Goal: Task Accomplishment & Management: Manage account settings

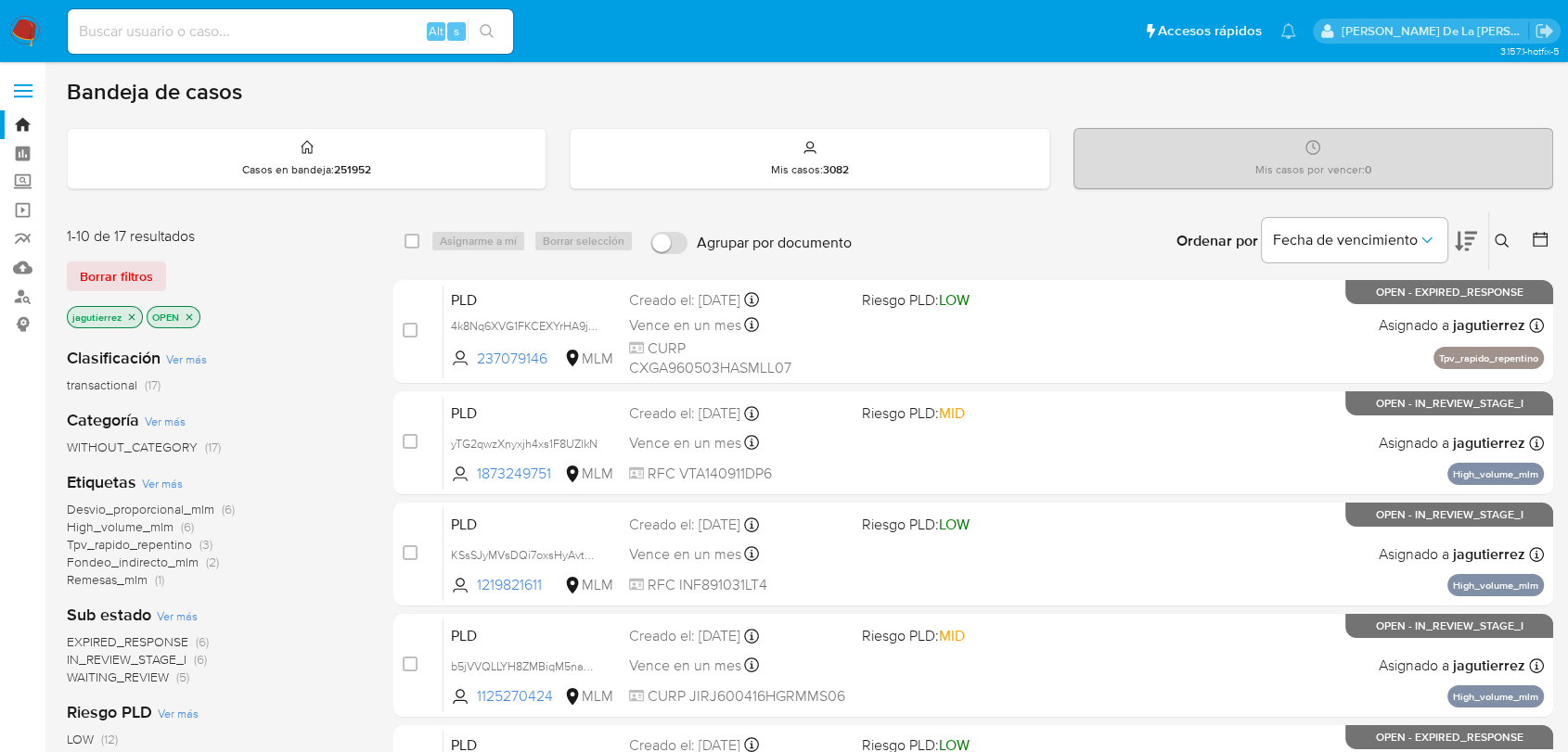
click at [131, 317] on icon "close-filter" at bounding box center [131, 316] width 11 height 11
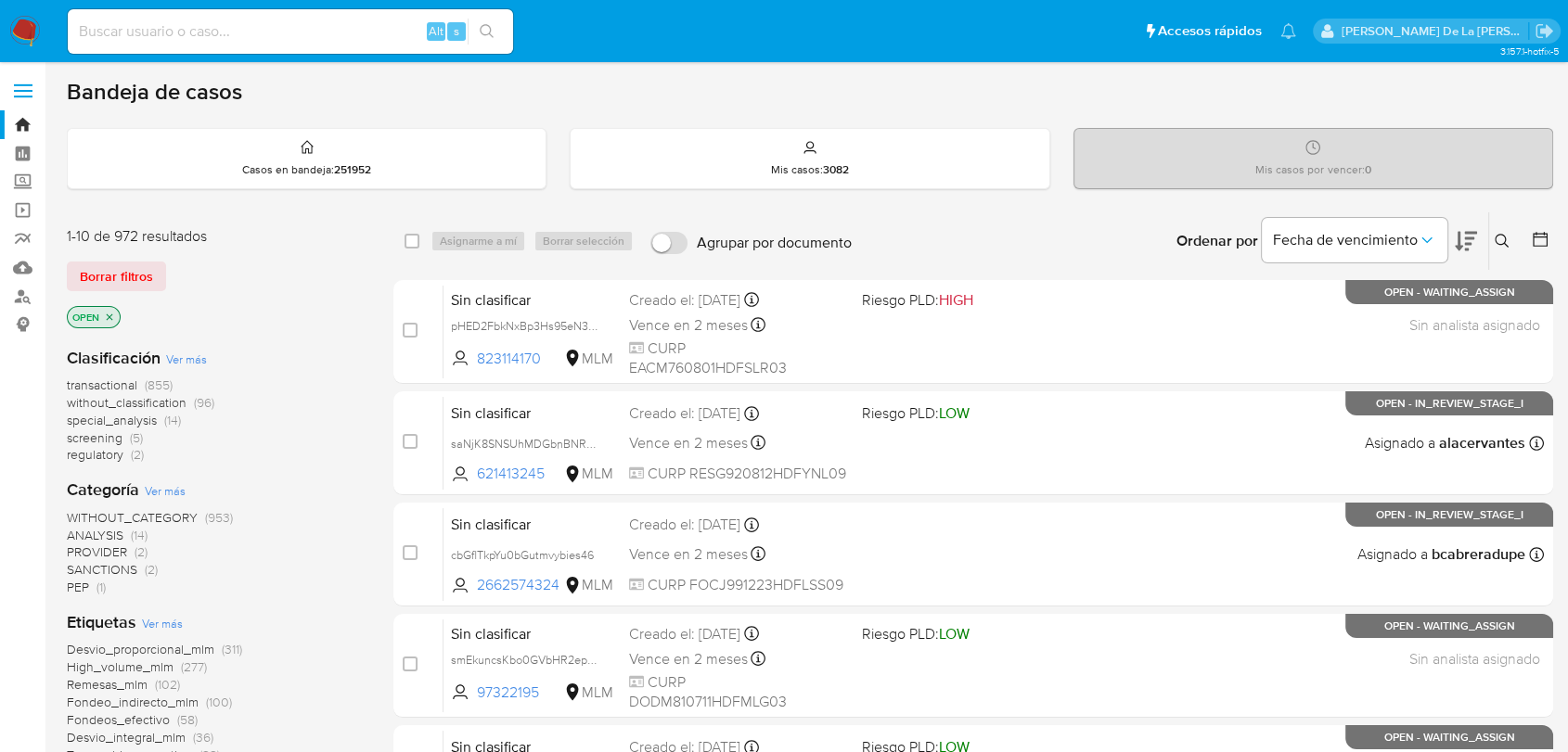
click at [96, 439] on span "screening" at bounding box center [94, 438] width 55 height 18
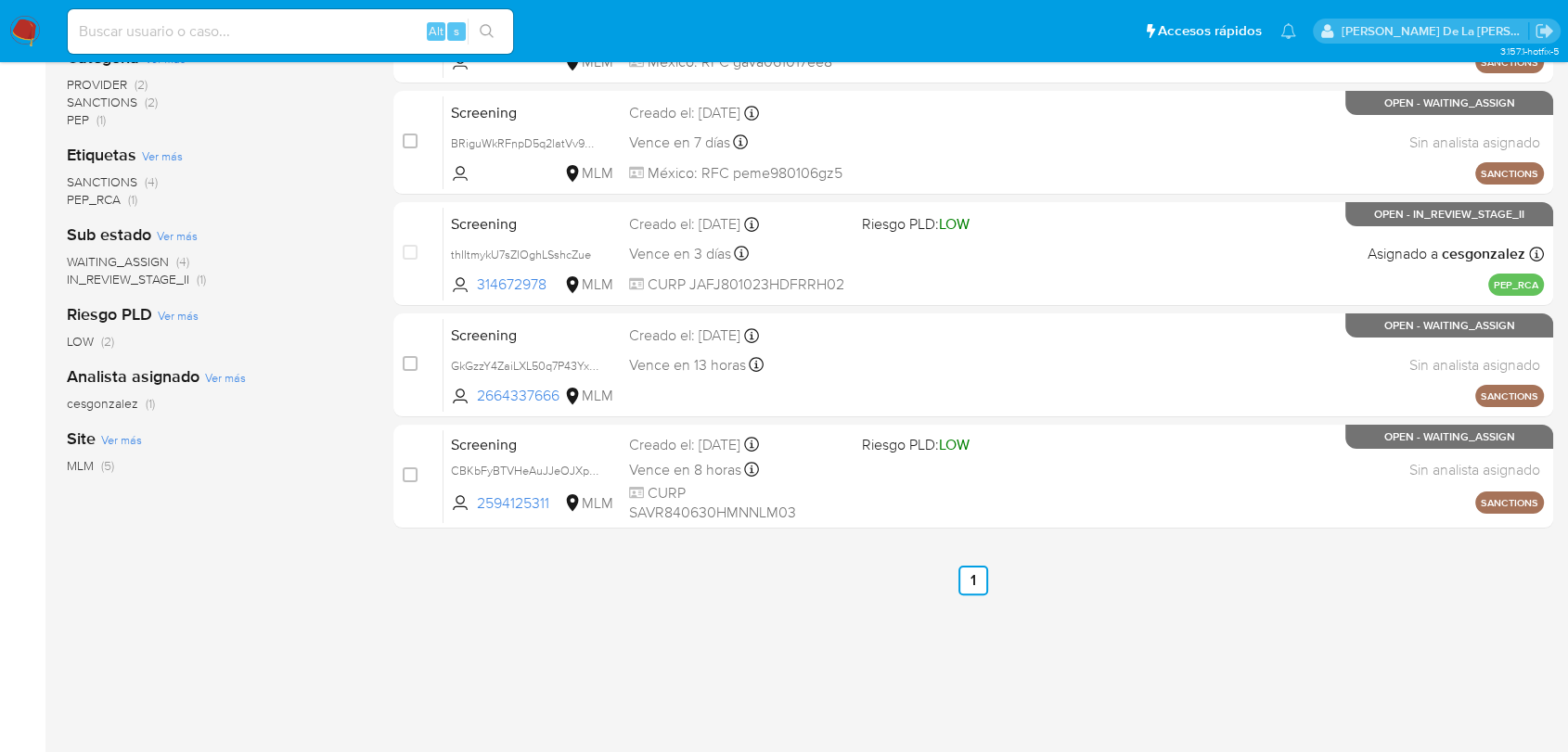
scroll to position [309, 0]
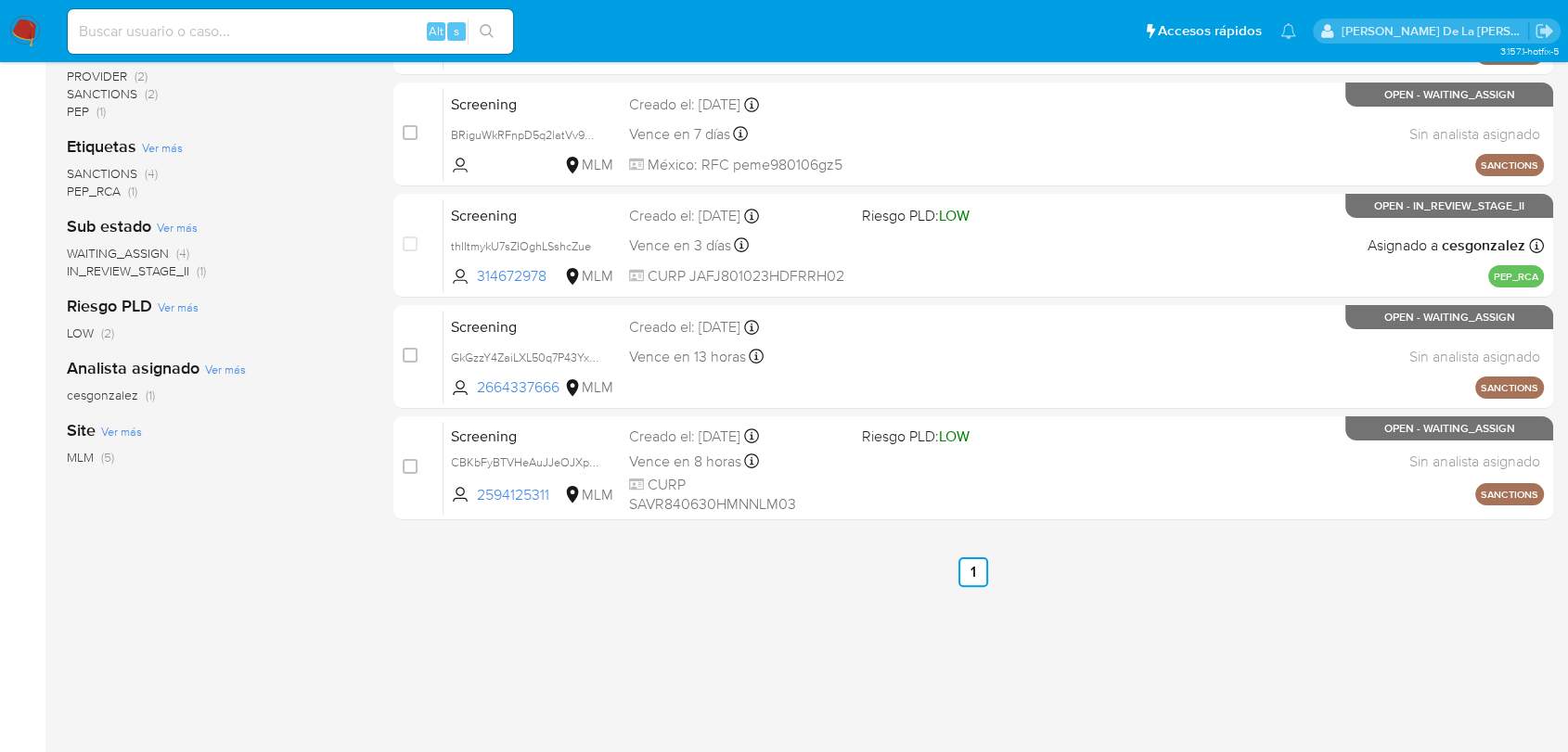
click at [867, 411] on div "case-item-checkbox No es posible asignar el caso Screening irQqUKsatU4B4EAkbGl6…" at bounding box center [972, 245] width 1160 height 549
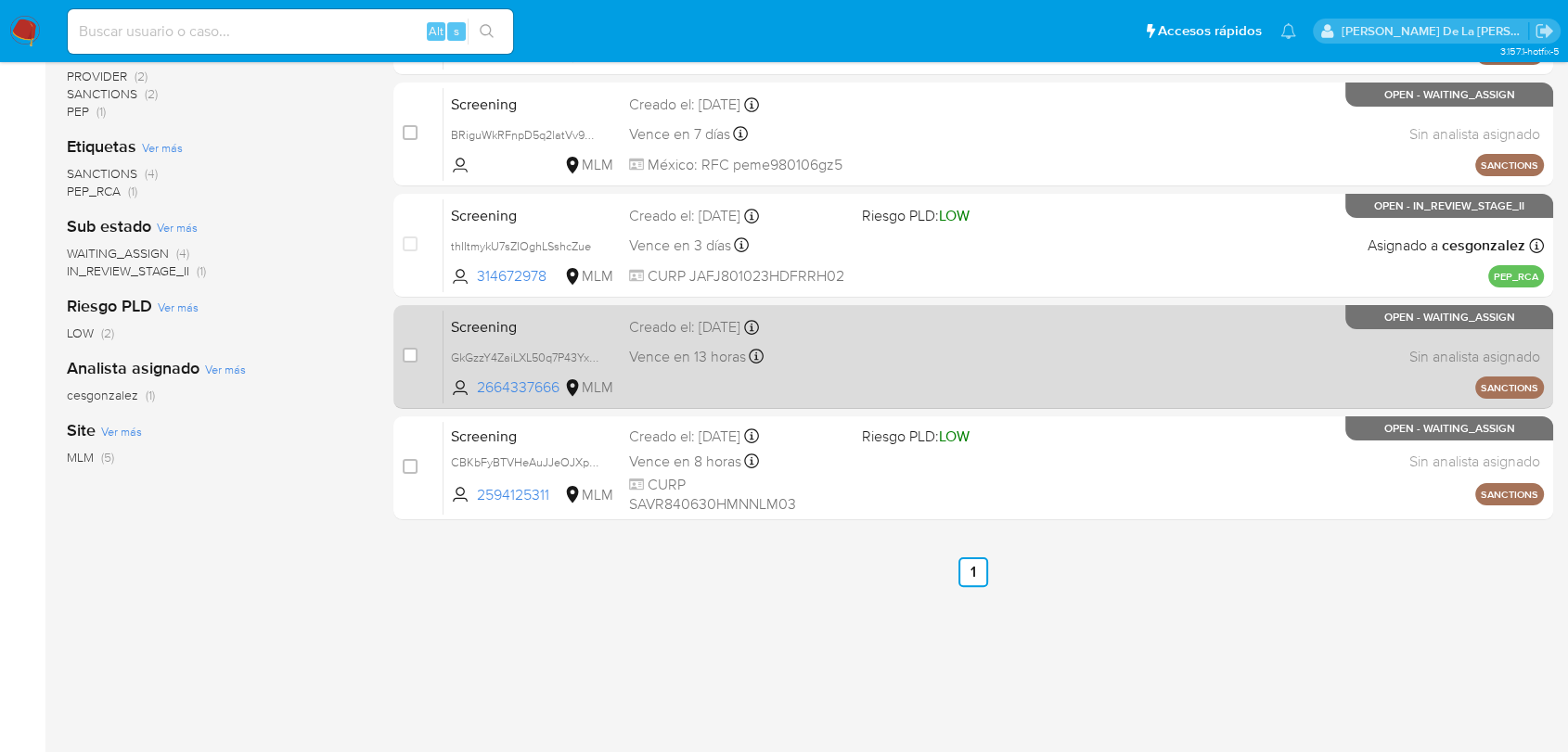
click at [874, 370] on div "Screening GkGzzY4ZaiLXL50q7P43YxZa 2664337666 MLM Creado el: 01/09/2025 Creado …" at bounding box center [994, 356] width 1100 height 94
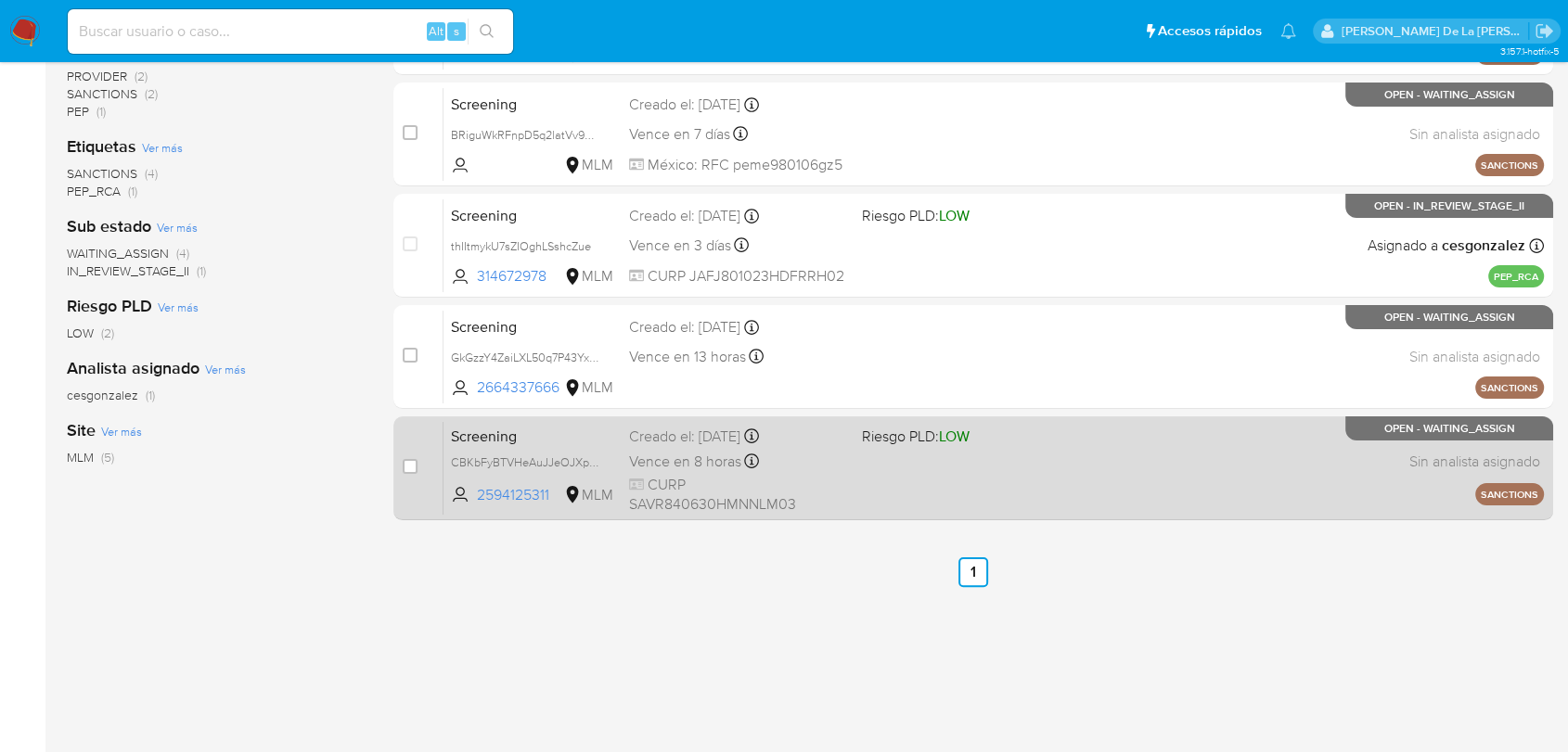
click at [905, 467] on div "Screening CBKbFyBTVHeAuJJeOJXpEtcj 2594125311 MLM Riesgo PLD: LOW Creado el: 31…" at bounding box center [994, 468] width 1100 height 94
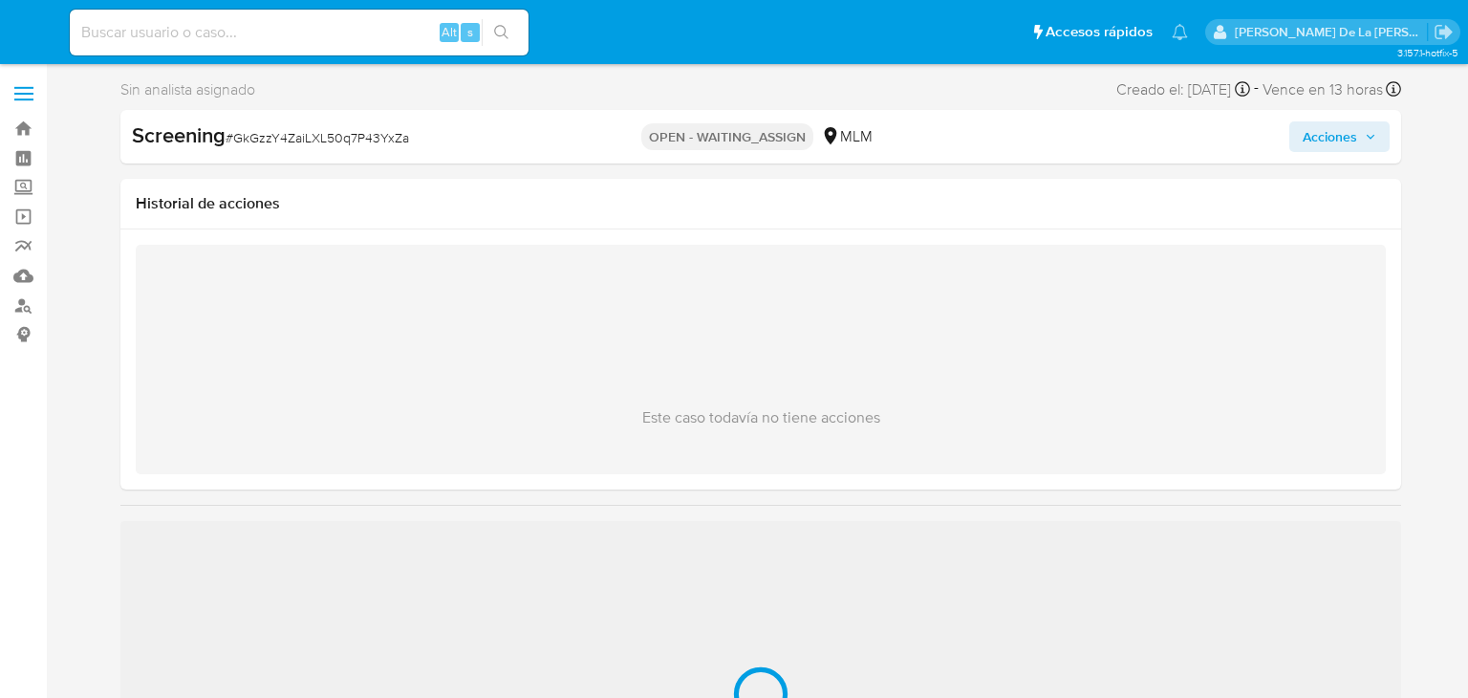
select select "10"
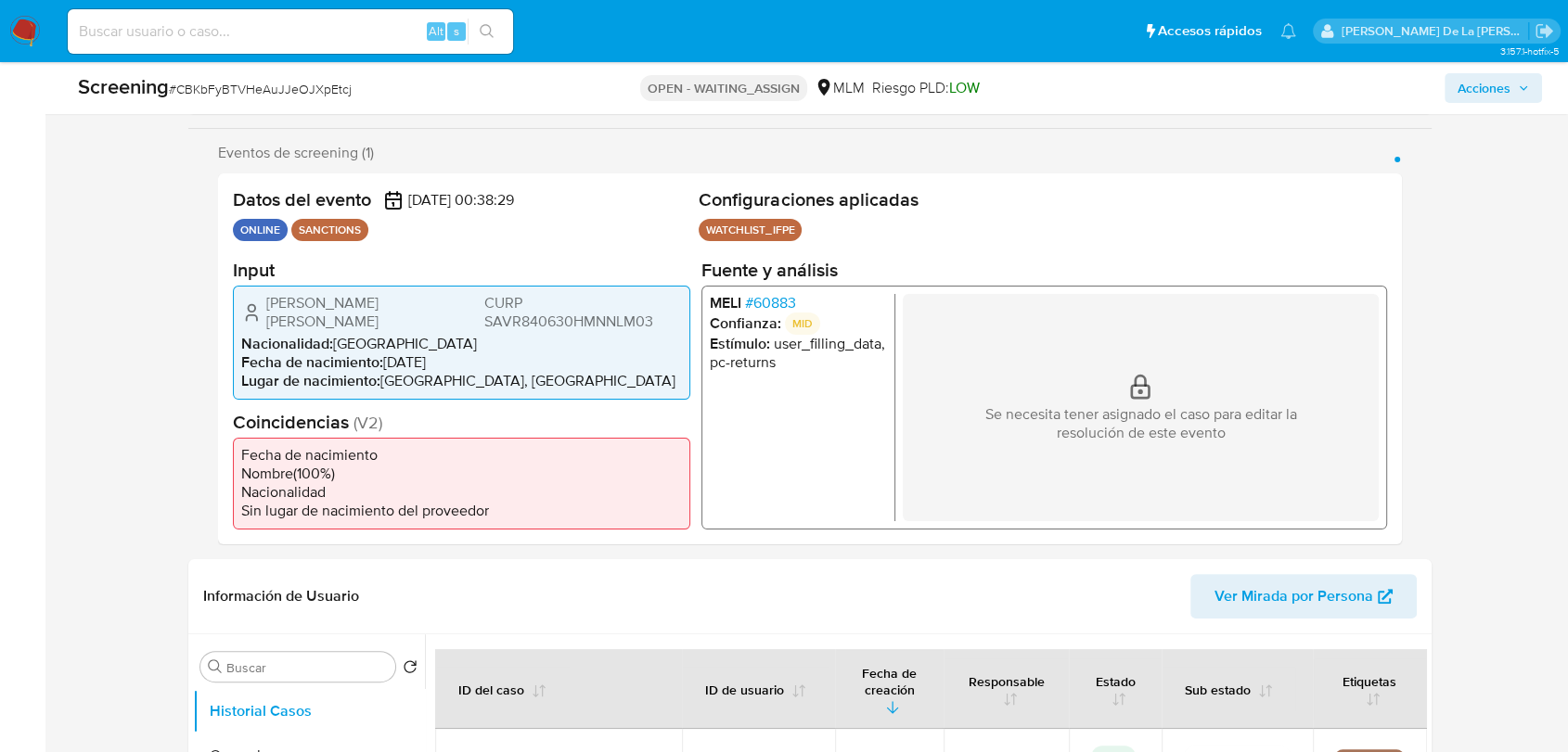
scroll to position [309, 0]
select select "10"
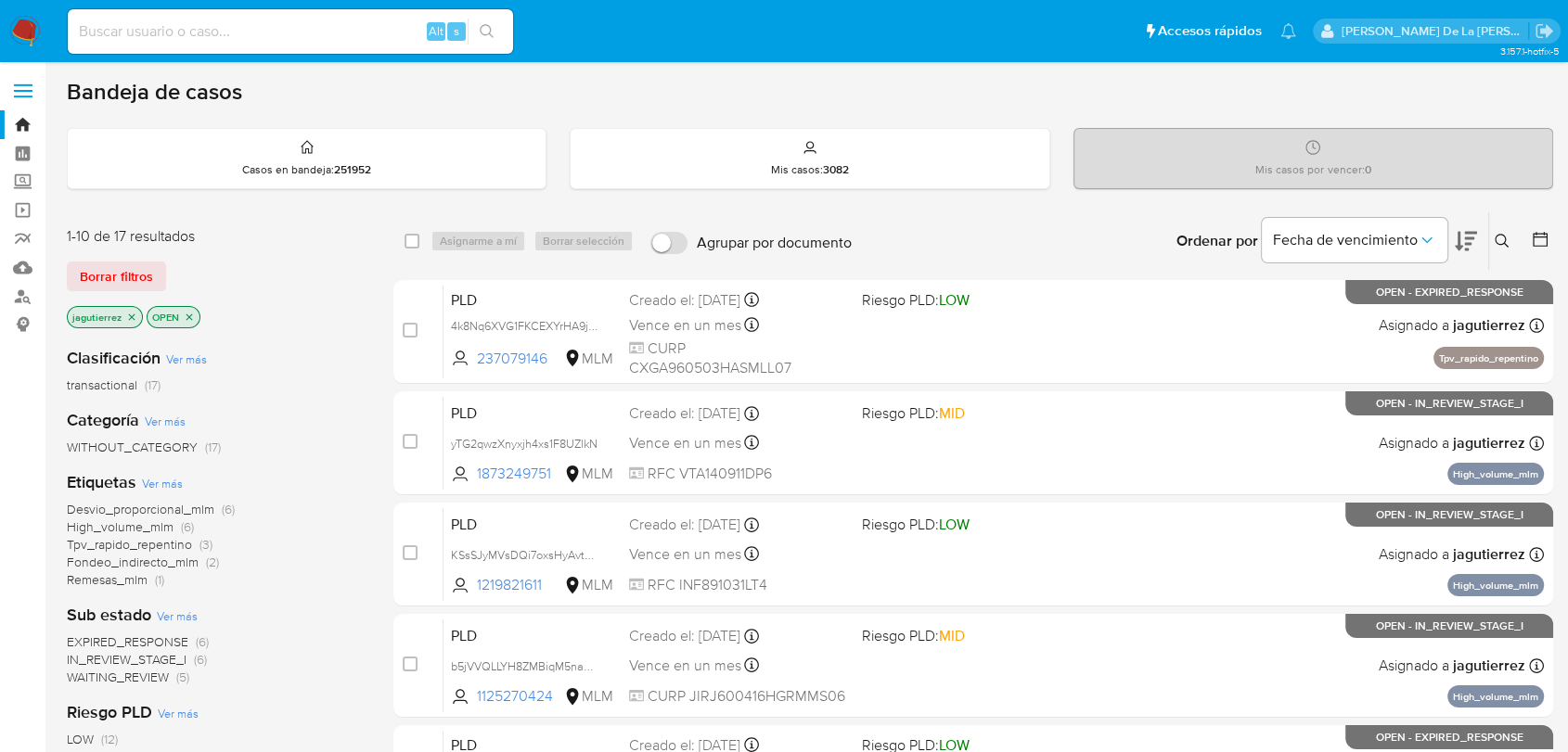
click at [131, 657] on span "IN_REVIEW_STAGE_I" at bounding box center [126, 659] width 119 height 18
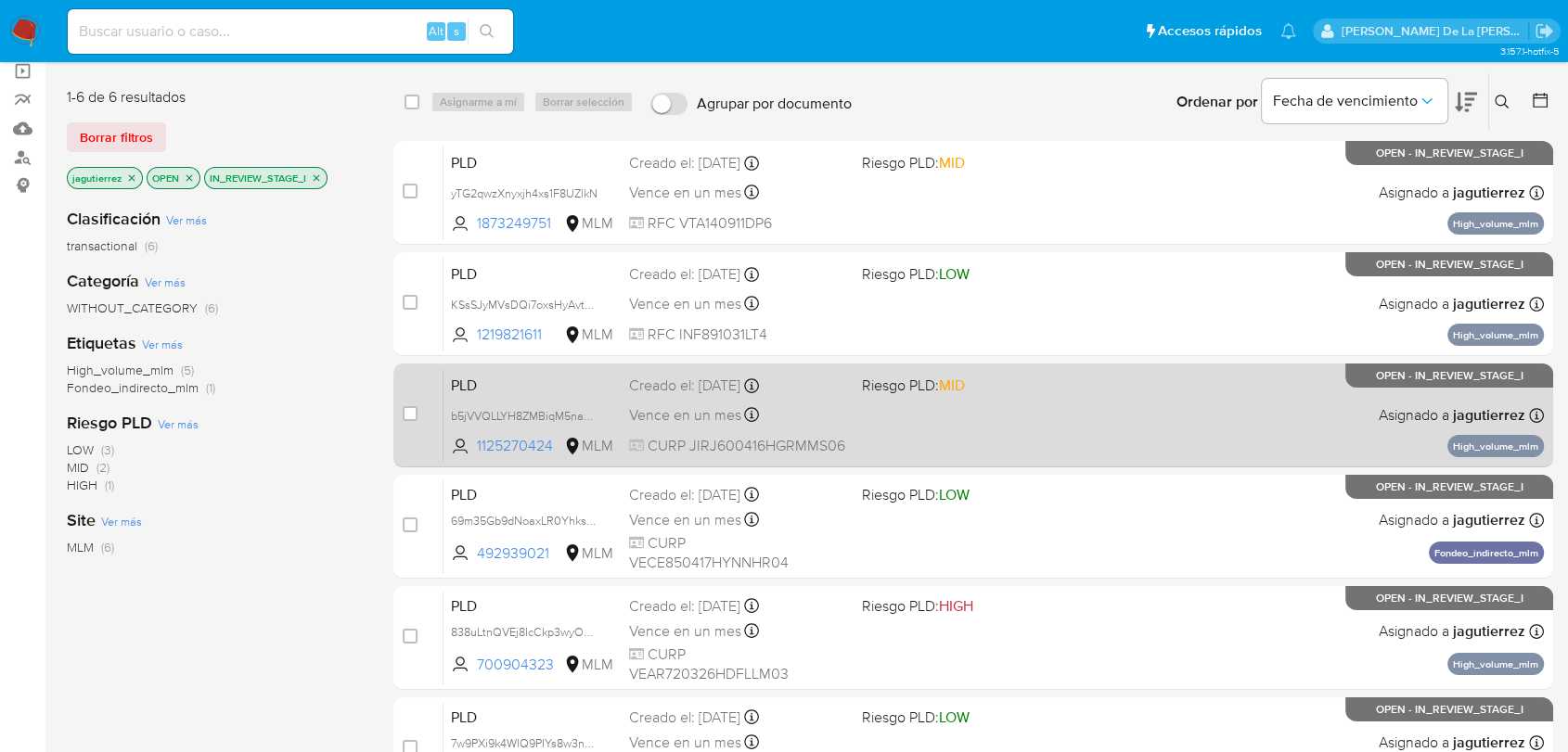
scroll to position [103, 0]
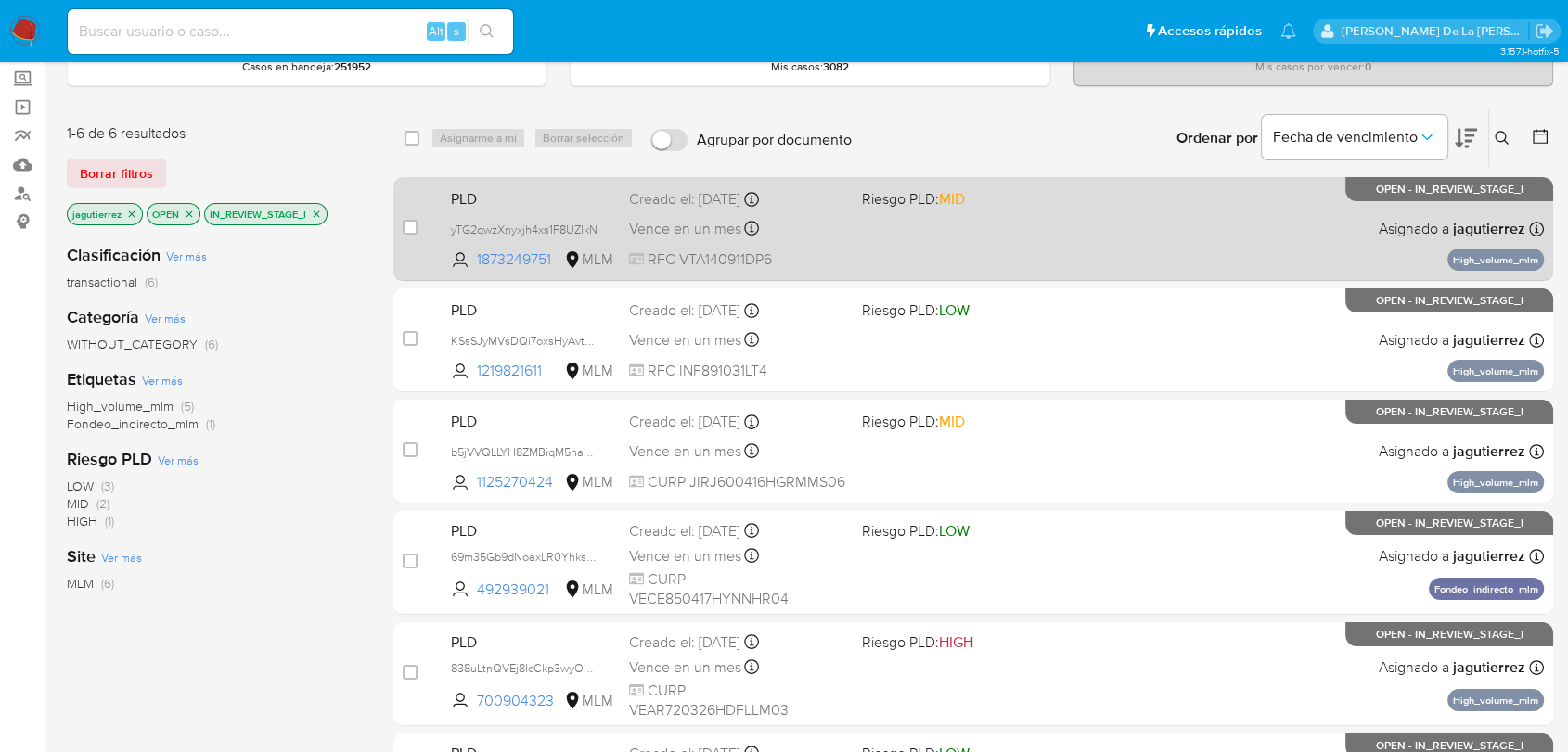
click at [1000, 232] on div "PLD yTG2qwzXnyxjh4xs1F8UZlkN 1873249751 MLM Riesgo PLD: MID Creado el: 12/08/20…" at bounding box center [994, 228] width 1100 height 94
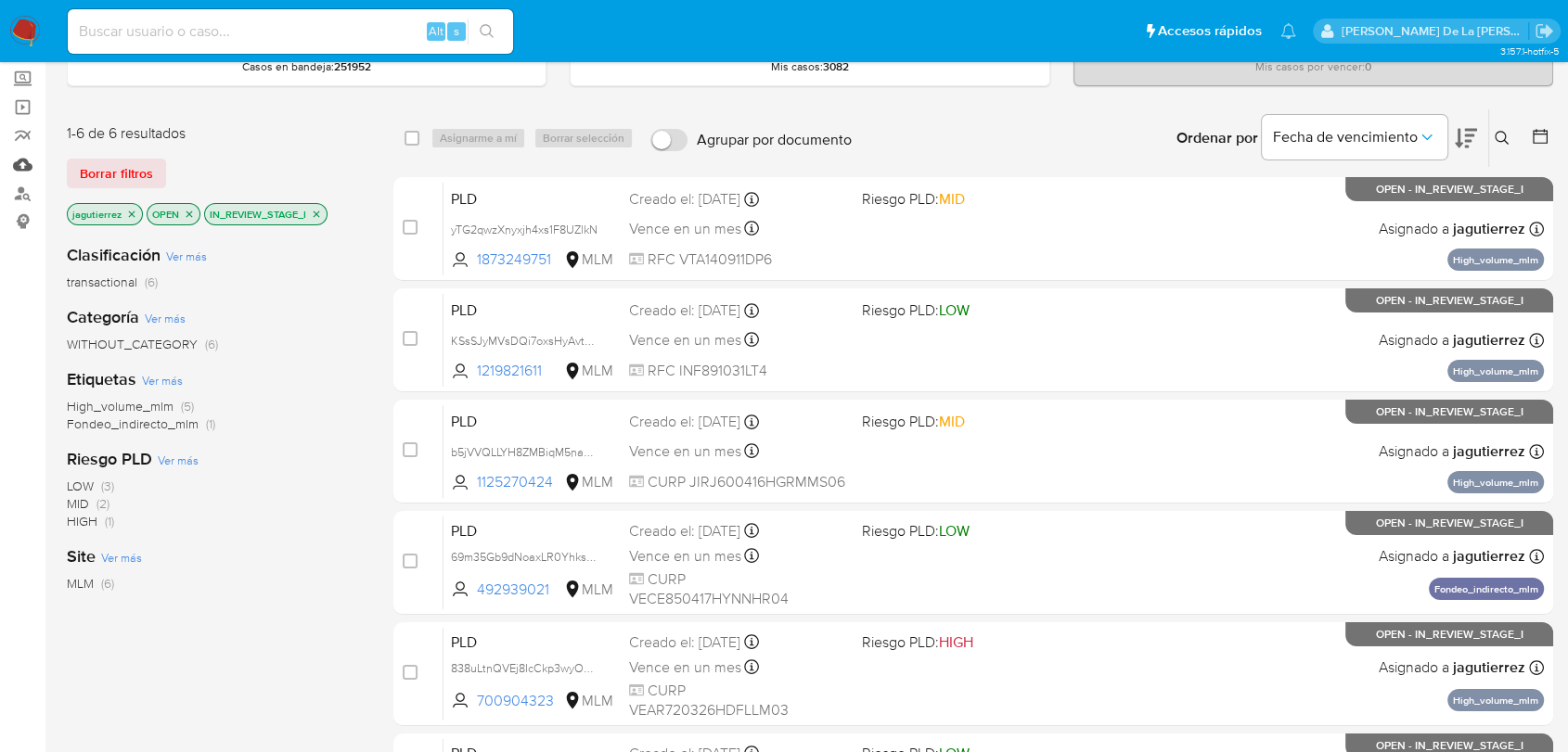
click at [19, 152] on link "Mulan" at bounding box center [111, 165] width 221 height 29
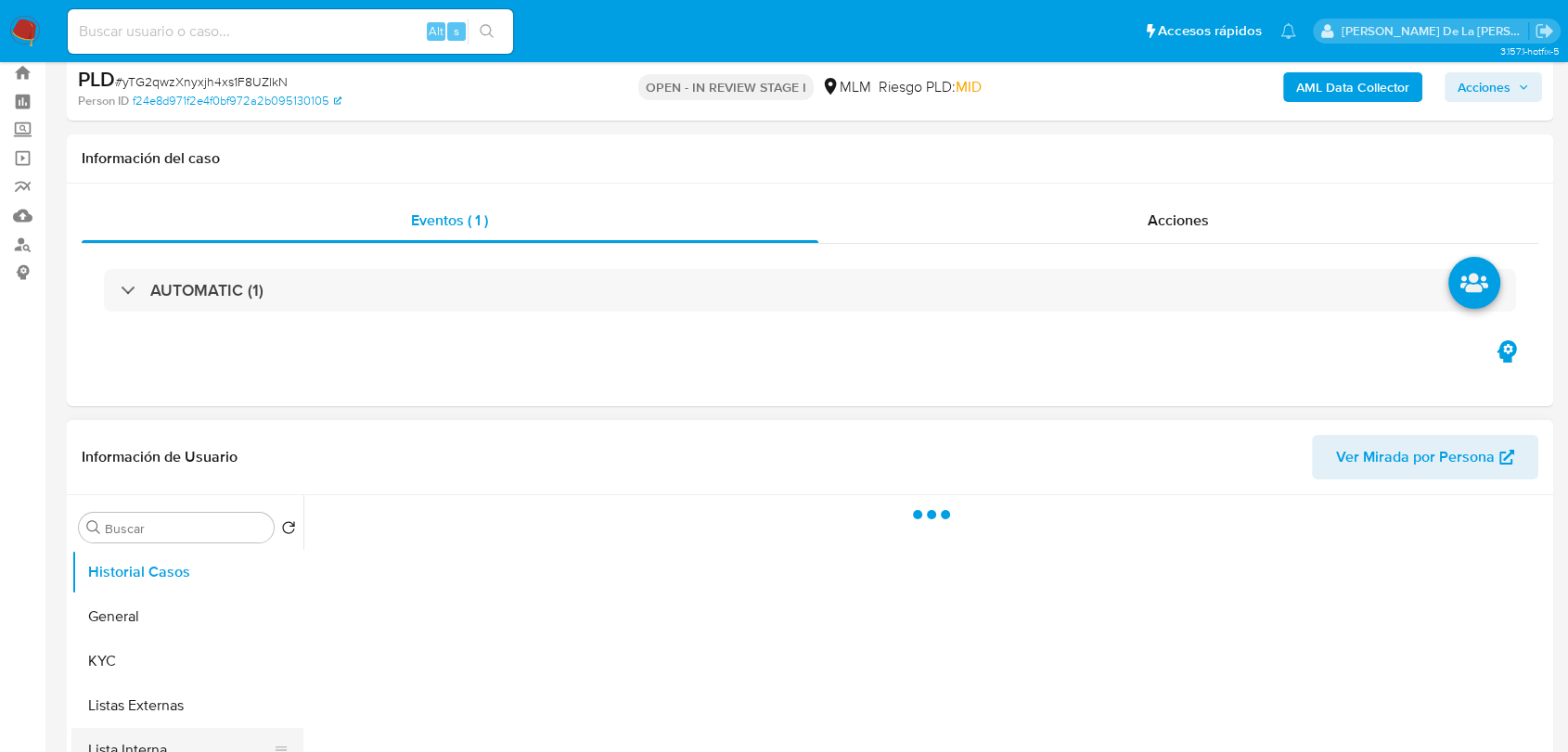
scroll to position [103, 0]
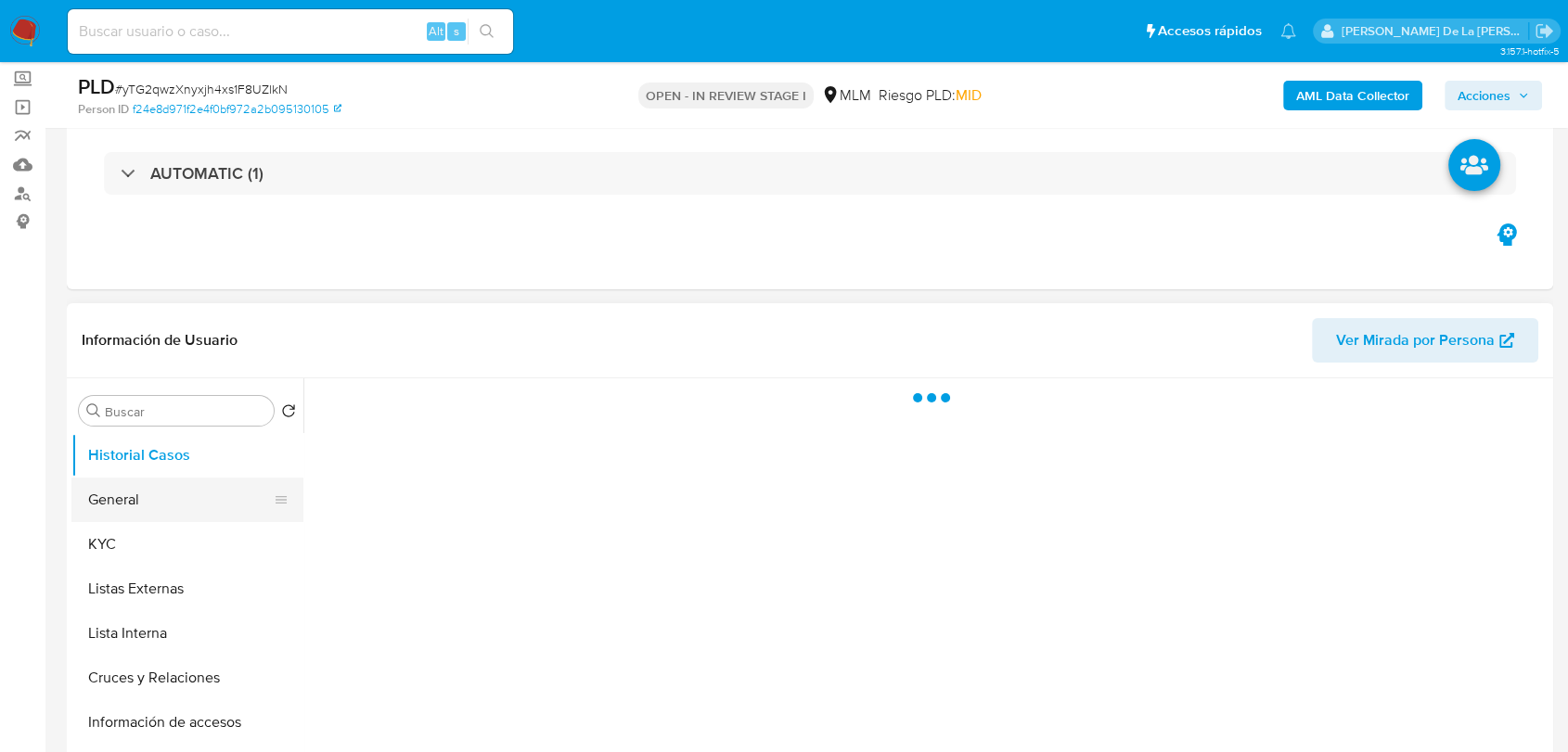
click at [152, 487] on button "General" at bounding box center [180, 500] width 217 height 45
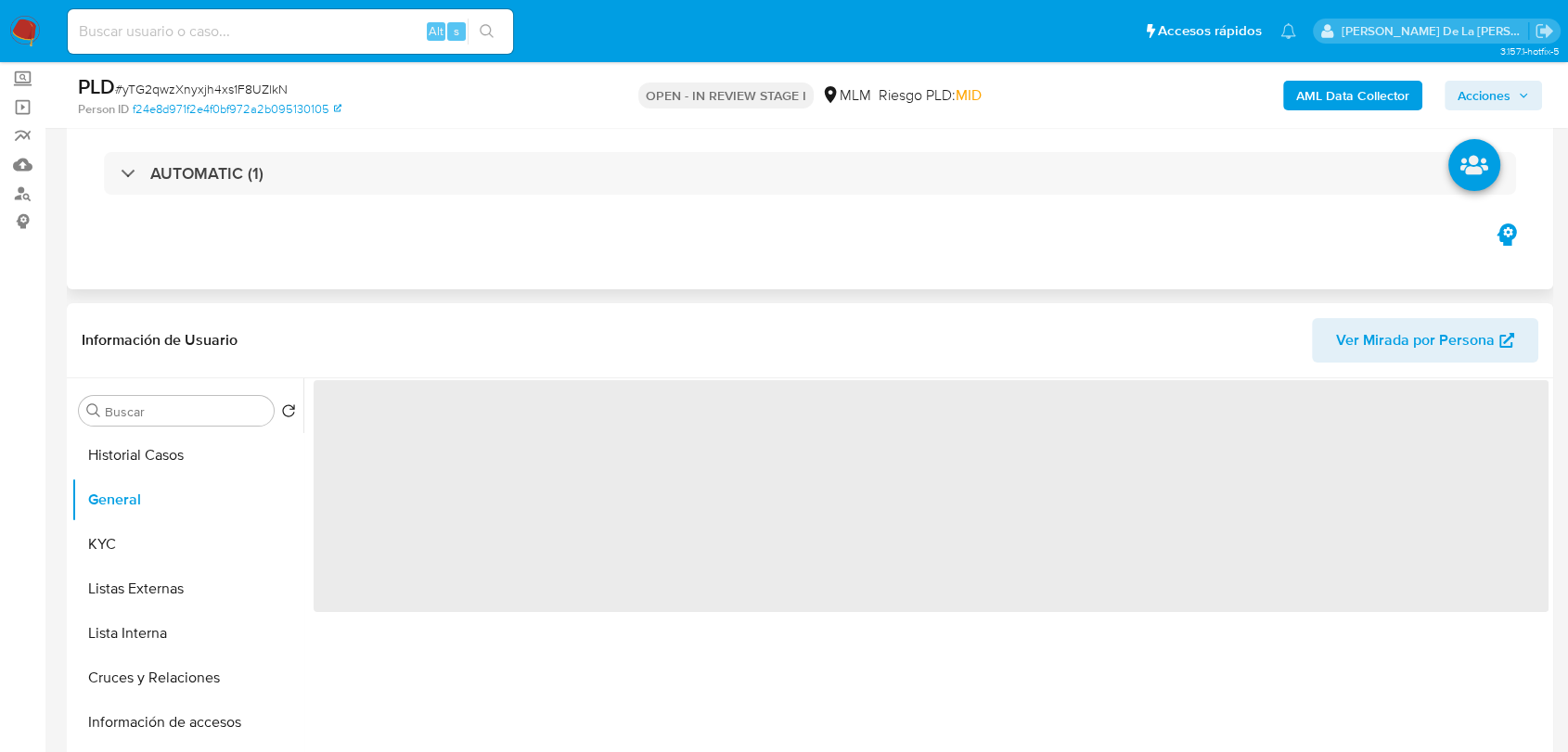
select select "10"
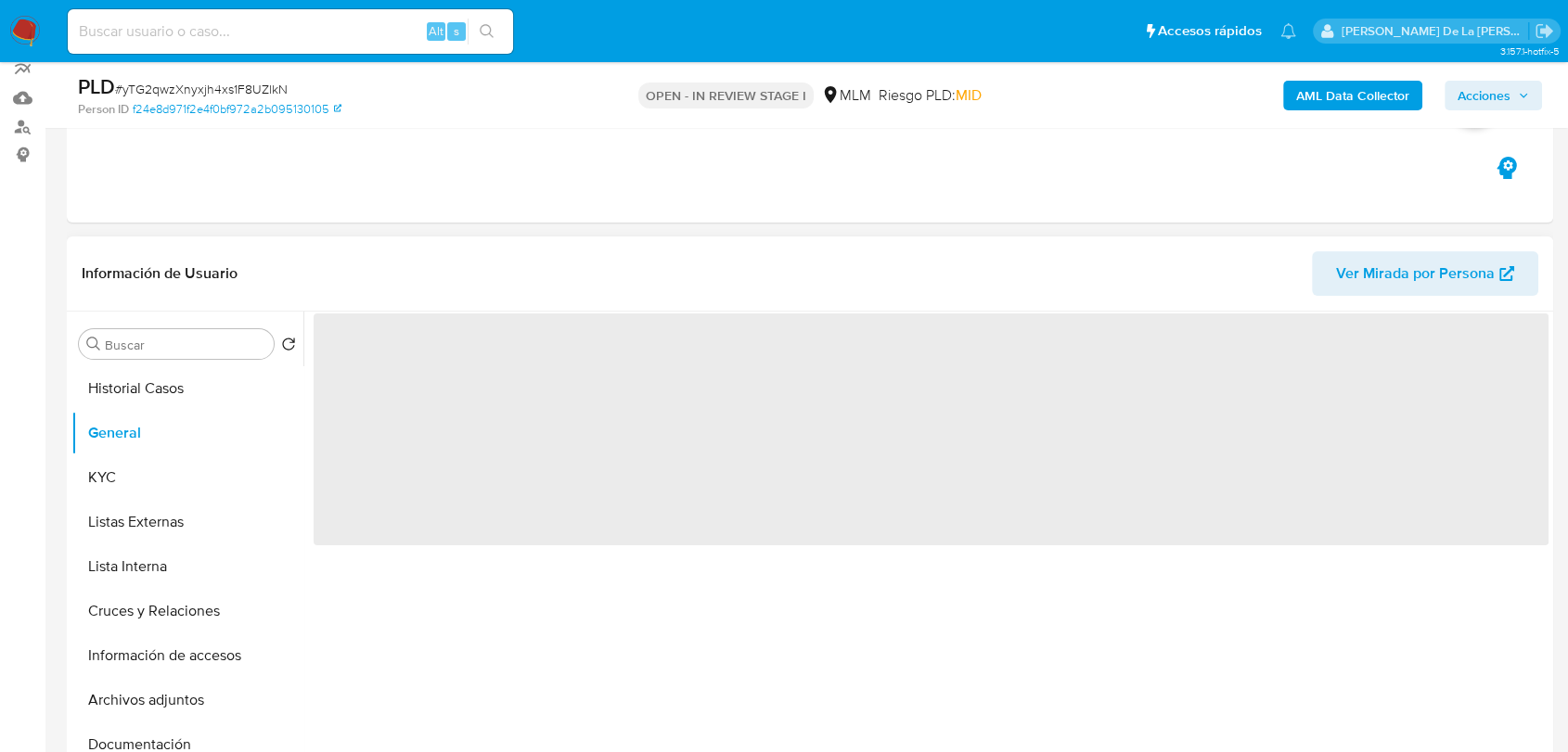
scroll to position [206, 0]
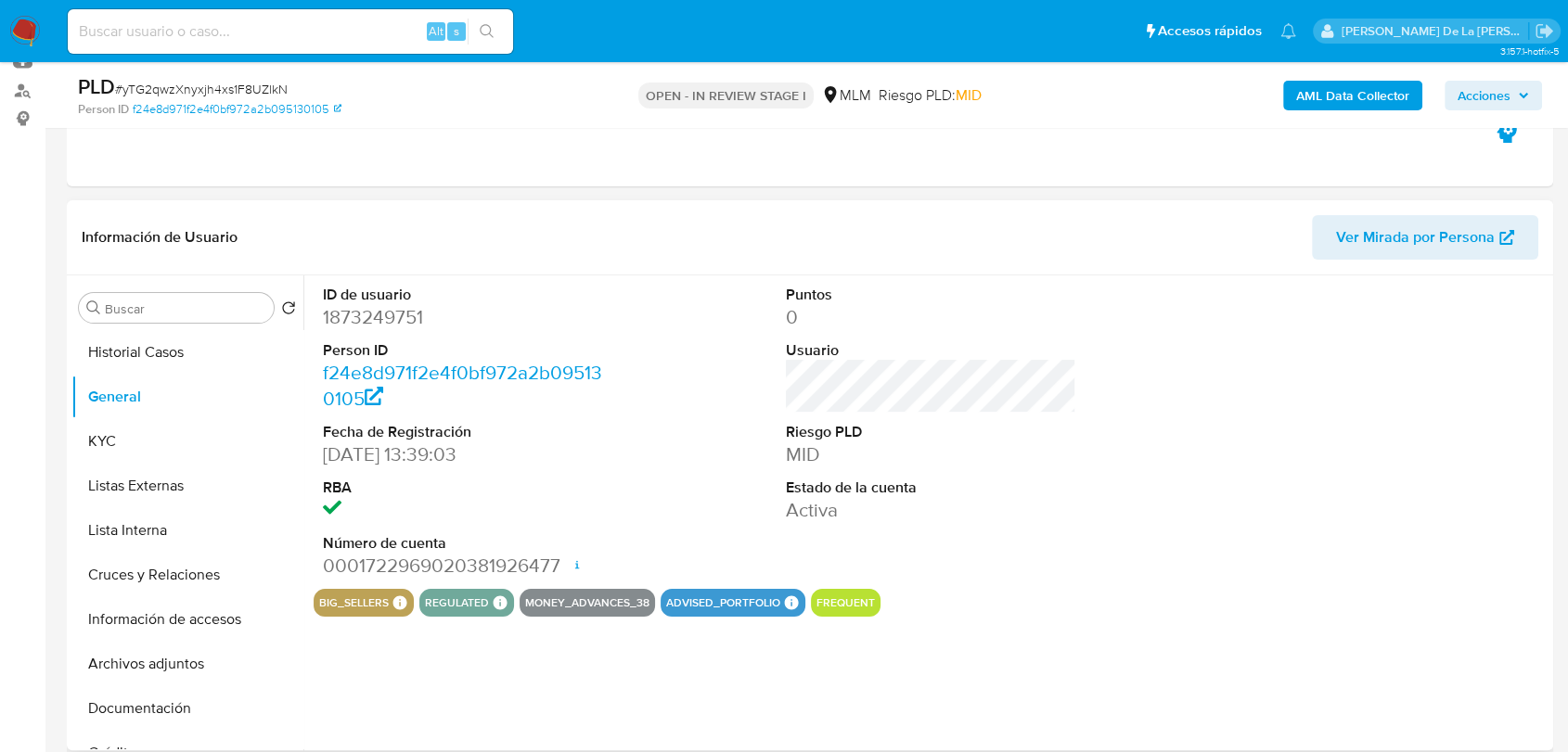
click at [388, 311] on dd "1873249751" at bounding box center [468, 317] width 290 height 26
copy dd "1873249751"
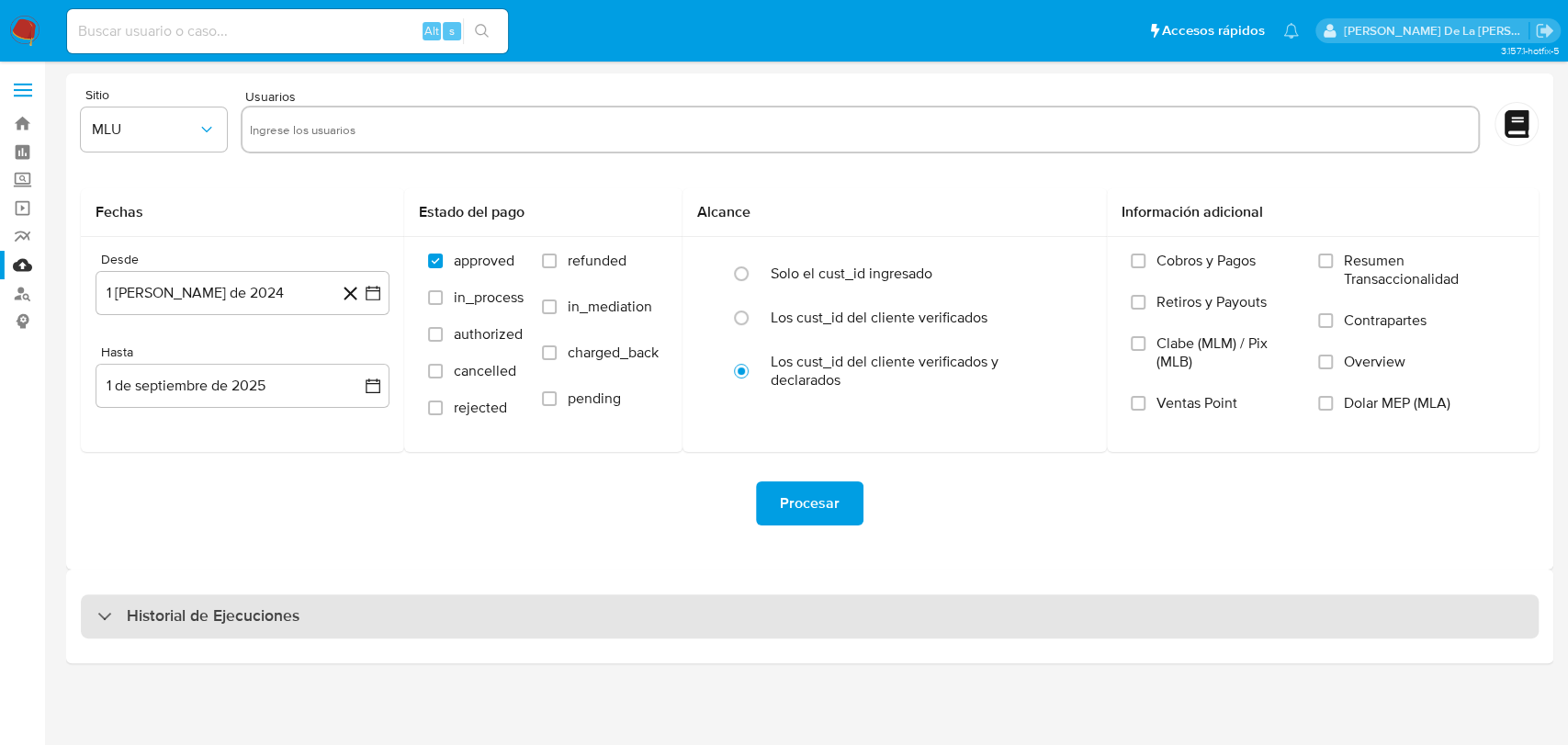
drag, startPoint x: 110, startPoint y: 638, endPoint x: 129, endPoint y: 621, distance: 25.5
click at [113, 636] on div "Historial de Ejecuciones" at bounding box center [810, 617] width 1487 height 94
click at [129, 620] on h3 "Historial de Ejecuciones" at bounding box center [213, 616] width 173 height 22
select select "10"
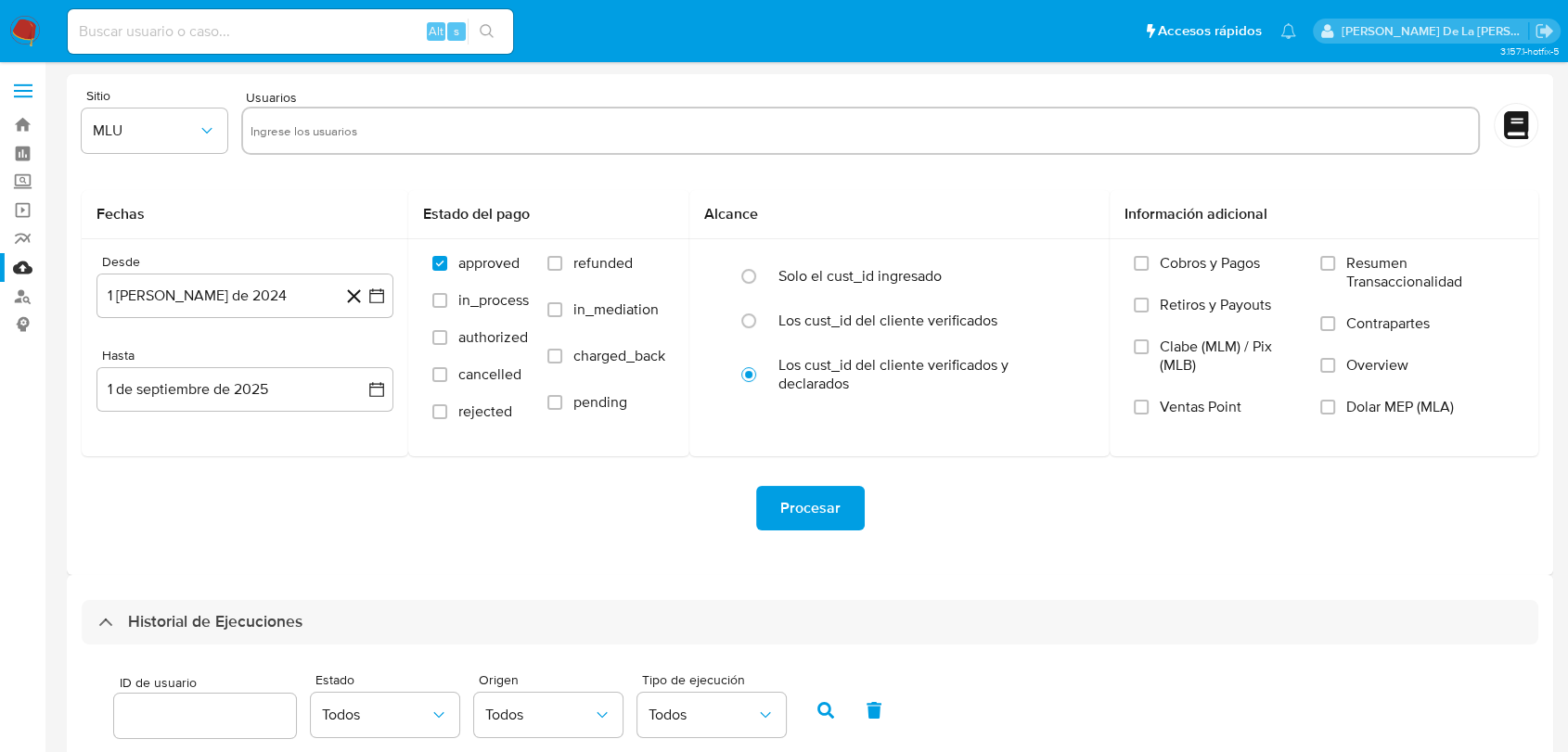
click at [36, 31] on img at bounding box center [25, 31] width 32 height 32
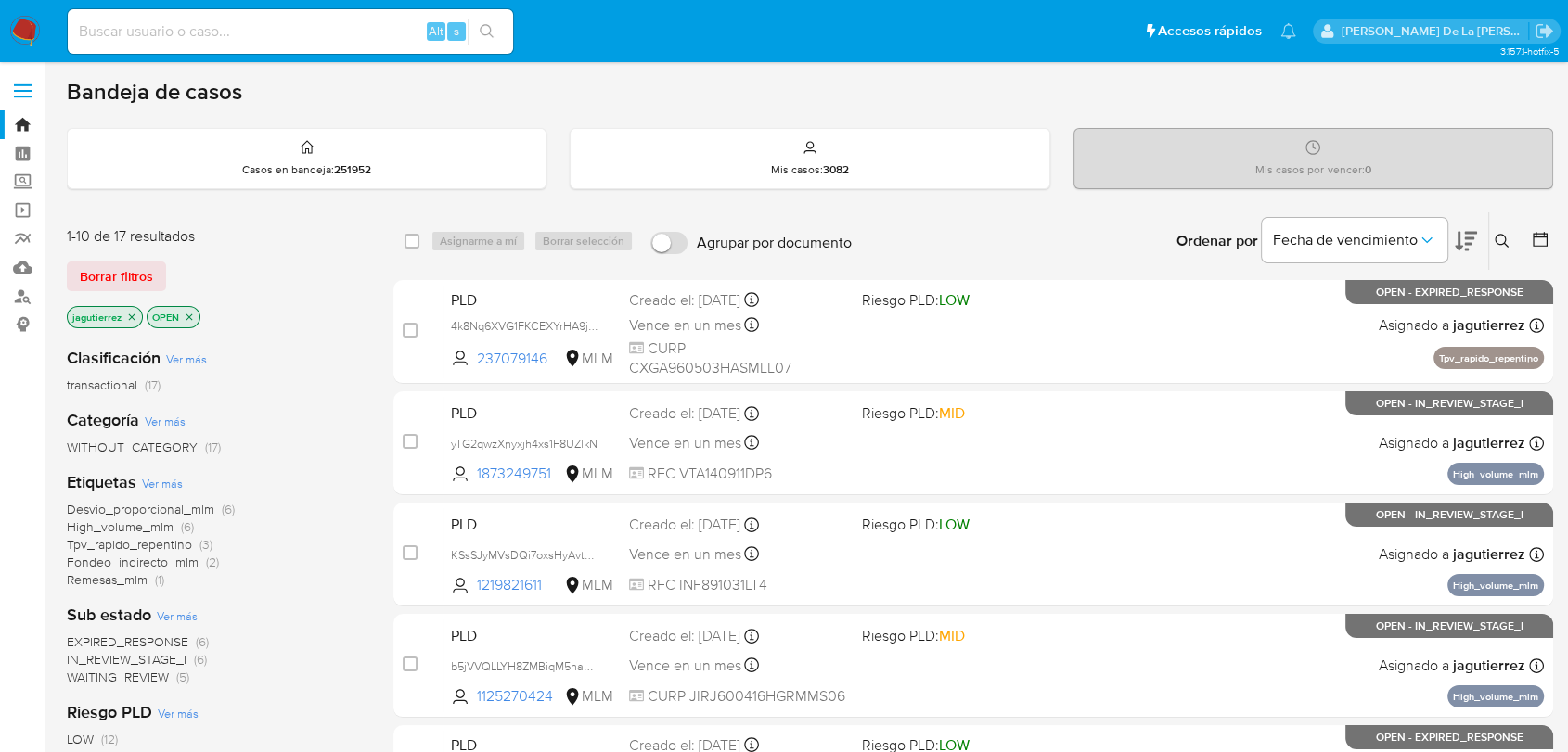
click at [126, 524] on span "High_volume_mlm" at bounding box center [120, 526] width 107 height 18
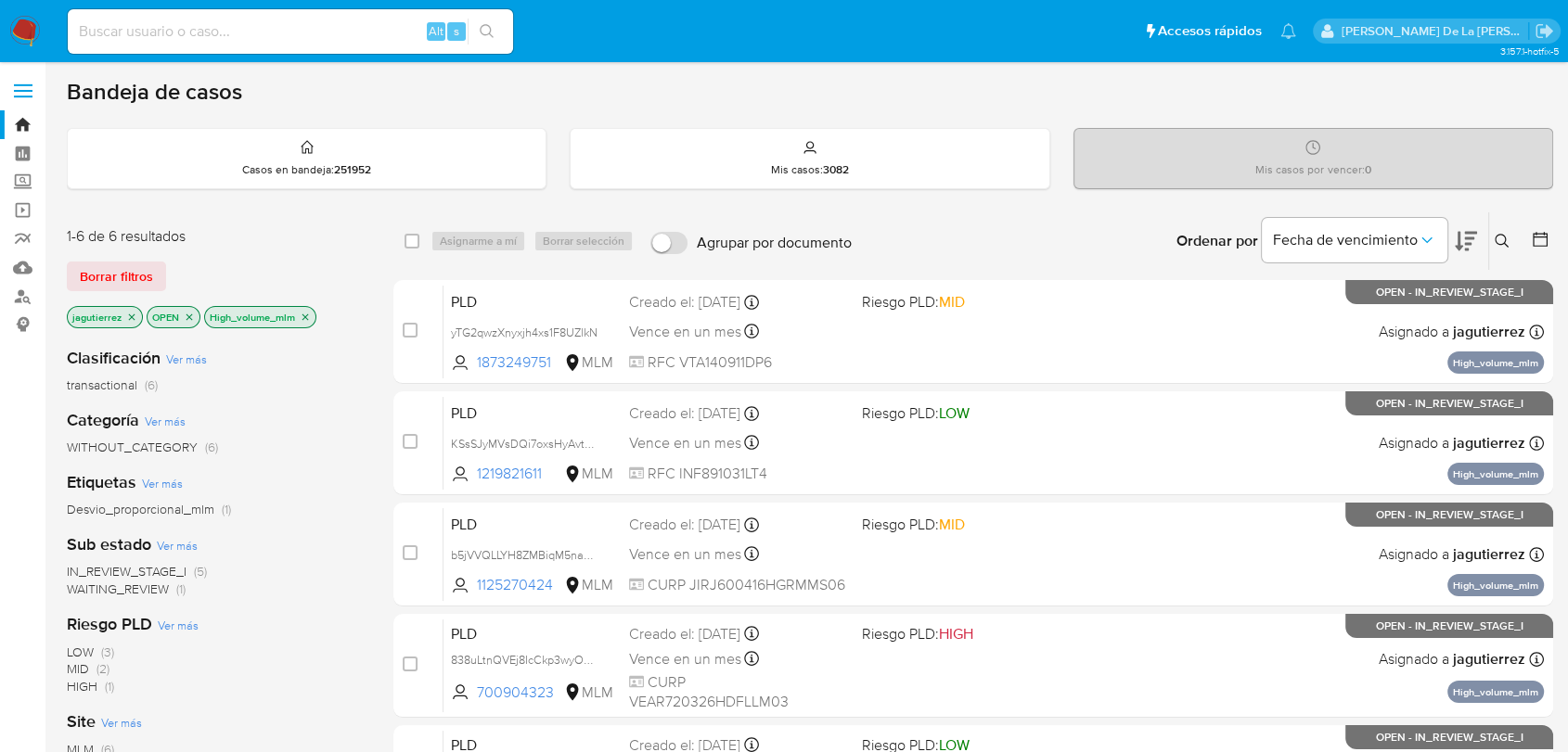
click at [149, 574] on span "IN_REVIEW_STAGE_I" at bounding box center [126, 571] width 119 height 18
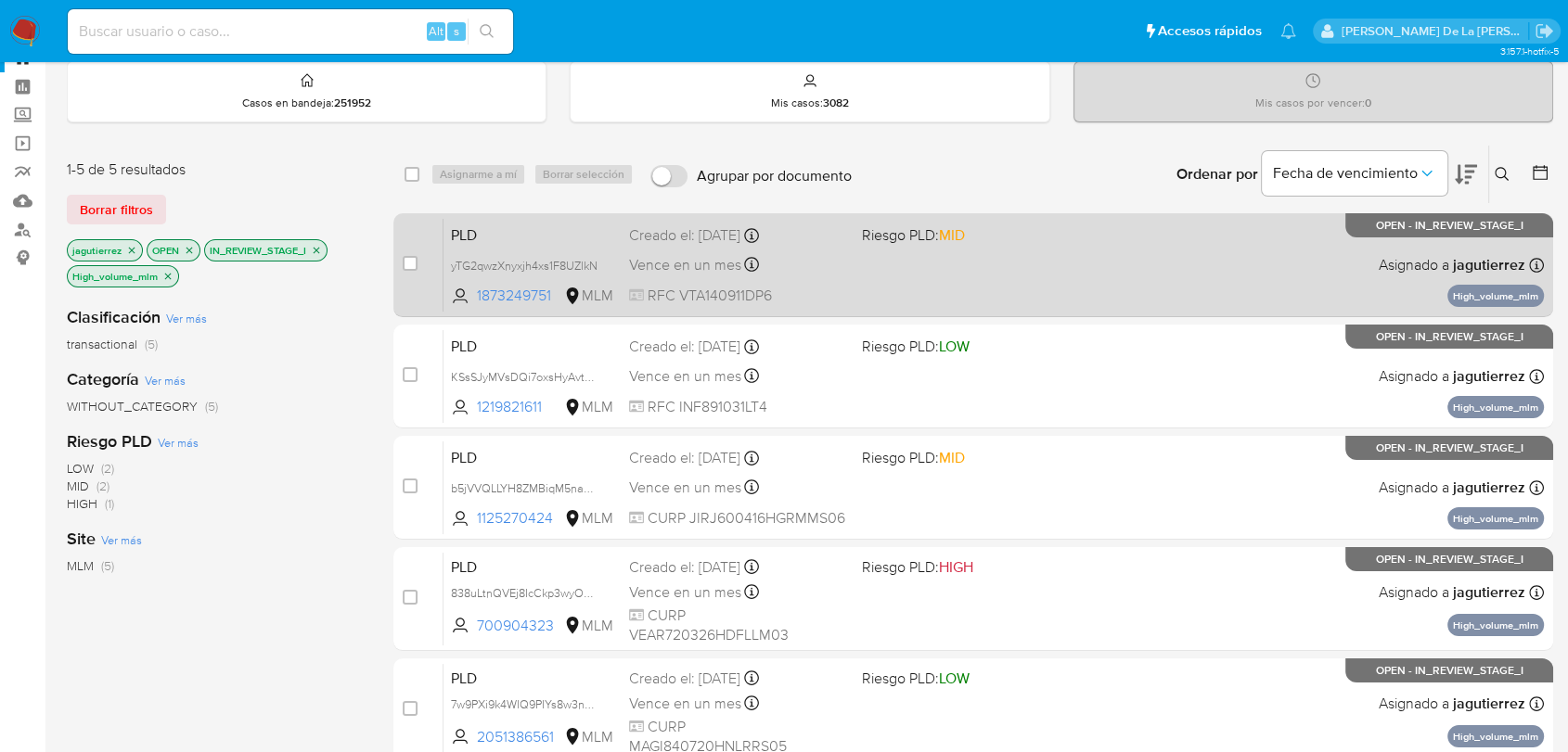
scroll to position [103, 0]
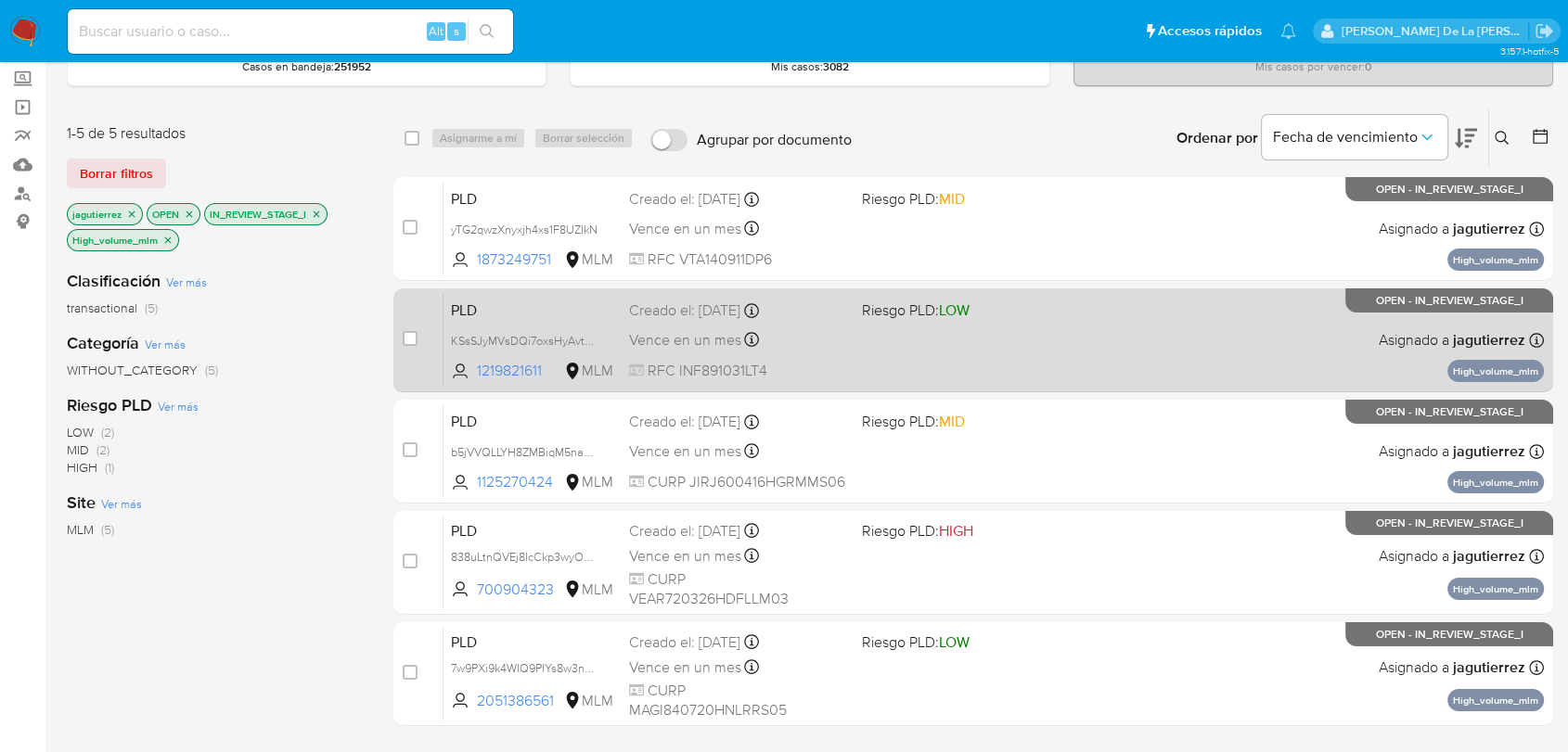
click at [879, 341] on div "PLD KSsSJyMVsDQi7oxsHyAvtZTM 1219821611 MLM Riesgo PLD: LOW Creado el: 12/08/20…" at bounding box center [994, 340] width 1100 height 94
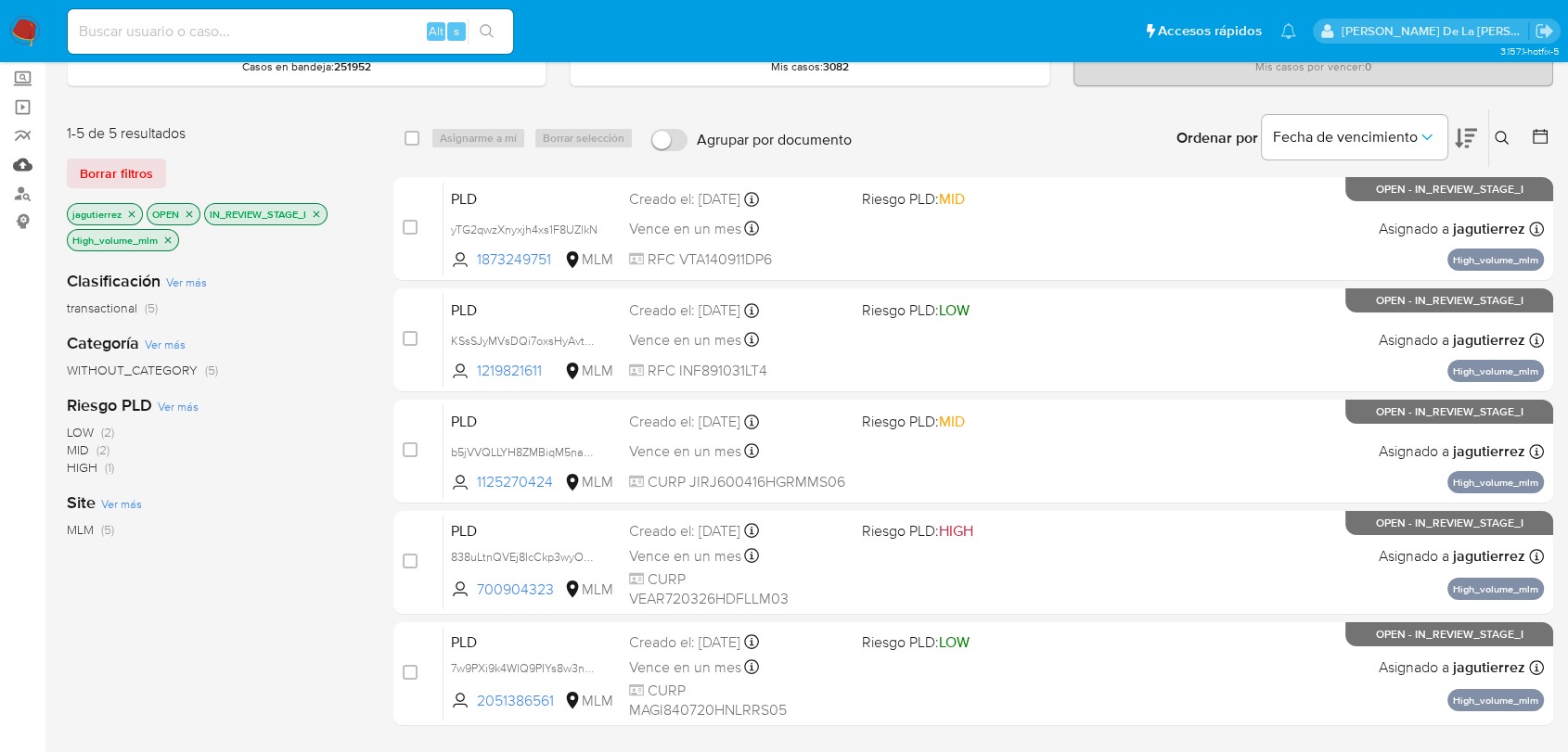
click at [22, 160] on link "Mulan" at bounding box center [111, 165] width 221 height 29
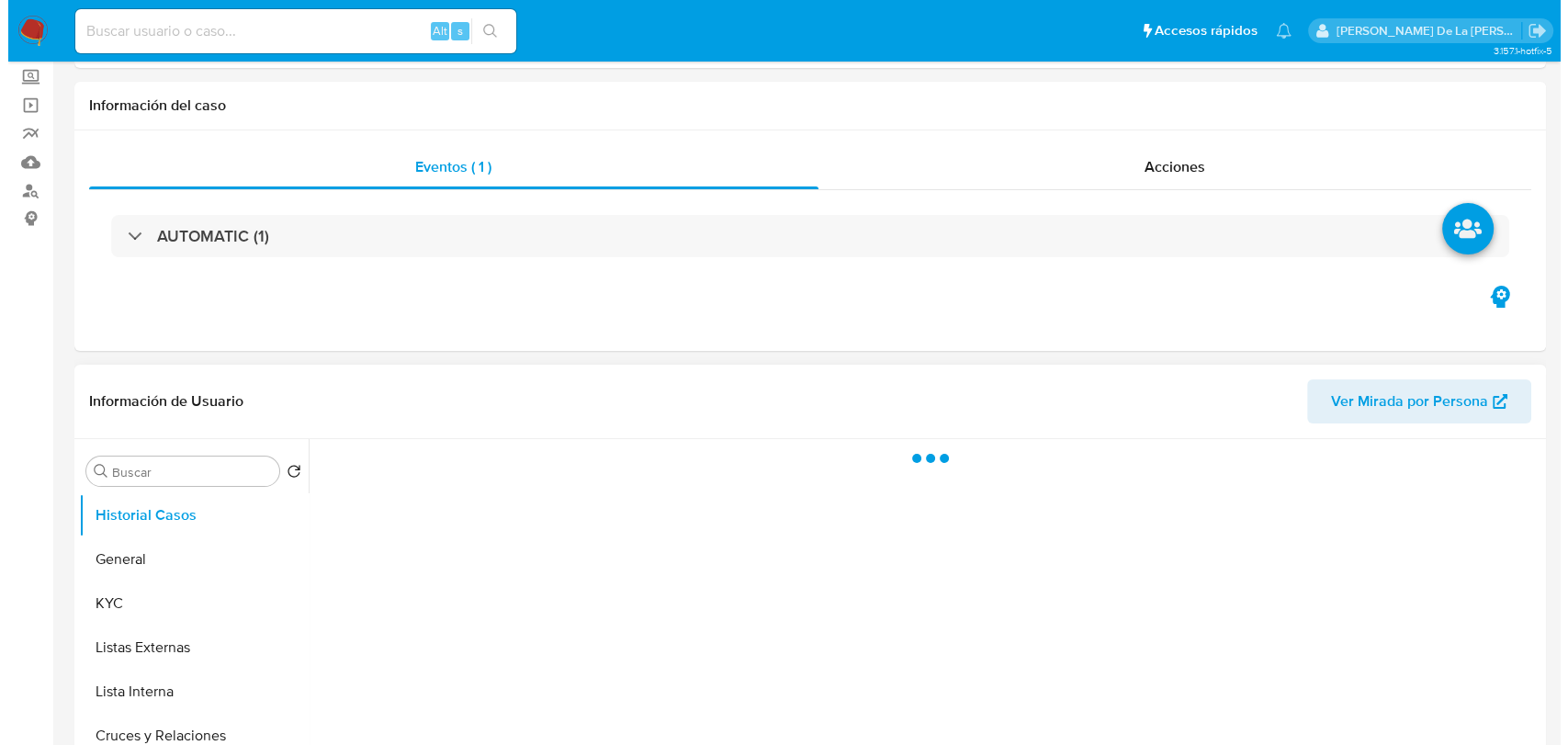
scroll to position [306, 0]
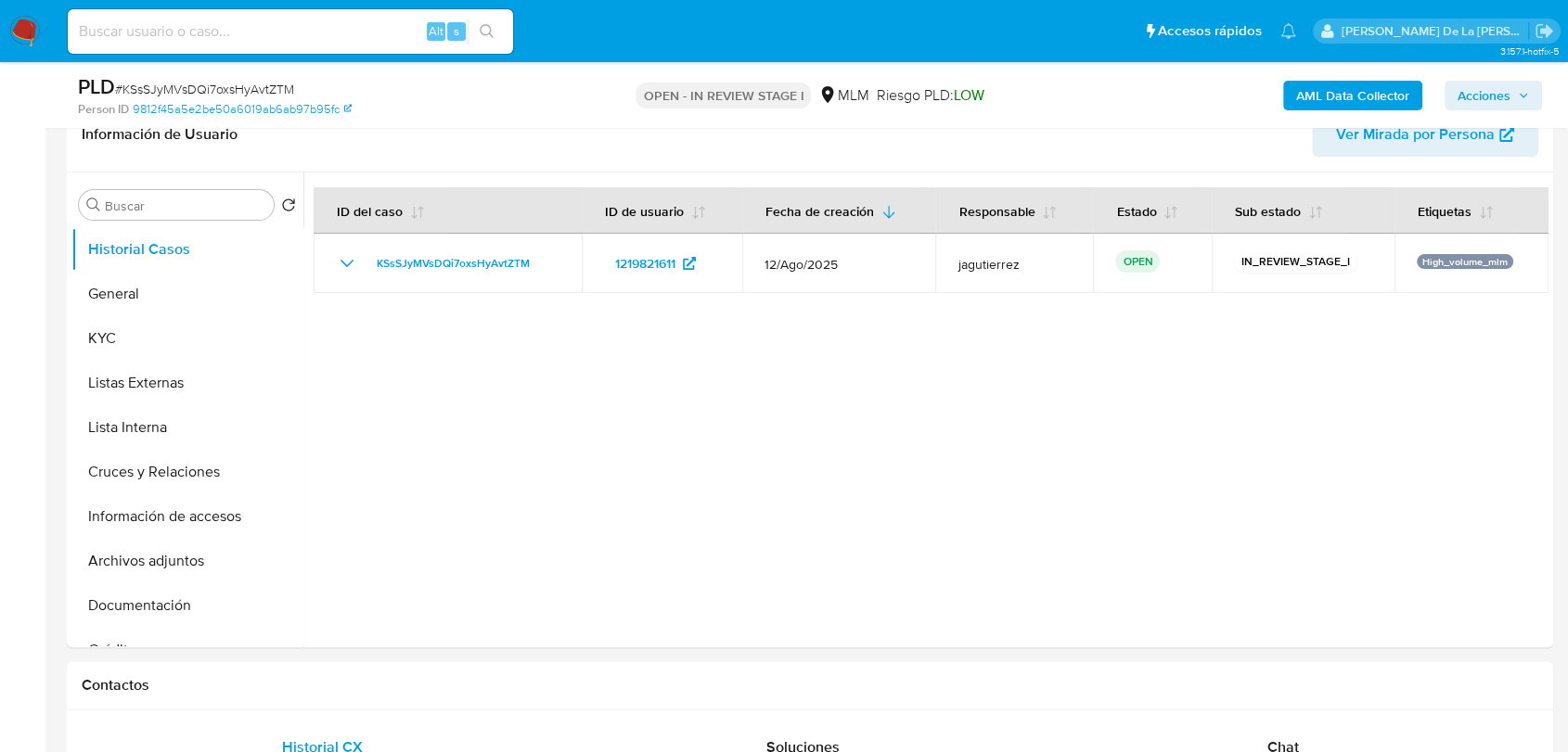
select select "10"
click at [156, 311] on button "General" at bounding box center [180, 294] width 217 height 45
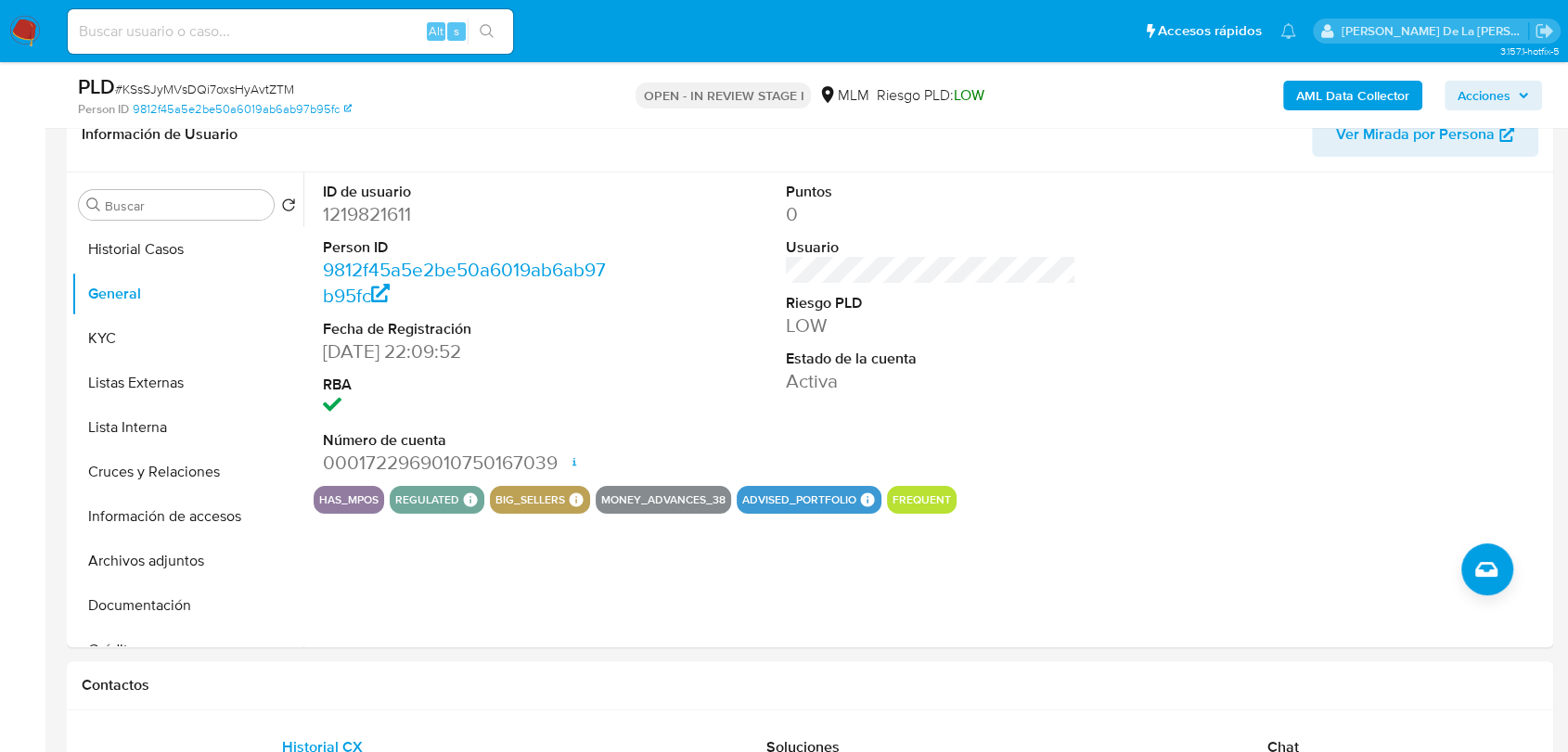
click at [1354, 81] on b "AML Data Collector" at bounding box center [1352, 95] width 114 height 30
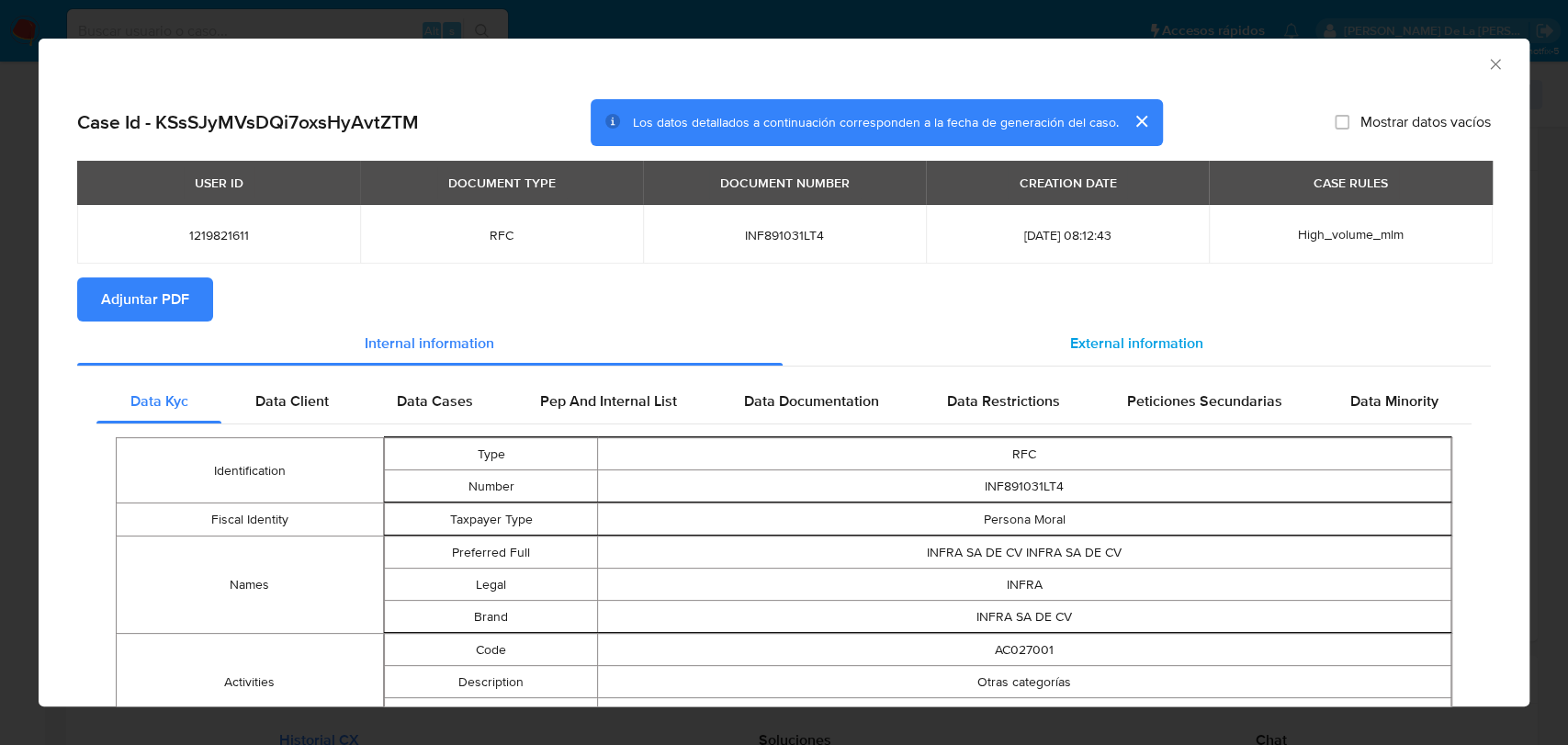
click at [1089, 356] on div "External information" at bounding box center [1137, 344] width 709 height 44
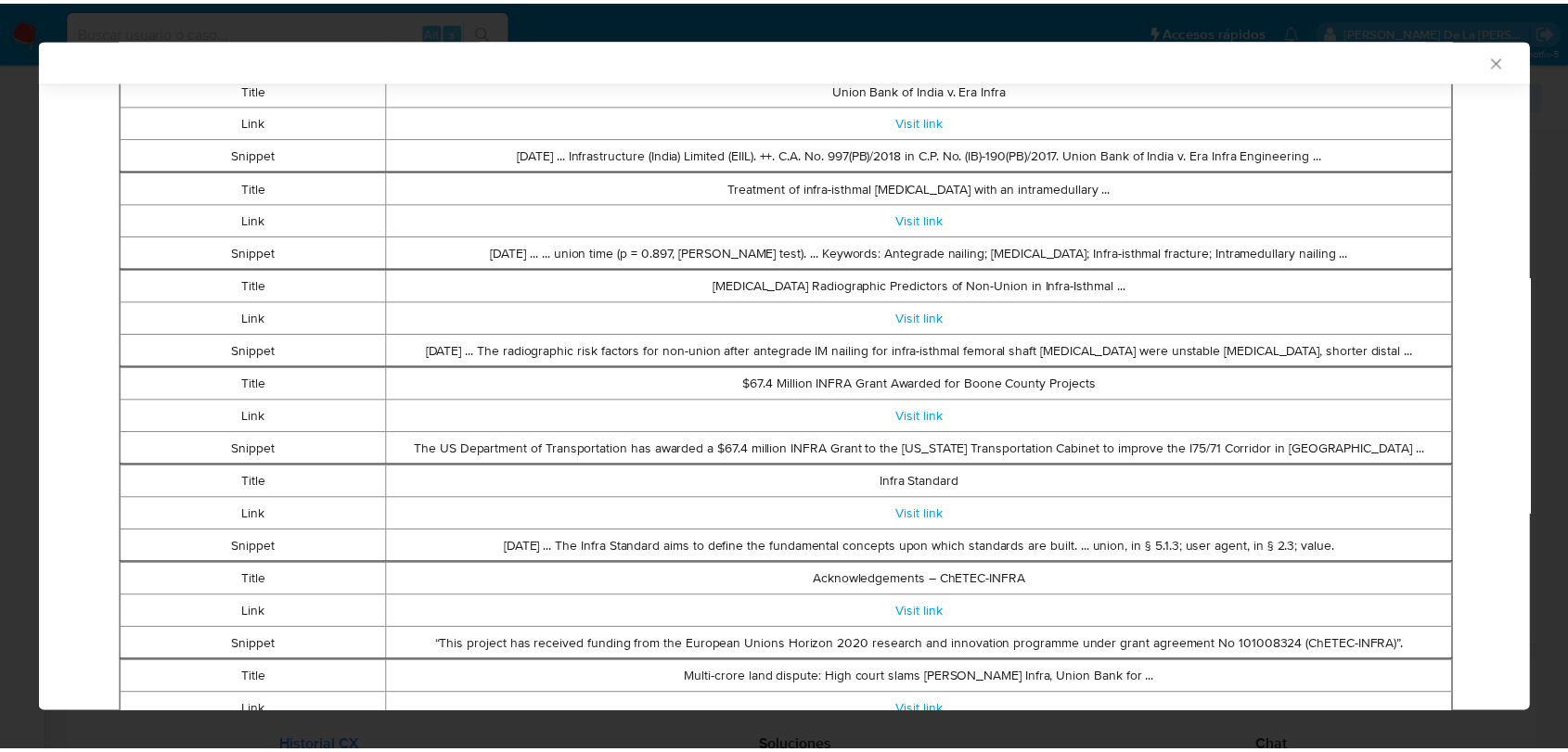
scroll to position [456, 0]
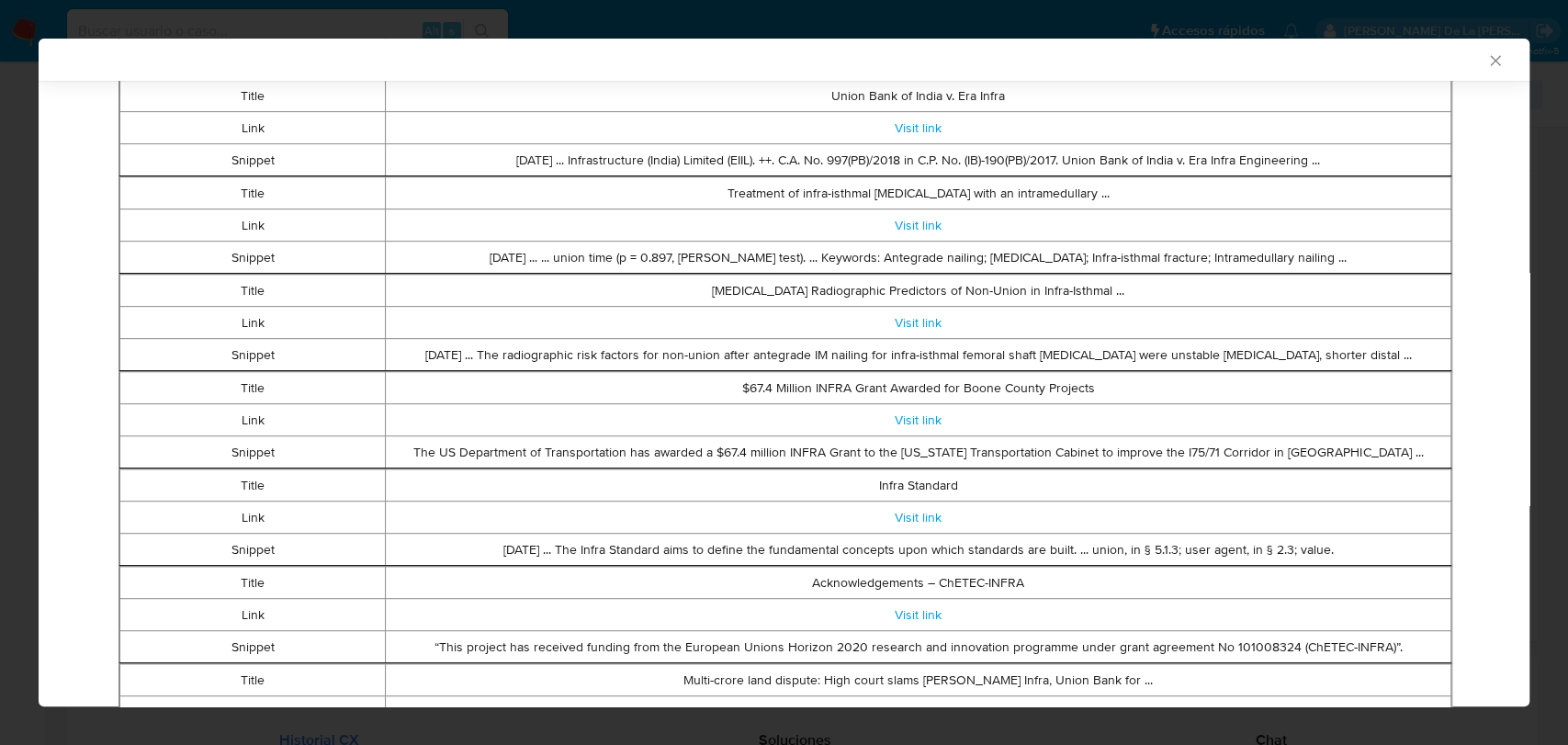
drag, startPoint x: 1481, startPoint y: 62, endPoint x: 375, endPoint y: 378, distance: 1150.3
click at [1490, 62] on icon "Cerrar ventana" at bounding box center [1495, 60] width 11 height 11
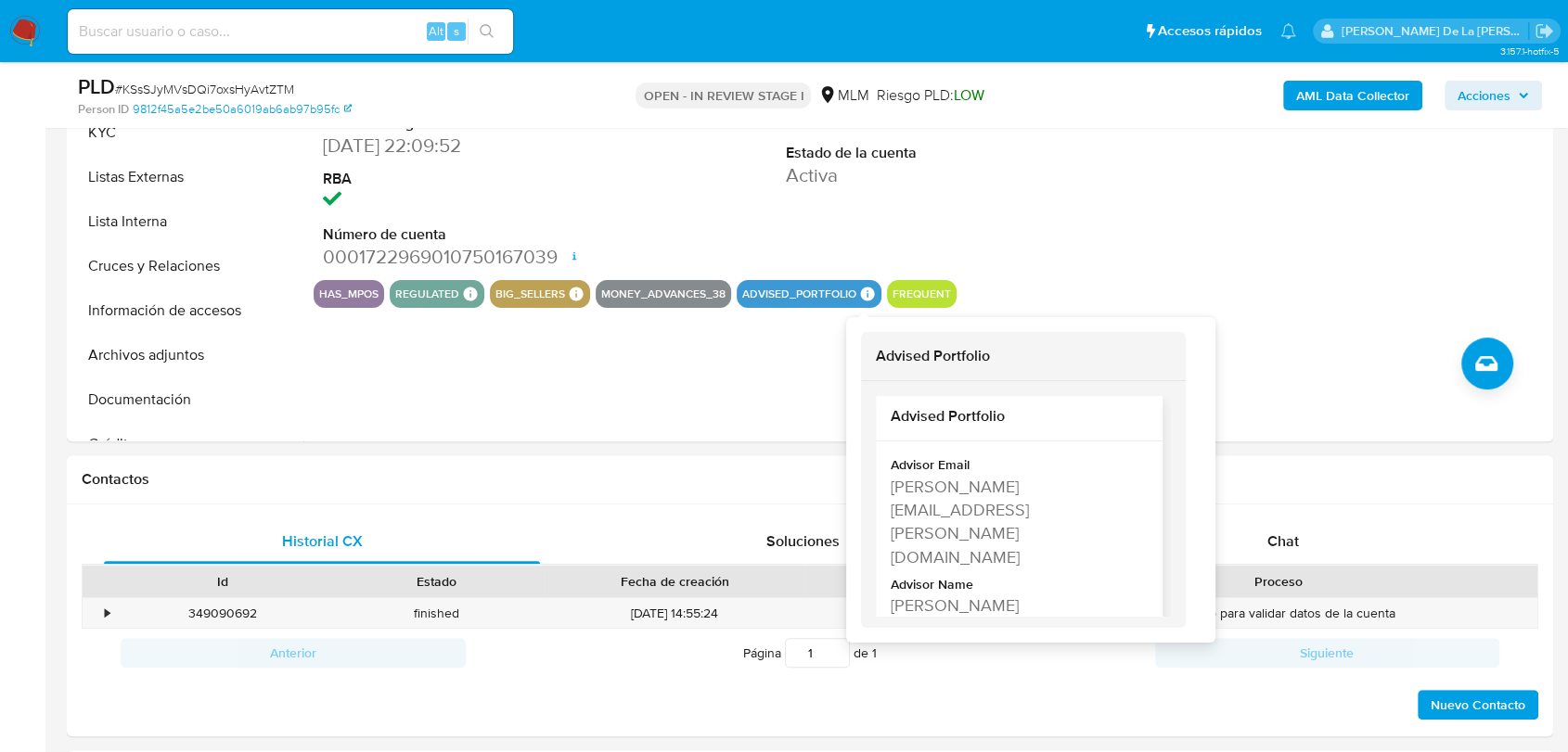
scroll to position [39, 0]
click at [739, 406] on div "ID de usuario 1219821611 Person ID 9812f45a5e2be50a6019ab6ab97b95fc Fecha de Re…" at bounding box center [926, 204] width 1245 height 474
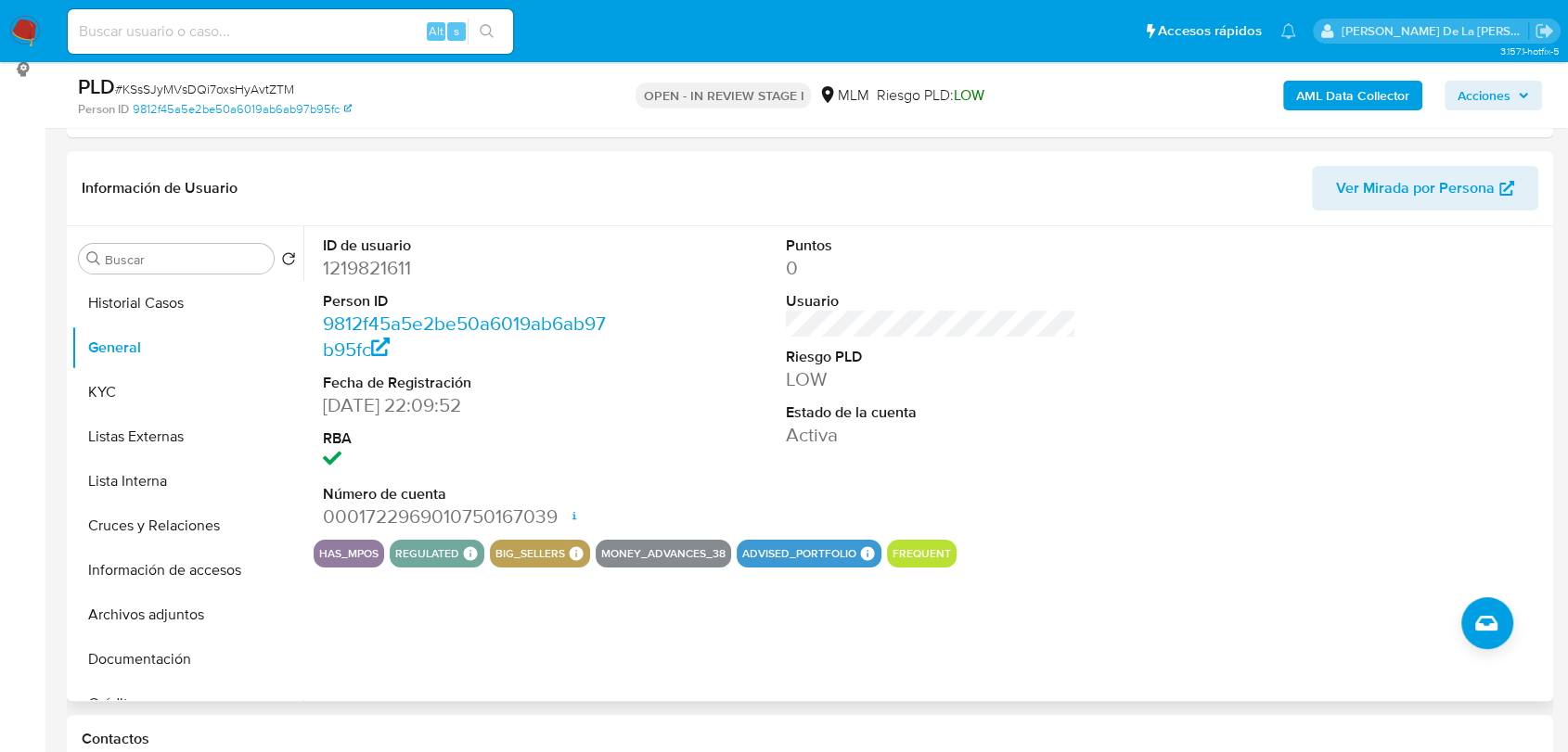
scroll to position [206, 0]
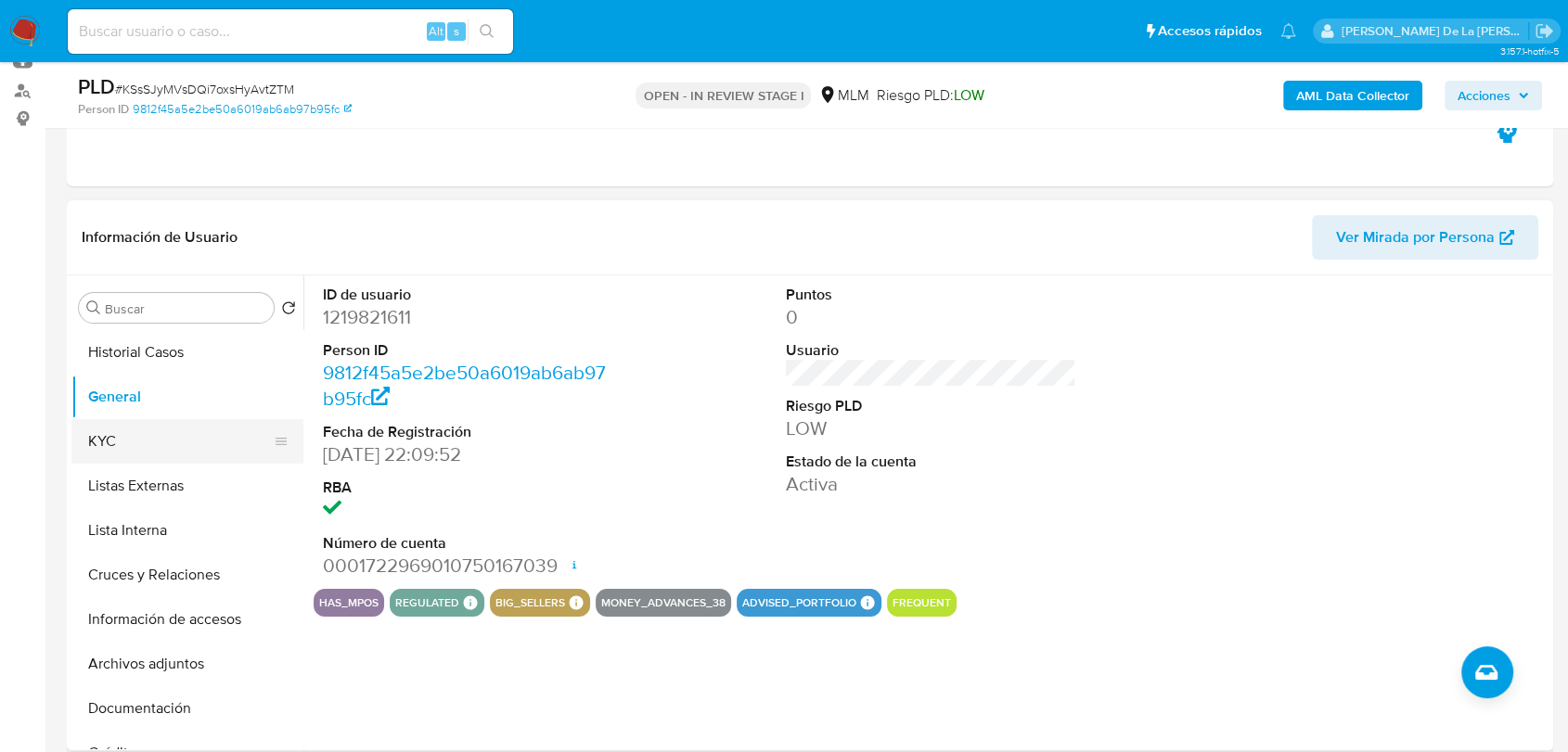
click at [150, 452] on button "KYC" at bounding box center [180, 441] width 217 height 45
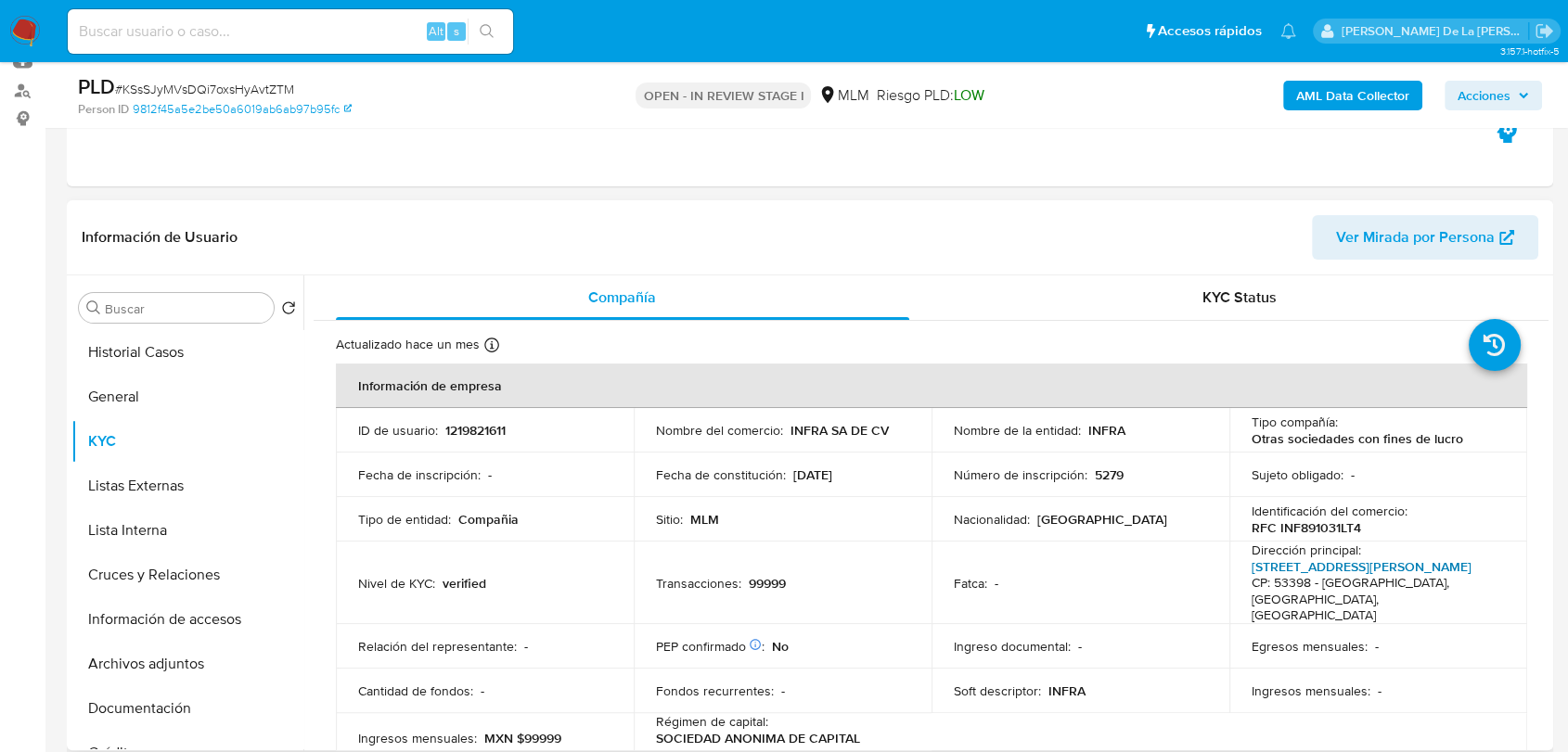
click at [1297, 558] on link "Calle Felix Guzman 16, El Parque" at bounding box center [1361, 567] width 220 height 18
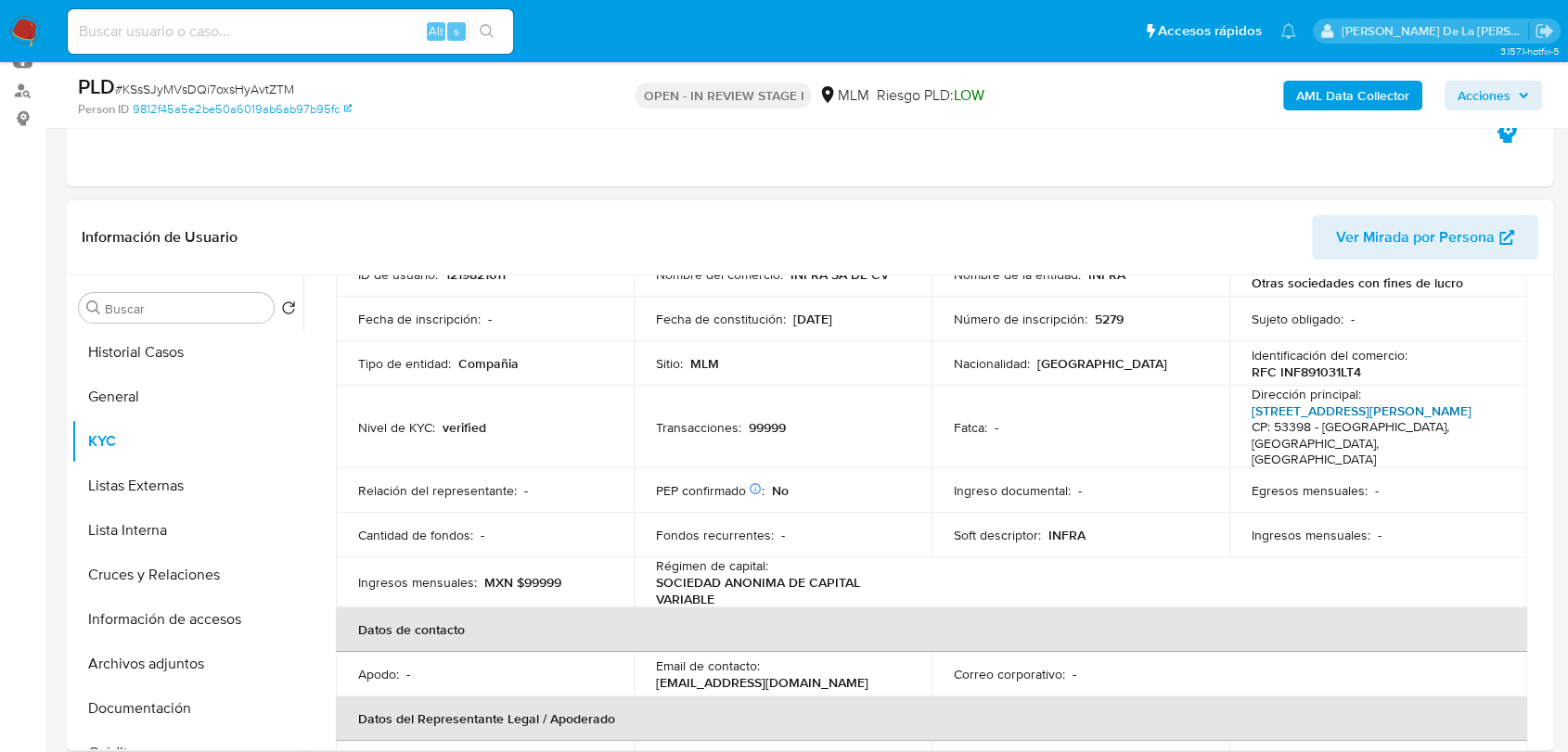
scroll to position [309, 0]
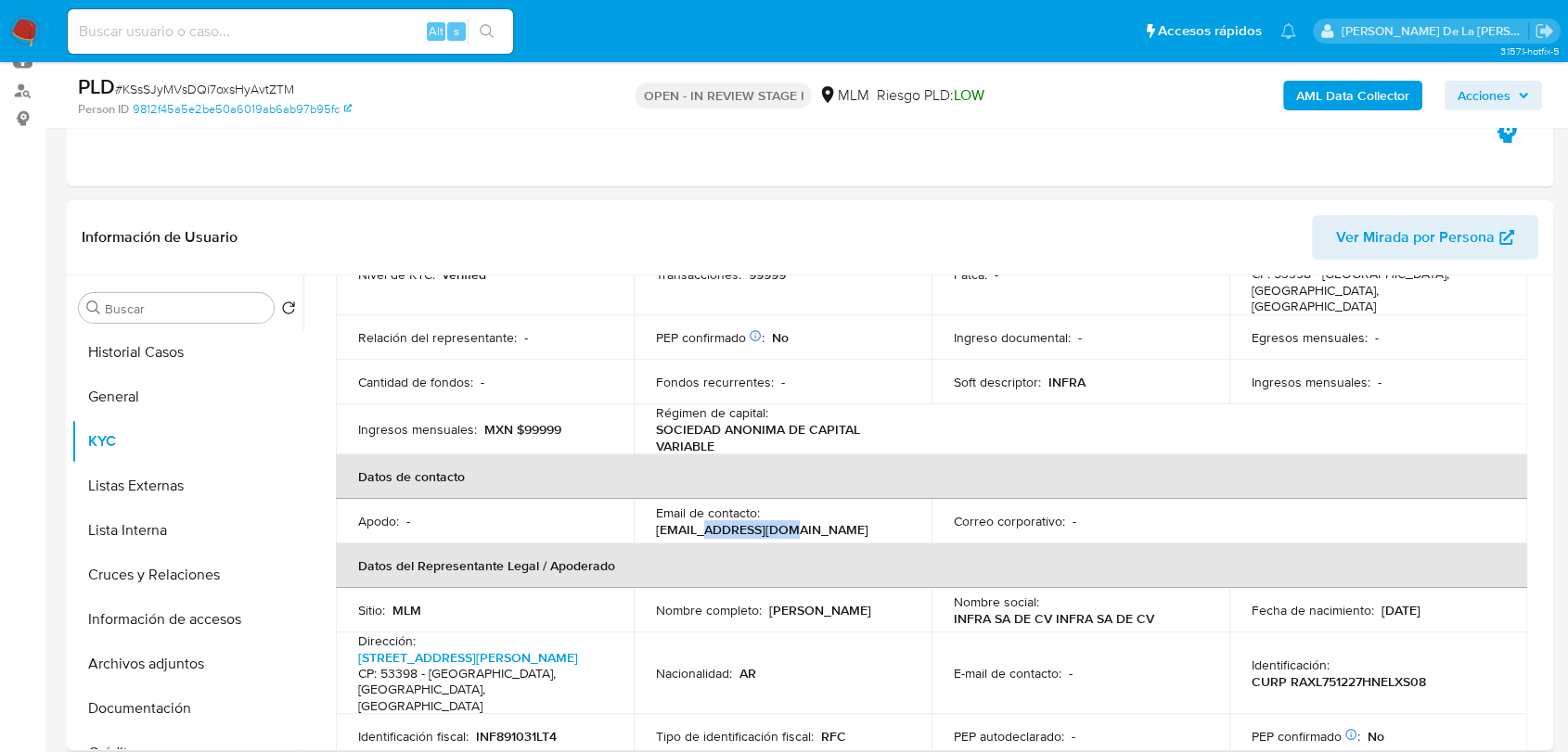
drag, startPoint x: 821, startPoint y: 501, endPoint x: 898, endPoint y: 510, distance: 77.5
click at [898, 510] on div "Email de contacto : tpvmp9@infra.com.mx" at bounding box center [782, 521] width 253 height 33
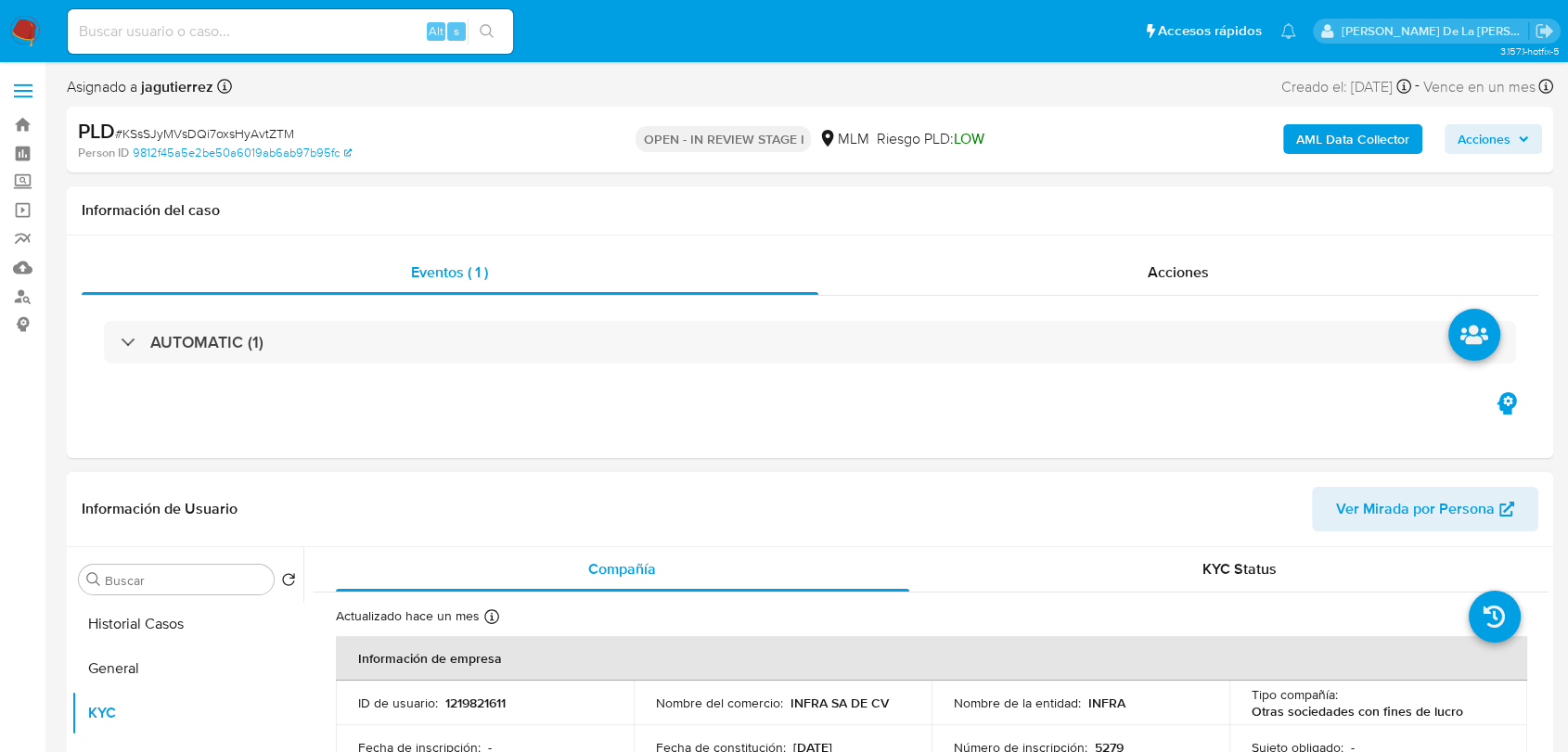
scroll to position [193, 0]
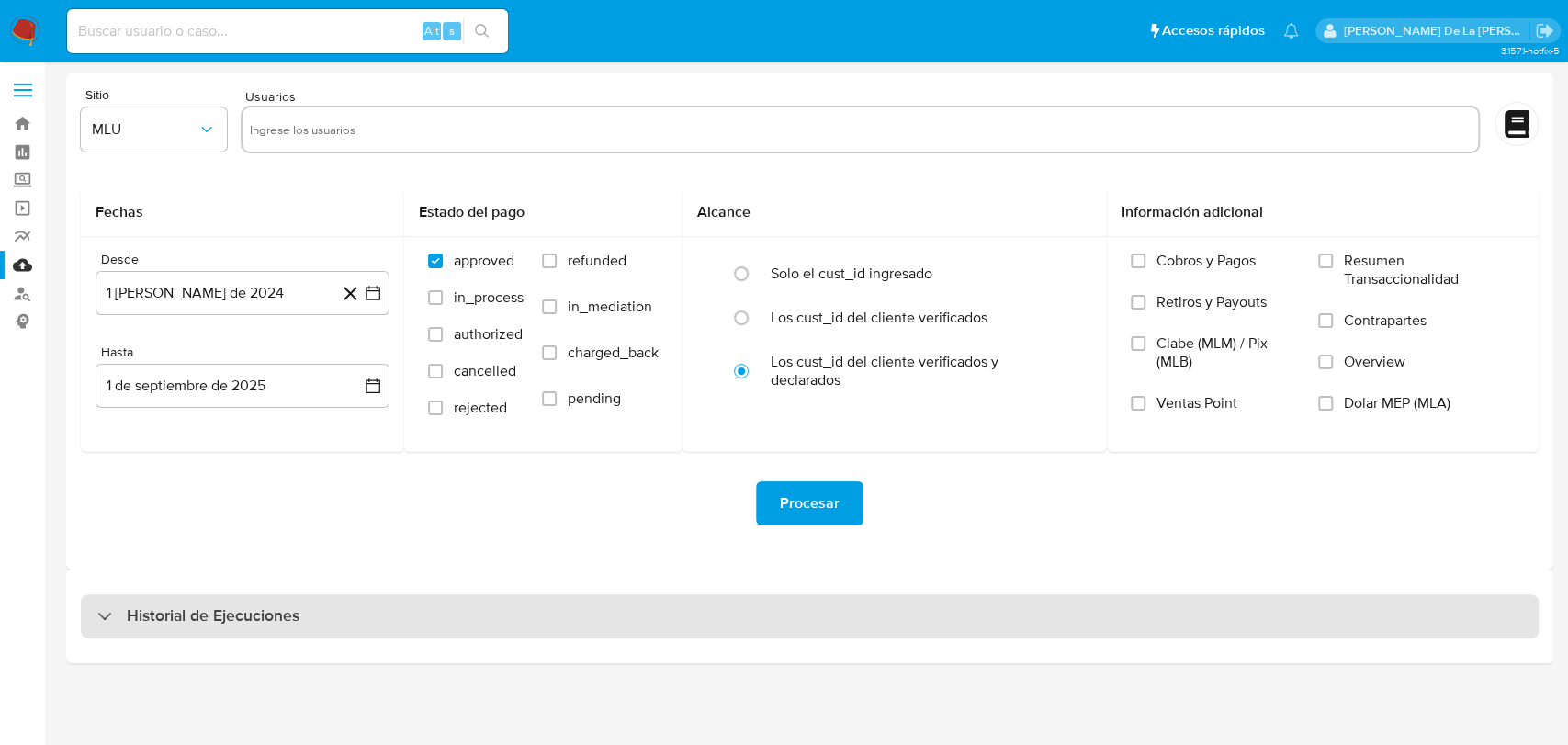
click at [191, 597] on div "Historial de Ejecuciones" at bounding box center [809, 616] width 1458 height 44
select select "10"
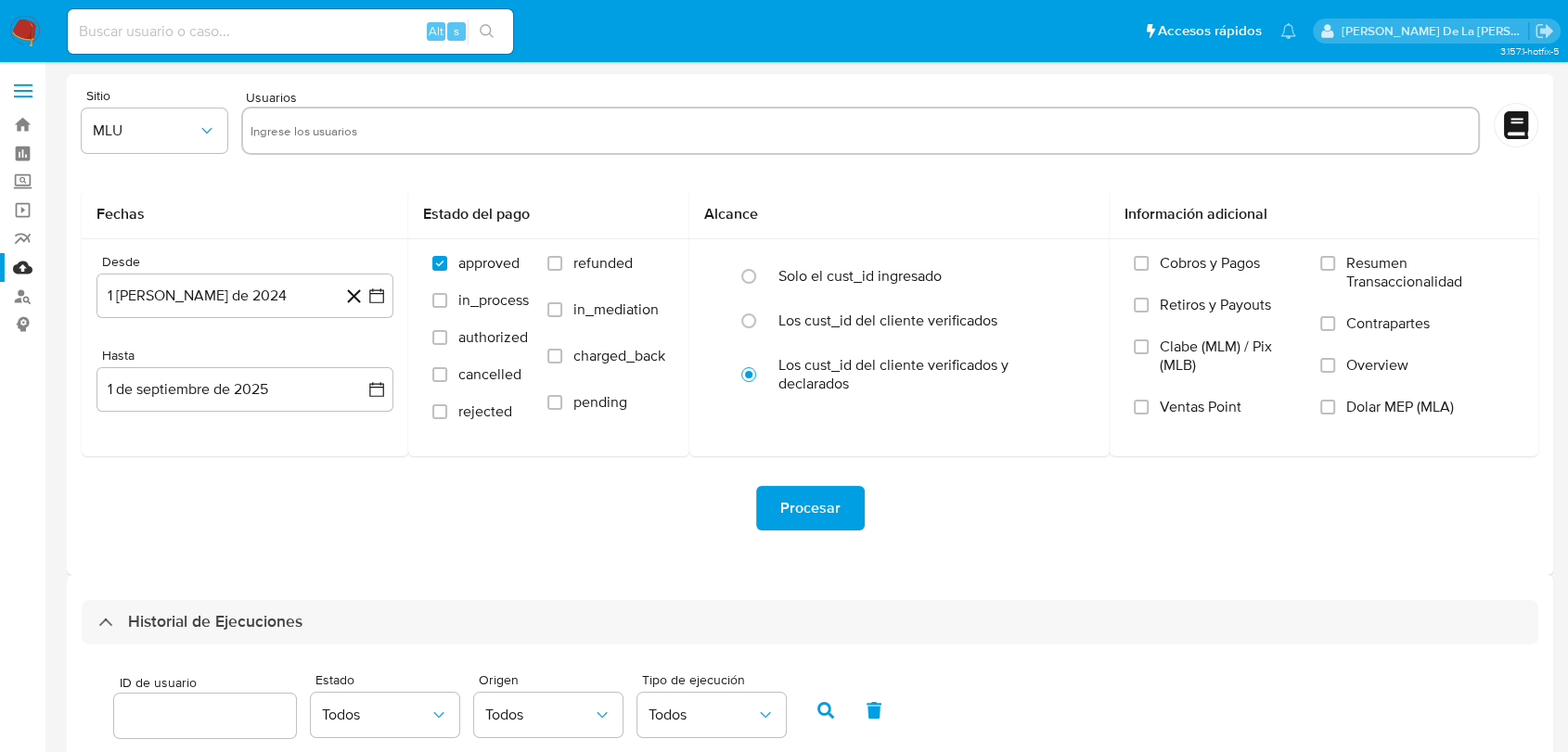
scroll to position [618, 0]
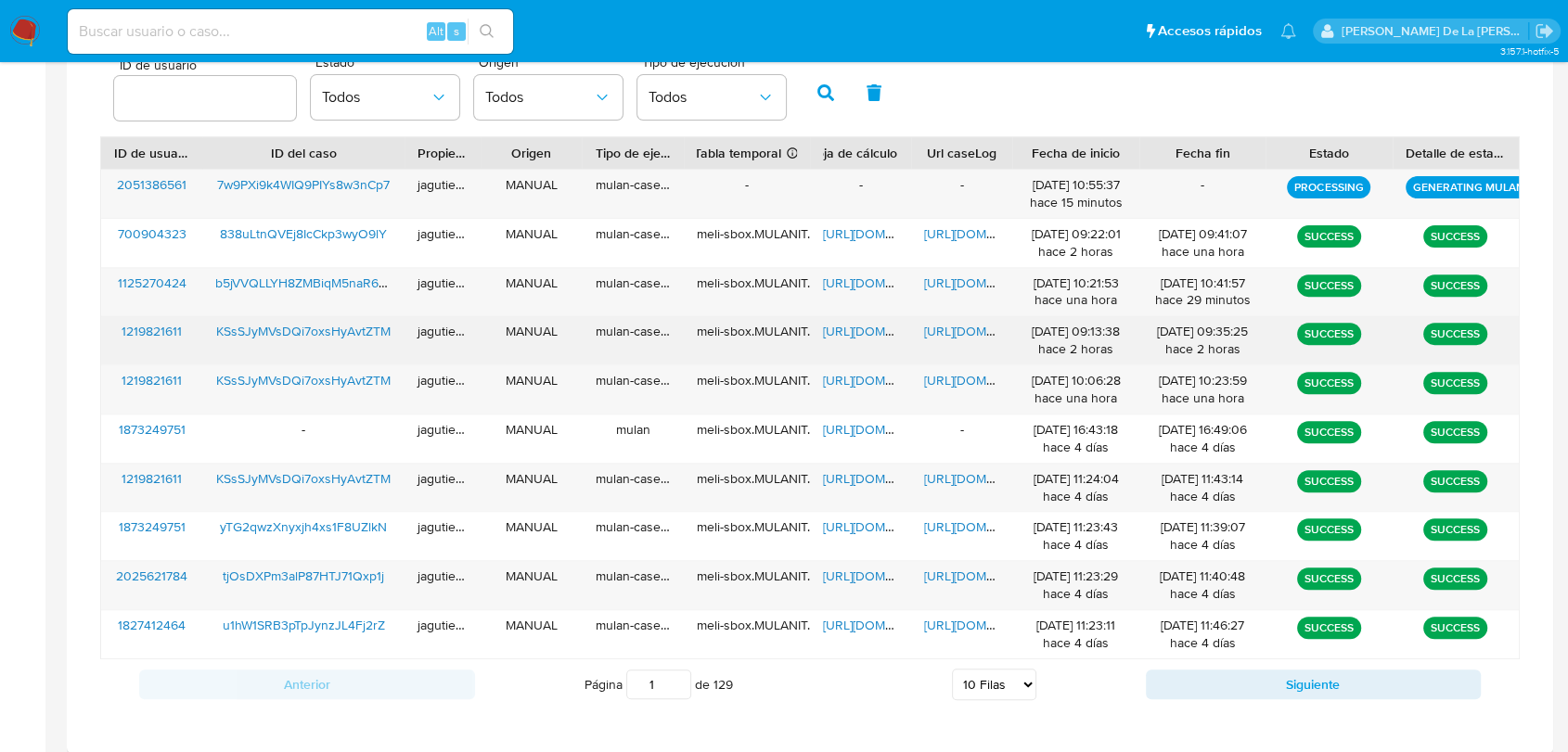
click at [833, 328] on span "https://docs.google.com/spreadsheets/d/11SwFH9UMqSVdcYaOFD5LbZd3r1WTHYJ1_yw4Bml…" at bounding box center [887, 331] width 128 height 18
click at [950, 331] on span "https://docs.google.com/document/d/1D03OVLgG_95r4cu0C6ww7Vi8wgajYrQ9OyE6TROZbkk…" at bounding box center [988, 331] width 128 height 18
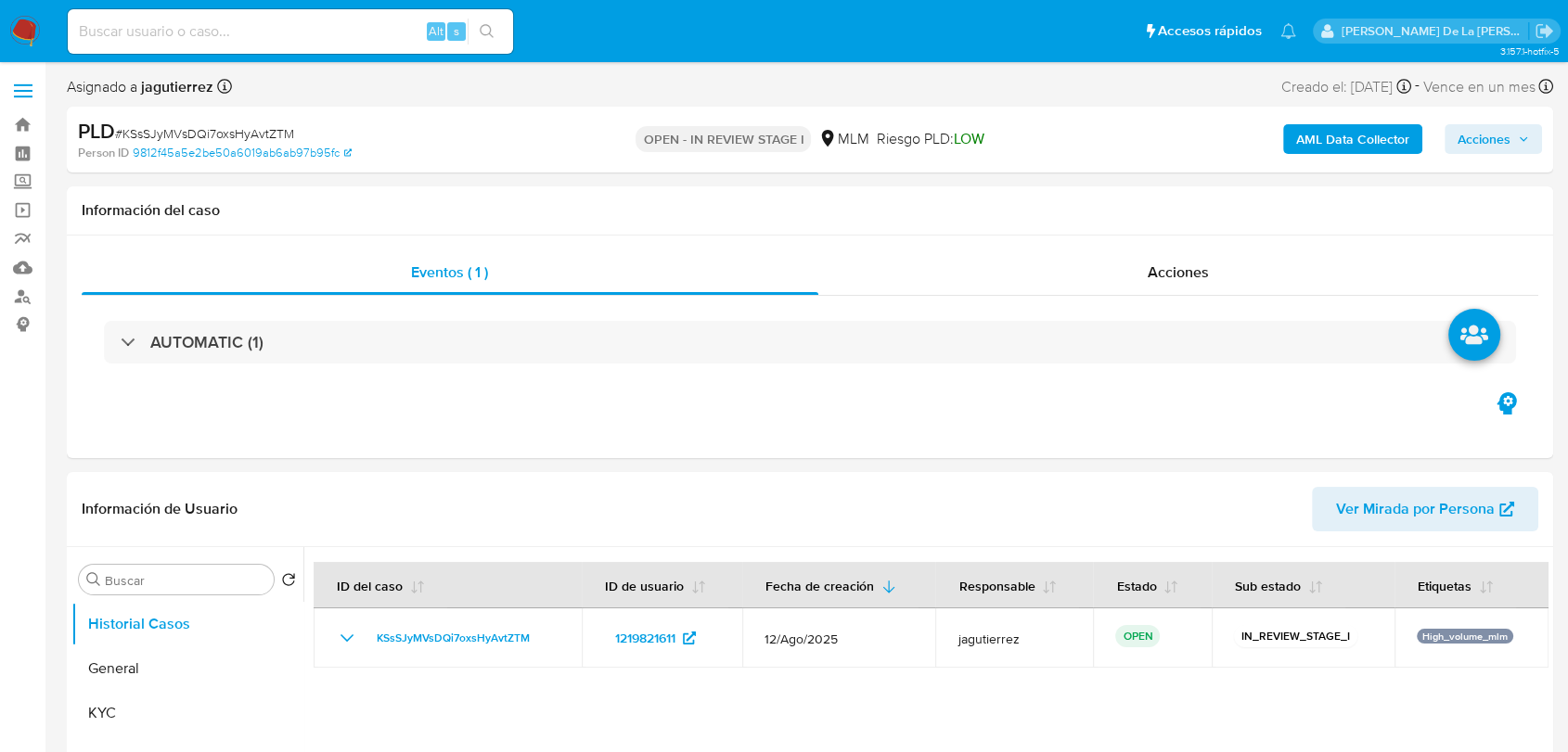
select select "10"
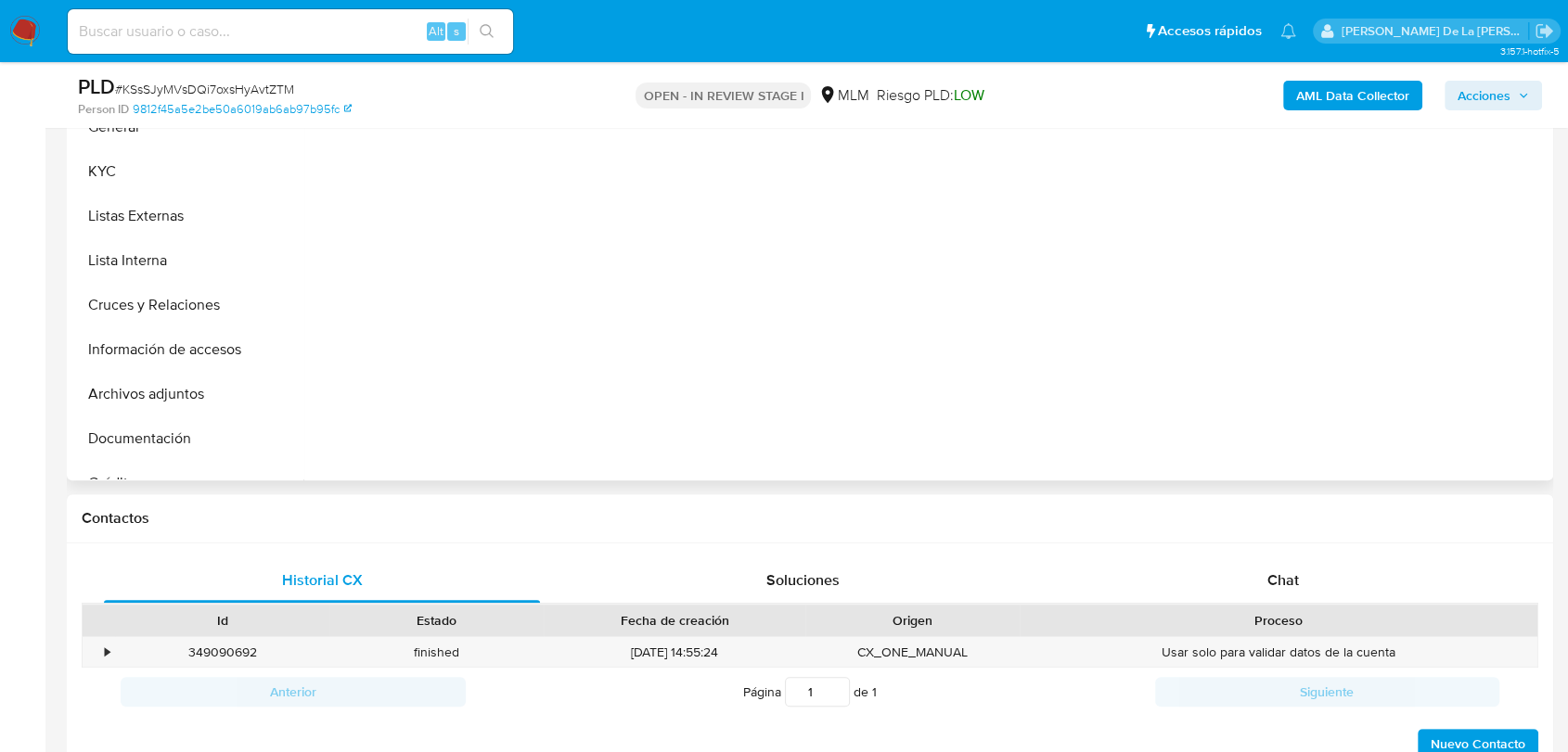
scroll to position [309, 0]
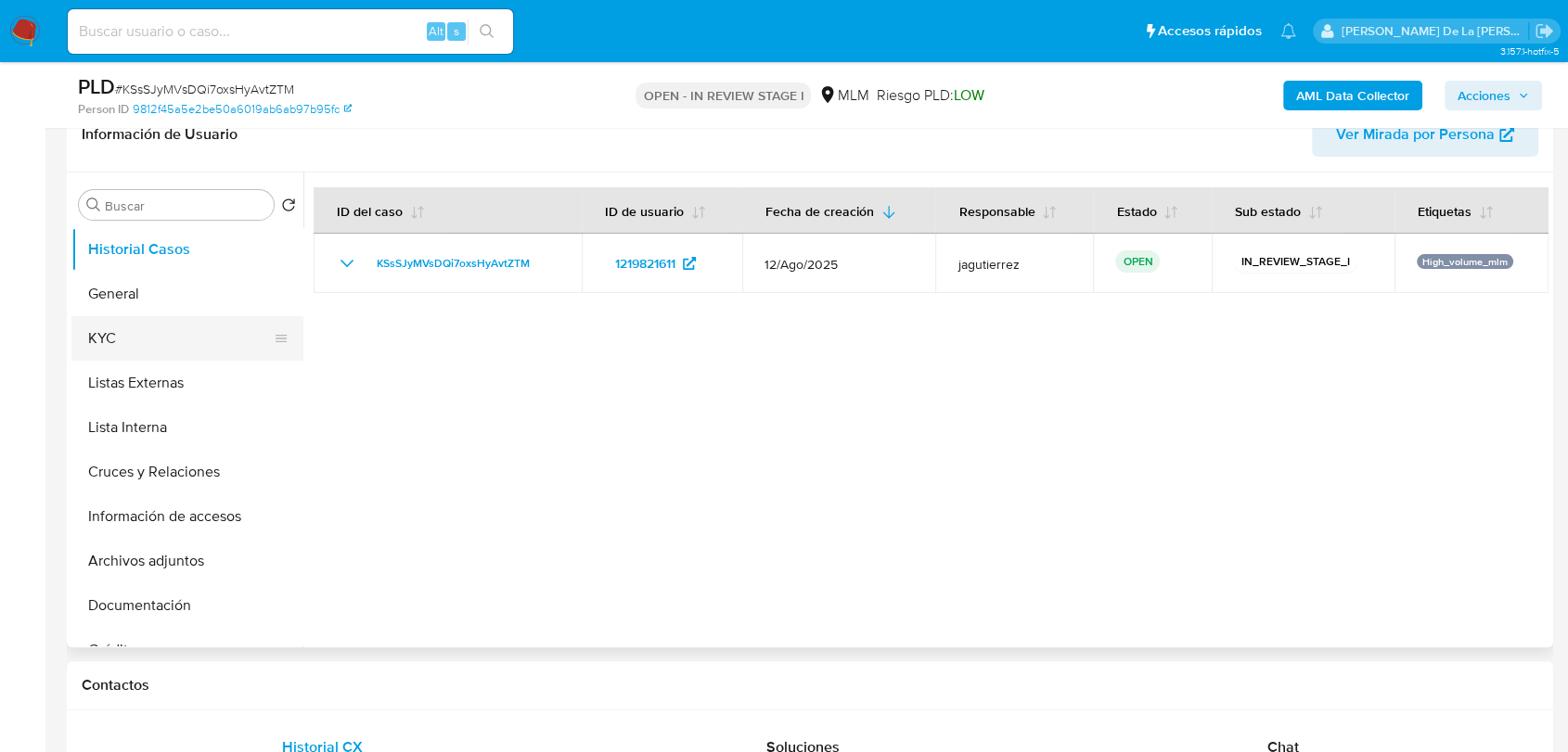
click at [144, 335] on button "KYC" at bounding box center [180, 339] width 217 height 45
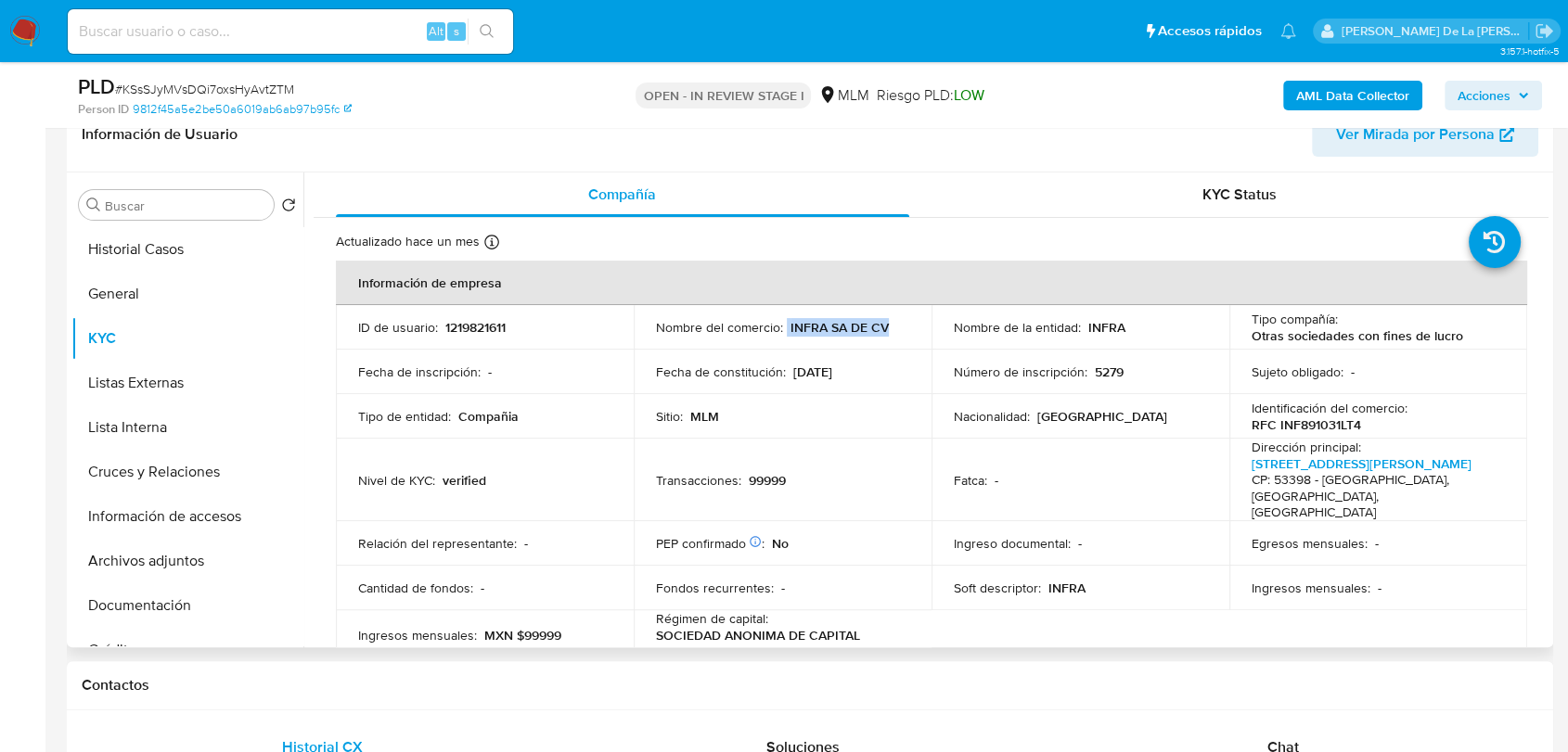
drag, startPoint x: 784, startPoint y: 322, endPoint x: 881, endPoint y: 323, distance: 97.0
click at [881, 323] on div "Nombre del comercio : INFRA SA DE CV" at bounding box center [782, 327] width 253 height 16
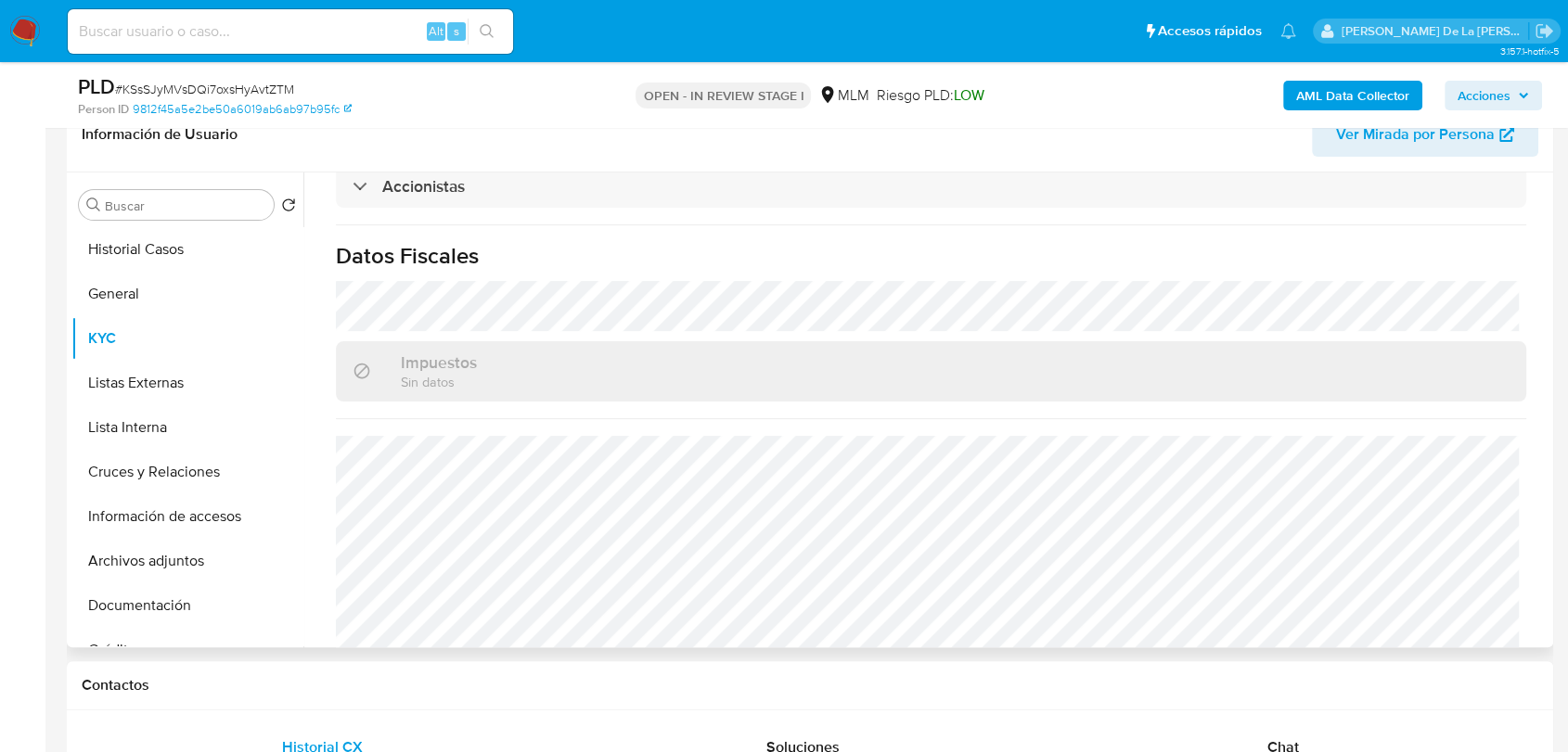
scroll to position [761, 0]
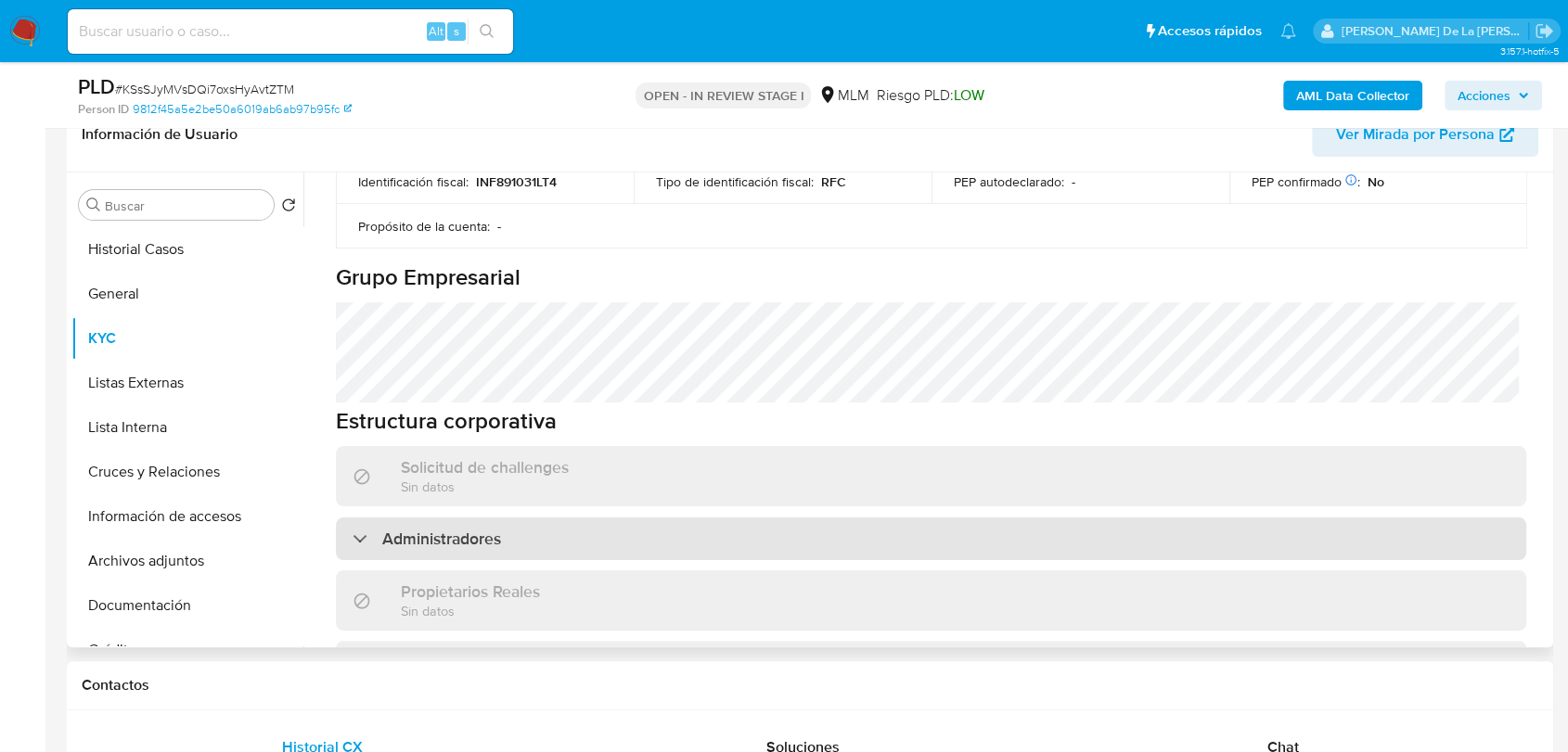
click at [352, 538] on div at bounding box center [352, 538] width 0 height 0
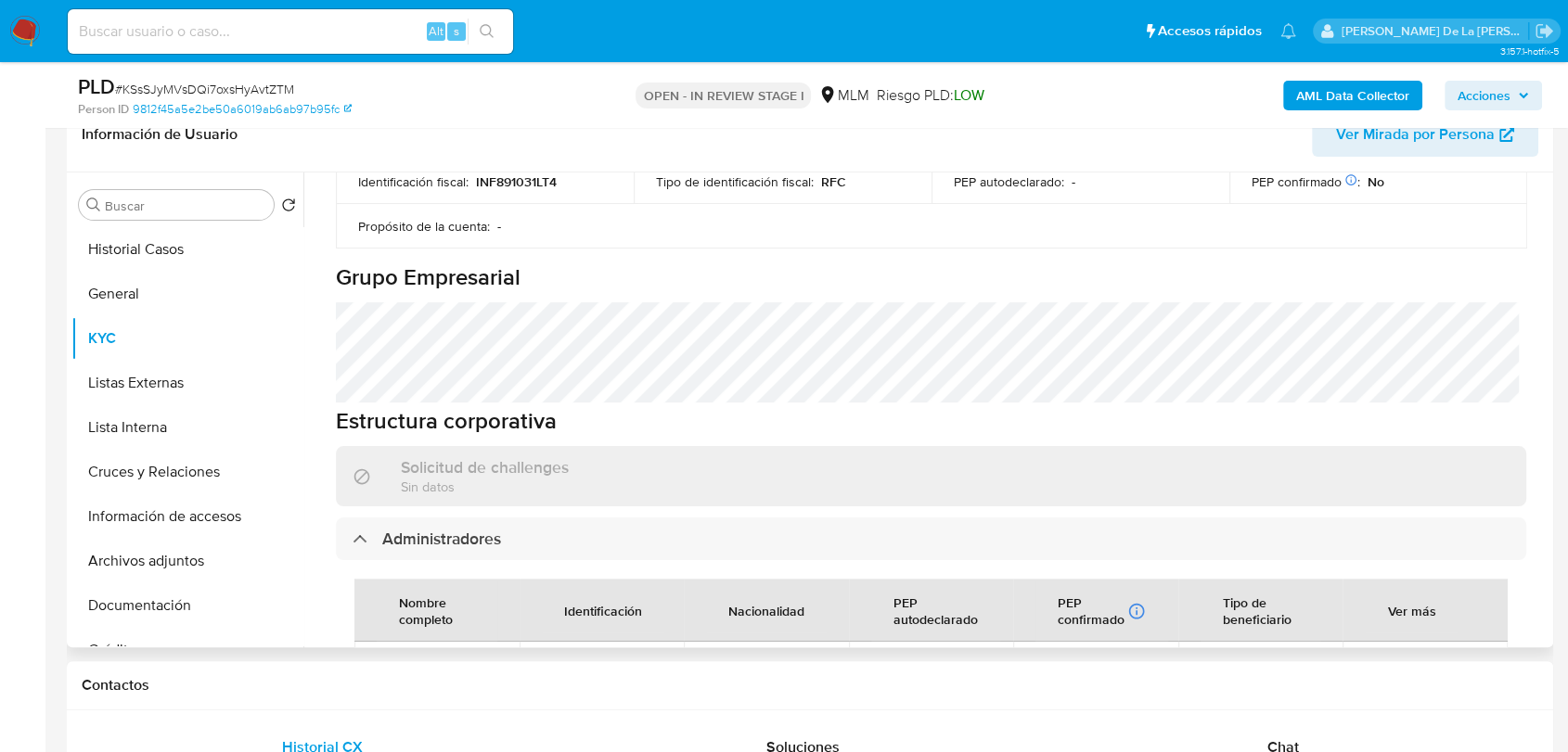
scroll to position [1069, 0]
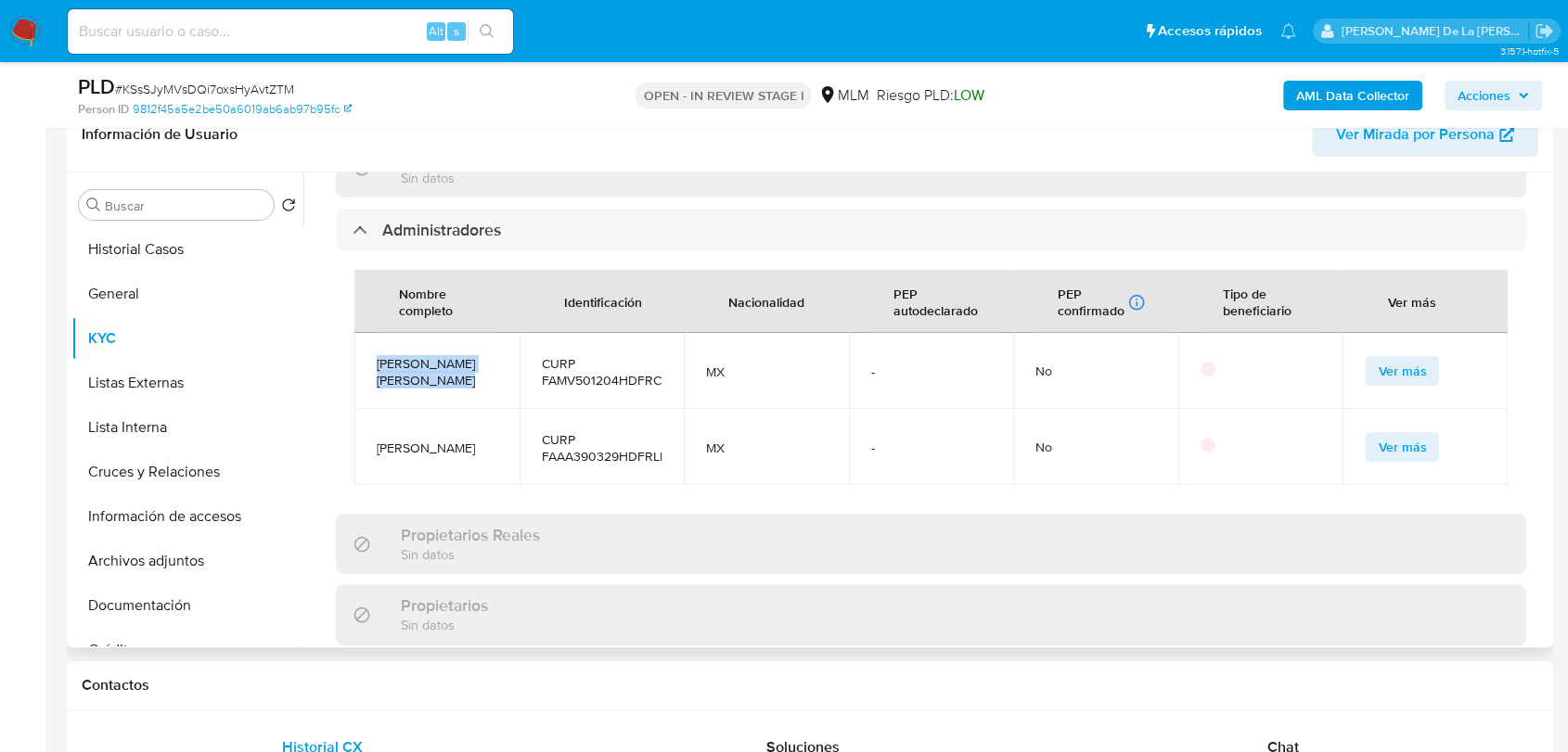
drag, startPoint x: 484, startPoint y: 354, endPoint x: 371, endPoint y: 333, distance: 114.9
click at [371, 333] on td "[PERSON_NAME] [PERSON_NAME]" at bounding box center [437, 371] width 165 height 76
drag, startPoint x: 431, startPoint y: 425, endPoint x: 379, endPoint y: 407, distance: 55.0
click at [379, 440] on span "[PERSON_NAME]" at bounding box center [437, 447] width 120 height 16
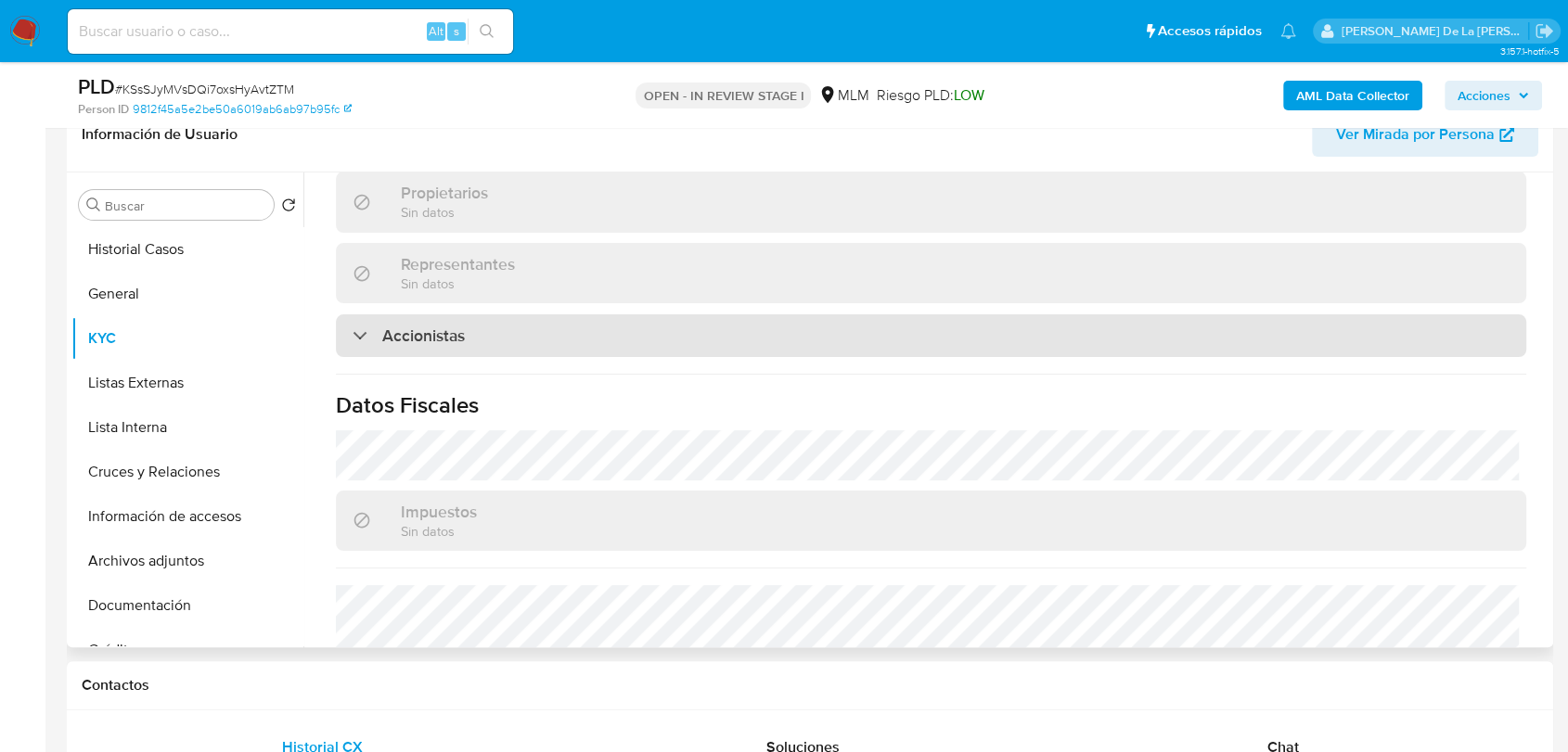
click at [364, 314] on div "Accionistas" at bounding box center [931, 336] width 1190 height 43
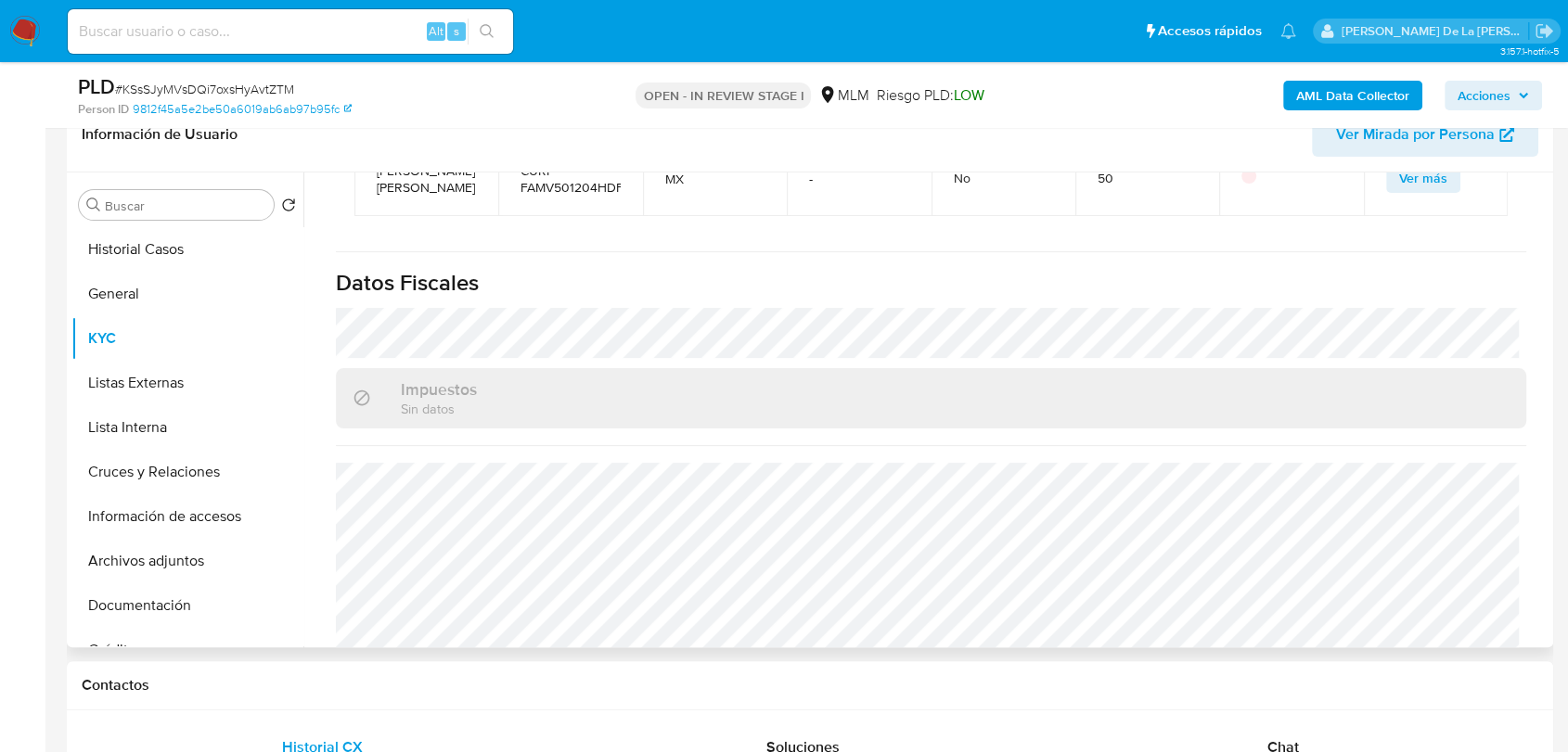
scroll to position [1808, 0]
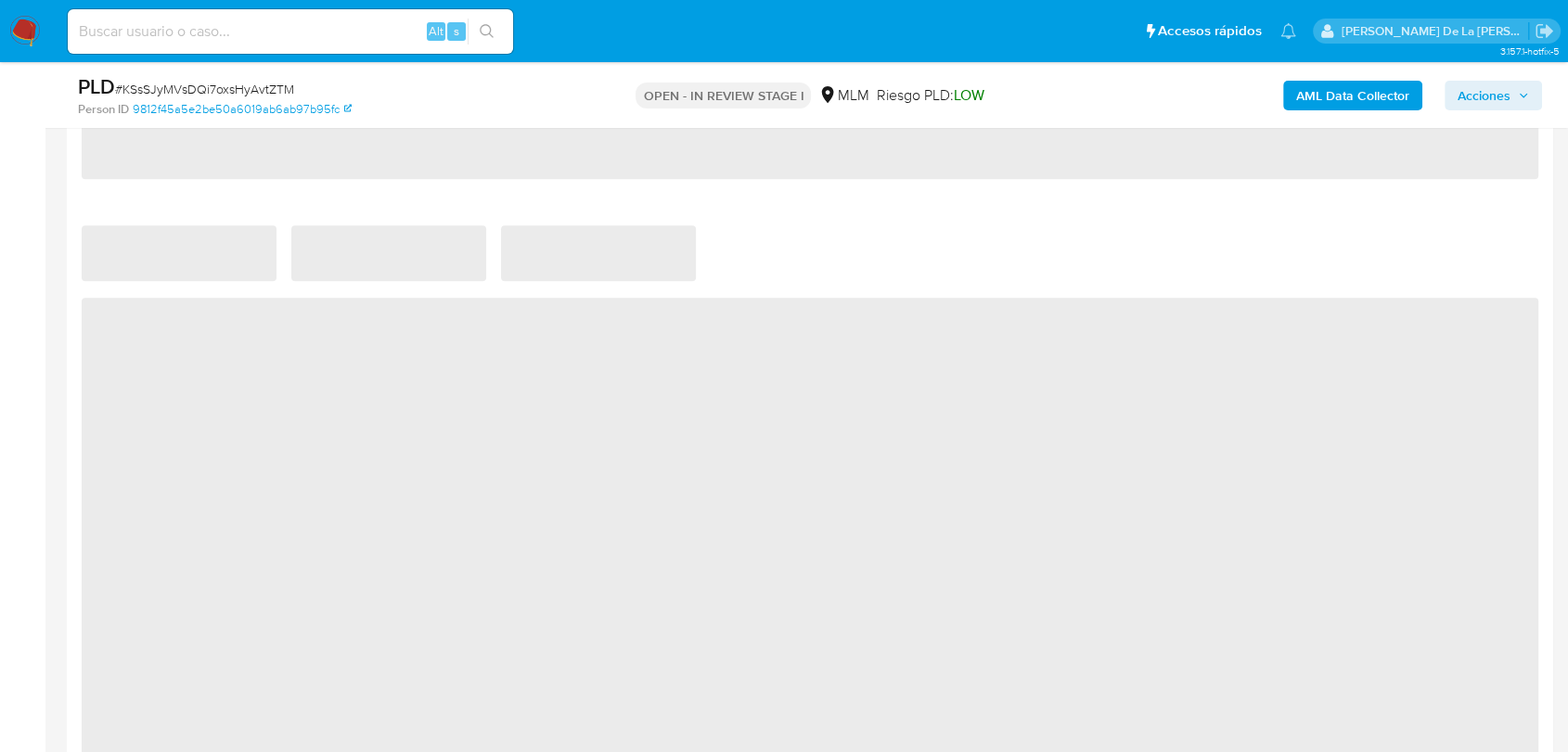
select select "10"
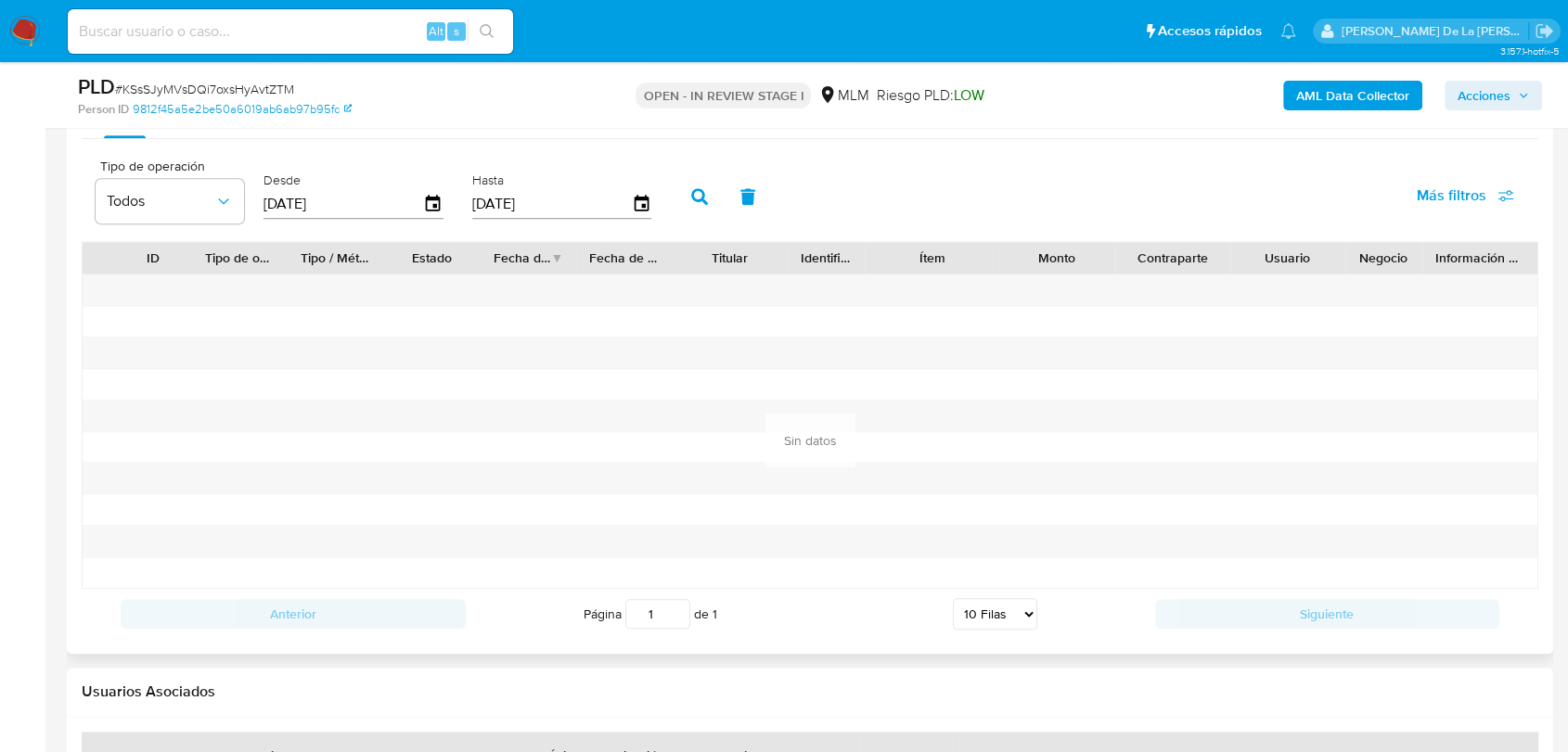
scroll to position [1751, 0]
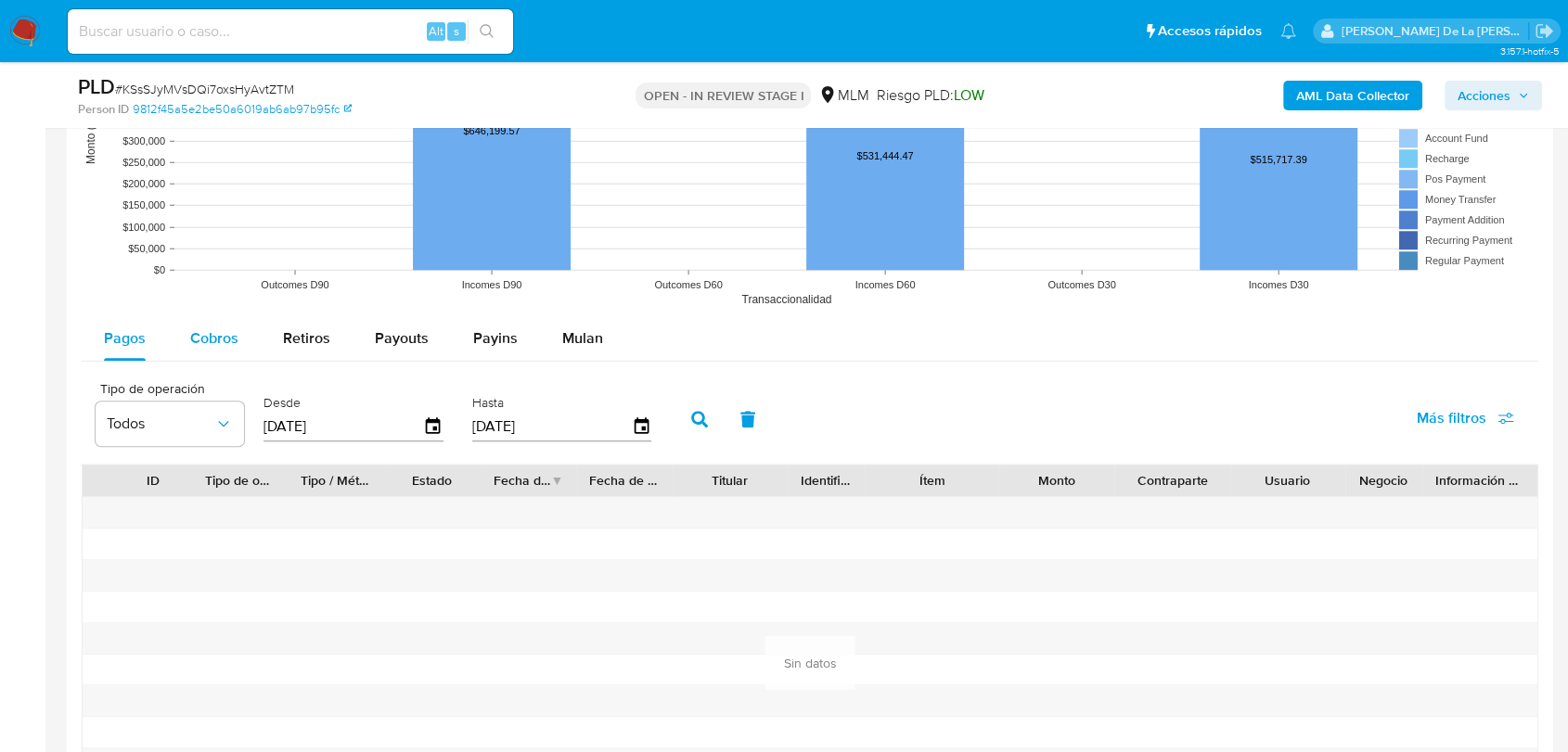
click at [221, 350] on div "Cobros" at bounding box center [214, 339] width 49 height 45
select select "10"
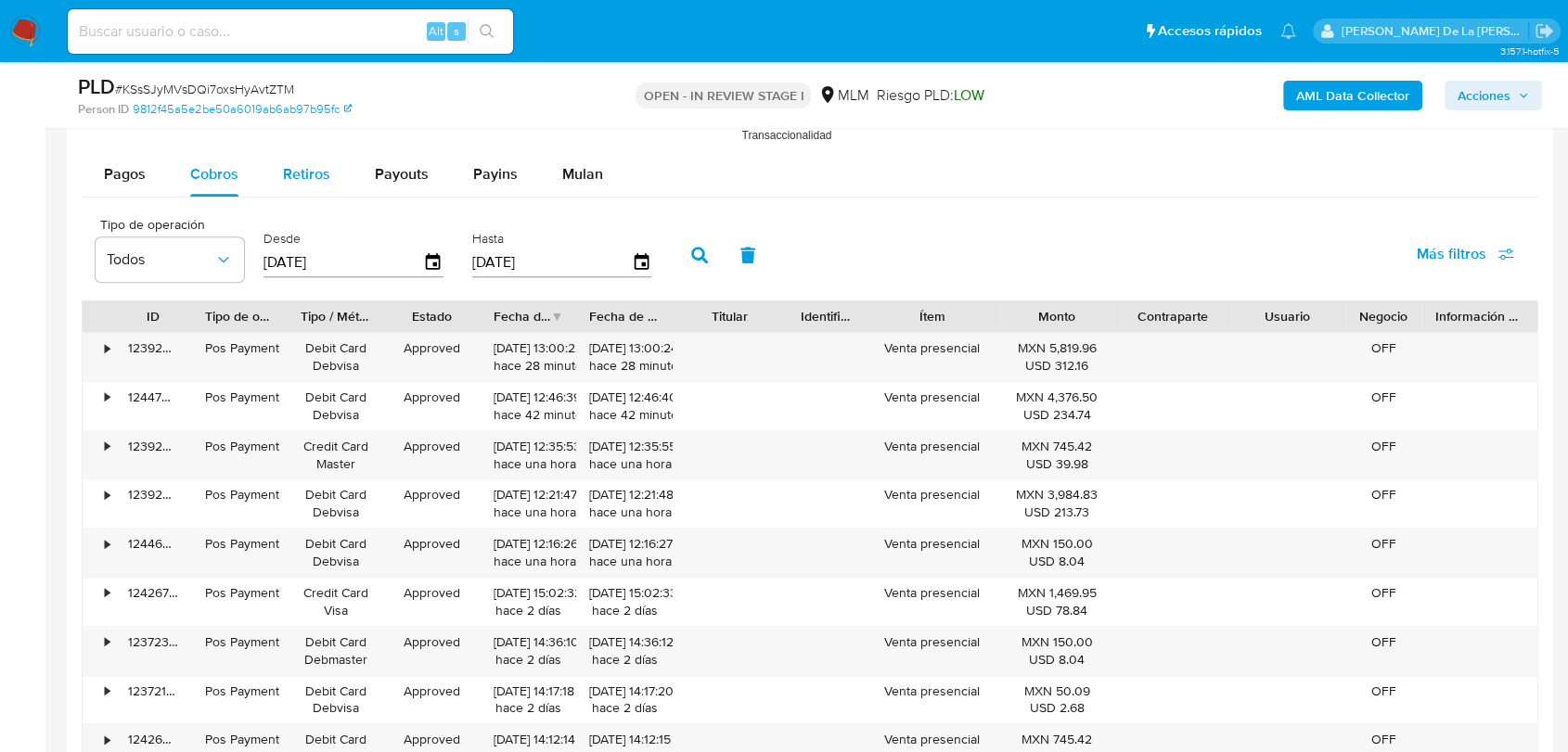
scroll to position [1855, 0]
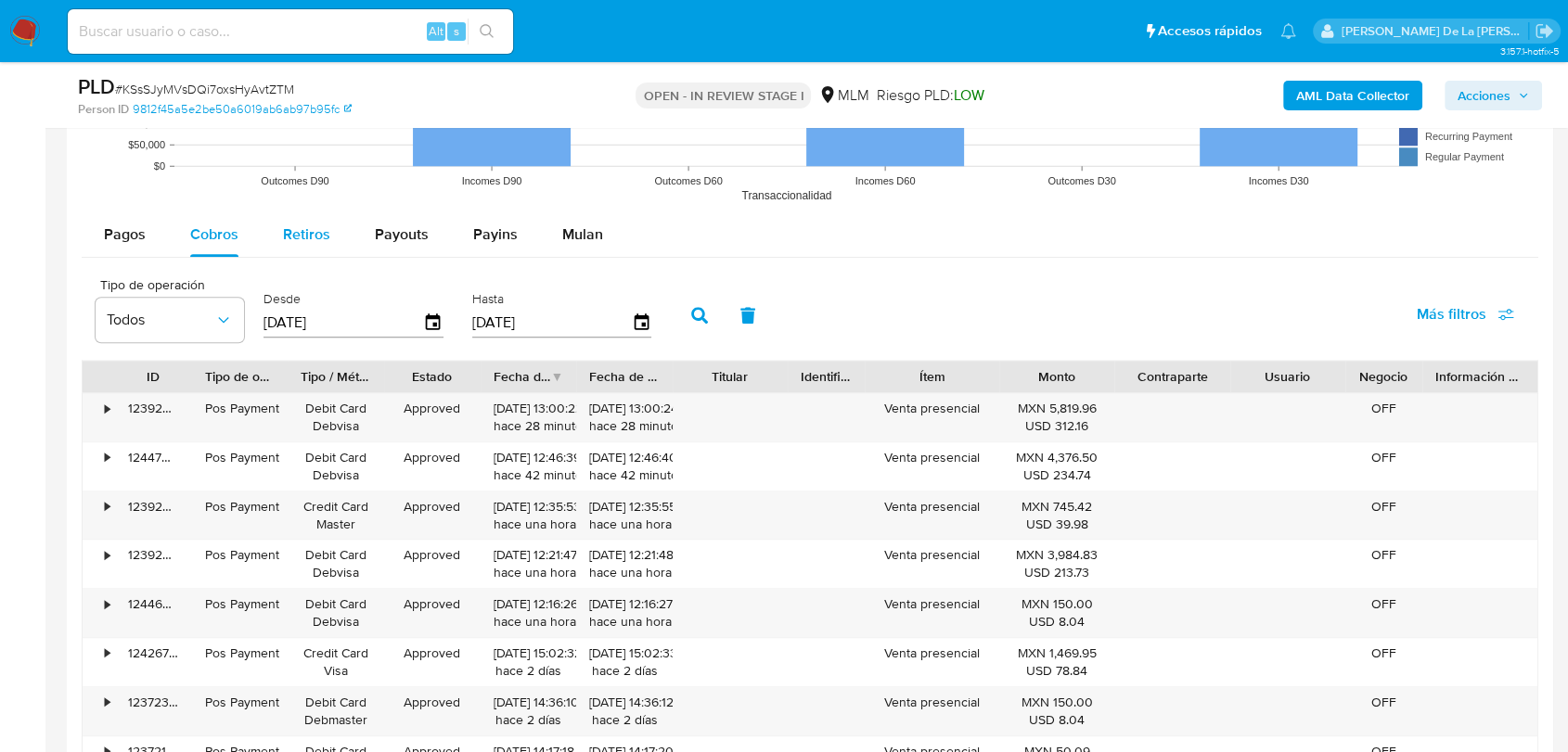
click at [316, 246] on div "Retiros" at bounding box center [307, 235] width 48 height 45
select select "10"
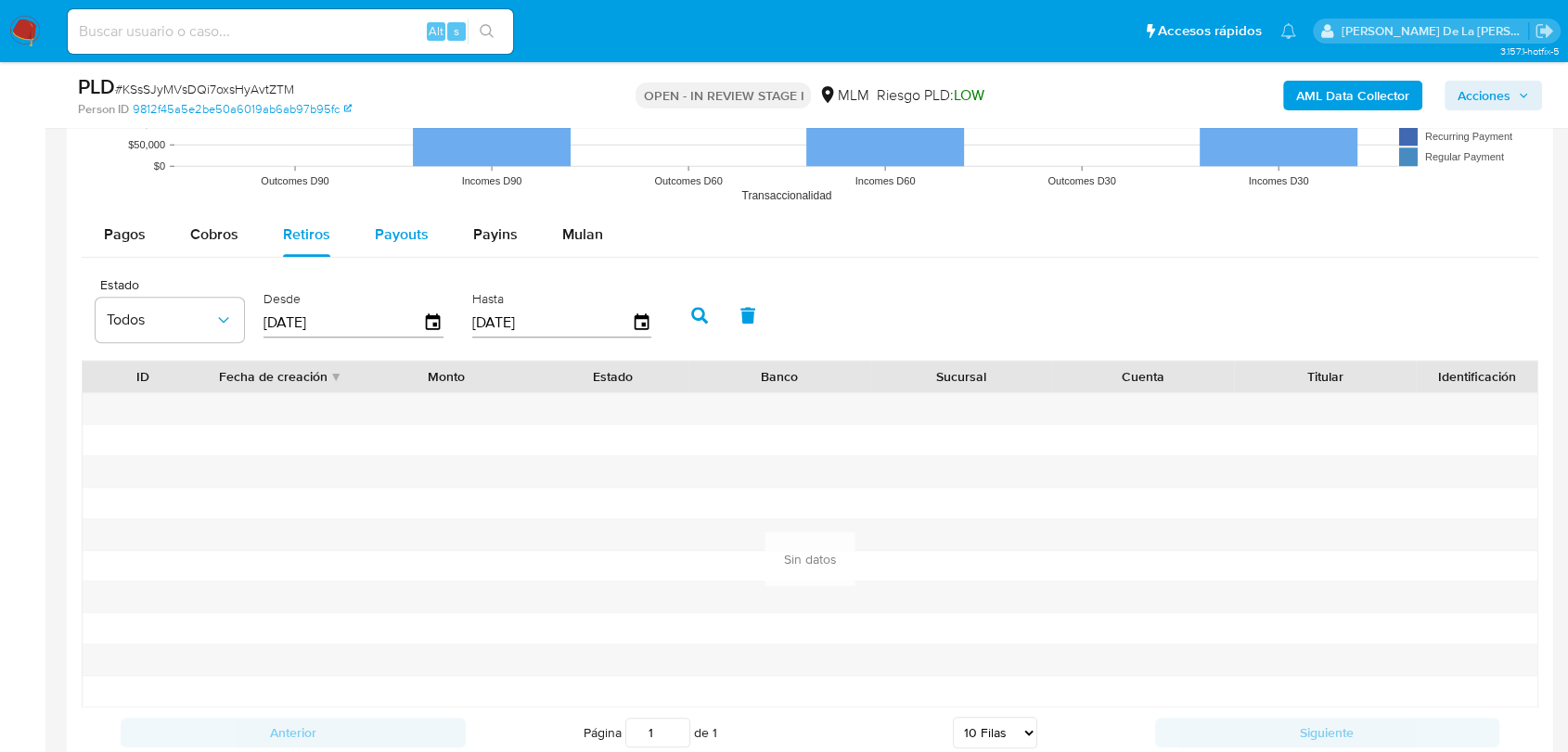
click at [406, 242] on span "Payouts" at bounding box center [401, 234] width 53 height 21
select select "10"
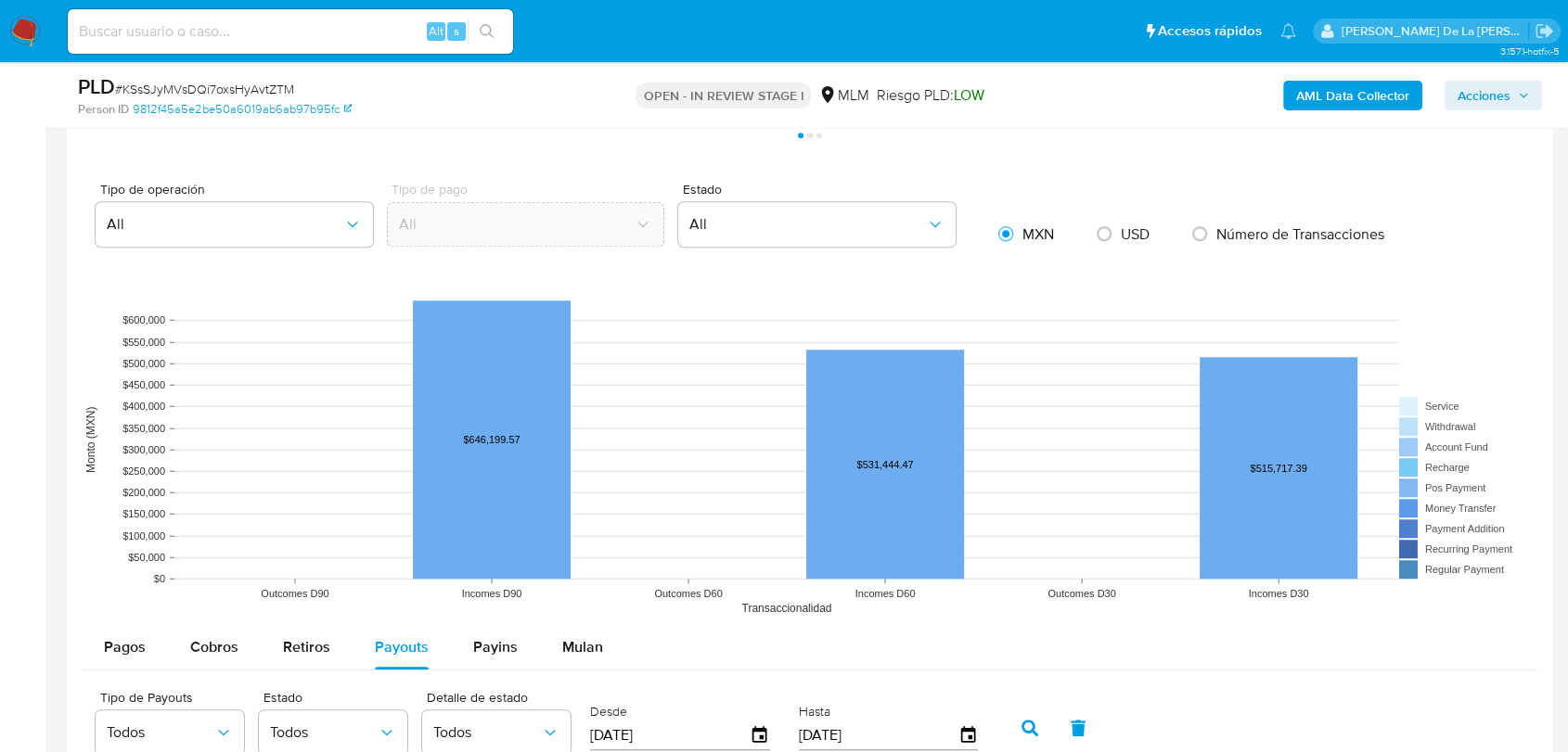
scroll to position [1030, 0]
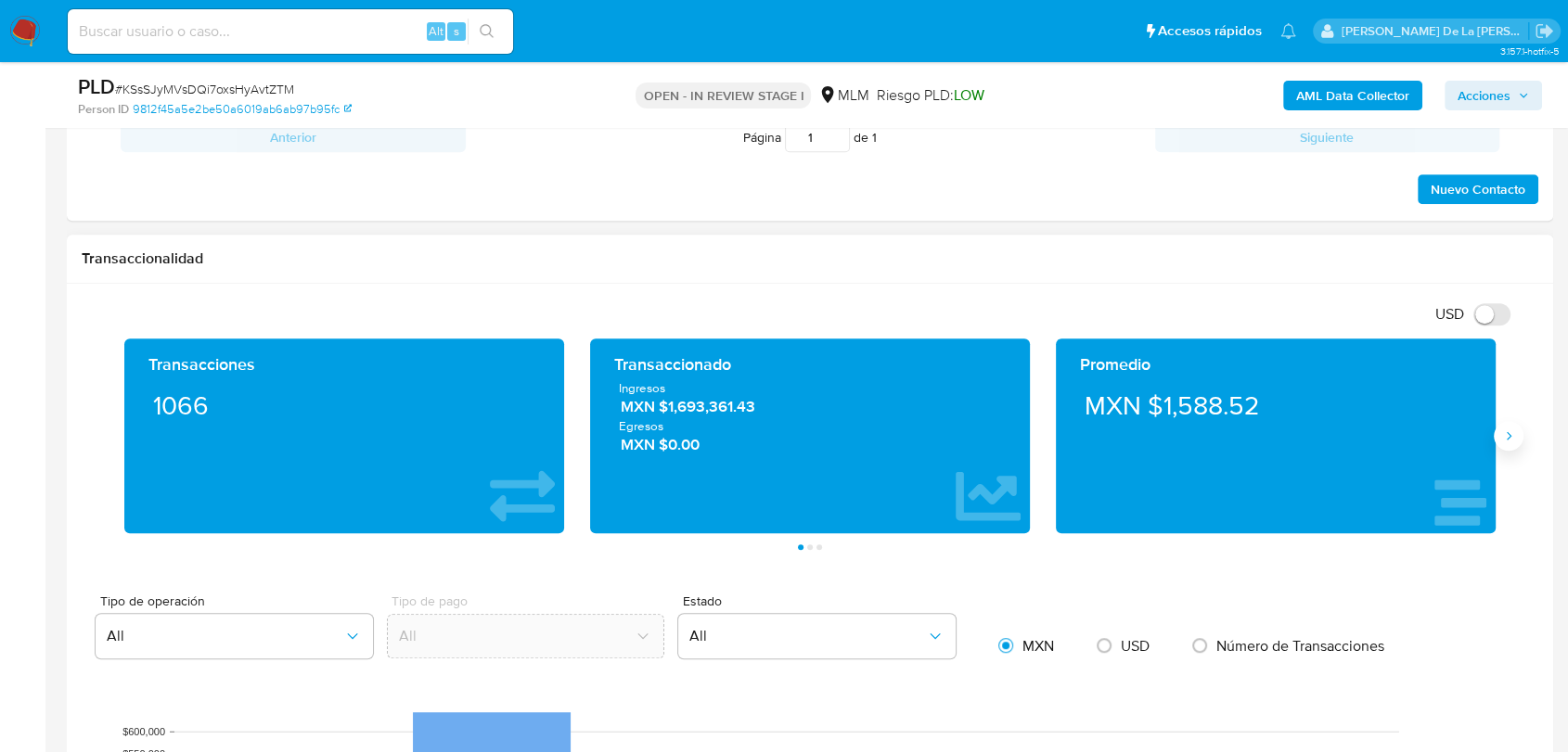
click at [1505, 433] on icon "Siguiente" at bounding box center [1508, 436] width 15 height 15
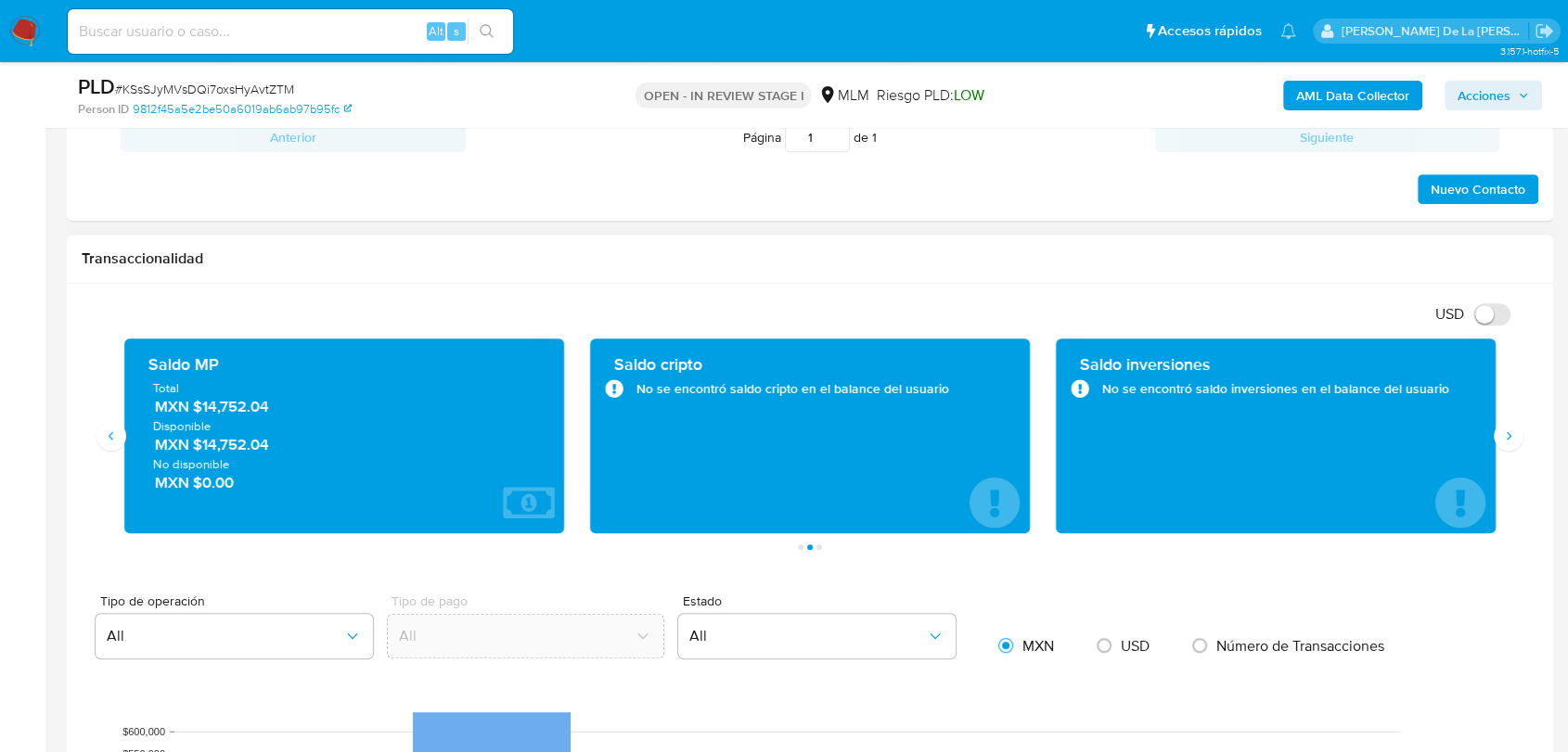
click at [221, 406] on span "MXN $14,752.04" at bounding box center [345, 408] width 380 height 21
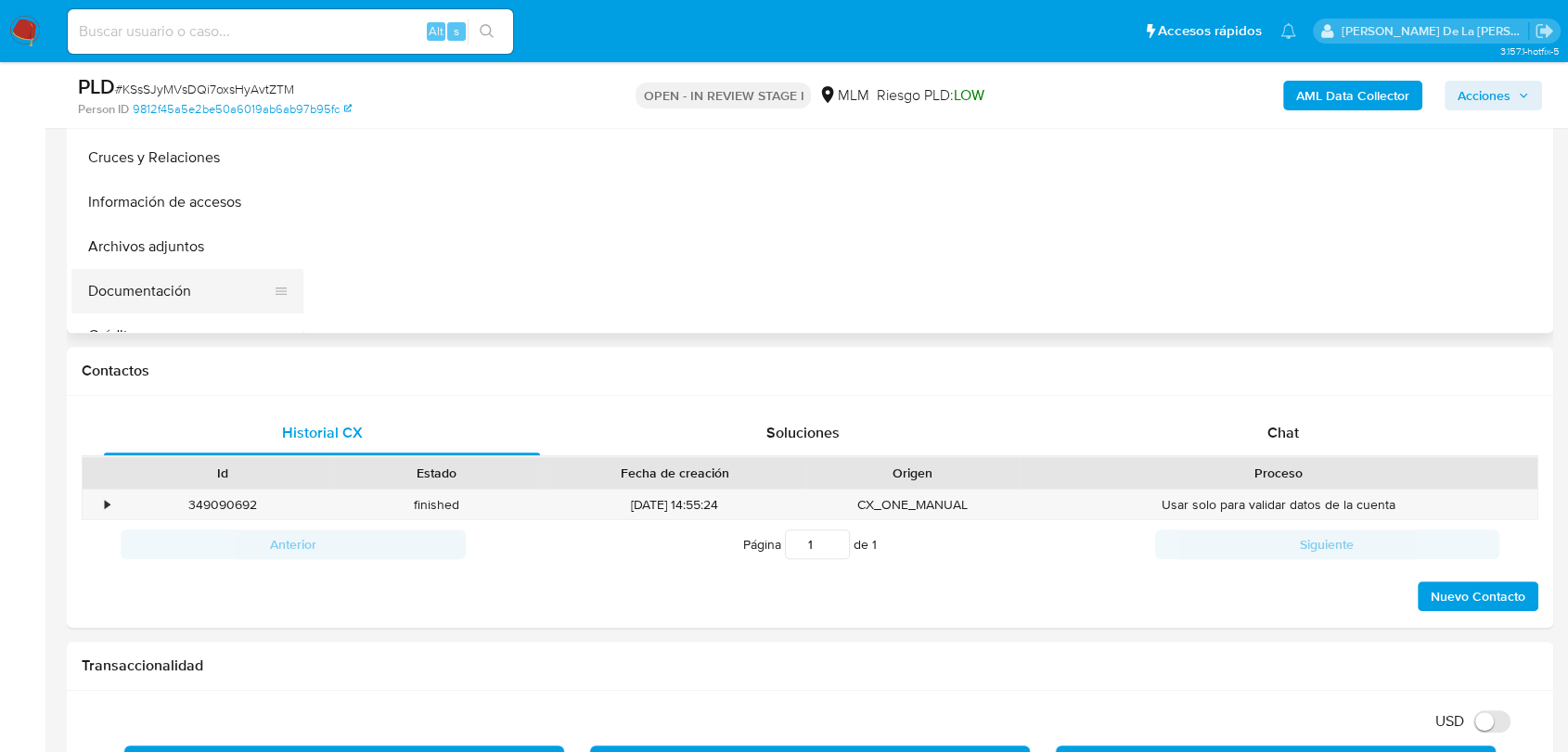
scroll to position [515, 0]
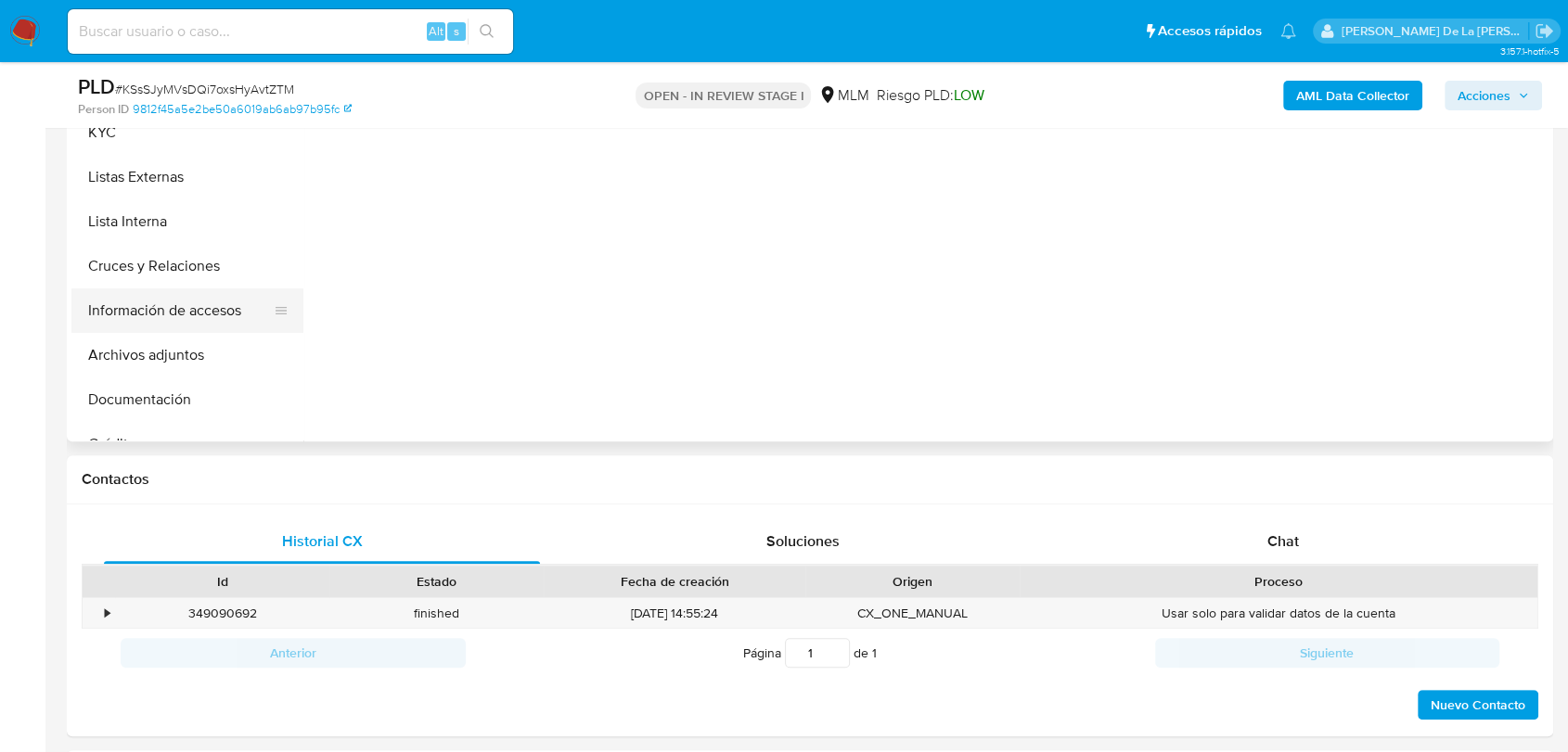
click at [158, 297] on button "Información de accesos" at bounding box center [180, 311] width 217 height 45
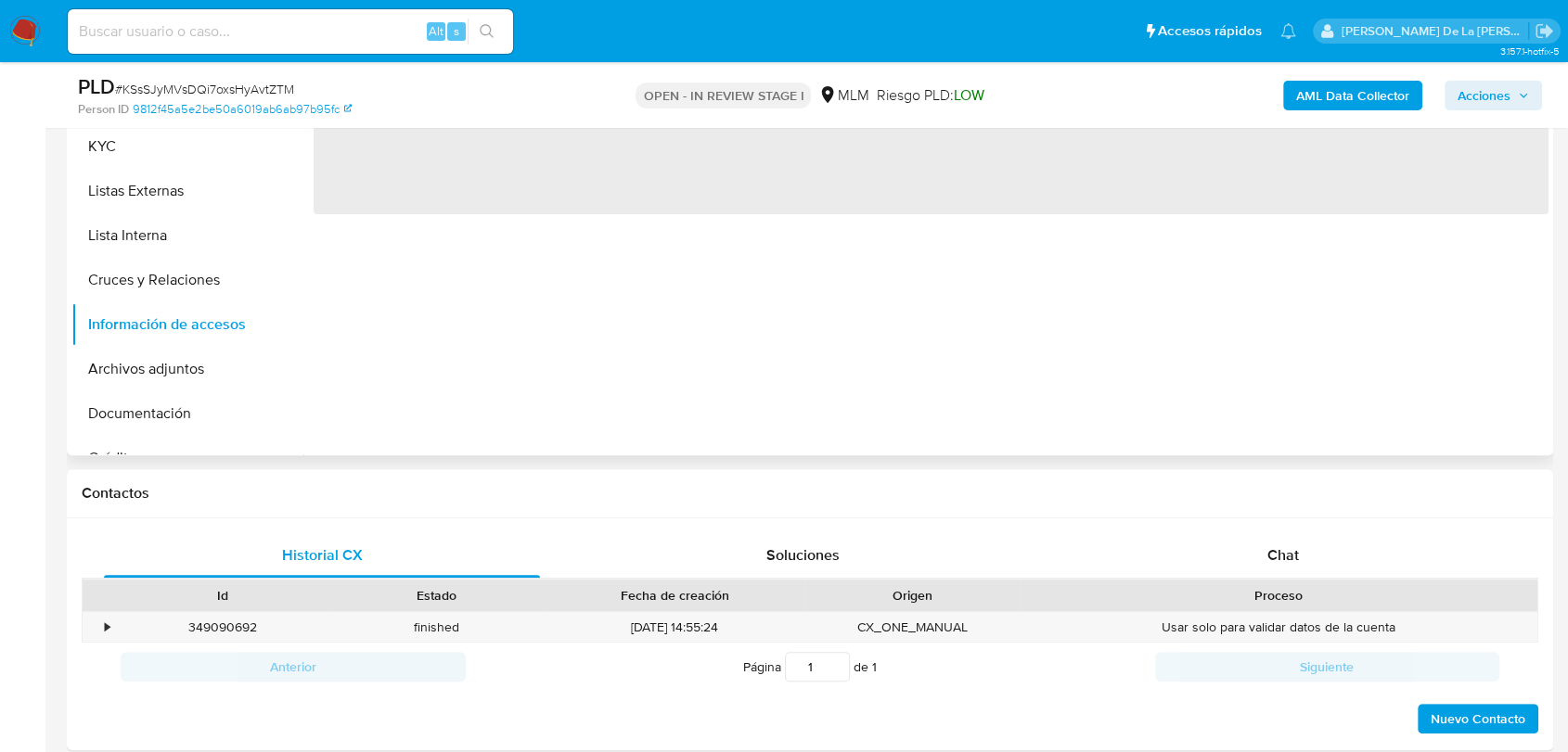
scroll to position [309, 0]
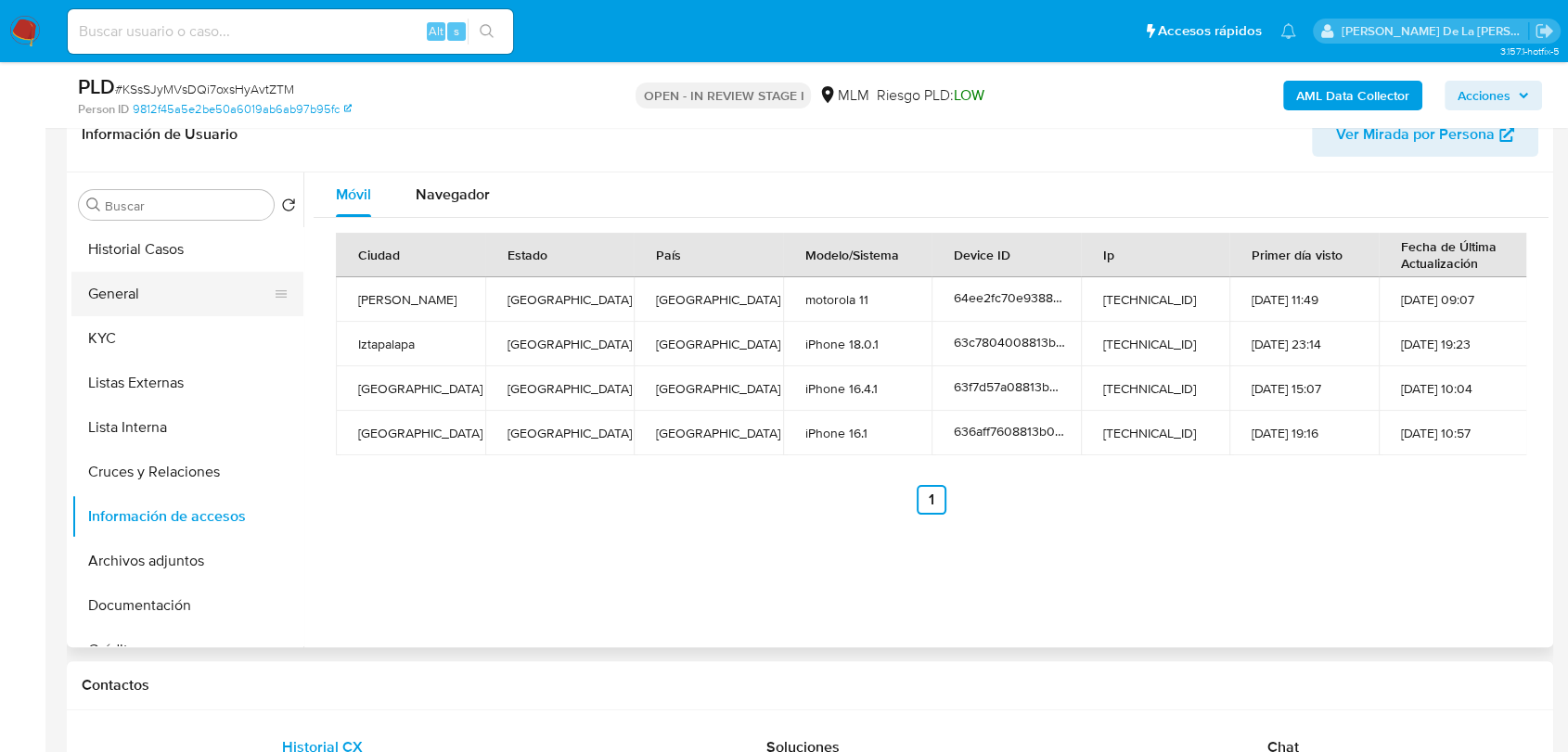
click at [144, 291] on button "General" at bounding box center [180, 294] width 217 height 45
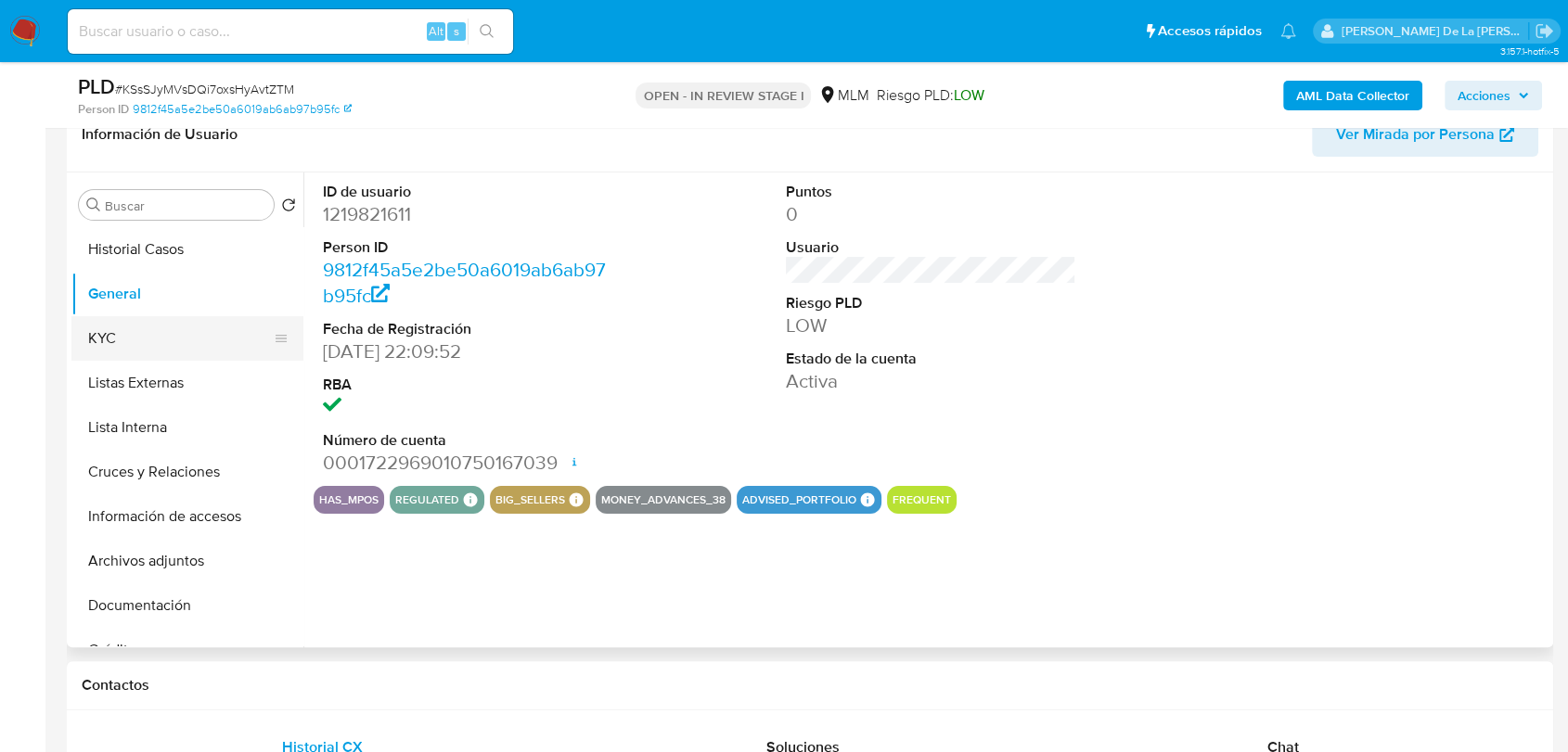
click at [162, 326] on button "KYC" at bounding box center [180, 339] width 217 height 45
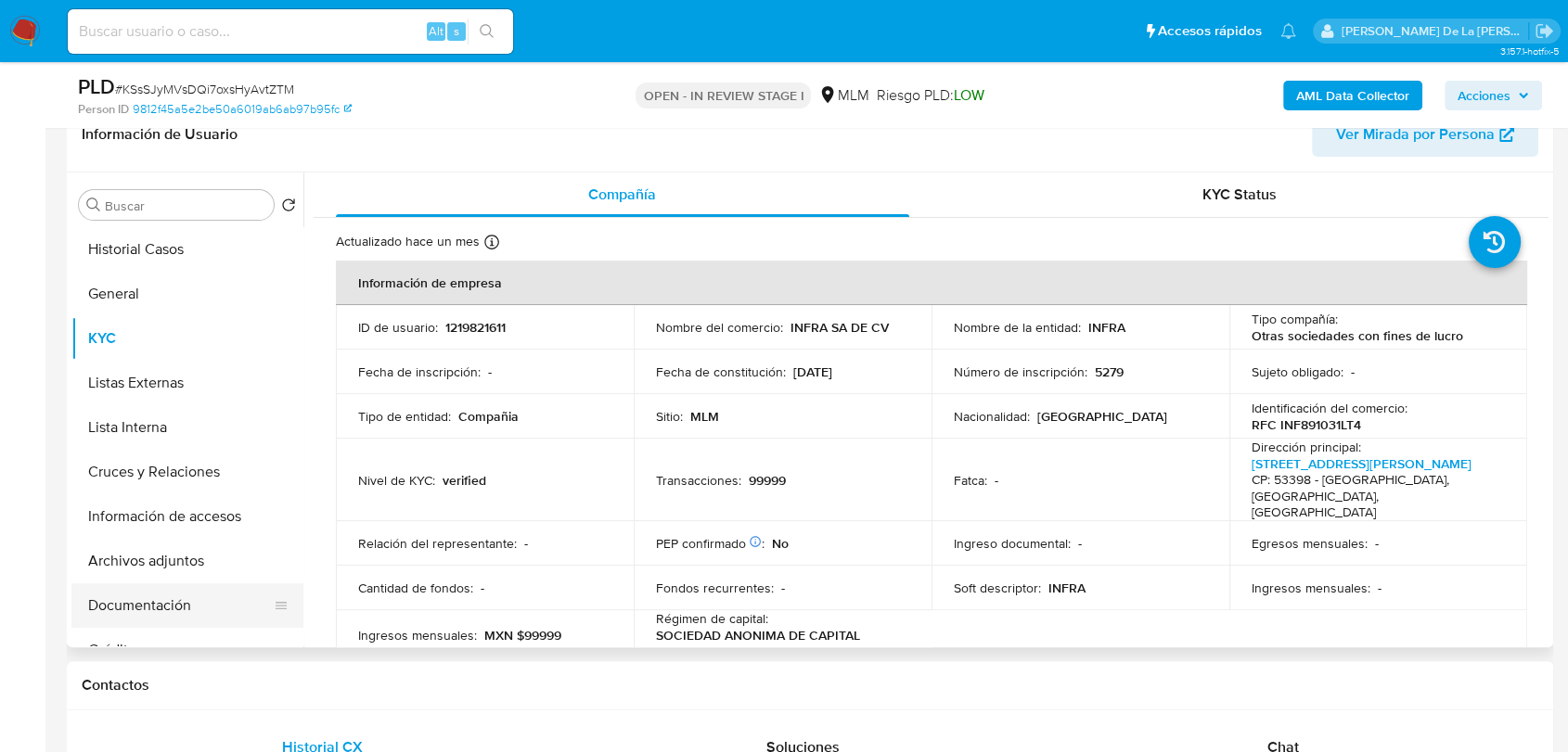
click at [155, 597] on button "Documentación" at bounding box center [180, 605] width 217 height 45
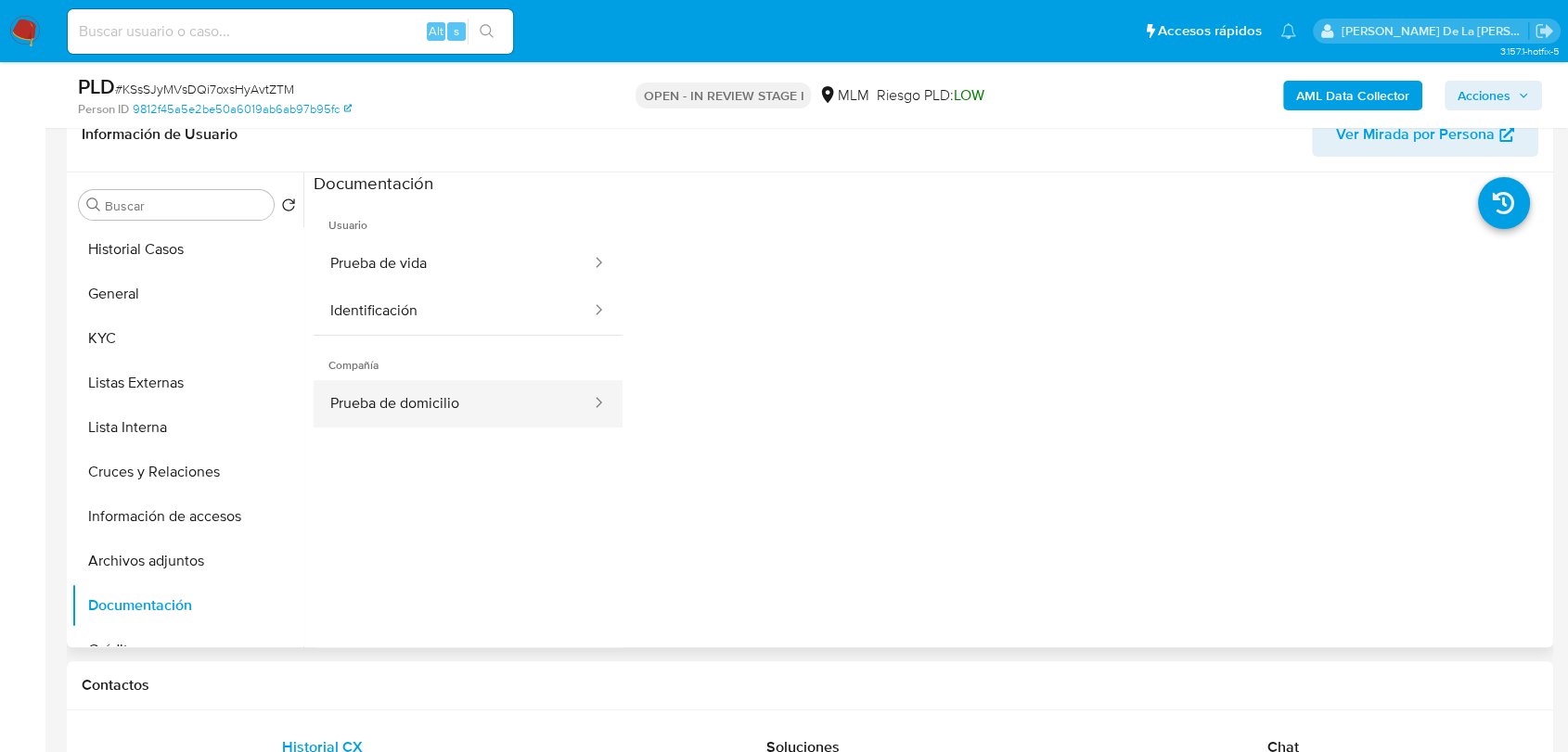
click at [401, 386] on button "Prueba de domicilio" at bounding box center [453, 404] width 279 height 48
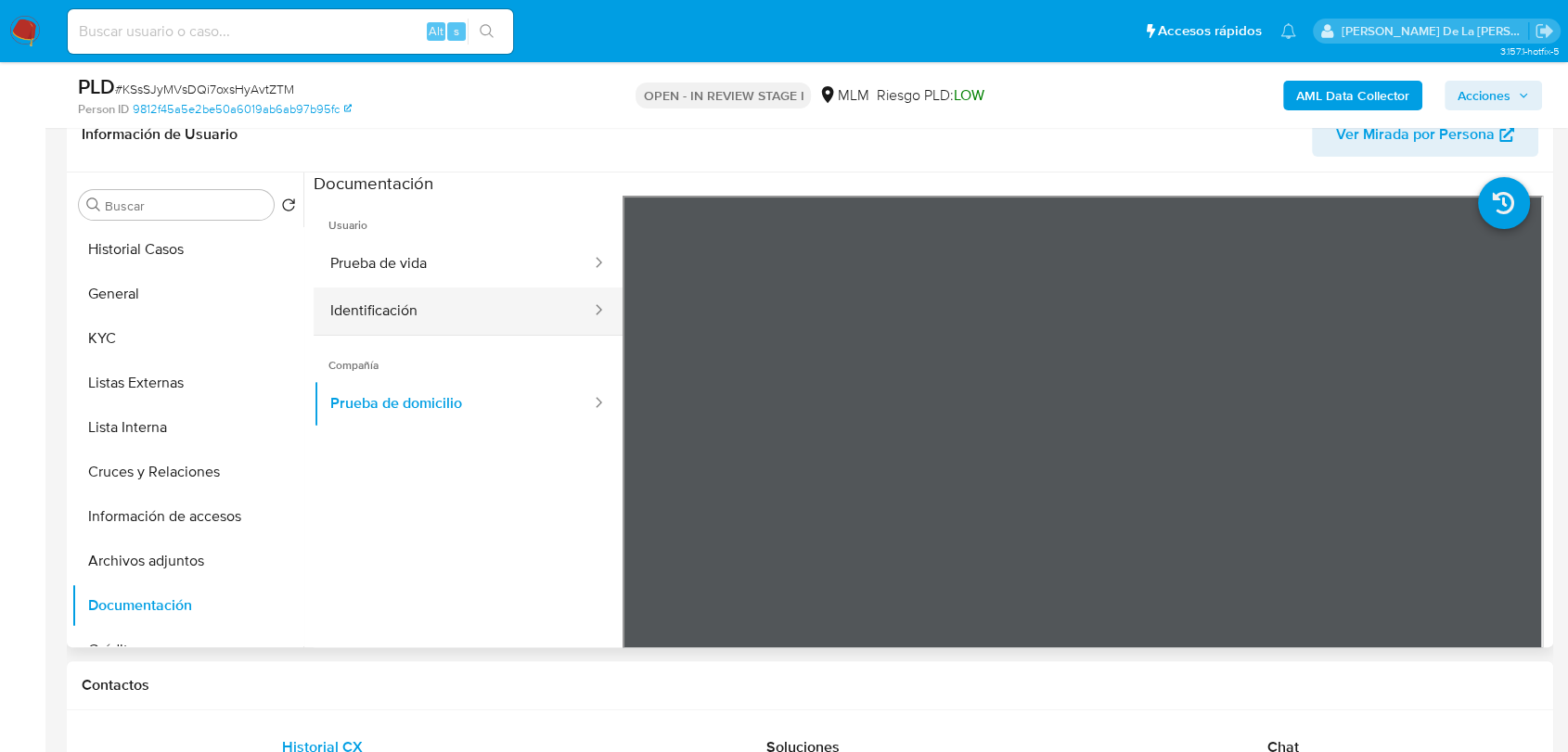
click at [498, 292] on button "Identificación" at bounding box center [453, 311] width 279 height 48
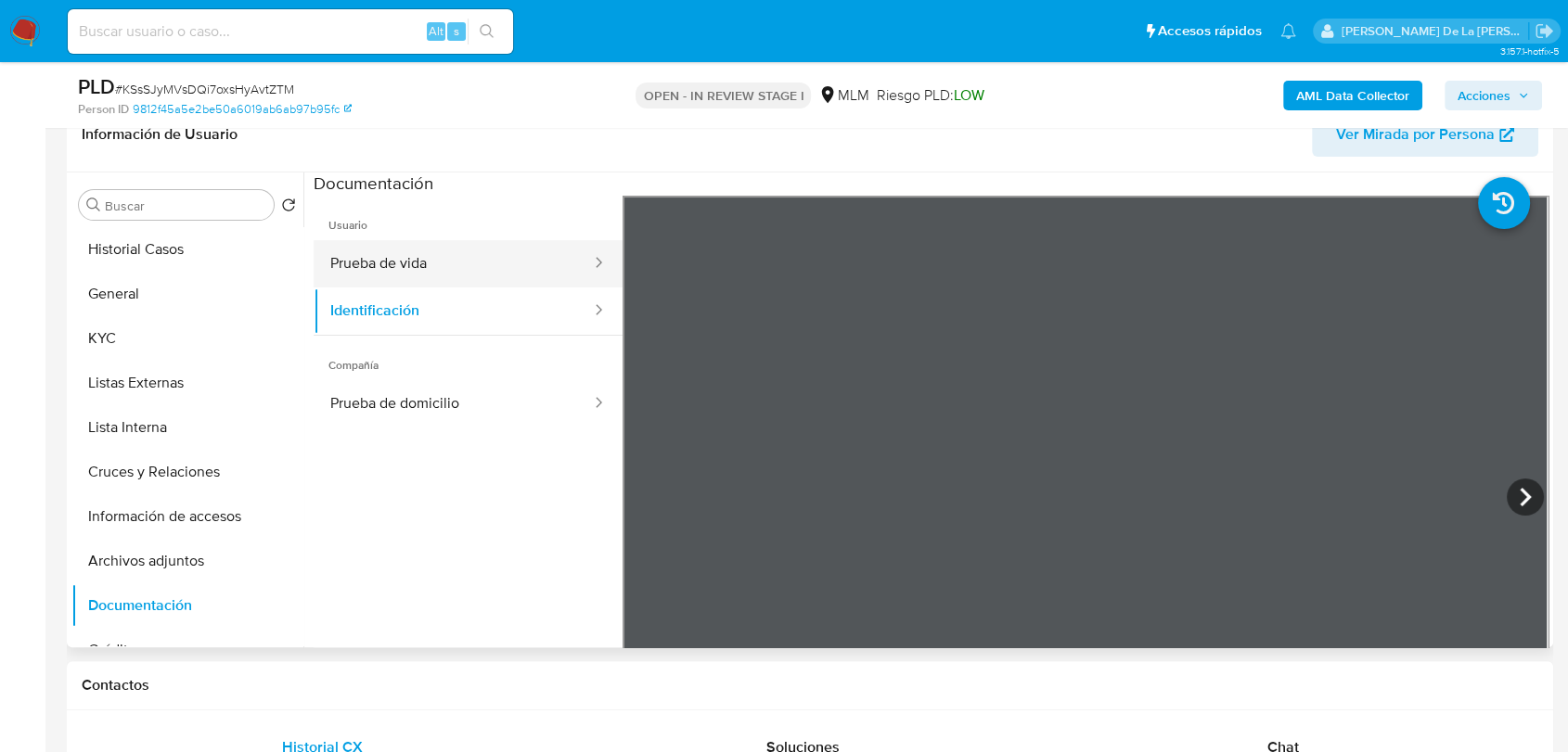
click at [474, 243] on button "Prueba de vida" at bounding box center [453, 264] width 279 height 48
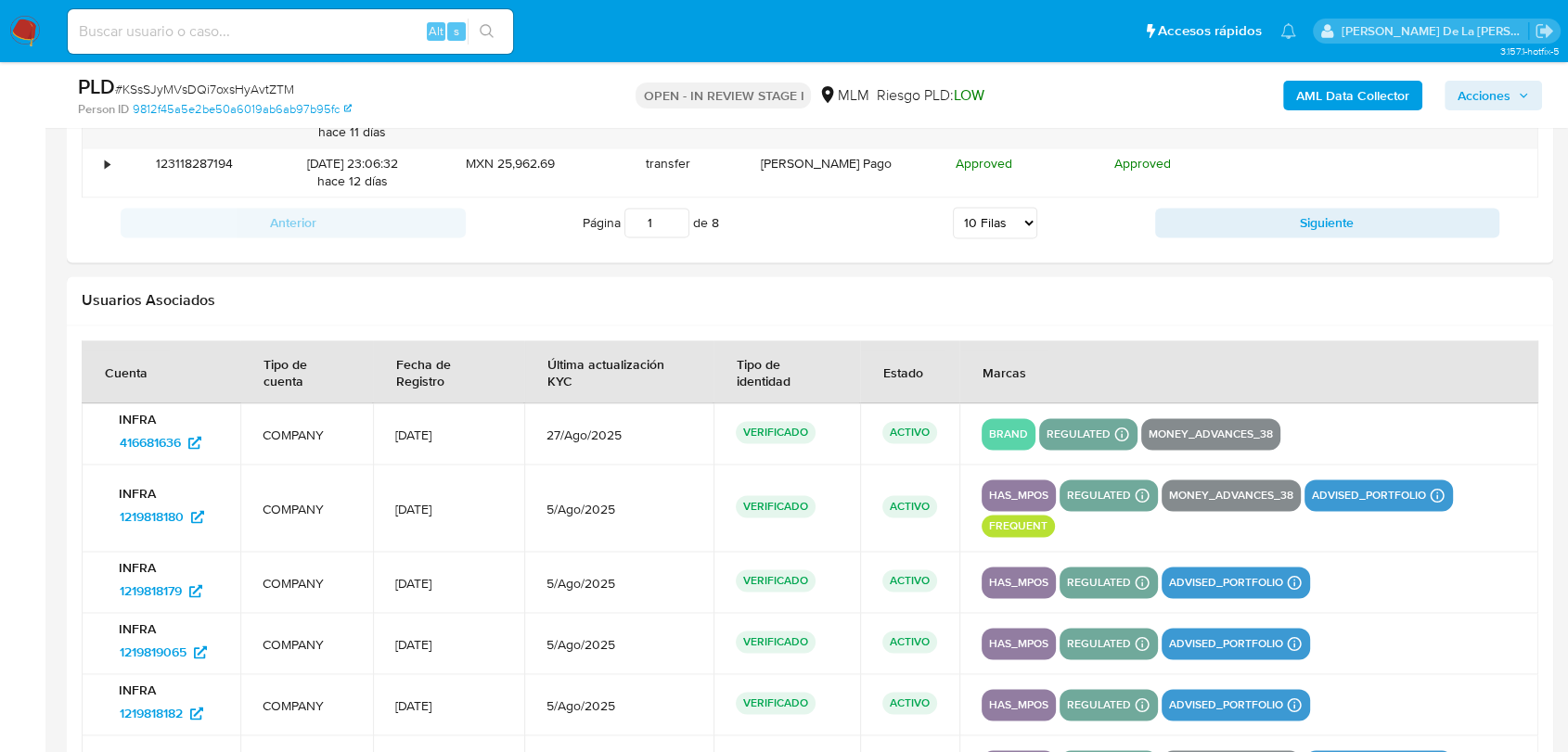
scroll to position [2576, 0]
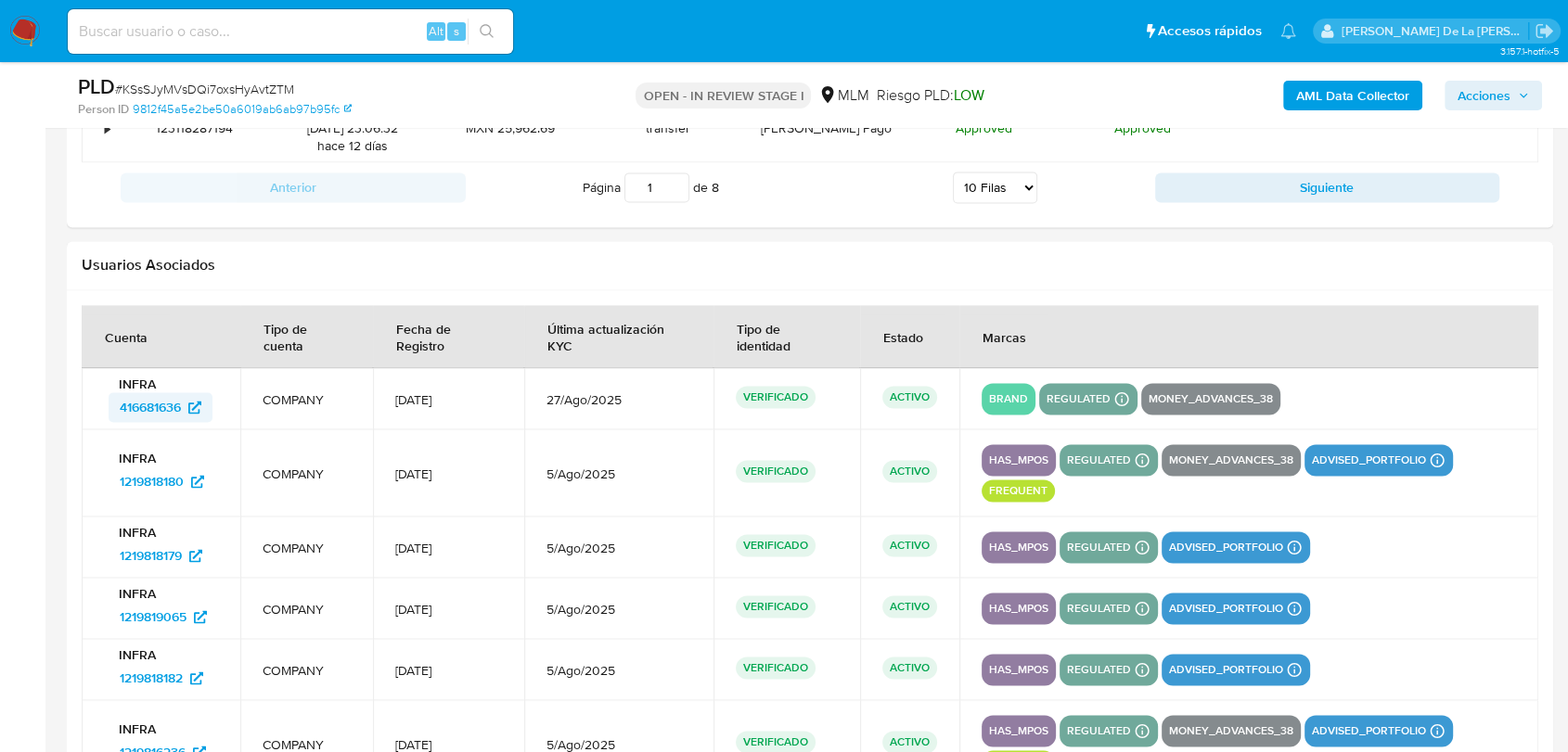
click at [137, 399] on span "416681636" at bounding box center [149, 407] width 61 height 30
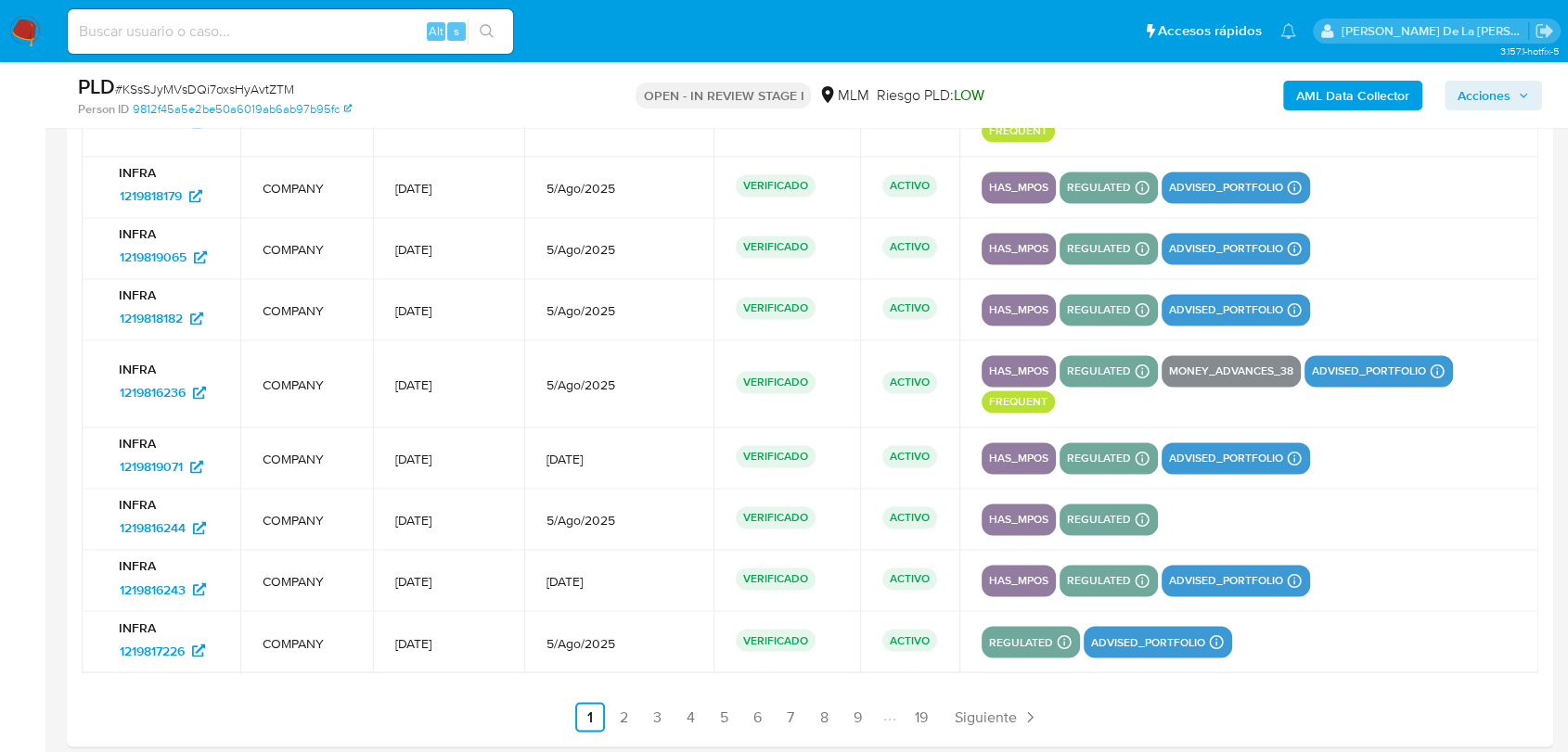
scroll to position [2783, 0]
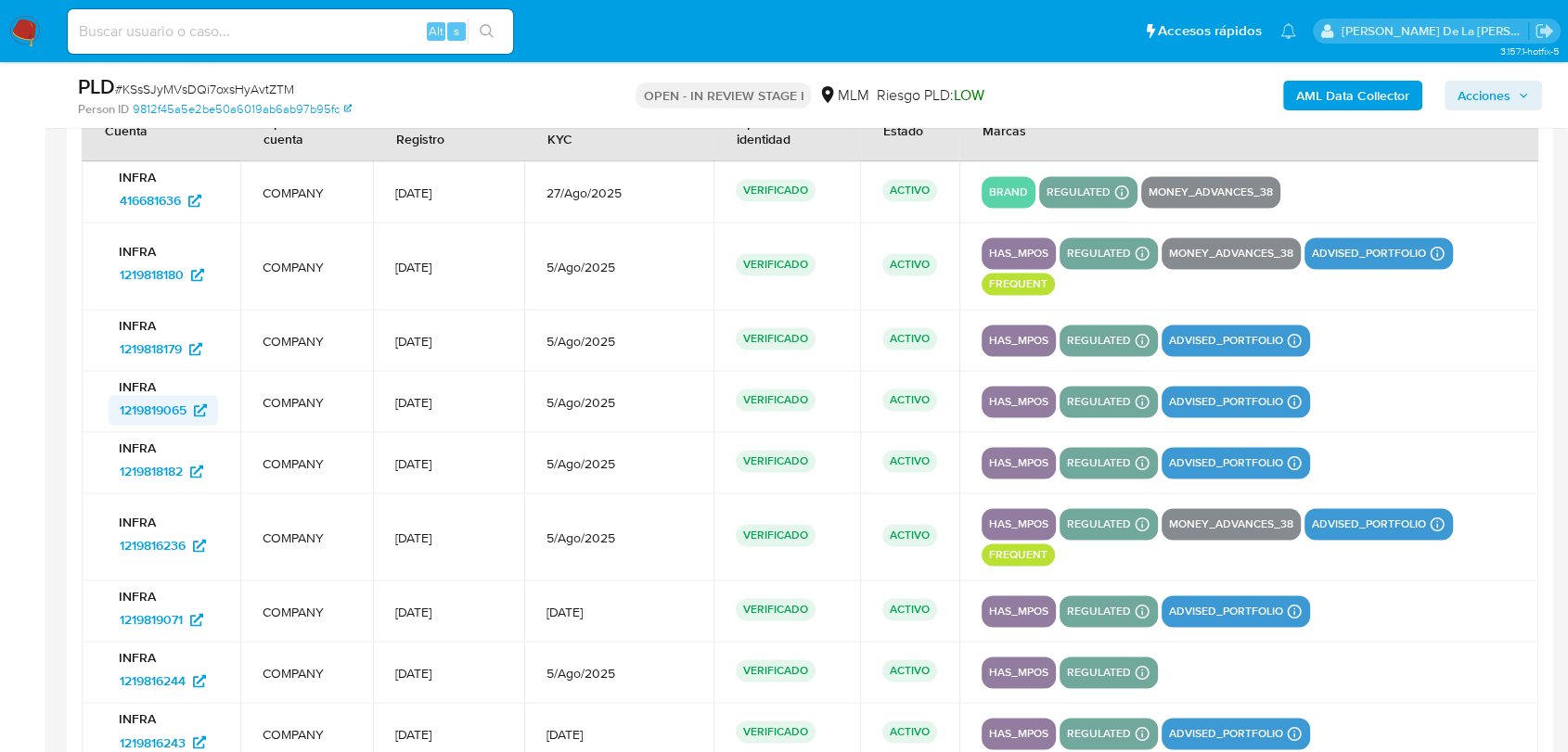
click at [142, 403] on span "1219819065" at bounding box center [152, 409] width 67 height 30
click at [164, 467] on span "1219818182" at bounding box center [150, 471] width 63 height 30
click at [168, 543] on span "1219816236" at bounding box center [152, 545] width 66 height 30
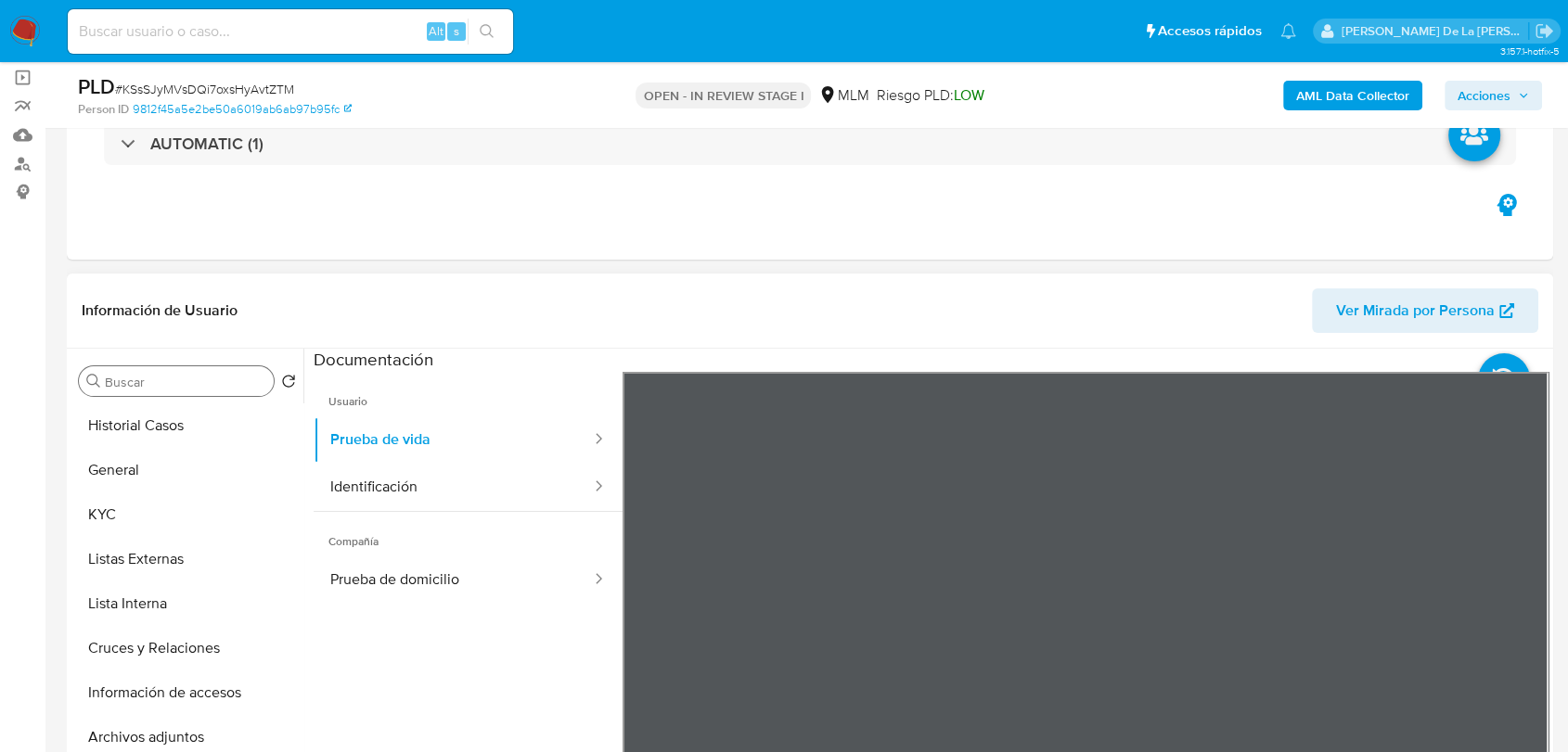
scroll to position [103, 0]
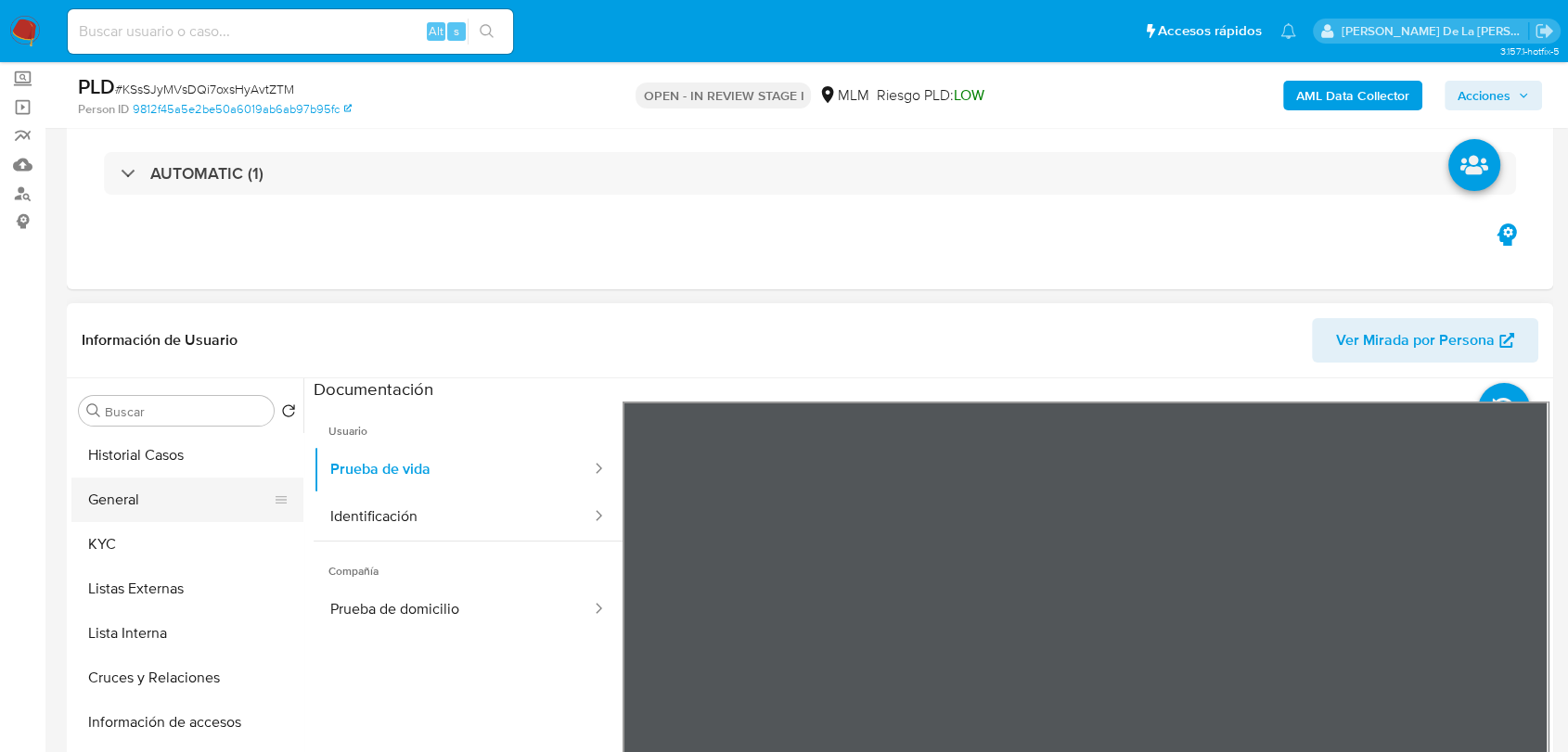
click at [154, 476] on ul "Historial Casos General KYC Listas Externas Lista Interna Cruces y Relaciones I…" at bounding box center [187, 641] width 232 height 418
click at [156, 501] on button "General" at bounding box center [180, 500] width 217 height 45
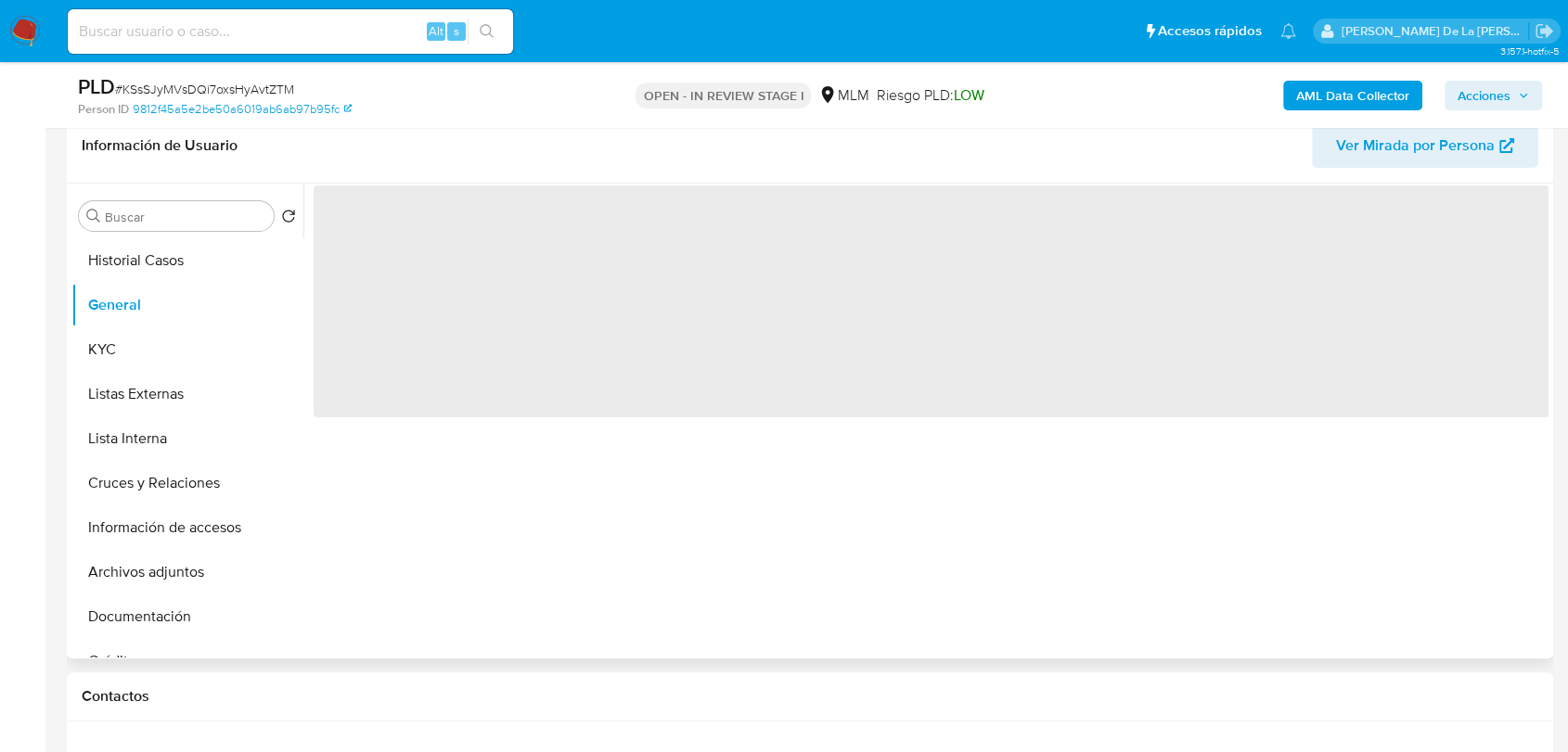
scroll to position [309, 0]
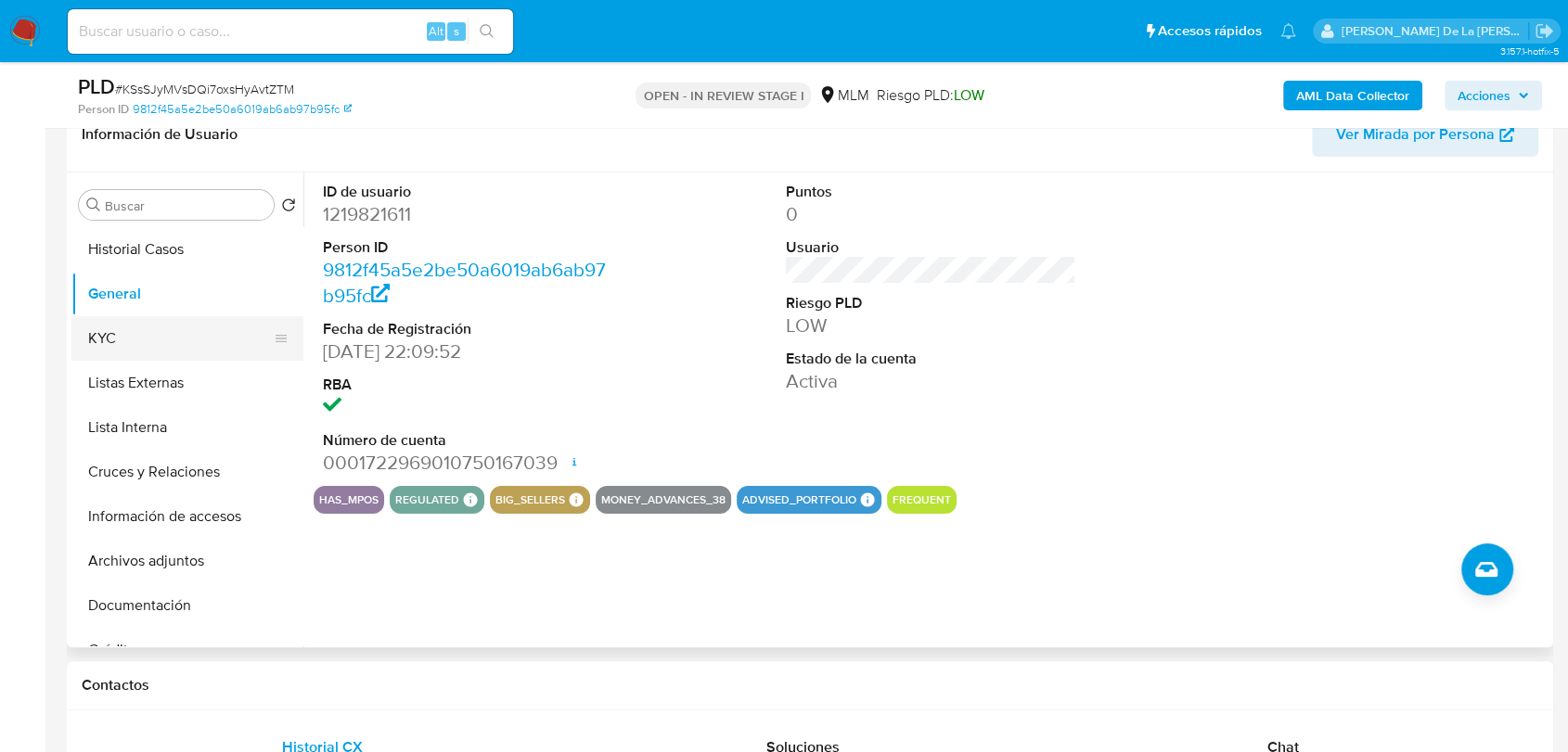
click at [115, 346] on button "KYC" at bounding box center [180, 339] width 217 height 45
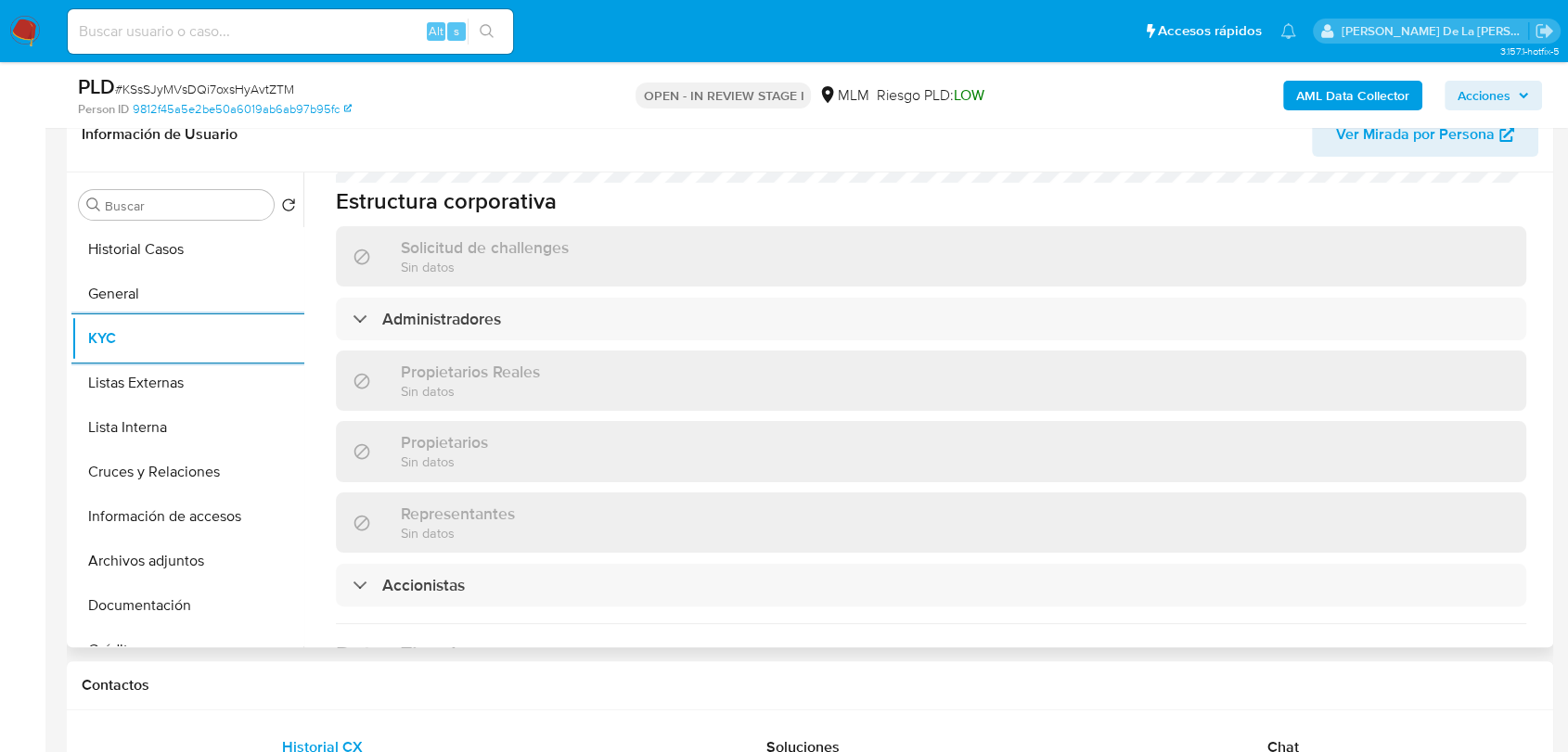
scroll to position [1030, 0]
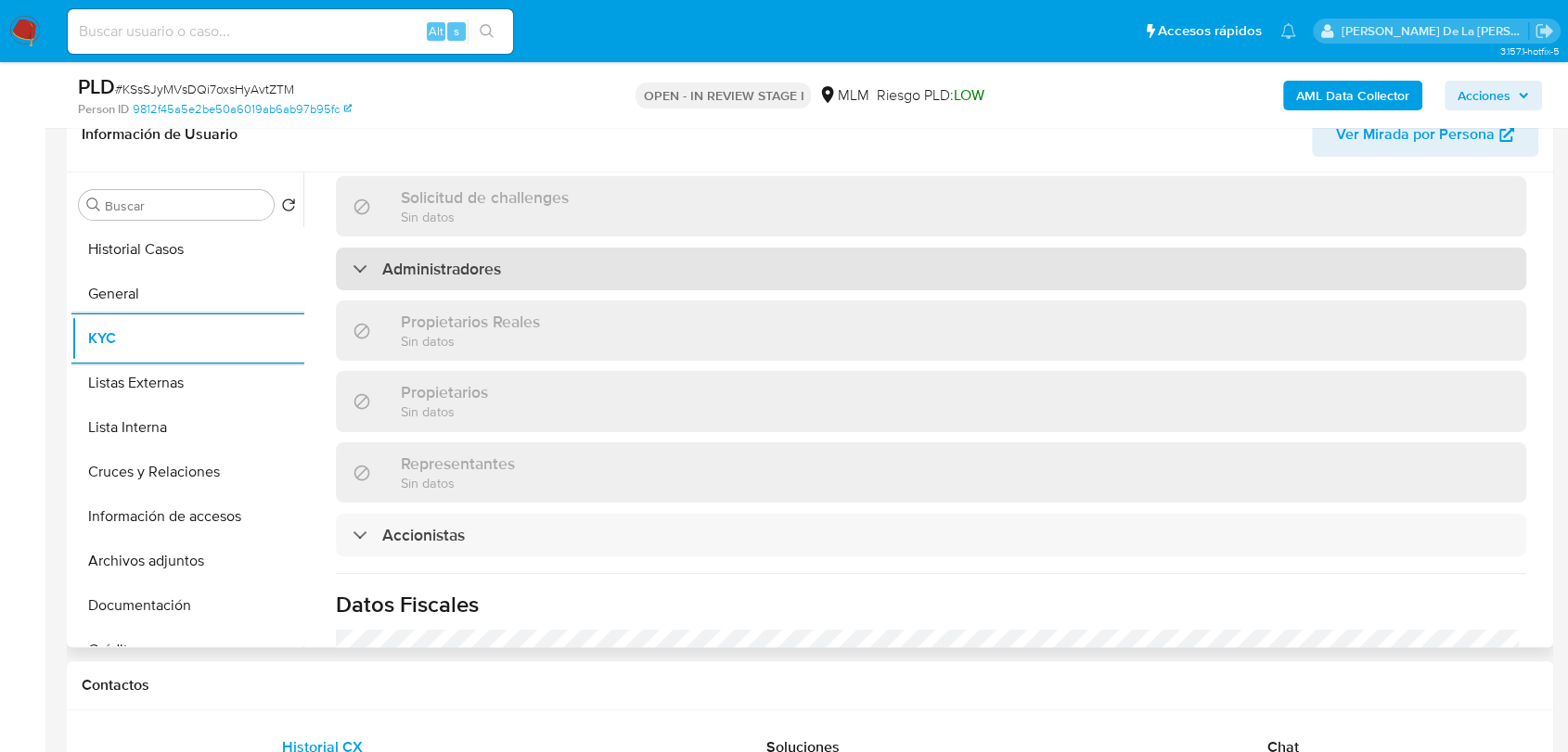
click at [368, 252] on div "Administradores" at bounding box center [931, 269] width 1190 height 43
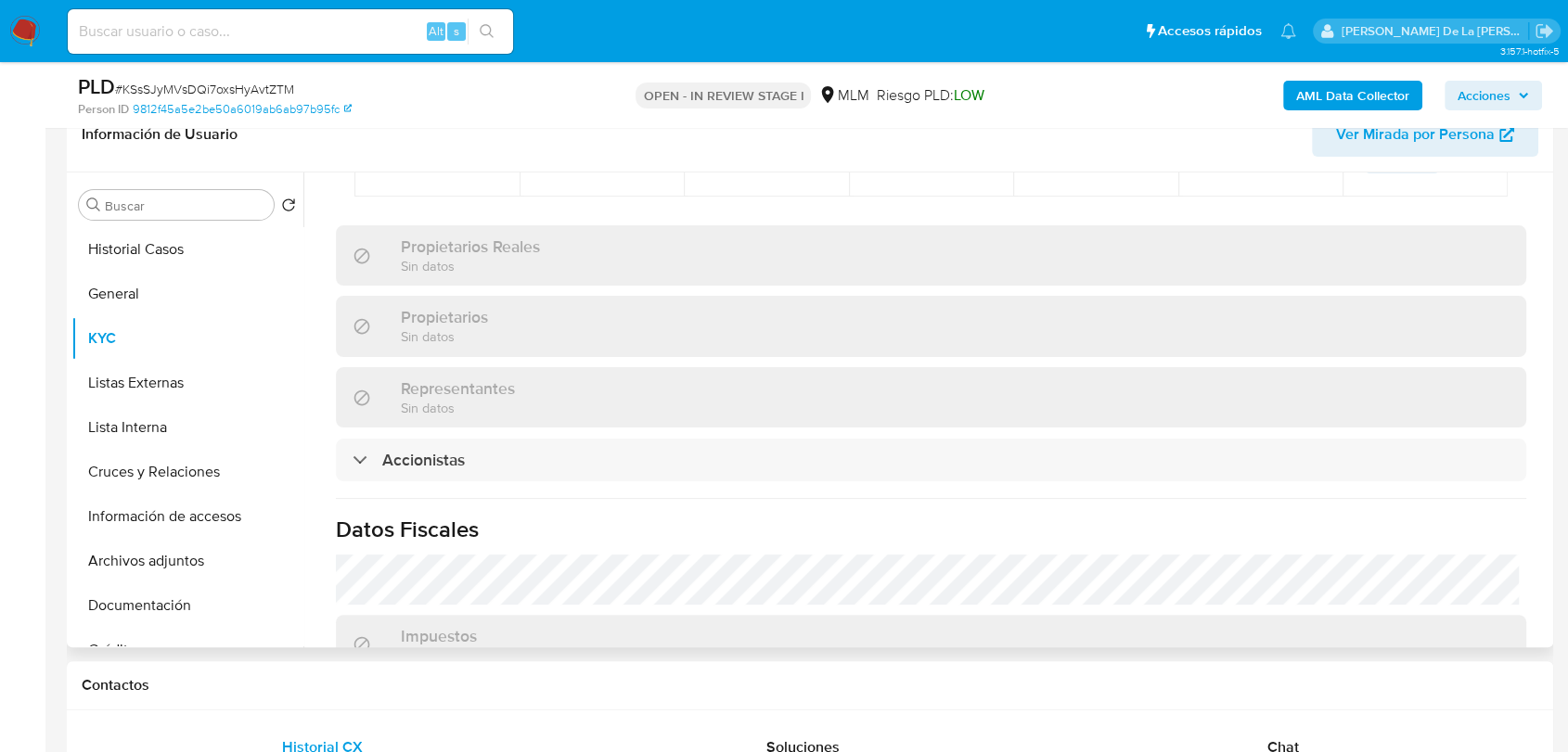
scroll to position [1631, 0]
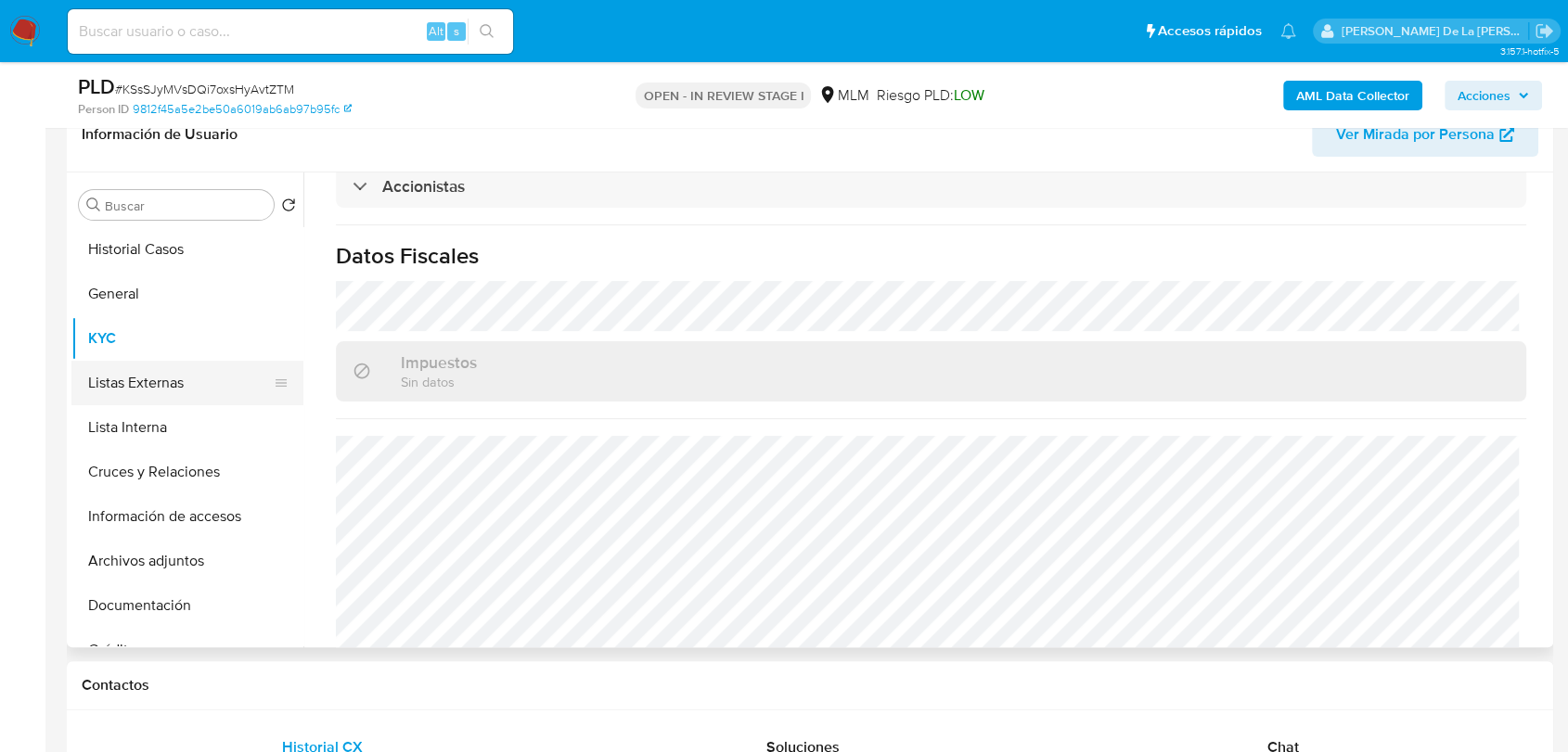
click at [148, 401] on button "Listas Externas" at bounding box center [180, 383] width 217 height 45
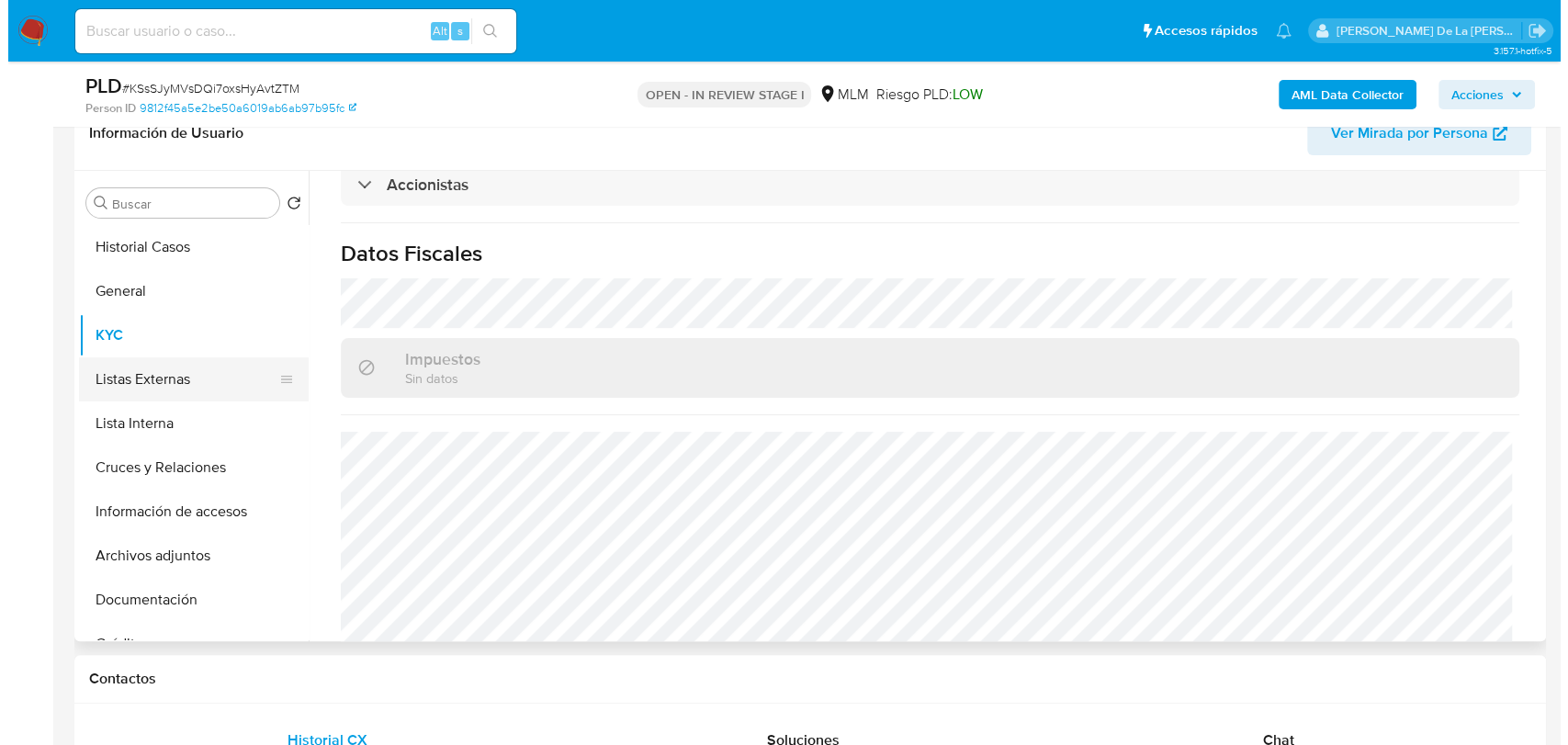
scroll to position [0, 0]
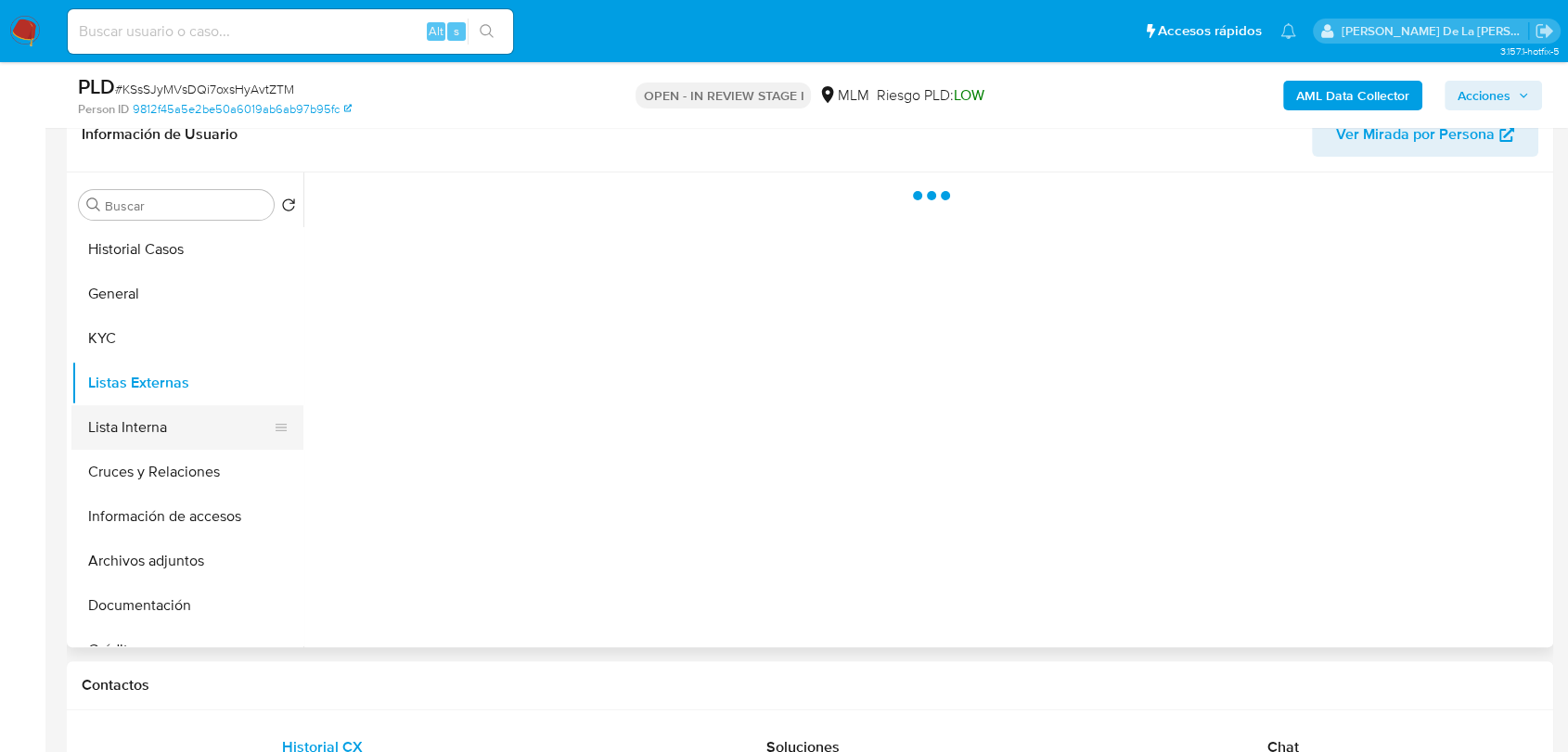
click at [148, 428] on button "Lista Interna" at bounding box center [180, 428] width 217 height 45
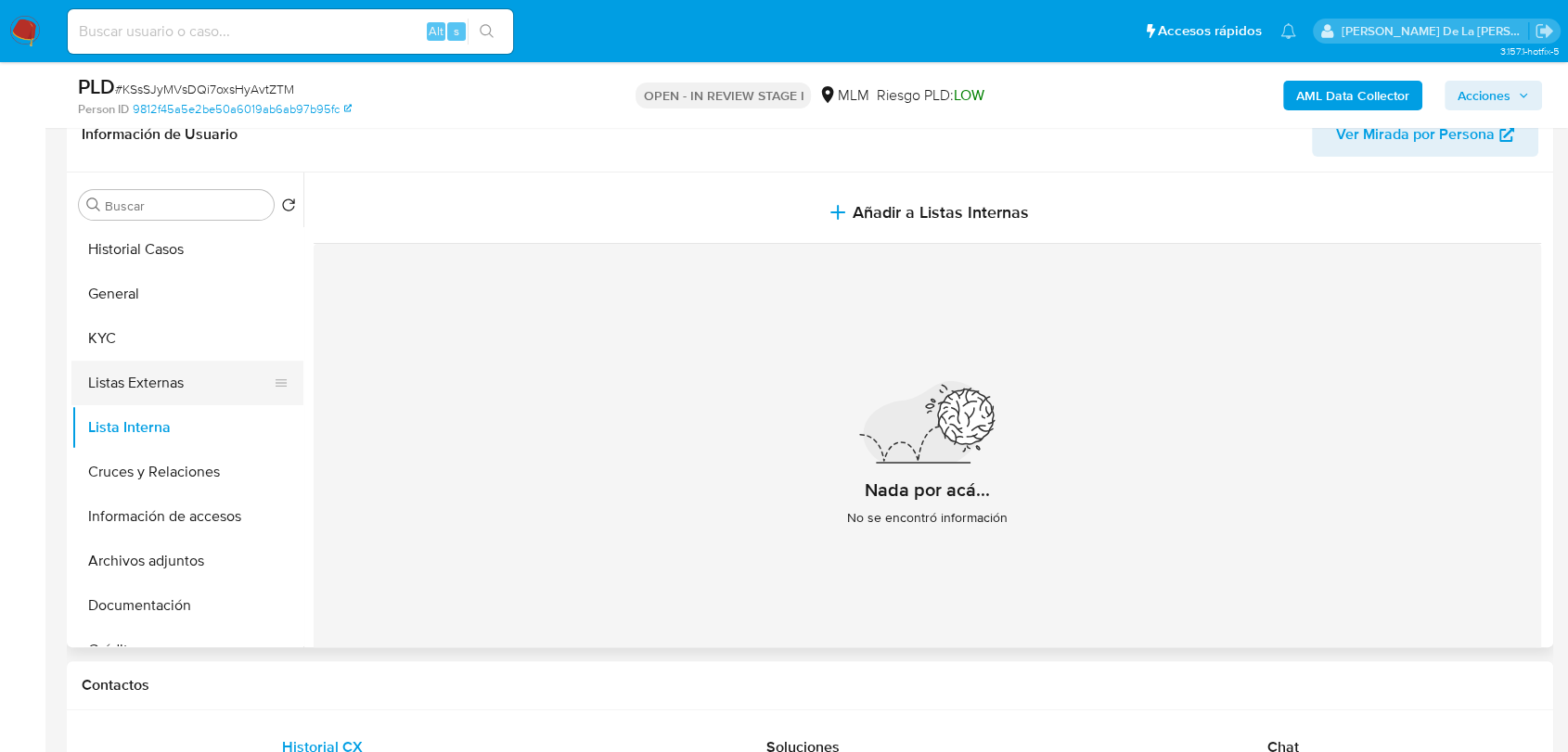
click at [171, 391] on button "Listas Externas" at bounding box center [180, 383] width 217 height 45
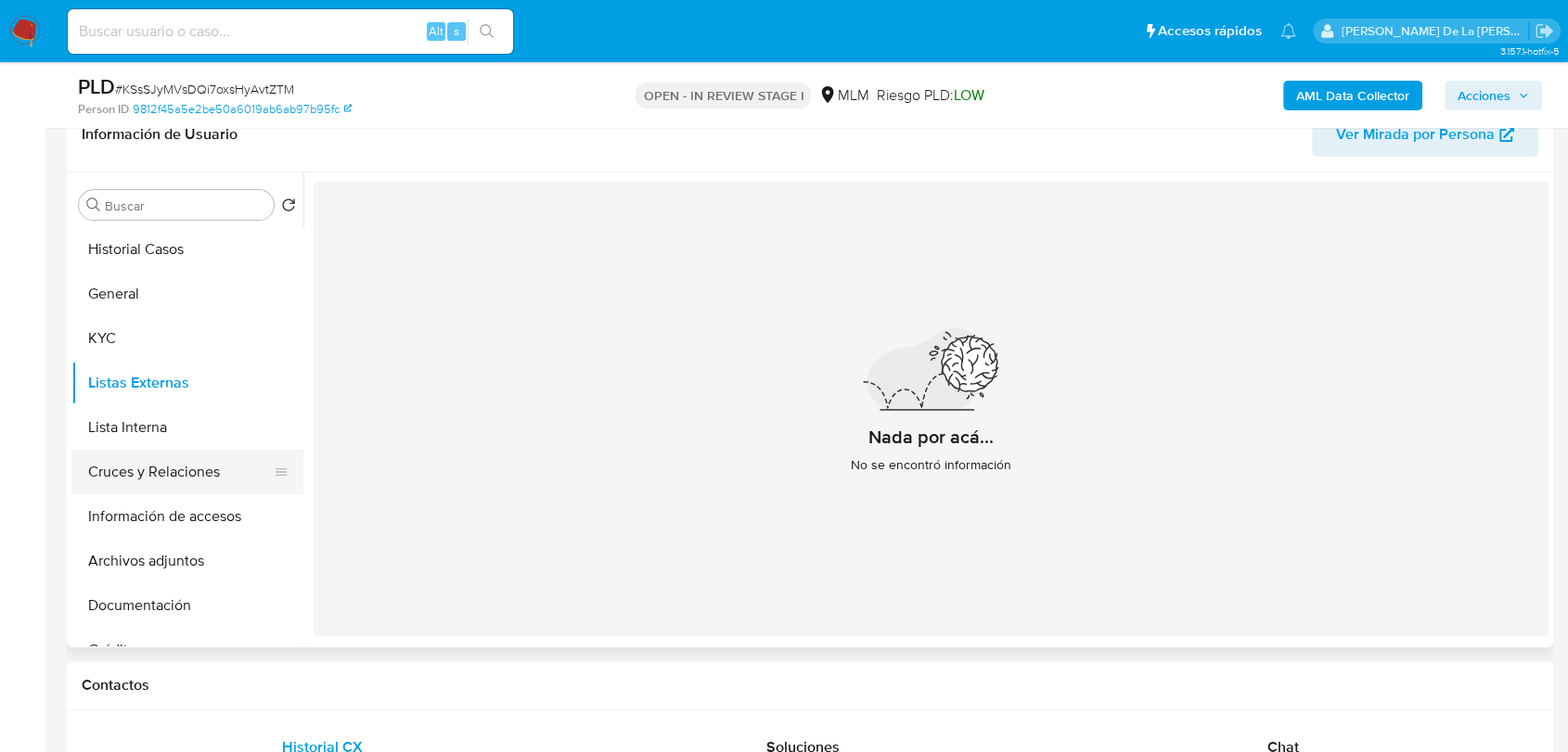
click at [222, 464] on button "Cruces y Relaciones" at bounding box center [180, 473] width 217 height 45
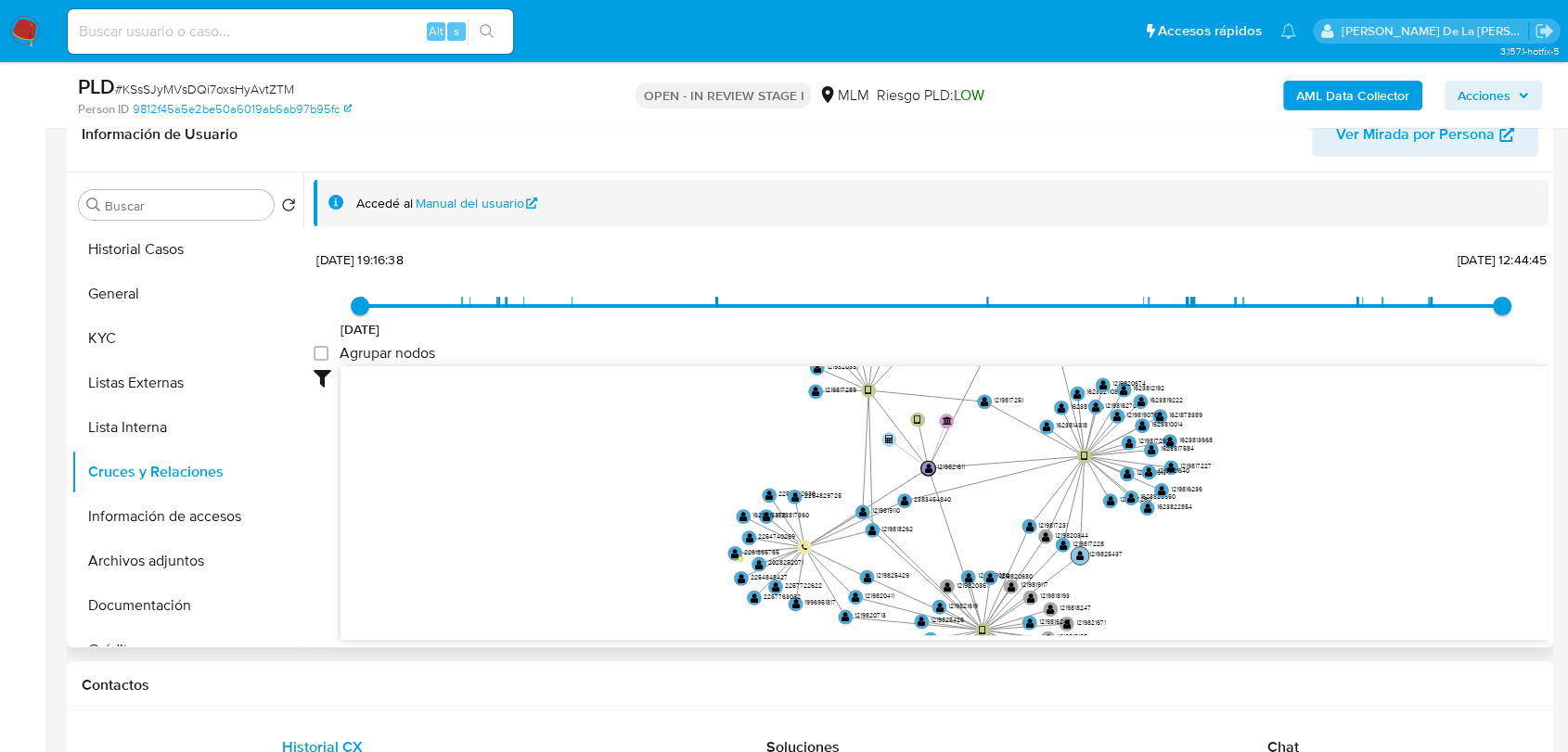
drag, startPoint x: 1192, startPoint y: 431, endPoint x: 1024, endPoint y: 616, distance: 249.9
click at [1025, 620] on icon "device-66be4a1d151469e104451de1  user-1219821611  1219821611 user-1623809862 …" at bounding box center [944, 501] width 1208 height 269
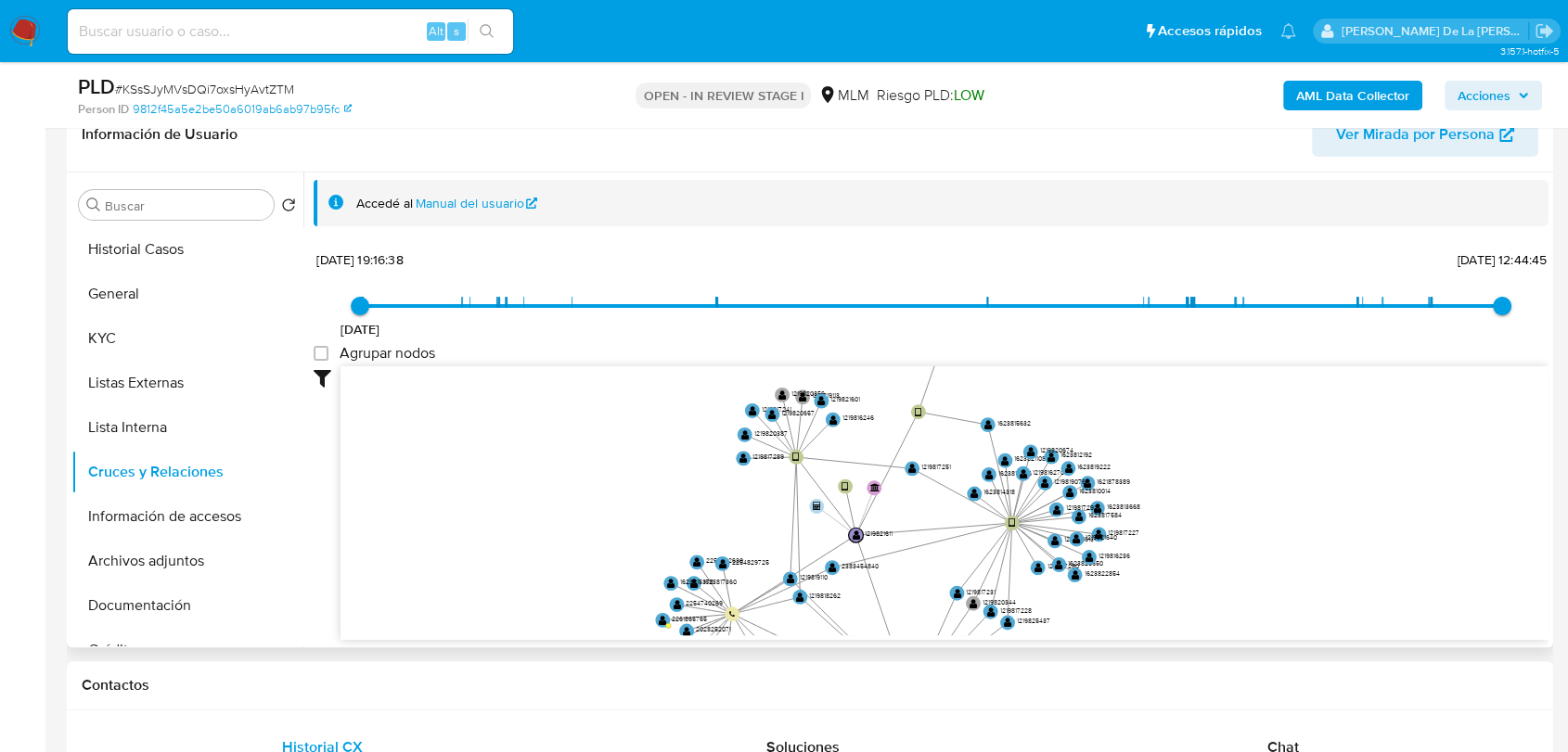
drag, startPoint x: 1158, startPoint y: 433, endPoint x: 1175, endPoint y: 439, distance: 18.0
click at [1175, 439] on icon "device-66be4a1d151469e104451de1  user-1219821611  1219821611 user-1623809862 …" at bounding box center [944, 501] width 1208 height 269
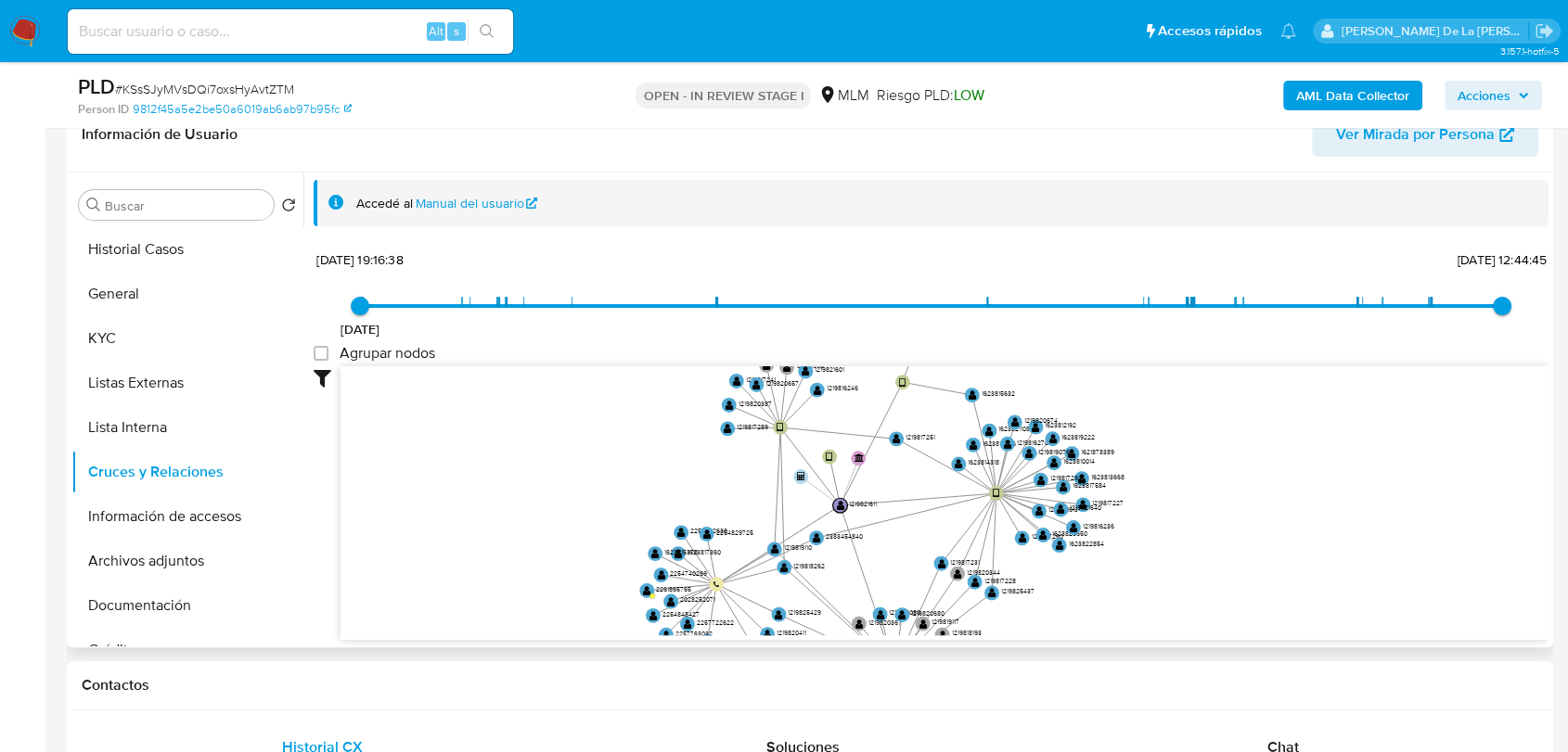
drag, startPoint x: 612, startPoint y: 510, endPoint x: 606, endPoint y: 497, distance: 14.3
click at [606, 497] on icon "device-66be4a1d151469e104451de1  user-1219821611  1219821611 user-1623809862 …" at bounding box center [944, 501] width 1208 height 269
click at [192, 539] on button "Archivos adjuntos" at bounding box center [180, 561] width 217 height 45
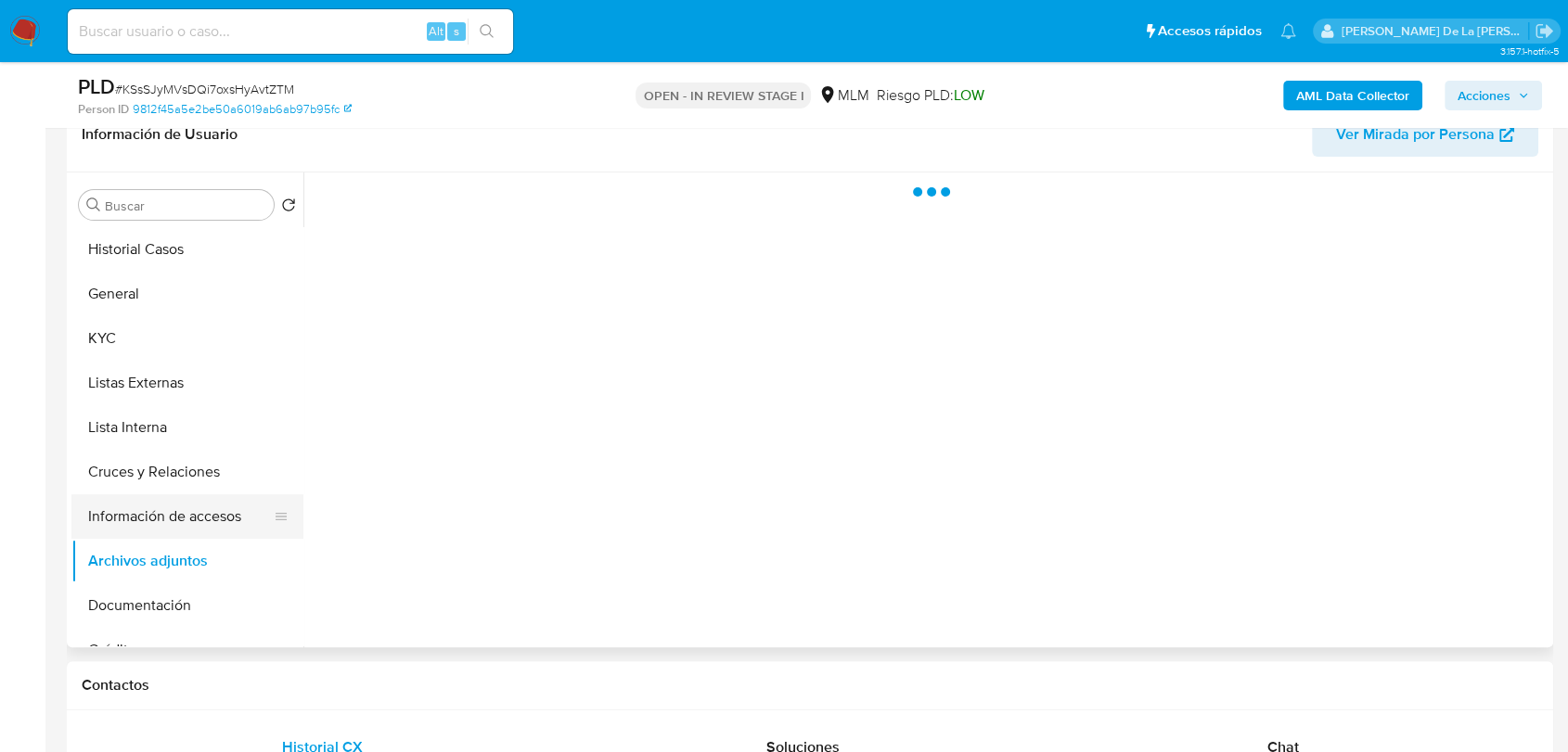
click at [206, 519] on button "Información de accesos" at bounding box center [180, 517] width 217 height 45
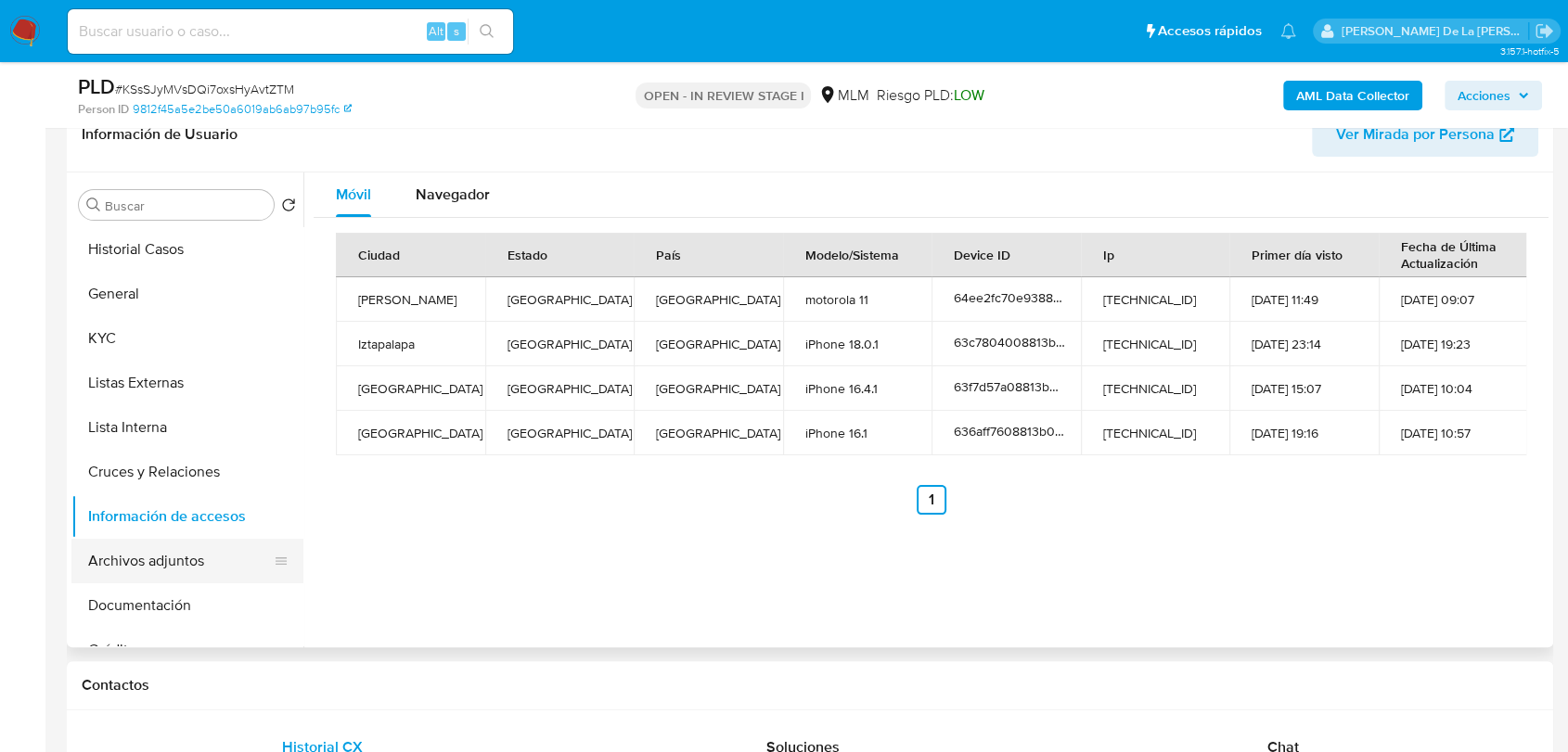
click at [163, 553] on button "Archivos adjuntos" at bounding box center [180, 561] width 217 height 45
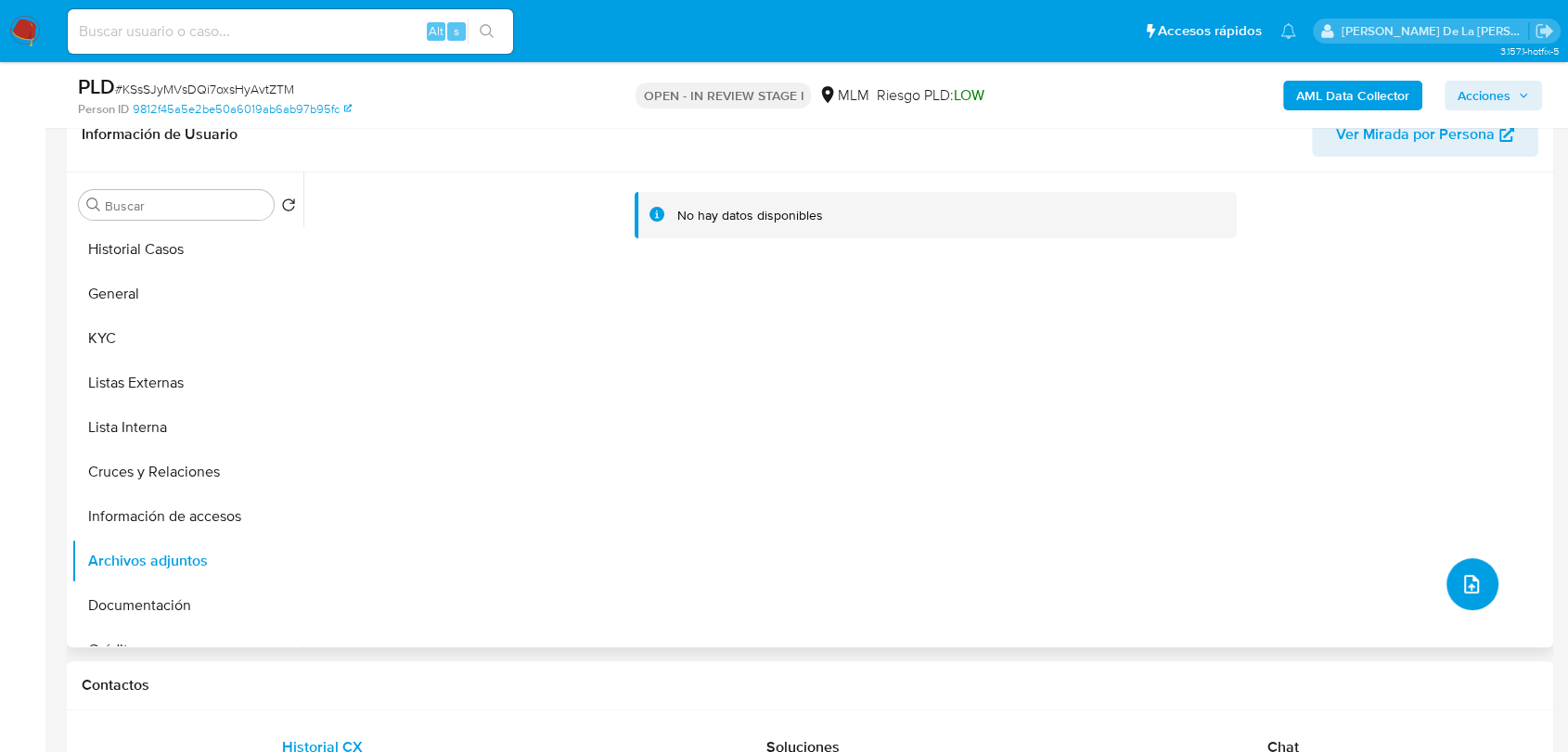
click at [1447, 592] on button "upload-file" at bounding box center [1472, 584] width 52 height 52
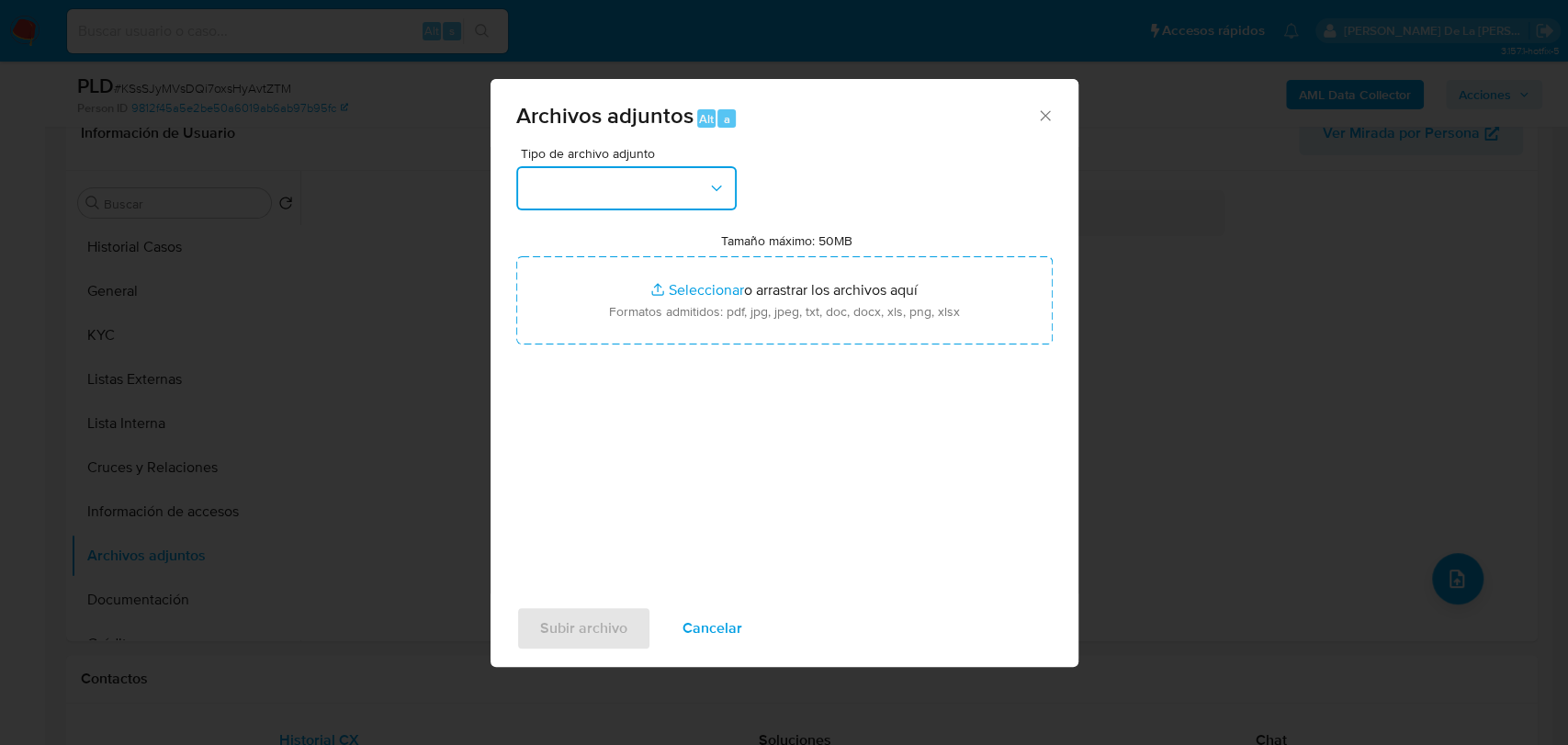
click at [636, 207] on button "button" at bounding box center [625, 188] width 220 height 44
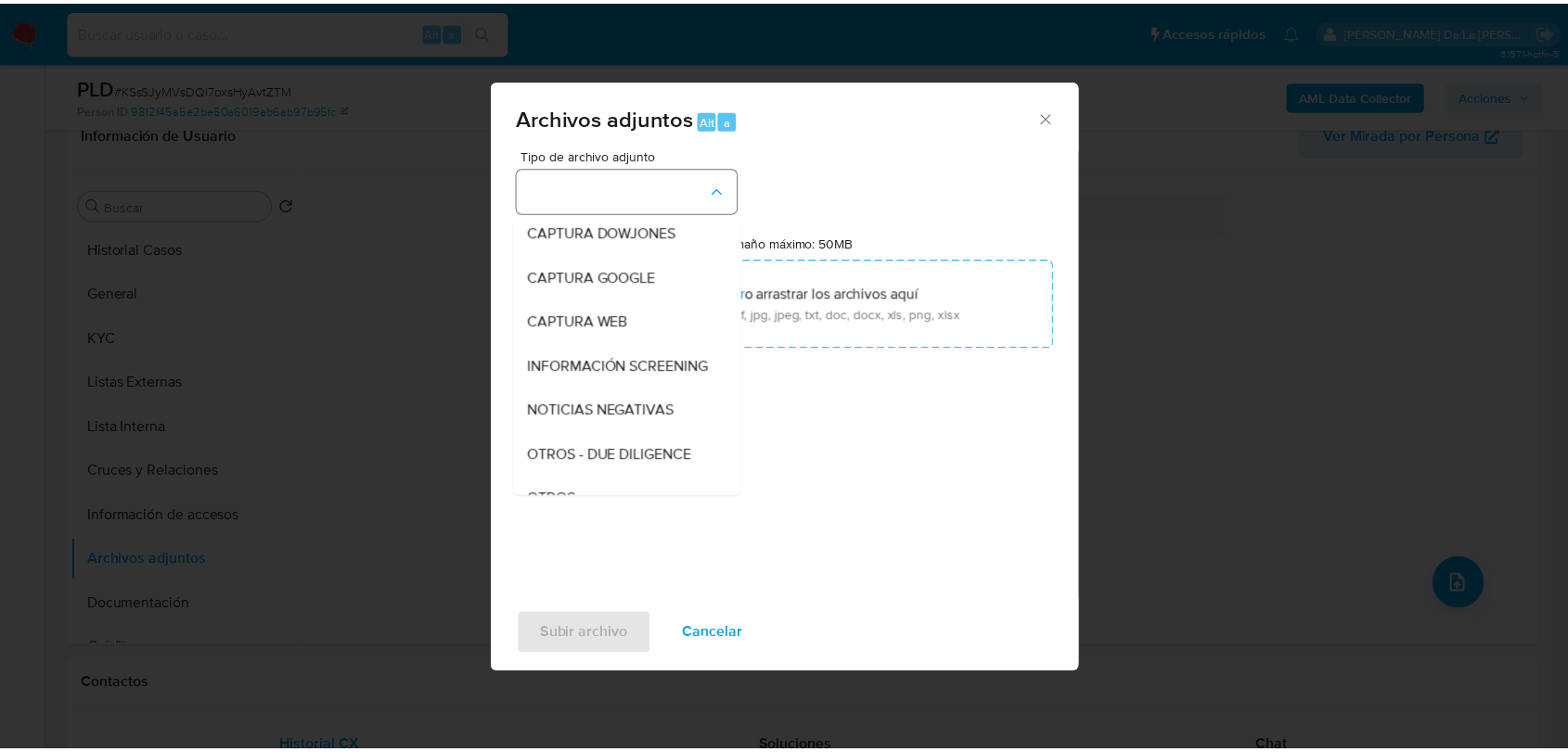
scroll to position [96, 0]
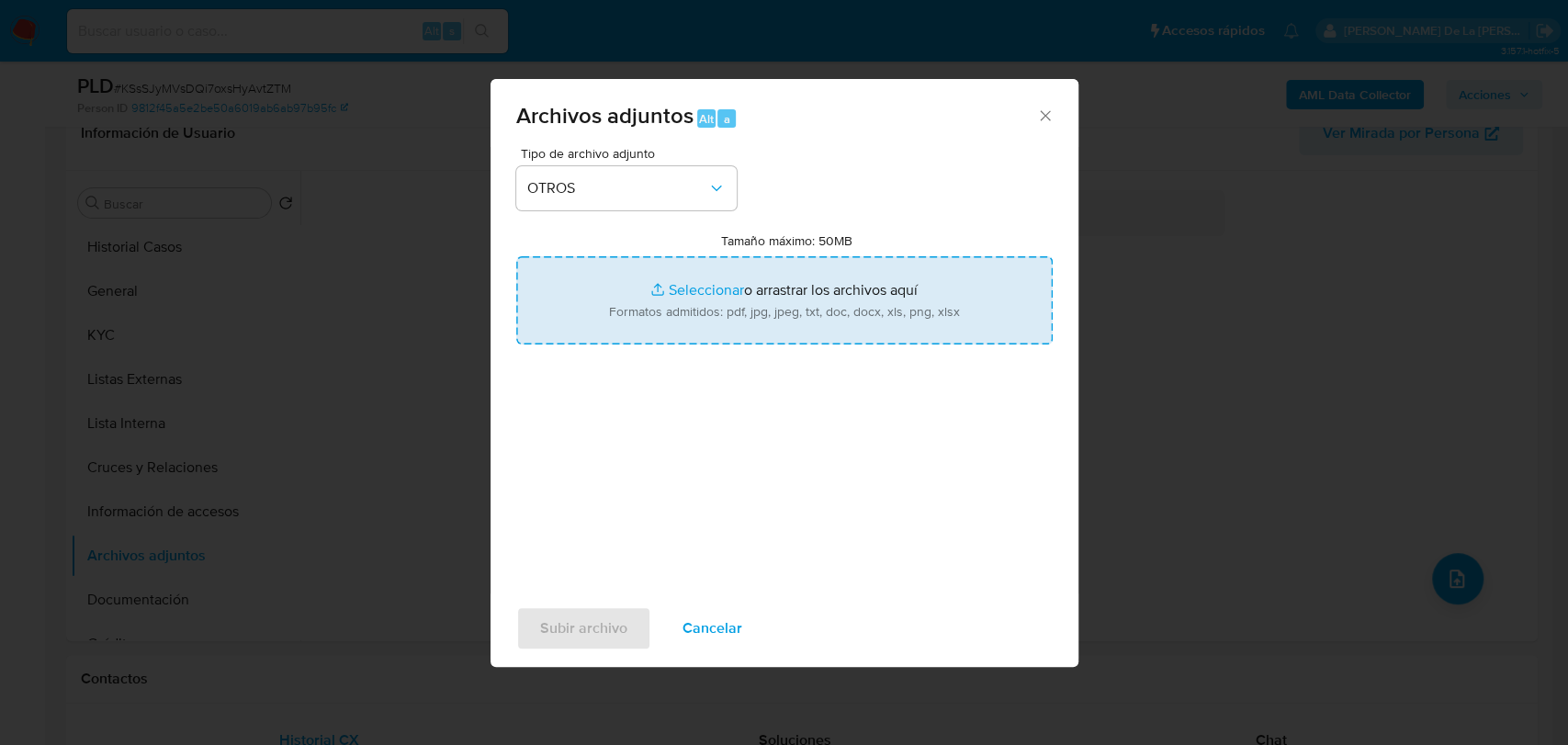
type input "C:\fakepath\1219821611_INFRA SA DE CV_AGO2025.pdf"
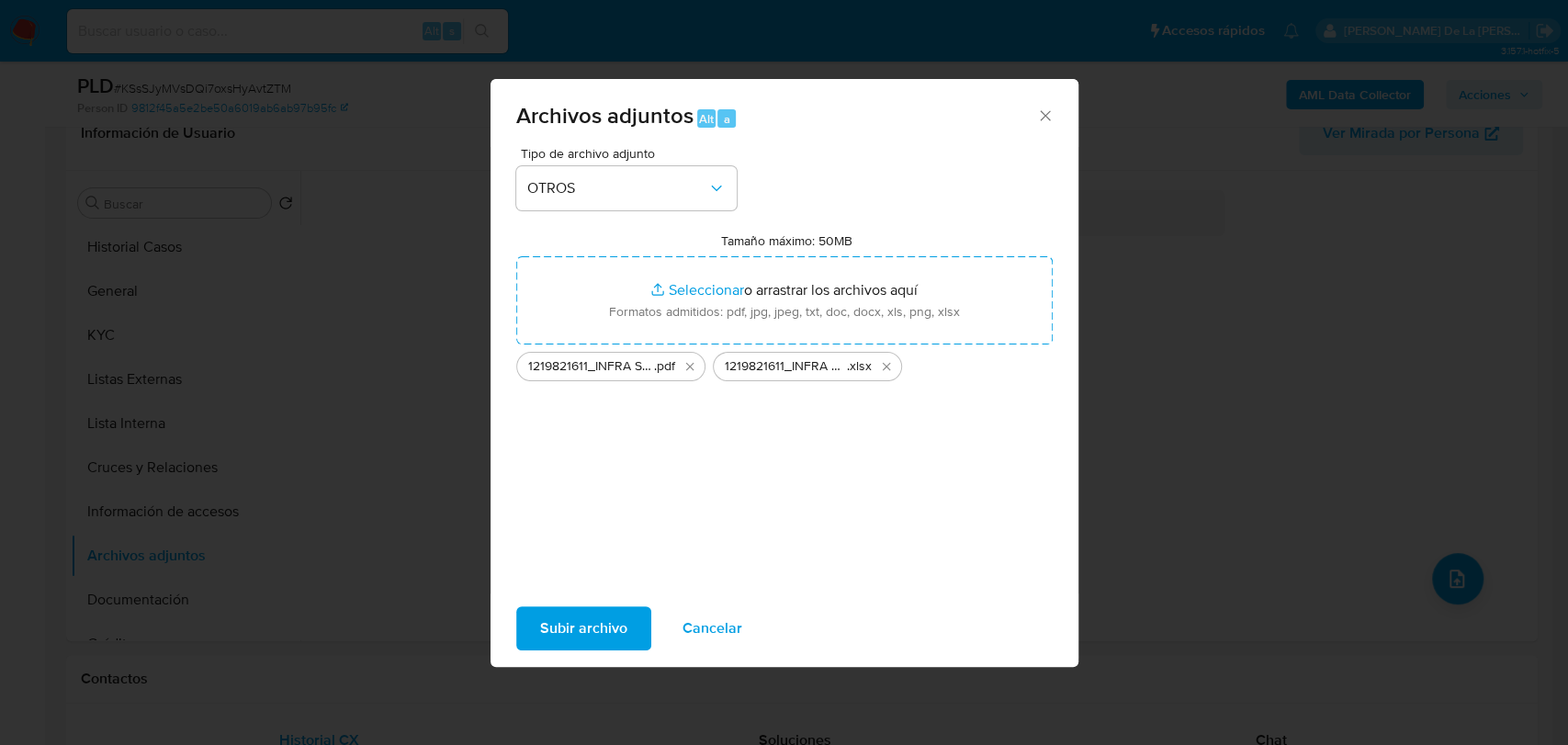
click at [615, 617] on span "Subir archivo" at bounding box center [583, 629] width 87 height 40
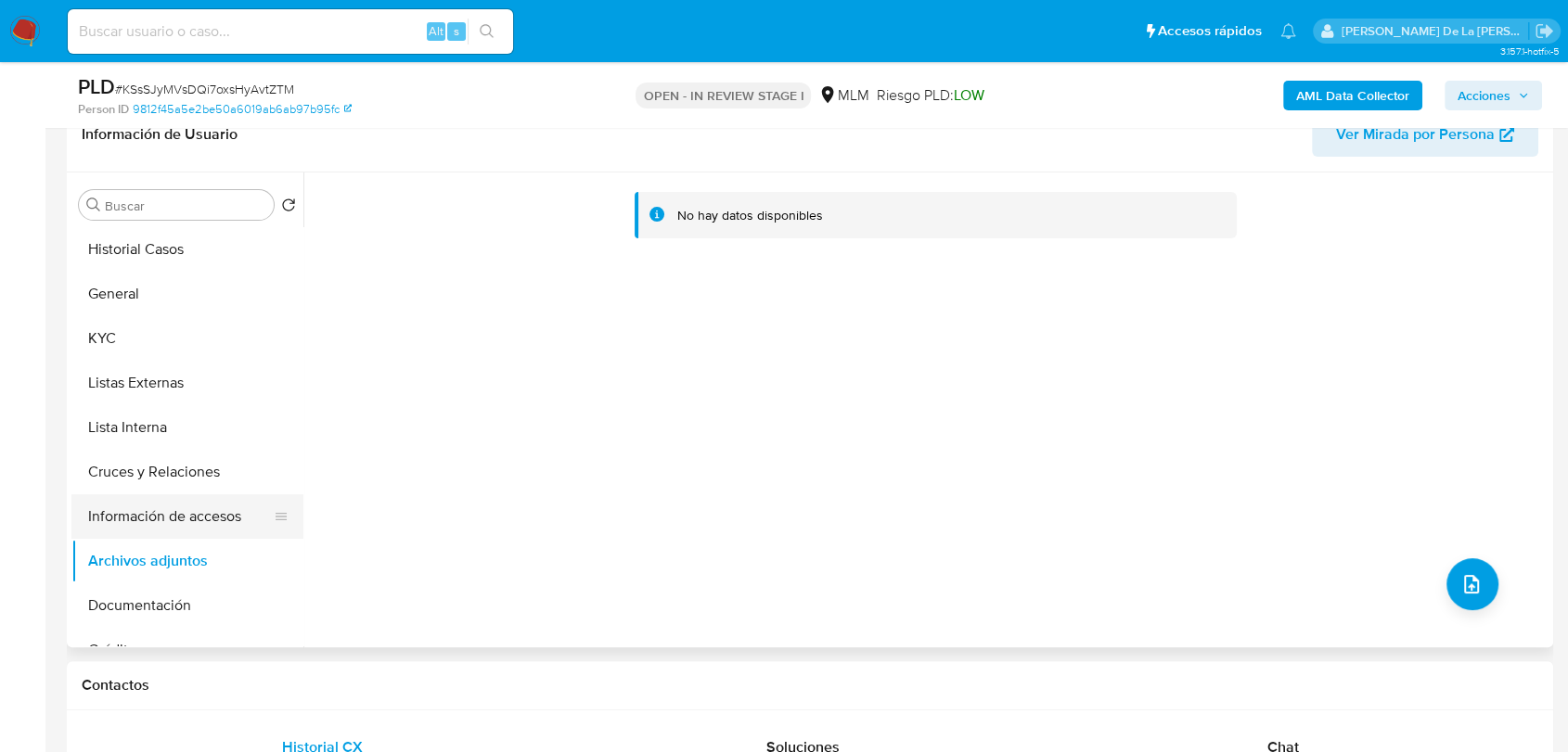
click at [148, 500] on button "Información de accesos" at bounding box center [180, 517] width 217 height 45
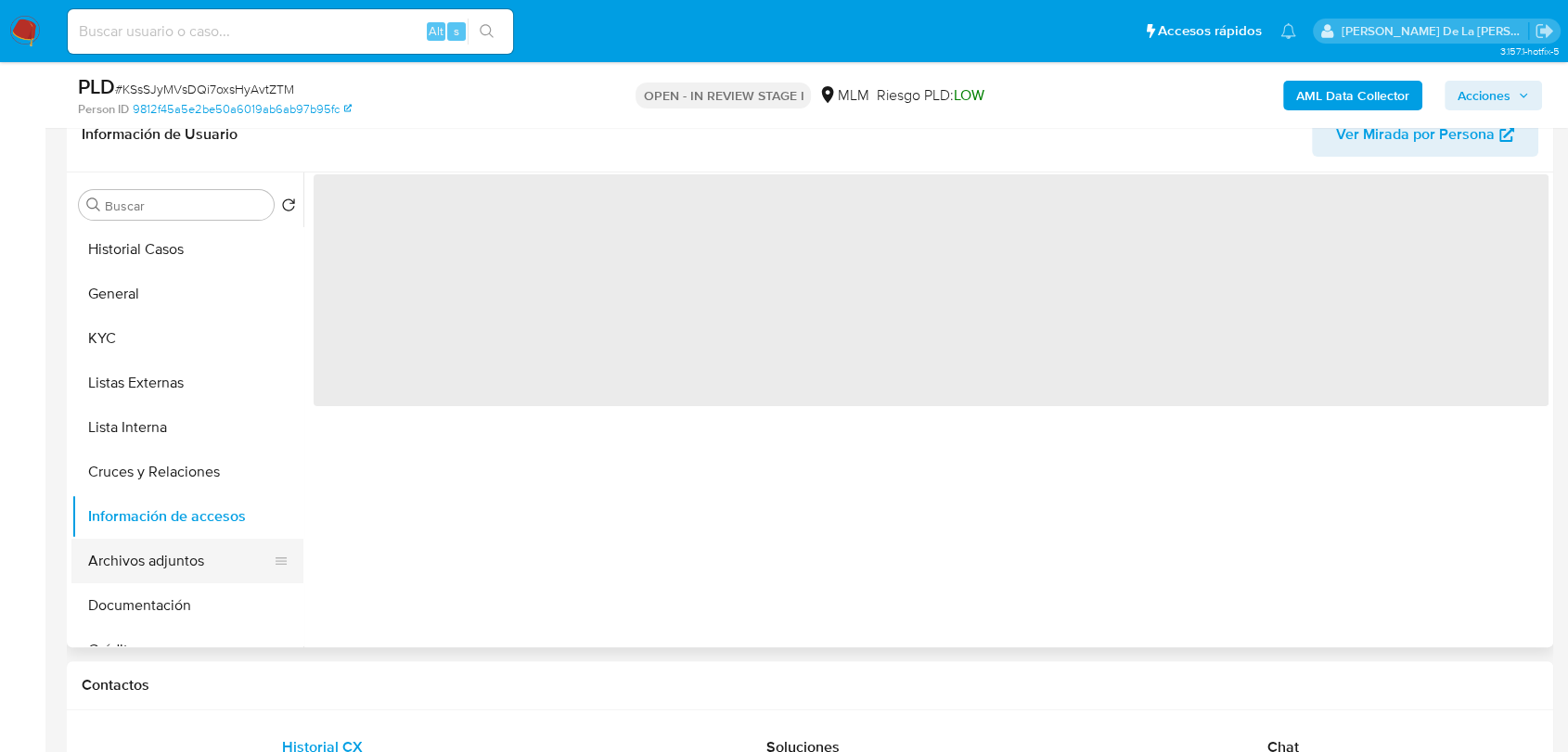
click at [134, 539] on button "Archivos adjuntos" at bounding box center [180, 561] width 217 height 45
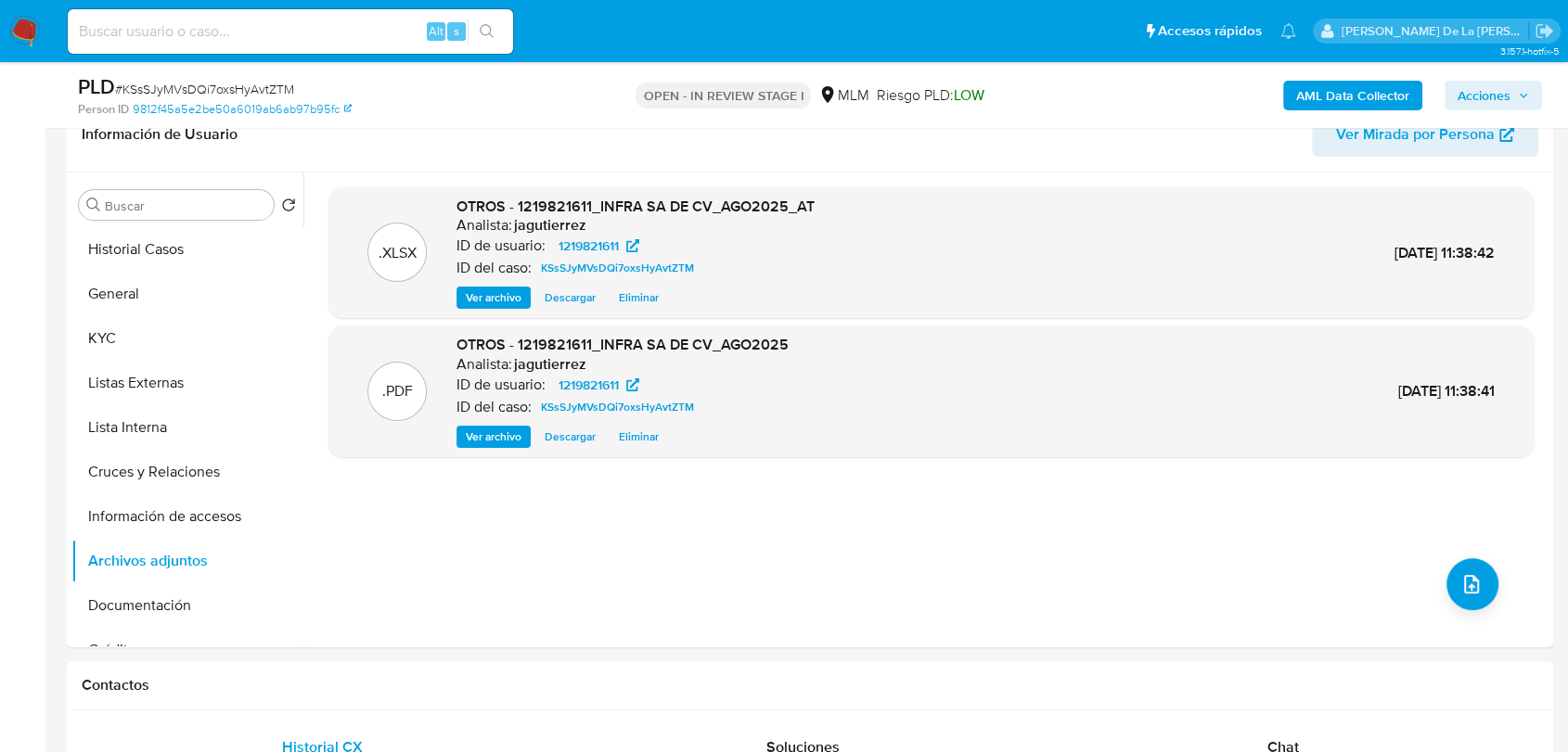
click at [1515, 90] on span "Acciones" at bounding box center [1493, 95] width 72 height 26
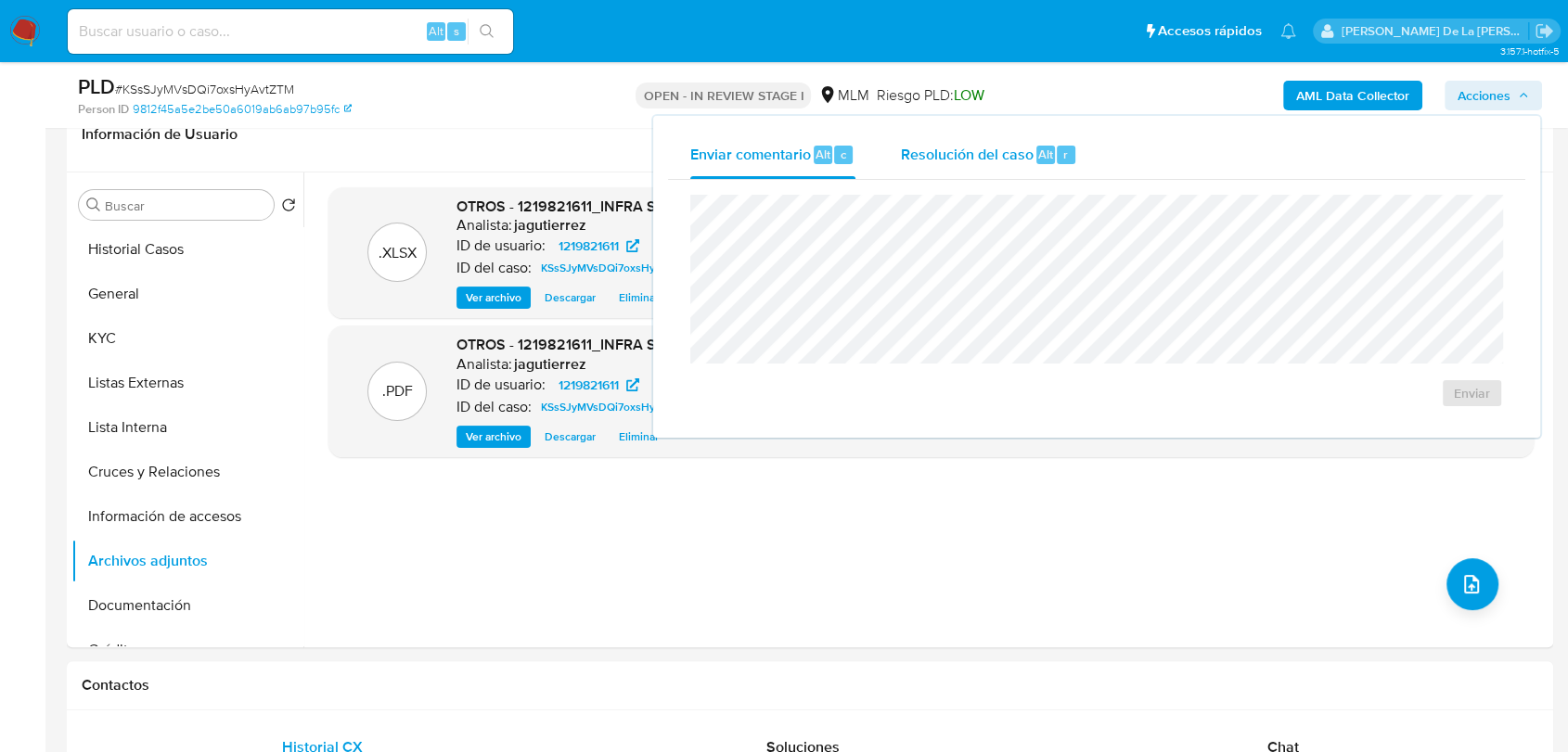
drag, startPoint x: 1082, startPoint y: 141, endPoint x: 1004, endPoint y: 165, distance: 81.6
click at [1081, 141] on button "Resolución del caso Alt r" at bounding box center [988, 155] width 221 height 49
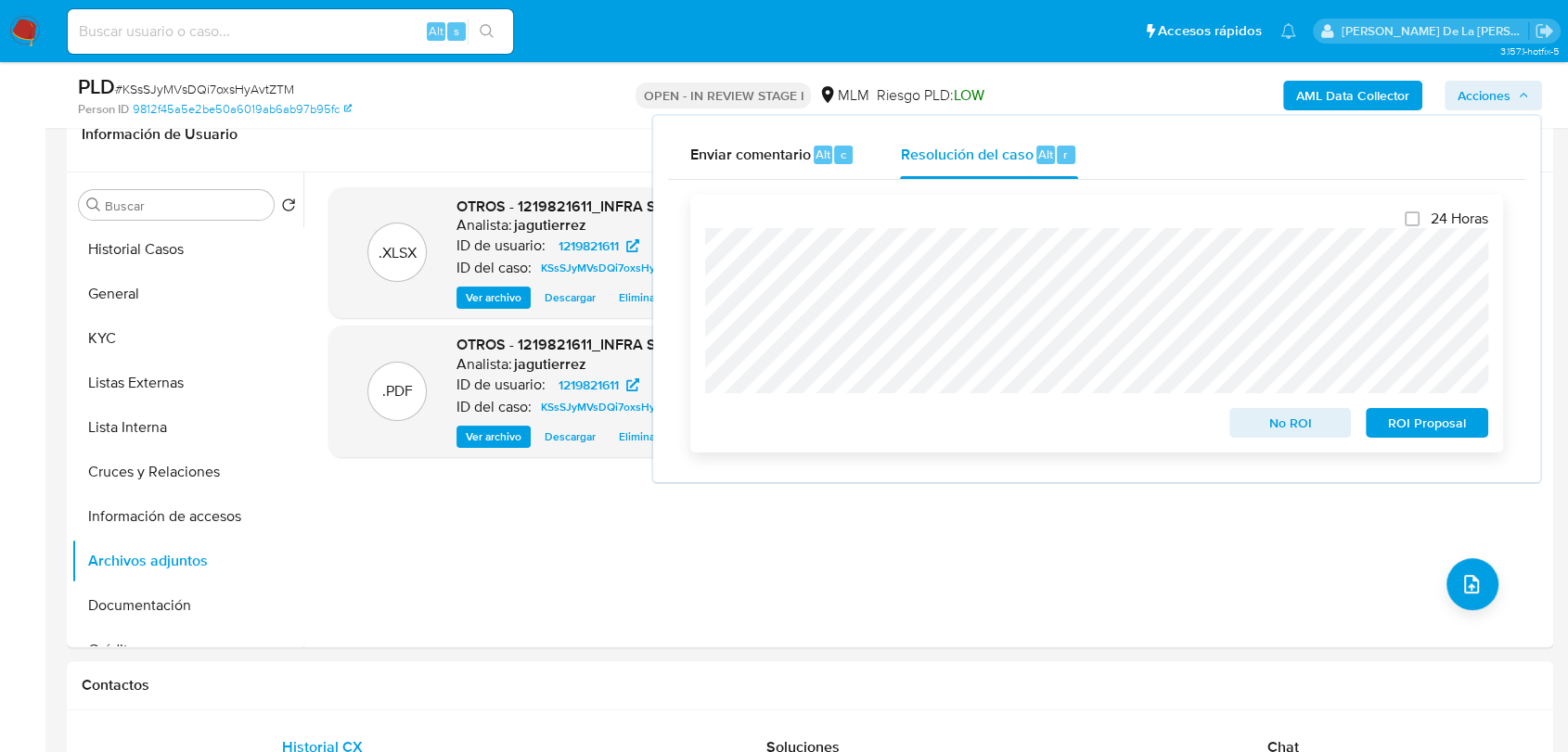
click at [1284, 432] on span "No ROI" at bounding box center [1290, 423] width 96 height 26
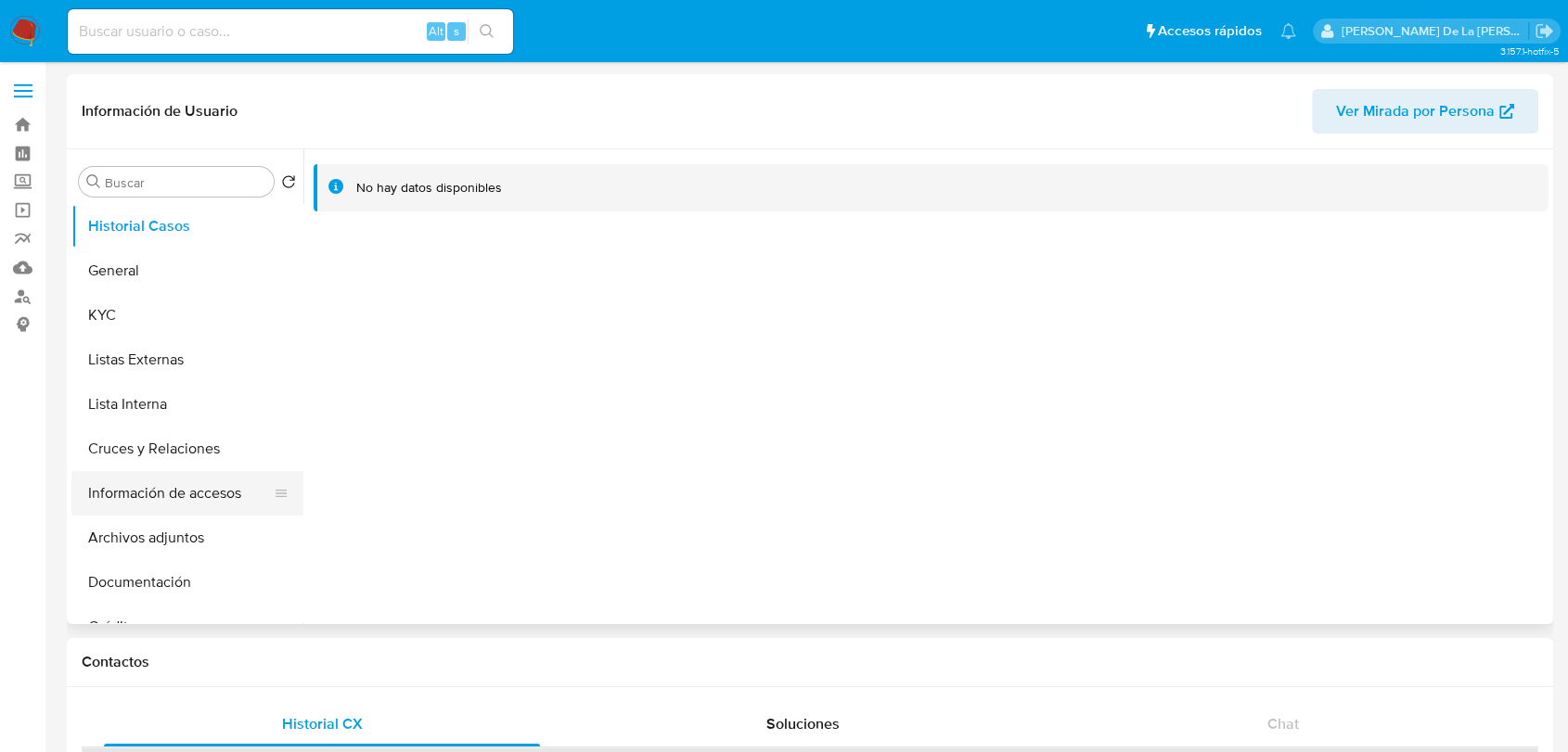
select select "10"
click at [176, 492] on button "Información de accesos" at bounding box center [180, 494] width 217 height 45
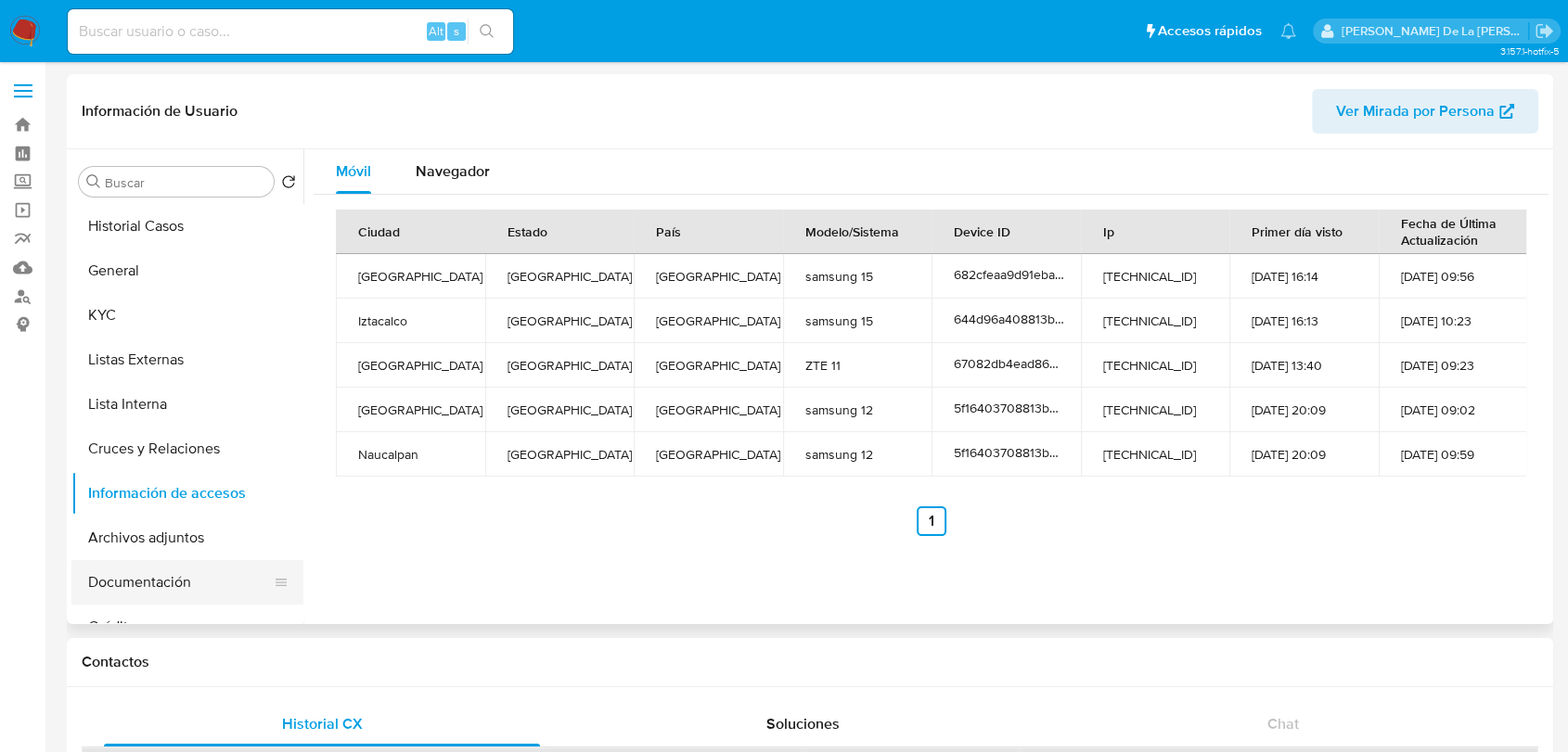
click at [157, 565] on button "Documentación" at bounding box center [180, 582] width 217 height 45
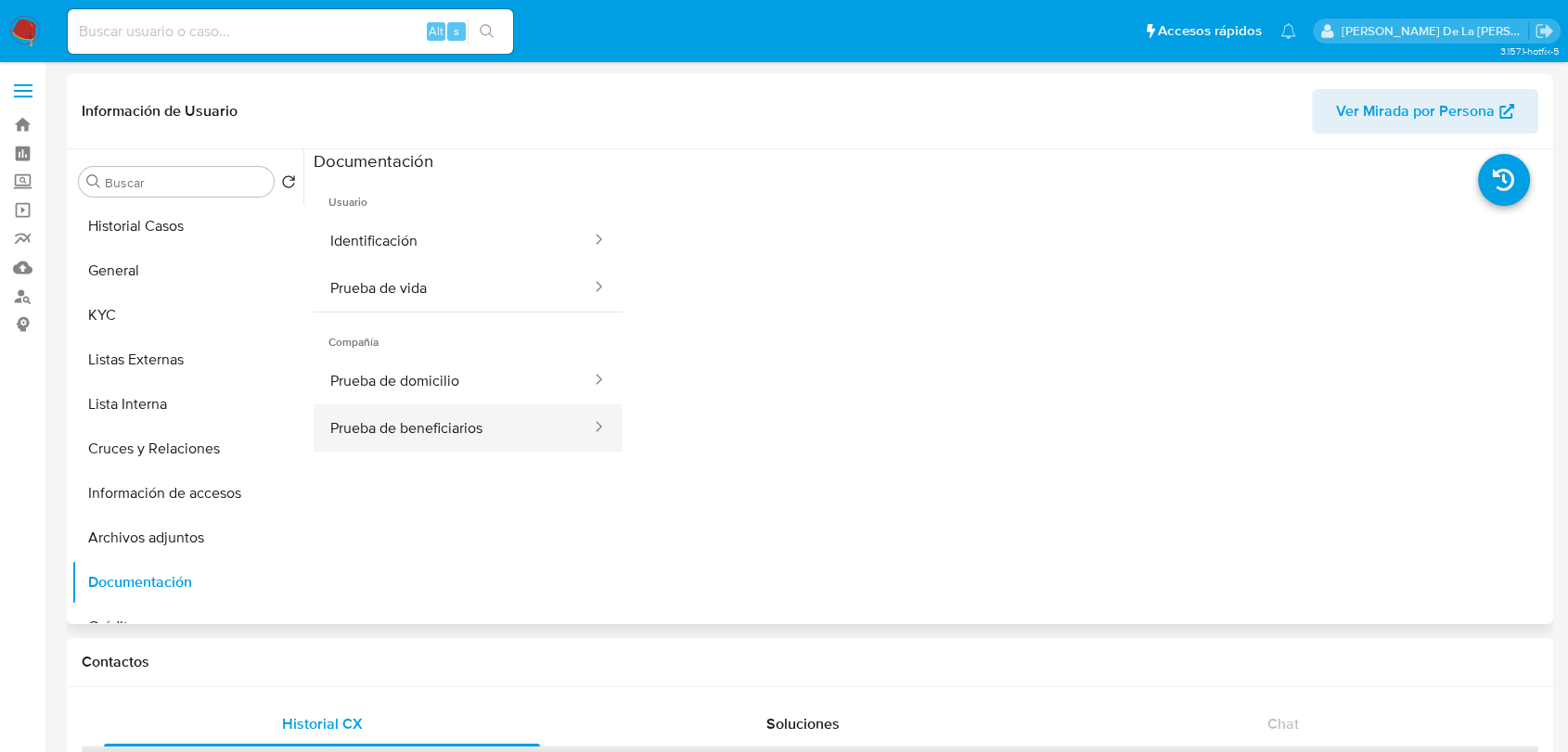
click at [431, 424] on button "Prueba de beneficiarios" at bounding box center [453, 428] width 279 height 48
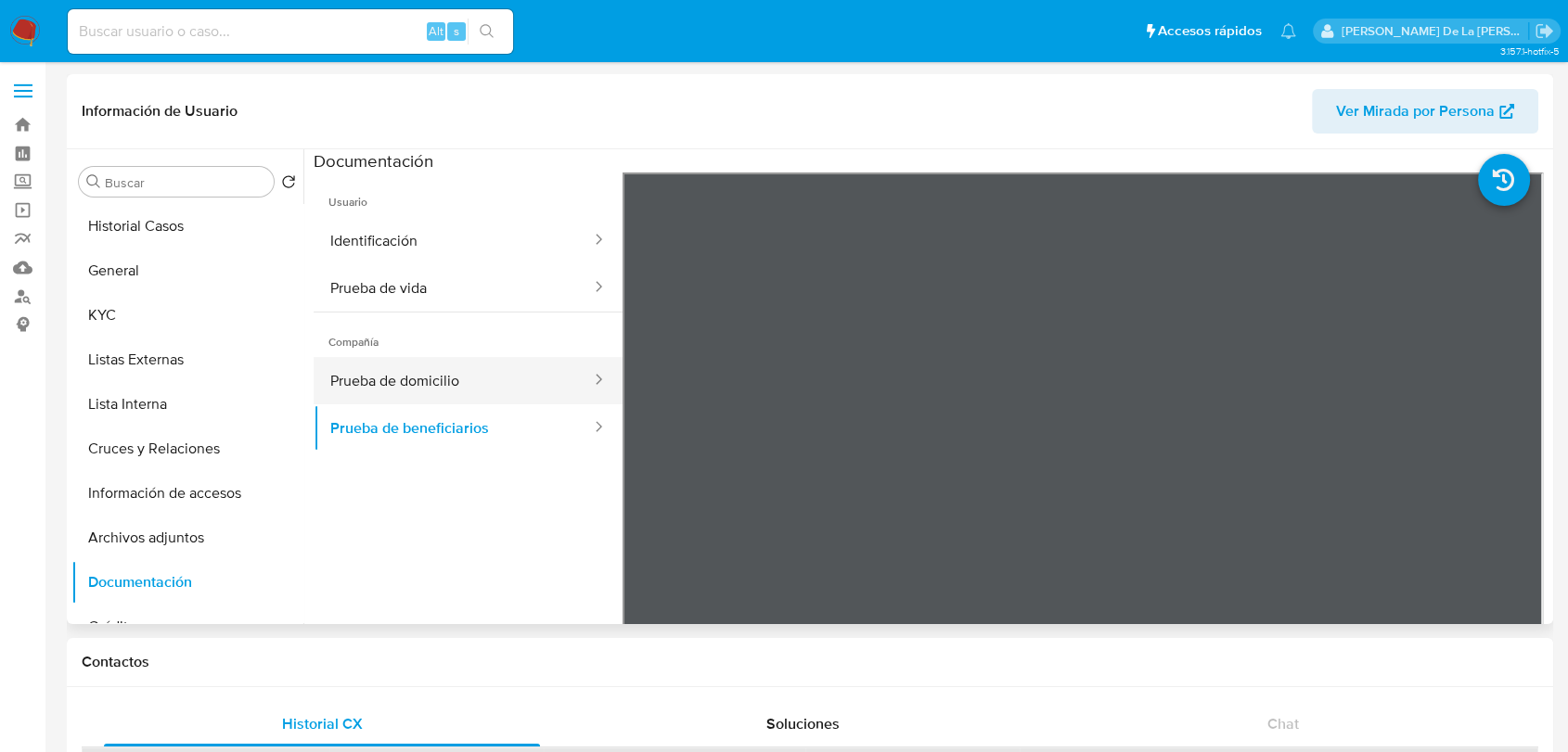
click at [439, 382] on button "Prueba de domicilio" at bounding box center [453, 380] width 279 height 48
click at [436, 399] on button "Prueba de domicilio" at bounding box center [453, 380] width 279 height 48
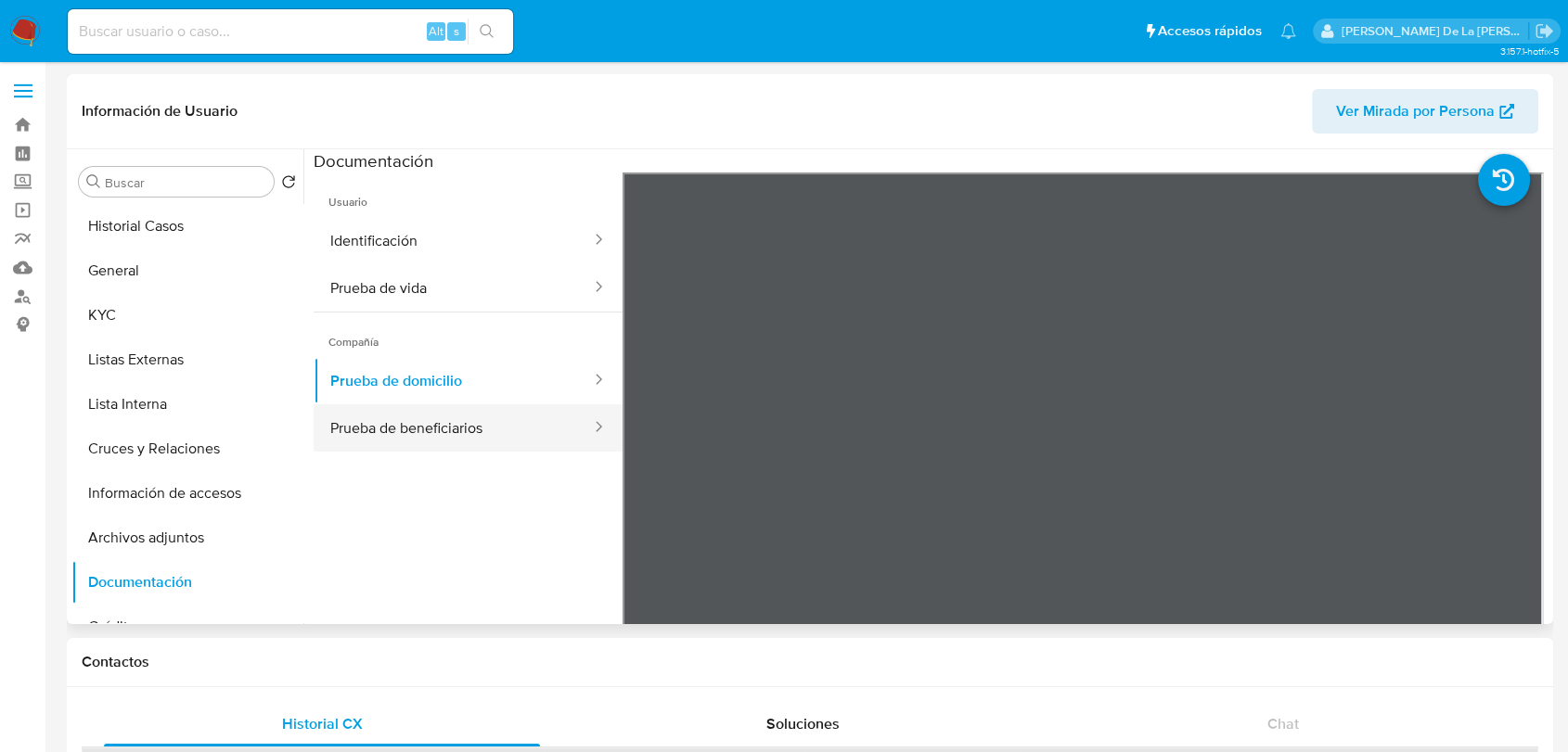
click at [431, 438] on button "Prueba de beneficiarios" at bounding box center [453, 428] width 279 height 48
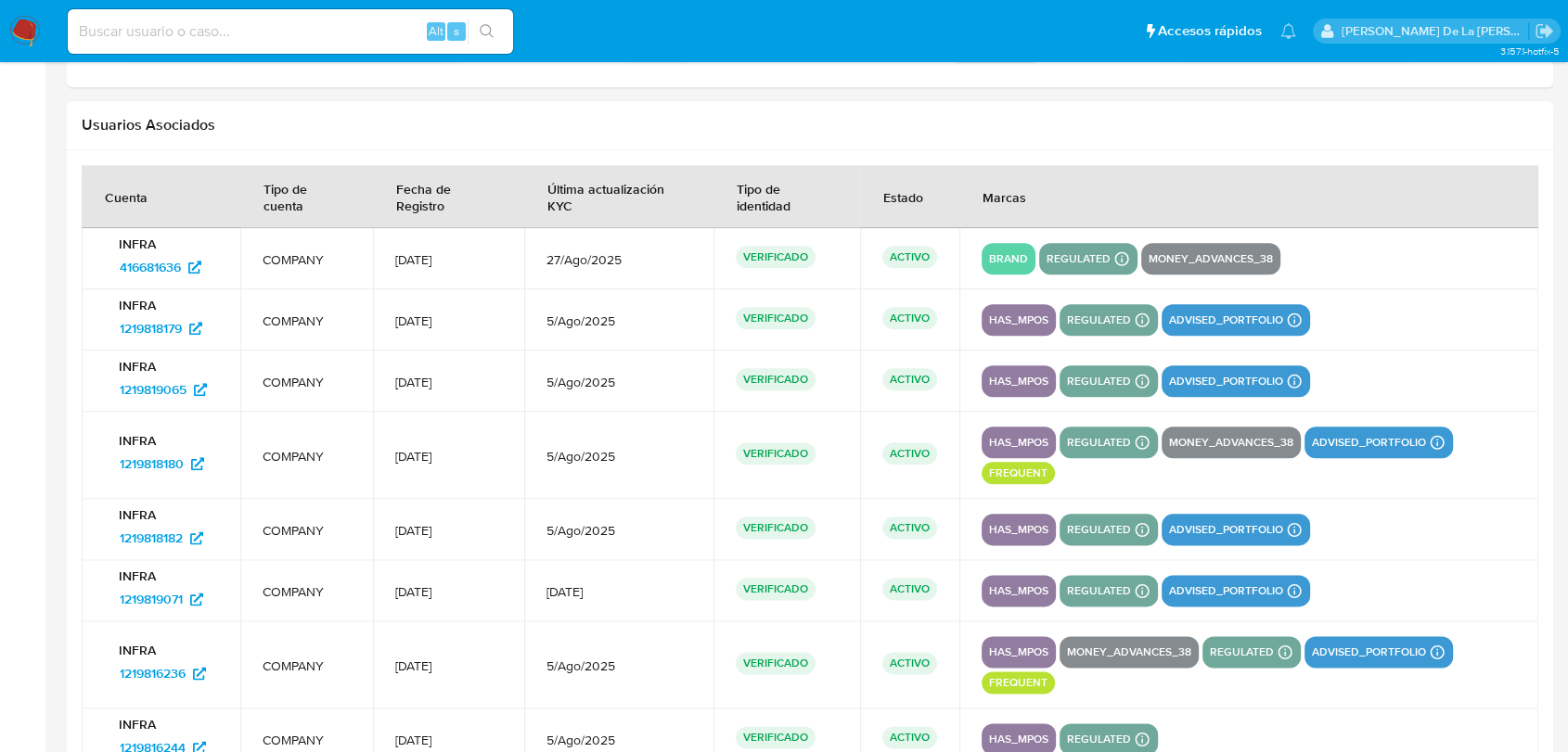
scroll to position [1949, 0]
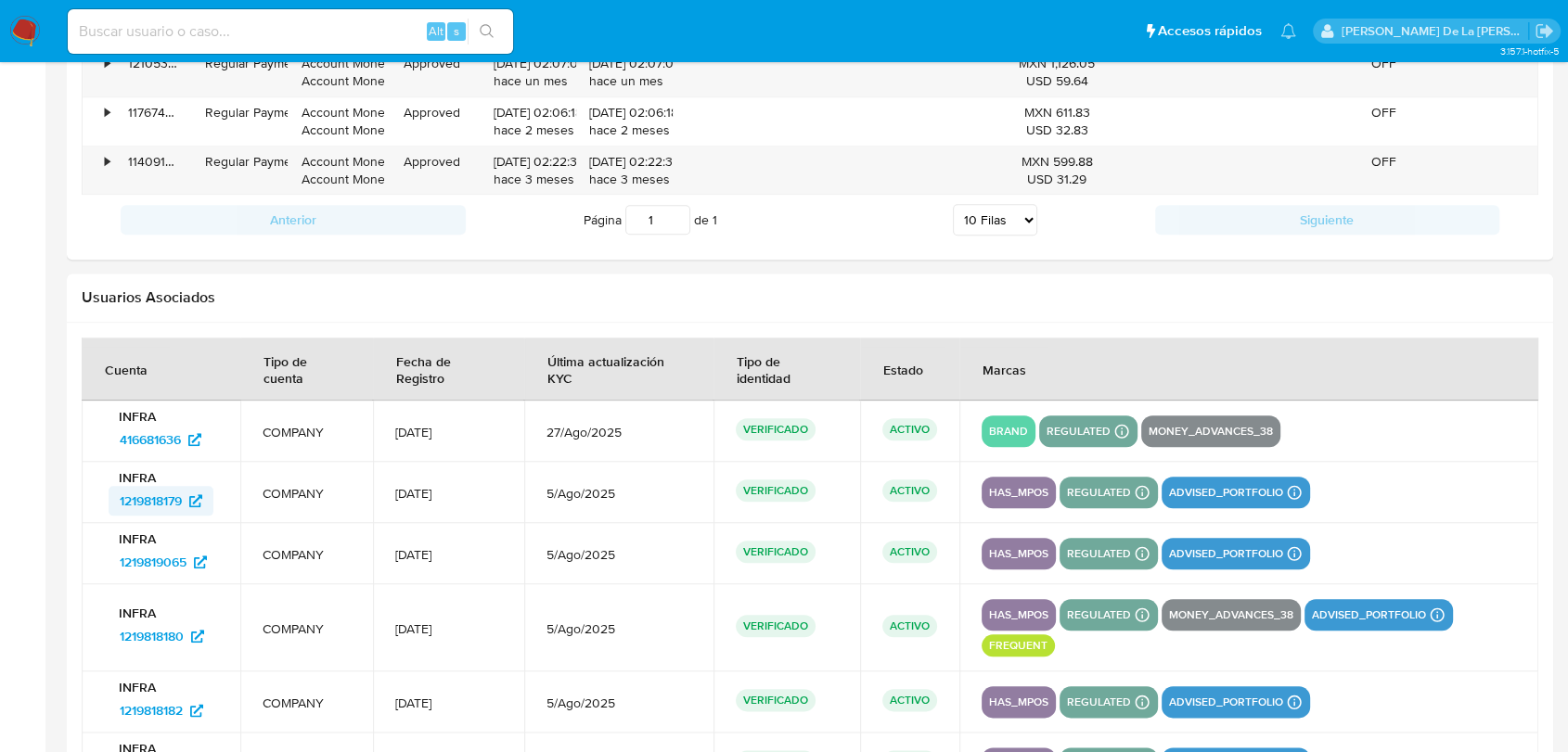
click at [158, 496] on span "1219818179" at bounding box center [150, 501] width 62 height 30
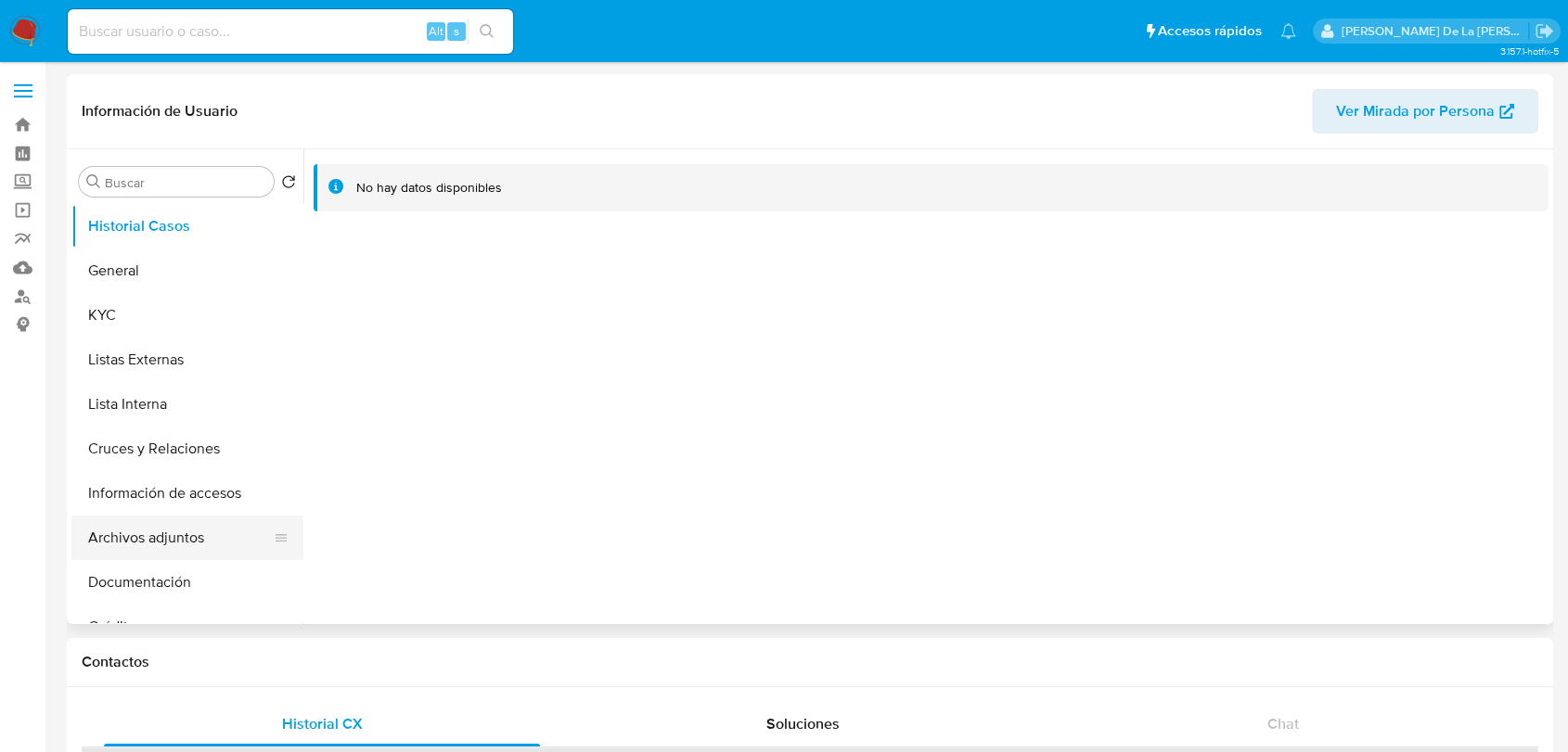
select select "10"
click at [158, 568] on button "Documentación" at bounding box center [180, 582] width 217 height 45
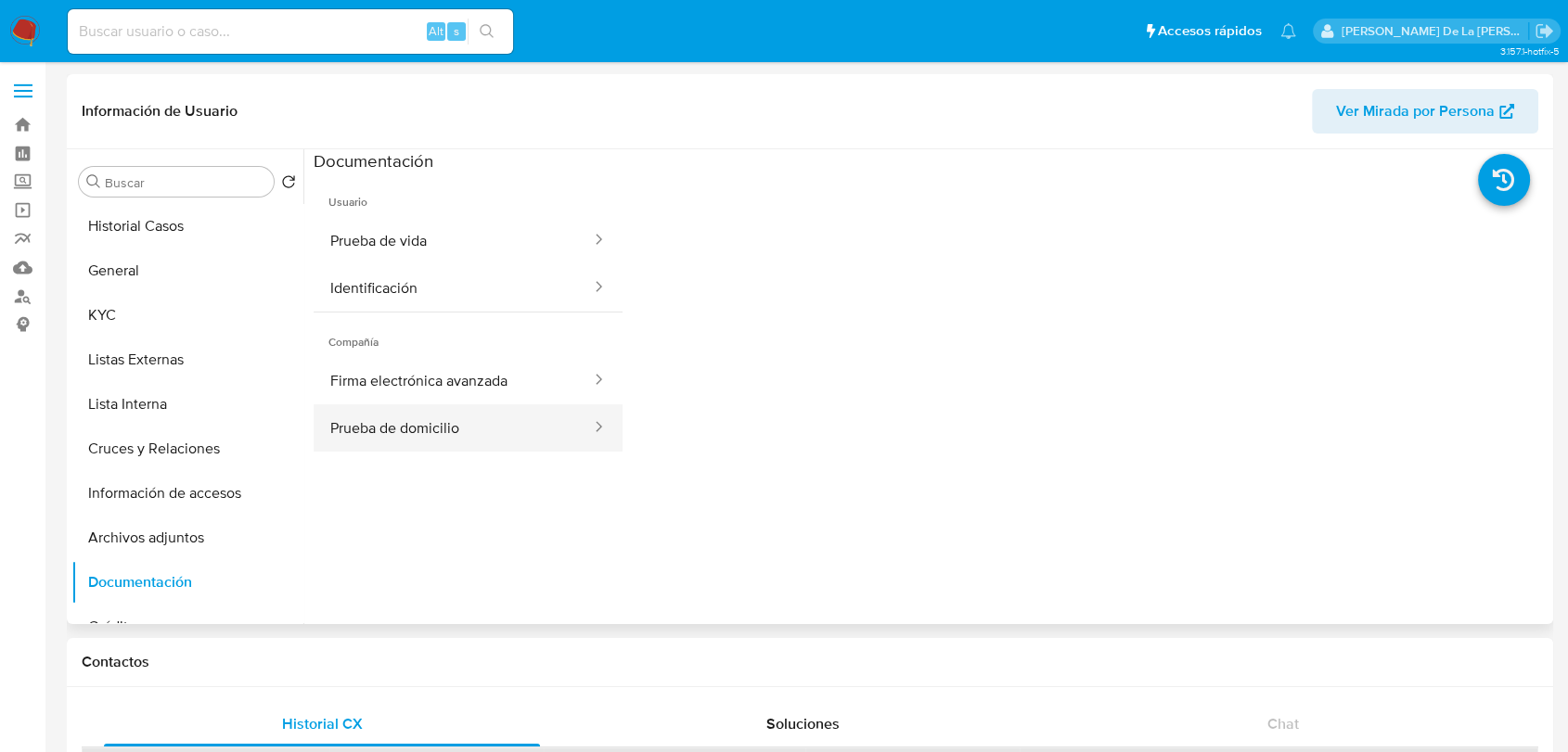
click at [486, 414] on button "Prueba de domicilio" at bounding box center [453, 428] width 279 height 48
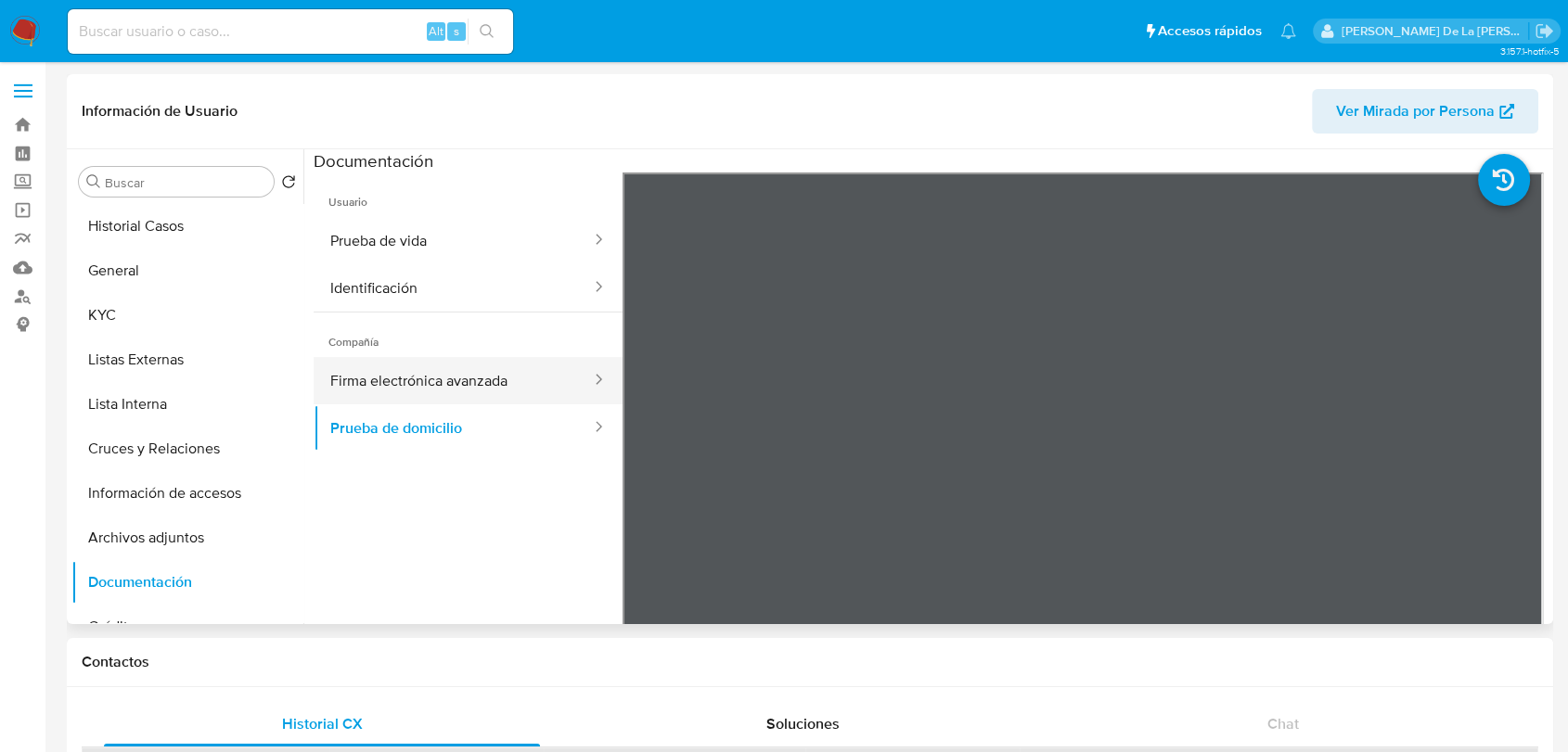
click at [500, 369] on button "Firma electrónica avanzada" at bounding box center [453, 380] width 279 height 48
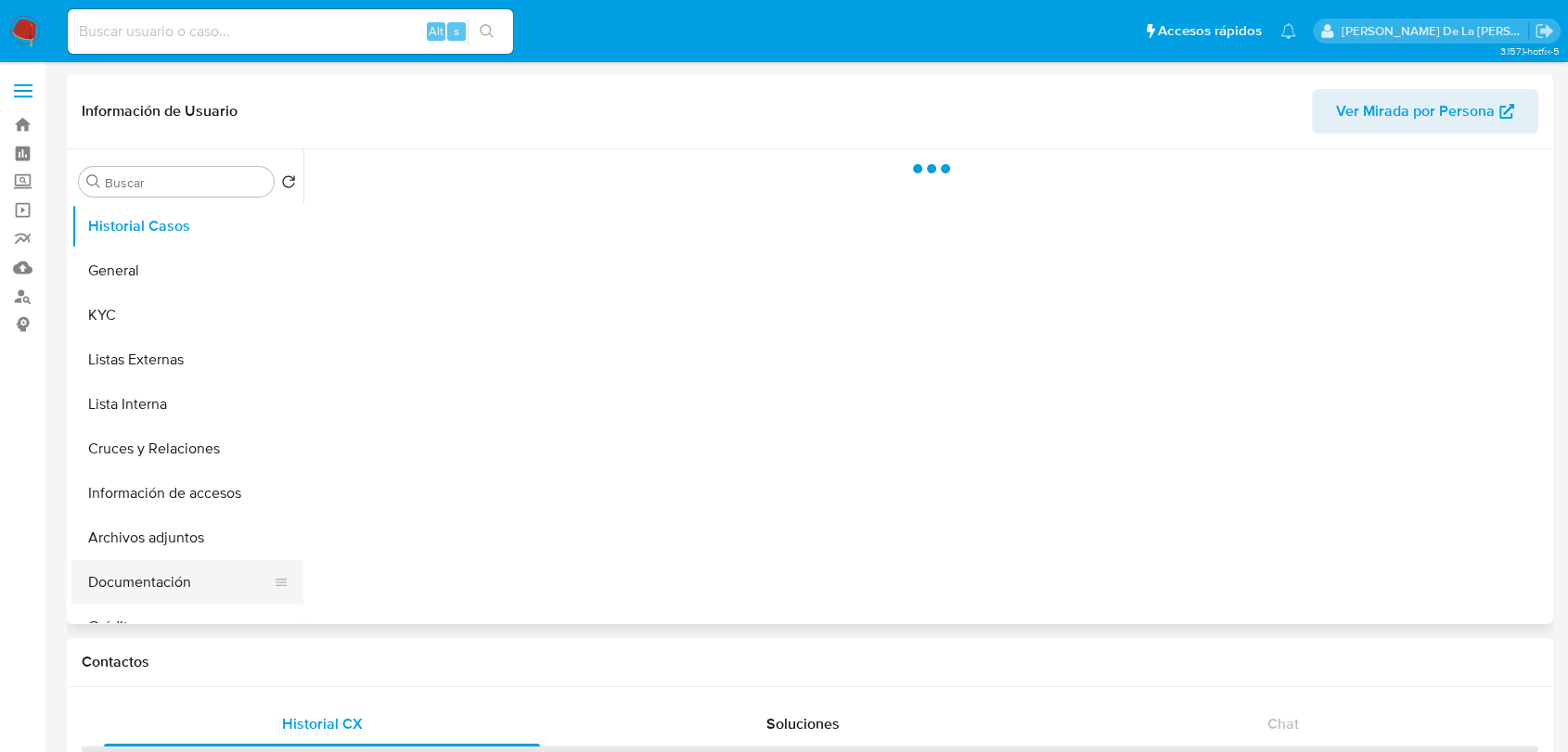
click at [156, 578] on button "Documentación" at bounding box center [180, 582] width 217 height 45
select select "10"
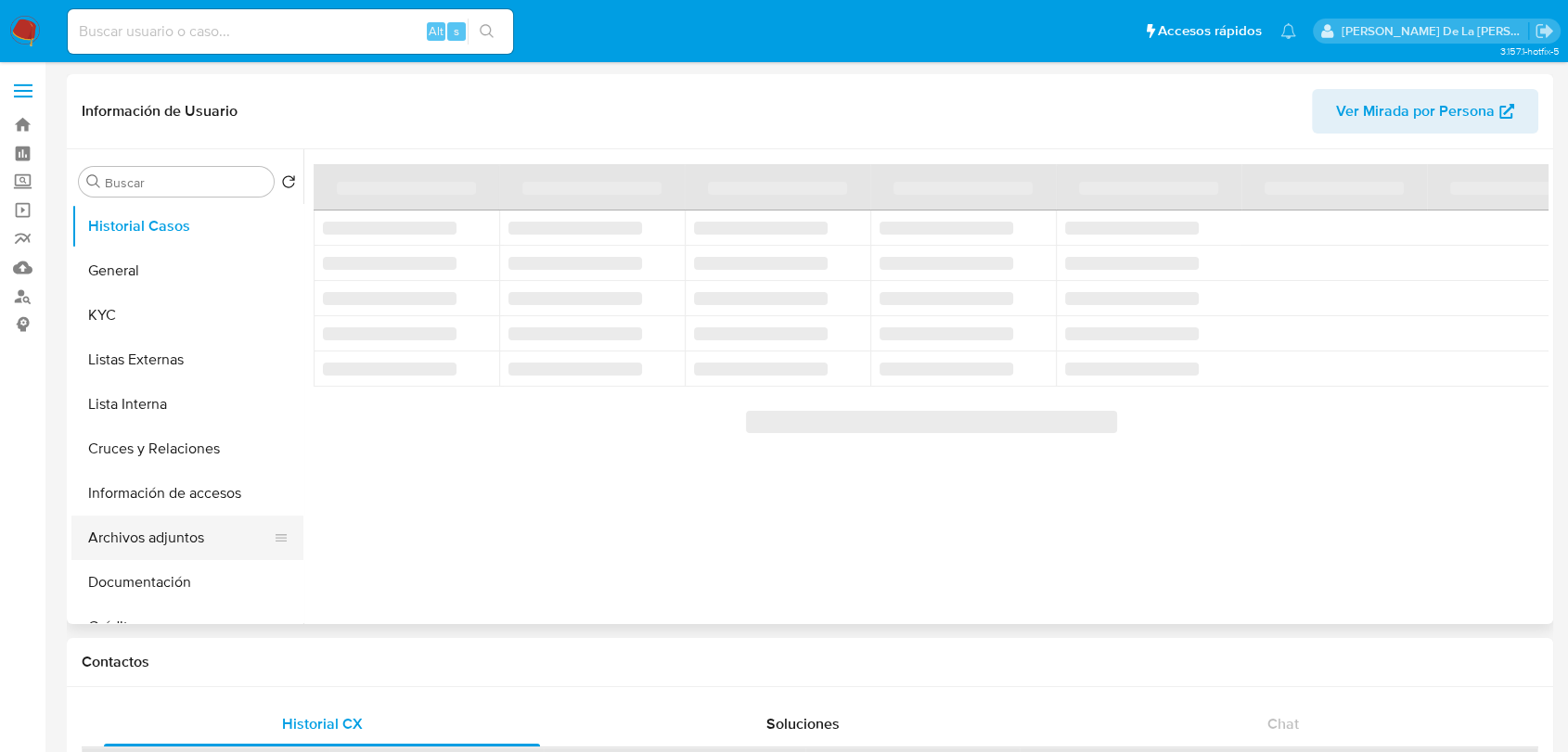
click at [171, 521] on button "Archivos adjuntos" at bounding box center [180, 538] width 217 height 45
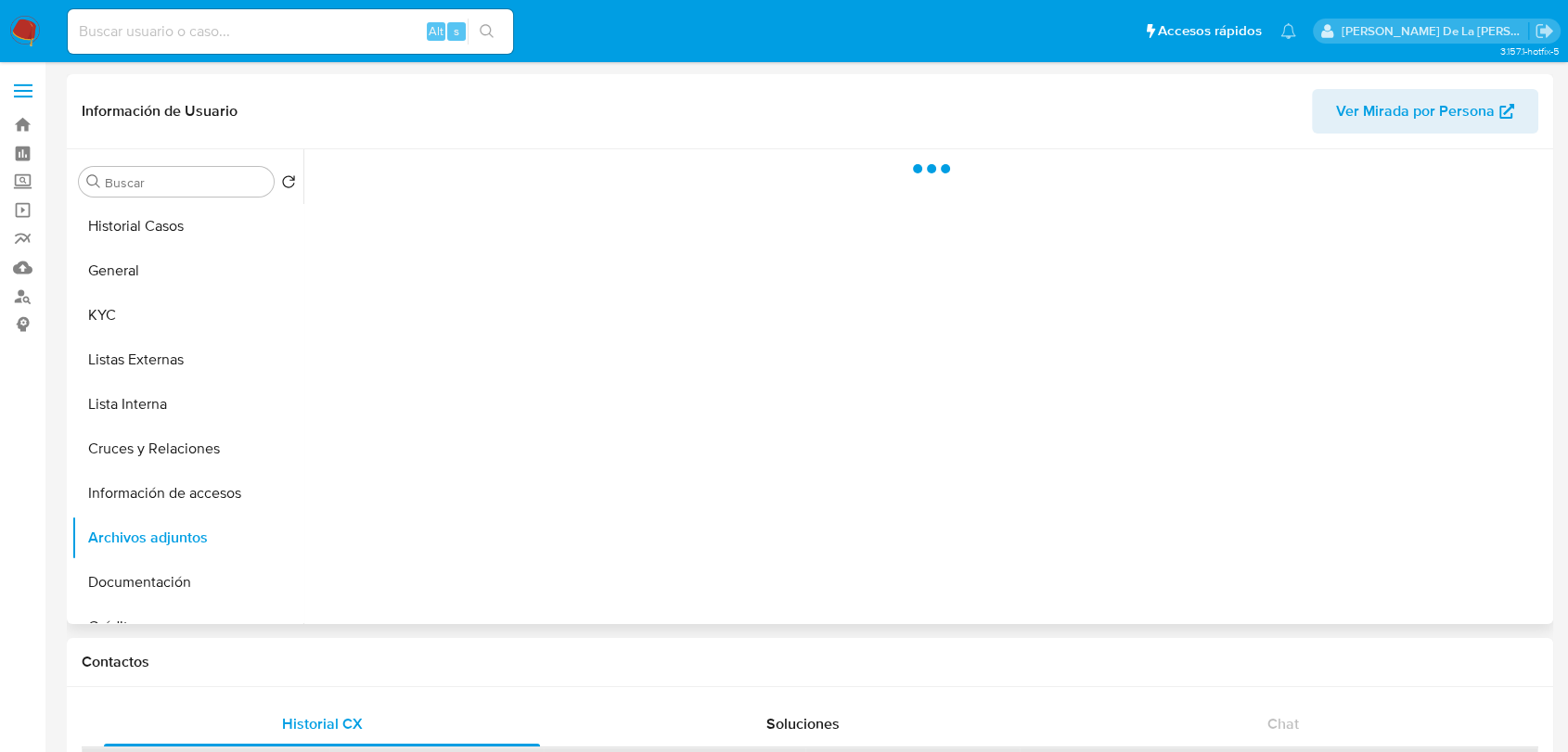
select select "10"
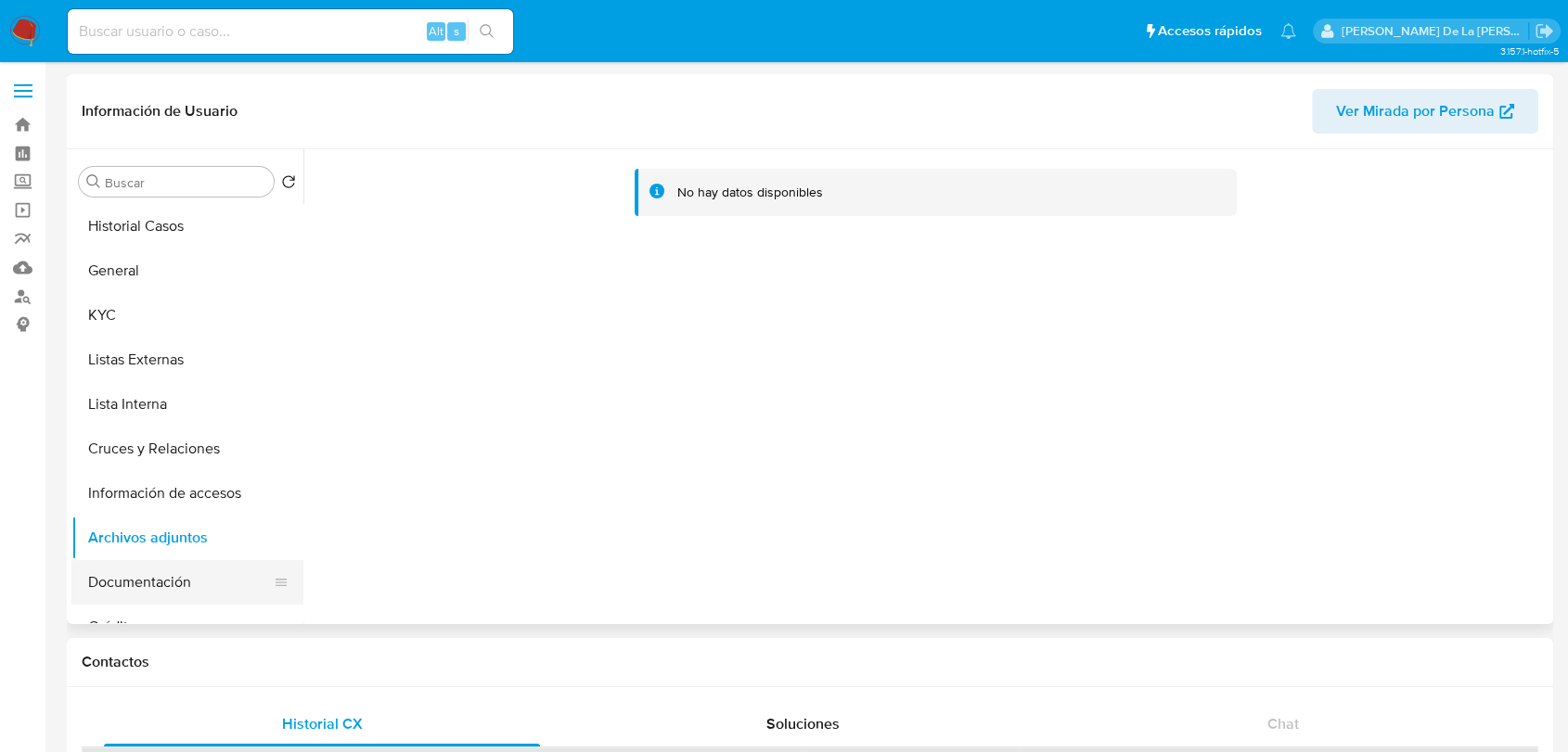
click at [119, 577] on button "Documentación" at bounding box center [180, 582] width 217 height 45
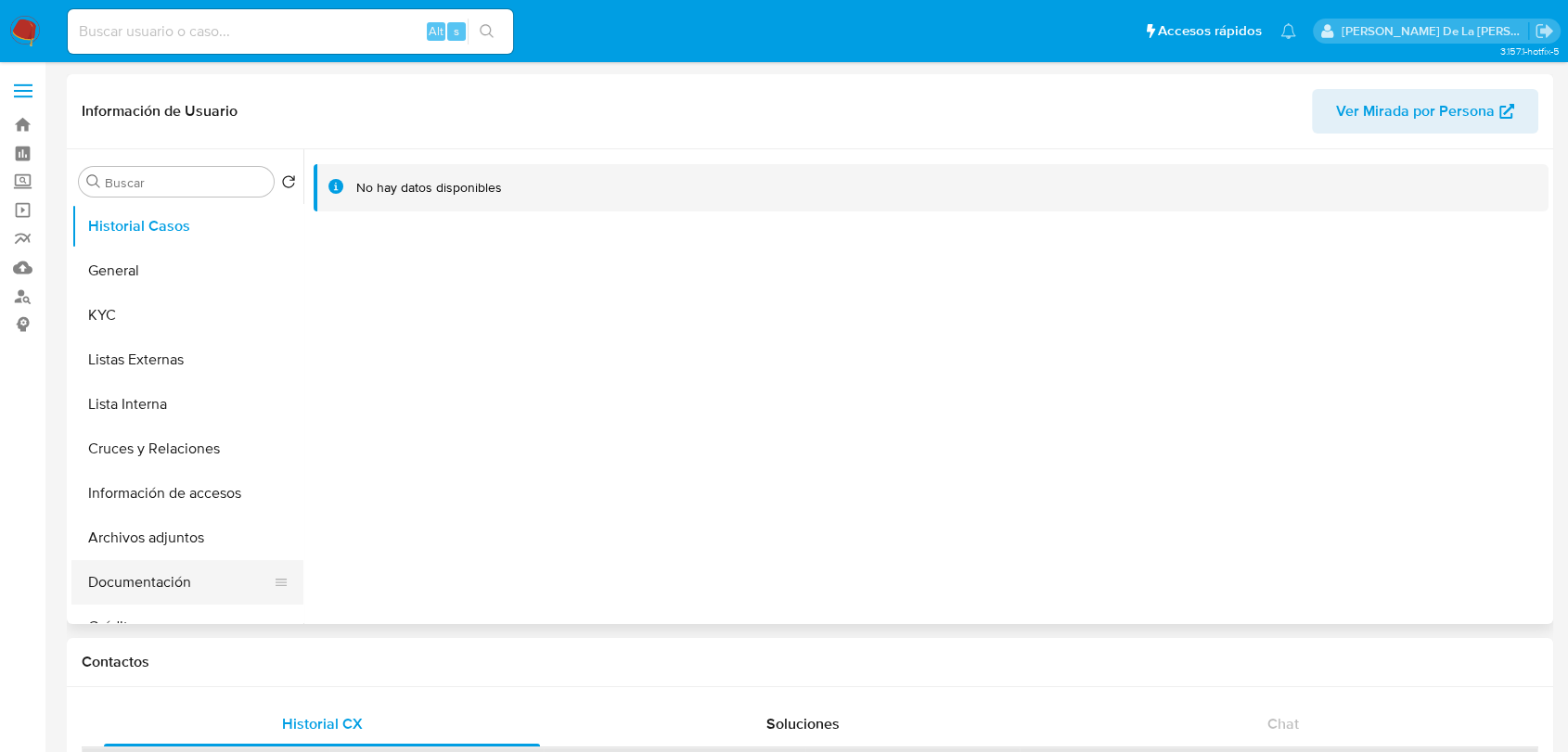
select select "10"
click at [134, 585] on button "Documentación" at bounding box center [180, 582] width 217 height 45
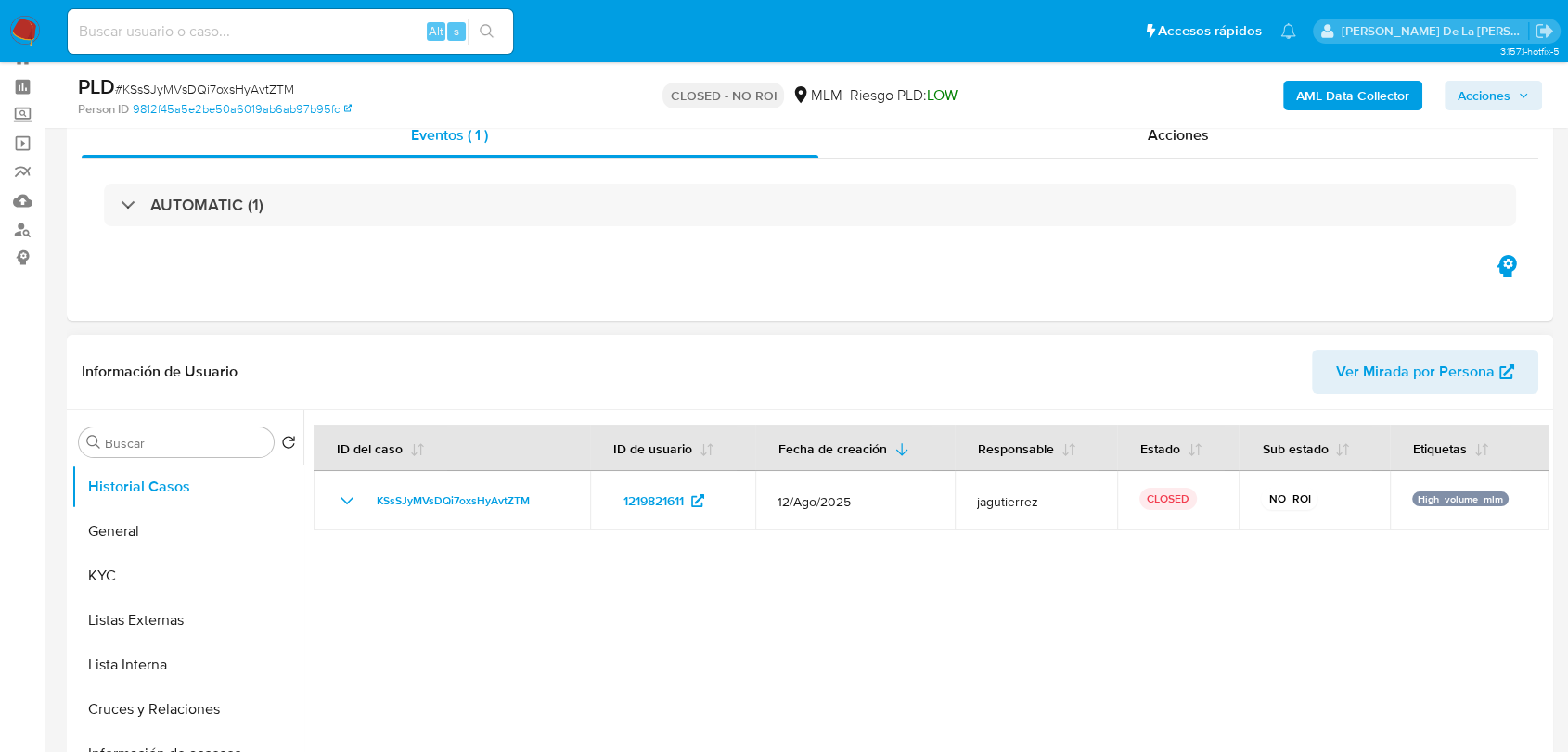
scroll to position [103, 0]
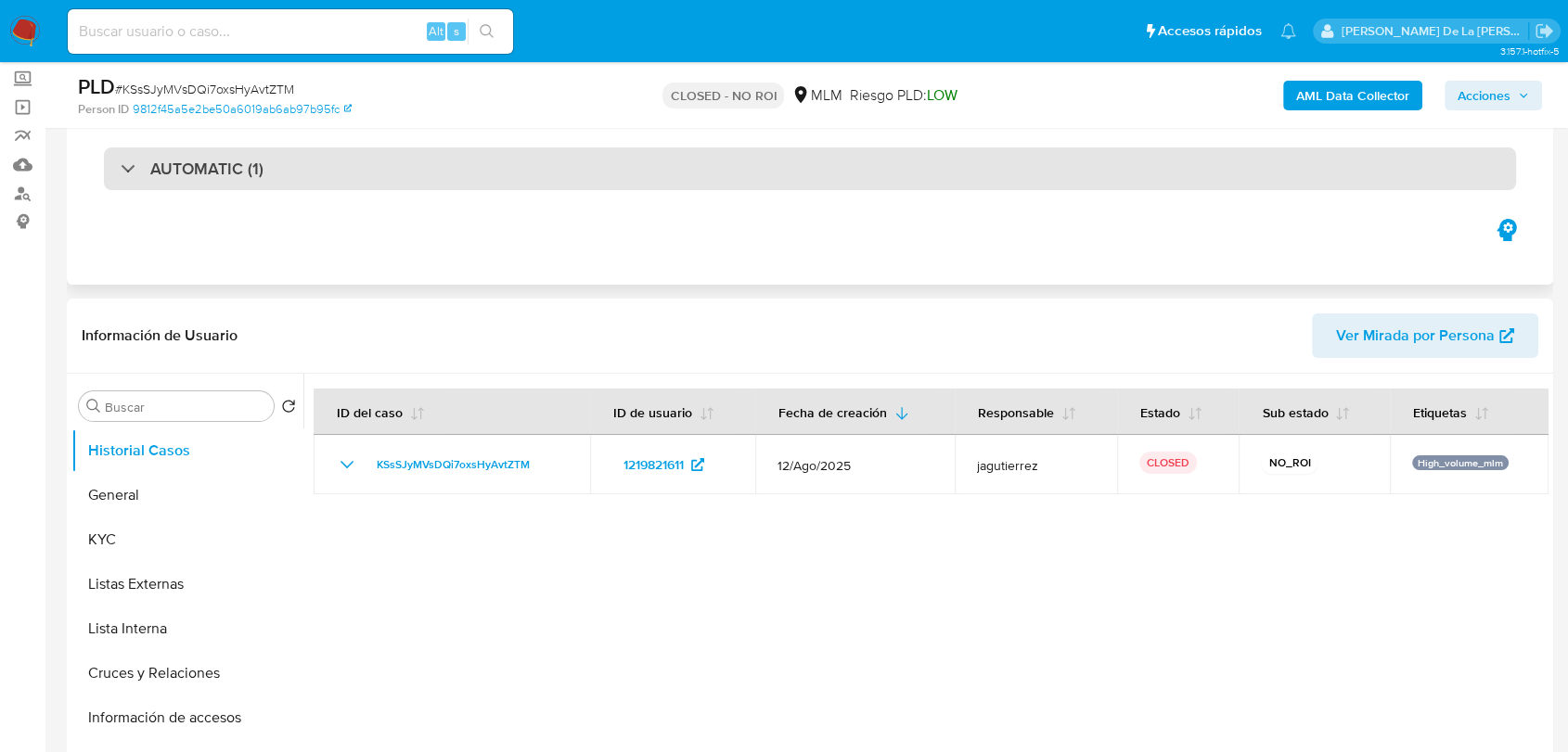
select select "10"
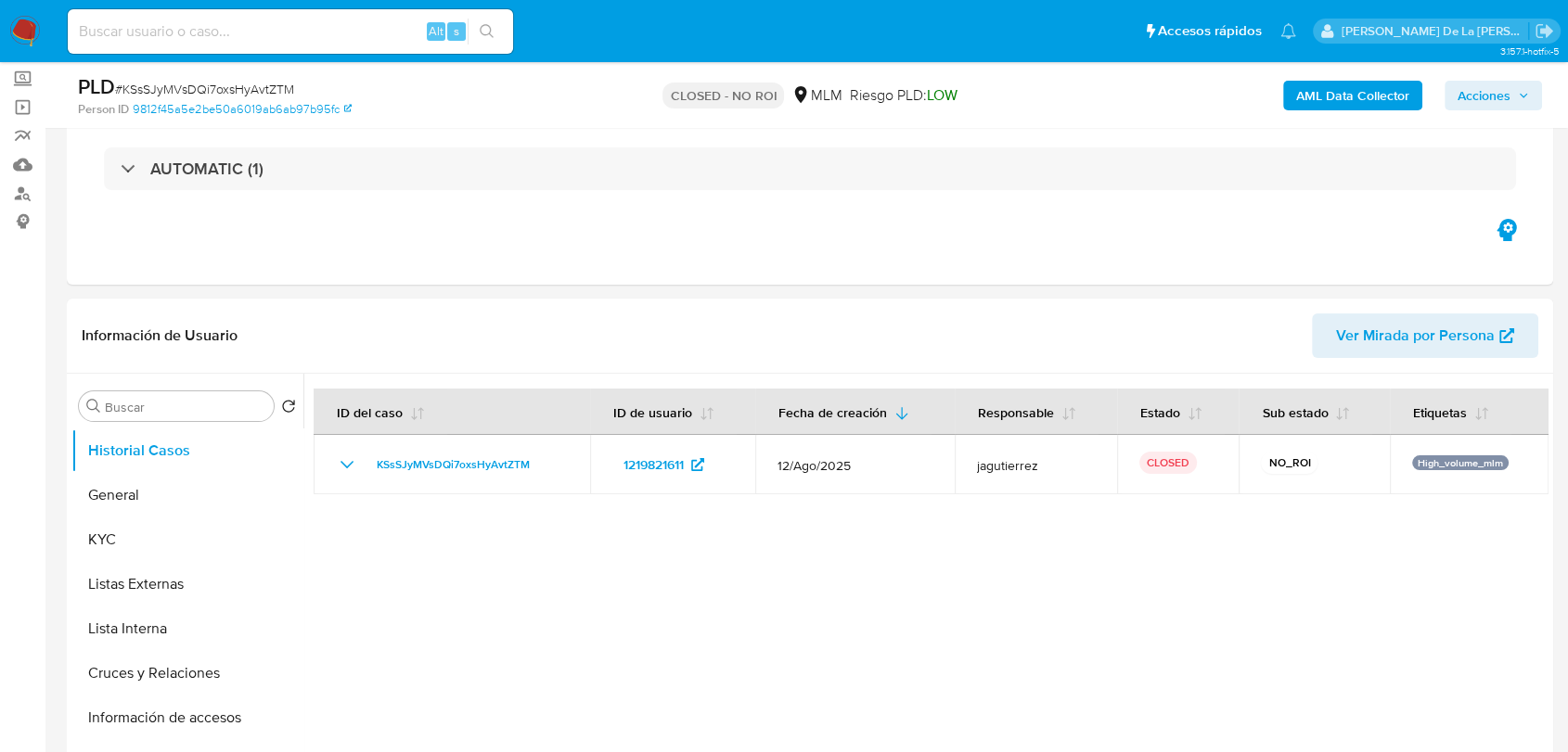
click at [26, 31] on img at bounding box center [25, 31] width 32 height 32
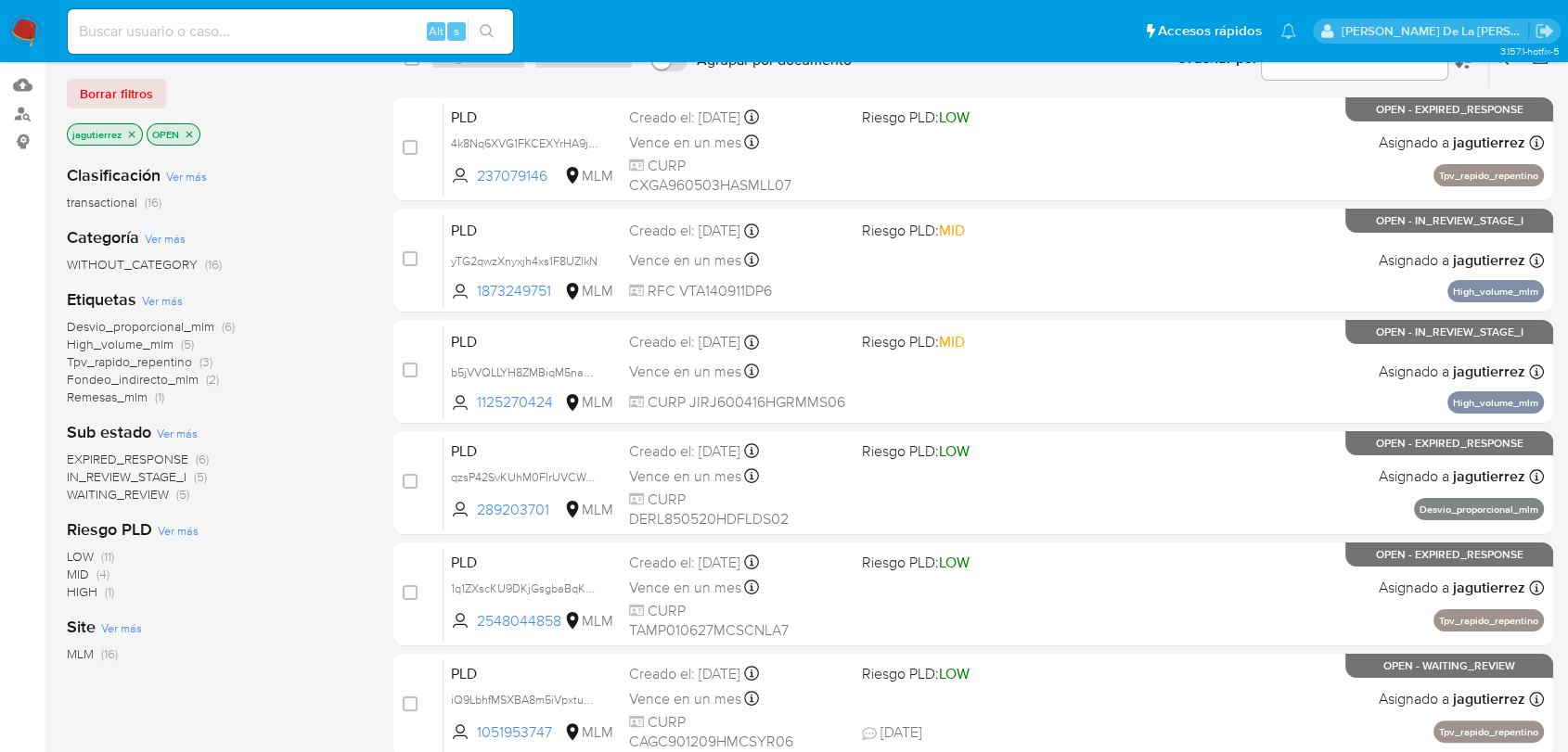
scroll to position [206, 0]
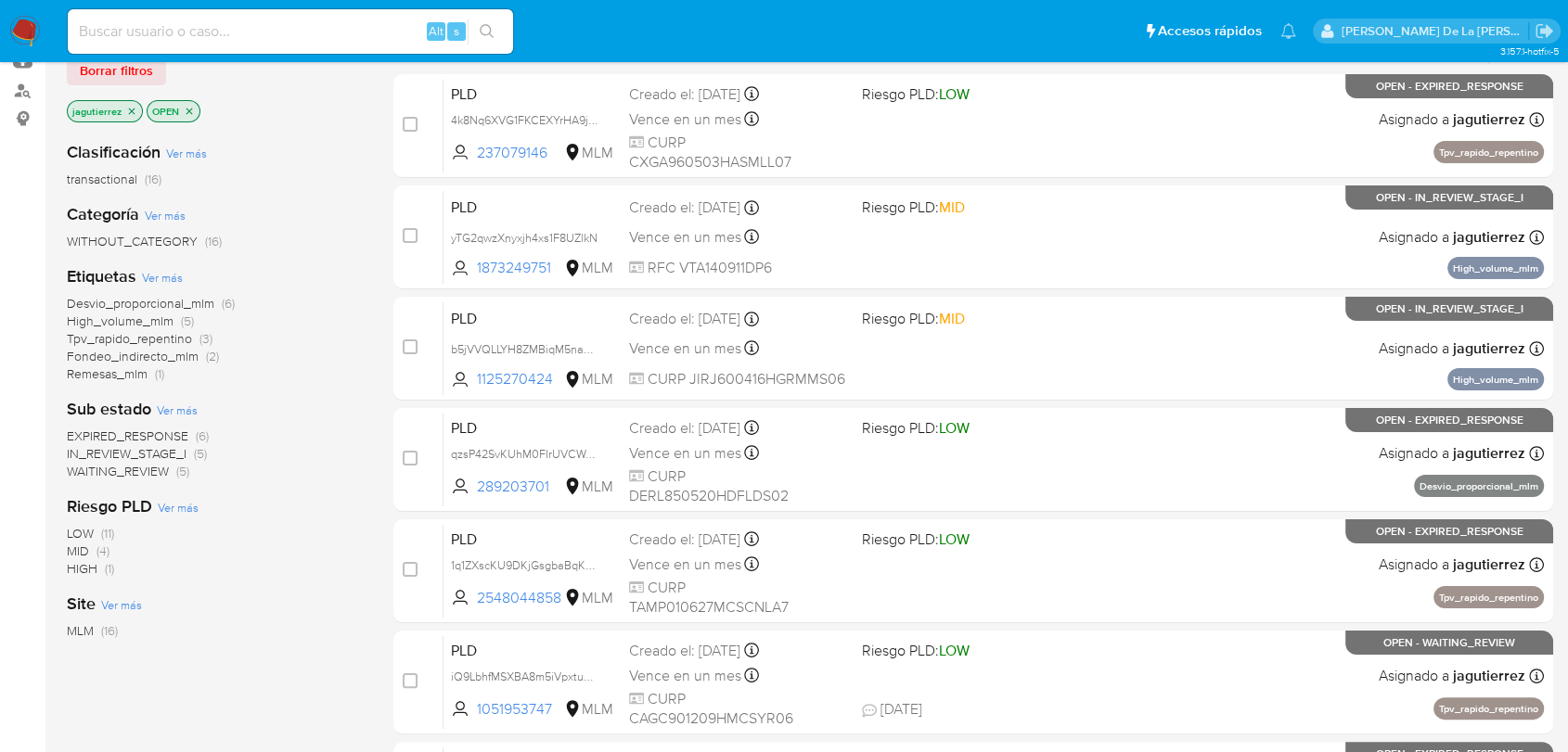
click at [119, 444] on span "IN_REVIEW_STAGE_I" at bounding box center [126, 453] width 119 height 18
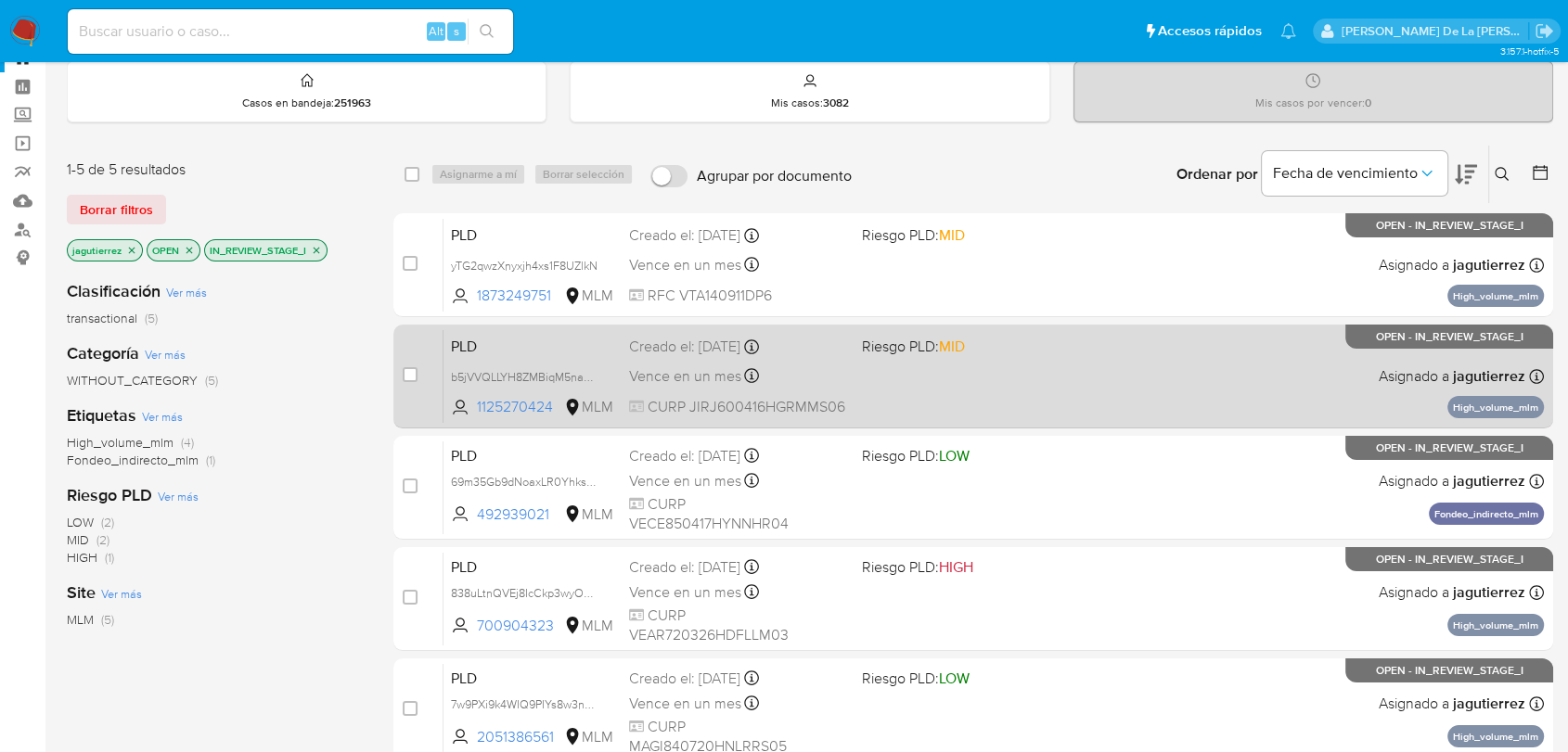
scroll to position [103, 0]
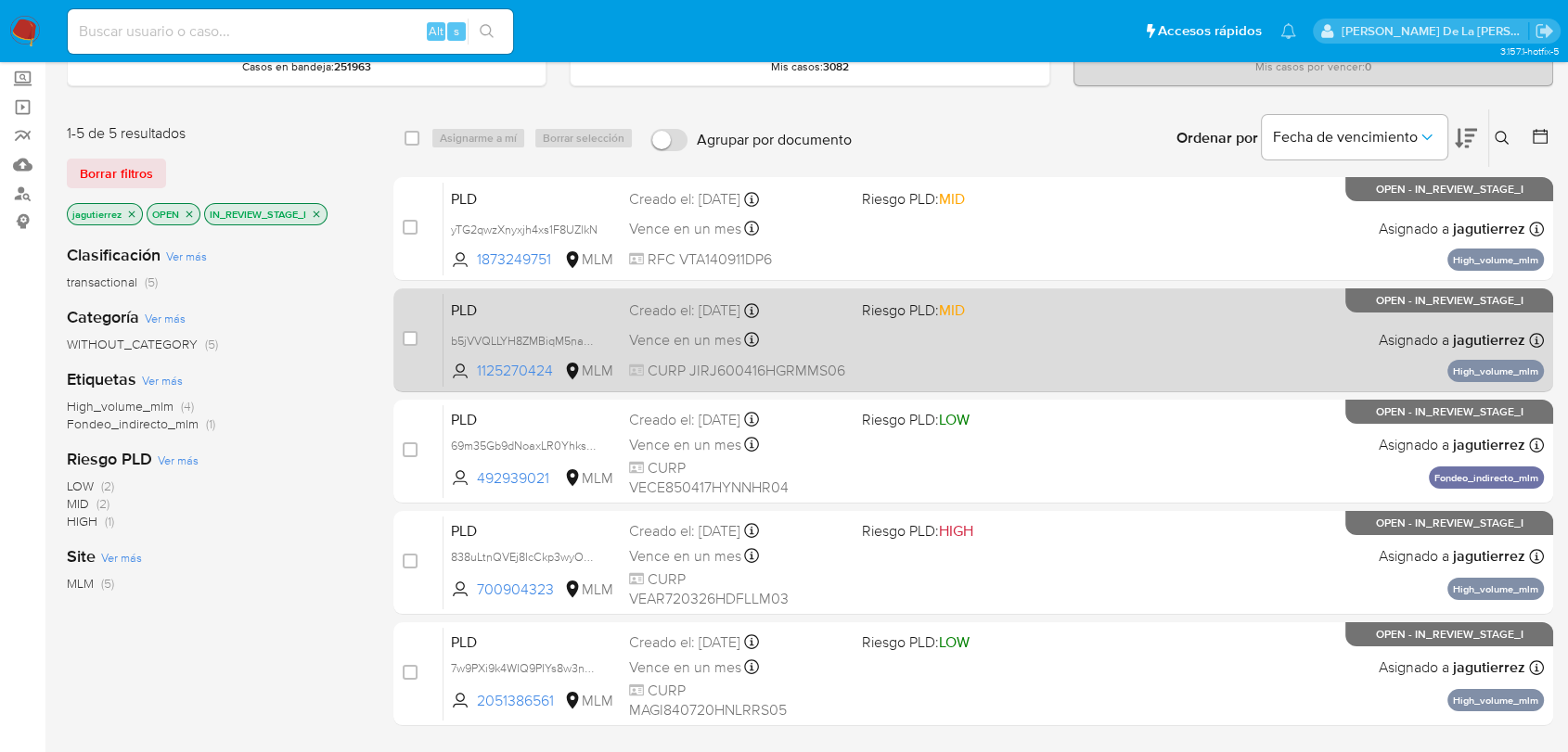
click at [1028, 328] on div "PLD b5jVVQLLYH8ZMBiqM5naR6wP 1125270424 MLM Riesgo PLD: MID Creado el: 12/08/20…" at bounding box center [994, 340] width 1100 height 94
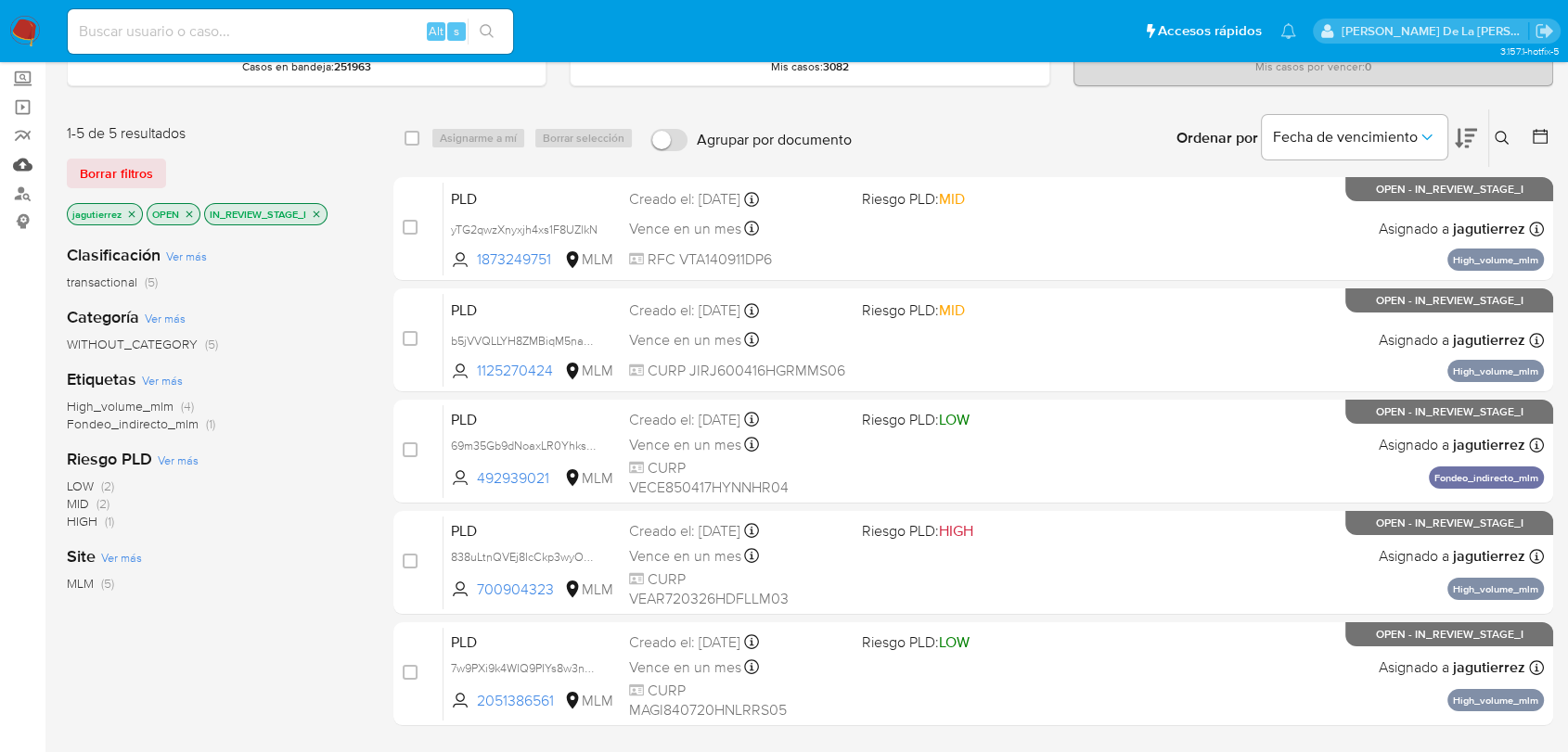
click at [20, 162] on link "Mulan" at bounding box center [111, 165] width 221 height 29
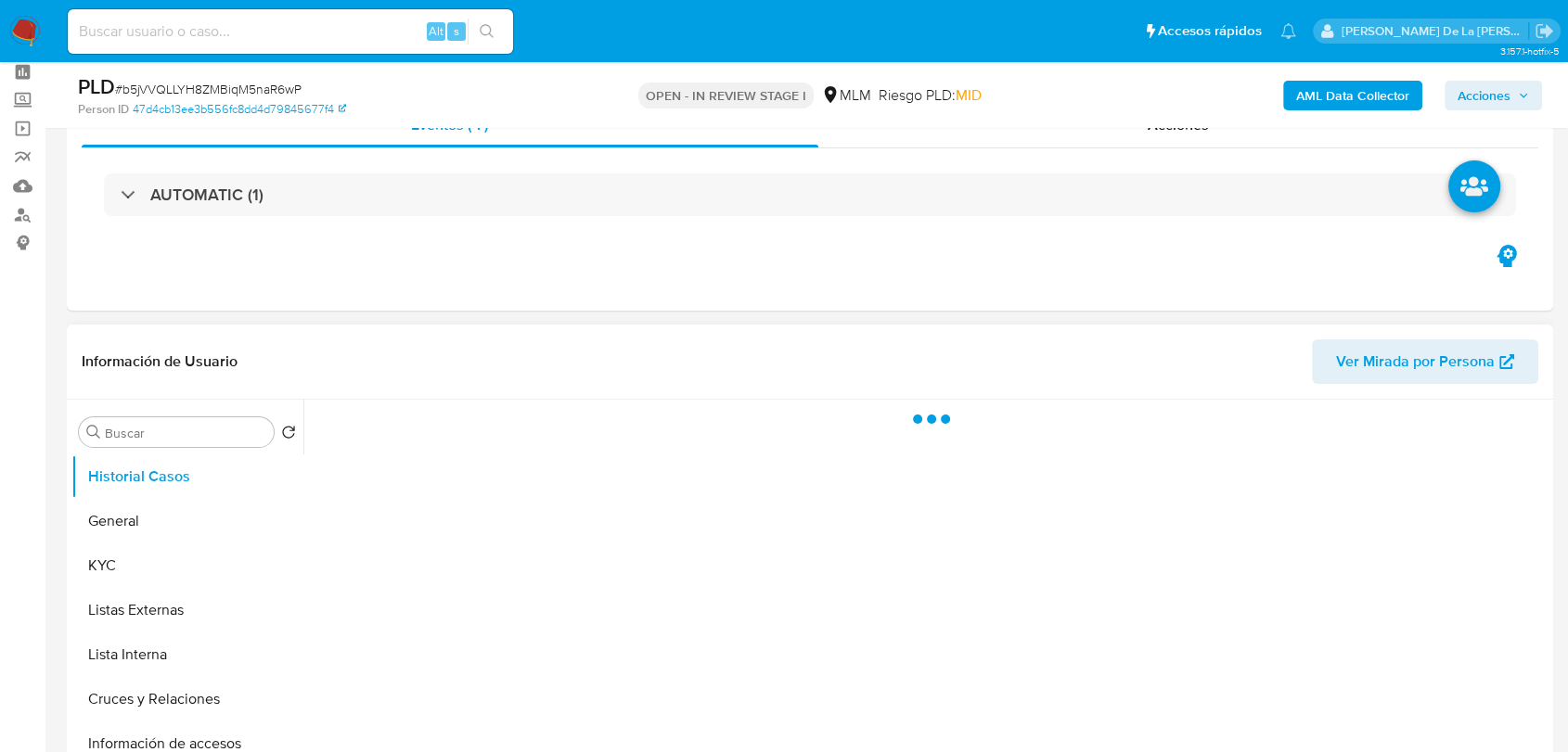
scroll to position [309, 0]
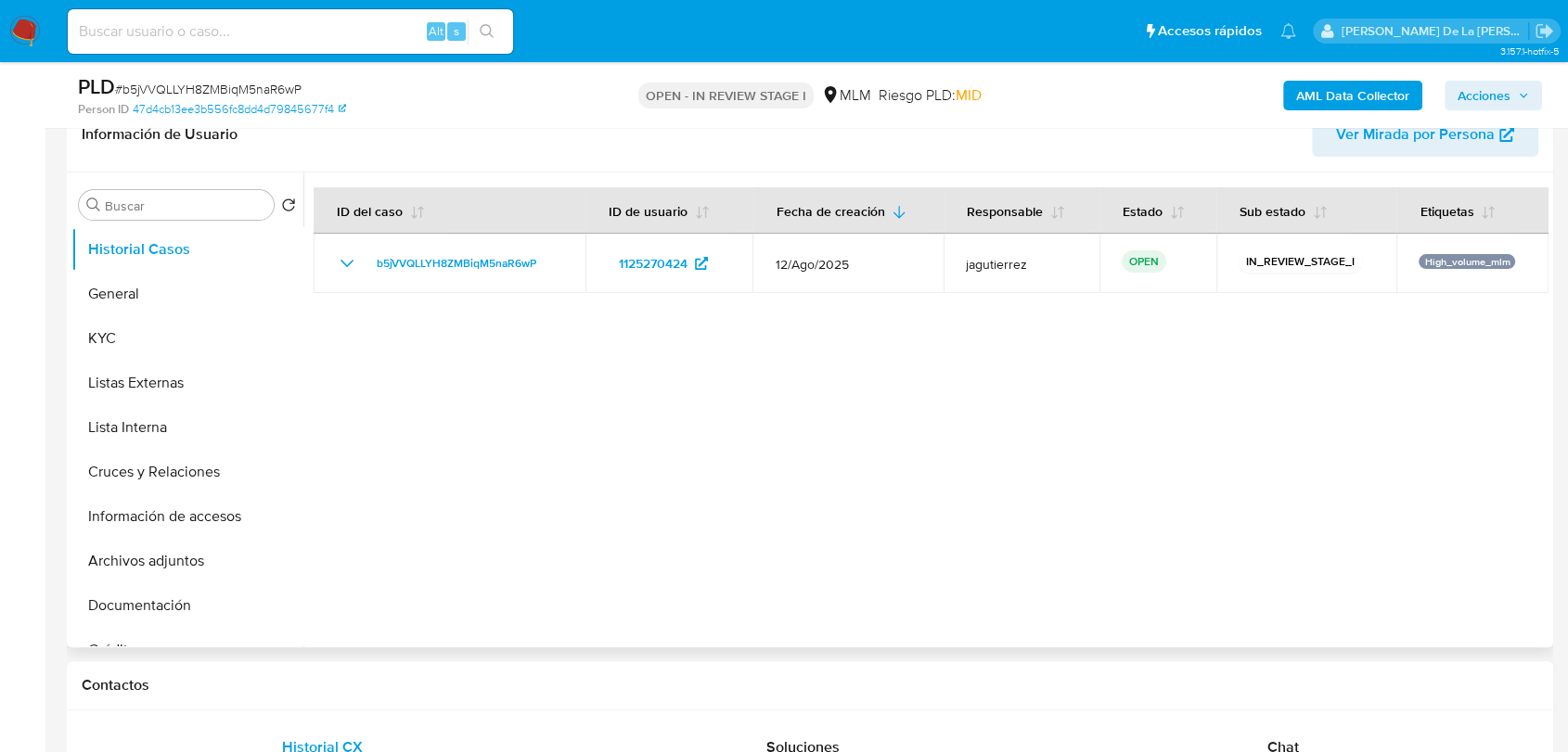
select select "10"
click at [191, 283] on button "General" at bounding box center [180, 294] width 217 height 45
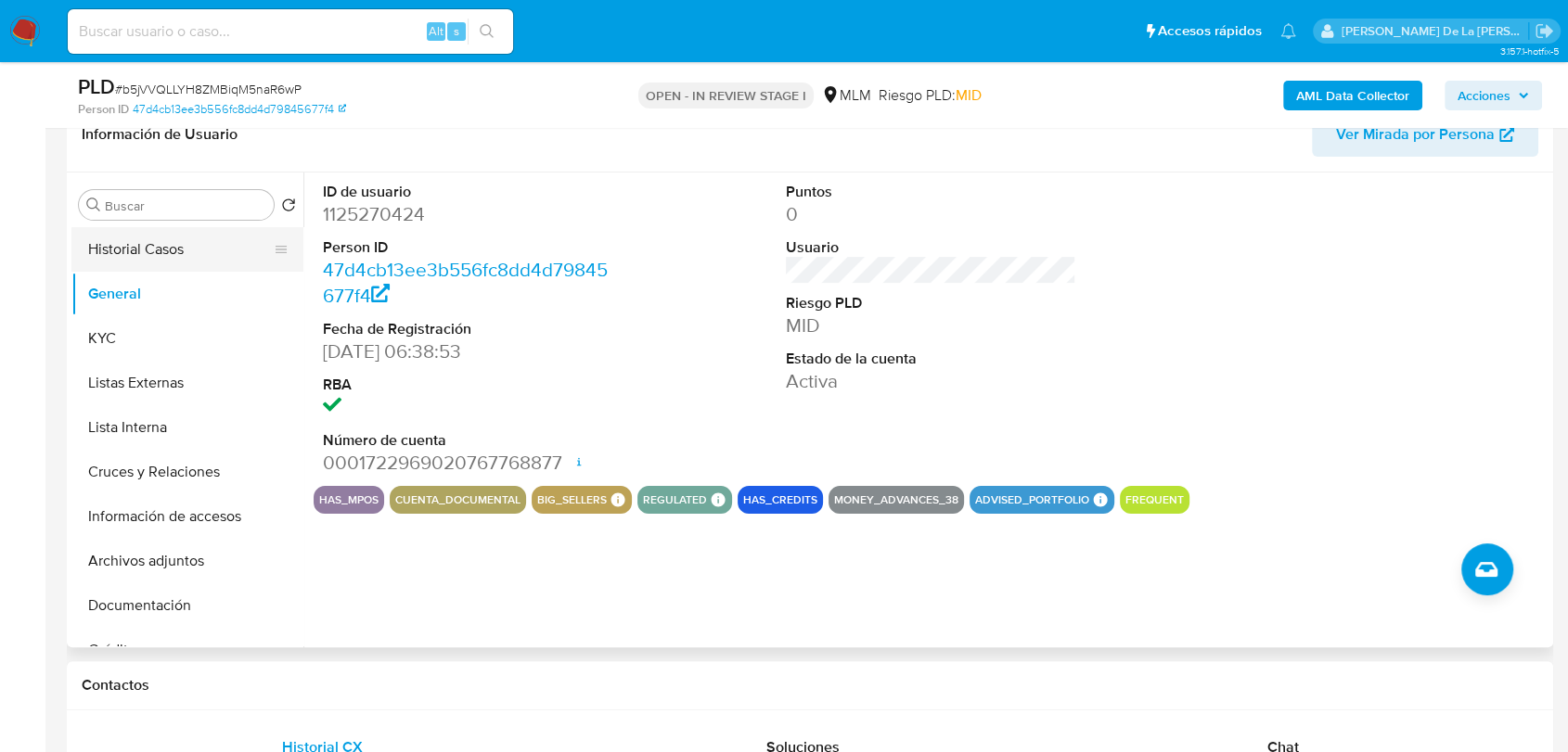
click at [126, 238] on button "Historial Casos" at bounding box center [180, 249] width 217 height 45
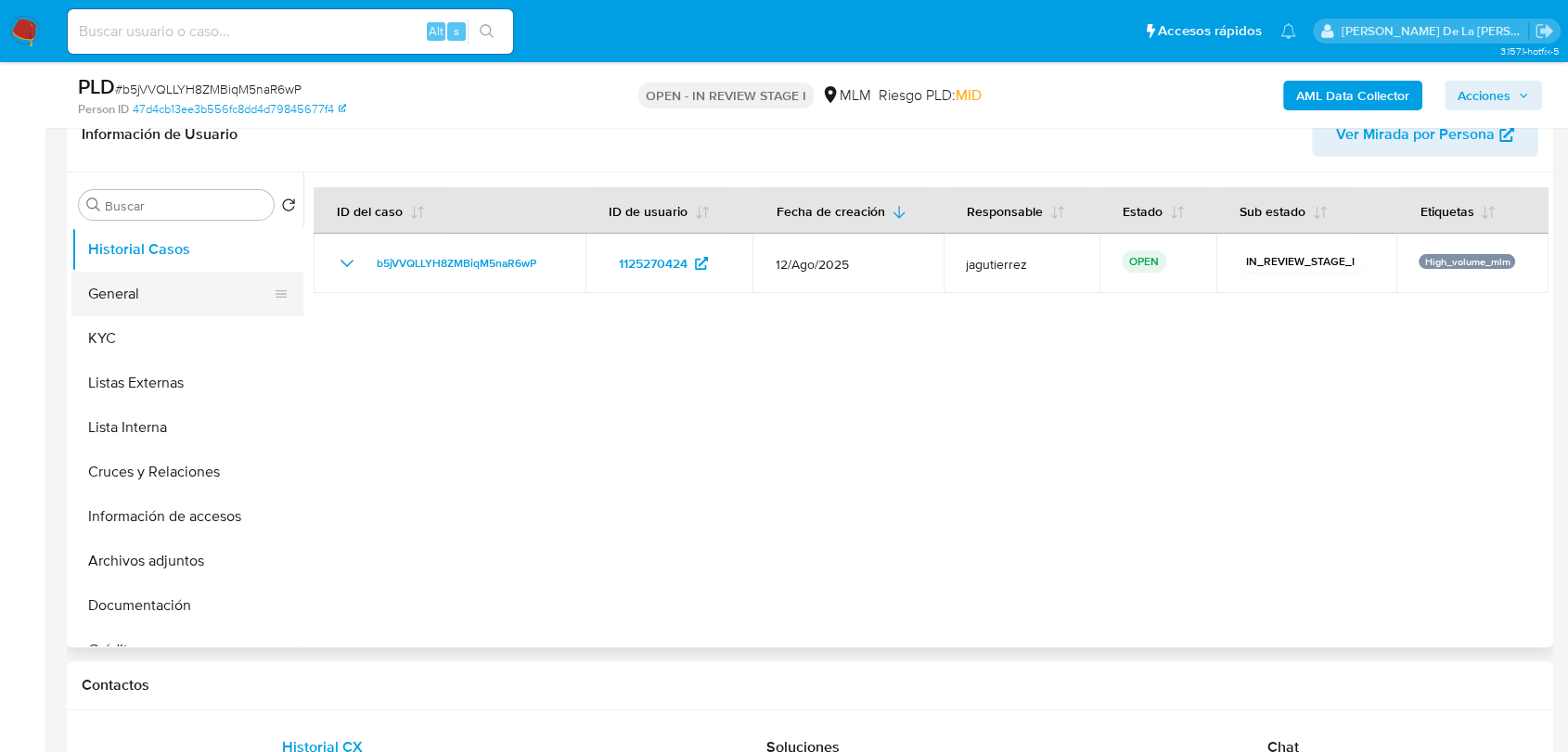
click at [195, 294] on button "General" at bounding box center [180, 294] width 217 height 45
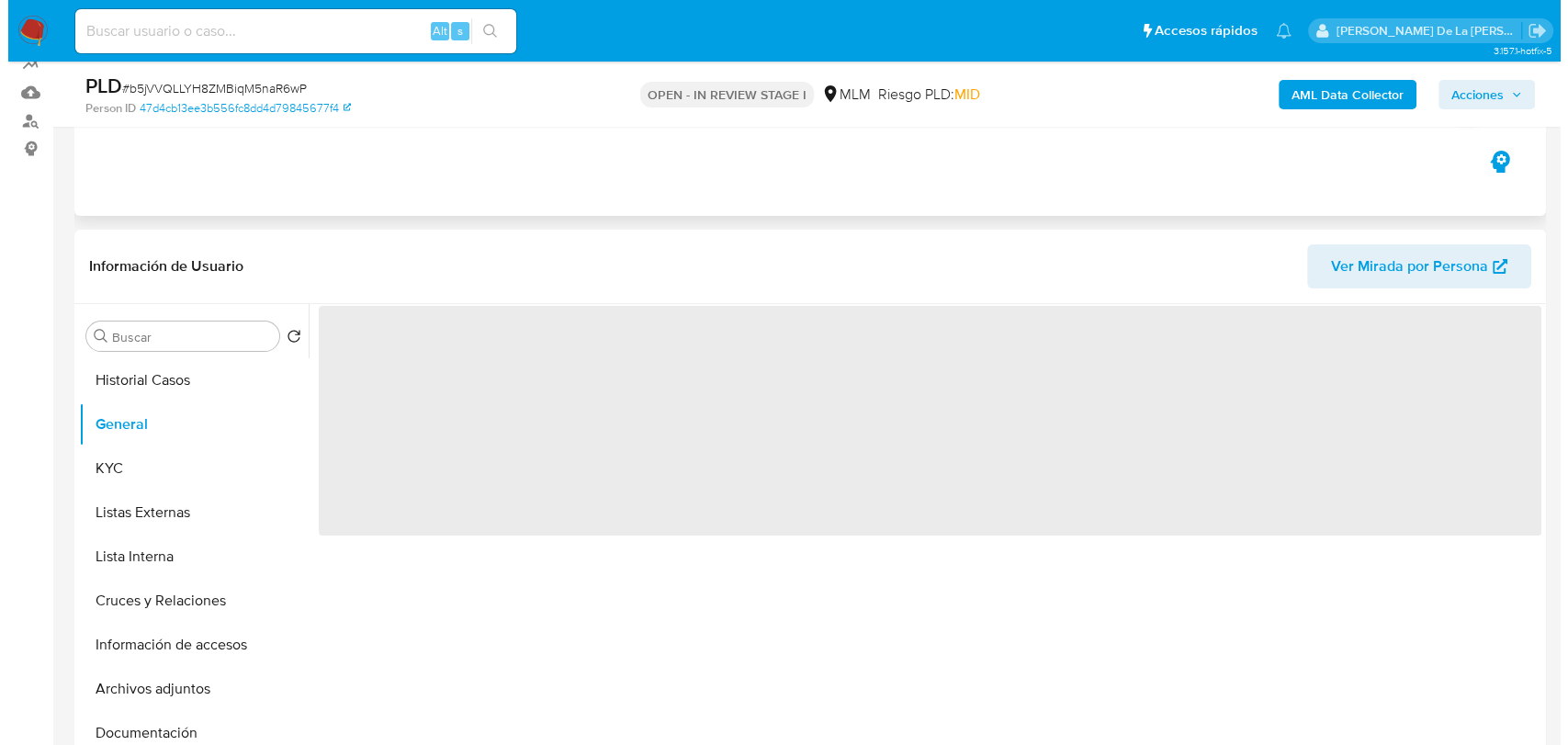
scroll to position [0, 0]
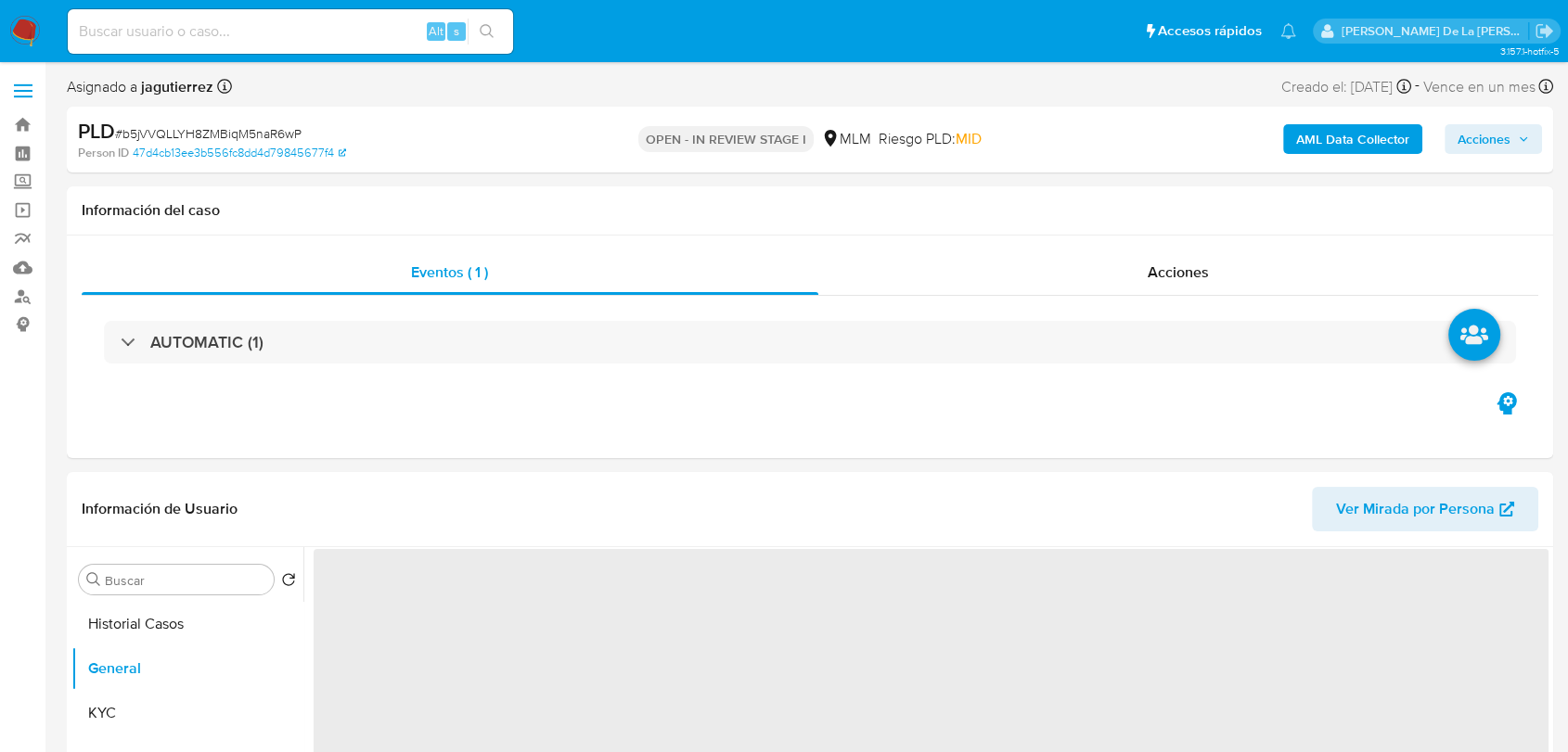
click at [1323, 137] on b "AML Data Collector" at bounding box center [1352, 139] width 114 height 30
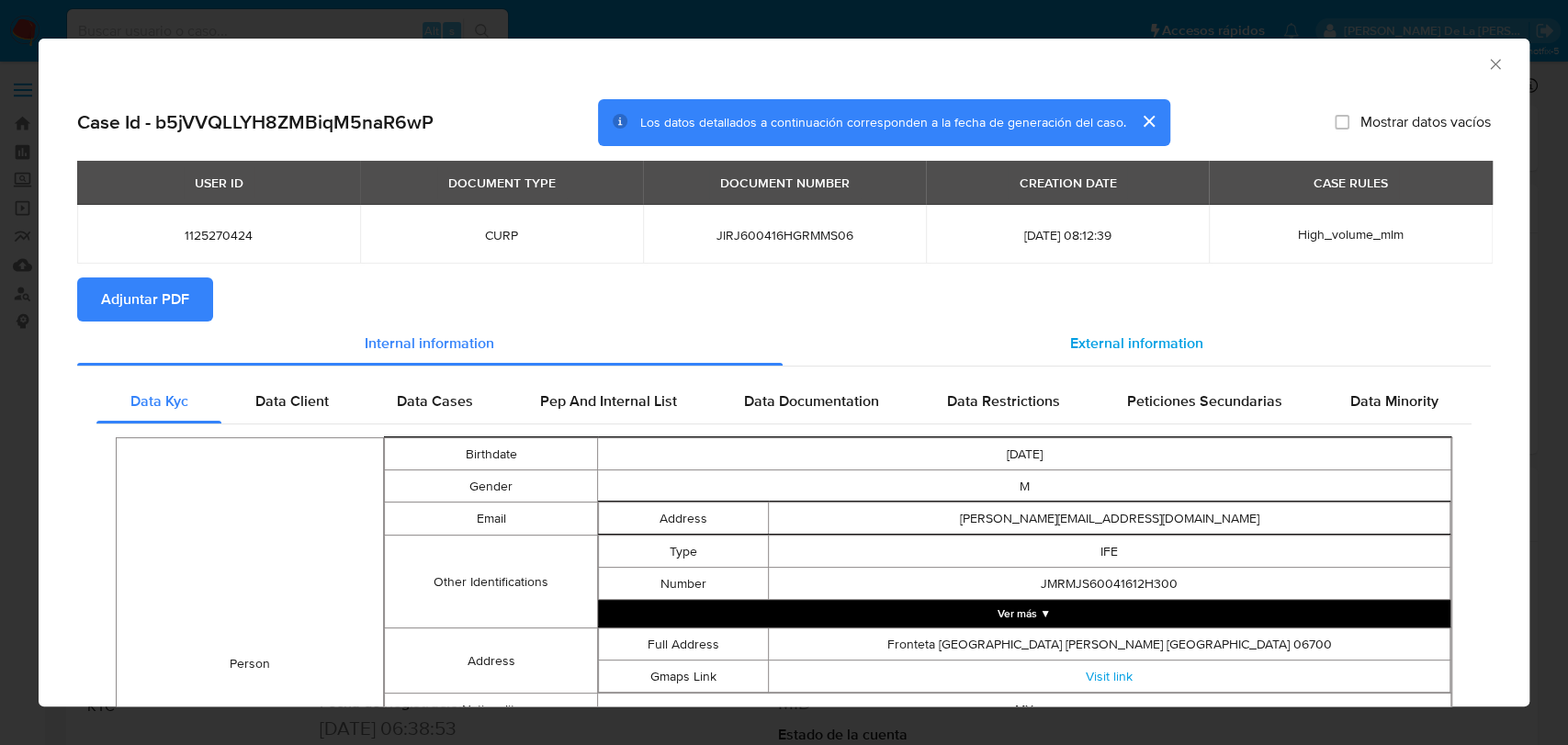
click at [1082, 354] on span "External information" at bounding box center [1137, 343] width 134 height 21
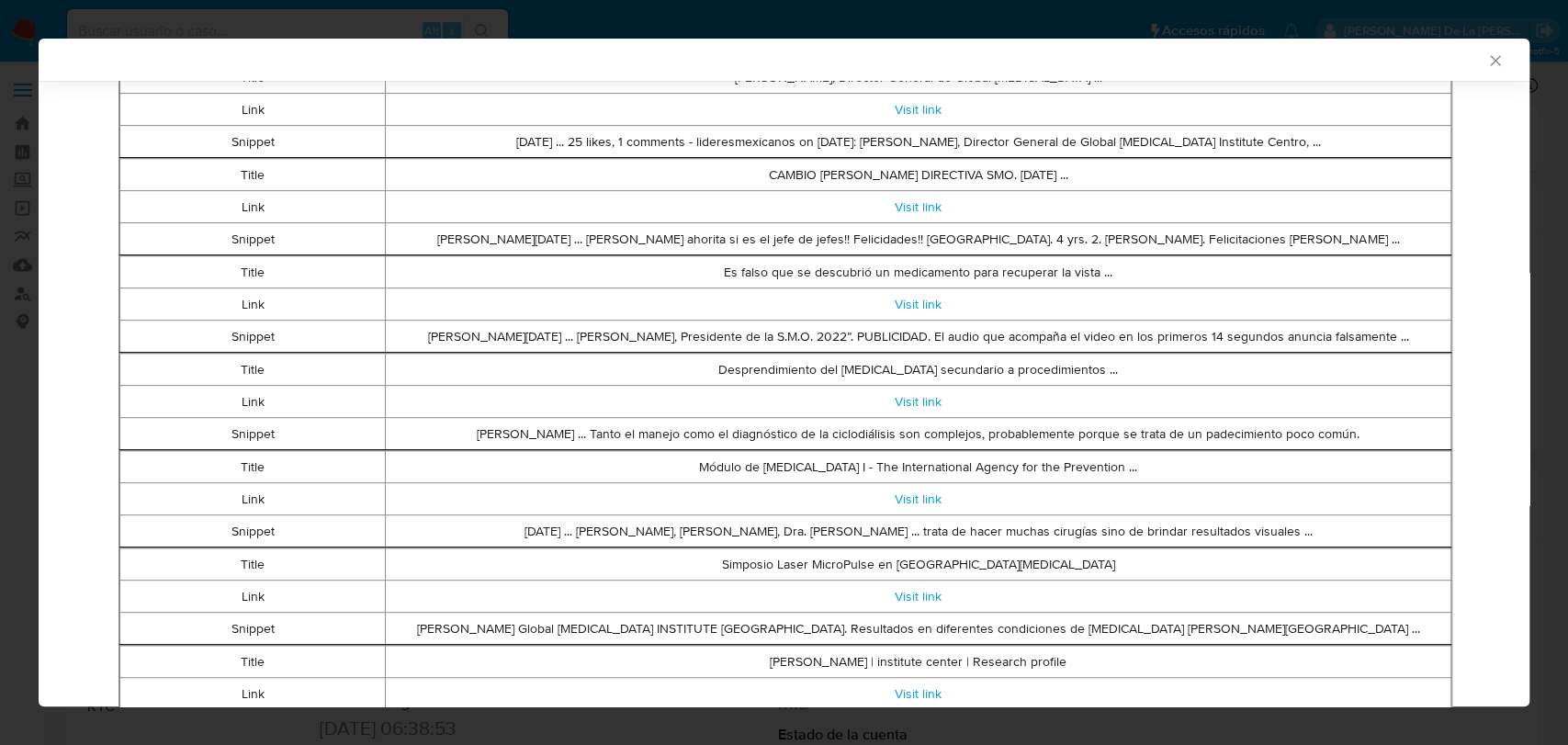
scroll to position [507, 0]
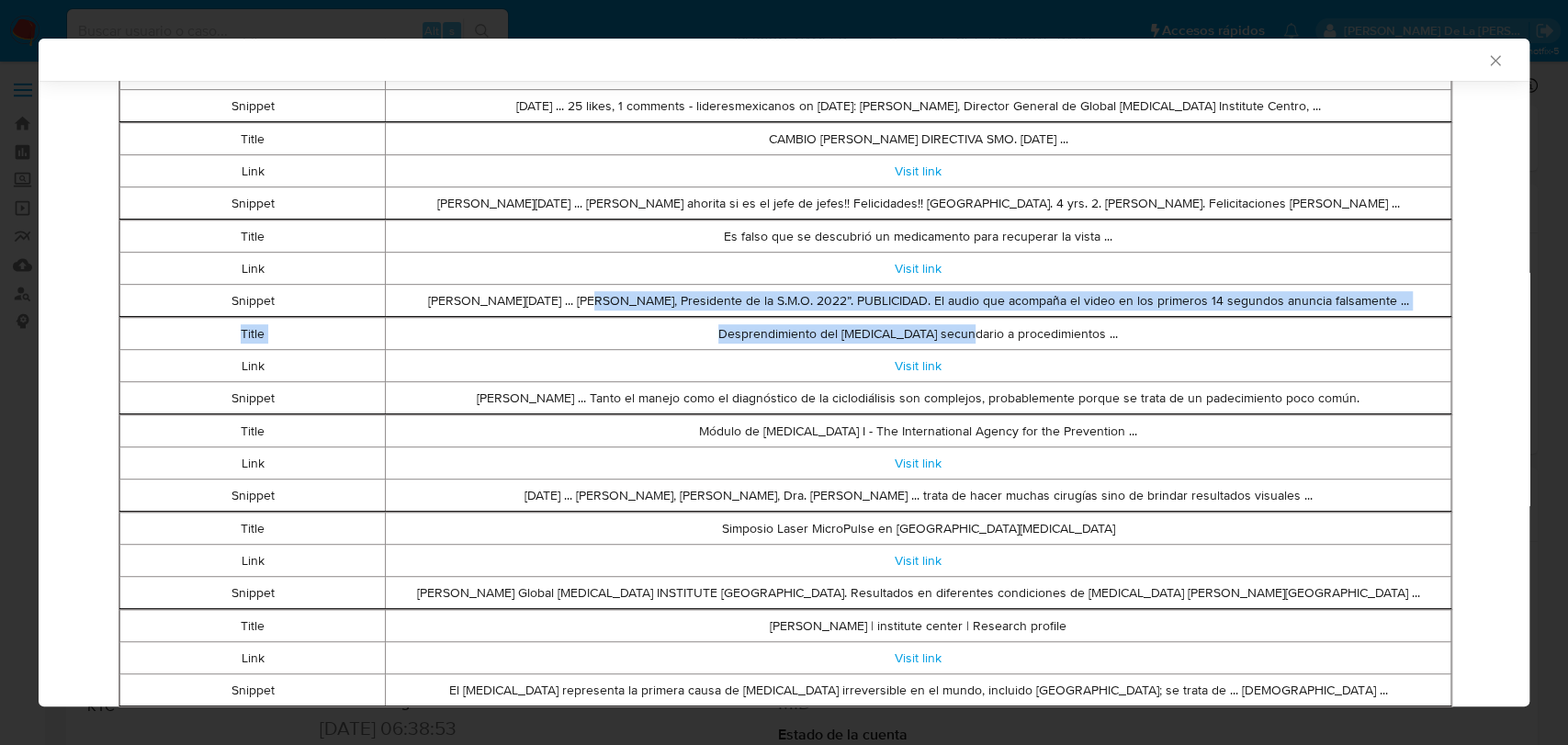
drag, startPoint x: 620, startPoint y: 308, endPoint x: 990, endPoint y: 319, distance: 370.2
click at [990, 319] on tbody "Title Listado de Socios – Colegio Mexicano de Glaucoma, A.C. Link Visit link Sn…" at bounding box center [783, 414] width 1336 height 974
click at [992, 285] on td "Jan 10, 2023 ... Jesús Jiménez Román, Presidente de la S.M.O. 2022”. PUBLICIDAD…" at bounding box center [918, 300] width 1066 height 32
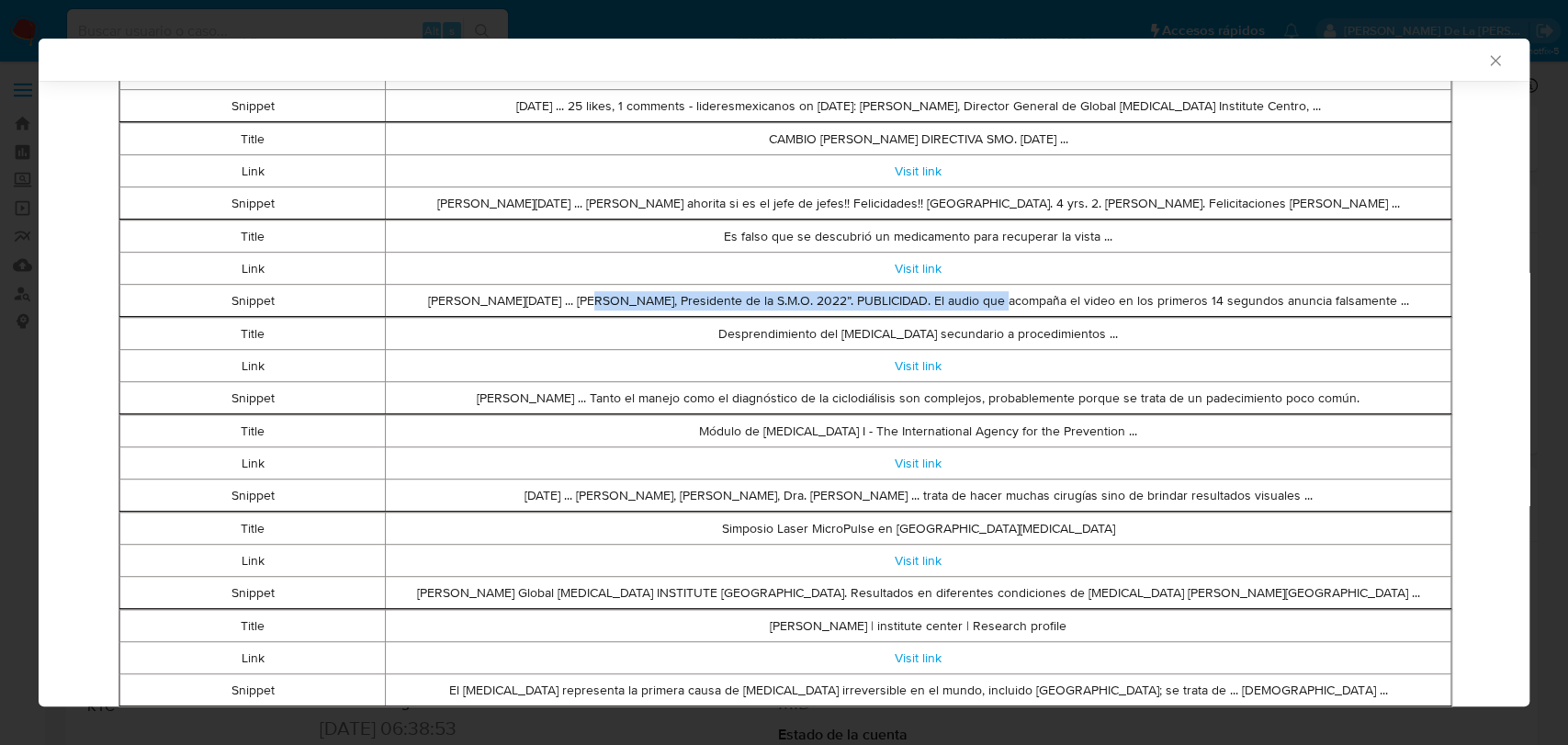
click at [992, 286] on td "Jan 10, 2023 ... Jesús Jiménez Román, Presidente de la S.M.O. 2022”. PUBLICIDAD…" at bounding box center [918, 300] width 1066 height 32
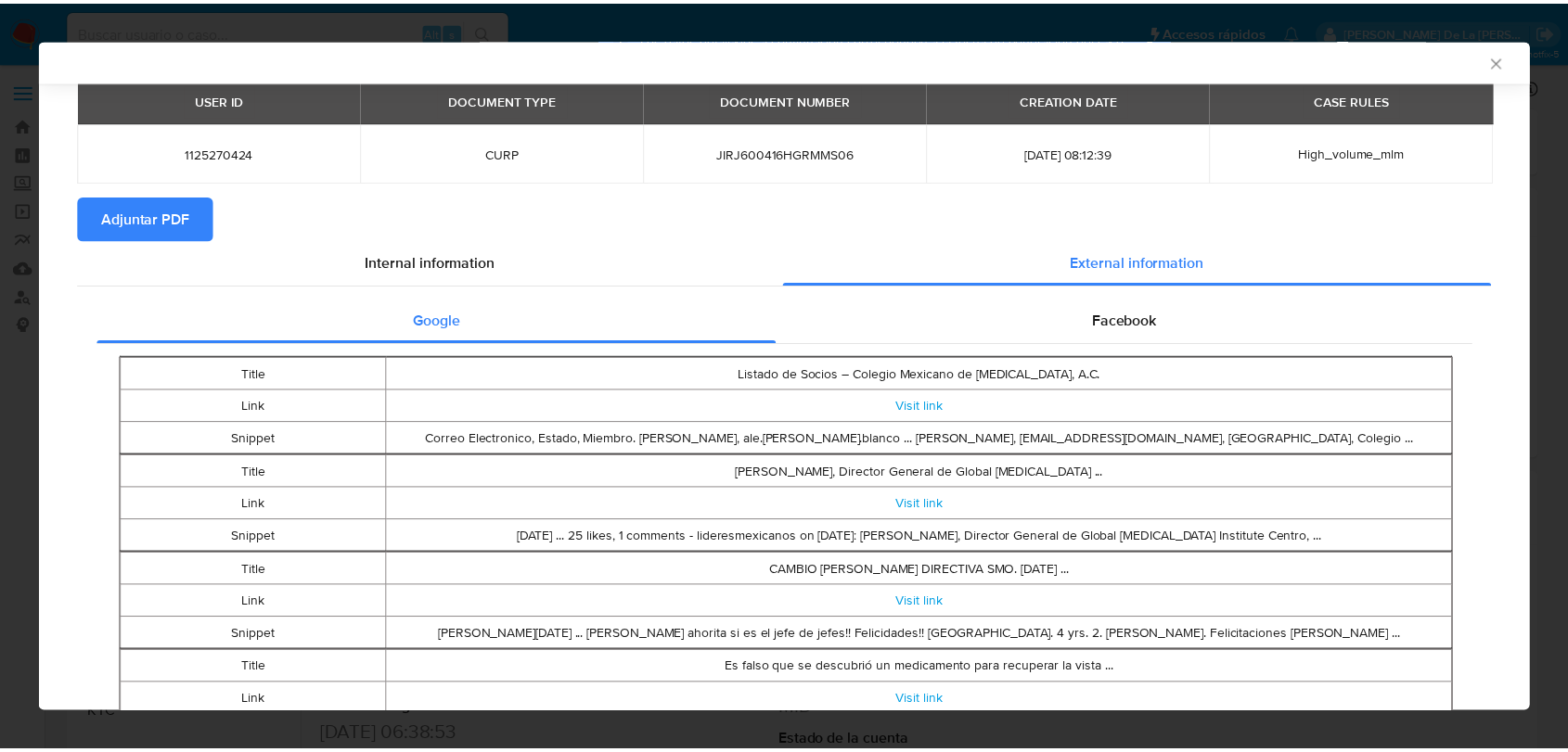
scroll to position [0, 0]
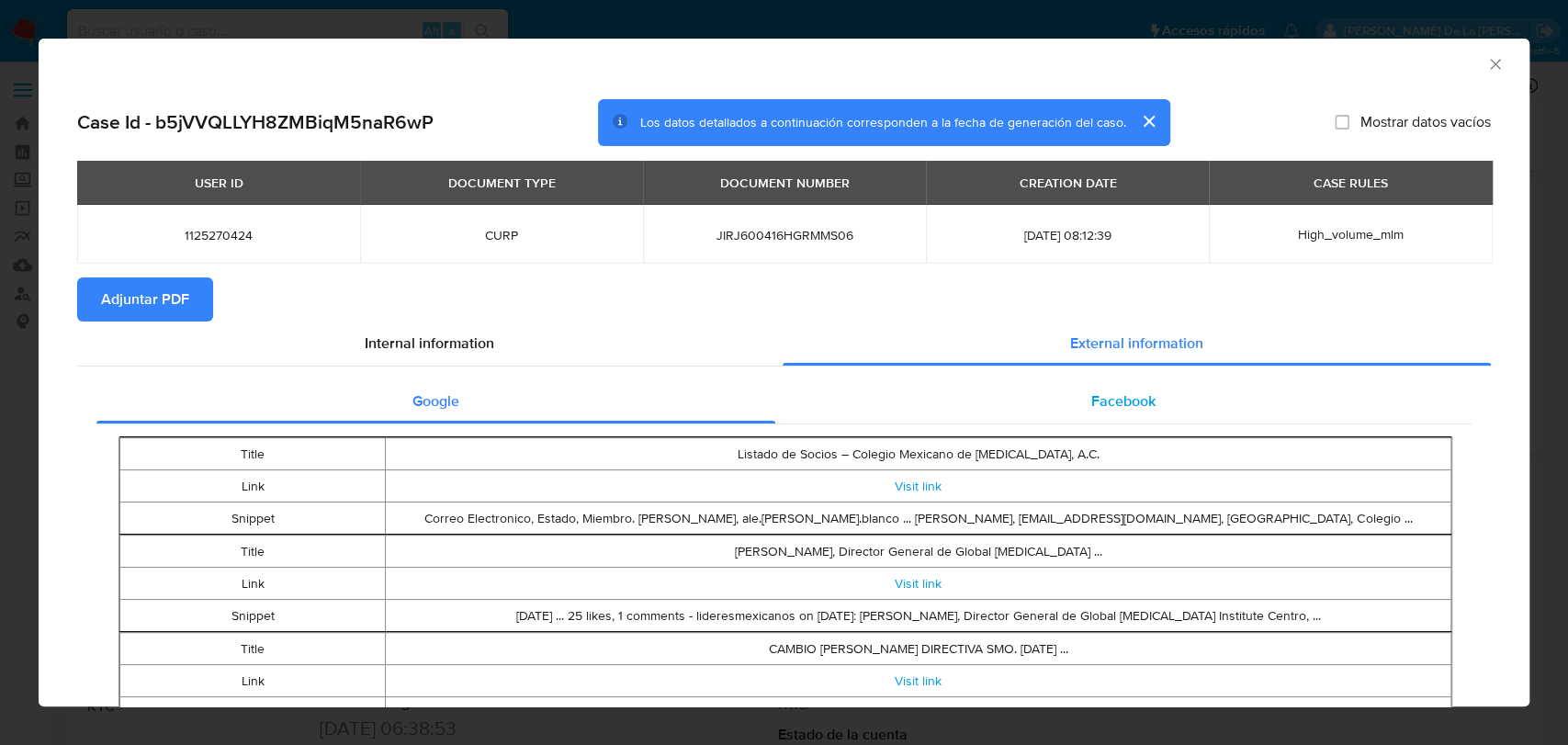
click at [1117, 390] on span "Facebook" at bounding box center [1123, 401] width 64 height 21
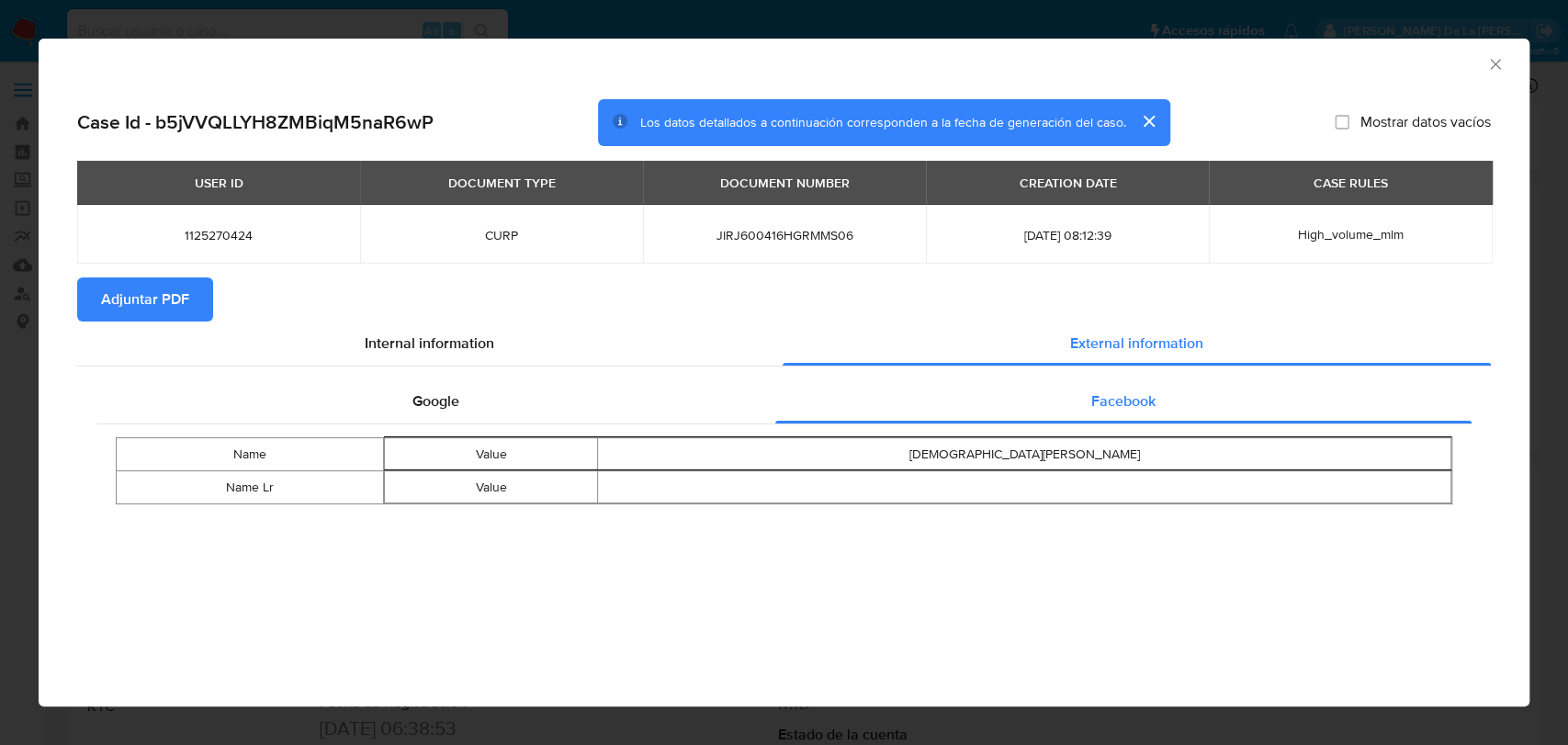
click at [1491, 67] on icon "Cerrar ventana" at bounding box center [1495, 63] width 11 height 11
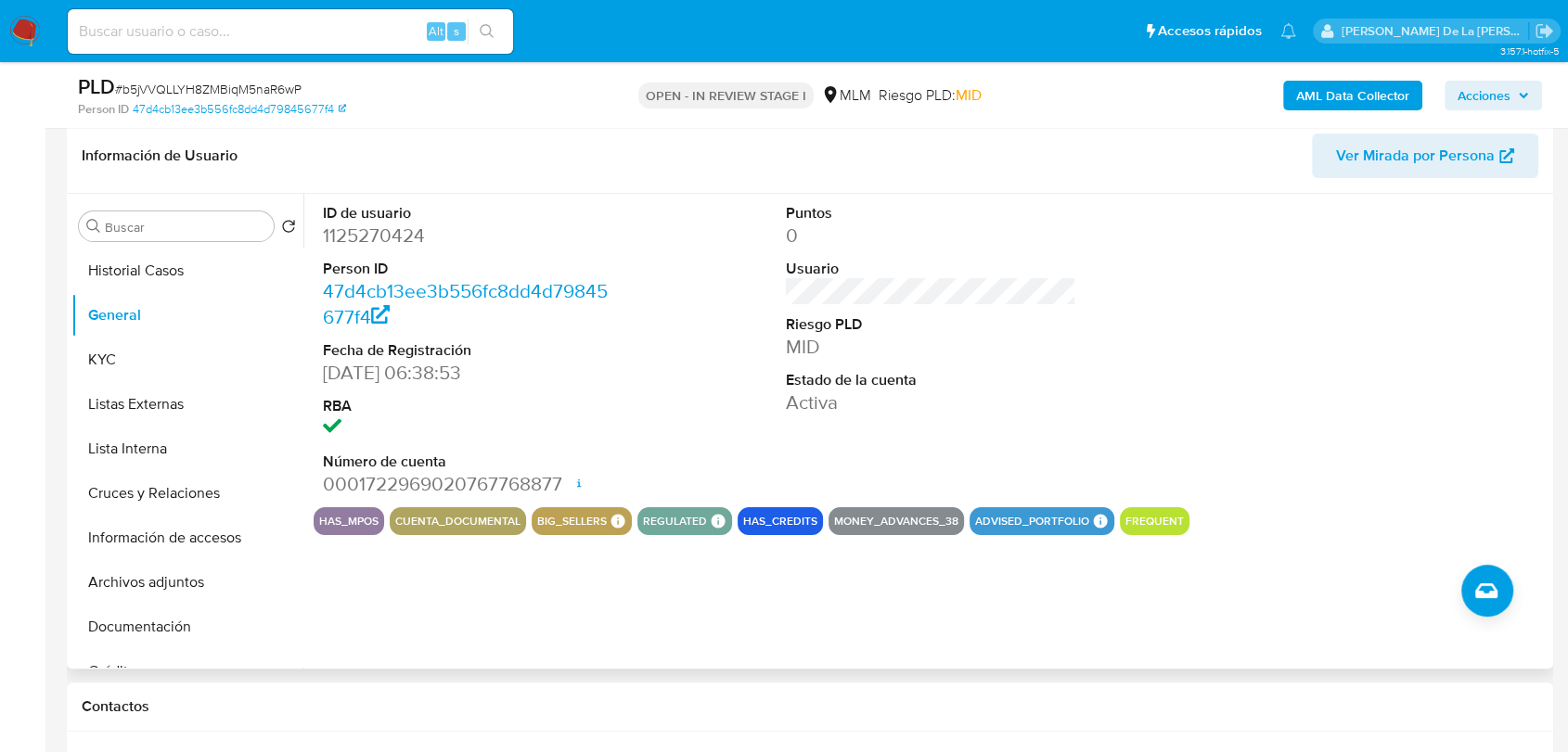
scroll to position [411, 0]
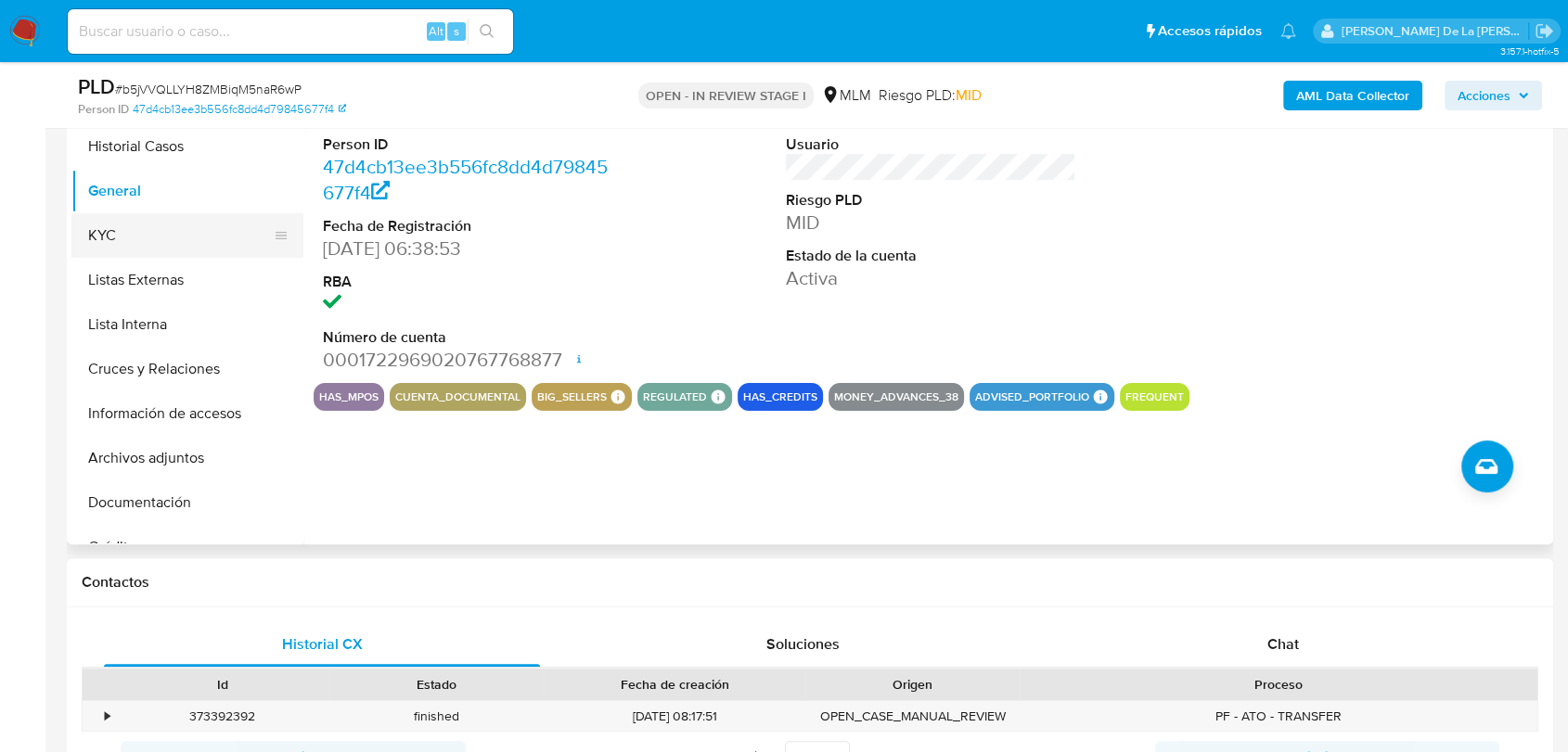
click at [181, 237] on button "KYC" at bounding box center [180, 236] width 217 height 45
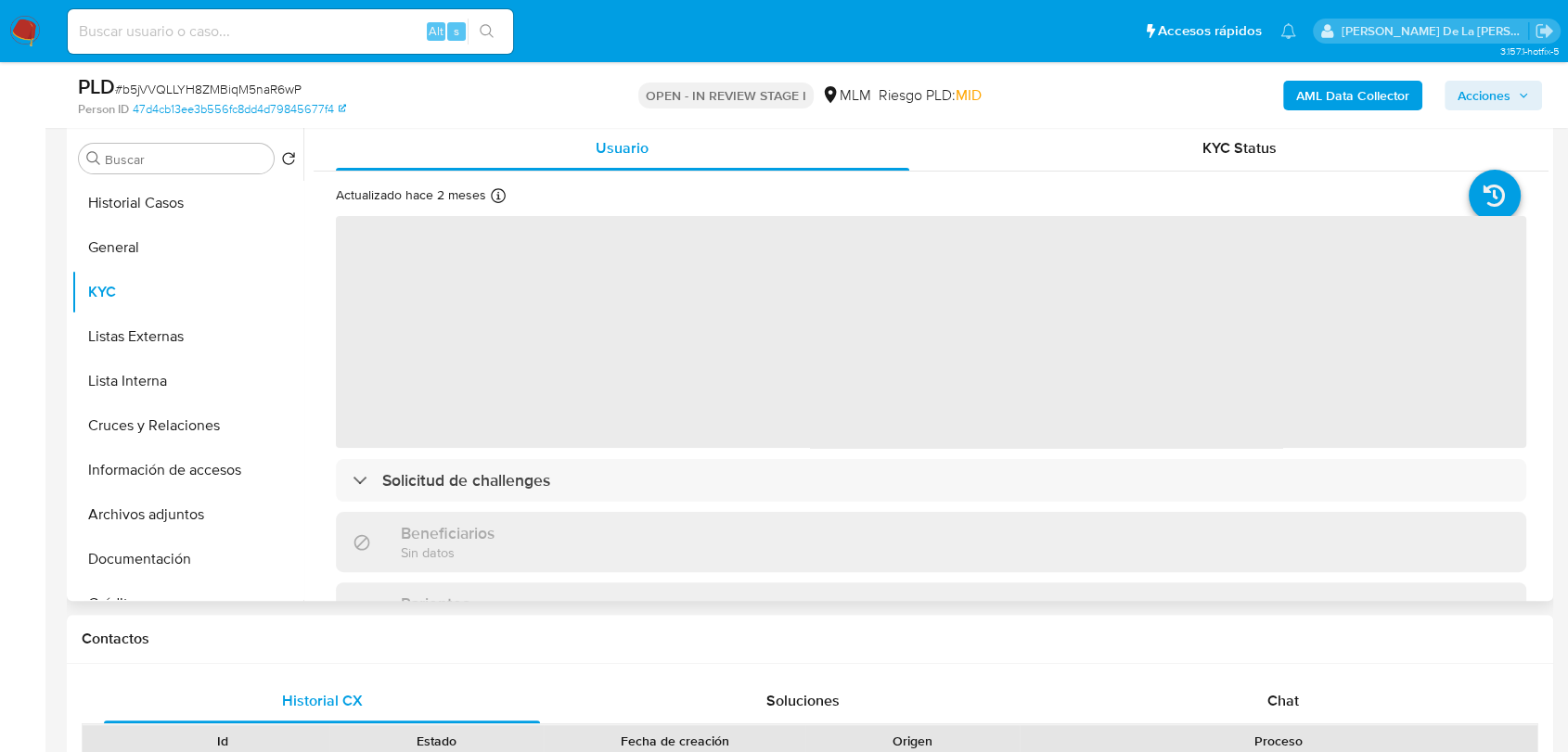
scroll to position [309, 0]
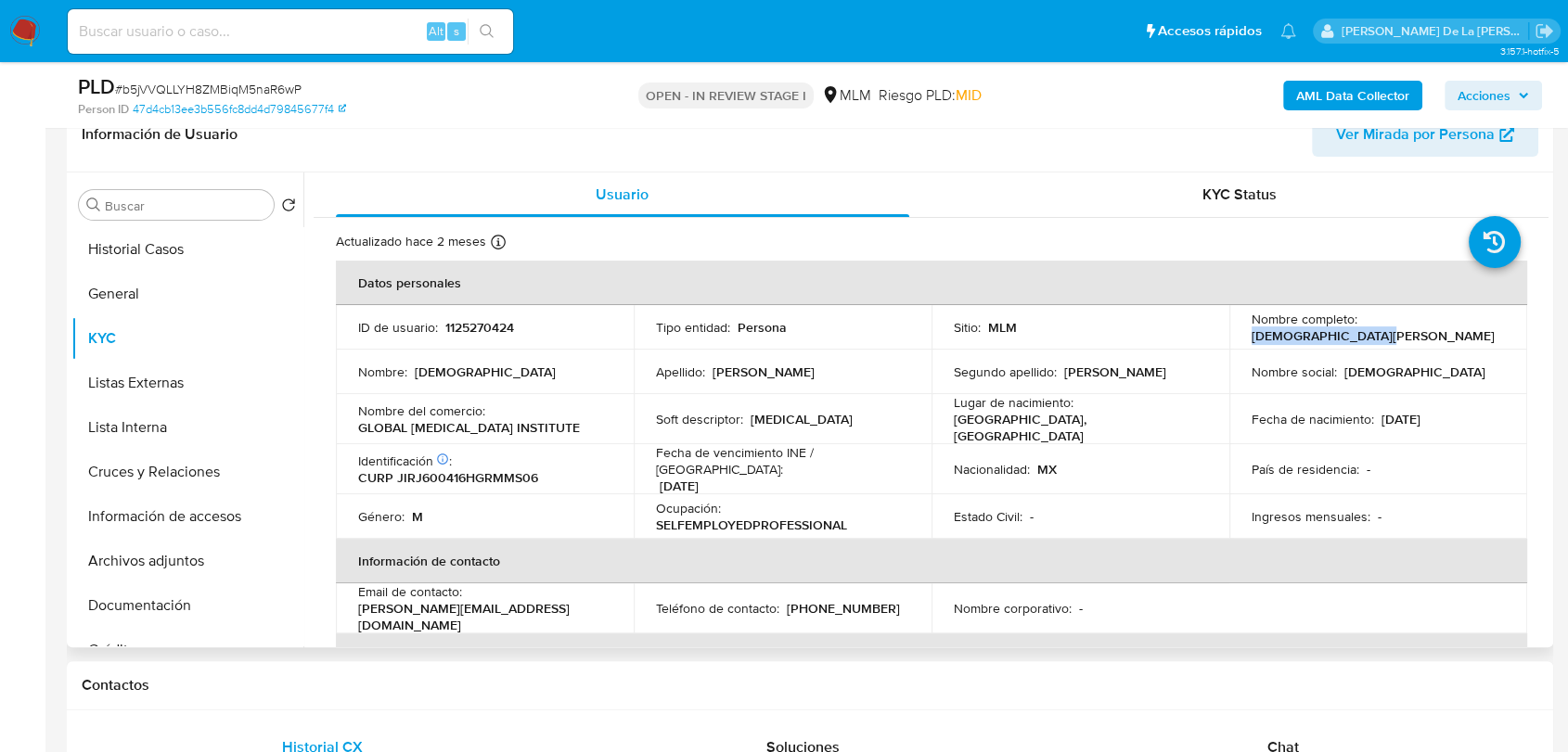
drag, startPoint x: 1358, startPoint y: 325, endPoint x: 1490, endPoint y: 328, distance: 132.0
click at [1490, 328] on div "Nombre completo : Jesus Jimenez Roman" at bounding box center [1378, 327] width 253 height 33
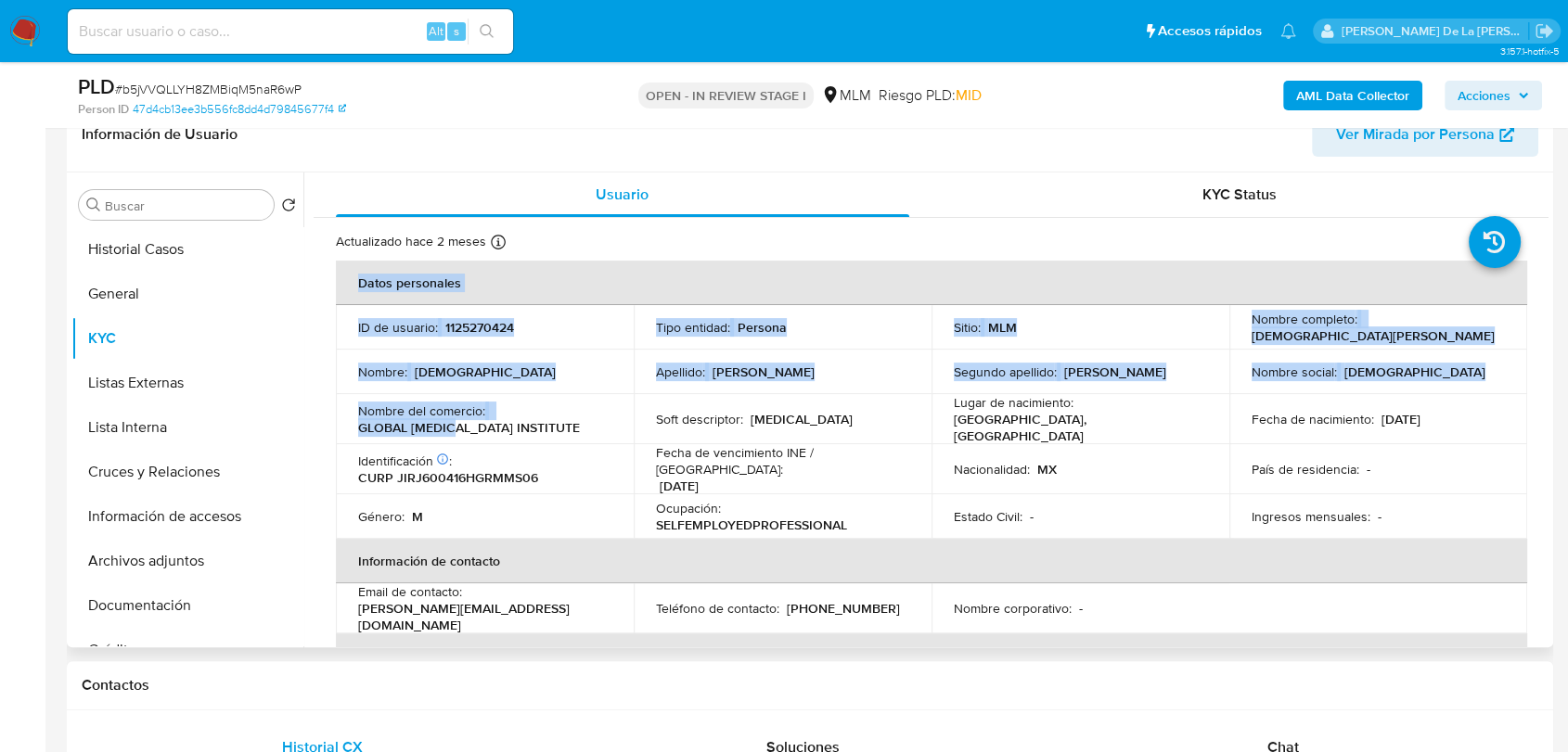
drag, startPoint x: 326, startPoint y: 422, endPoint x: 476, endPoint y: 424, distance: 150.0
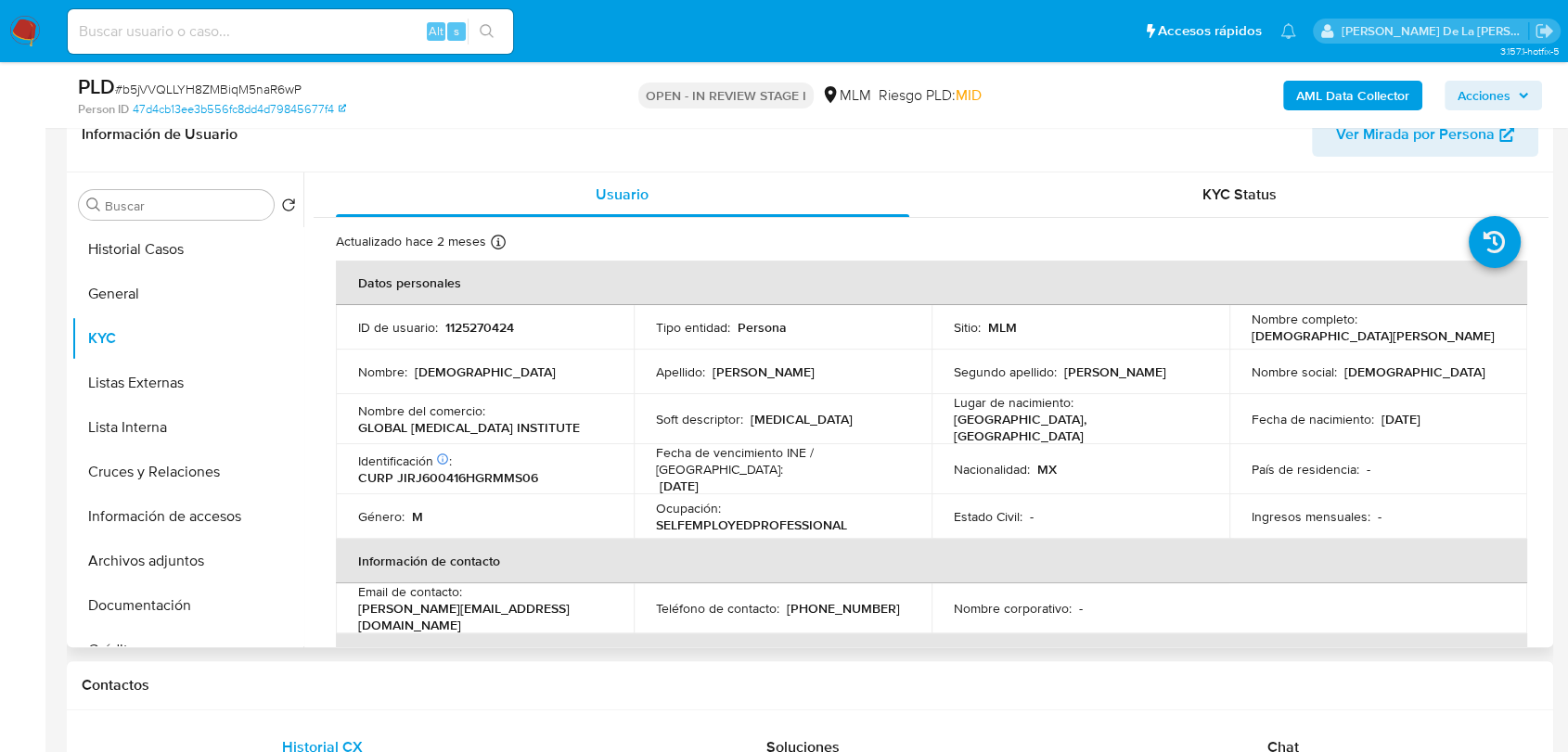
click at [490, 422] on p "GLOBAL [MEDICAL_DATA] INSTITUTE" at bounding box center [469, 427] width 221 height 16
drag, startPoint x: 518, startPoint y: 426, endPoint x: 356, endPoint y: 430, distance: 162.0
click at [356, 430] on td "Nombre del comercio : GLOBAL GLAUCOMA INSTITUTE" at bounding box center [484, 419] width 298 height 50
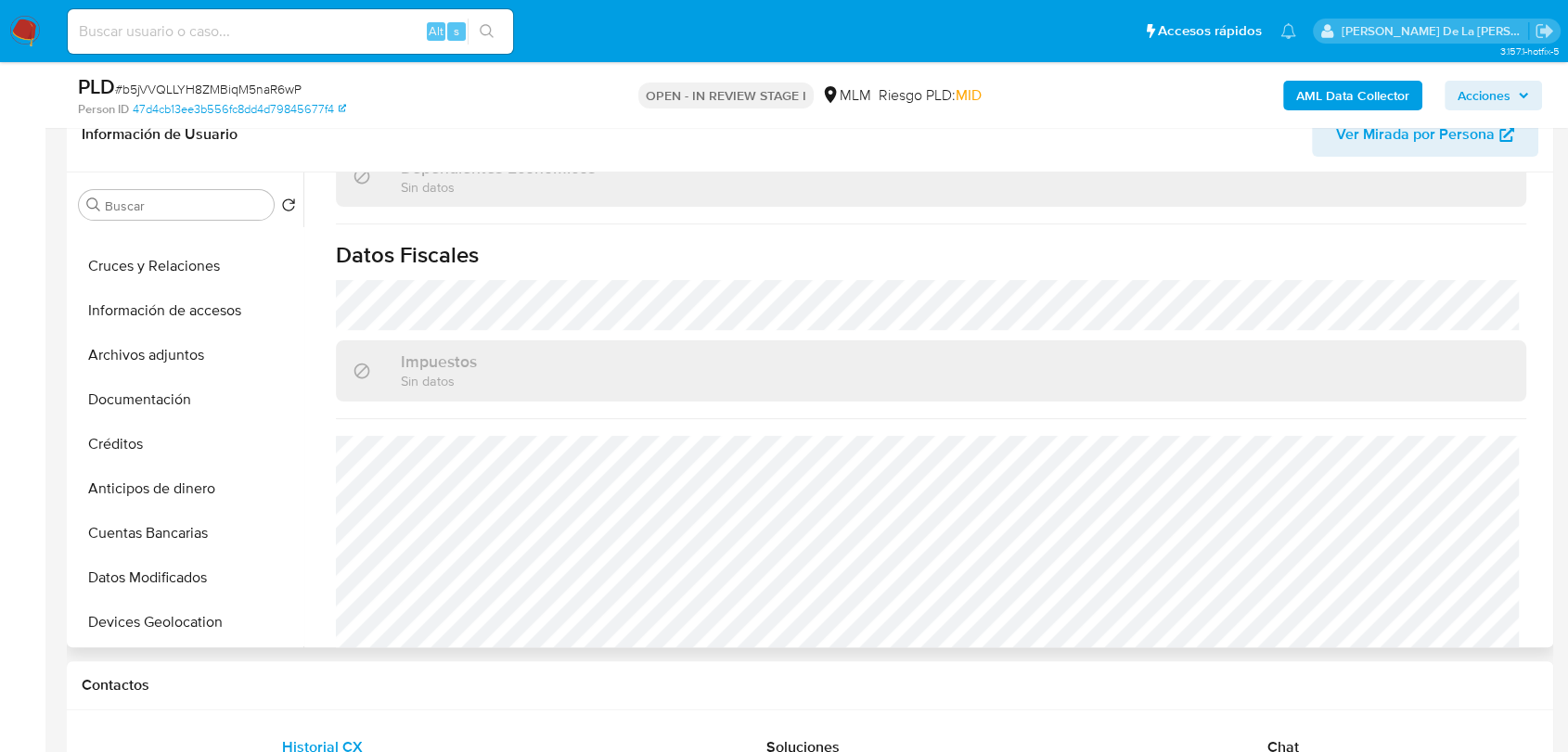
scroll to position [103, 0]
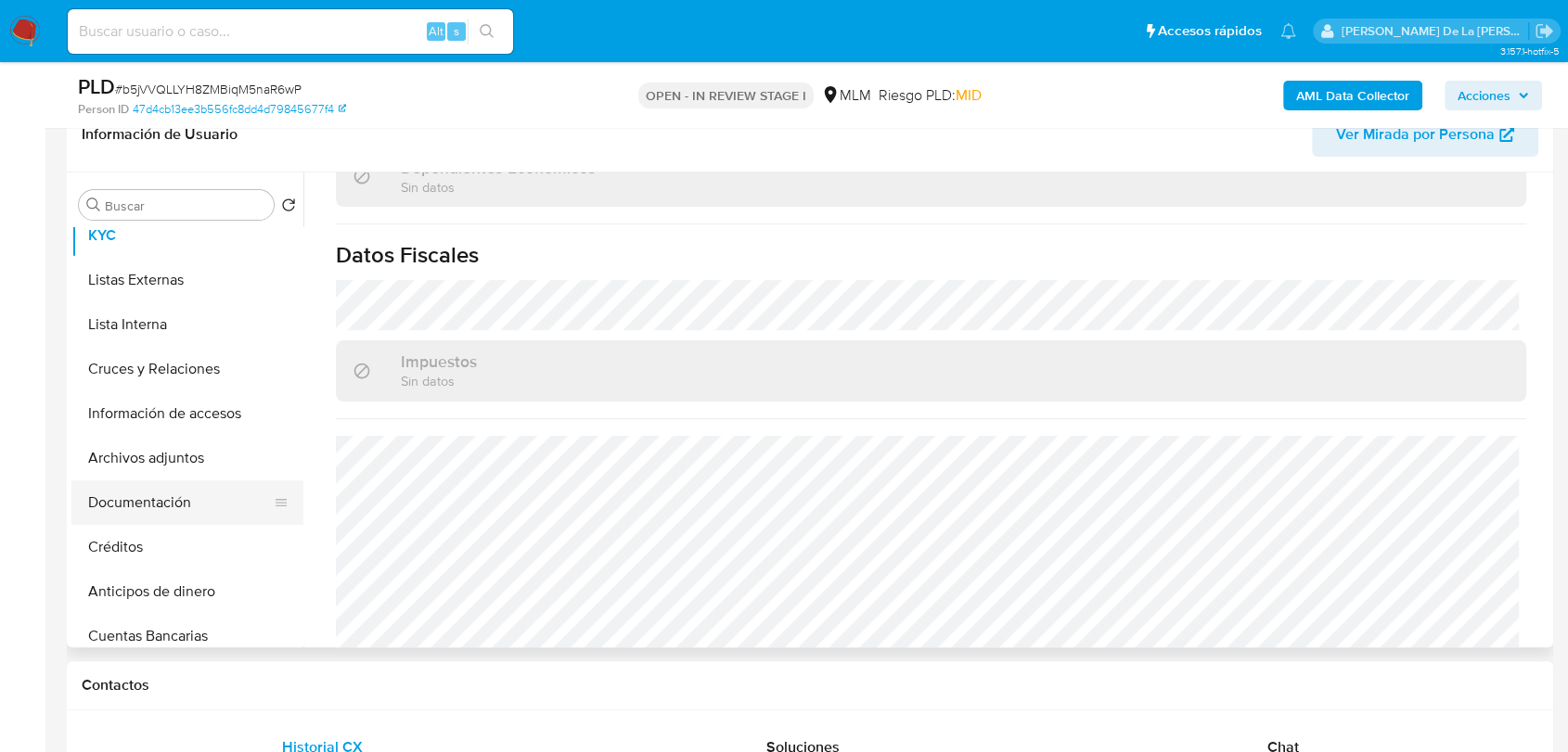
click at [156, 504] on button "Documentación" at bounding box center [180, 503] width 217 height 45
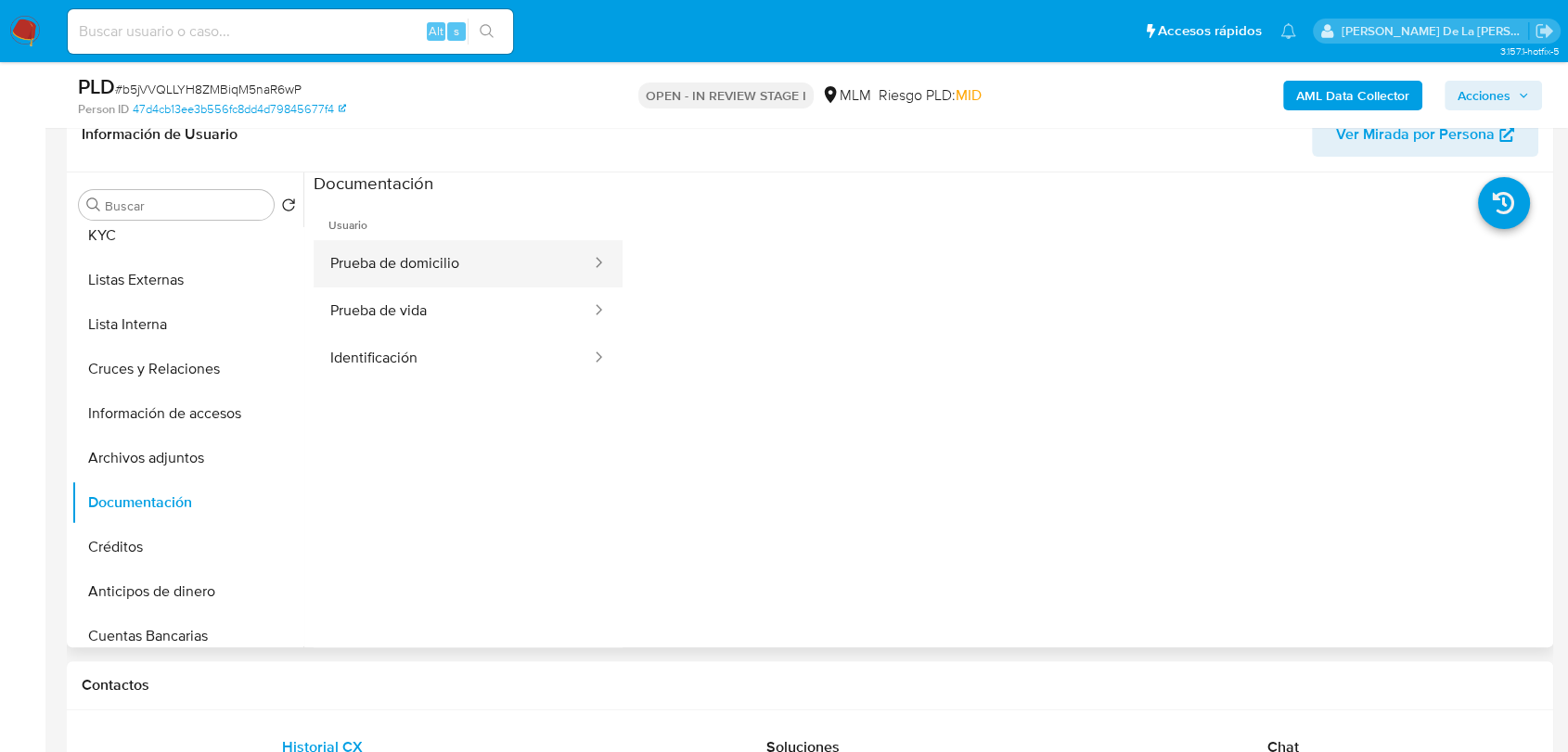
click at [436, 262] on button "Prueba de domicilio" at bounding box center [453, 264] width 279 height 48
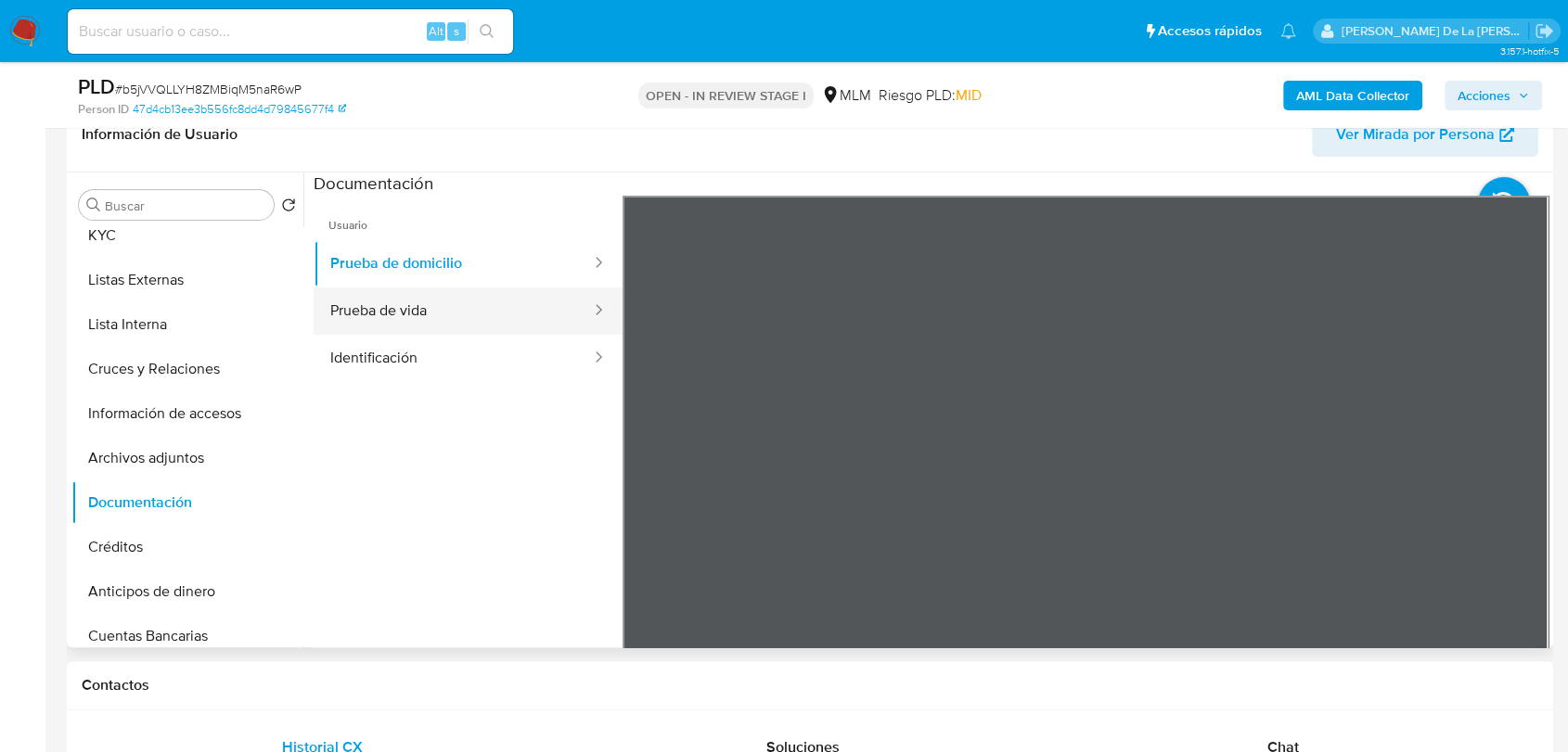
click at [445, 300] on button "Prueba de vida" at bounding box center [453, 311] width 279 height 48
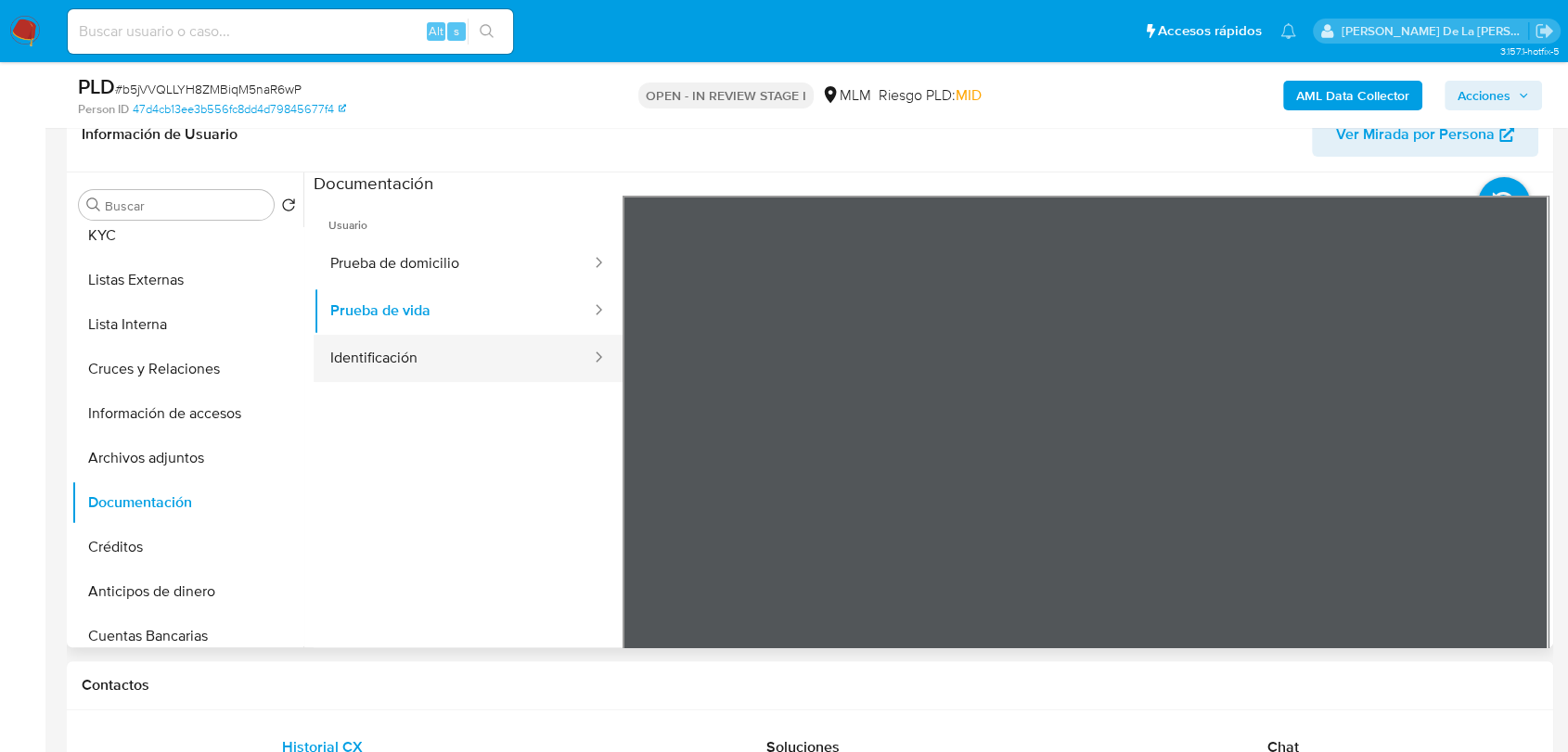
click at [438, 379] on button "Identificación" at bounding box center [453, 358] width 279 height 48
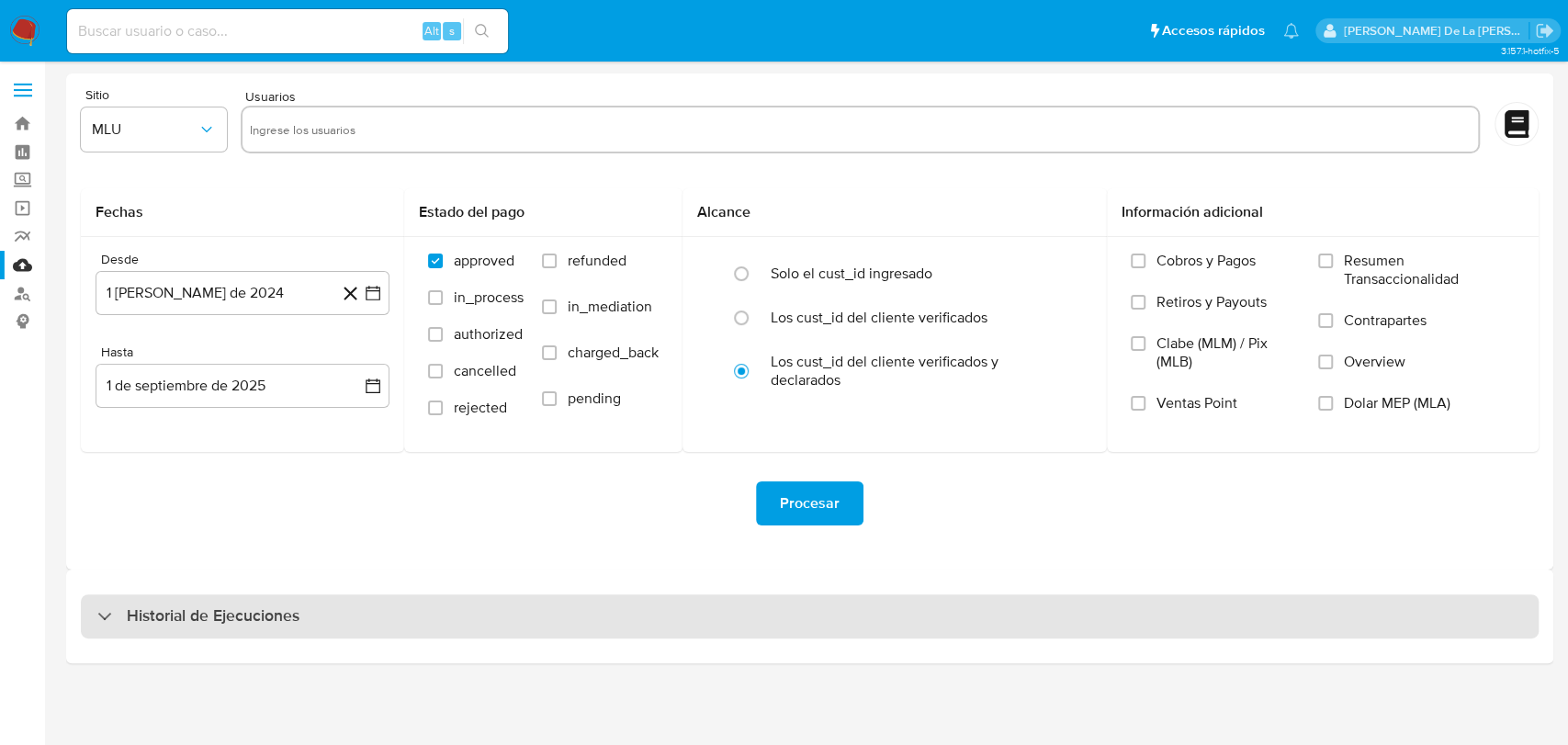
click at [99, 634] on div "Historial de Ejecuciones" at bounding box center [809, 616] width 1458 height 44
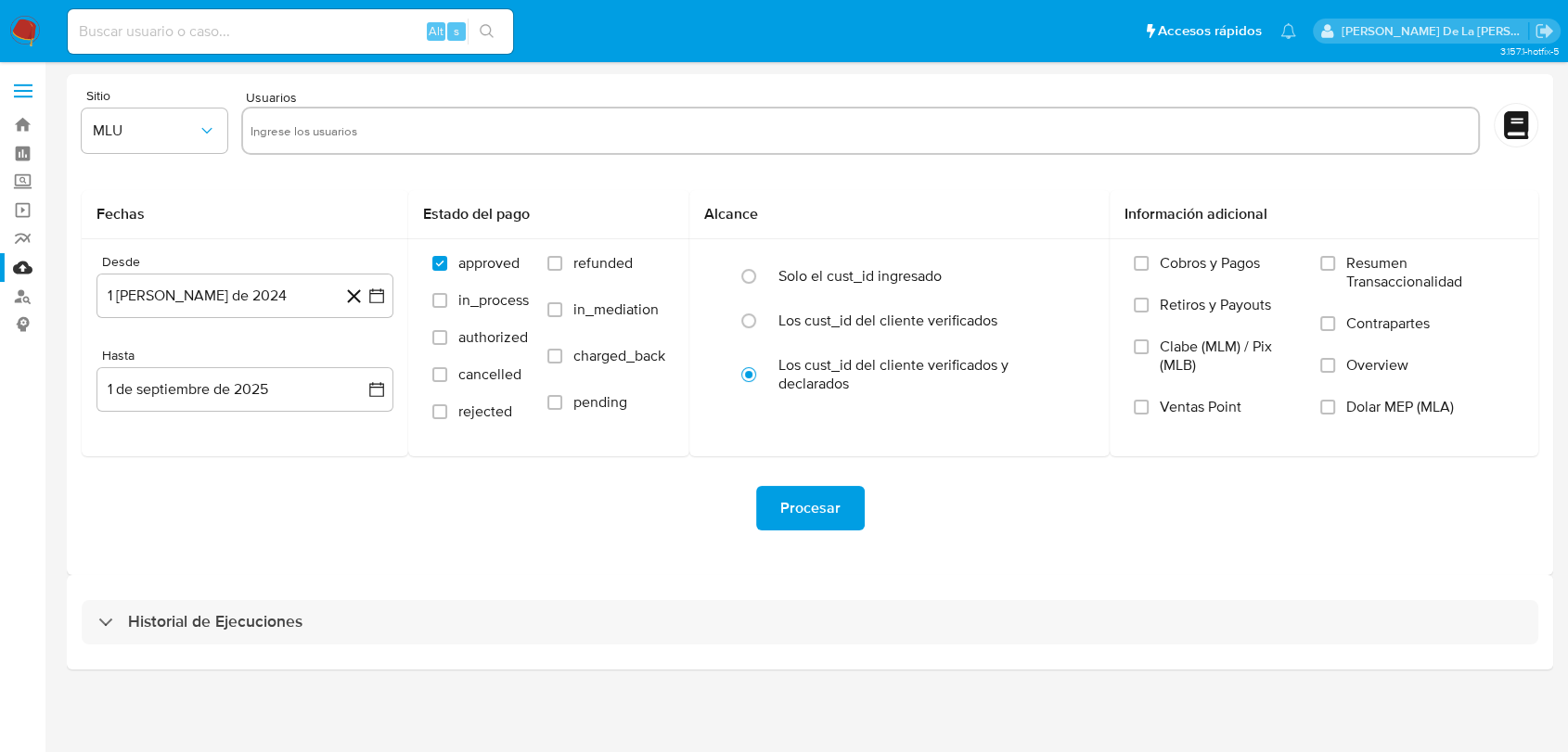
select select "10"
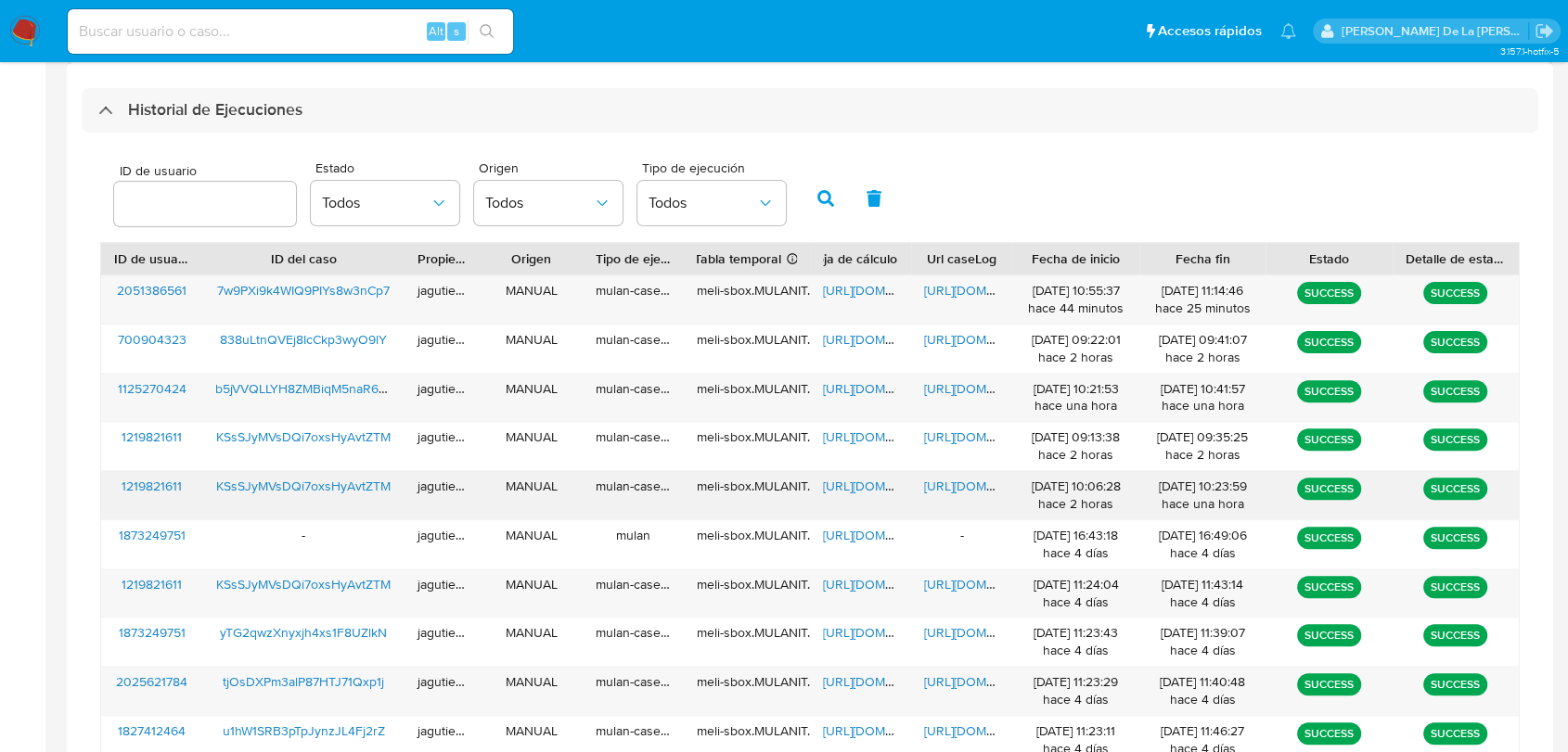
scroll to position [515, 0]
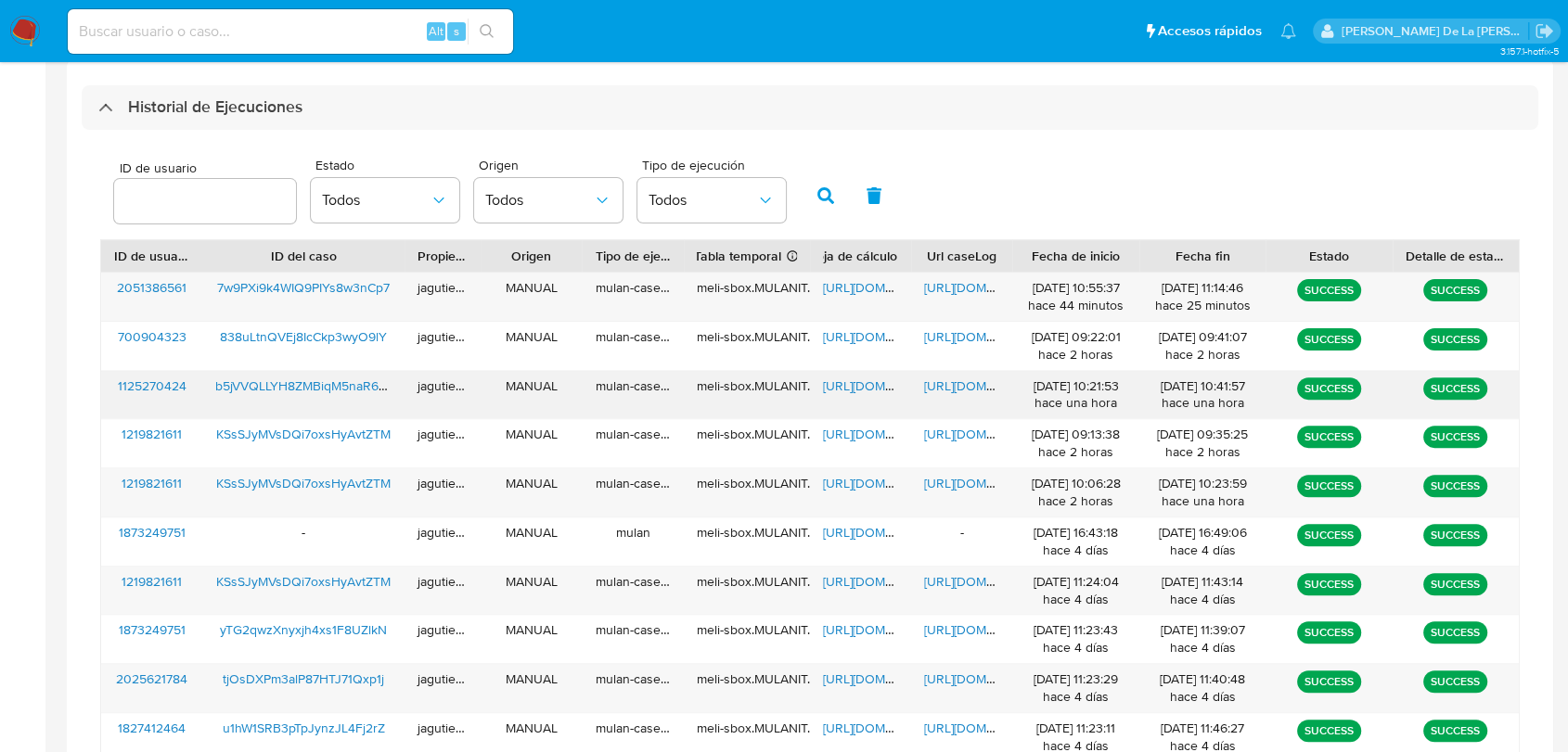
click at [869, 386] on span "[URL][DOMAIN_NAME]" at bounding box center [887, 385] width 128 height 18
click at [958, 388] on span "[URL][DOMAIN_NAME]" at bounding box center [988, 385] width 128 height 18
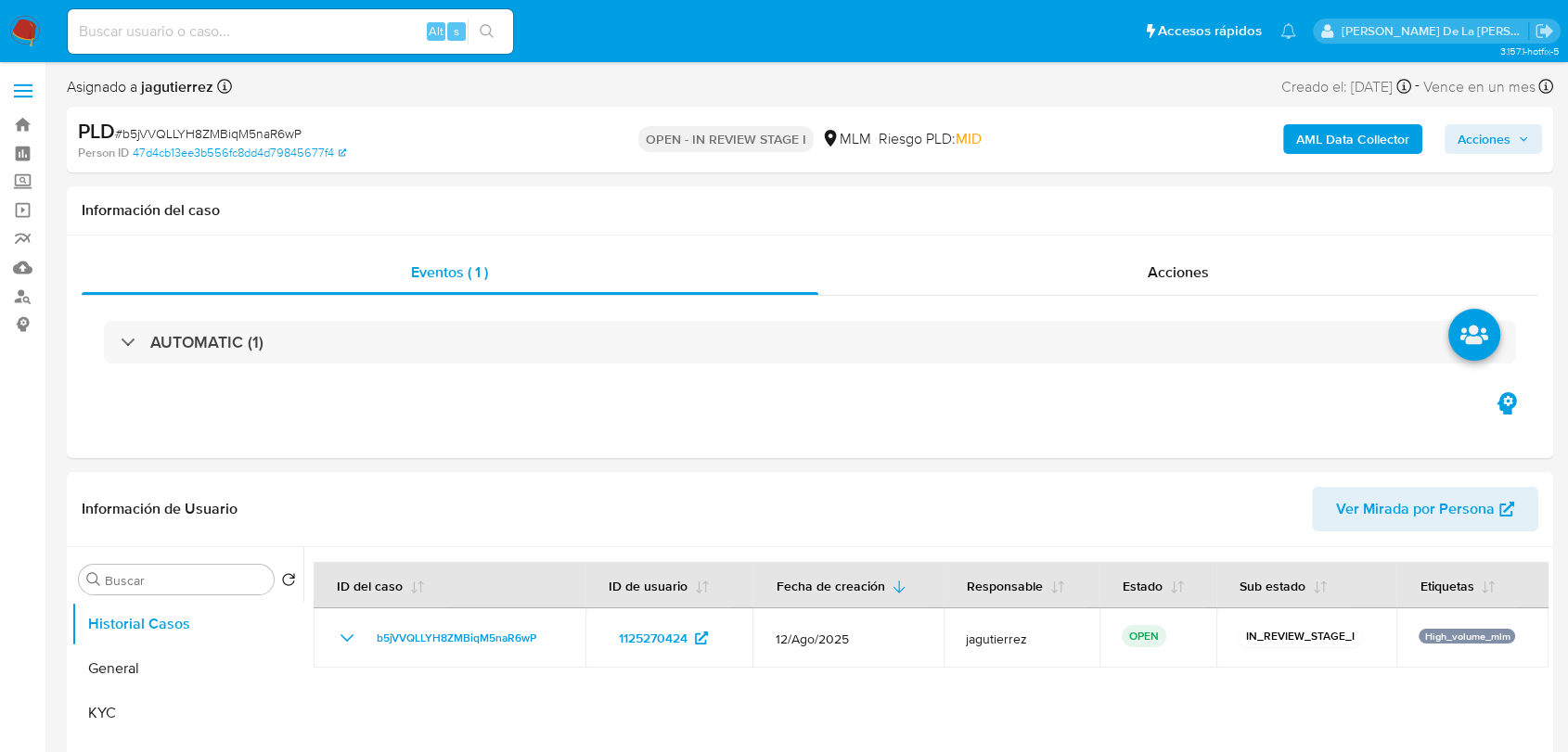
select select "10"
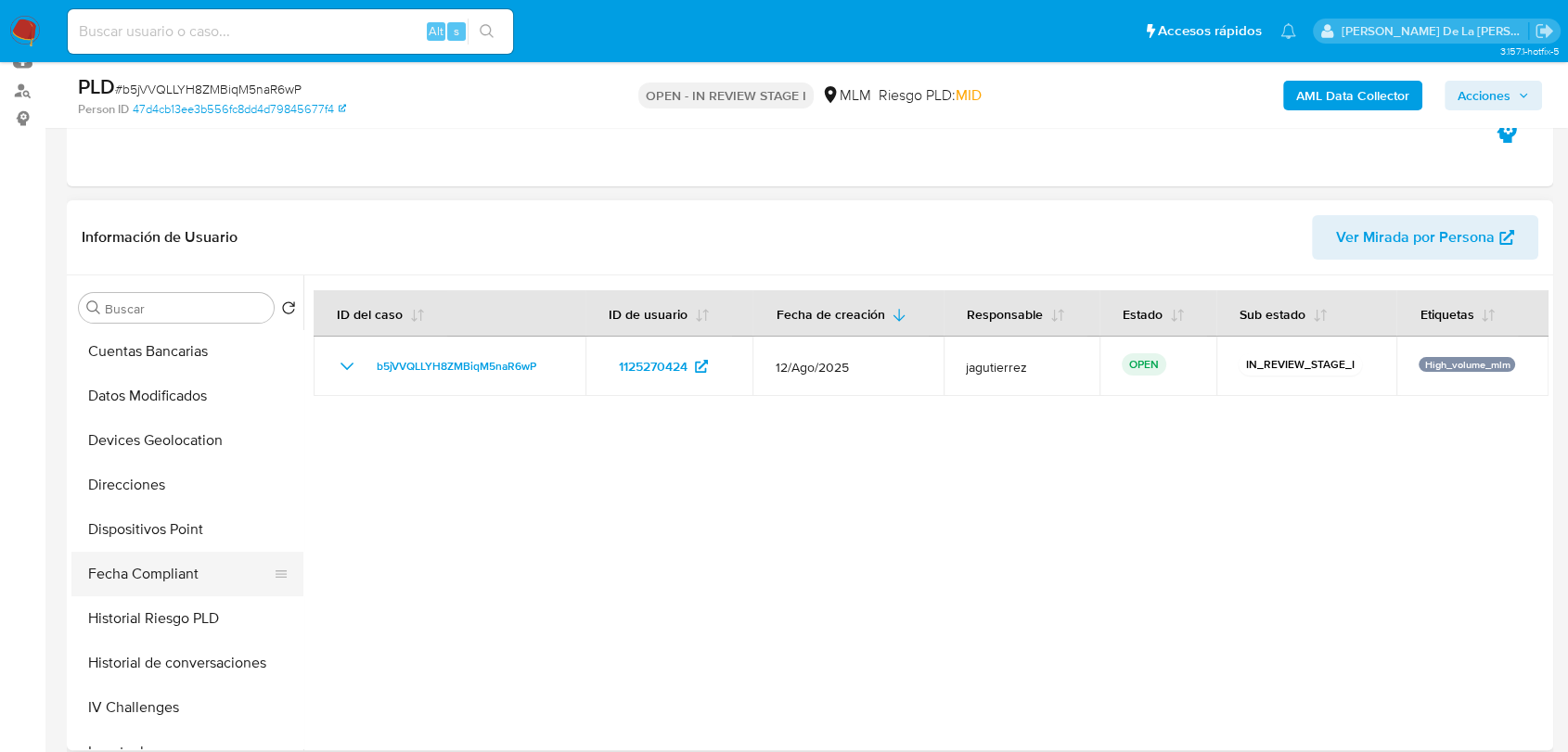
scroll to position [618, 0]
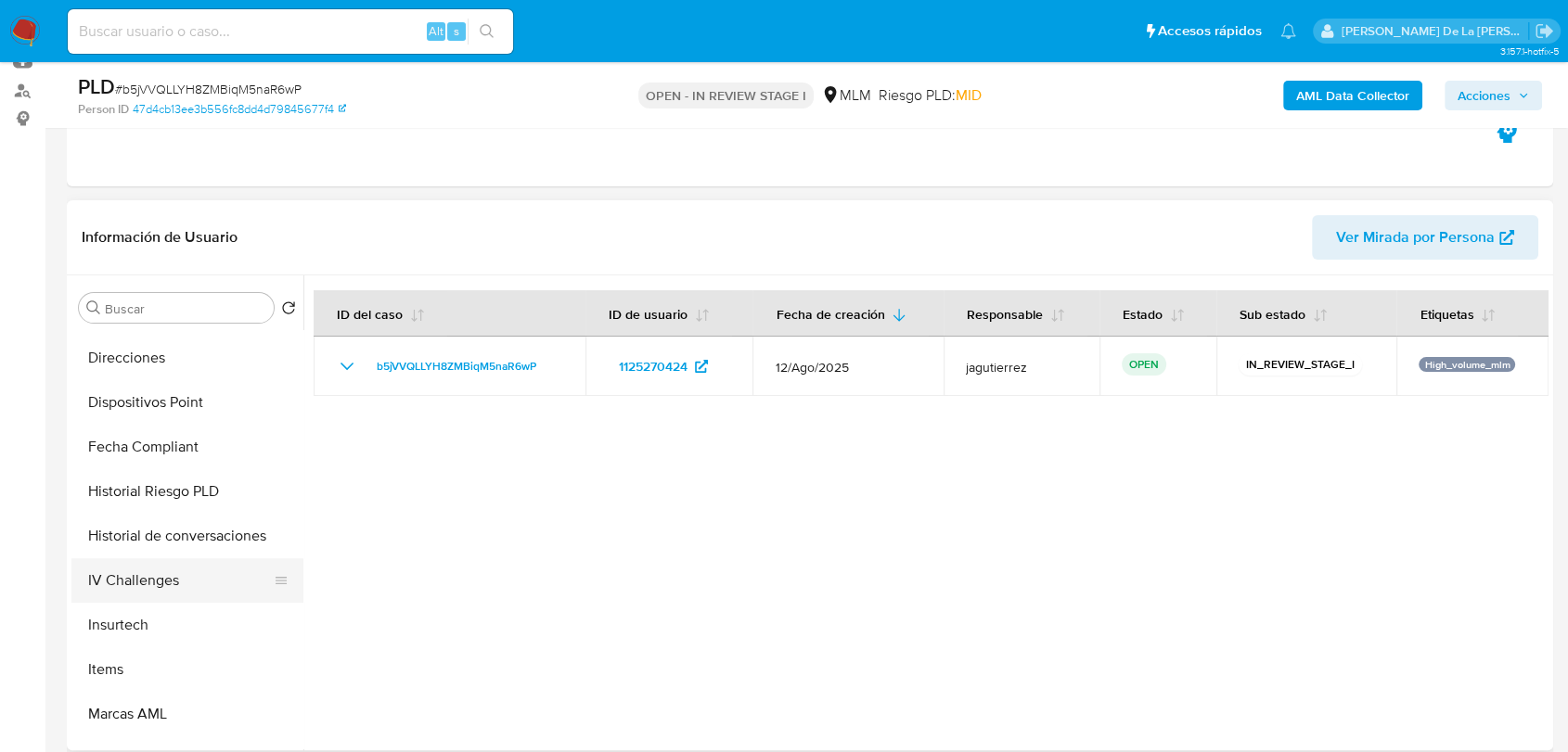
click at [179, 560] on button "IV Challenges" at bounding box center [180, 580] width 217 height 45
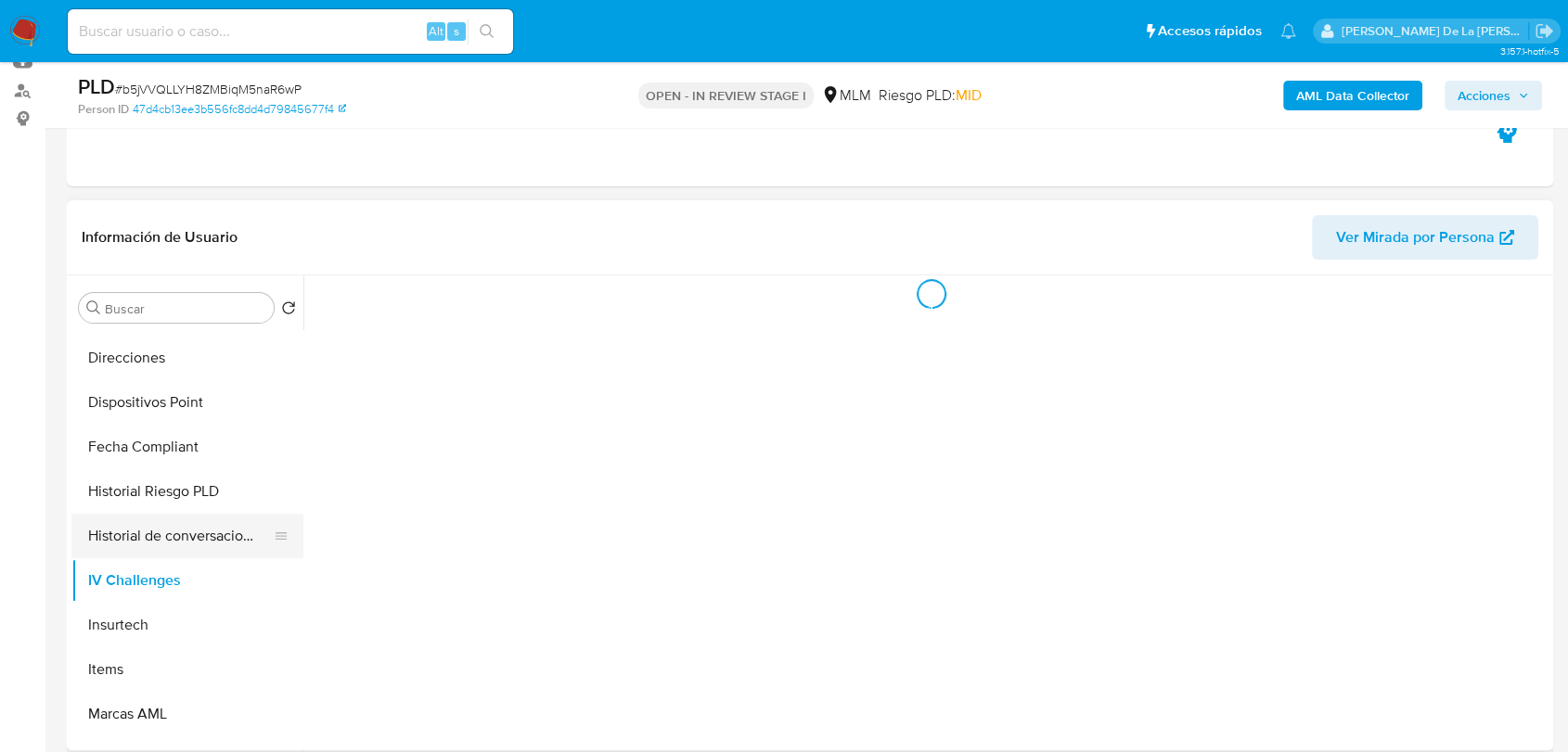
click at [187, 547] on button "Historial de conversaciones" at bounding box center [180, 537] width 217 height 45
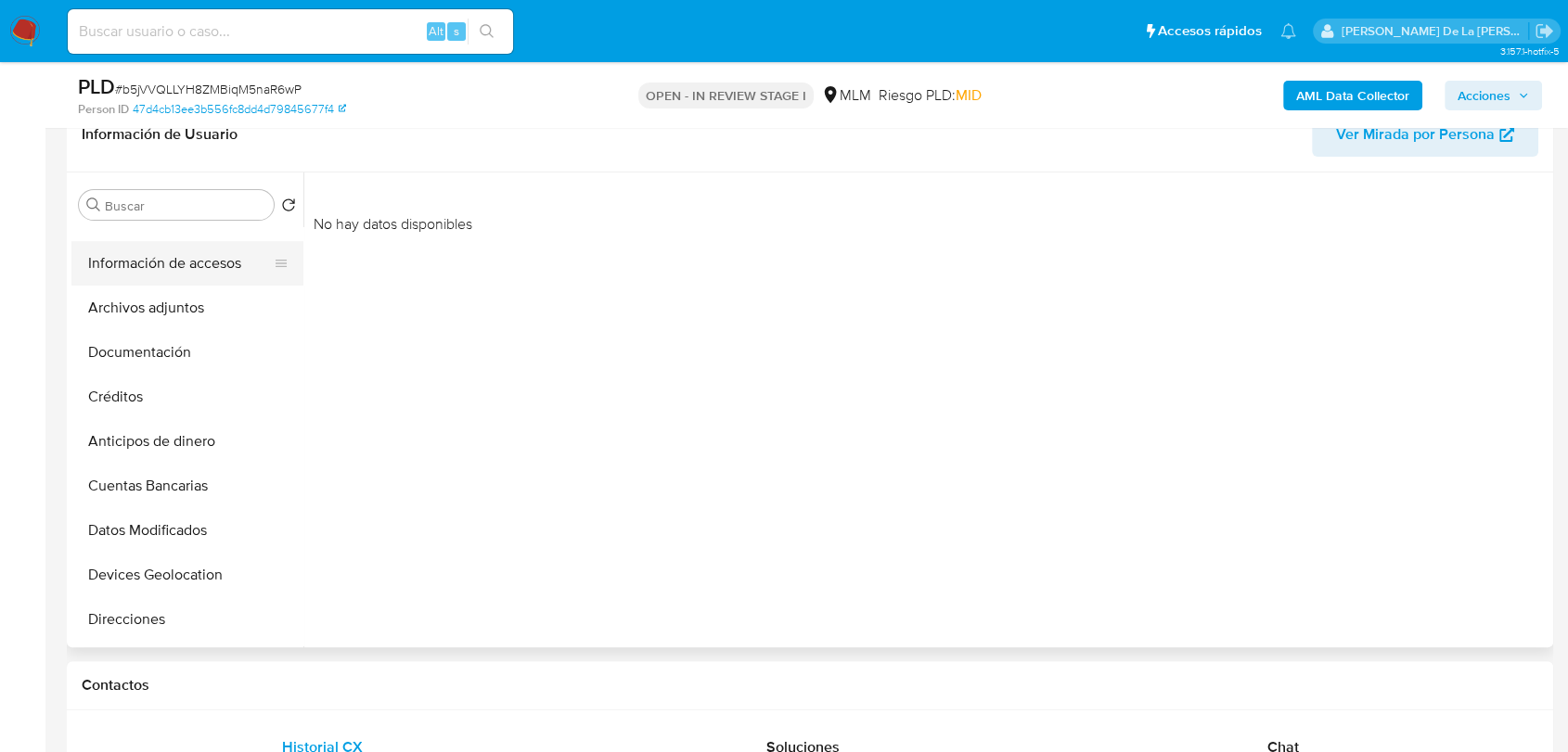
scroll to position [0, 0]
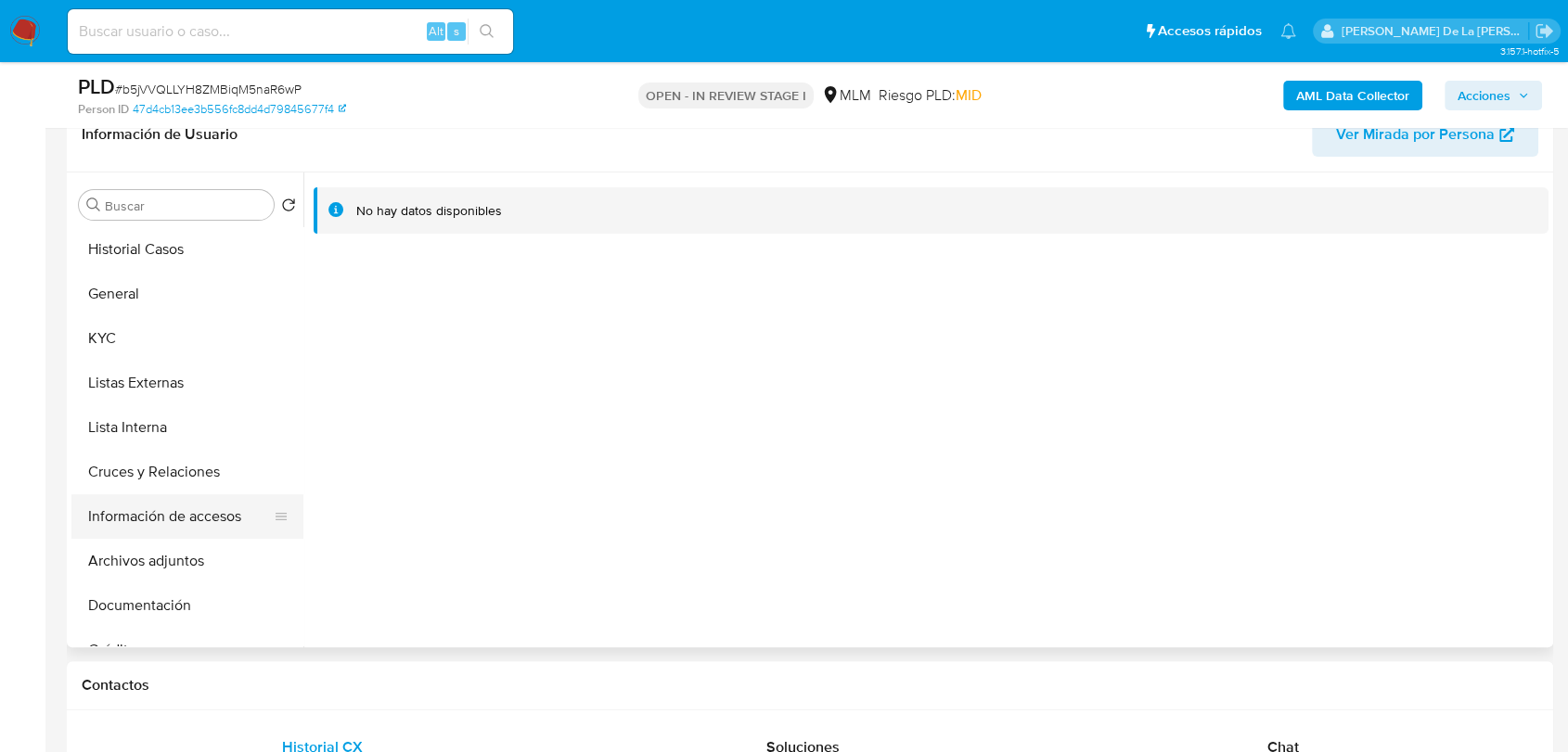
click at [180, 499] on button "Información de accesos" at bounding box center [180, 517] width 217 height 45
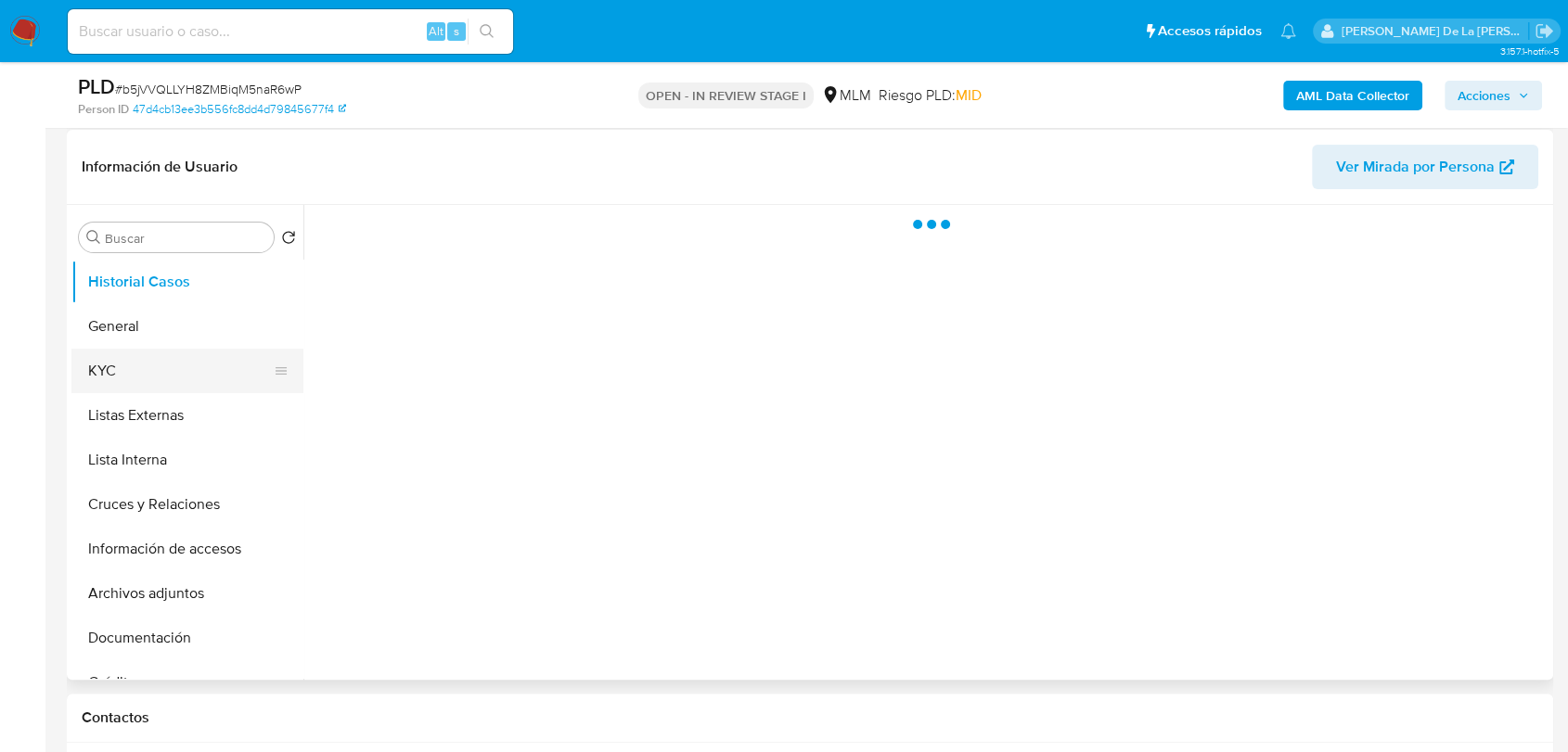
scroll to position [309, 0]
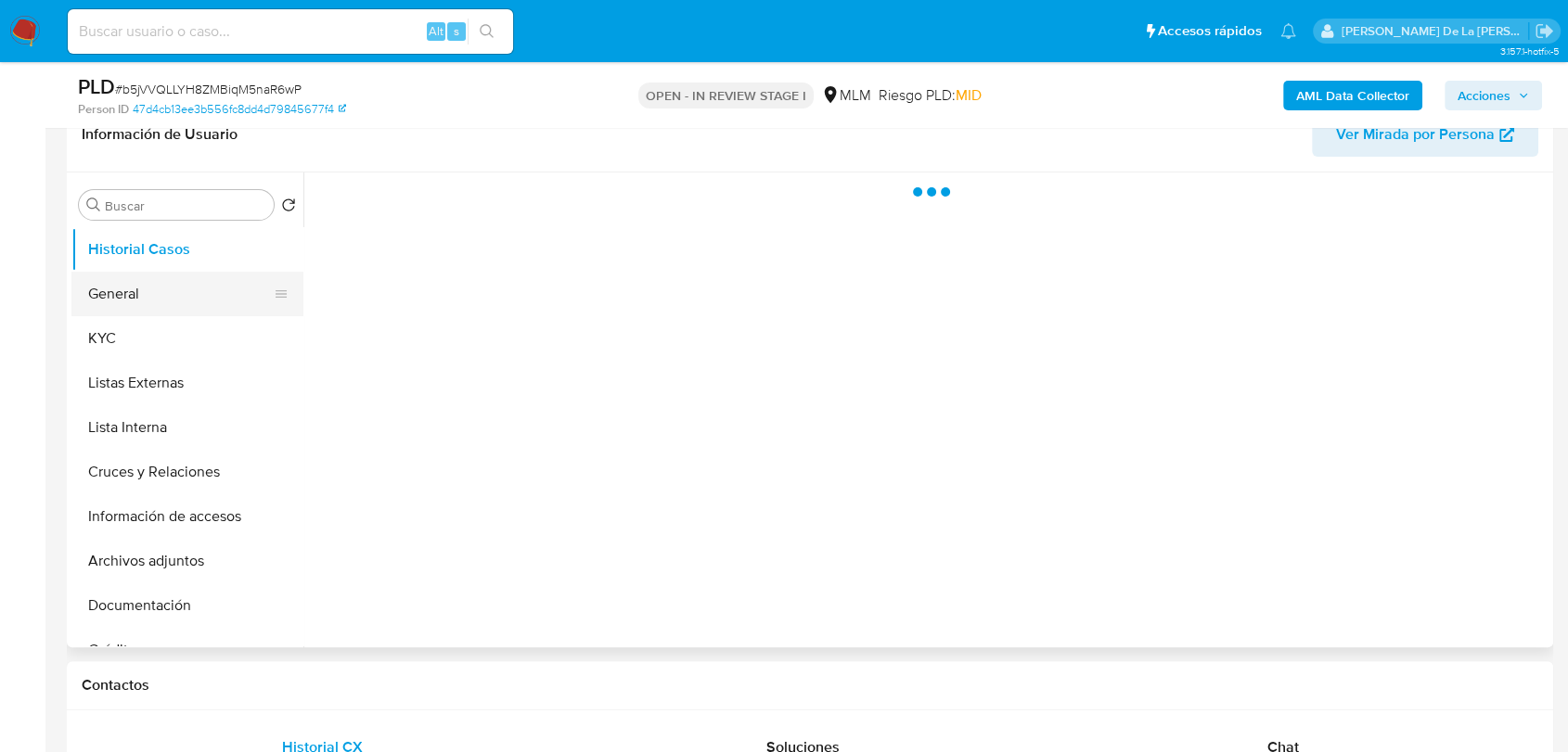
click at [130, 300] on button "General" at bounding box center [180, 294] width 217 height 45
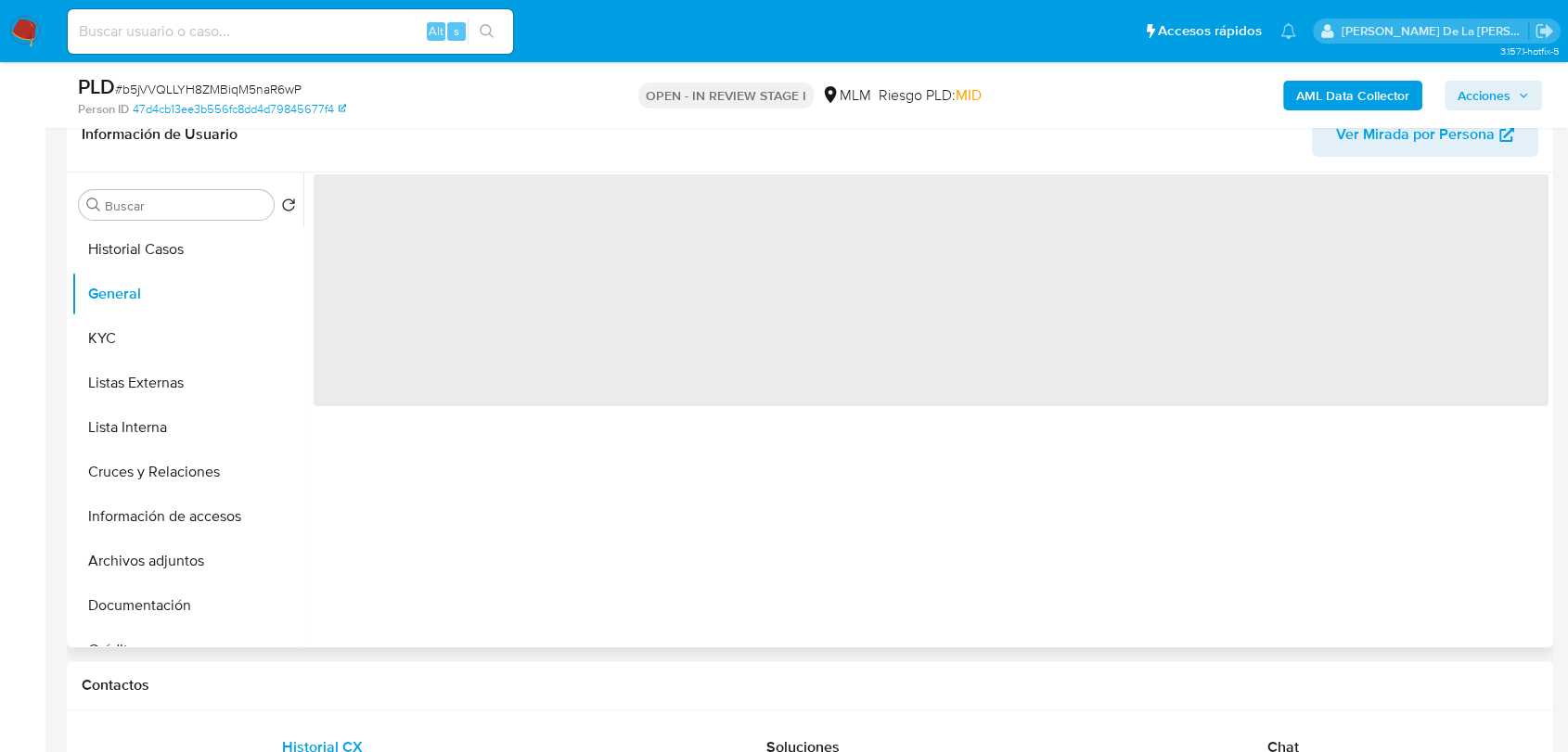
select select "10"
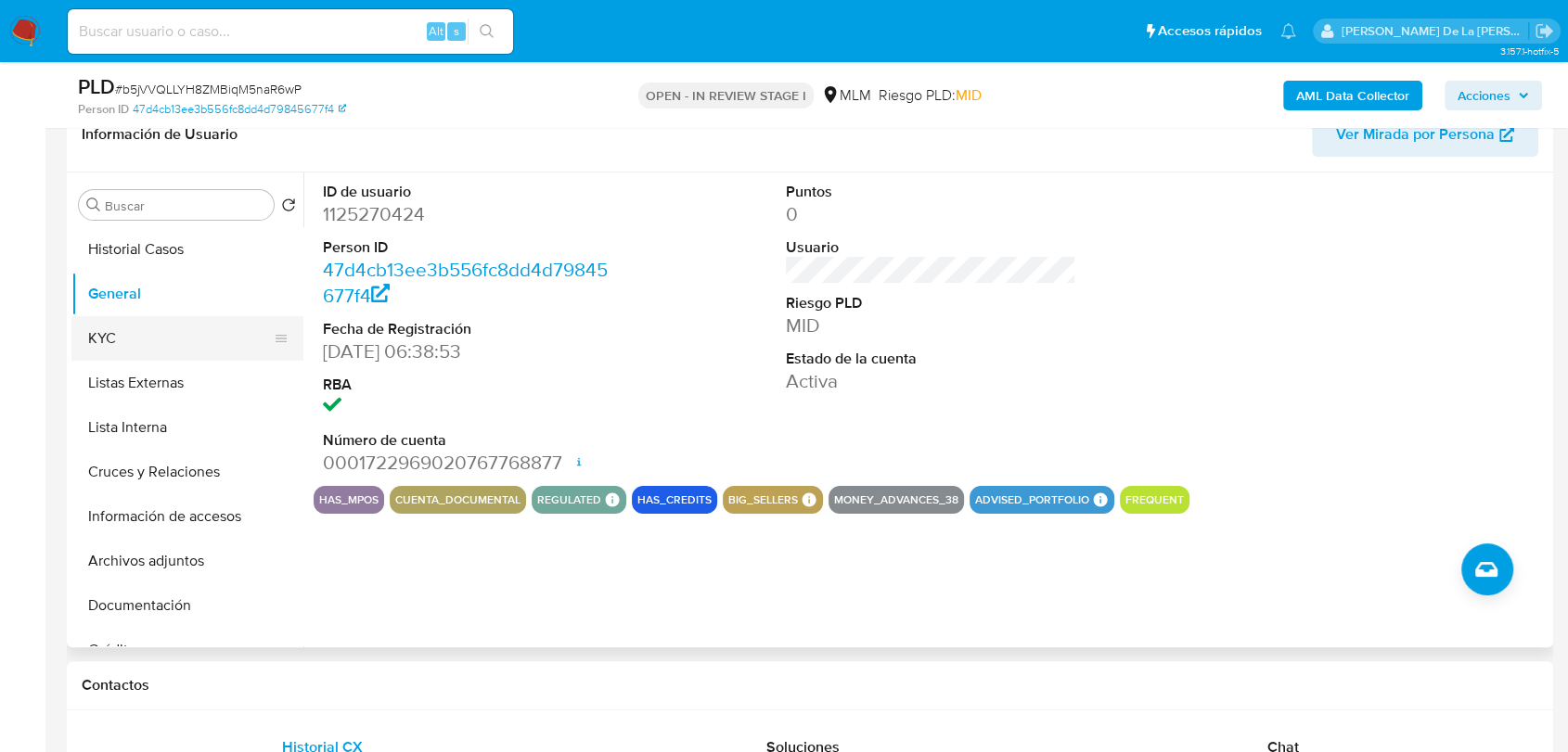
click at [172, 321] on button "KYC" at bounding box center [180, 339] width 217 height 45
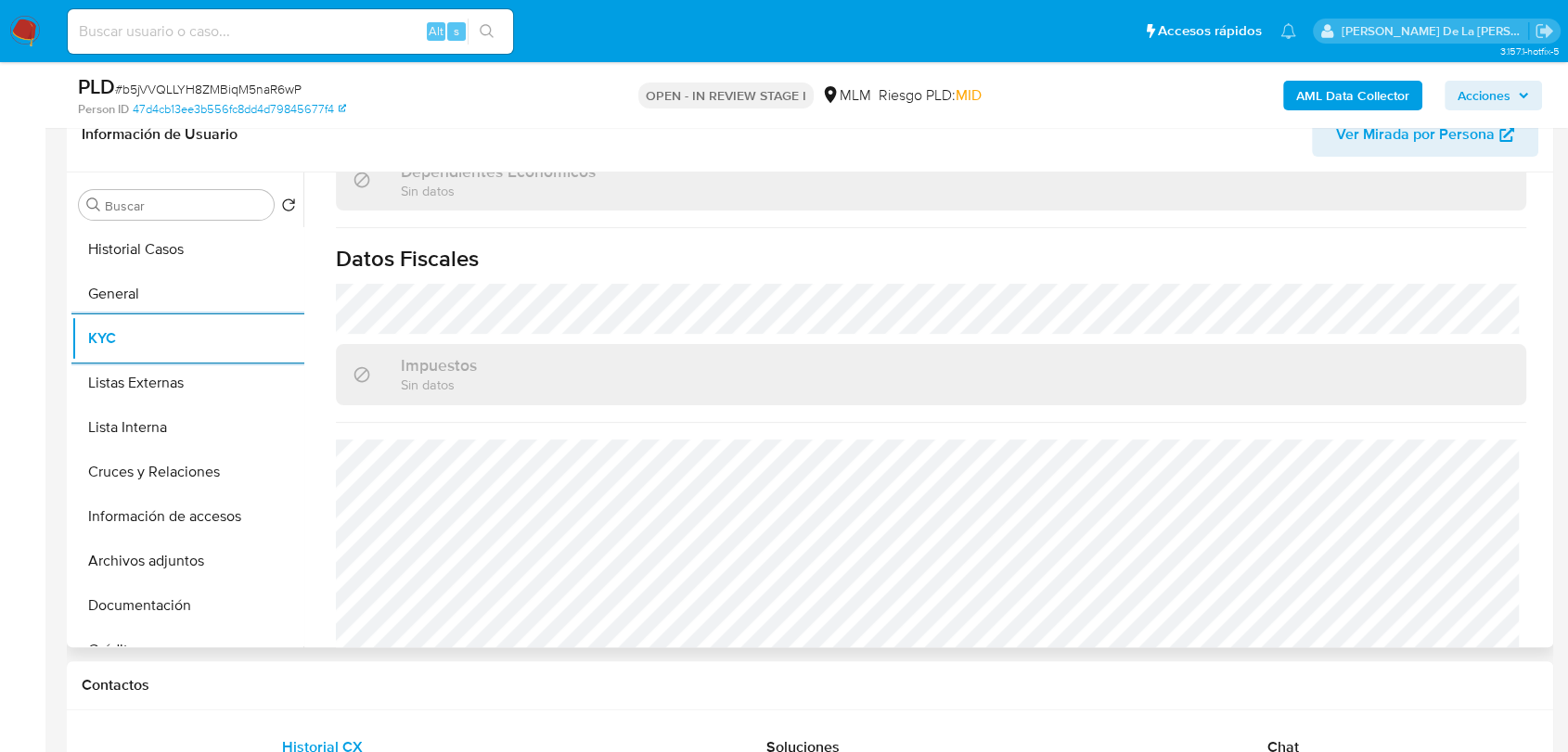
scroll to position [1147, 0]
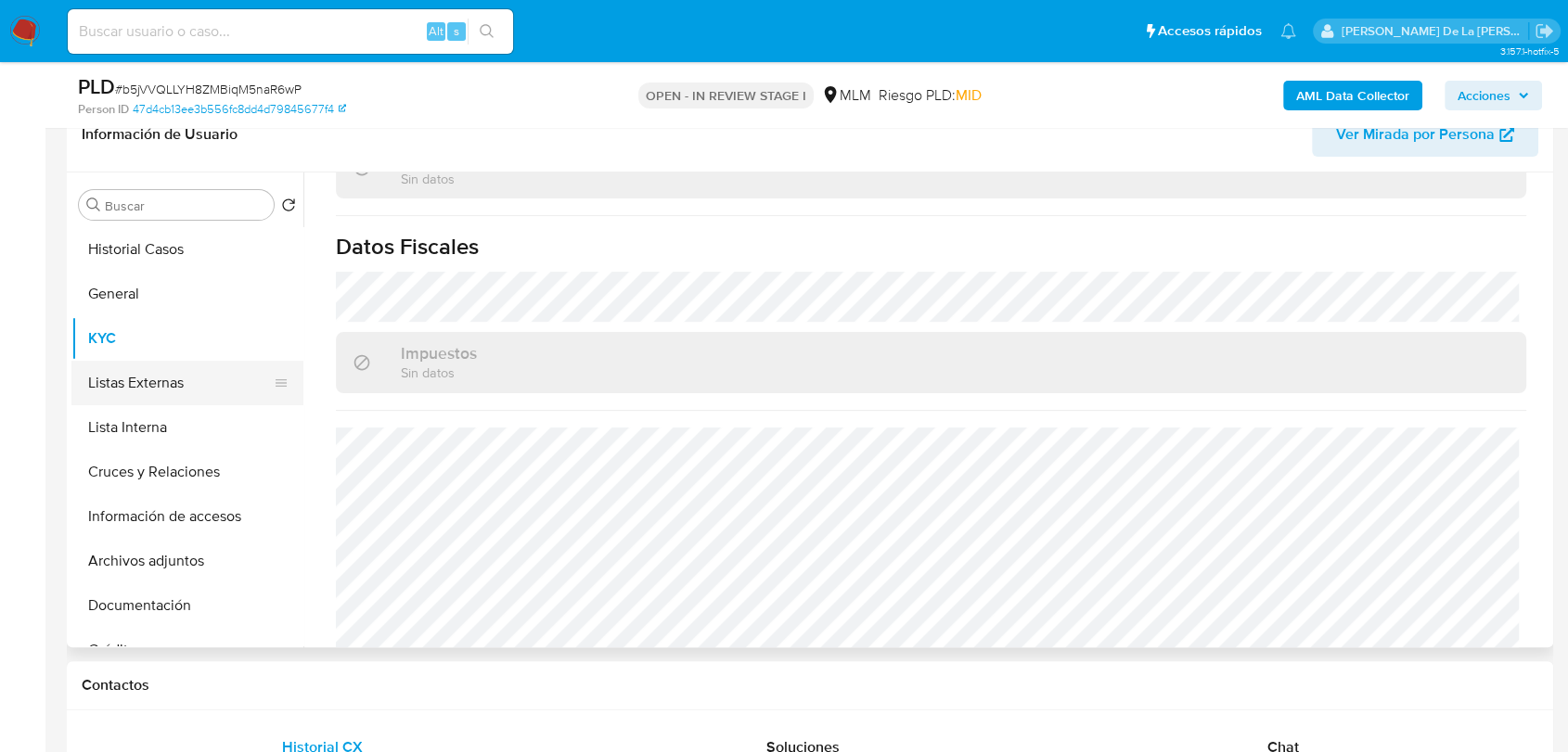
click at [179, 376] on button "Listas Externas" at bounding box center [180, 383] width 217 height 45
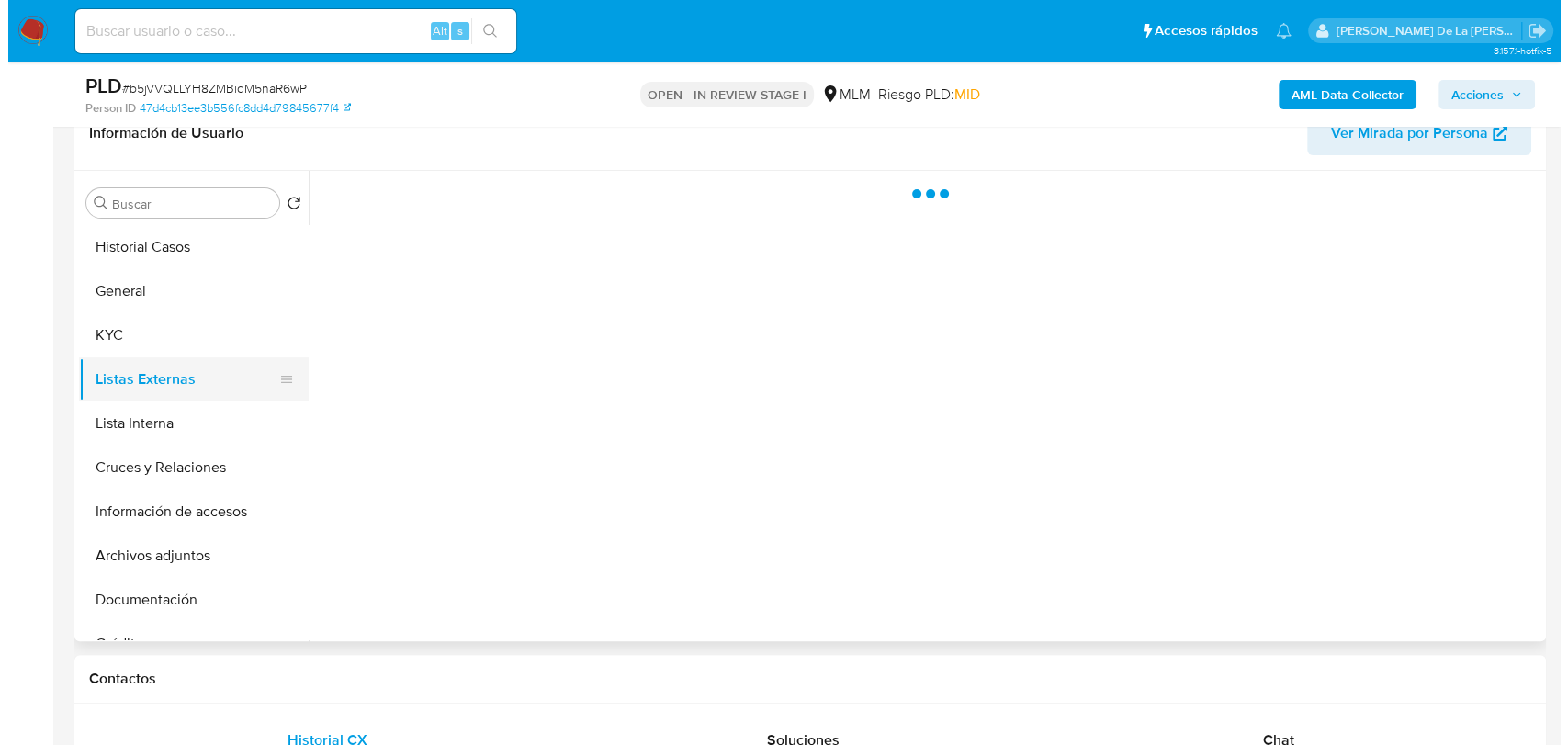
scroll to position [0, 0]
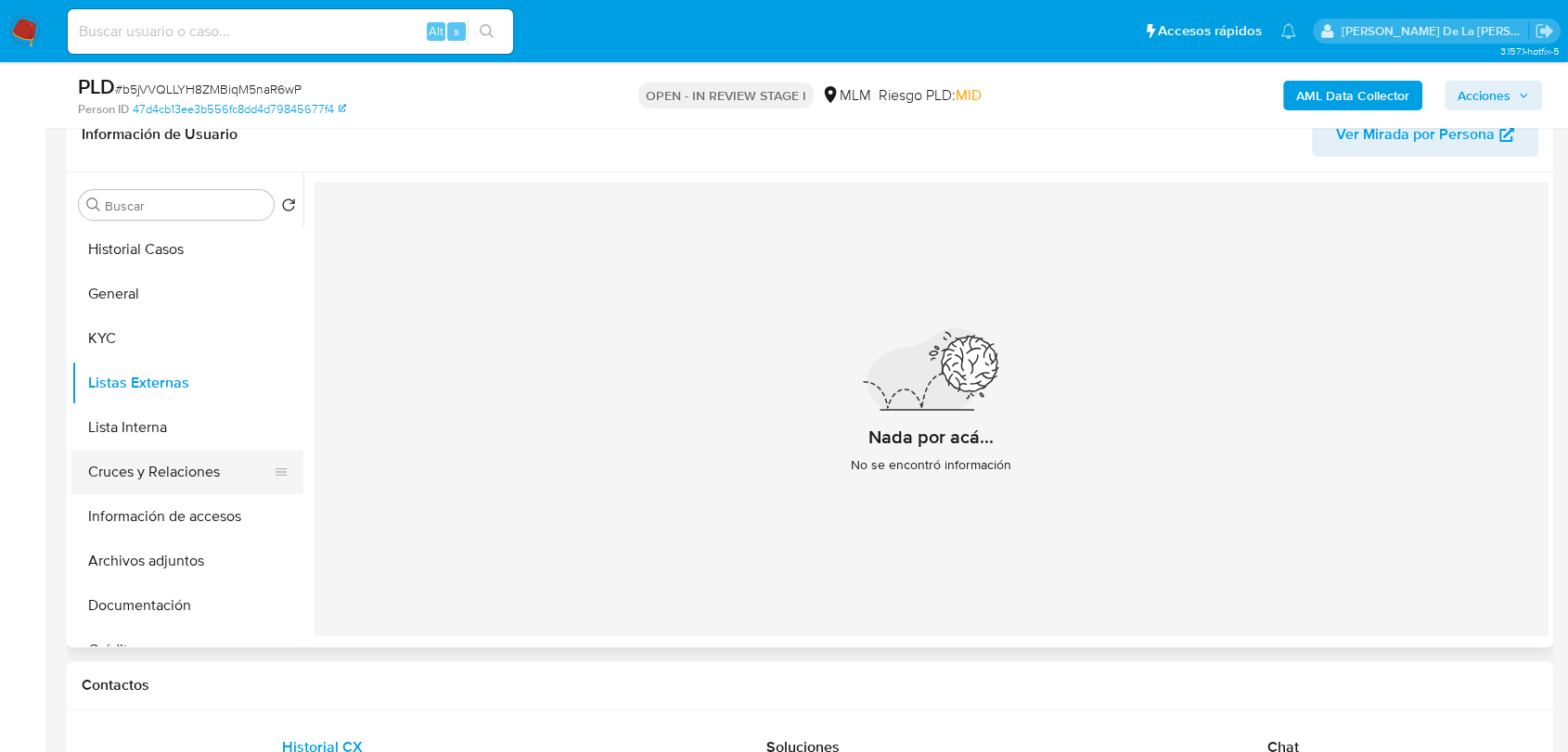
click at [197, 482] on button "Cruces y Relaciones" at bounding box center [180, 473] width 217 height 45
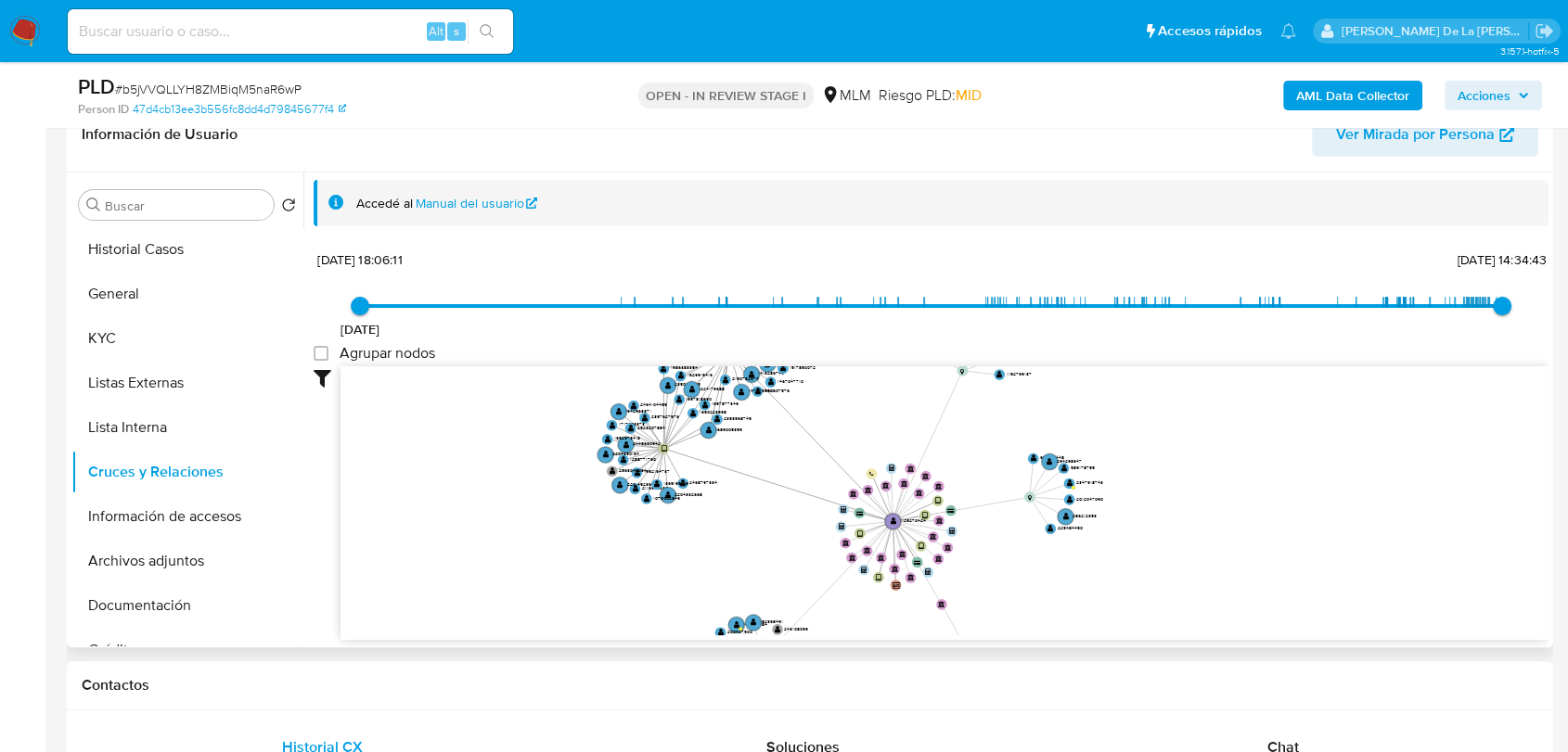
drag, startPoint x: 735, startPoint y: 470, endPoint x: 768, endPoint y: 476, distance: 33.5
click at [768, 479] on icon "device-682114a4562f51b53a44a824  user-1125270424  1125270424 user-1416861765 …" at bounding box center [944, 501] width 1208 height 269
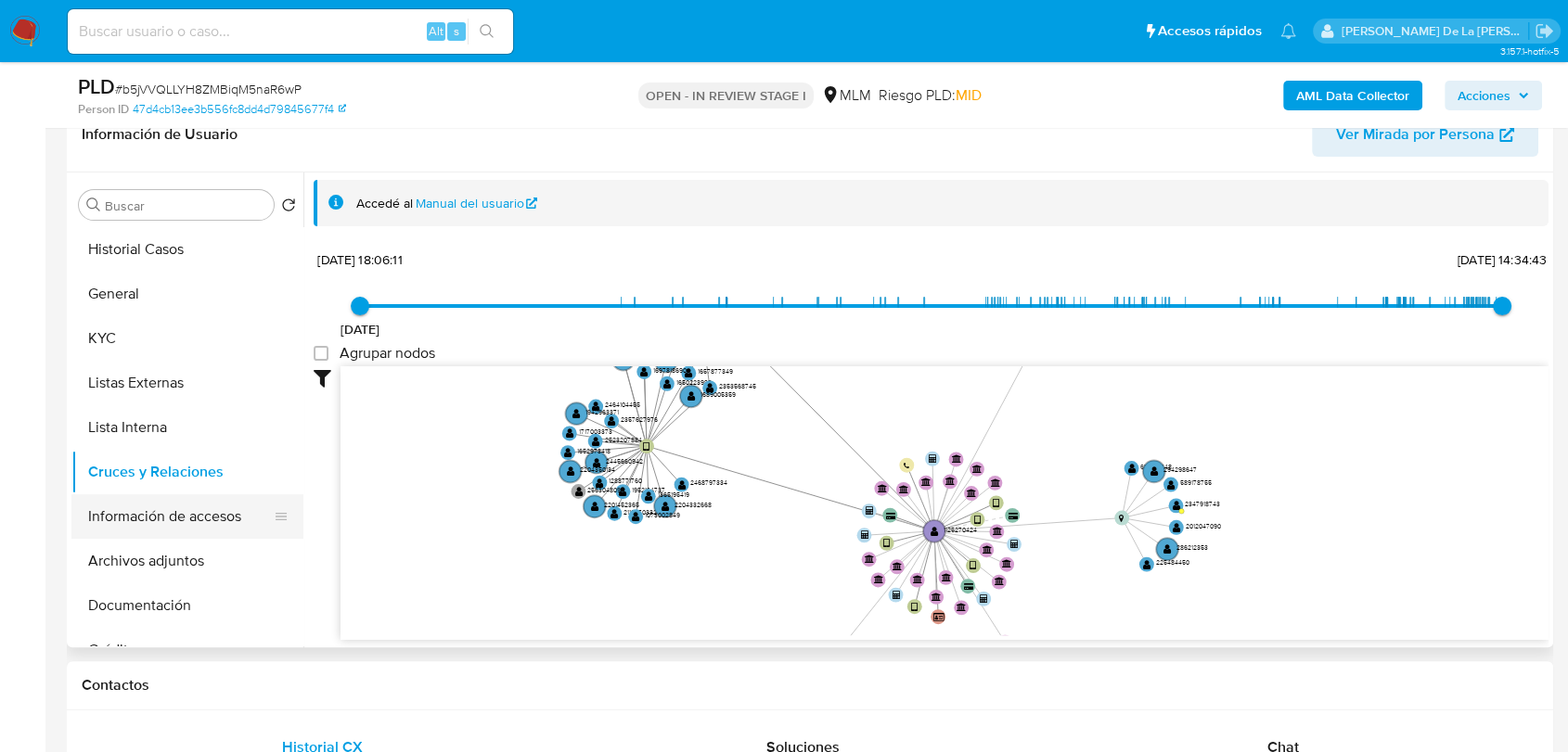
click at [179, 528] on button "Información de accesos" at bounding box center [180, 517] width 217 height 45
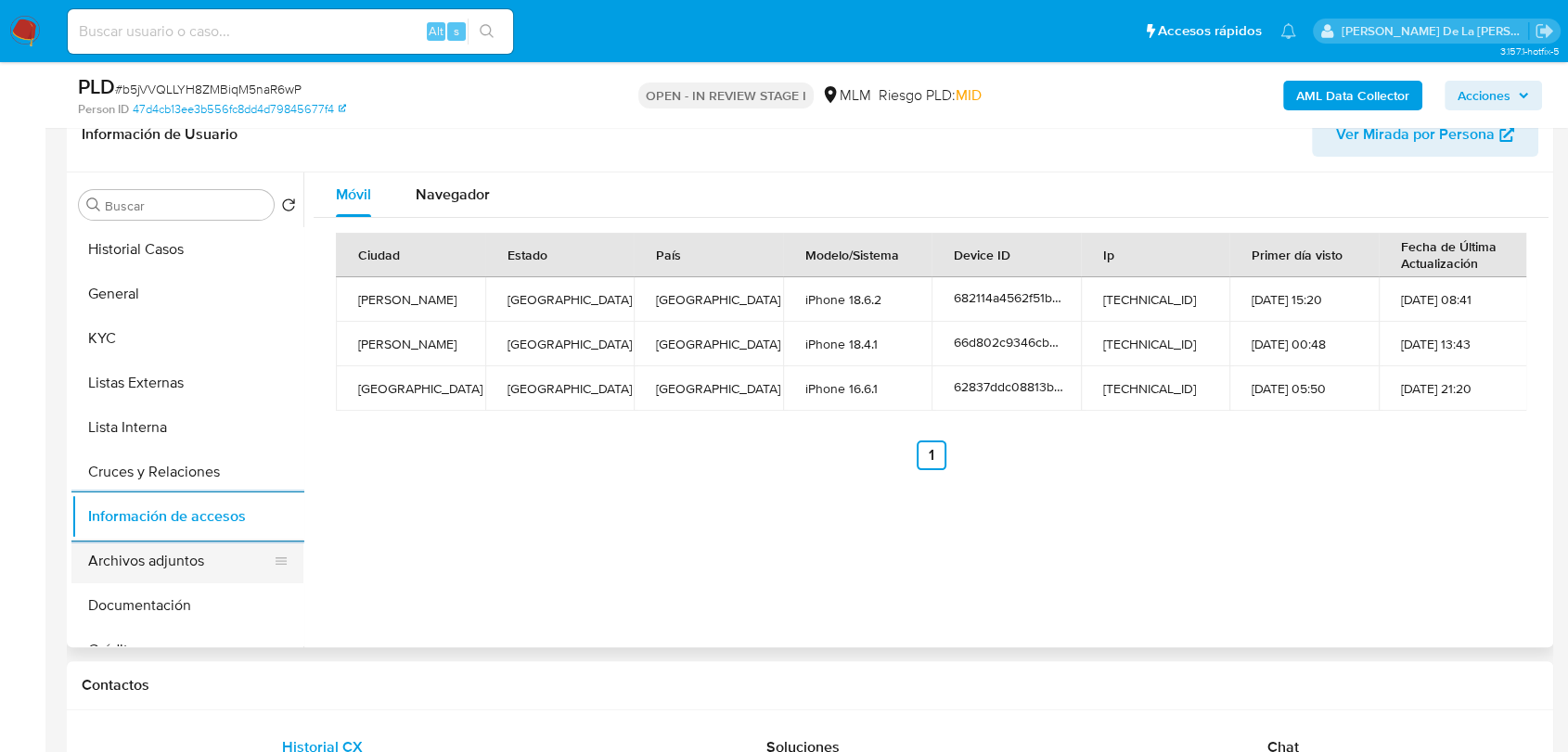
click at [165, 567] on button "Archivos adjuntos" at bounding box center [180, 561] width 217 height 45
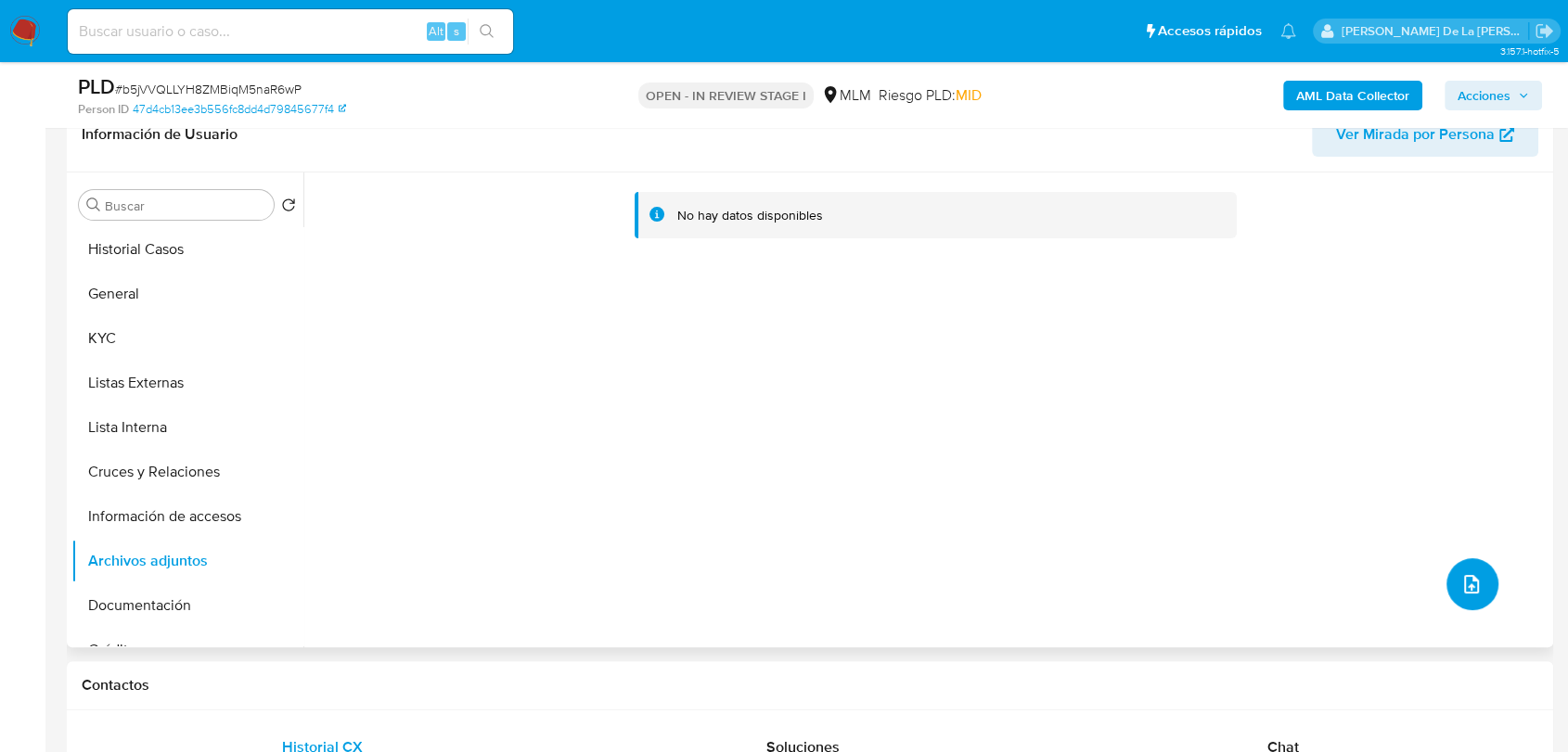
click at [1460, 580] on icon "upload-file" at bounding box center [1471, 584] width 22 height 22
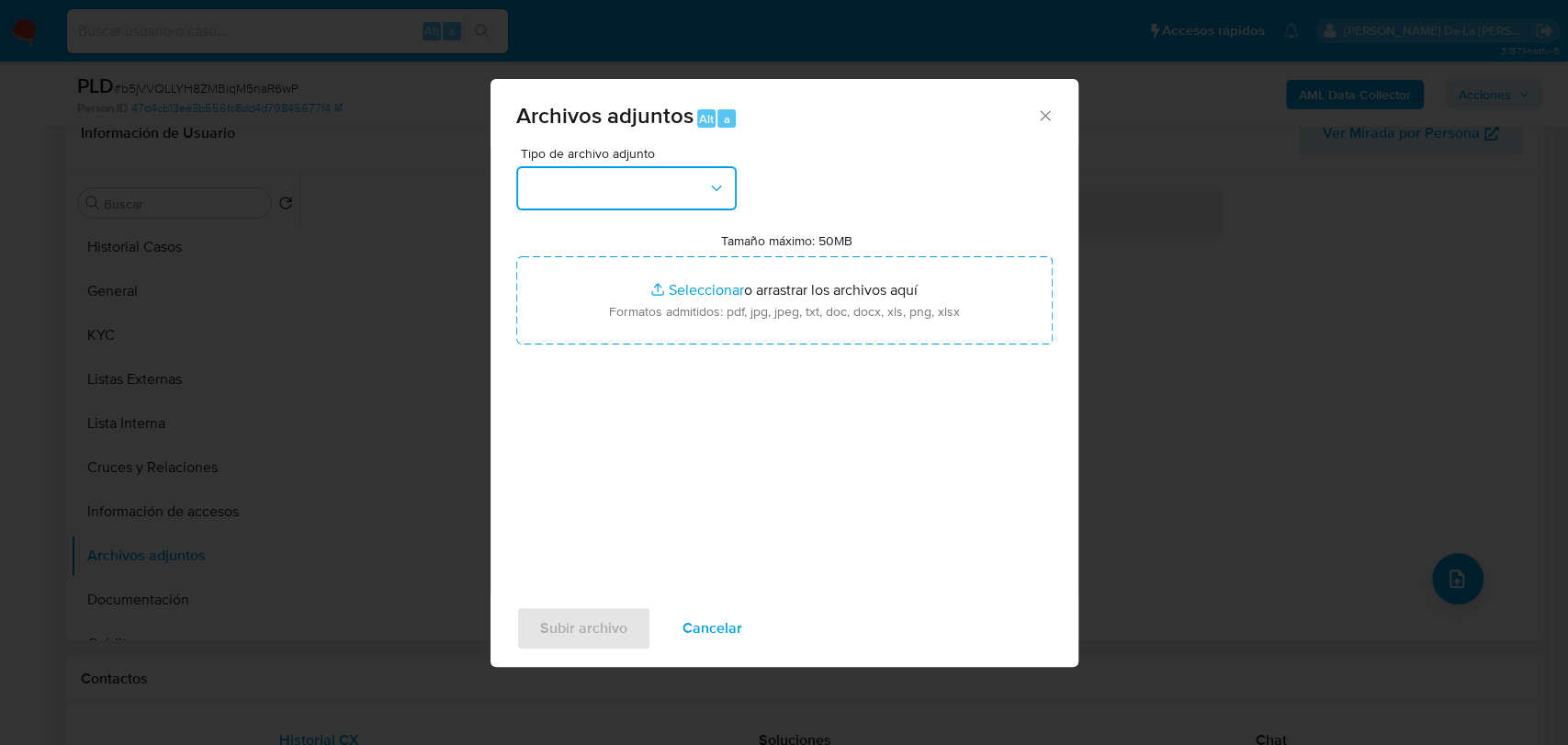
click at [641, 195] on button "button" at bounding box center [625, 188] width 220 height 44
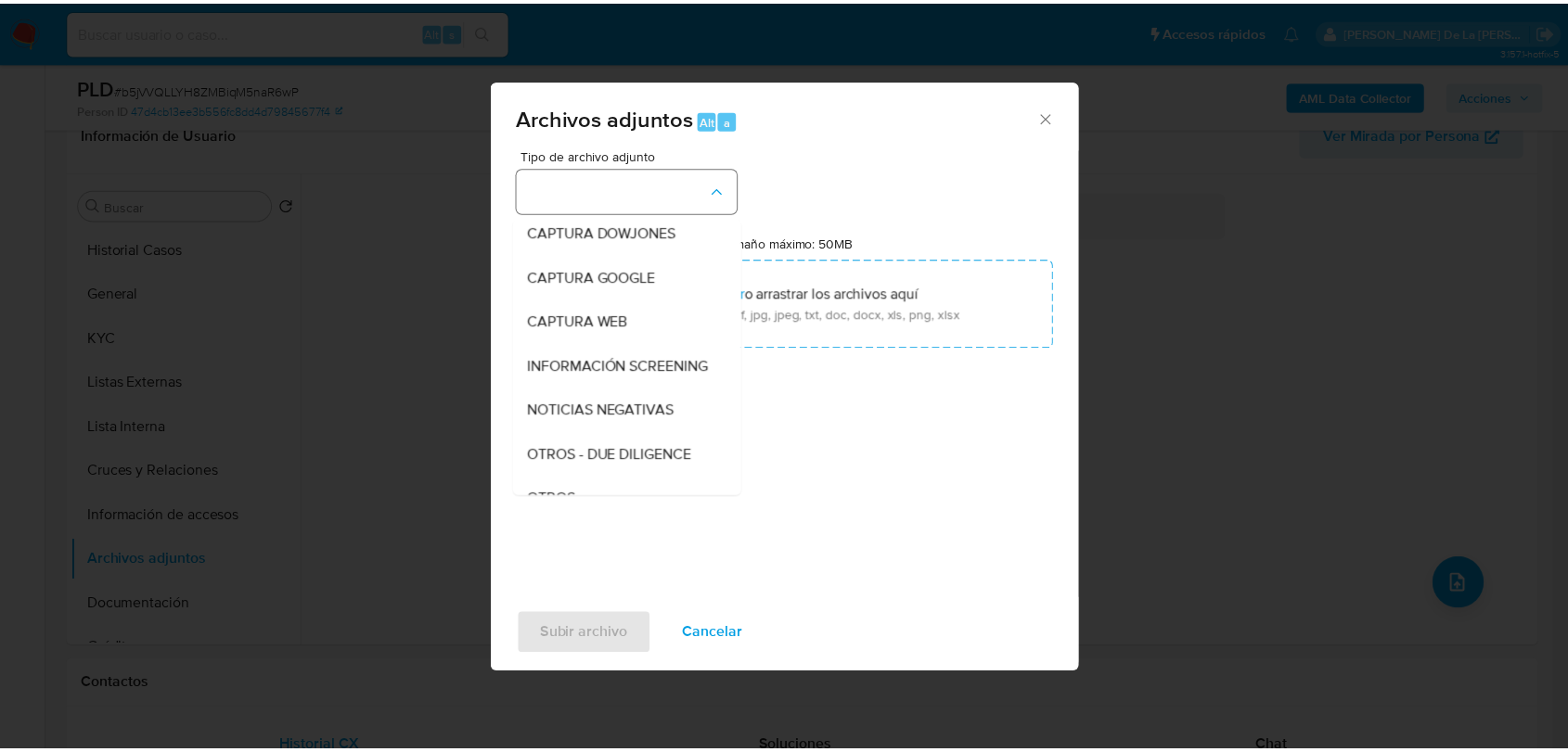
scroll to position [96, 0]
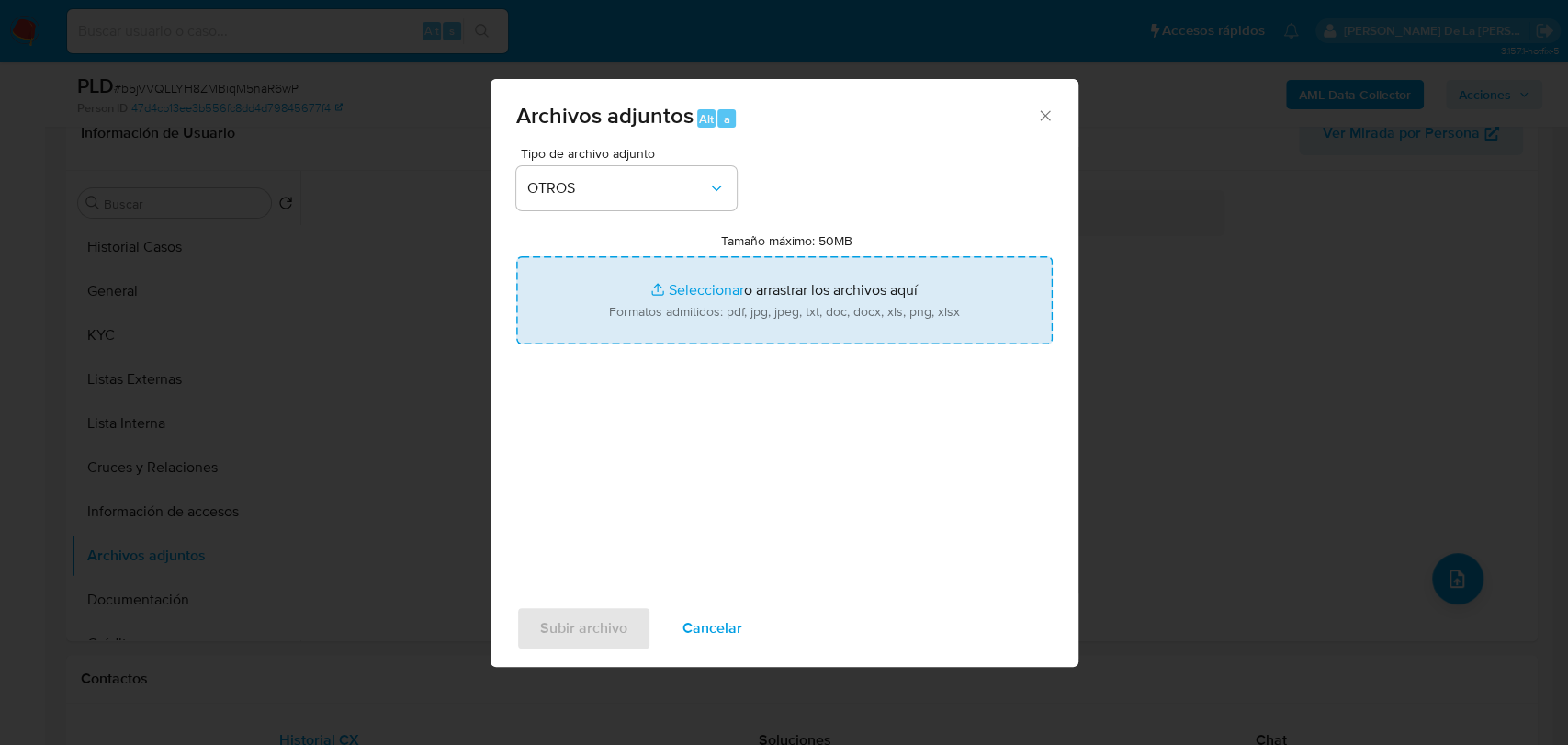
type input "C:\fakepath\1125270424_JESUS JIMENEZ ROMAN_ABR2025.pdf"
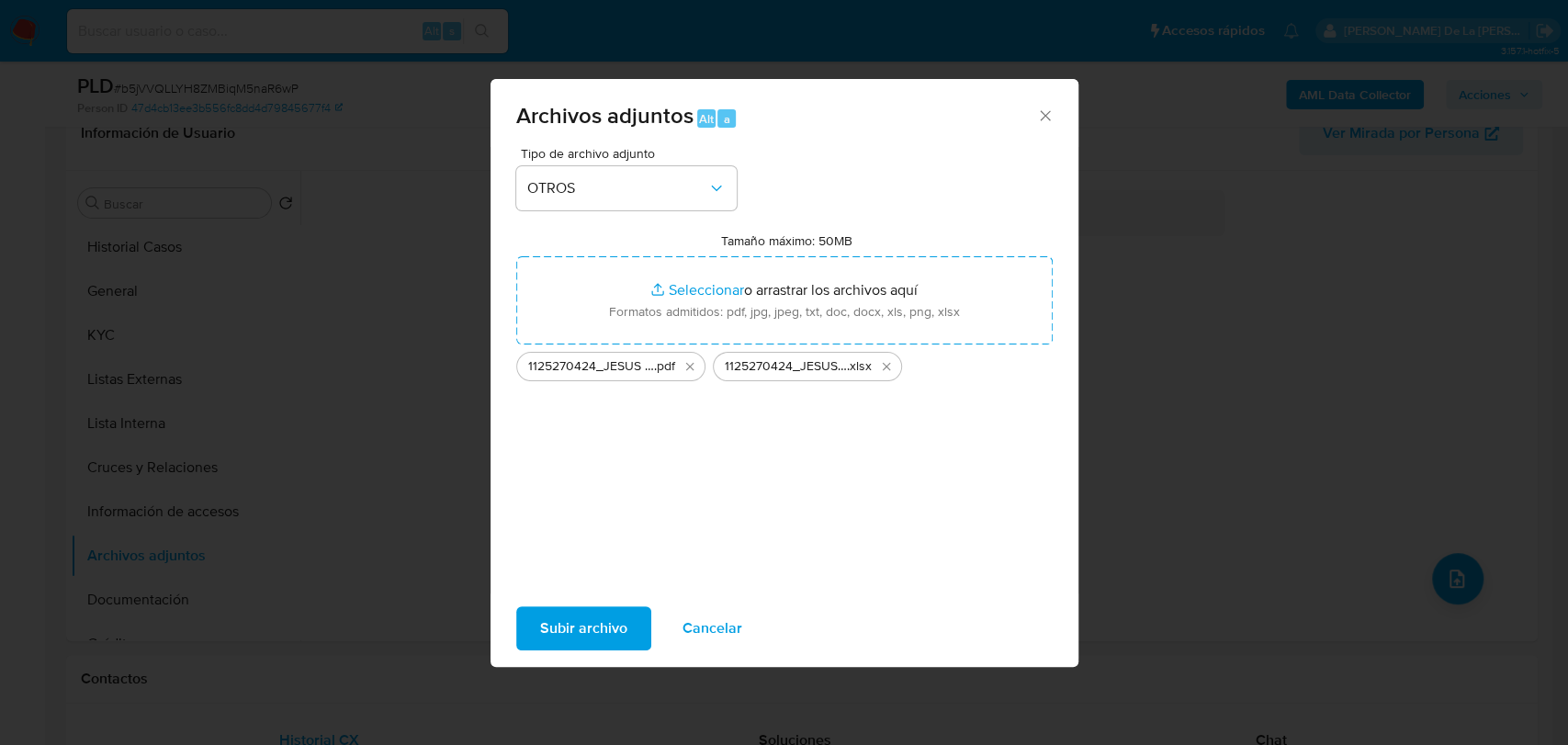
click at [581, 485] on div "Tipo de archivo adjunto OTROS Tamaño máximo: 50MB Seleccionar archivos Seleccio…" at bounding box center [784, 363] width 536 height 434
click at [603, 627] on span "Subir archivo" at bounding box center [583, 629] width 87 height 40
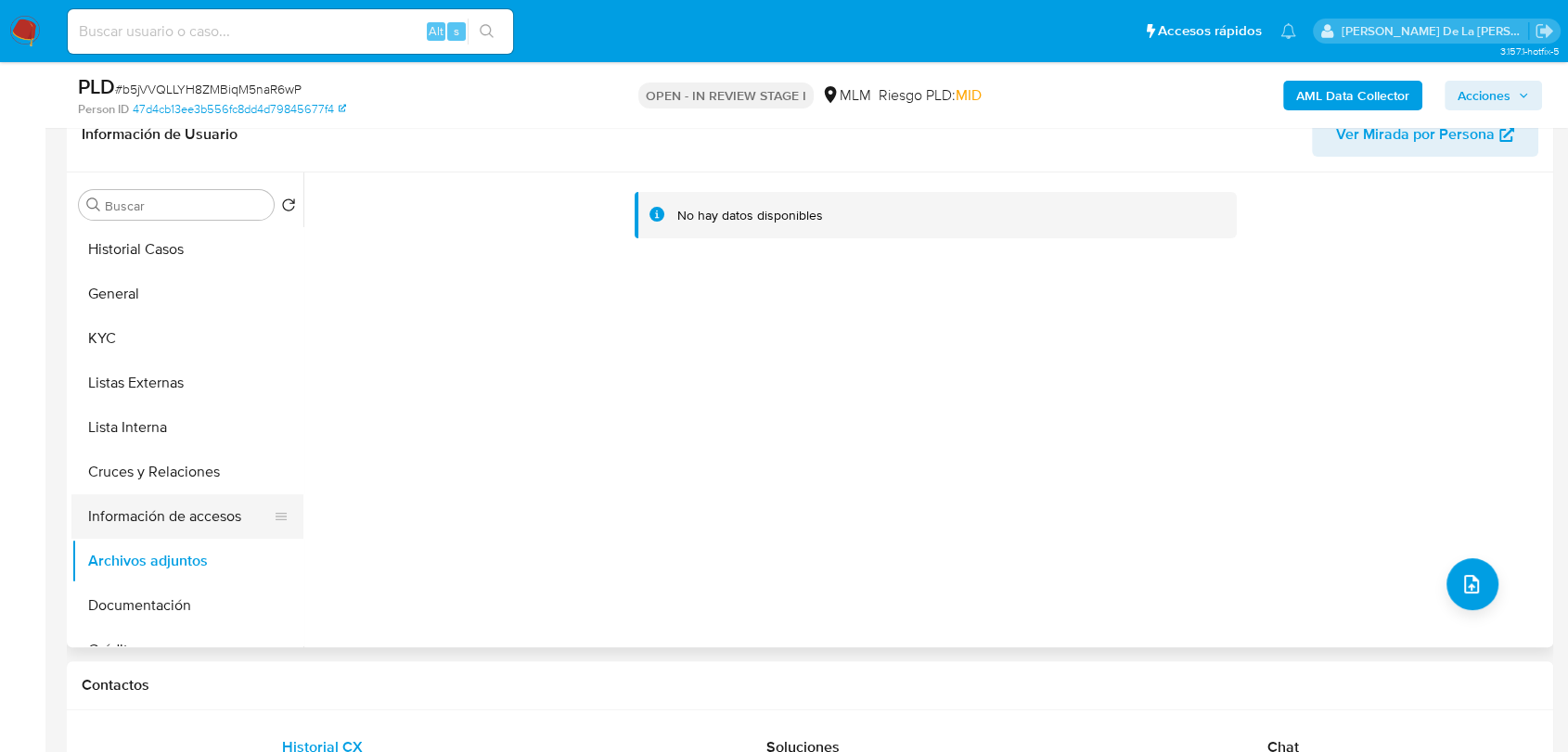
click at [150, 536] on button "Información de accesos" at bounding box center [180, 517] width 217 height 45
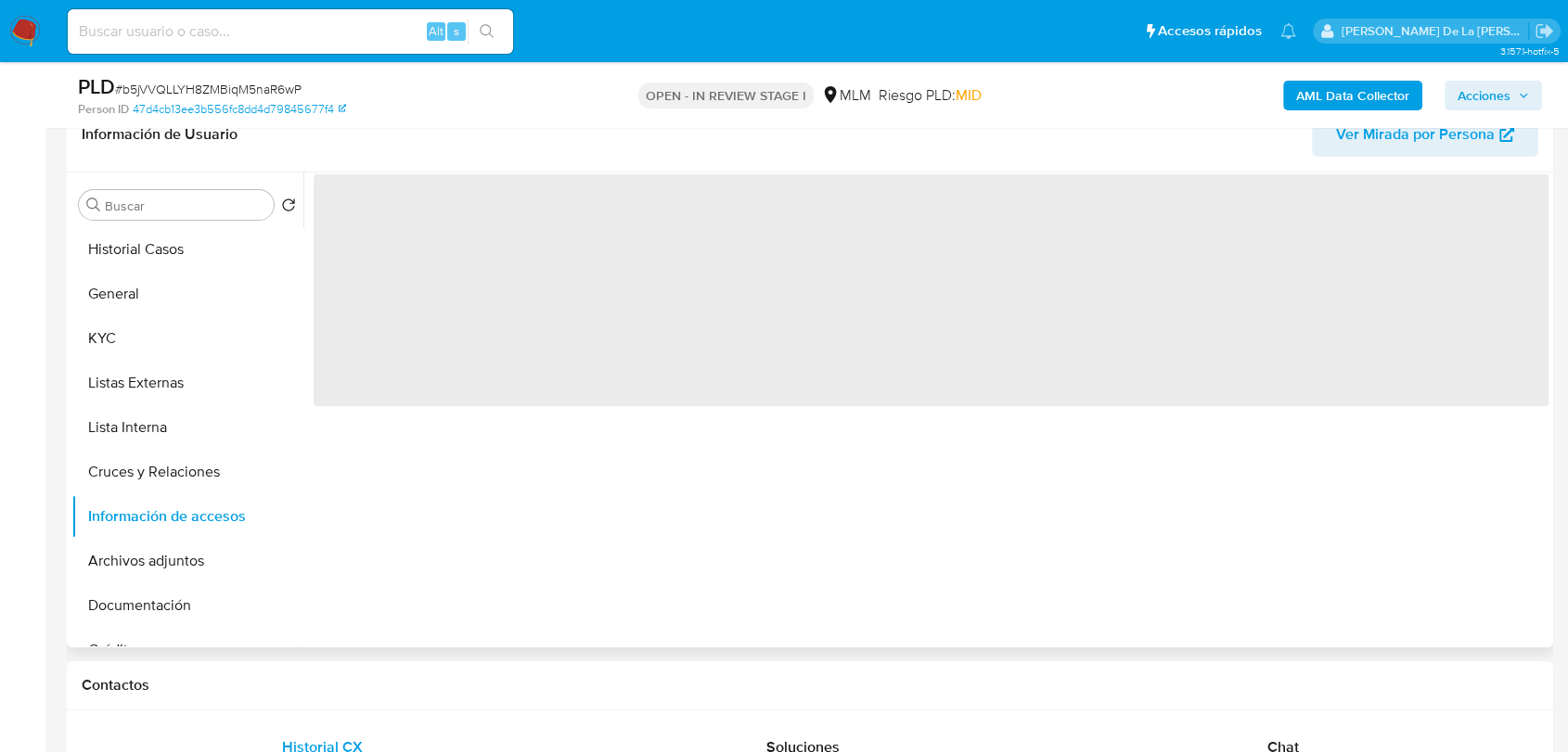
drag, startPoint x: 147, startPoint y: 553, endPoint x: 899, endPoint y: 378, distance: 772.1
click at [148, 552] on button "Archivos adjuntos" at bounding box center [187, 561] width 232 height 45
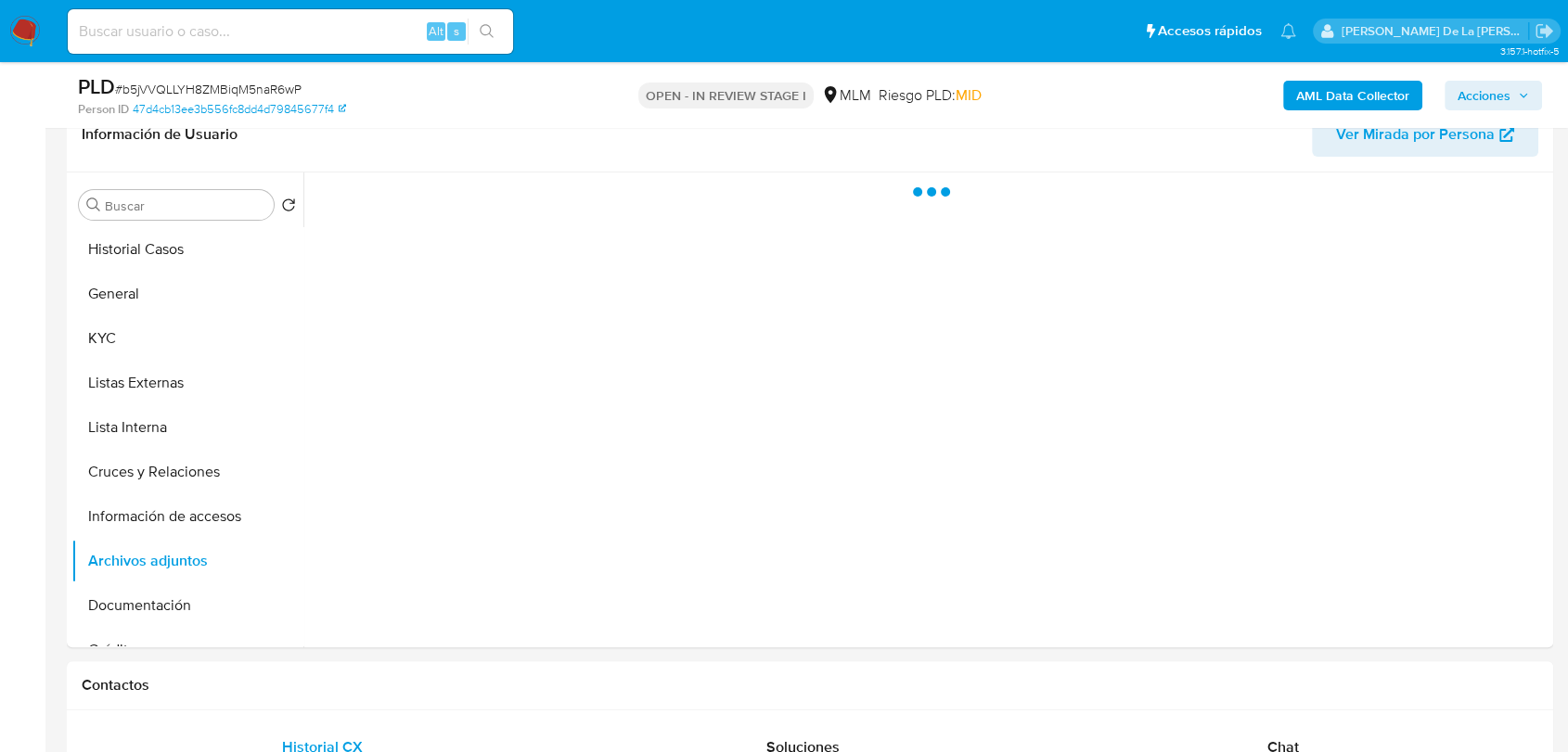
click at [1484, 96] on span "Acciones" at bounding box center [1484, 95] width 52 height 30
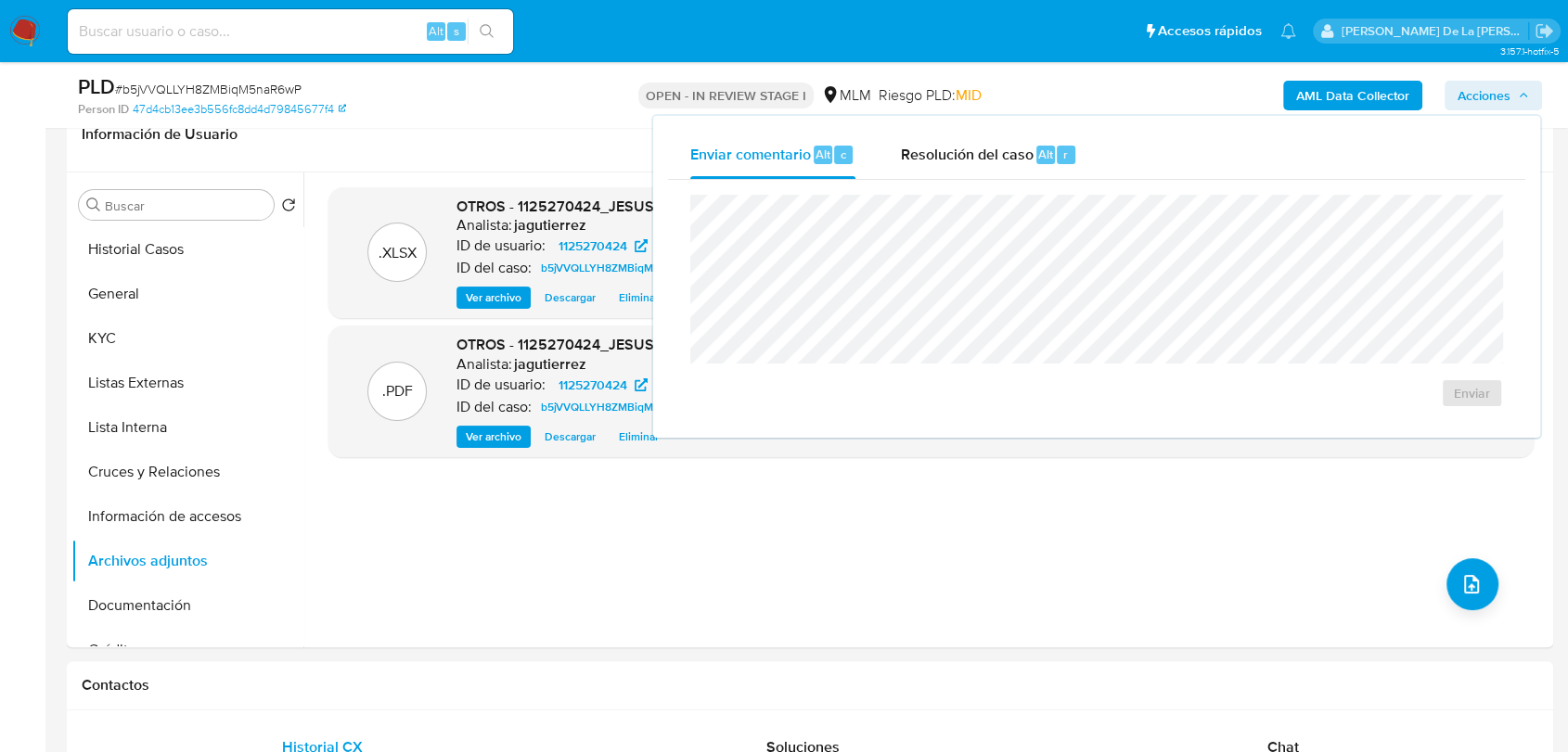
click at [989, 124] on div "Enviar comentario Alt c Resolución del caso Alt r Enviar" at bounding box center [1096, 277] width 887 height 322
click at [965, 172] on div "Resolución del caso Alt r" at bounding box center [988, 155] width 178 height 49
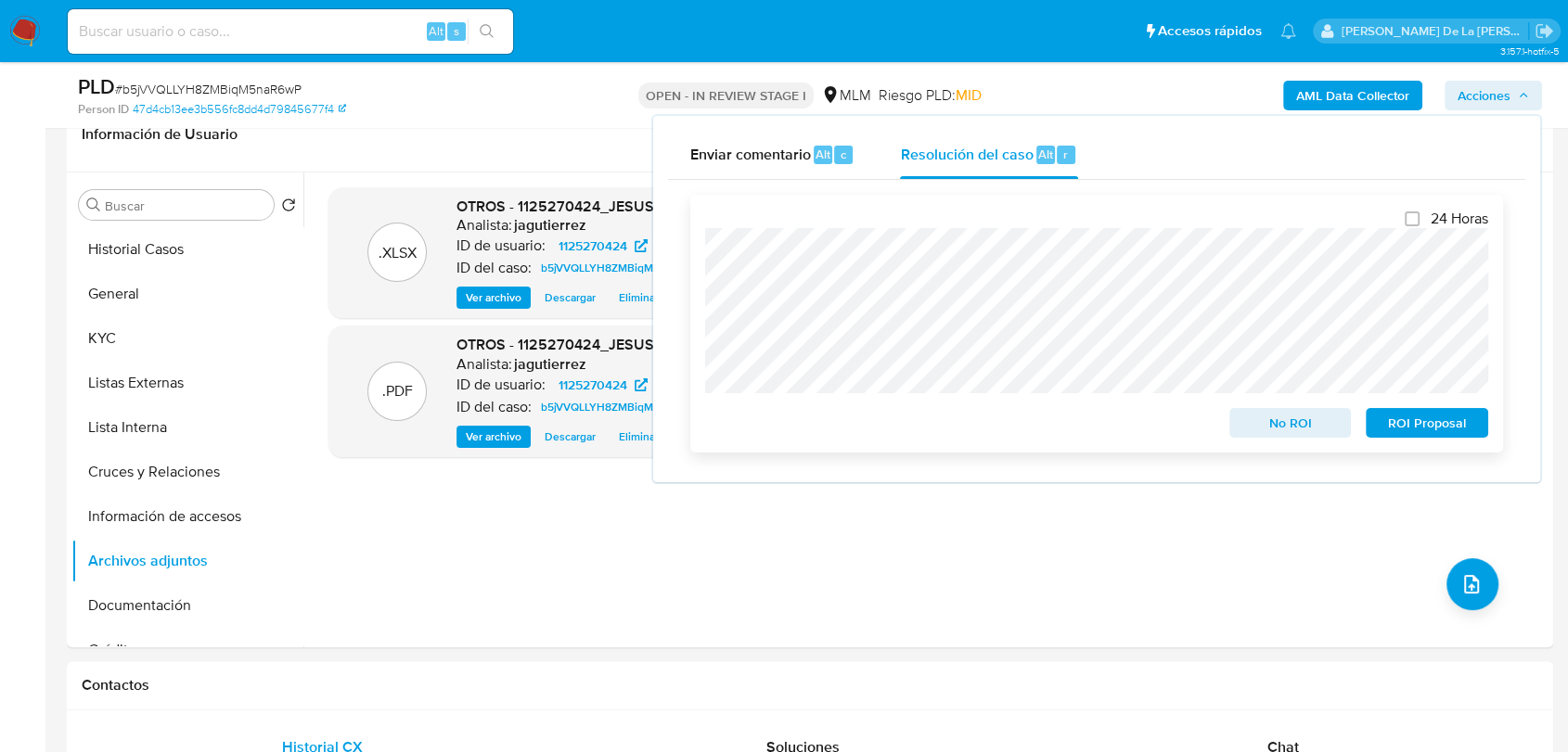
click at [1293, 433] on span "No ROI" at bounding box center [1290, 423] width 96 height 26
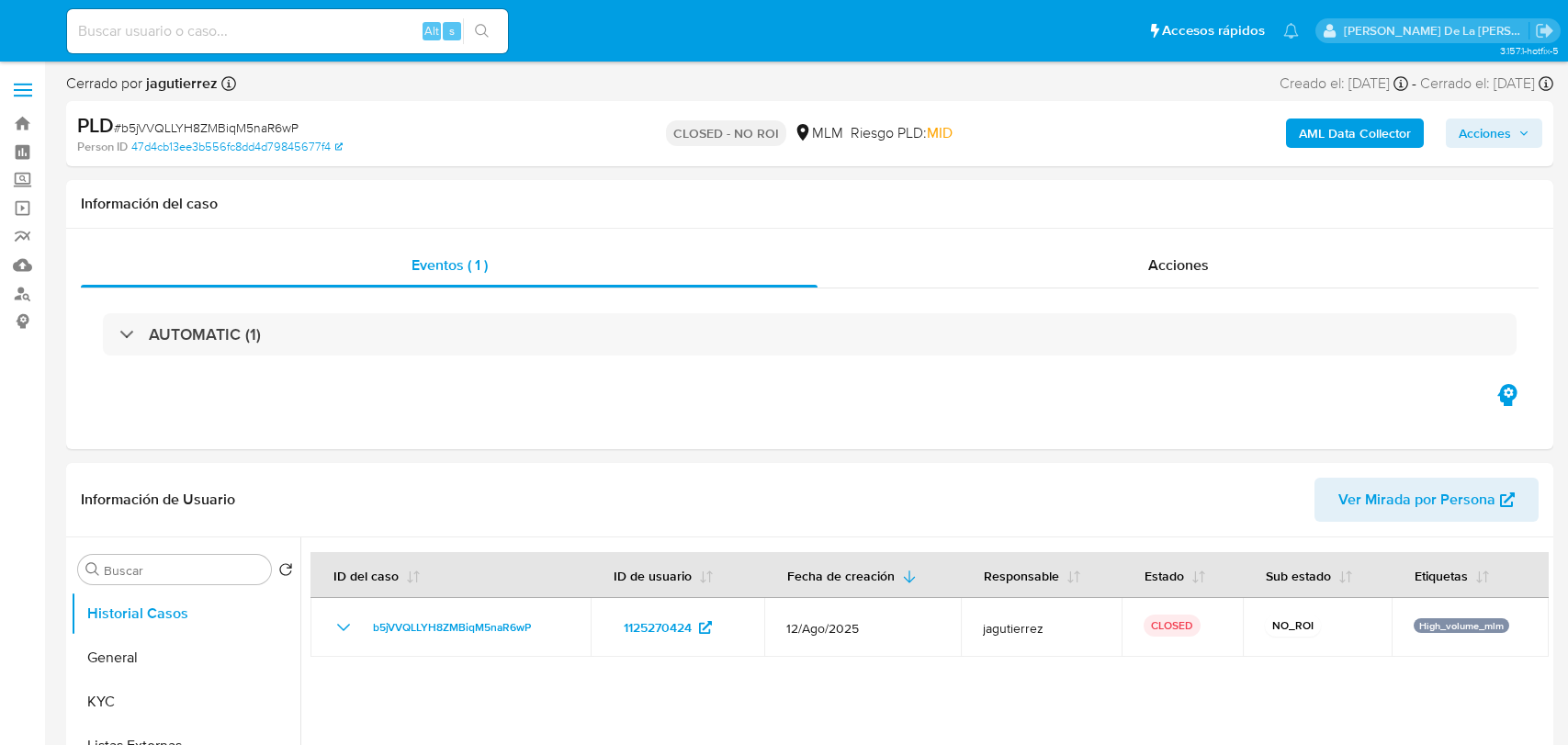
select select "10"
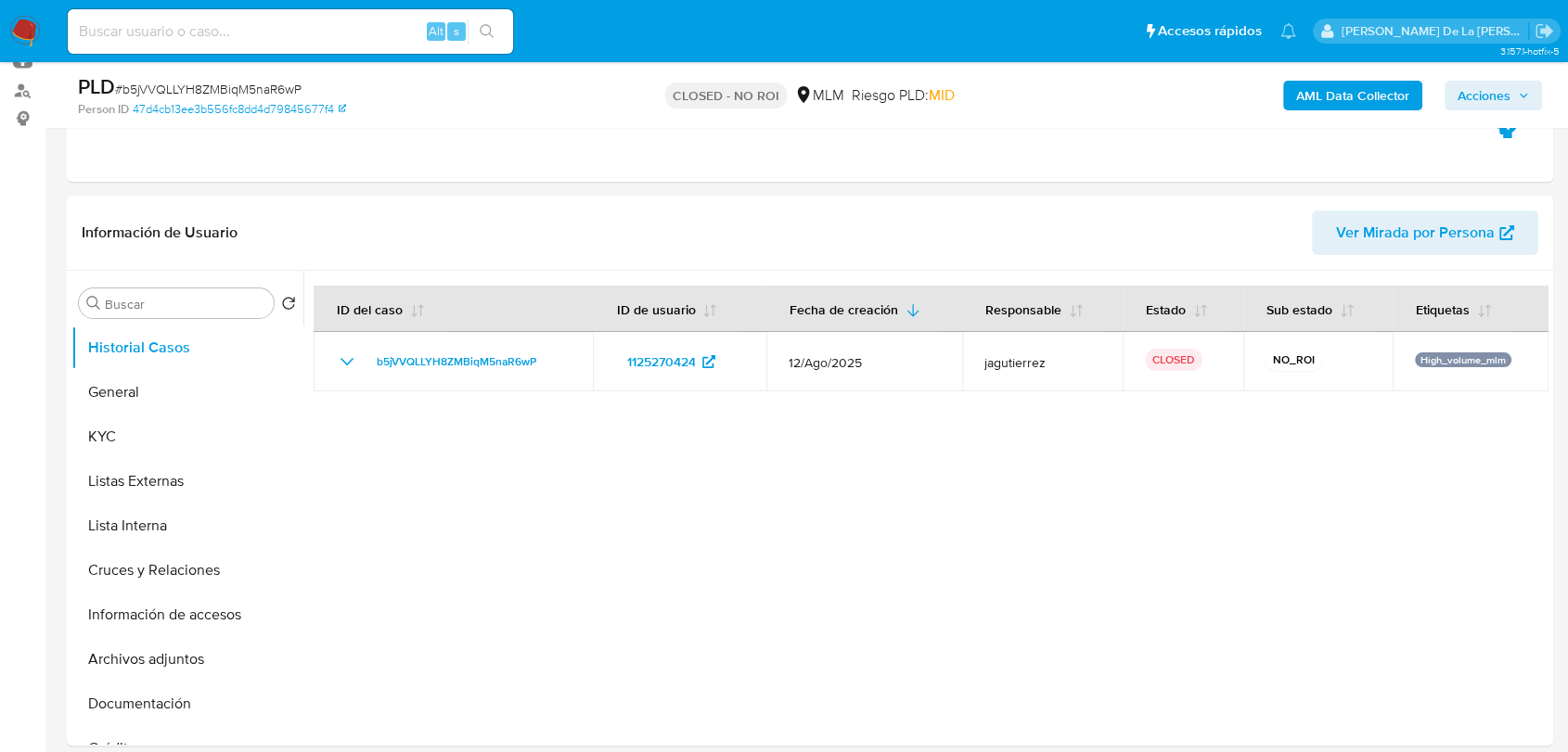
drag, startPoint x: 19, startPoint y: 27, endPoint x: 35, endPoint y: 4, distance: 28.0
click at [19, 27] on img at bounding box center [25, 31] width 32 height 32
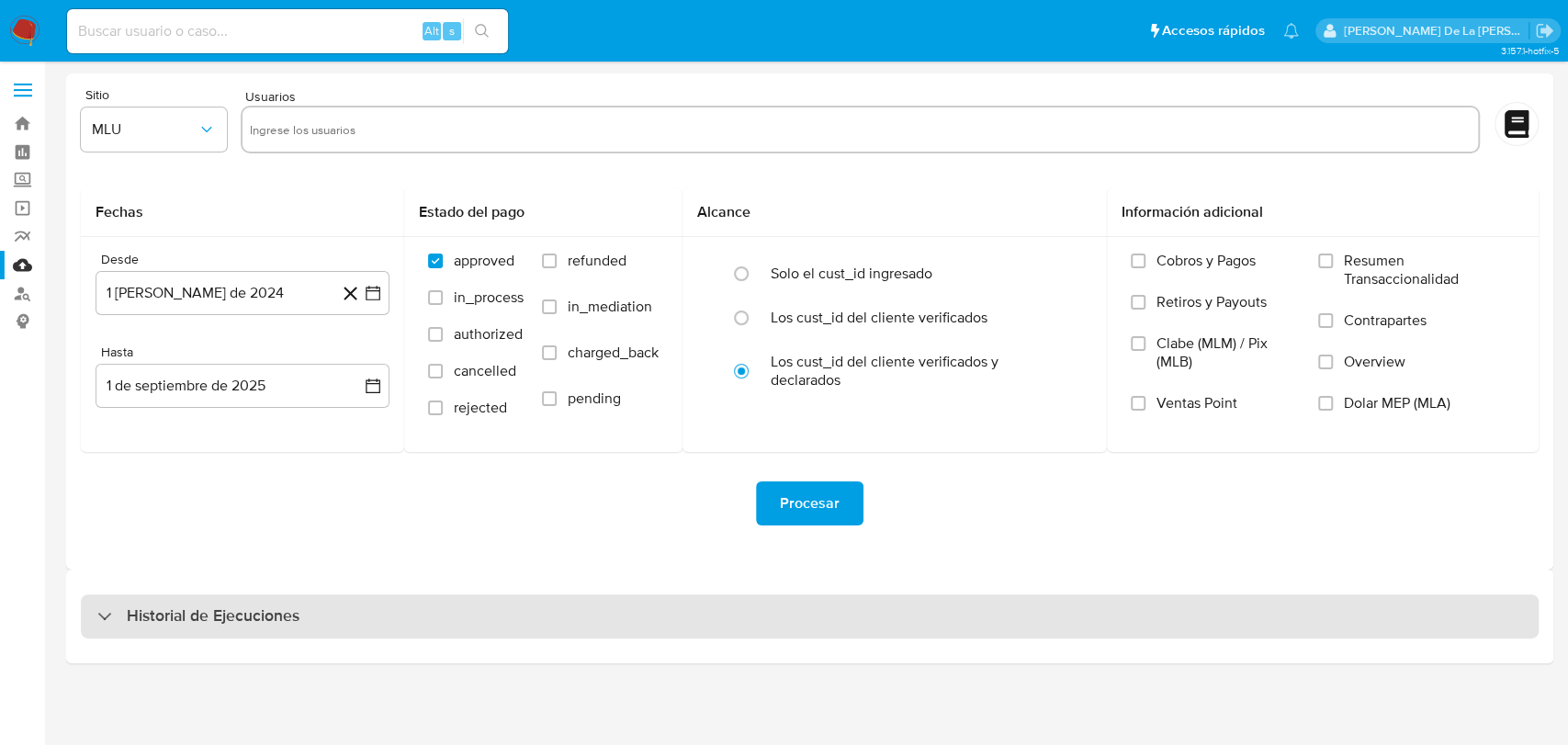
click at [106, 607] on div "Historial de Ejecuciones" at bounding box center [198, 616] width 202 height 22
select select "10"
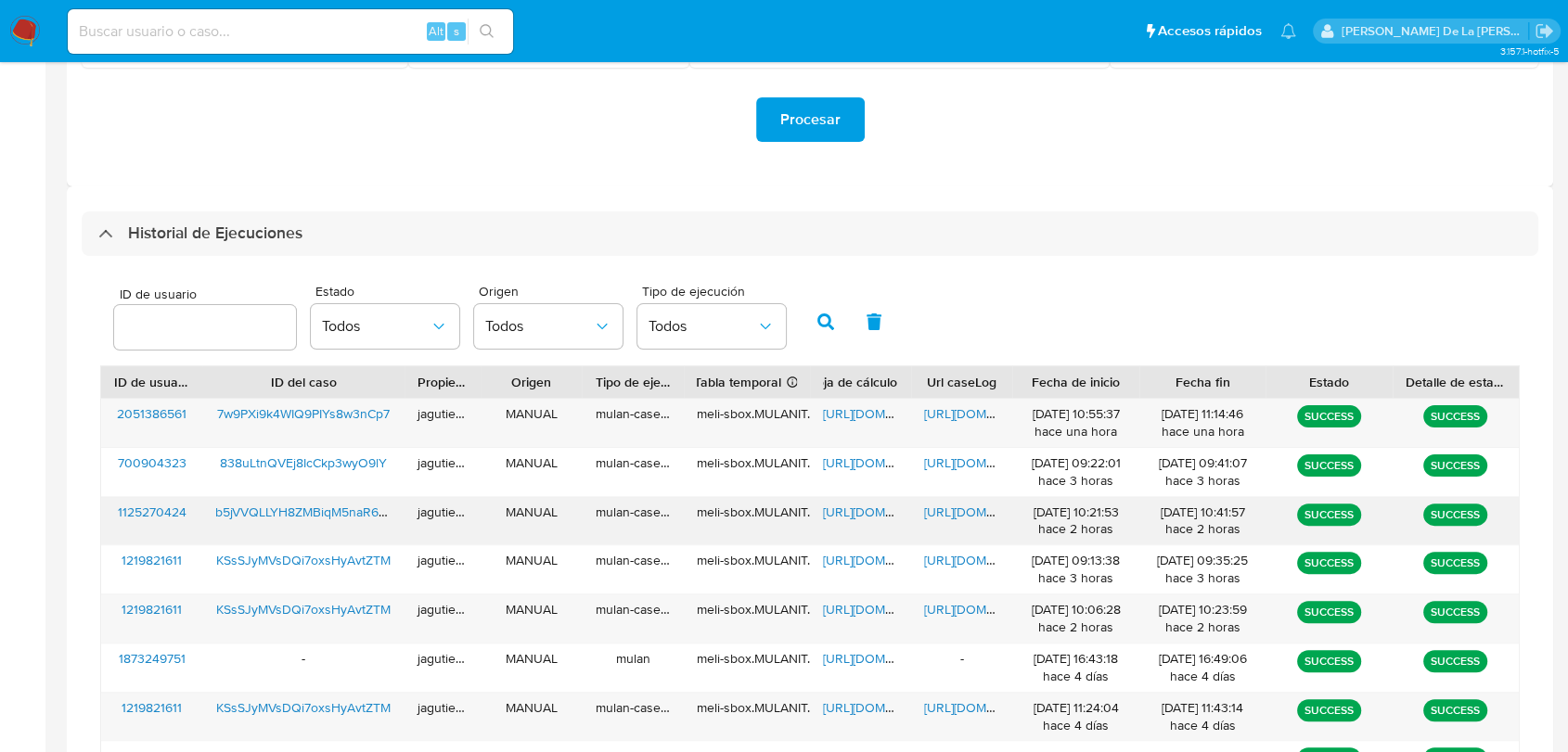
scroll to position [515, 0]
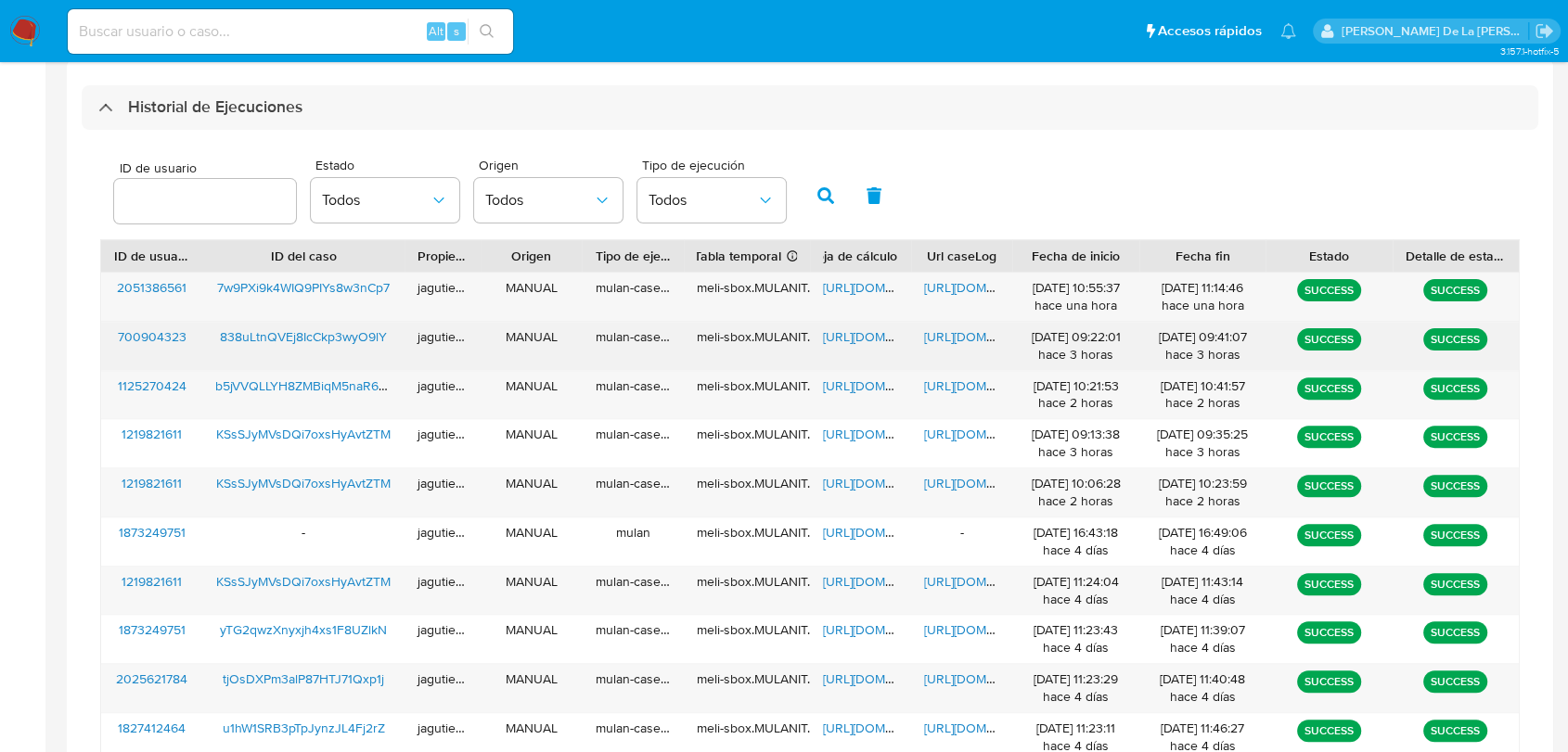
click at [832, 336] on span "https://docs.google.com/spreadsheets/d/1SfTi2HIZorucV_cJ9FzqpcXuH-9j-1Vavk9A9dm…" at bounding box center [887, 336] width 128 height 18
click at [953, 339] on span "https://docs.google.com/document/d/1zZgTc34OtEOqmp5yitBj_nGwPf--3i54BSiNBWBZ8qQ…" at bounding box center [988, 336] width 128 height 18
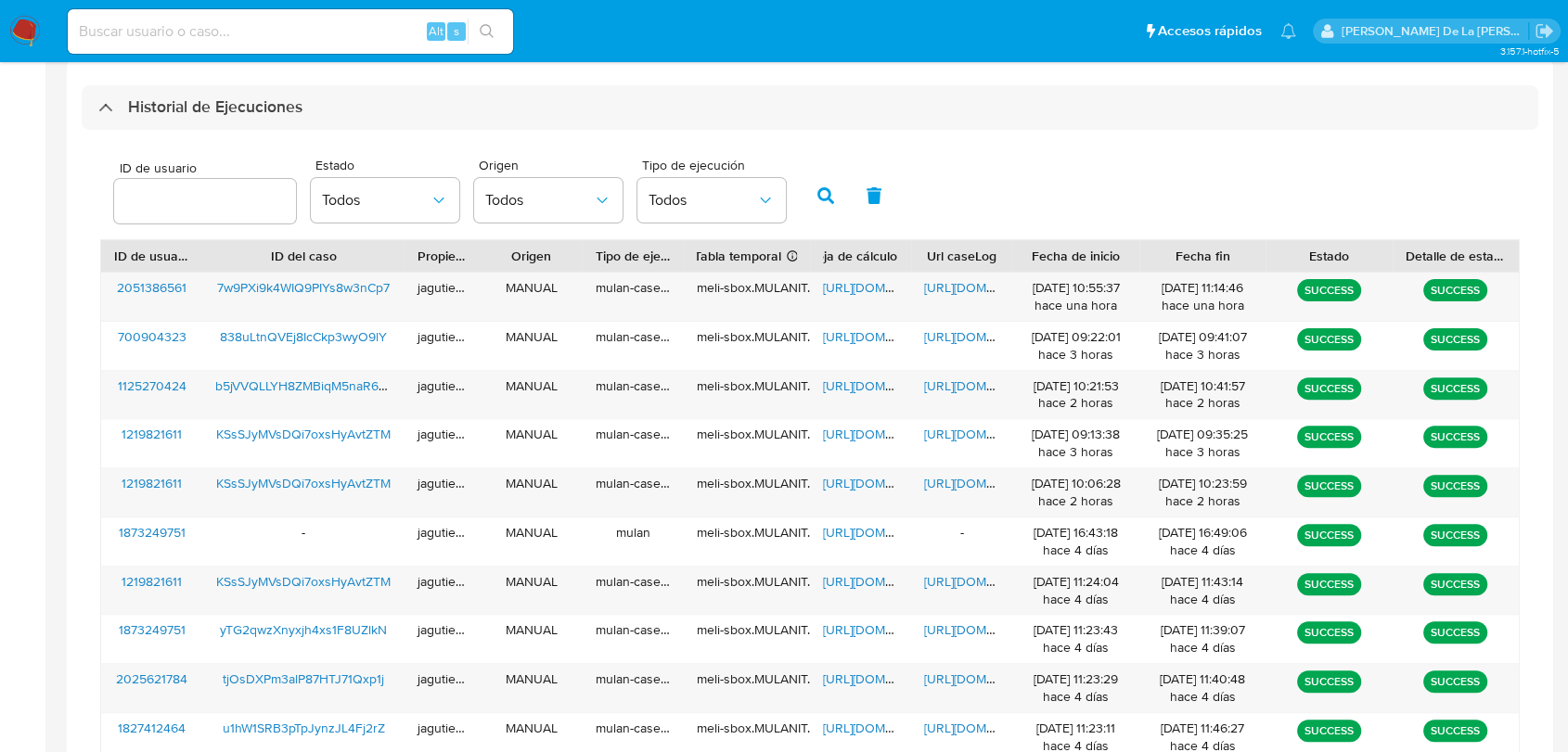
click at [21, 36] on img at bounding box center [25, 31] width 32 height 32
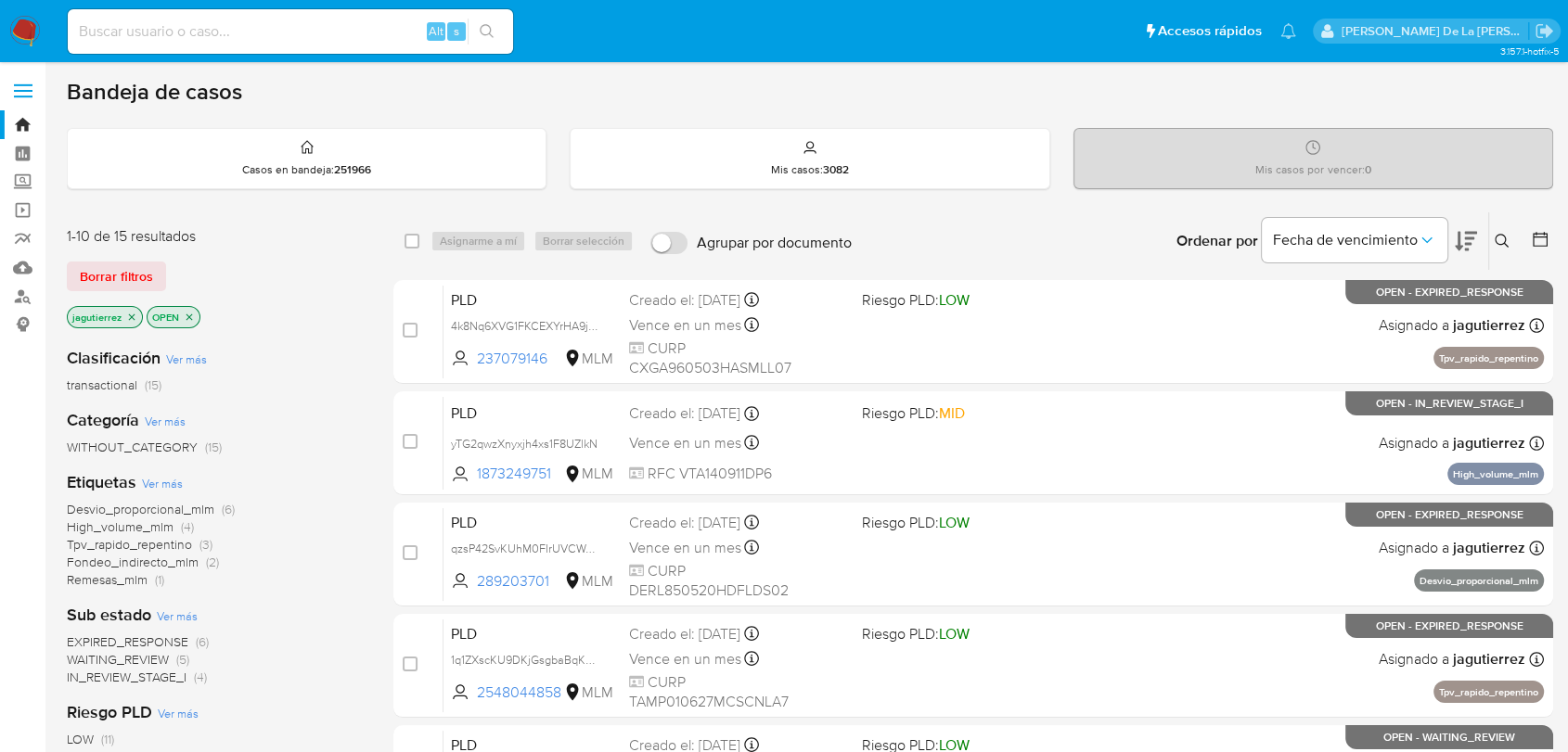
click at [114, 678] on span "IN_REVIEW_STAGE_I" at bounding box center [126, 676] width 119 height 18
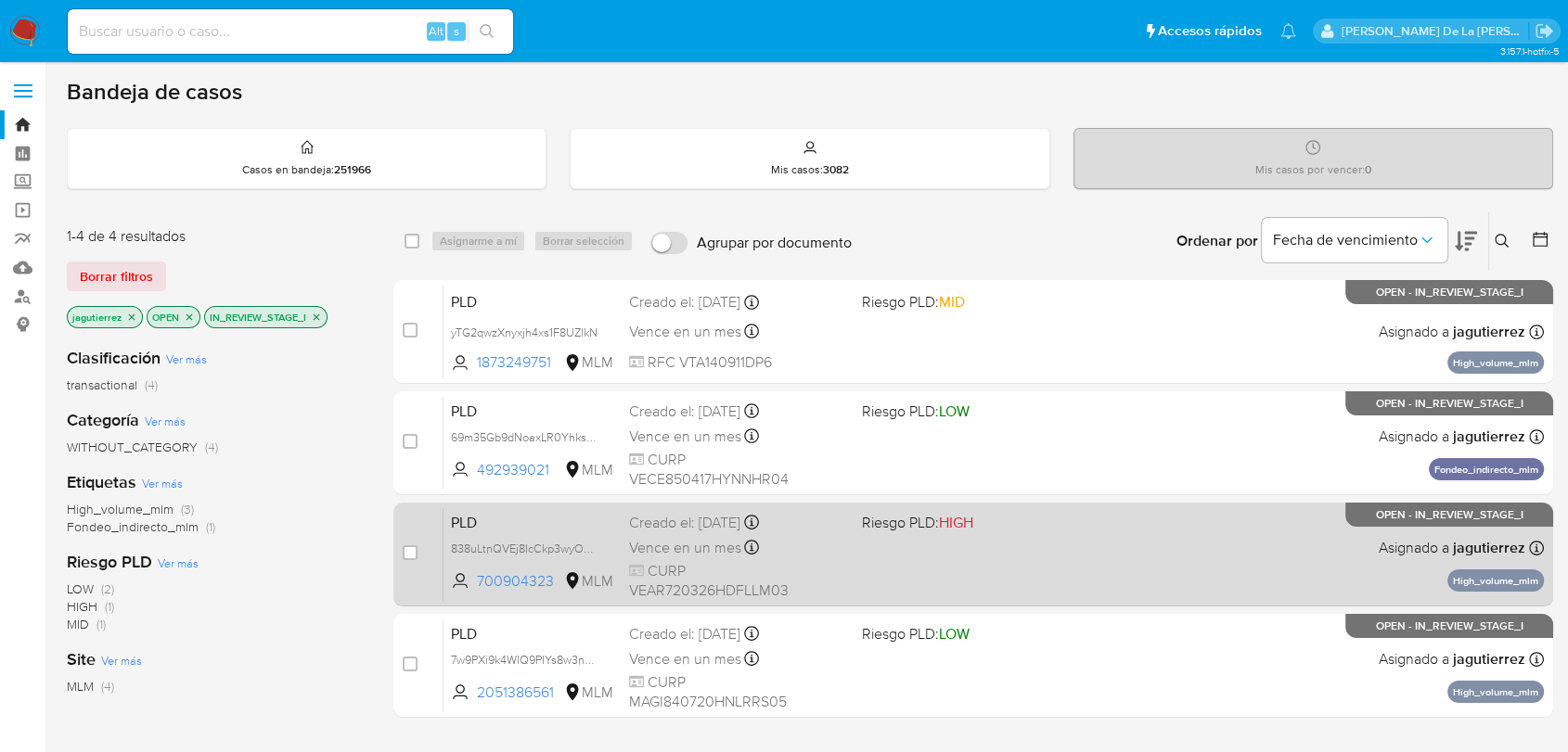
click at [873, 556] on div "PLD 838uLtnQVEj8IcCkp3wyO9lY 700904323 MLM Riesgo PLD: HIGH Creado el: [DATE] C…" at bounding box center [994, 554] width 1100 height 94
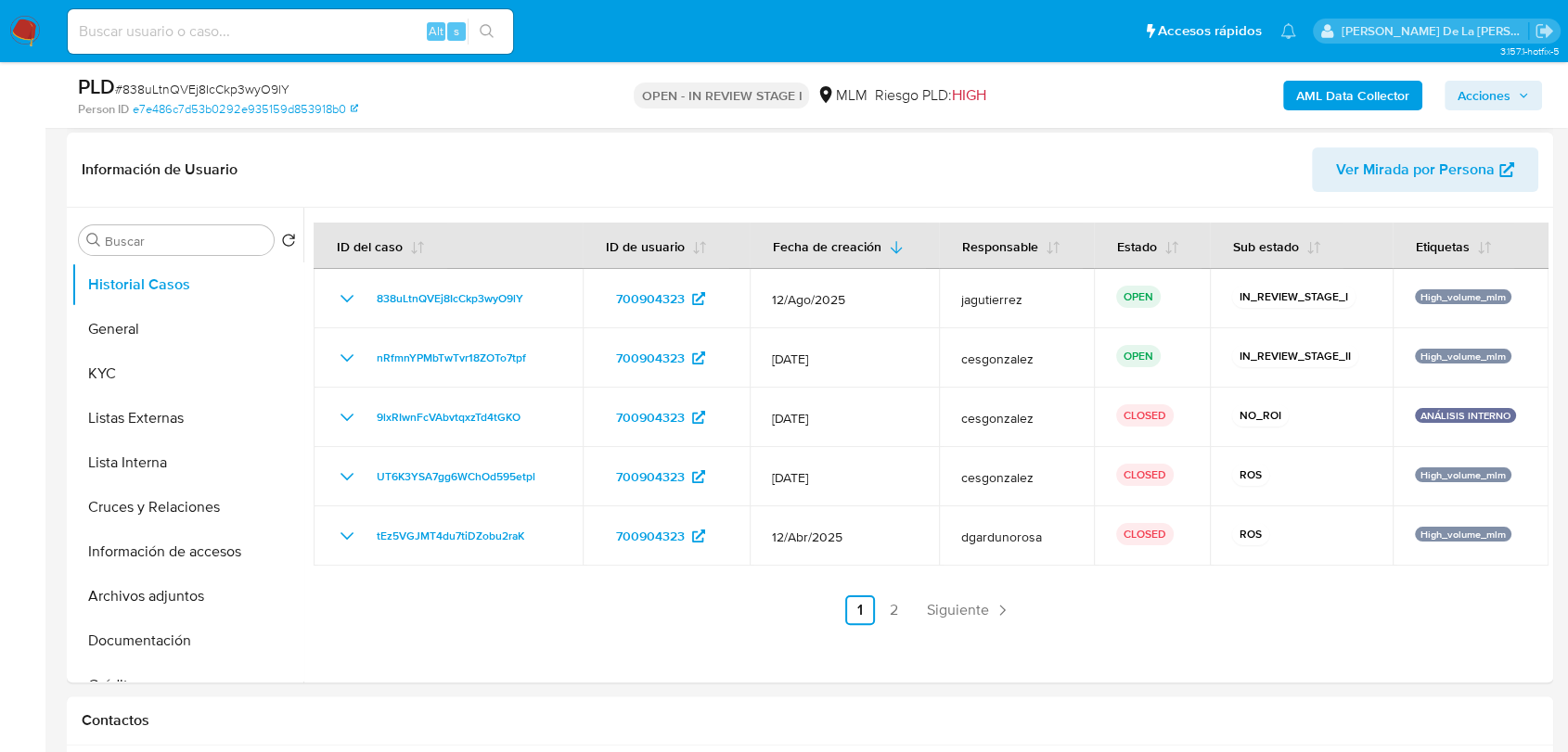
scroll to position [309, 0]
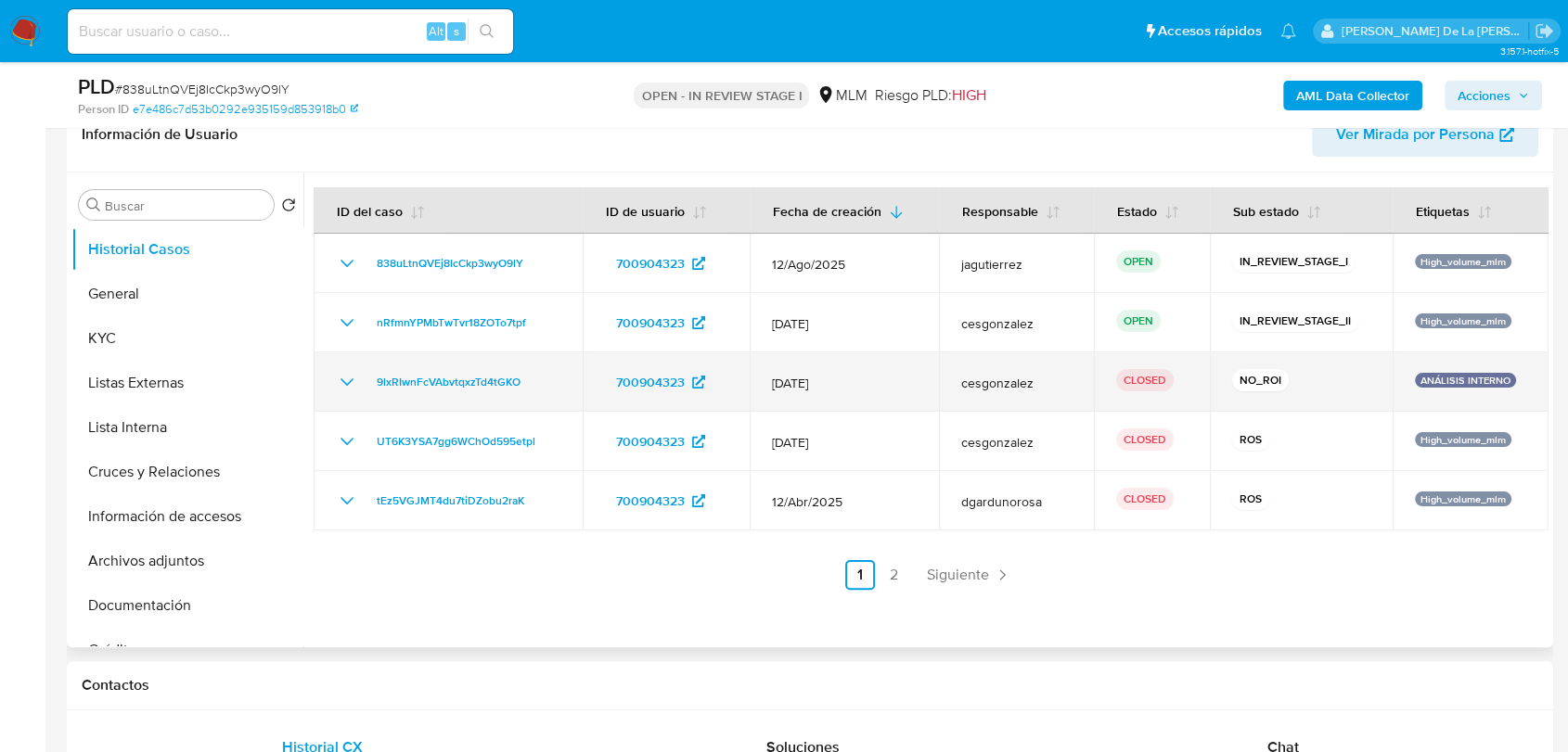
select select "10"
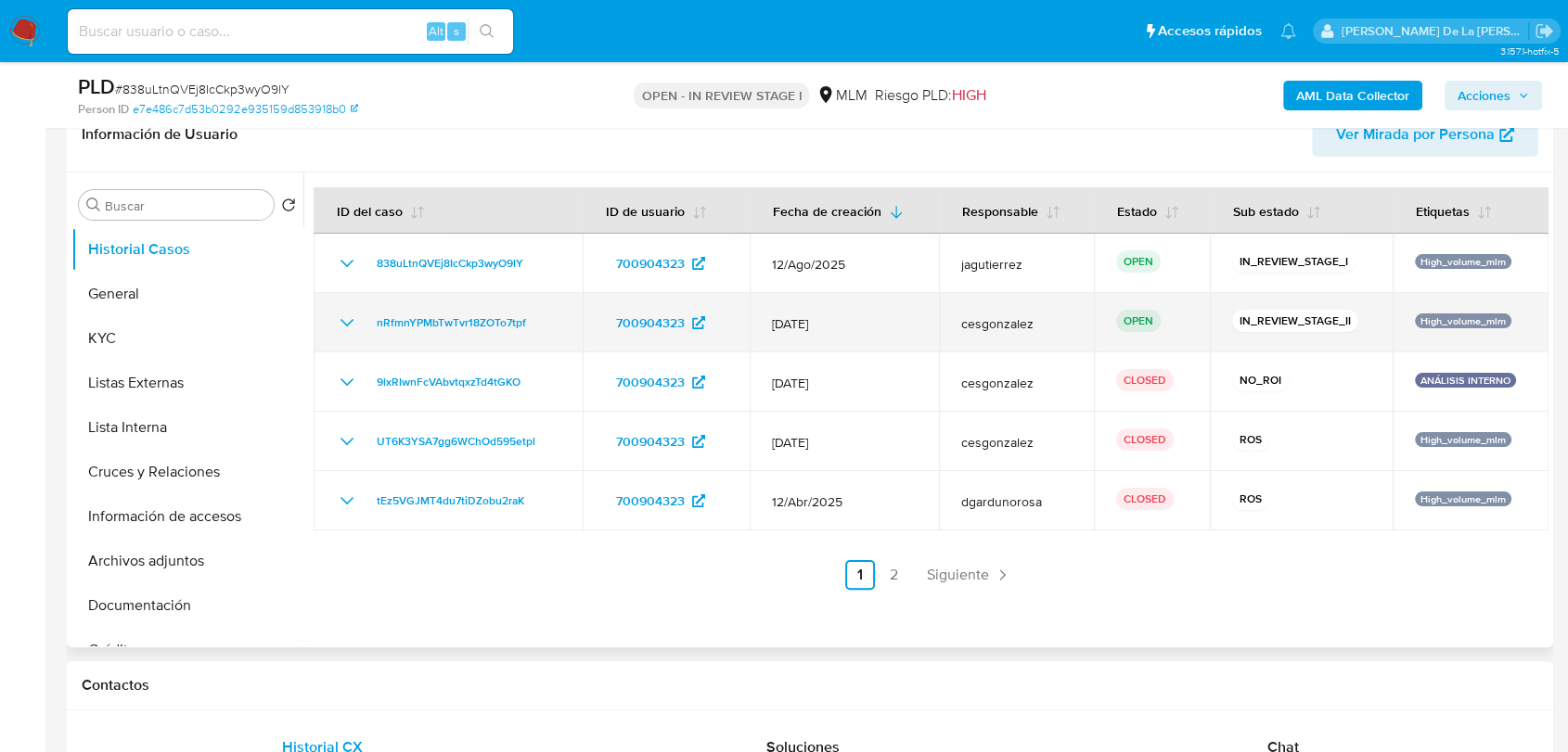
click at [348, 321] on icon "Mostrar/Ocultar" at bounding box center [346, 323] width 13 height 8
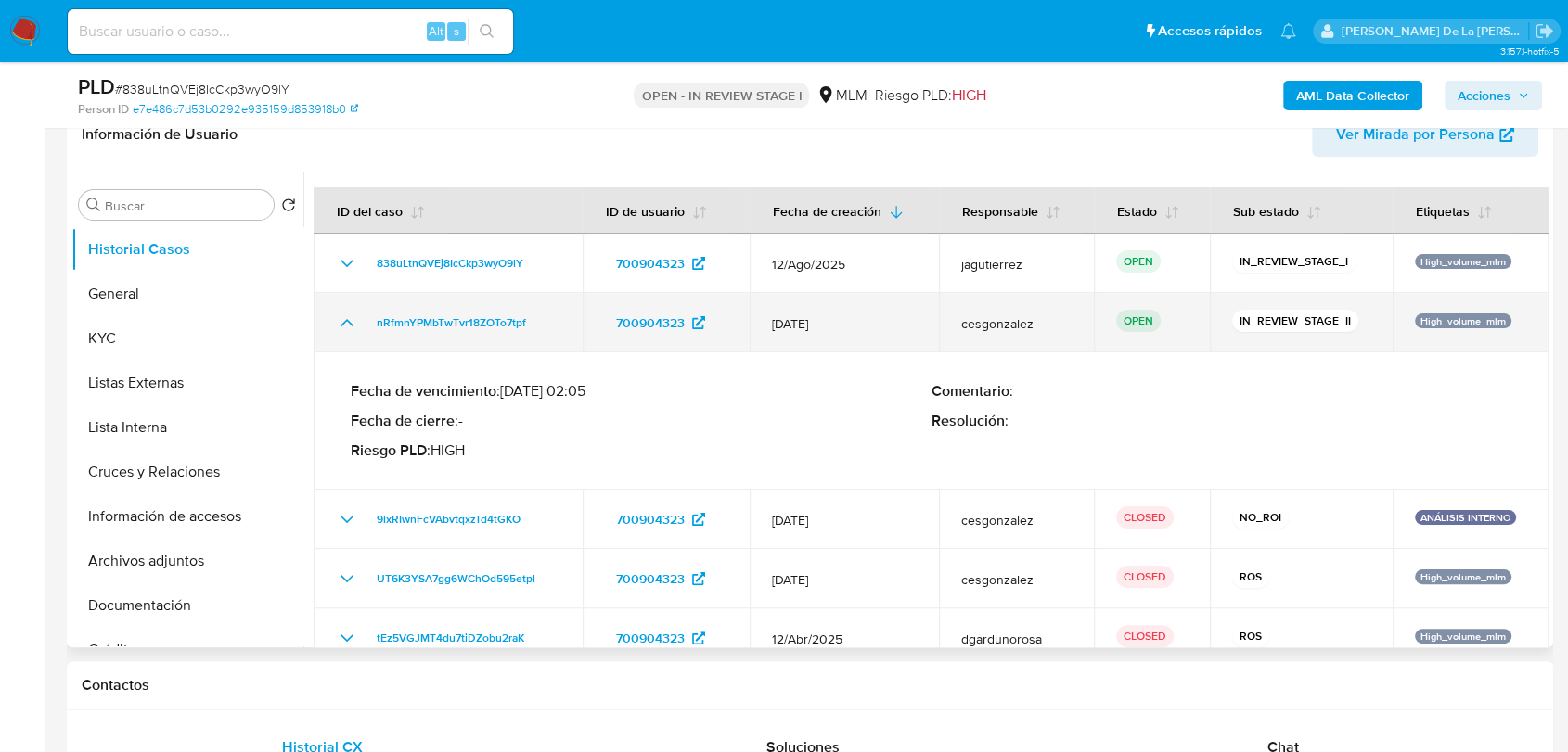
click at [348, 321] on icon "Mostrar/Ocultar" at bounding box center [346, 323] width 13 height 8
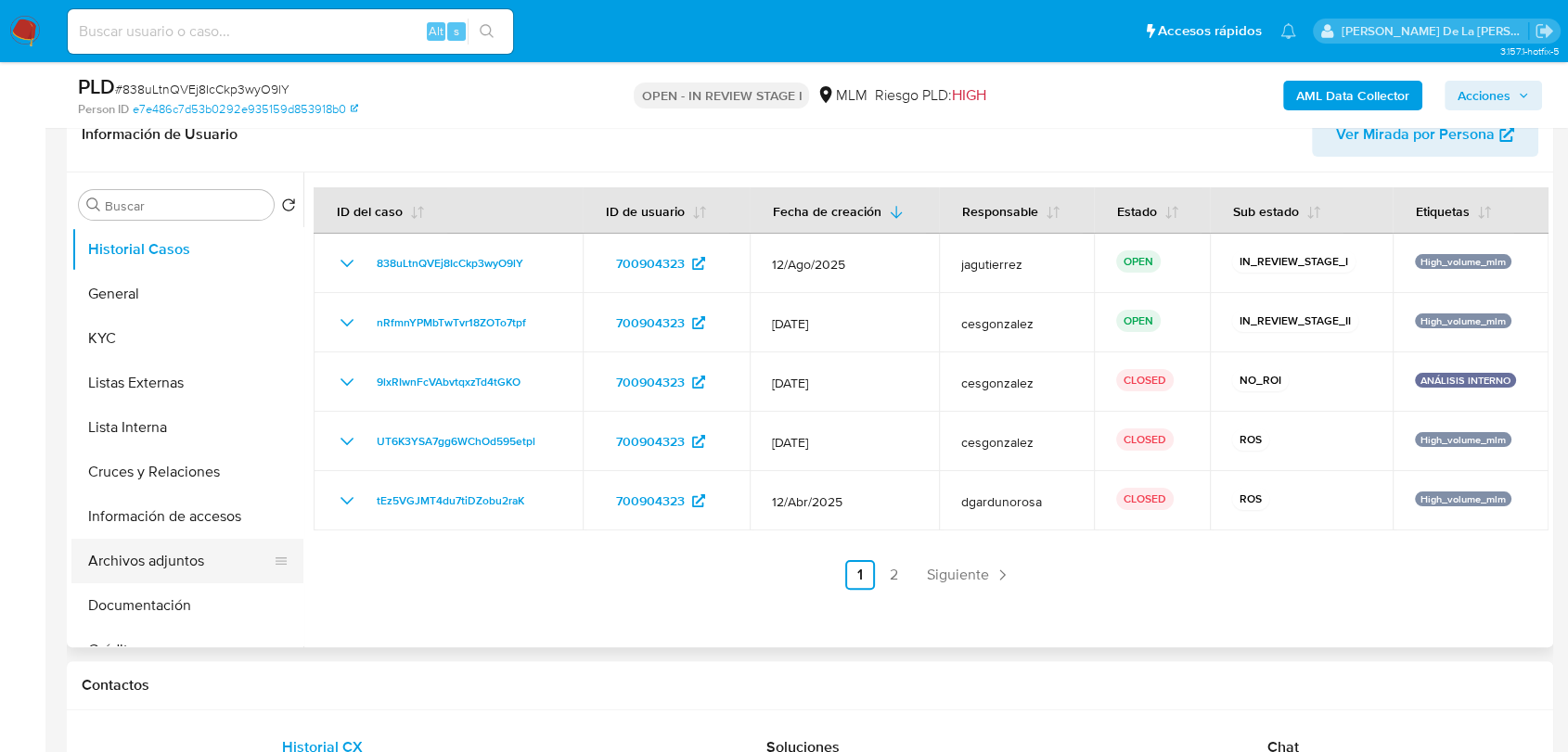
click at [159, 552] on button "Archivos adjuntos" at bounding box center [180, 561] width 217 height 45
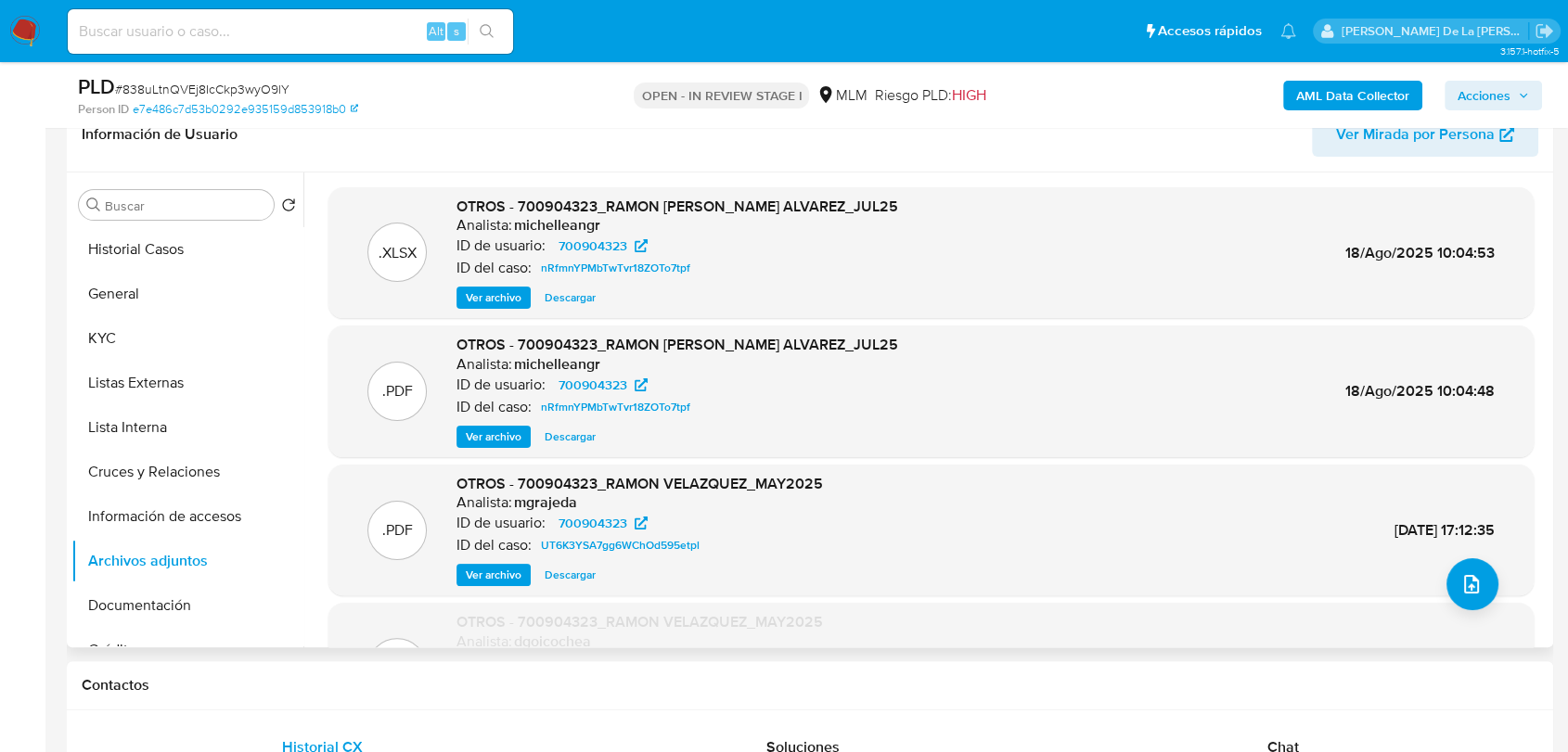
click at [489, 428] on span "Ver archivo" at bounding box center [493, 437] width 55 height 18
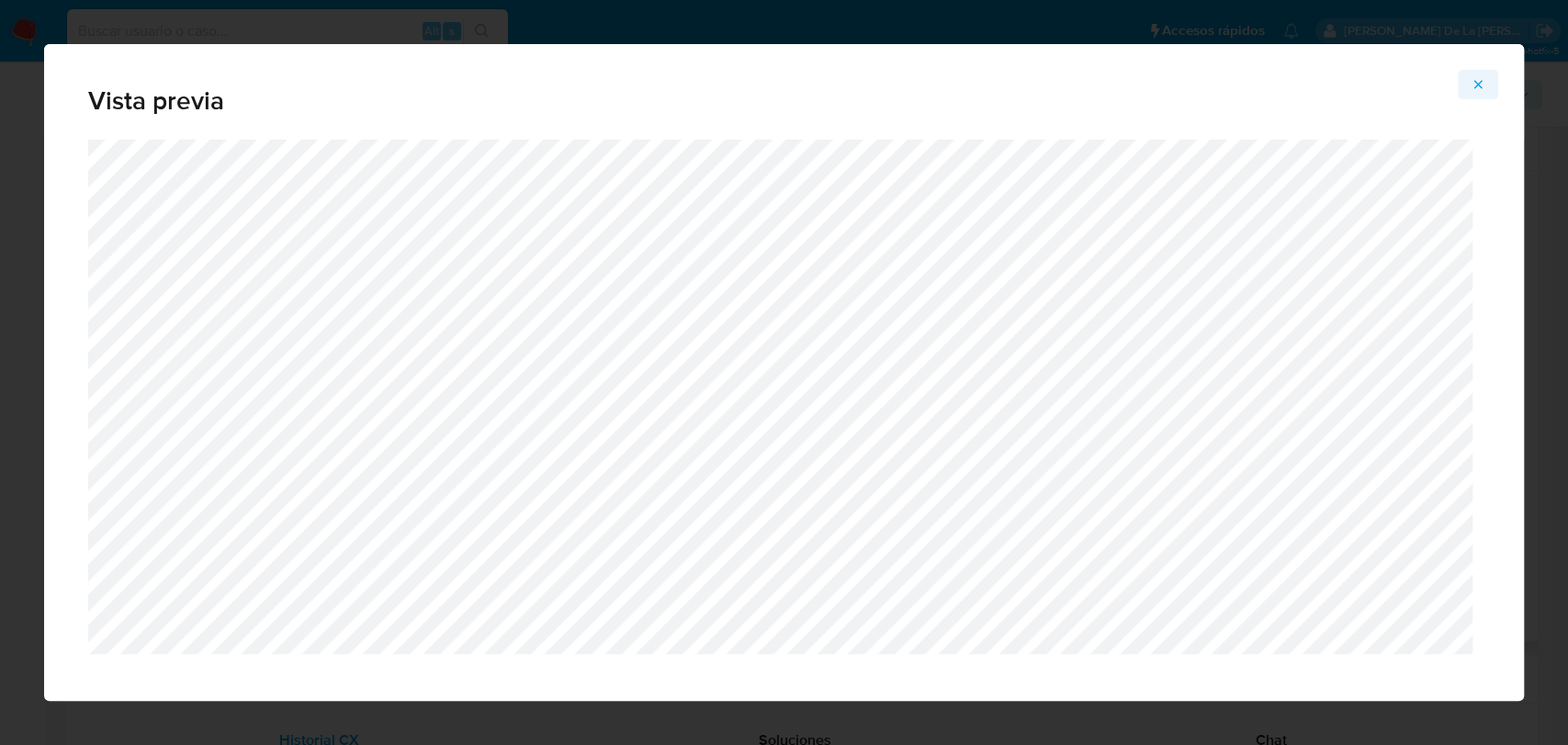
click at [1483, 75] on span "Attachment preview" at bounding box center [1477, 85] width 14 height 26
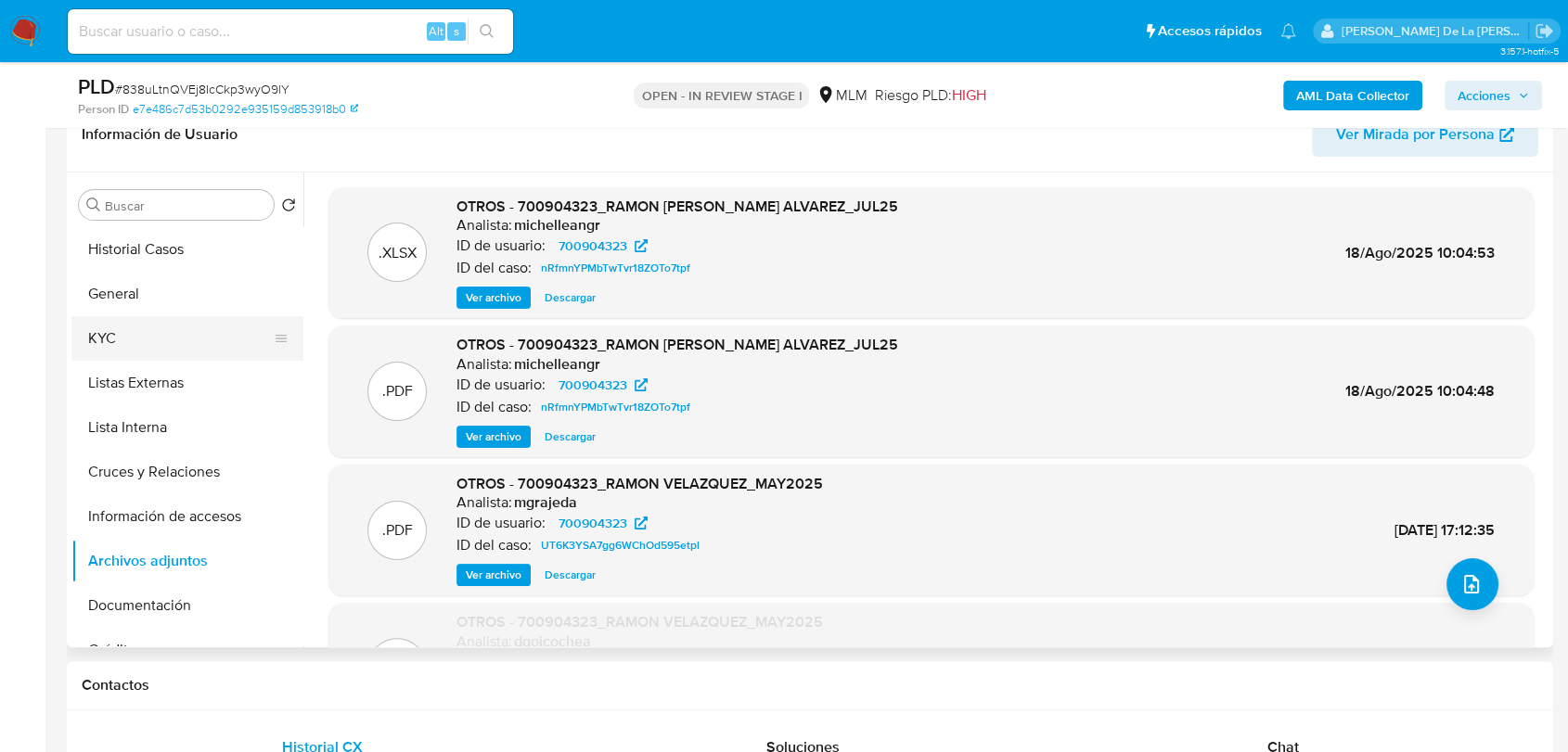
click at [126, 325] on button "KYC" at bounding box center [180, 339] width 217 height 45
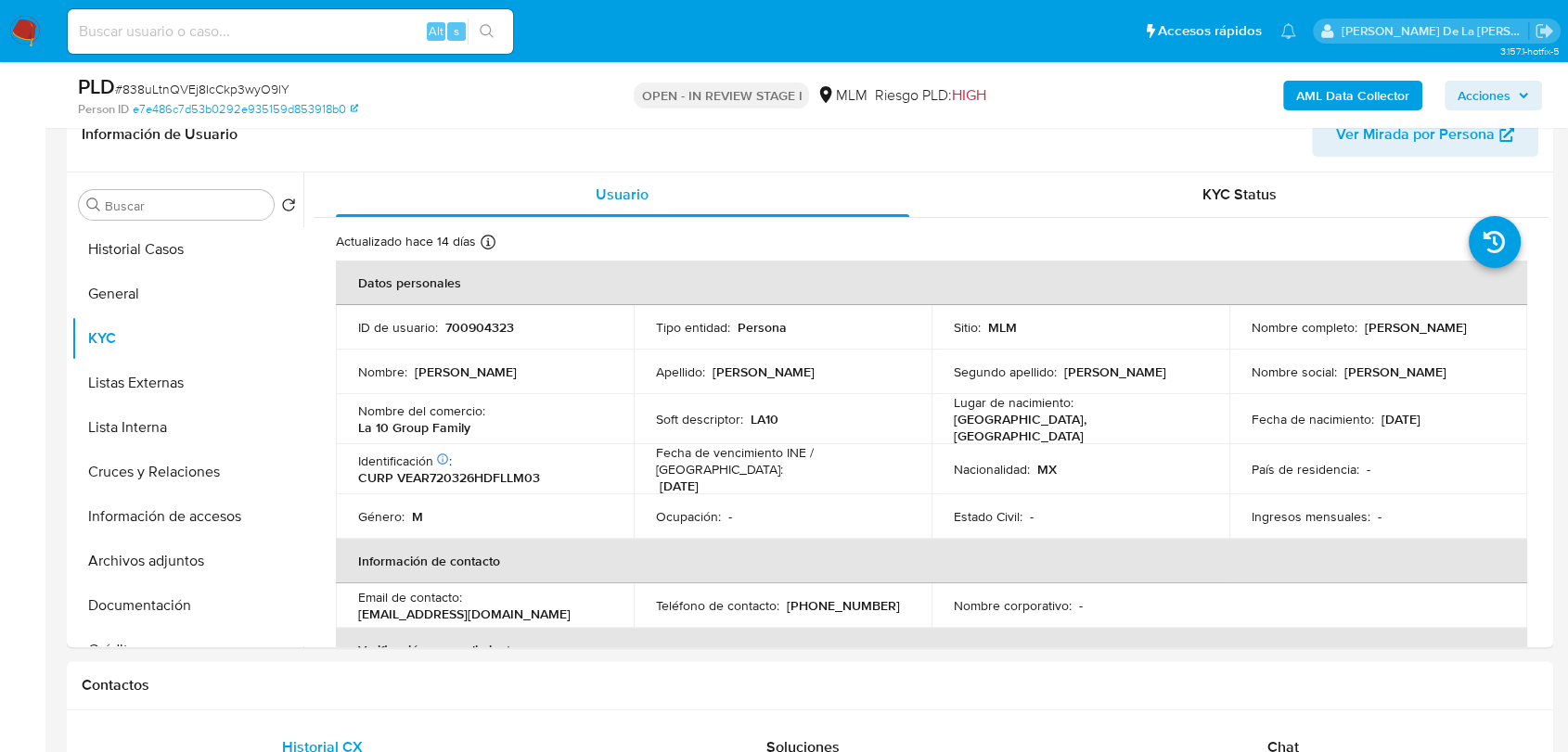
click at [471, 419] on p "La 10 Group Family" at bounding box center [414, 427] width 113 height 16
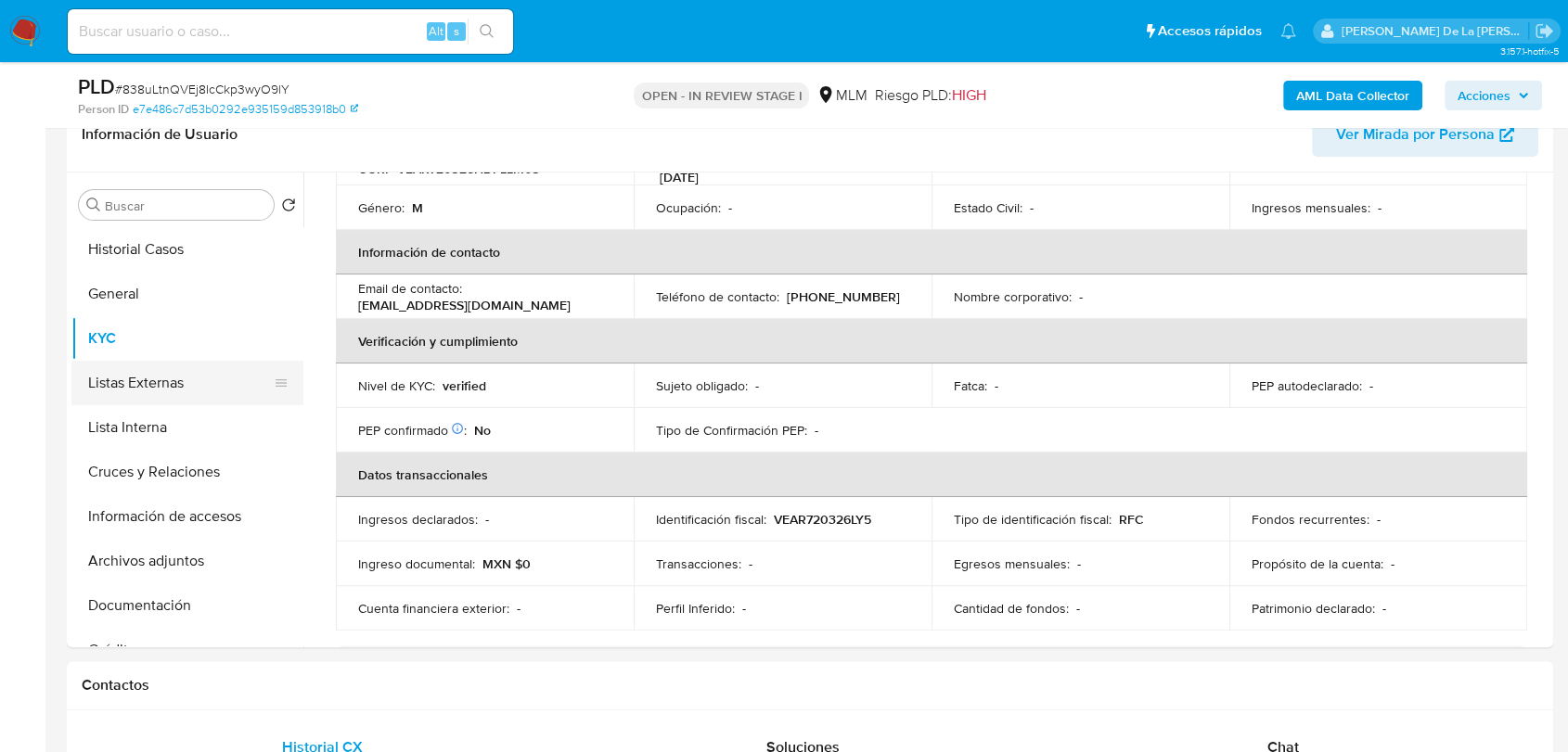
click at [135, 376] on button "Listas Externas" at bounding box center [180, 383] width 217 height 45
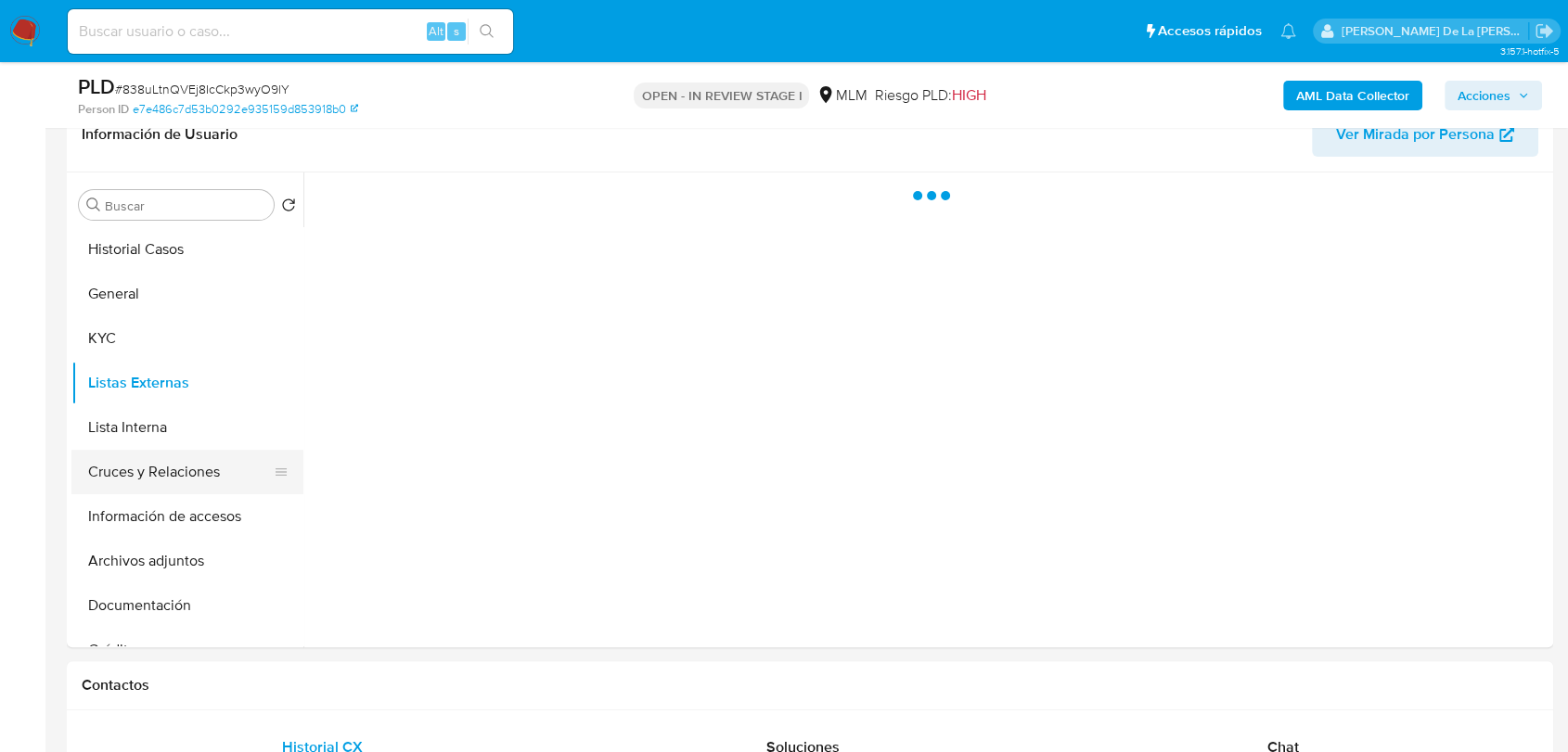
drag, startPoint x: 126, startPoint y: 466, endPoint x: 130, endPoint y: 490, distance: 24.3
click at [126, 466] on button "Cruces y Relaciones" at bounding box center [180, 473] width 217 height 45
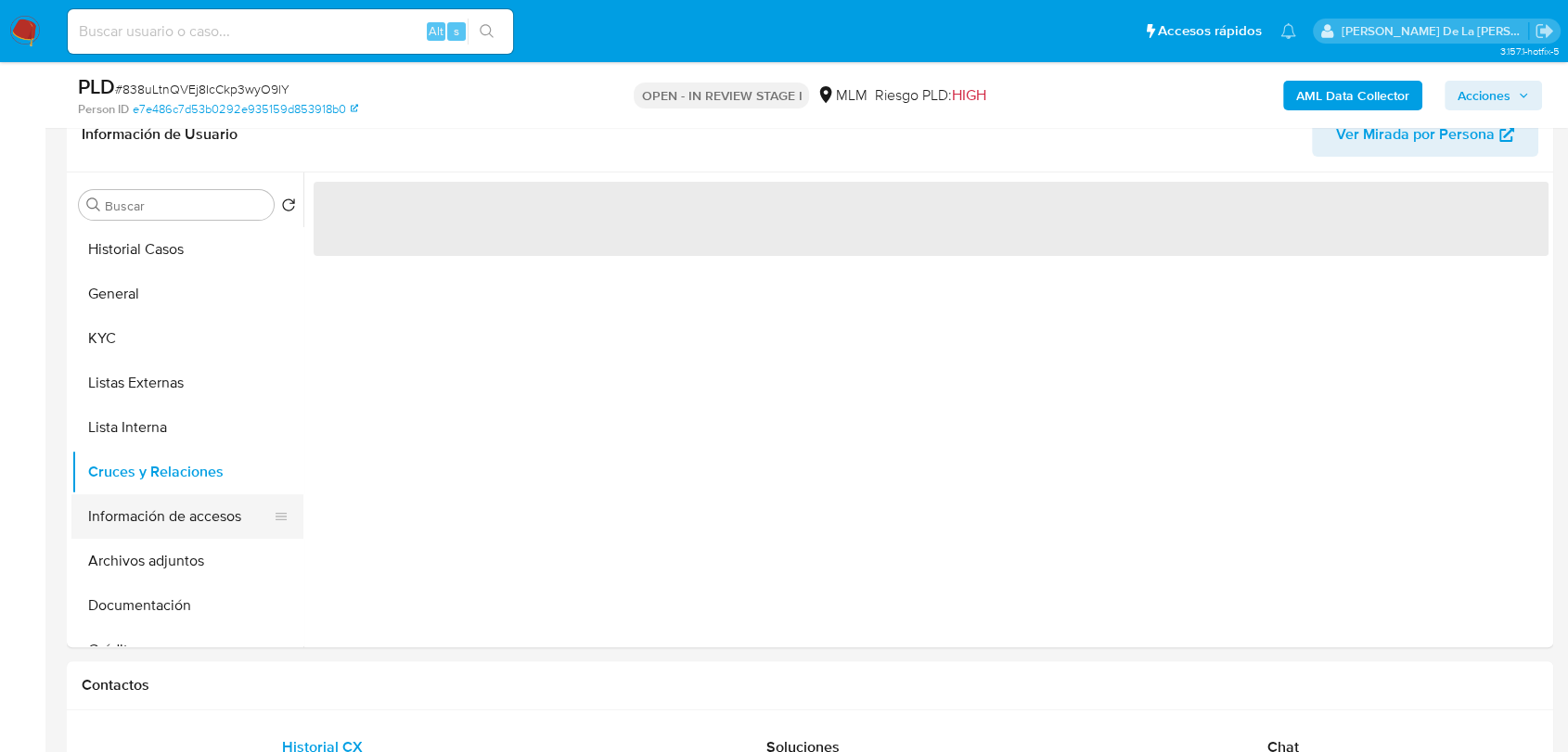
click at [128, 515] on button "Información de accesos" at bounding box center [180, 517] width 217 height 45
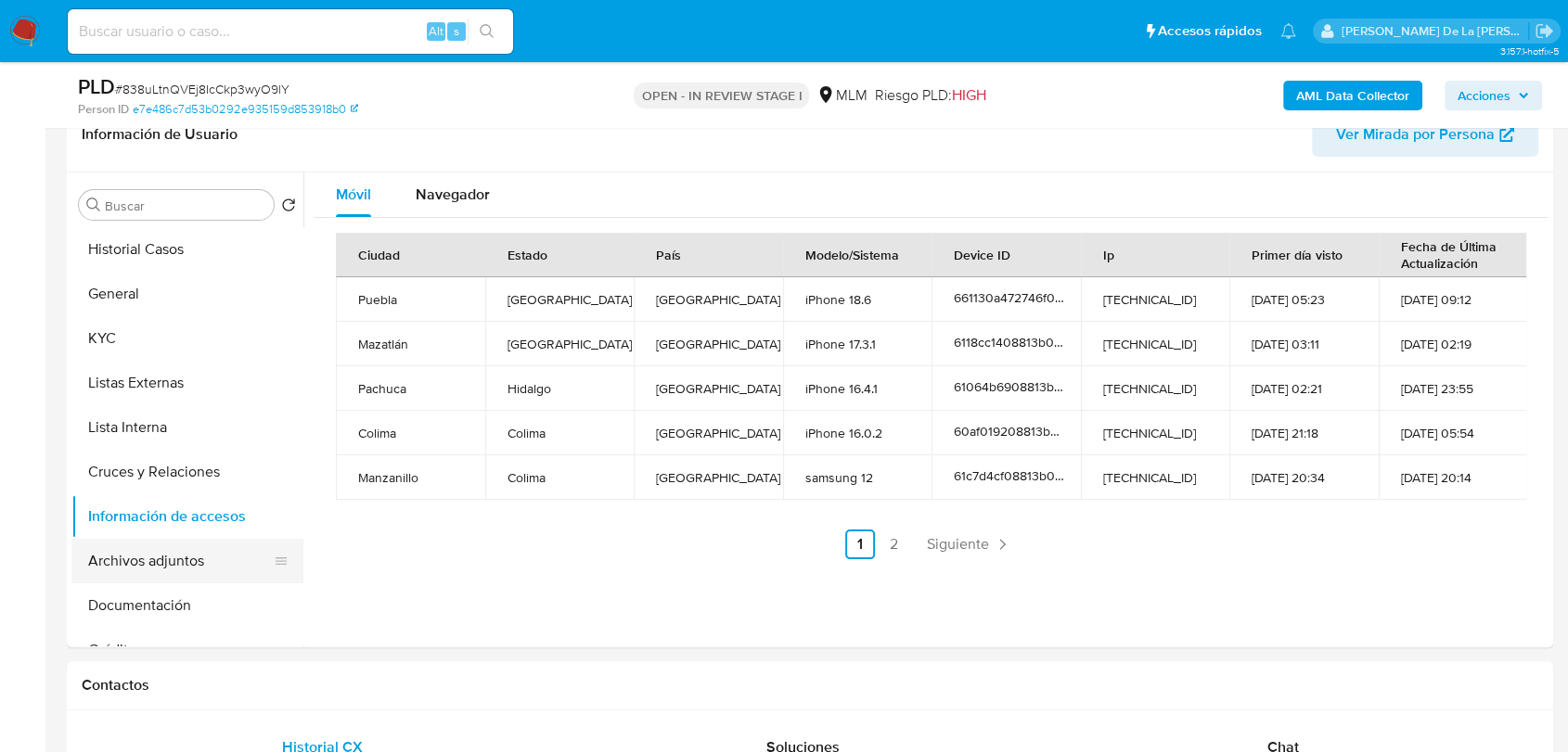
click at [130, 558] on button "Archivos adjuntos" at bounding box center [180, 561] width 217 height 45
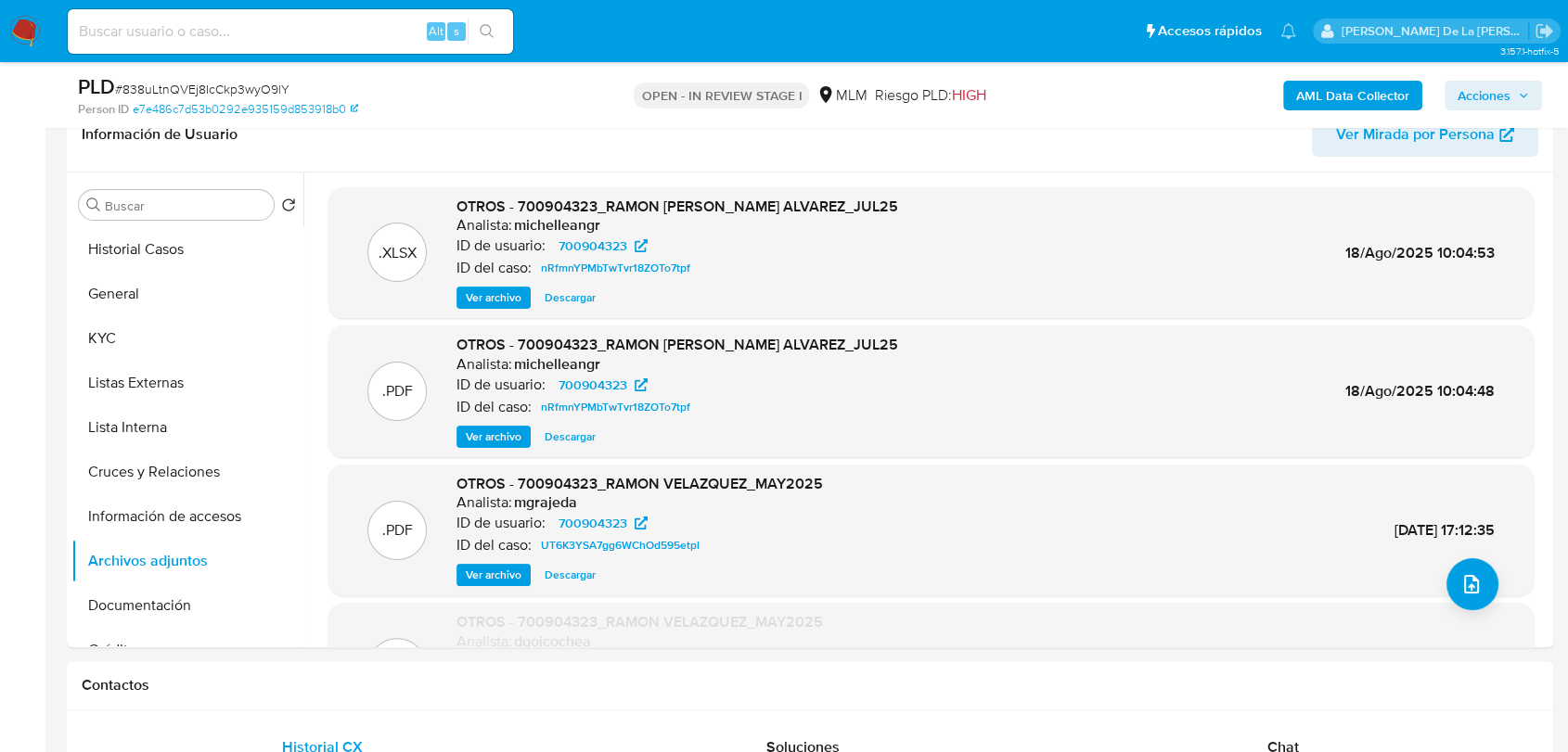
click at [476, 429] on span "Ver archivo" at bounding box center [493, 437] width 55 height 18
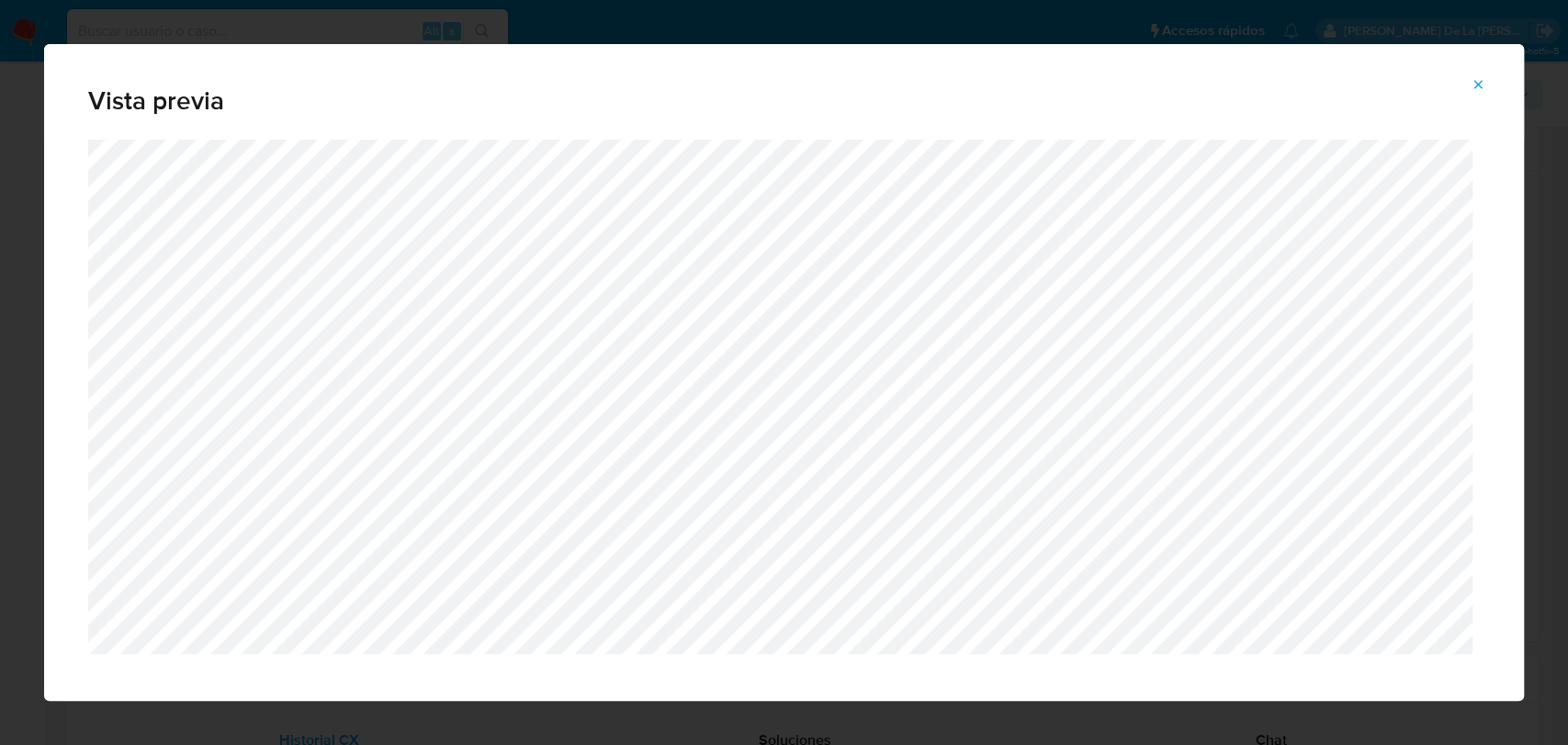
click at [1481, 79] on icon "Attachment preview" at bounding box center [1477, 84] width 14 height 14
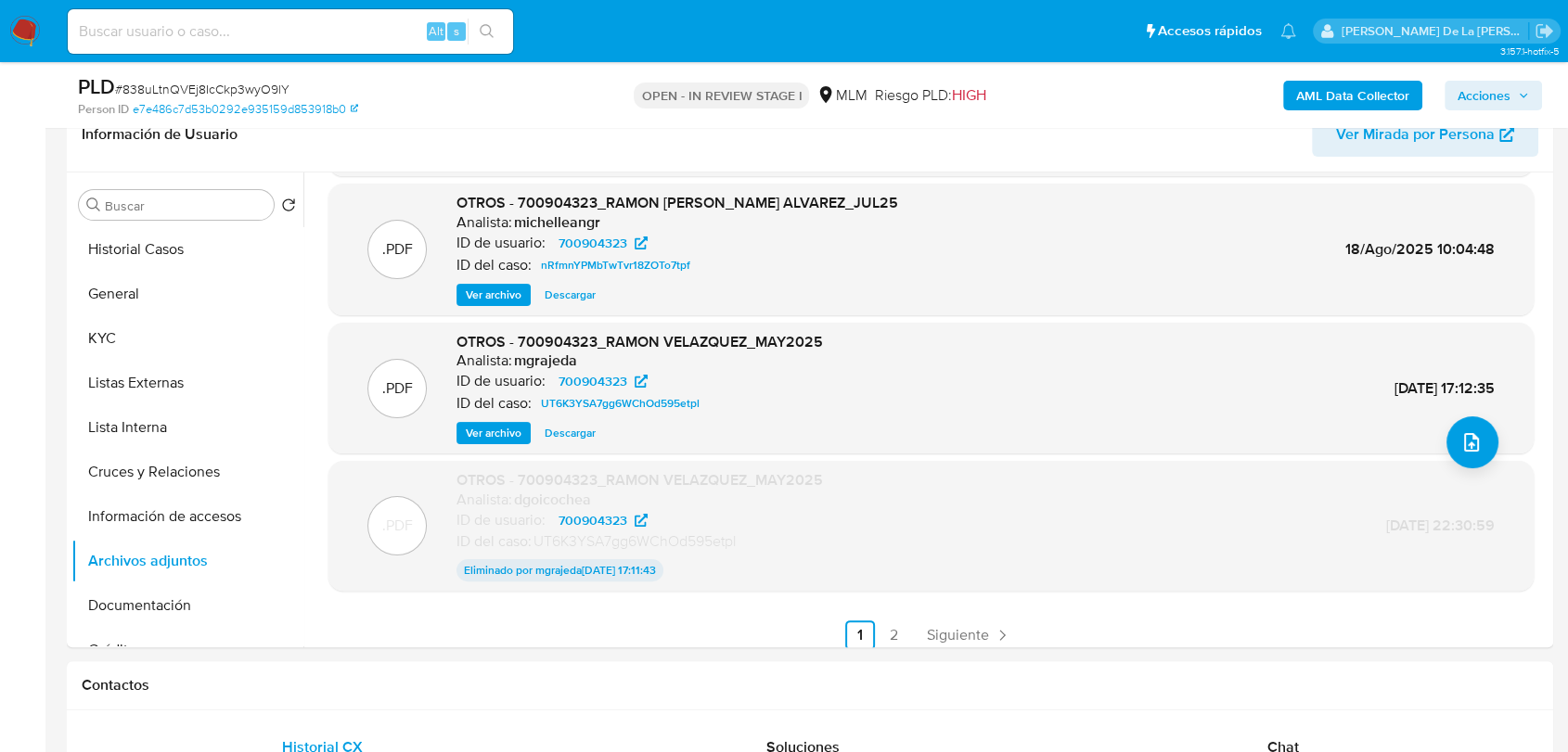
scroll to position [154, 0]
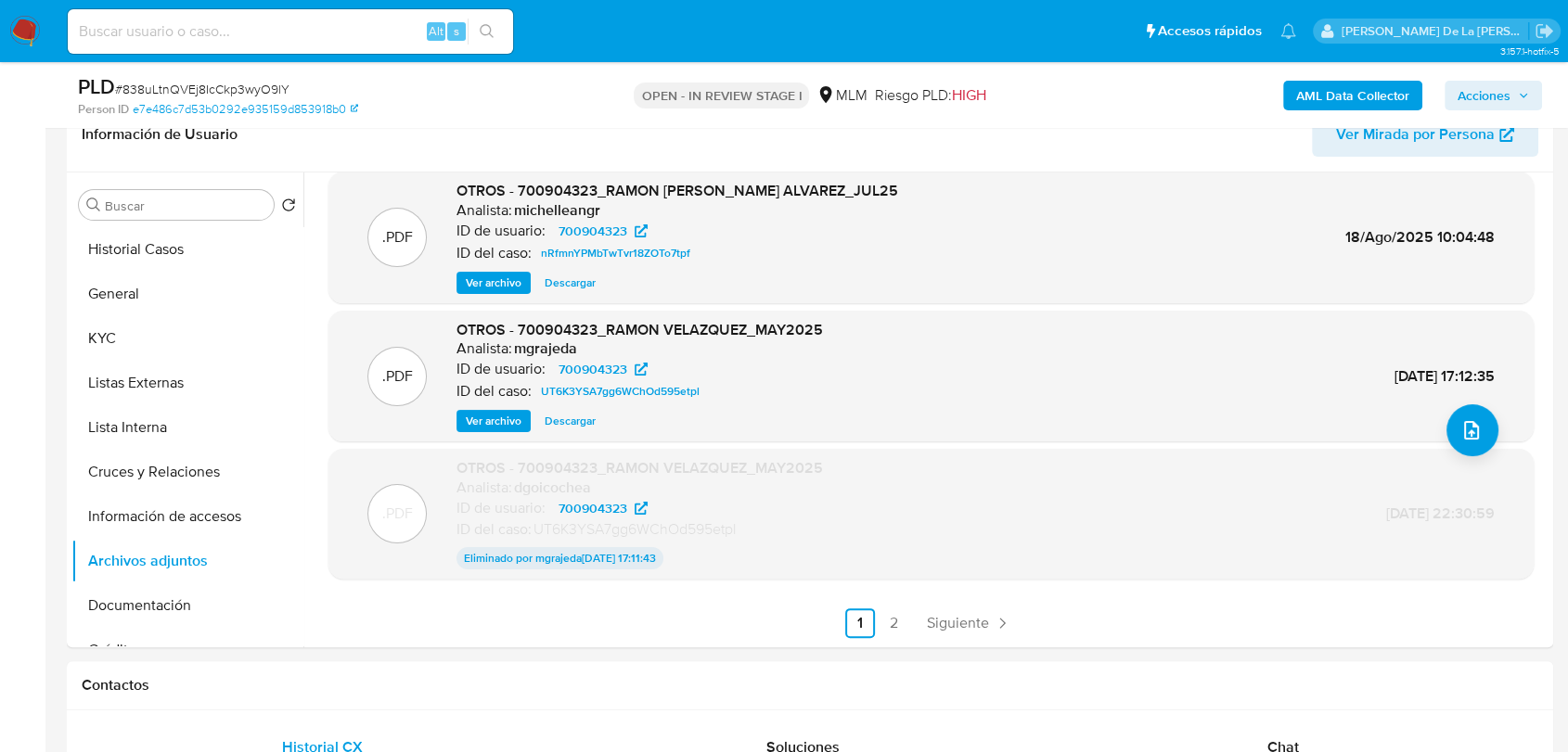
click at [474, 421] on span "Ver archivo" at bounding box center [493, 420] width 55 height 18
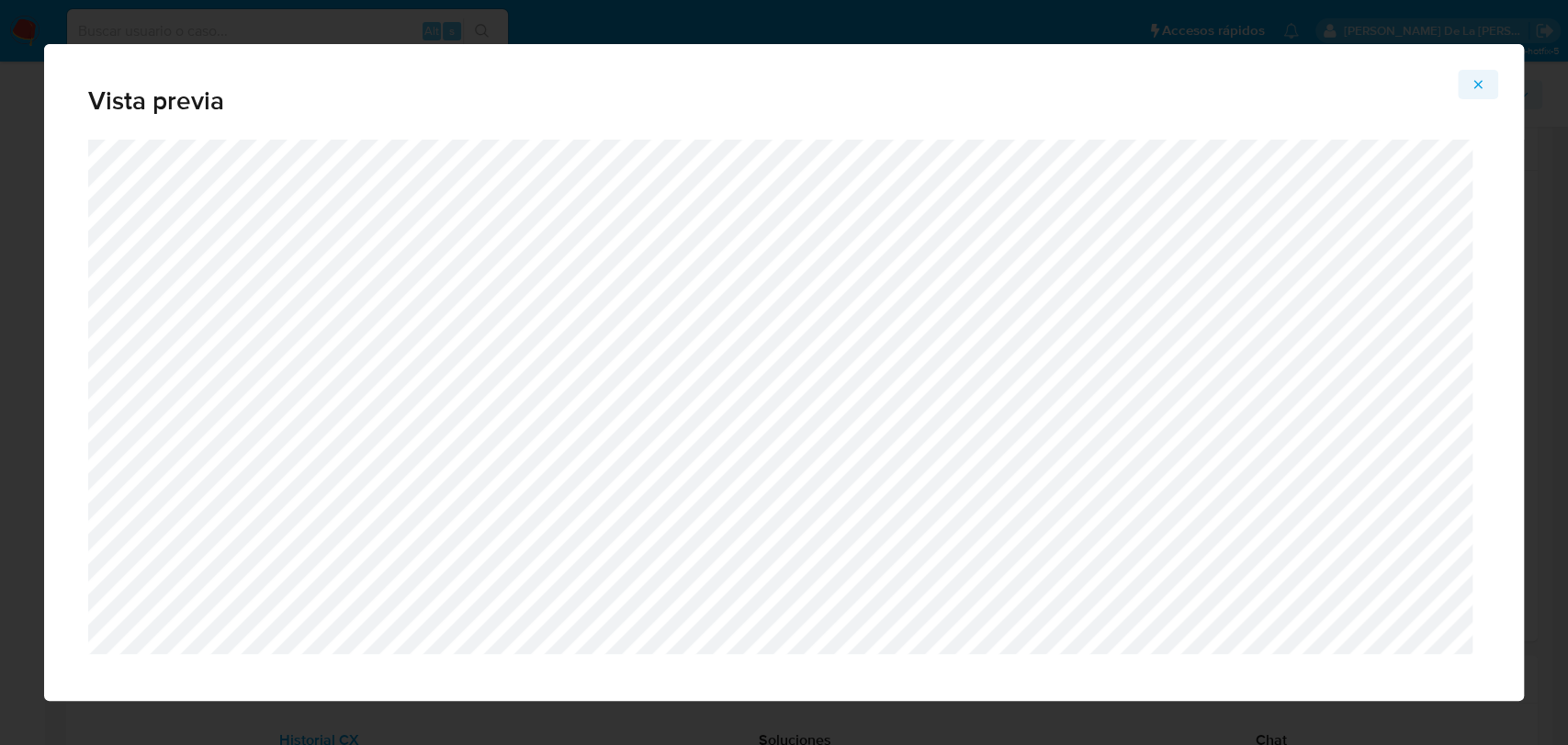
click at [1481, 83] on icon "Attachment preview" at bounding box center [1477, 84] width 14 height 14
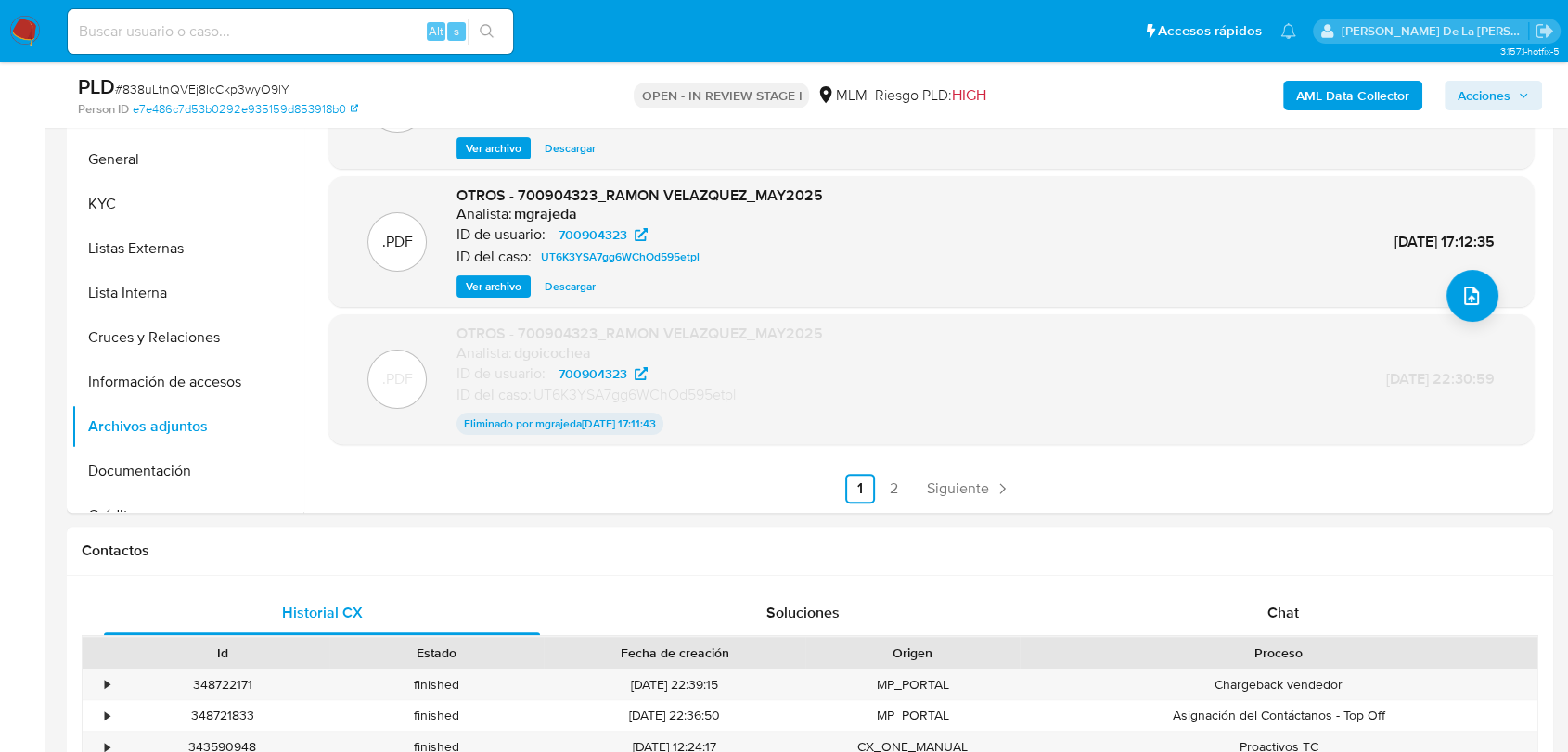
scroll to position [411, 0]
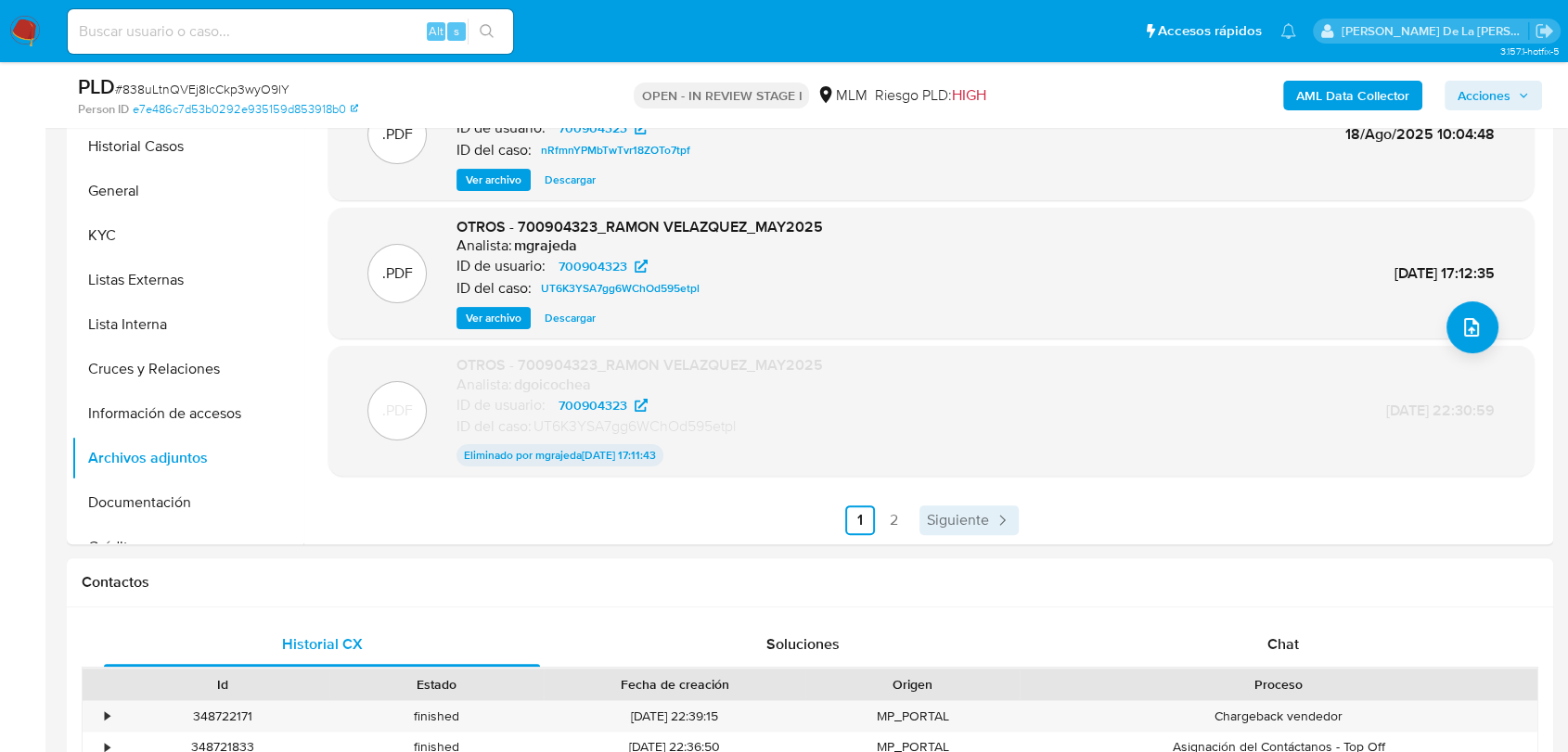
click at [956, 522] on span "Siguiente" at bounding box center [958, 520] width 62 height 15
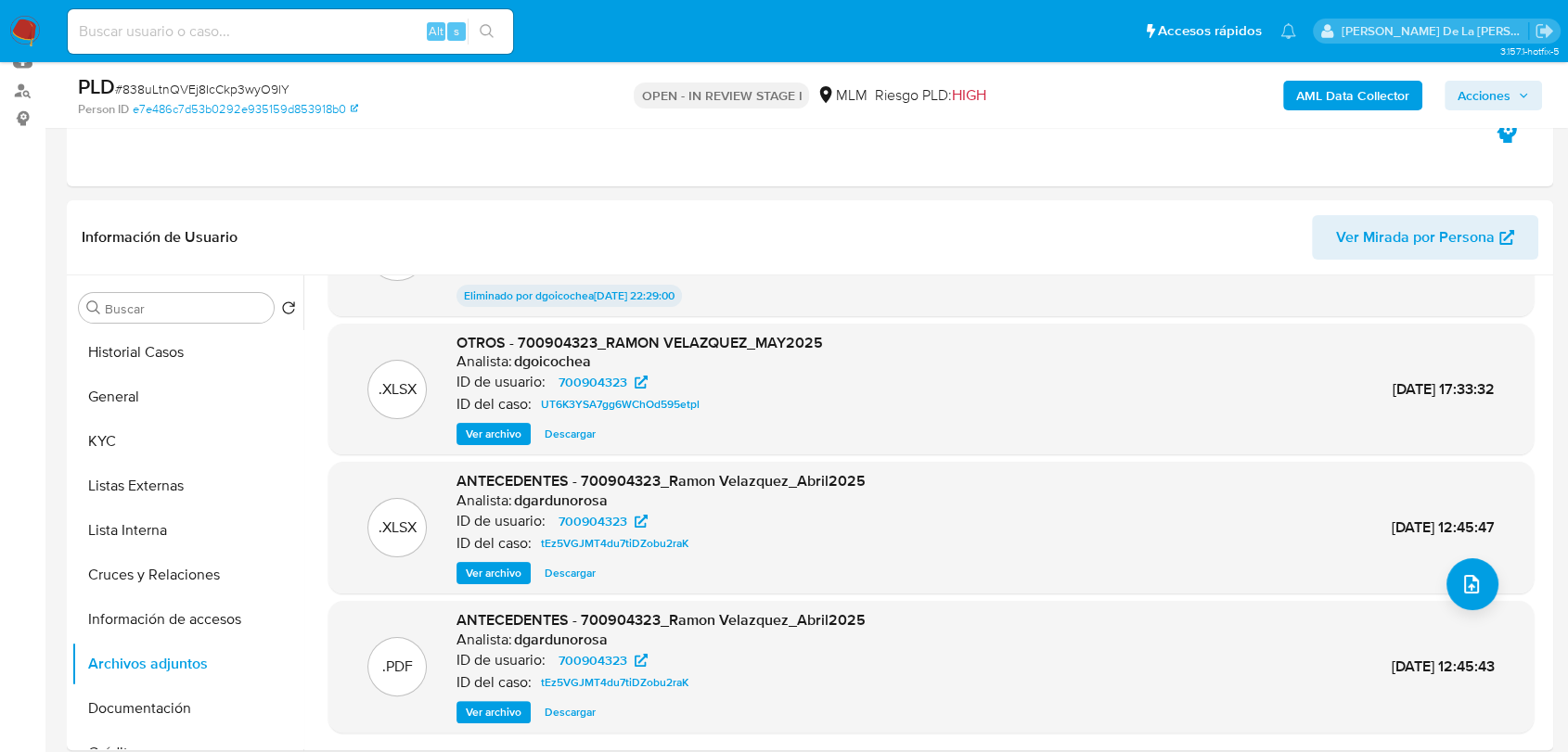
scroll to position [154, 0]
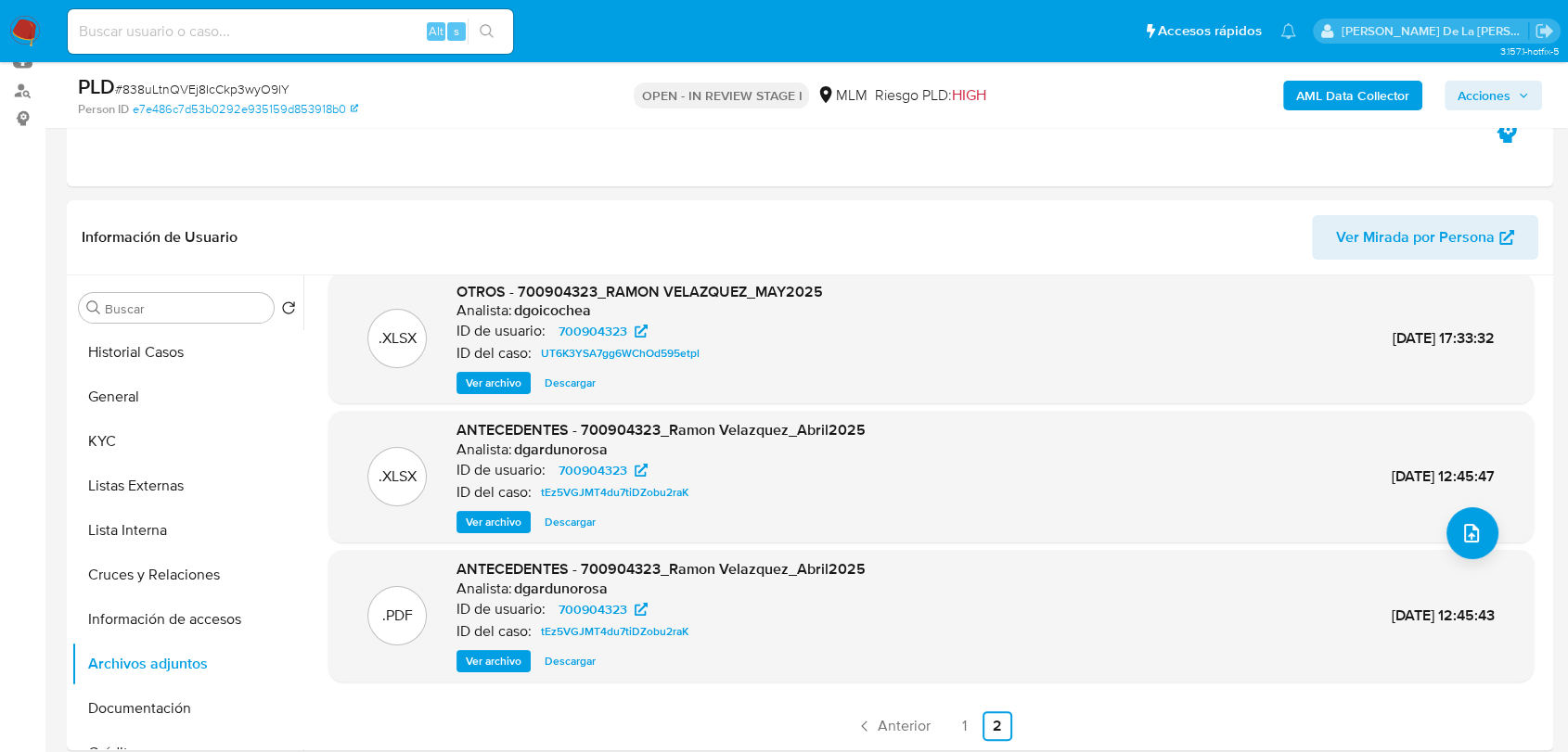
click at [493, 658] on span "Ver archivo" at bounding box center [493, 661] width 55 height 18
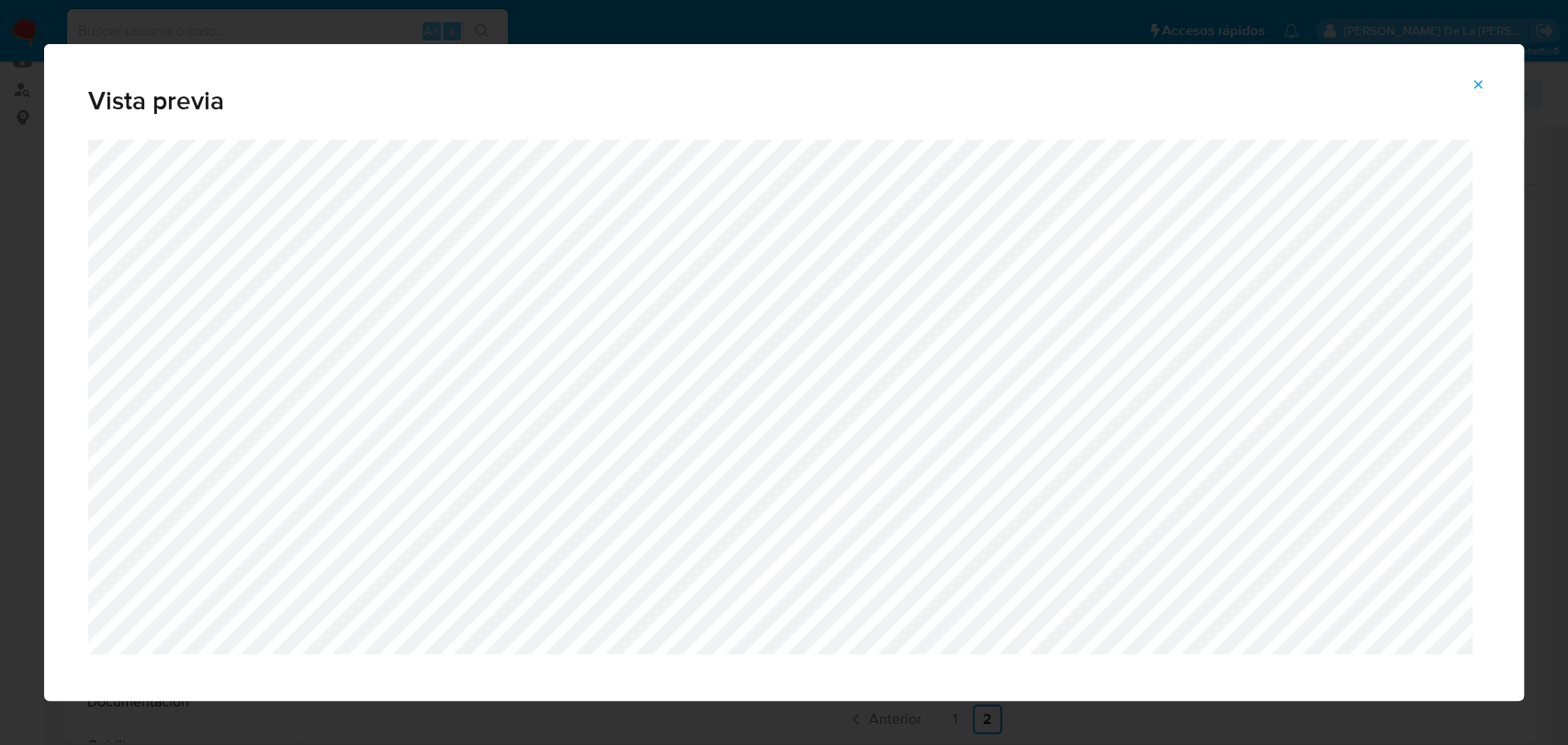
click at [6, 679] on div "Vista previa" at bounding box center [784, 372] width 1568 height 745
click at [14, 671] on div "Vista previa" at bounding box center [784, 372] width 1568 height 745
click at [1479, 78] on icon "Attachment preview" at bounding box center [1477, 84] width 14 height 14
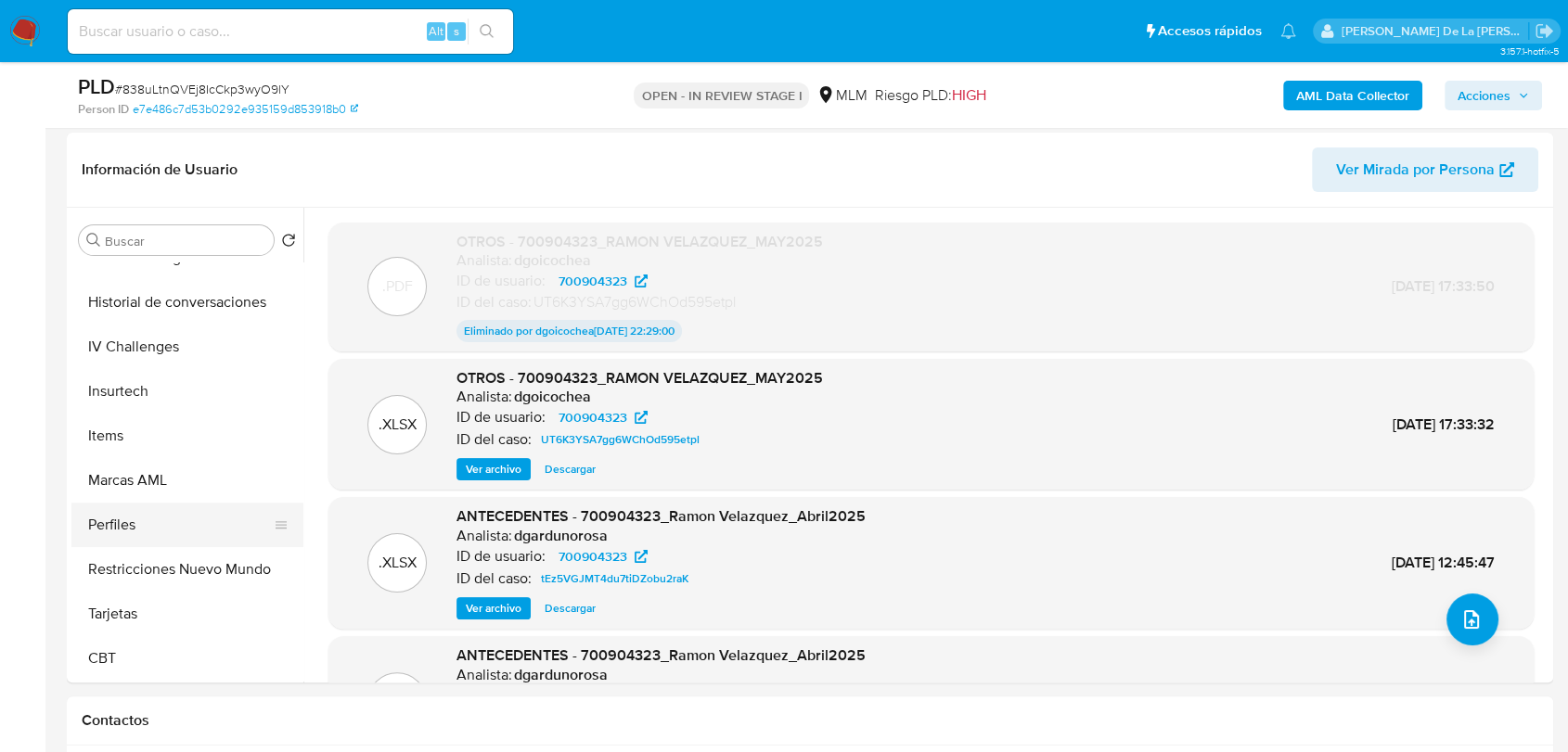
scroll to position [309, 0]
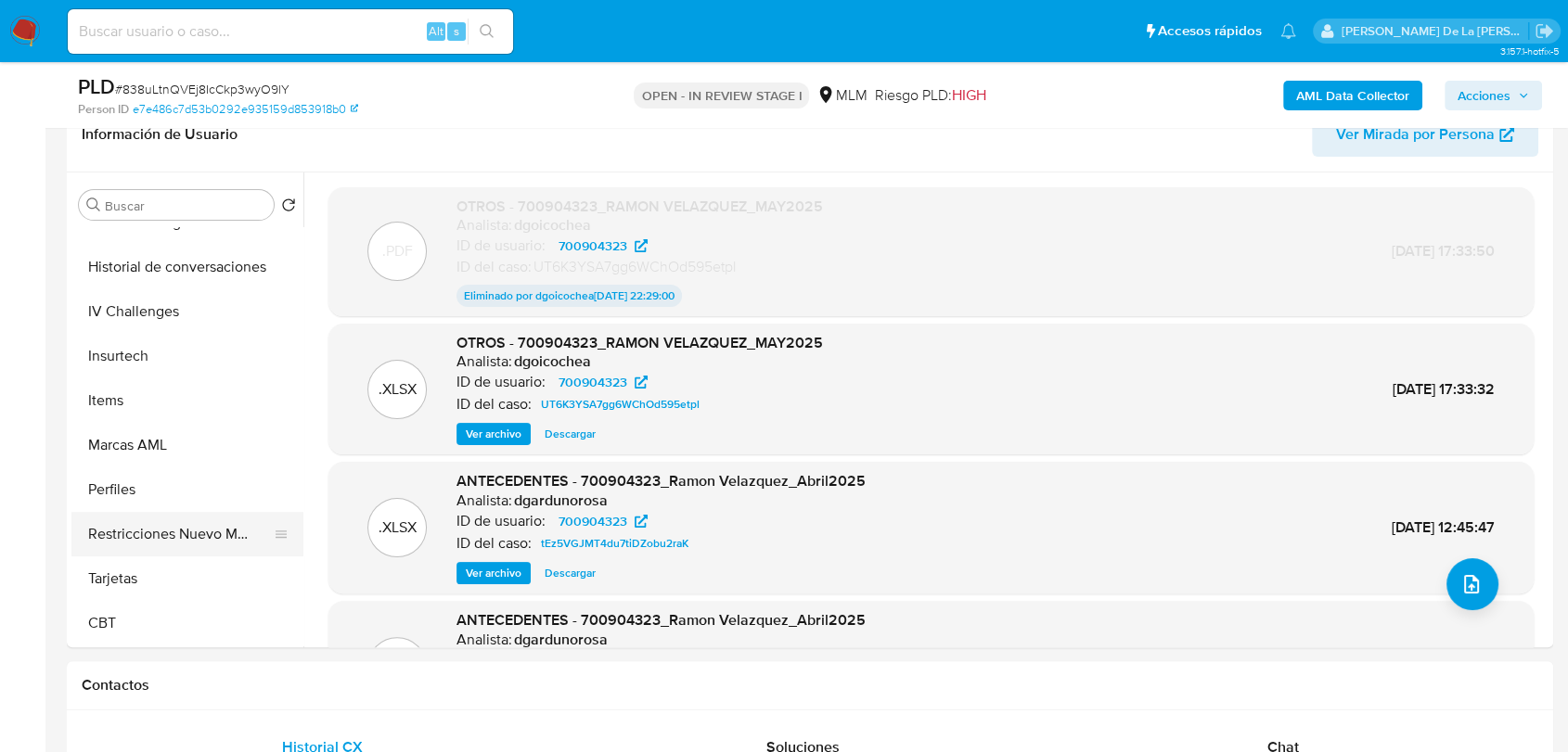
click at [204, 526] on button "Restricciones Nuevo Mundo" at bounding box center [180, 535] width 217 height 45
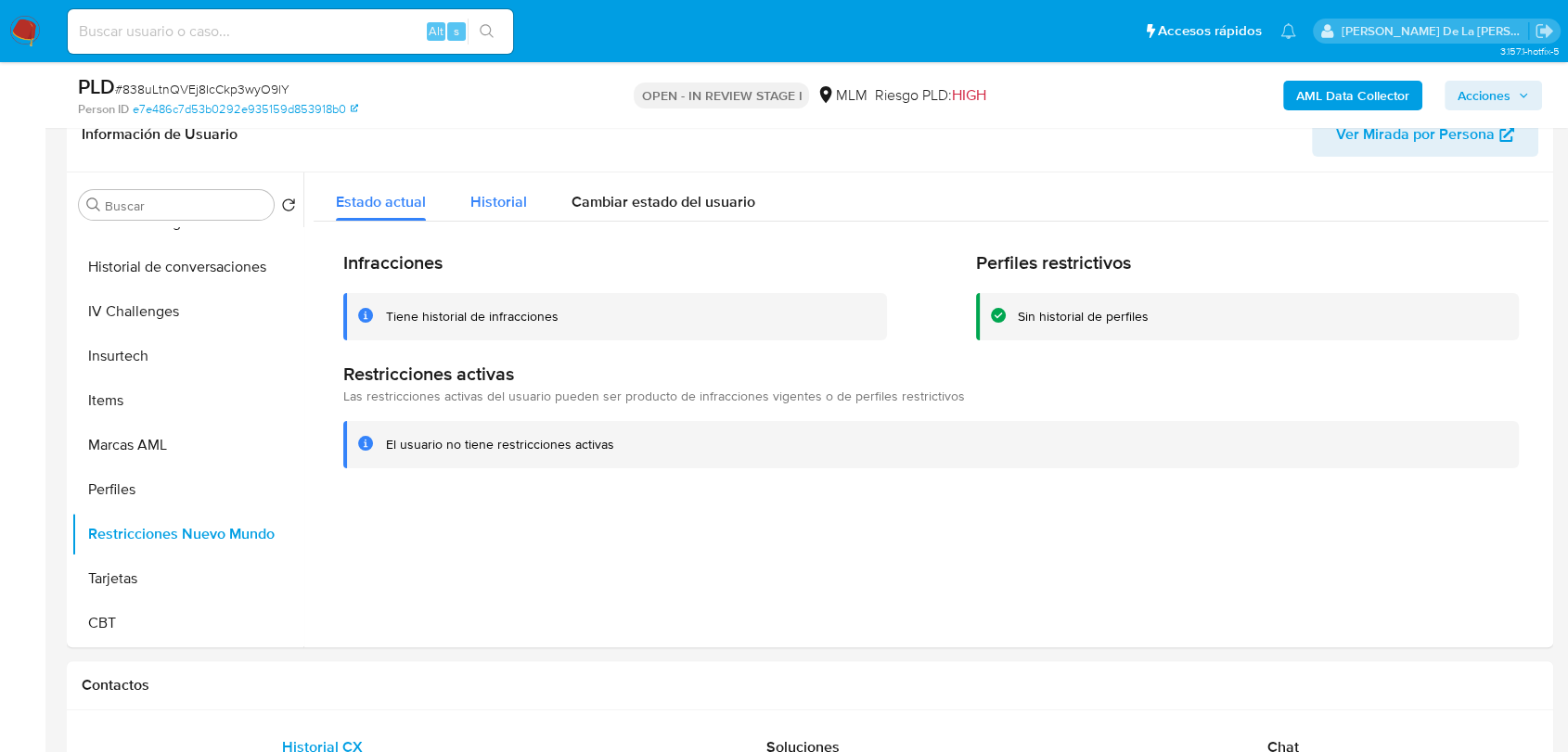
click at [506, 187] on div "Historial" at bounding box center [499, 197] width 56 height 49
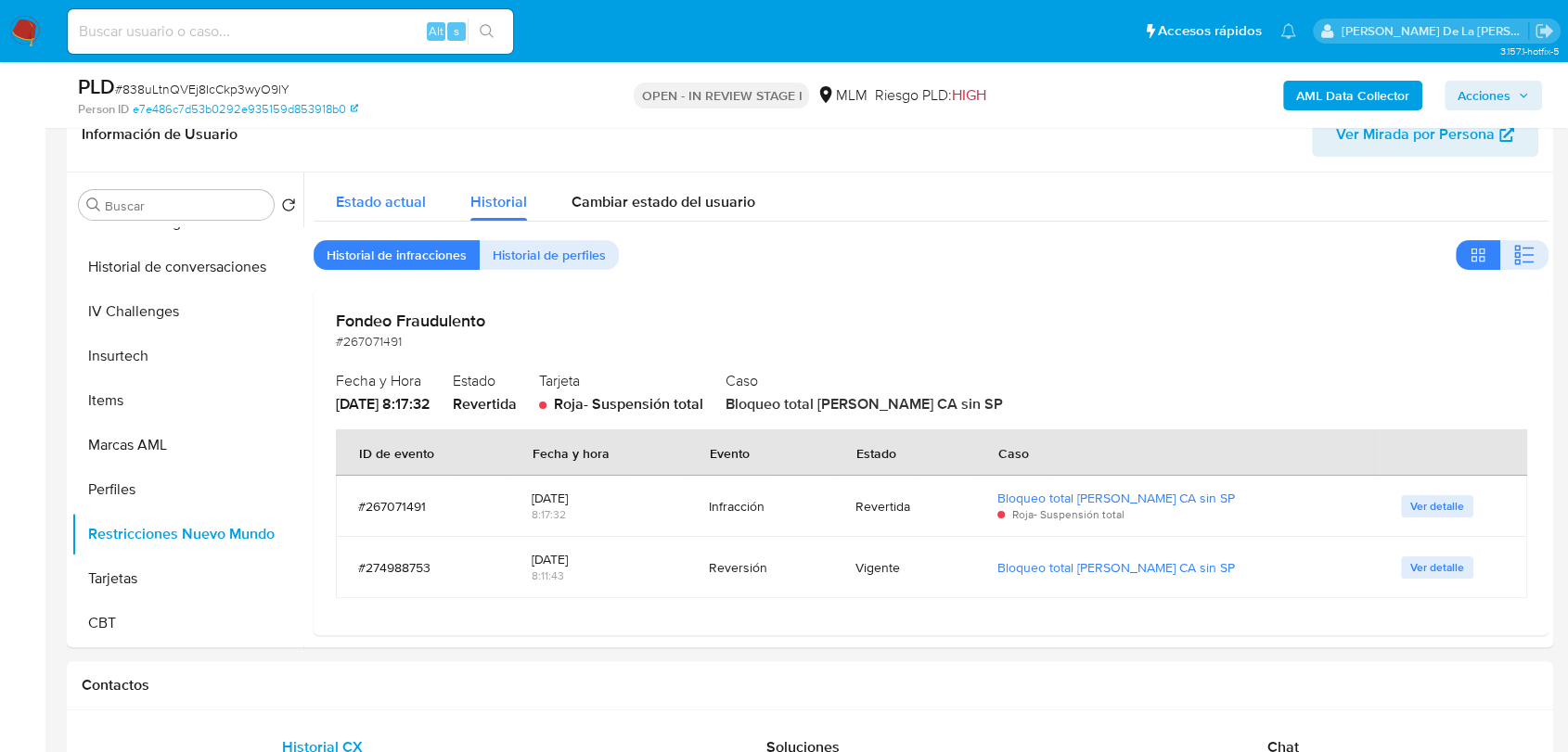
click at [389, 198] on span "Estado actual" at bounding box center [380, 202] width 90 height 21
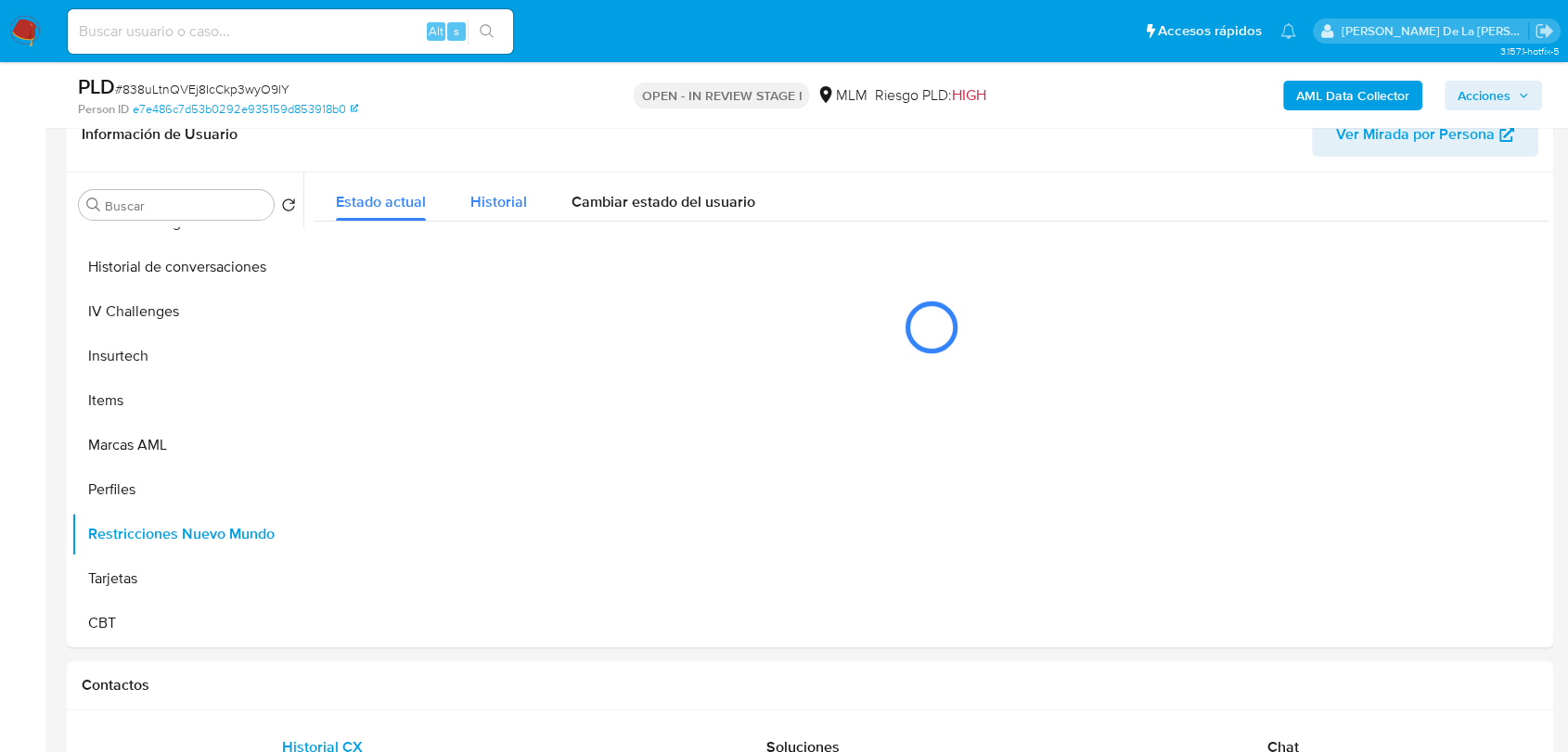
click at [479, 191] on div "Historial" at bounding box center [499, 197] width 56 height 49
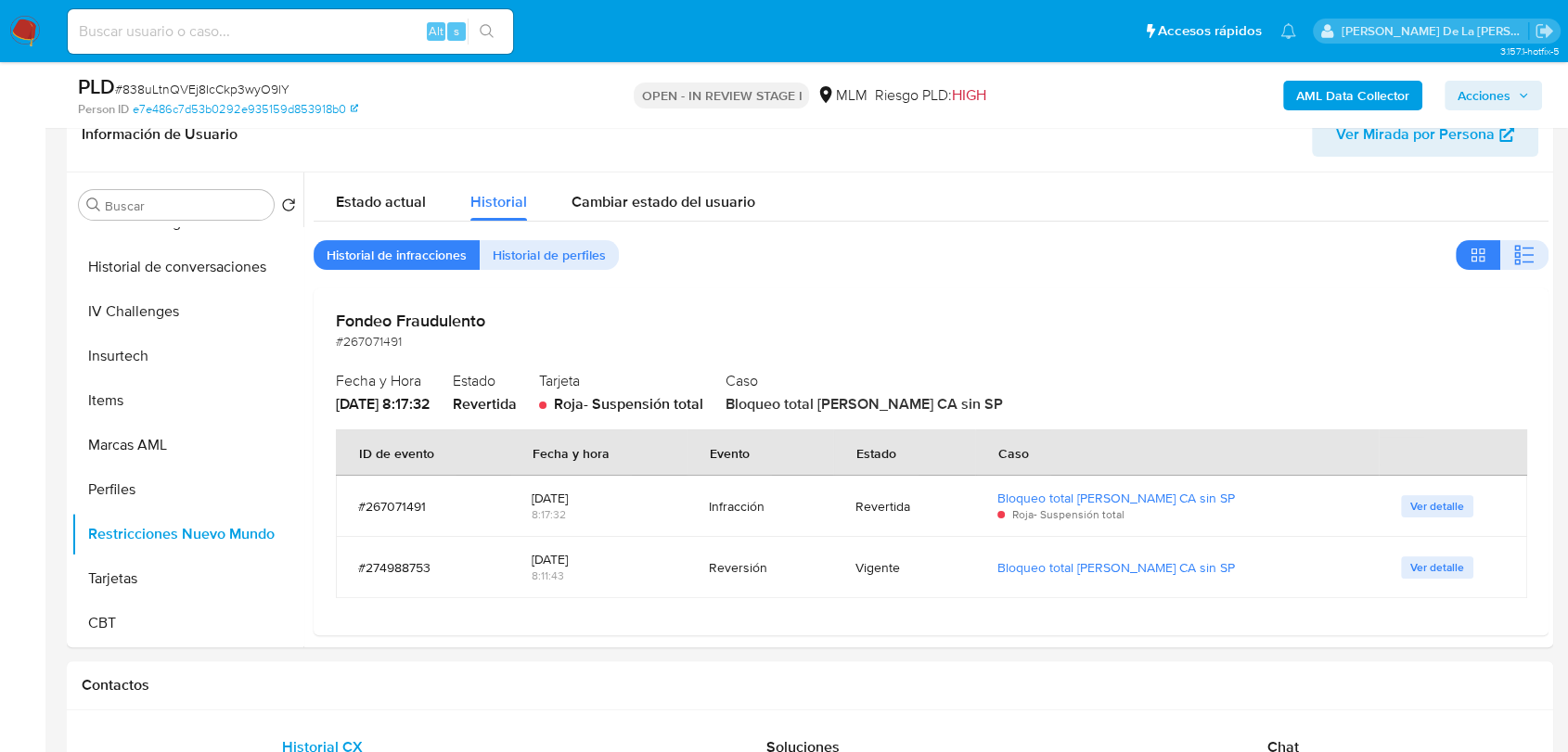
scroll to position [103, 0]
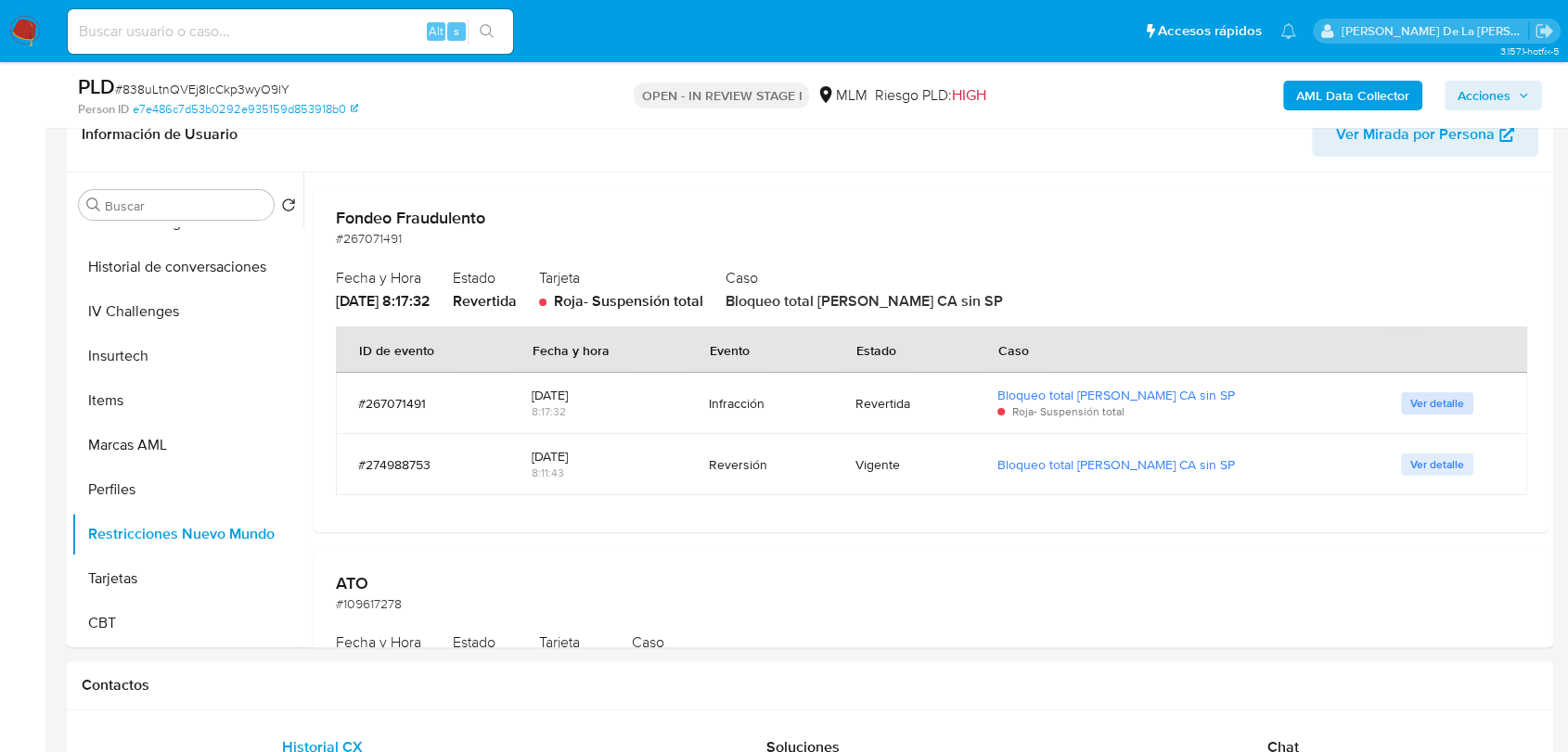
click at [1410, 394] on span "Ver detalle" at bounding box center [1436, 403] width 53 height 18
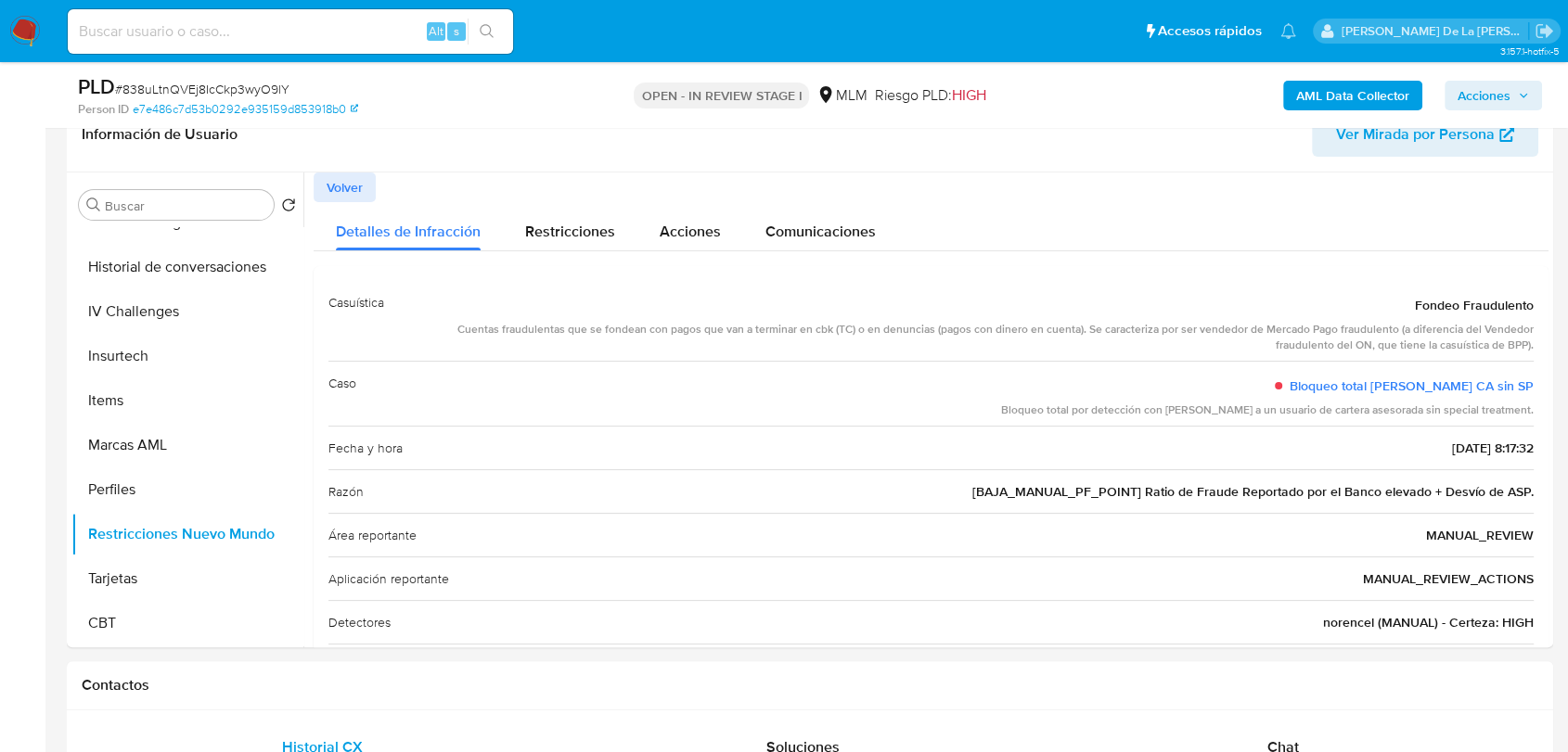
click at [366, 193] on button "Volver" at bounding box center [344, 187] width 62 height 30
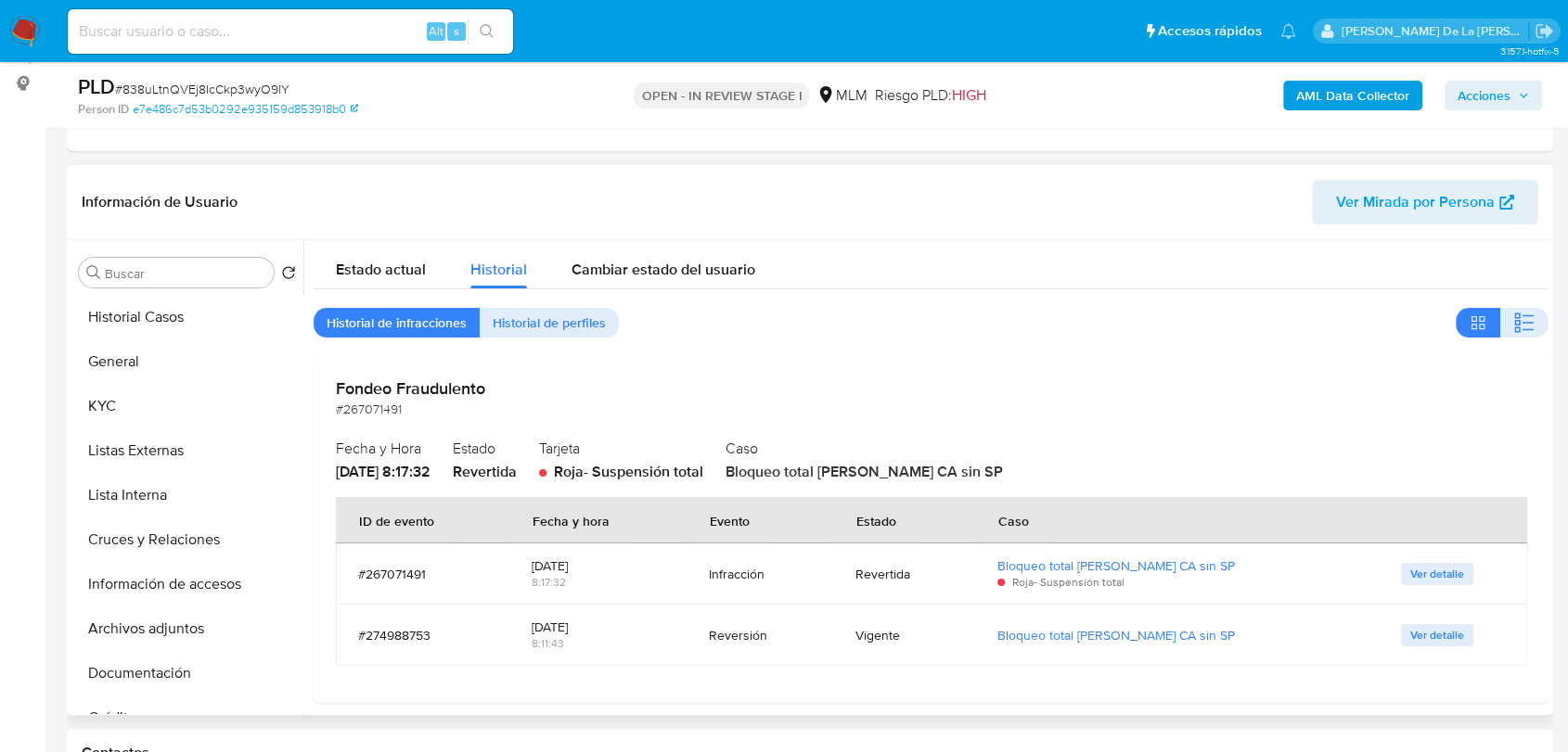
scroll to position [206, 0]
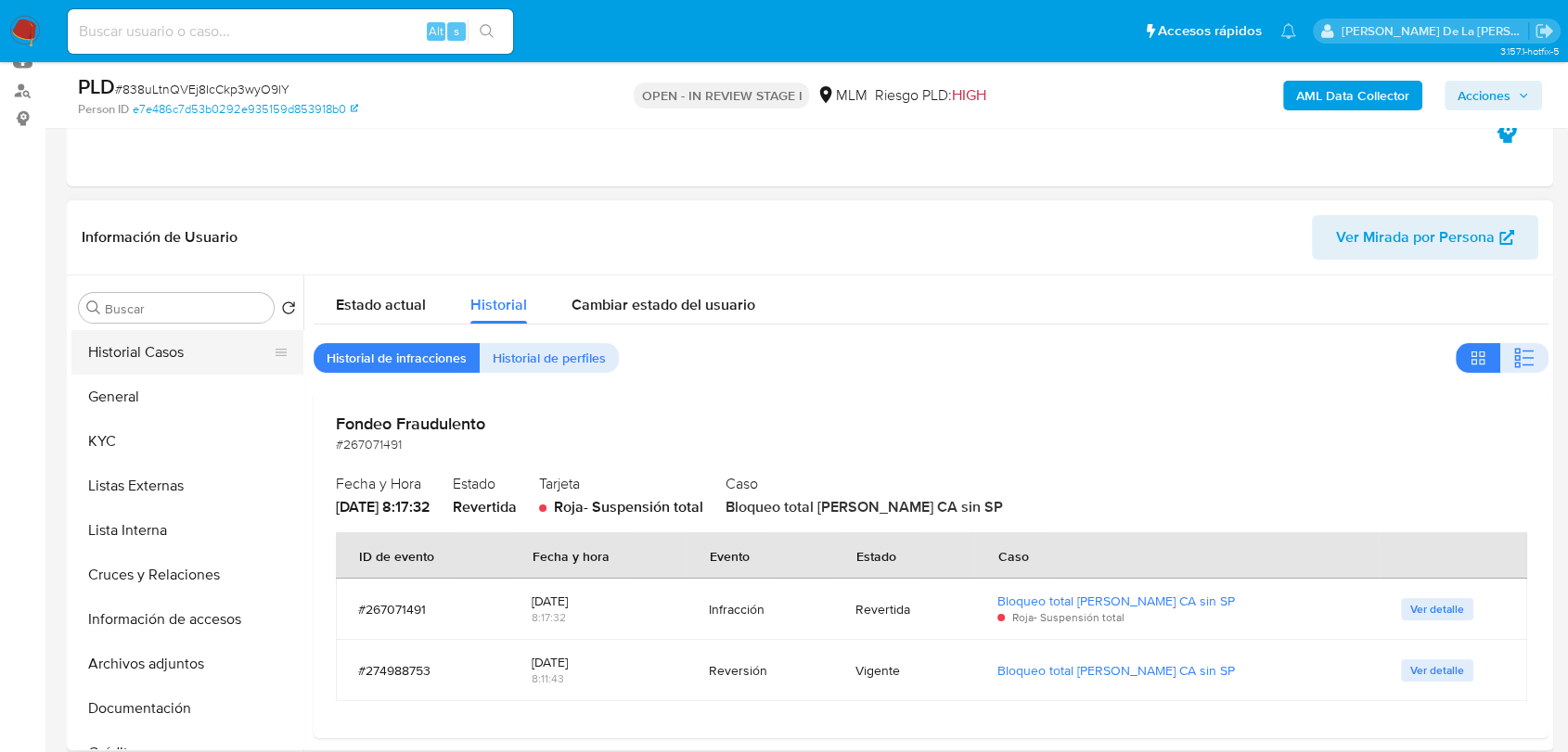
click at [170, 330] on button "Historial Casos" at bounding box center [180, 352] width 217 height 45
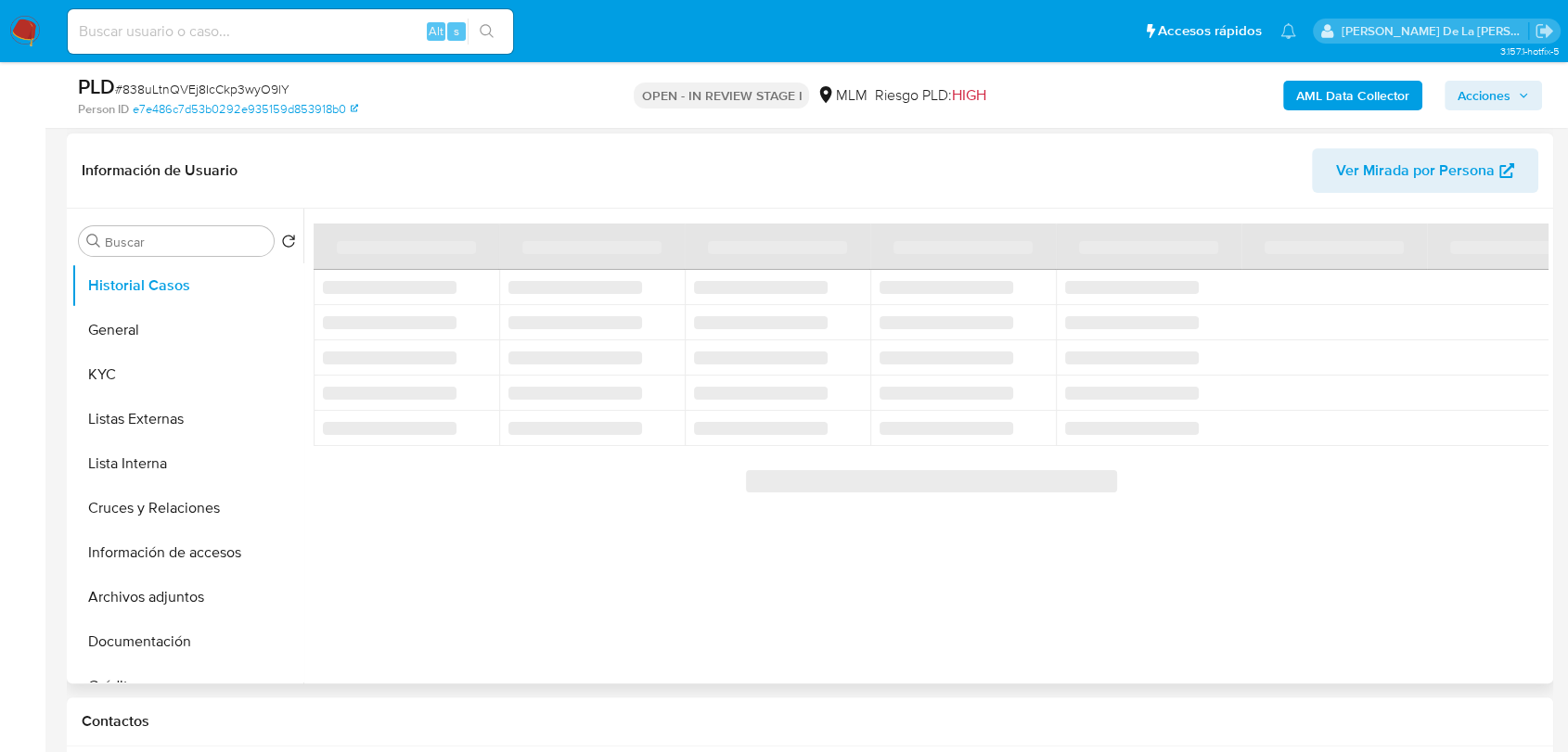
scroll to position [309, 0]
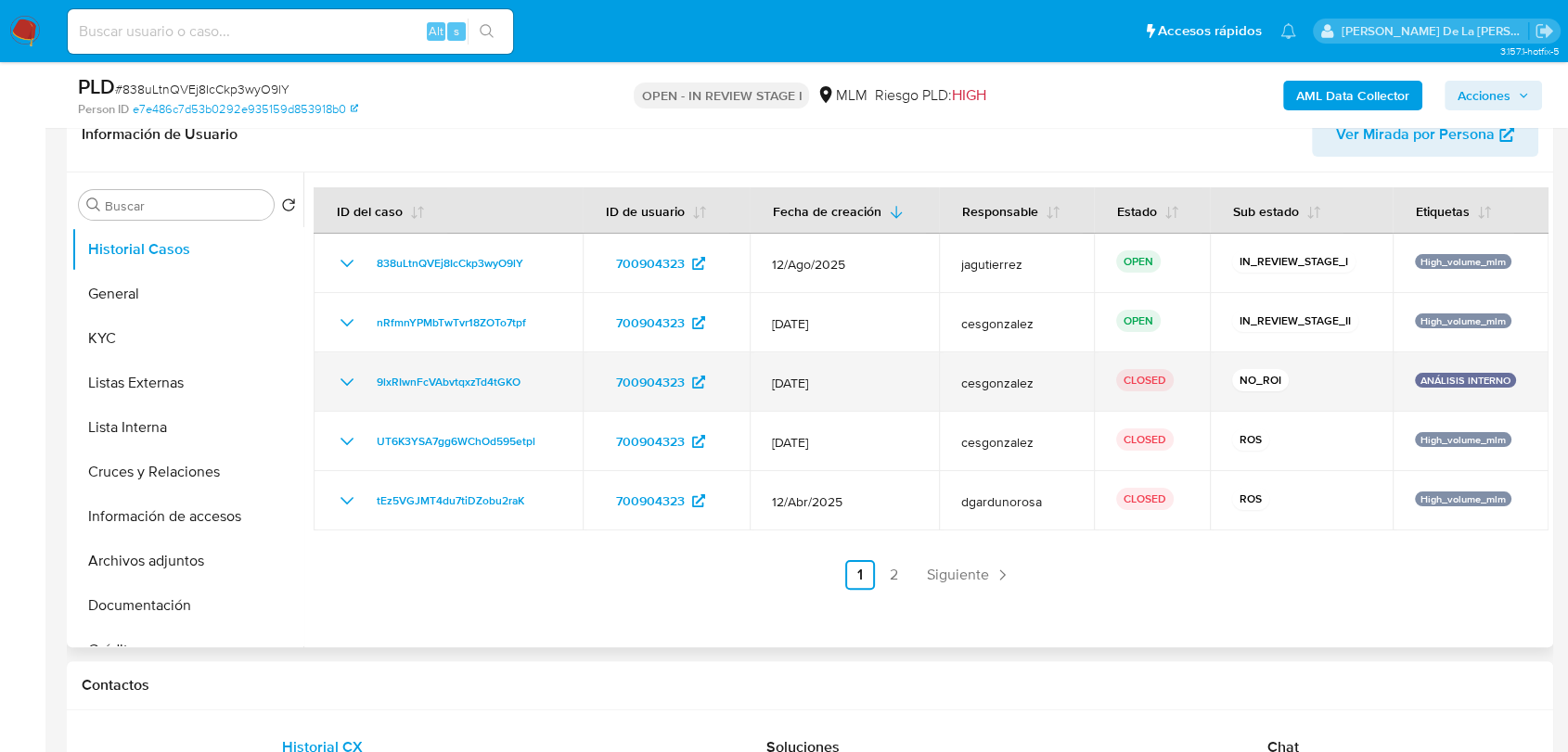
click at [342, 385] on icon "Mostrar/Ocultar" at bounding box center [346, 381] width 22 height 22
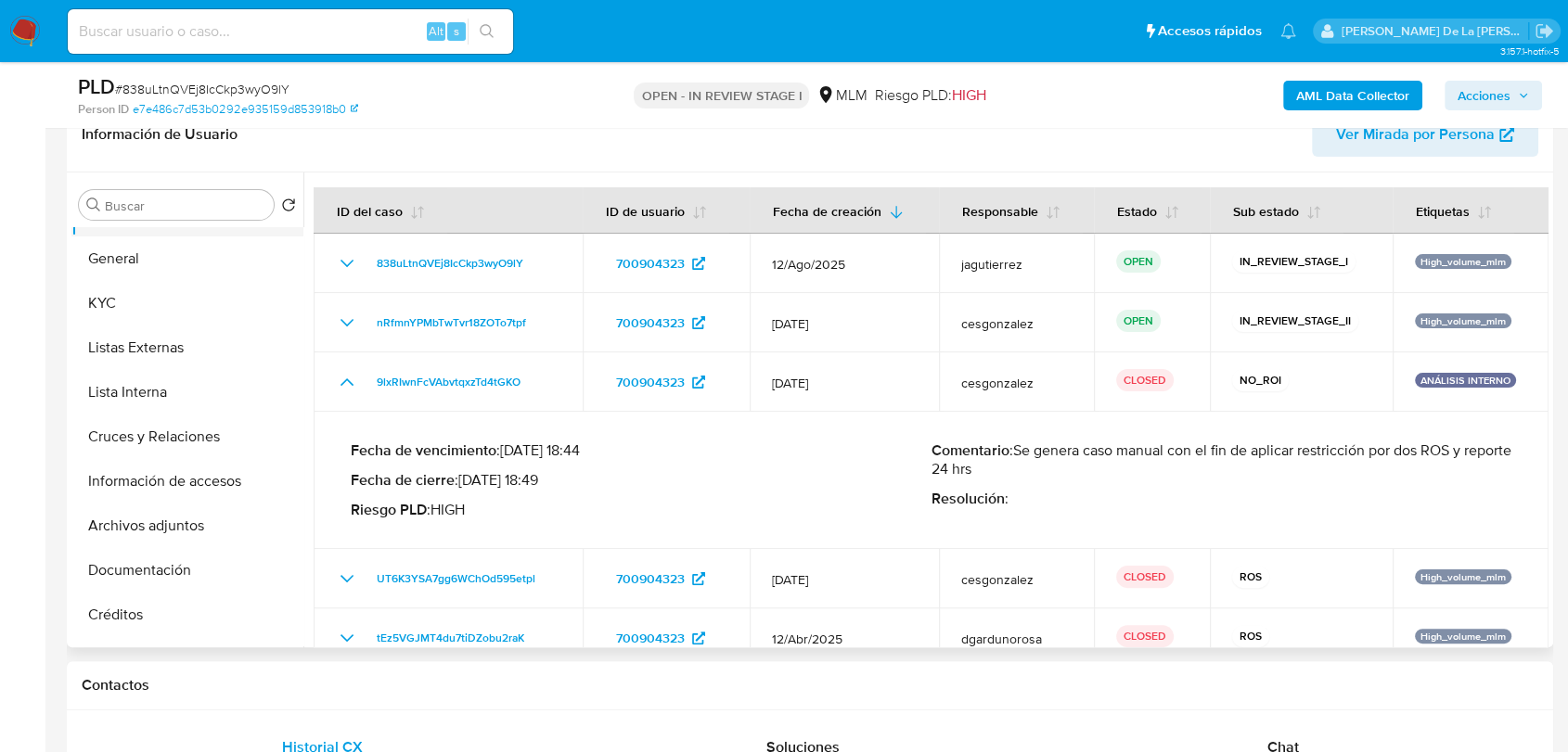
scroll to position [0, 0]
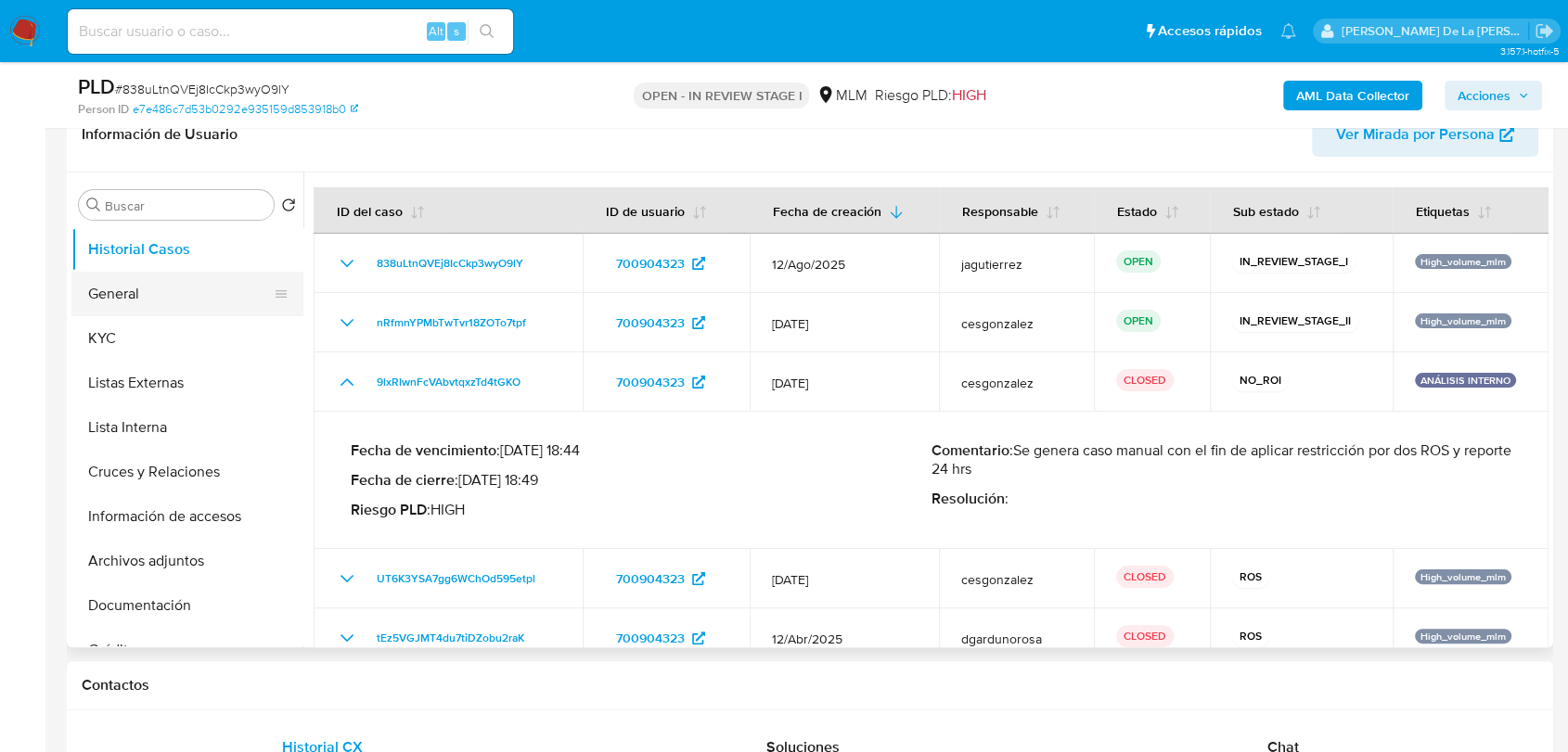
click at [138, 308] on button "General" at bounding box center [180, 294] width 217 height 45
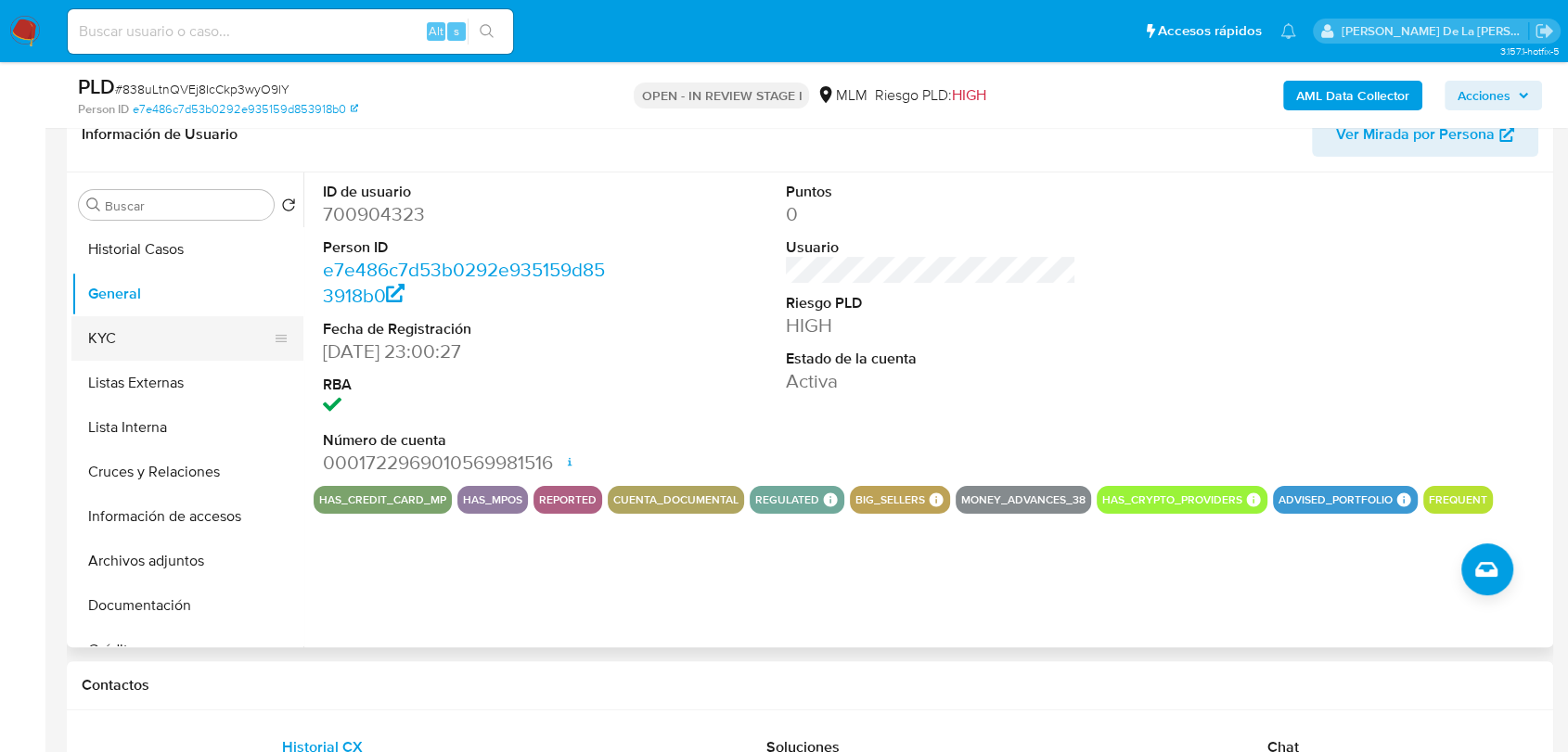
click at [140, 337] on button "KYC" at bounding box center [180, 339] width 217 height 45
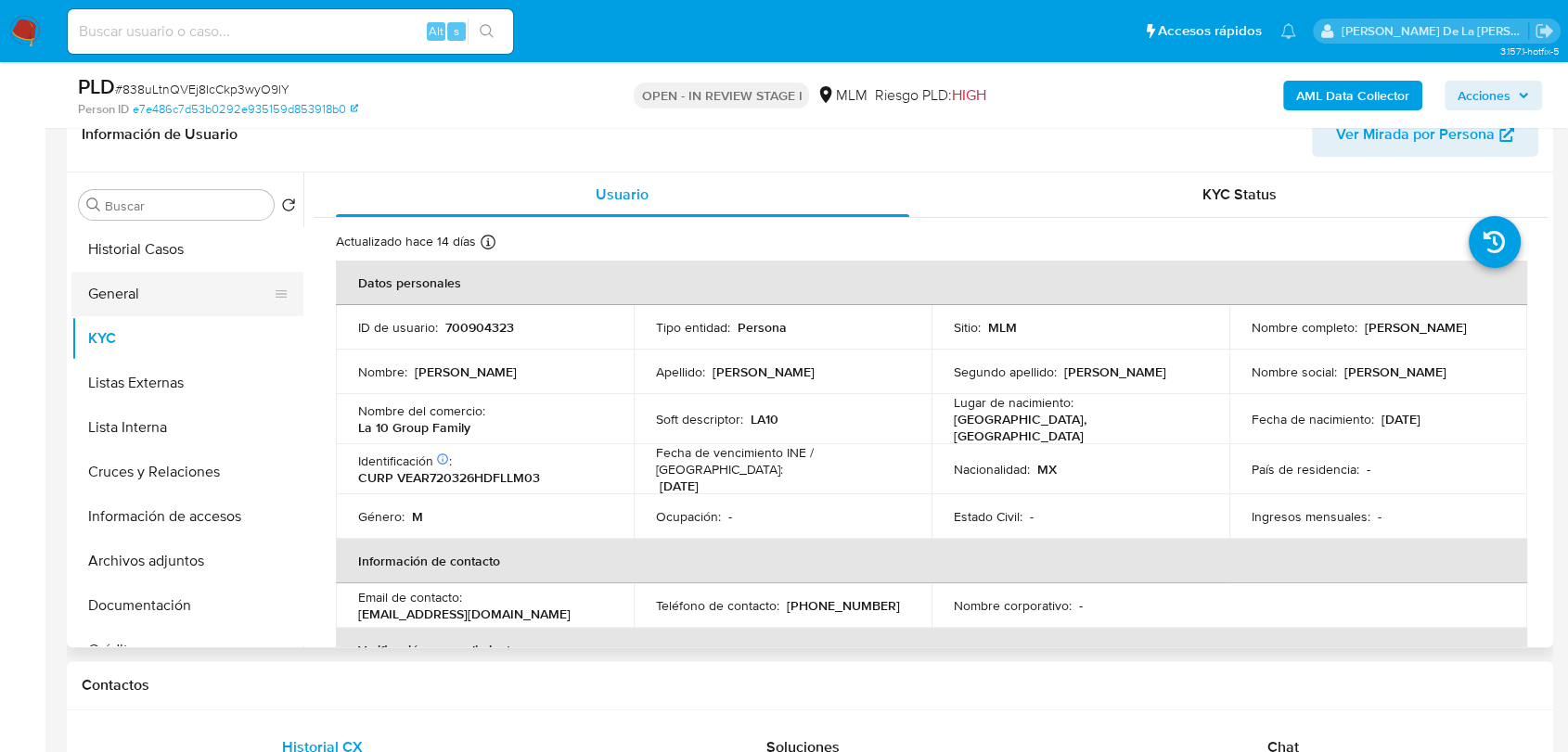
click at [142, 284] on button "General" at bounding box center [180, 294] width 217 height 45
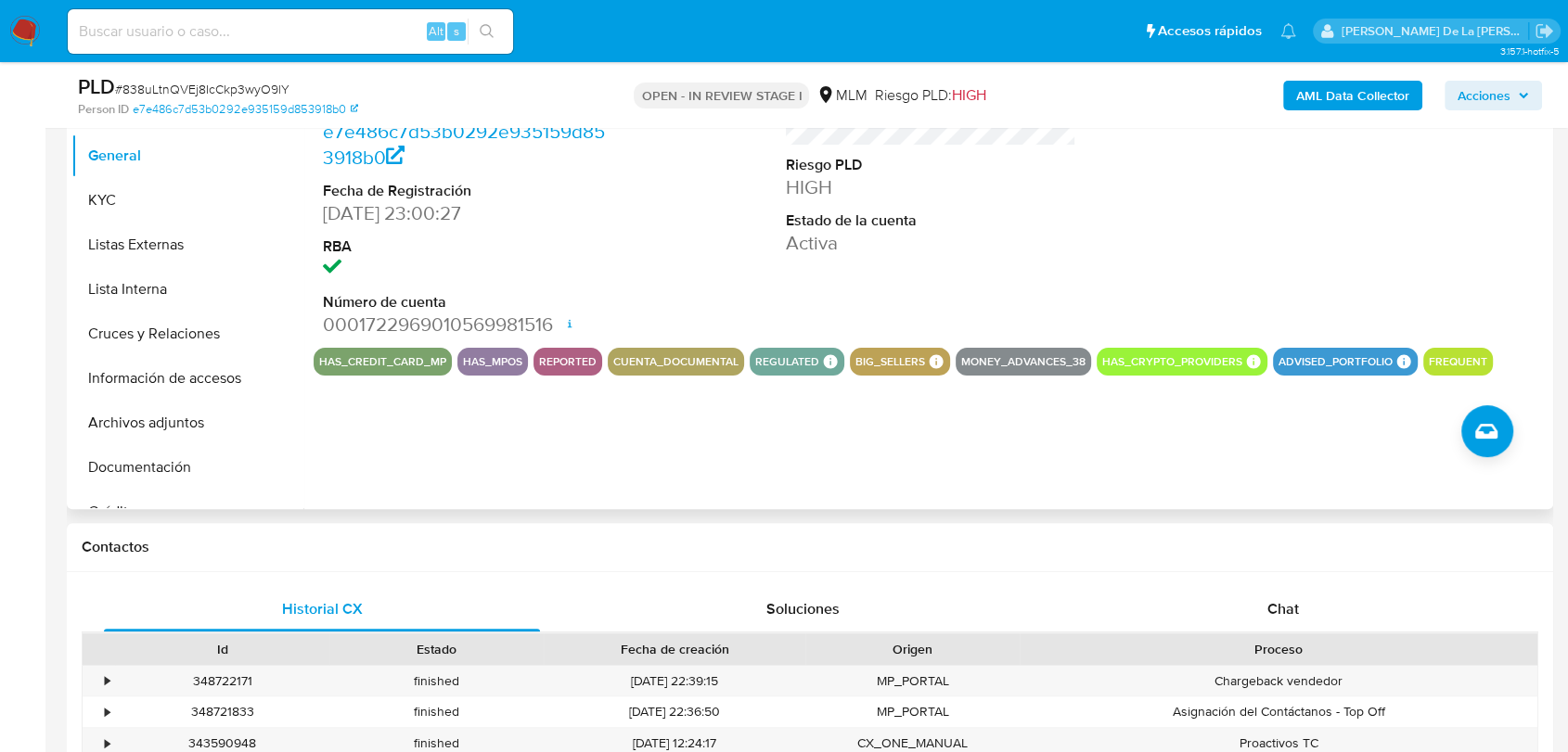
scroll to position [411, 0]
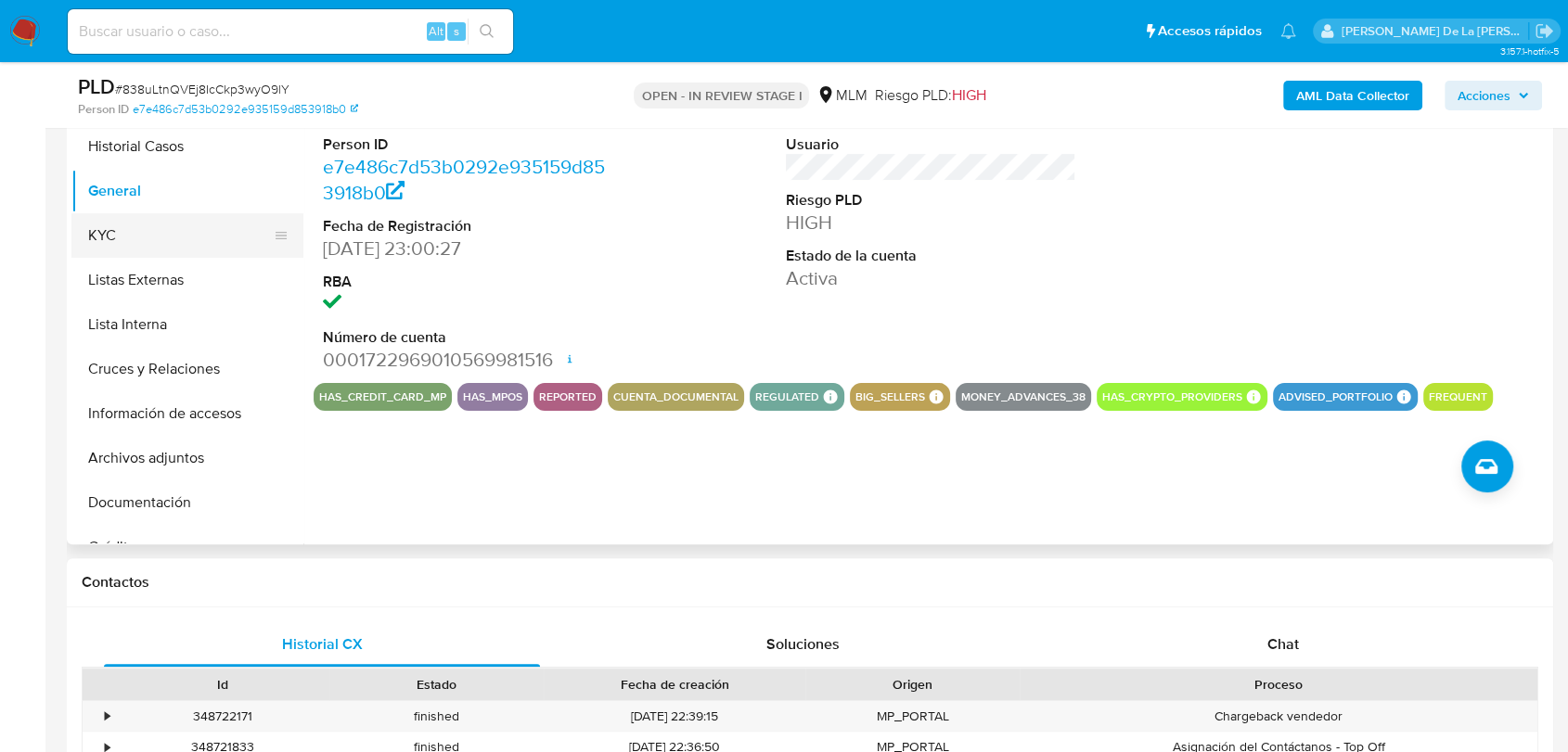
click at [189, 228] on button "KYC" at bounding box center [180, 236] width 217 height 45
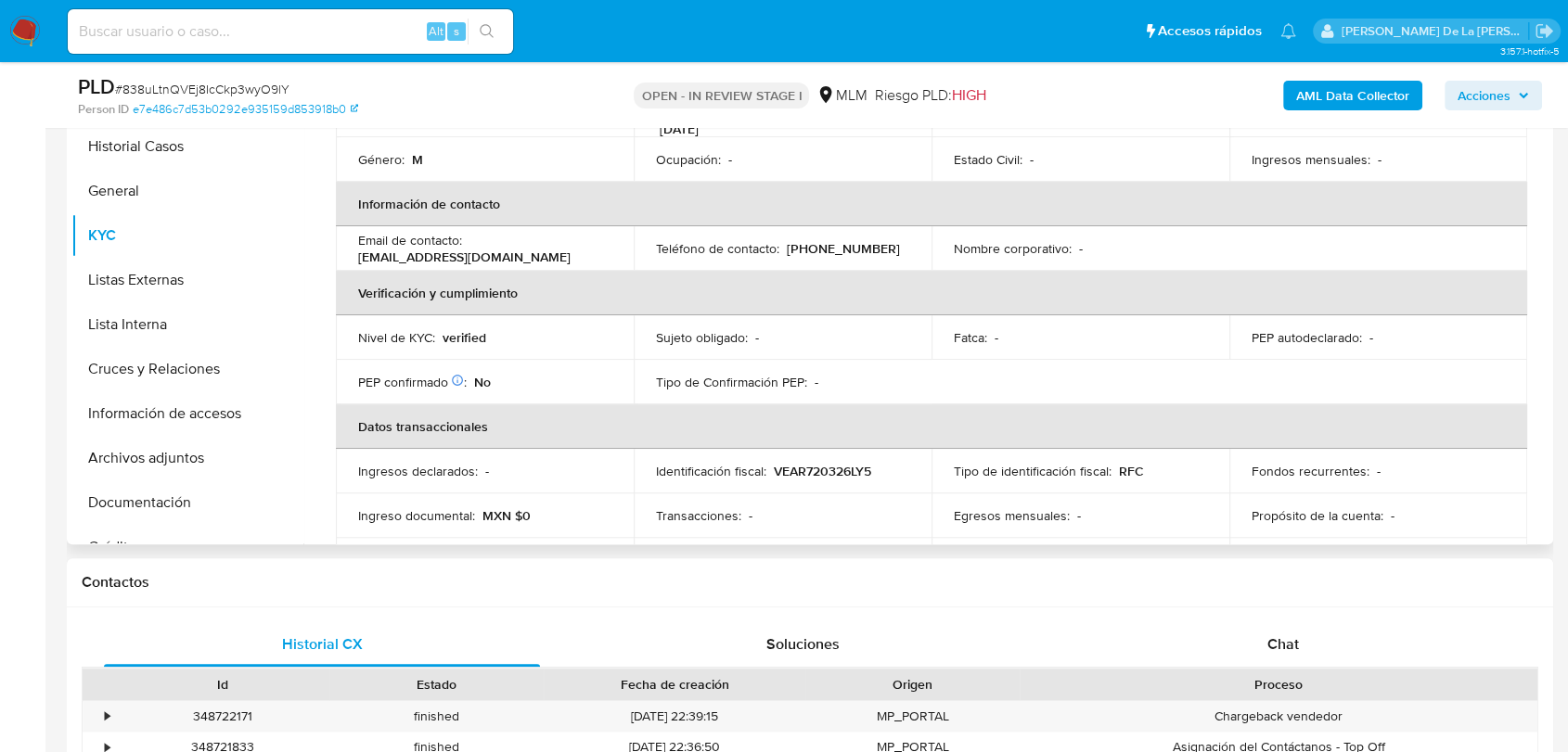
scroll to position [0, 0]
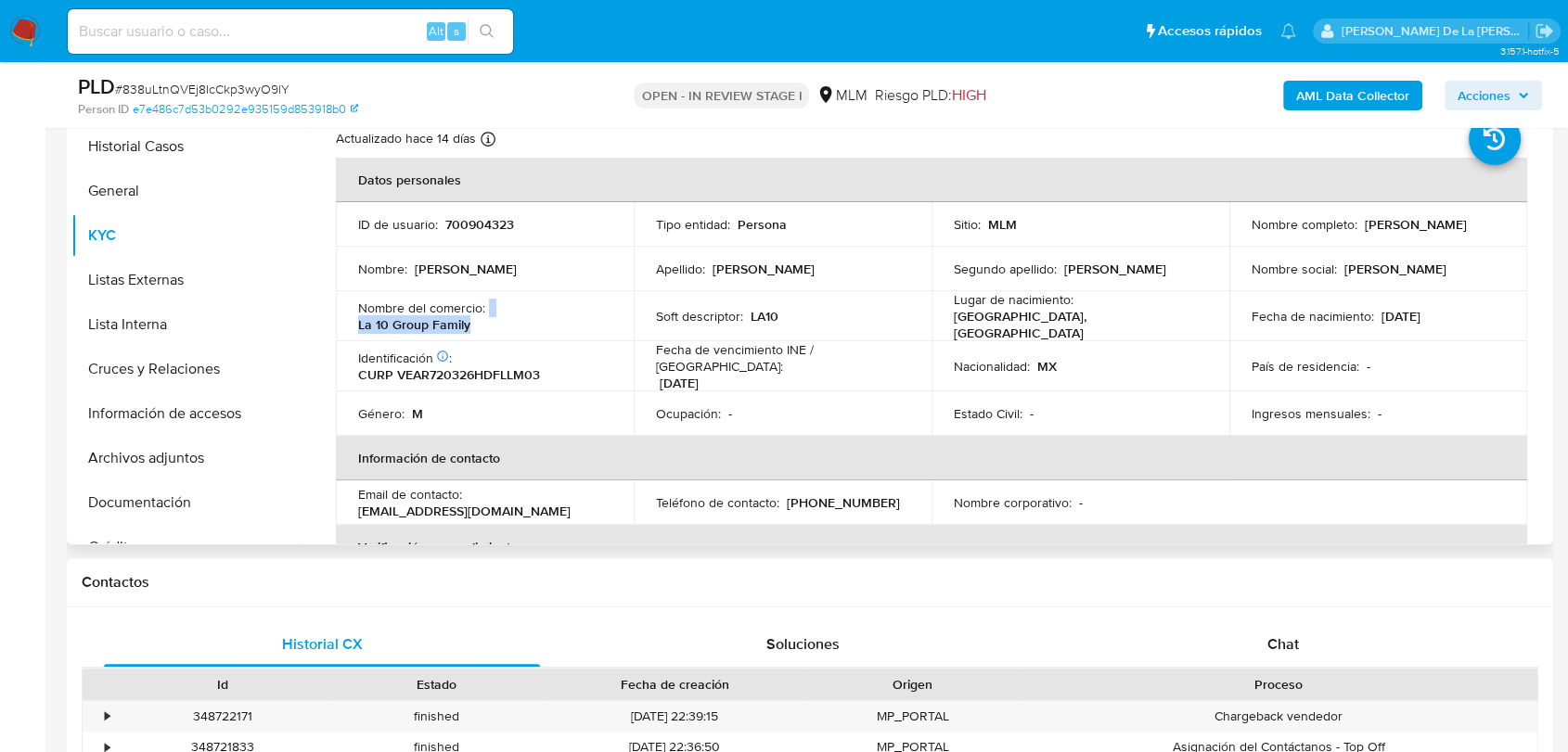
drag, startPoint x: 605, startPoint y: 313, endPoint x: 493, endPoint y: 313, distance: 112.0
click at [490, 311] on div "Nombre del comercio : La 10 Group Family" at bounding box center [484, 316] width 253 height 33
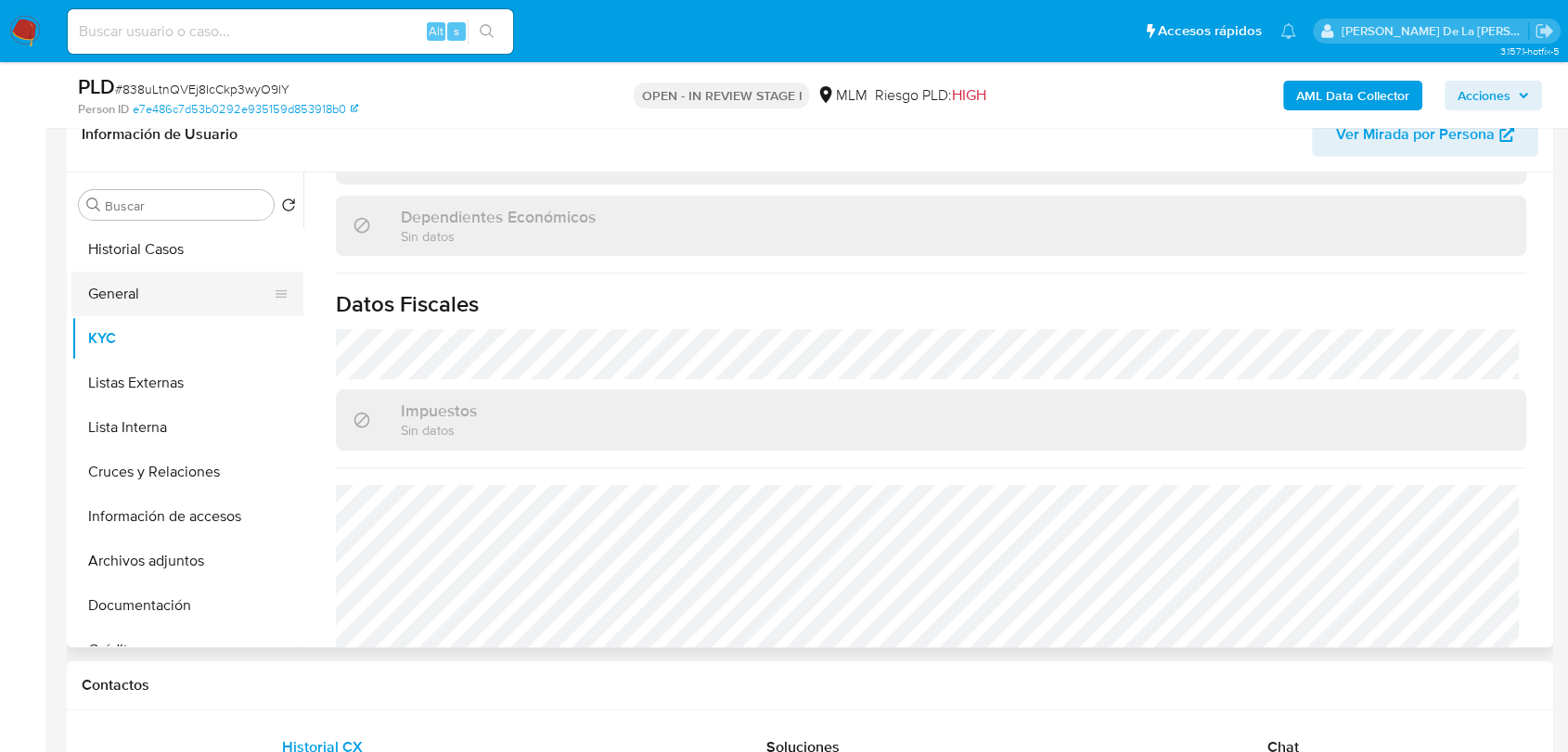
scroll to position [1044, 0]
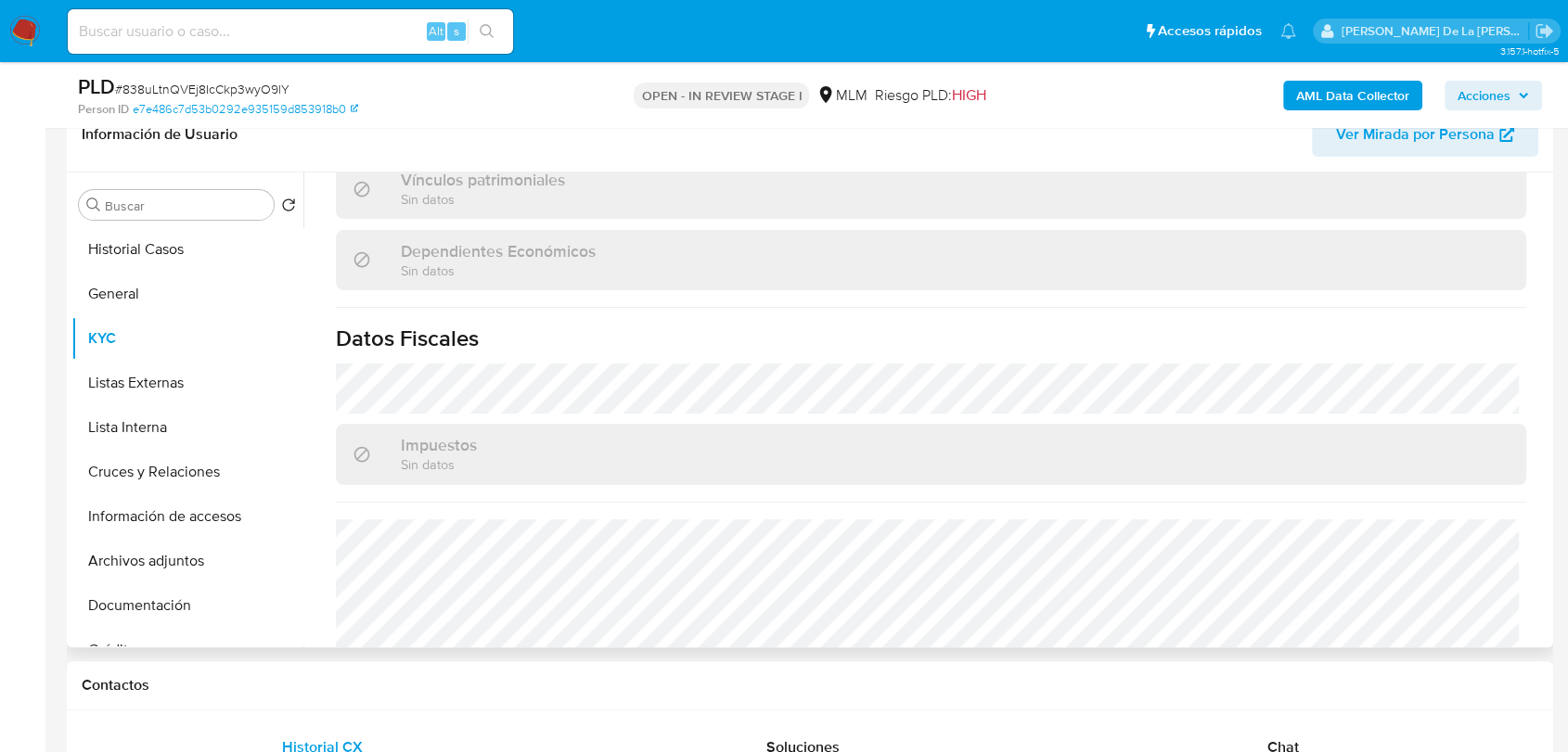
drag, startPoint x: 191, startPoint y: 244, endPoint x: 319, endPoint y: 247, distance: 128.0
click at [191, 243] on button "Historial Casos" at bounding box center [187, 249] width 232 height 45
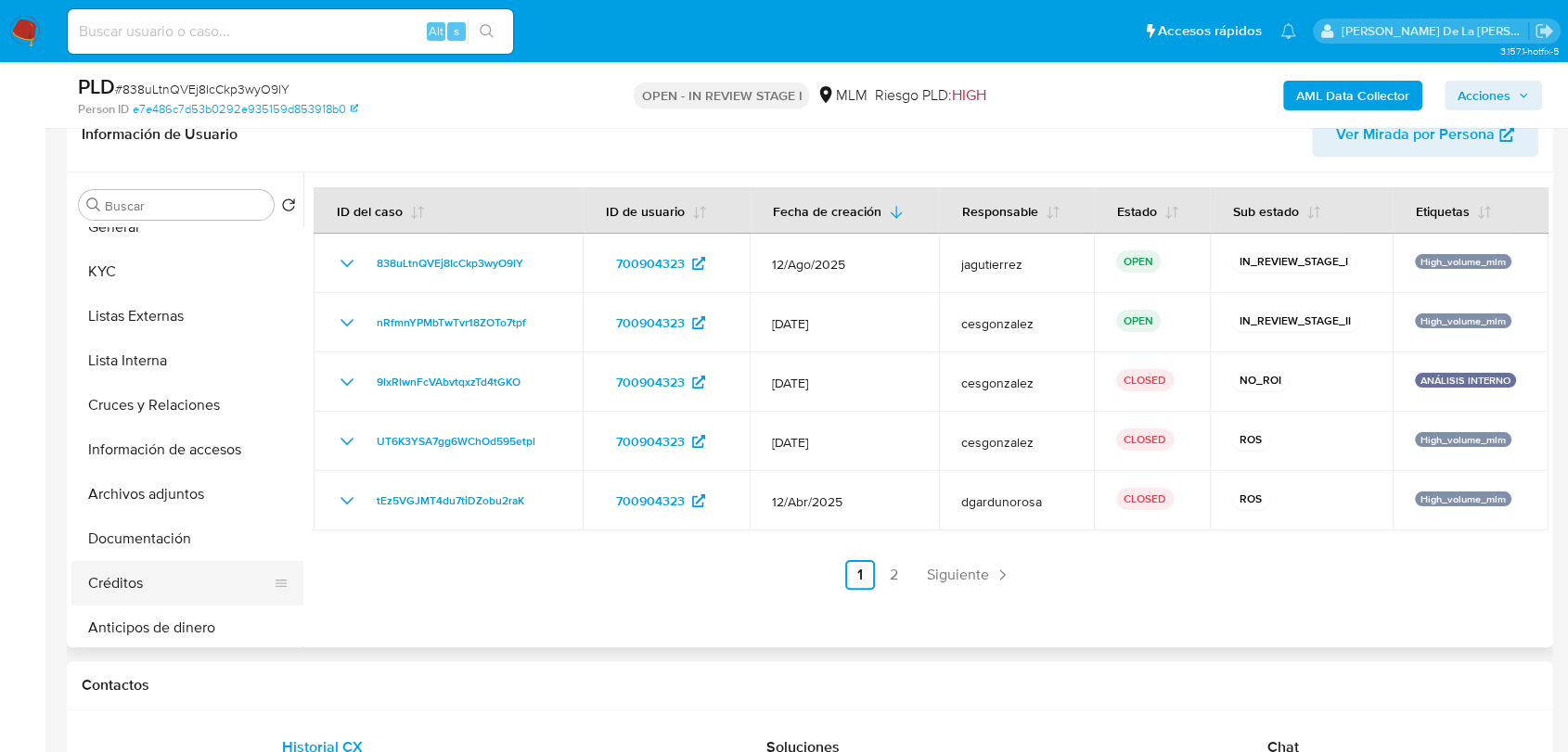
scroll to position [103, 0]
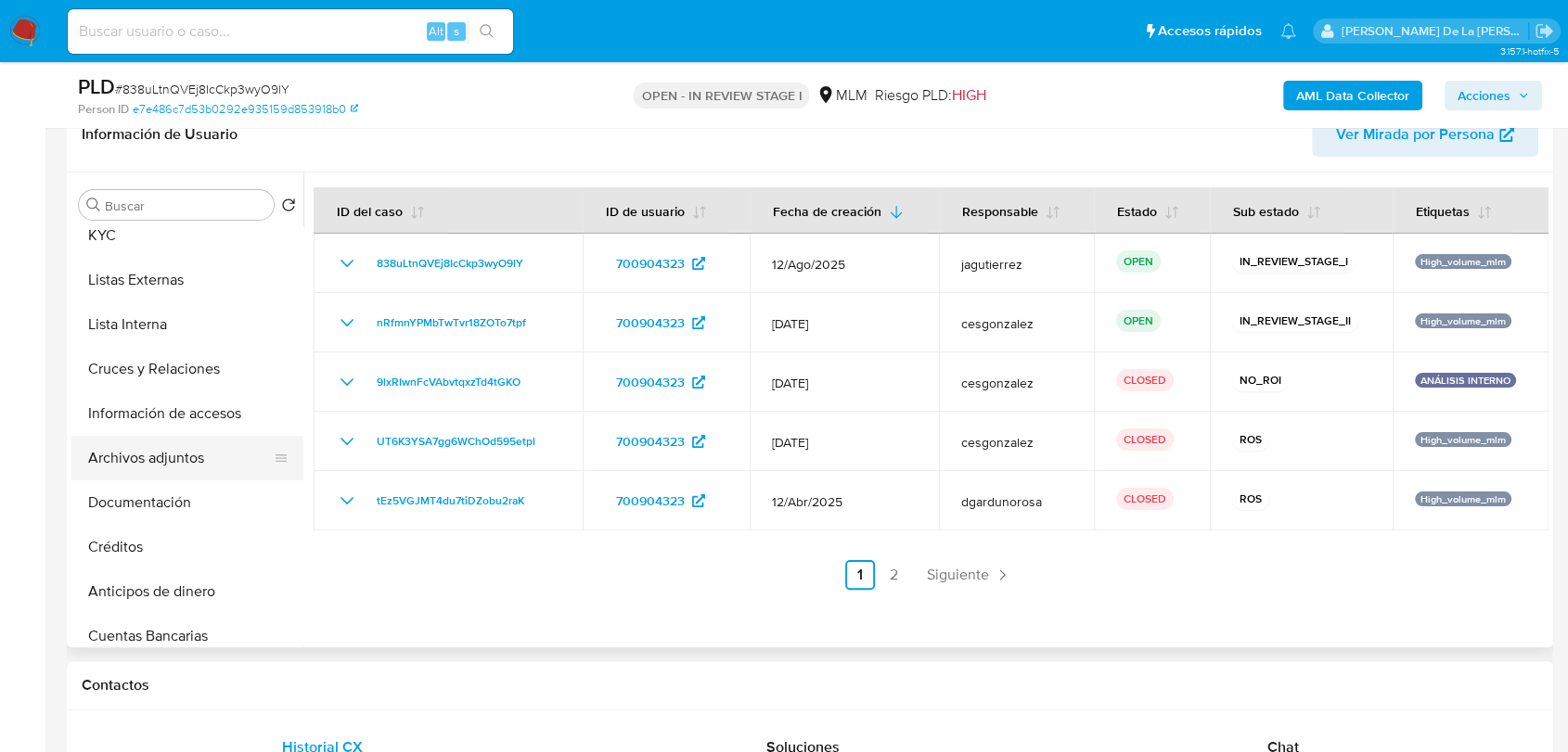
click at [185, 454] on button "Archivos adjuntos" at bounding box center [180, 458] width 217 height 45
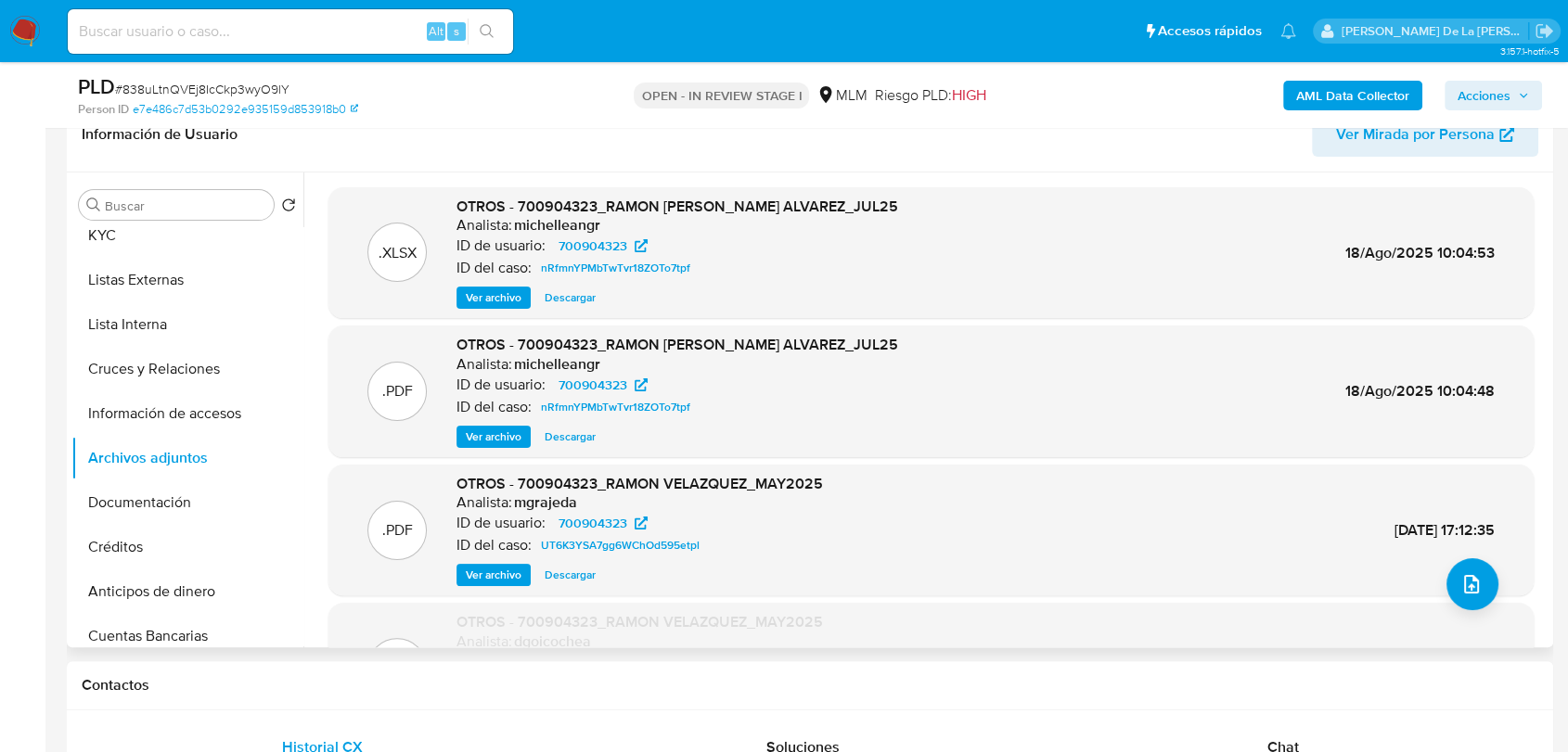
click at [492, 434] on span "Ver archivo" at bounding box center [493, 437] width 55 height 18
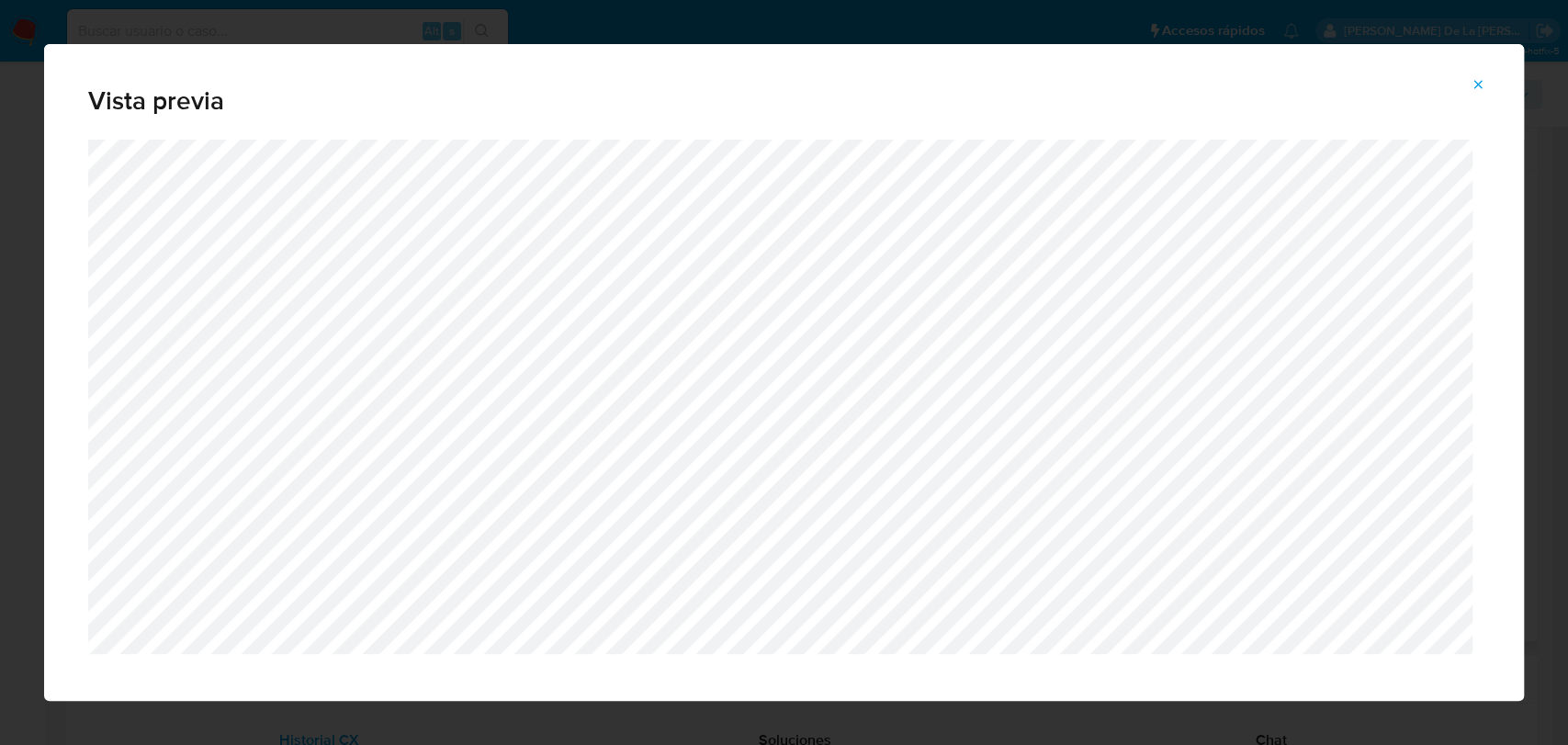
click at [1477, 87] on icon "Attachment preview" at bounding box center [1477, 84] width 14 height 14
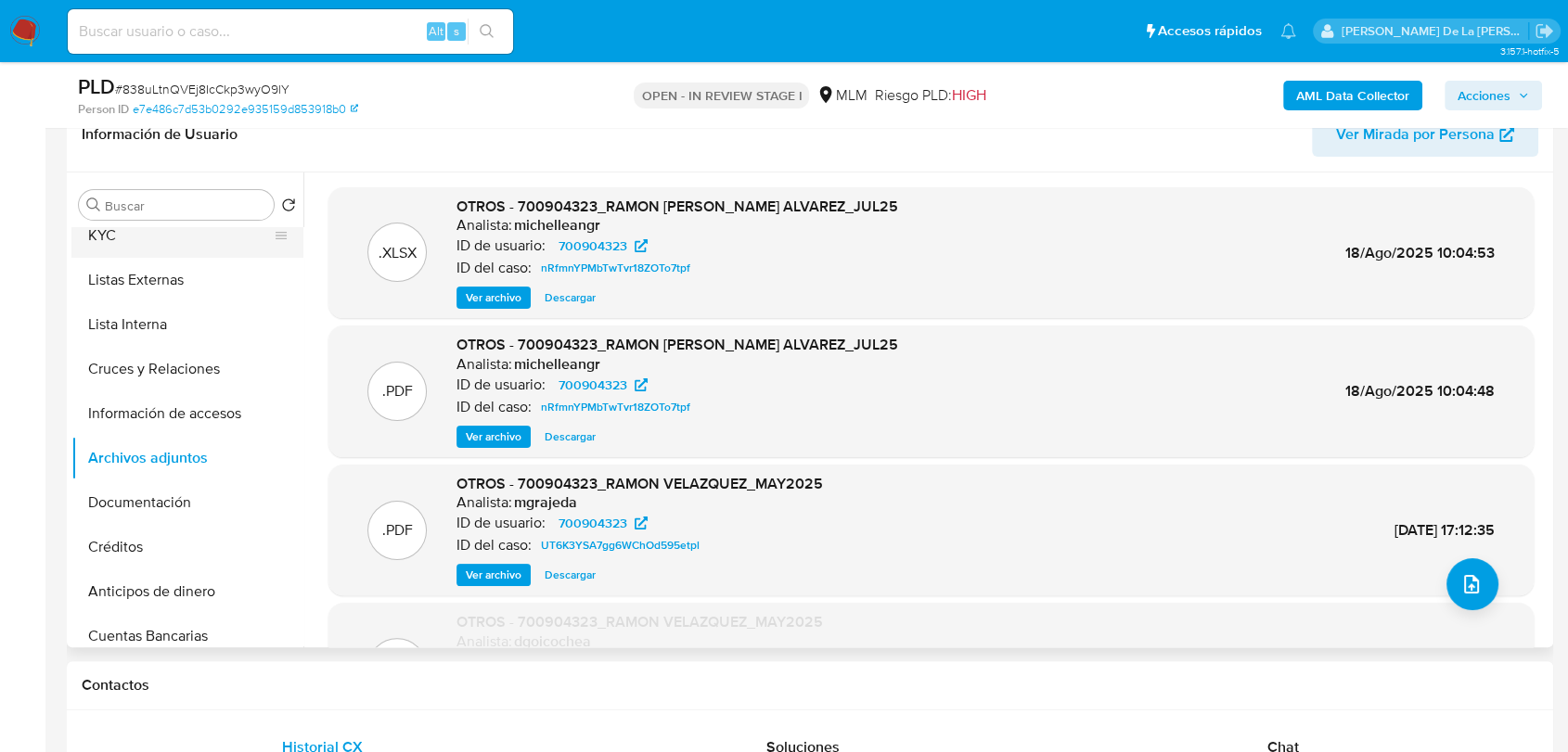
click at [158, 240] on button "KYC" at bounding box center [180, 236] width 217 height 45
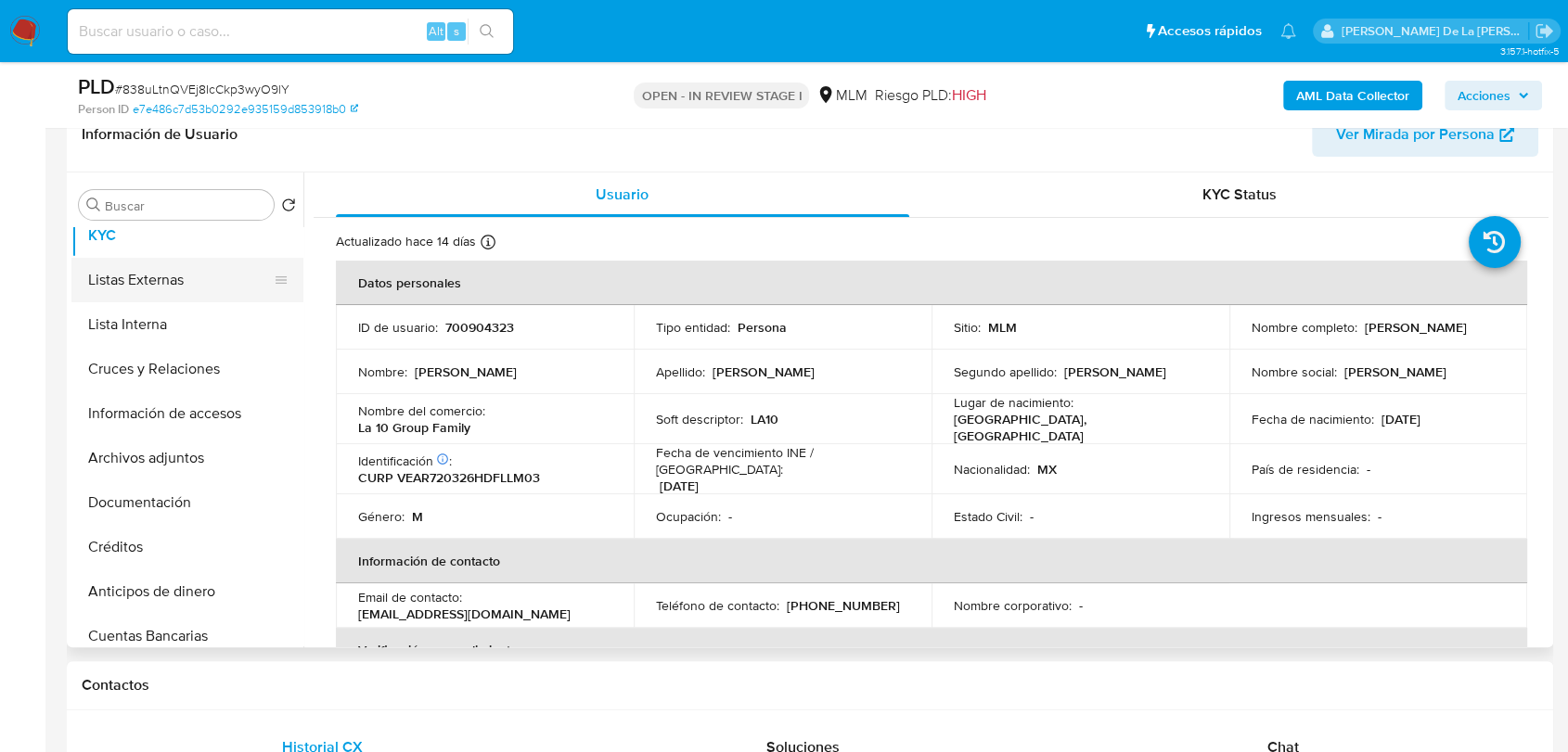
scroll to position [0, 0]
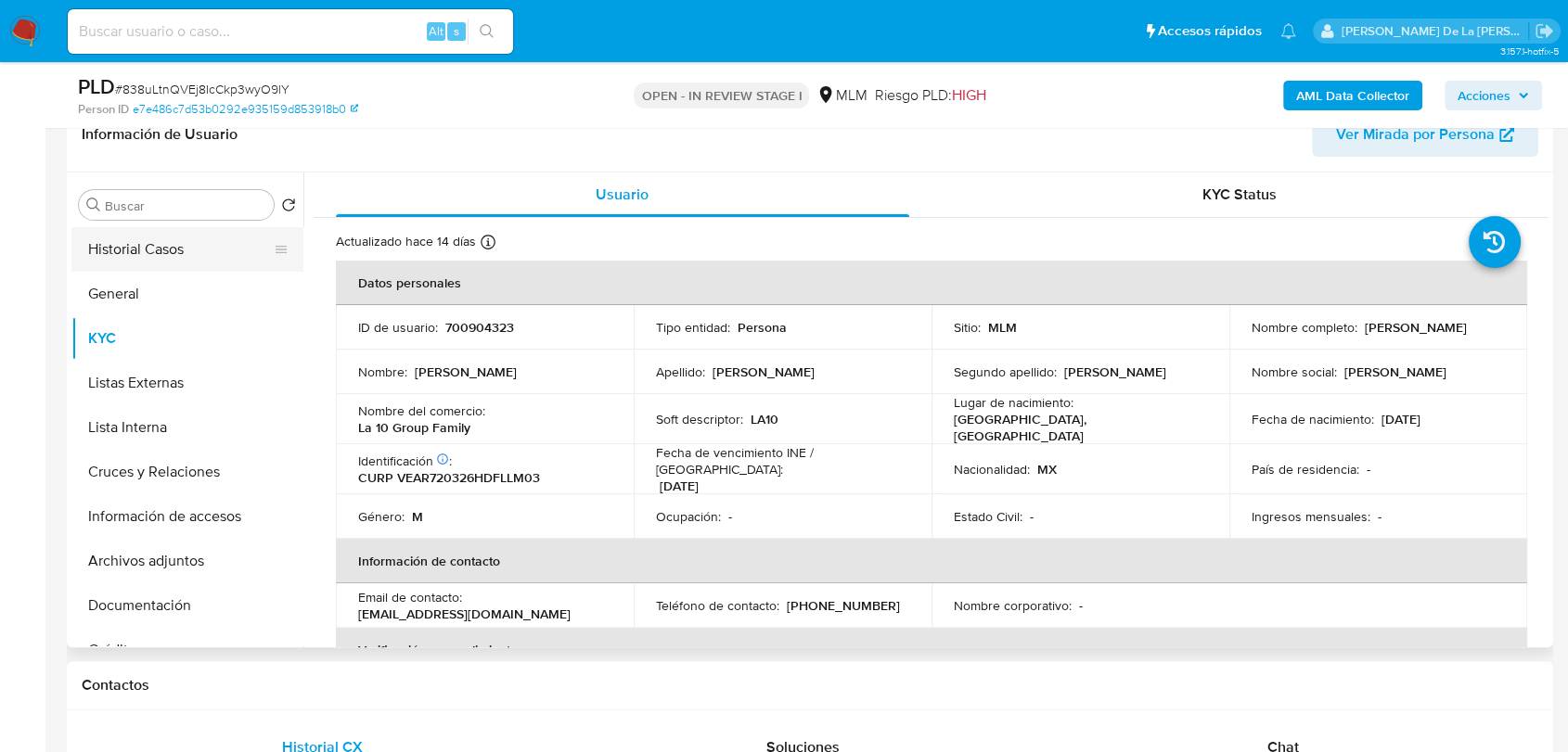
click at [154, 254] on button "Historial Casos" at bounding box center [180, 249] width 217 height 45
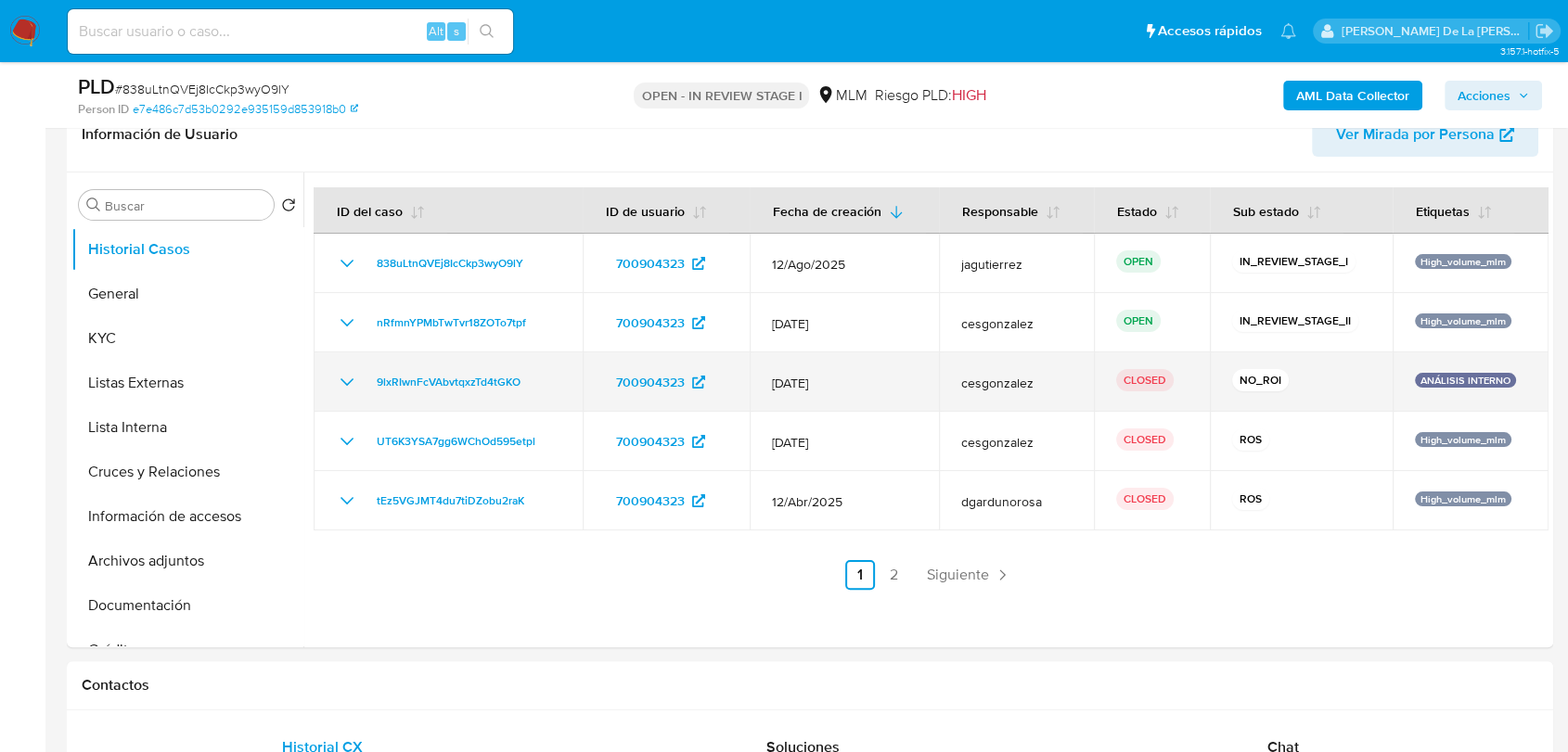
click at [331, 373] on td "9lxRIwnFcVAbvtqxzTd4tGKO" at bounding box center [447, 381] width 269 height 59
click at [342, 373] on icon "Mostrar/Ocultar" at bounding box center [346, 381] width 22 height 22
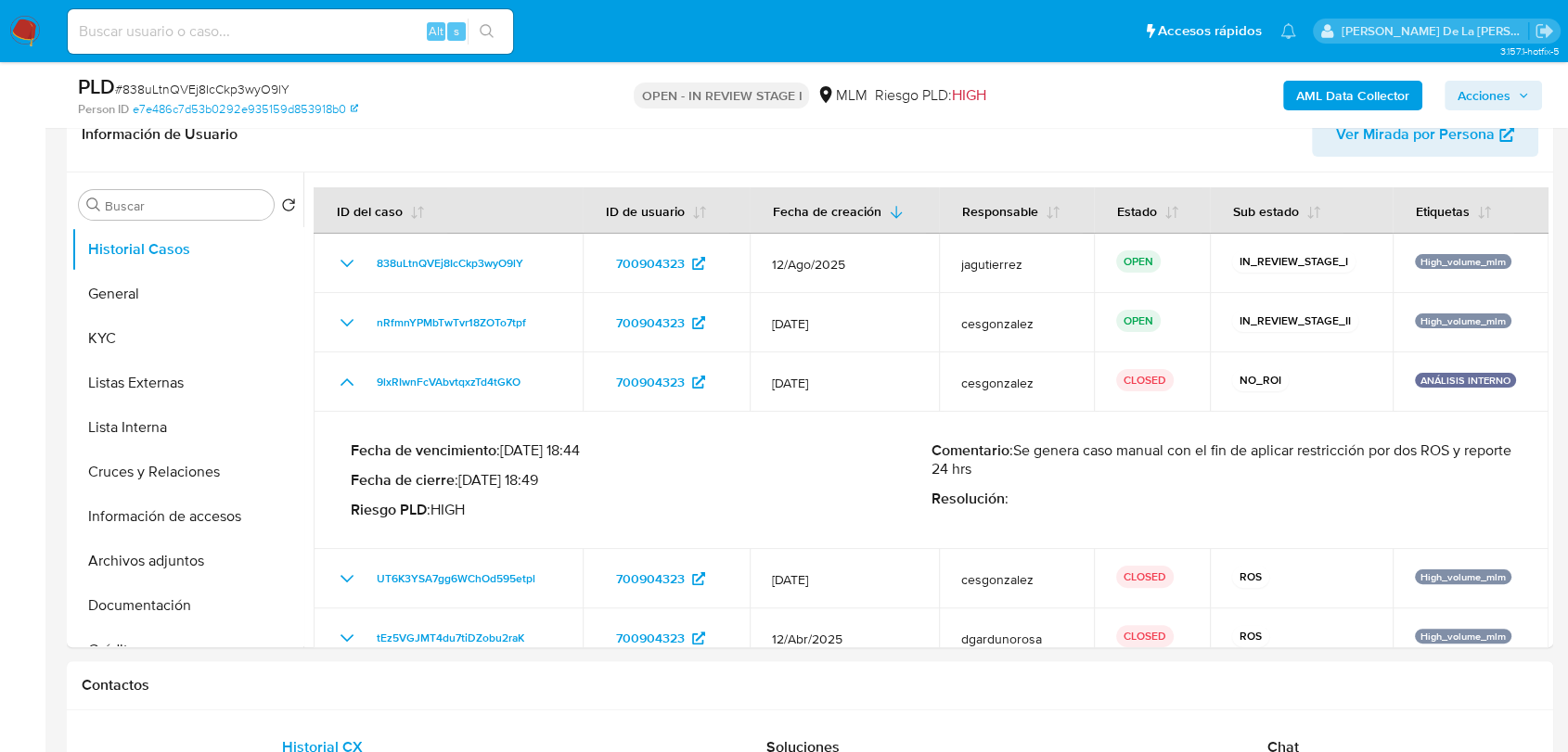
drag, startPoint x: 1131, startPoint y: 454, endPoint x: 1407, endPoint y: 470, distance: 276.5
click at [1407, 470] on p "Comentario : Se genera caso manual con el fin de aplicar restricción por dos RO…" at bounding box center [1222, 460] width 580 height 37
click at [1407, 468] on p "Comentario : Se genera caso manual con el fin de aplicar restricción por dos RO…" at bounding box center [1222, 460] width 580 height 37
drag, startPoint x: 1316, startPoint y: 441, endPoint x: 1428, endPoint y: 452, distance: 112.5
click at [1428, 451] on p "Comentario : Se genera caso manual con el fin de aplicar restricción por dos RO…" at bounding box center [1222, 460] width 580 height 37
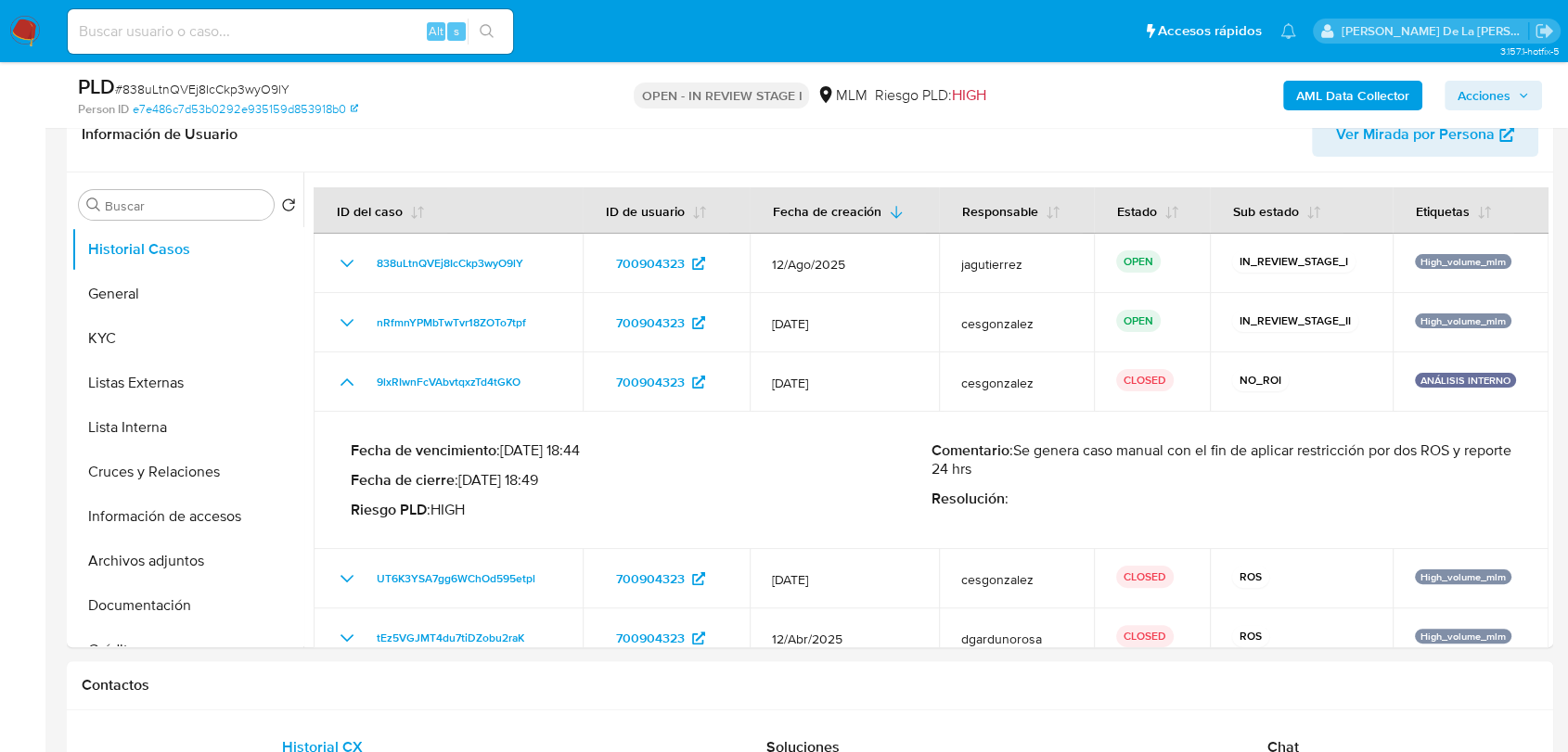
click at [1428, 452] on p "Comentario : Se genera caso manual con el fin de aplicar restricción por dos RO…" at bounding box center [1222, 460] width 580 height 37
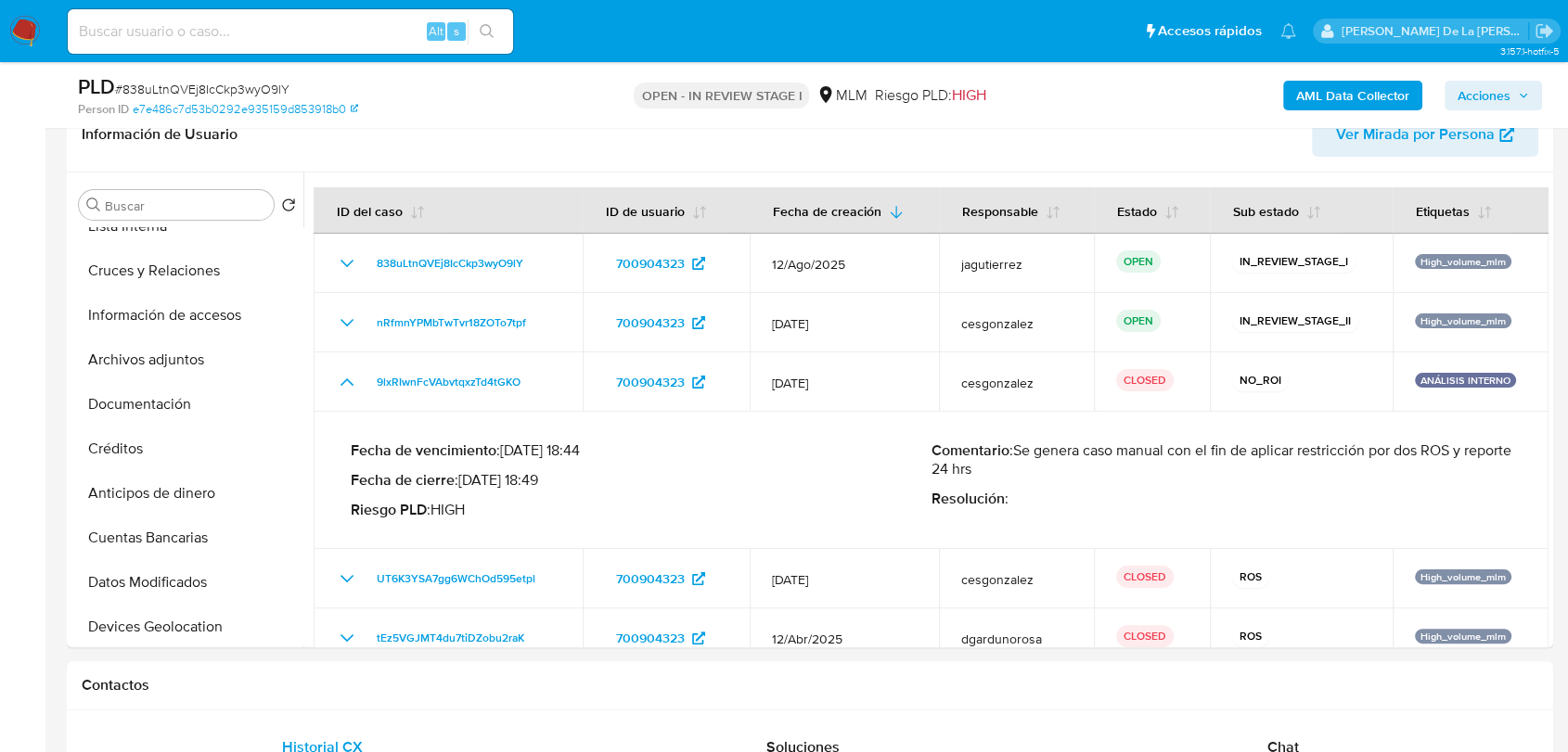
scroll to position [721, 0]
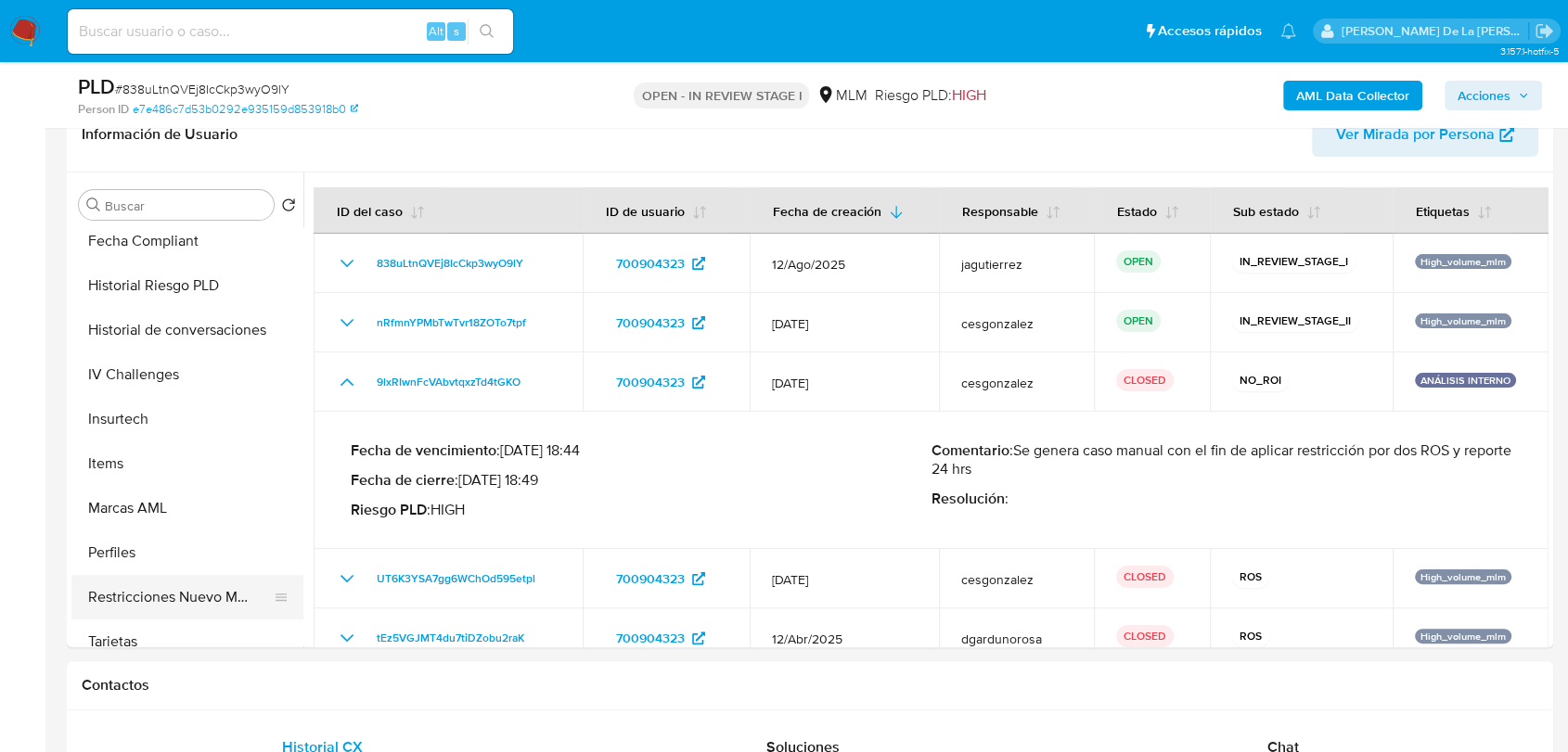
click at [168, 600] on button "Restricciones Nuevo Mundo" at bounding box center [180, 598] width 217 height 45
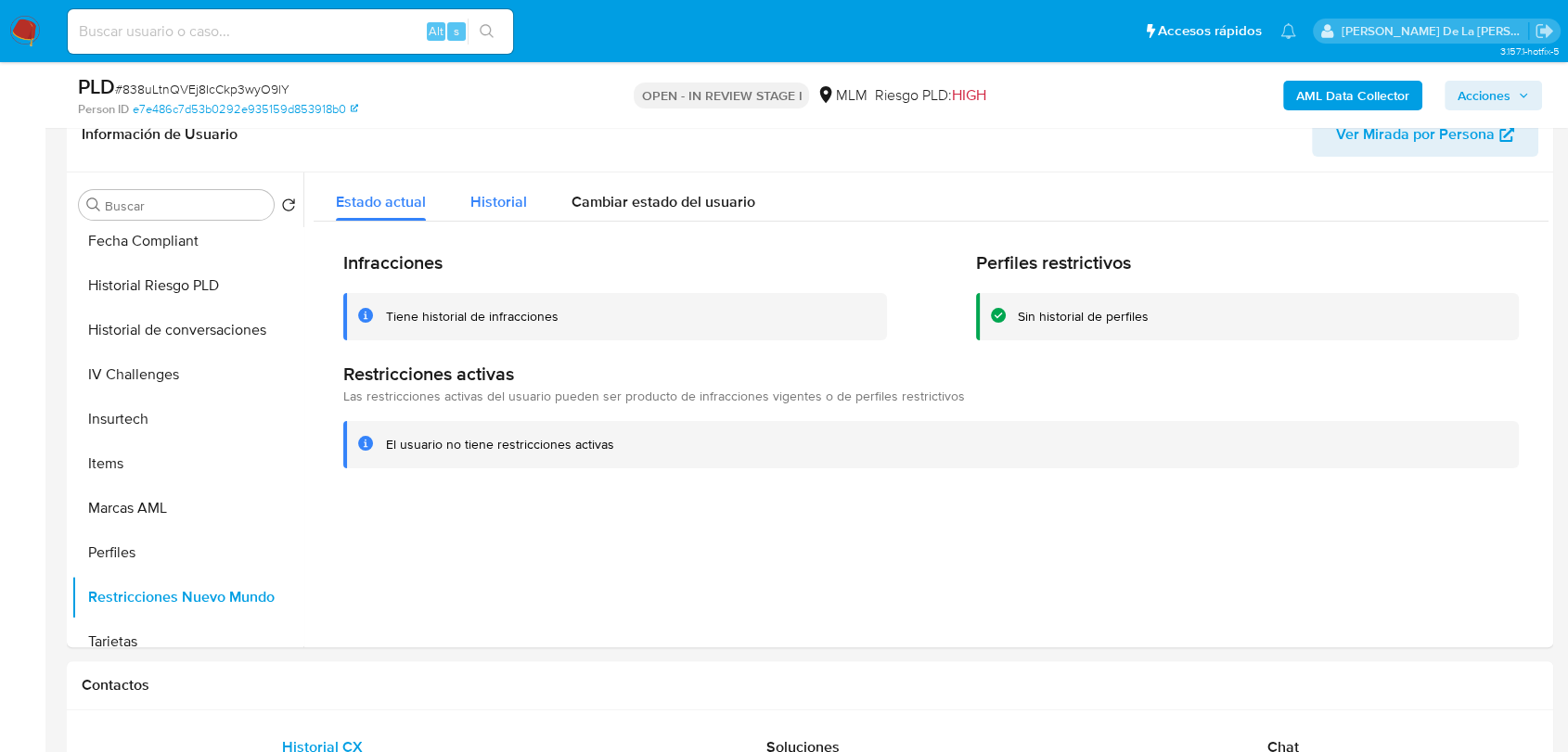
click at [528, 202] on button "Historial" at bounding box center [499, 197] width 101 height 49
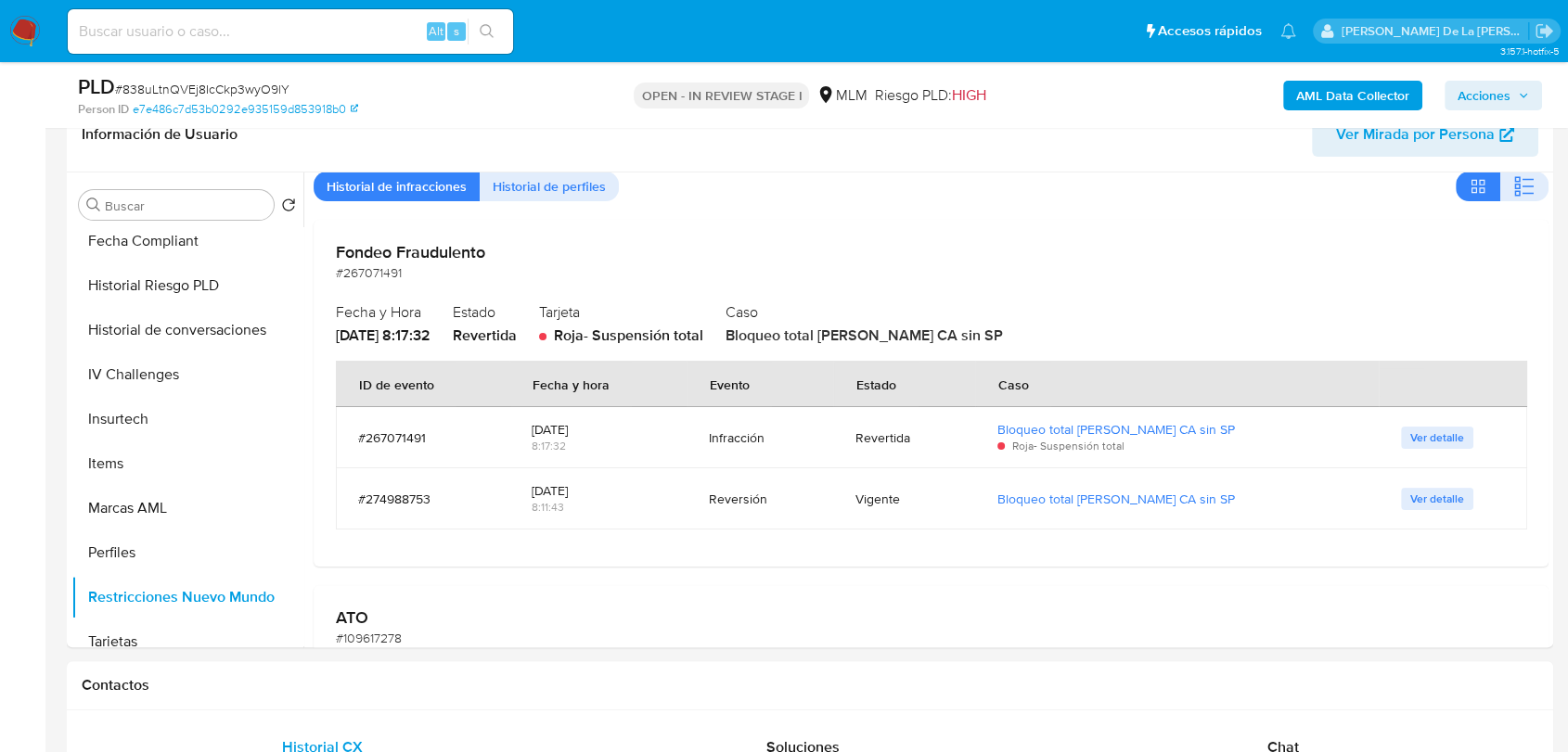
scroll to position [103, 0]
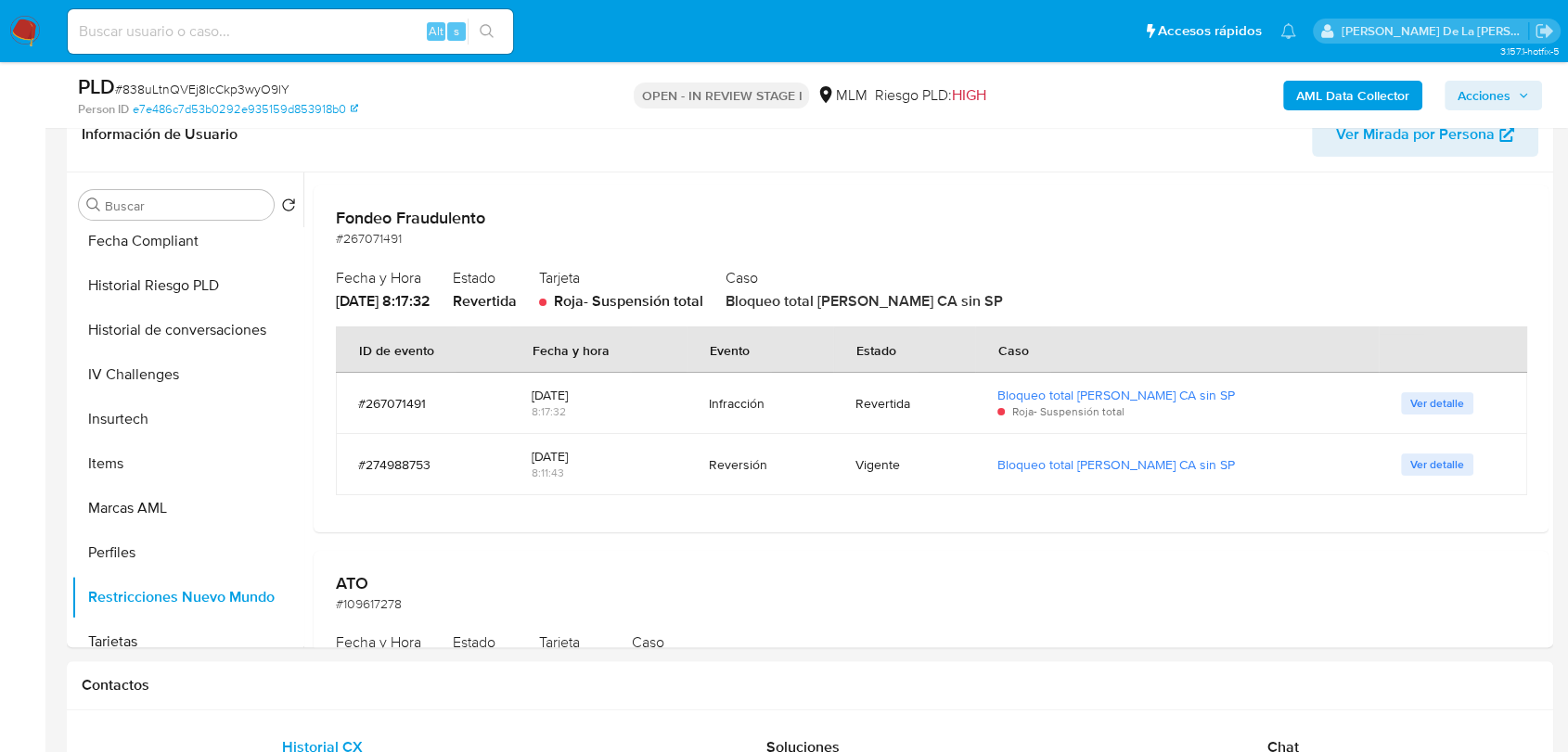
drag, startPoint x: 410, startPoint y: 216, endPoint x: 507, endPoint y: 228, distance: 97.7
click at [505, 228] on div "Fondeo Fraudulento #267071491" at bounding box center [931, 228] width 1190 height 41
click at [507, 228] on div "Fondeo Fraudulento #267071491" at bounding box center [931, 228] width 1190 height 41
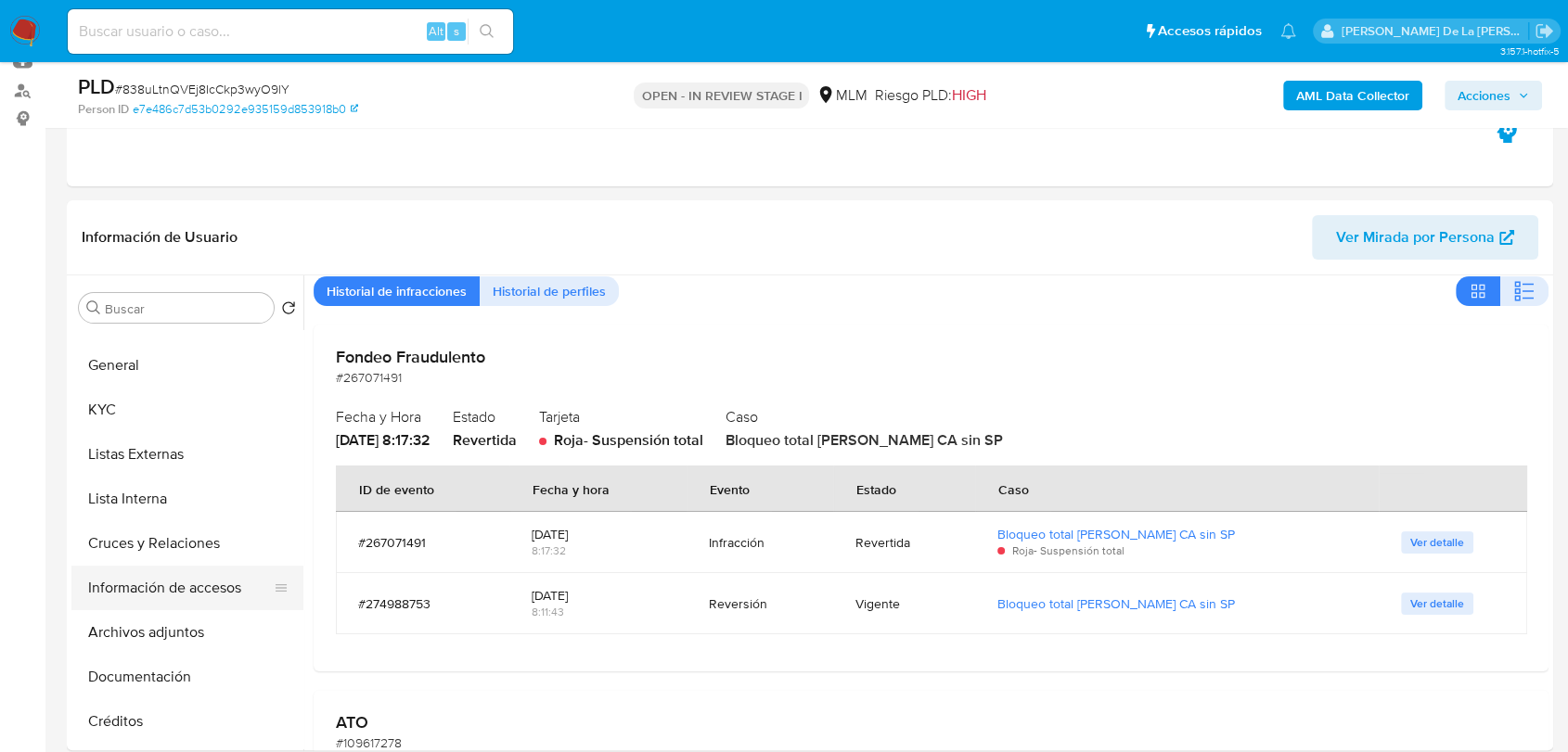
scroll to position [0, 0]
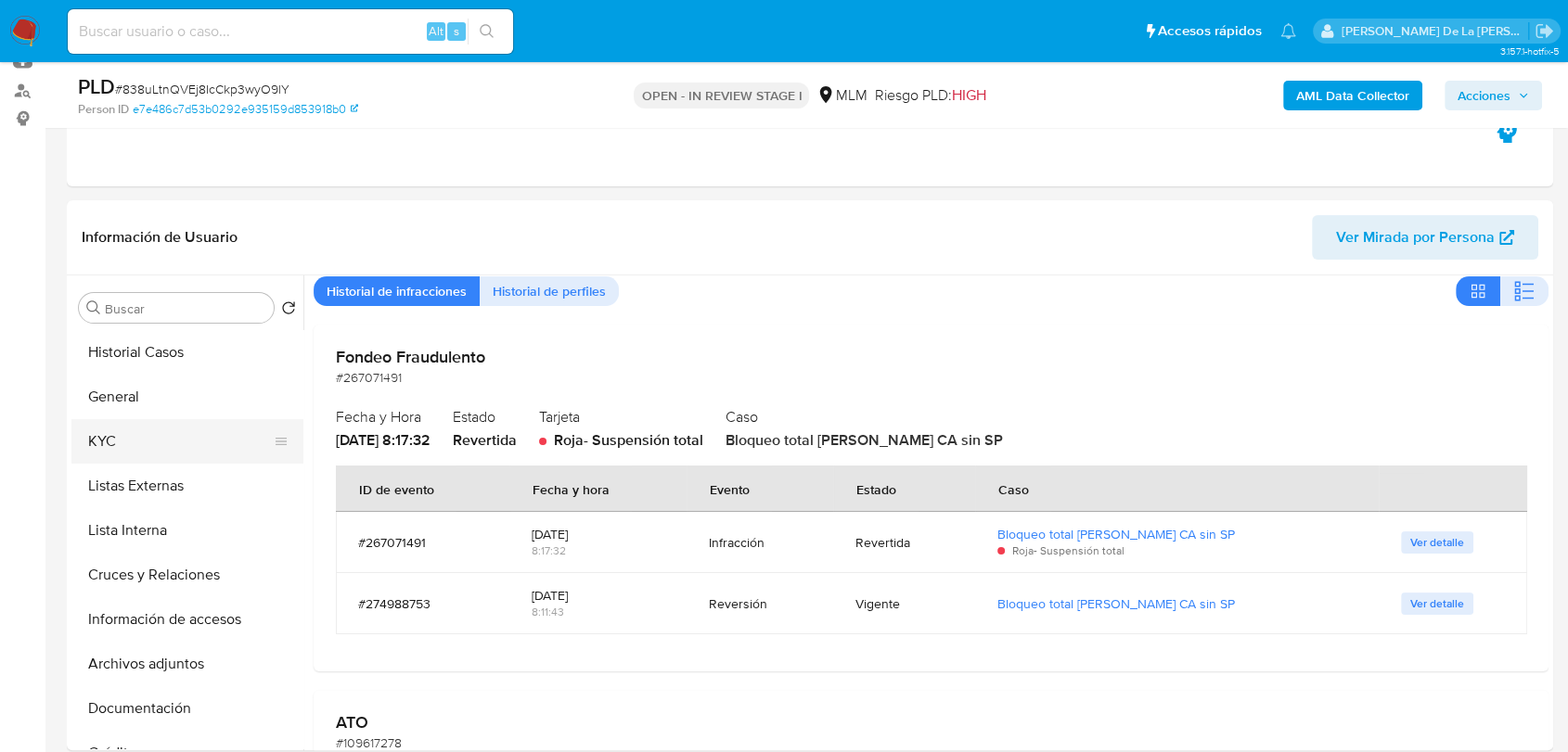
click at [169, 426] on button "KYC" at bounding box center [180, 441] width 217 height 45
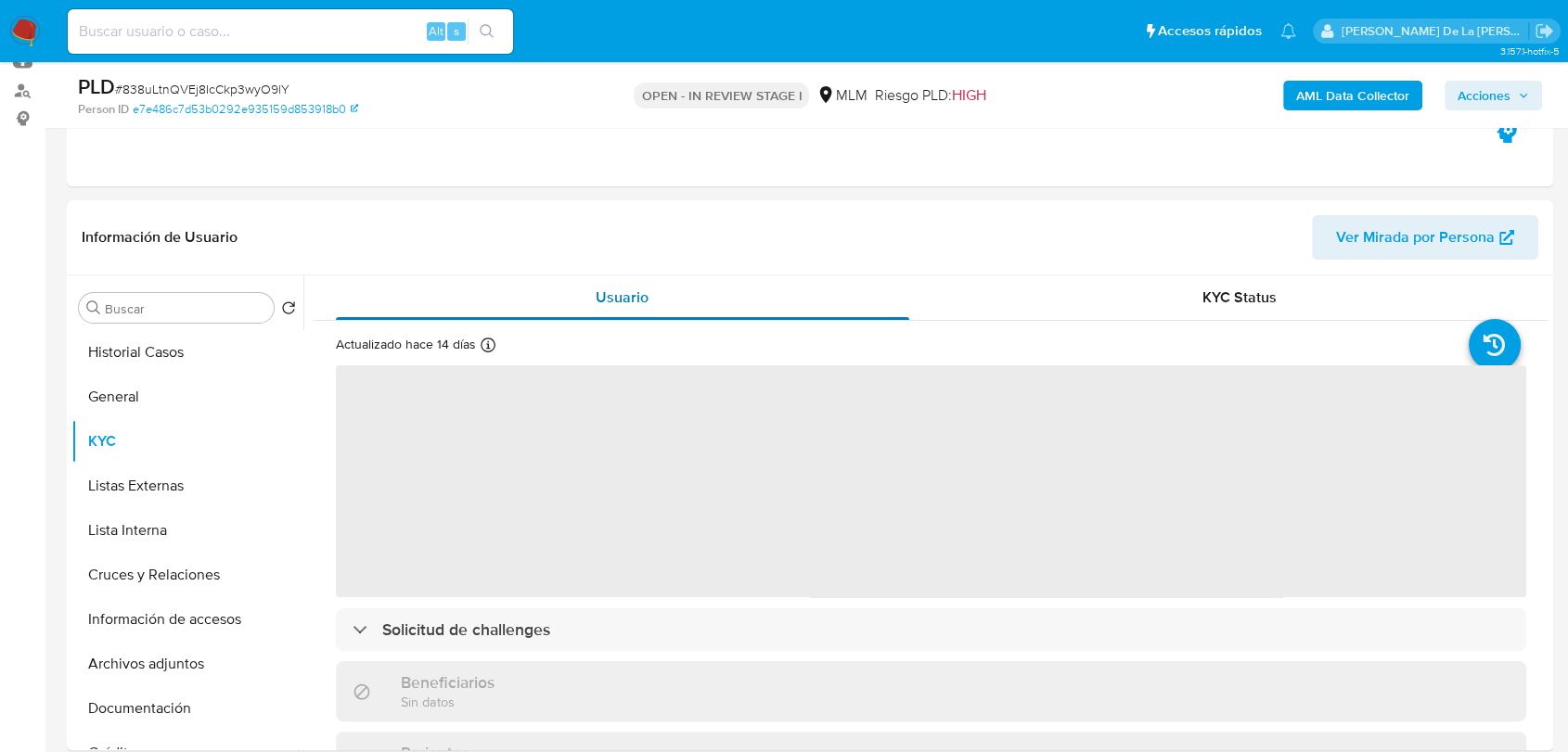
scroll to position [103, 0]
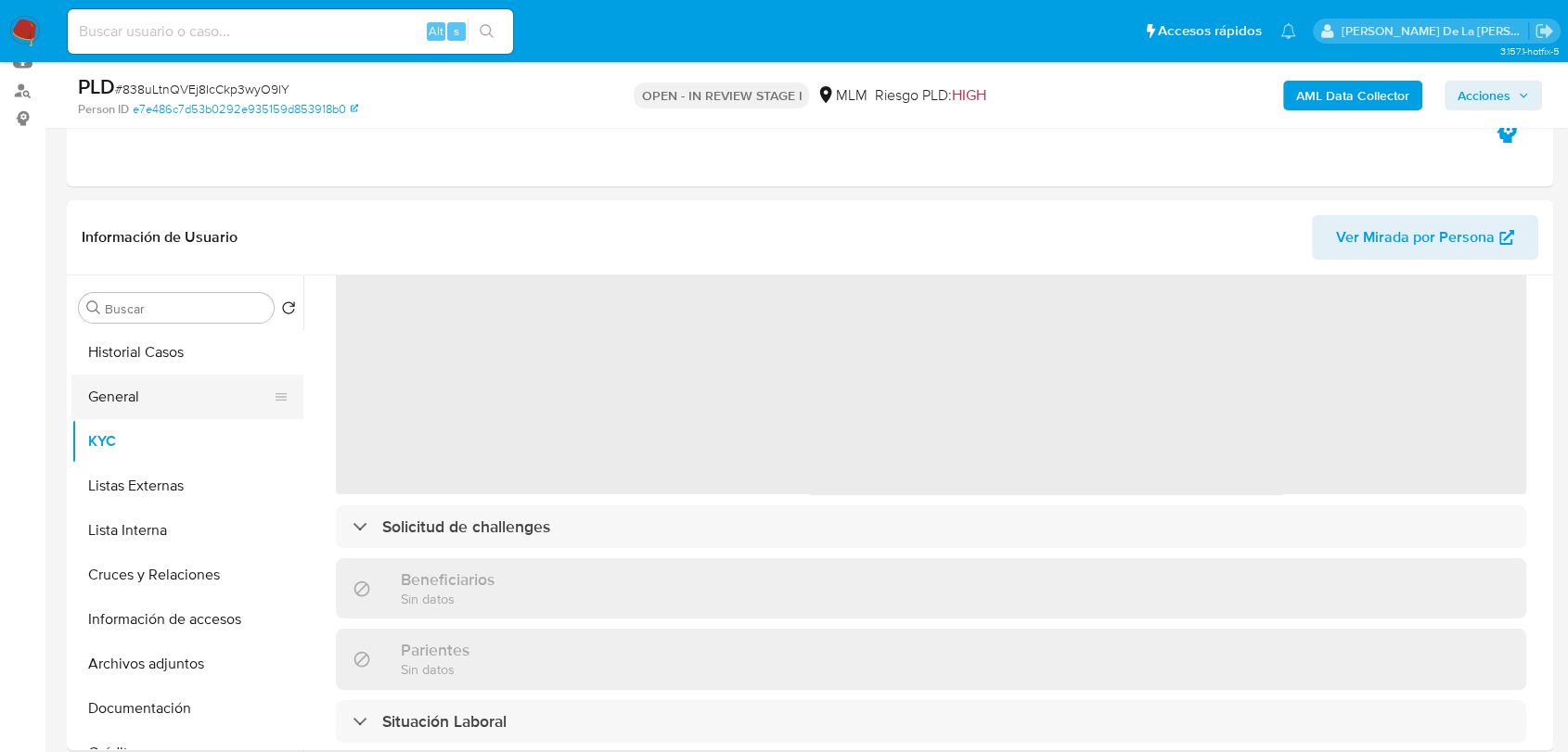
click at [95, 409] on button "General" at bounding box center [180, 397] width 217 height 45
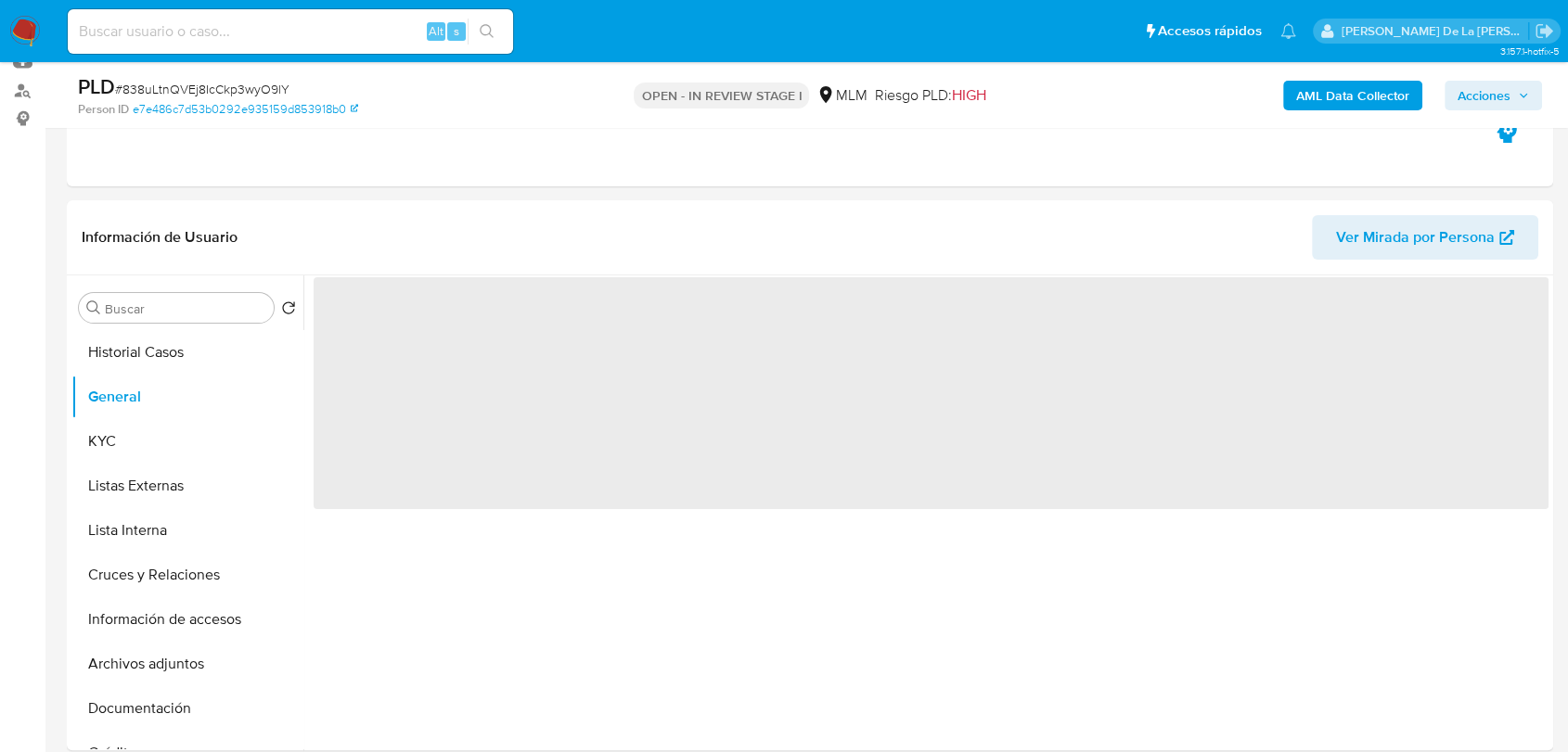
scroll to position [411, 0]
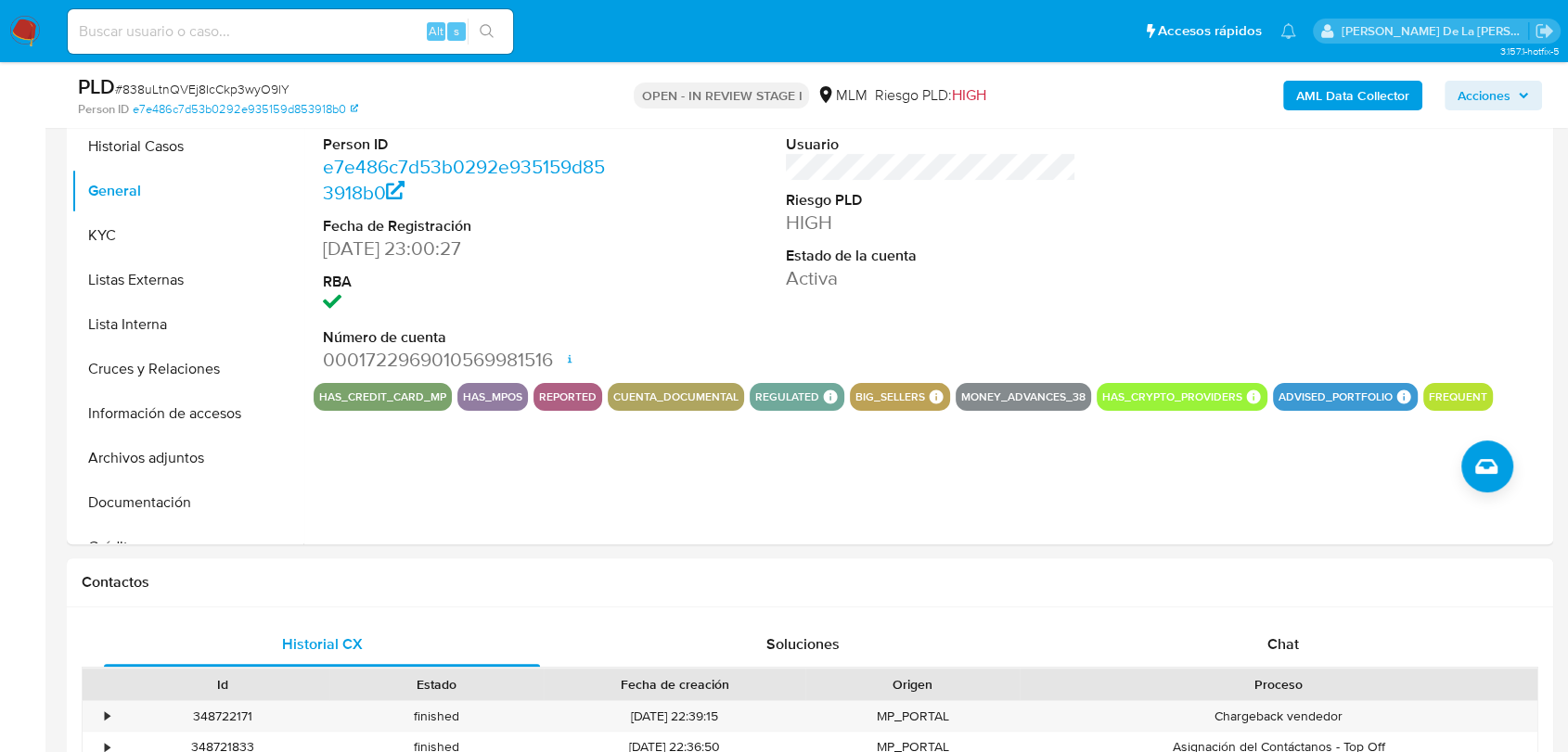
click at [875, 393] on button "big_sellers" at bounding box center [890, 397] width 70 height 8
drag, startPoint x: 875, startPoint y: 391, endPoint x: 1390, endPoint y: 403, distance: 515.1
click at [884, 393] on button "big_sellers" at bounding box center [890, 397] width 70 height 8
click at [1307, 394] on button "advised_portfolio" at bounding box center [1335, 397] width 114 height 8
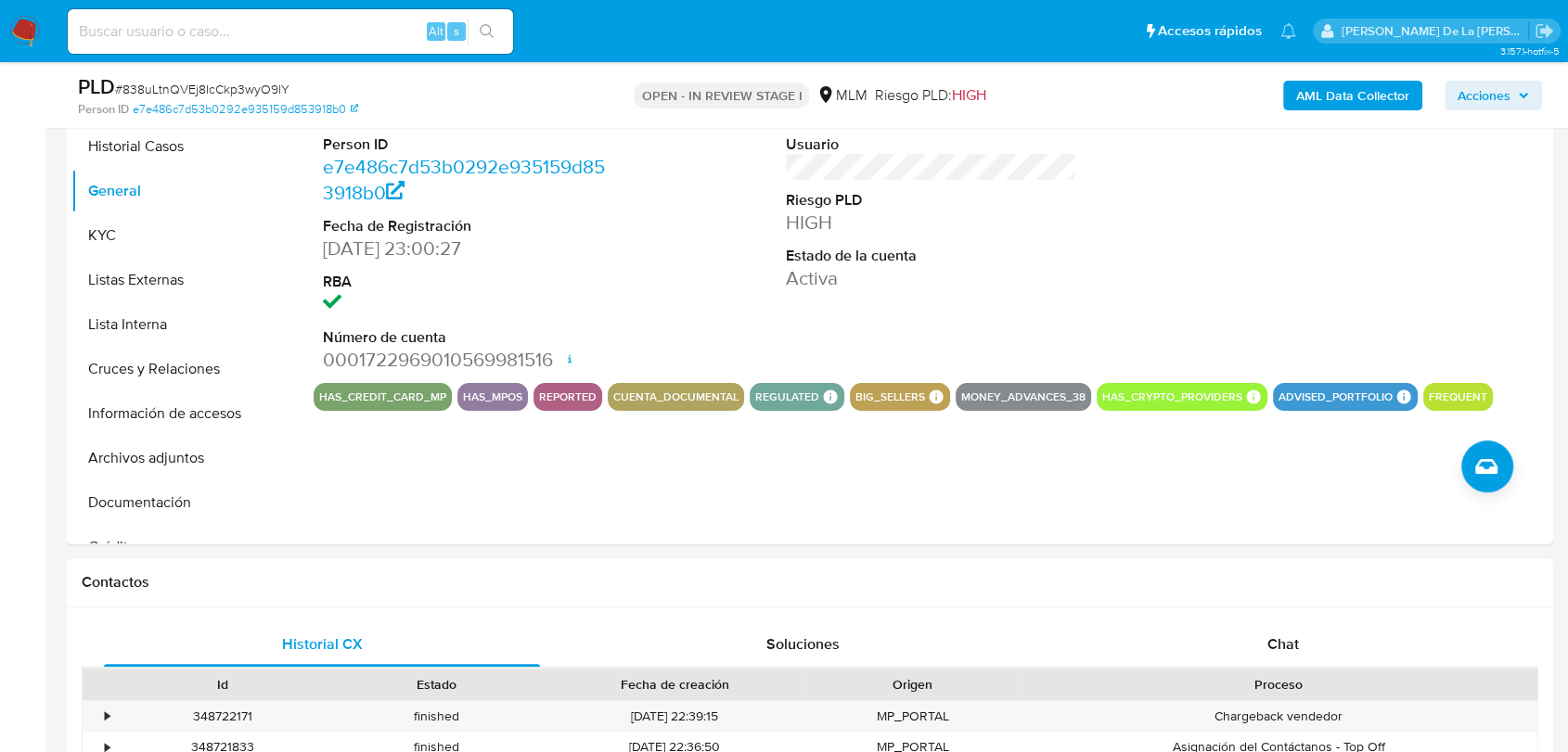
click at [1307, 393] on button "advised_portfolio" at bounding box center [1335, 397] width 114 height 8
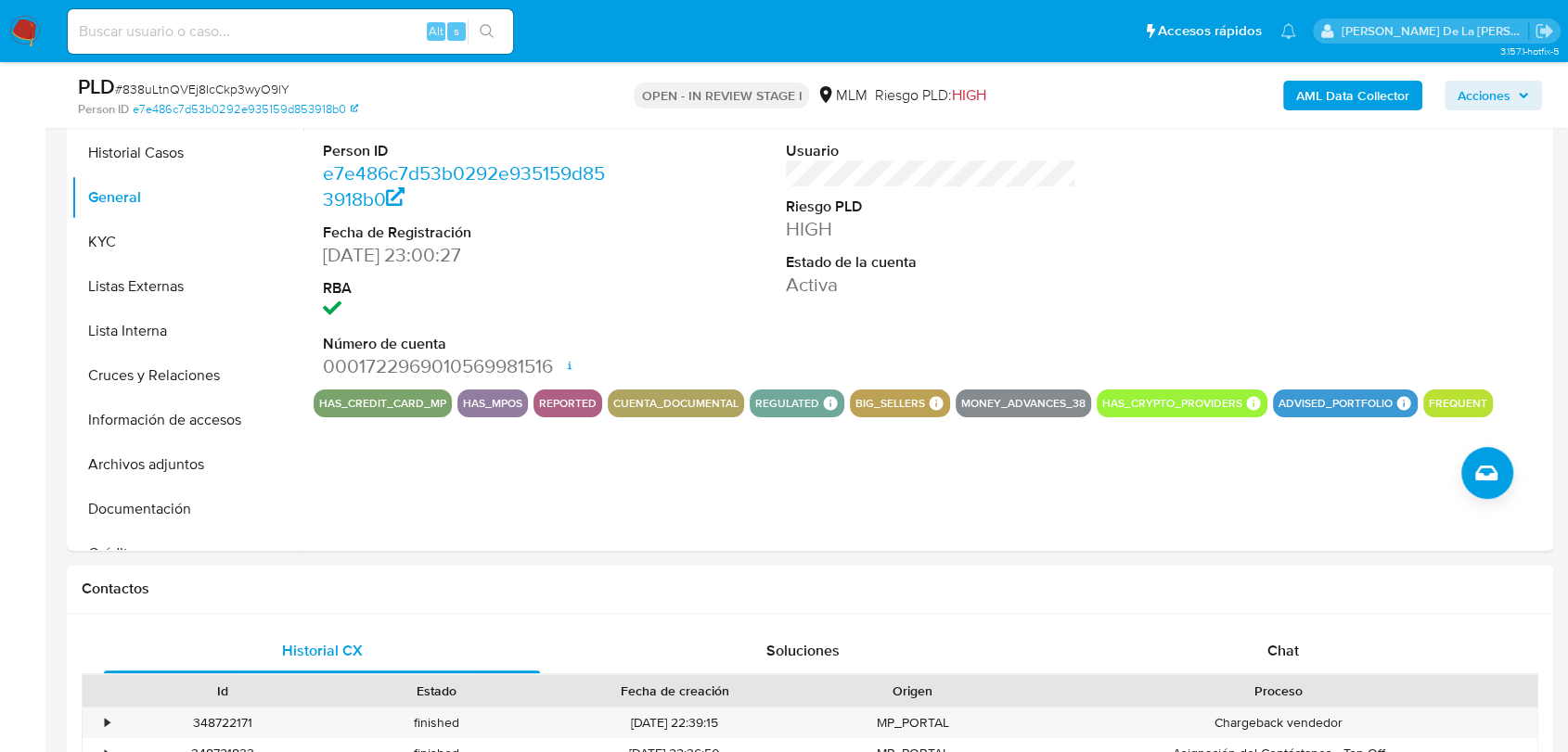
scroll to position [309, 0]
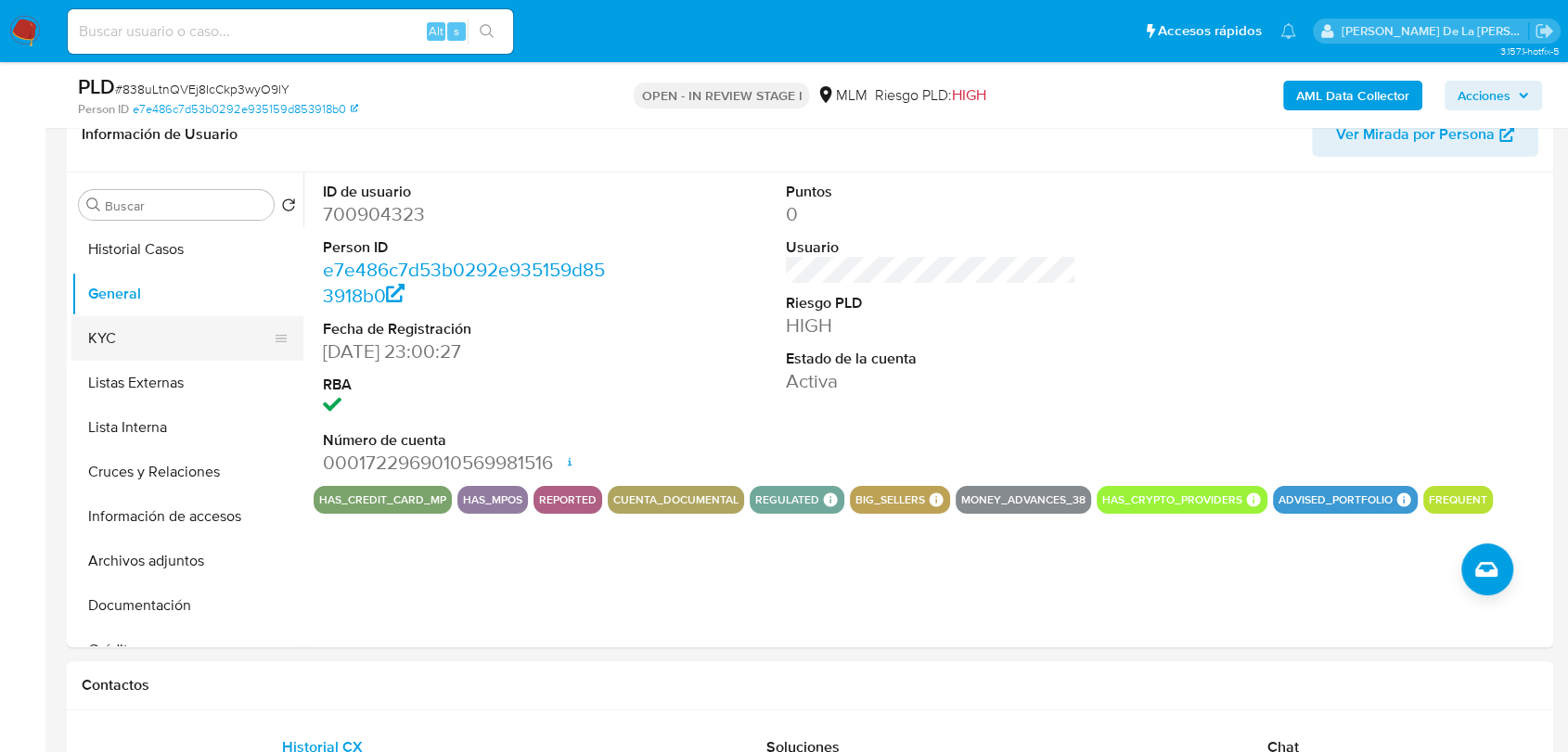
click at [99, 337] on button "KYC" at bounding box center [180, 339] width 217 height 45
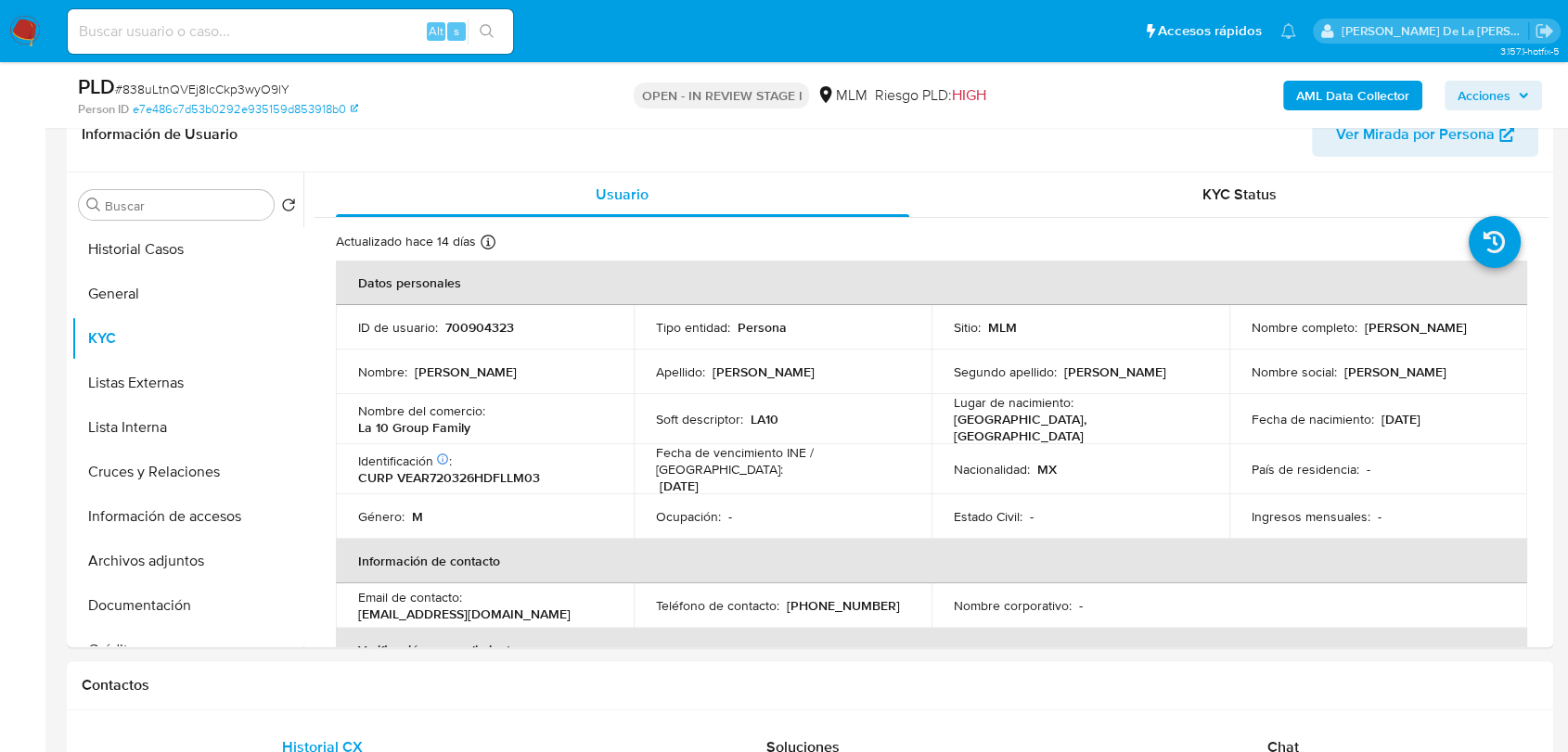
drag, startPoint x: 1246, startPoint y: 333, endPoint x: 1364, endPoint y: 336, distance: 118.0
click at [1364, 336] on p "Ramon Velazquez Alvarez" at bounding box center [1415, 327] width 102 height 16
click at [1367, 336] on p "Ramon Velazquez Alvarez" at bounding box center [1415, 327] width 102 height 16
drag, startPoint x: 489, startPoint y: 410, endPoint x: 600, endPoint y: 416, distance: 111.2
click at [600, 416] on div "Nombre del comercio : La 10 Group Family" at bounding box center [484, 419] width 253 height 33
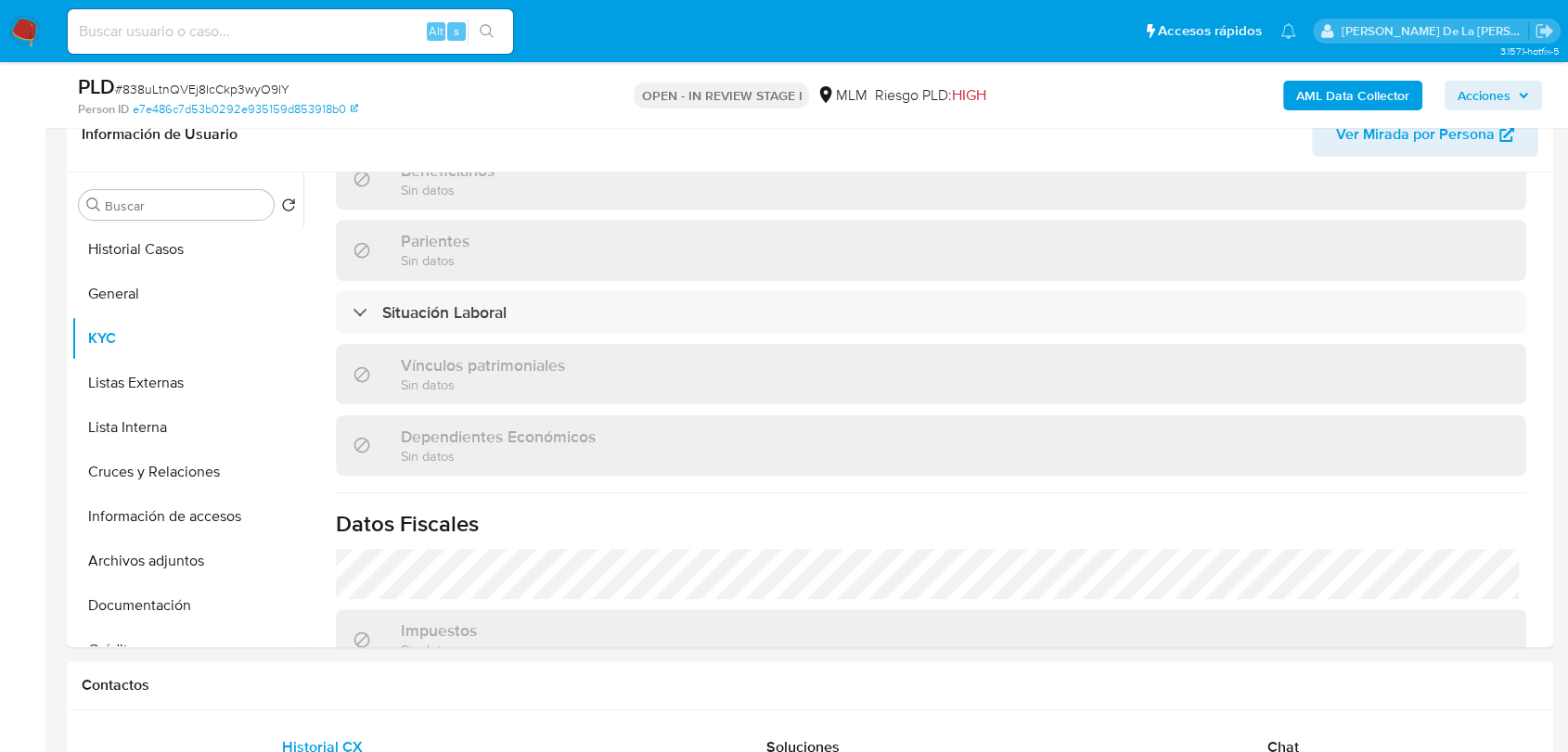
scroll to position [824, 0]
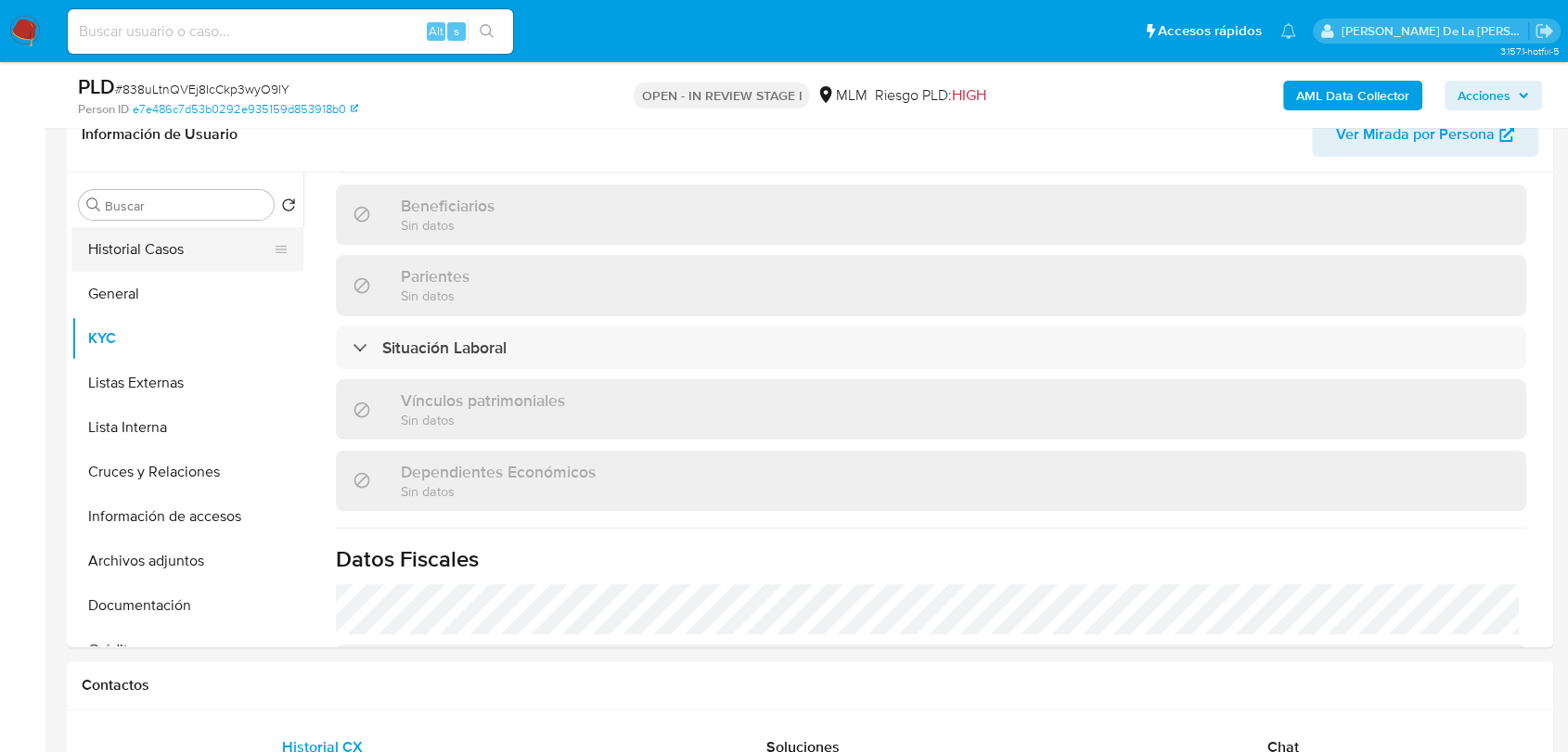
click at [137, 254] on button "Historial Casos" at bounding box center [180, 249] width 217 height 45
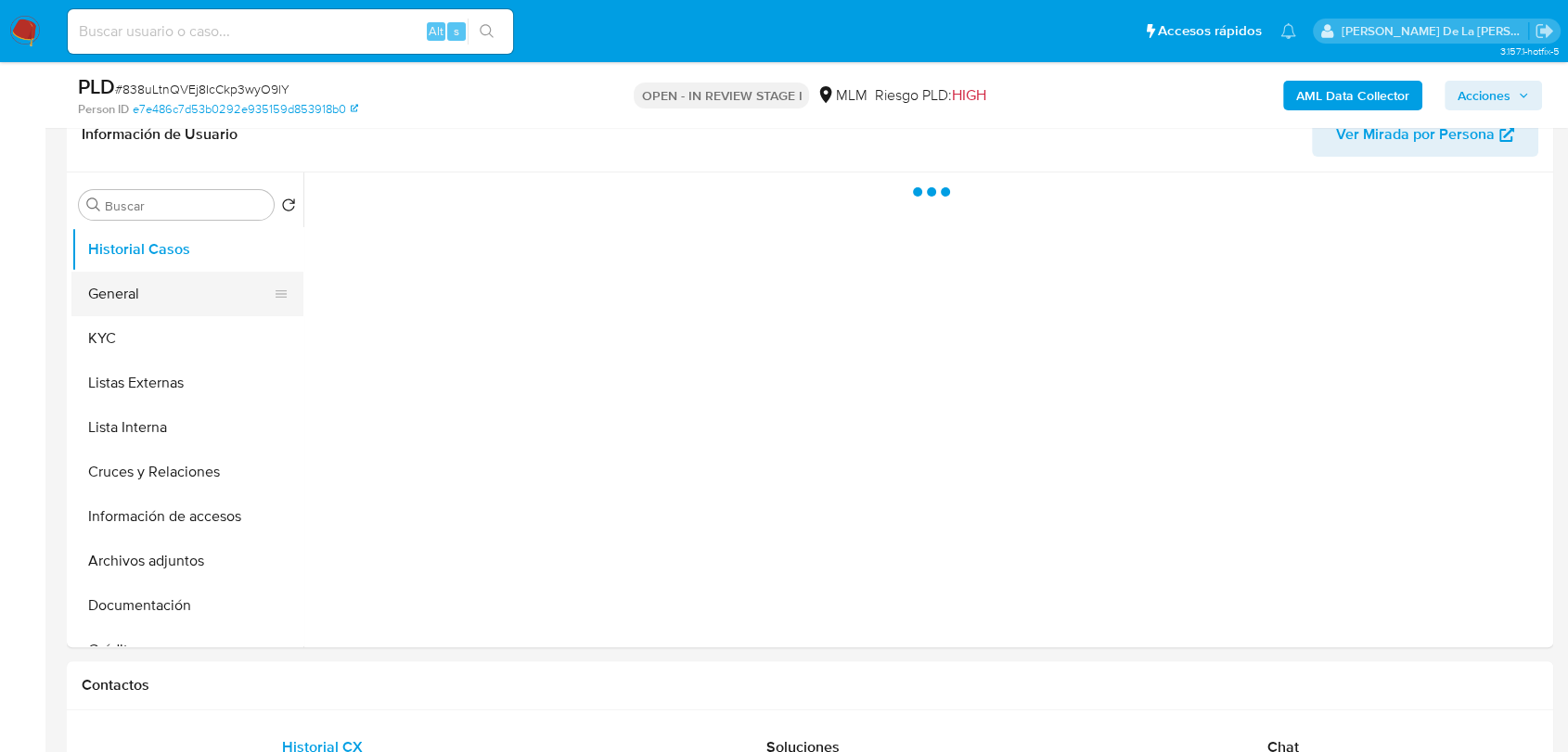
scroll to position [0, 0]
click at [133, 285] on button "General" at bounding box center [180, 294] width 217 height 45
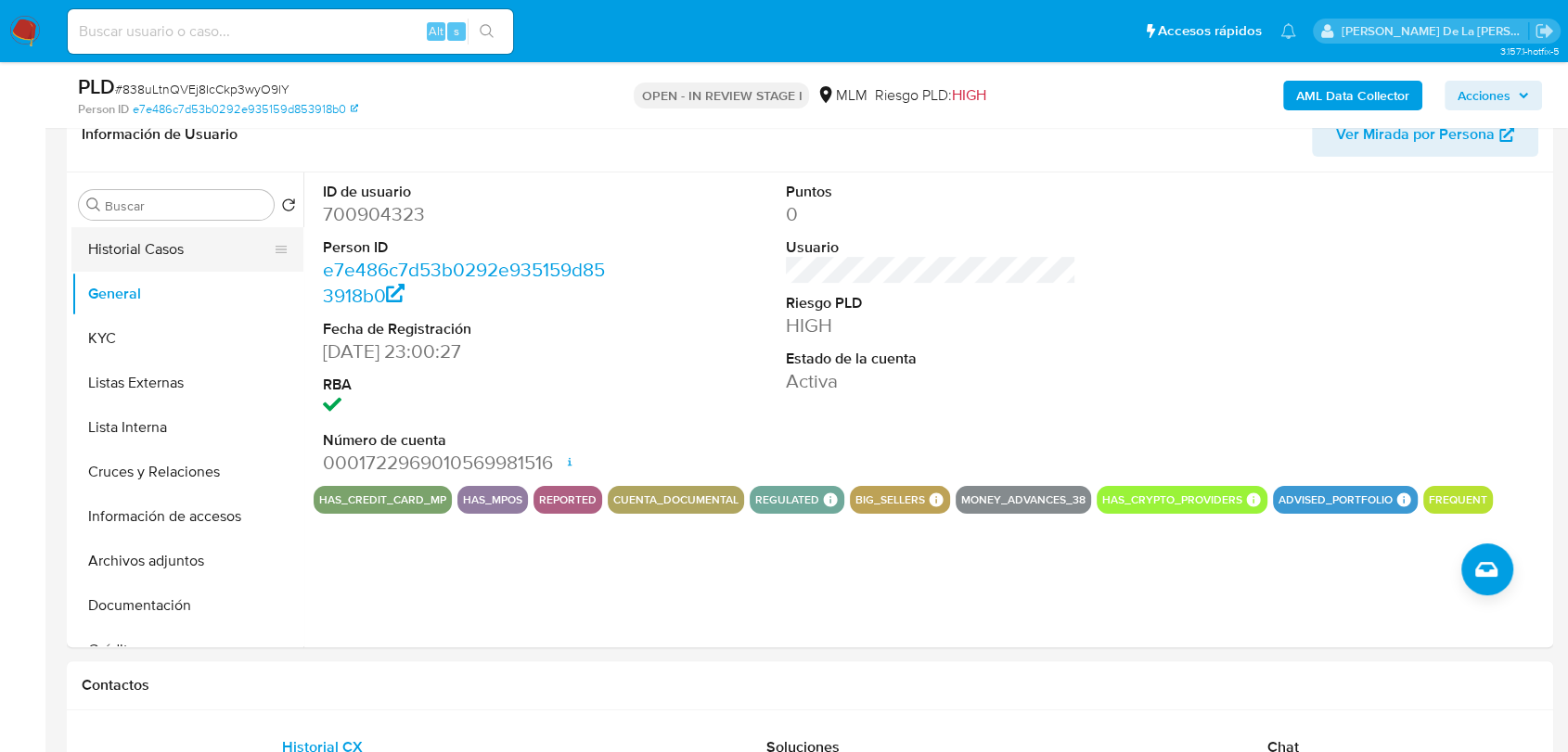
click at [147, 260] on button "Historial Casos" at bounding box center [180, 249] width 217 height 45
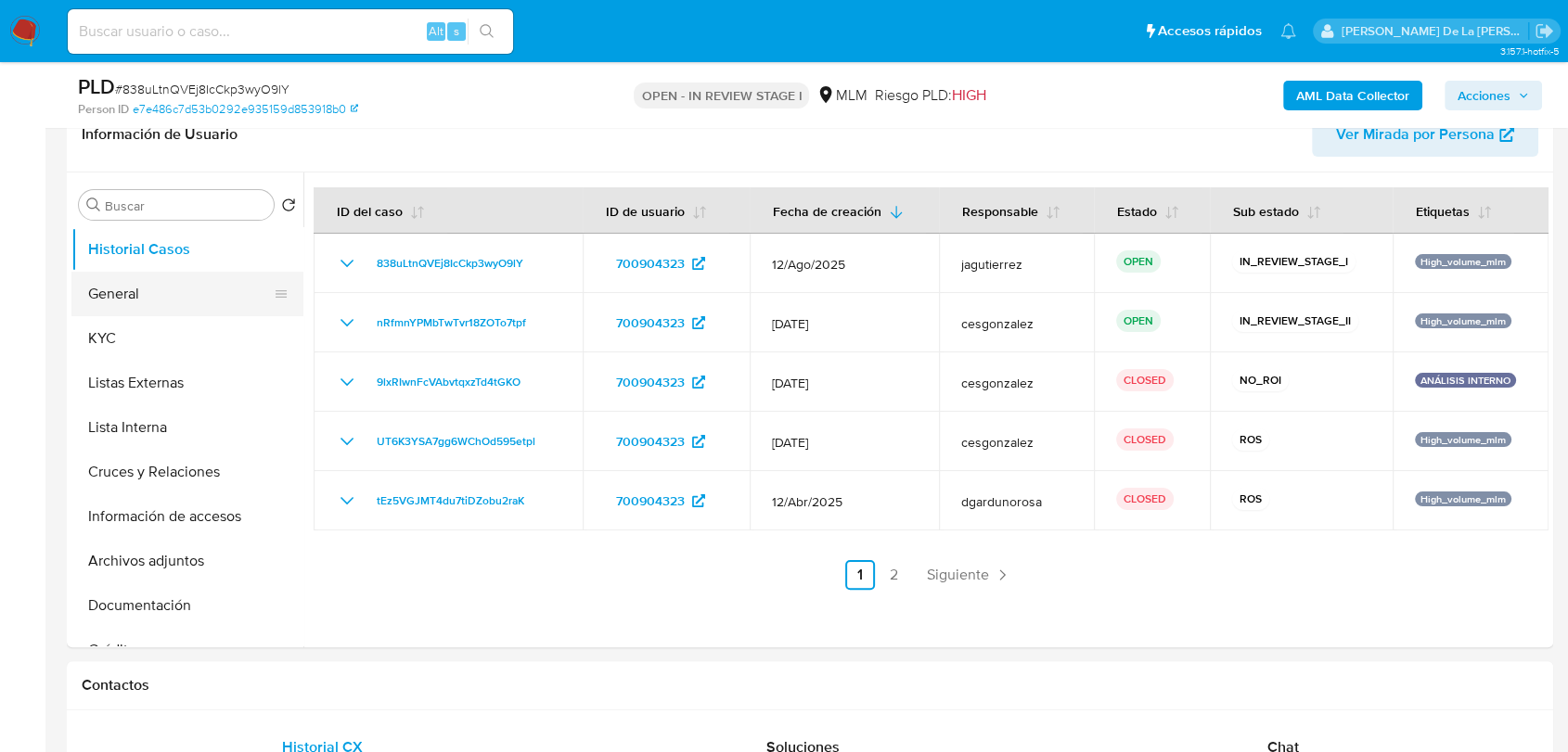
click at [160, 284] on button "General" at bounding box center [180, 294] width 217 height 45
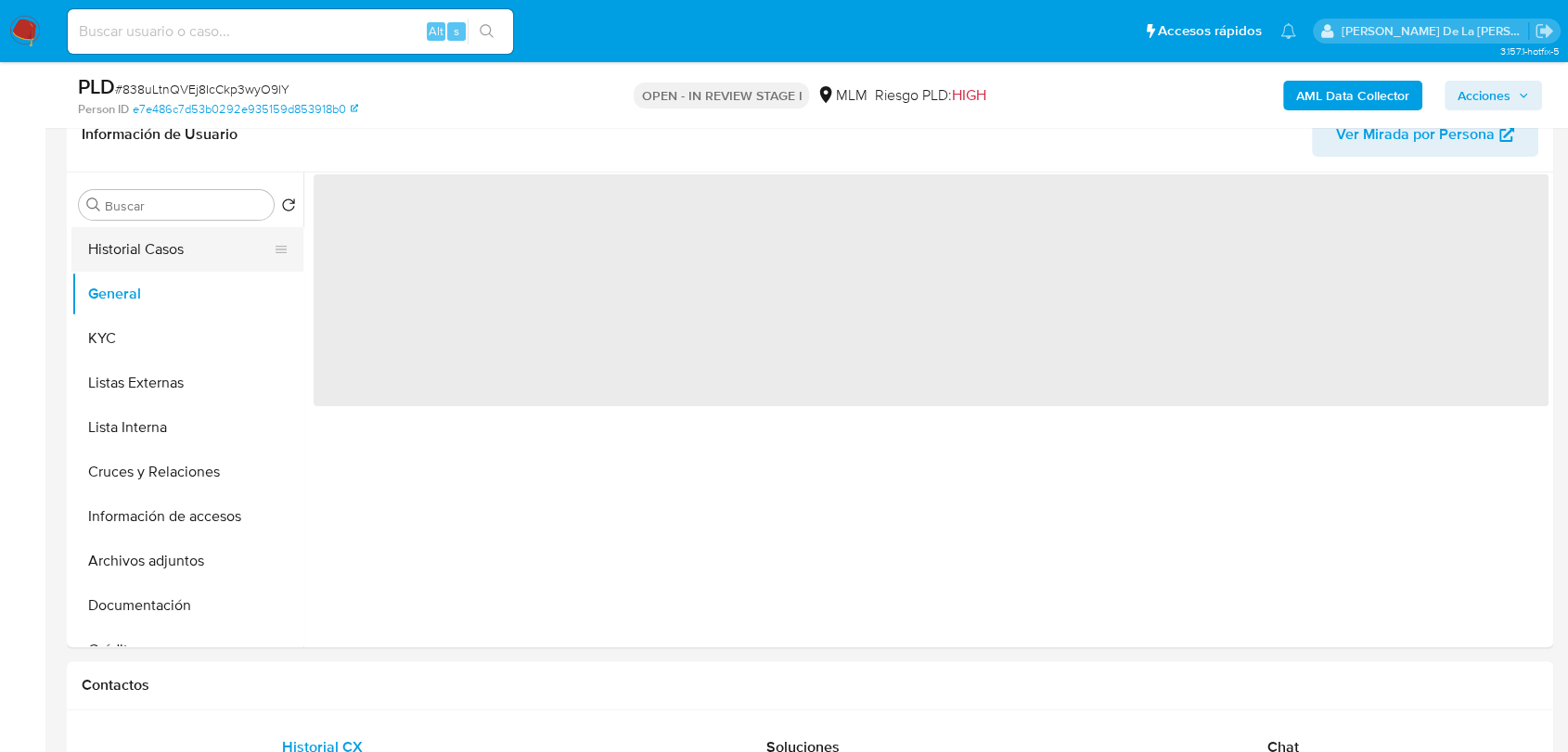
click at [168, 260] on button "Historial Casos" at bounding box center [180, 249] width 217 height 45
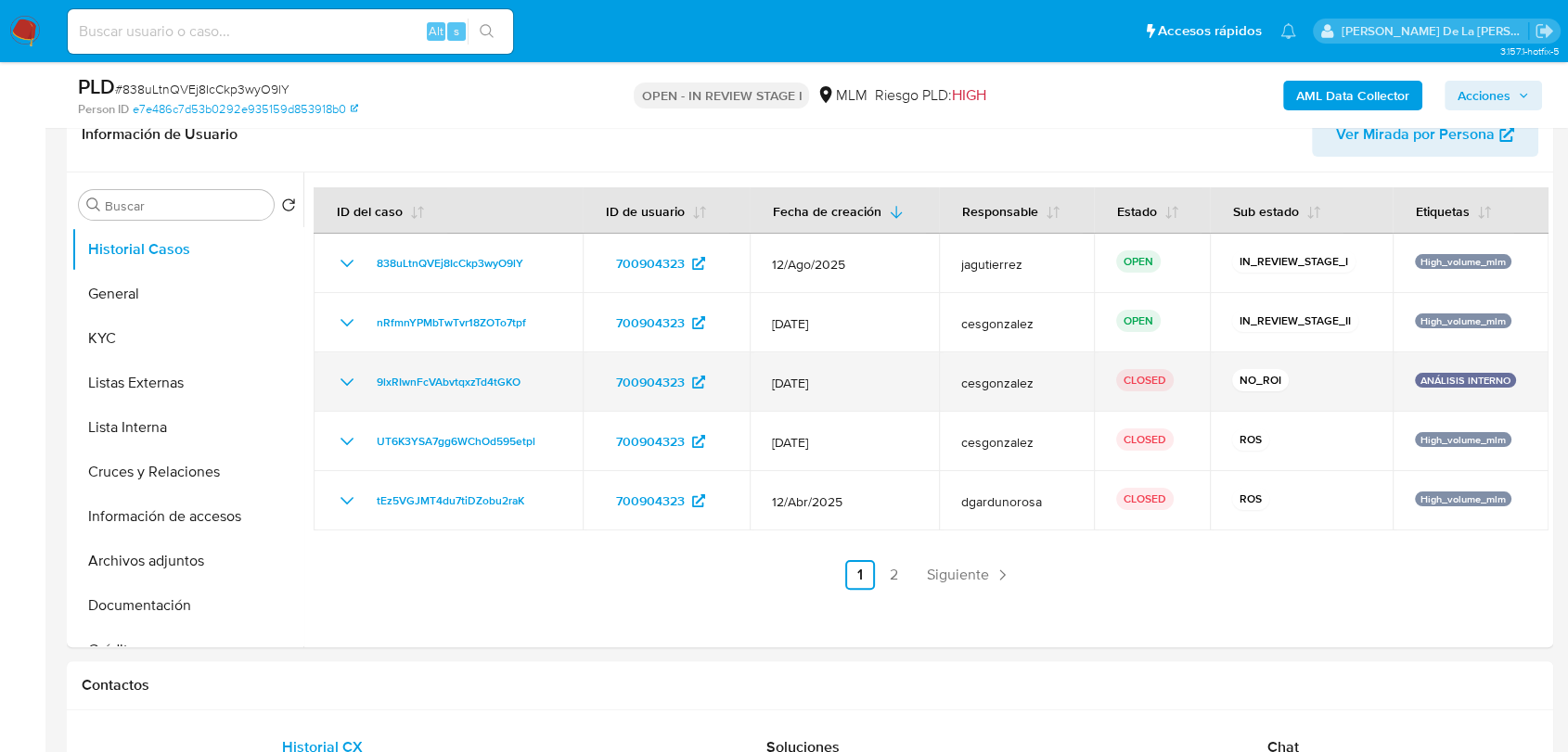
click at [343, 376] on icon "Mostrar/Ocultar" at bounding box center [346, 381] width 22 height 22
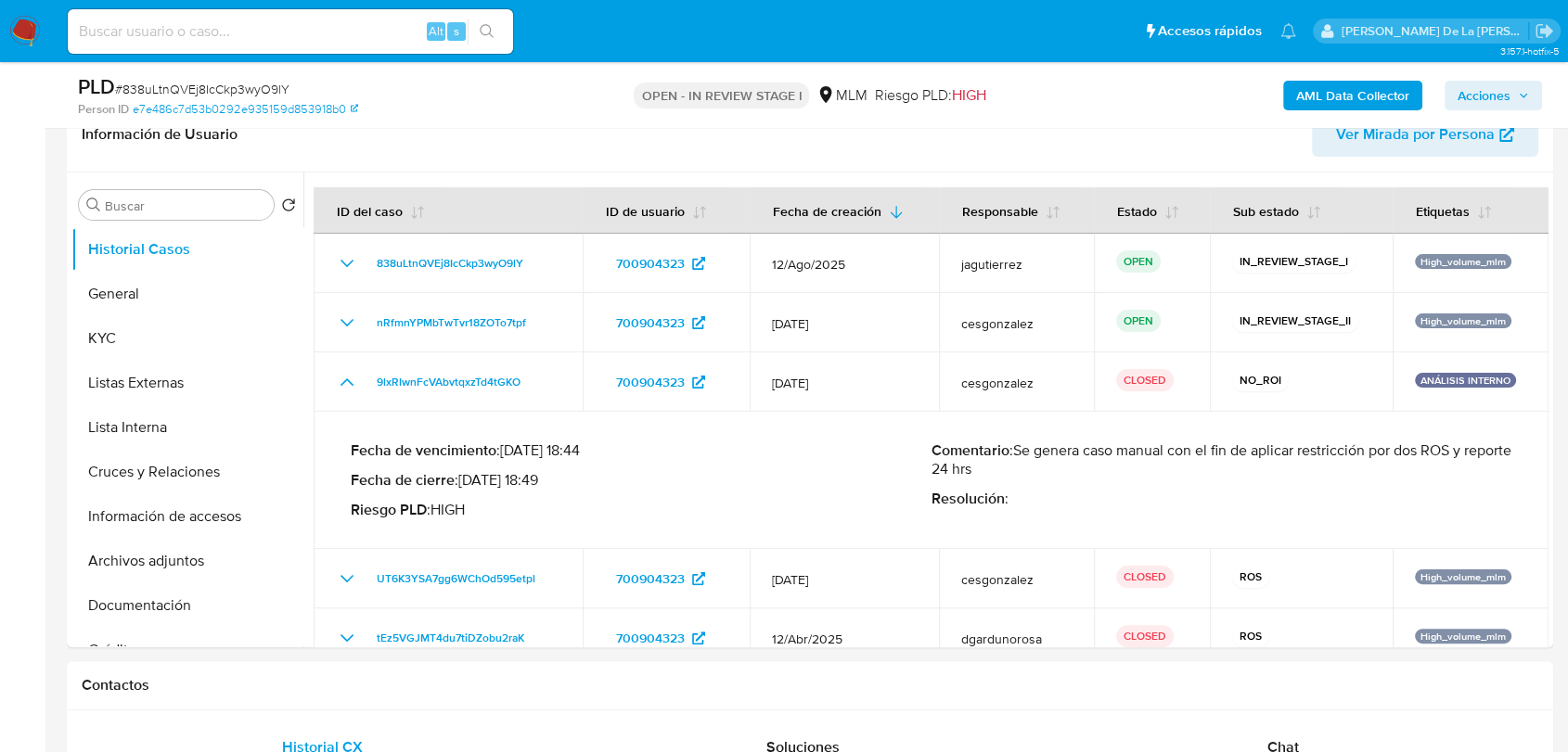
drag, startPoint x: 468, startPoint y: 475, endPoint x: 520, endPoint y: 475, distance: 52.0
click at [520, 475] on p "Fecha de cierre : 25/06/2025 18:49" at bounding box center [640, 480] width 580 height 18
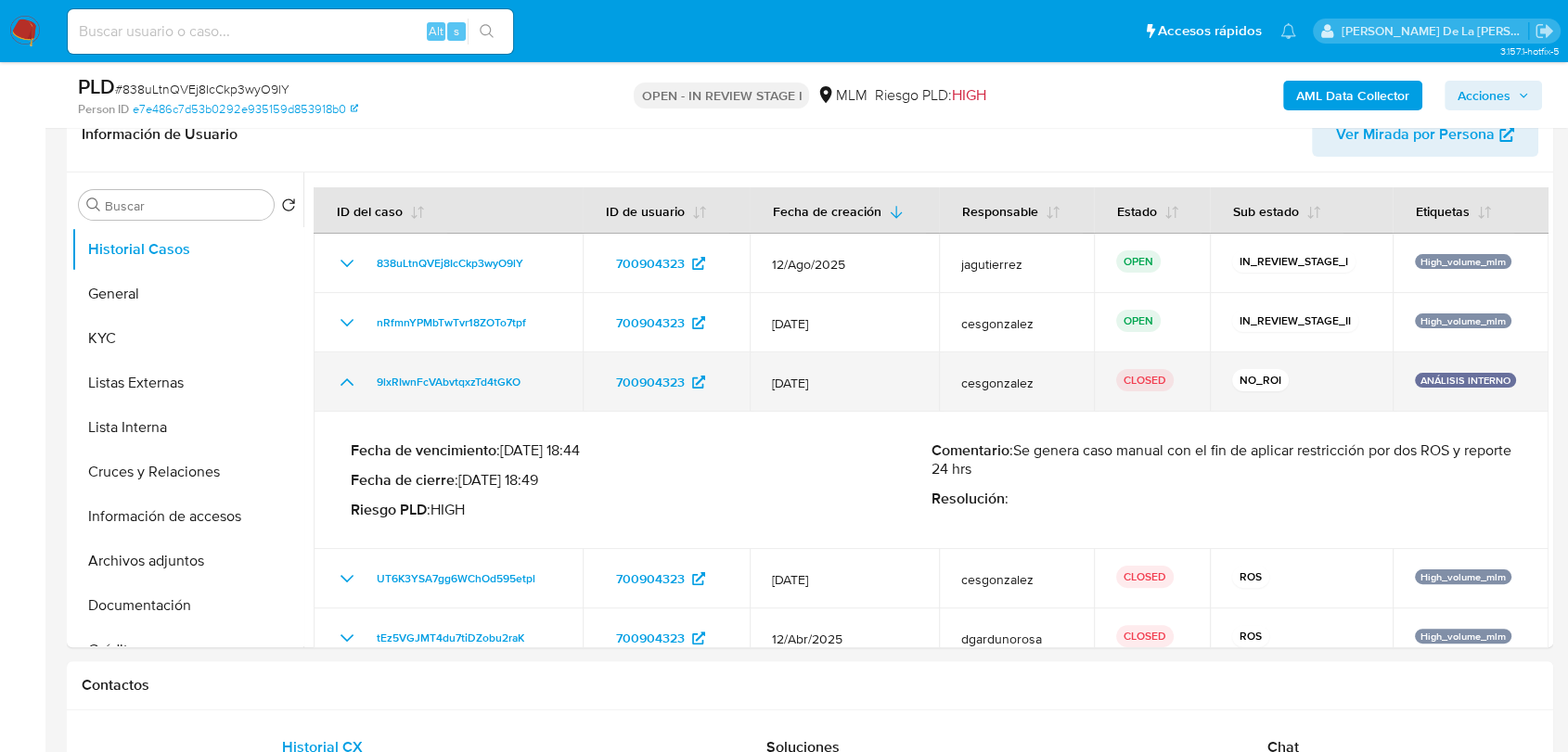
drag, startPoint x: 766, startPoint y: 376, endPoint x: 891, endPoint y: 389, distance: 125.7
click at [891, 389] on td "26/Jun/2025" at bounding box center [843, 381] width 189 height 59
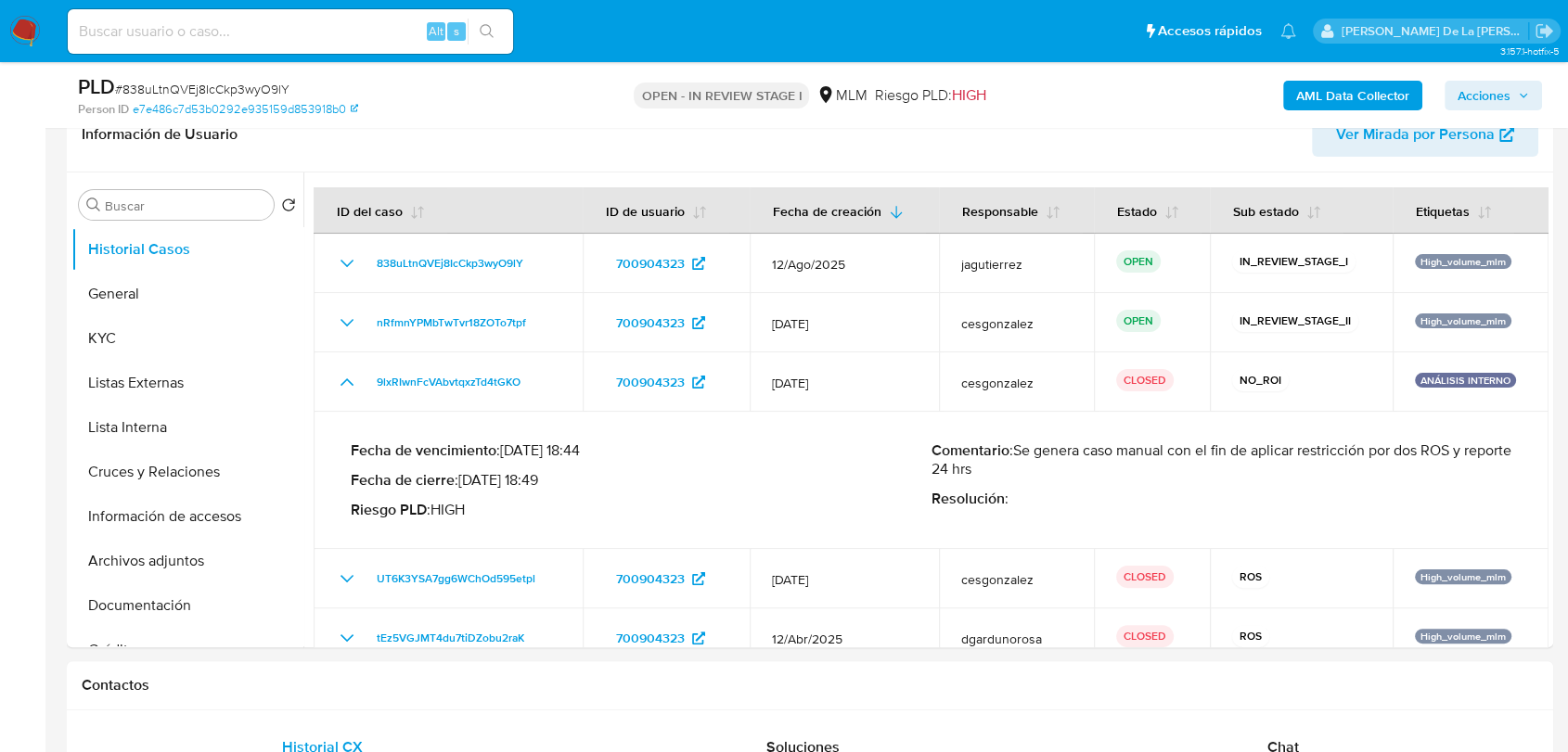
drag, startPoint x: 468, startPoint y: 477, endPoint x: 610, endPoint y: 480, distance: 142.0
click at [610, 480] on p "Fecha de cierre : 25/06/2025 18:49" at bounding box center [640, 480] width 580 height 18
click at [698, 498] on div "Fecha de vencimiento : 24/08/2025 18:44 Fecha de cierre : 25/06/2025 18:49 Ries…" at bounding box center [640, 480] width 580 height 78
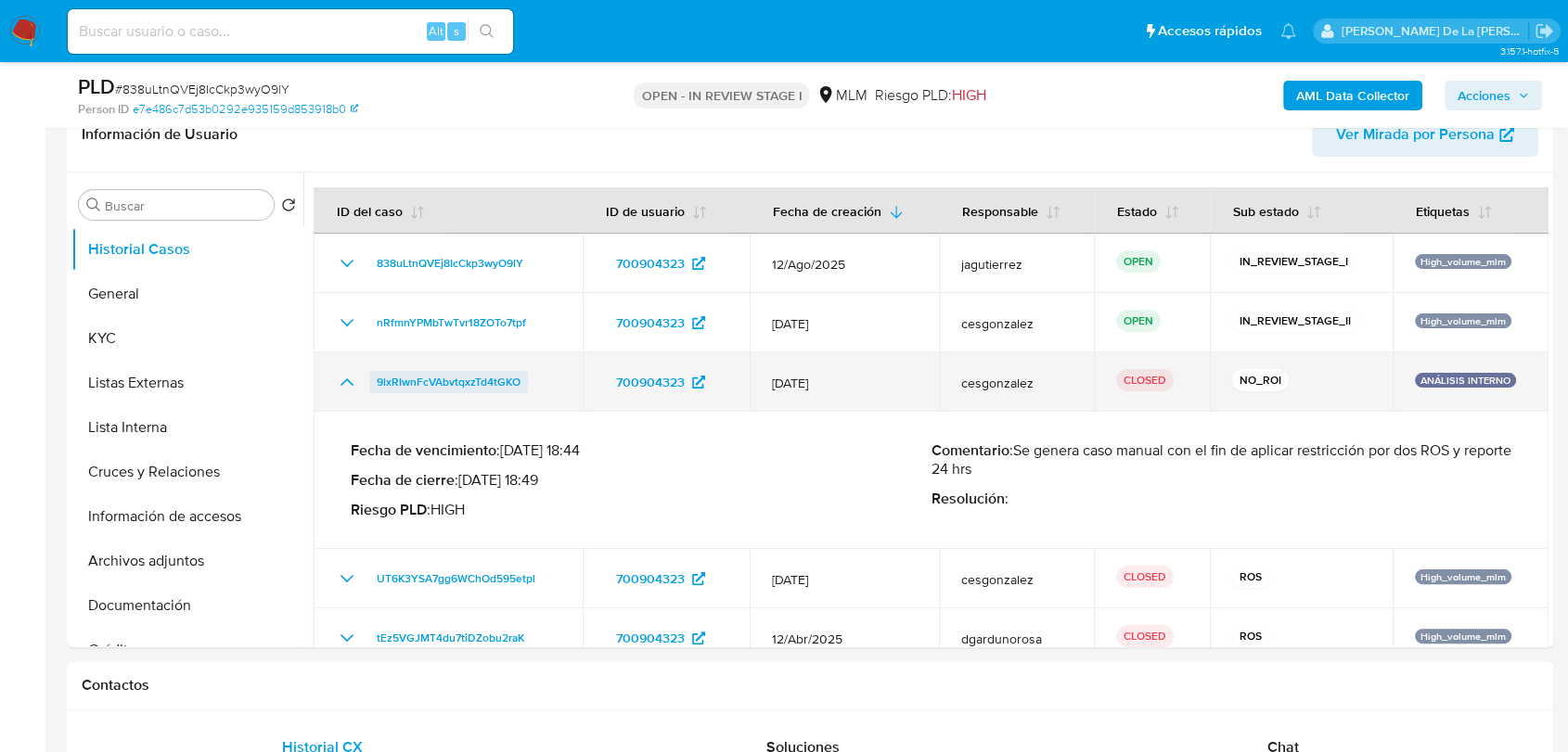
click at [462, 385] on span "9lxRIwnFcVAbvtqxzTd4tGKO" at bounding box center [448, 381] width 144 height 22
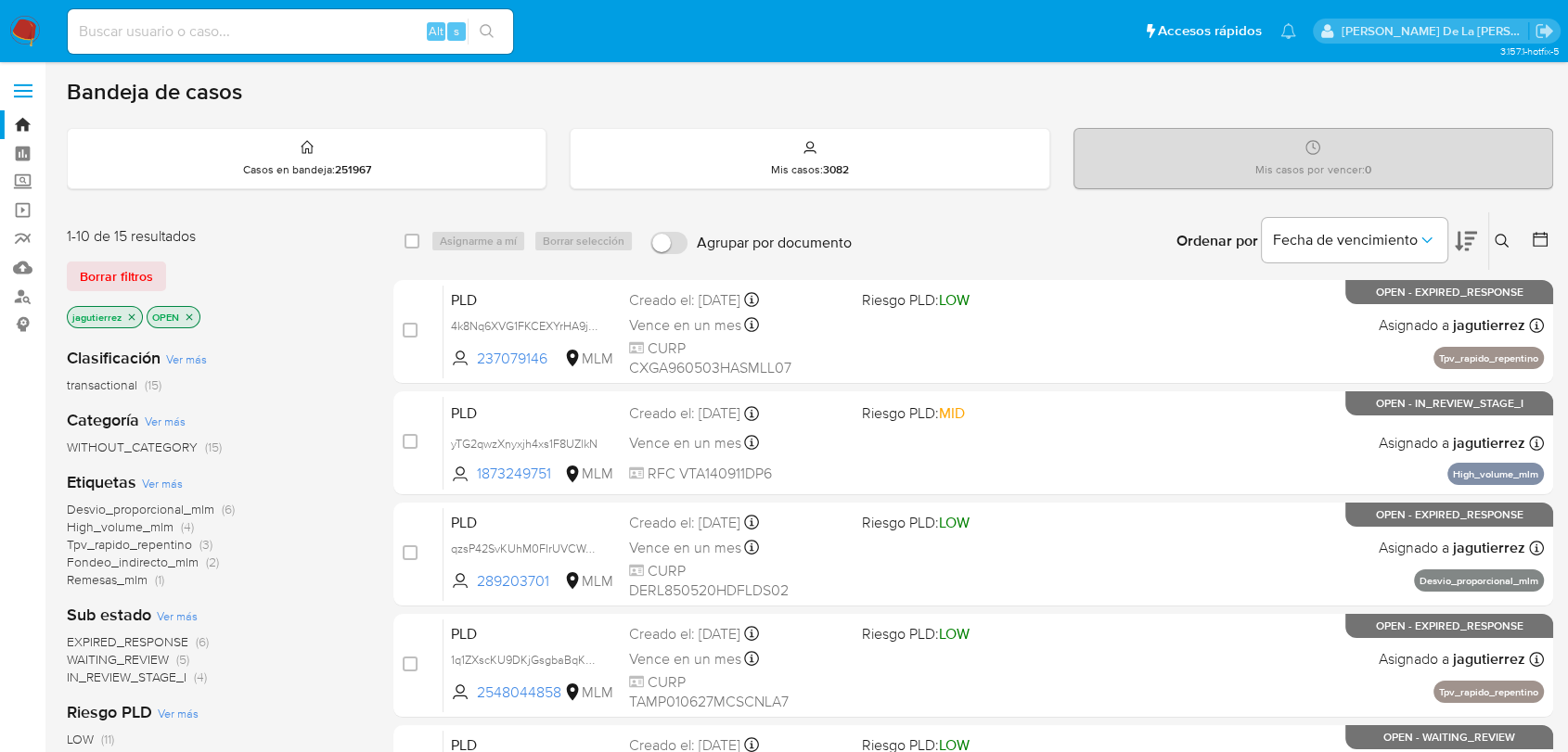
click at [134, 311] on icon "close-filter" at bounding box center [131, 316] width 11 height 11
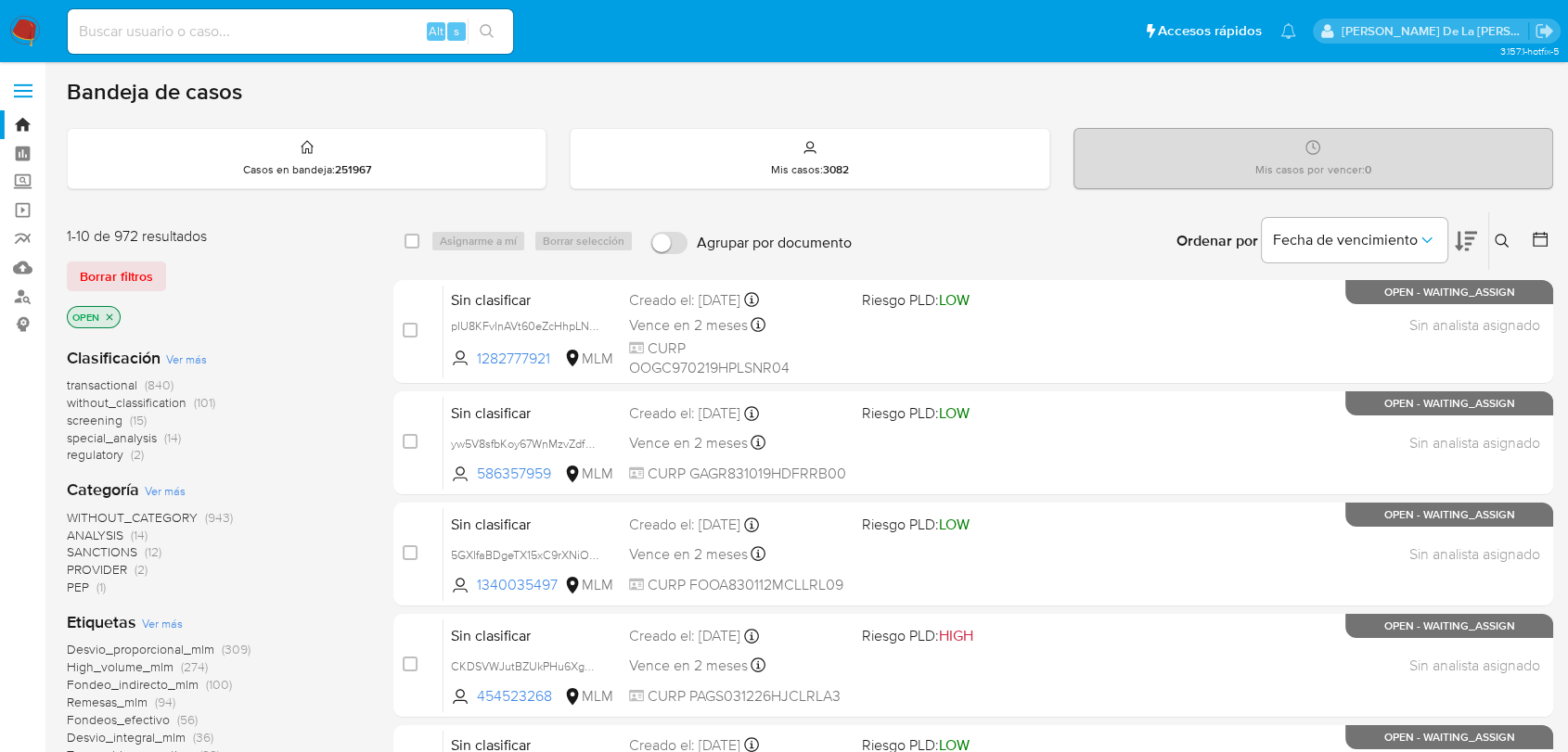
click at [94, 422] on span "screening" at bounding box center [94, 419] width 55 height 18
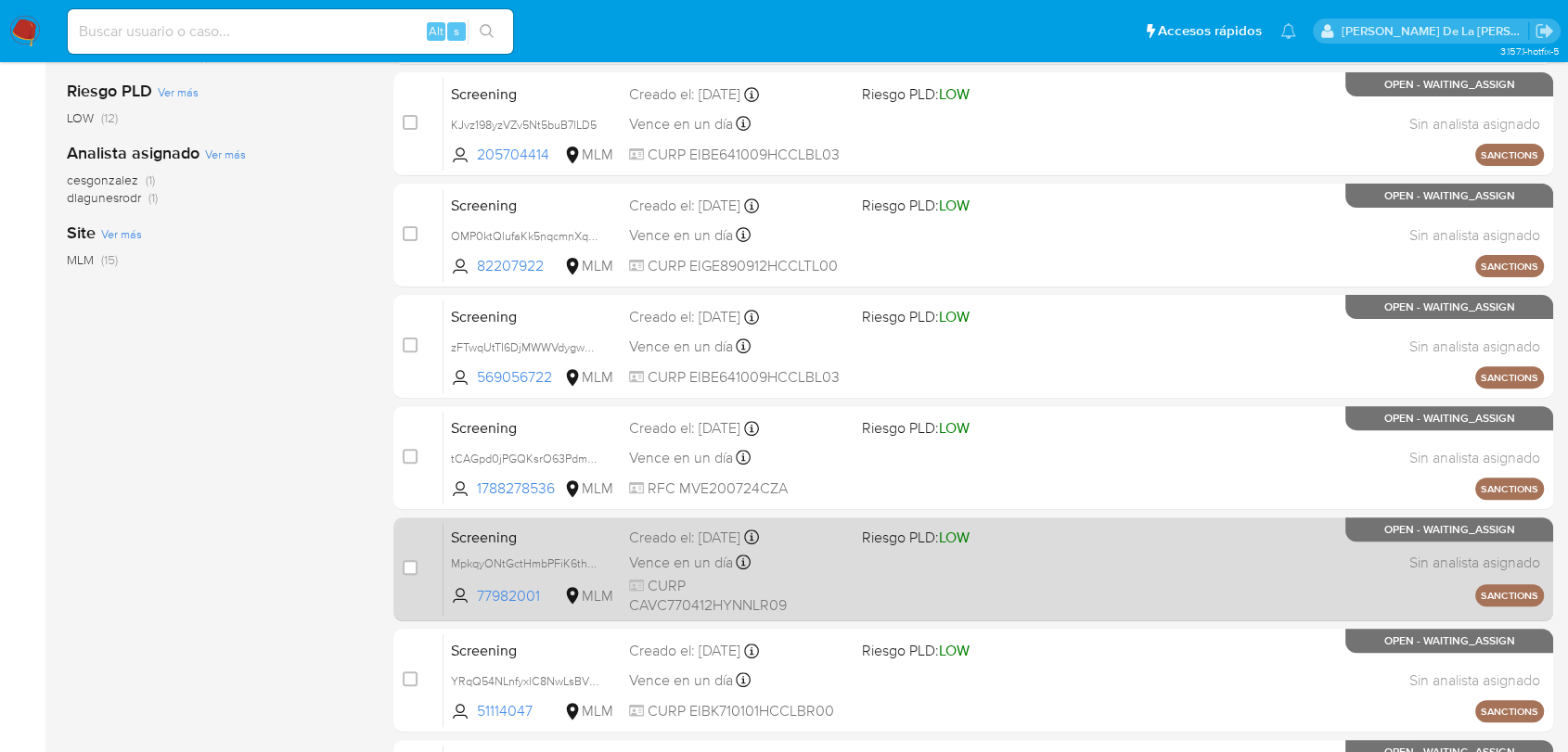
scroll to position [711, 0]
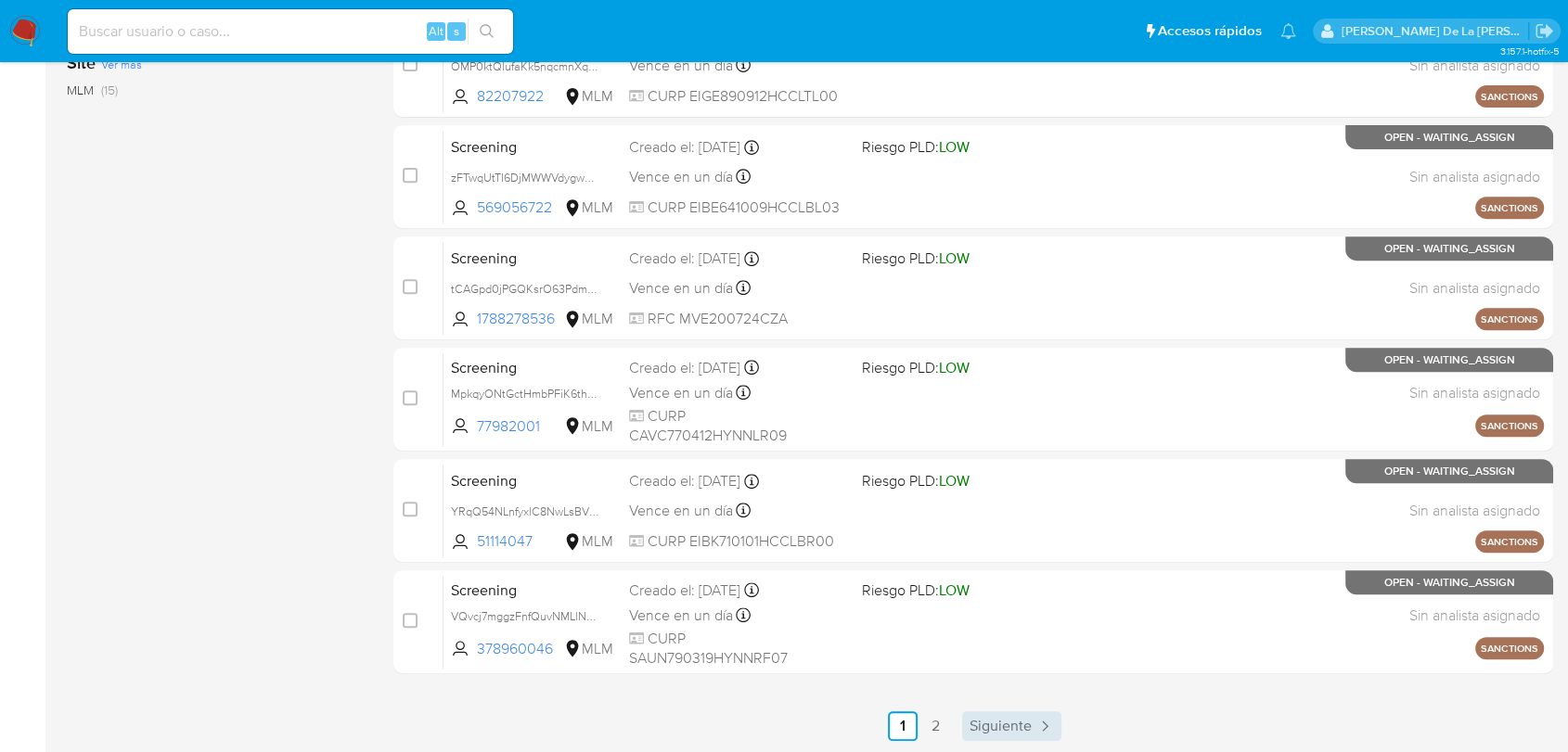
click at [1009, 733] on span "Siguiente" at bounding box center [1000, 726] width 62 height 15
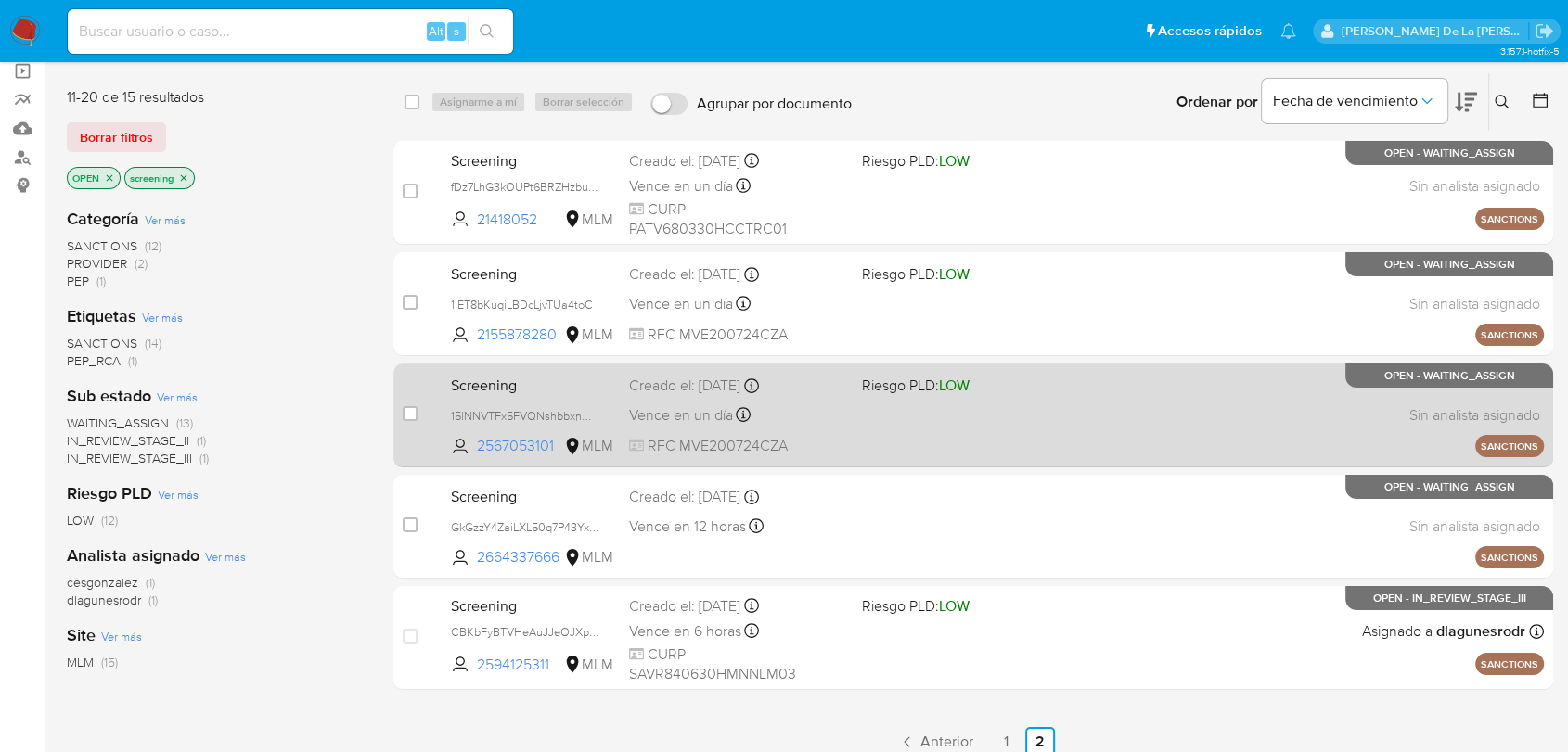
scroll to position [104, 0]
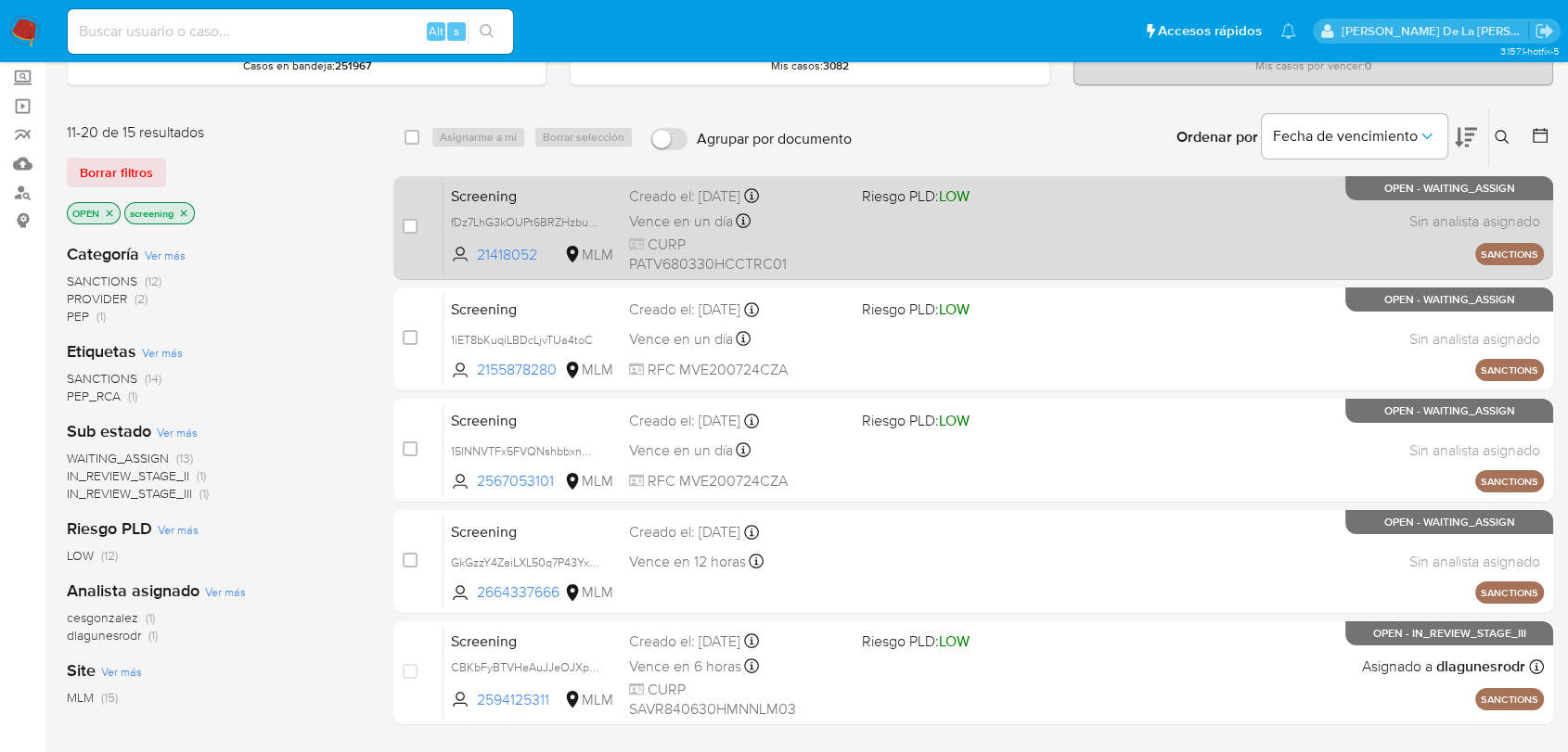
click at [819, 232] on div "Vence en un día Vence el 02/09/2025 11:34:52" at bounding box center [737, 221] width 217 height 25
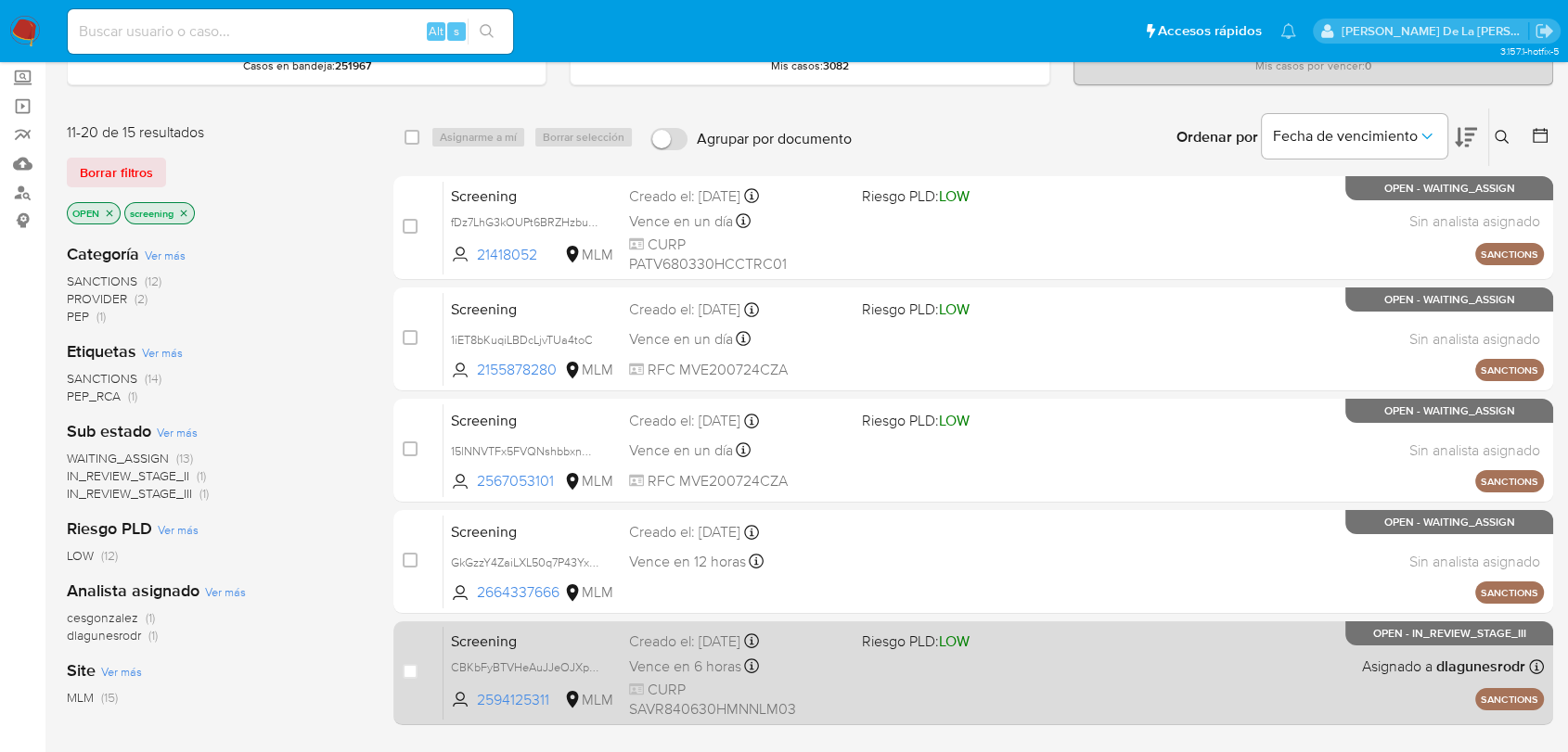
scroll to position [310, 0]
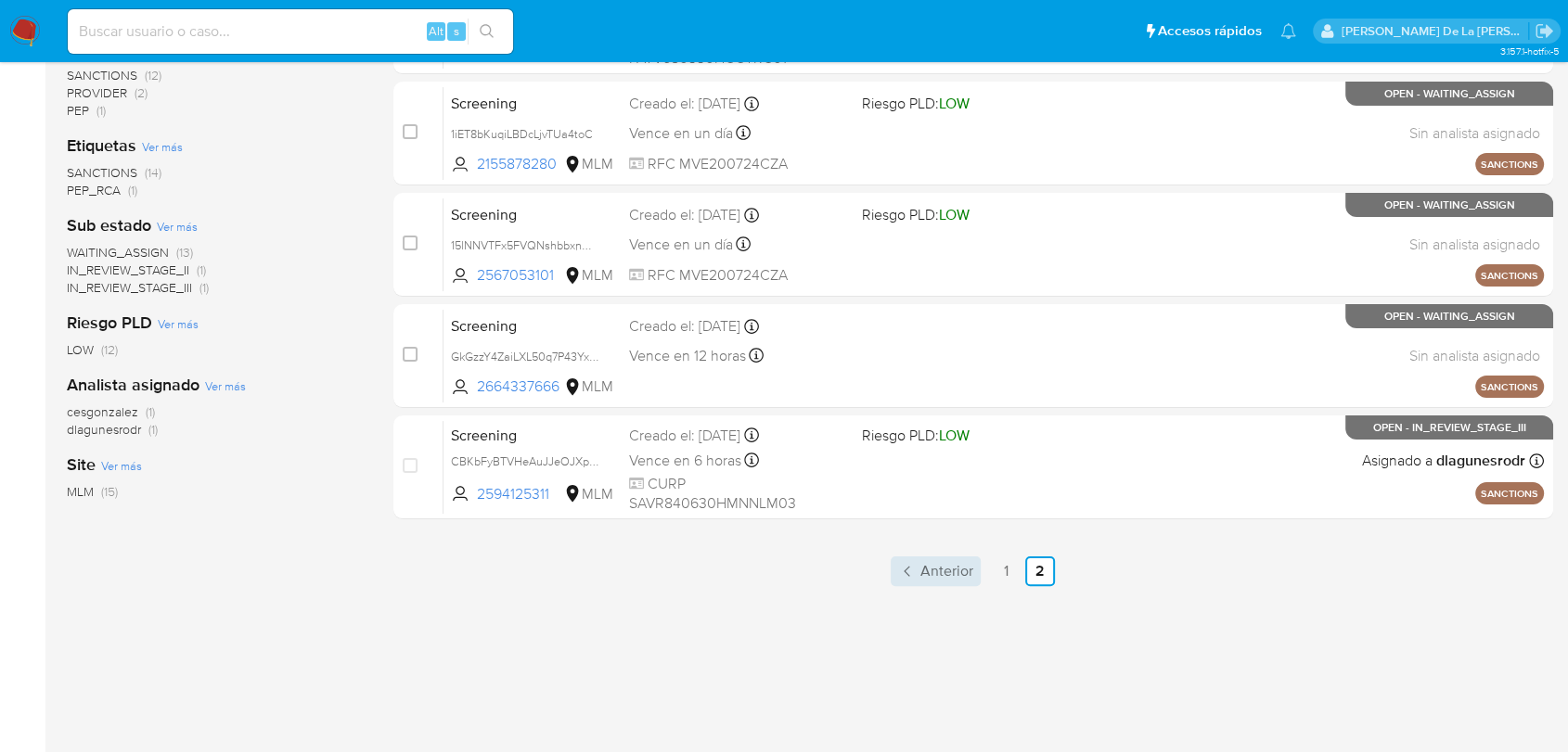
click at [940, 558] on div "select-all-cases-checkbox Asignarme a mí Borrar selección Agrupar por documento…" at bounding box center [972, 322] width 1160 height 840
click at [934, 565] on span "Anterior" at bounding box center [946, 571] width 52 height 15
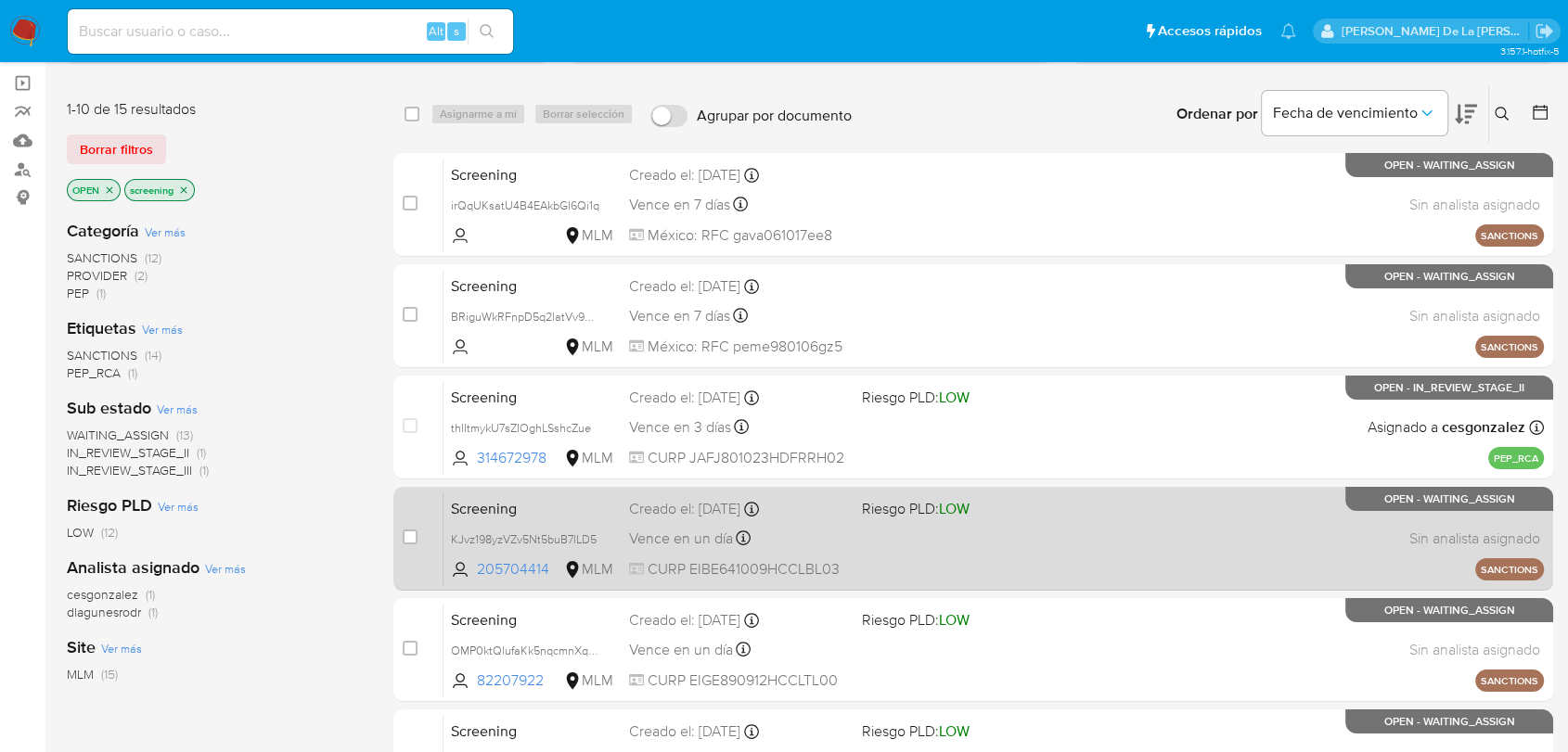
scroll to position [93, 0]
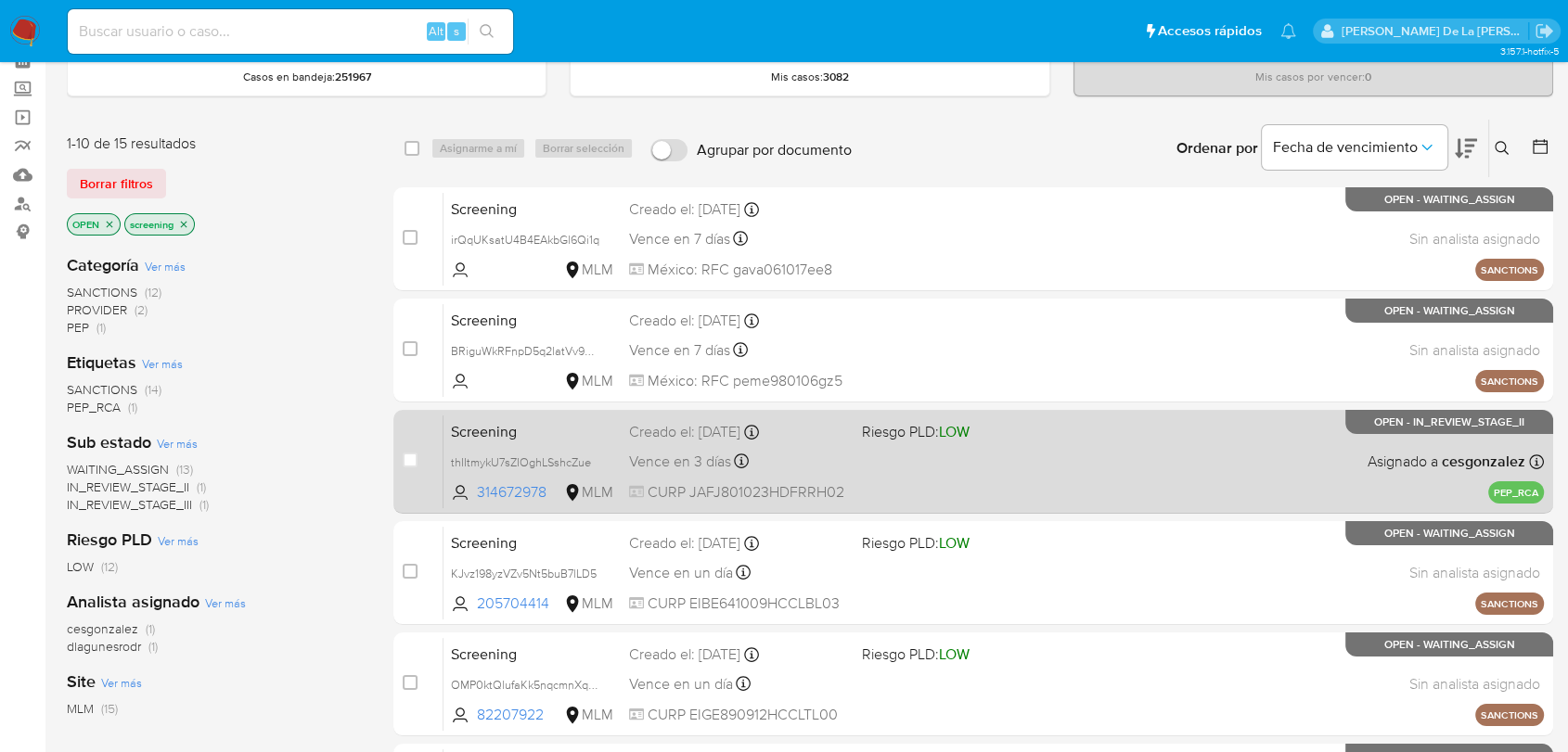
click at [847, 454] on div "Screening thIItmykU7sZIOghLSshcZue 314672978 MLM Riesgo PLD: LOW Creado el: 30/…" at bounding box center [994, 461] width 1100 height 94
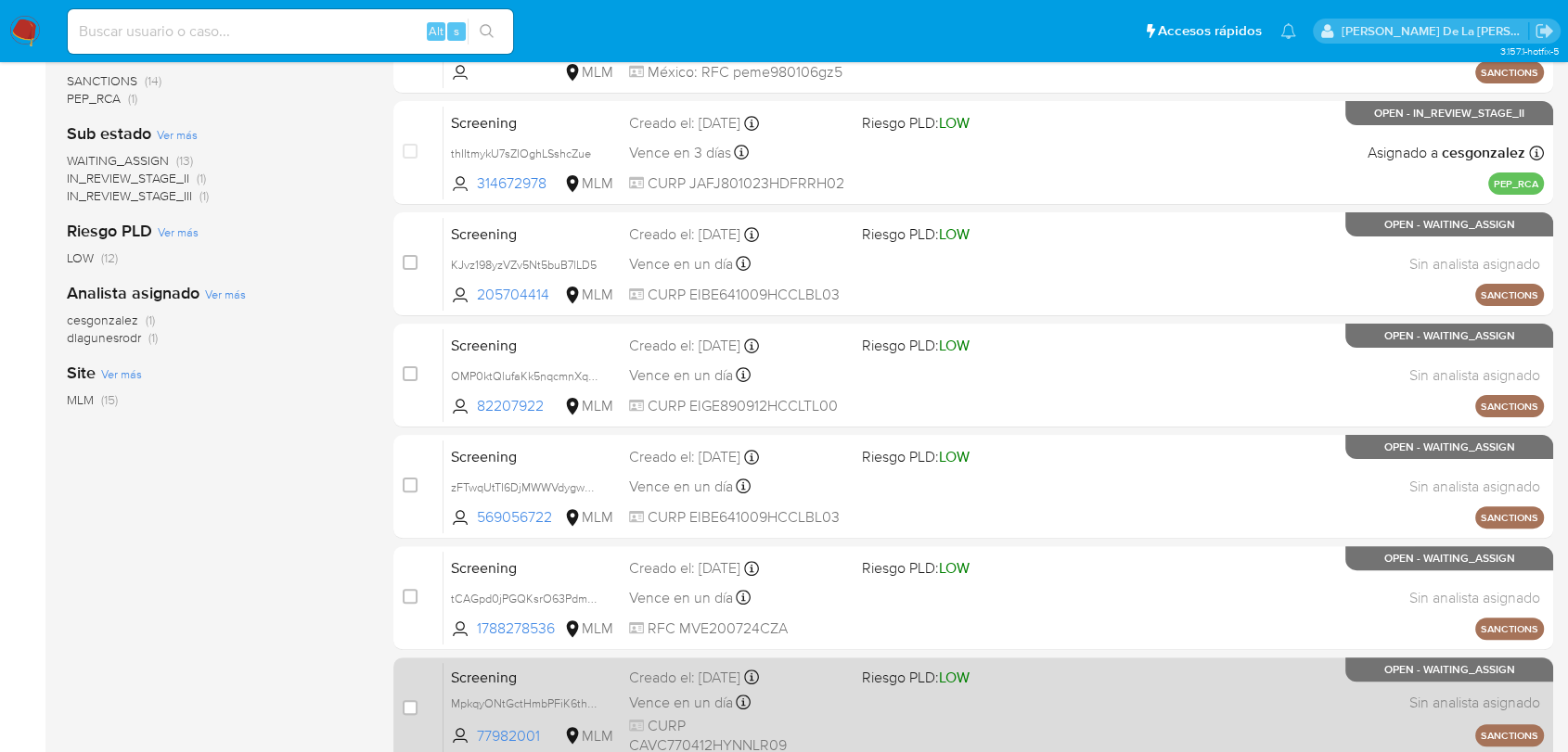
scroll to position [711, 0]
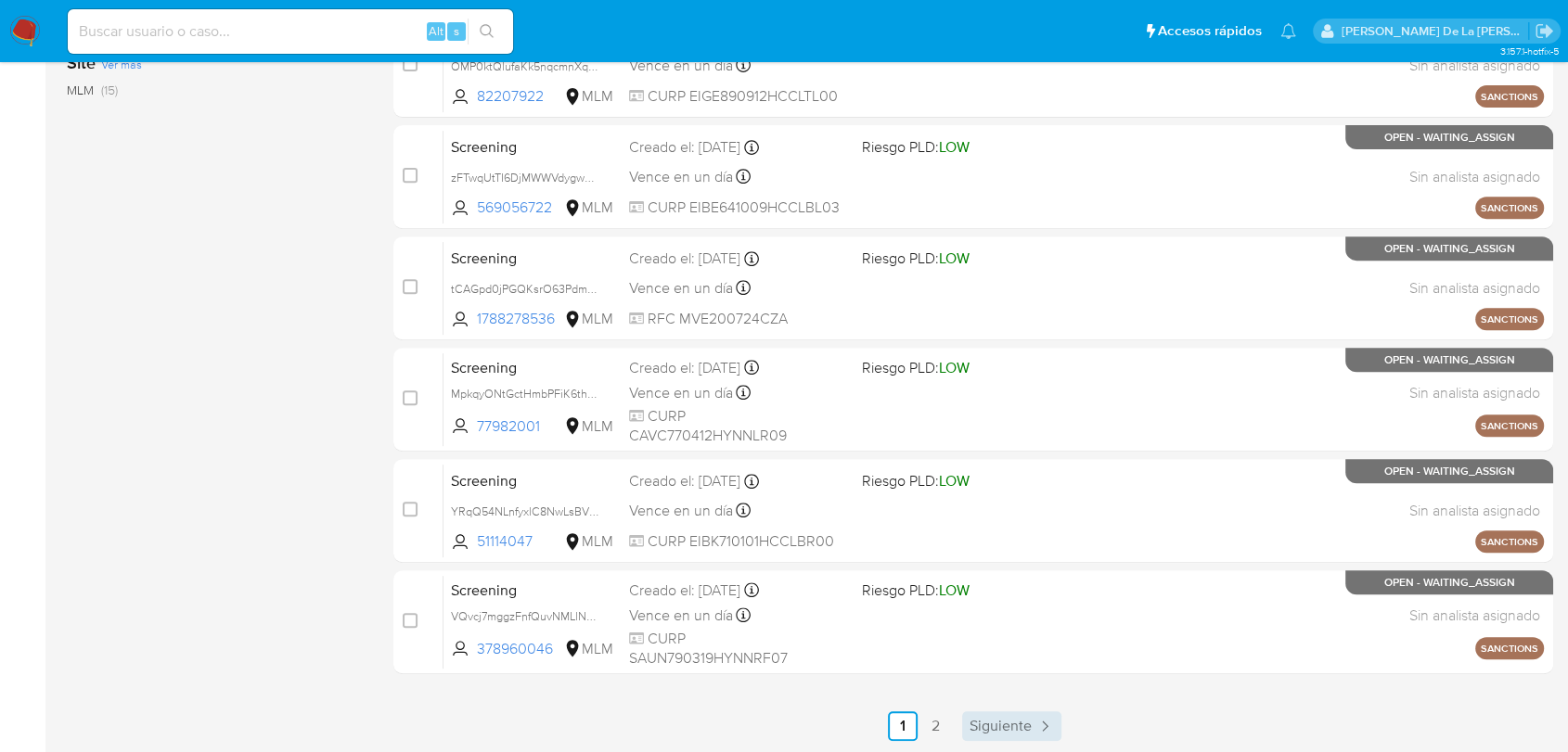
click at [1004, 727] on span "Siguiente" at bounding box center [1000, 726] width 62 height 15
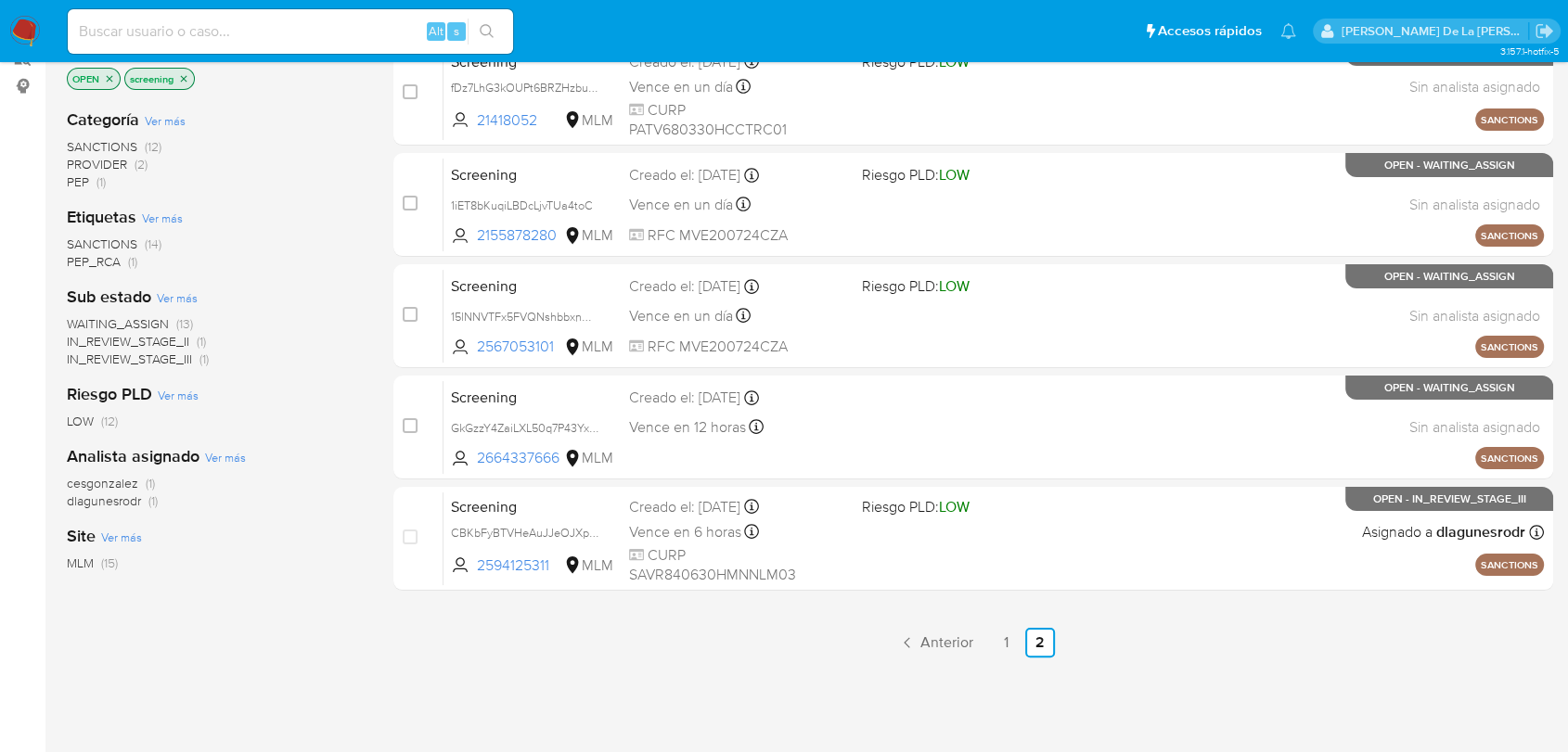
scroll to position [310, 0]
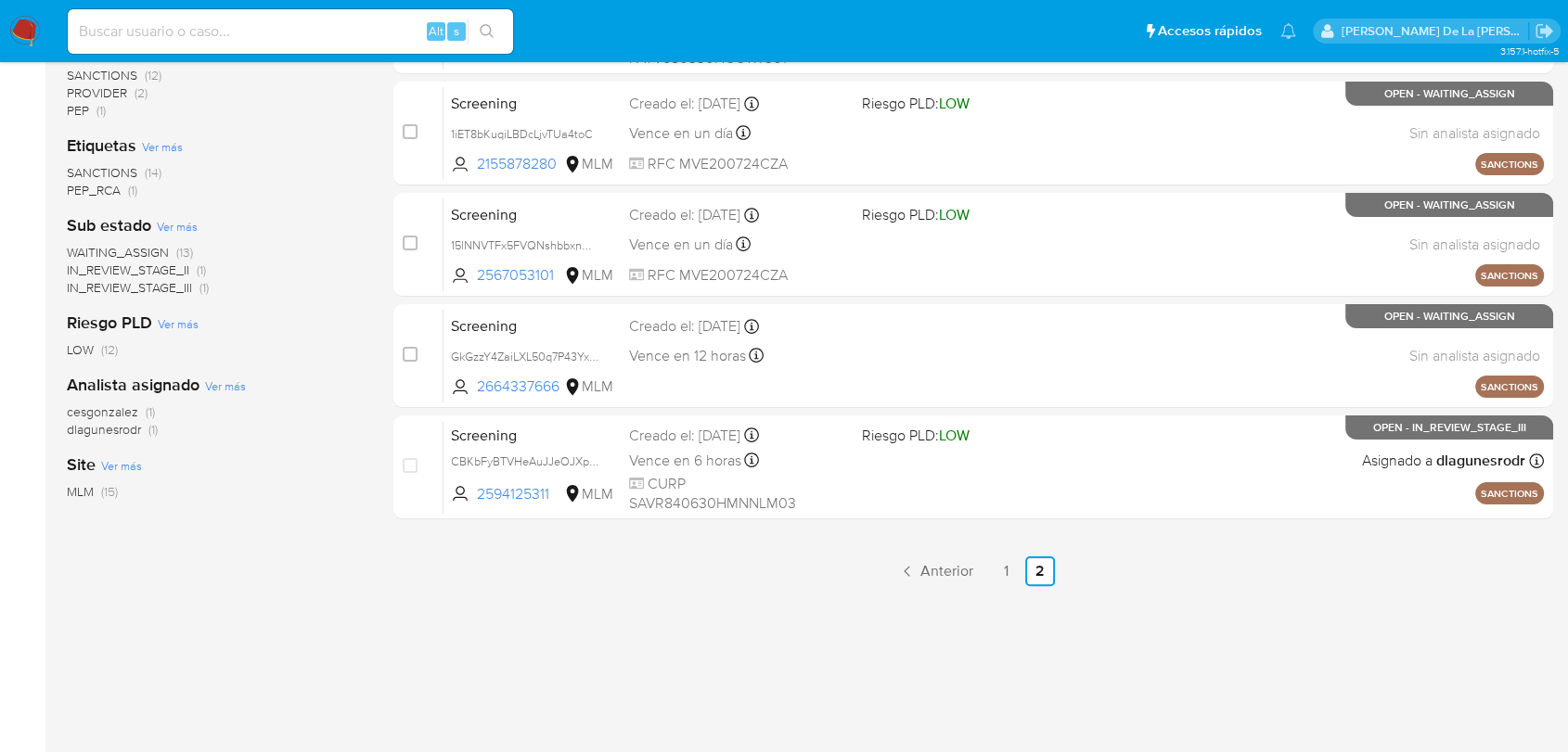
click at [27, 38] on img at bounding box center [25, 31] width 32 height 32
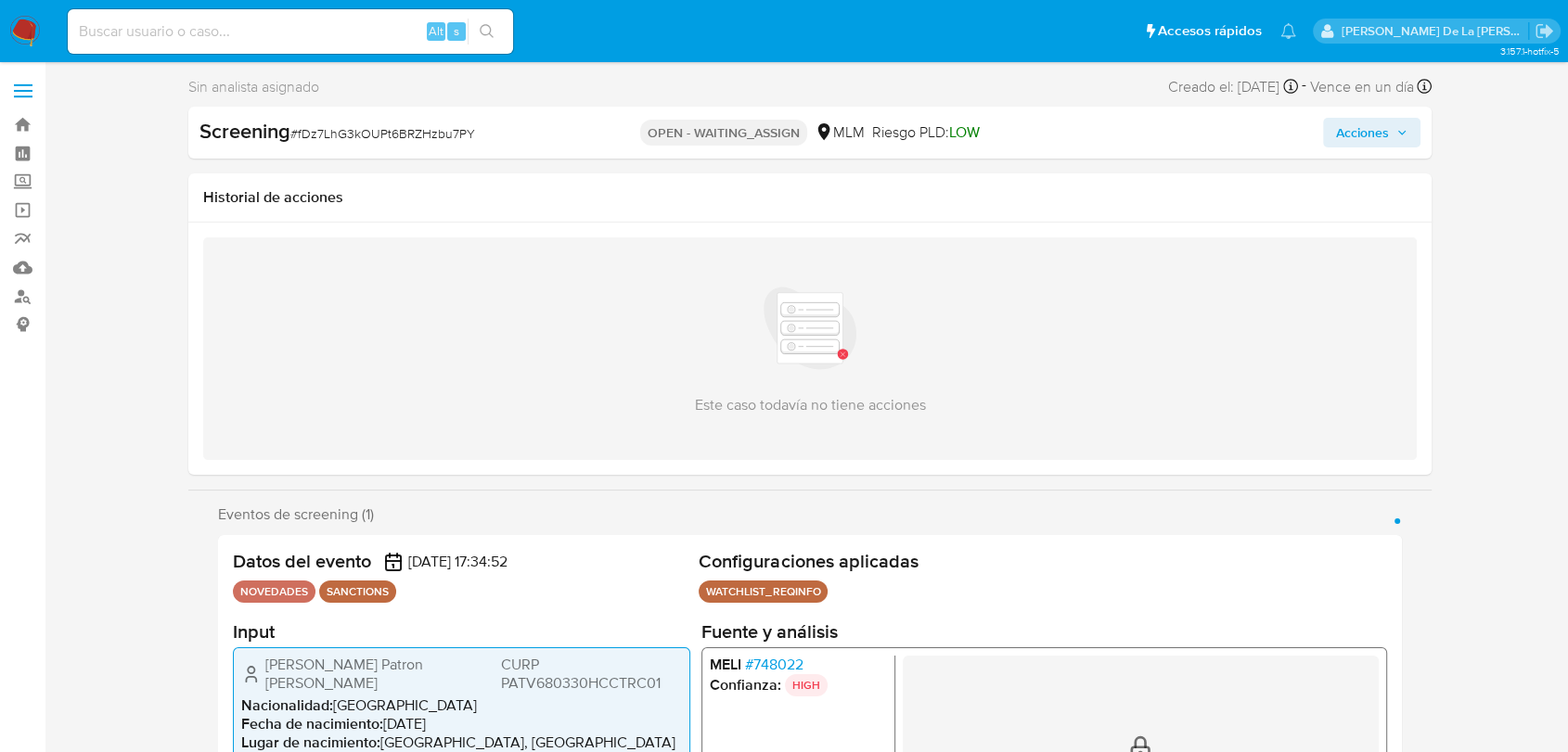
select select "10"
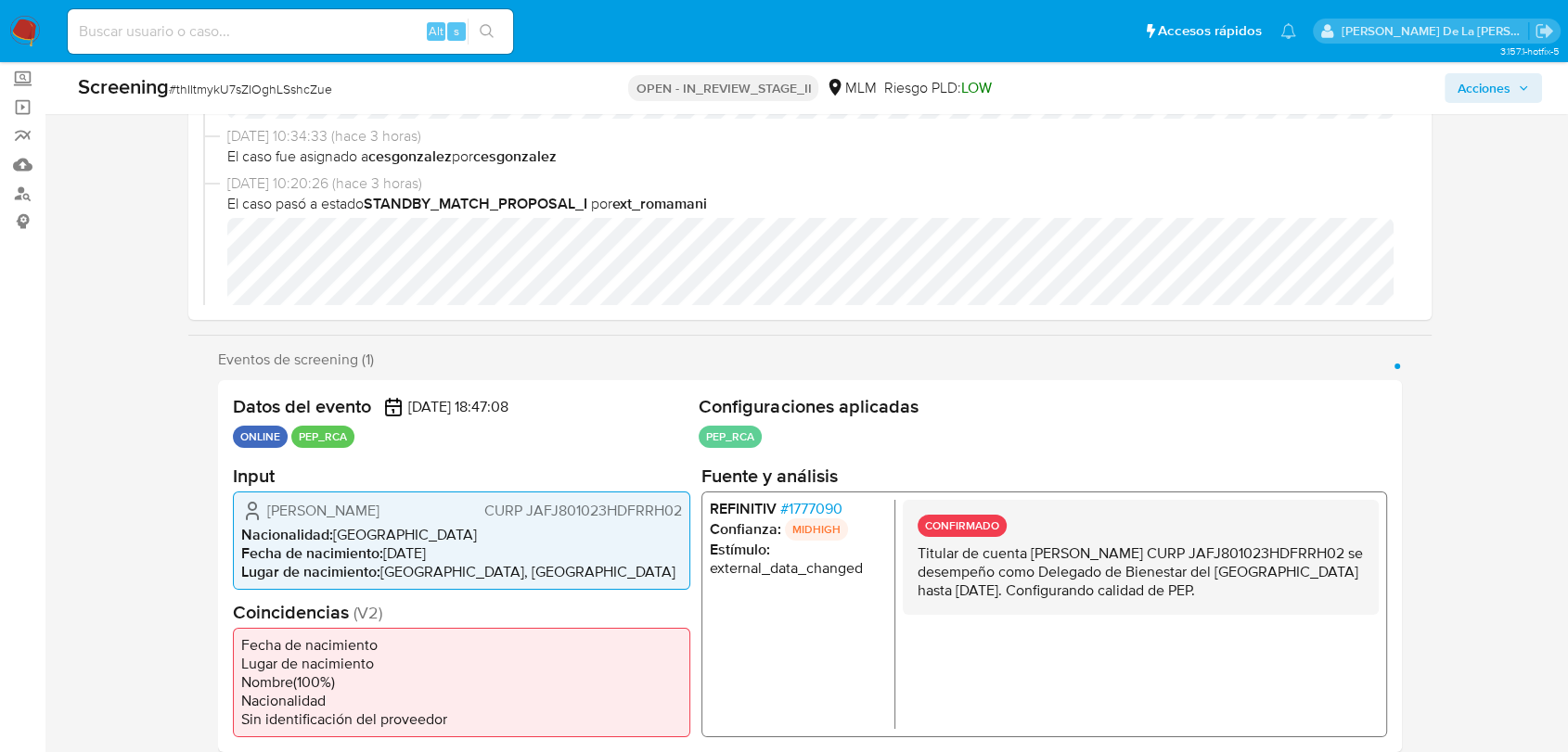
scroll to position [103, 0]
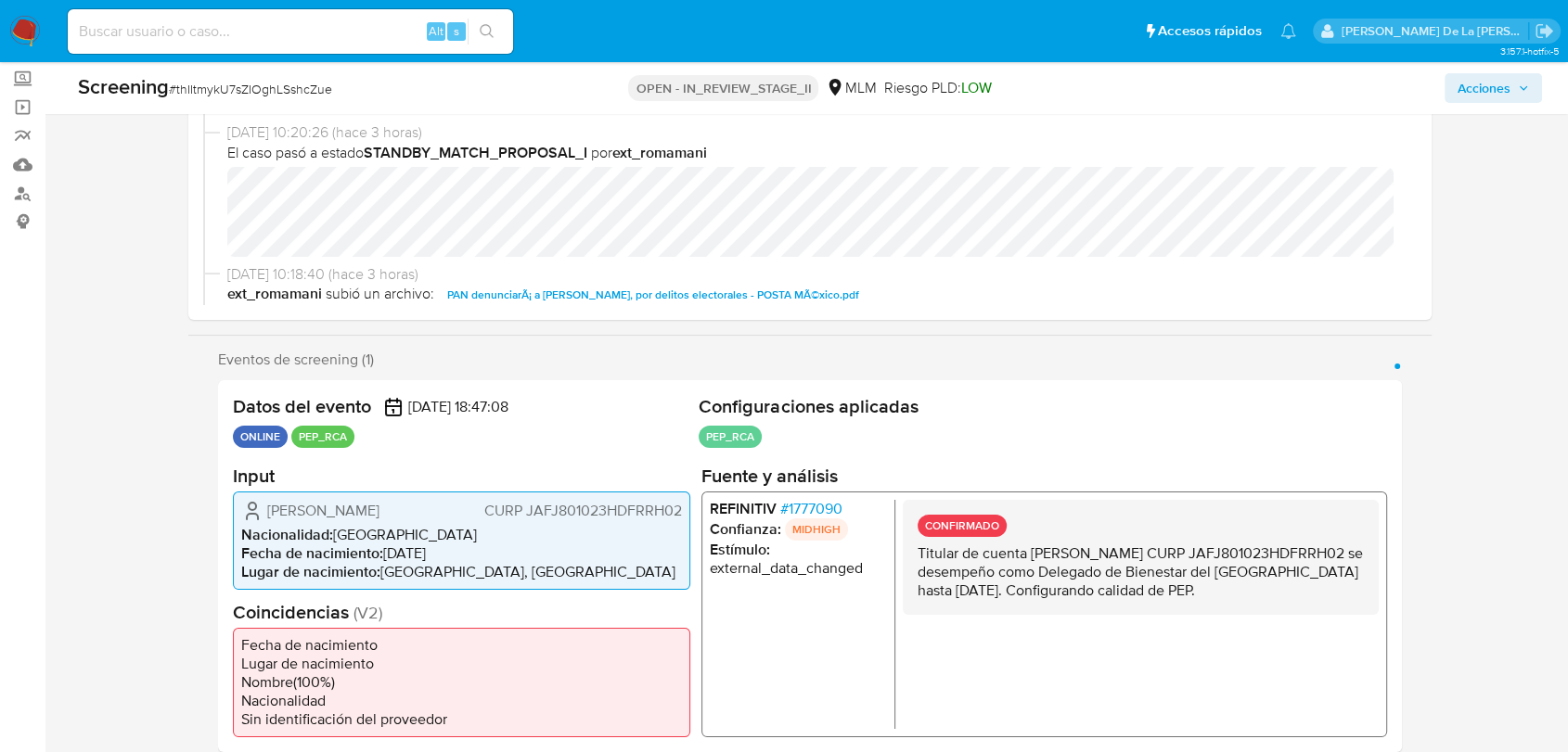
select select "10"
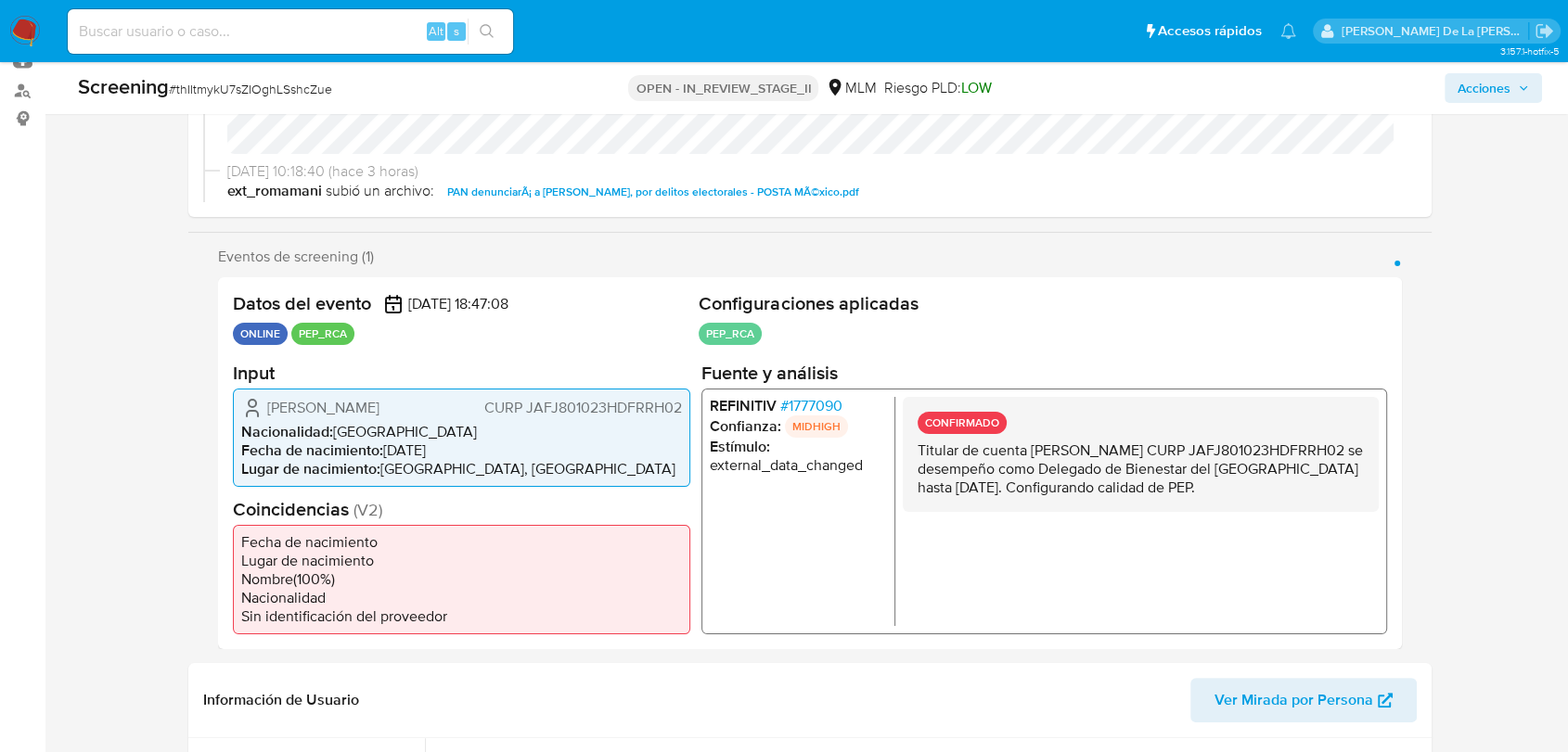
scroll to position [0, 0]
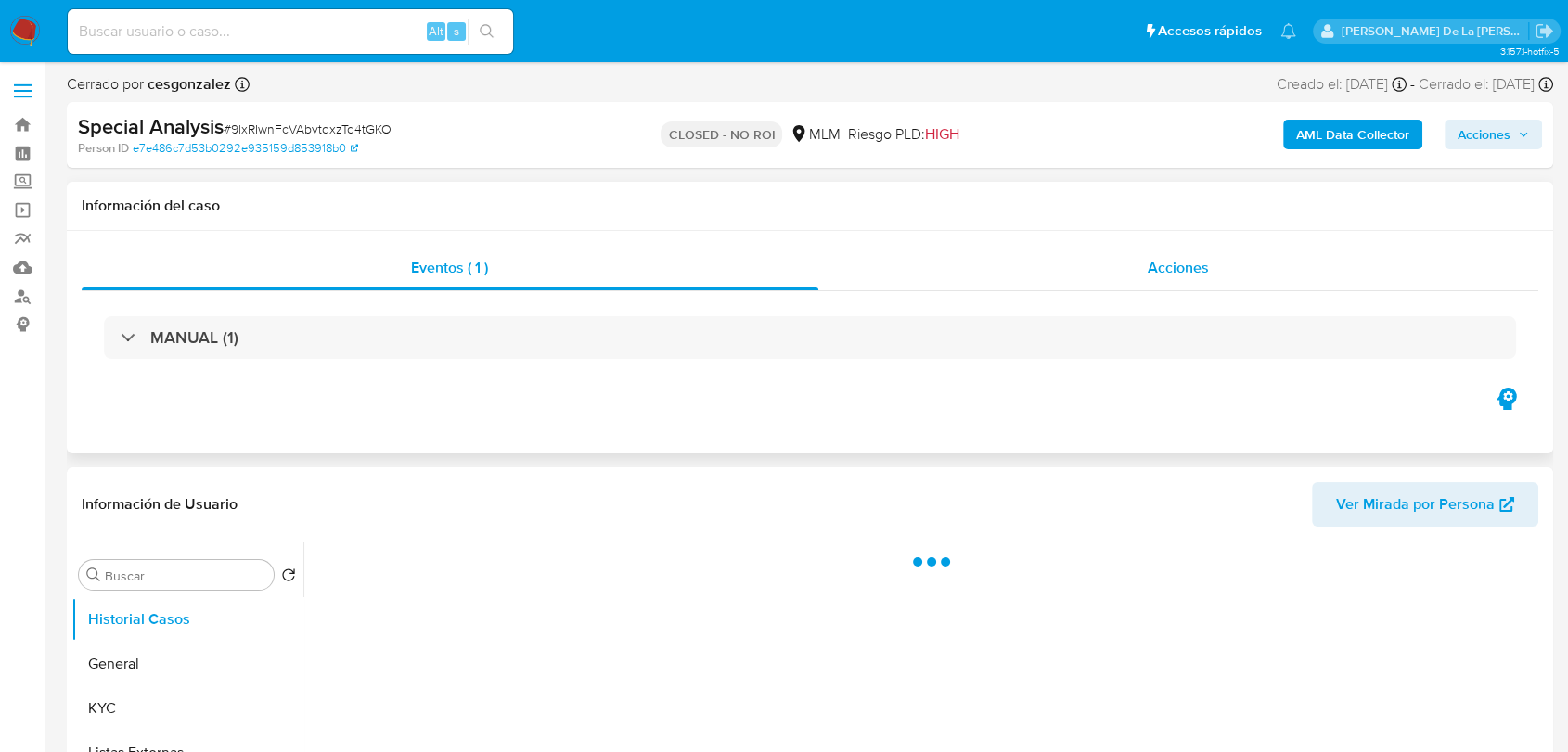
click at [1044, 284] on div "Acciones" at bounding box center [1178, 268] width 721 height 45
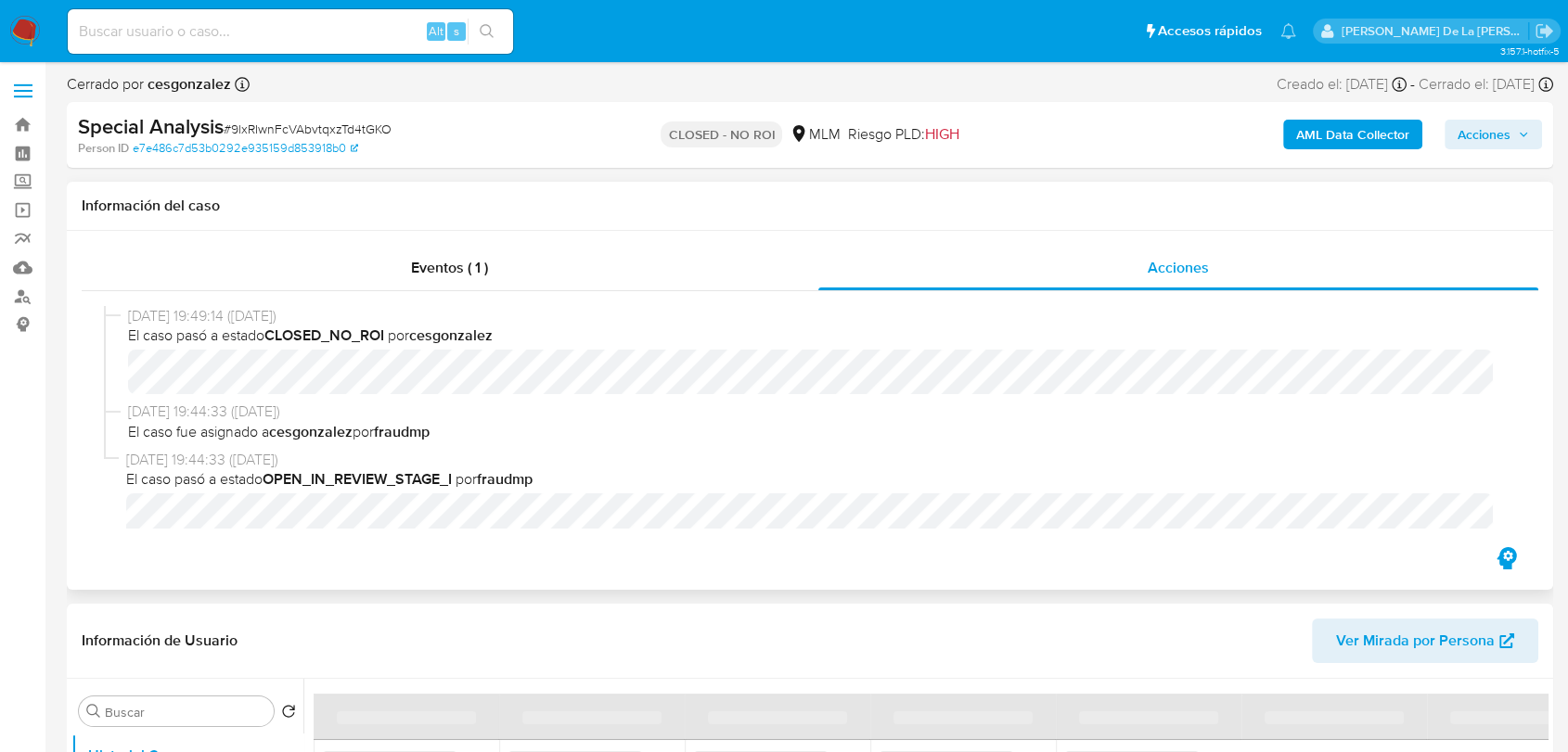
select select "10"
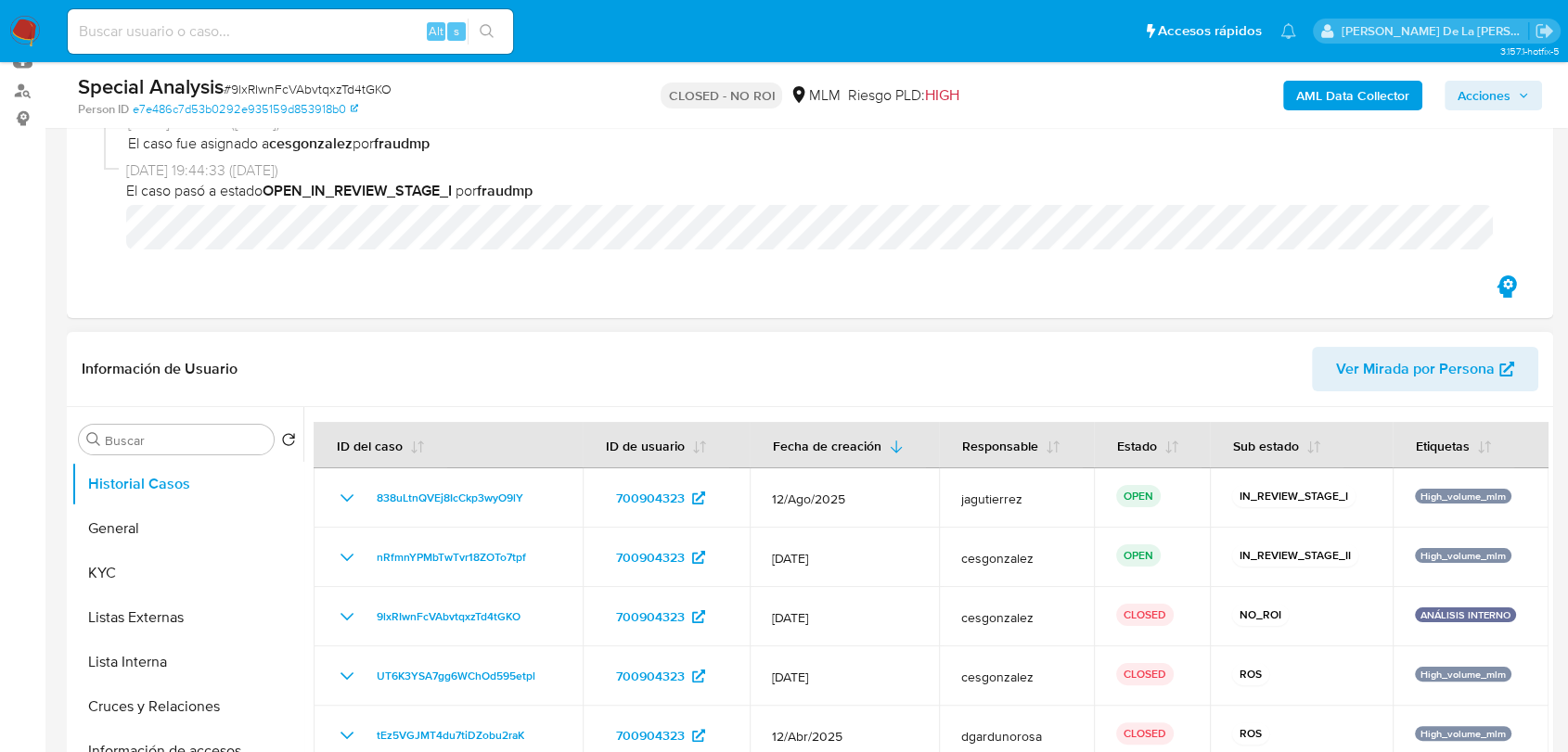
scroll to position [309, 0]
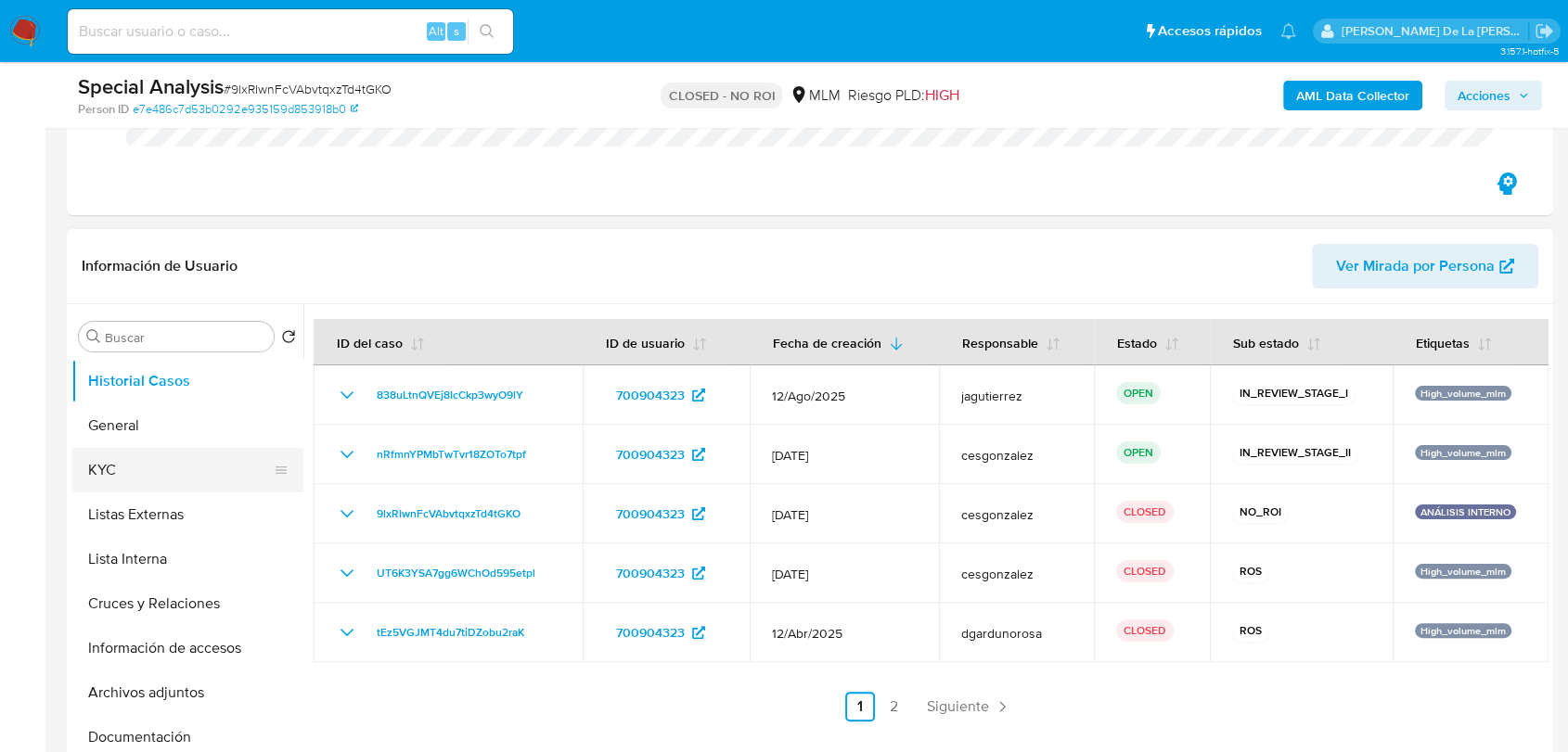
click at [148, 452] on button "KYC" at bounding box center [180, 471] width 217 height 45
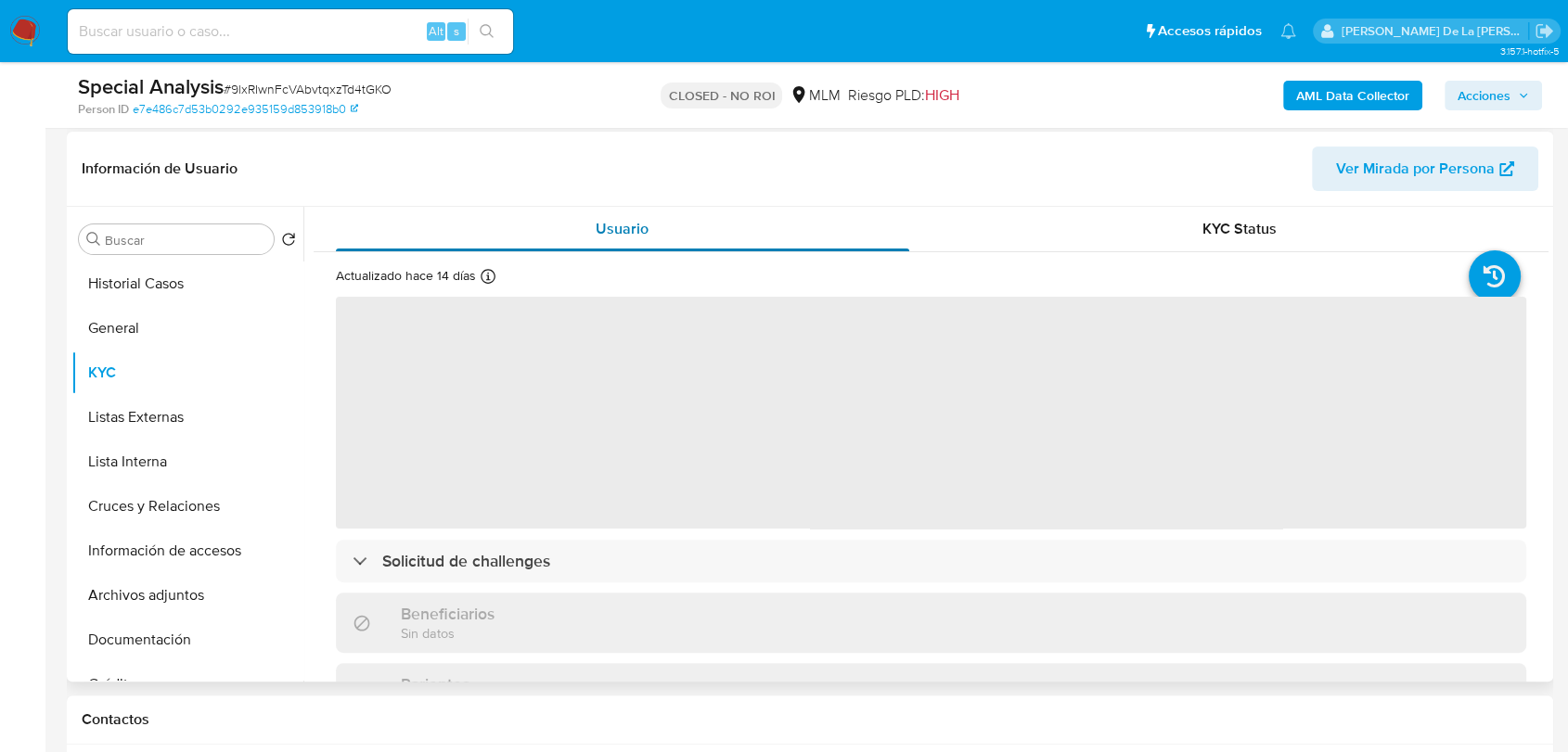
scroll to position [411, 0]
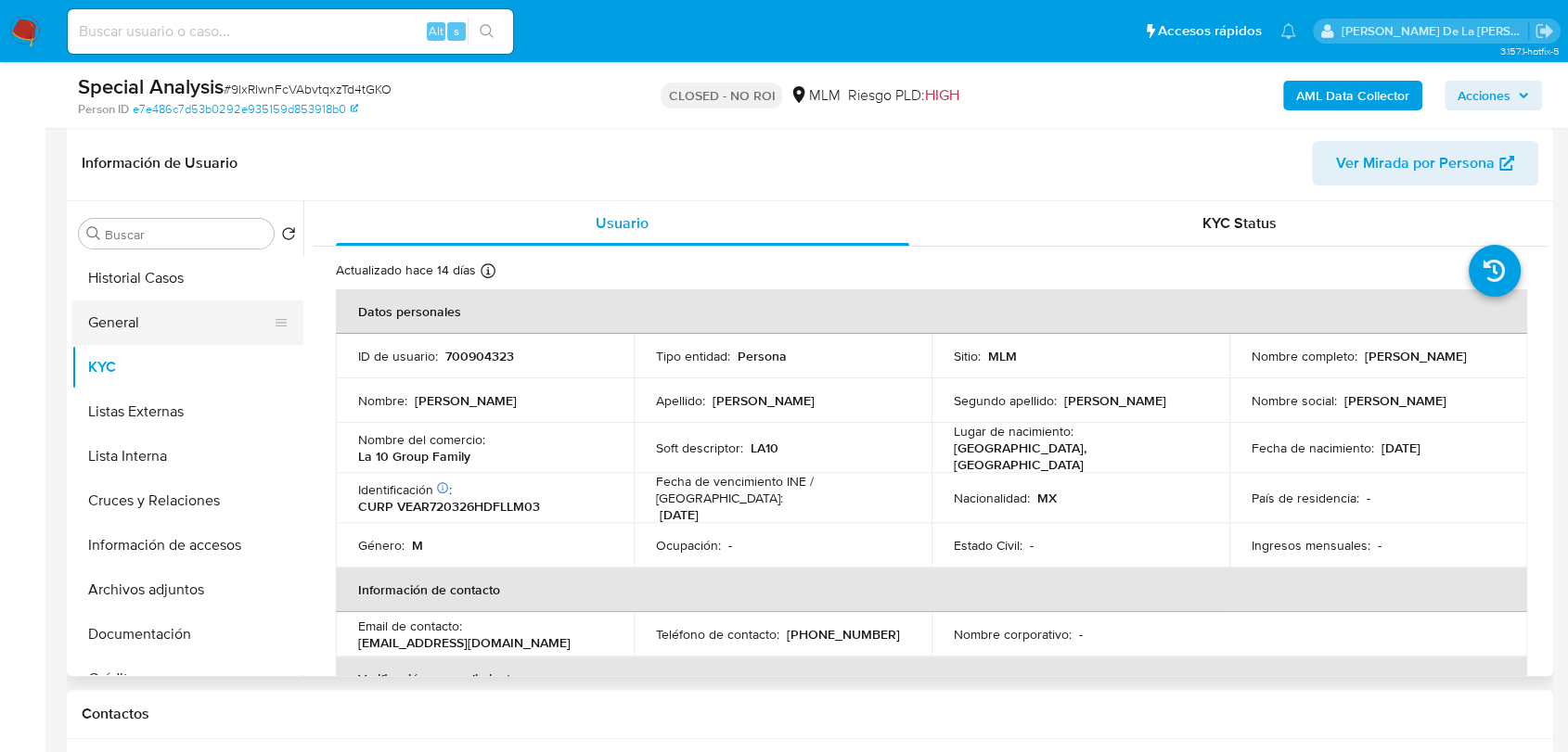
click at [131, 330] on button "General" at bounding box center [180, 323] width 217 height 45
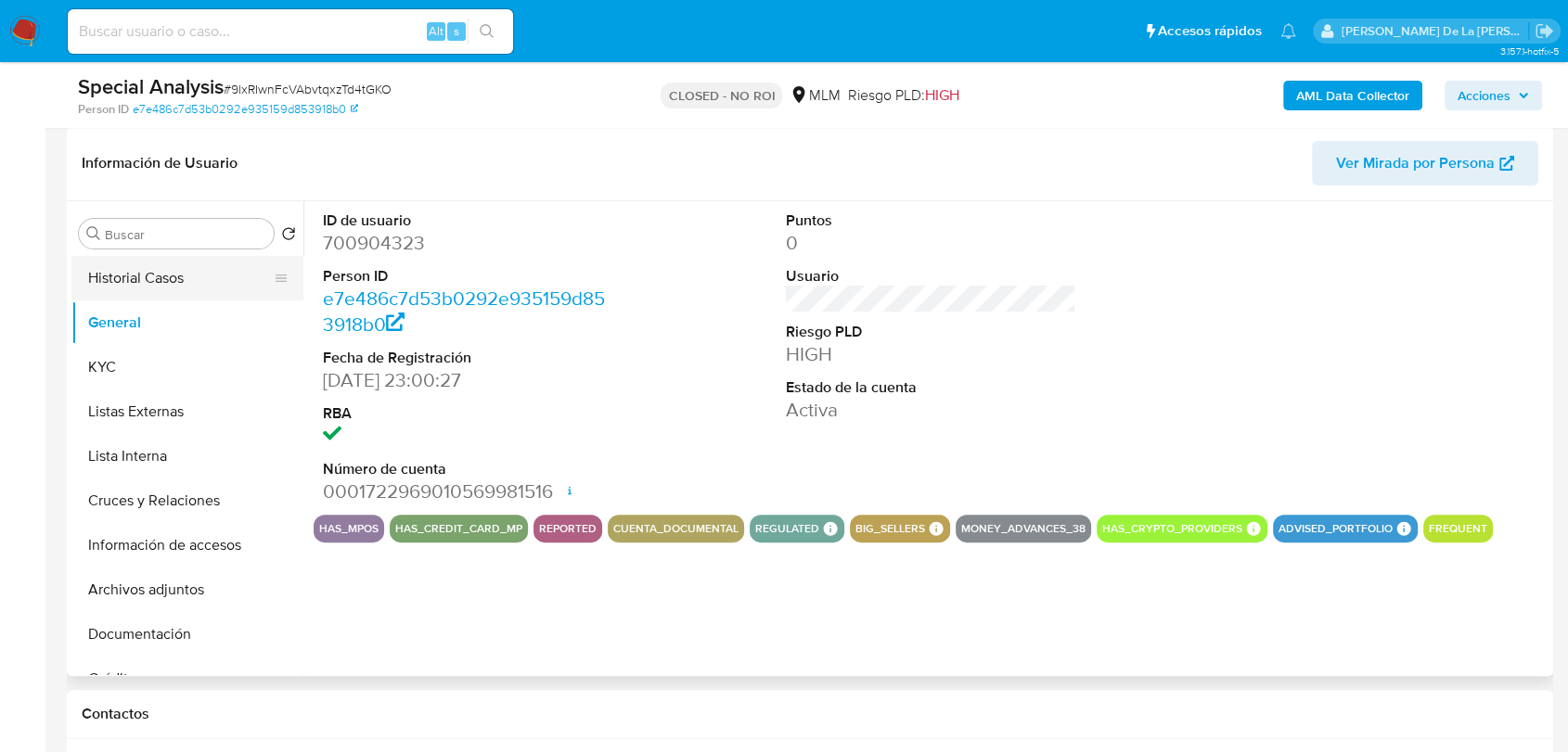
click at [112, 267] on button "Historial Casos" at bounding box center [180, 278] width 217 height 45
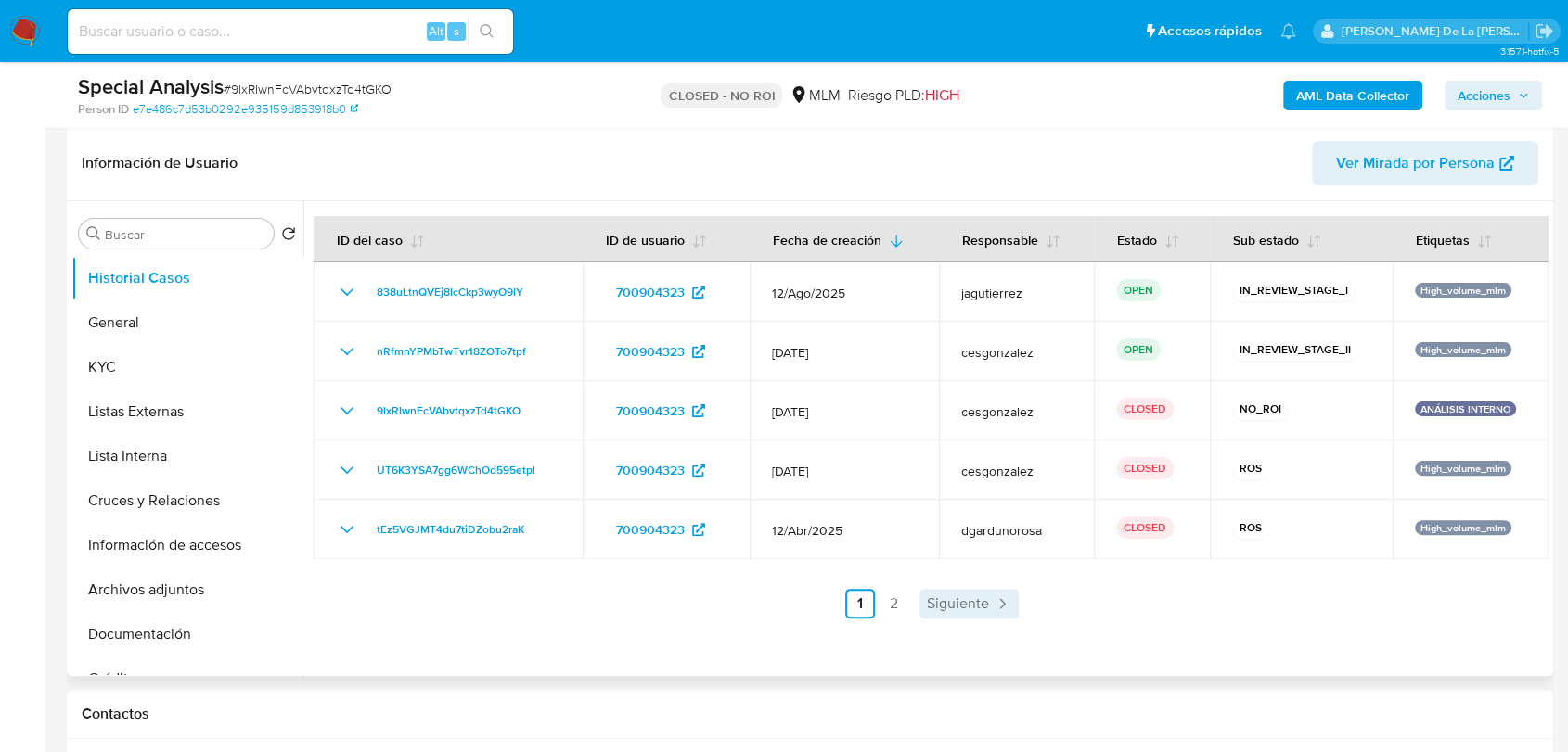
click at [979, 597] on span "Siguiente" at bounding box center [958, 604] width 62 height 15
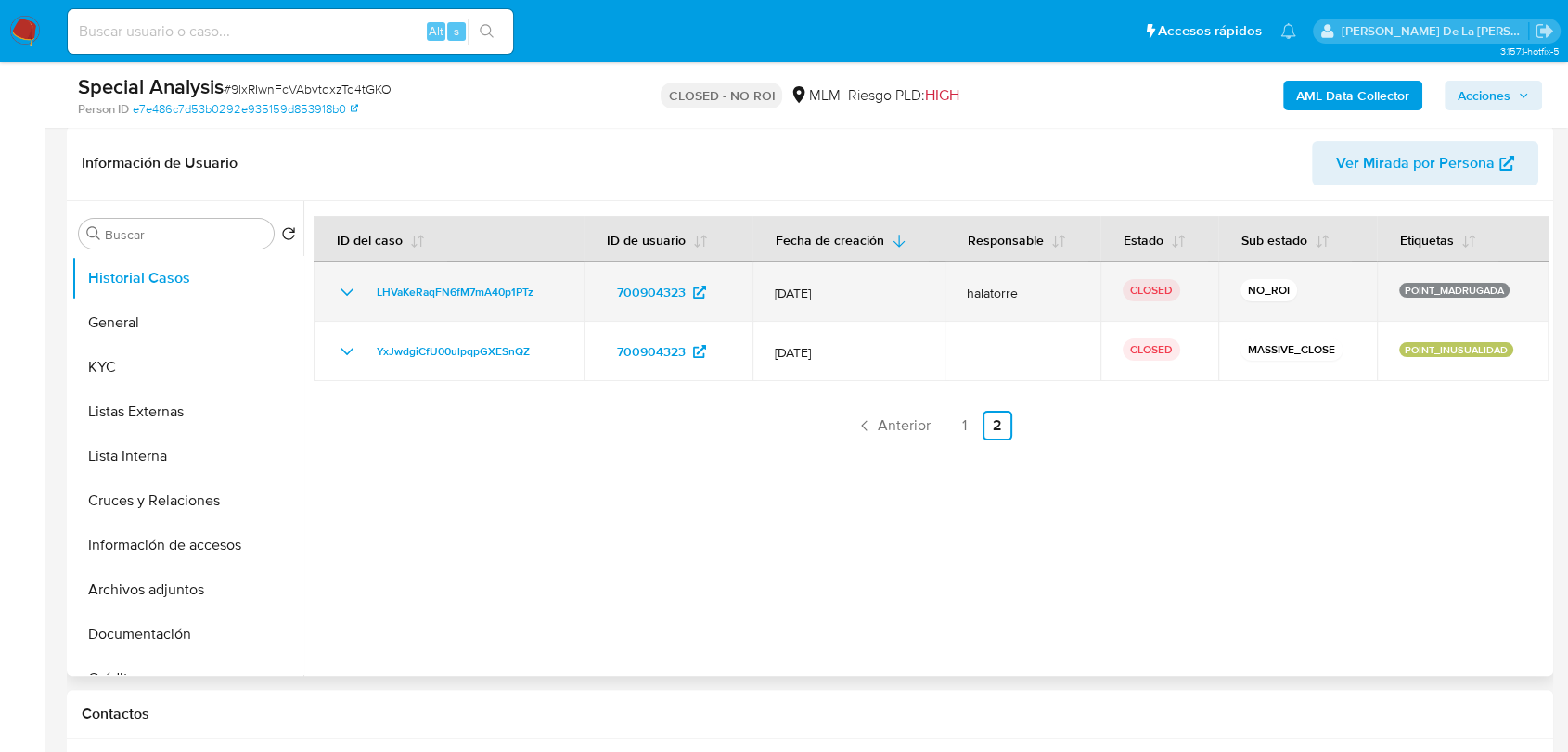
click at [348, 298] on icon "Mostrar/Ocultar" at bounding box center [346, 292] width 22 height 22
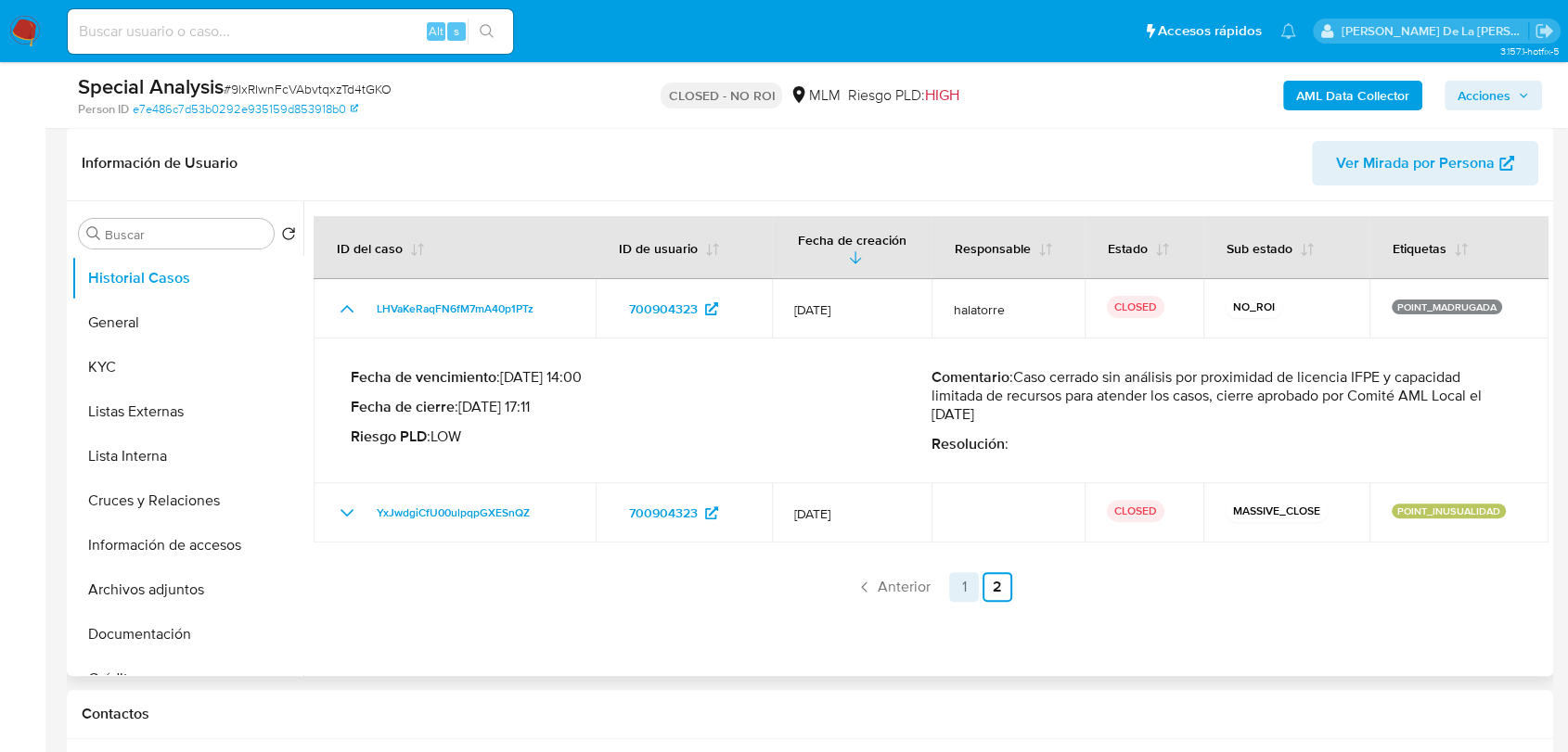
click at [864, 588] on icon "Paginación" at bounding box center [864, 587] width 18 height 18
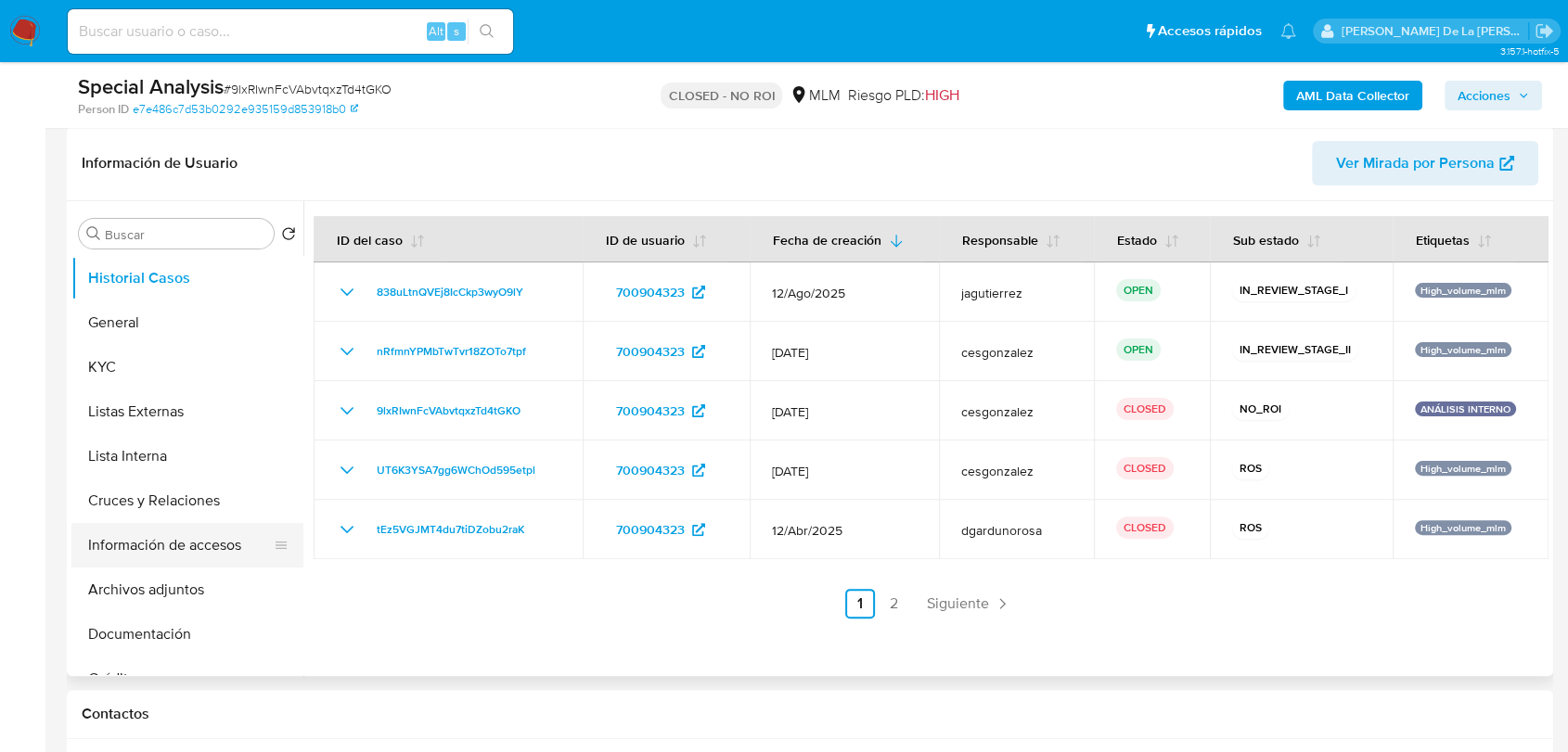
click at [163, 541] on button "Información de accesos" at bounding box center [180, 545] width 217 height 45
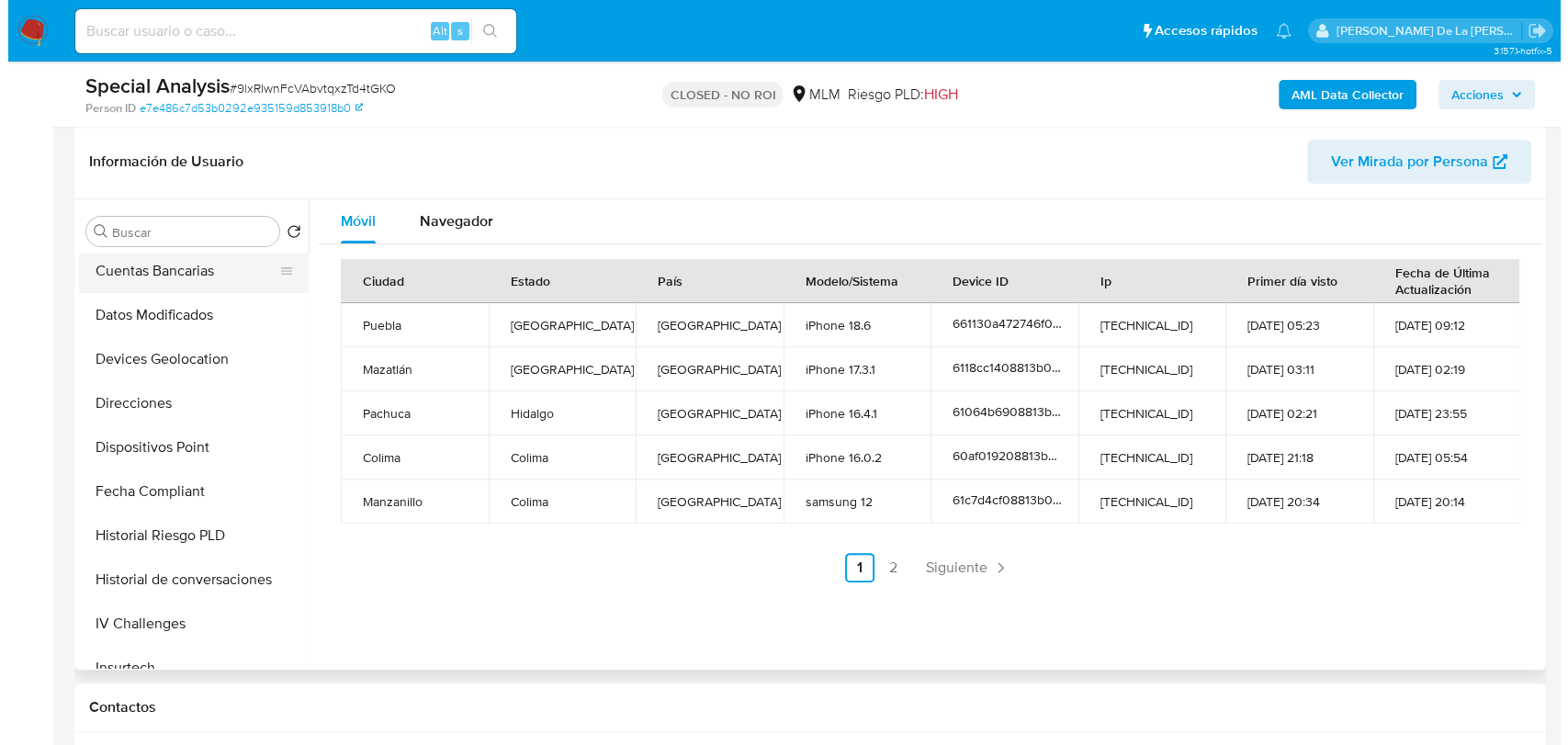
scroll to position [510, 0]
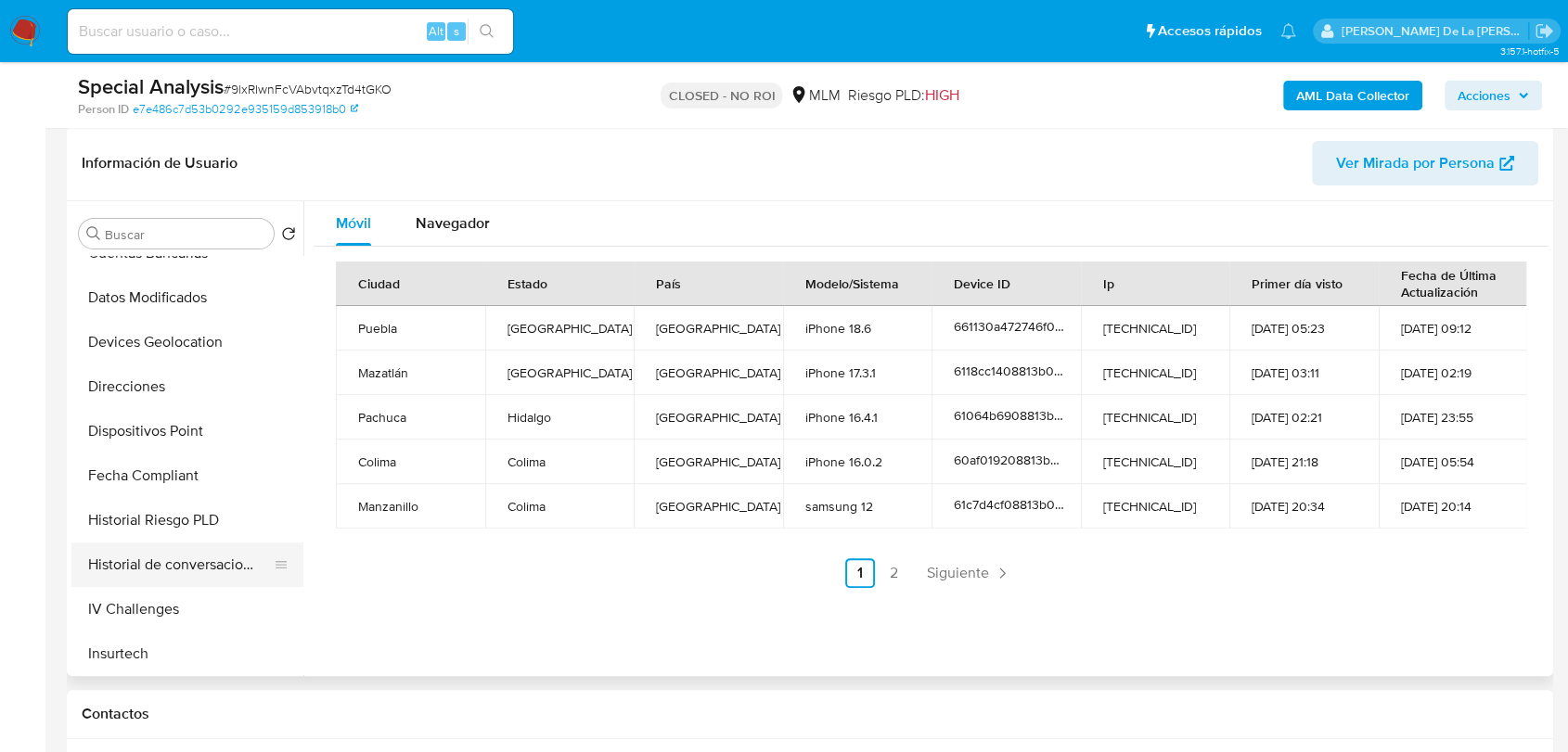
click at [211, 558] on button "Historial de conversaciones" at bounding box center [180, 565] width 217 height 45
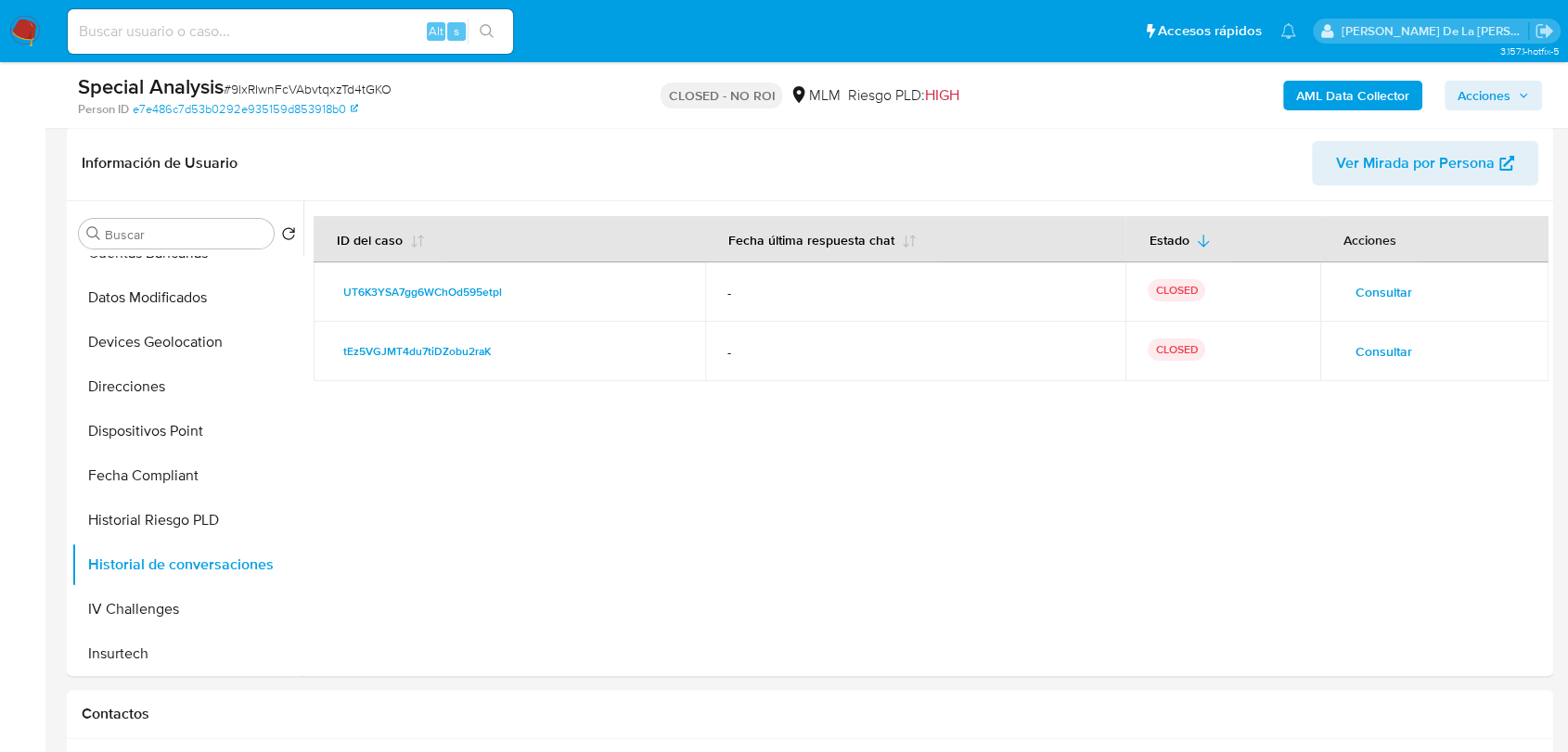
click at [1409, 284] on button "Consultar" at bounding box center [1383, 292] width 82 height 30
click at [1399, 289] on span "Consultar" at bounding box center [1384, 292] width 56 height 26
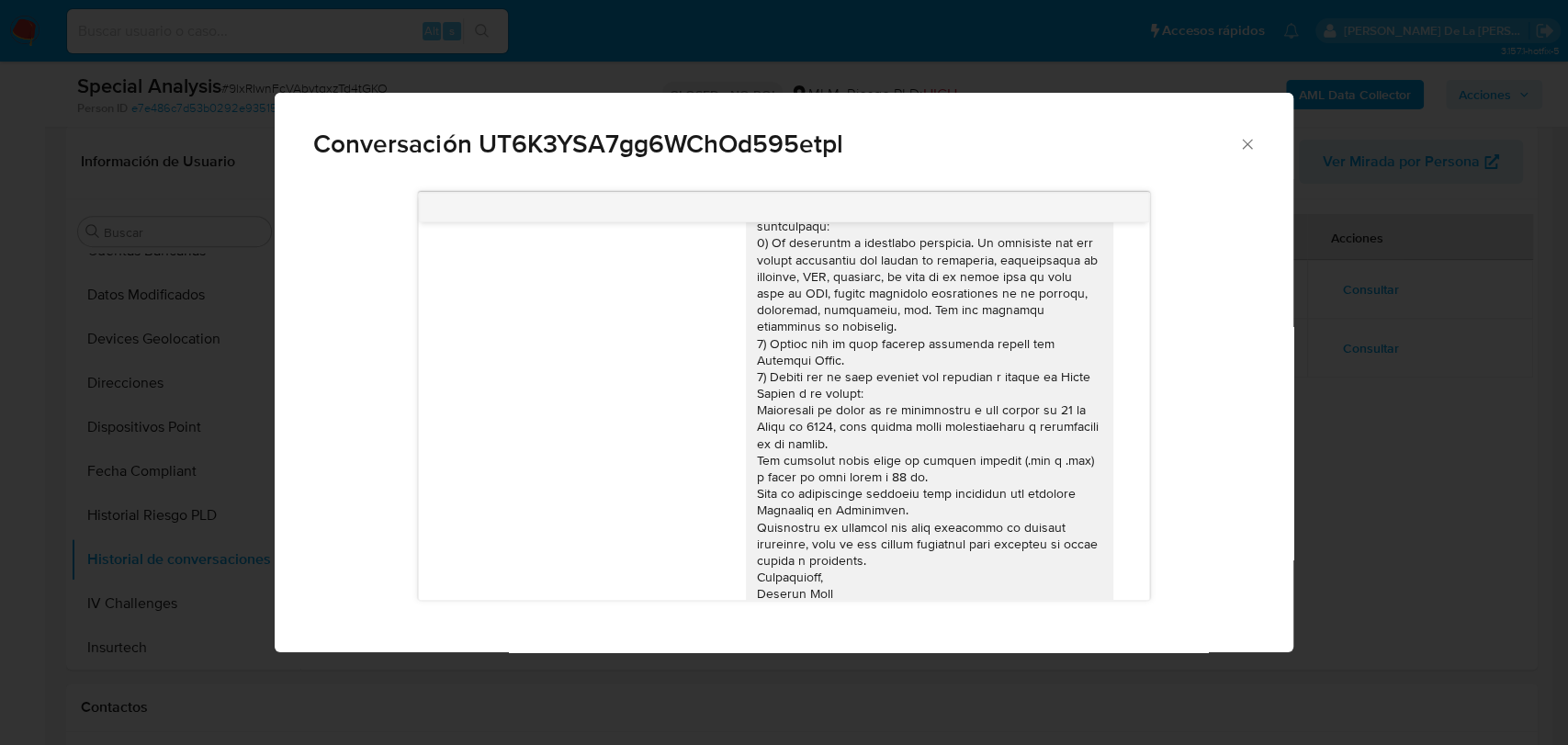
scroll to position [264, 0]
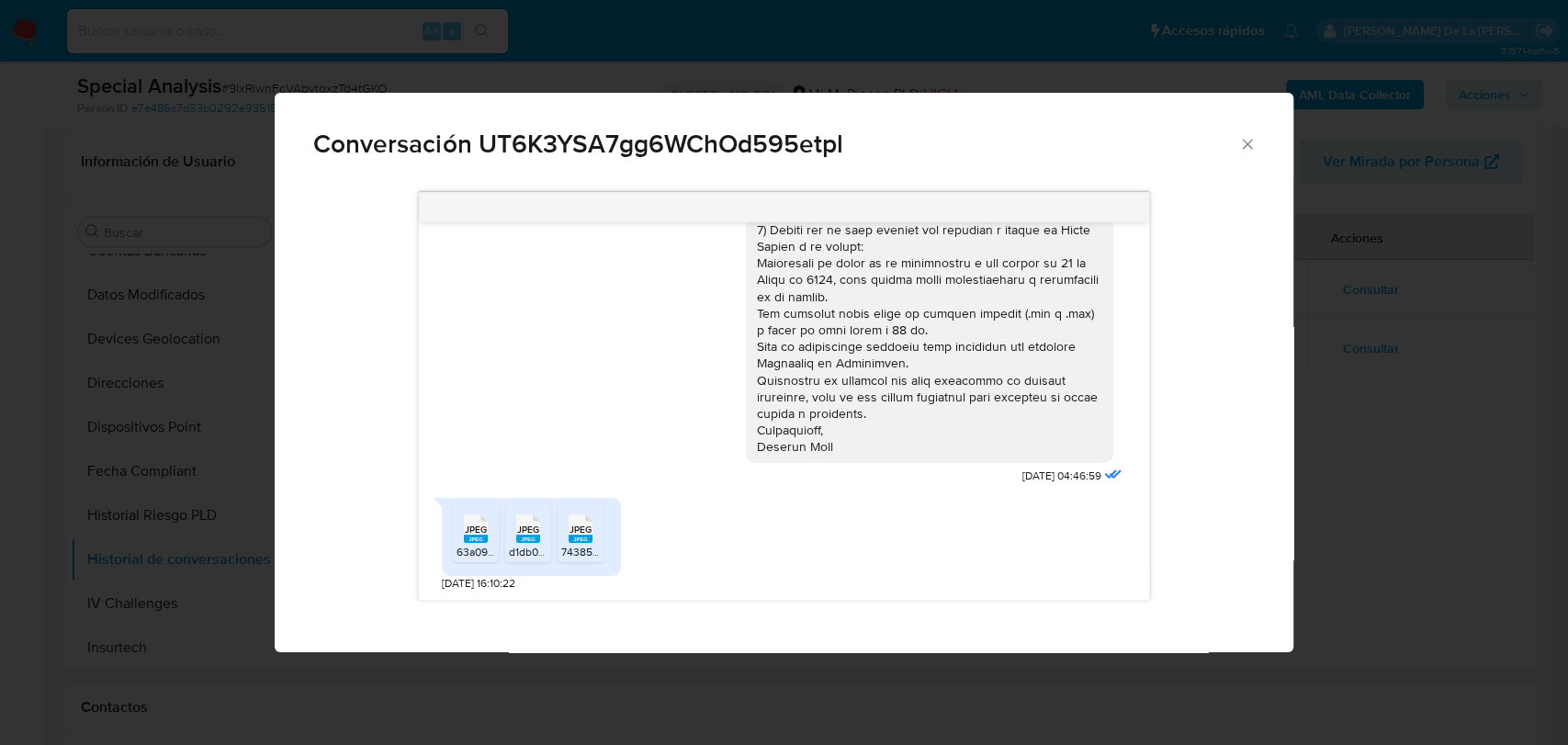
click at [1245, 151] on icon "Cerrar" at bounding box center [1247, 144] width 18 height 18
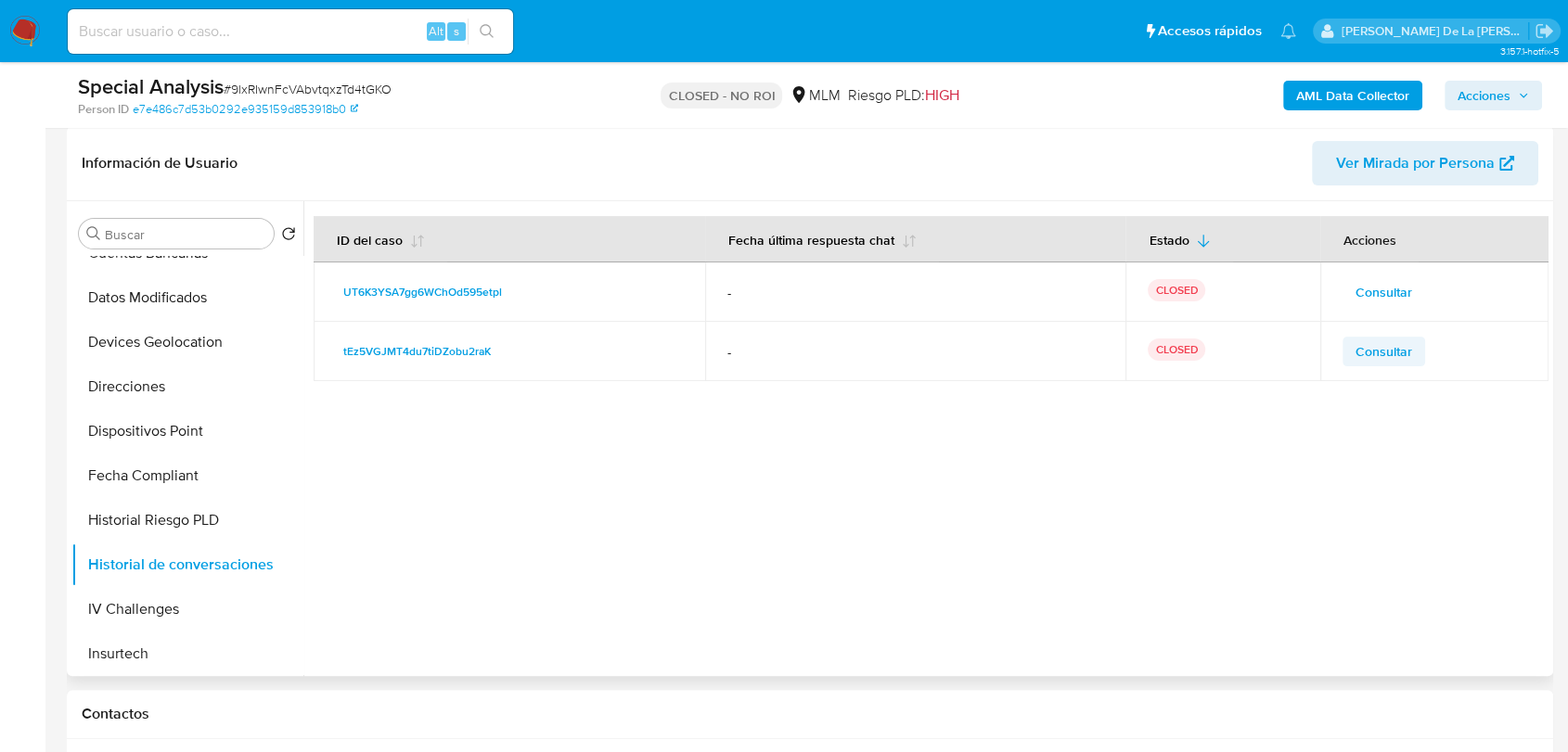
drag, startPoint x: 1424, startPoint y: 353, endPoint x: 1395, endPoint y: 352, distance: 29.0
click at [1424, 353] on div "Consultar" at bounding box center [1433, 351] width 183 height 30
click at [1395, 351] on span "Consultar" at bounding box center [1384, 351] width 56 height 26
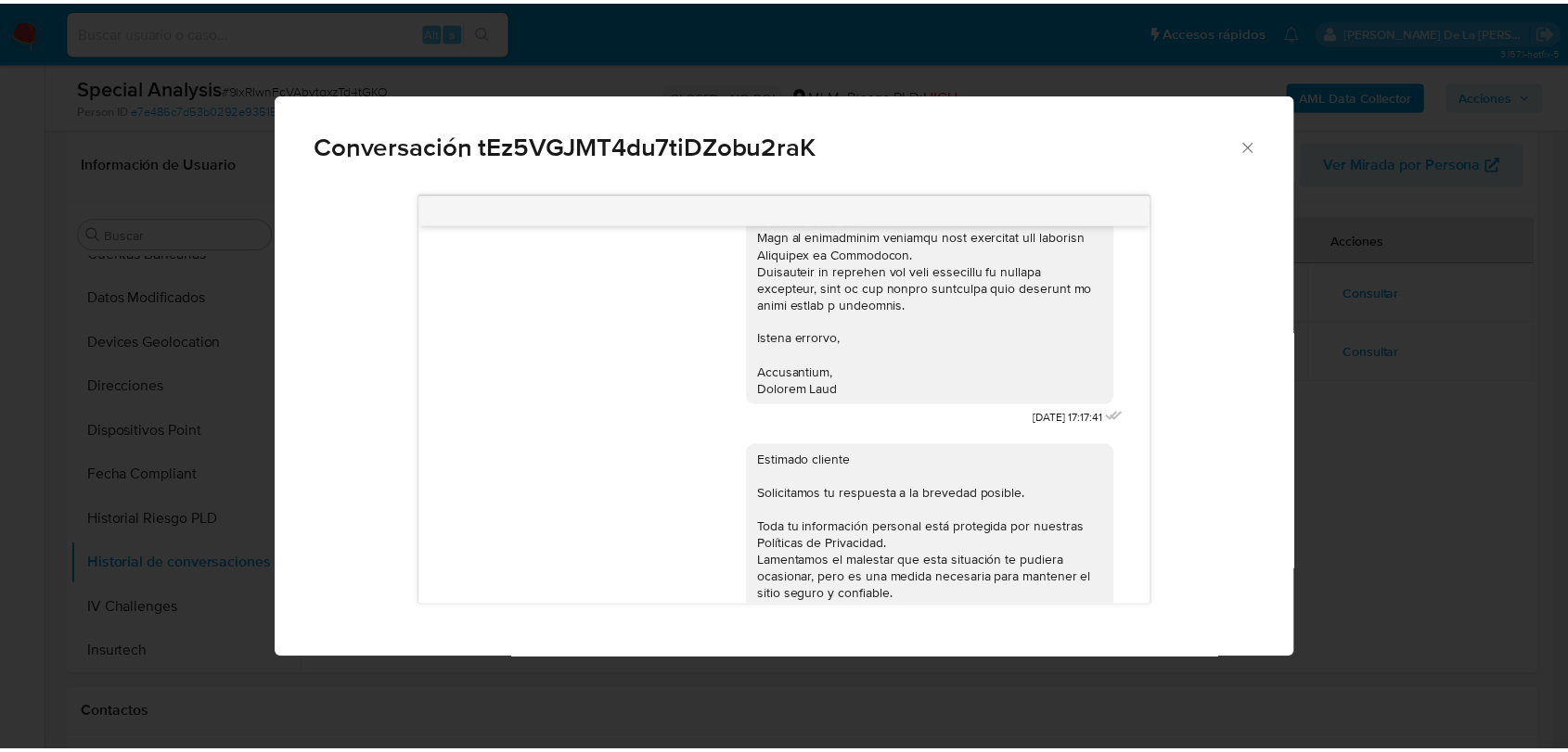
scroll to position [606, 0]
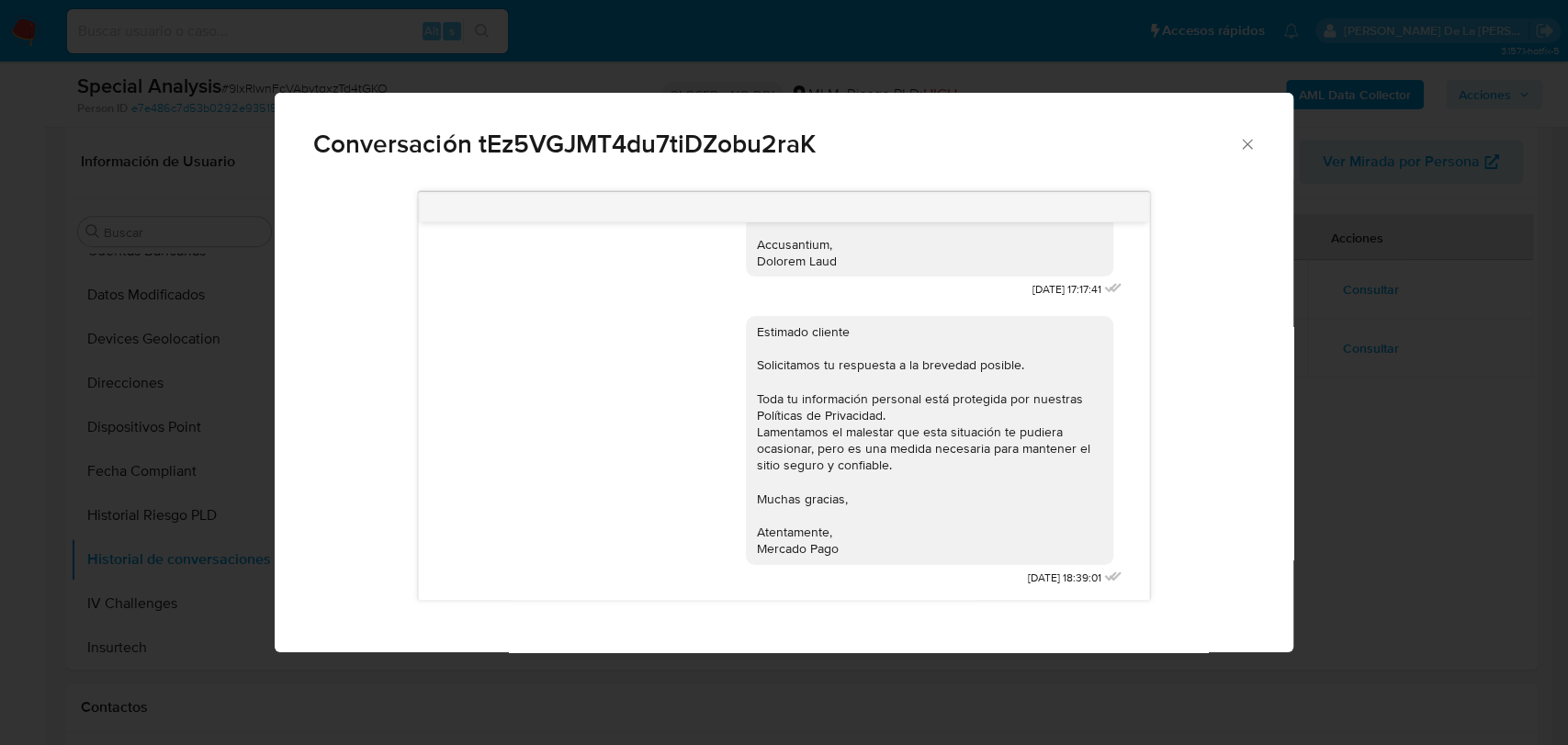
click at [1261, 147] on div "Conversación tEz5VGJMT4du7tiDZobu2raK" at bounding box center [783, 137] width 1017 height 87
click at [1255, 149] on icon "Cerrar" at bounding box center [1247, 144] width 18 height 18
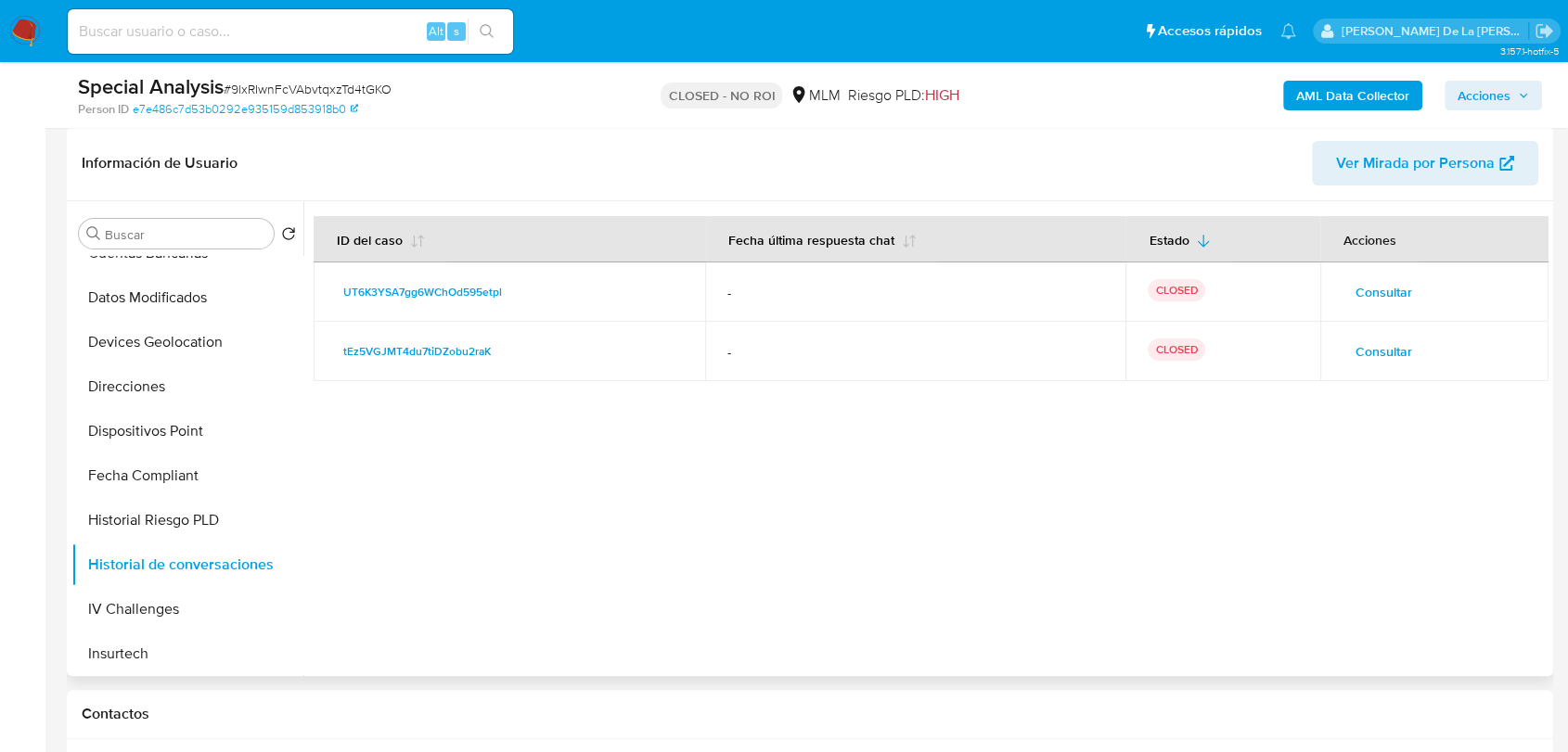
scroll to position [0, 0]
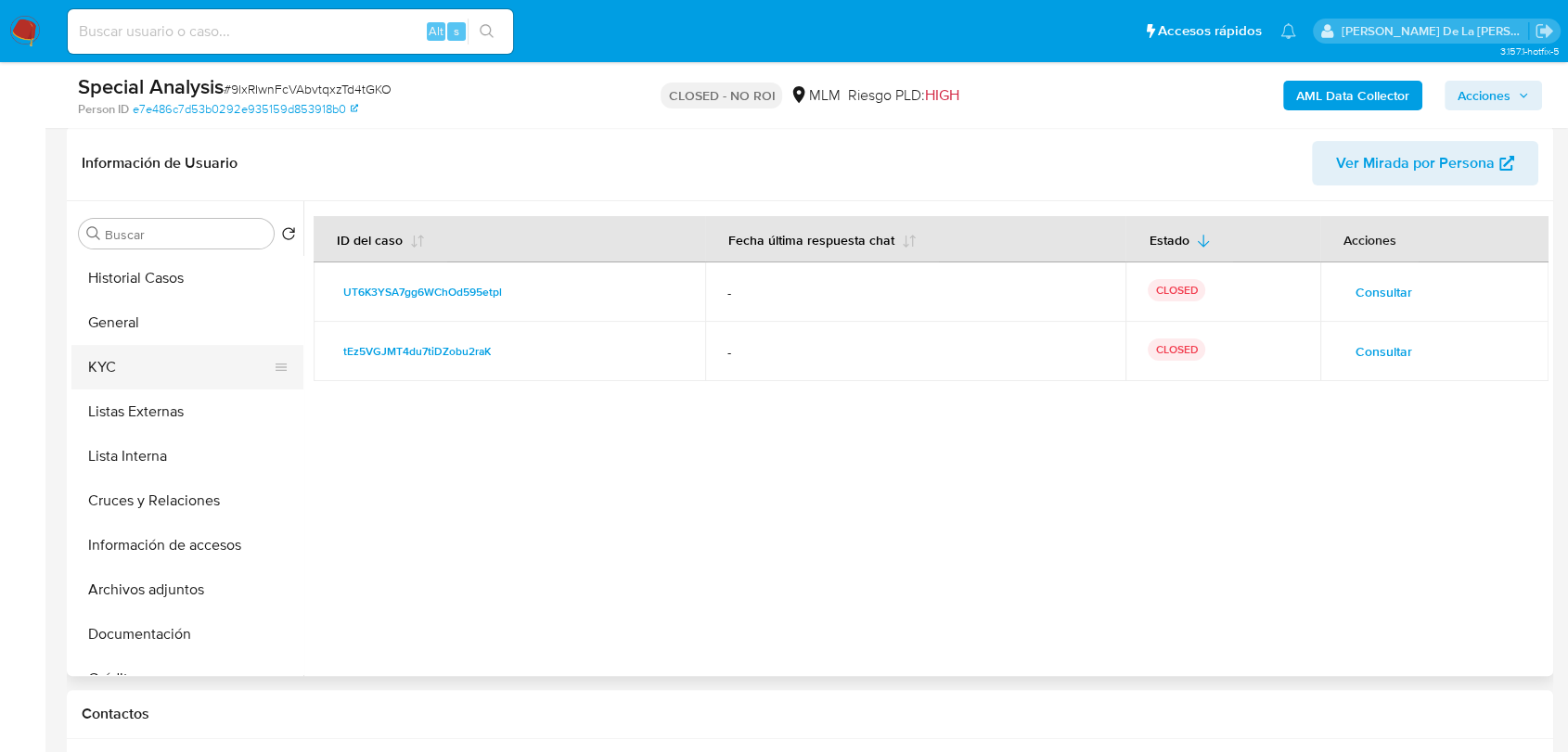
click at [162, 372] on button "KYC" at bounding box center [180, 368] width 217 height 45
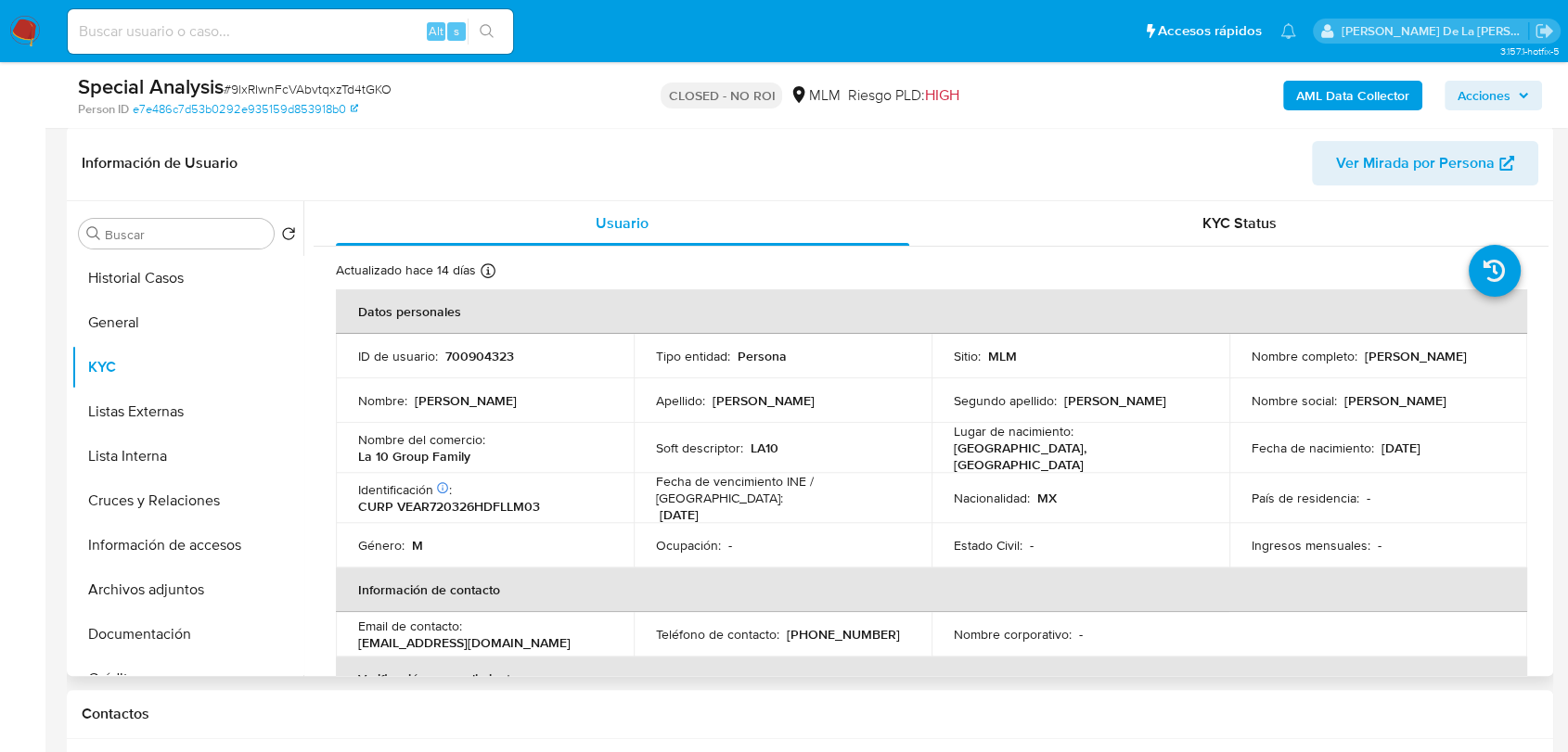
click at [496, 358] on p "700904323" at bounding box center [479, 355] width 69 height 16
copy p "700904323"
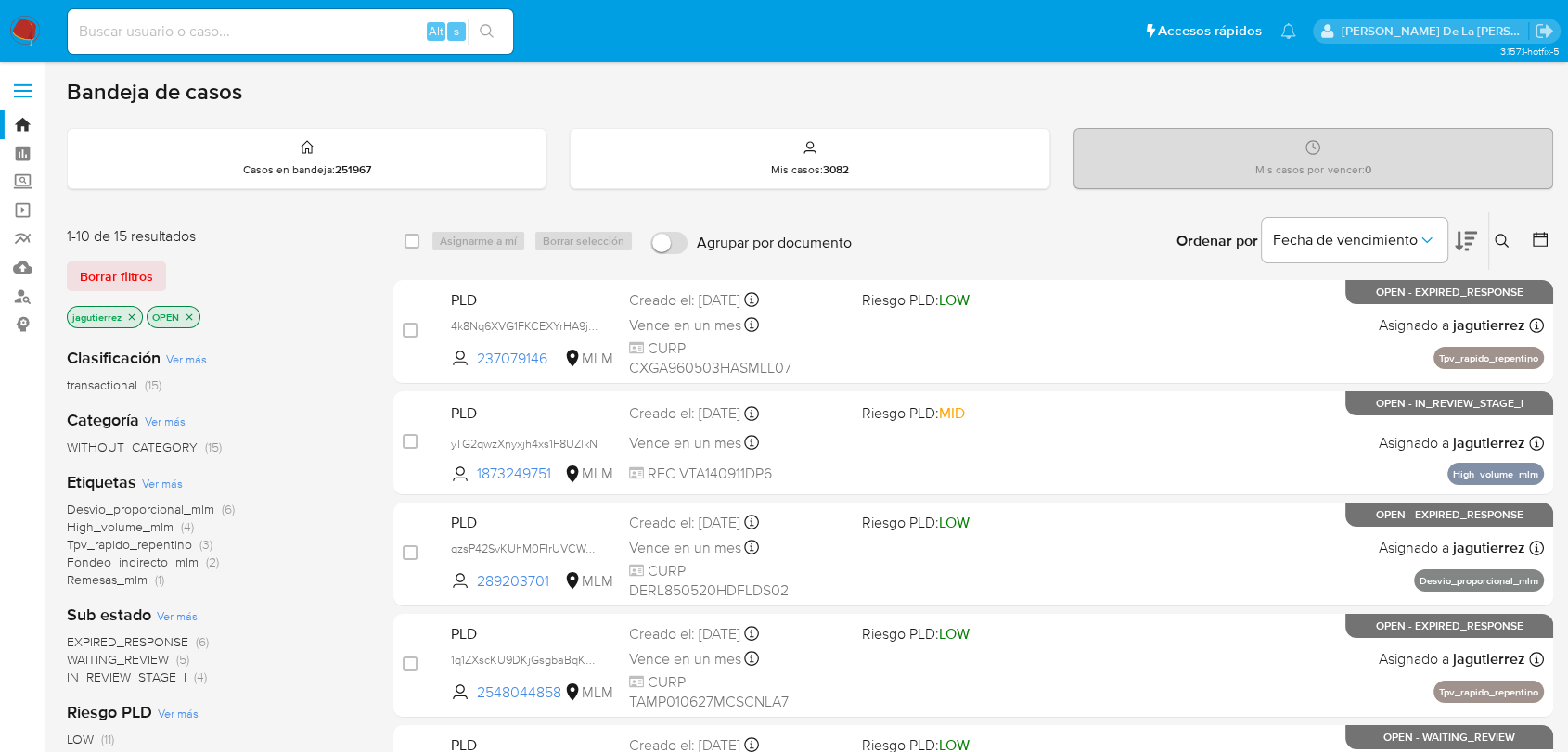
click at [123, 677] on span "IN_REVIEW_STAGE_I" at bounding box center [126, 676] width 119 height 18
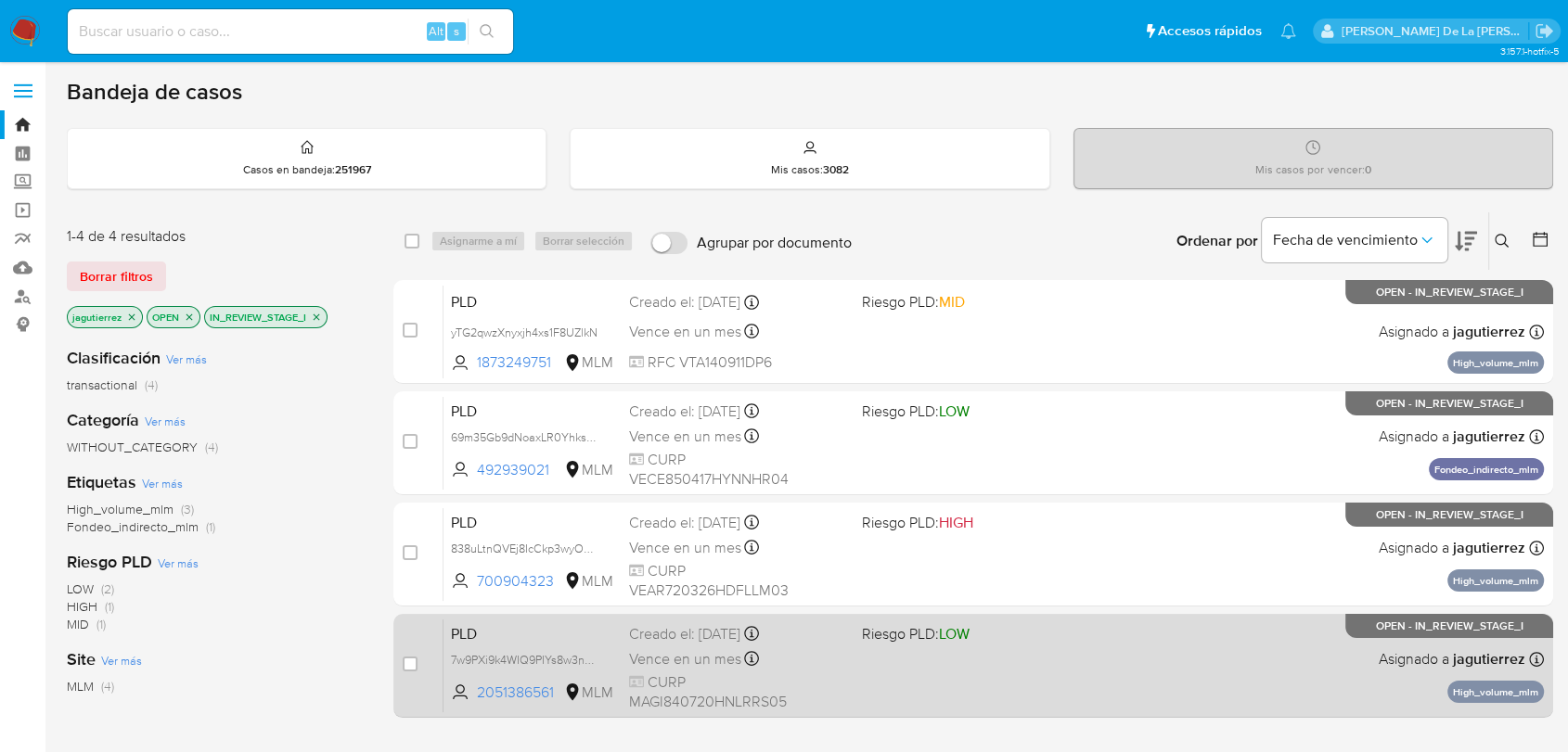
click at [984, 654] on div "PLD 7w9PXi9k4WIQ9PIYs8w3nCp7 2051386561 MLM Riesgo PLD: LOW Creado el: [DATE] C…" at bounding box center [994, 666] width 1100 height 94
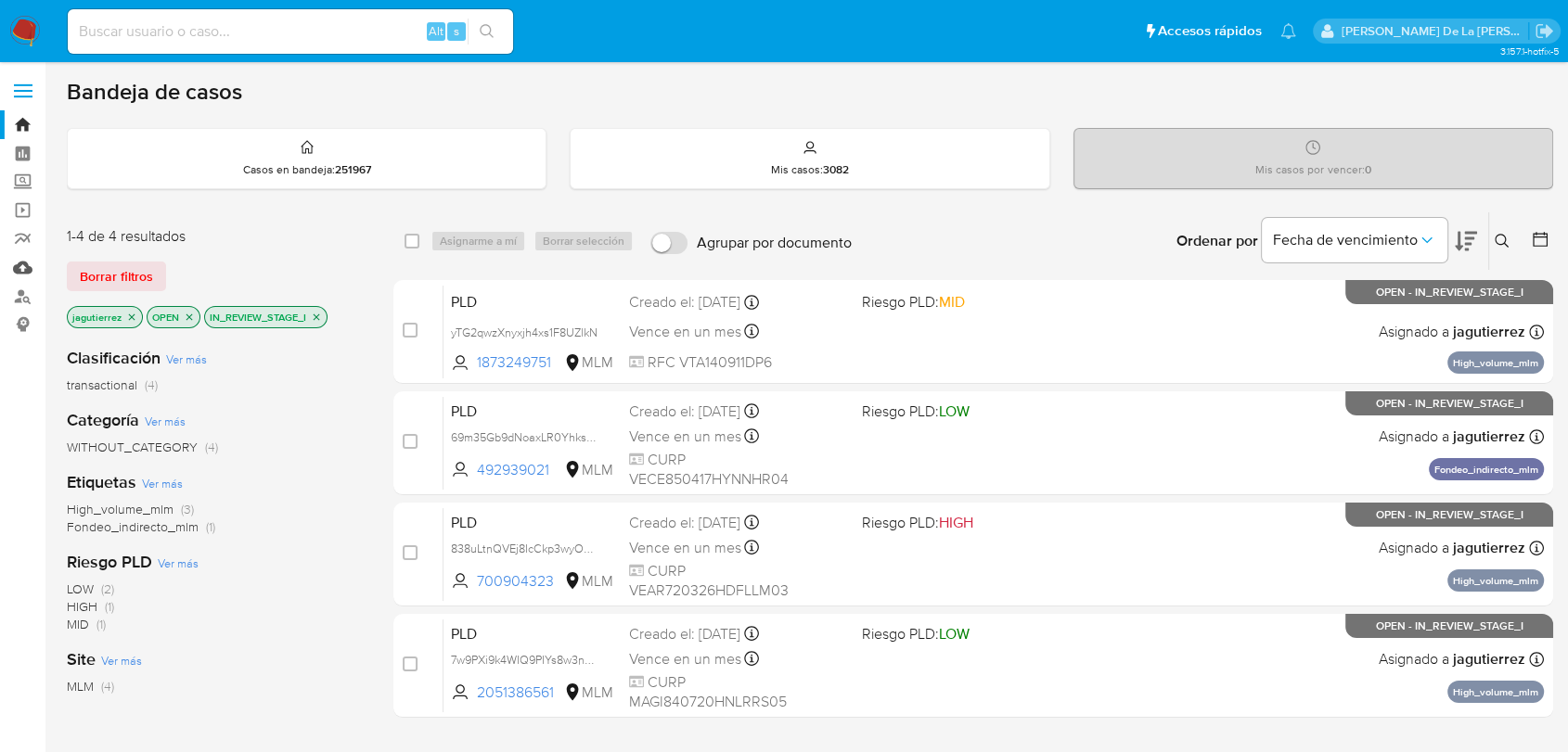
click at [15, 265] on link "Mulan" at bounding box center [111, 268] width 221 height 29
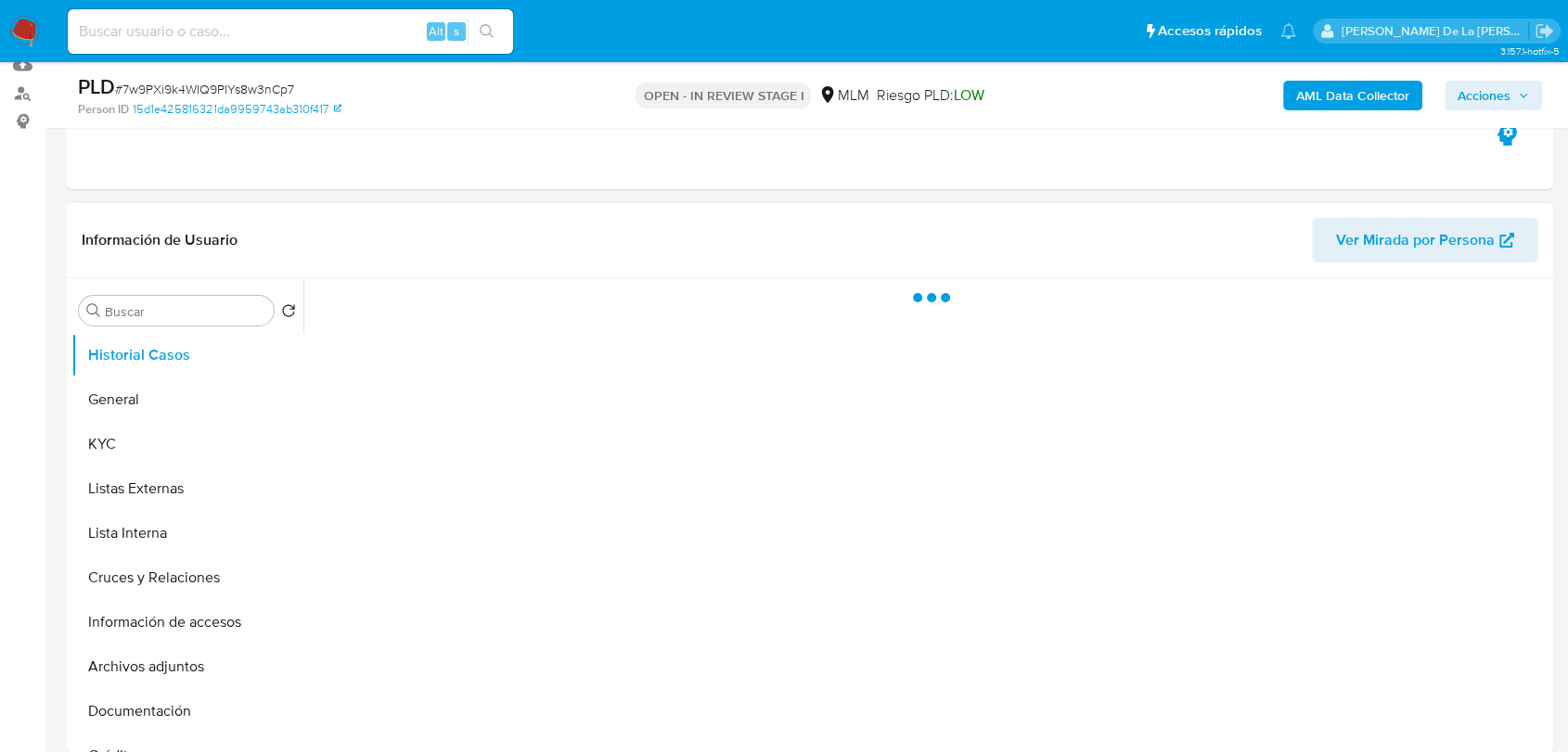
scroll to position [206, 0]
drag, startPoint x: 127, startPoint y: 393, endPoint x: 197, endPoint y: 380, distance: 71.2
click at [129, 392] on button "General" at bounding box center [180, 397] width 217 height 45
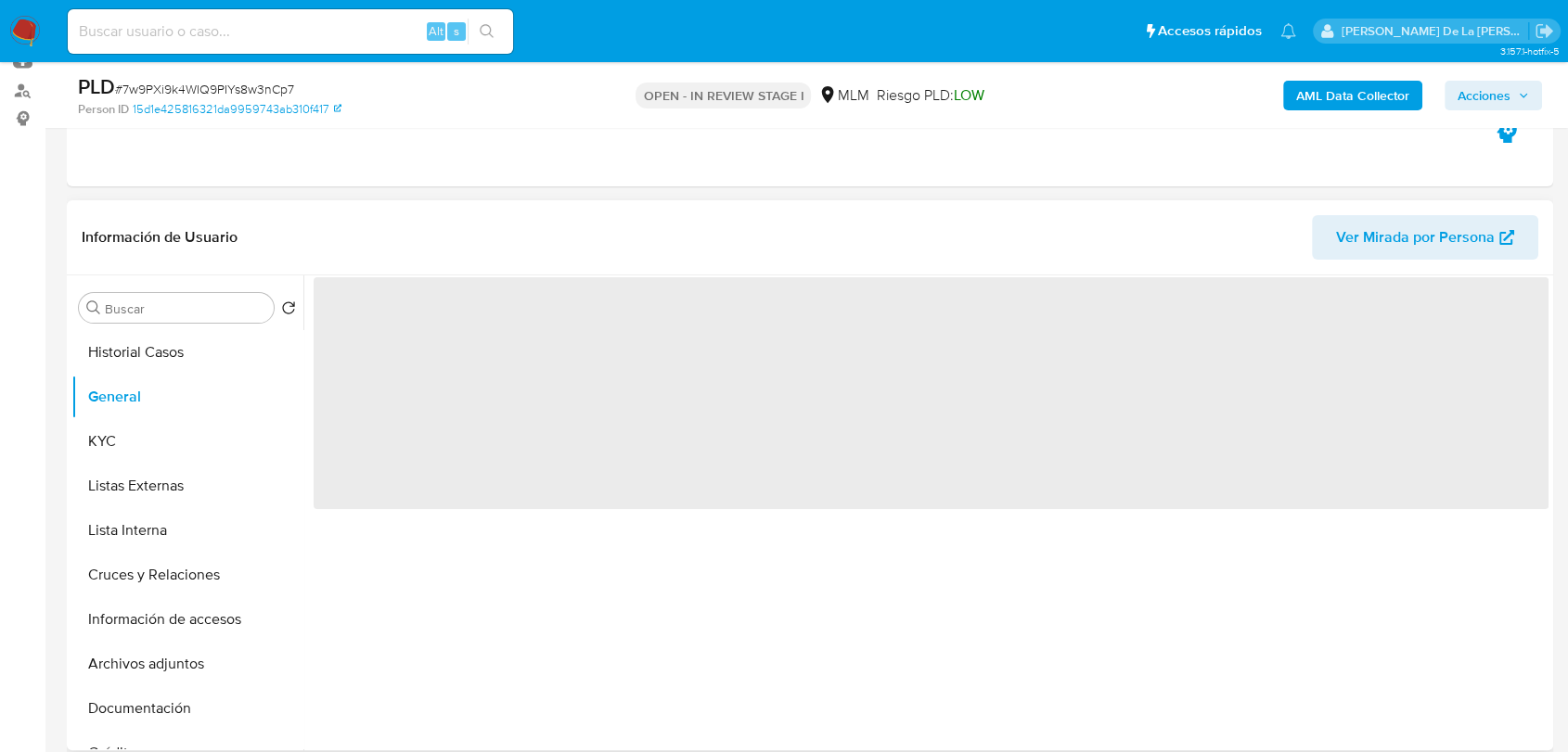
select select "10"
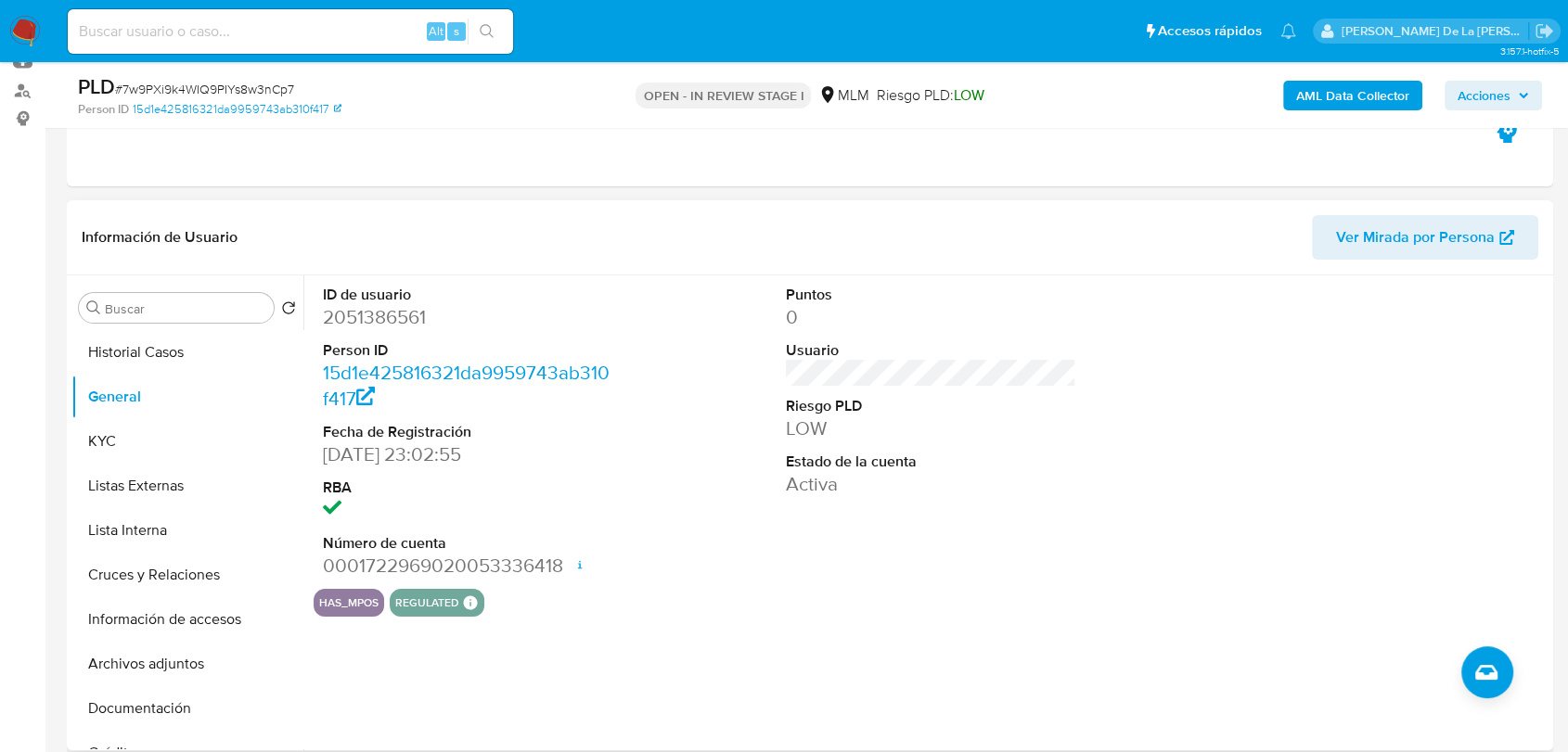
click at [393, 324] on dd "2051386561" at bounding box center [468, 317] width 290 height 26
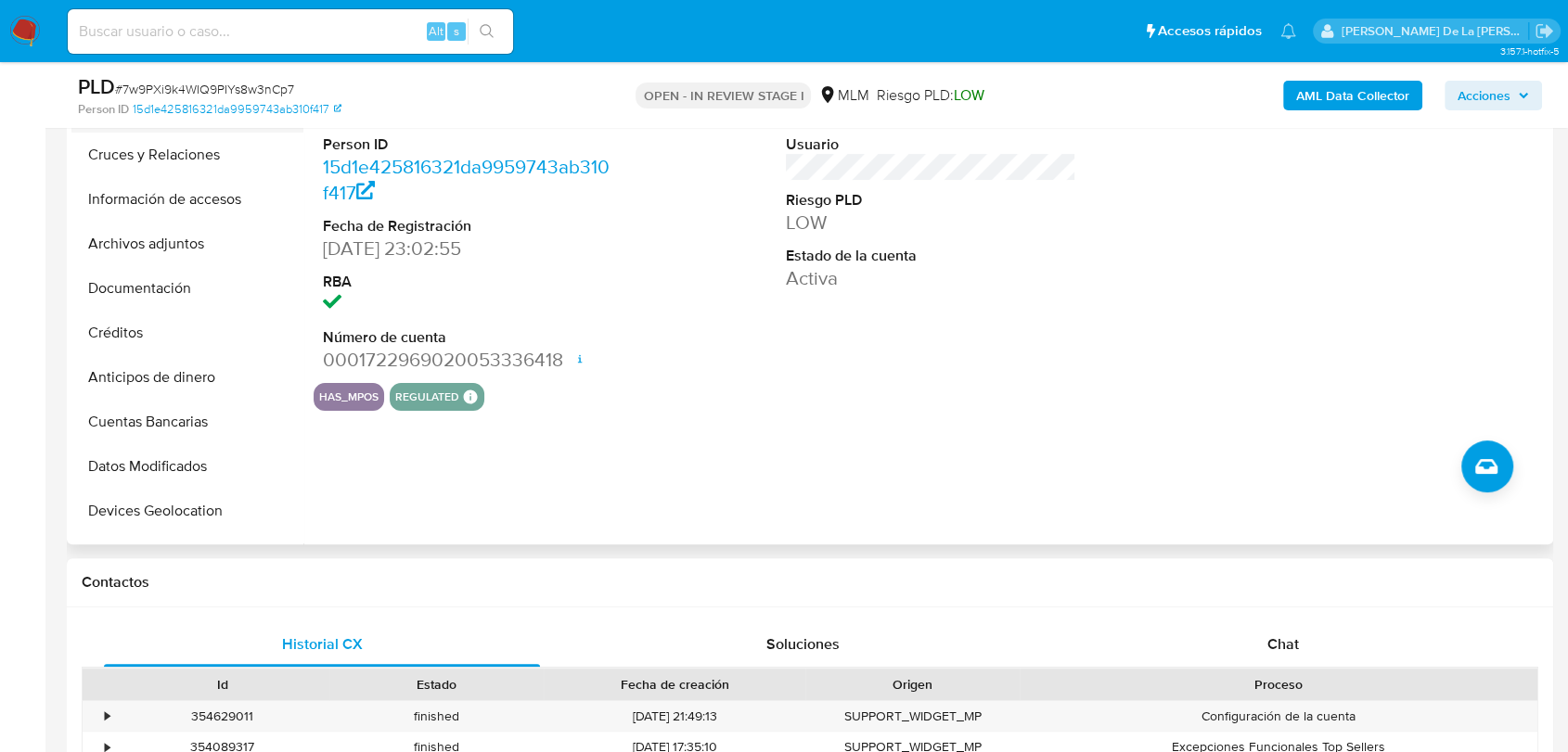
scroll to position [0, 0]
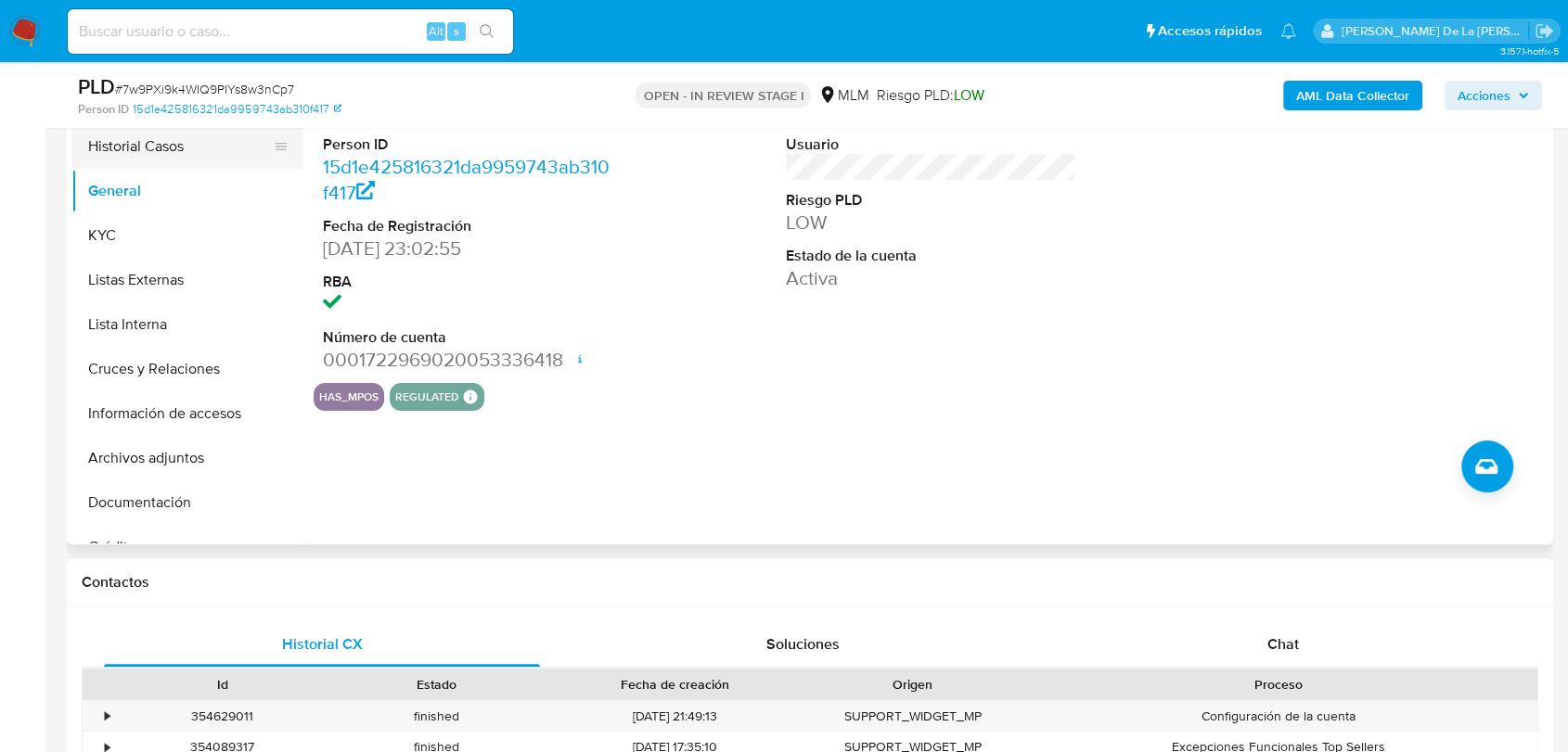
click at [174, 150] on button "Historial Casos" at bounding box center [180, 147] width 217 height 45
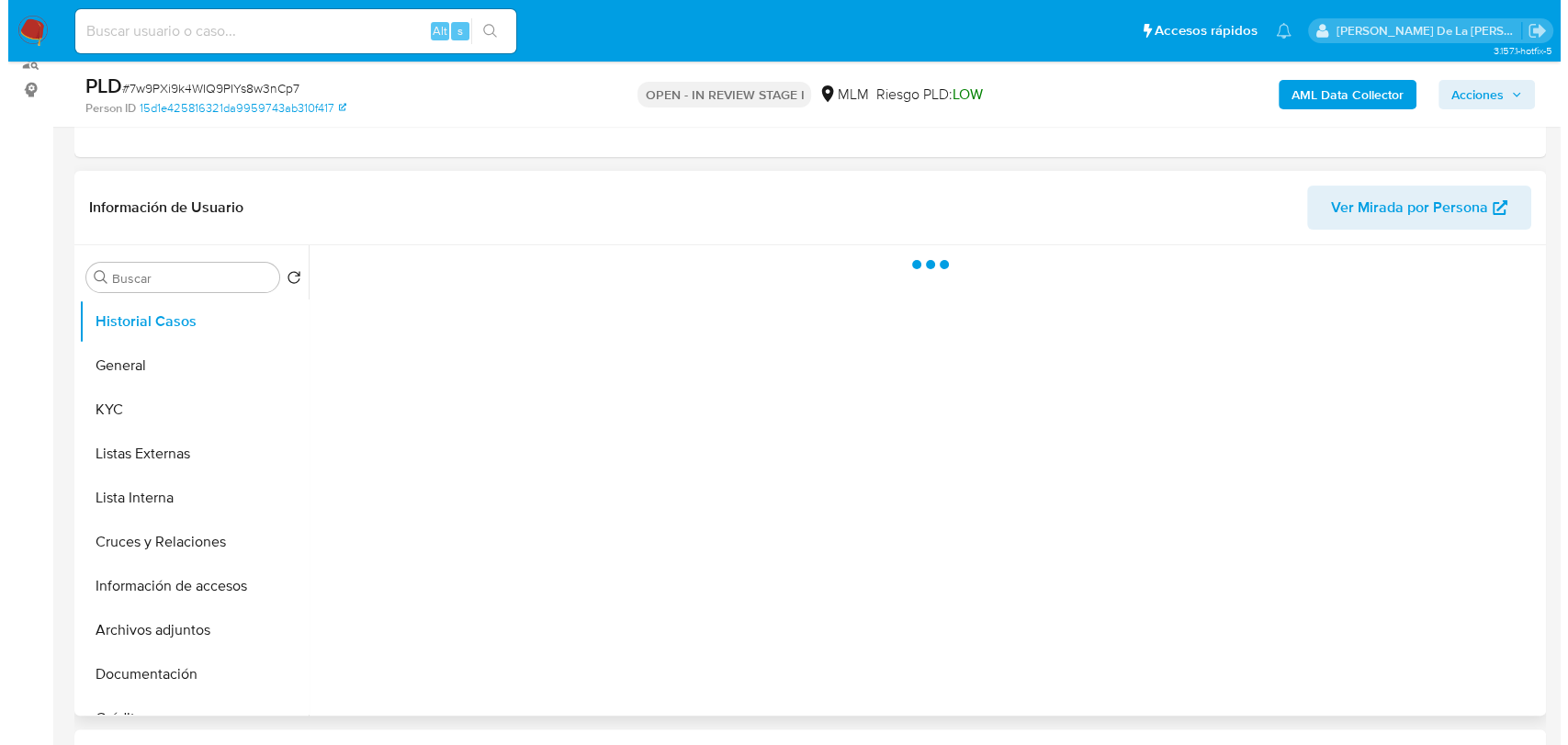
scroll to position [204, 0]
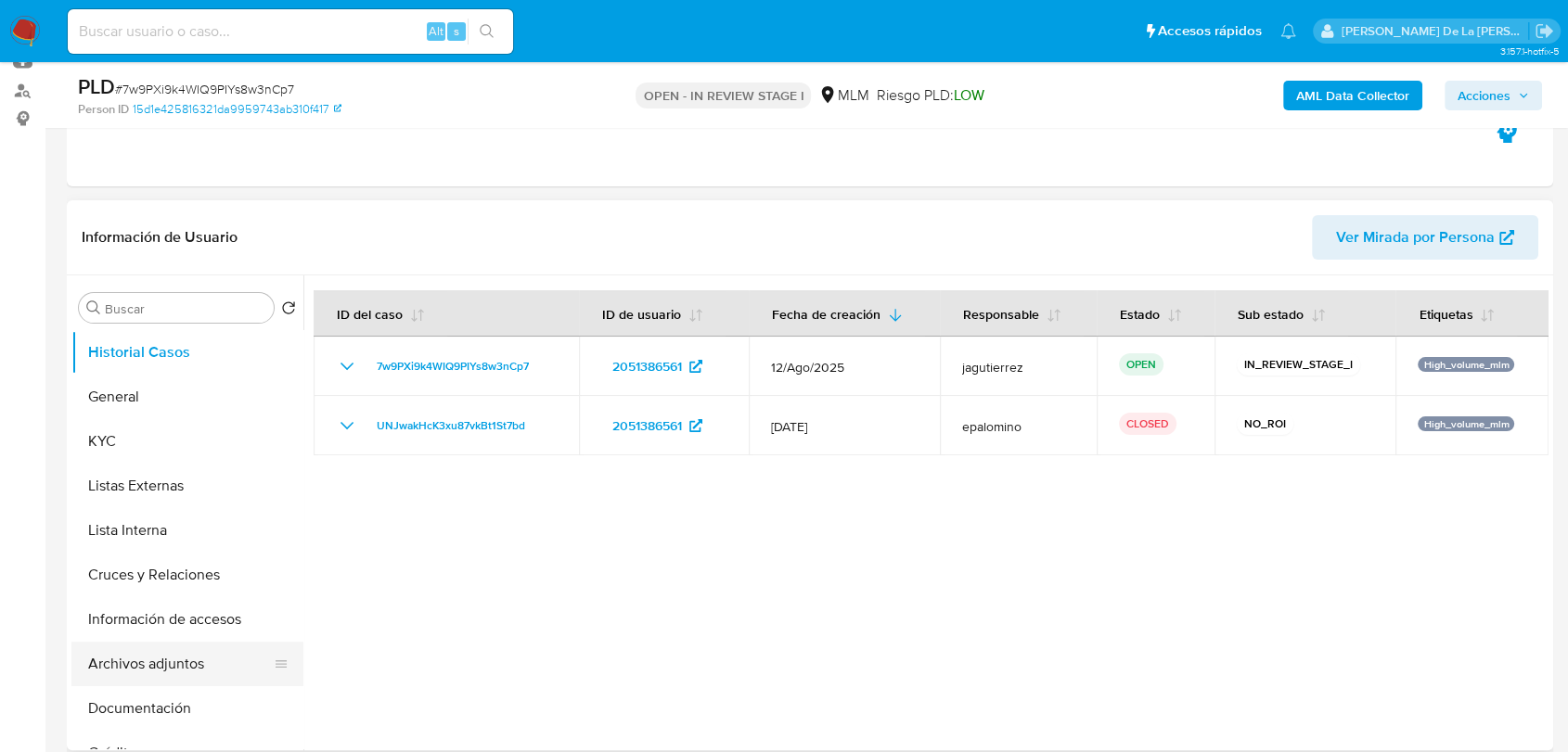
click at [156, 665] on button "Archivos adjuntos" at bounding box center [180, 665] width 217 height 45
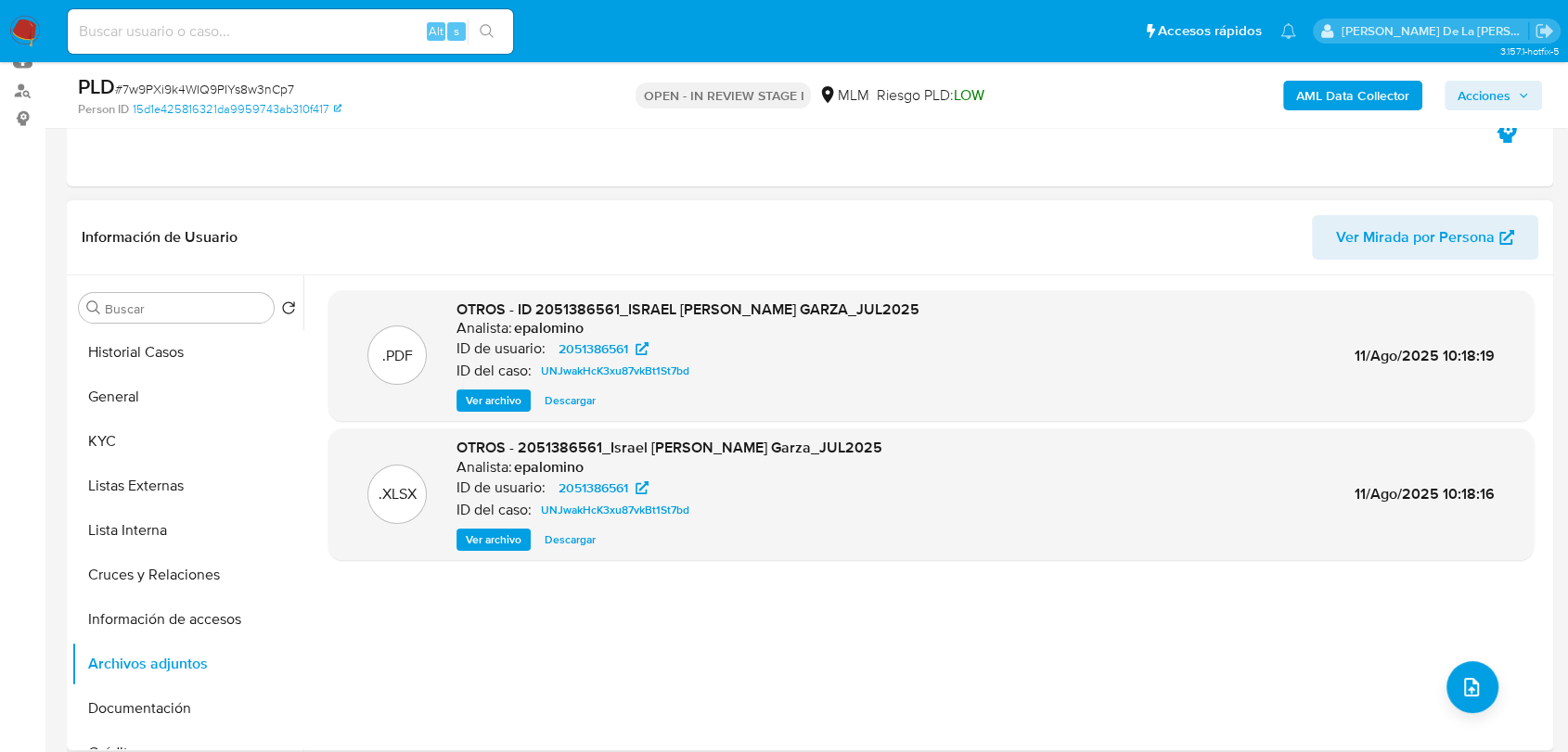
click at [475, 397] on span "Ver archivo" at bounding box center [493, 400] width 55 height 18
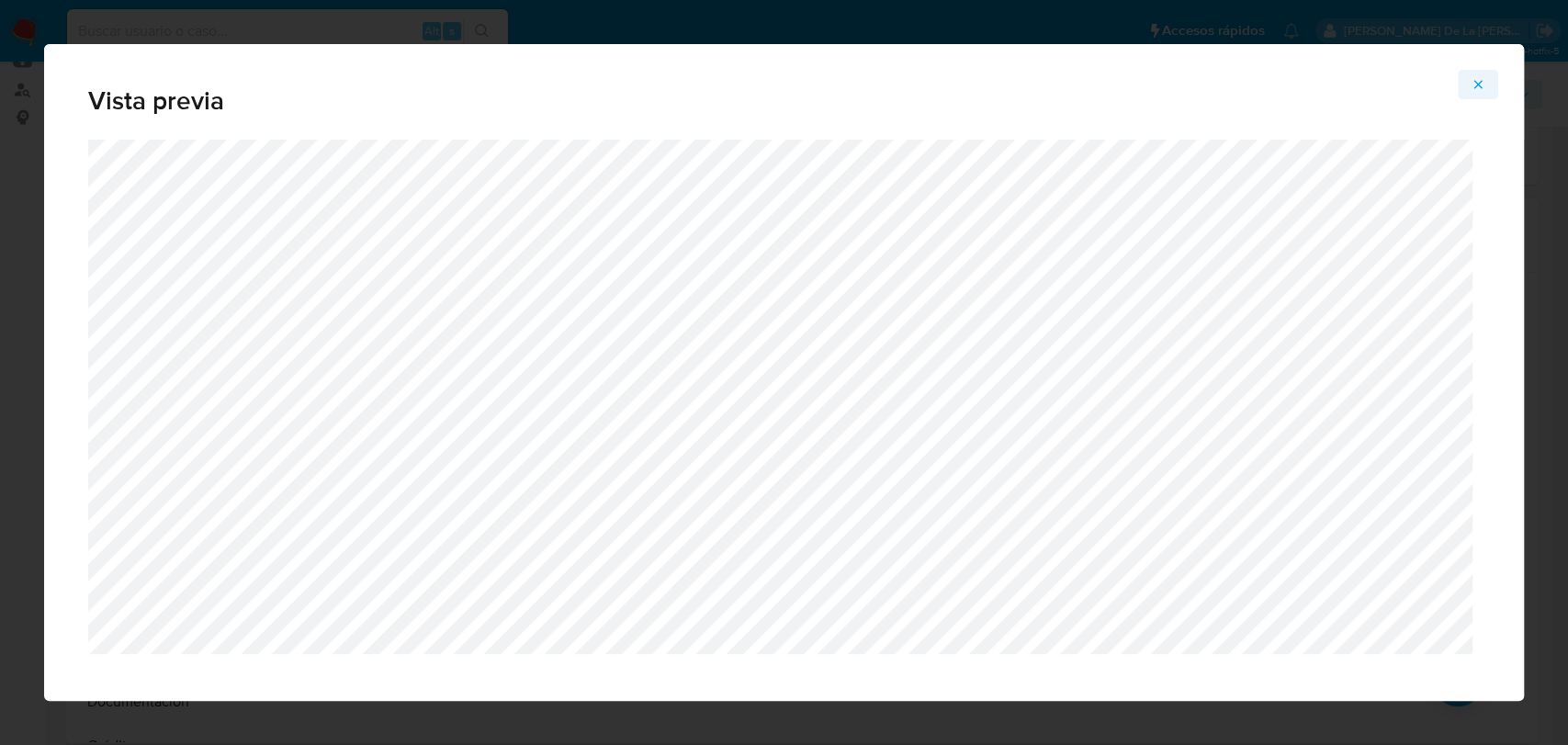
click at [1474, 85] on icon "Attachment preview" at bounding box center [1477, 84] width 14 height 14
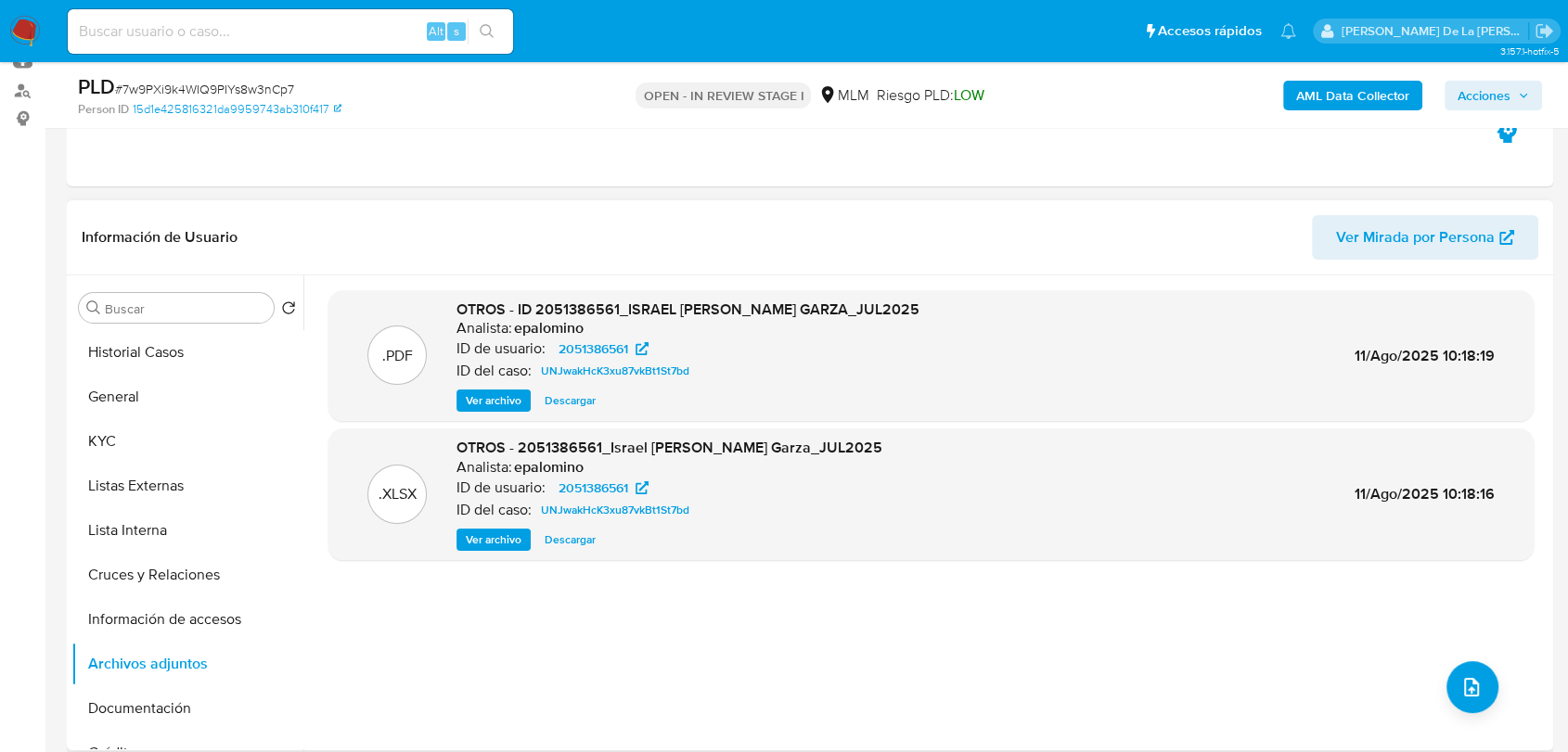
click at [1338, 78] on div "AML Data Collector Acciones" at bounding box center [1300, 95] width 483 height 44
click at [1325, 87] on b "AML Data Collector" at bounding box center [1352, 95] width 114 height 30
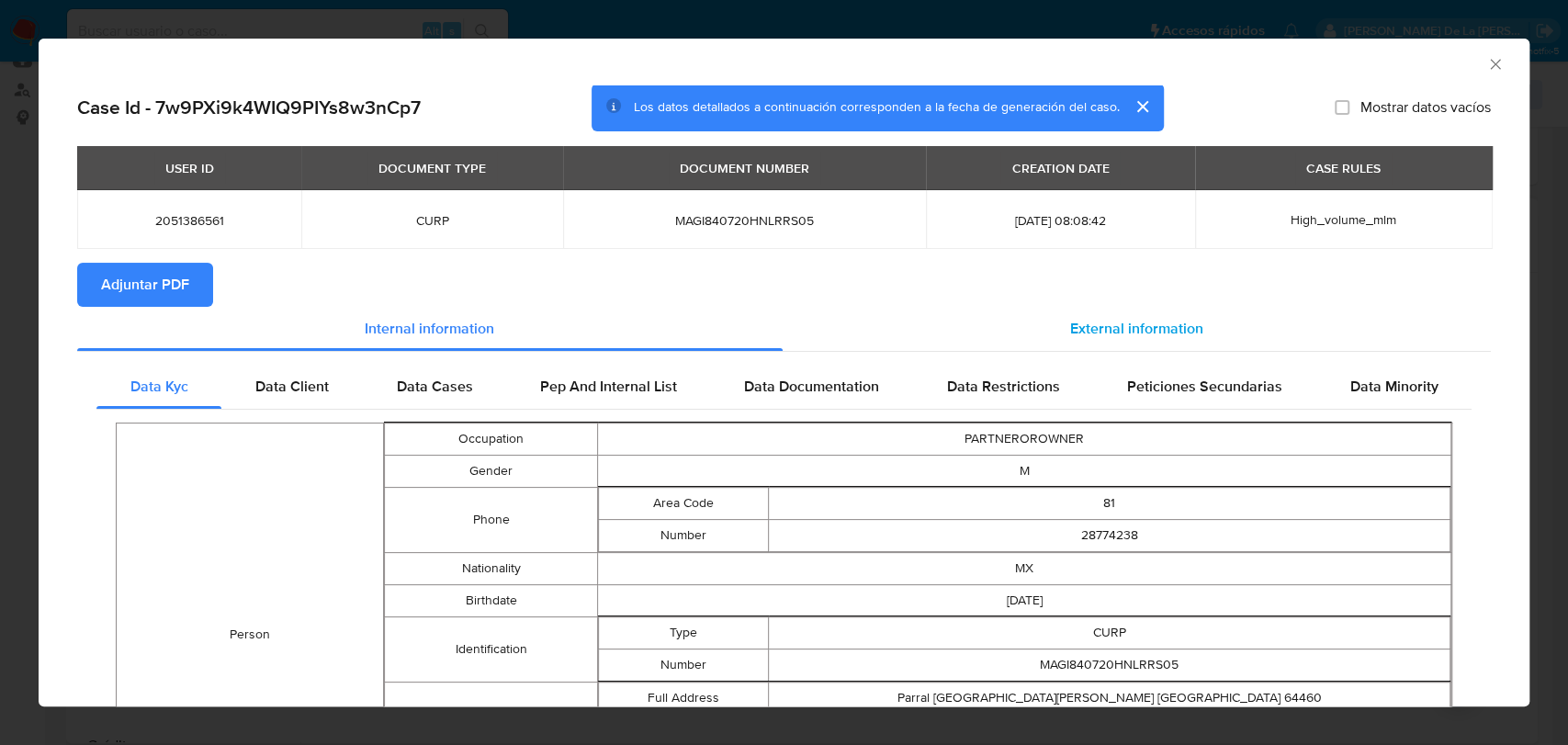
drag, startPoint x: 1184, startPoint y: 311, endPoint x: 1158, endPoint y: 311, distance: 26.0
click at [1183, 311] on div "External information" at bounding box center [1137, 329] width 709 height 44
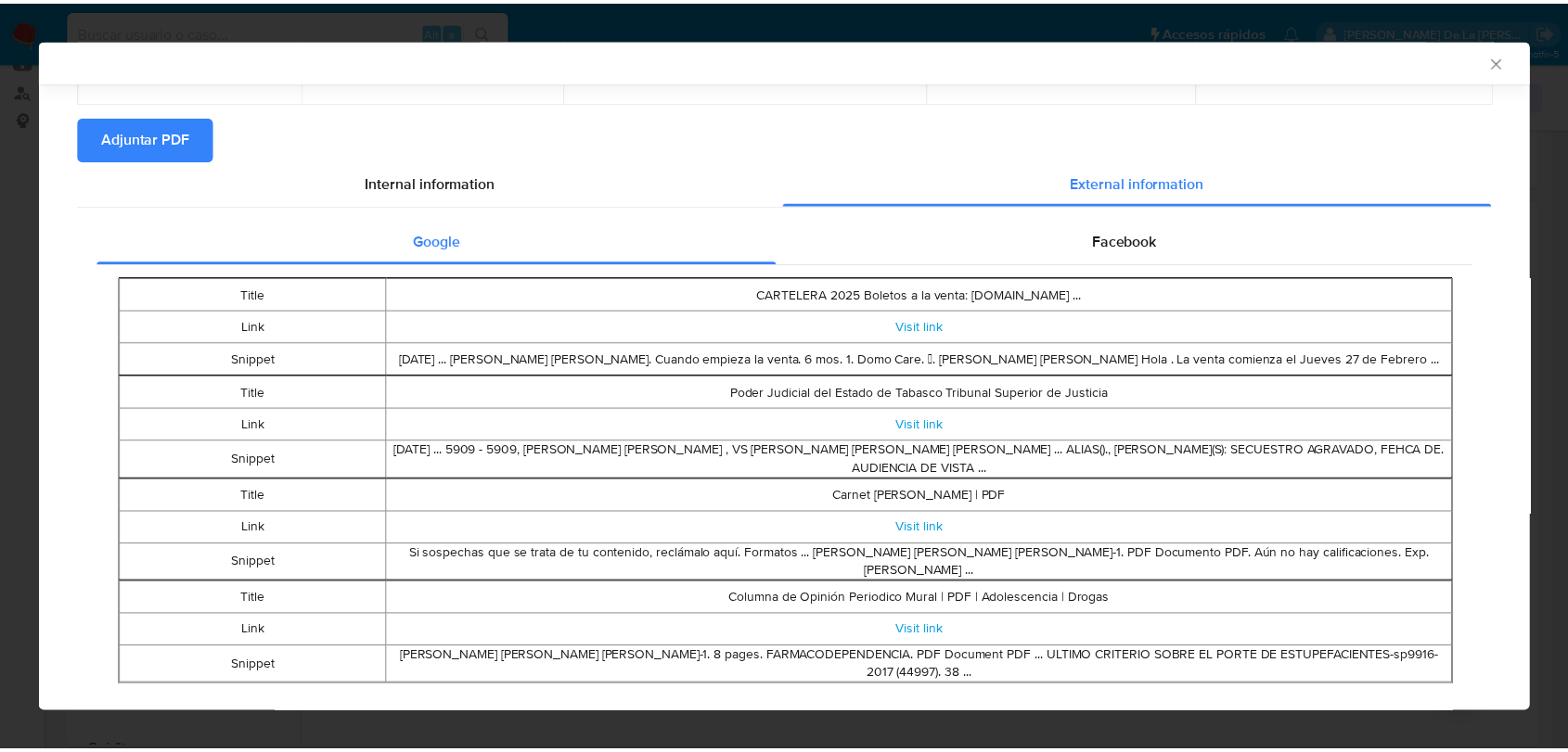
scroll to position [172, 0]
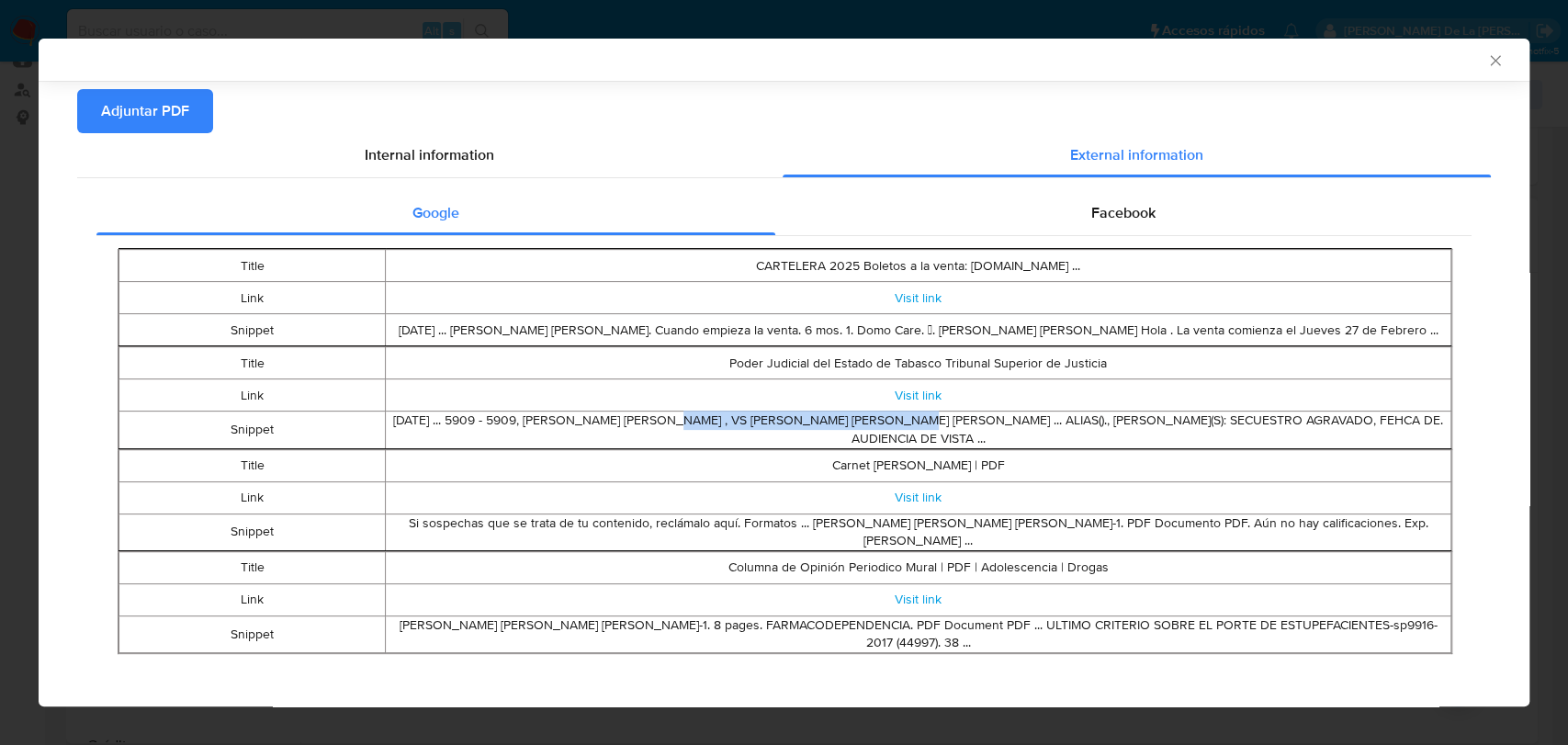
drag, startPoint x: 698, startPoint y: 421, endPoint x: 940, endPoint y: 416, distance: 242.1
click at [940, 416] on td "[DATE] ... 5909 - 5909, [PERSON_NAME] [PERSON_NAME] , VS [PERSON_NAME] [PERSON_…" at bounding box center [918, 430] width 1066 height 37
click at [1101, 407] on td "Visit link" at bounding box center [918, 395] width 1066 height 32
click at [820, 509] on td "Visit link" at bounding box center [918, 497] width 1066 height 32
drag, startPoint x: 654, startPoint y: 531, endPoint x: 889, endPoint y: 515, distance: 235.5
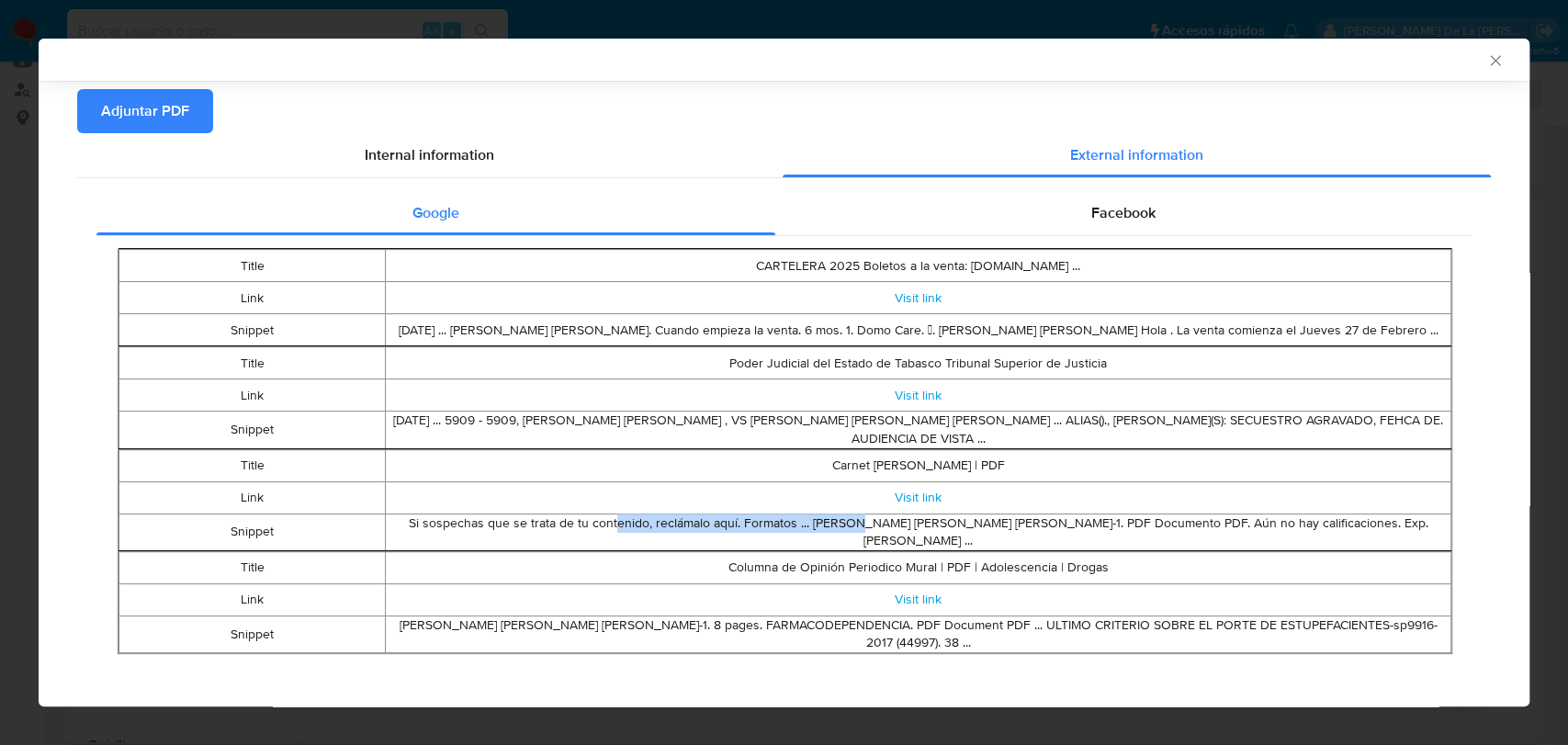
click at [889, 515] on td "Si sospechas que se trata de tu contenido, reclámalo aquí. Formatos ... [PERSON…" at bounding box center [918, 532] width 1066 height 37
click at [890, 515] on td "Si sospechas que se trata de tu contenido, reclámalo aquí. Formatos ... [PERSON…" at bounding box center [918, 532] width 1066 height 37
click at [1490, 58] on icon "Cerrar ventana" at bounding box center [1495, 60] width 11 height 11
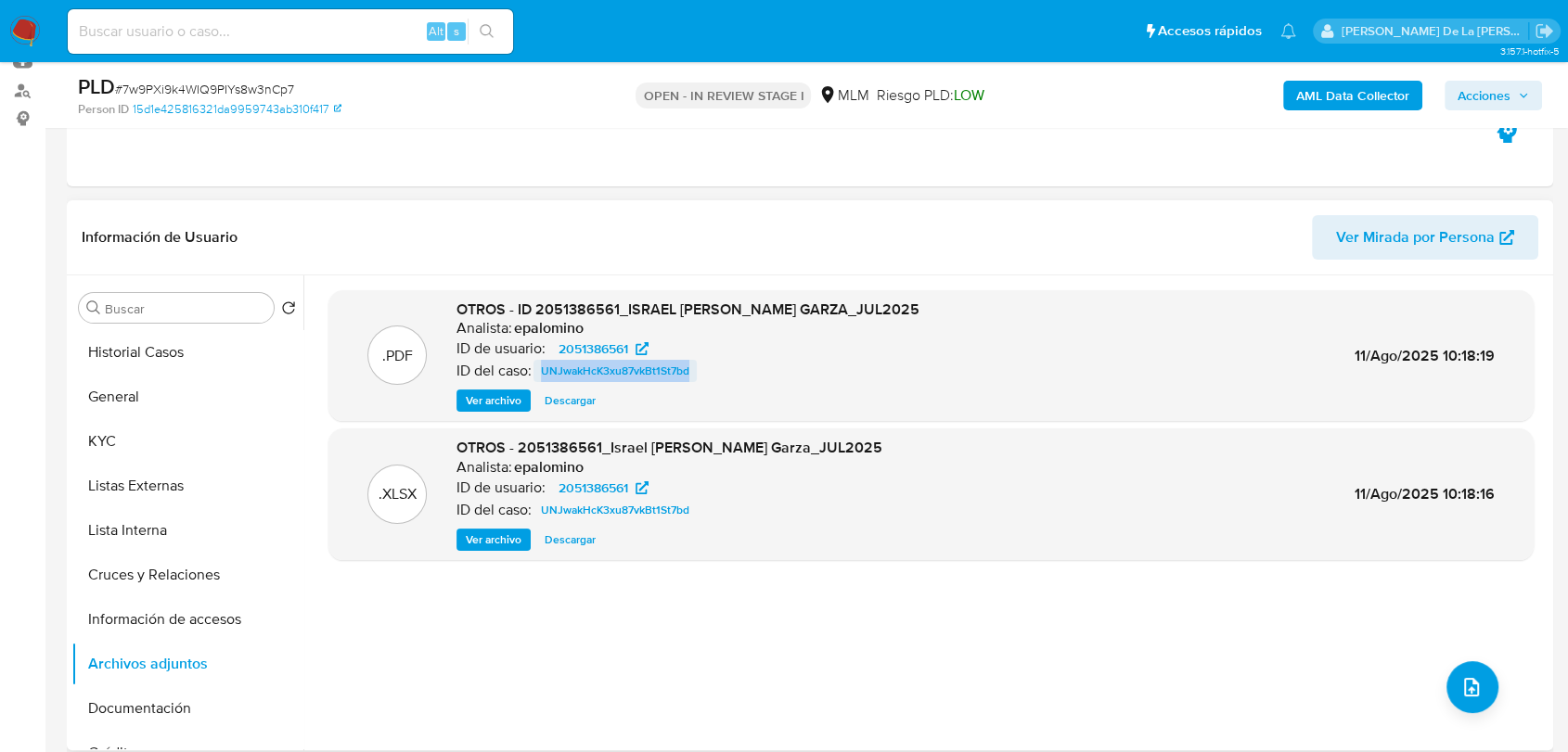
drag, startPoint x: 712, startPoint y: 373, endPoint x: 535, endPoint y: 372, distance: 177.0
click at [535, 372] on div "ID del caso: UNJwakHcK3xu87vkBt1St7bd" at bounding box center [687, 371] width 463 height 22
copy span "UNJwakHcK3xu87vkBt1St7bd"
click at [150, 369] on button "Historial Casos" at bounding box center [180, 352] width 217 height 45
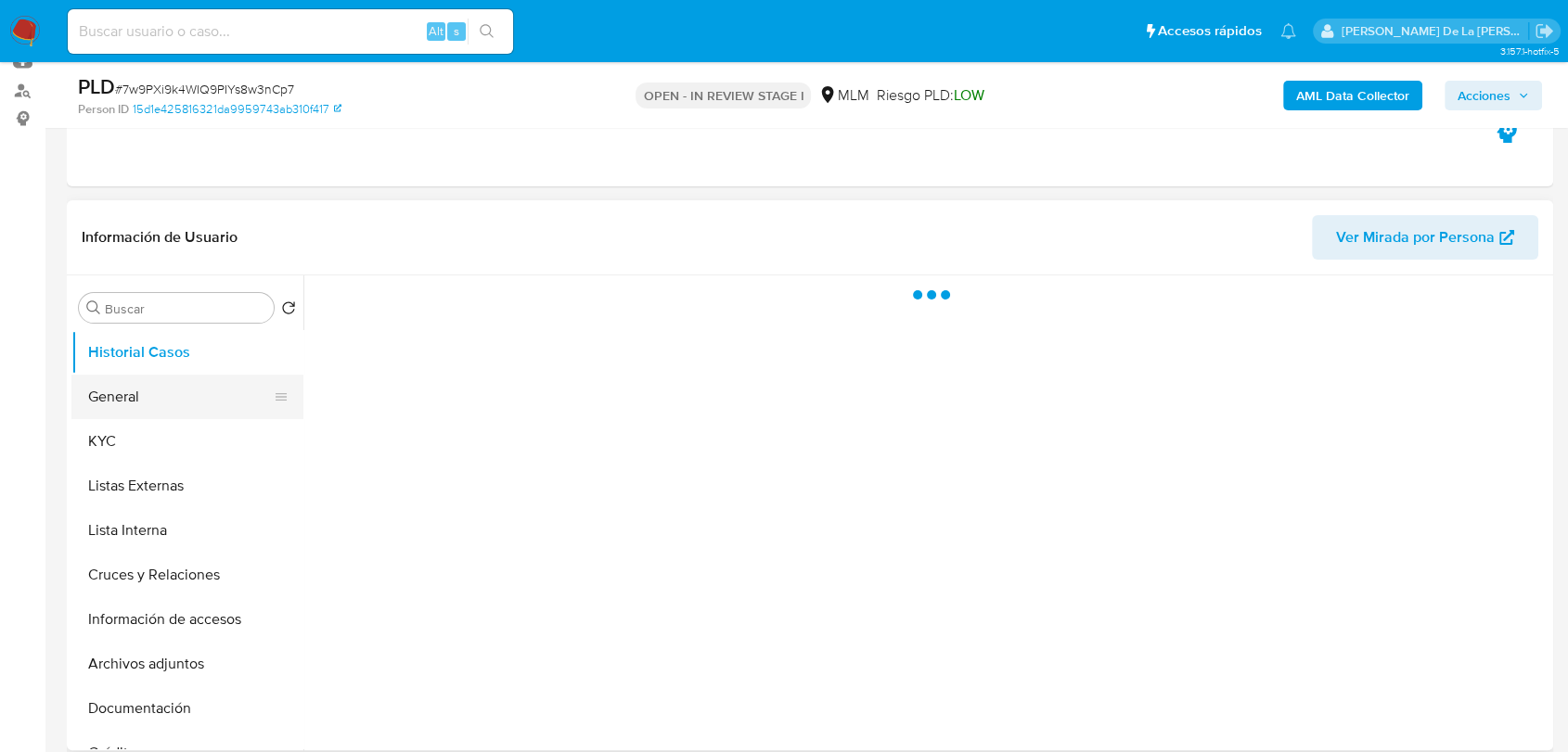
click at [167, 389] on button "General" at bounding box center [180, 397] width 217 height 45
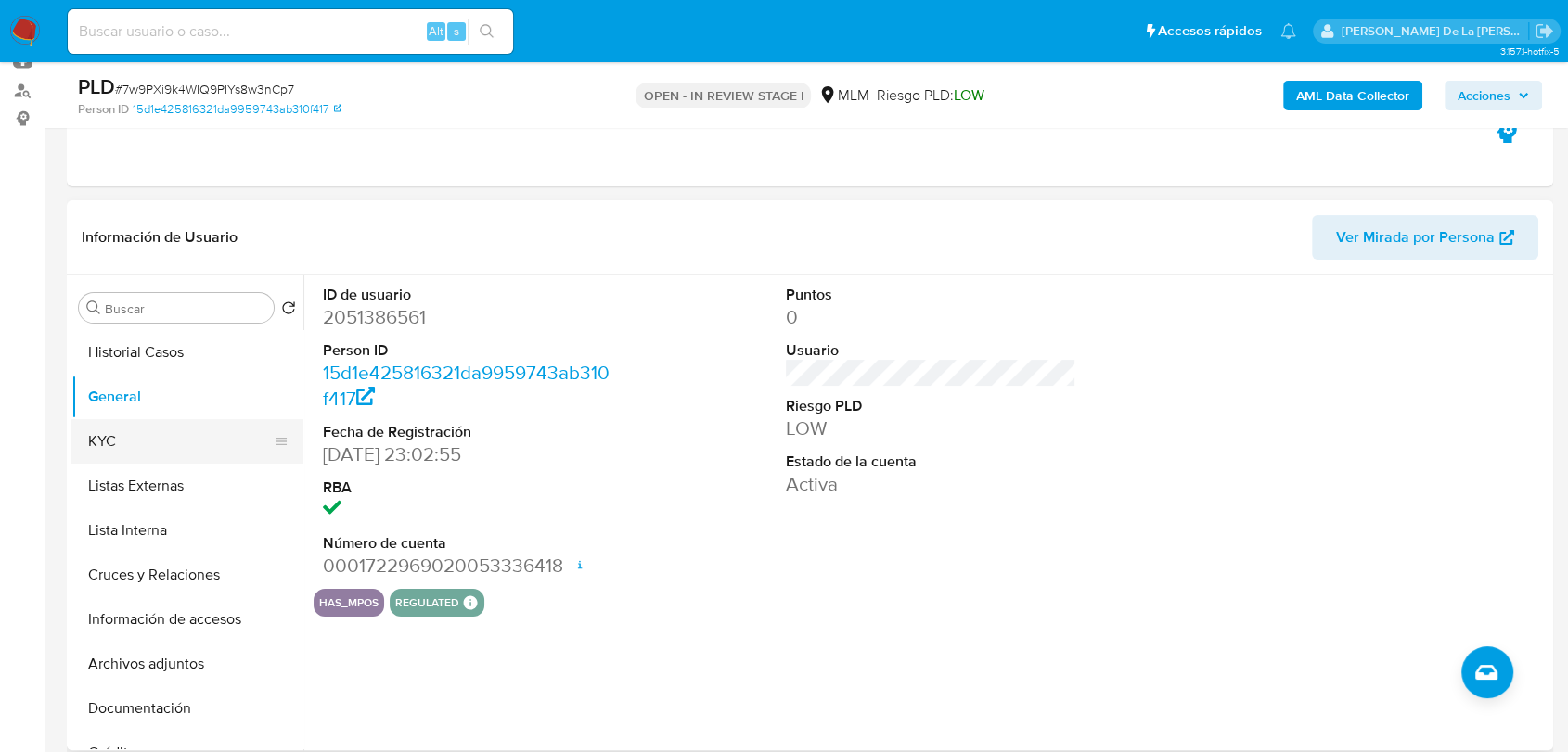
click at [190, 461] on button "KYC" at bounding box center [180, 441] width 217 height 45
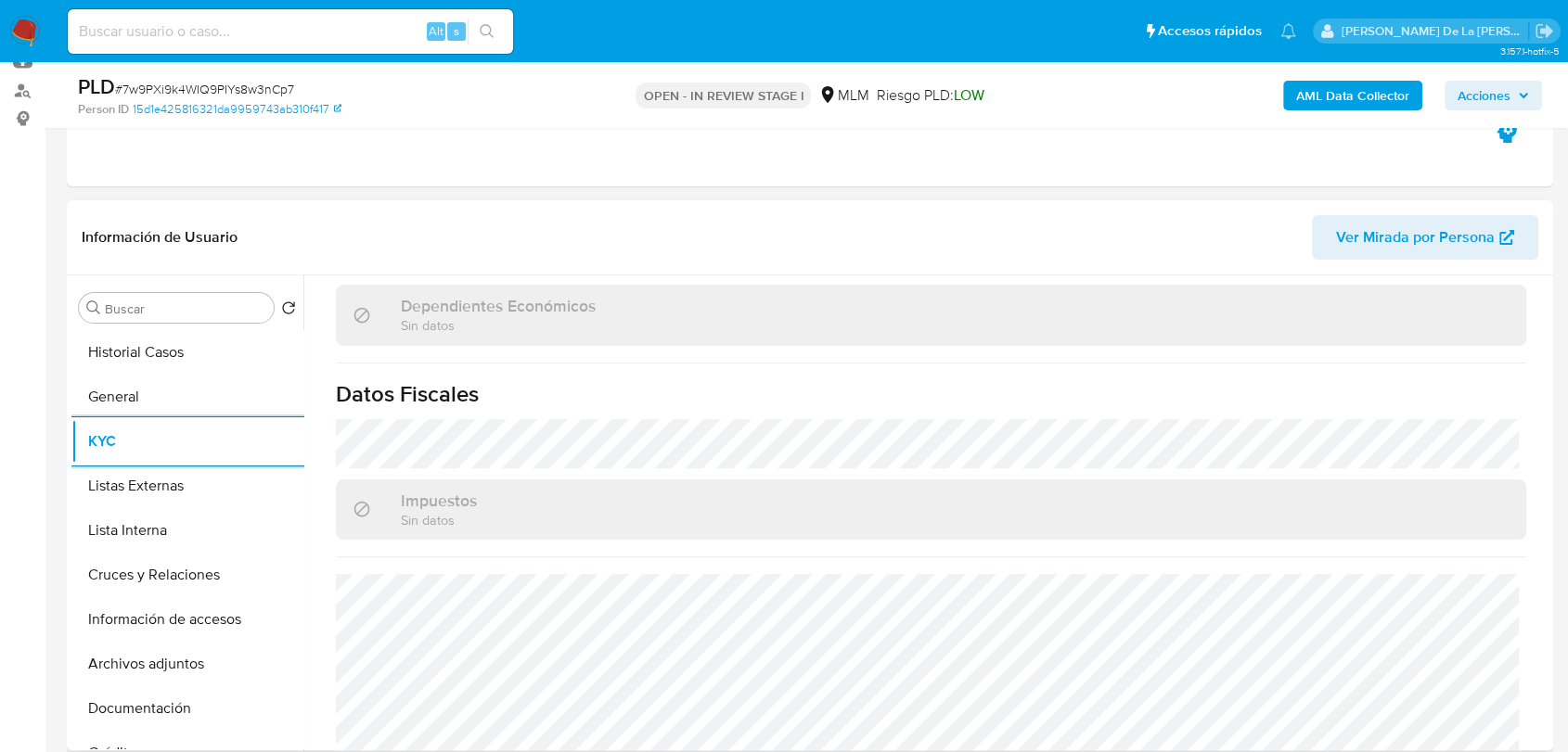
scroll to position [1133, 0]
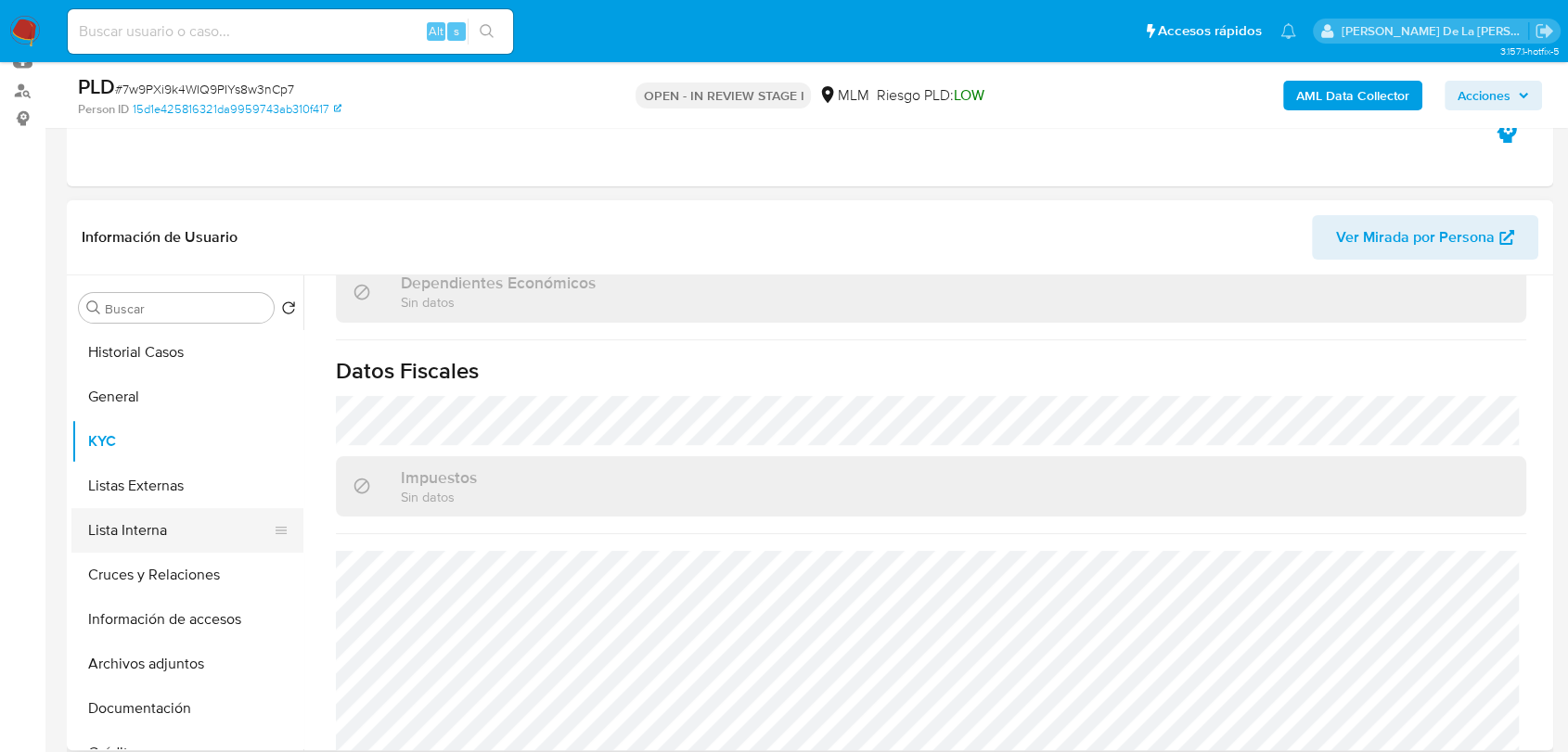
click at [156, 521] on button "Lista Interna" at bounding box center [180, 531] width 217 height 45
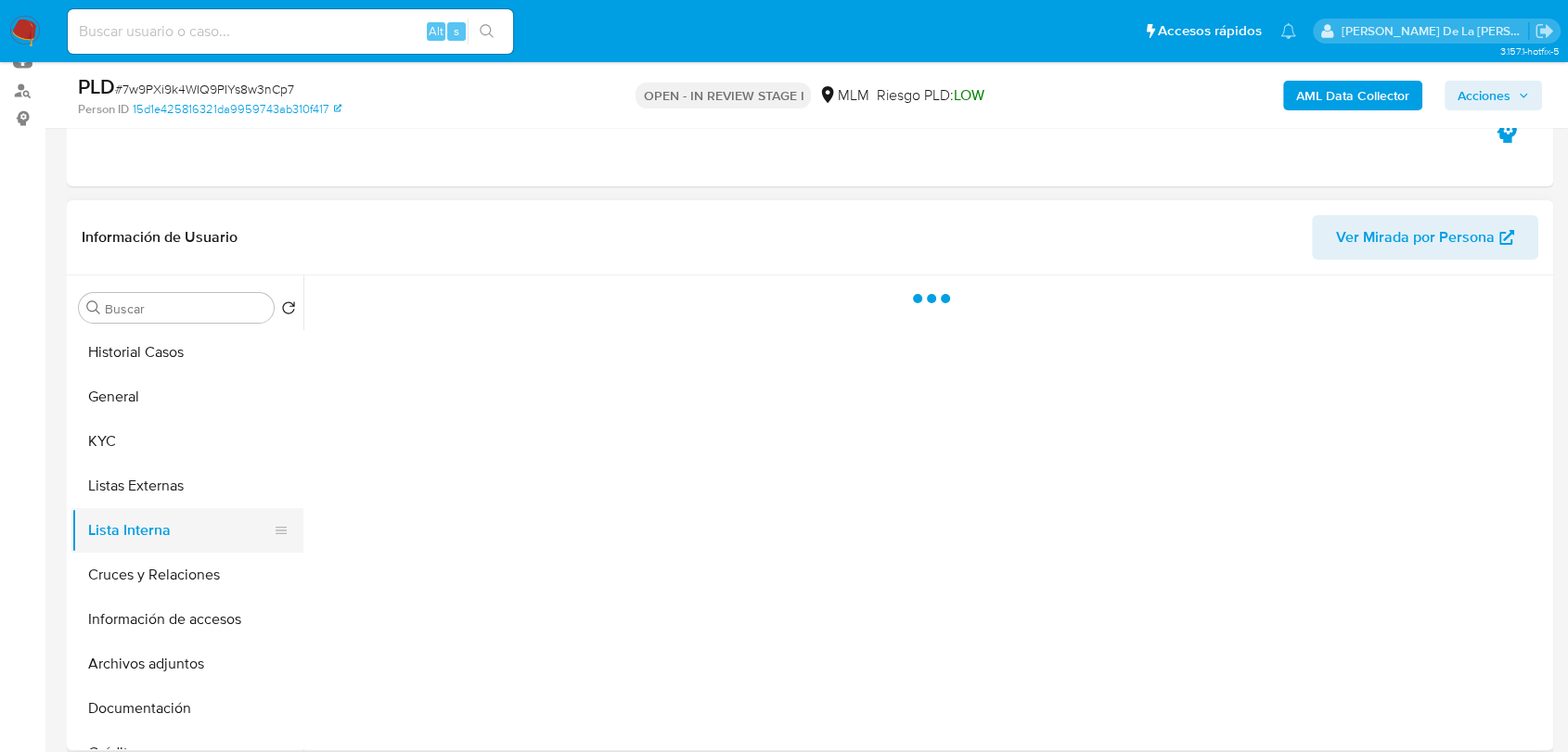
scroll to position [0, 0]
click at [181, 489] on button "Listas Externas" at bounding box center [180, 486] width 217 height 45
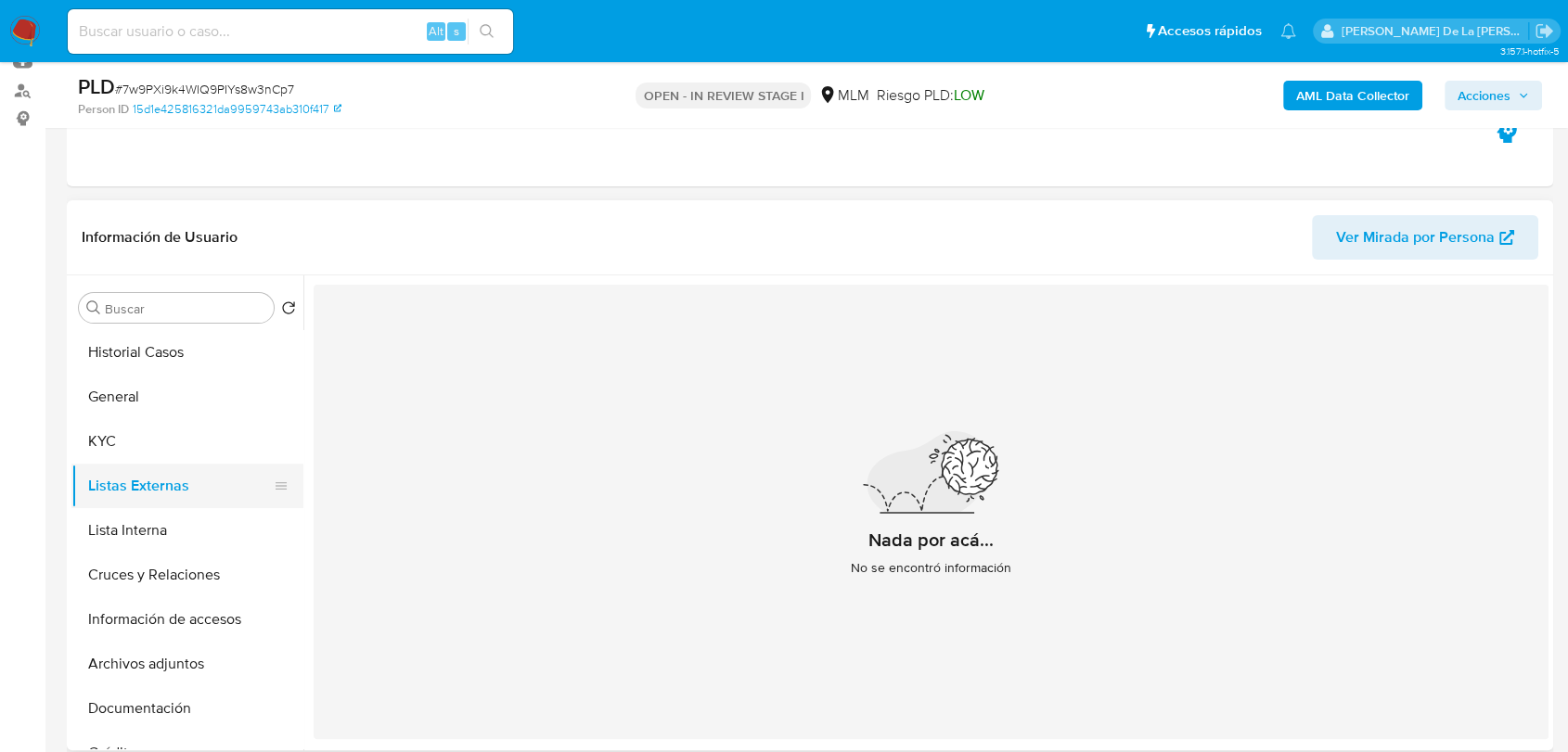
drag, startPoint x: 217, startPoint y: 511, endPoint x: 215, endPoint y: 465, distance: 46.0
click at [215, 465] on ul "Historial Casos General KYC Listas Externas Lista Interna Cruces y Relaciones I…" at bounding box center [187, 539] width 232 height 418
drag, startPoint x: 115, startPoint y: 573, endPoint x: 0, endPoint y: 599, distance: 117.9
click at [115, 572] on button "Cruces y Relaciones" at bounding box center [187, 575] width 232 height 45
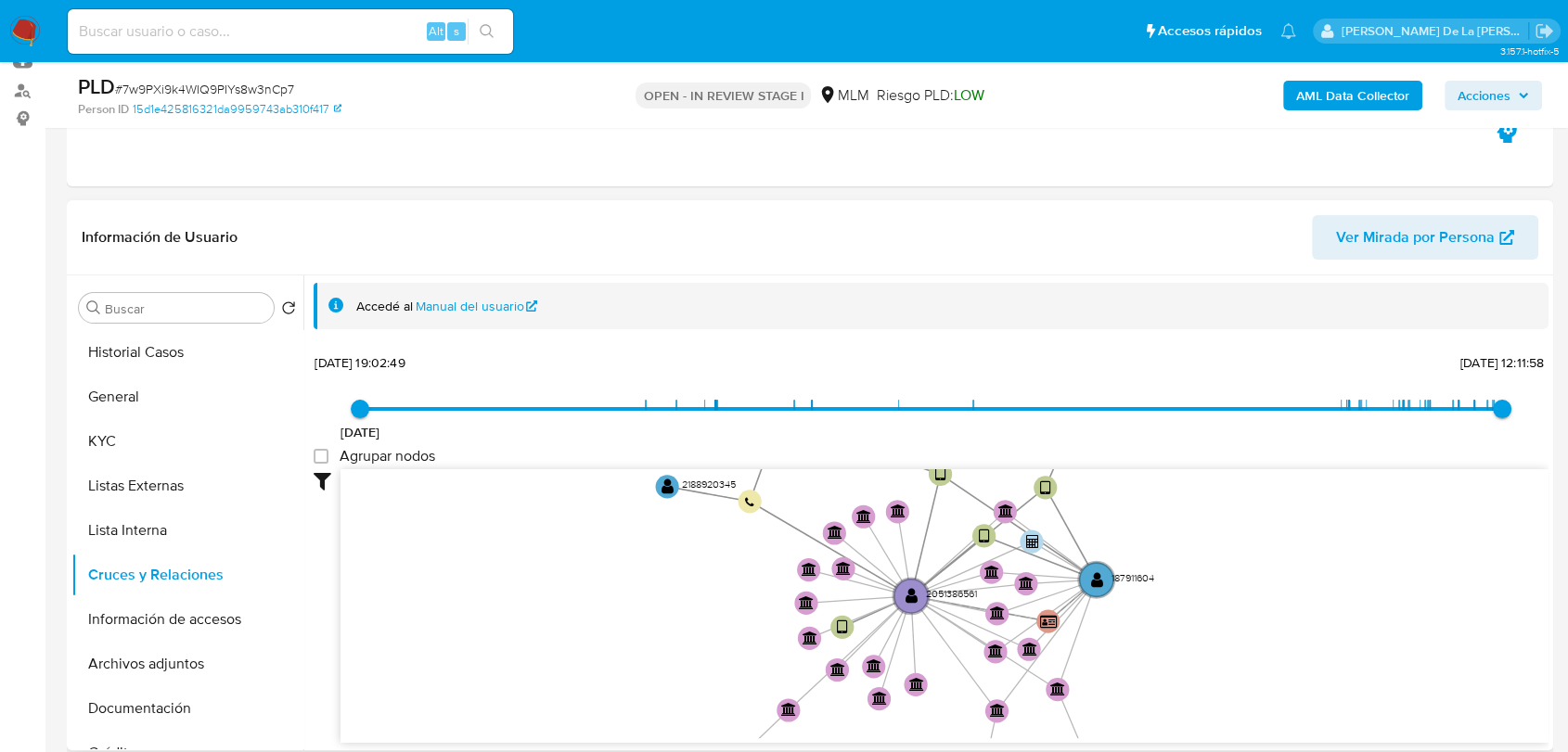
drag, startPoint x: 747, startPoint y: 645, endPoint x: 740, endPoint y: 669, distance: 25.0
click at [740, 669] on icon "user-2127837472  2127837472 user-2051386561  2051386561 user-187911604  1879…" at bounding box center [944, 604] width 1208 height 269
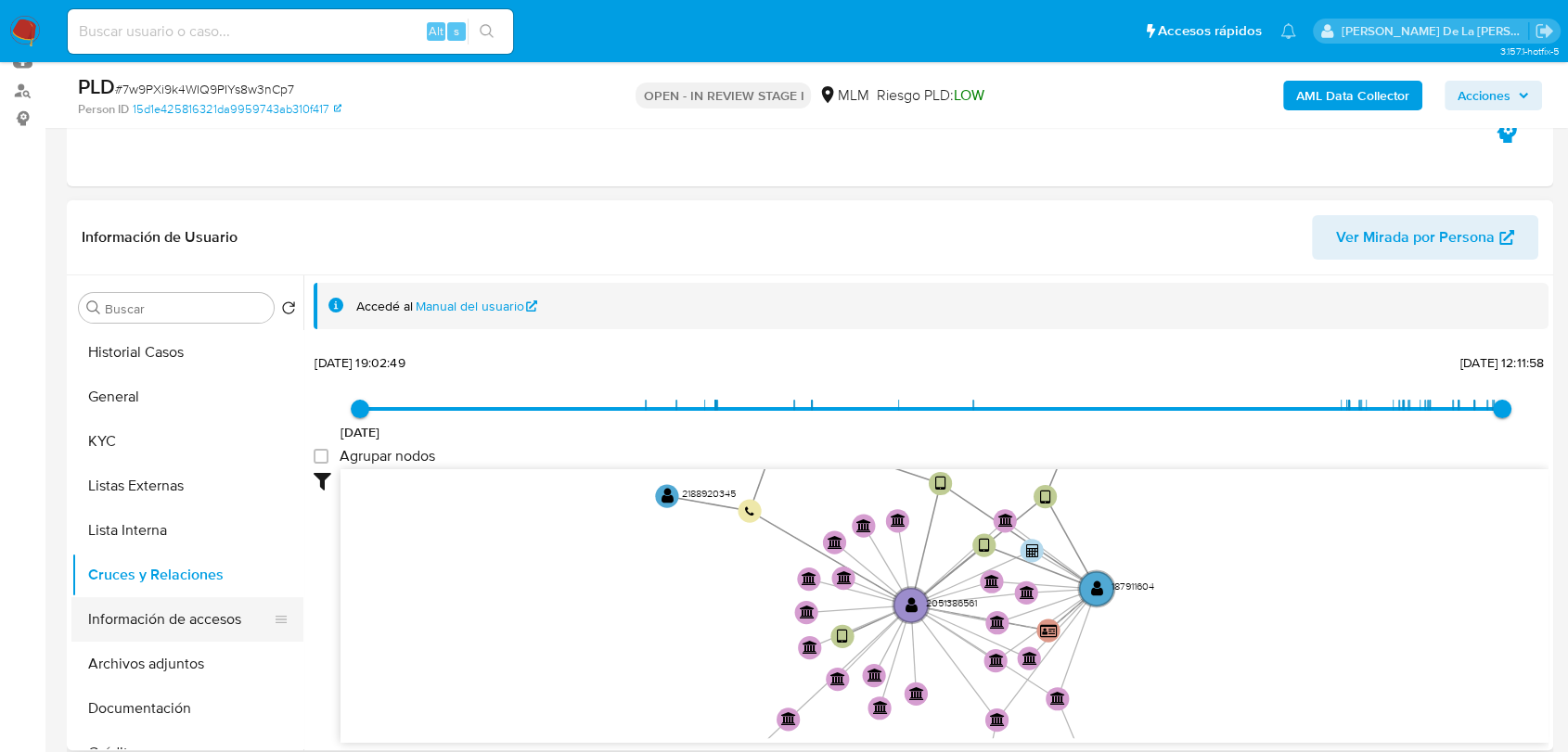
click at [141, 621] on button "Información de accesos" at bounding box center [180, 620] width 217 height 45
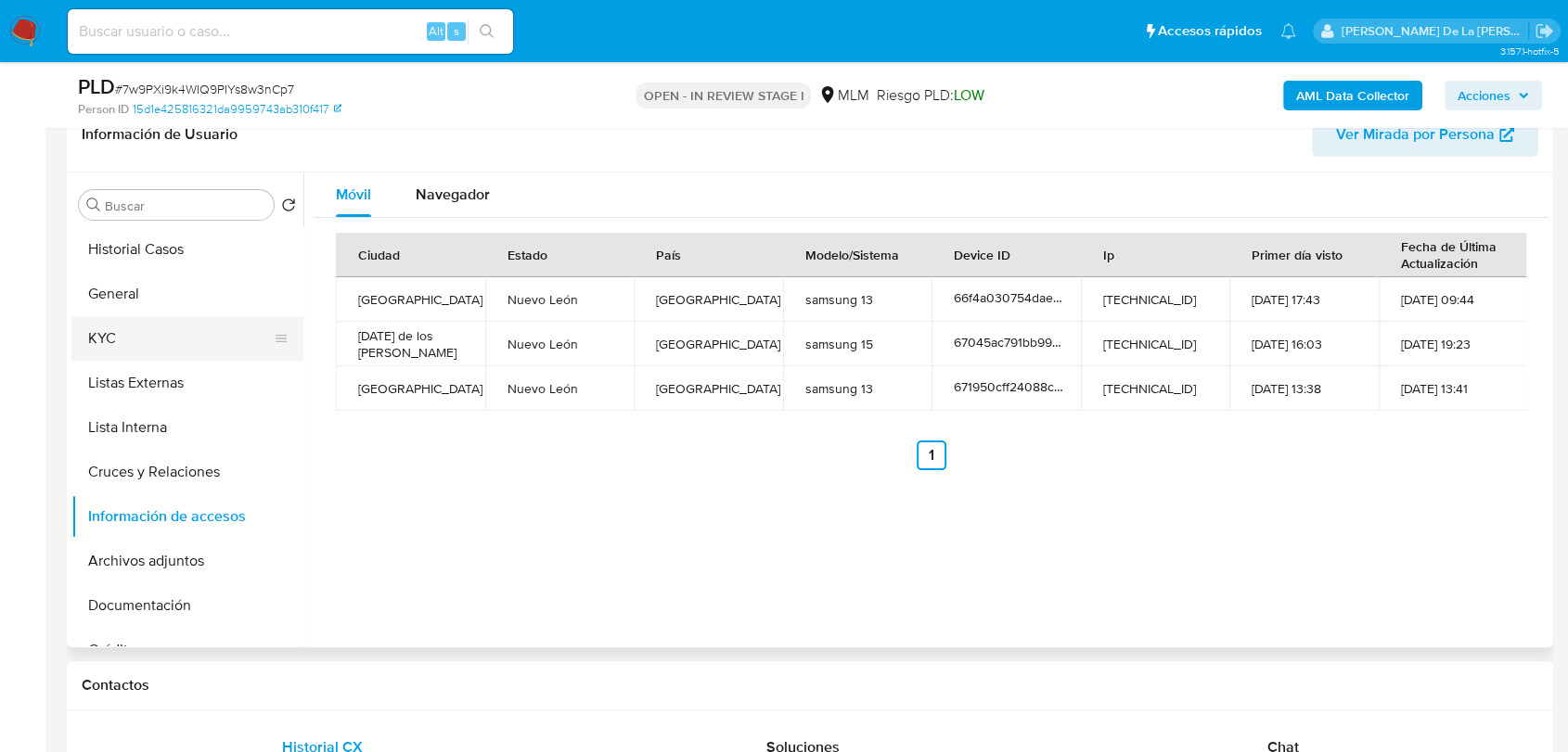
click at [133, 320] on button "KYC" at bounding box center [180, 339] width 217 height 45
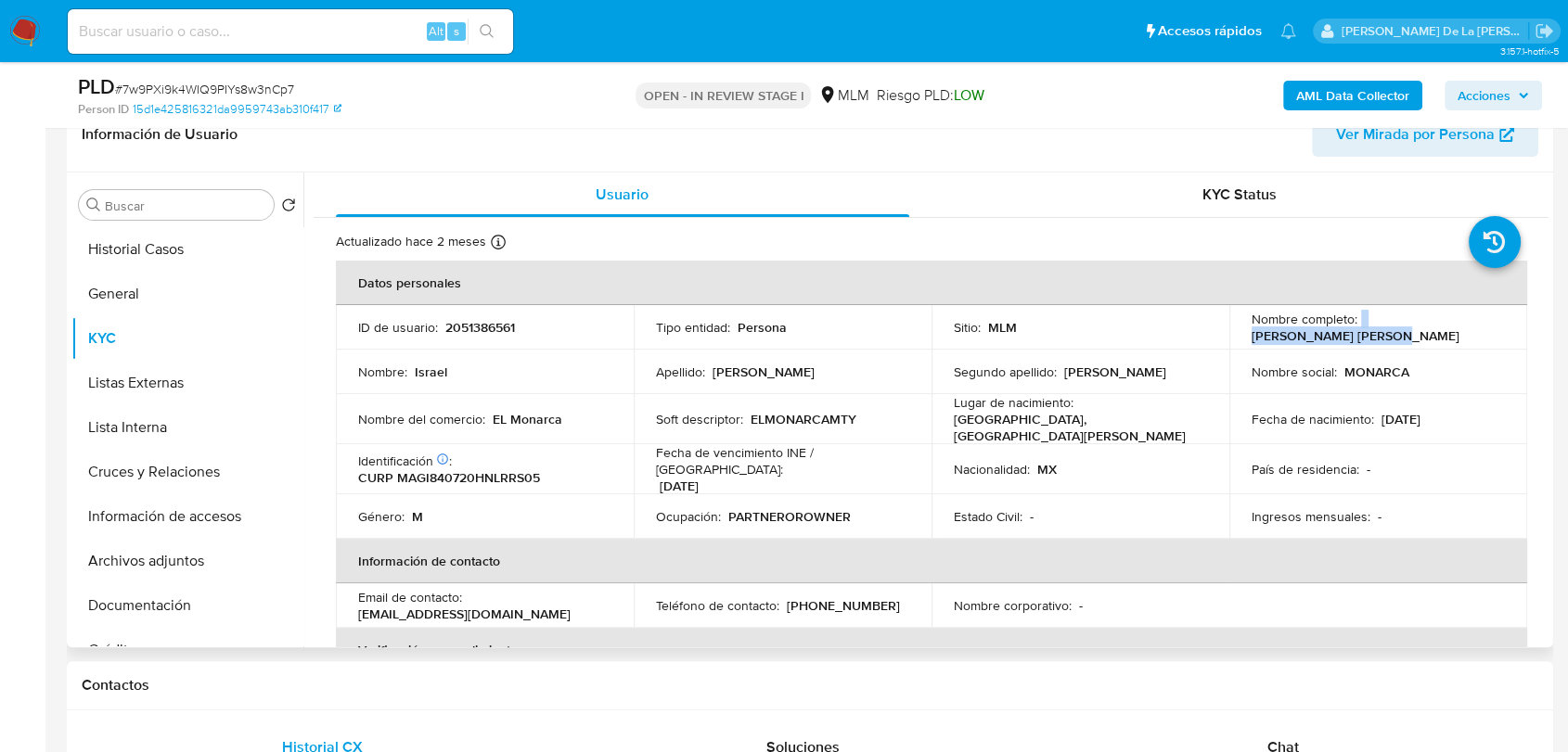
drag, startPoint x: 1356, startPoint y: 328, endPoint x: 1479, endPoint y: 326, distance: 123.0
click at [1479, 326] on div "Nombre completo : Israel Martinez Garza" at bounding box center [1378, 327] width 253 height 33
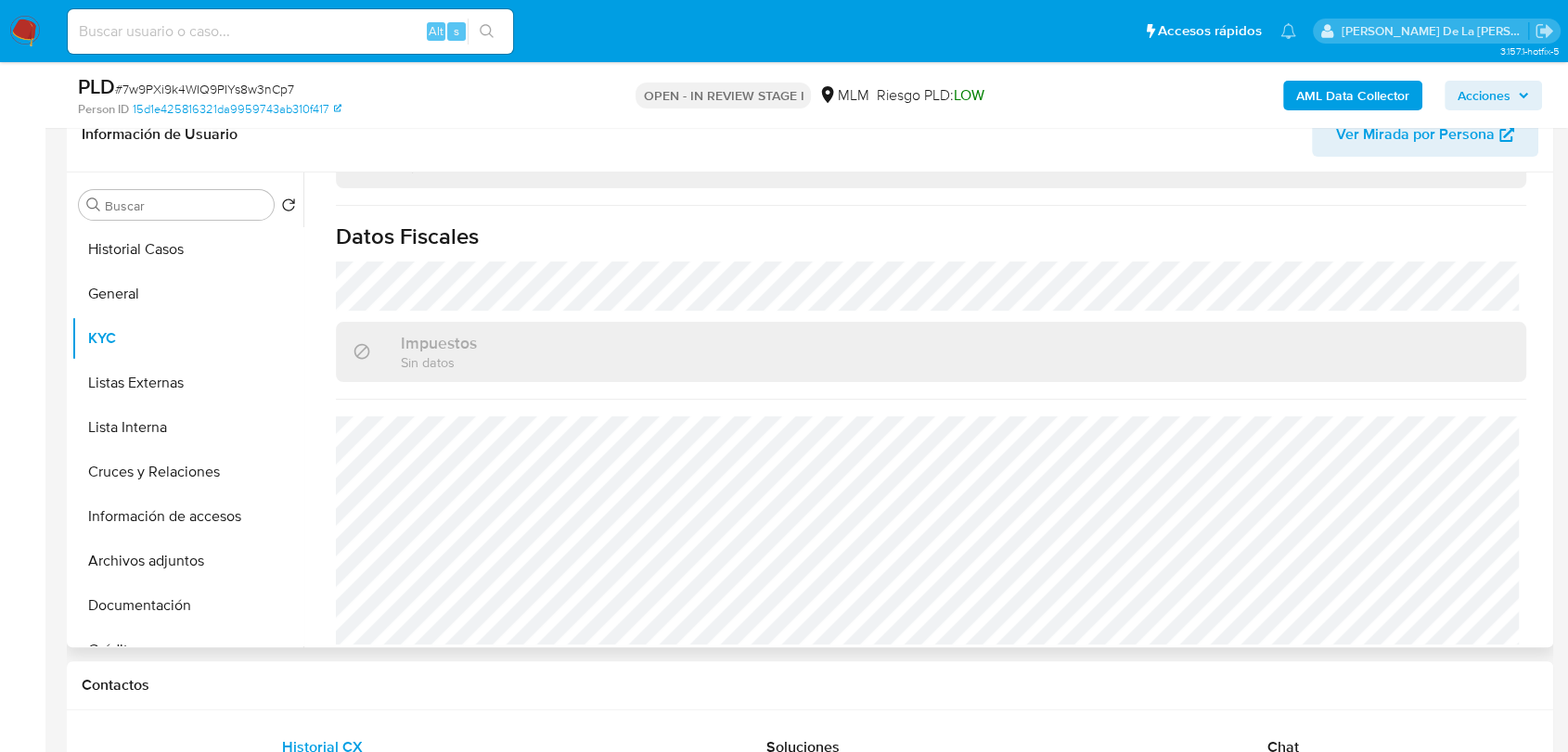
scroll to position [1165, 0]
click at [149, 549] on button "Archivos adjuntos" at bounding box center [180, 561] width 217 height 45
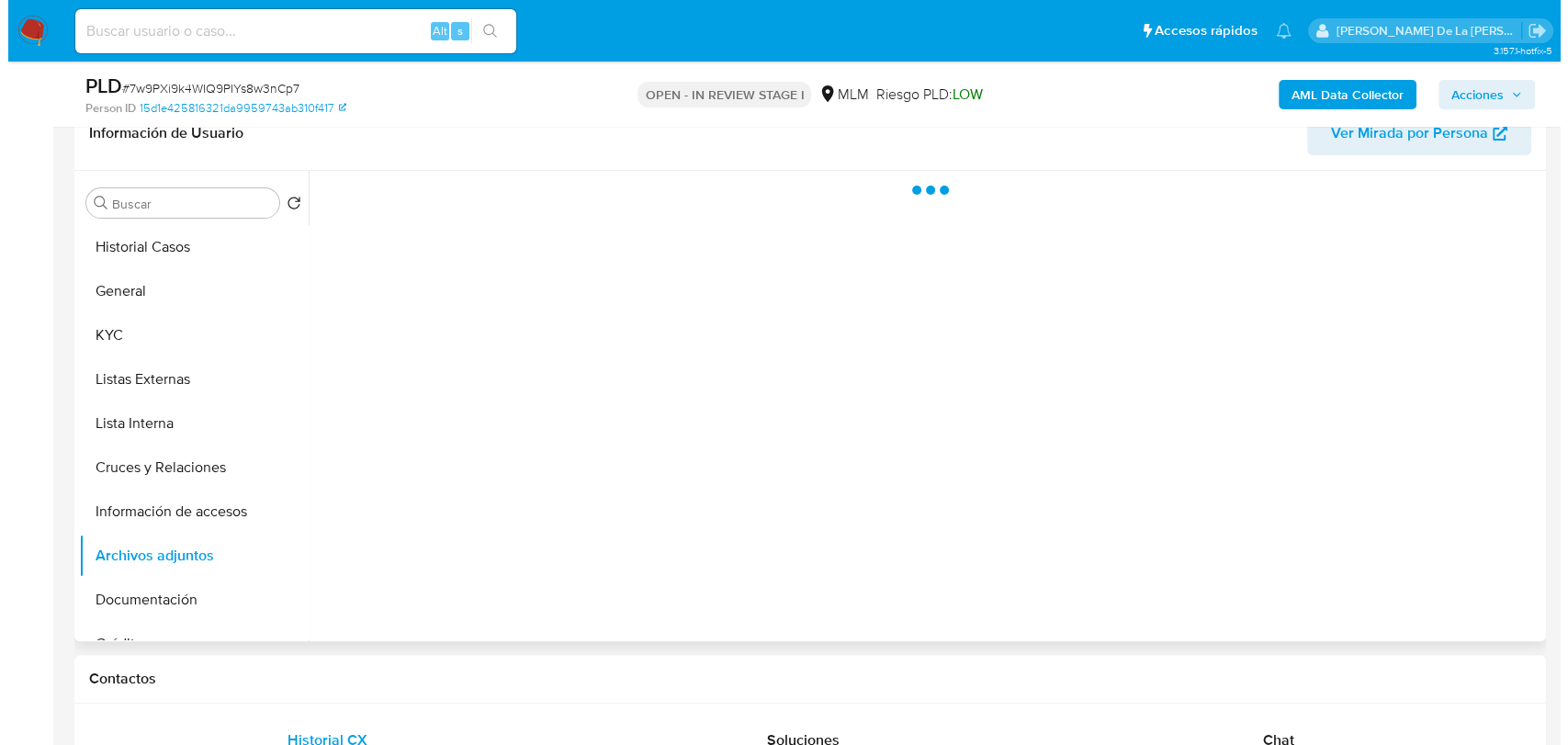
scroll to position [0, 0]
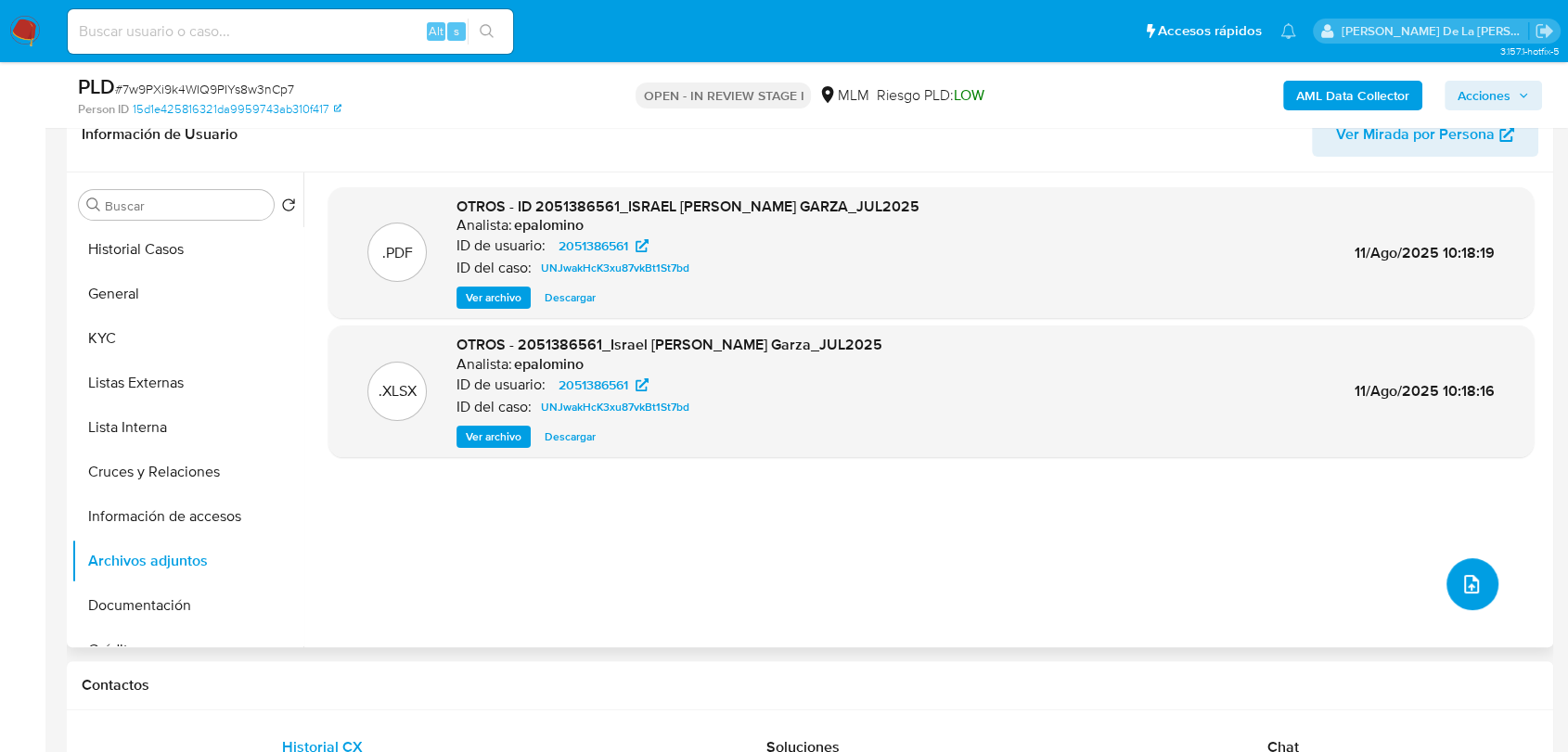
click at [1447, 578] on button "upload-file" at bounding box center [1472, 584] width 52 height 52
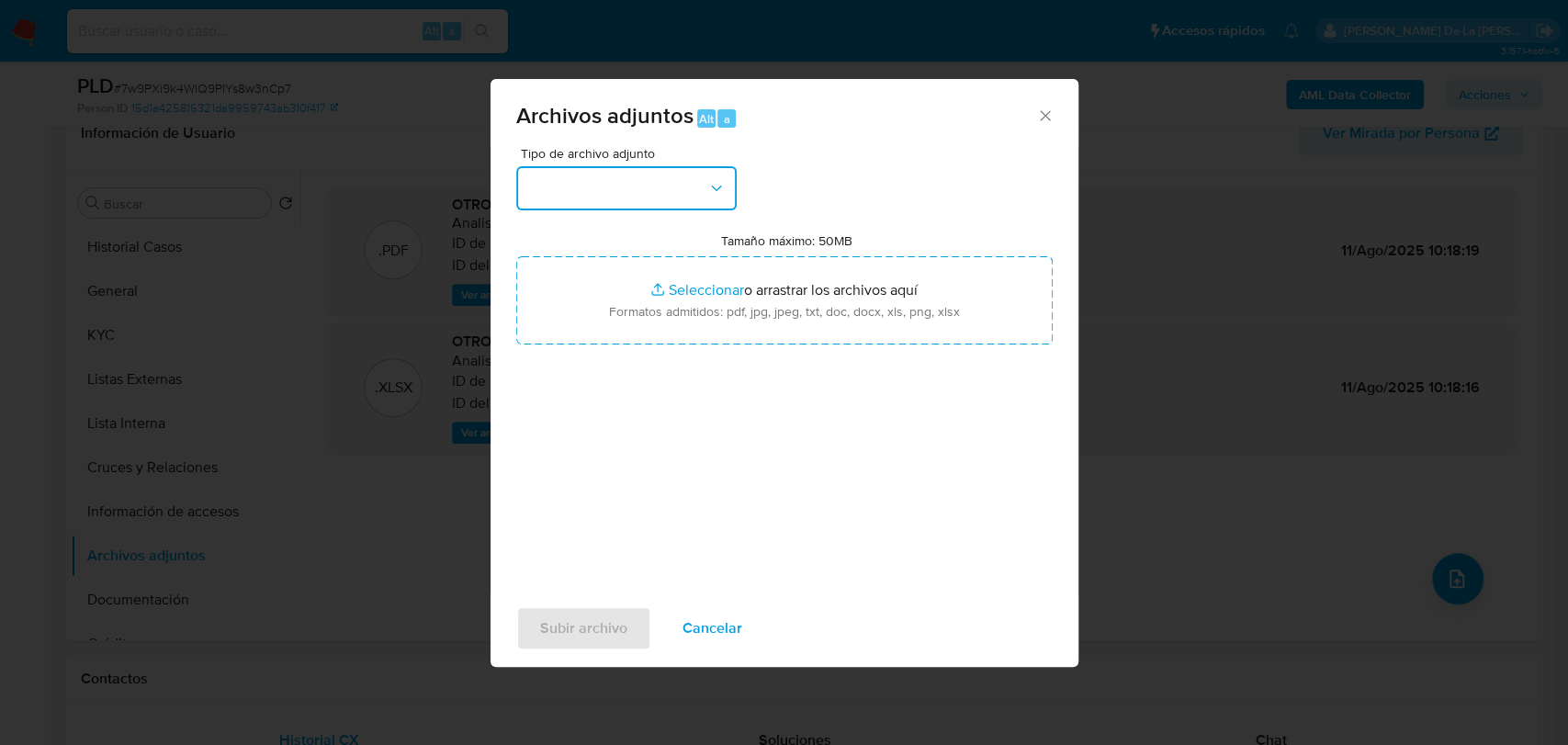
click at [554, 181] on button "button" at bounding box center [625, 188] width 220 height 44
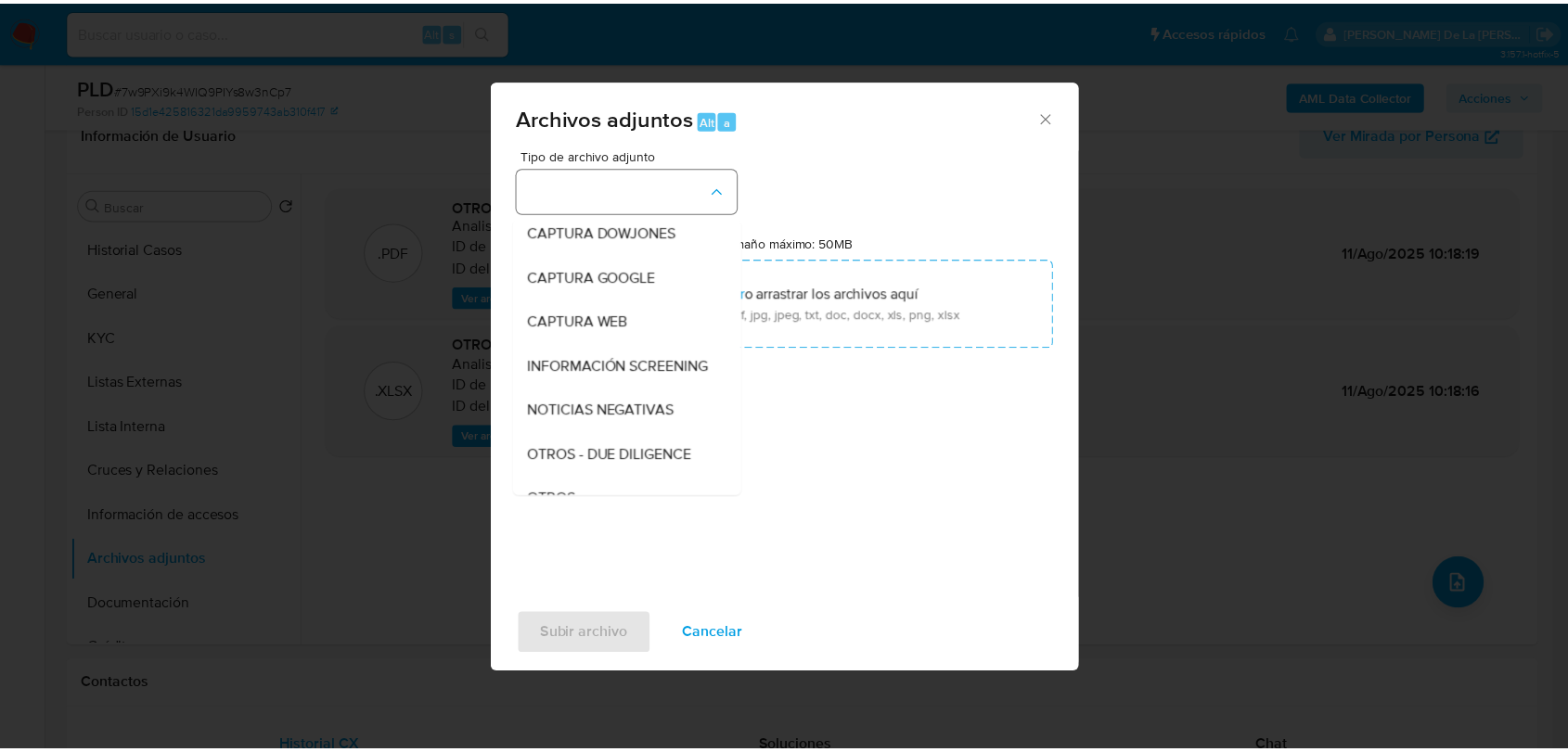
scroll to position [96, 0]
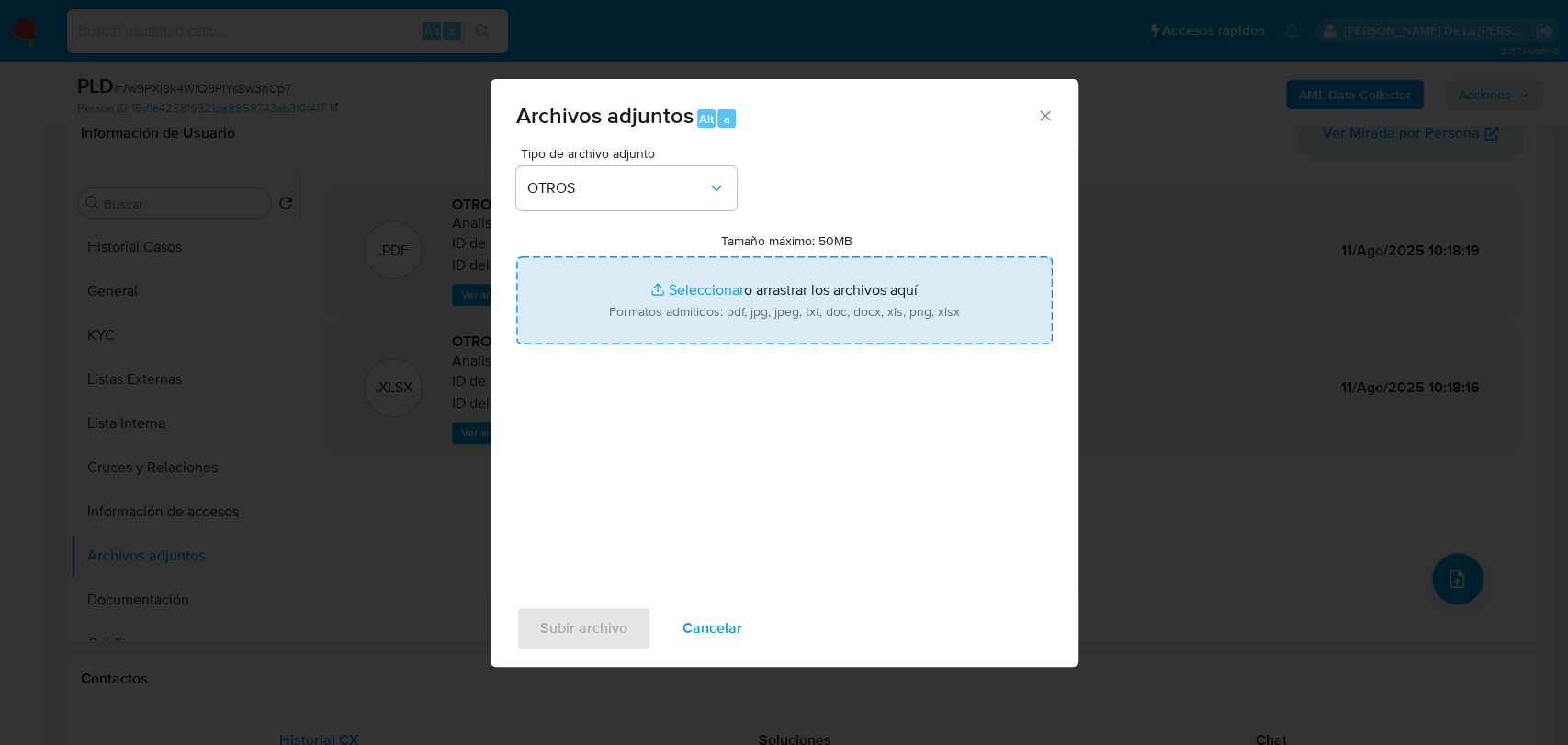
type input "C:\fakepath\2051386561_ISRAEL MARTINEZ GARZA_AGO2025.pdf"
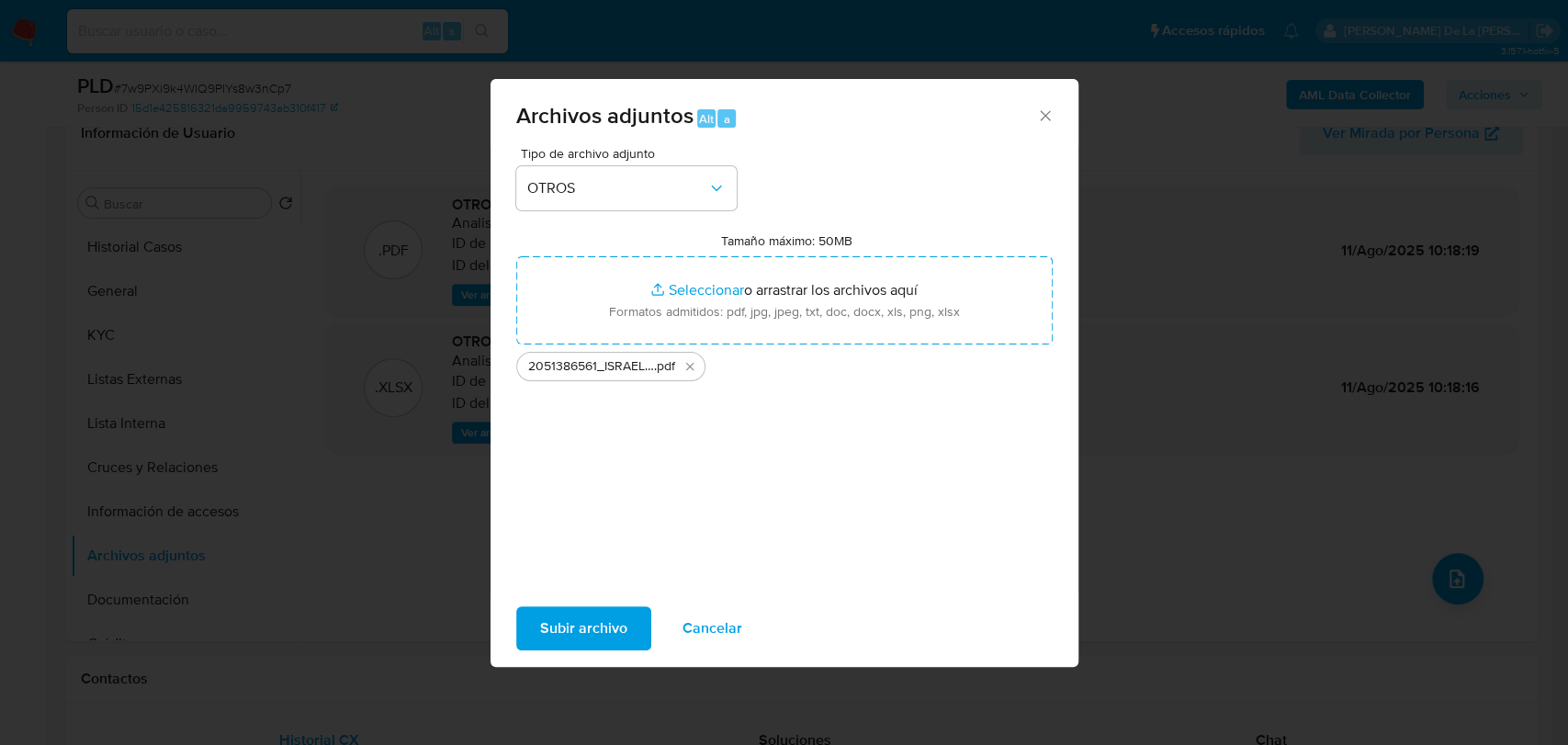
click at [574, 629] on span "Subir archivo" at bounding box center [583, 629] width 87 height 40
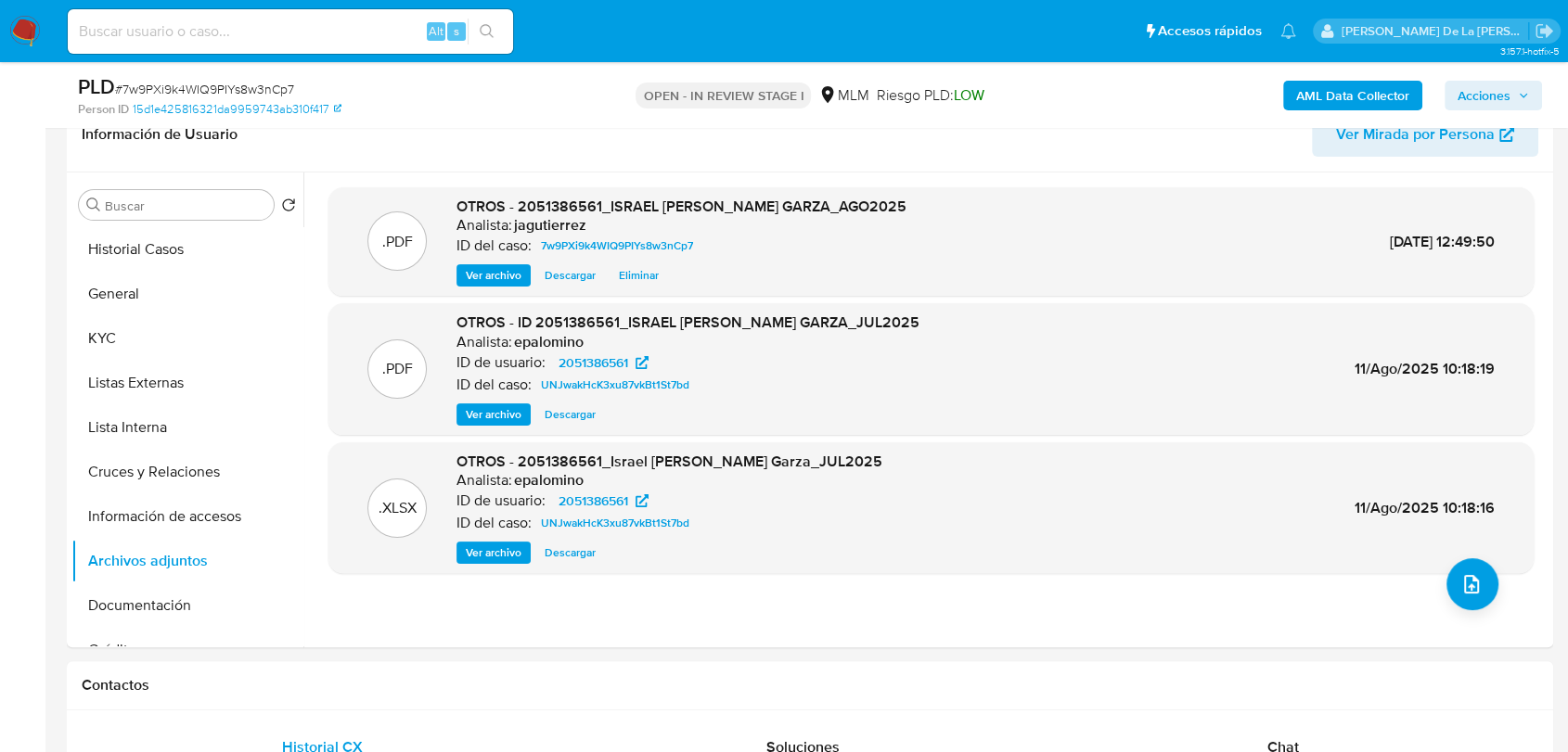
click at [1462, 92] on span "Acciones" at bounding box center [1484, 95] width 52 height 30
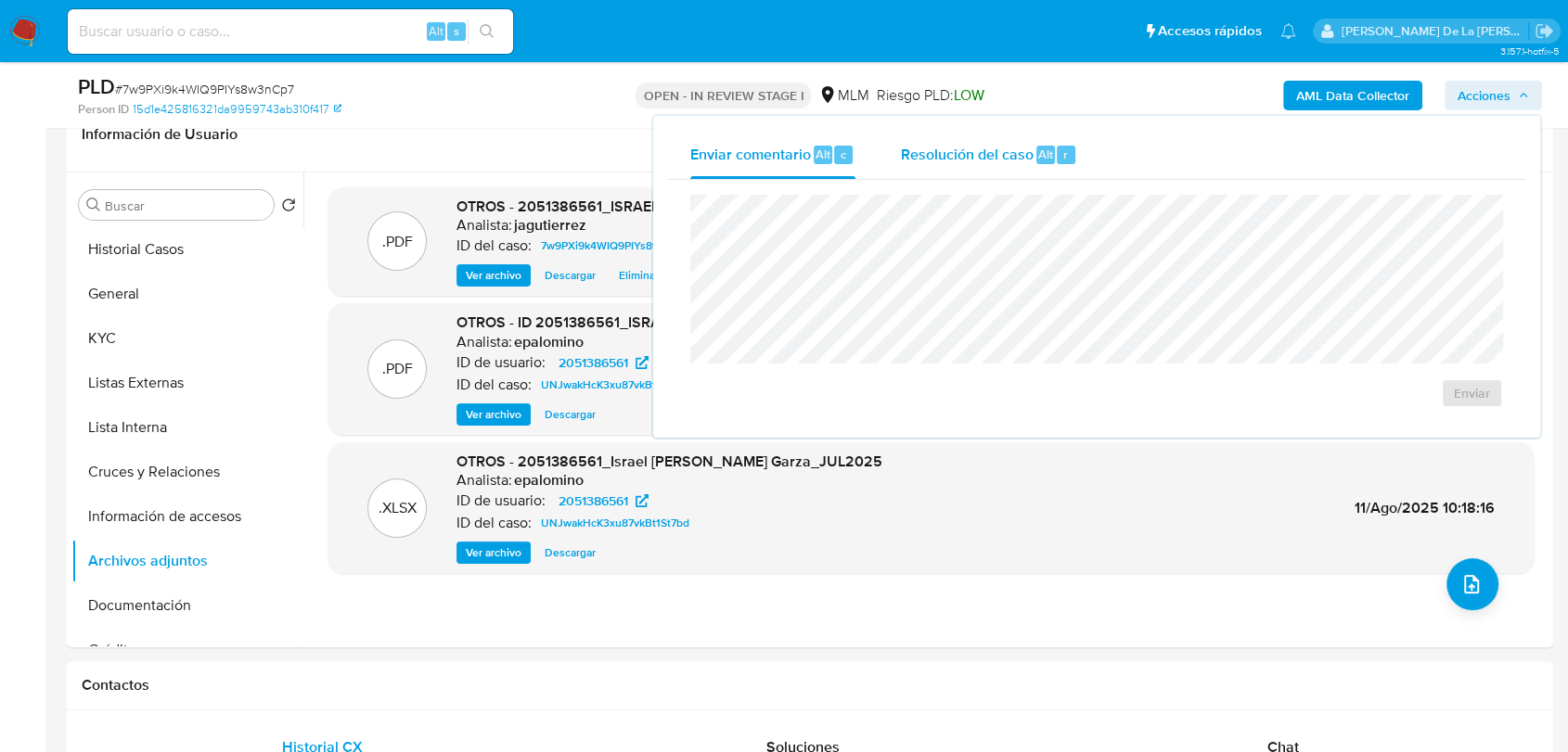
click at [947, 163] on span "Resolución del caso" at bounding box center [965, 153] width 133 height 21
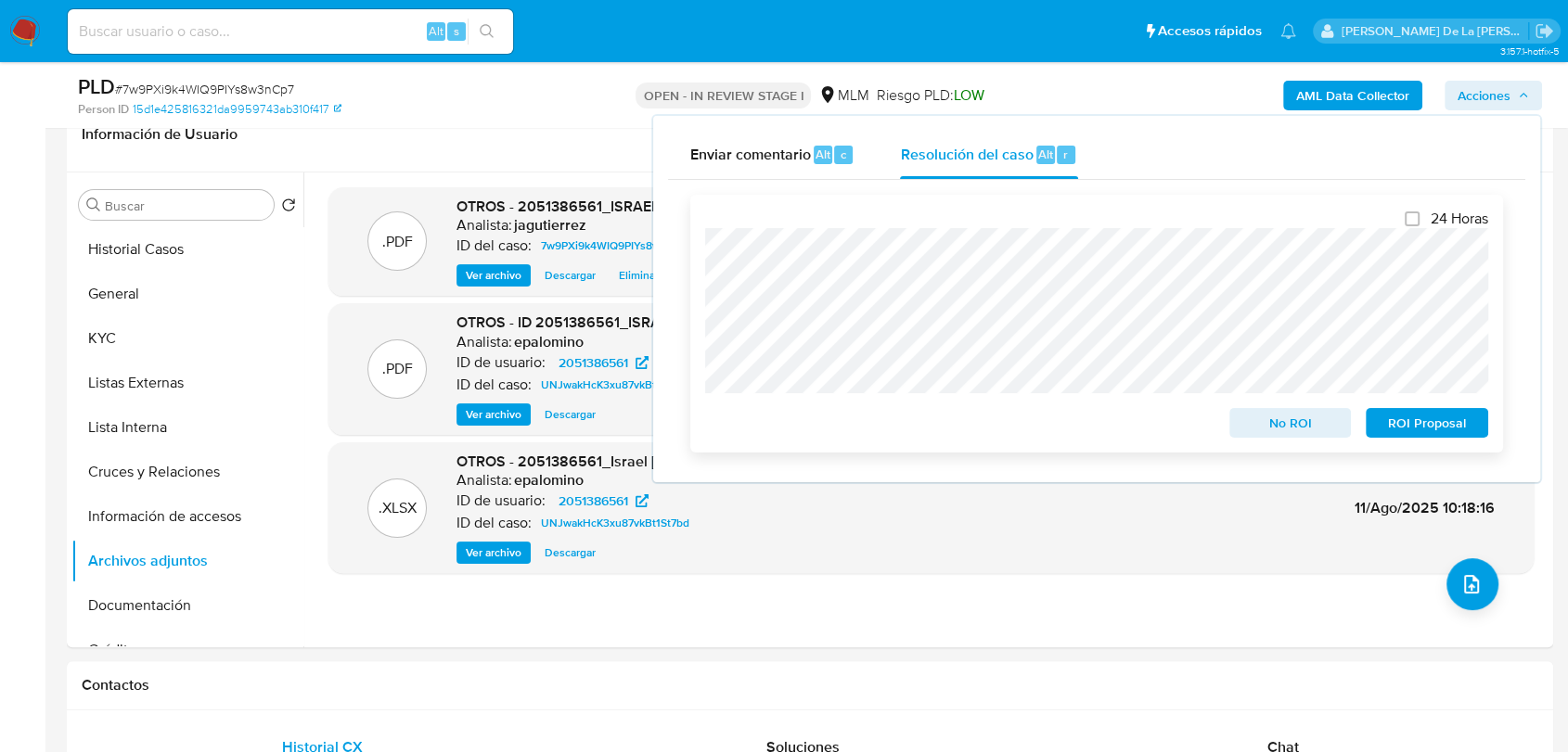
click at [1279, 432] on span "No ROI" at bounding box center [1290, 423] width 96 height 26
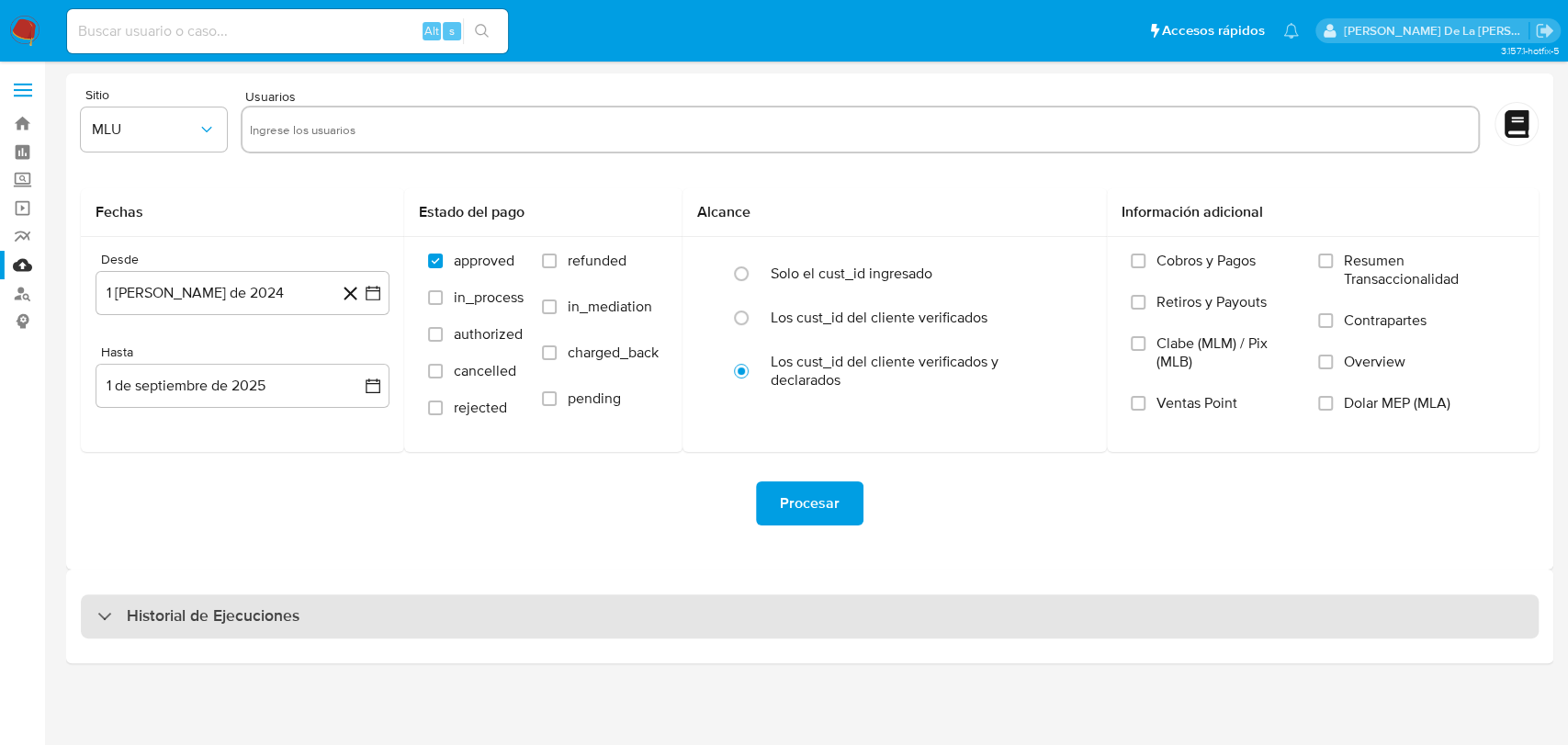
click at [118, 607] on div "Historial de Ejecuciones" at bounding box center [198, 616] width 202 height 22
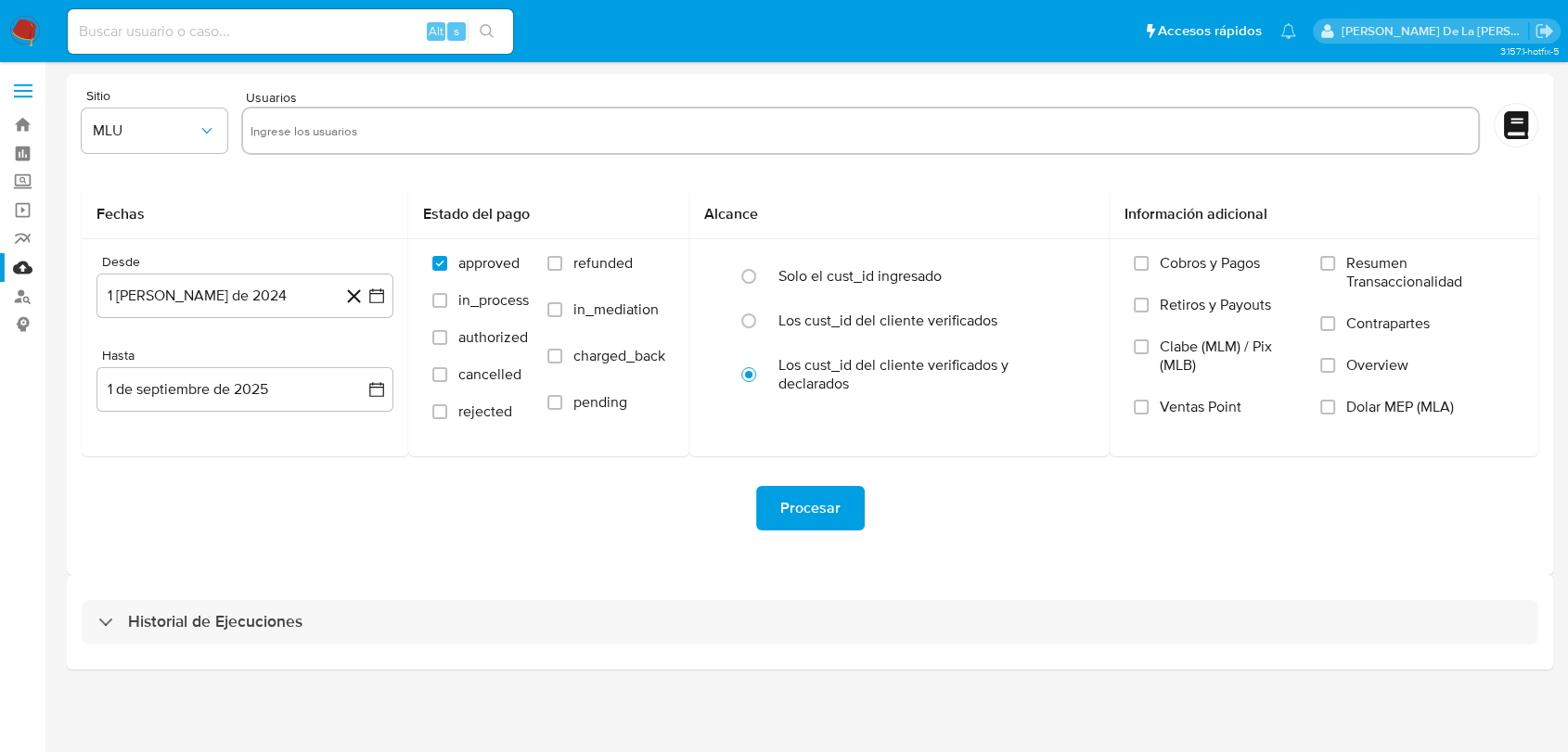
select select "10"
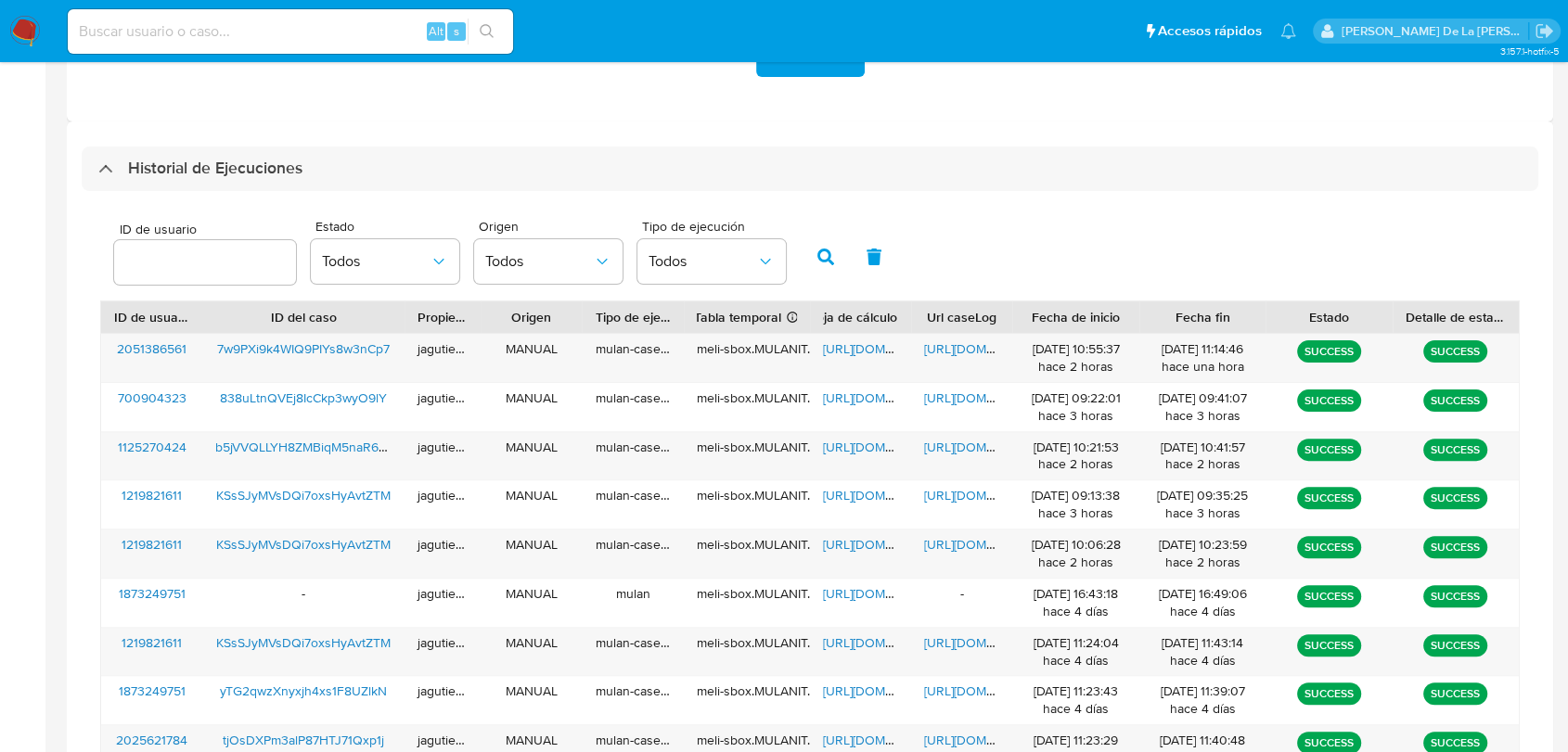
scroll to position [515, 0]
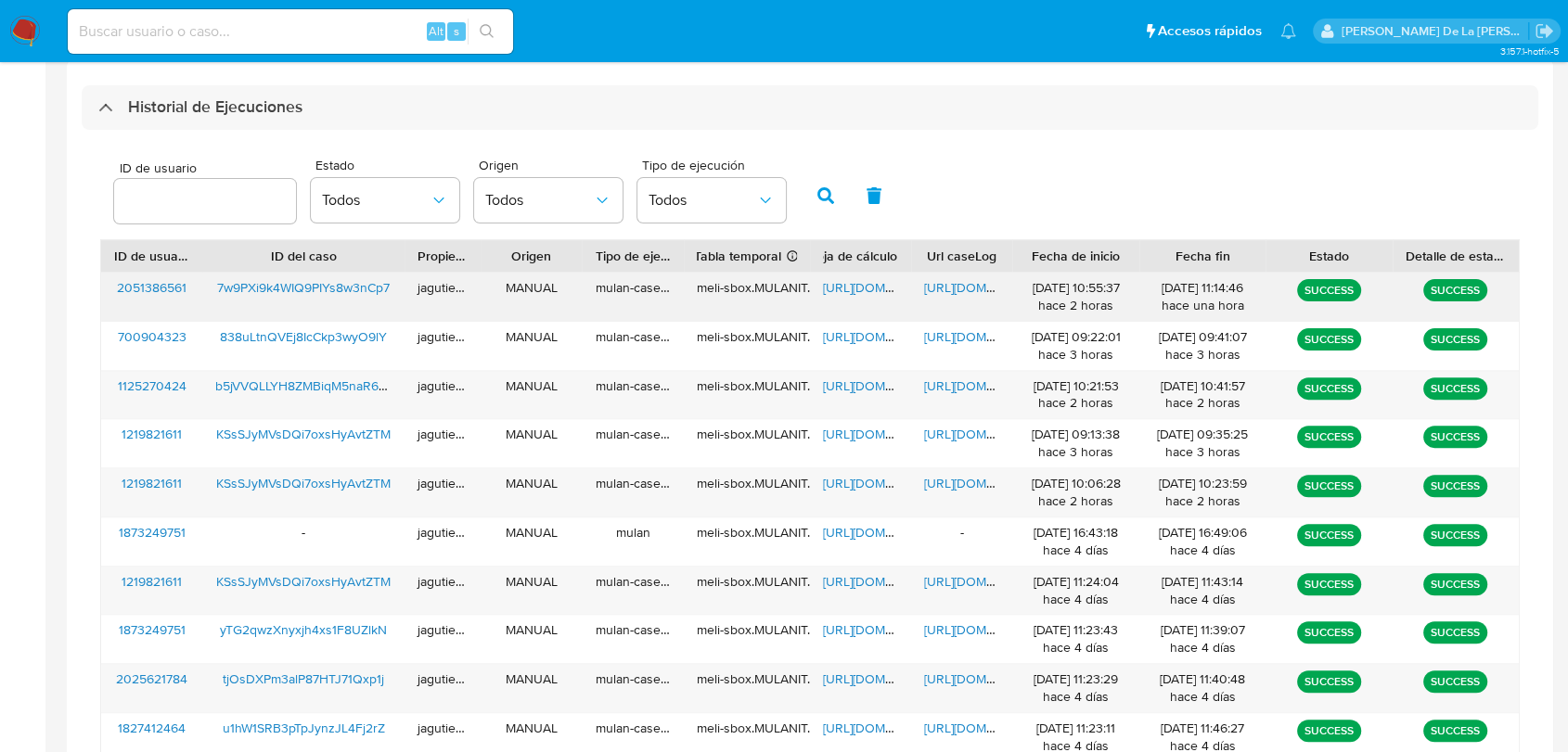
click at [859, 287] on span "[URL][DOMAIN_NAME]" at bounding box center [887, 287] width 128 height 18
click at [939, 302] on div "[URL][DOMAIN_NAME]" at bounding box center [962, 297] width 101 height 49
click at [947, 286] on span "[URL][DOMAIN_NAME]" at bounding box center [988, 287] width 128 height 18
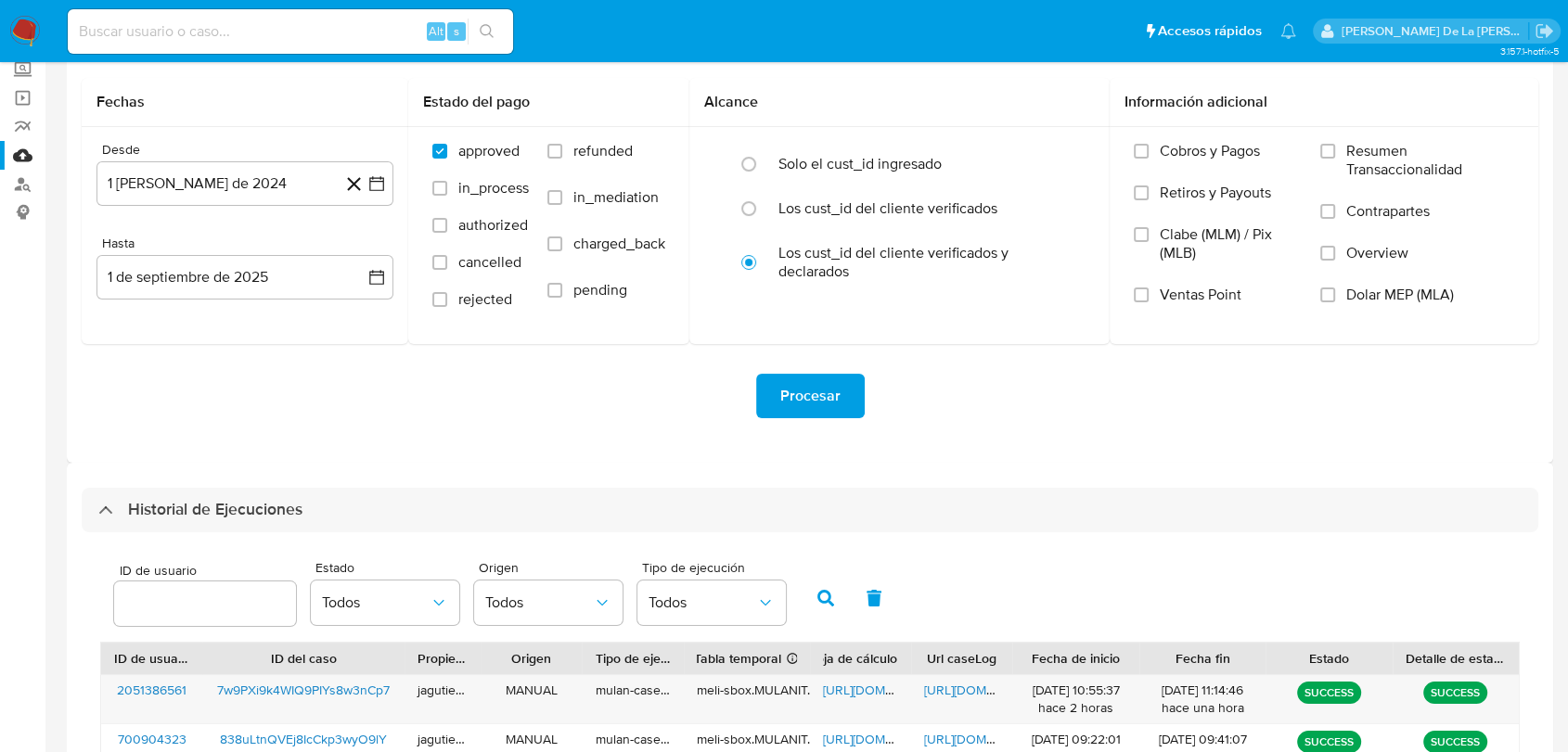
scroll to position [0, 0]
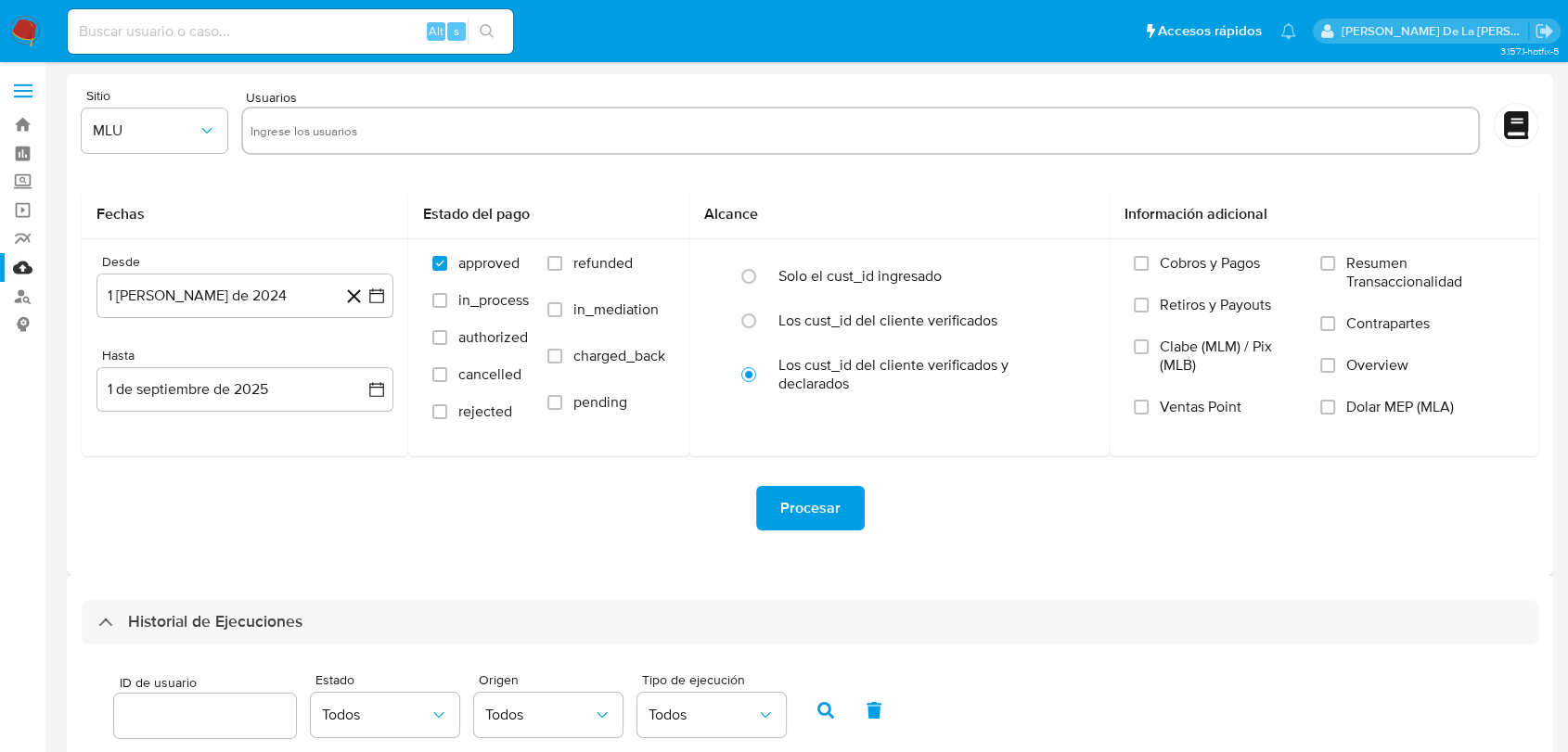
click at [28, 33] on img at bounding box center [25, 31] width 32 height 32
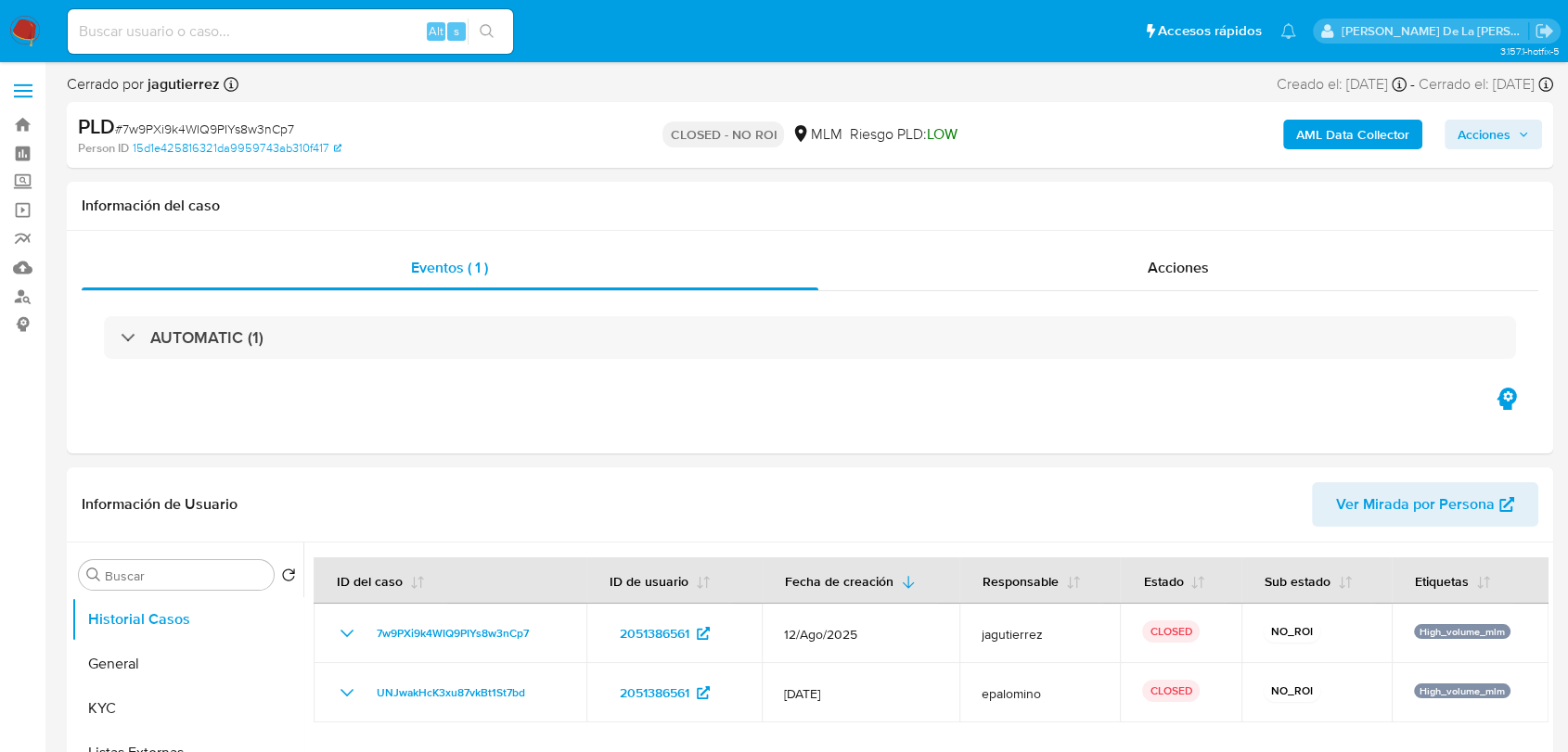
select select "10"
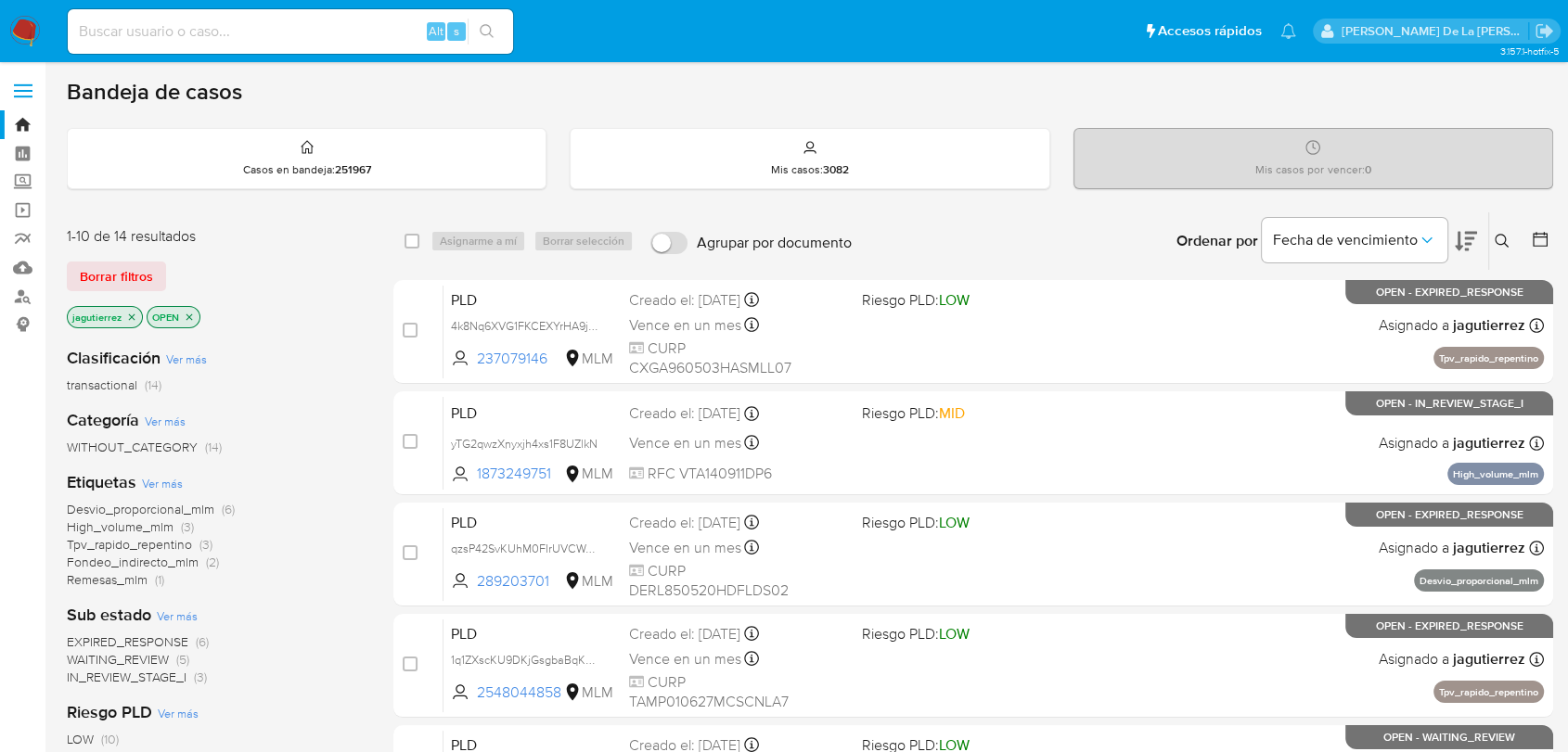
click at [104, 675] on span "IN_REVIEW_STAGE_I" at bounding box center [126, 676] width 119 height 18
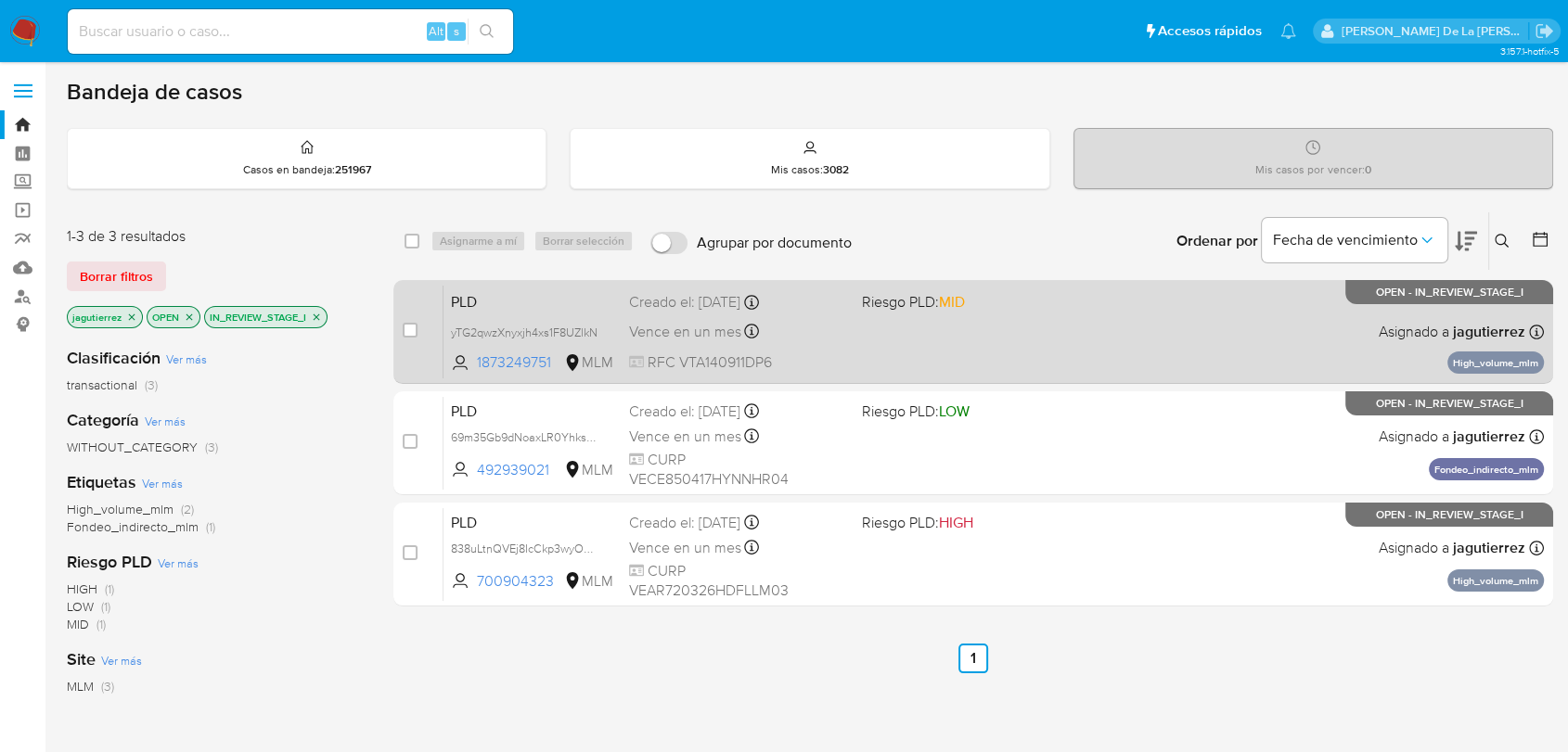
click at [929, 328] on div "PLD yTG2qwzXnyxjh4xs1F8UZlkN 1873249751 MLM Riesgo PLD: MID Creado el: [DATE] C…" at bounding box center [994, 331] width 1100 height 94
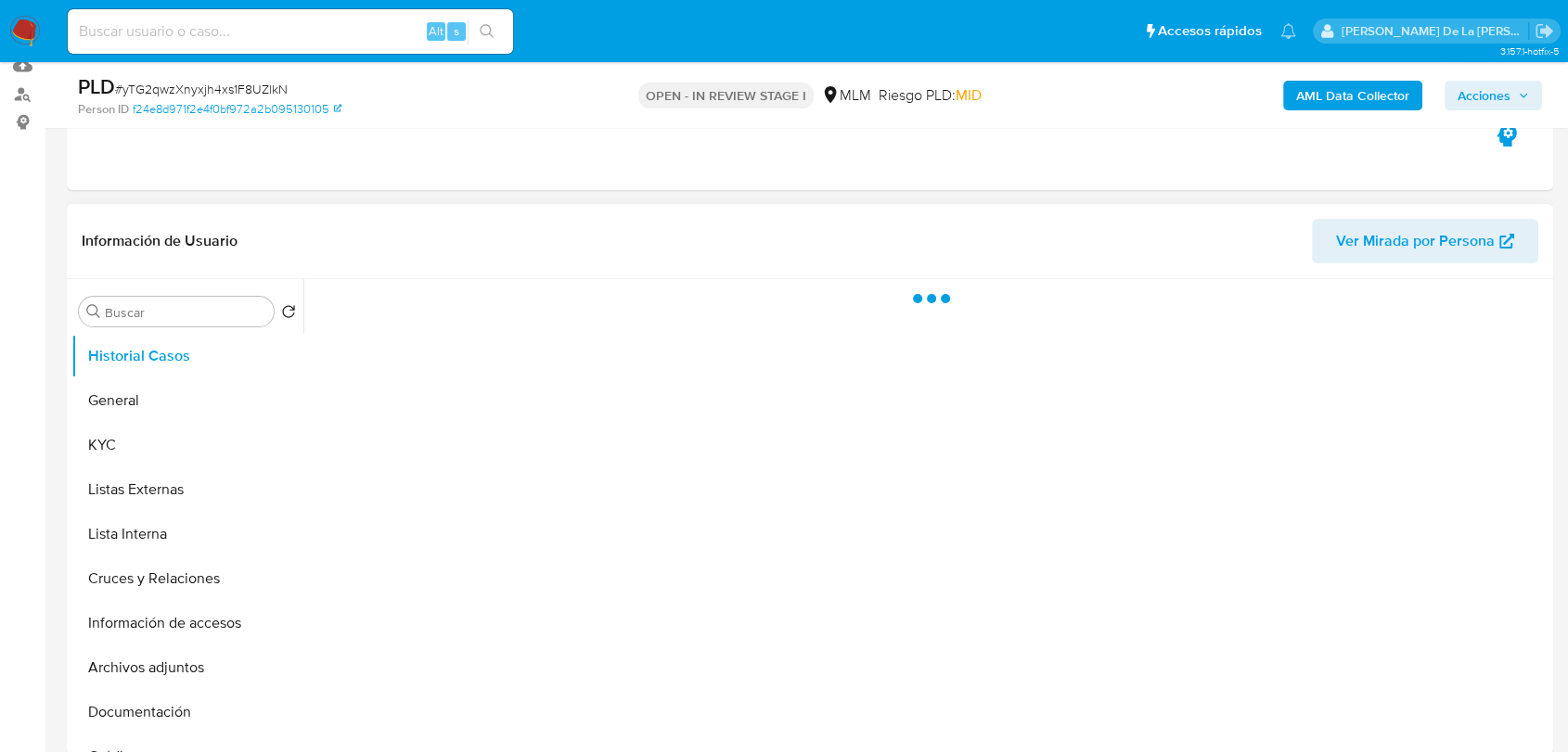
scroll to position [206, 0]
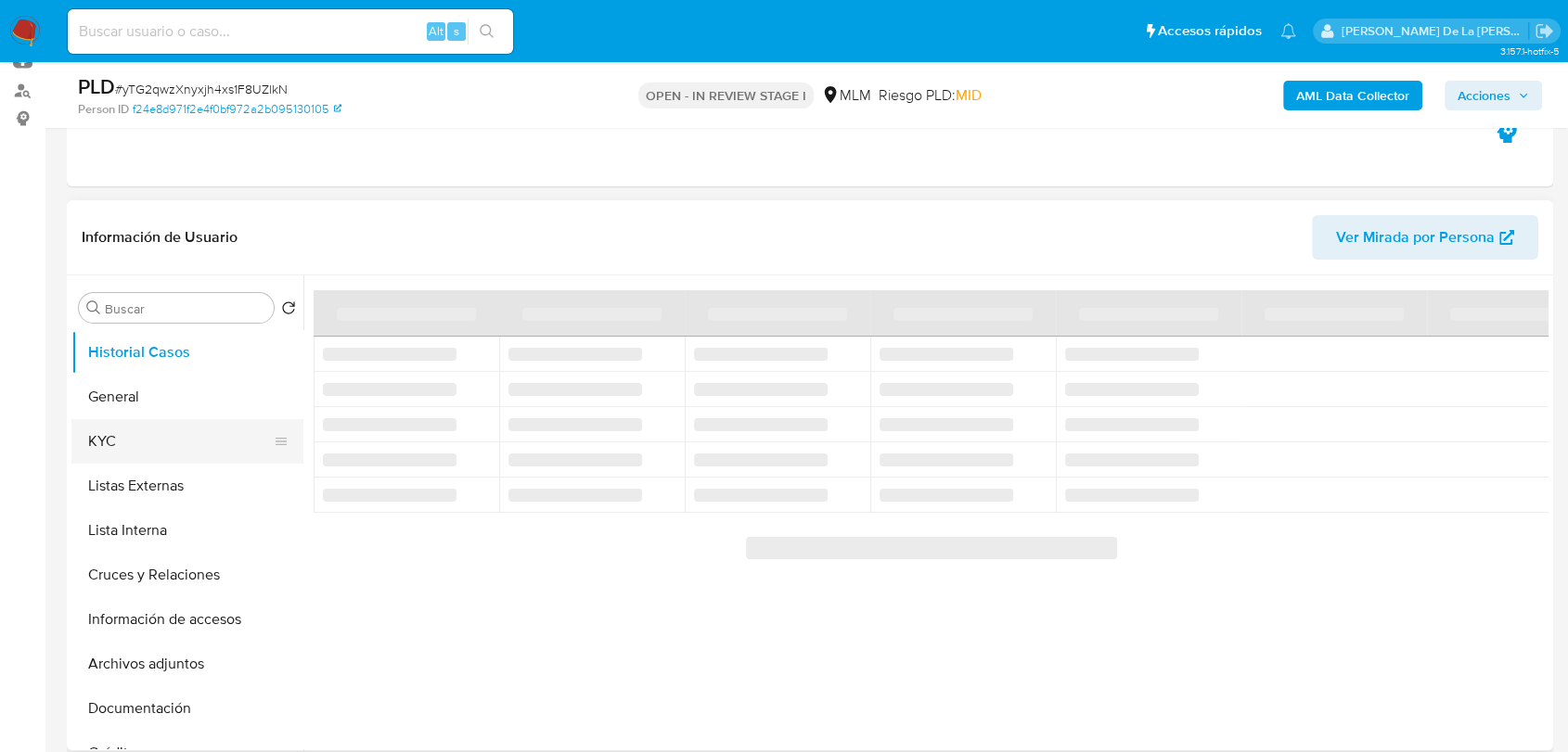
click at [158, 448] on button "KYC" at bounding box center [180, 441] width 217 height 45
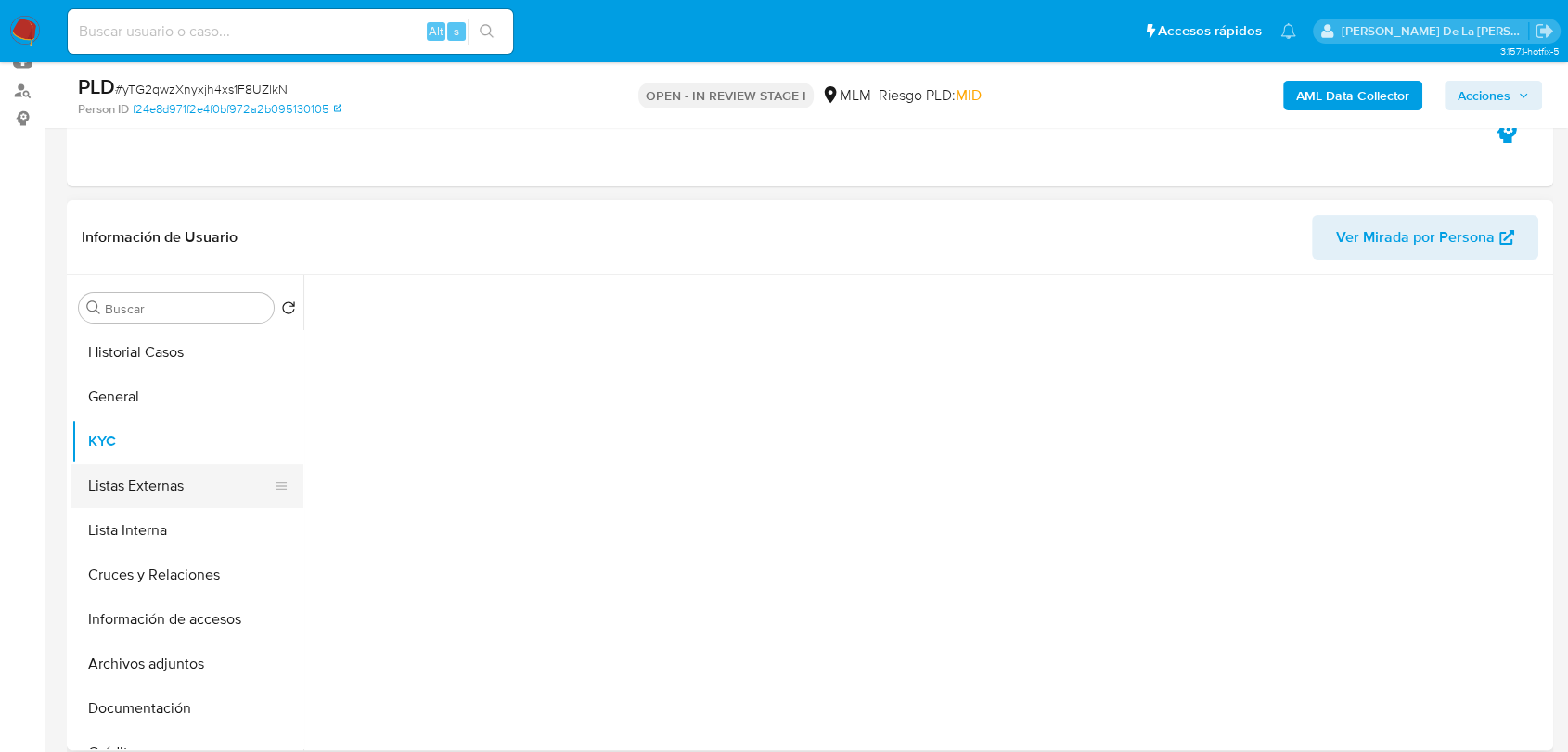
select select "10"
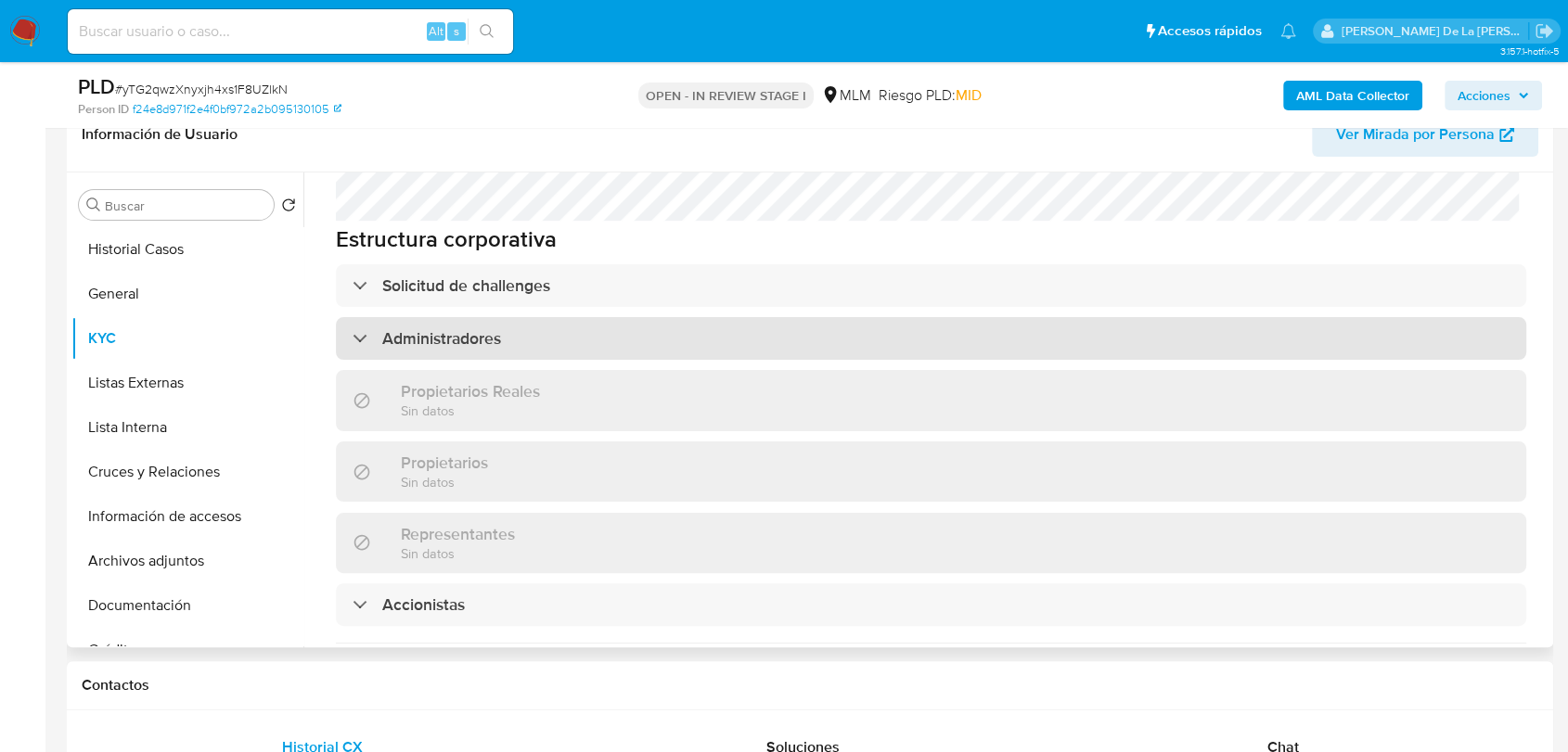
scroll to position [1133, 0]
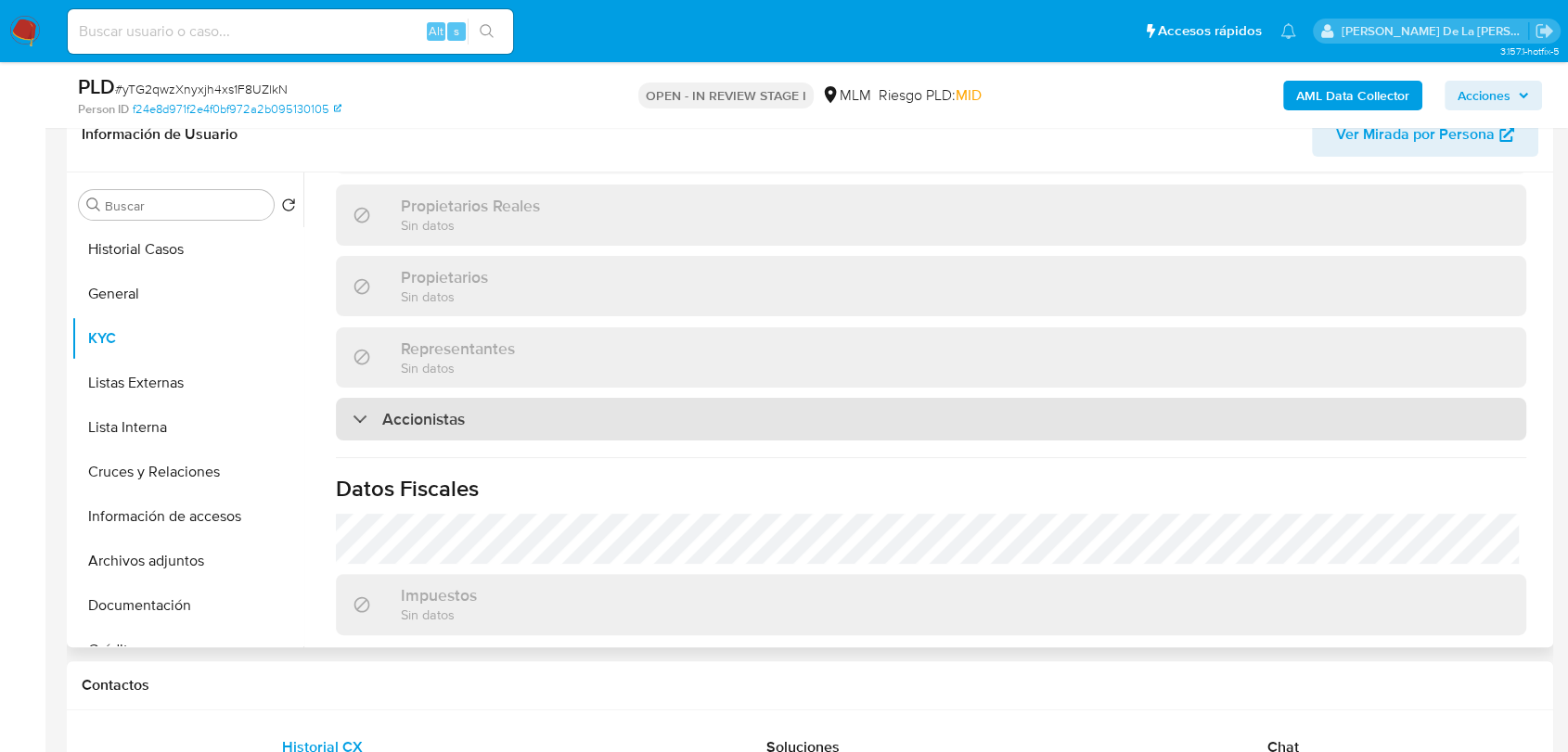
click at [352, 418] on div at bounding box center [352, 418] width 0 height 0
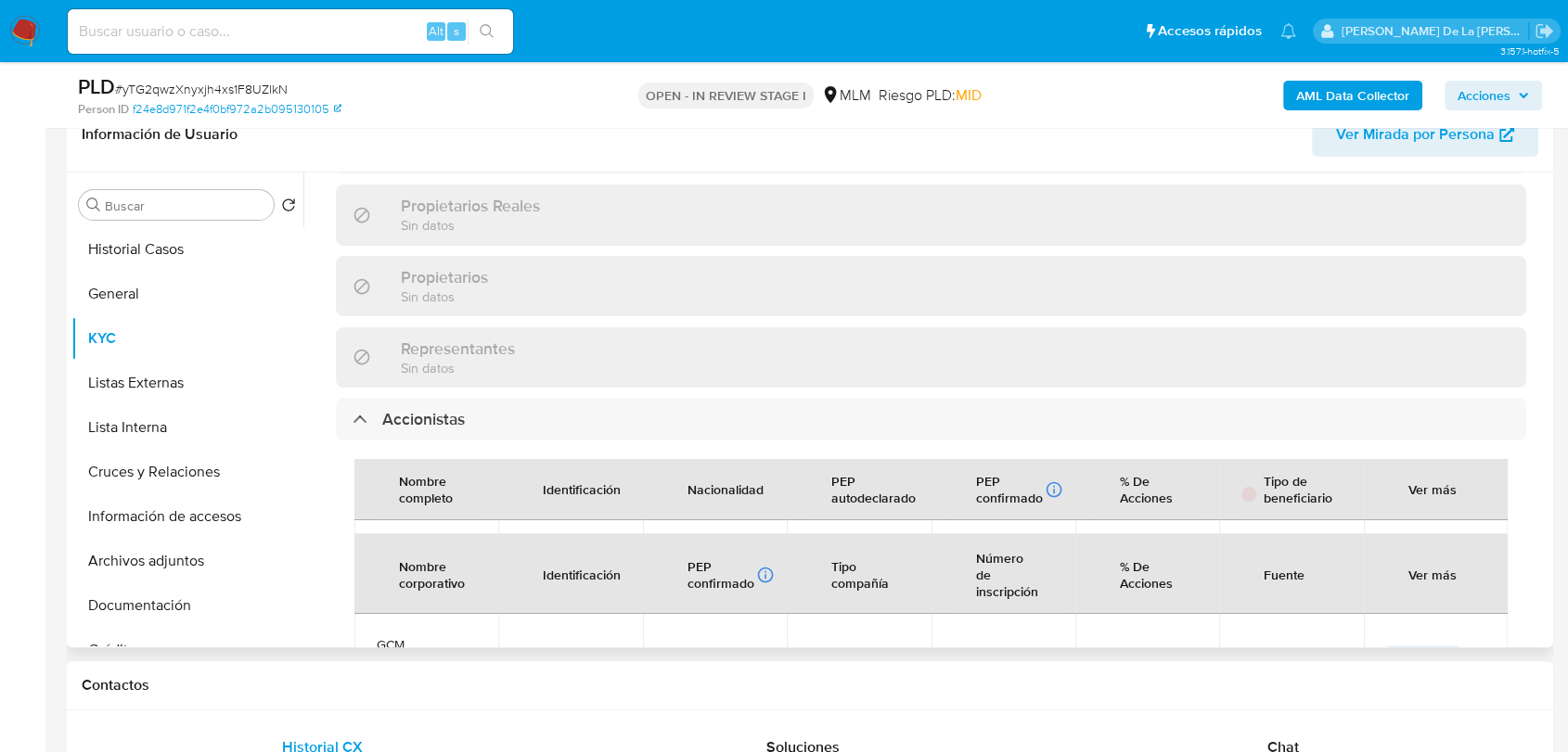
scroll to position [96, 0]
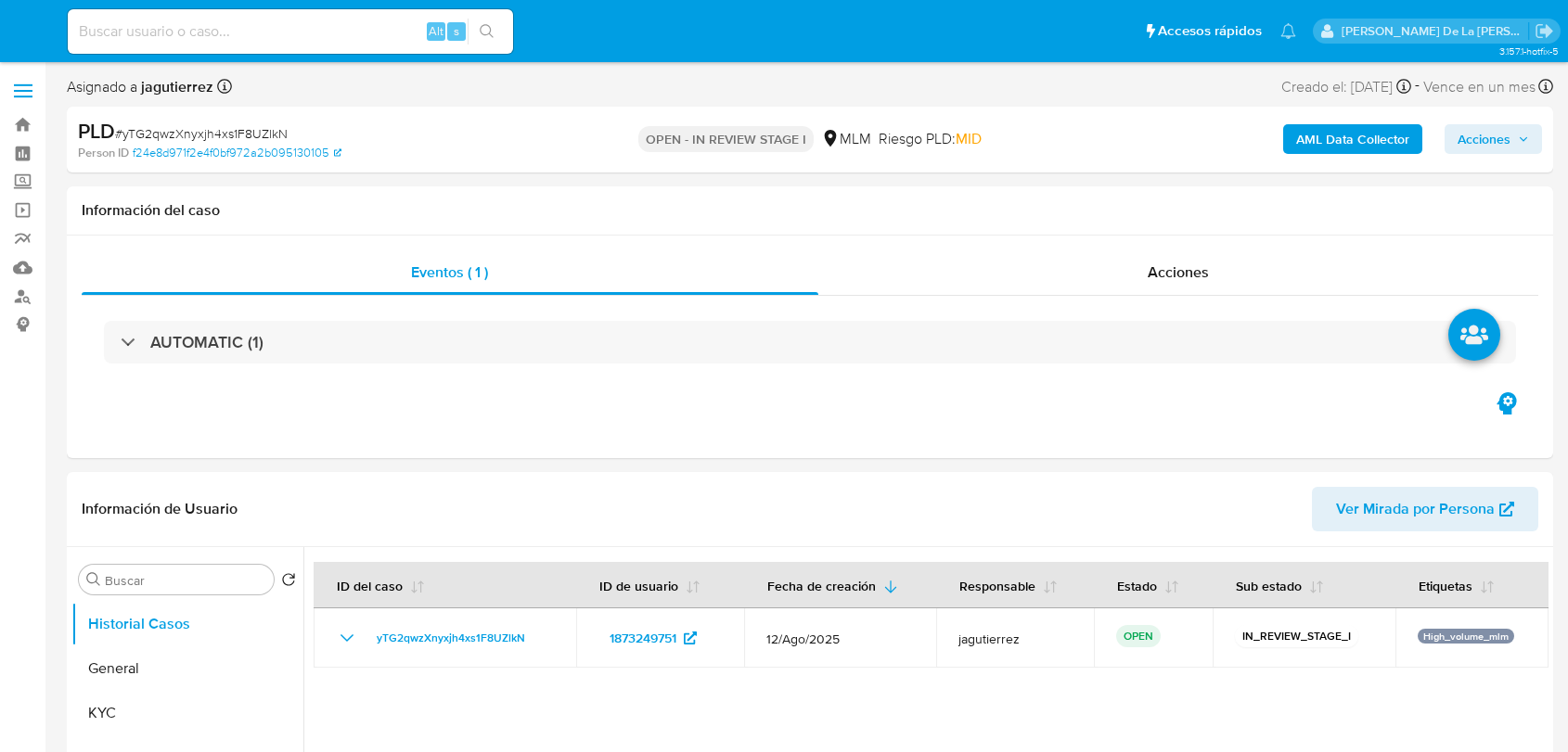
select select "10"
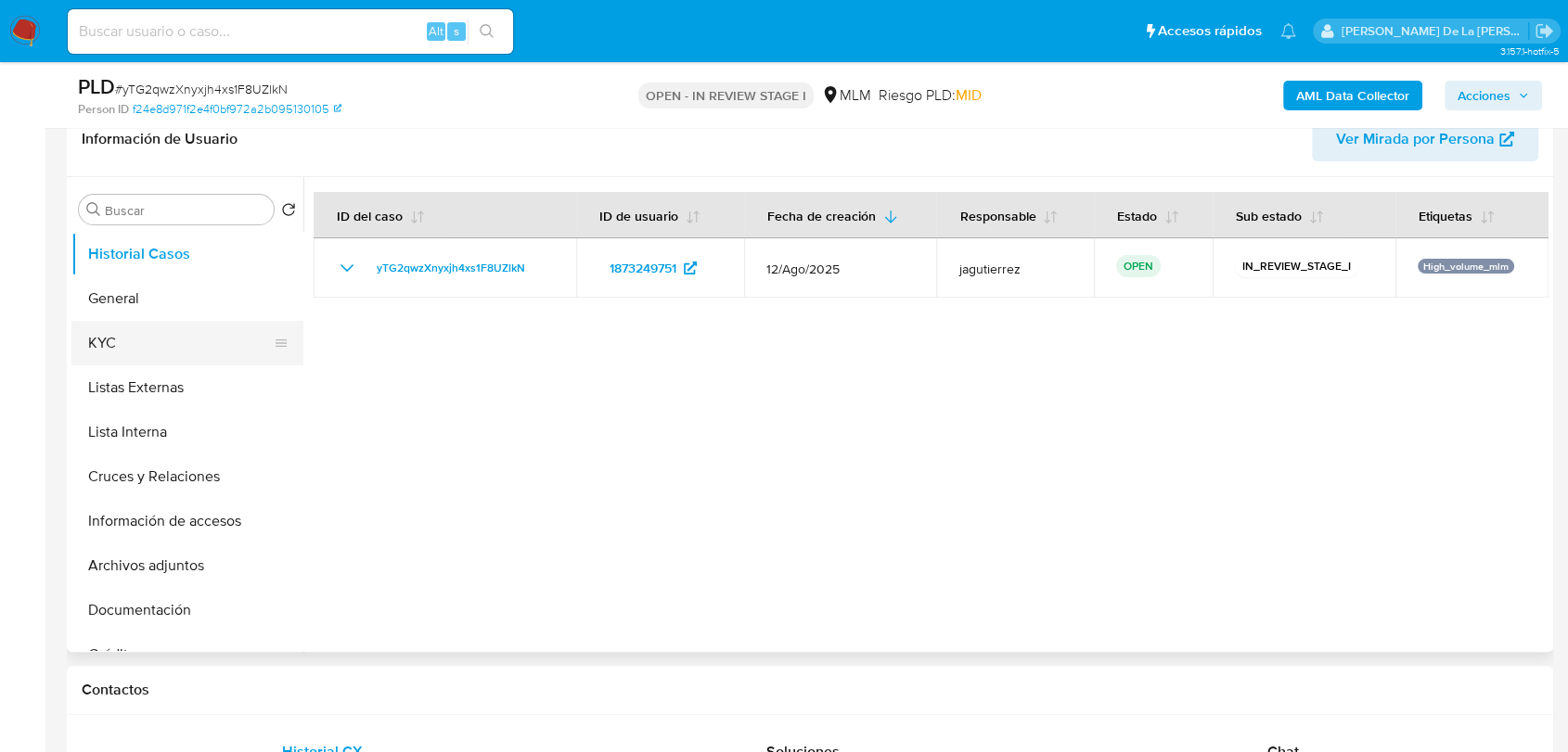
scroll to position [309, 0]
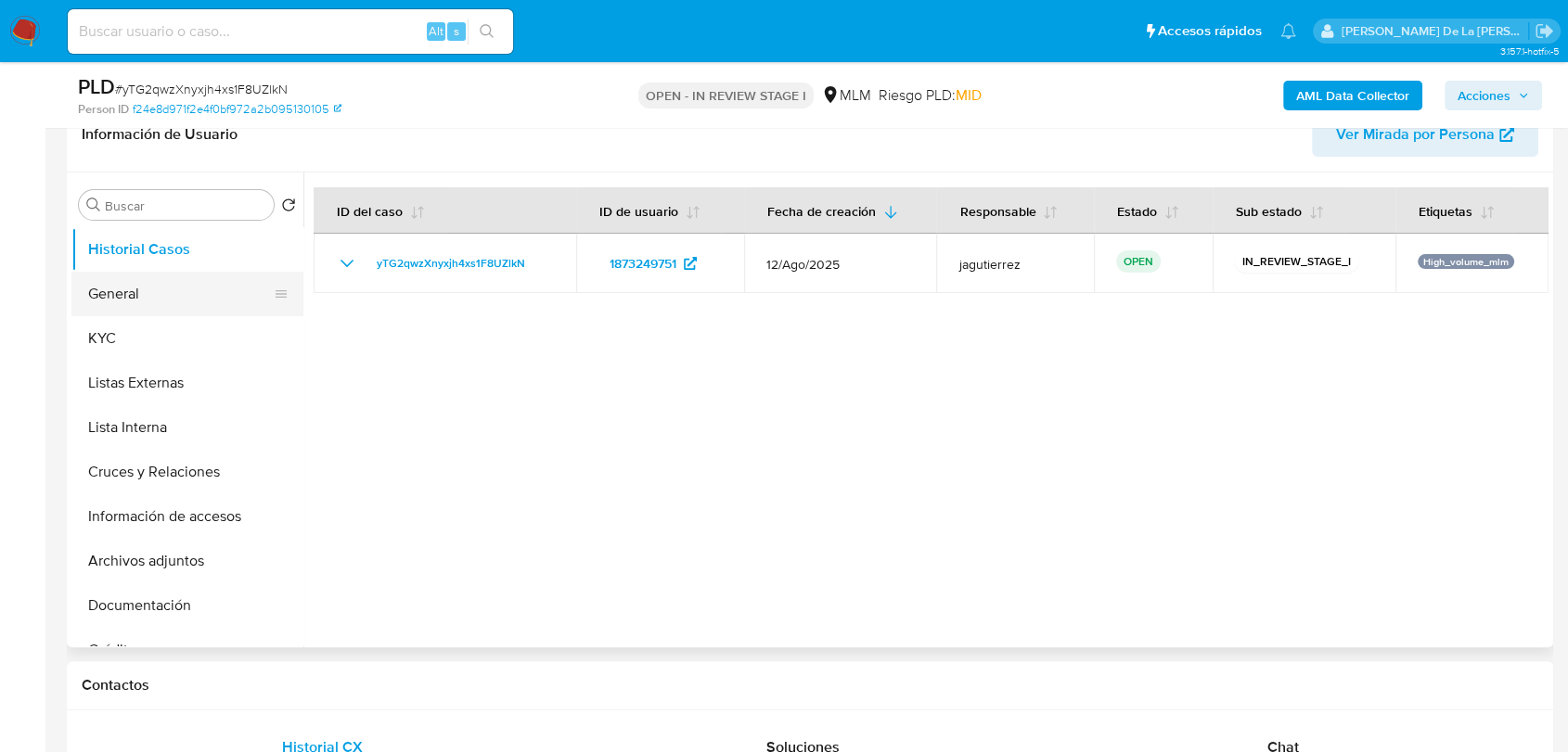
click at [211, 298] on button "General" at bounding box center [180, 294] width 217 height 45
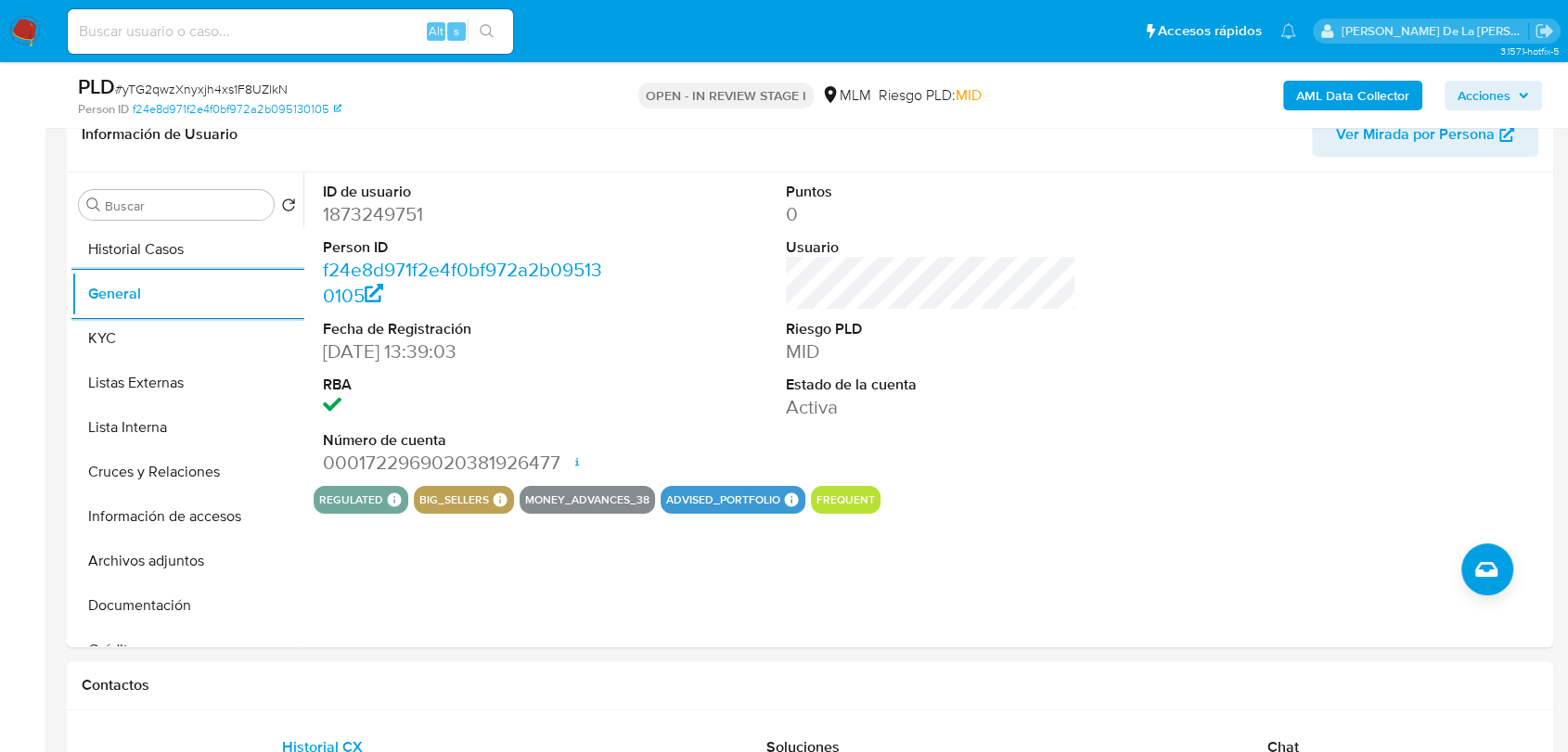
click at [18, 19] on img at bounding box center [25, 31] width 32 height 32
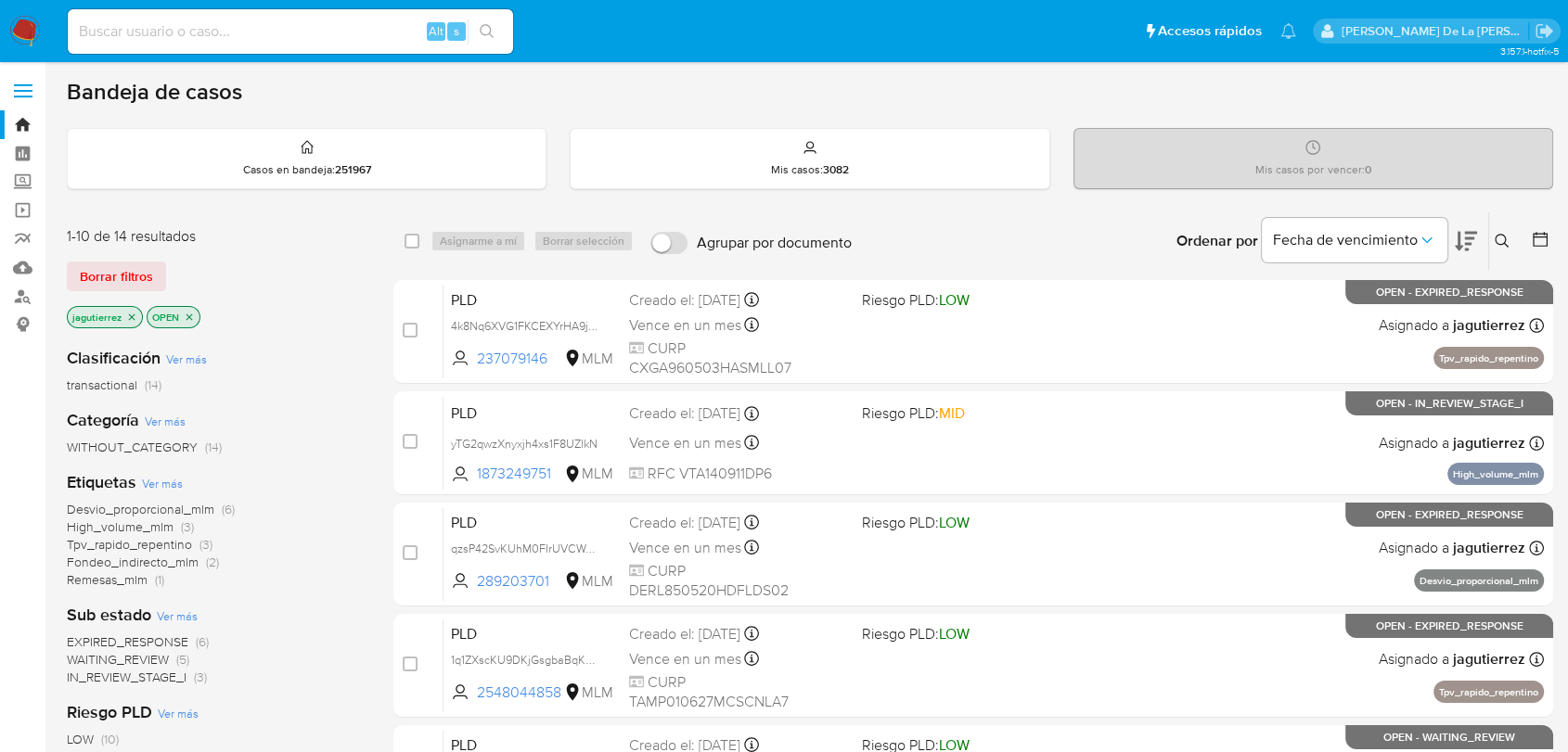
click at [117, 529] on span "High_volume_mlm" at bounding box center [120, 526] width 107 height 18
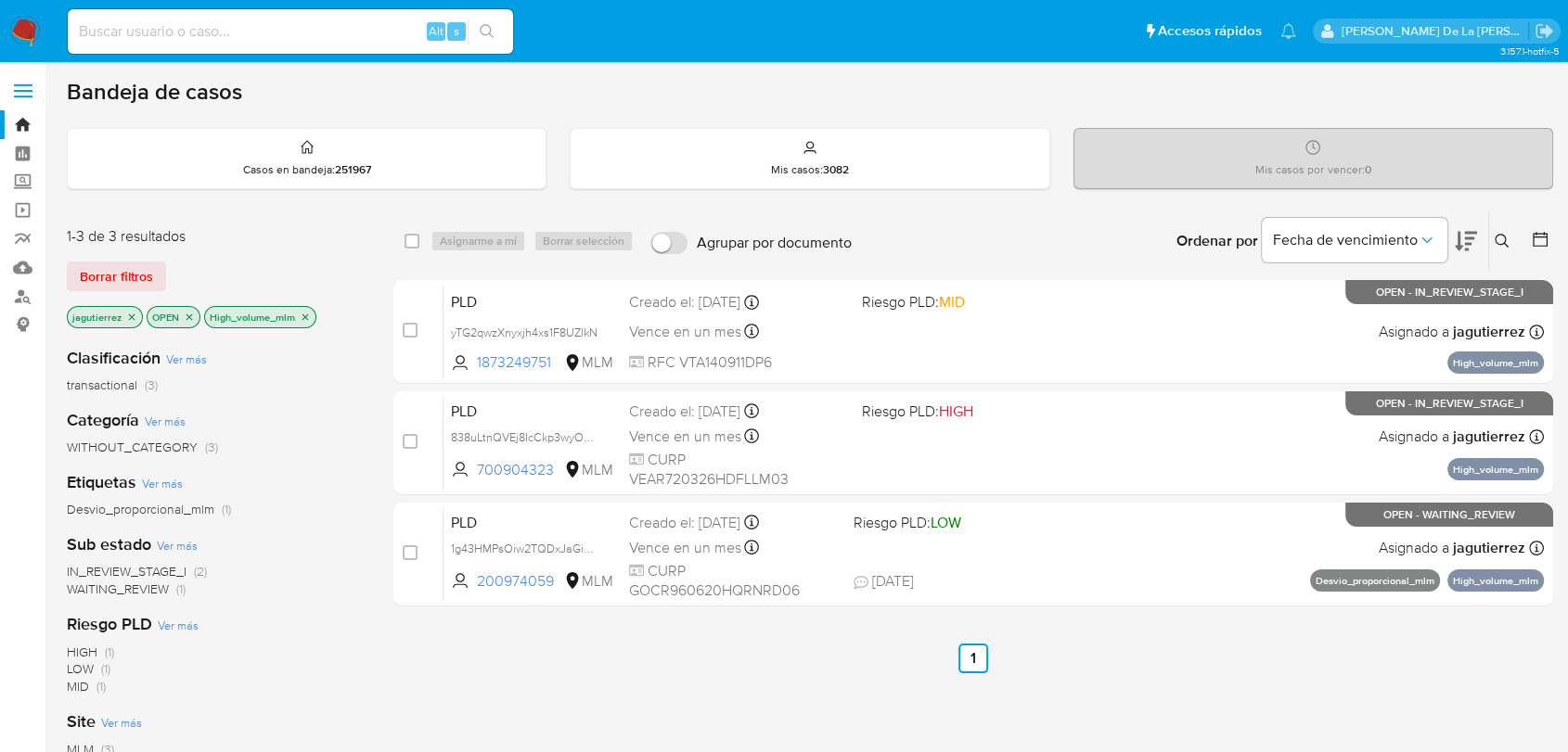
click at [25, 27] on img at bounding box center [25, 31] width 32 height 32
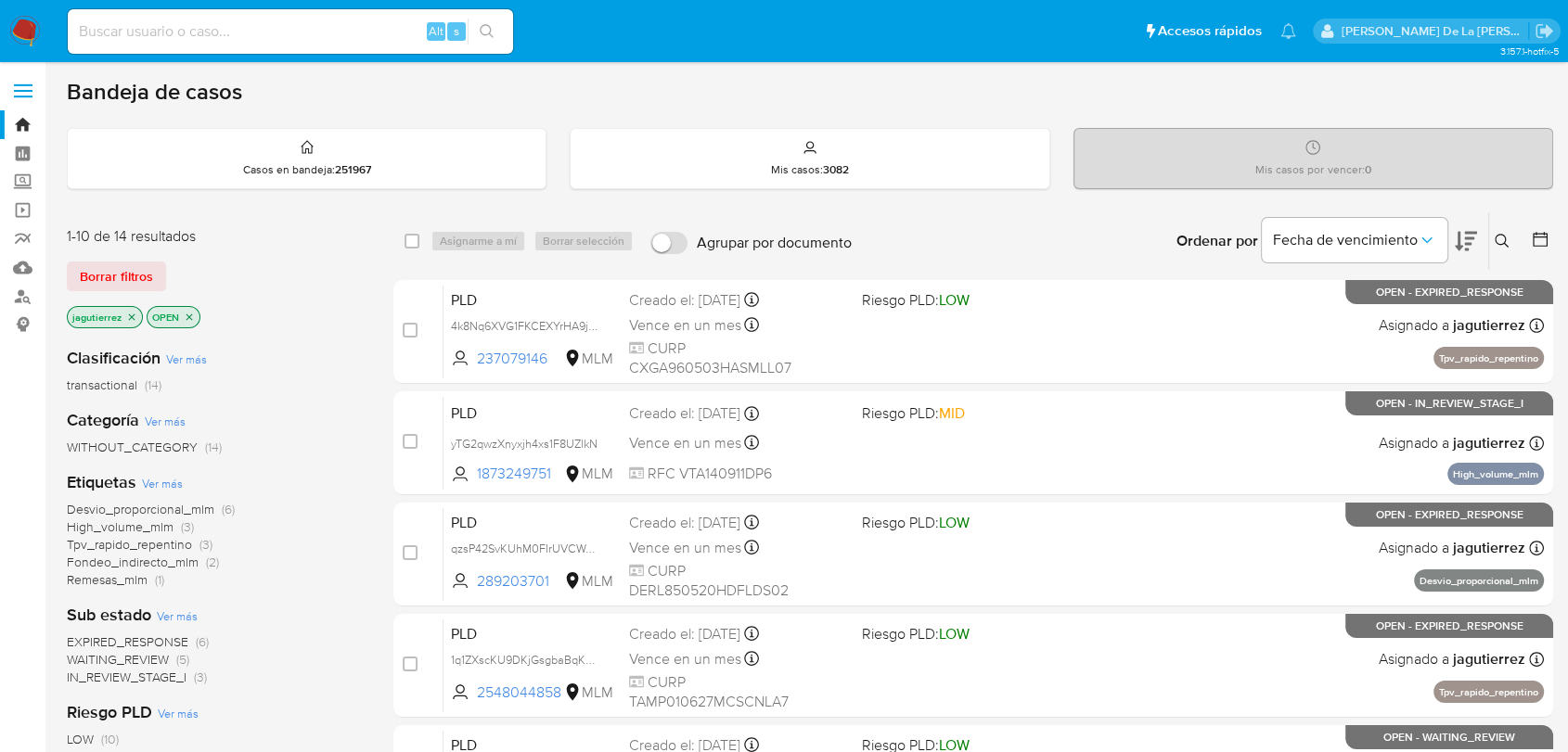
click at [129, 315] on icon "close-filter" at bounding box center [131, 316] width 11 height 11
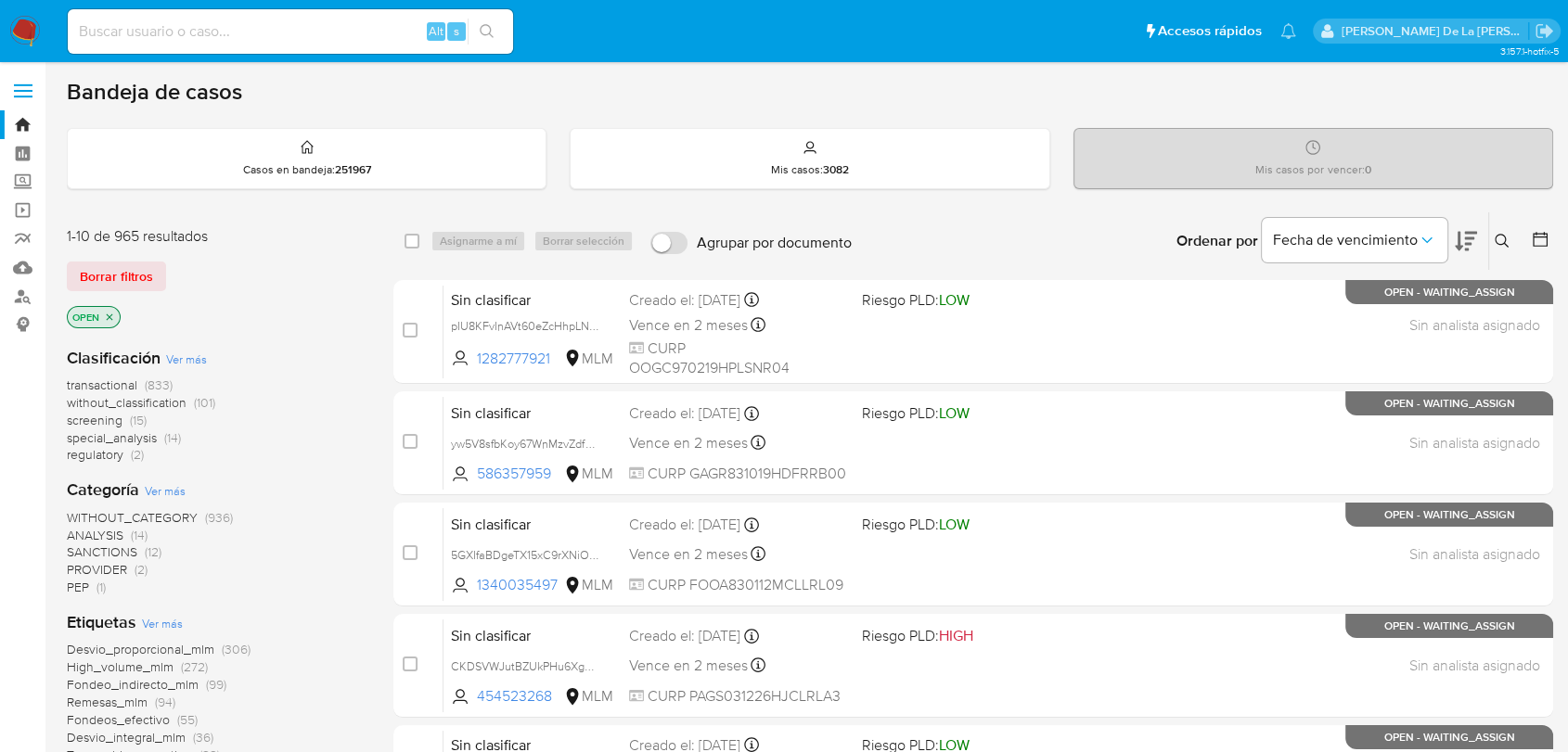
click at [1509, 230] on button at bounding box center [1504, 241] width 31 height 22
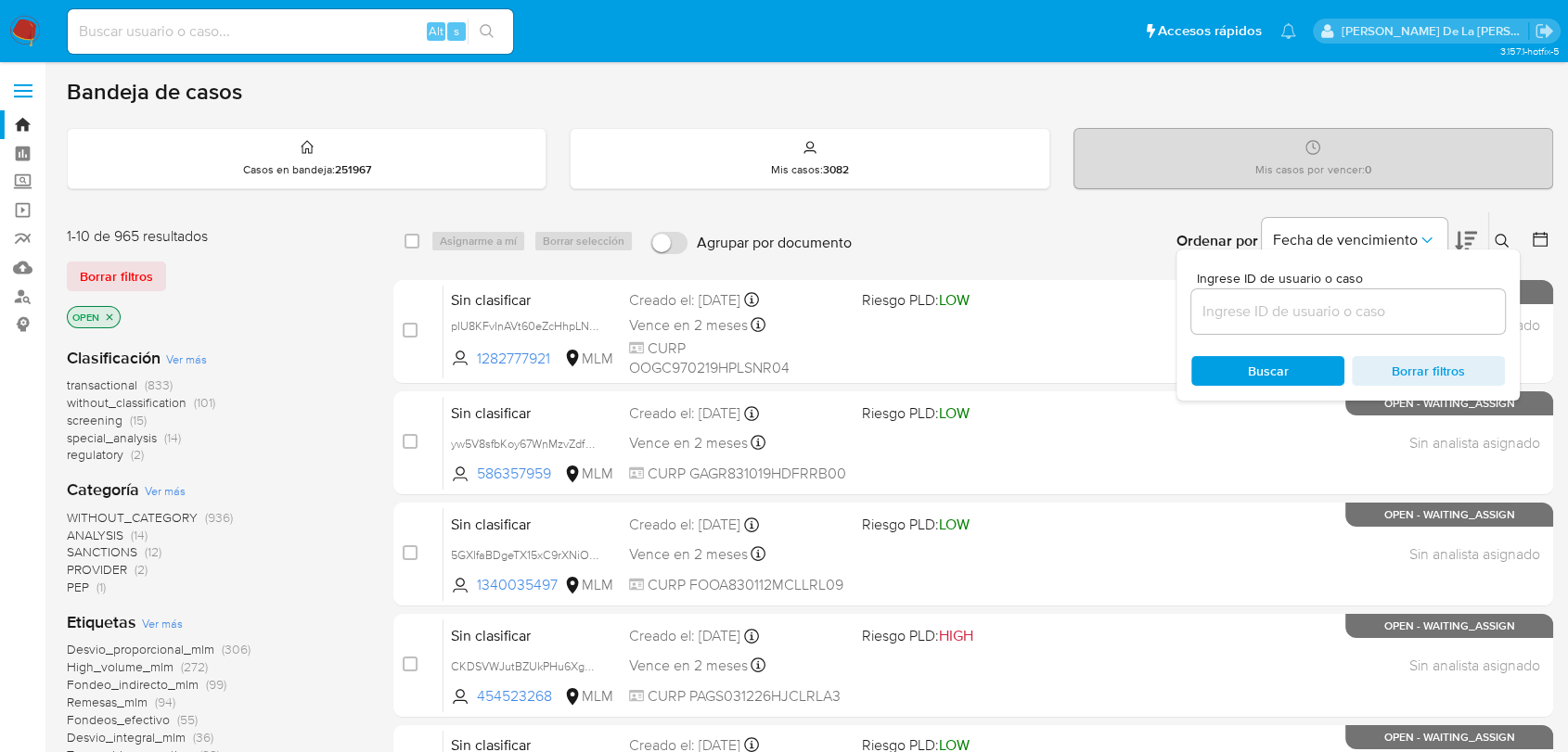
click at [1296, 324] on div at bounding box center [1347, 311] width 313 height 45
click at [1300, 310] on input at bounding box center [1347, 311] width 313 height 24
paste input "2051386561"
type input "2051386561"
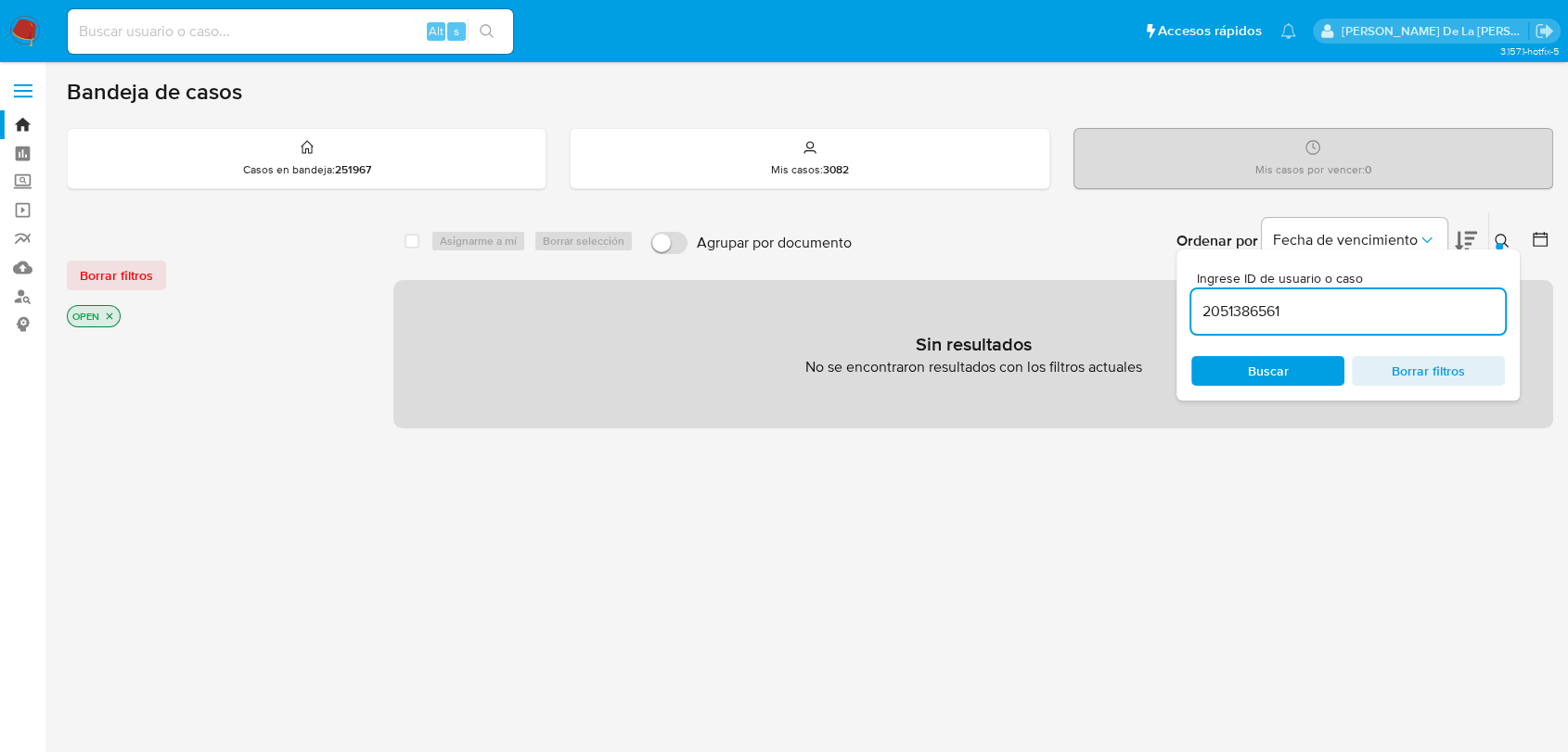
click at [1338, 322] on div "2051386561" at bounding box center [1347, 311] width 313 height 45
click at [1335, 310] on input "2051386561" at bounding box center [1347, 311] width 313 height 24
click at [1261, 300] on input "2051386561" at bounding box center [1347, 311] width 313 height 24
click at [1254, 310] on input "2051386561" at bounding box center [1347, 311] width 313 height 24
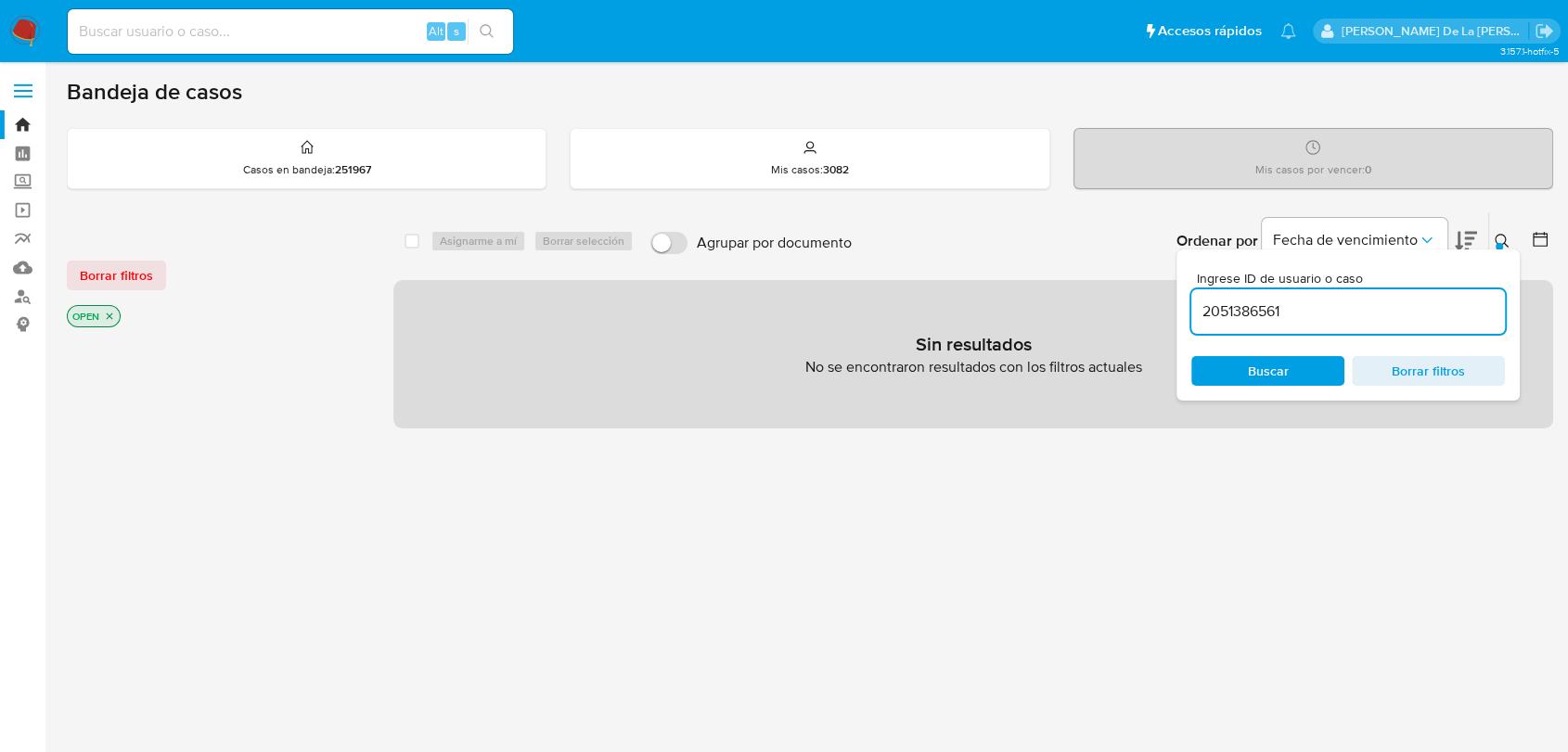
click at [115, 318] on p "OPEN" at bounding box center [94, 315] width 52 height 20
click at [112, 318] on icon "close-filter" at bounding box center [109, 315] width 11 height 11
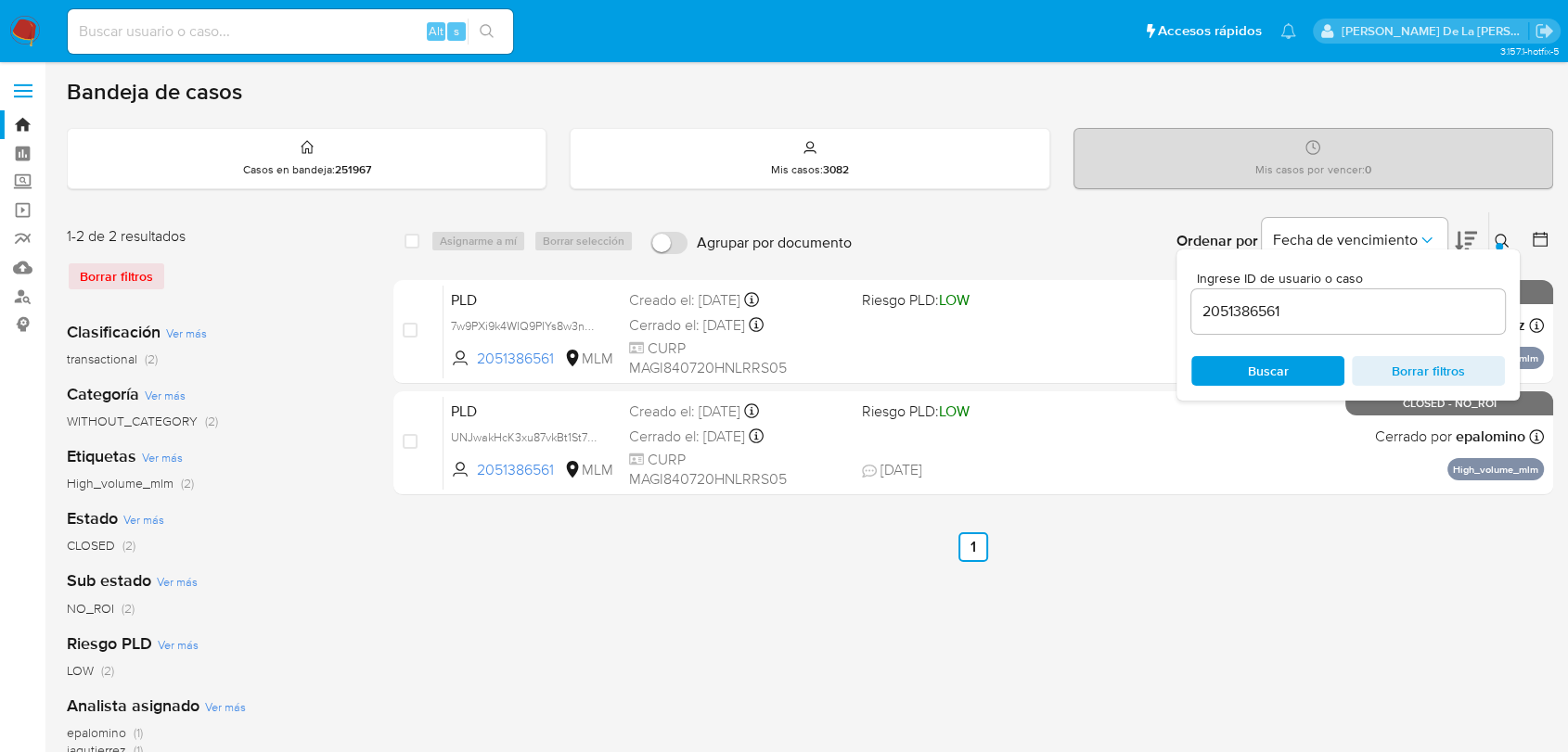
click at [1338, 295] on div "2051386561" at bounding box center [1347, 311] width 313 height 45
click at [1357, 626] on div "select-all-cases-checkbox Asignarme a mí Borrar selección Agrupar por documento…" at bounding box center [972, 618] width 1160 height 814
click at [1509, 230] on button at bounding box center [1504, 241] width 31 height 22
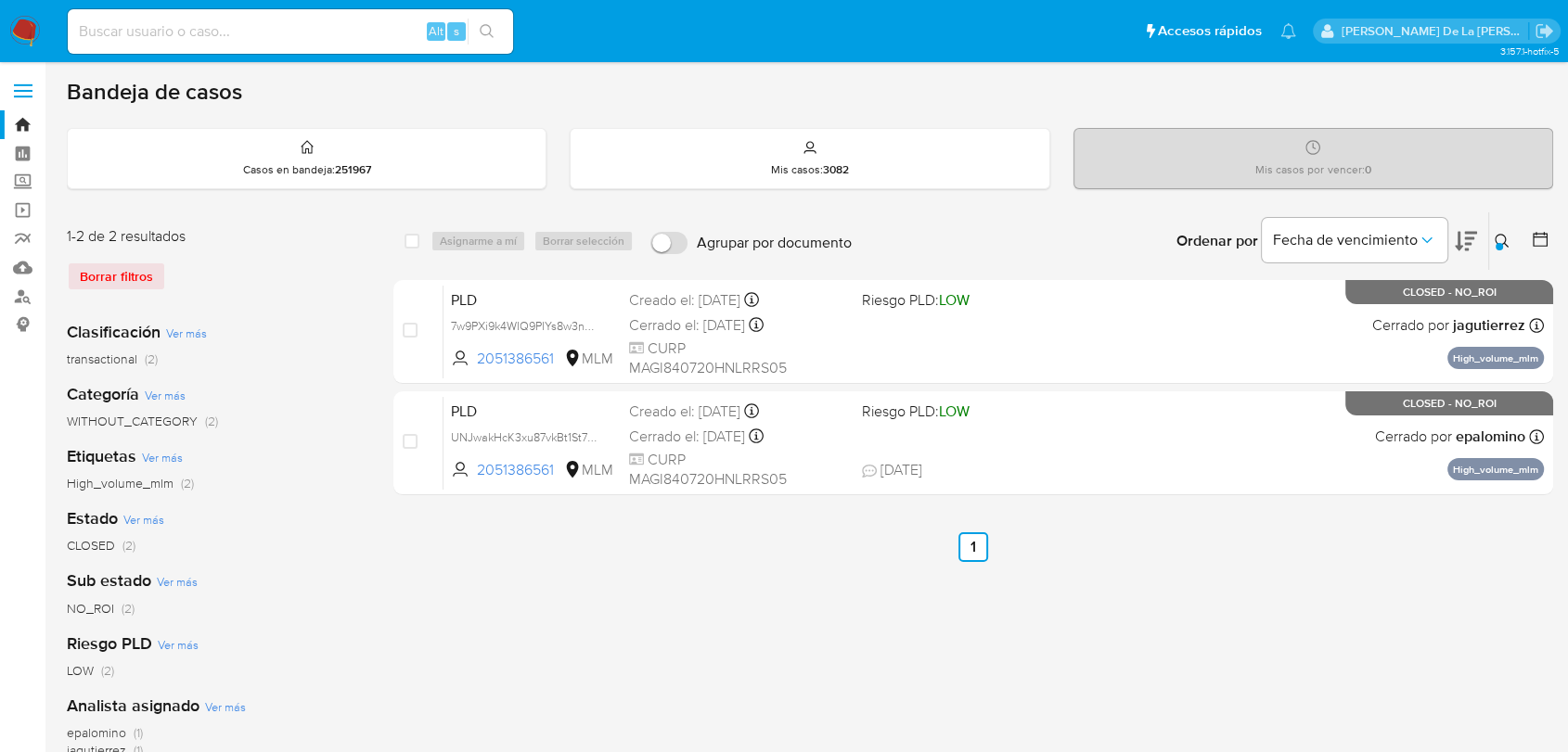
click at [1502, 240] on icon at bounding box center [1501, 241] width 15 height 15
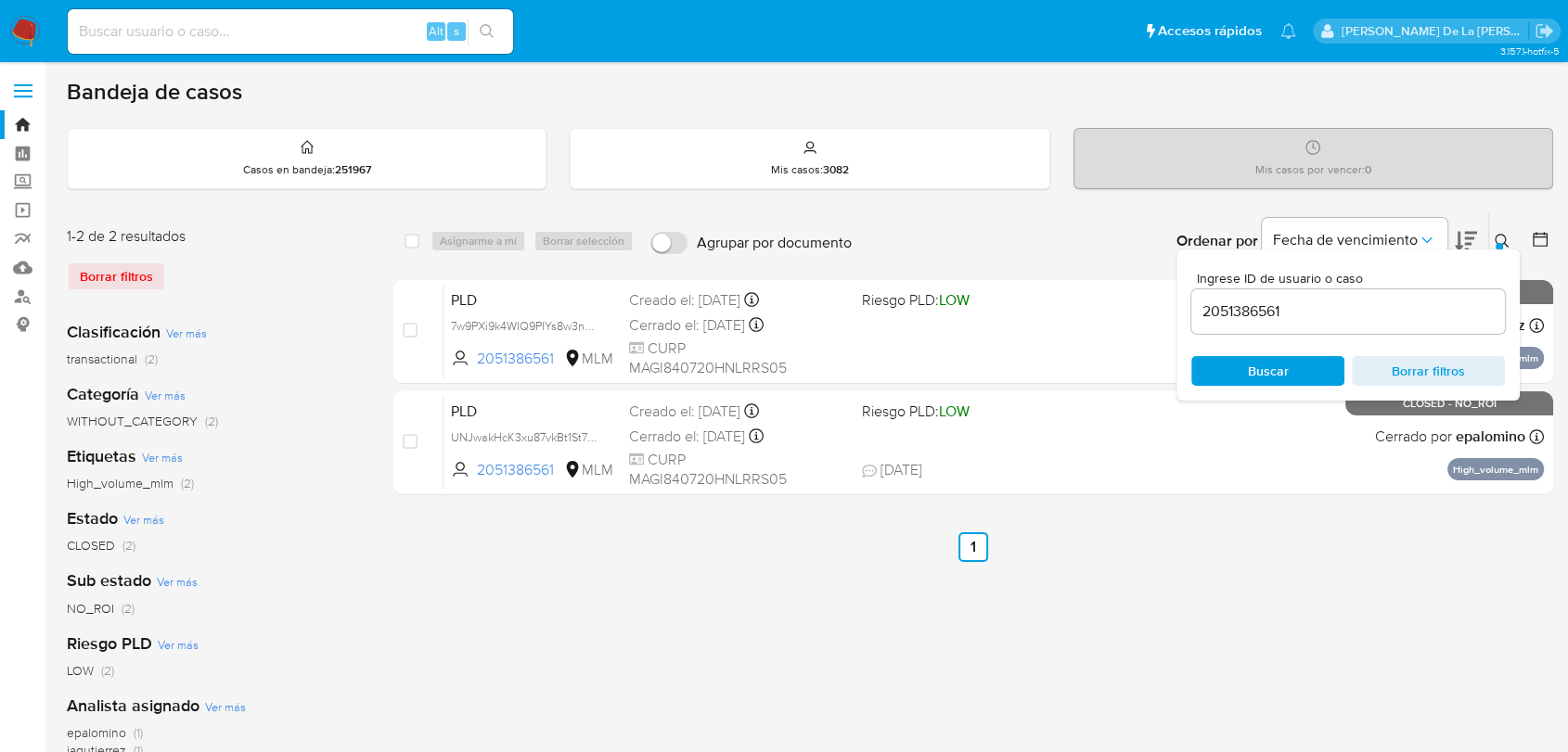
click at [1244, 314] on input "2051386561" at bounding box center [1347, 311] width 313 height 24
type input "493287058"
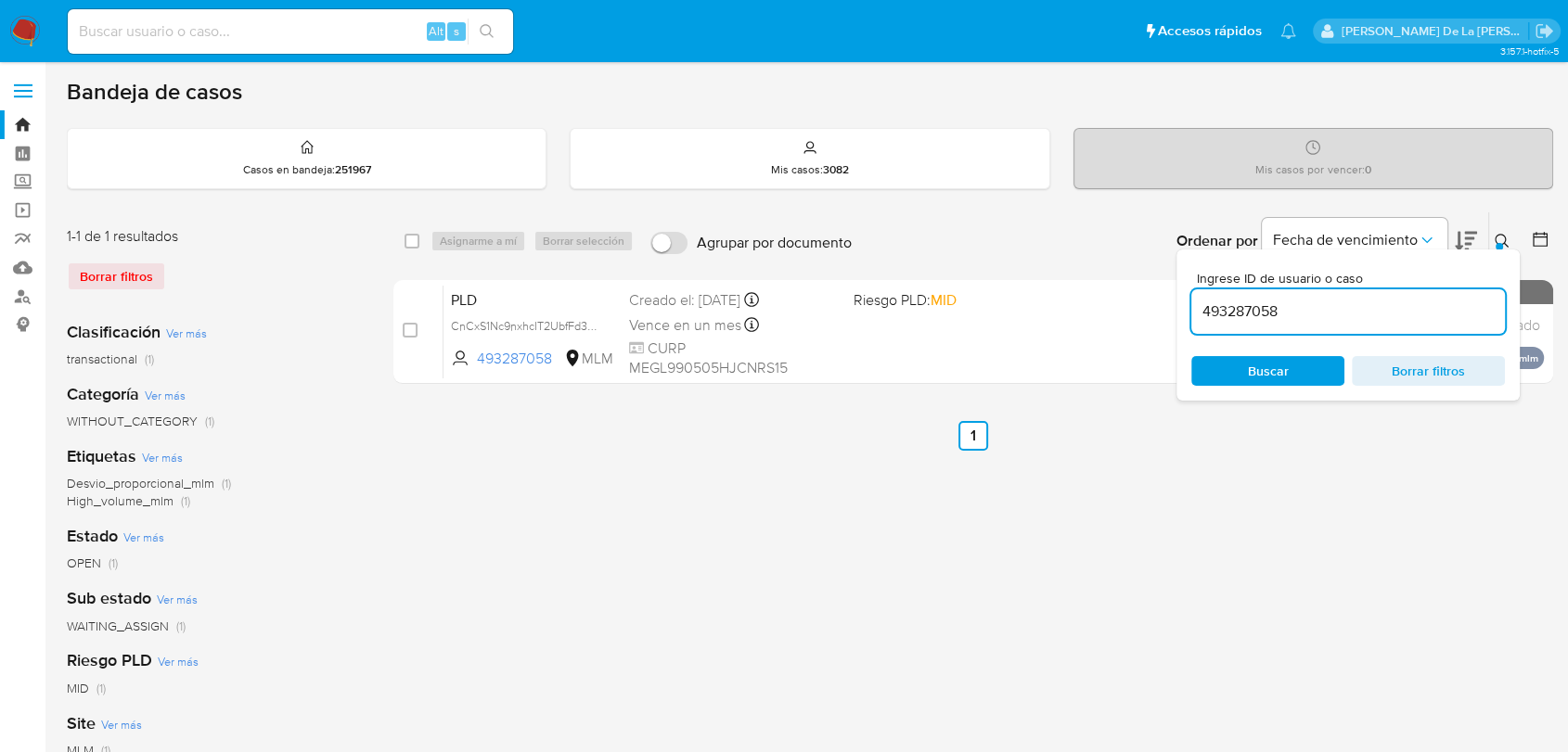
click at [1092, 560] on div "select-all-cases-checkbox Asignarme a mí Borrar selección Agrupar por documento…" at bounding box center [972, 618] width 1160 height 814
click at [1505, 242] on icon at bounding box center [1501, 241] width 15 height 15
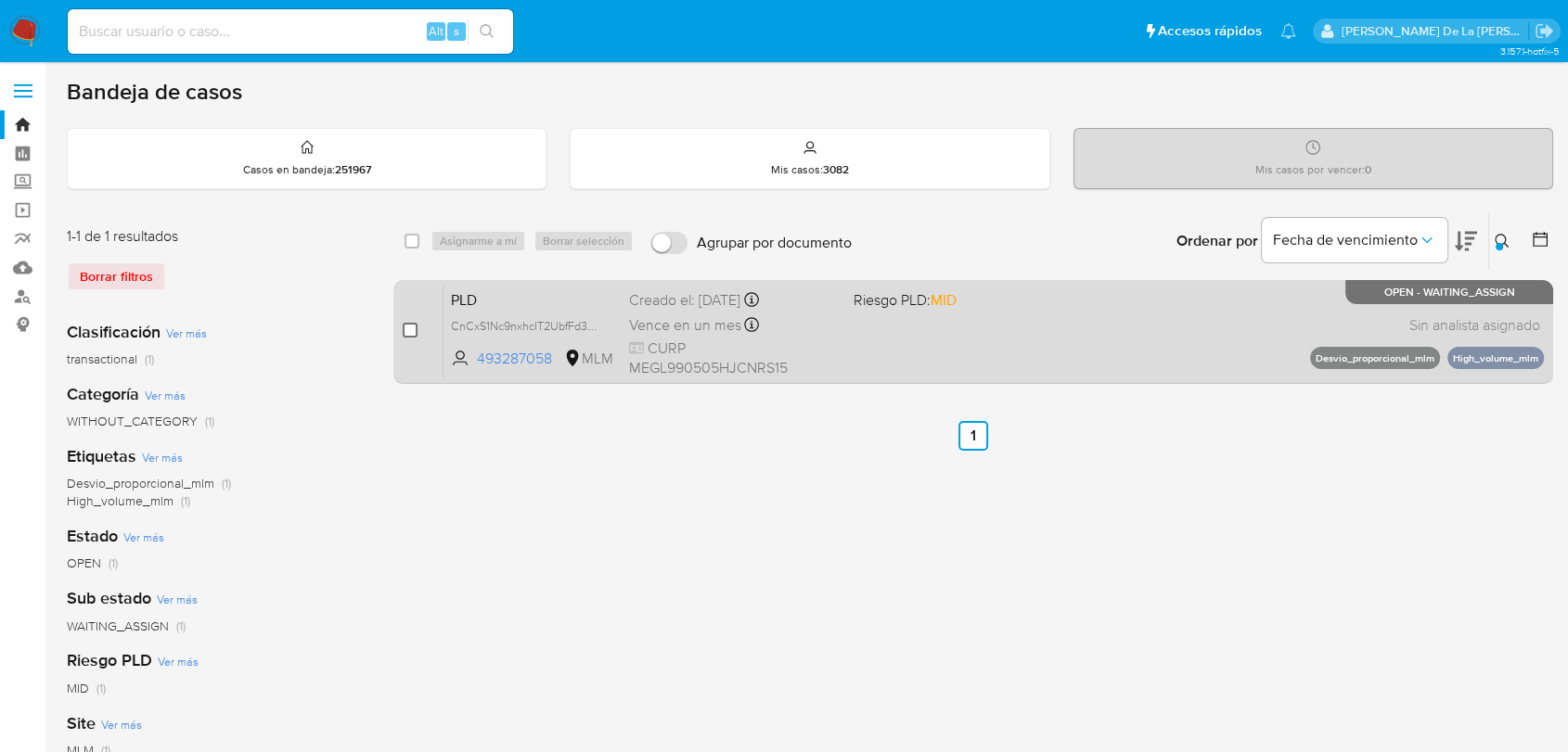
click at [408, 326] on input "checkbox" at bounding box center [409, 330] width 15 height 15
checkbox input "true"
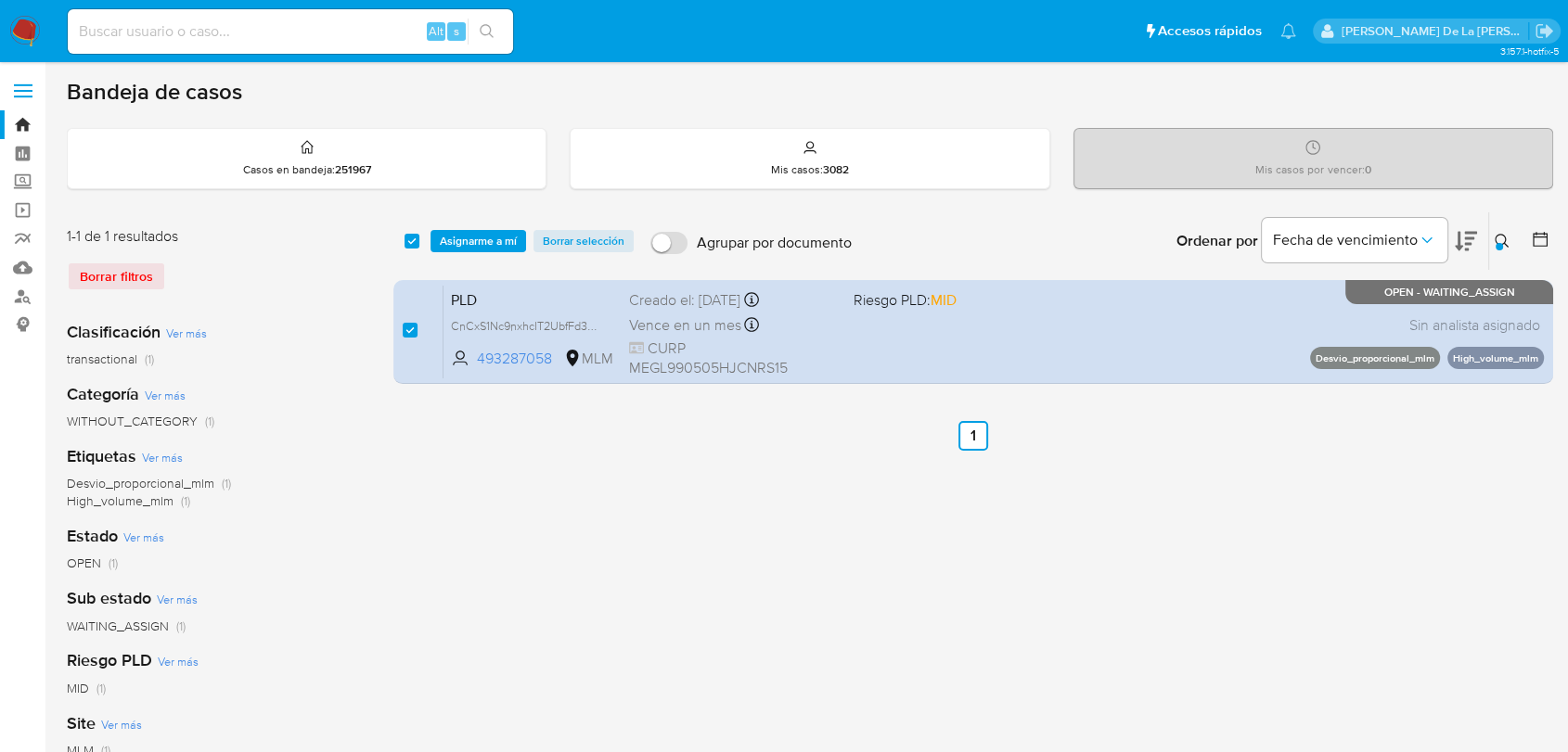
click at [1504, 234] on icon at bounding box center [1501, 241] width 15 height 15
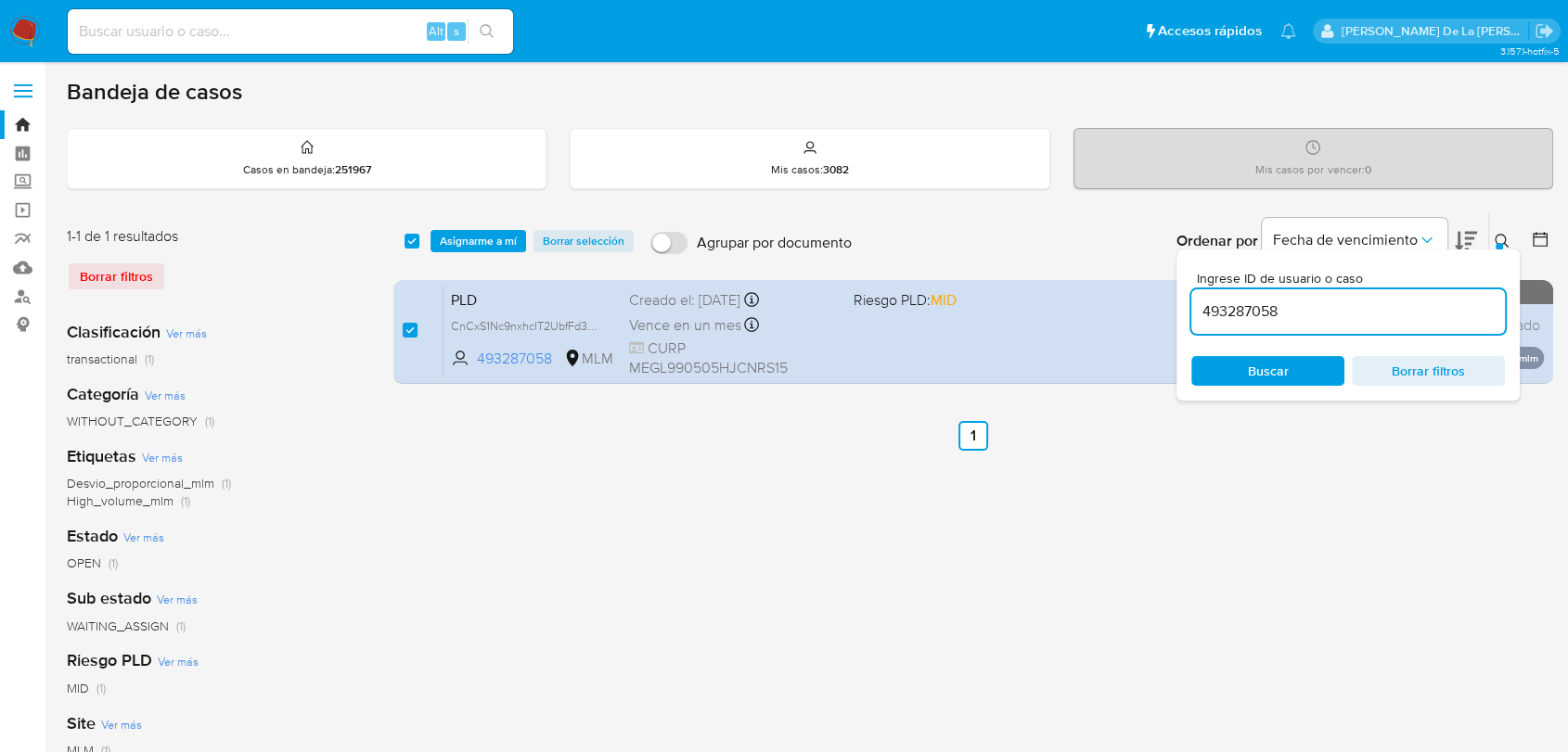
click at [1260, 300] on input "493287058" at bounding box center [1347, 311] width 313 height 24
type input "1236520575"
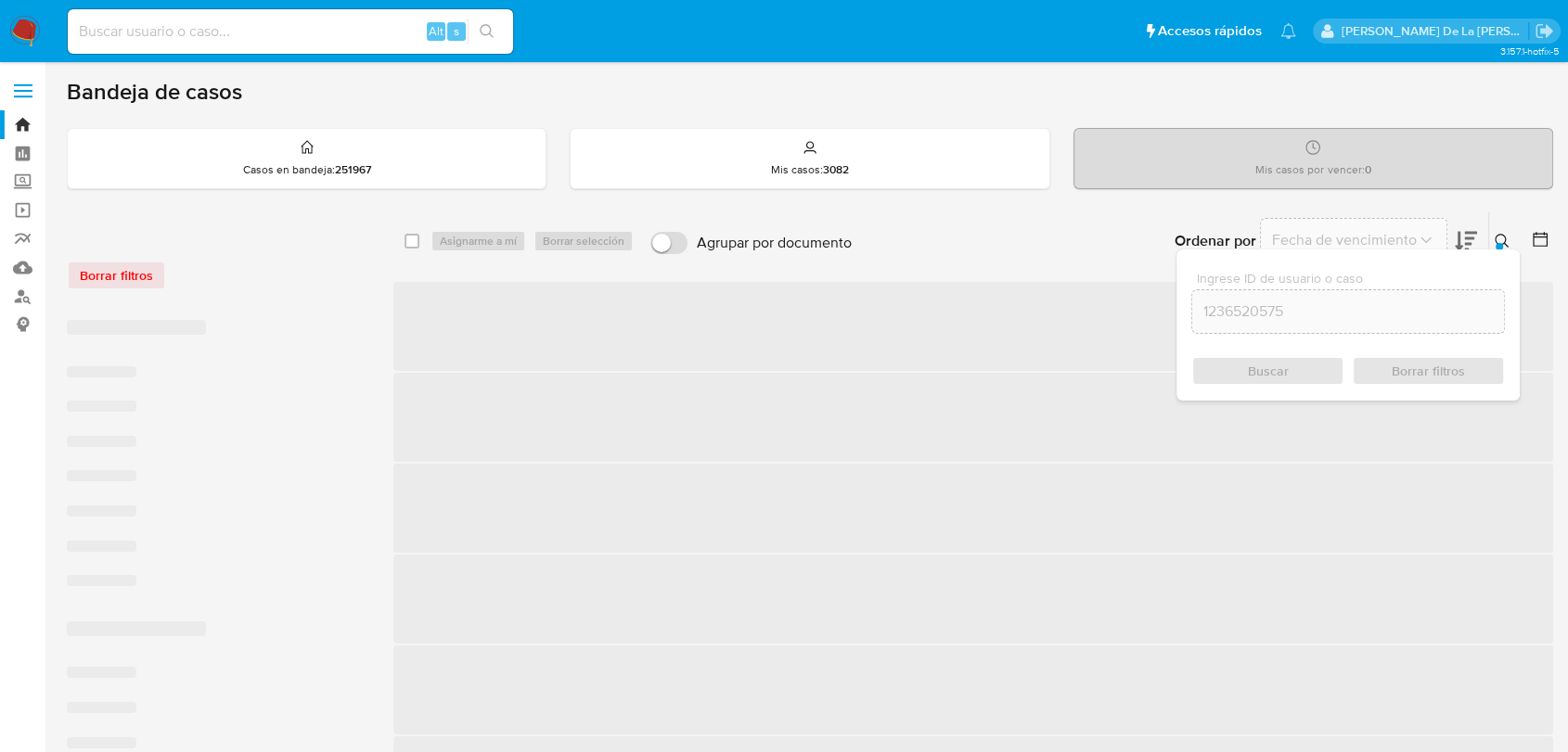
checkbox input "false"
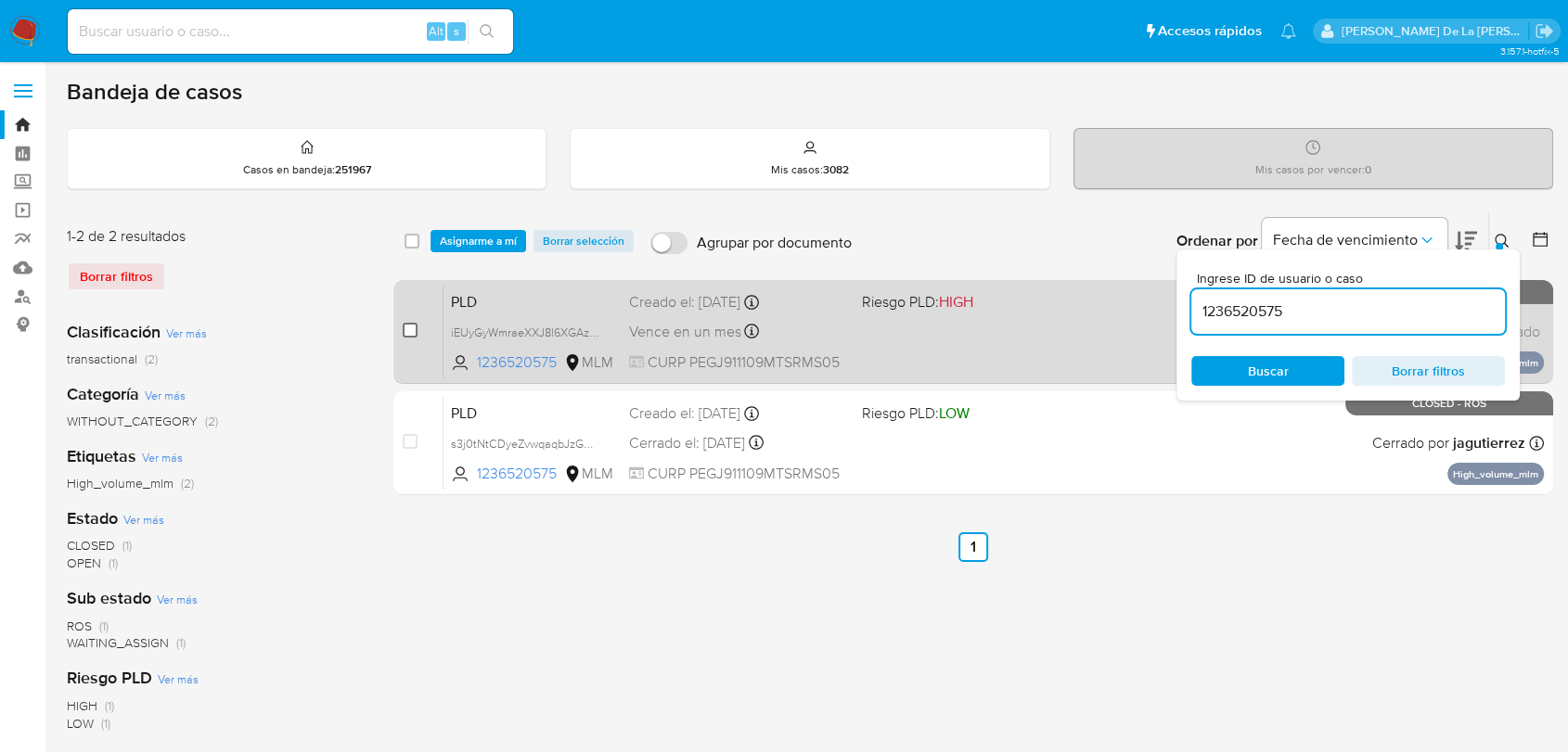
click at [408, 326] on input "checkbox" at bounding box center [409, 330] width 15 height 15
checkbox input "true"
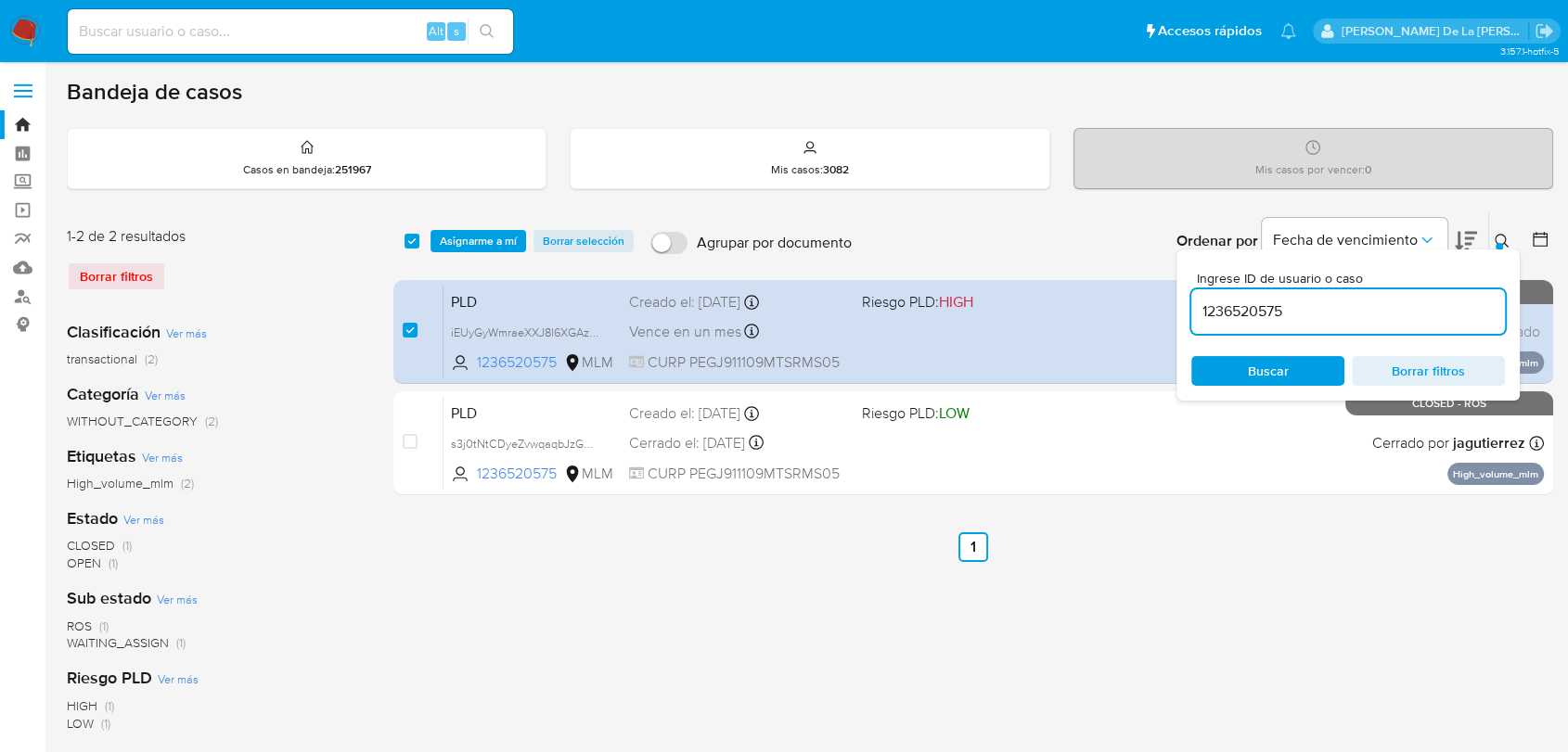
click at [1198, 307] on input "1236520575" at bounding box center [1347, 311] width 313 height 24
type input "1770941609"
checkbox input "false"
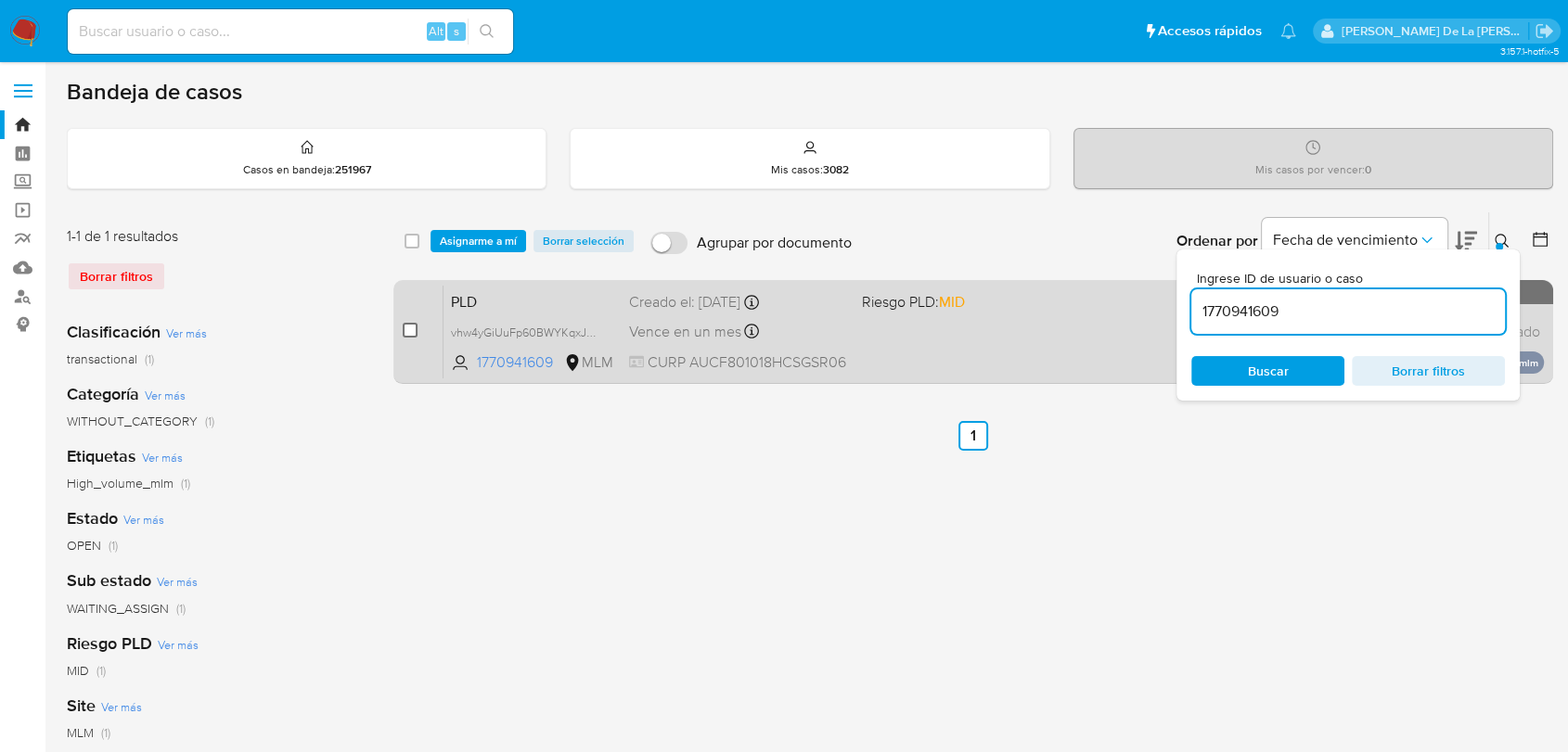
click at [408, 332] on input "checkbox" at bounding box center [409, 330] width 15 height 15
checkbox input "true"
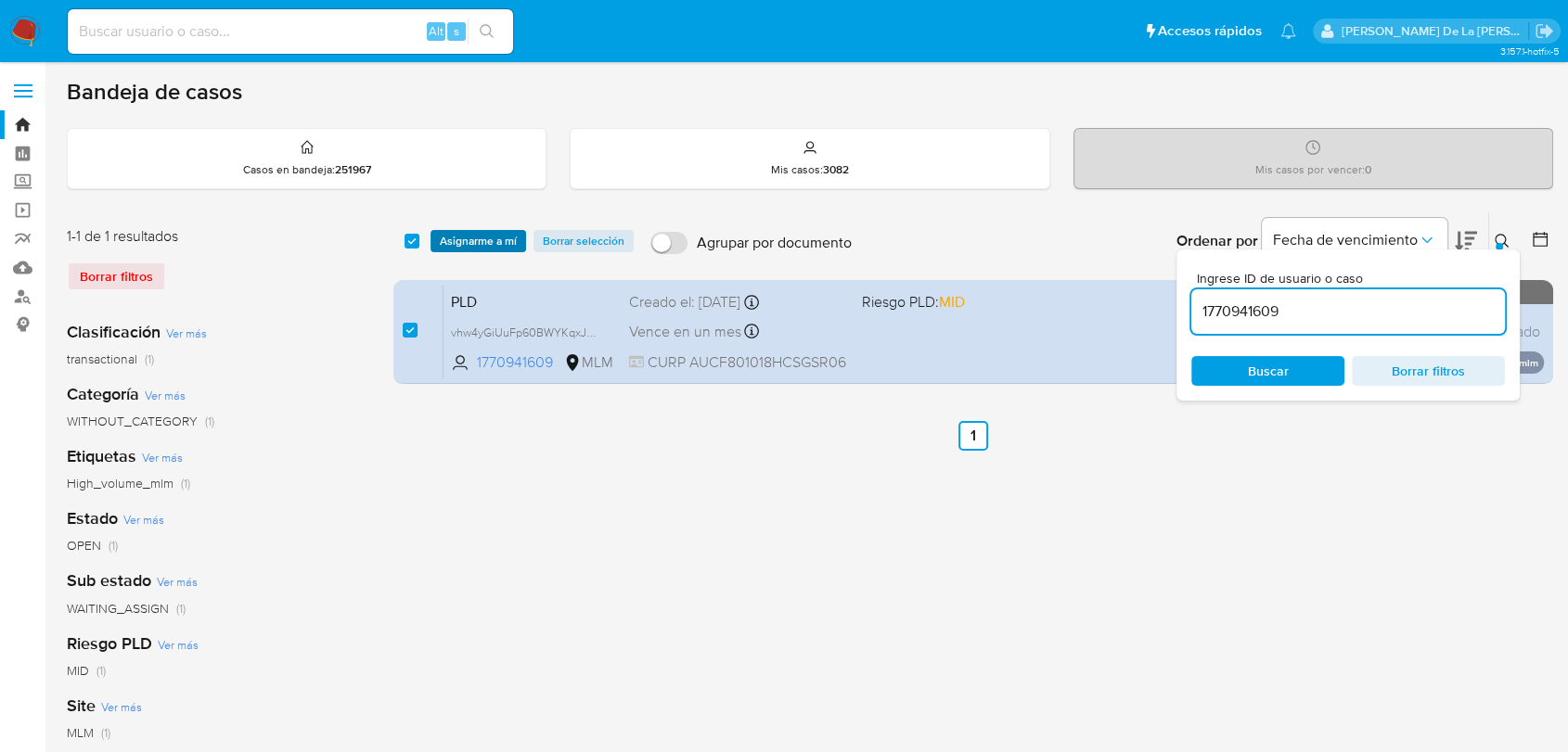
click at [481, 232] on span "Asignarme a mí" at bounding box center [477, 241] width 77 height 18
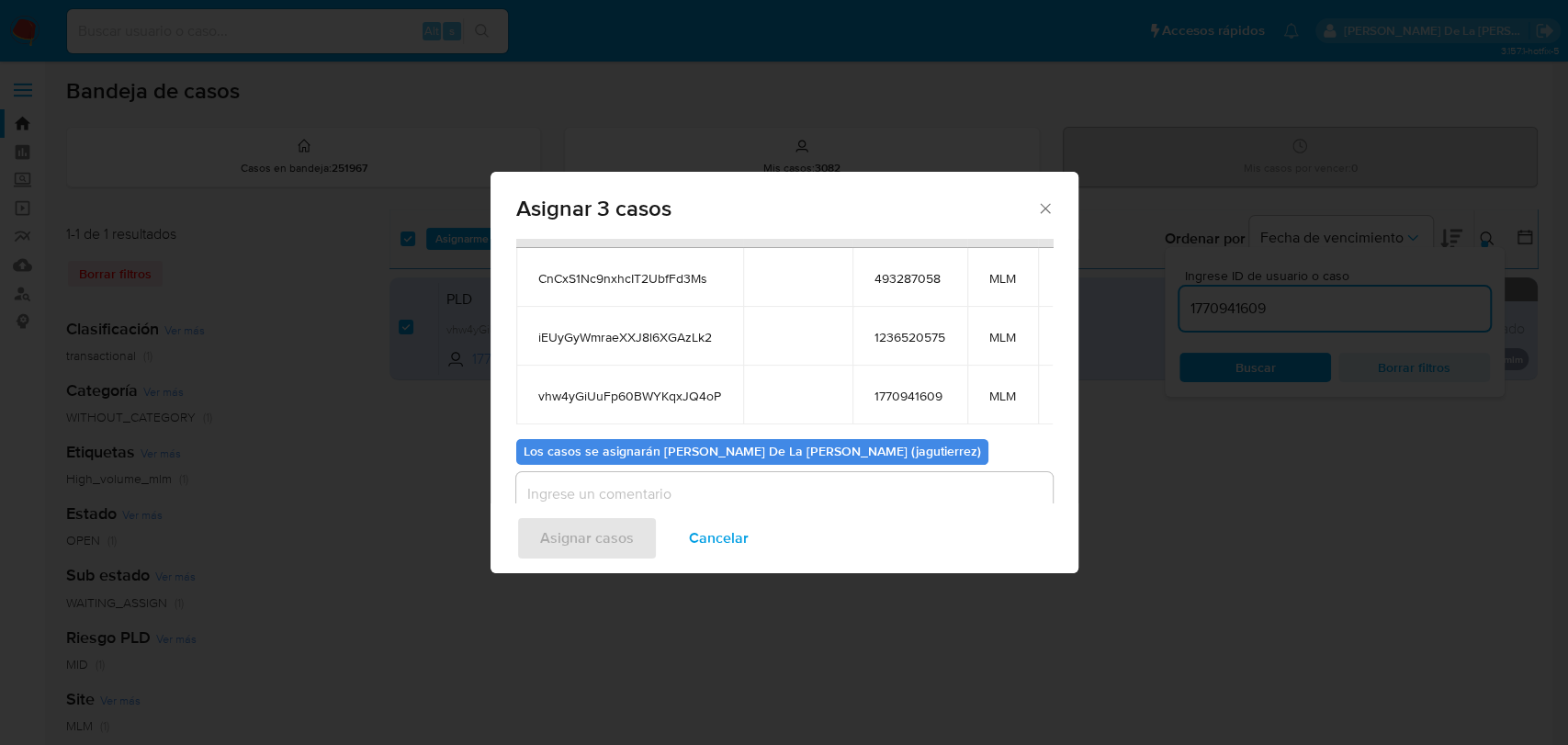
scroll to position [162, 0]
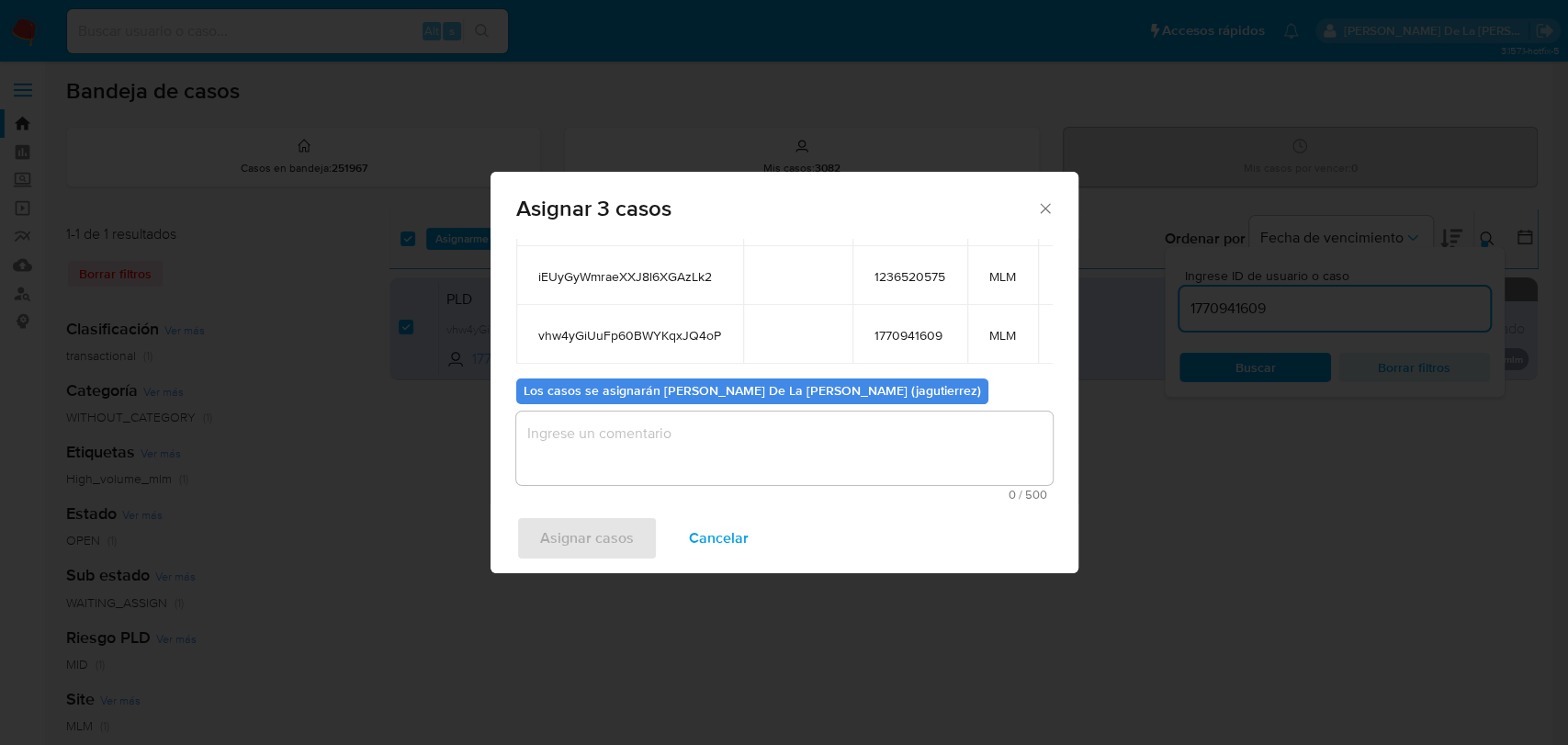
click at [578, 458] on textarea "assign-modal" at bounding box center [784, 448] width 536 height 73
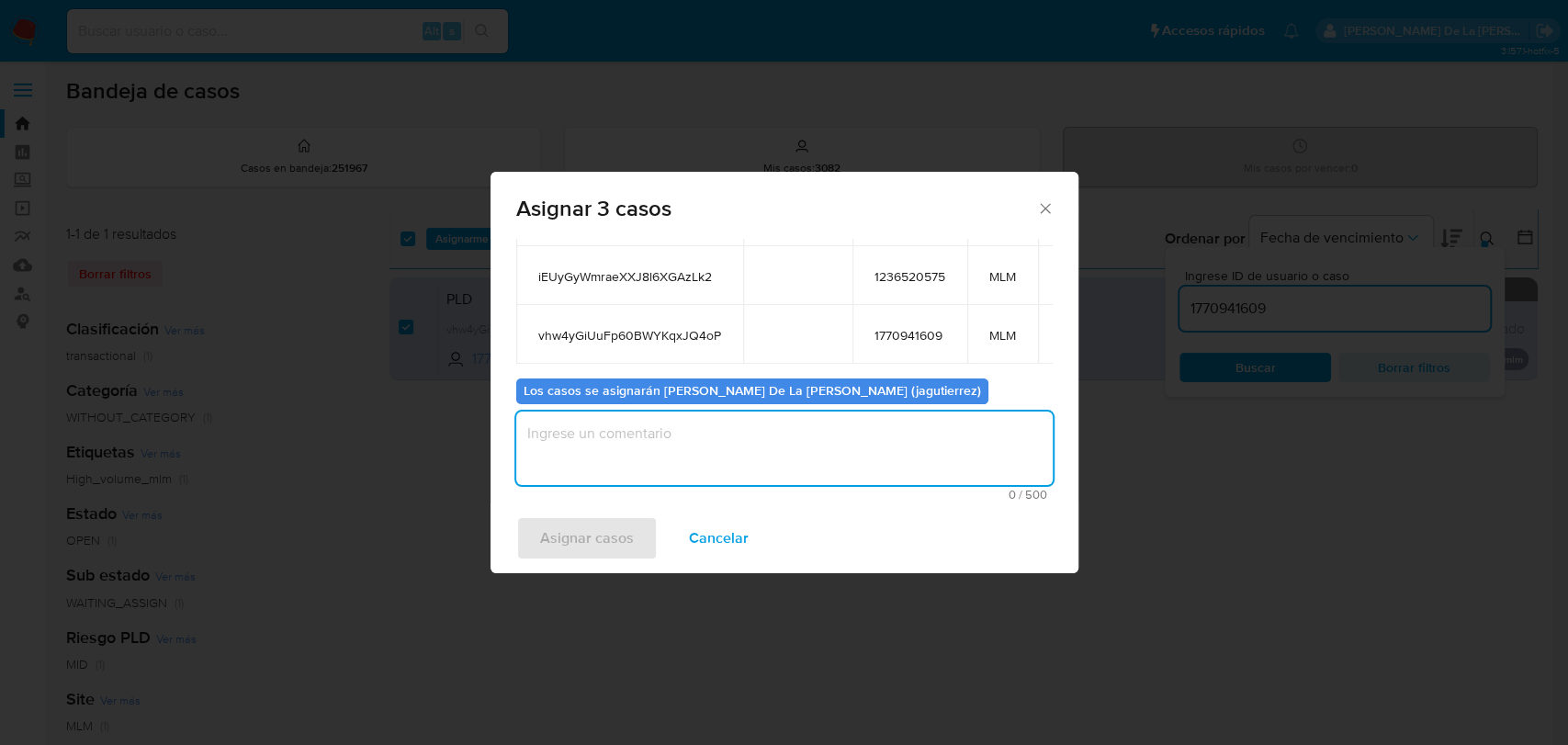
type textarea "k"
type textarea "jg"
click at [596, 553] on span "Asignar casos" at bounding box center [587, 538] width 94 height 40
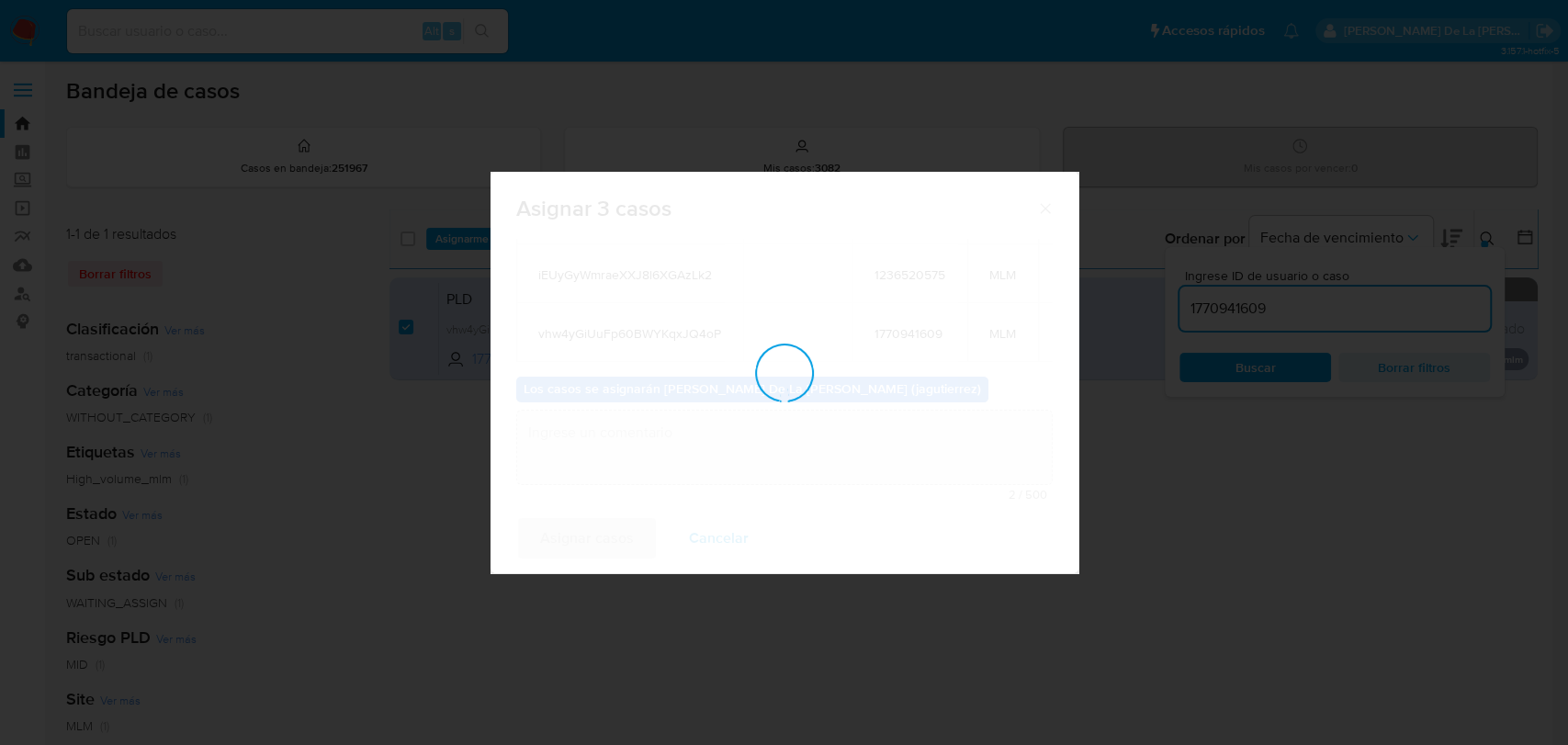
checkbox input "false"
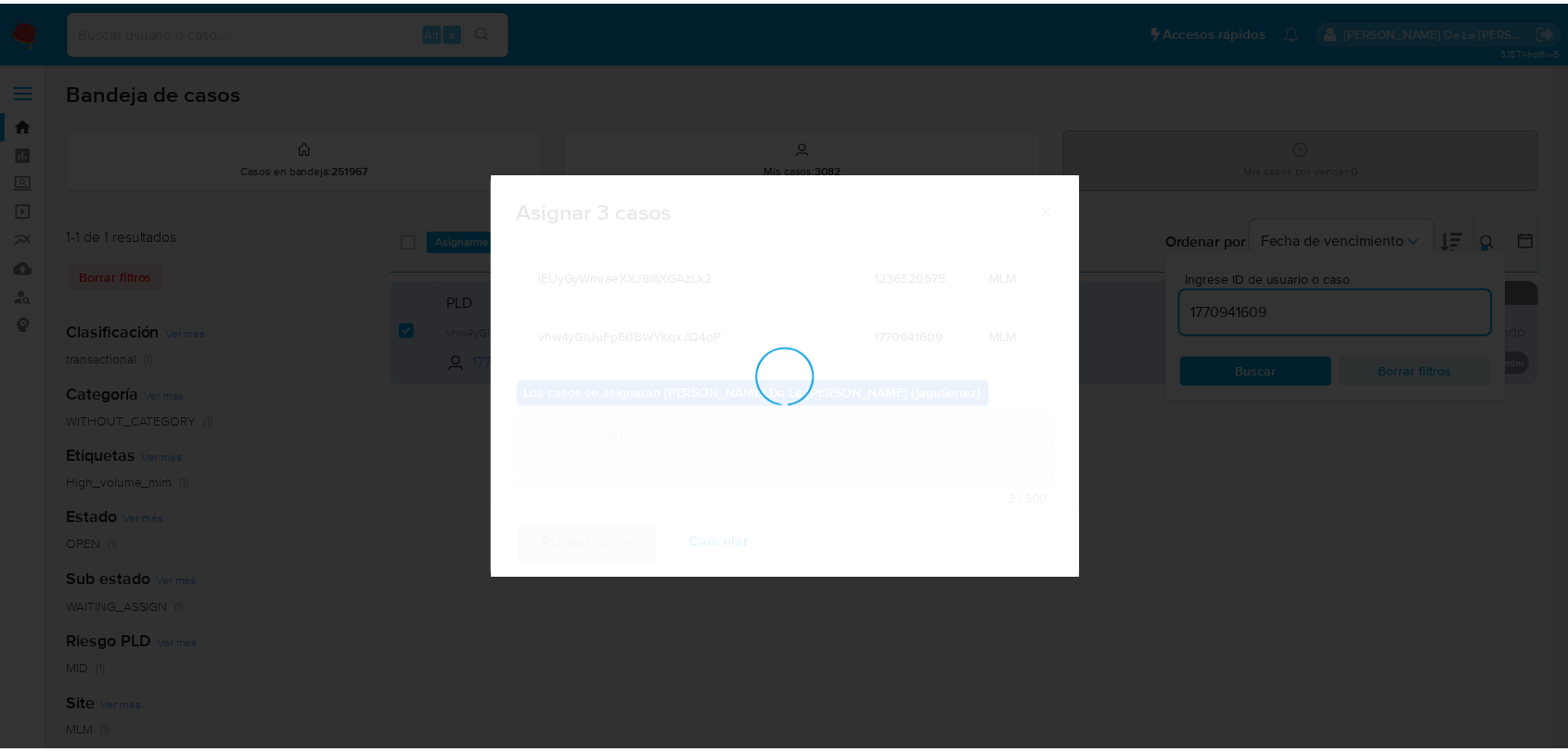
scroll to position [112, 0]
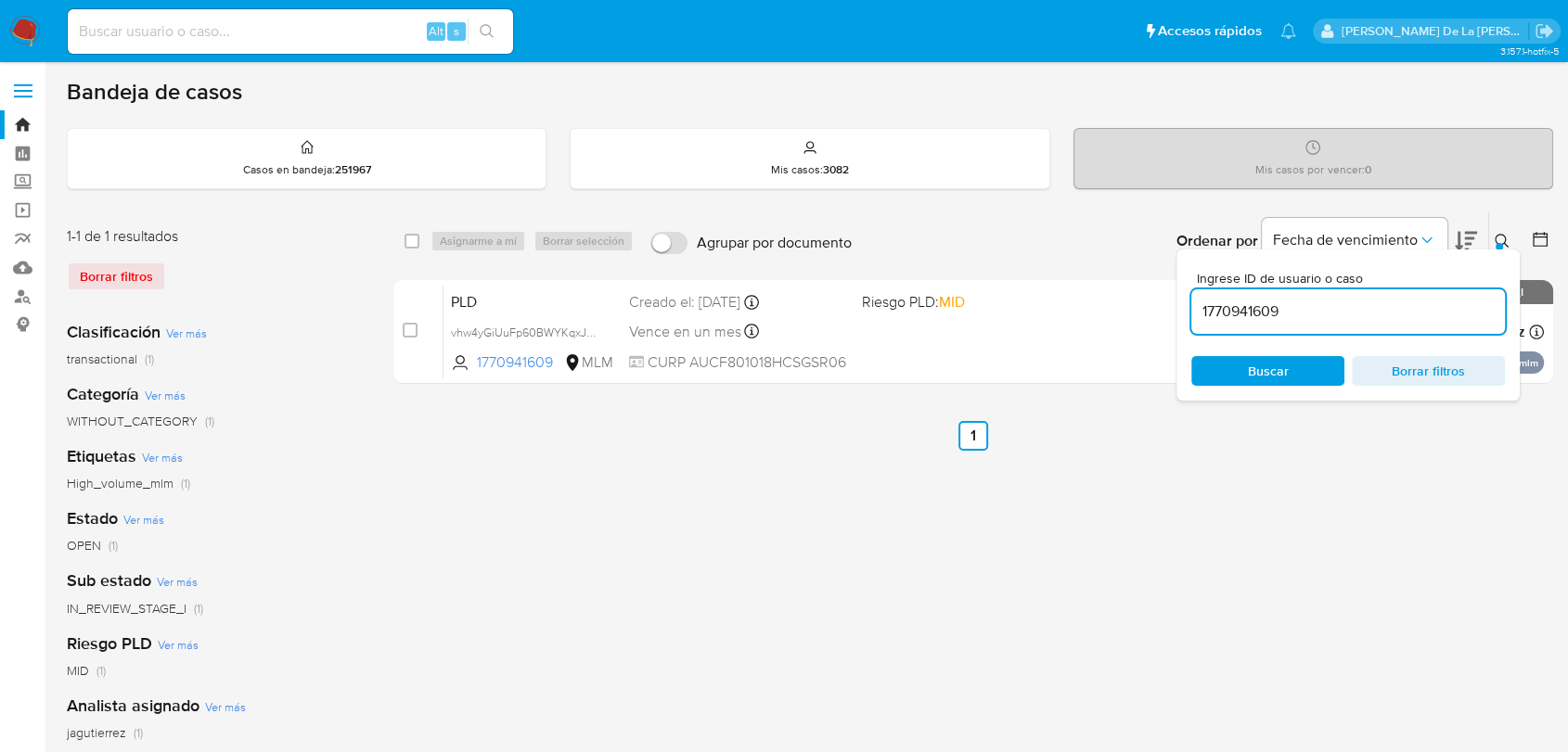
click at [6, 32] on nav "Pausado Ver notificaciones Alt s Accesos rápidos Presiona las siguientes teclas…" at bounding box center [784, 31] width 1568 height 62
click at [28, 24] on img at bounding box center [25, 31] width 32 height 32
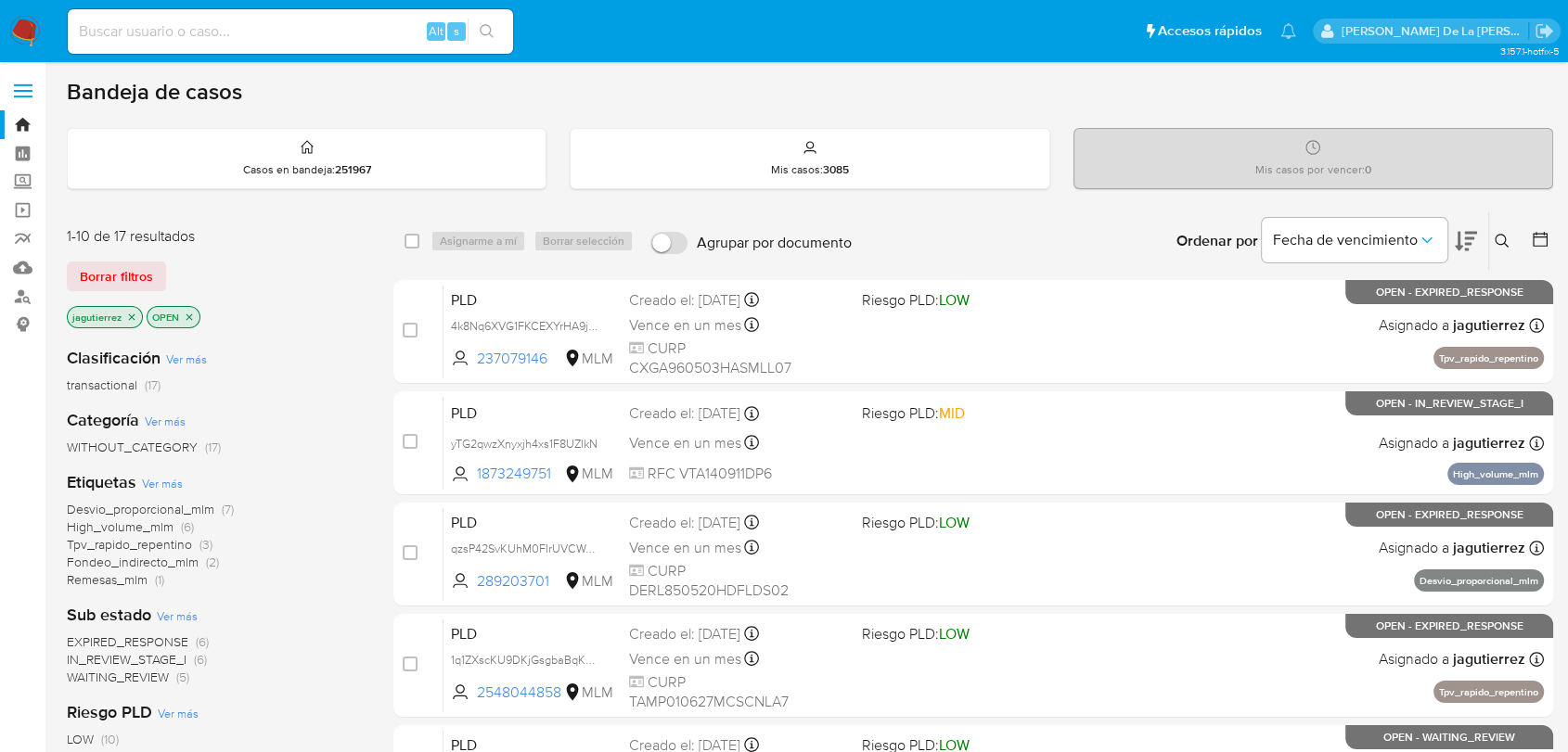
click at [122, 518] on span "High_volume_mlm" at bounding box center [120, 526] width 107 height 18
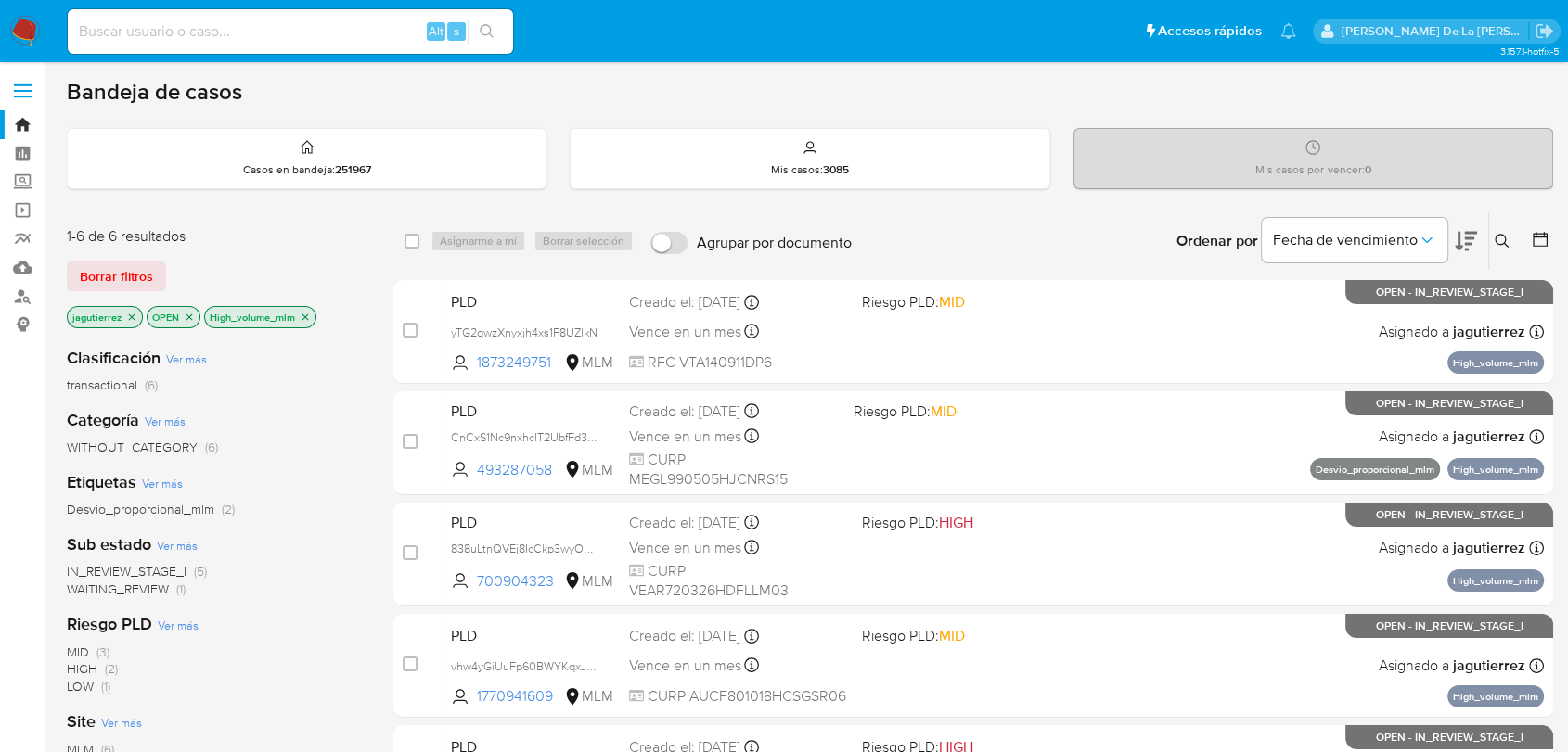
click at [134, 568] on span "IN_REVIEW_STAGE_I" at bounding box center [126, 571] width 119 height 18
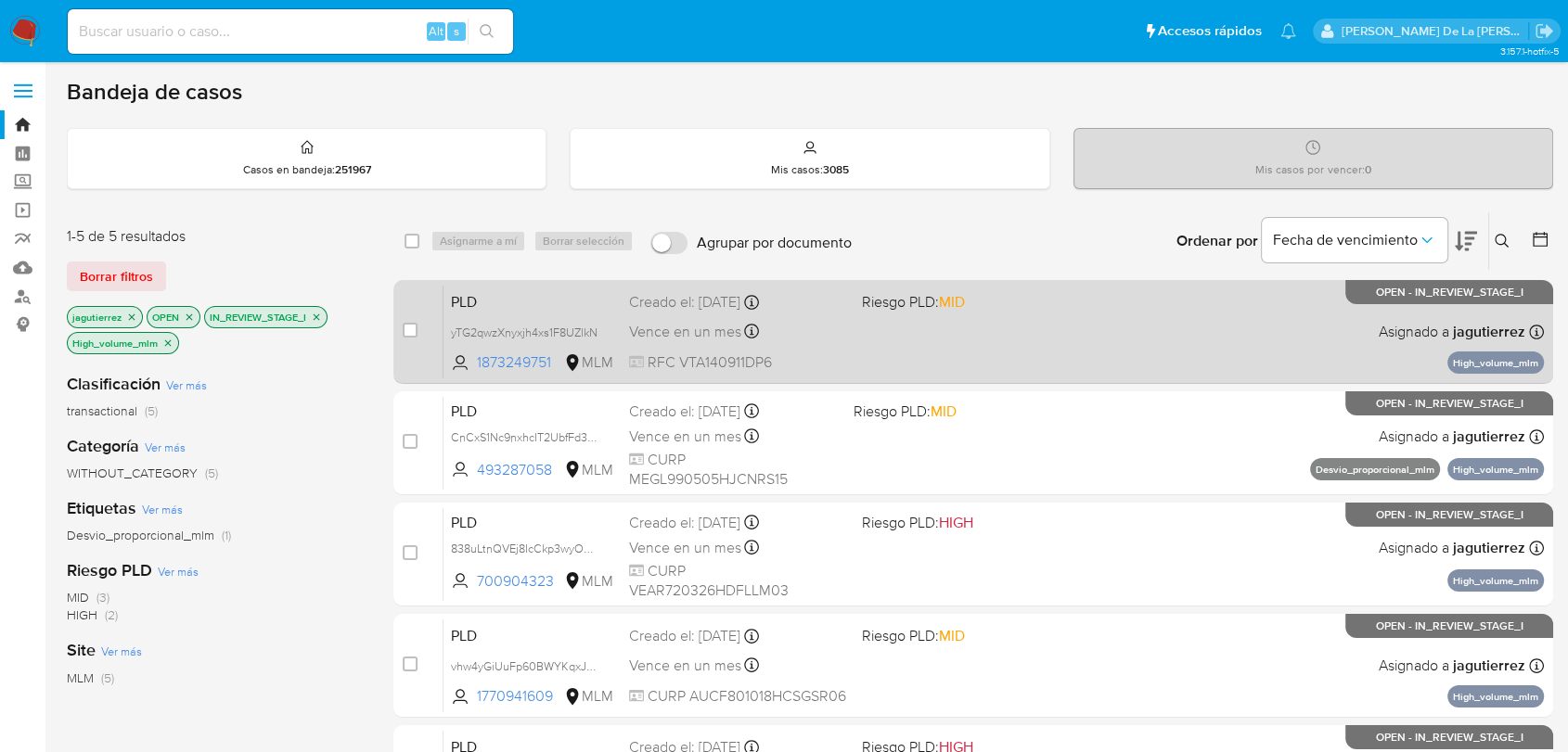
scroll to position [103, 0]
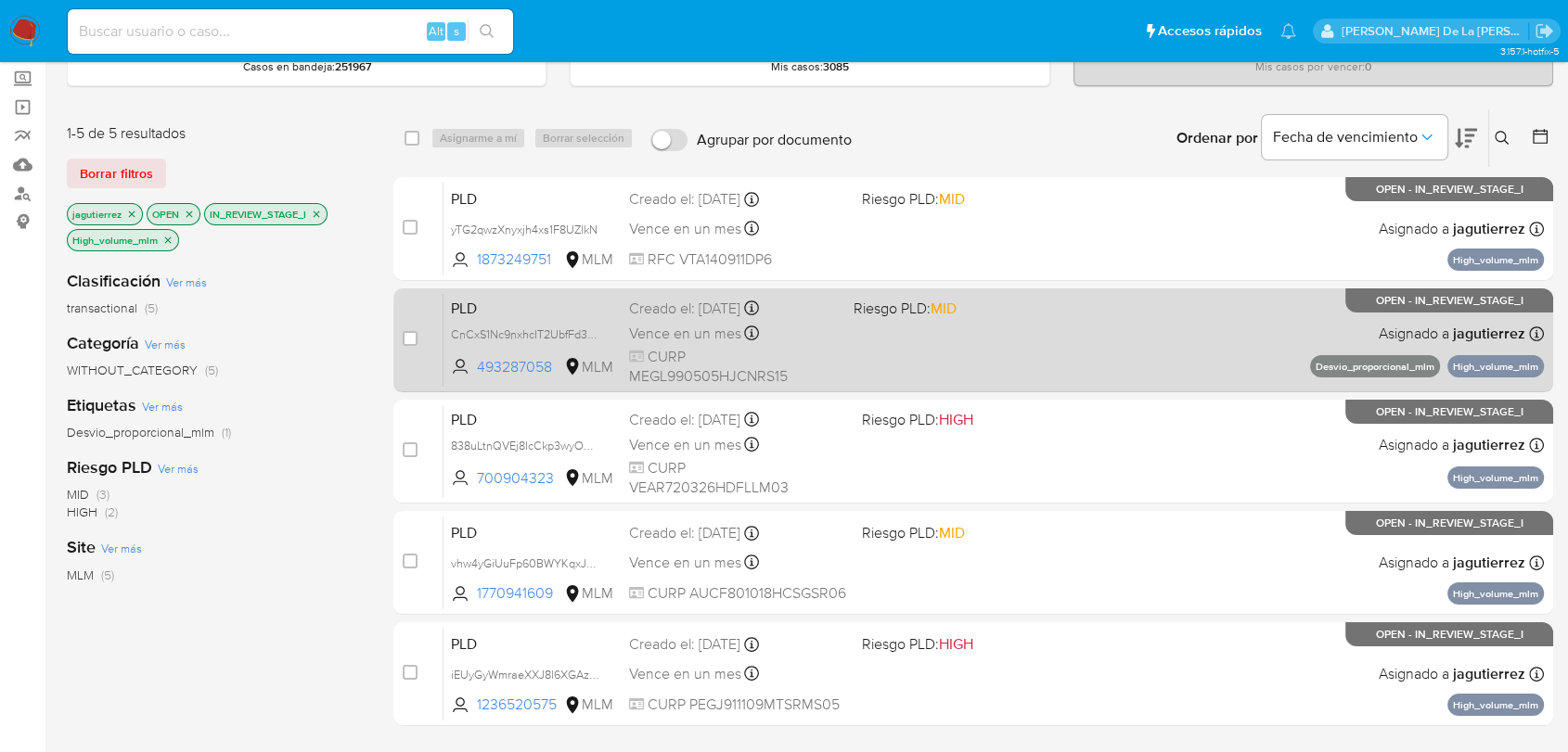
click at [797, 368] on span "CURP MEGL990505HJCNRS15" at bounding box center [734, 367] width 210 height 40
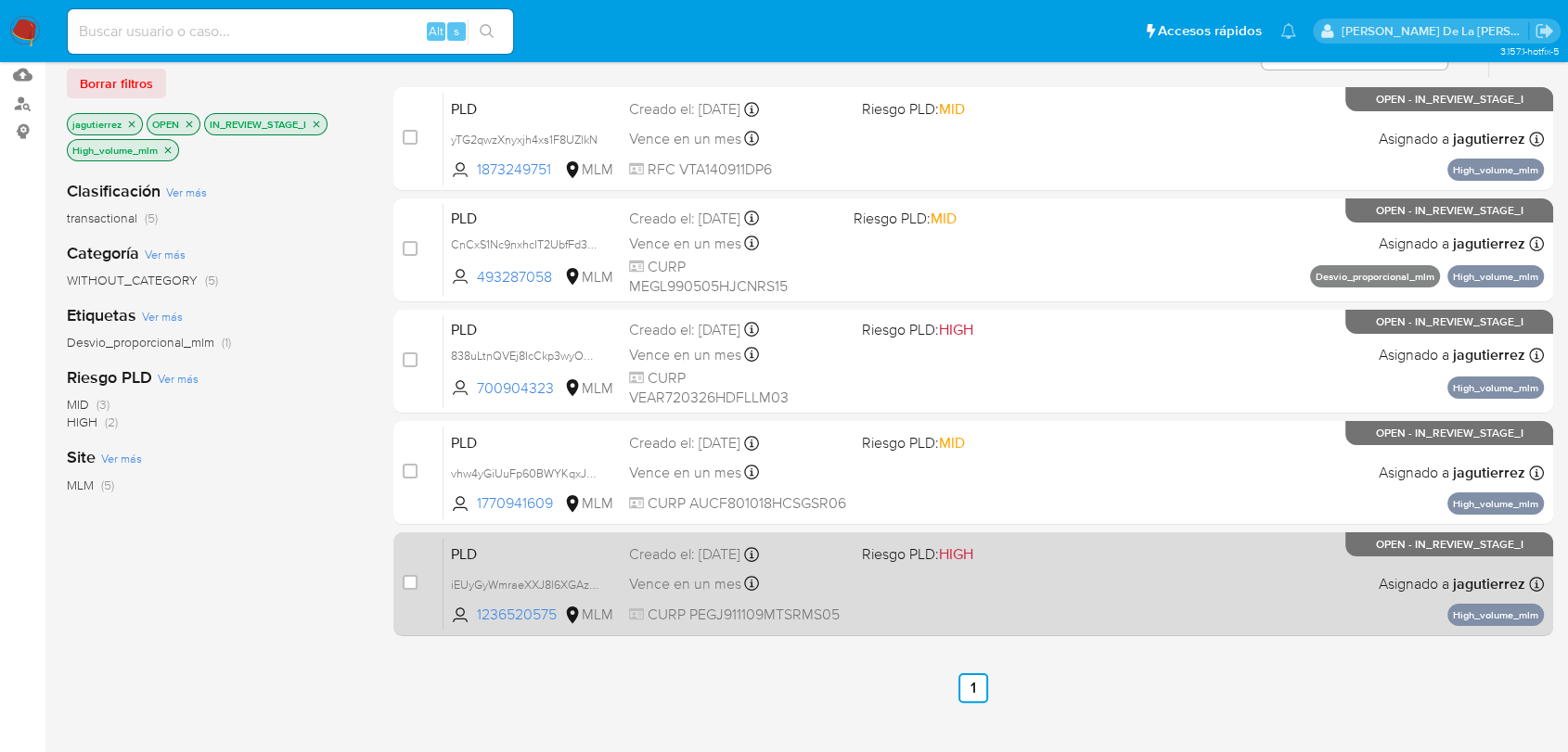
scroll to position [206, 0]
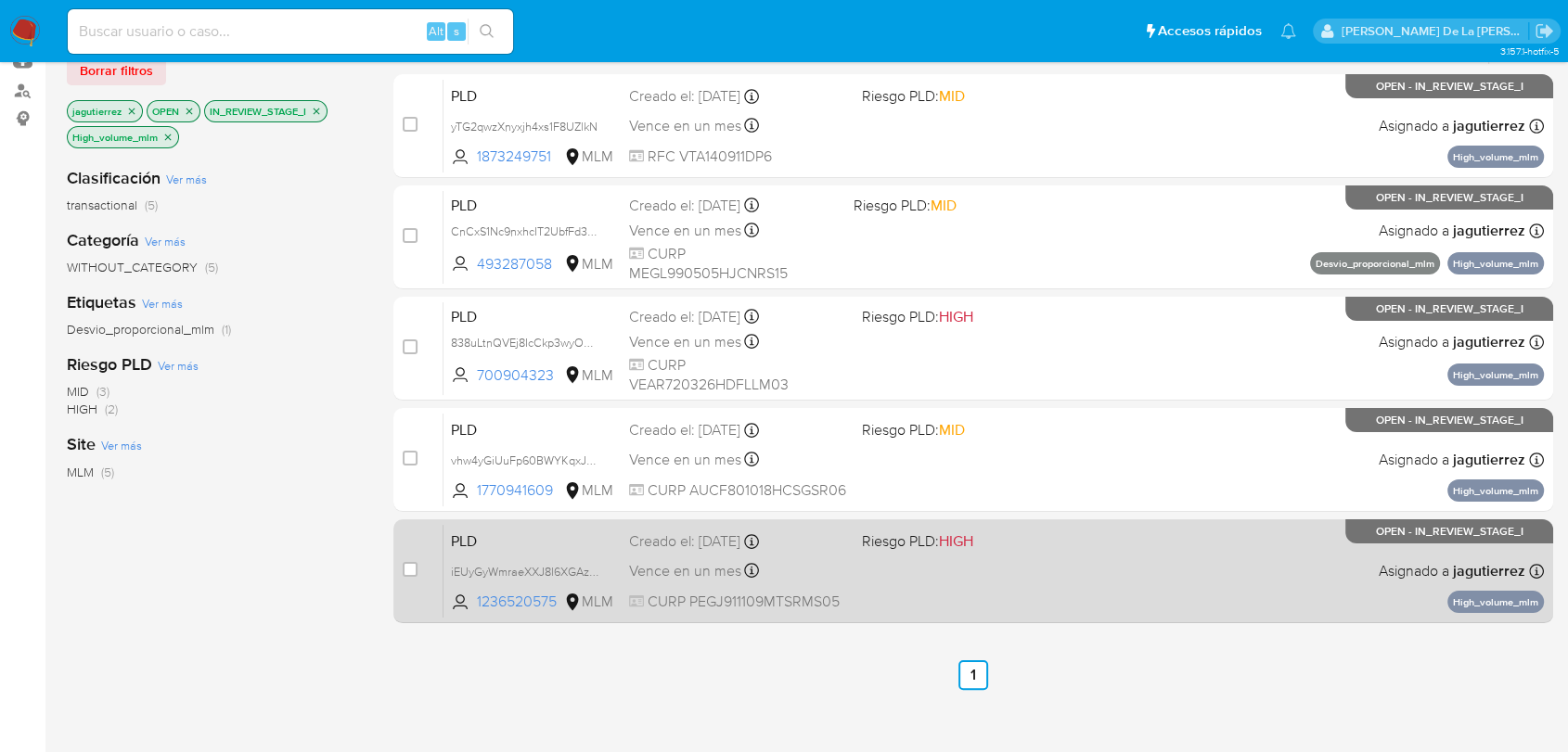
click at [771, 565] on div "Vence en un mes Vence el [DATE] 02:06:45" at bounding box center [737, 571] width 217 height 25
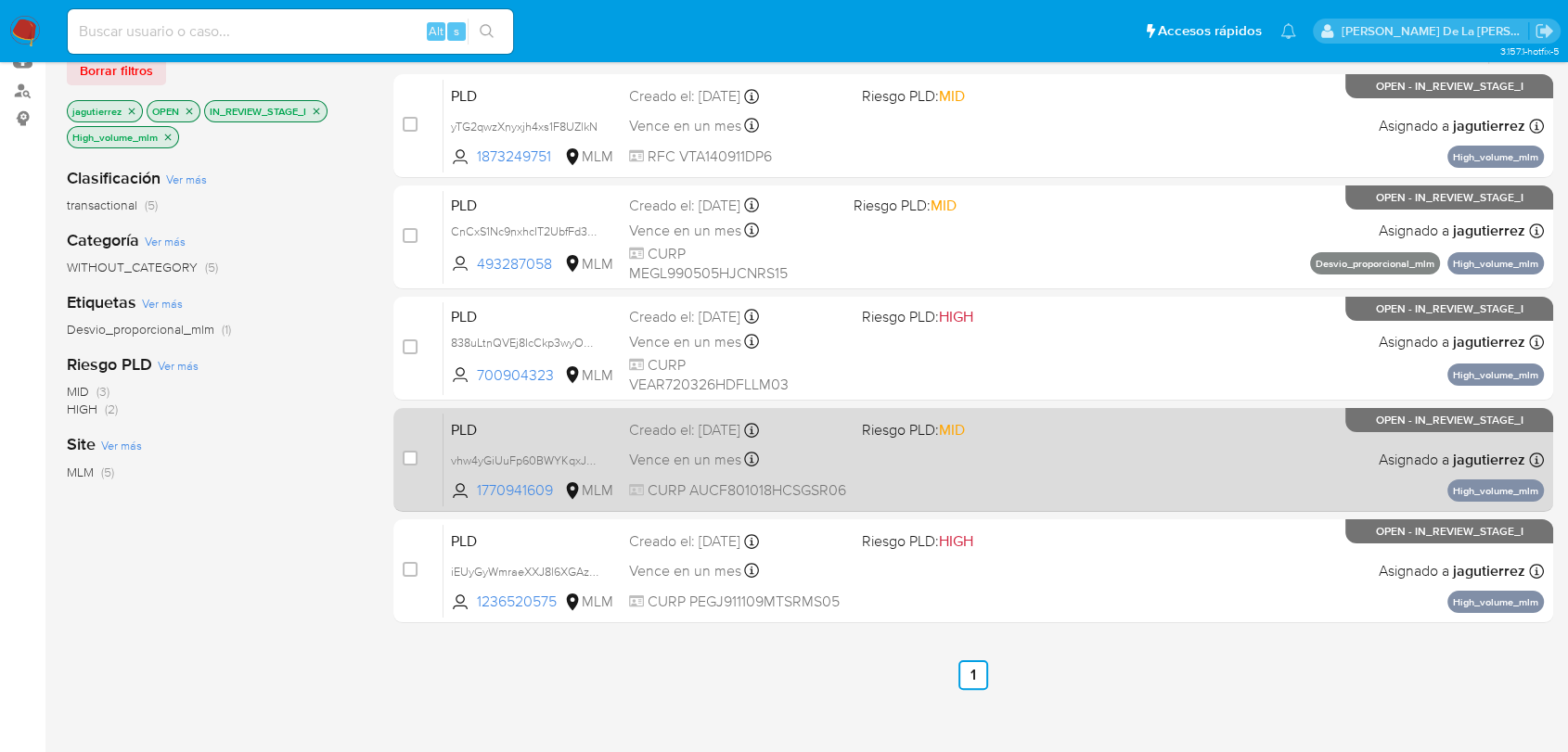
click at [912, 468] on div "PLD vhw4yGiUuFp60BWYKqxJQ4oP 1770941609 MLM Riesgo PLD: MID Creado el: [DATE] C…" at bounding box center [994, 459] width 1100 height 94
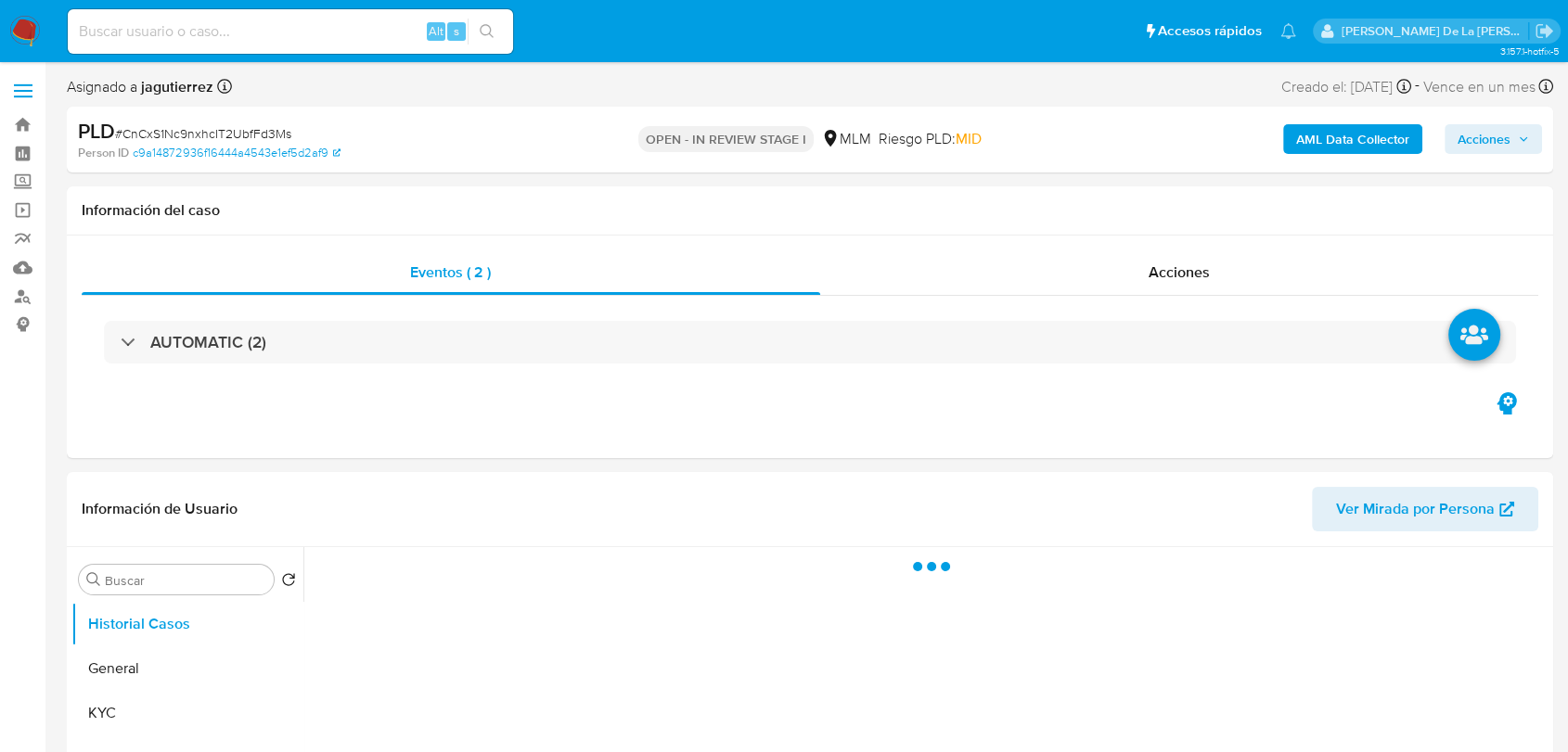
select select "10"
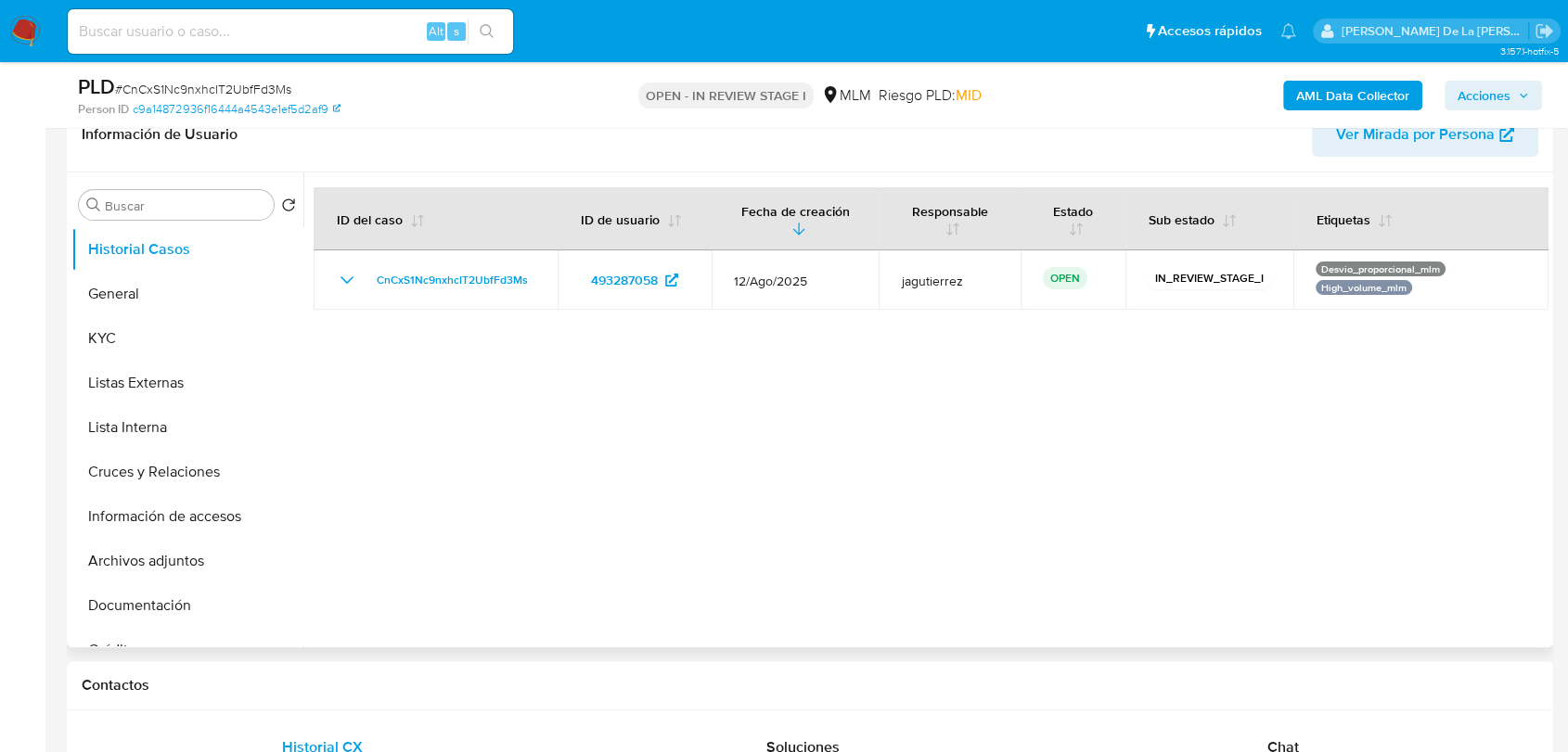
scroll to position [721, 0]
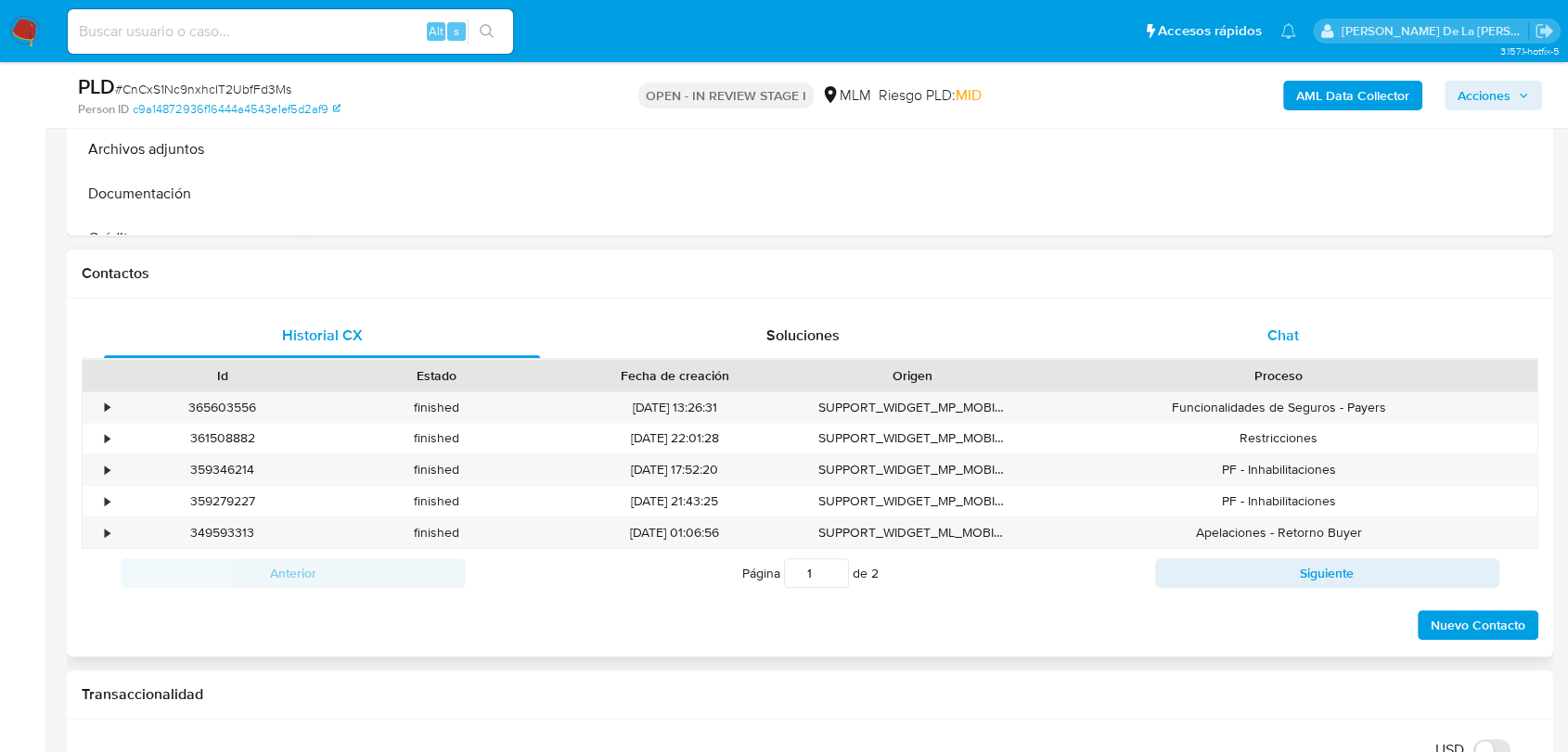
click at [1289, 325] on span "Chat" at bounding box center [1283, 336] width 32 height 21
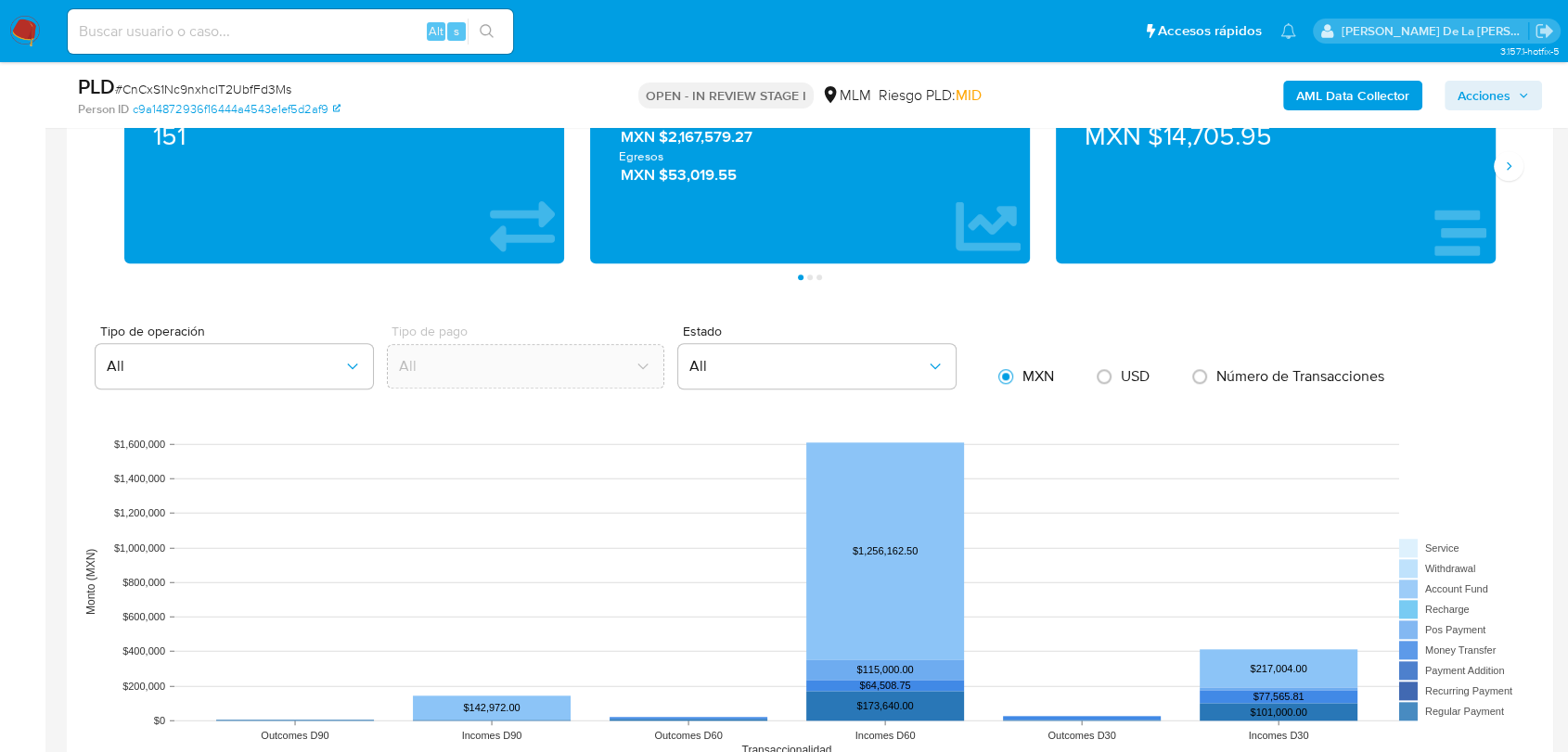
scroll to position [2267, 0]
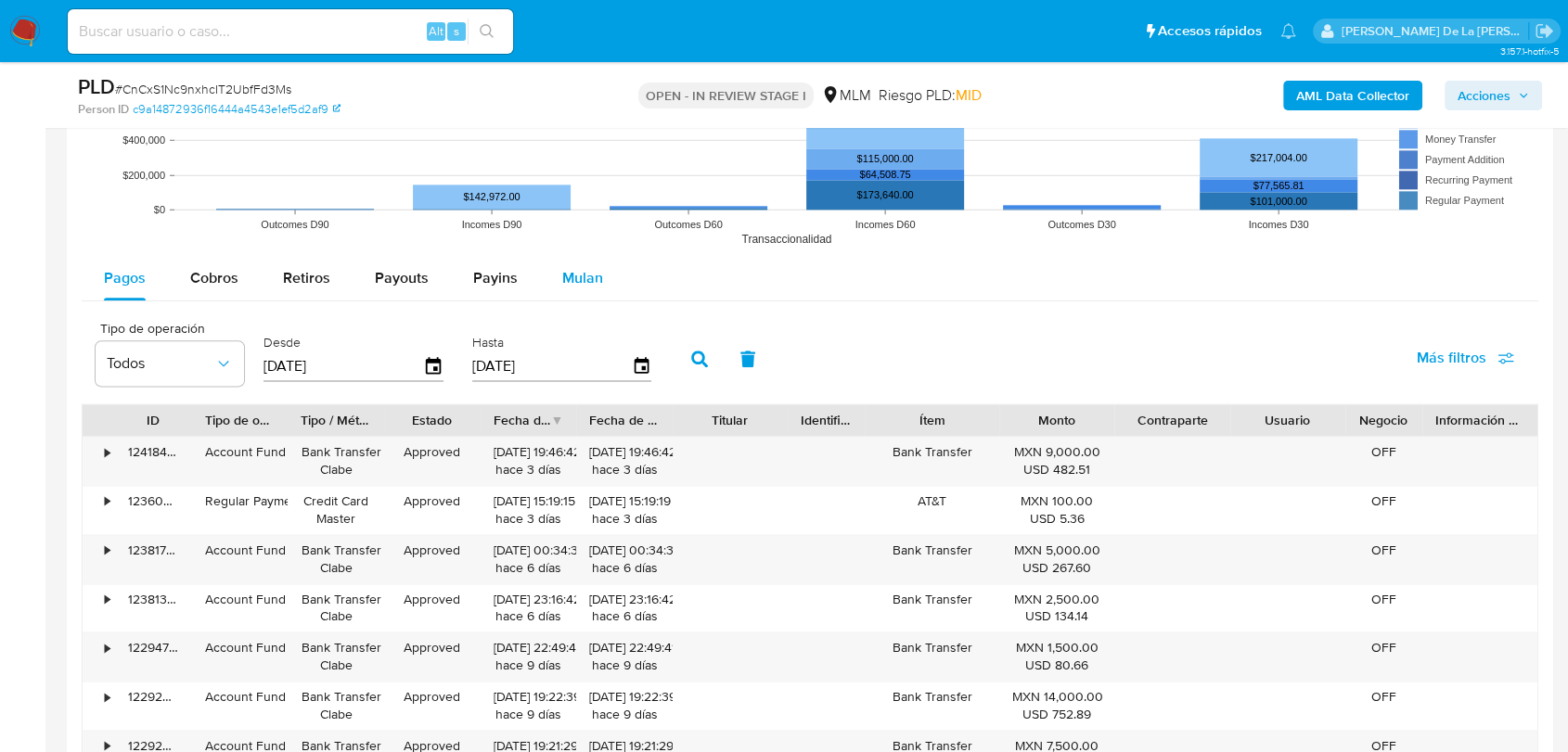
click at [562, 263] on div "Mulan" at bounding box center [582, 278] width 41 height 45
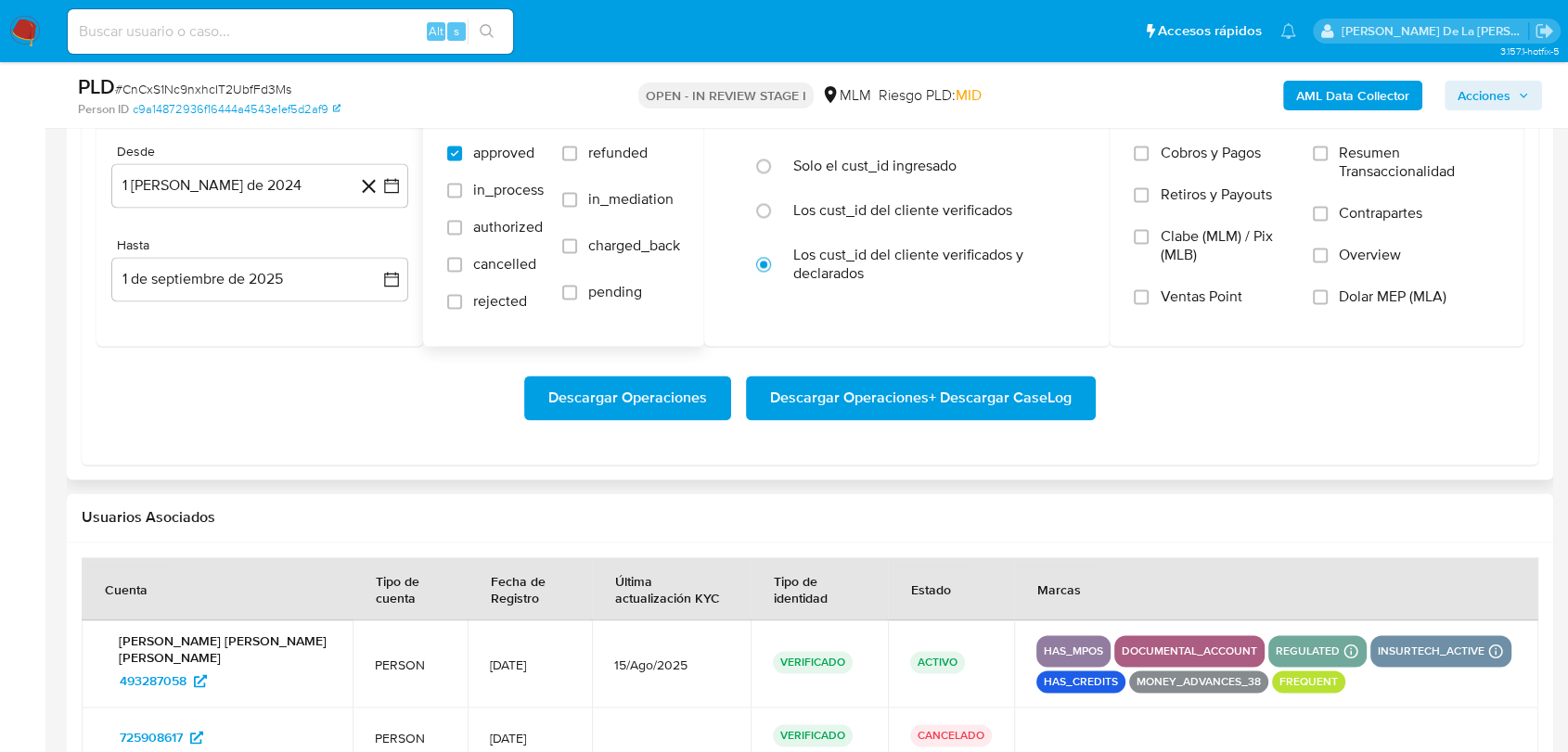
scroll to position [2370, 0]
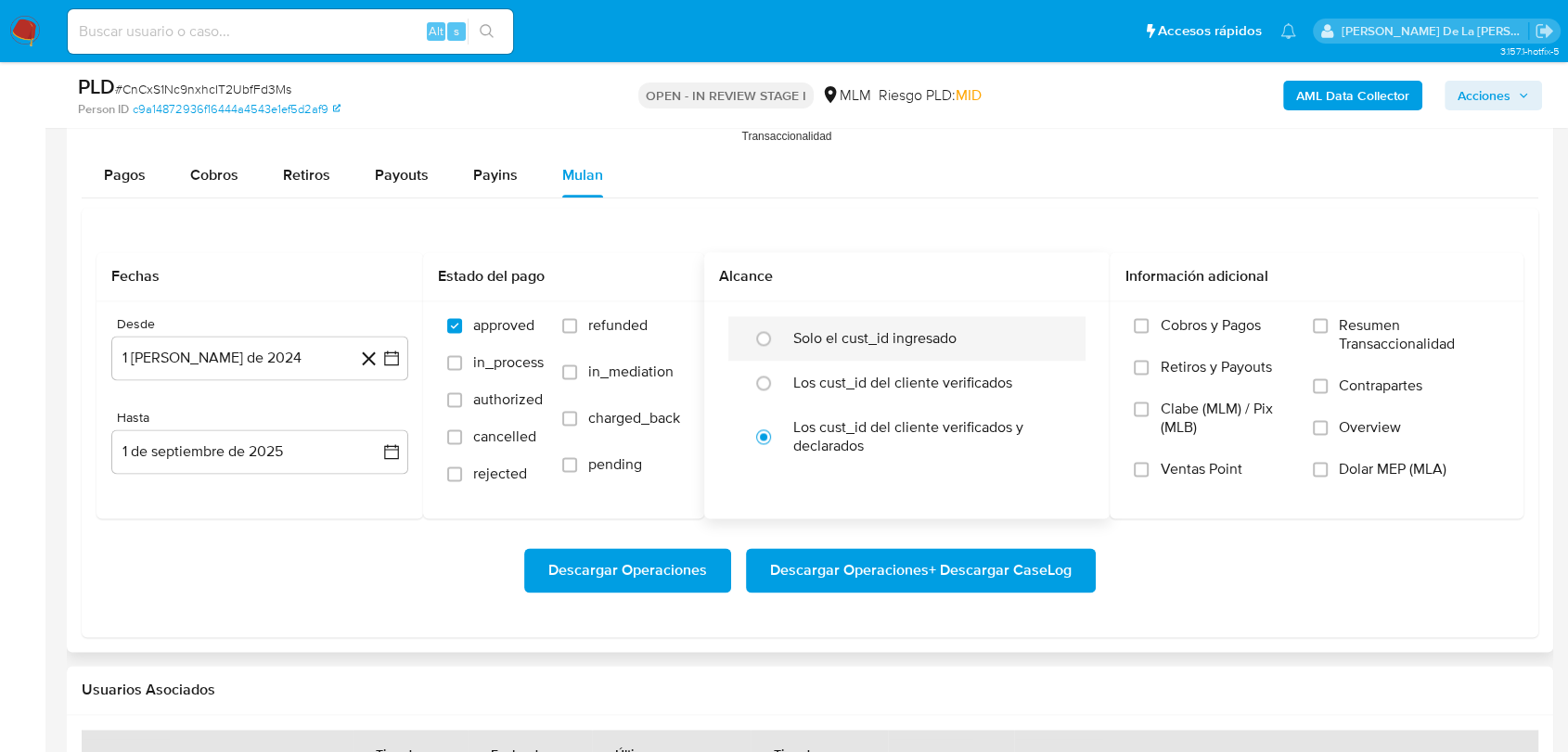
click at [847, 339] on label "Solo el cust_id ingresado" at bounding box center [874, 338] width 163 height 18
click at [778, 339] on input "radio" at bounding box center [763, 339] width 30 height 30
radio input "true"
click at [402, 350] on button "1 [PERSON_NAME] de 2024" at bounding box center [260, 358] width 297 height 45
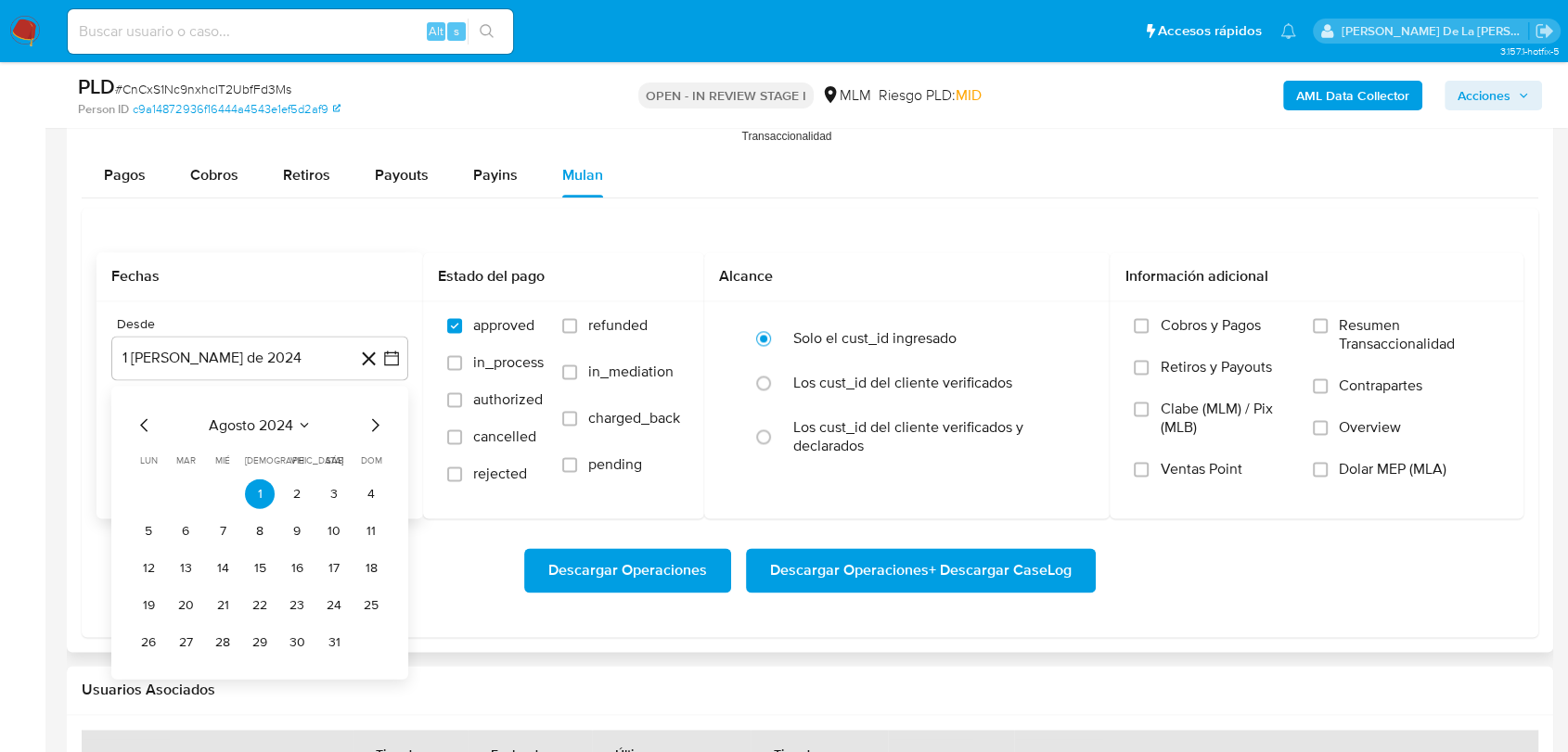
click at [378, 415] on icon "Mes siguiente" at bounding box center [375, 424] width 22 height 22
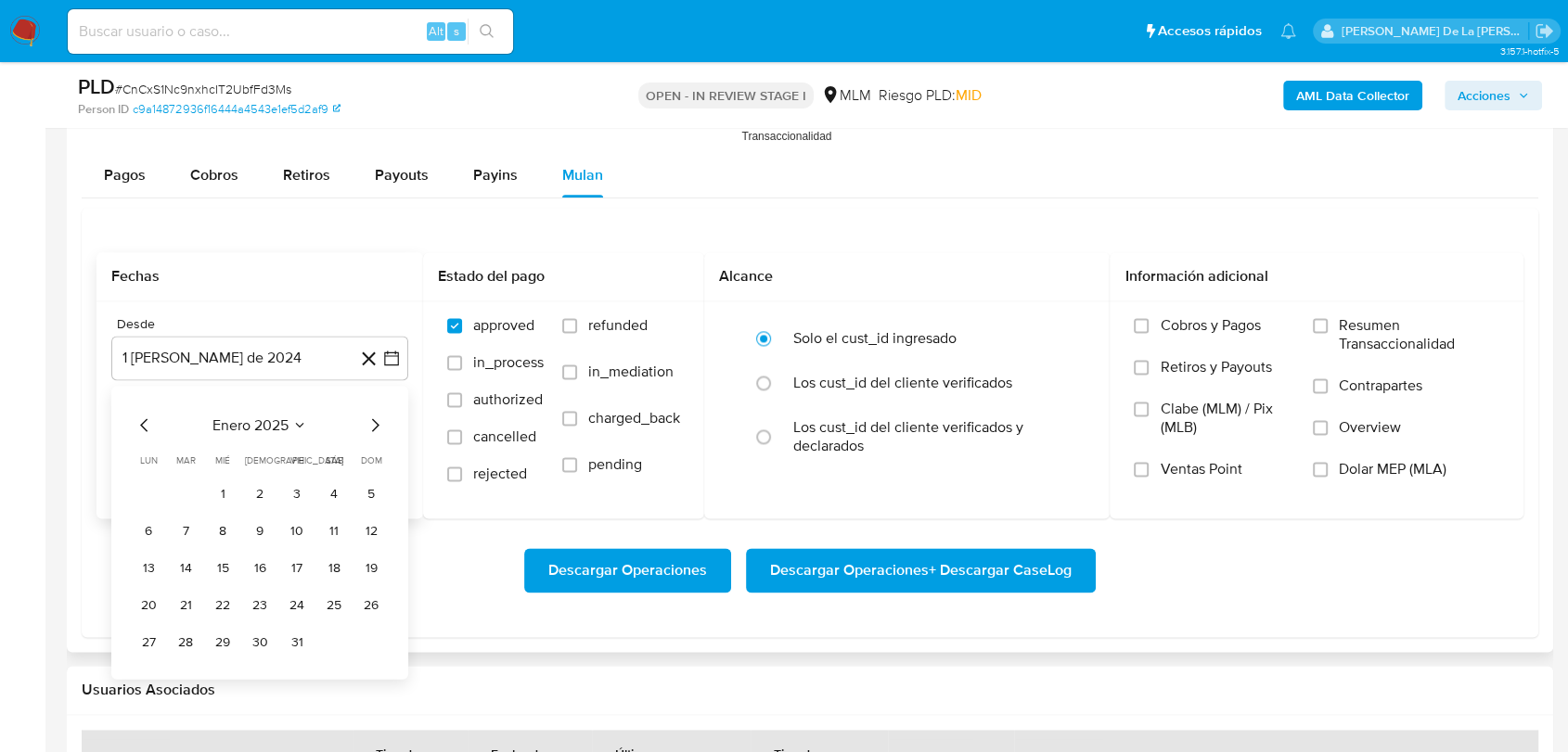
click at [378, 415] on icon "Mes siguiente" at bounding box center [375, 424] width 22 height 22
click at [330, 485] on button "1" at bounding box center [334, 493] width 30 height 30
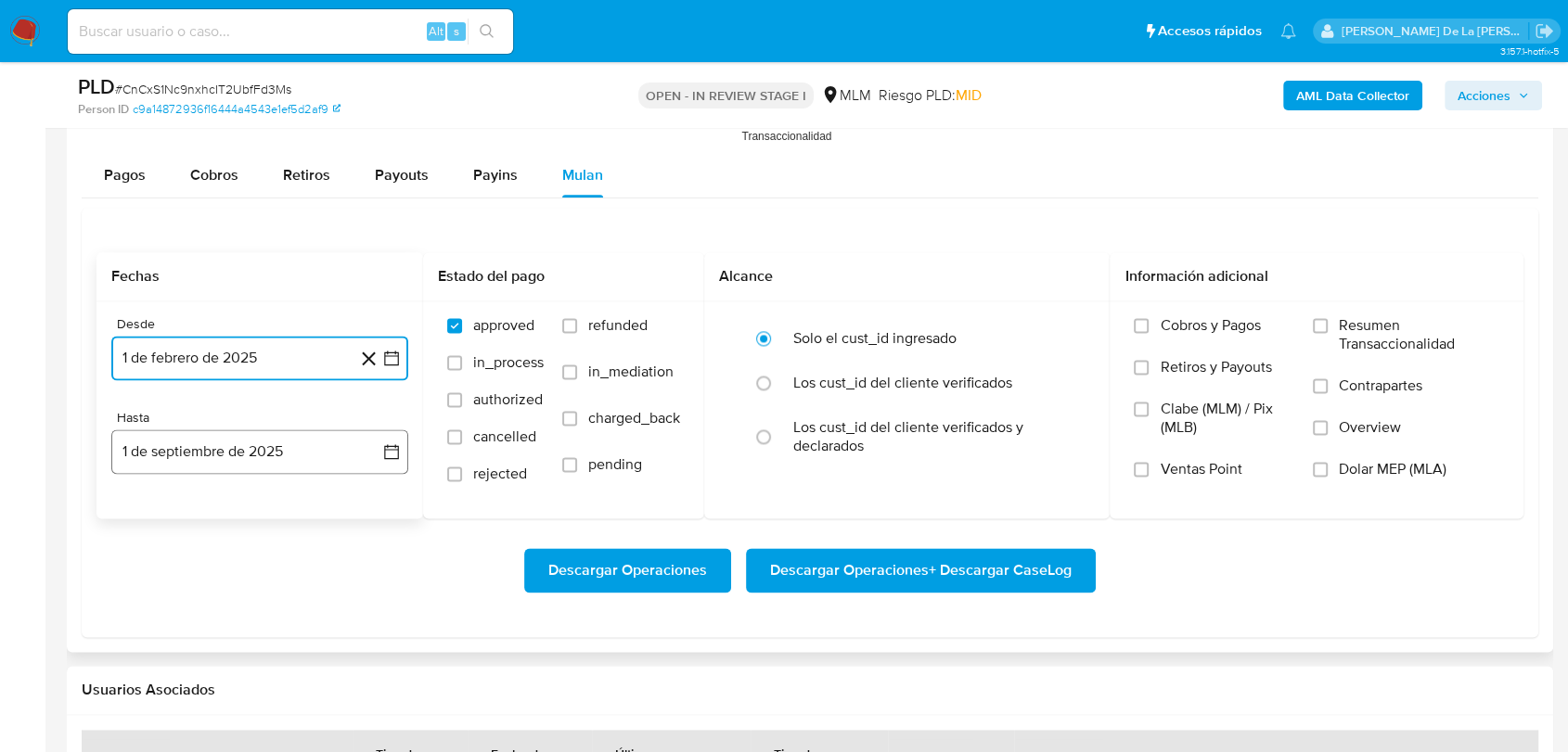
click at [301, 432] on button "1 de septiembre de 2025" at bounding box center [260, 452] width 297 height 45
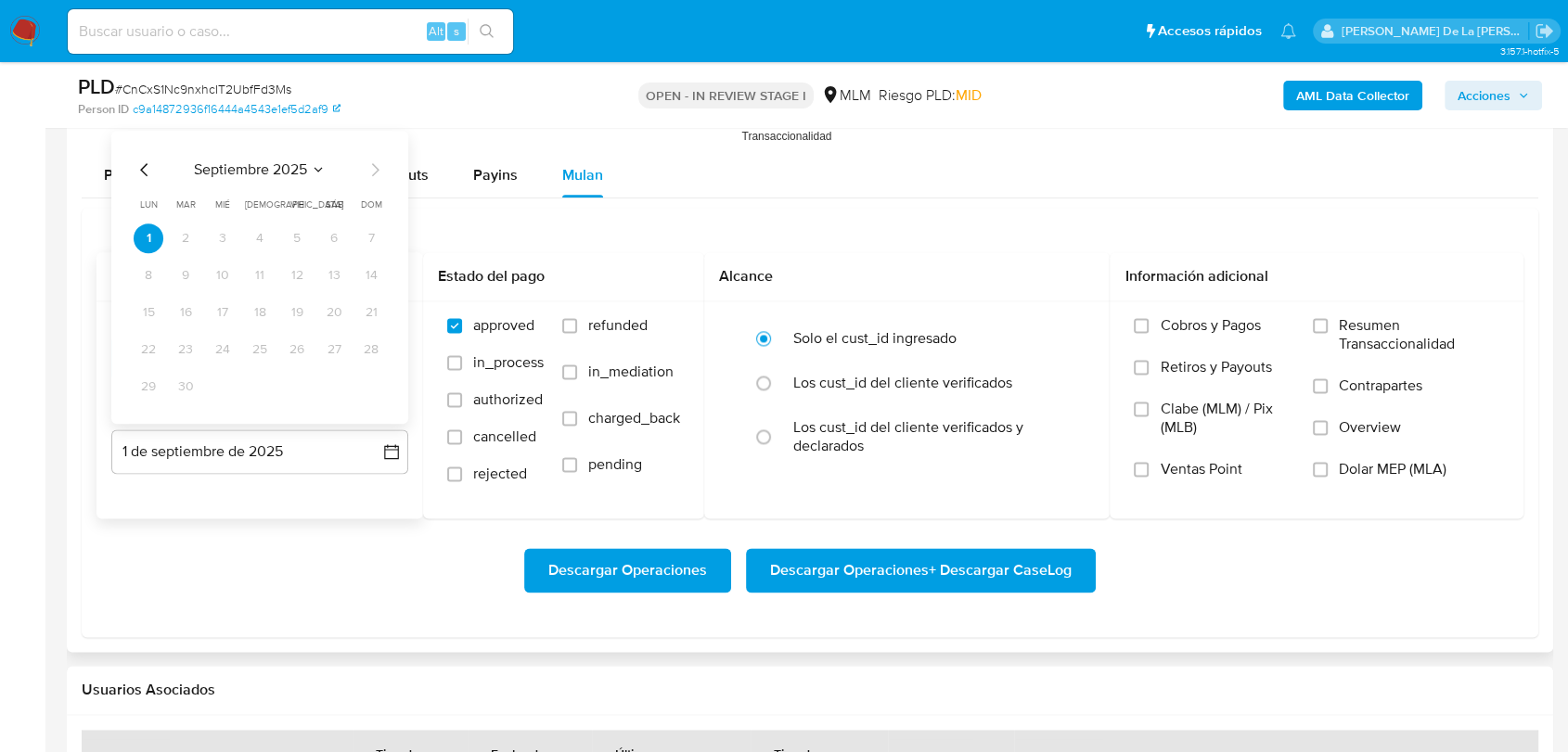
click at [134, 158] on icon "Mes anterior" at bounding box center [145, 169] width 22 height 22
click at [141, 160] on icon "Mes anterior" at bounding box center [145, 169] width 22 height 22
click at [271, 380] on button "31" at bounding box center [259, 386] width 30 height 30
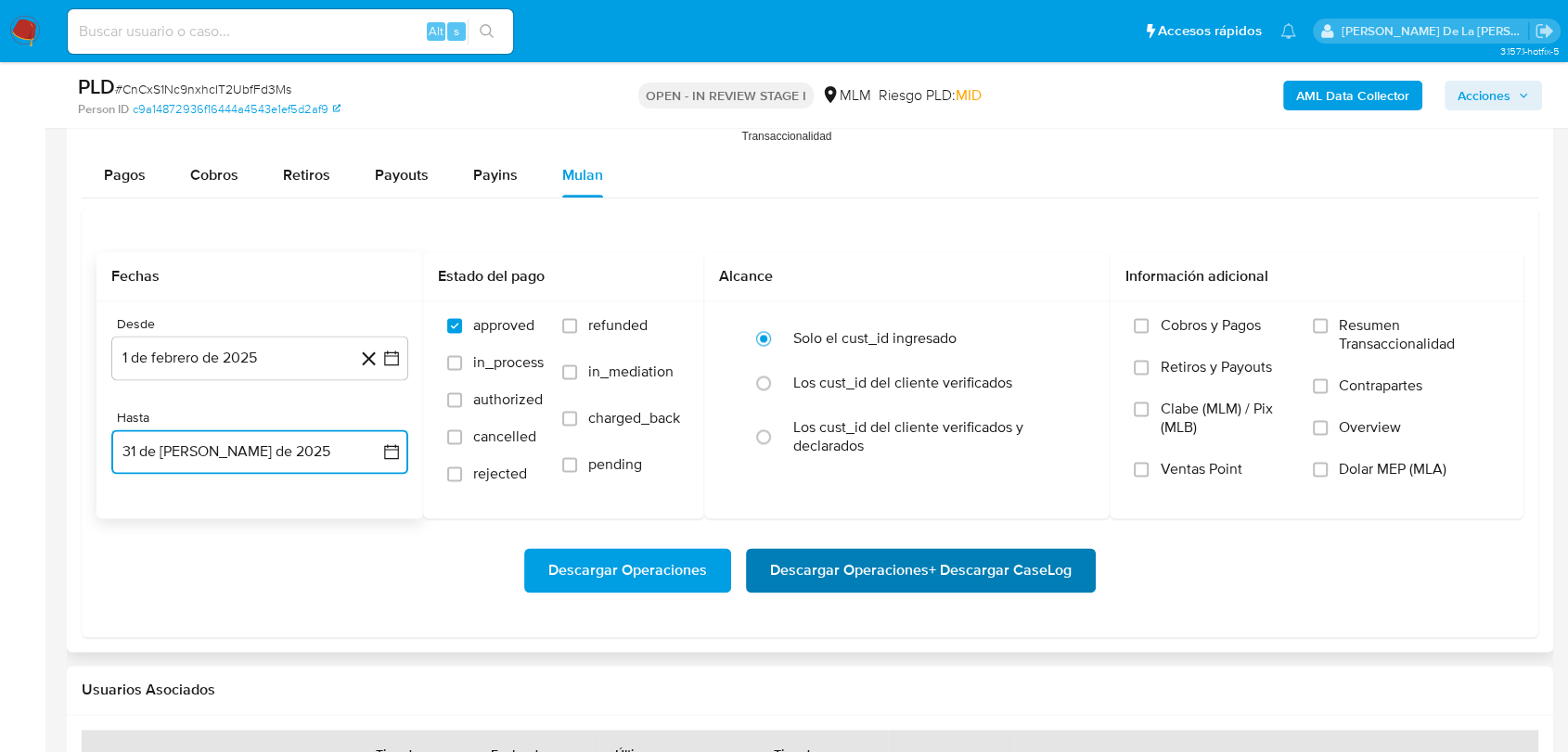
click at [972, 550] on span "Descargar Operaciones + Descargar CaseLog" at bounding box center [920, 571] width 302 height 41
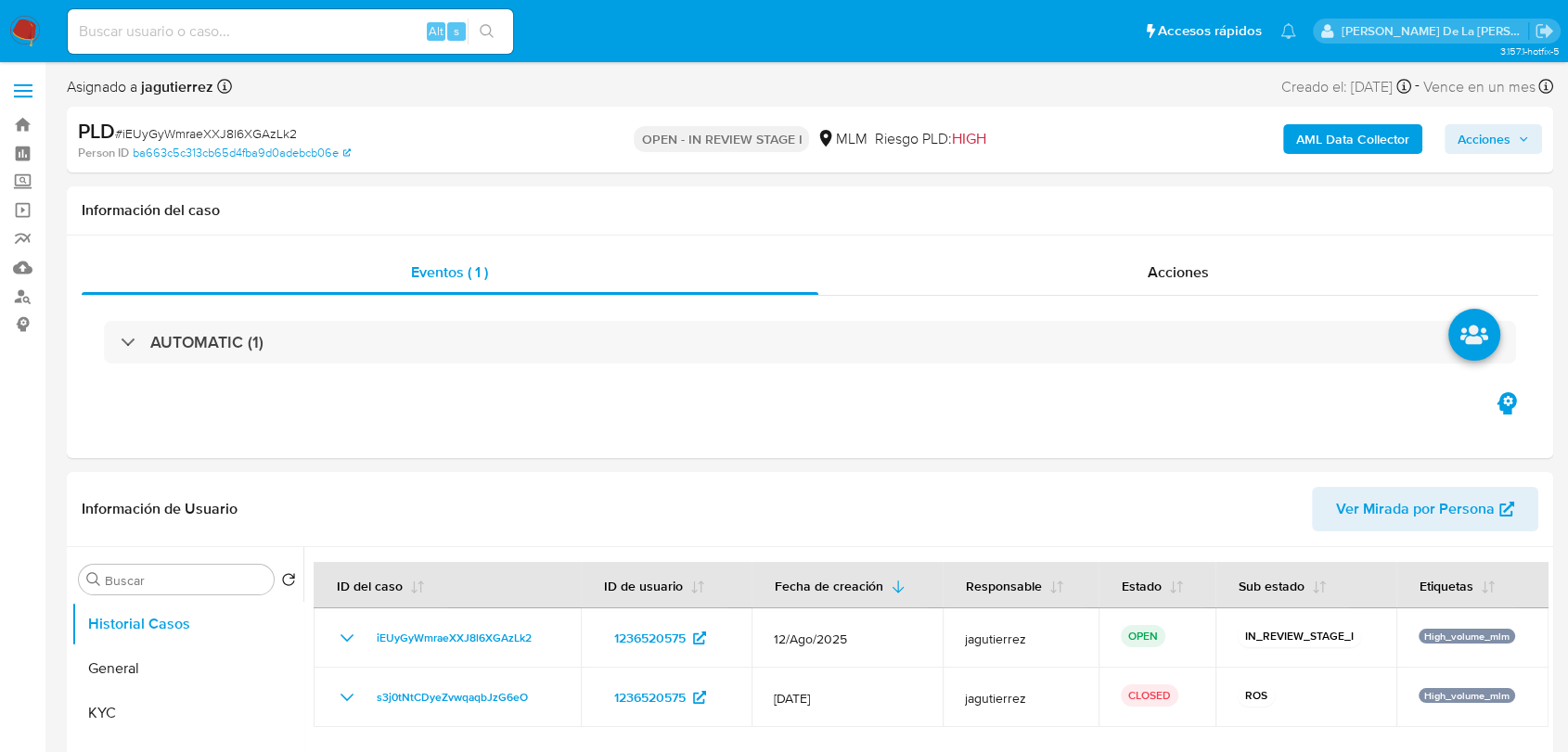
select select "10"
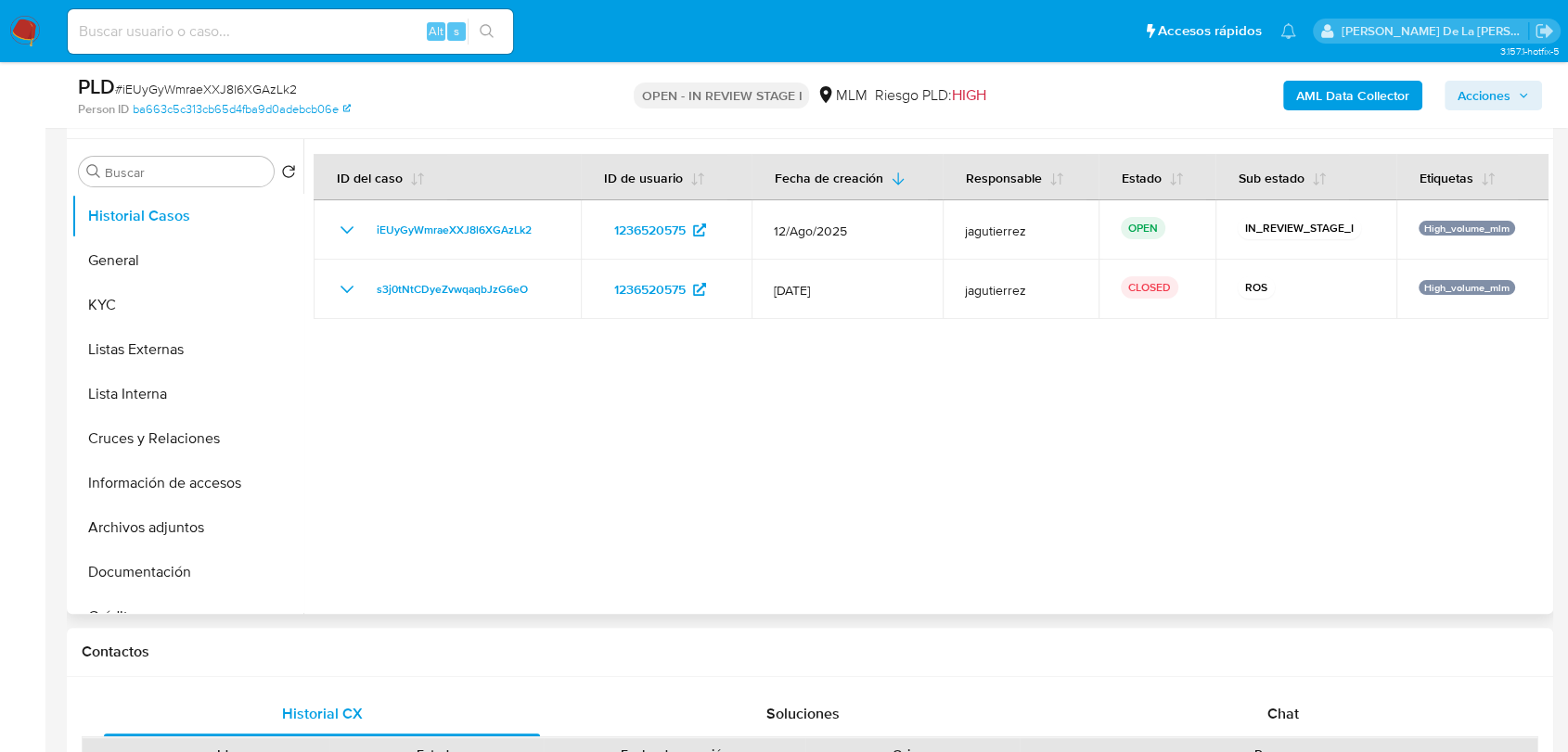
scroll to position [309, 0]
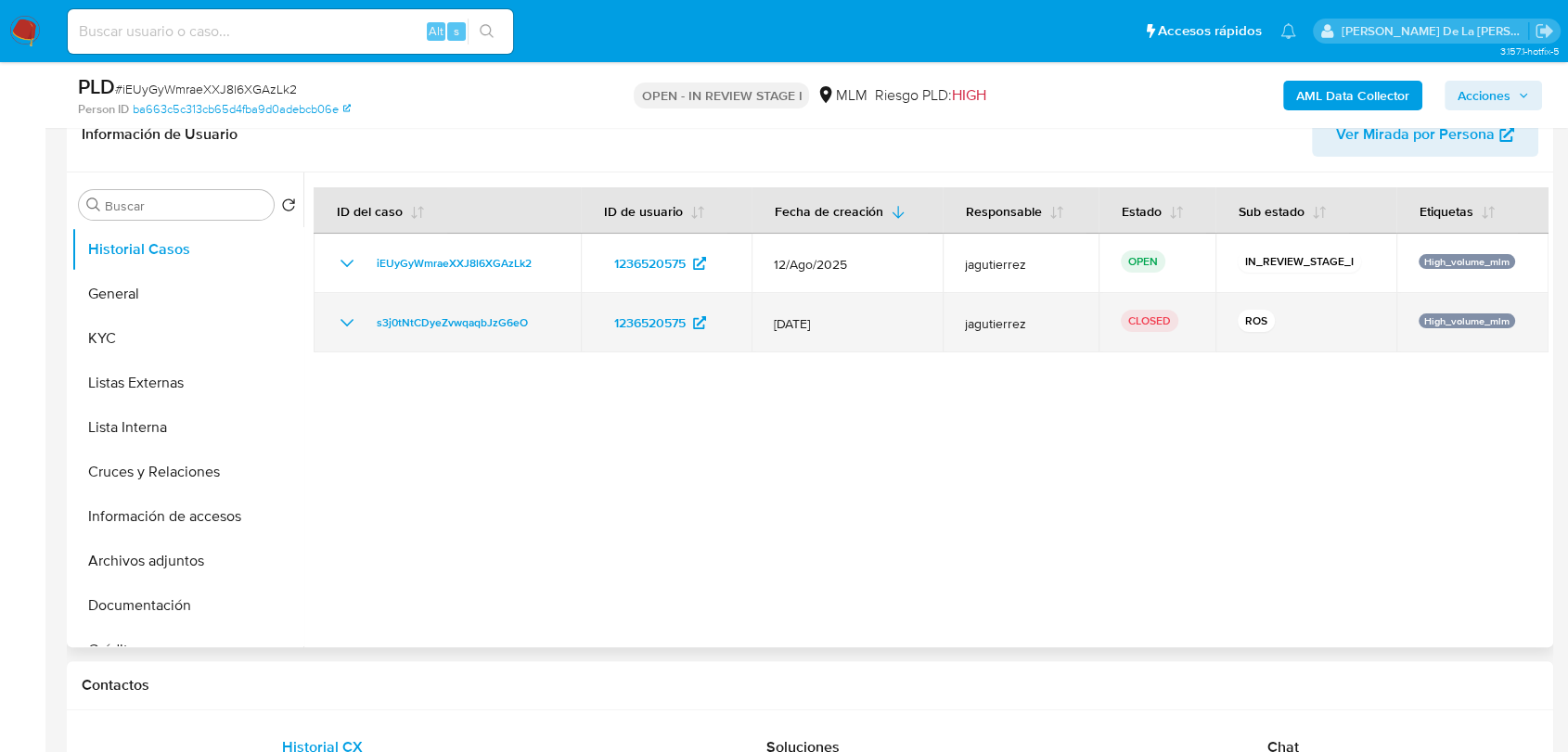
click at [340, 314] on icon "Mostrar/Ocultar" at bounding box center [346, 322] width 22 height 22
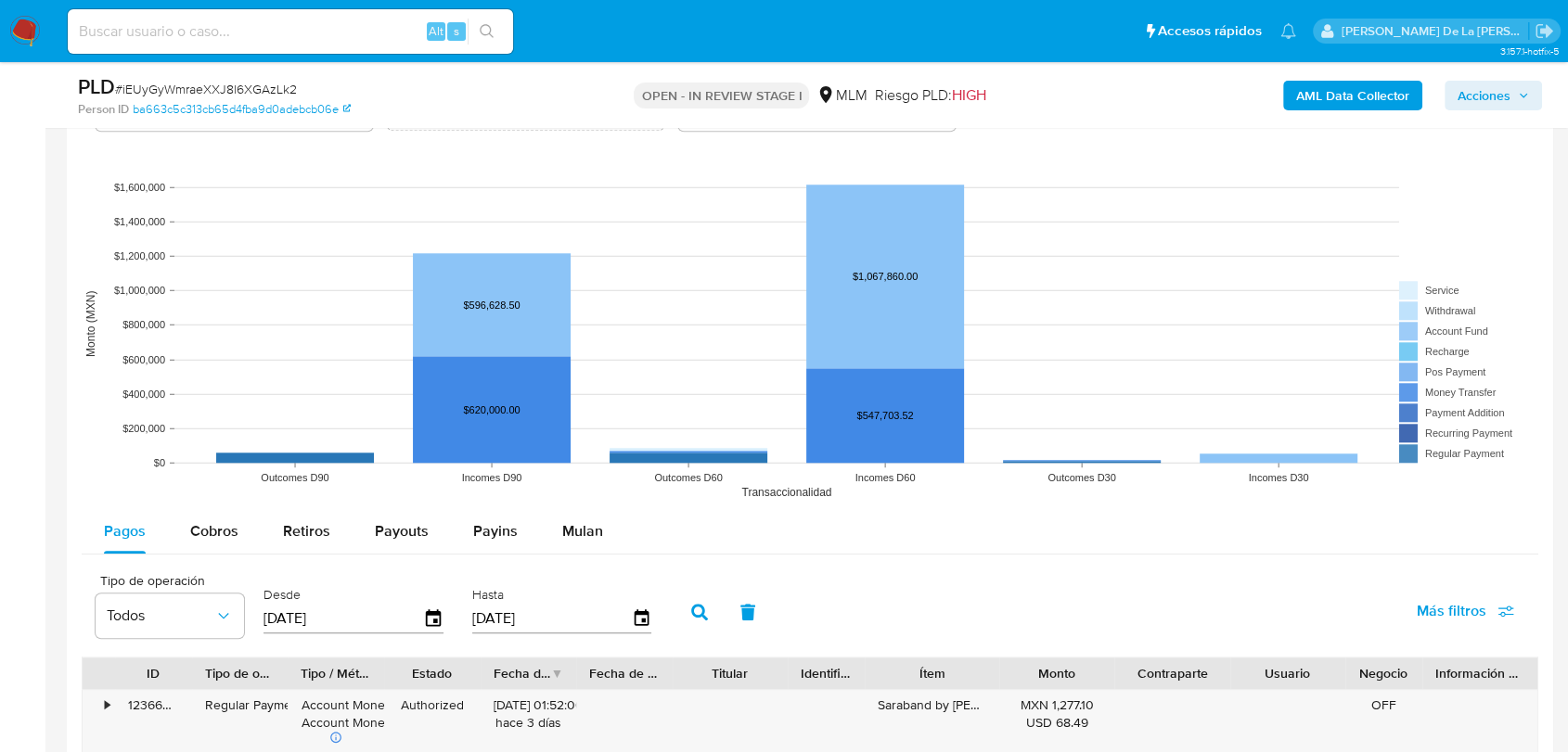
scroll to position [1751, 0]
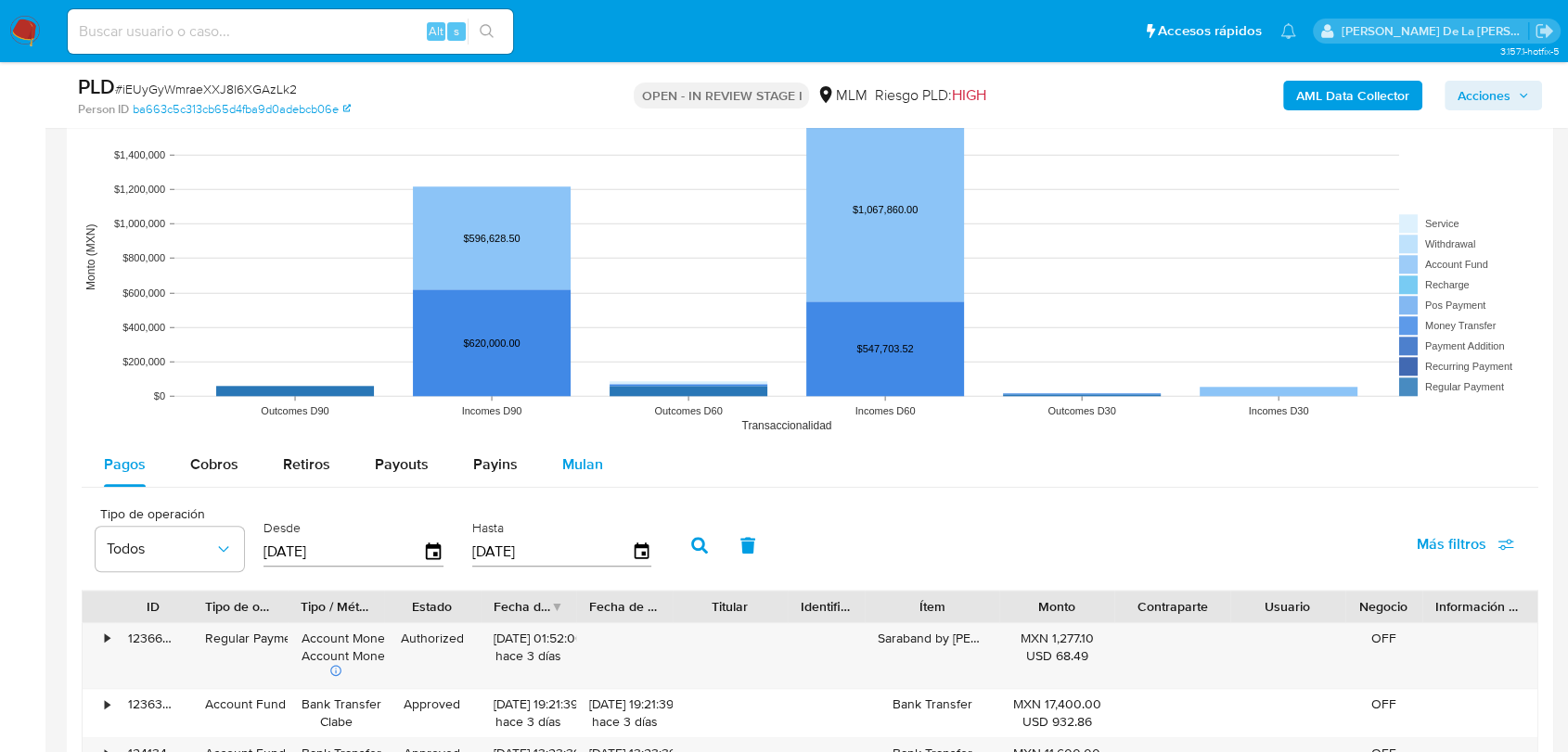
click at [614, 451] on button "Mulan" at bounding box center [582, 465] width 85 height 45
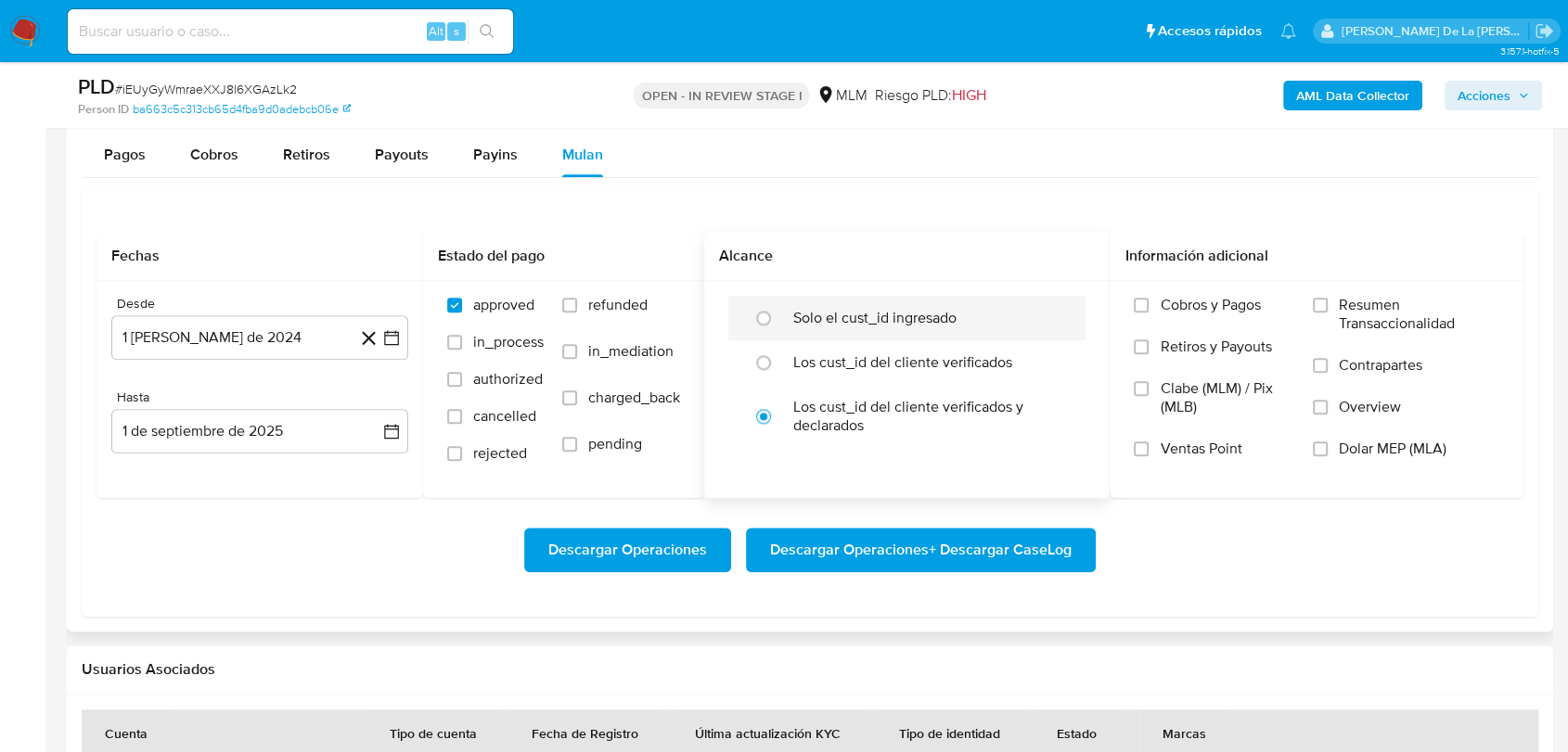
click at [840, 296] on div "Solo el cust_id ingresado" at bounding box center [926, 318] width 266 height 45
radio input "true"
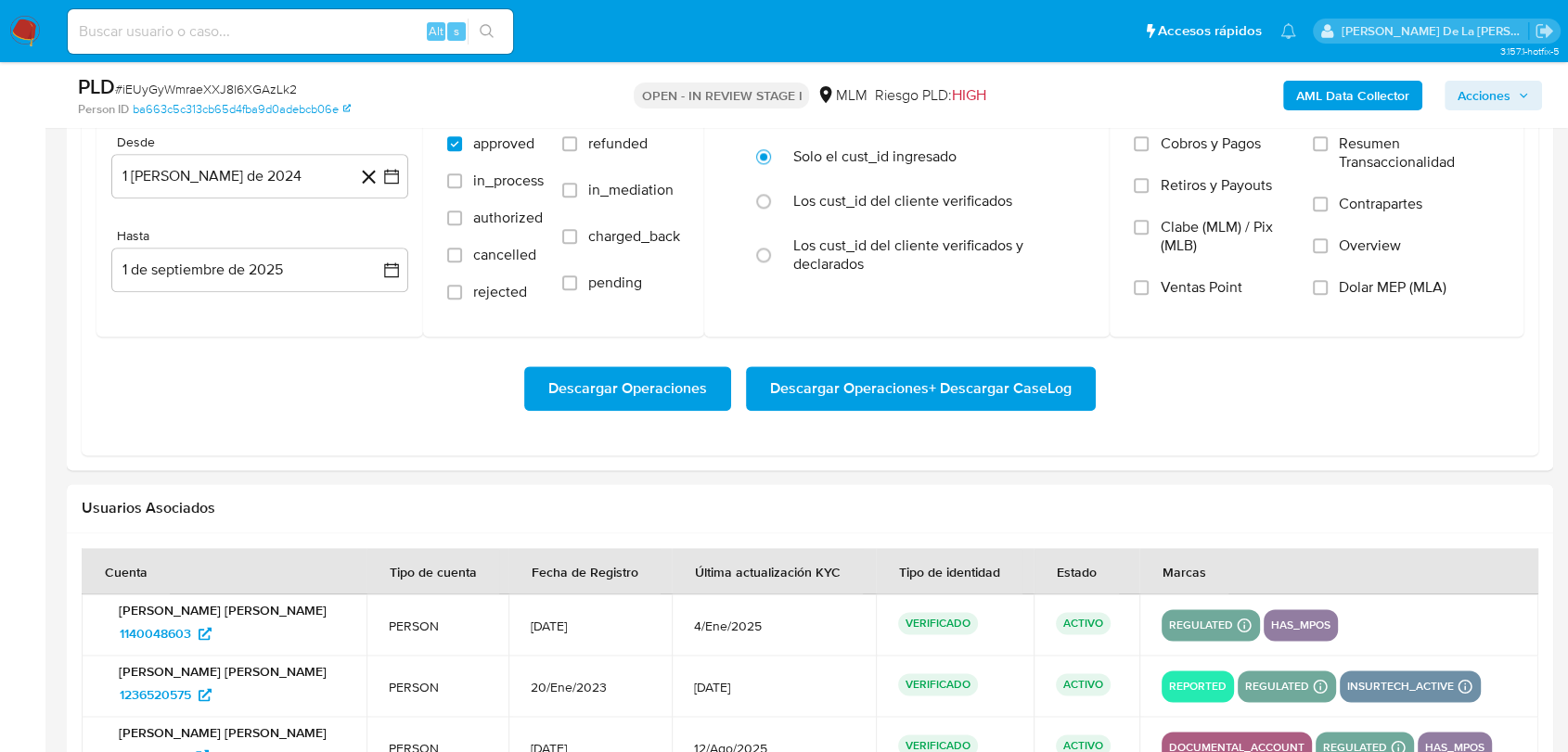
scroll to position [2164, 0]
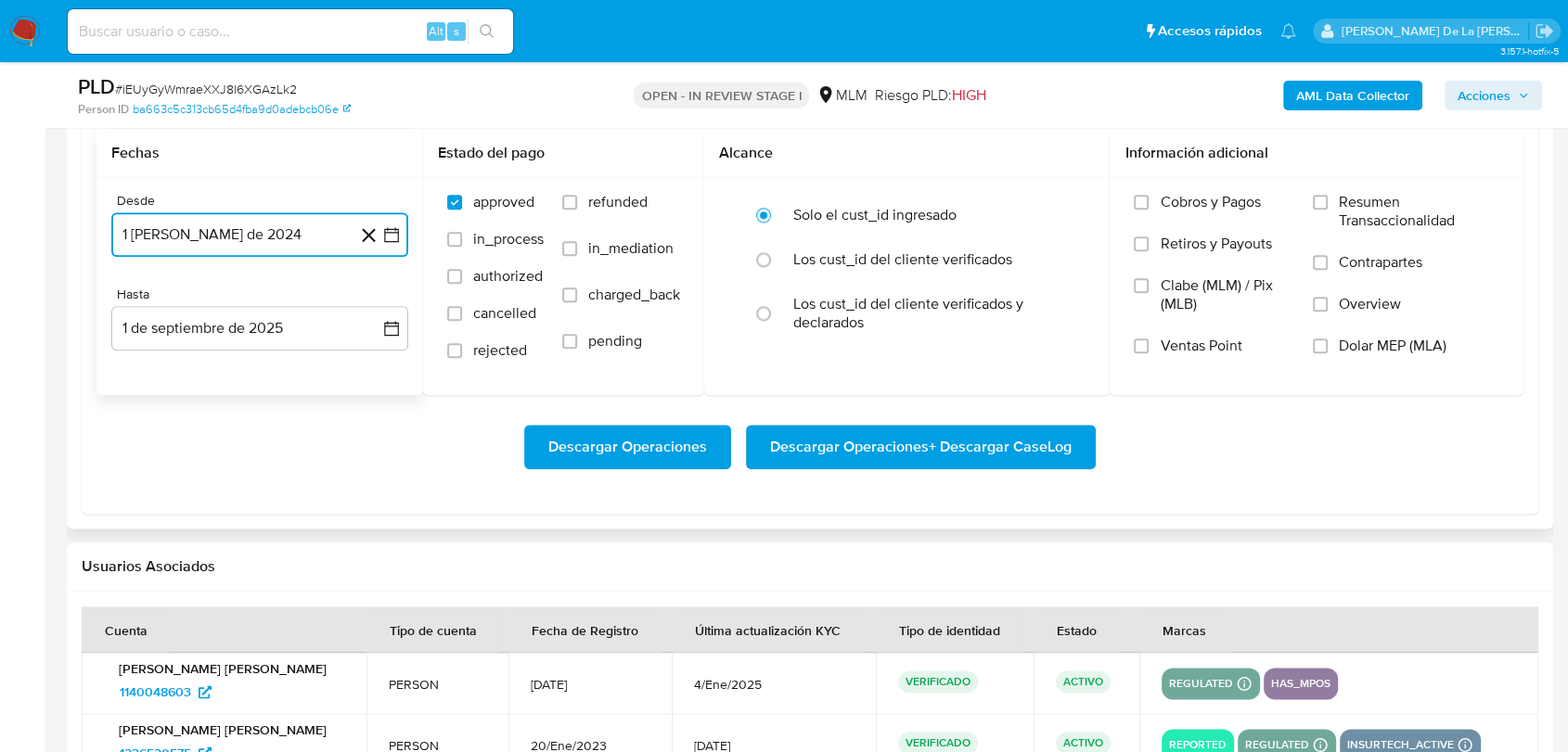
click at [389, 225] on icon "button" at bounding box center [391, 234] width 18 height 18
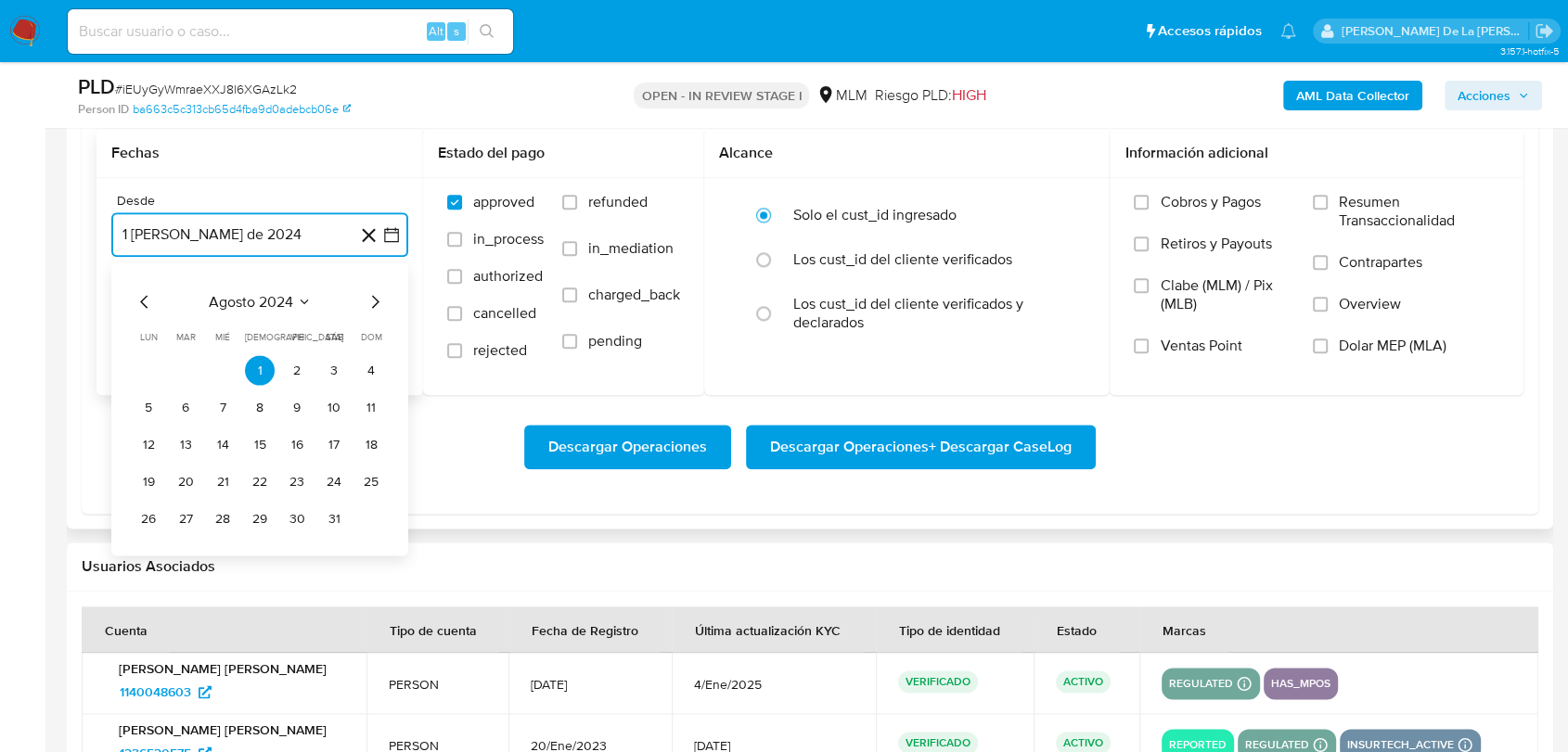
click at [368, 306] on icon "Mes siguiente" at bounding box center [375, 301] width 22 height 22
click at [369, 306] on icon "Mes siguiente" at bounding box center [375, 301] width 22 height 22
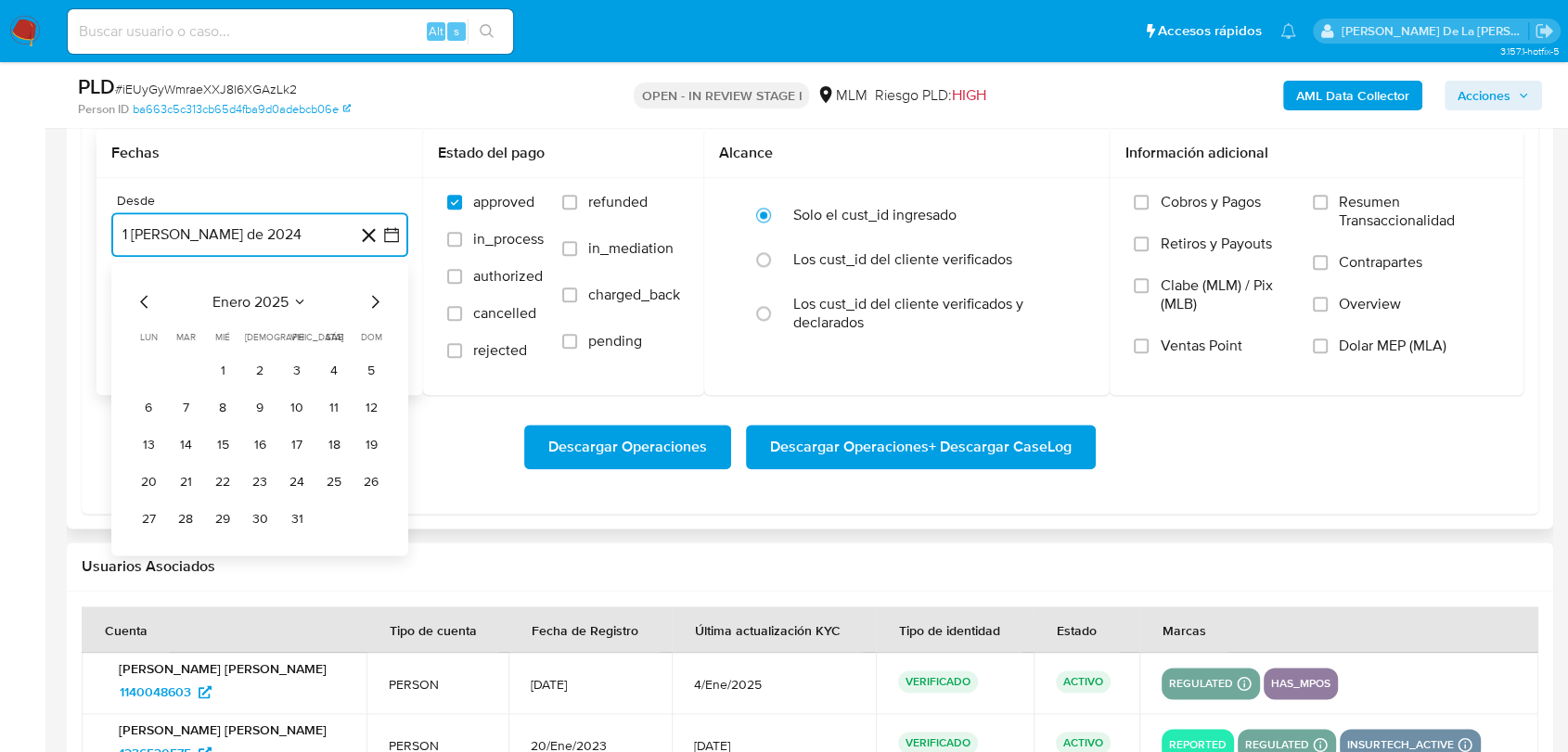
click at [369, 306] on icon "Mes siguiente" at bounding box center [375, 301] width 22 height 22
click at [336, 366] on button "1" at bounding box center [334, 370] width 30 height 30
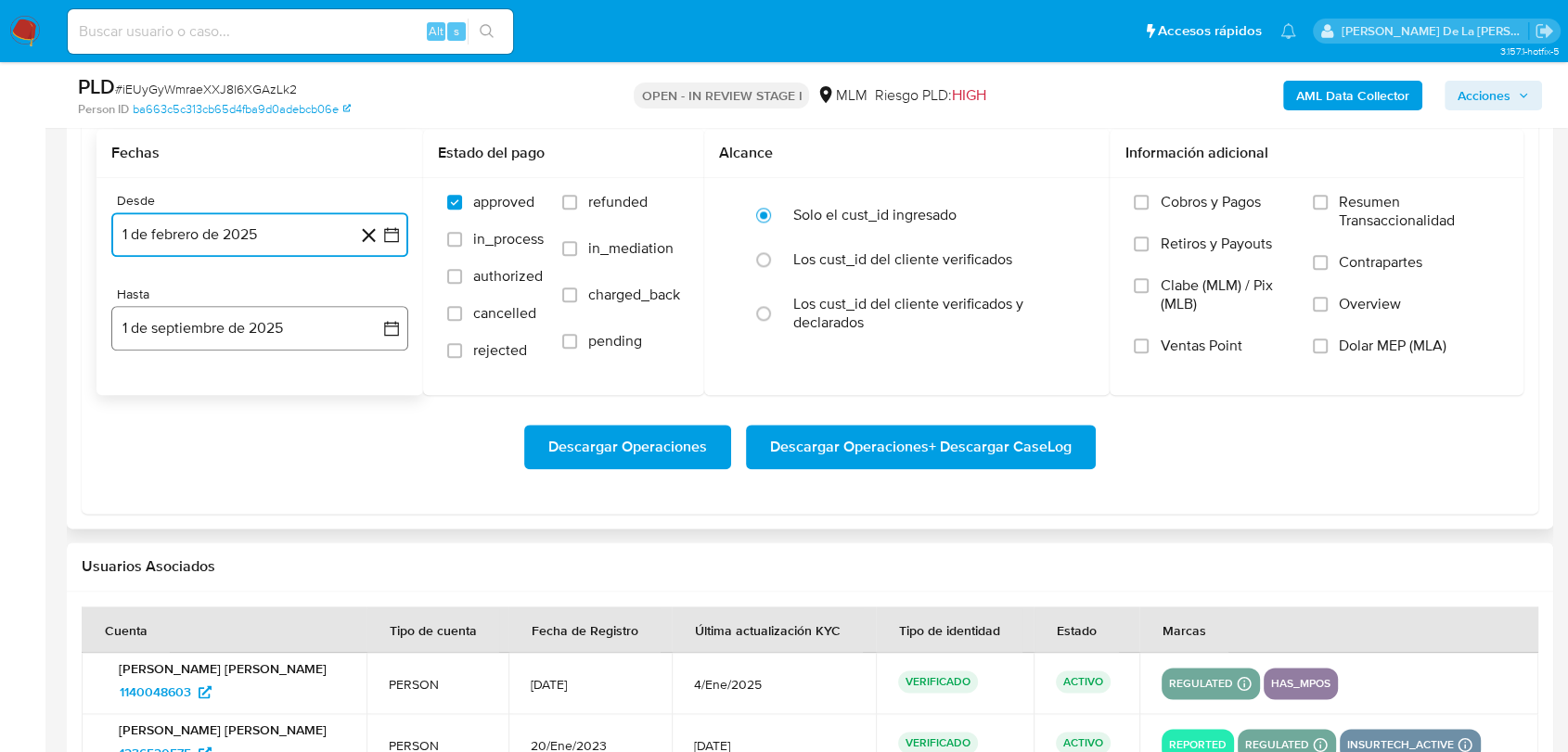
click at [252, 320] on button "1 de septiembre de 2025" at bounding box center [260, 328] width 297 height 45
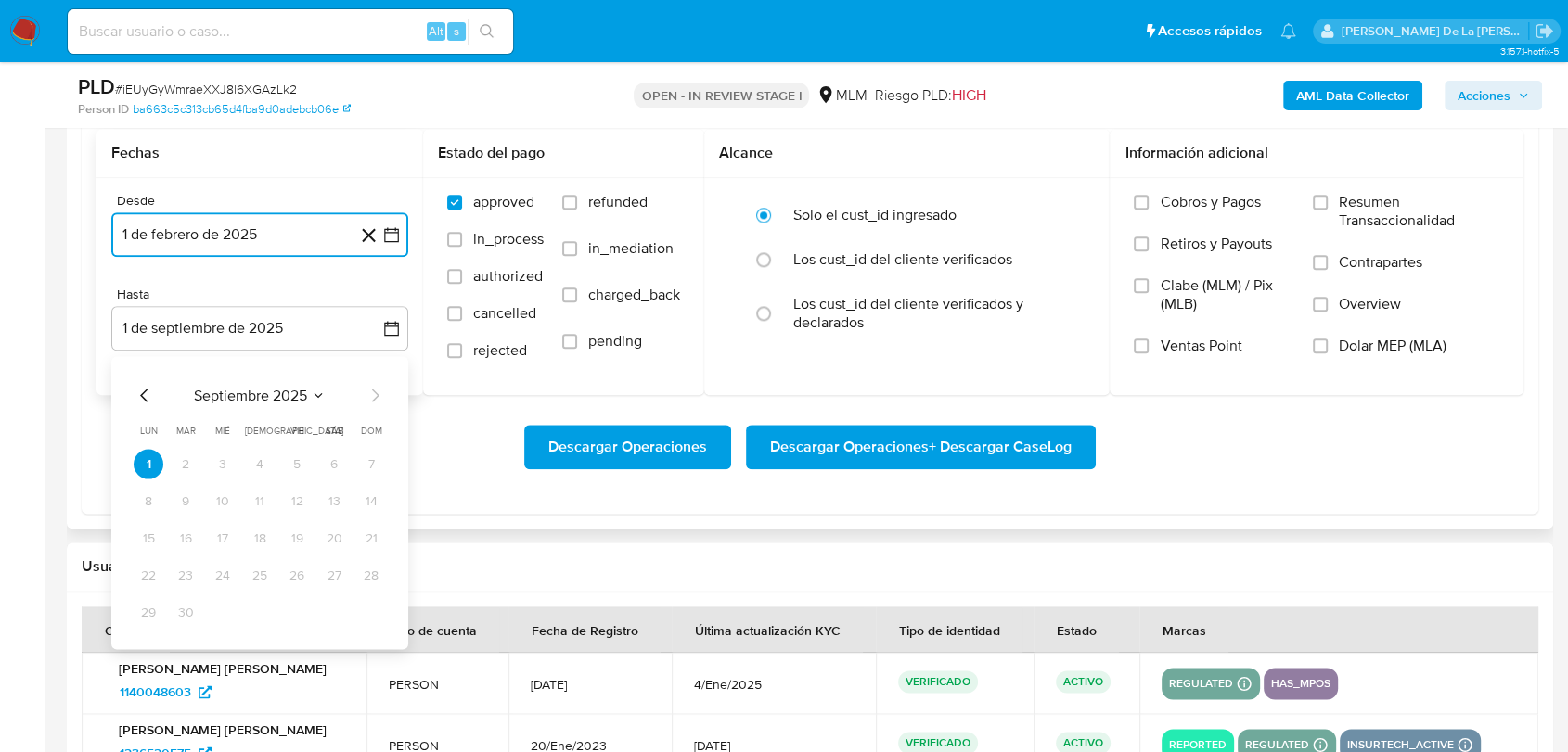
click at [146, 395] on icon "Mes anterior" at bounding box center [145, 395] width 22 height 22
click at [146, 396] on icon "Mes anterior" at bounding box center [145, 395] width 22 height 22
click at [256, 615] on button "31" at bounding box center [259, 612] width 30 height 30
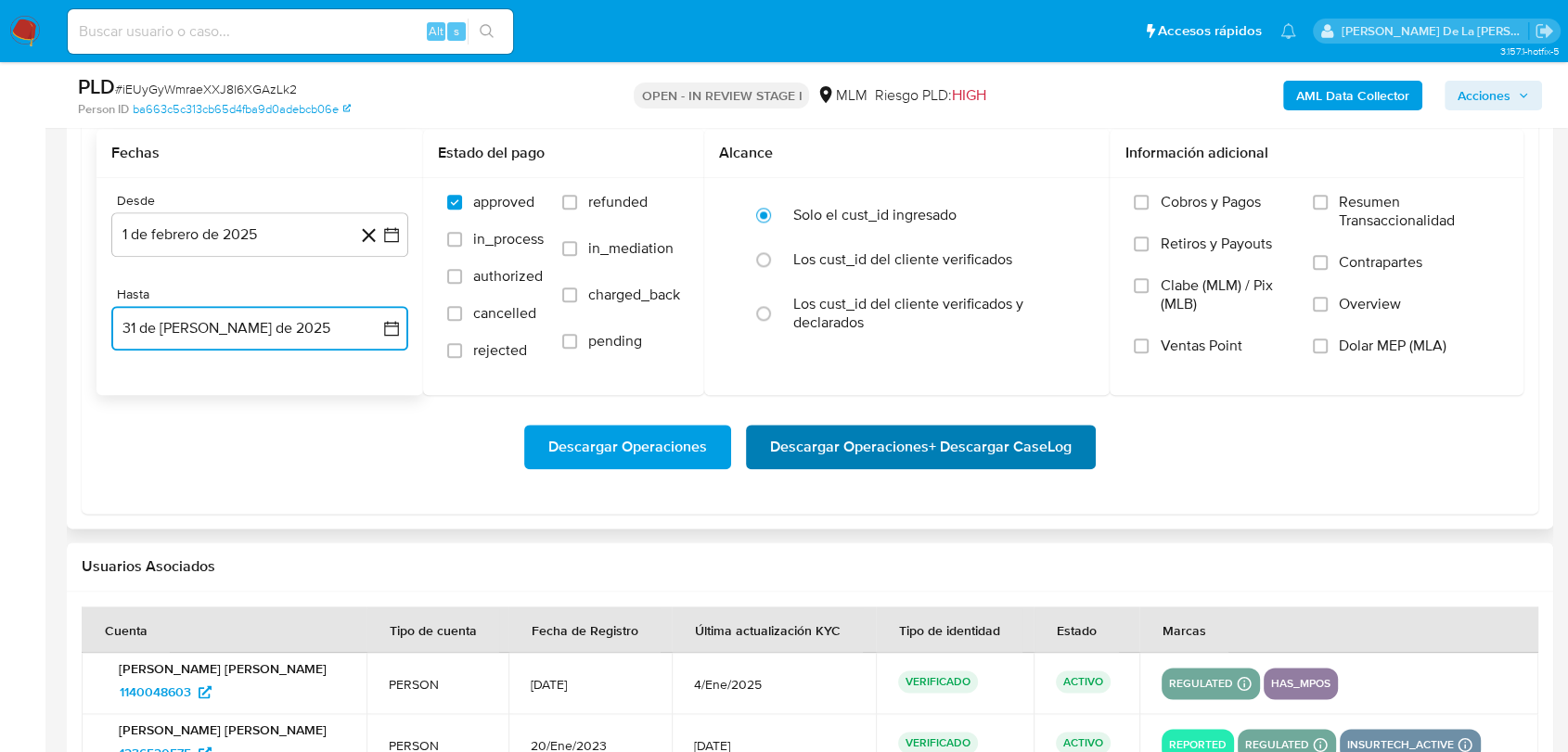
click at [898, 427] on span "Descargar Operaciones + Descargar CaseLog" at bounding box center [920, 447] width 302 height 41
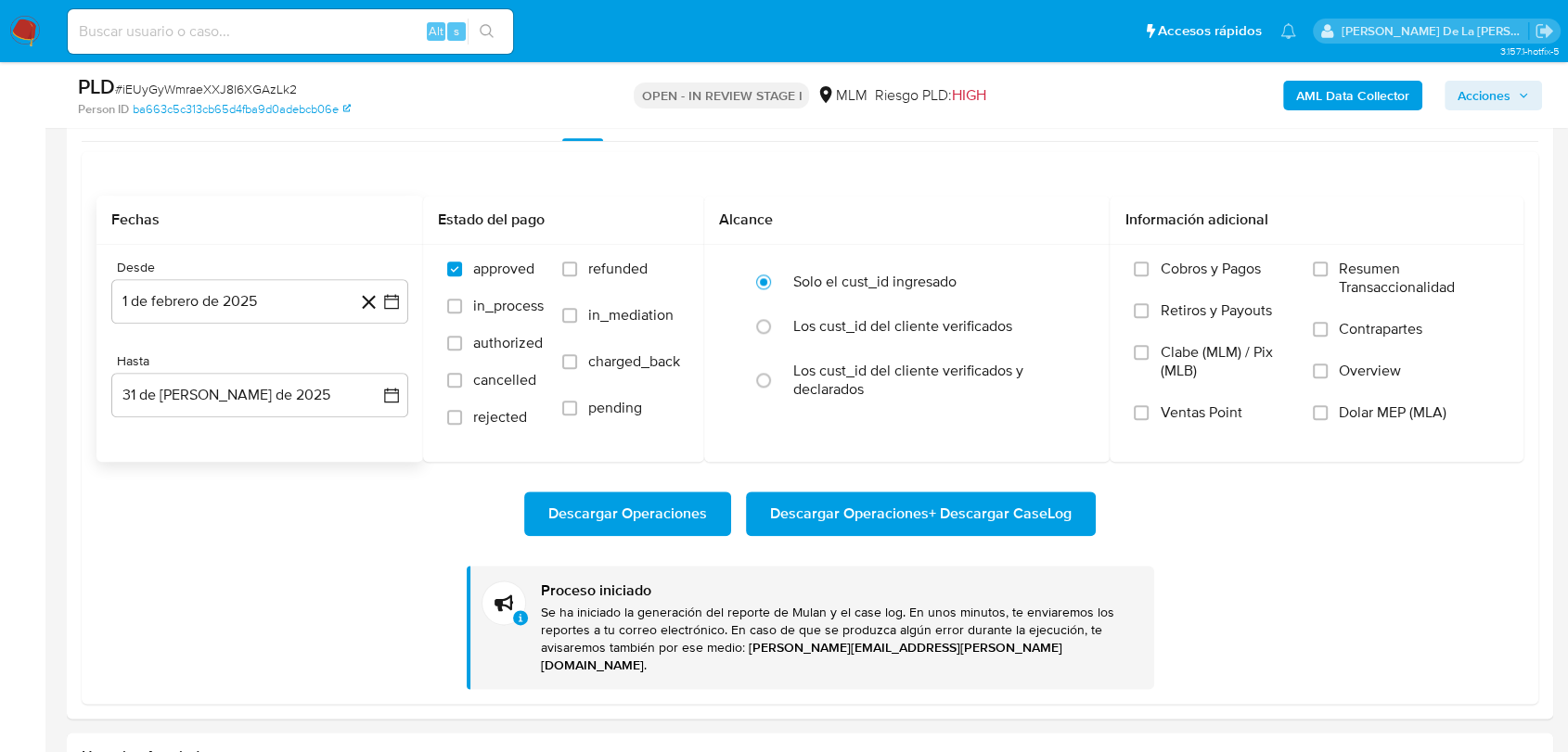
scroll to position [2061, 0]
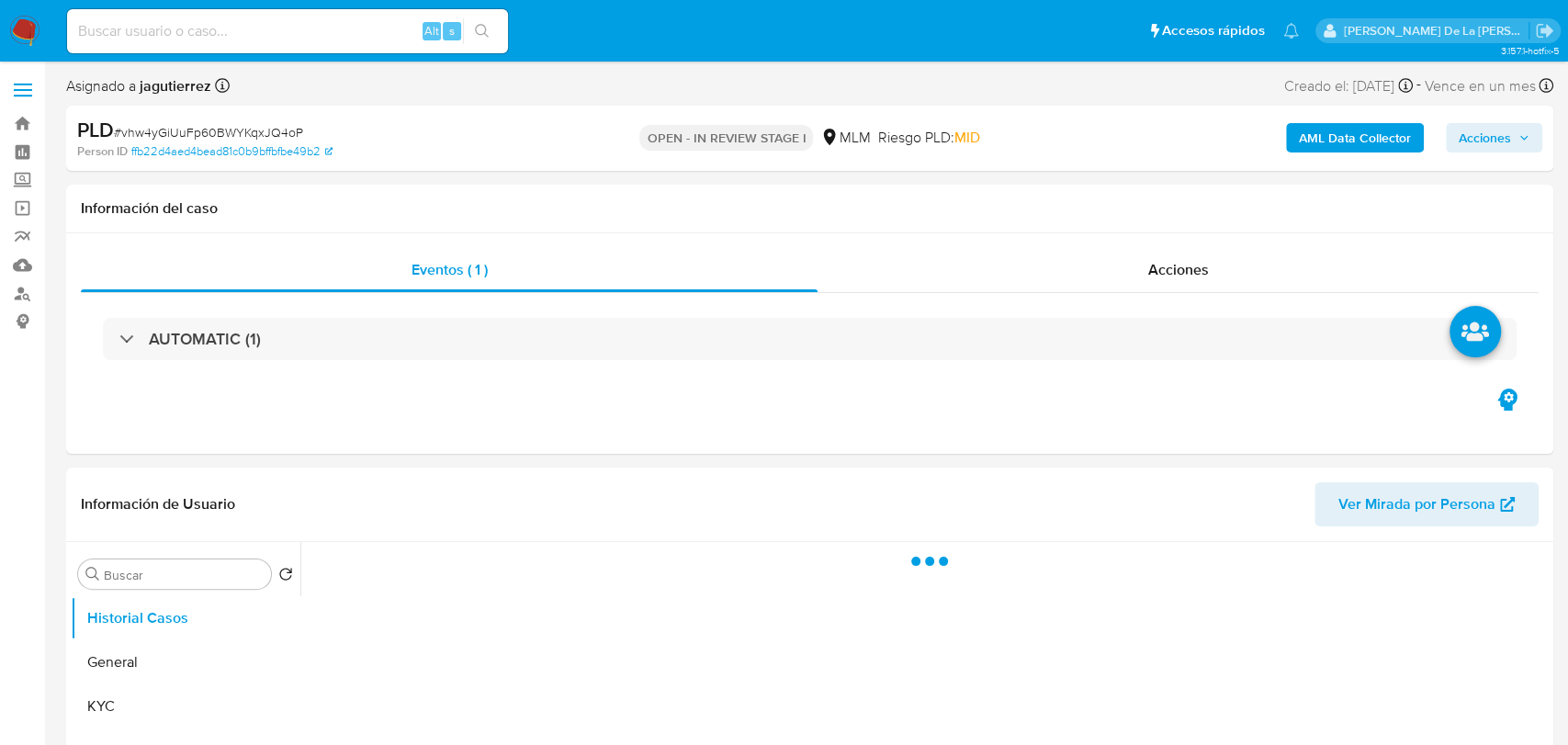
select select "10"
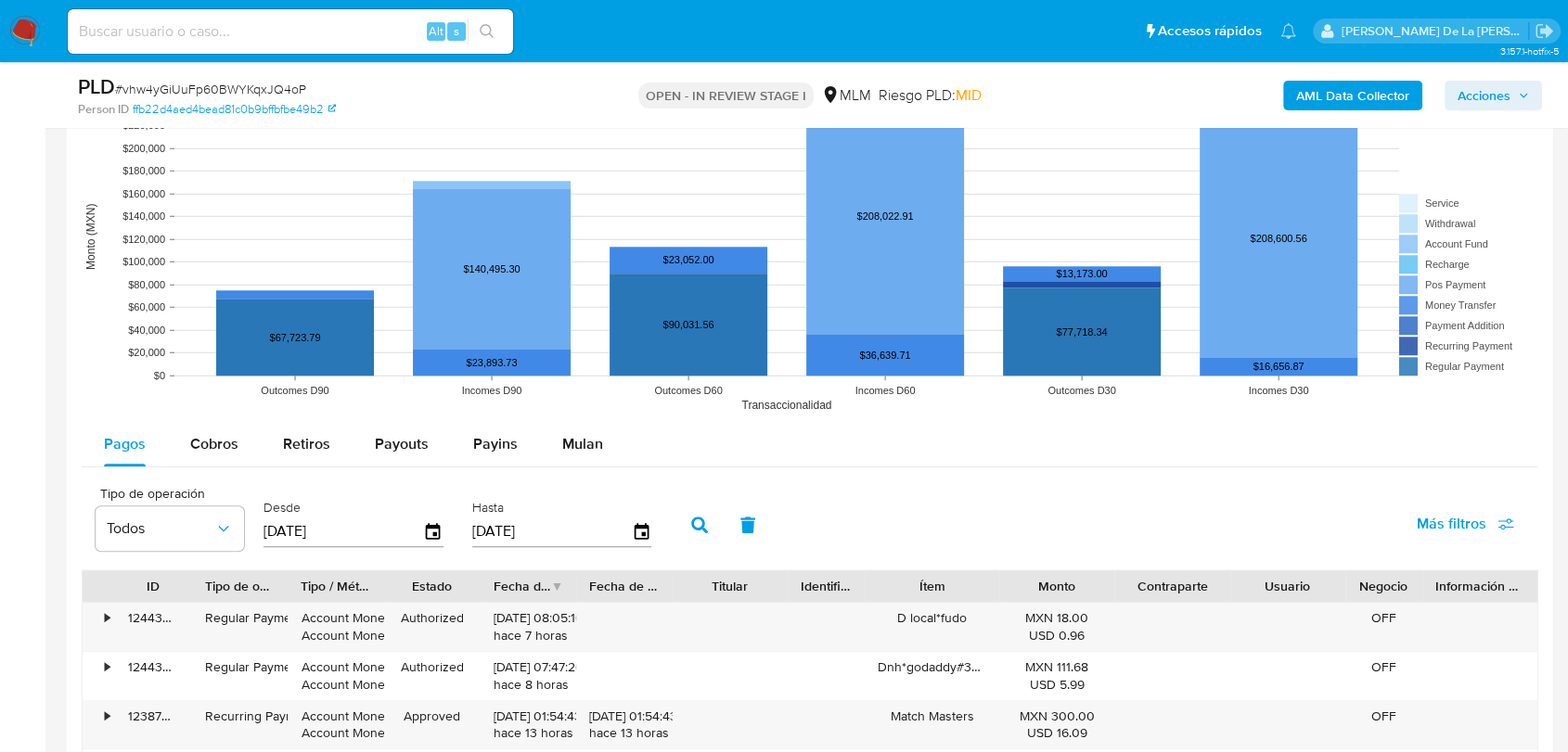
scroll to position [1751, 0]
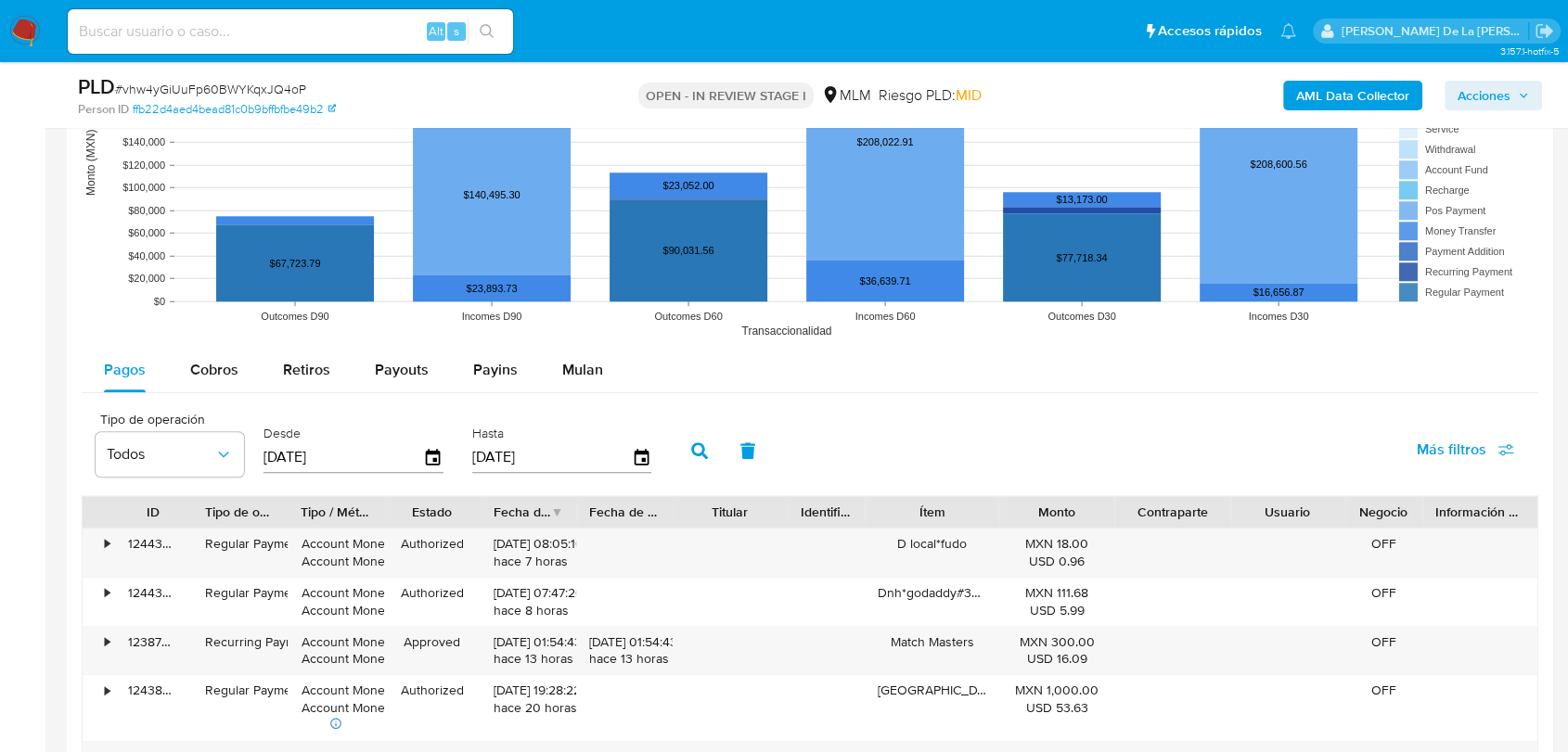
click at [575, 341] on rect at bounding box center [809, 162] width 1456 height 371
click at [572, 370] on span "Mulan" at bounding box center [582, 370] width 41 height 21
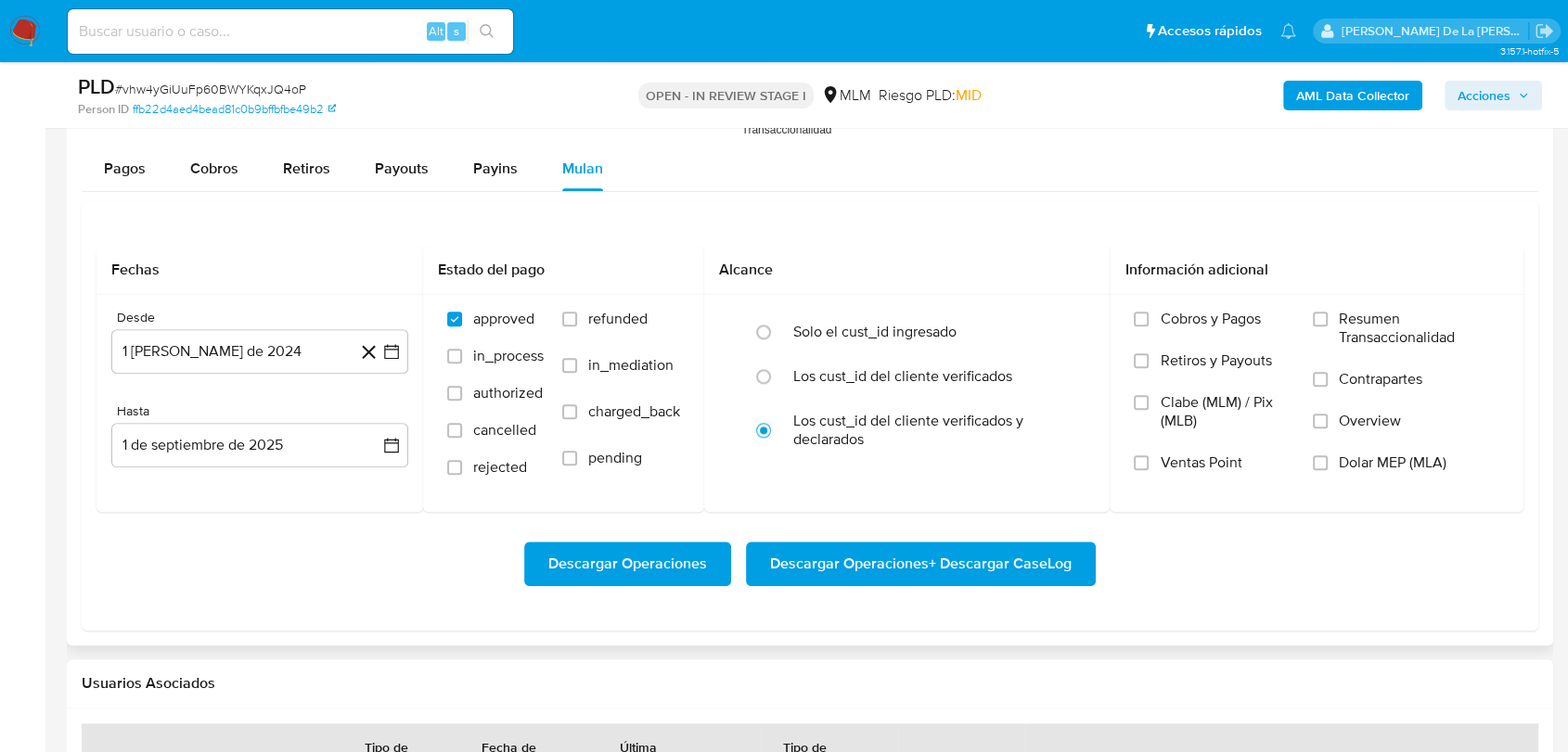
scroll to position [1958, 0]
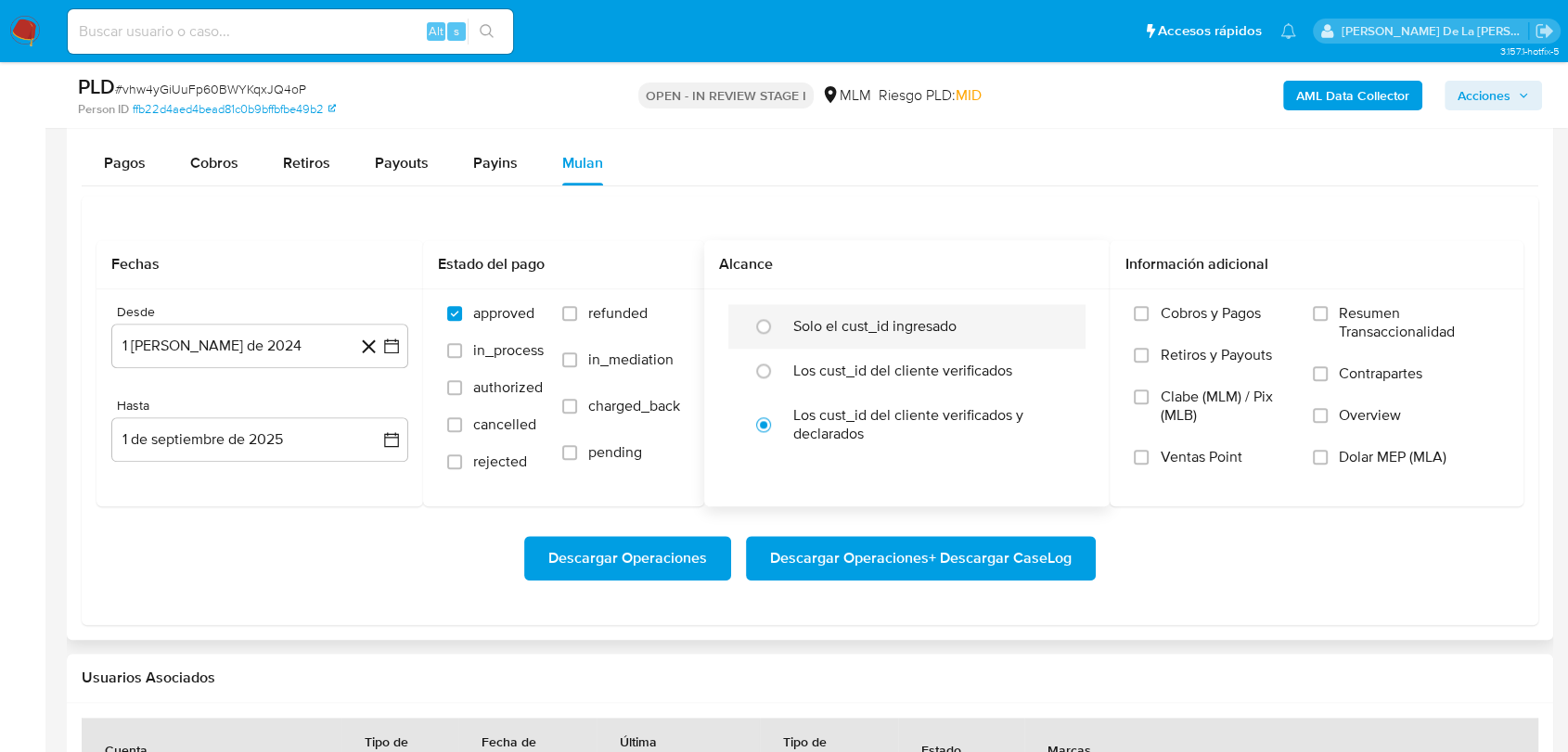
click at [804, 321] on label "Solo el cust_id ingresado" at bounding box center [874, 326] width 163 height 18
click at [778, 321] on input "radio" at bounding box center [763, 326] width 30 height 30
radio input "true"
click at [405, 344] on button "1 [PERSON_NAME] de 2024" at bounding box center [260, 346] width 297 height 45
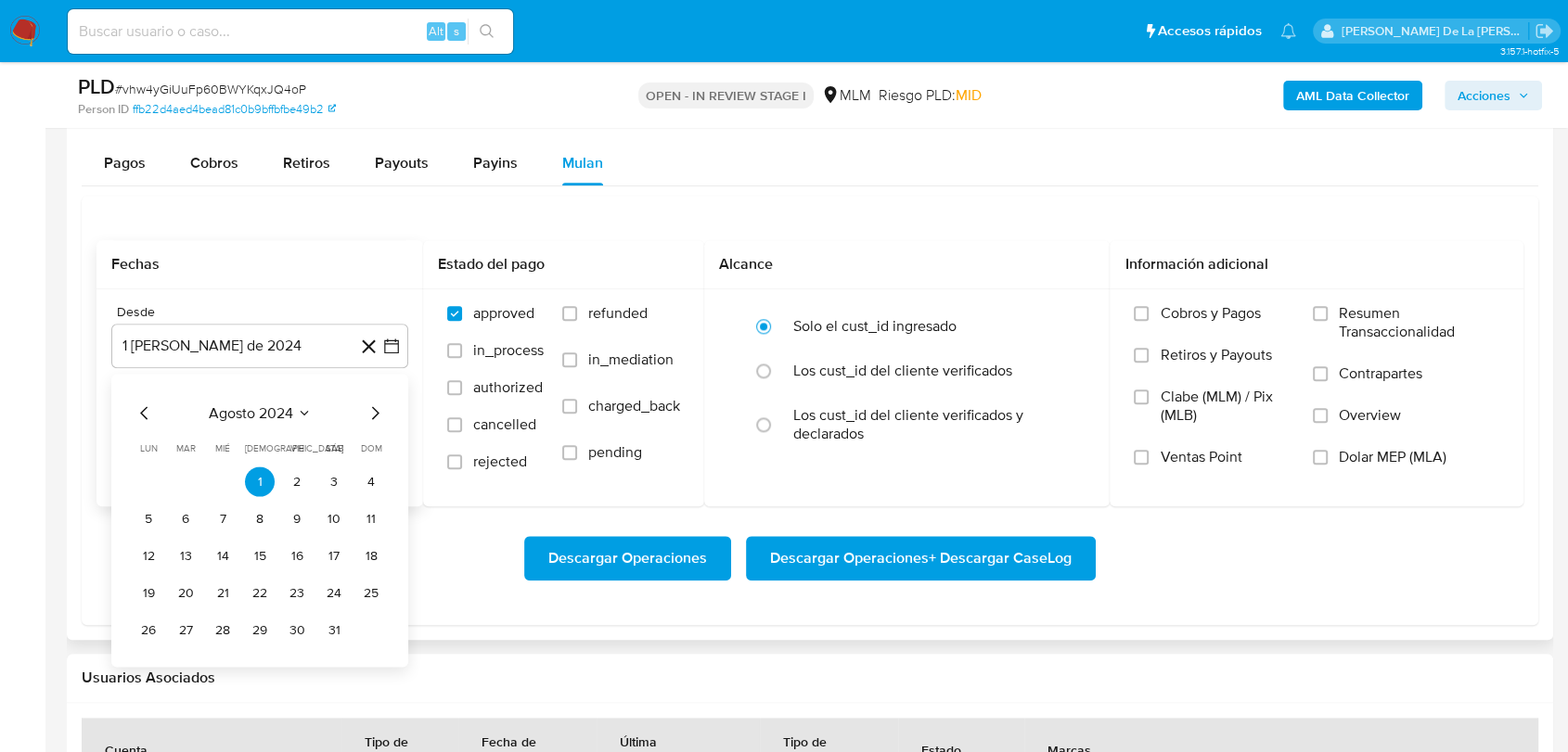
click at [376, 417] on icon "Mes siguiente" at bounding box center [375, 412] width 22 height 22
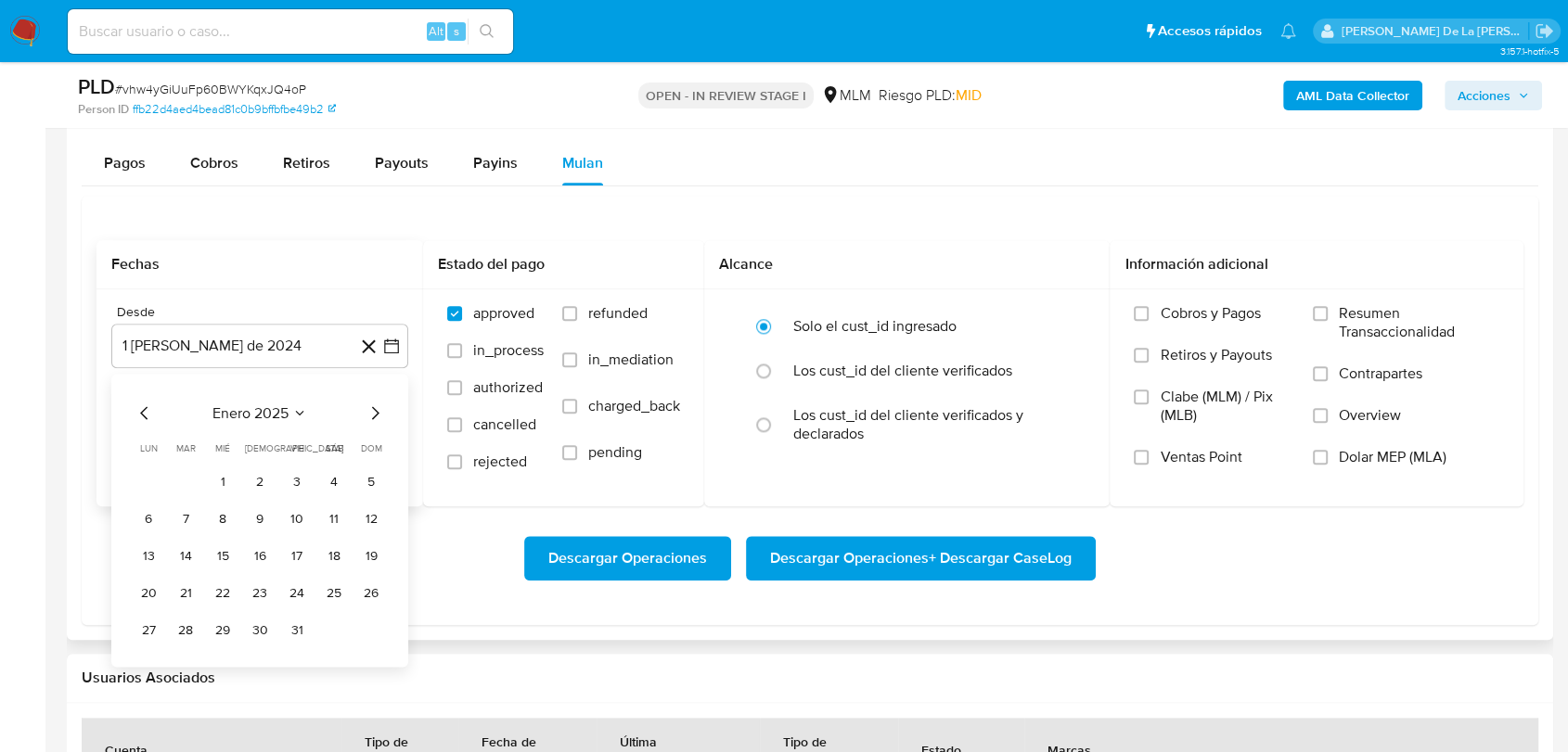
click at [376, 417] on icon "Mes siguiente" at bounding box center [375, 412] width 22 height 22
click at [328, 474] on button "1" at bounding box center [334, 481] width 30 height 30
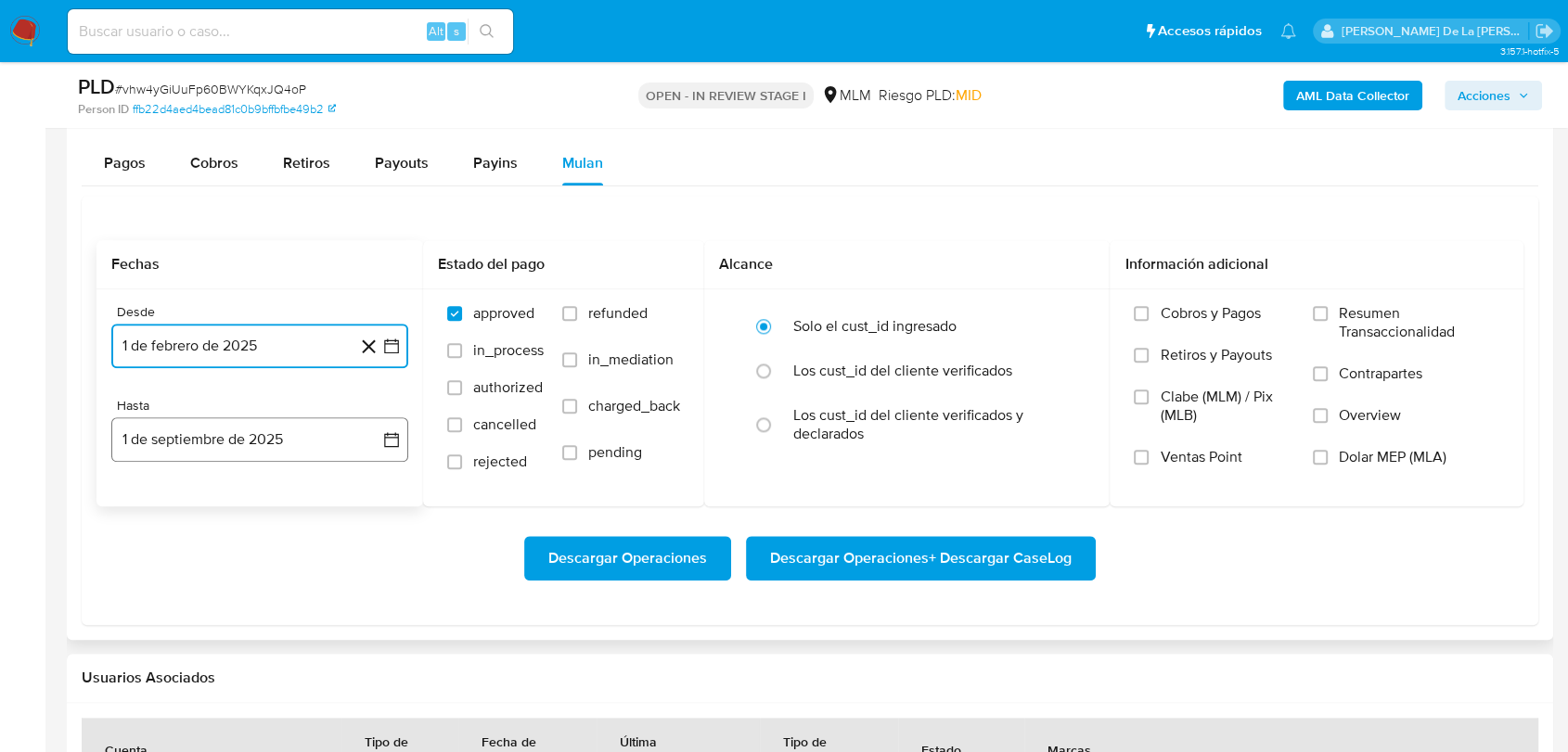
click at [306, 421] on button "1 de septiembre de 2025" at bounding box center [260, 440] width 297 height 45
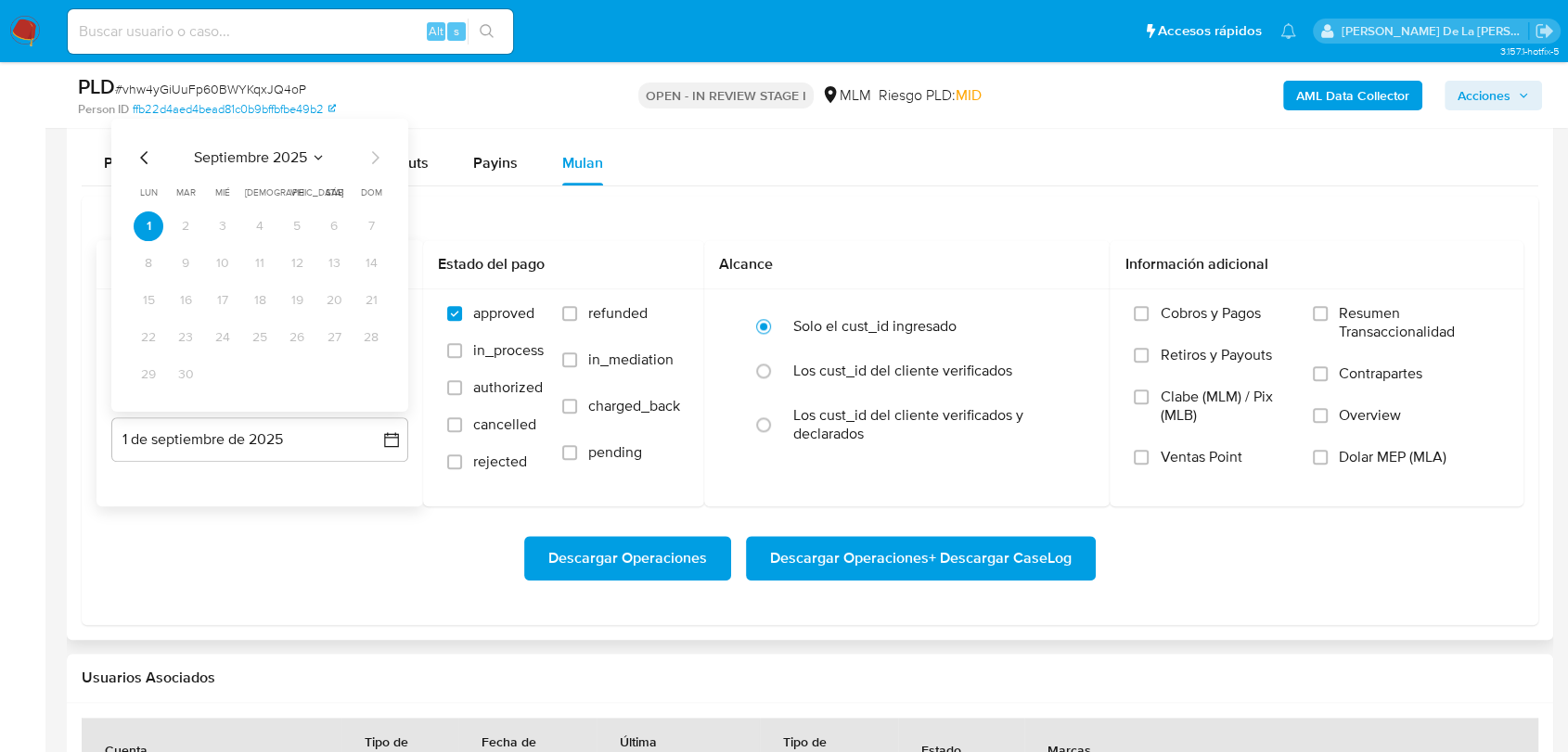
click at [139, 137] on div "septiembre 2025 septiembre 2025 lun lunes mar martes mié miércoles jue jueves v…" at bounding box center [260, 265] width 297 height 293
click at [138, 156] on icon "Mes anterior" at bounding box center [145, 157] width 22 height 22
click at [137, 155] on icon "Mes anterior" at bounding box center [145, 157] width 22 height 22
click at [261, 376] on button "31" at bounding box center [259, 375] width 30 height 30
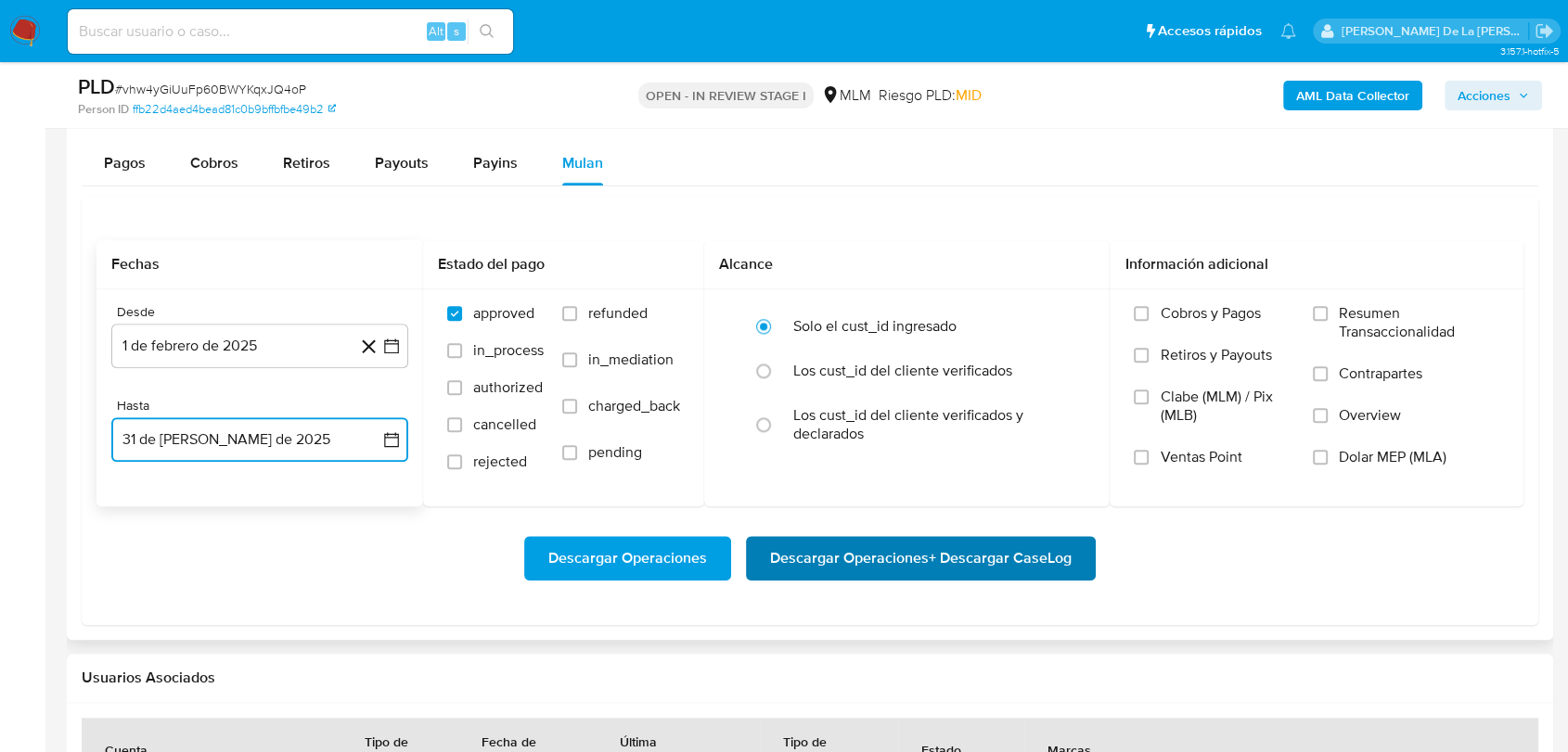
click at [875, 560] on span "Descargar Operaciones + Descargar CaseLog" at bounding box center [920, 558] width 302 height 41
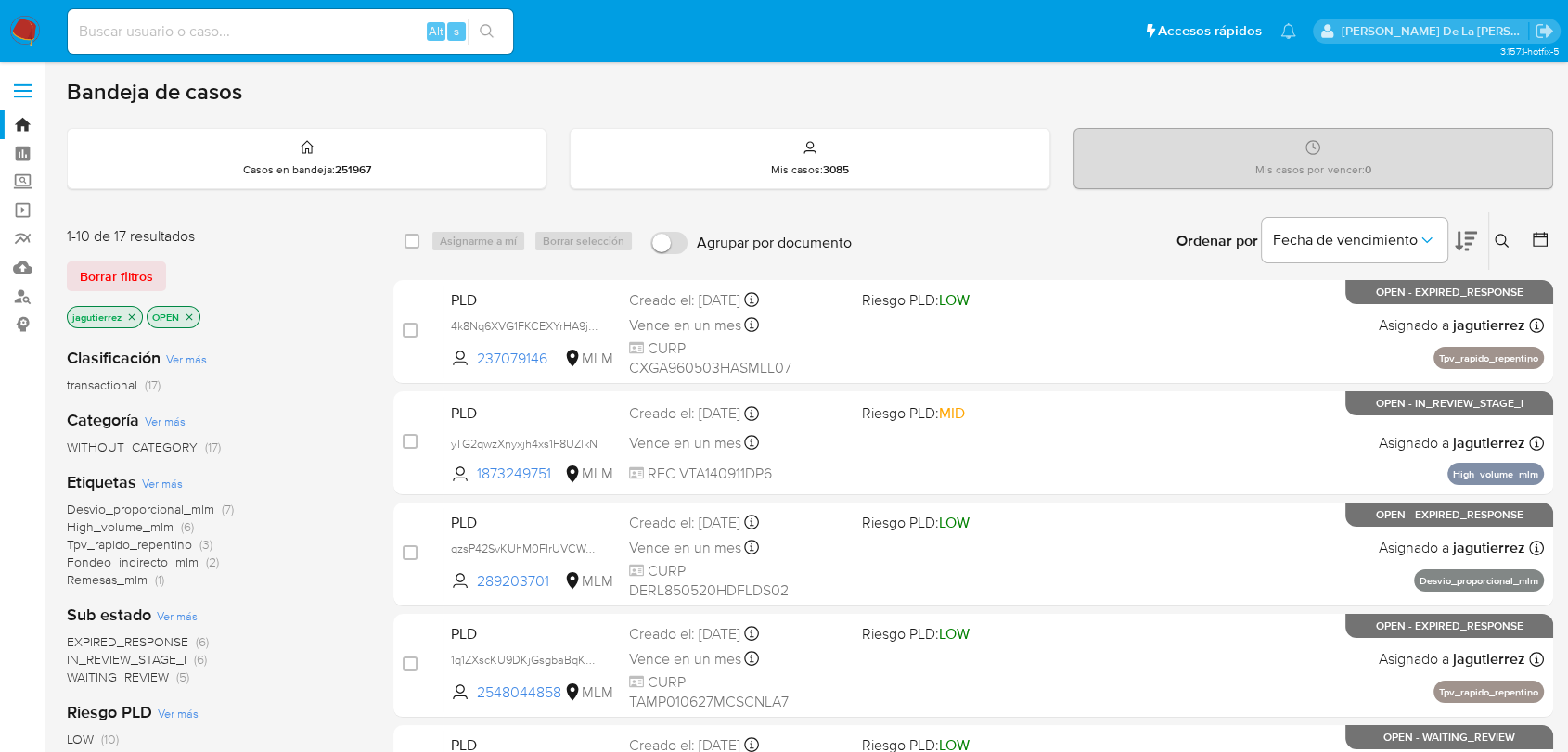
click at [27, 29] on img at bounding box center [25, 31] width 32 height 32
click at [130, 313] on icon "close-filter" at bounding box center [131, 316] width 11 height 11
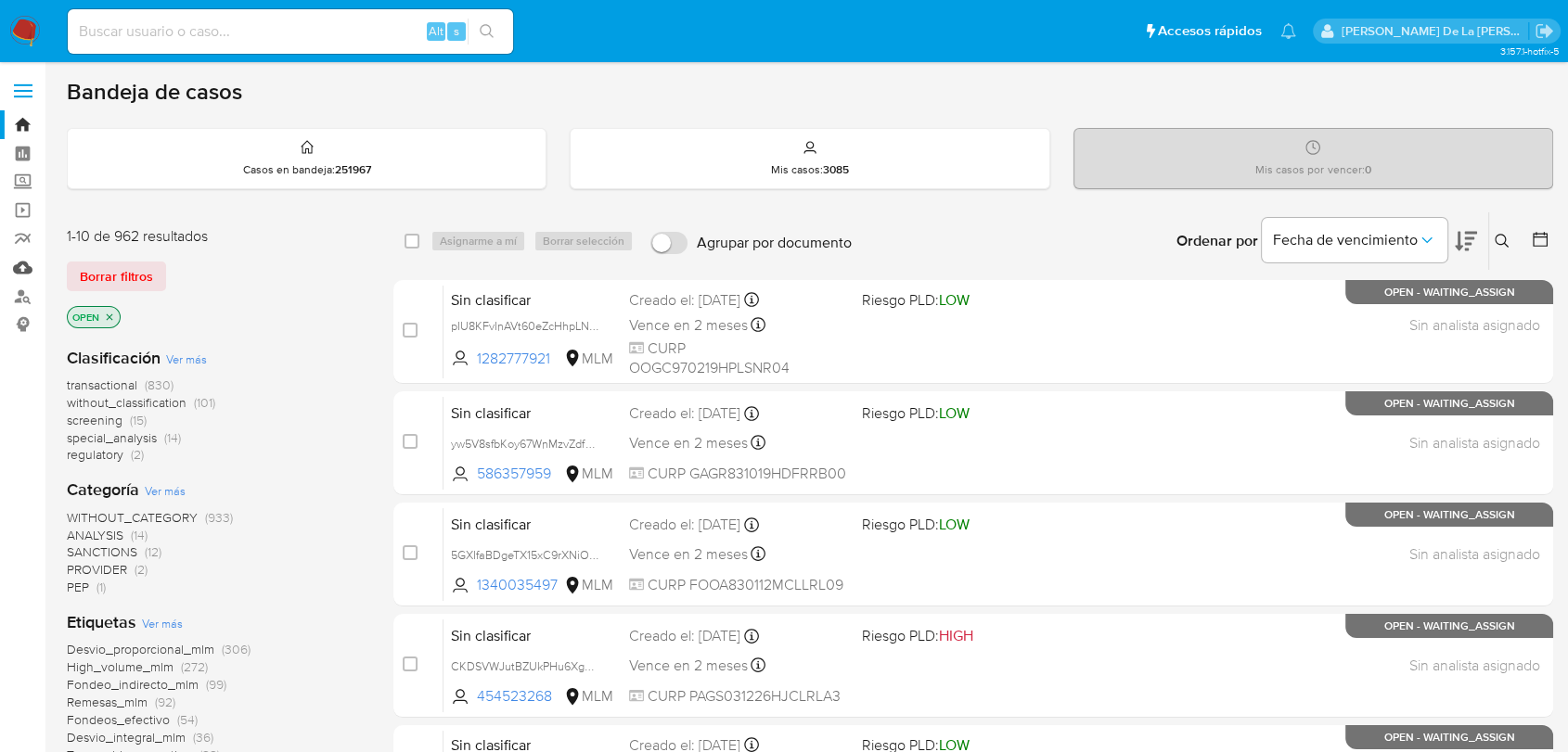
click at [23, 260] on link "Mulan" at bounding box center [111, 268] width 221 height 29
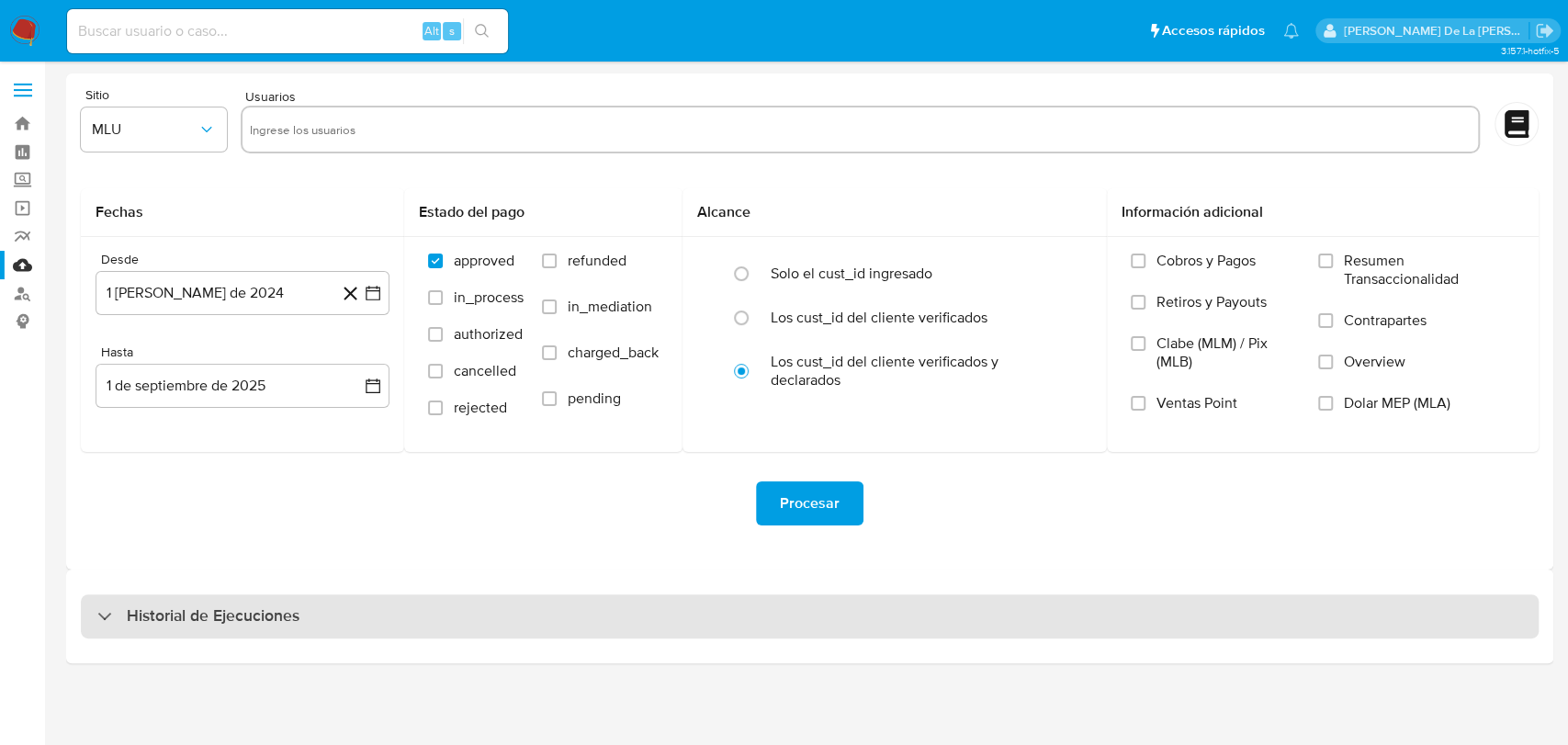
click at [155, 615] on h3 "Historial de Ejecuciones" at bounding box center [213, 616] width 173 height 22
select select "10"
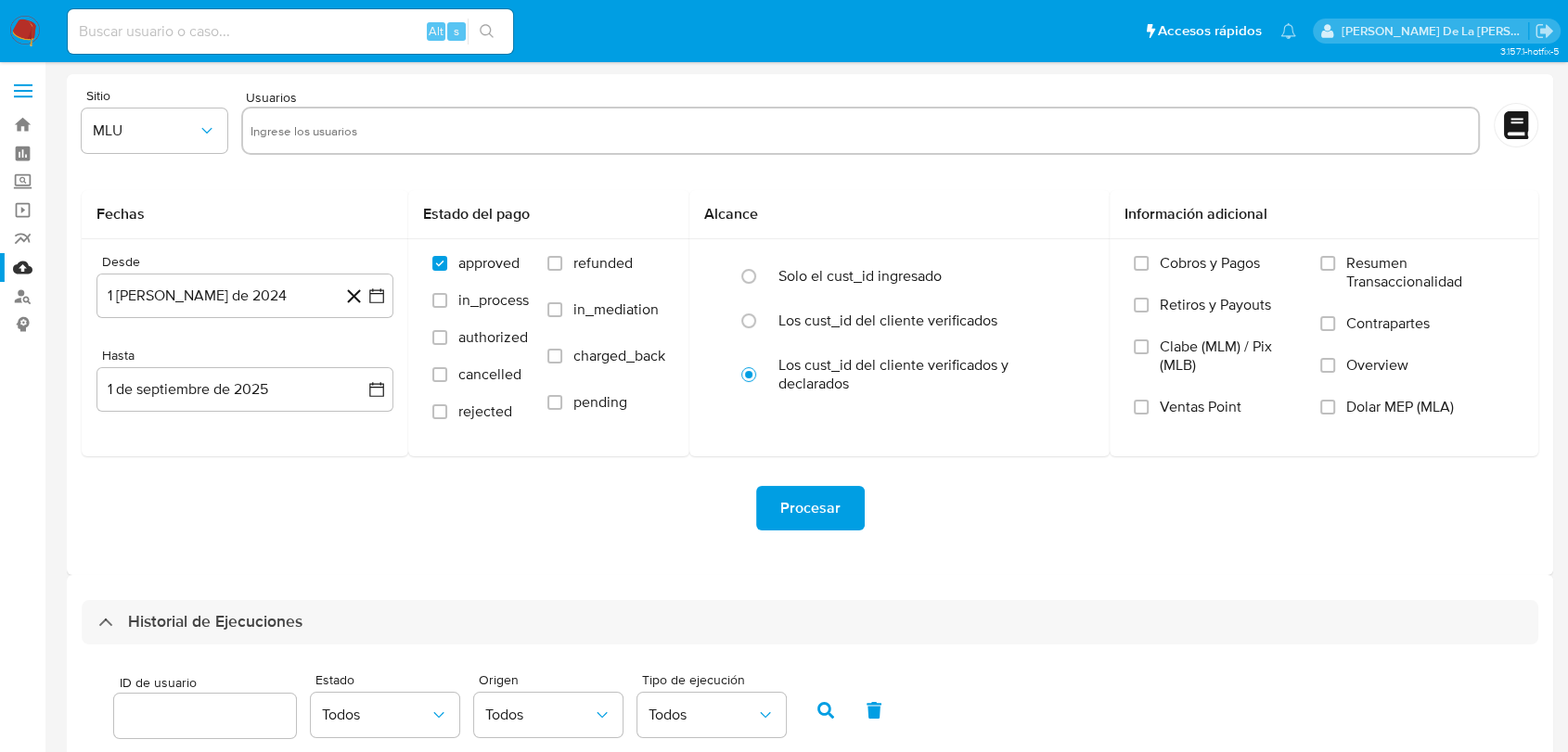
scroll to position [454, 0]
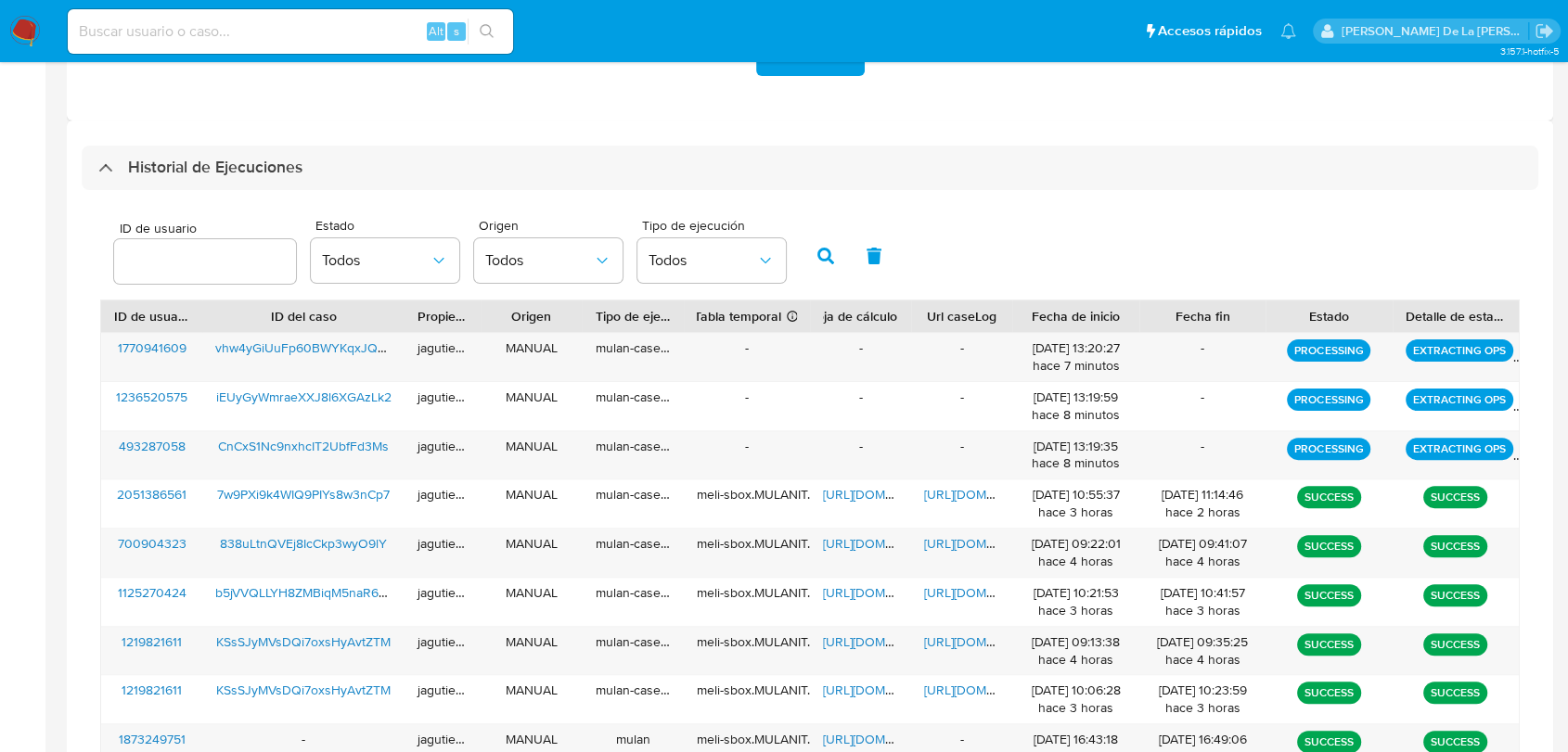
click at [33, 19] on img at bounding box center [25, 31] width 32 height 32
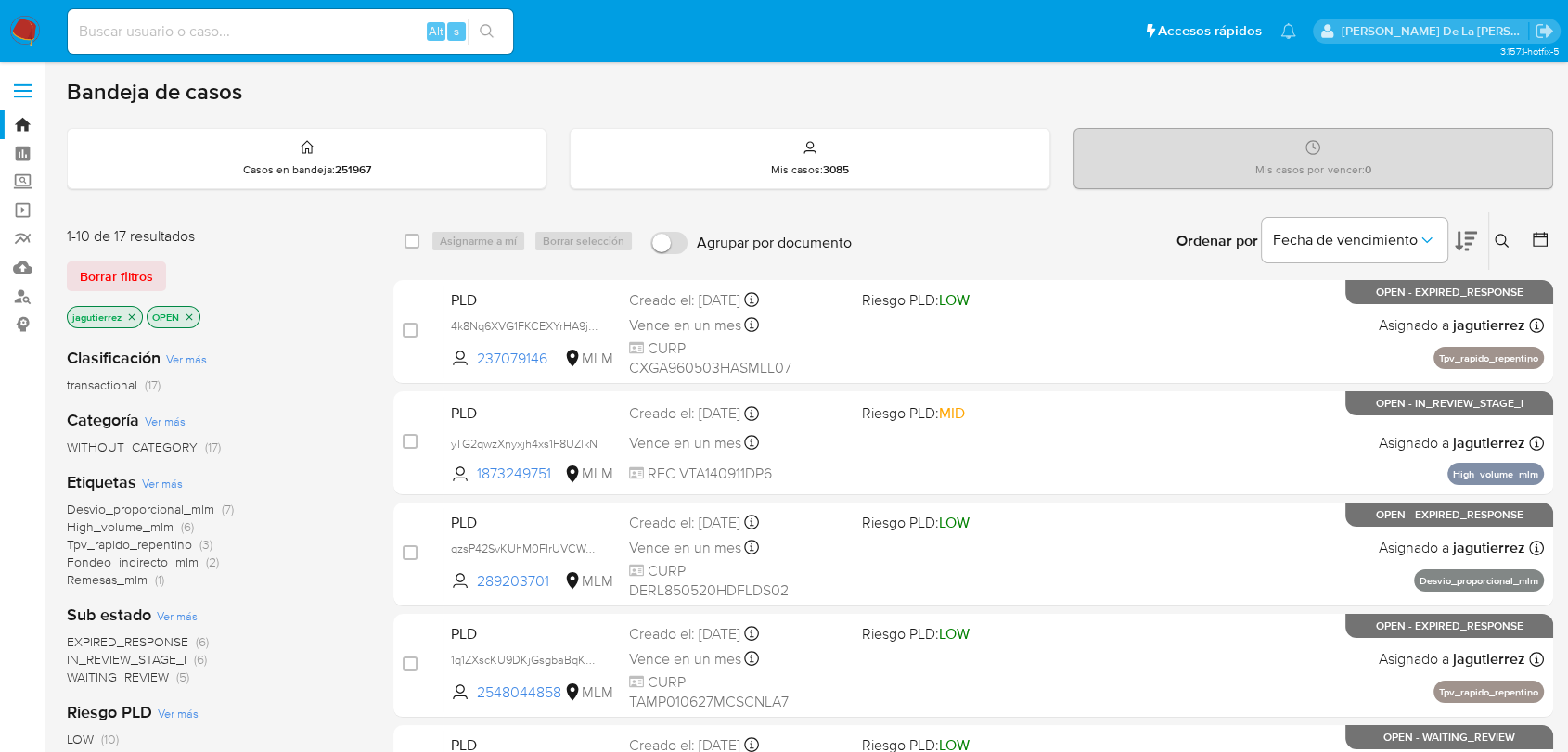
click at [99, 529] on span "High_volume_mlm" at bounding box center [120, 526] width 107 height 18
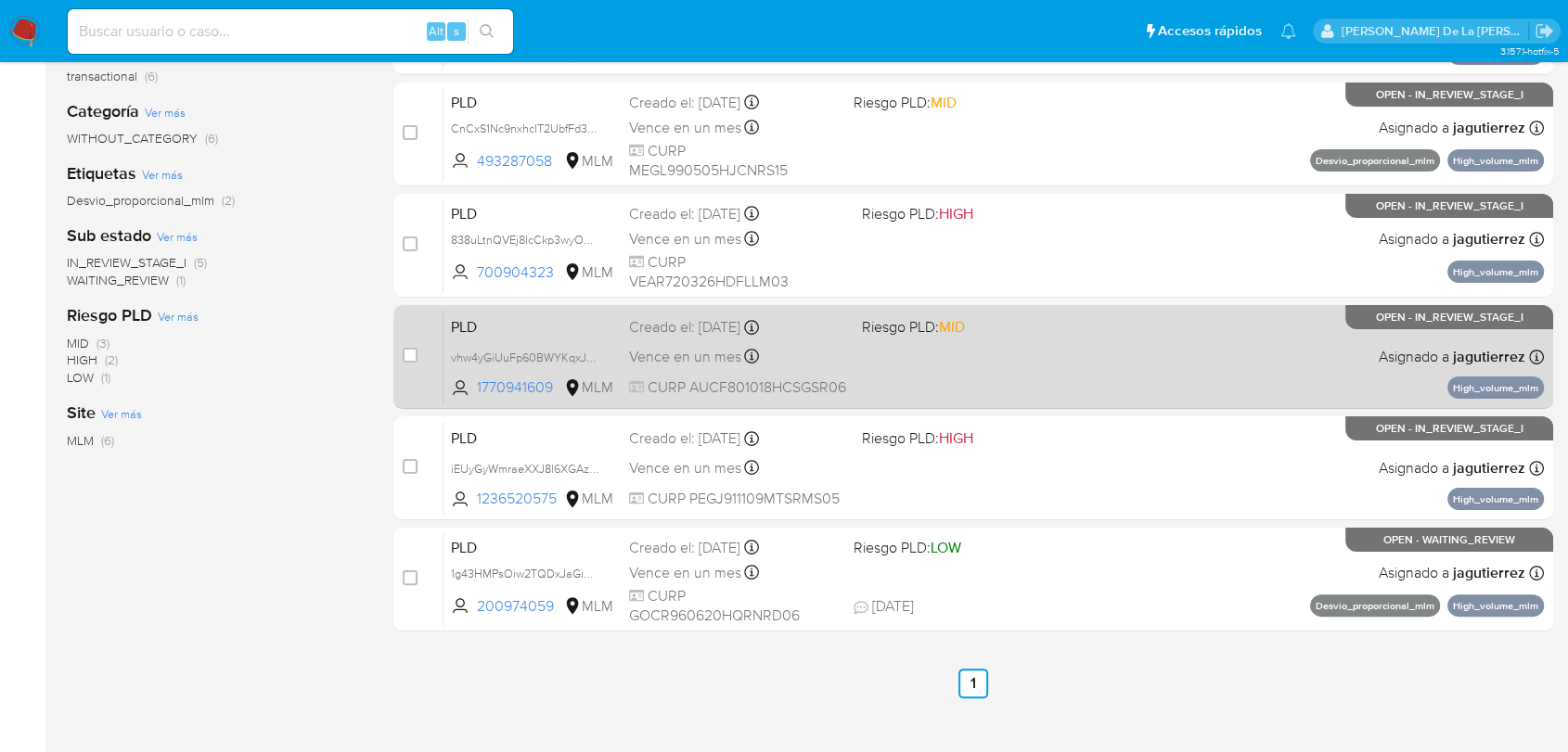
scroll to position [103, 0]
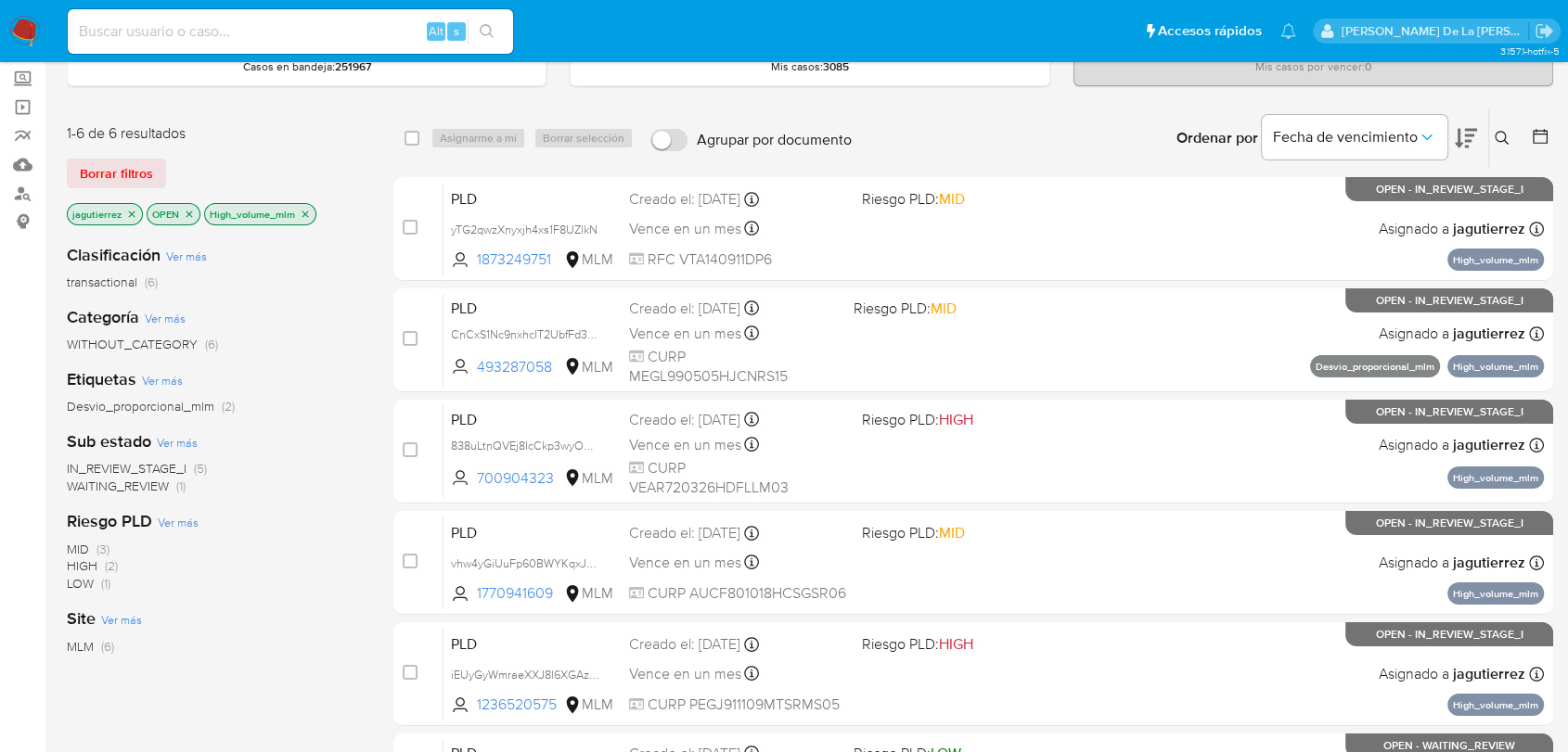
click at [124, 463] on span "IN_REVIEW_STAGE_I" at bounding box center [126, 468] width 119 height 18
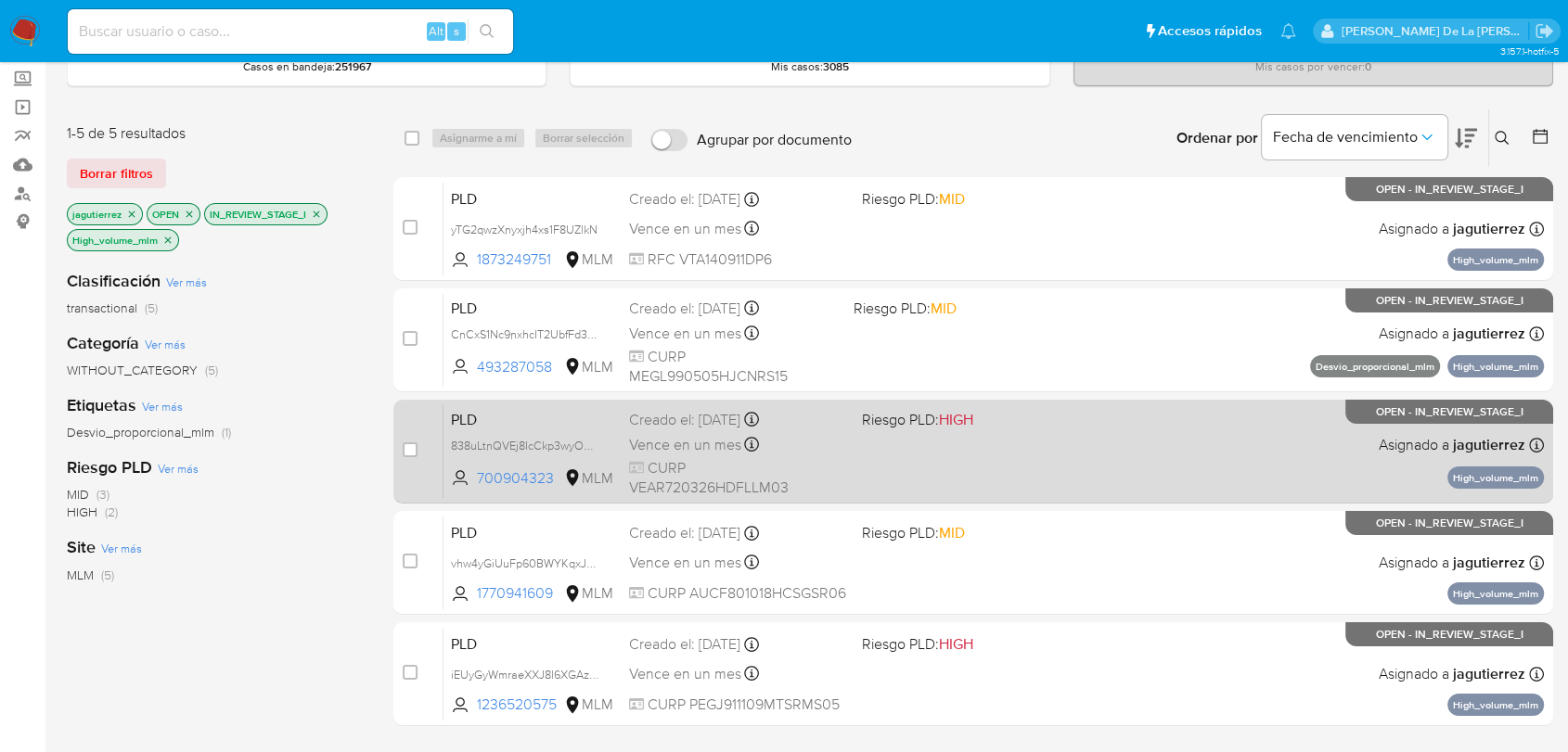
click at [797, 472] on span "CURP VEAR720326HDFLLM03" at bounding box center [737, 477] width 217 height 40
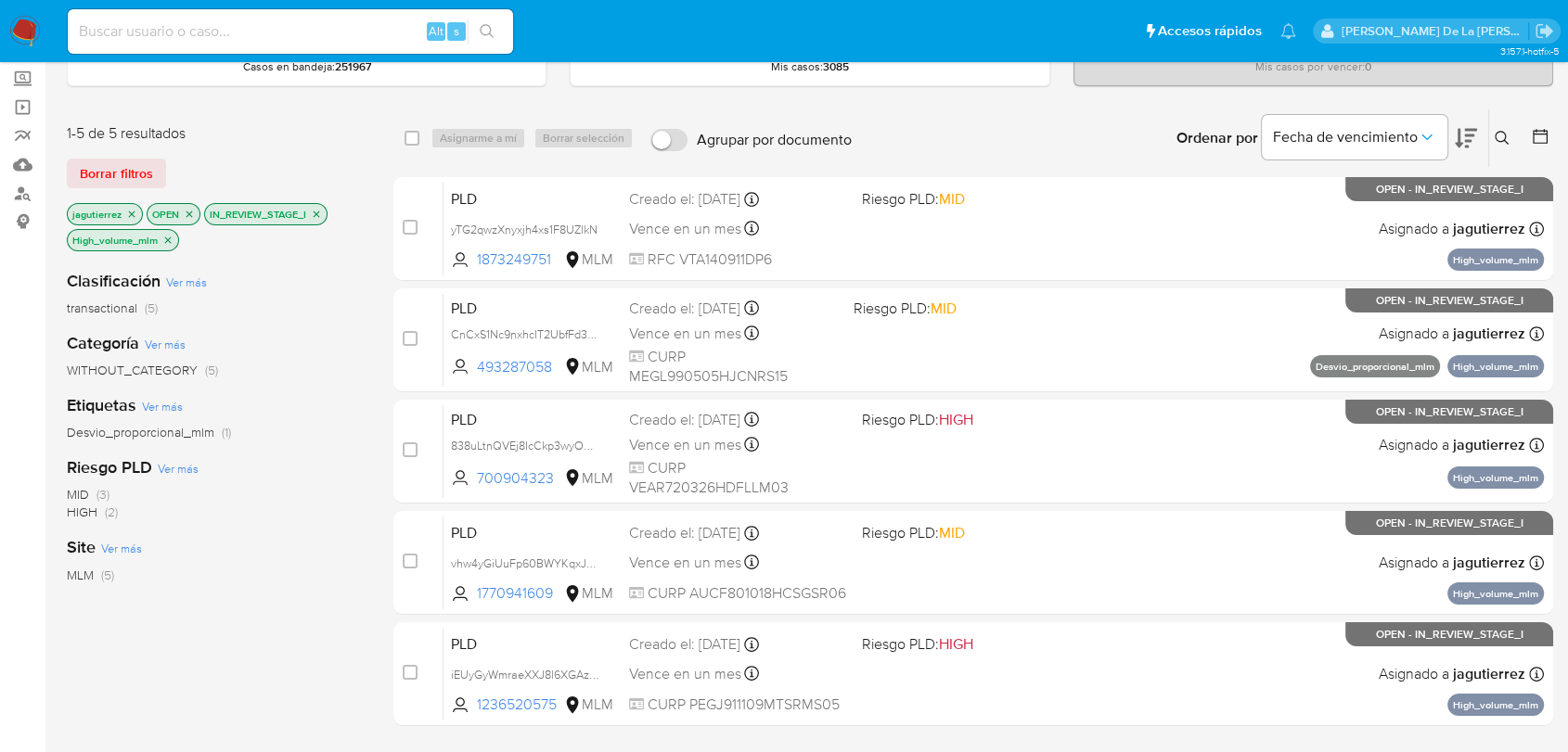
click at [28, 27] on img at bounding box center [25, 31] width 32 height 32
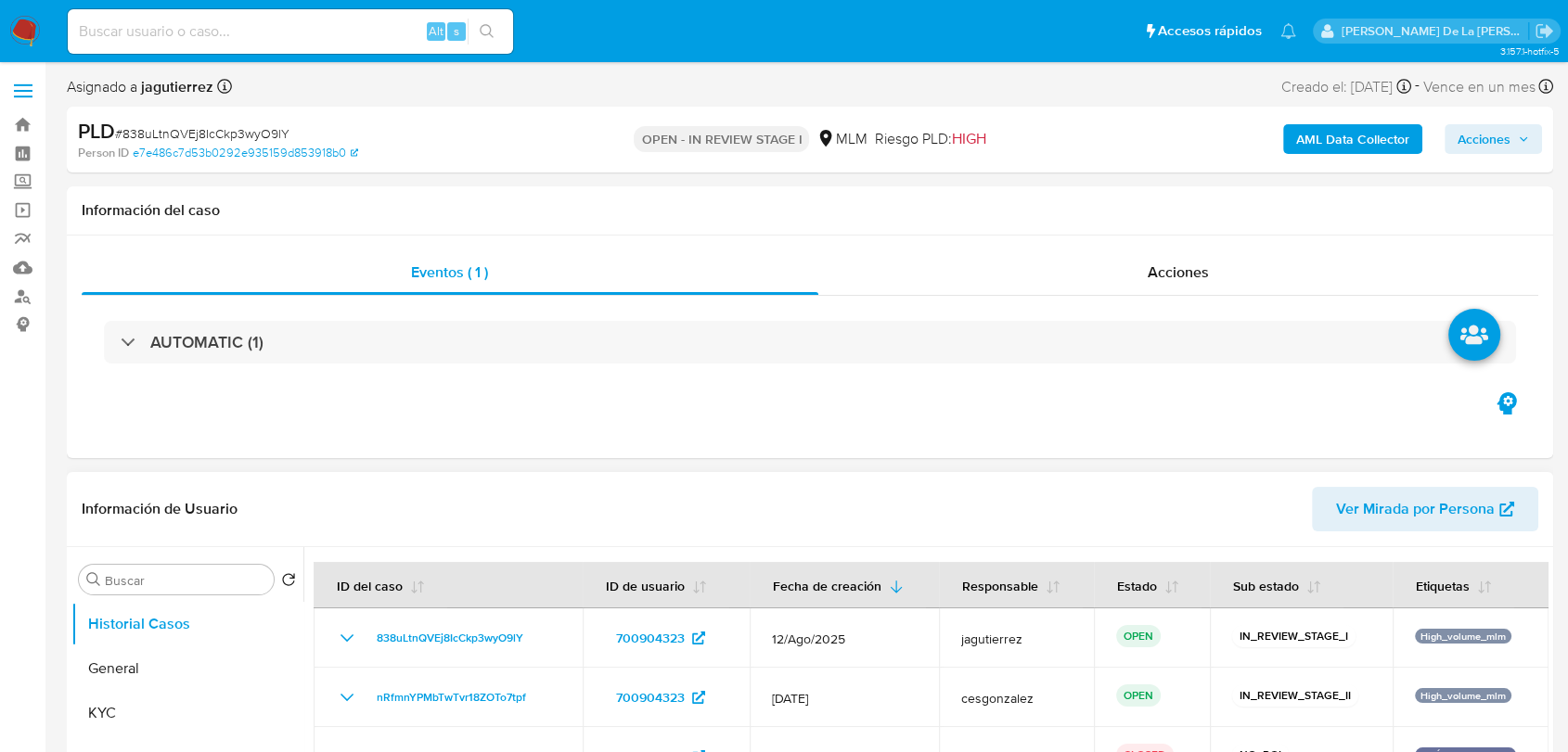
select select "10"
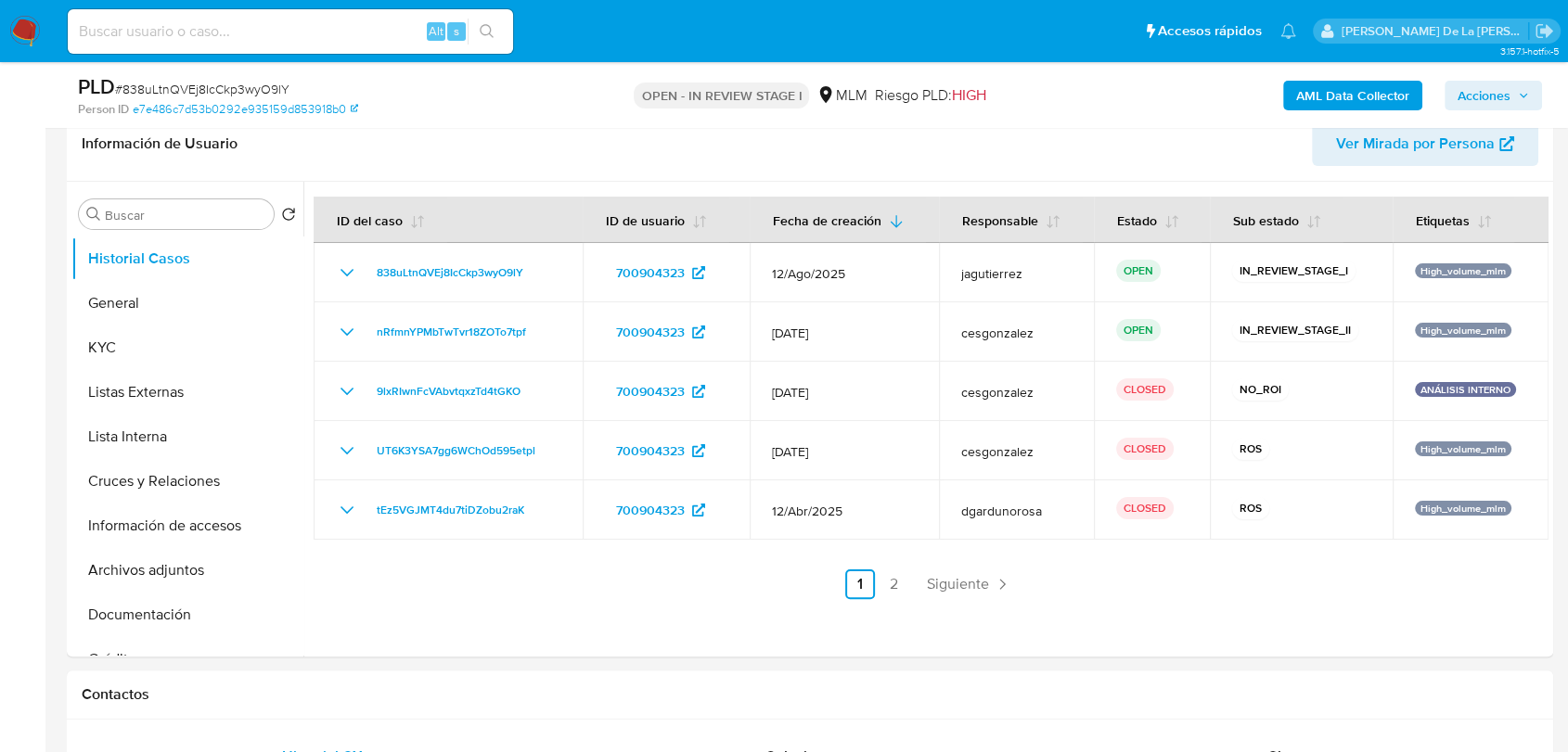
scroll to position [309, 0]
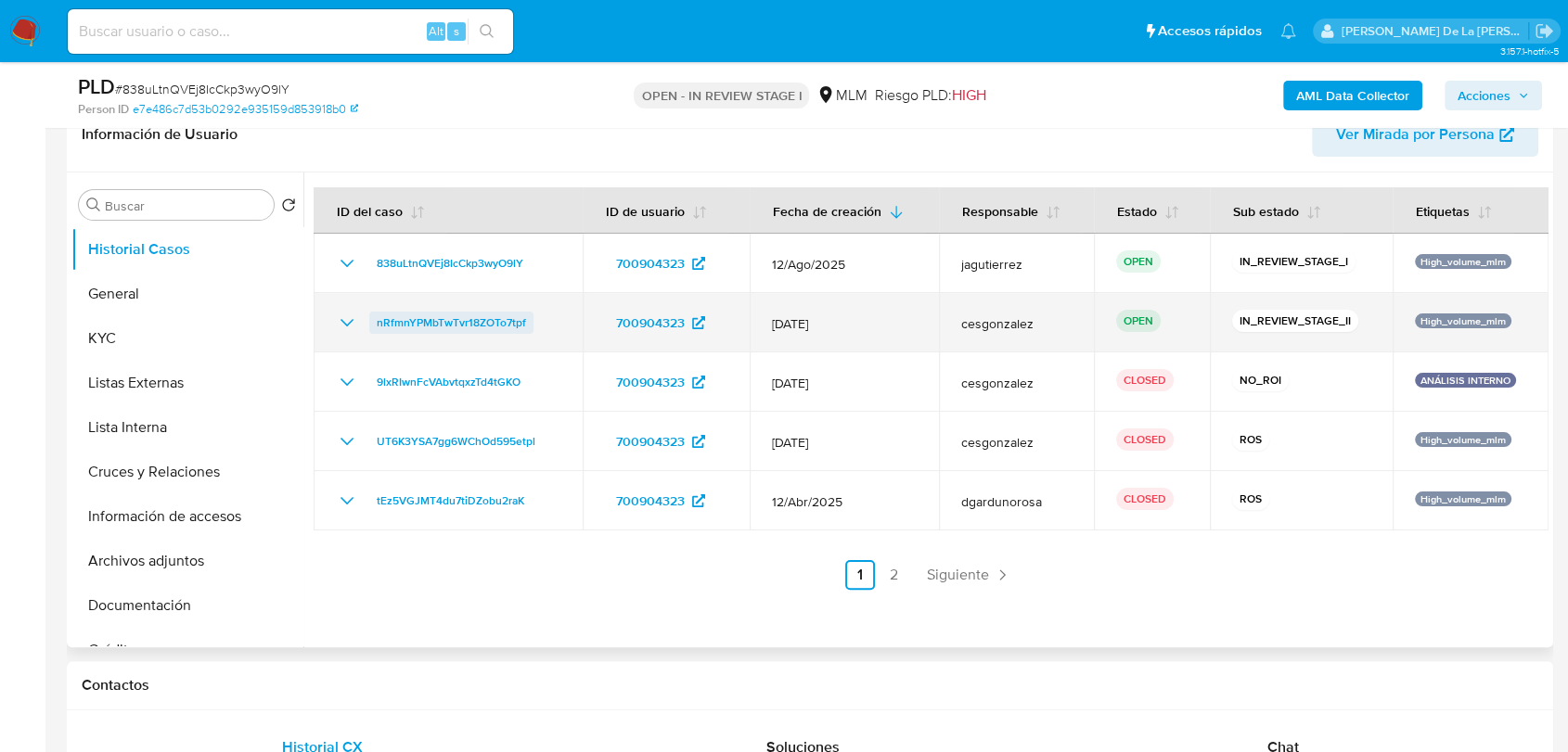
drag, startPoint x: 552, startPoint y: 328, endPoint x: 370, endPoint y: 326, distance: 182.0
click at [369, 328] on div "nRfmnYPMbTwTvr18ZOTo7tpf" at bounding box center [447, 322] width 224 height 22
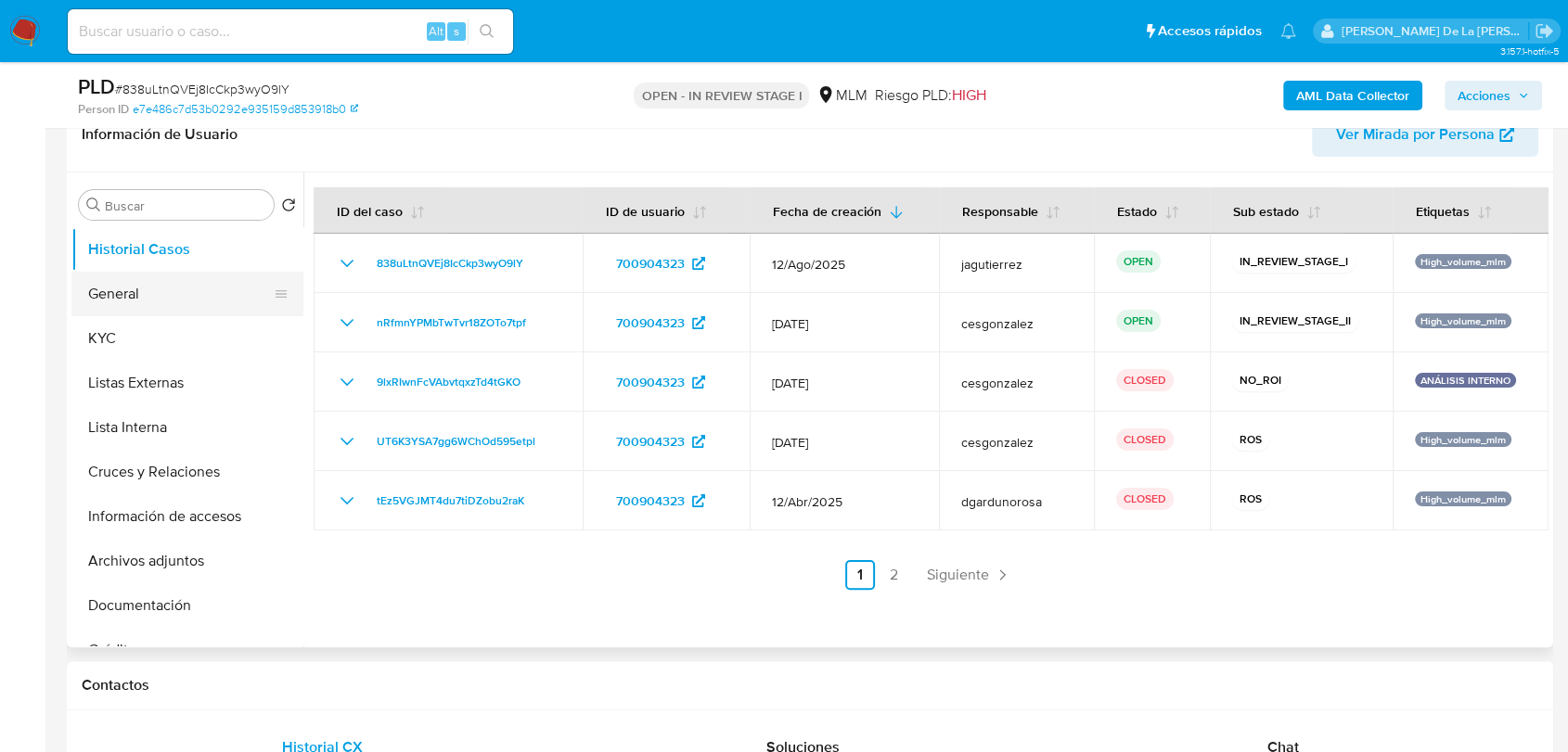
drag, startPoint x: 162, startPoint y: 279, endPoint x: 264, endPoint y: 308, distance: 106.0
click at [162, 280] on button "General" at bounding box center [180, 294] width 217 height 45
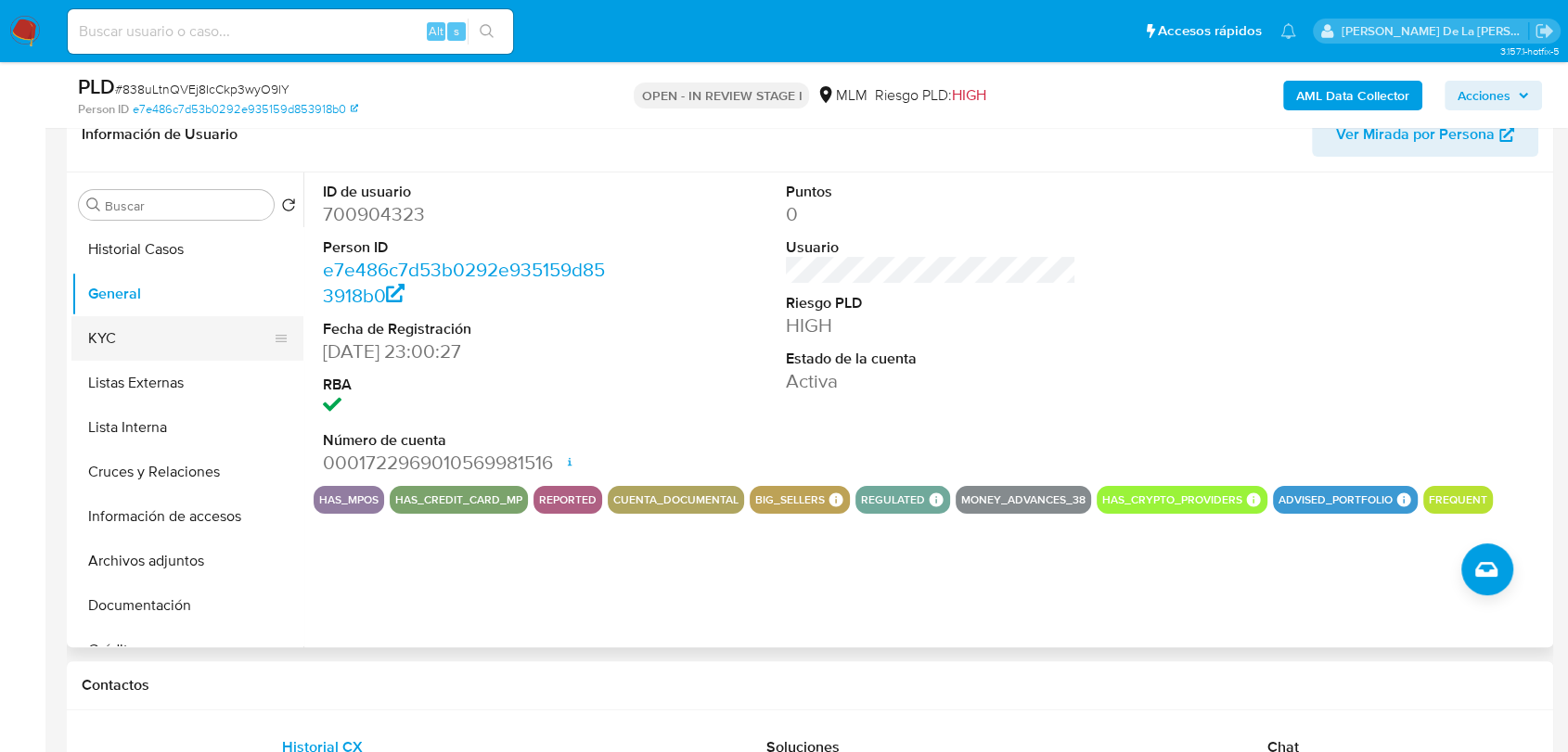
click at [162, 348] on button "KYC" at bounding box center [180, 339] width 217 height 45
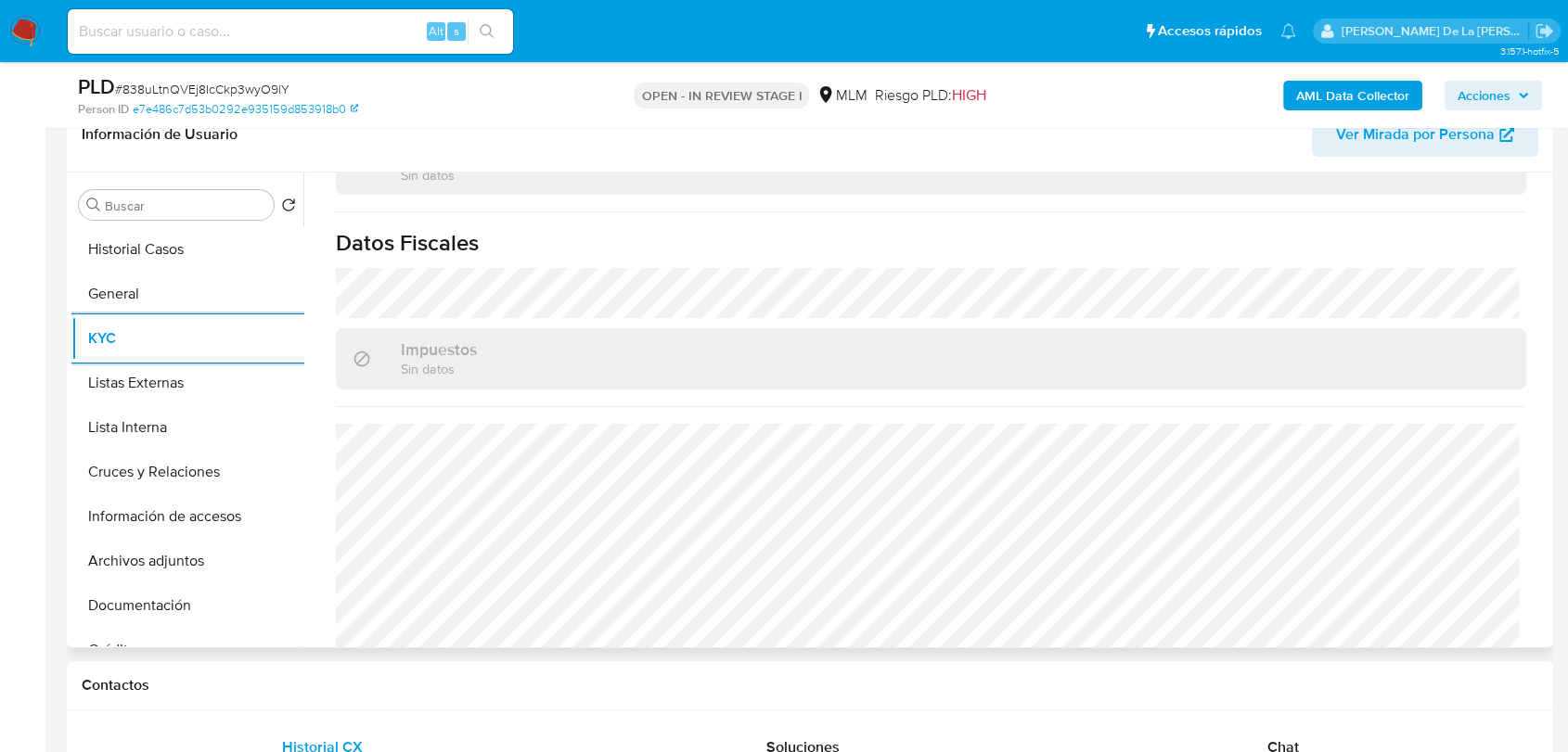
scroll to position [1147, 0]
click at [127, 373] on button "Listas Externas" at bounding box center [180, 383] width 217 height 45
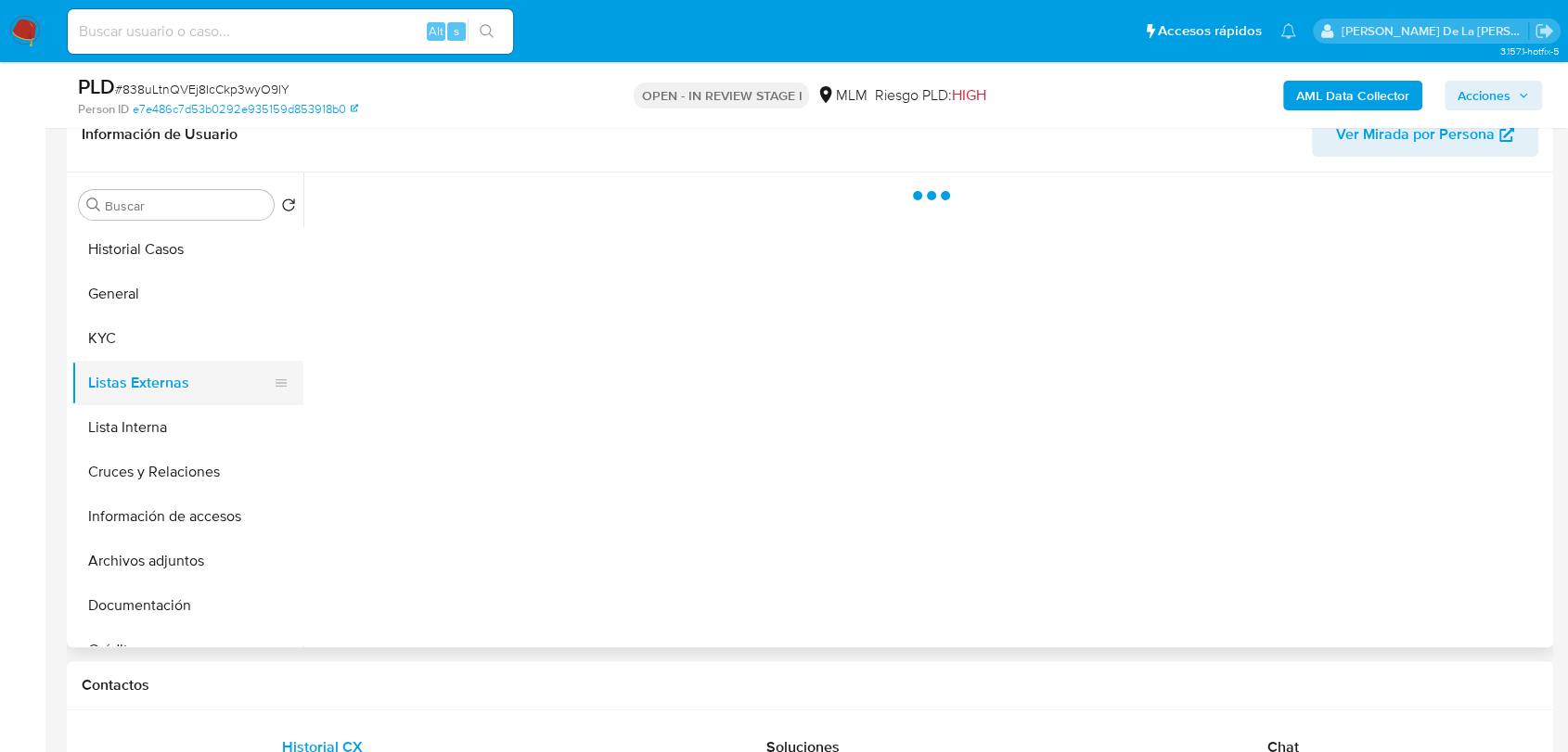
scroll to position [0, 0]
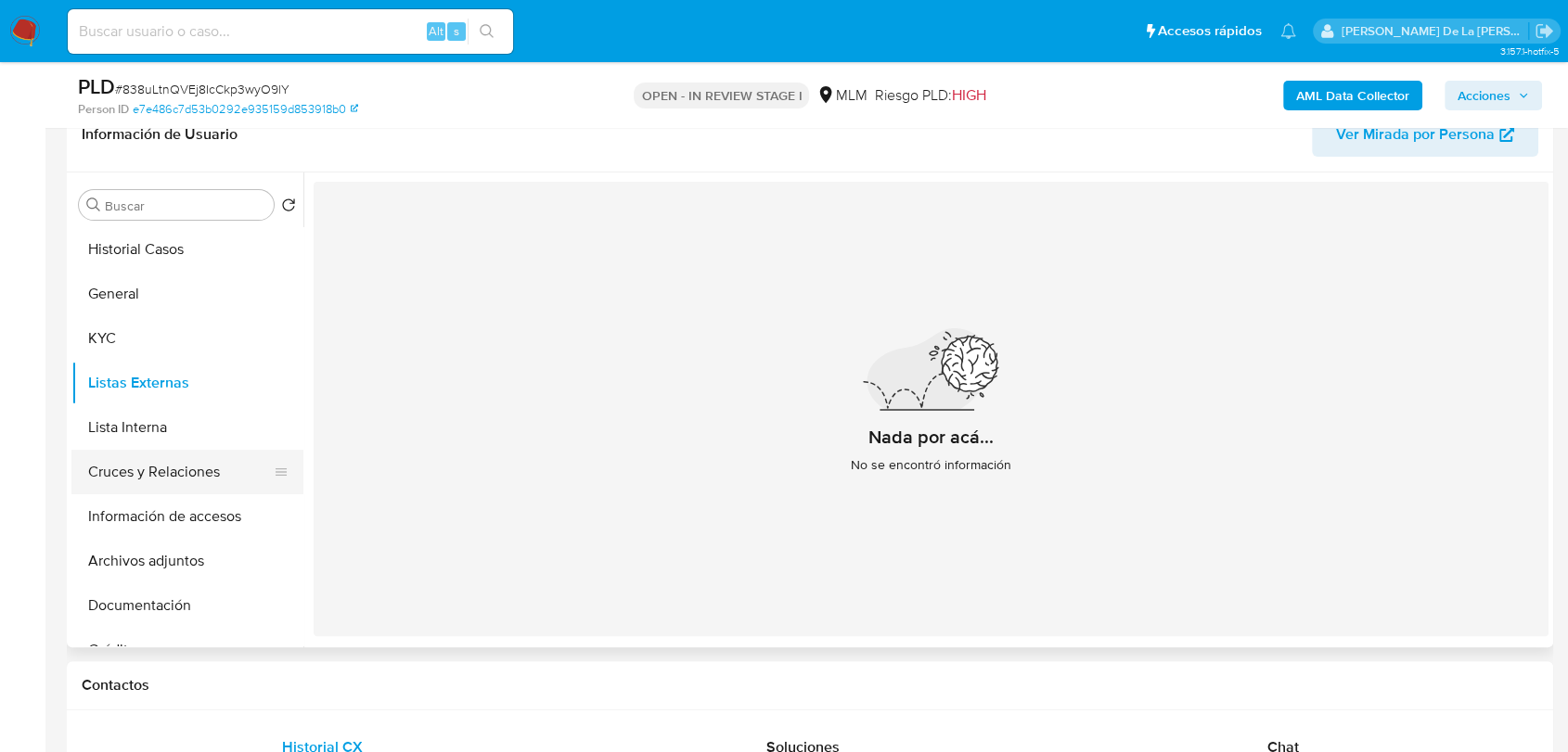
click at [169, 485] on button "Cruces y Relaciones" at bounding box center [180, 473] width 217 height 45
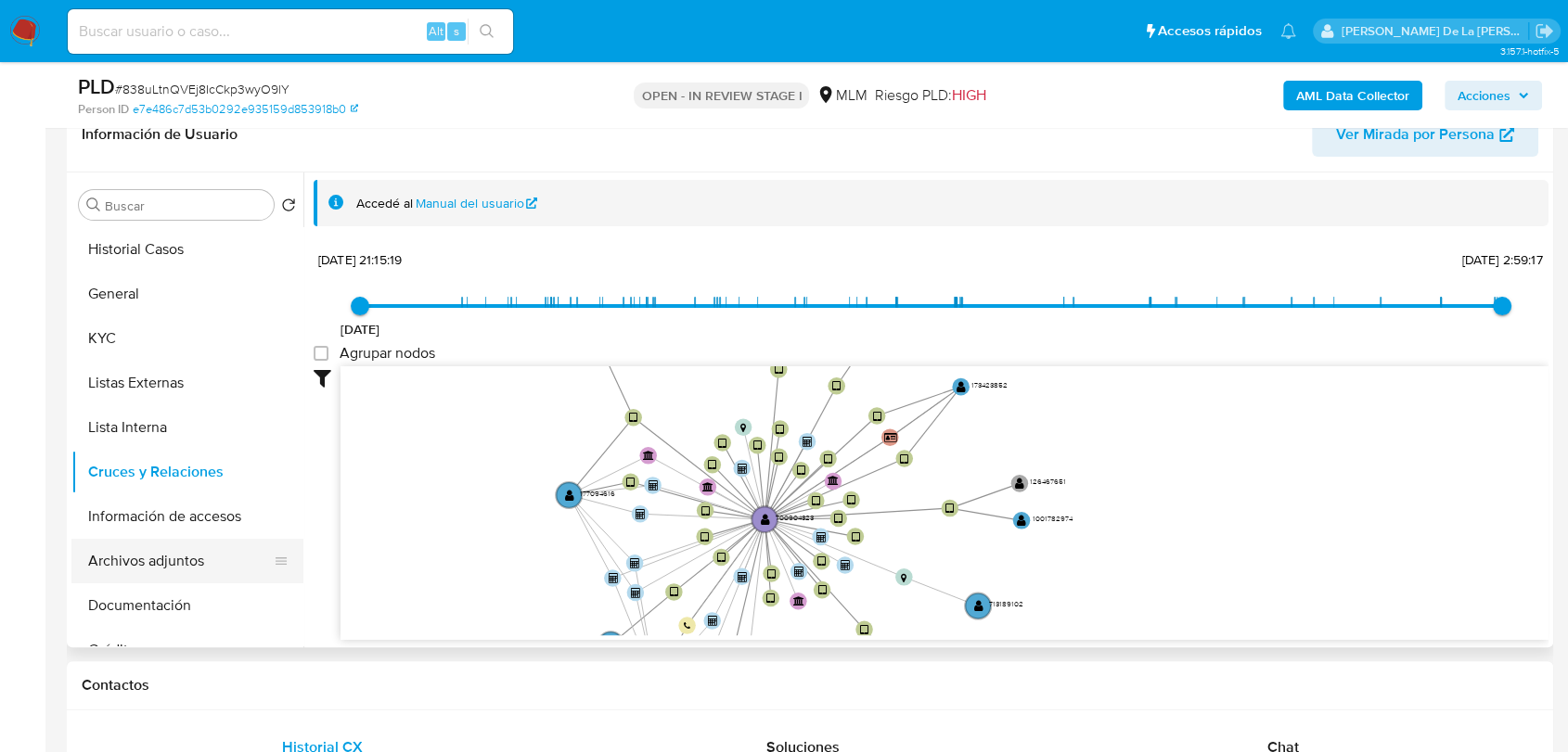
click at [206, 549] on button "Archivos adjuntos" at bounding box center [180, 561] width 217 height 45
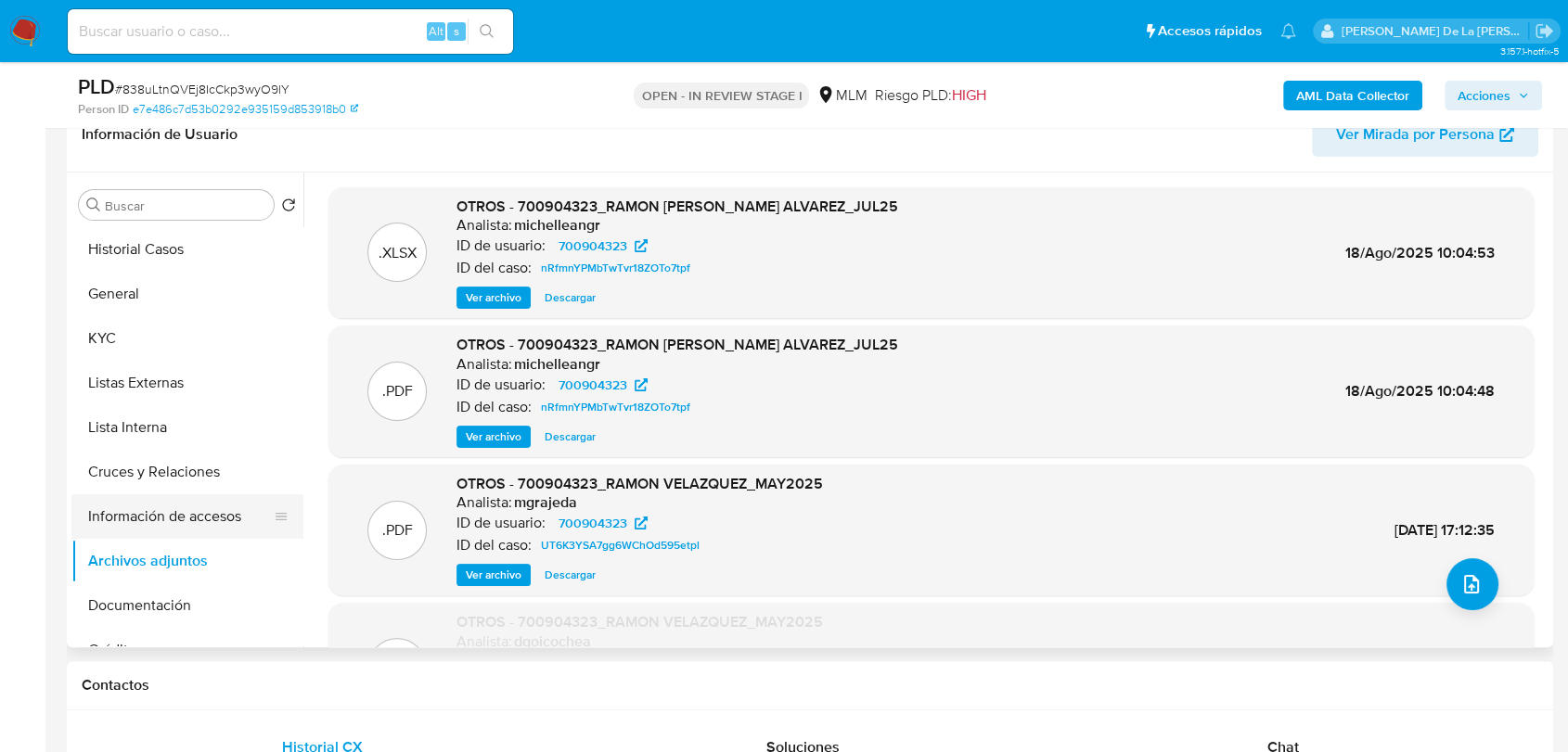
click at [117, 519] on button "Información de accesos" at bounding box center [180, 517] width 217 height 45
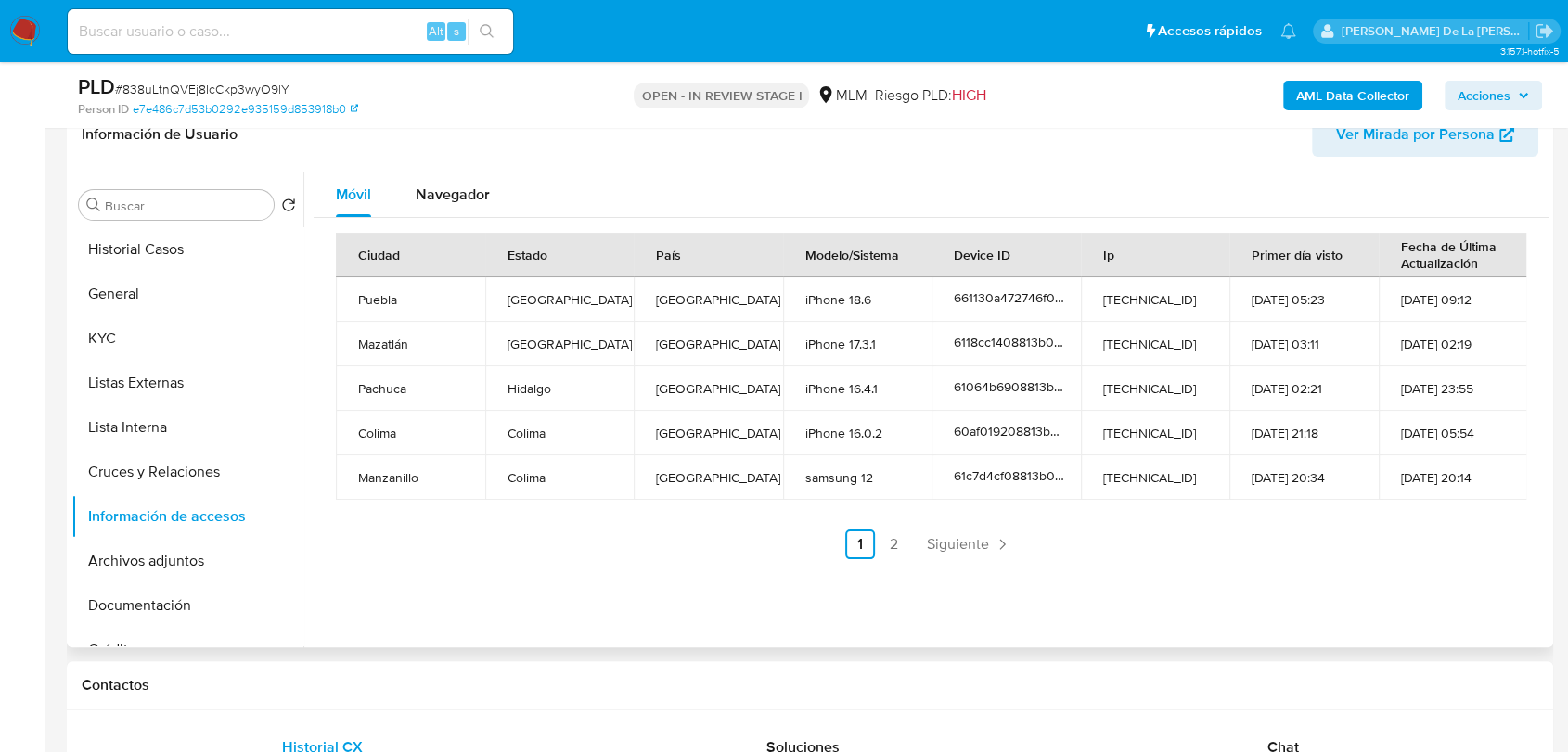
click at [746, 580] on div "Móvil Navegador Ciudad Estado País Modelo/Sistema Device ID Ip Primer día visto…" at bounding box center [926, 409] width 1245 height 474
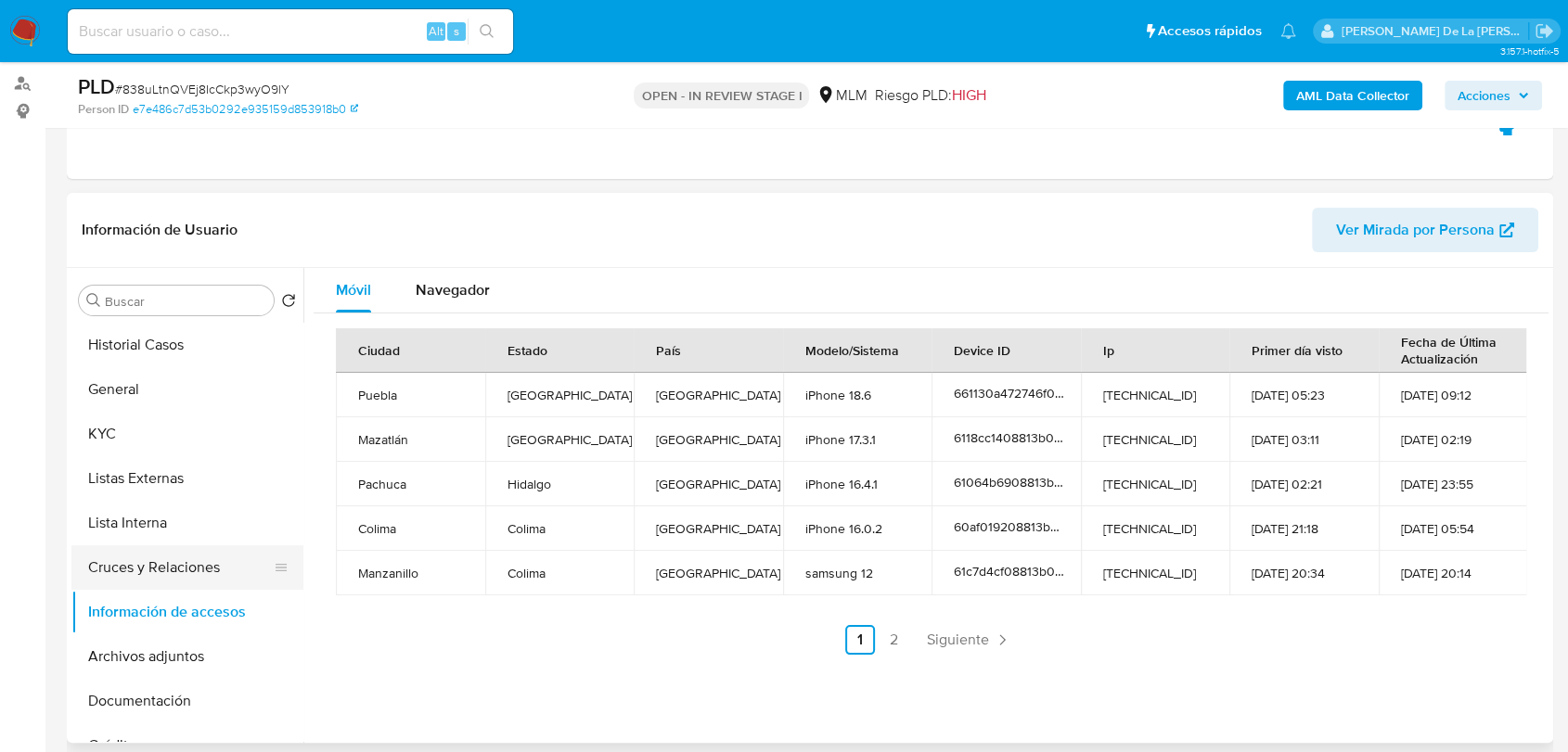
scroll to position [411, 0]
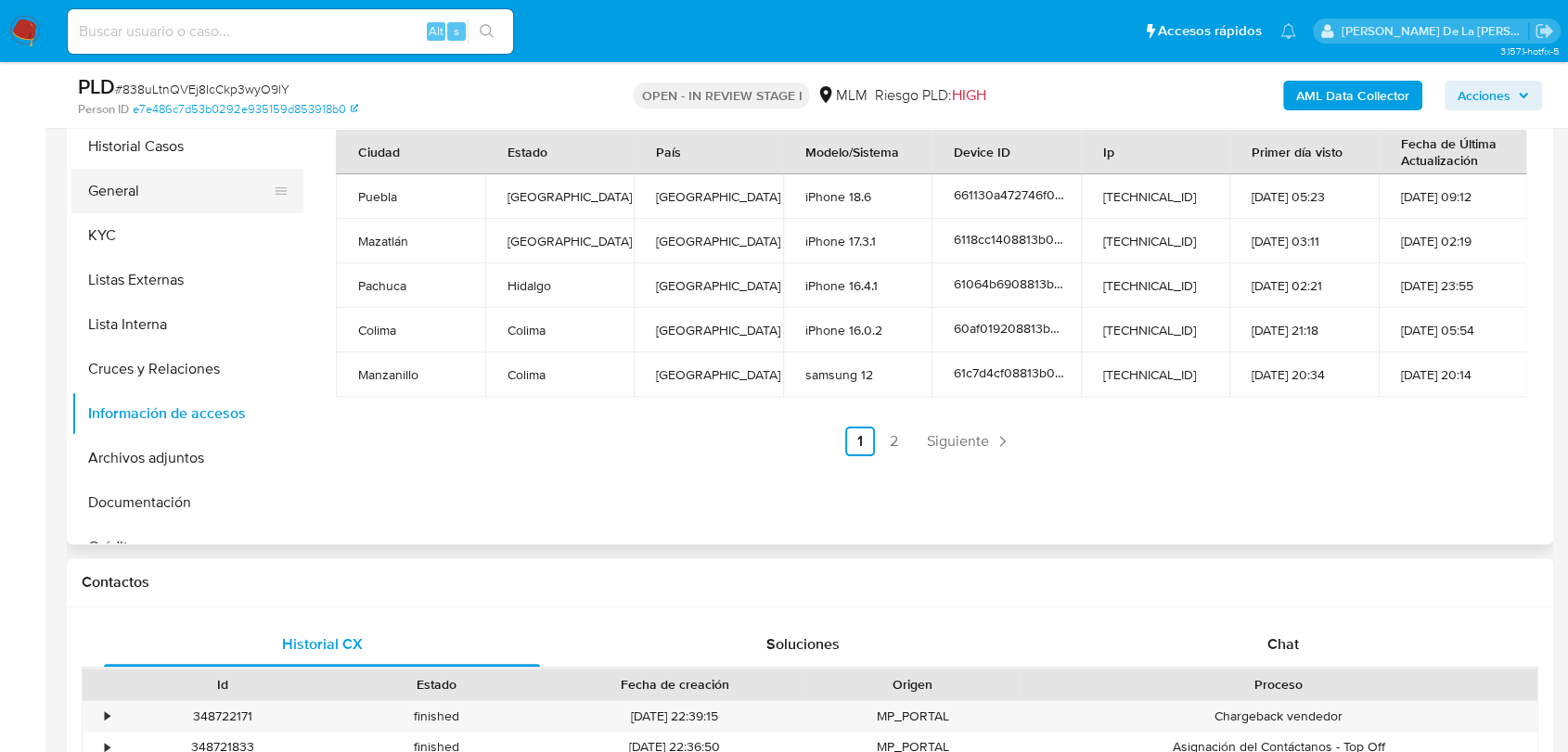
click at [118, 191] on button "General" at bounding box center [180, 191] width 217 height 45
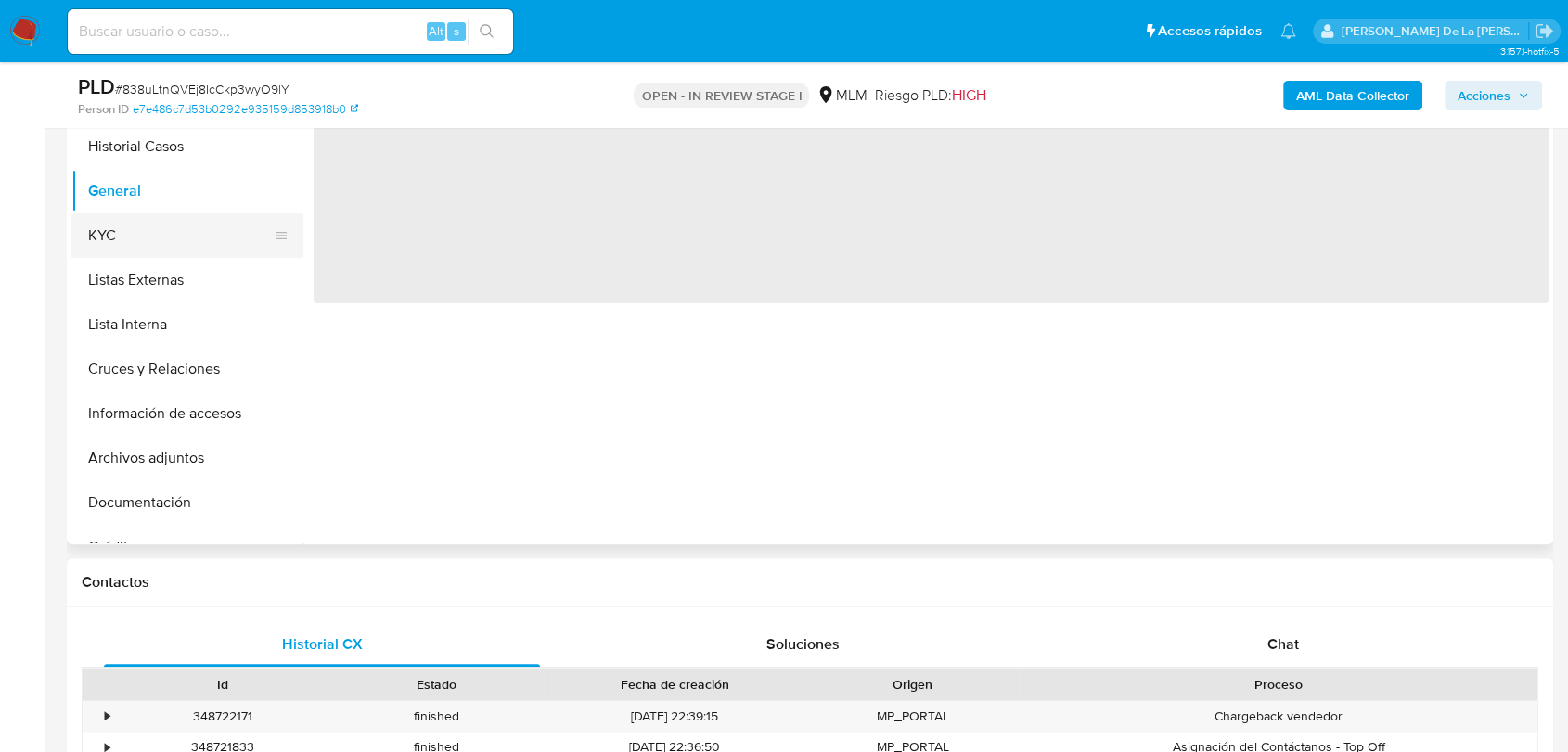
click at [149, 216] on button "KYC" at bounding box center [180, 236] width 217 height 45
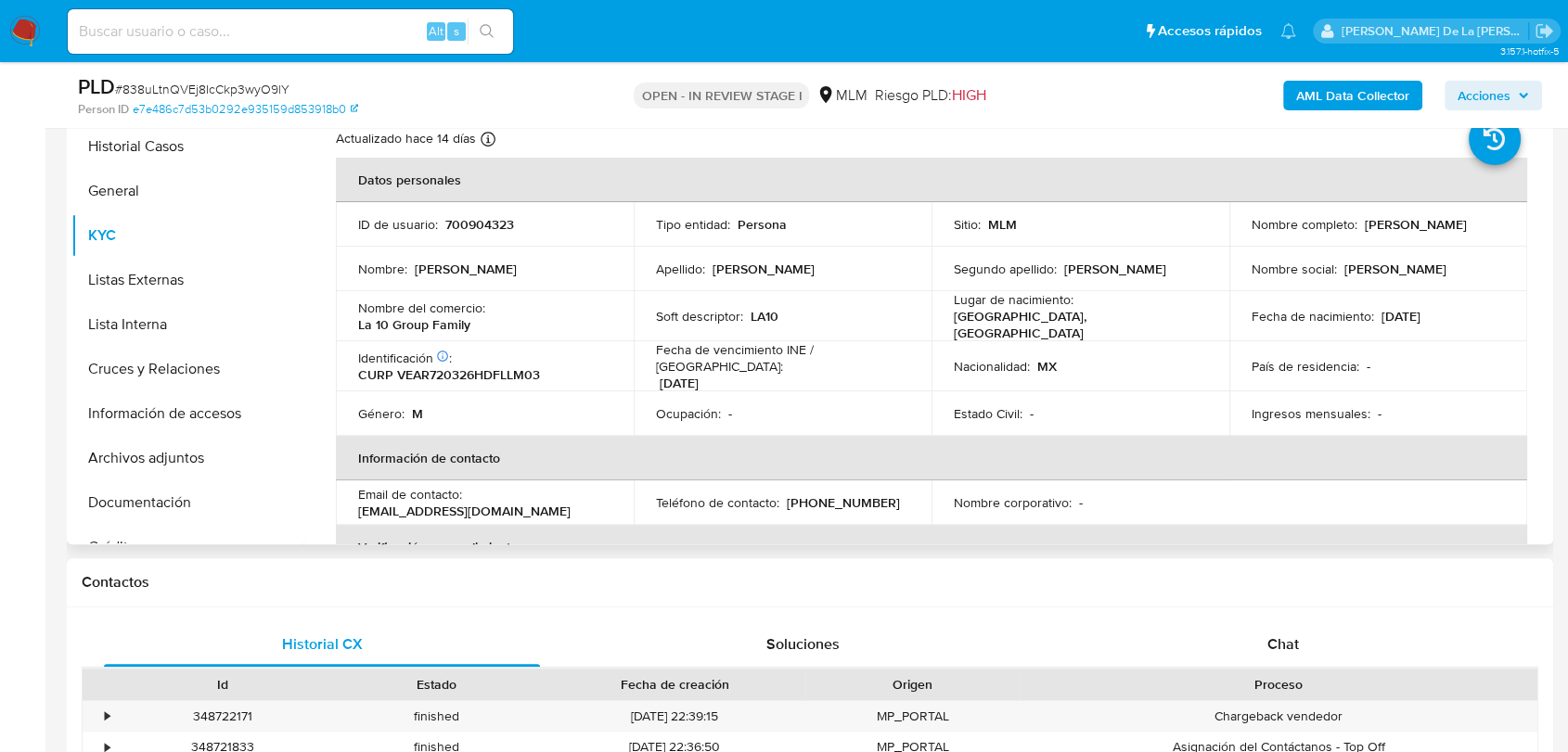
drag, startPoint x: 1244, startPoint y: 228, endPoint x: 1398, endPoint y: 240, distance: 154.5
click at [1398, 240] on td "Nombre completo : Ramon Velazquez Alvarez" at bounding box center [1378, 224] width 298 height 45
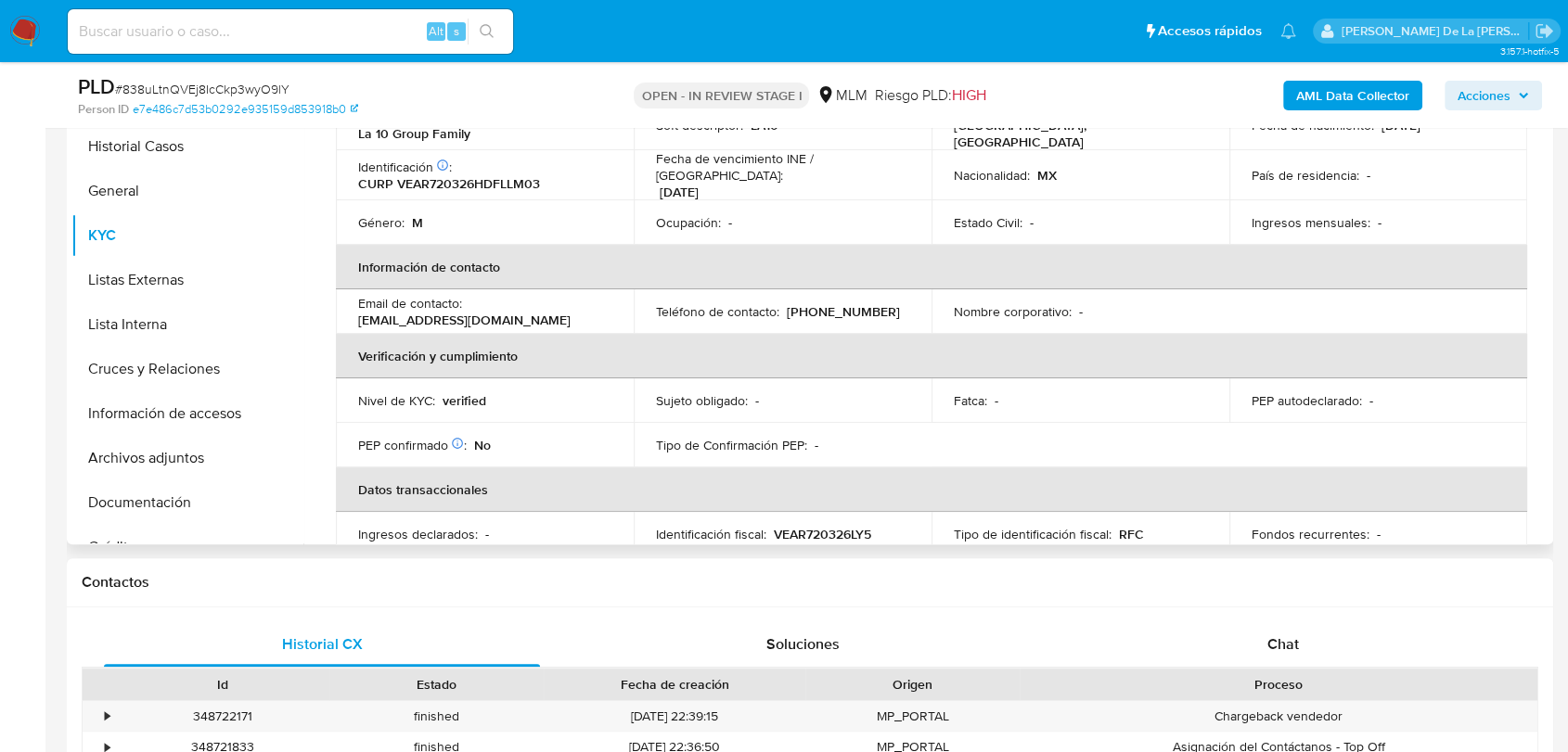
scroll to position [103, 0]
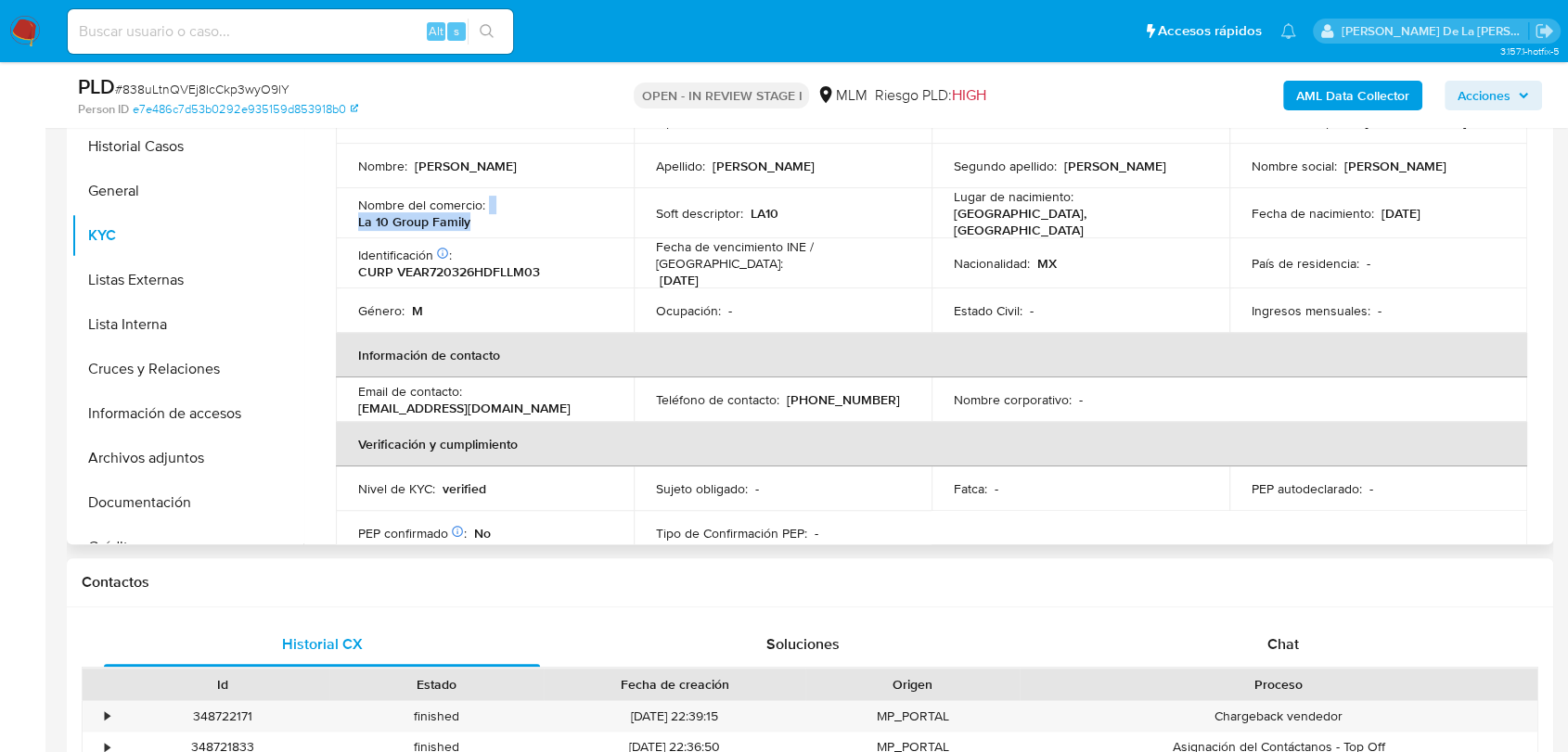
drag, startPoint x: 600, startPoint y: 210, endPoint x: 487, endPoint y: 215, distance: 113.1
click at [487, 215] on div "Nombre del comercio : La 10 Group Family" at bounding box center [484, 213] width 253 height 33
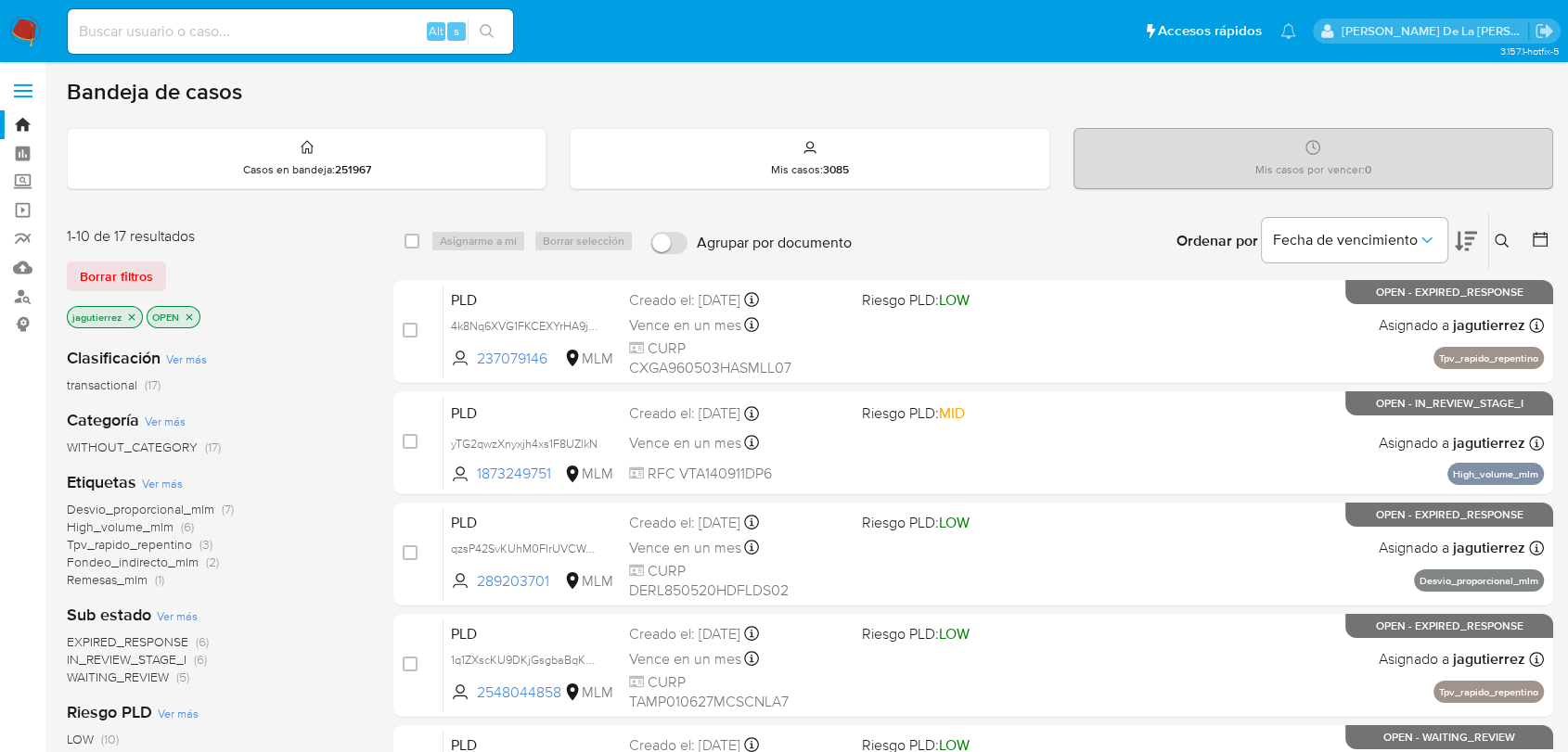
click at [133, 317] on icon "close-filter" at bounding box center [132, 316] width 7 height 7
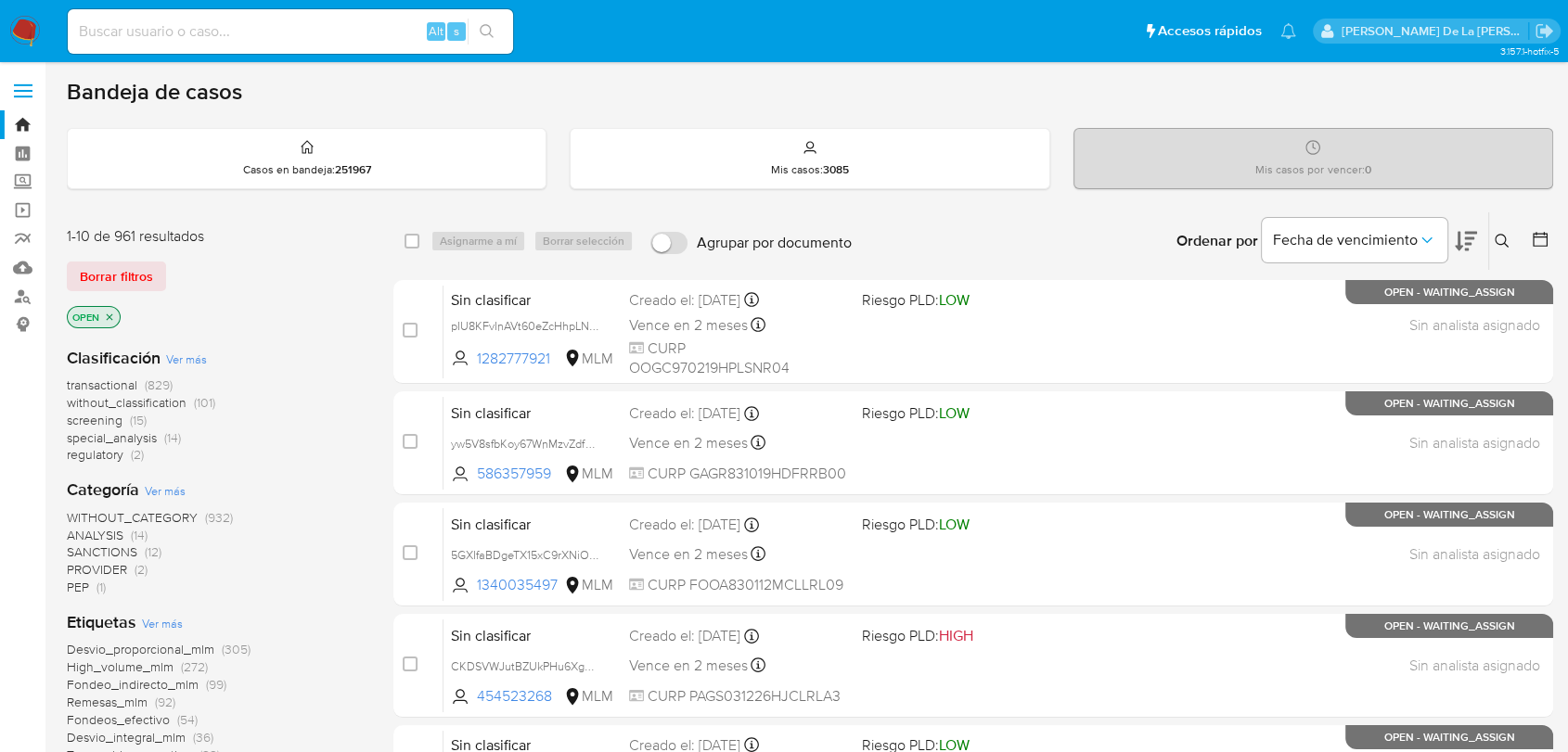
click at [102, 417] on span "screening" at bounding box center [94, 419] width 55 height 18
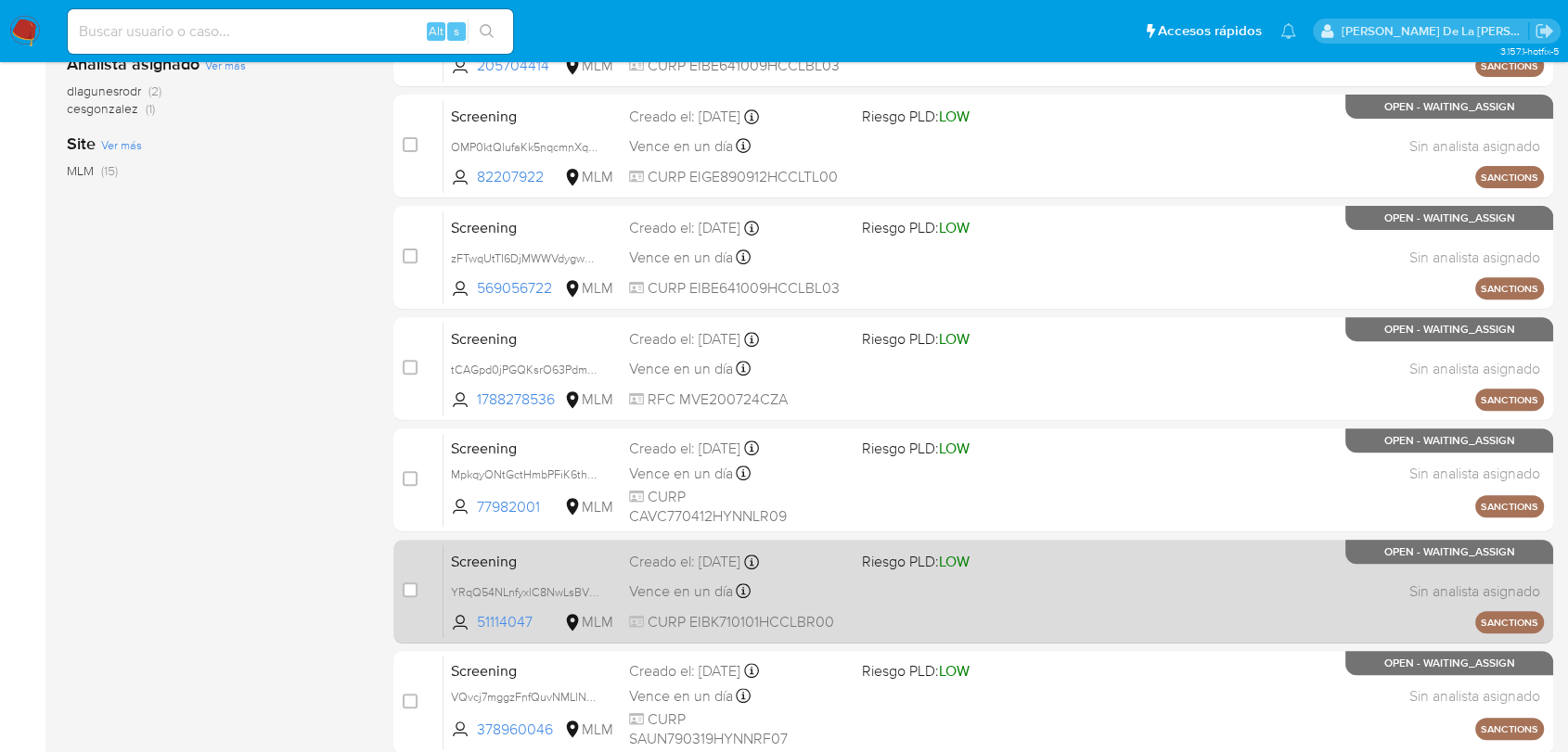
scroll to position [711, 0]
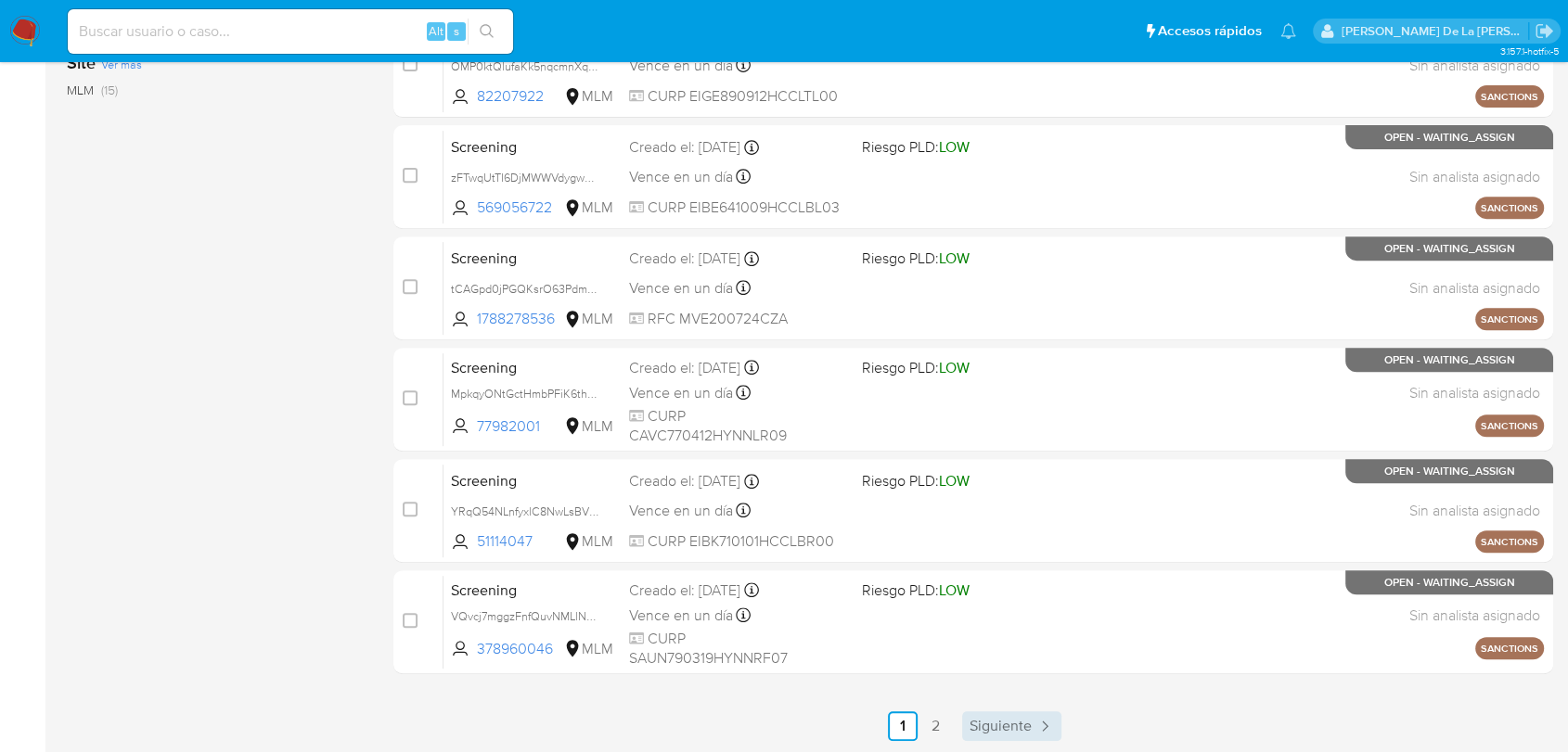
click at [995, 722] on span "Siguiente" at bounding box center [1000, 726] width 62 height 15
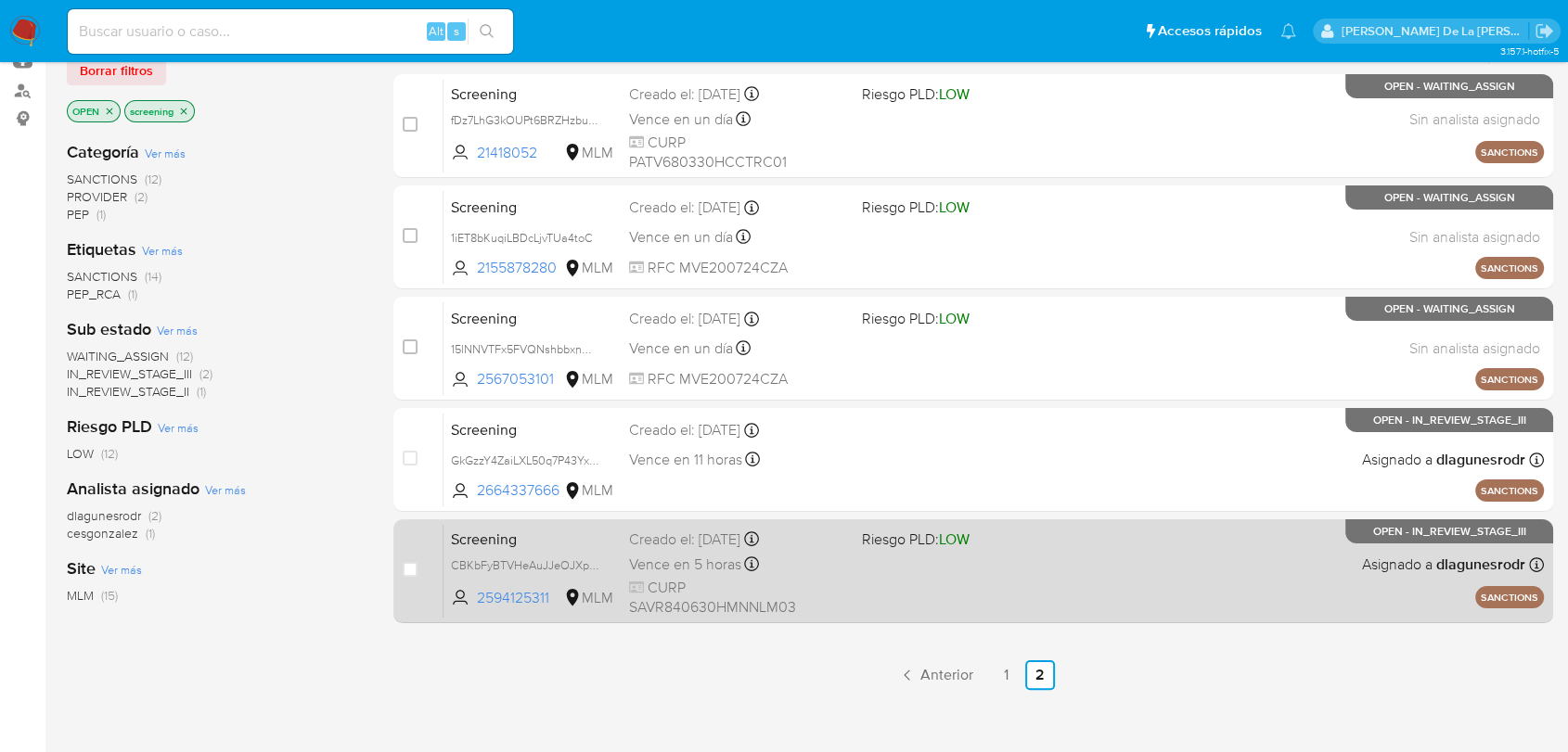
scroll to position [310, 0]
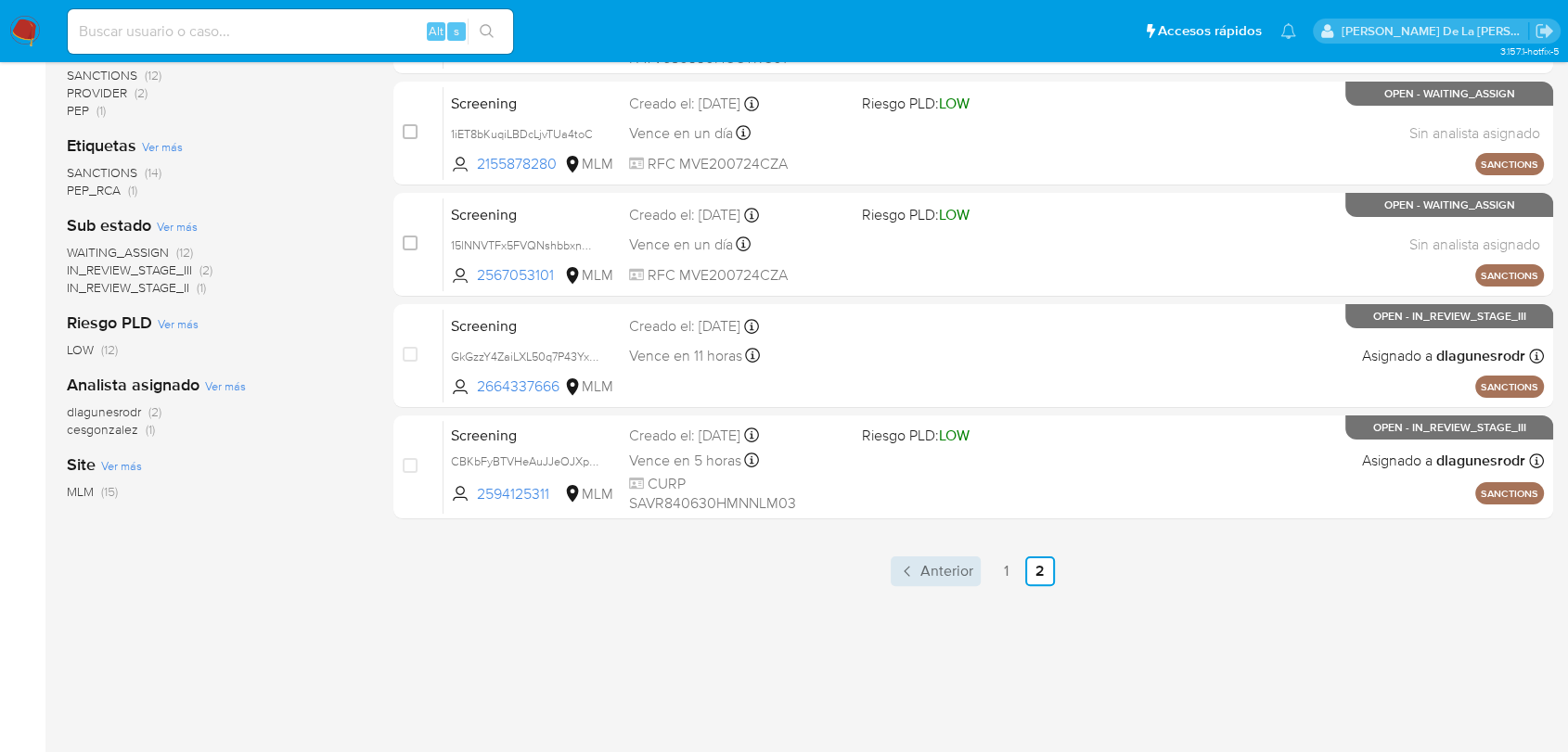
click at [891, 566] on link "Anterior" at bounding box center [935, 572] width 90 height 30
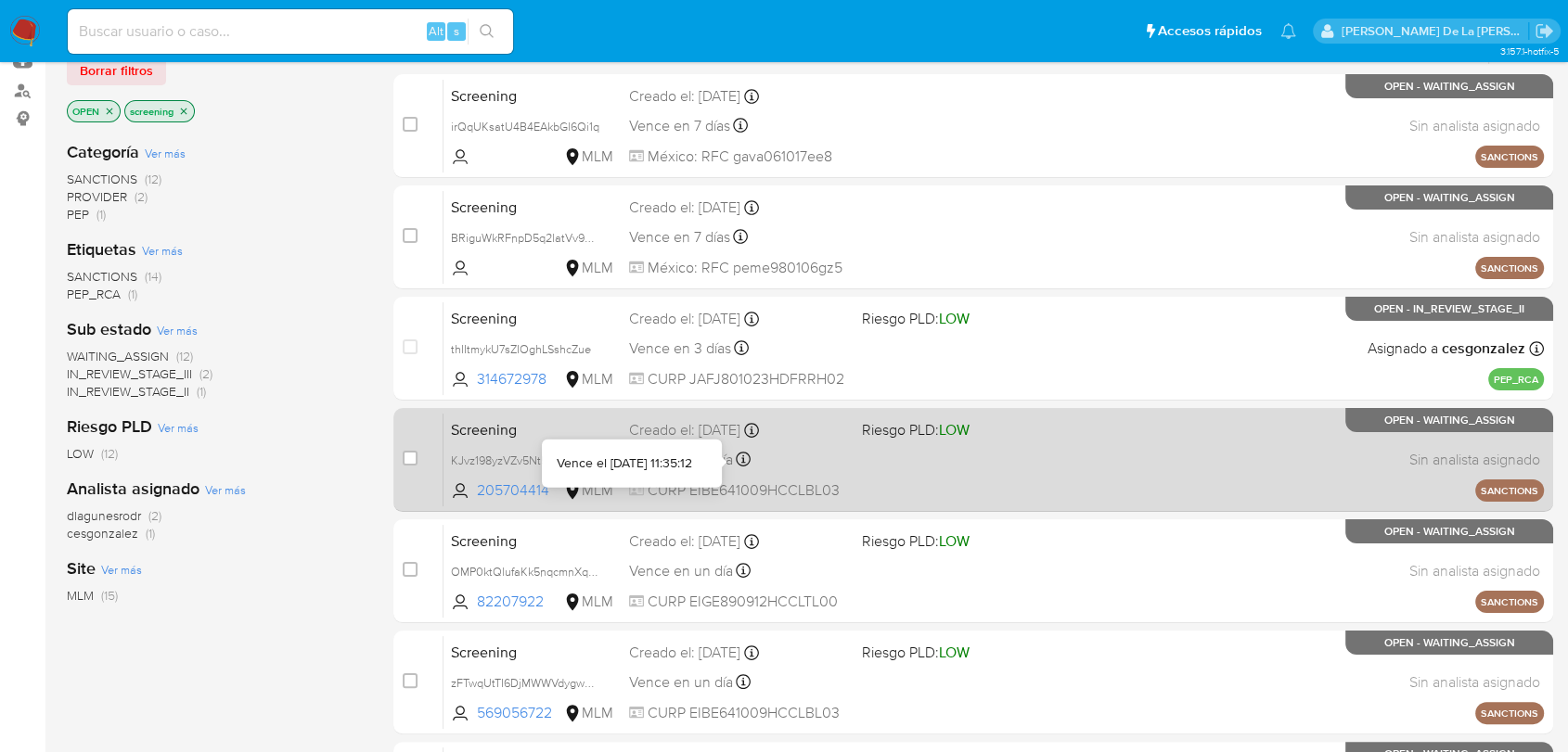
scroll to position [103, 0]
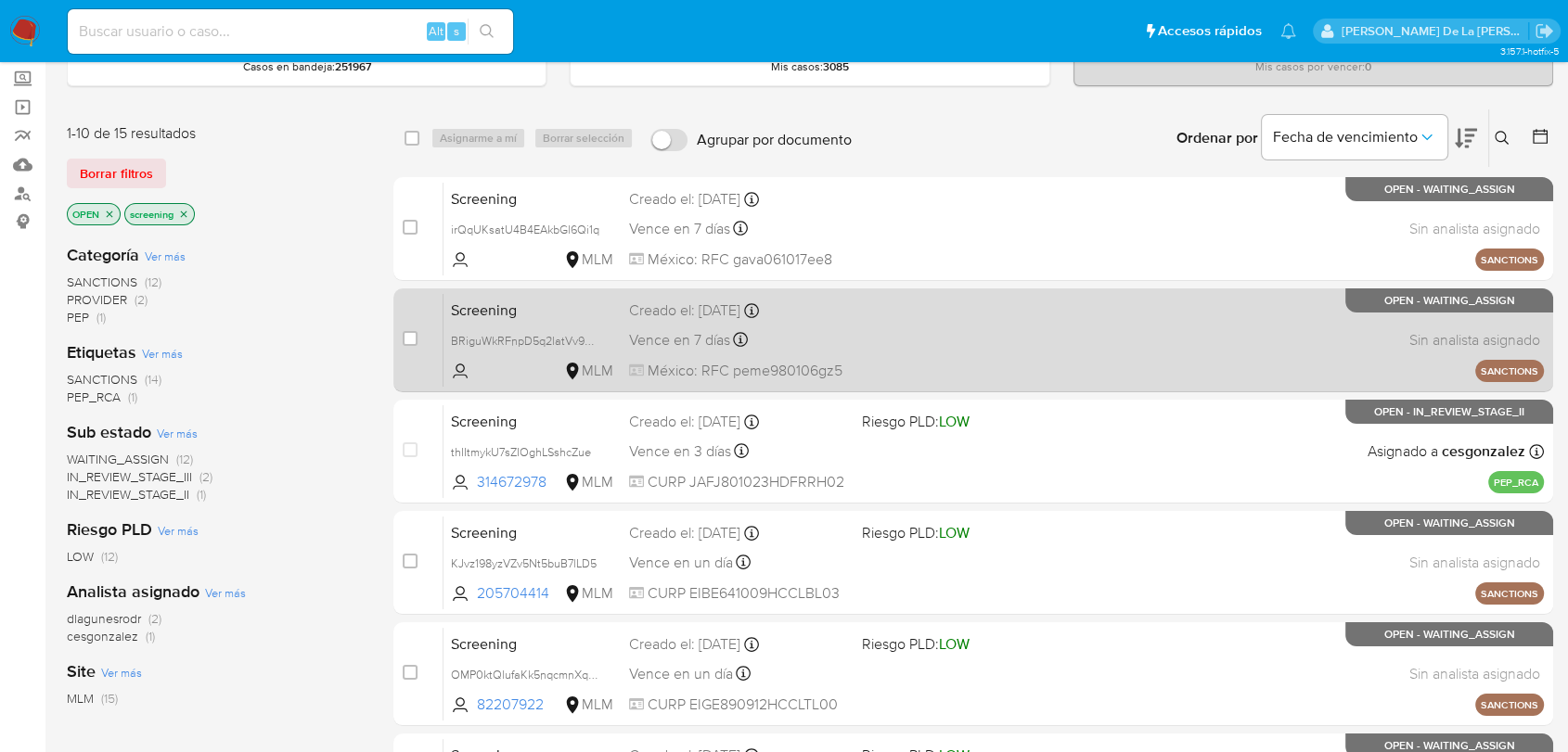
click at [525, 327] on div "Screening BRiguWkRFnpD5q2latVv9aXI MLM Creado el: 31/08/2025 Creado el: 31/08/2…" at bounding box center [994, 340] width 1100 height 94
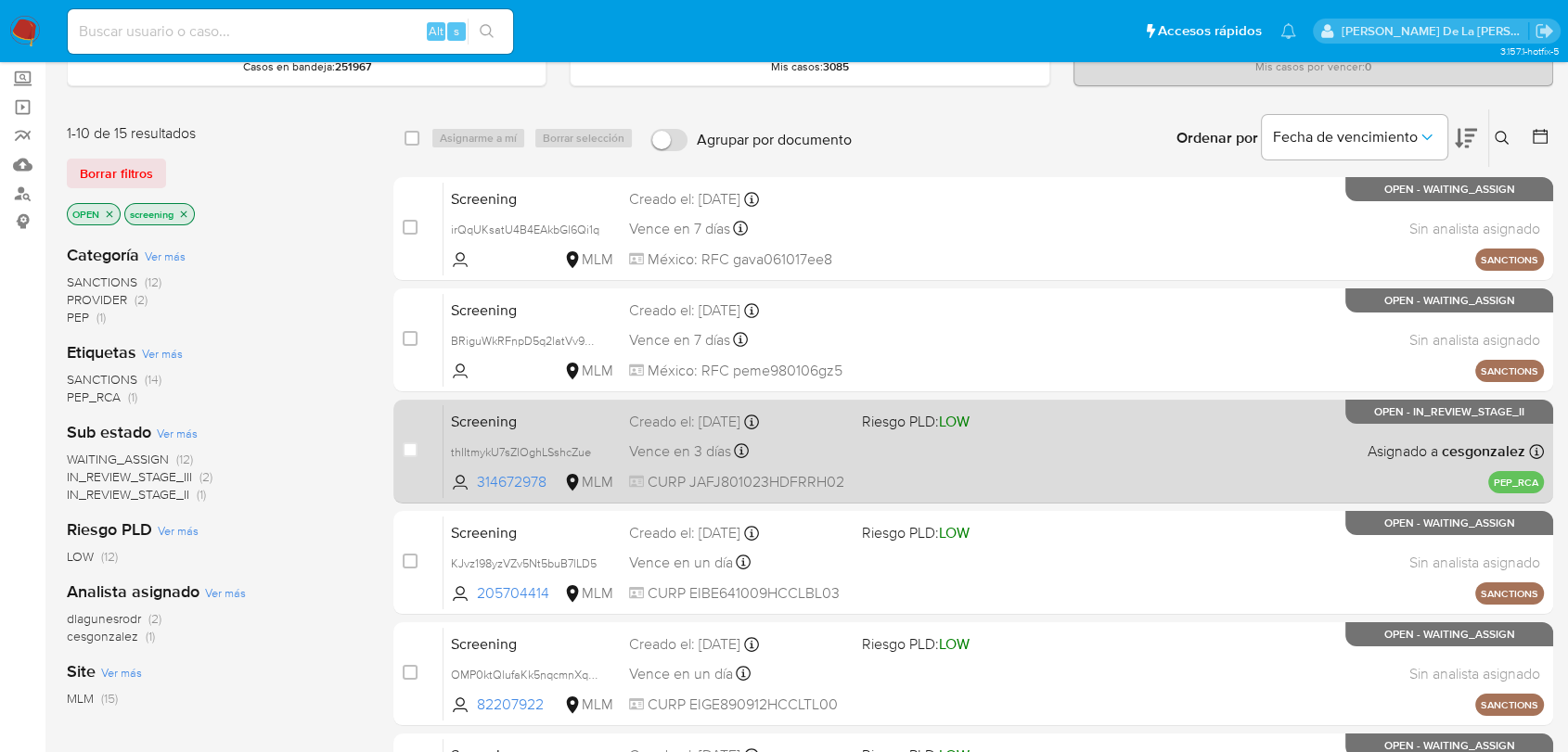
drag, startPoint x: 550, startPoint y: 342, endPoint x: 399, endPoint y: 413, distance: 166.9
click at [550, 341] on span "BRiguWkRFnpD5q2latVv9aXI" at bounding box center [526, 339] width 150 height 20
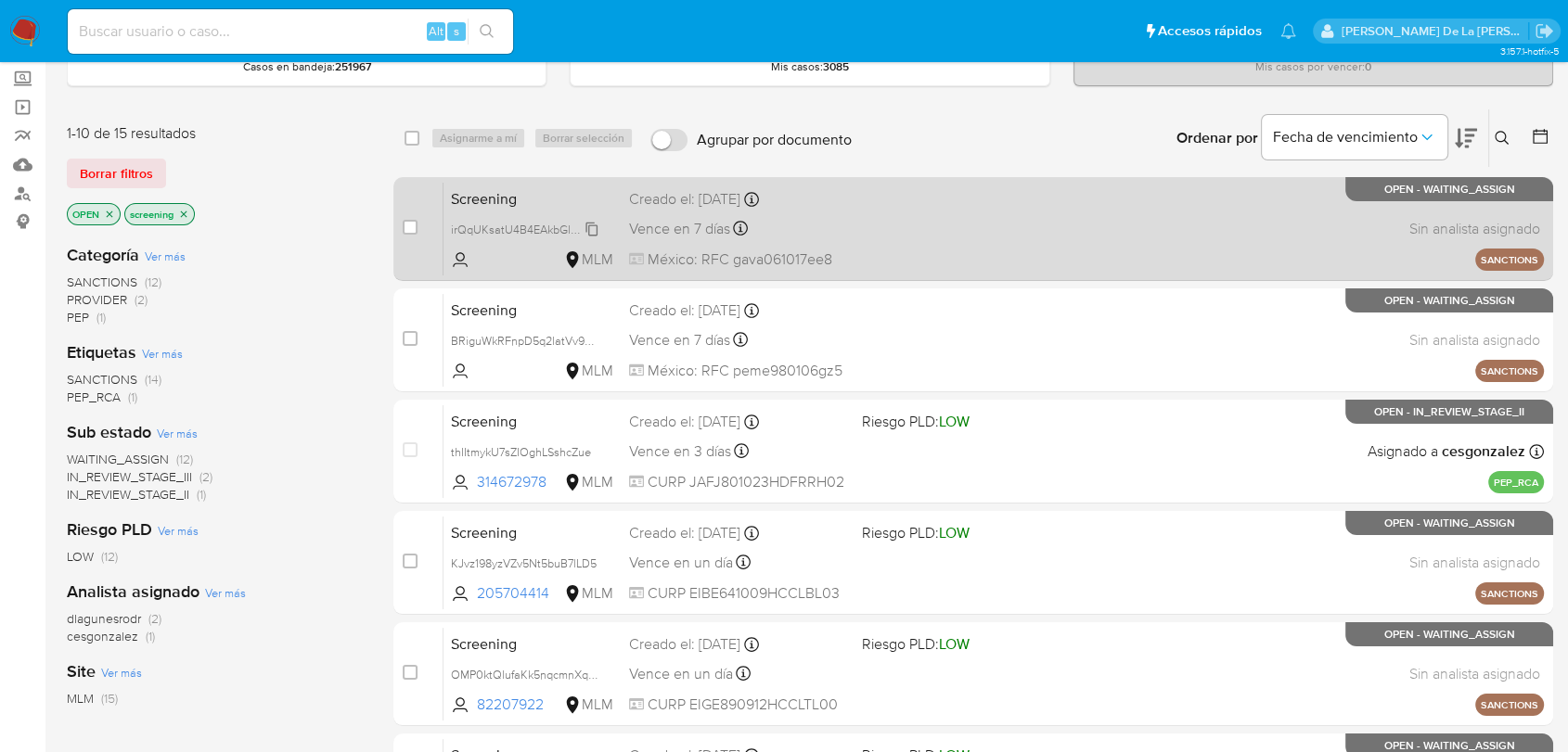
click at [572, 219] on span "irQqUKsatU4B4EAkbGl6Qi1q" at bounding box center [525, 228] width 148 height 20
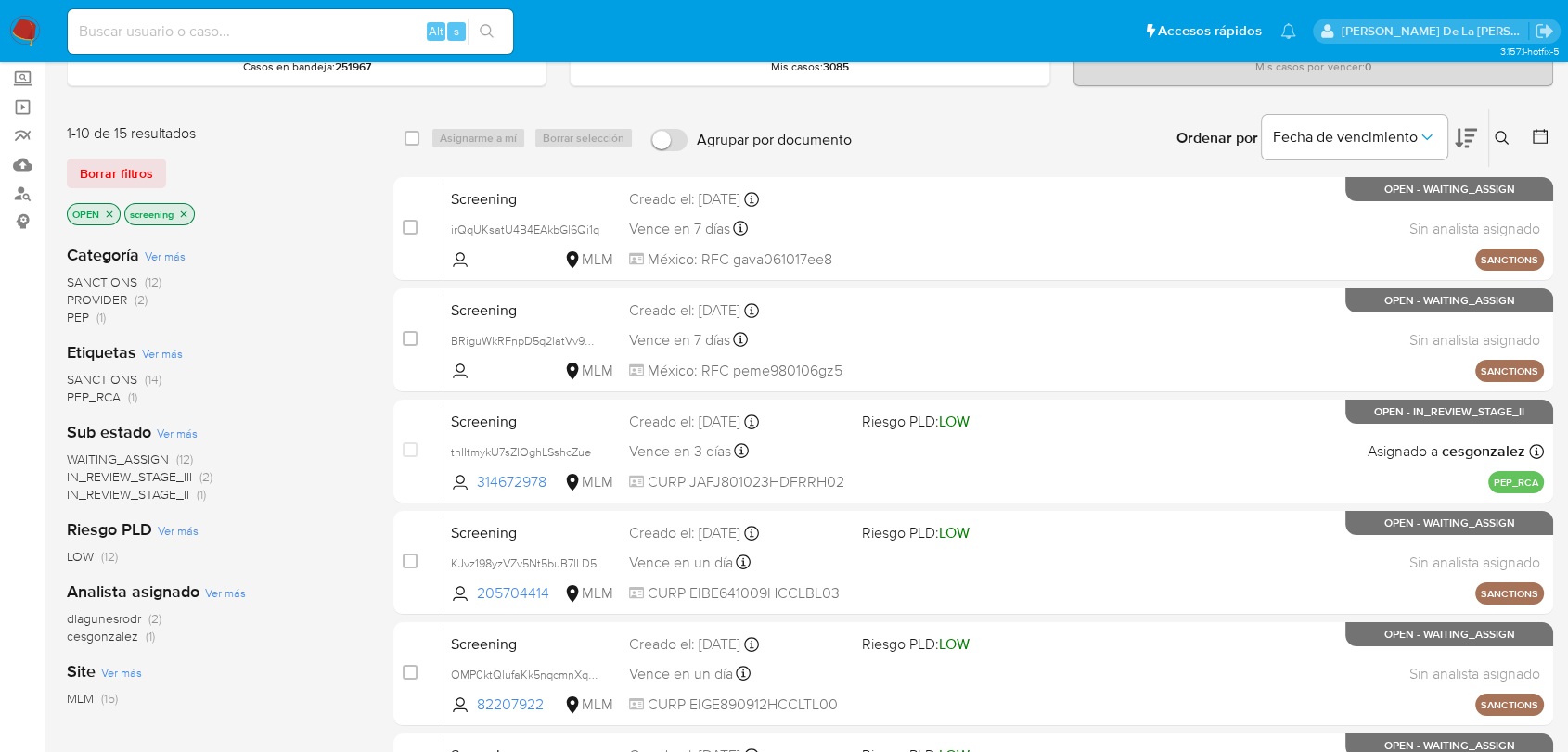
click at [16, 14] on nav "Pausado Ver notificaciones Alt s Accesos rápidos Presiona las siguientes teclas…" at bounding box center [784, 31] width 1568 height 62
click at [15, 20] on img at bounding box center [25, 31] width 32 height 32
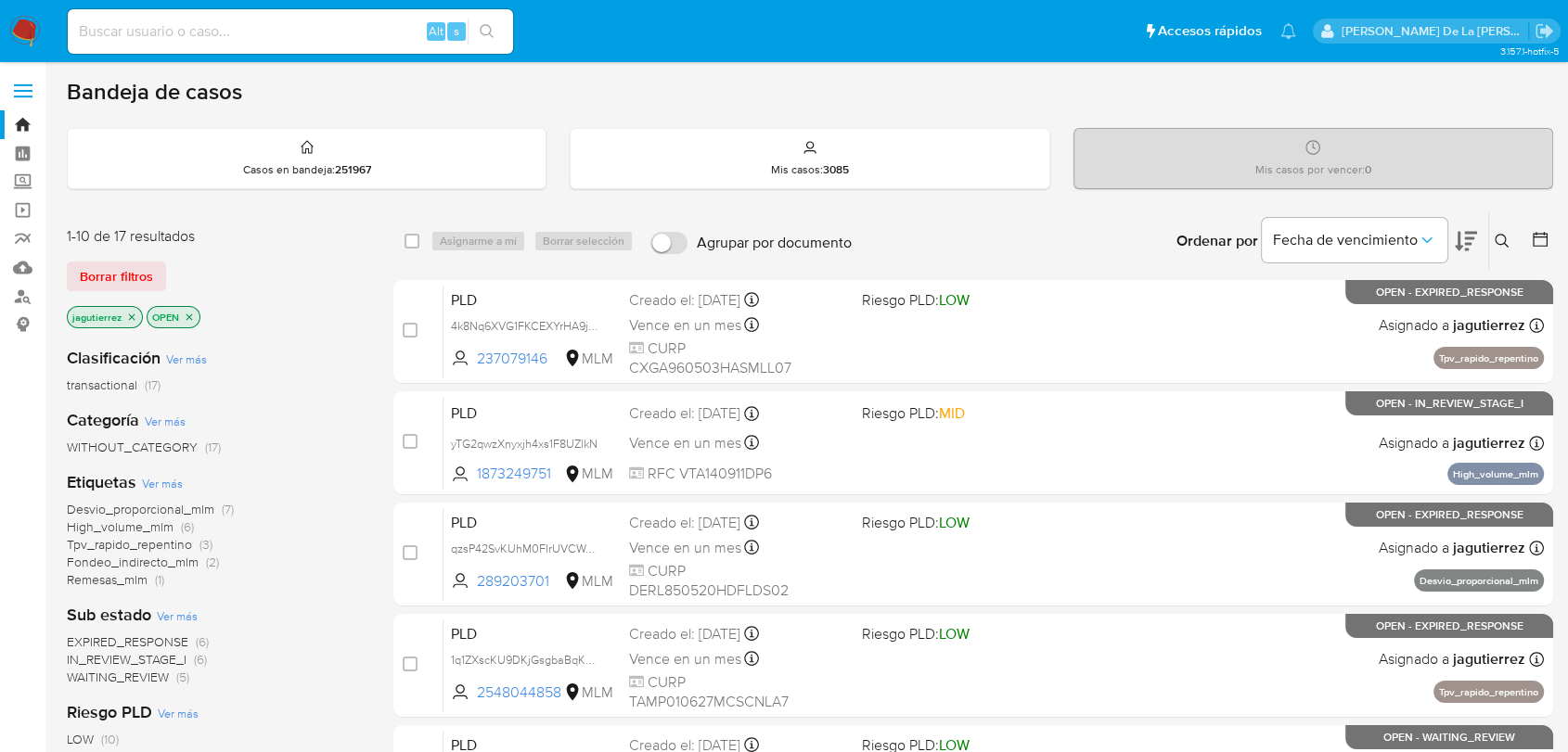
click at [101, 527] on span "High_volume_mlm" at bounding box center [120, 526] width 107 height 18
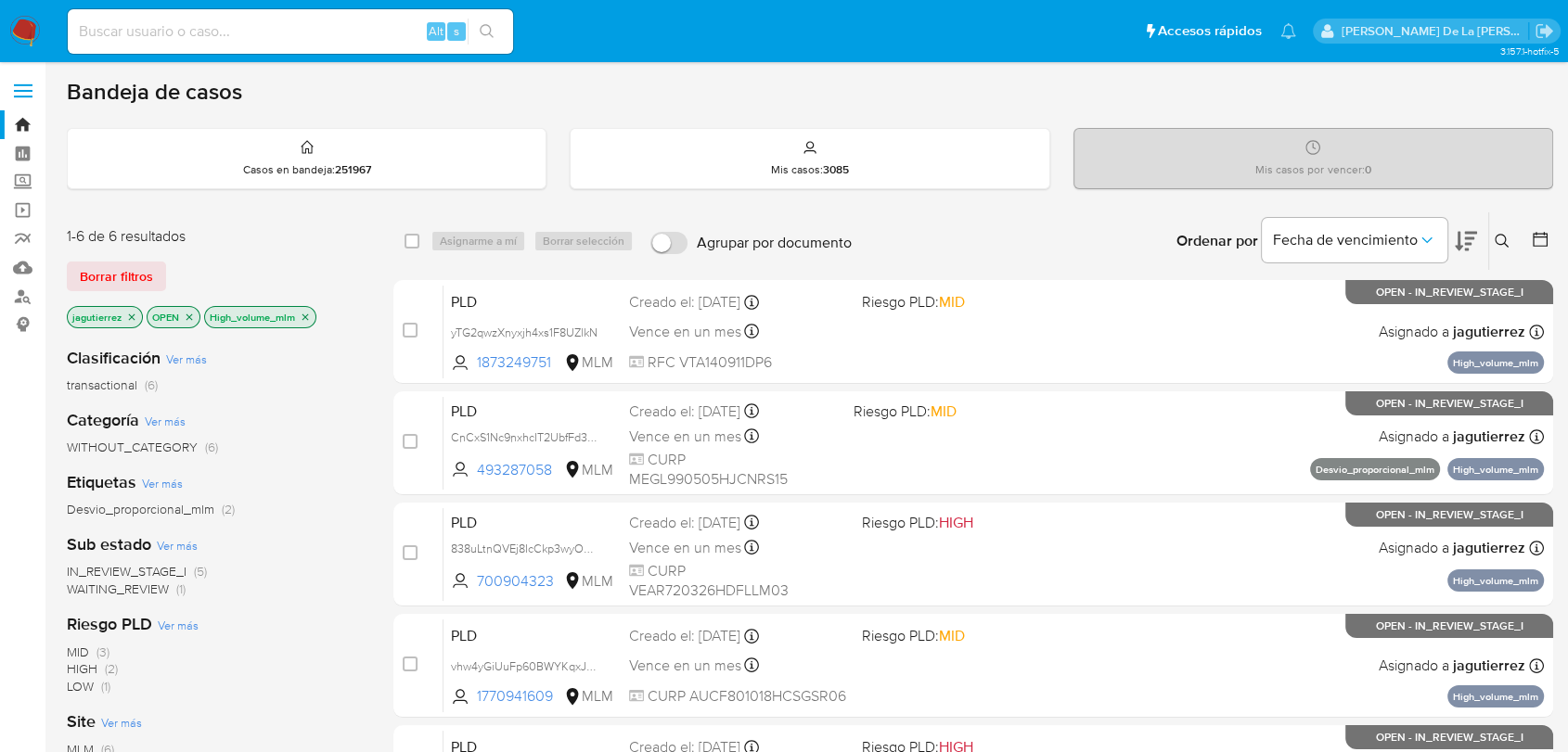
click at [147, 570] on span "IN_REVIEW_STAGE_I" at bounding box center [126, 571] width 119 height 18
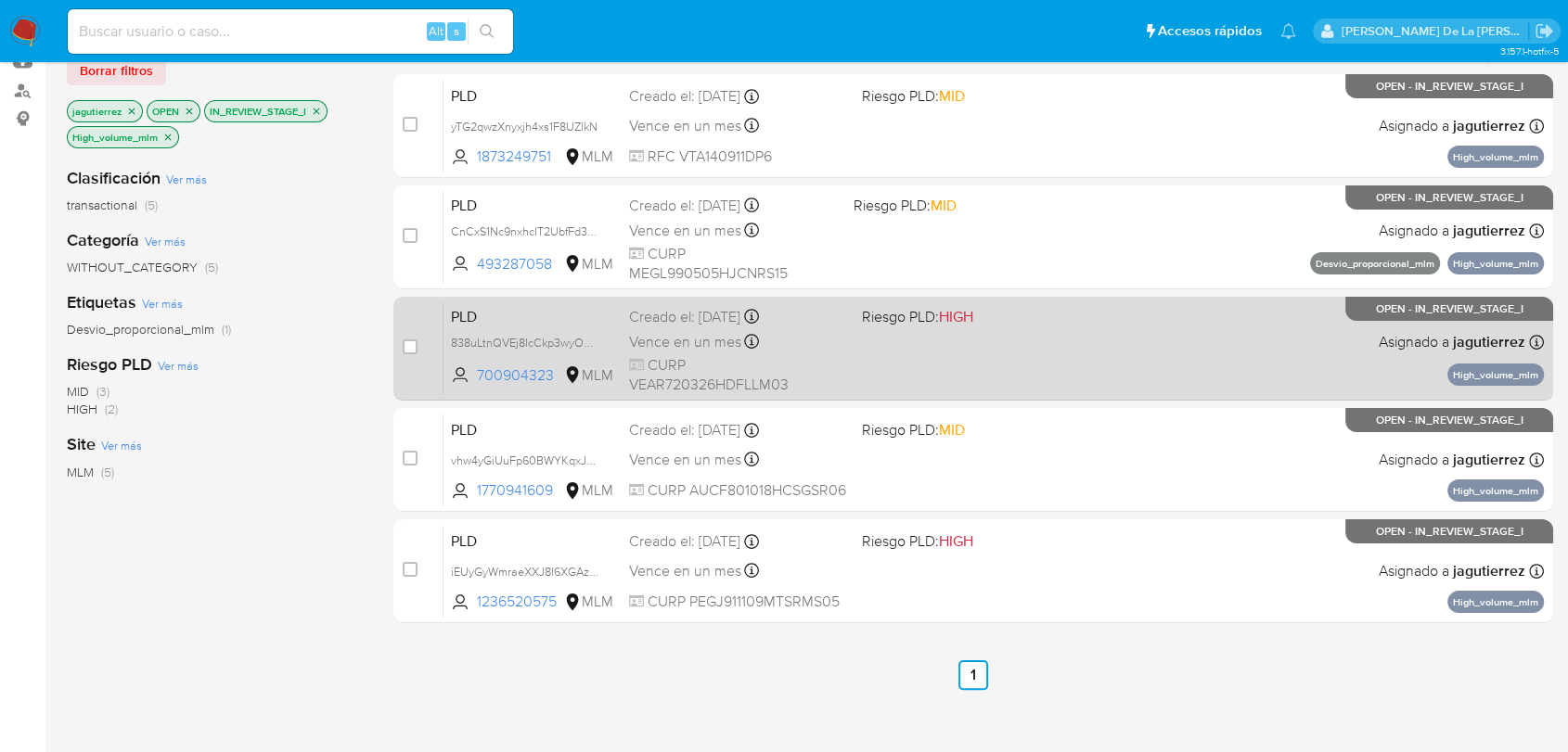
scroll to position [103, 0]
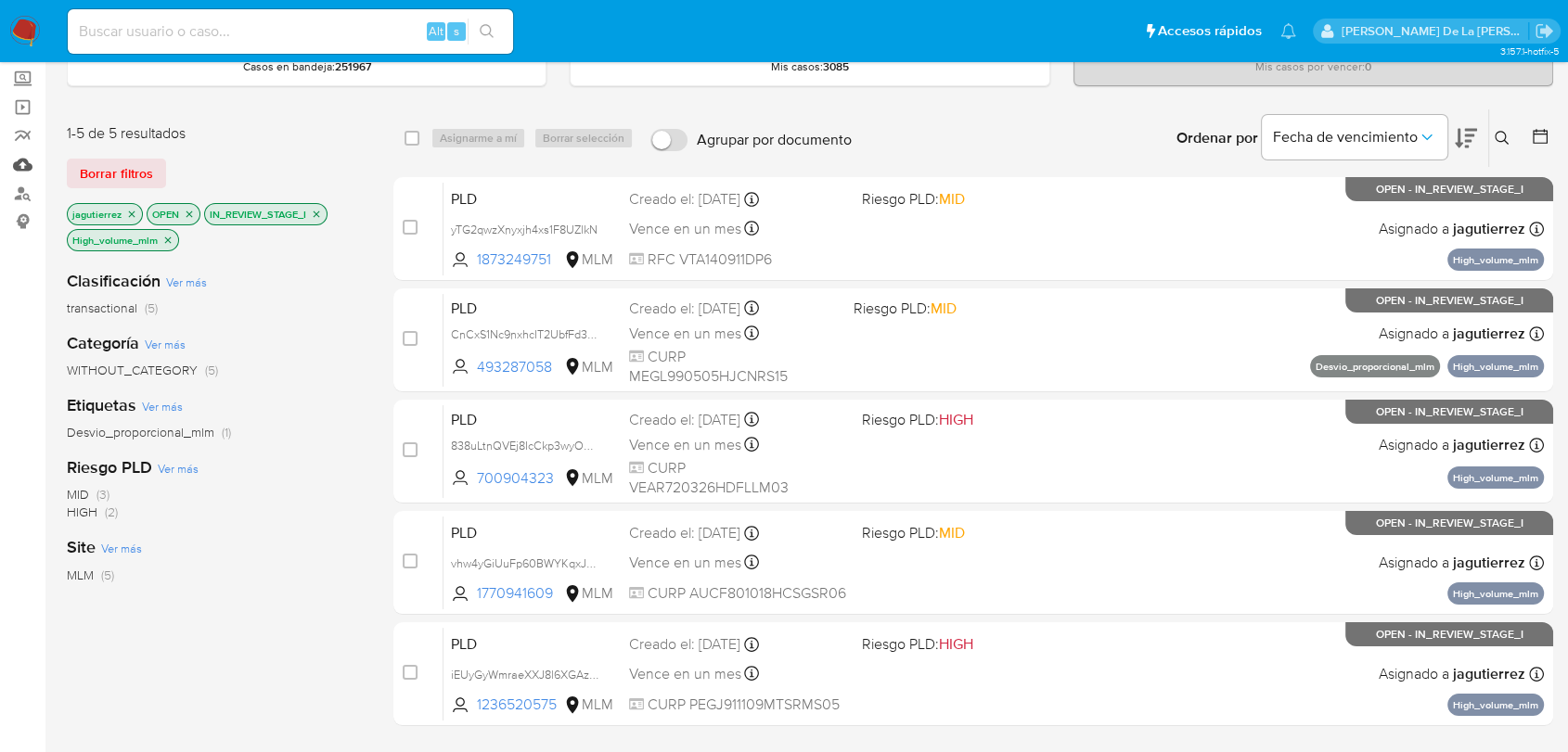
click at [29, 169] on link "Mulan" at bounding box center [111, 165] width 221 height 29
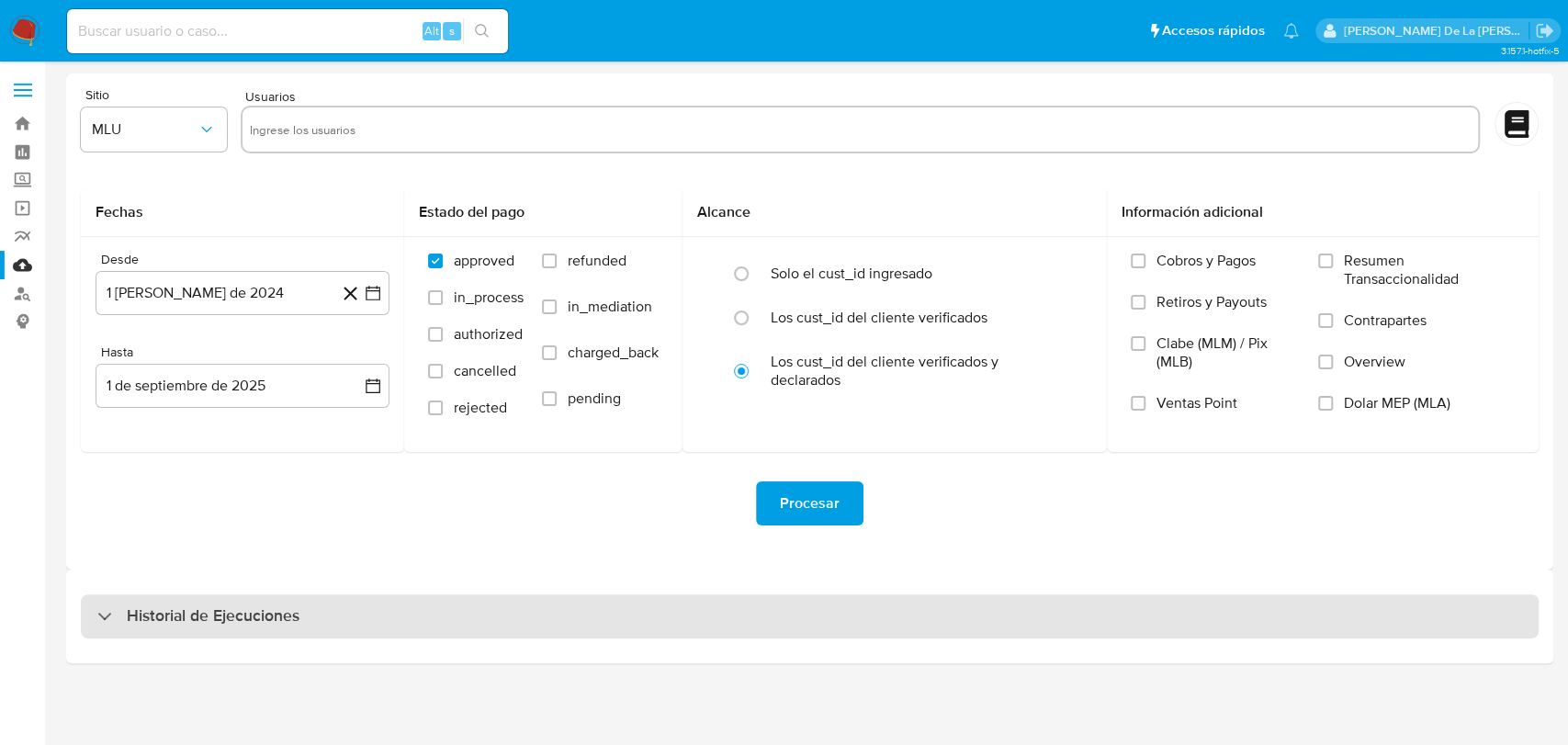
drag, startPoint x: 84, startPoint y: 629, endPoint x: 98, endPoint y: 619, distance: 17.2
click at [84, 630] on div "Historial de Ejecuciones" at bounding box center [809, 616] width 1458 height 44
select select "10"
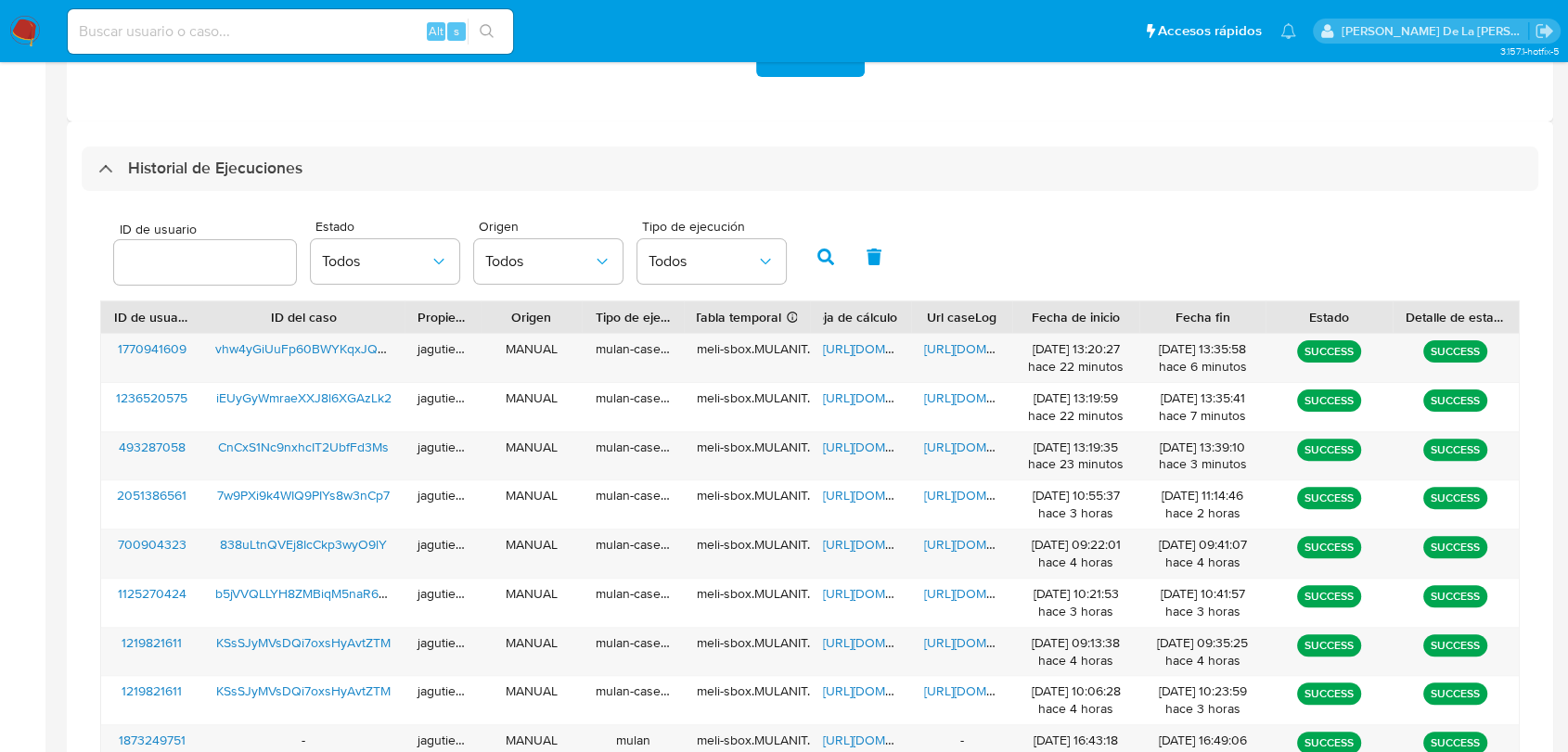
scroll to position [454, 0]
click at [298, 446] on span "CnCxS1Nc9nxhcIT2UbfFd3Ms" at bounding box center [304, 445] width 171 height 18
click at [872, 437] on span "https://docs.google.com/spreadsheets/d/1rRBCyBkcfXMUgwxNJM6zdNi6ZchSeAc8vbbK_U1…" at bounding box center [887, 445] width 128 height 18
click at [949, 453] on span "https://docs.google.com/document/d/1FcI7TPDreqTAm6U2C4EA6vDCYKchdJW2QN5SbA6Hk1Y…" at bounding box center [988, 445] width 128 height 18
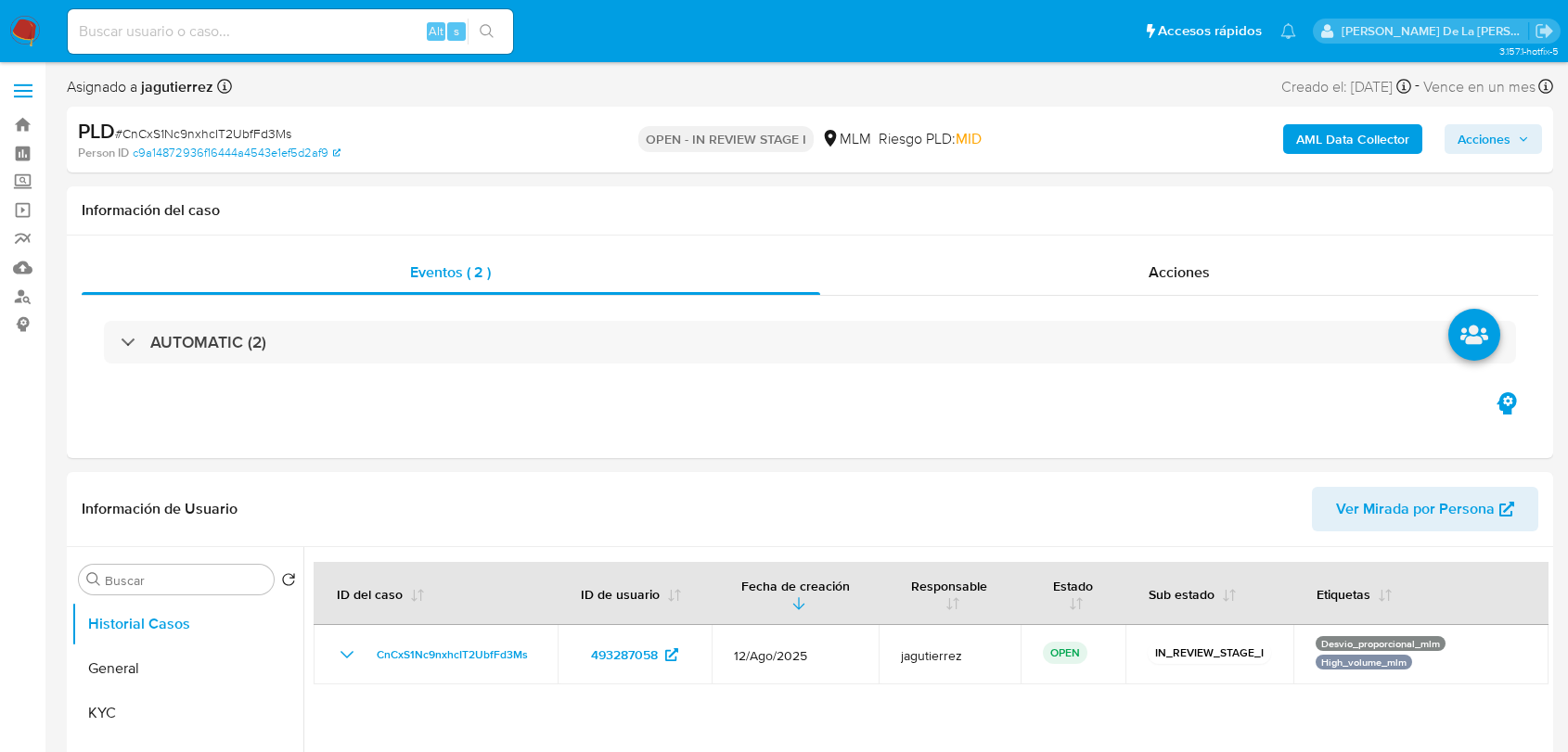
select select "10"
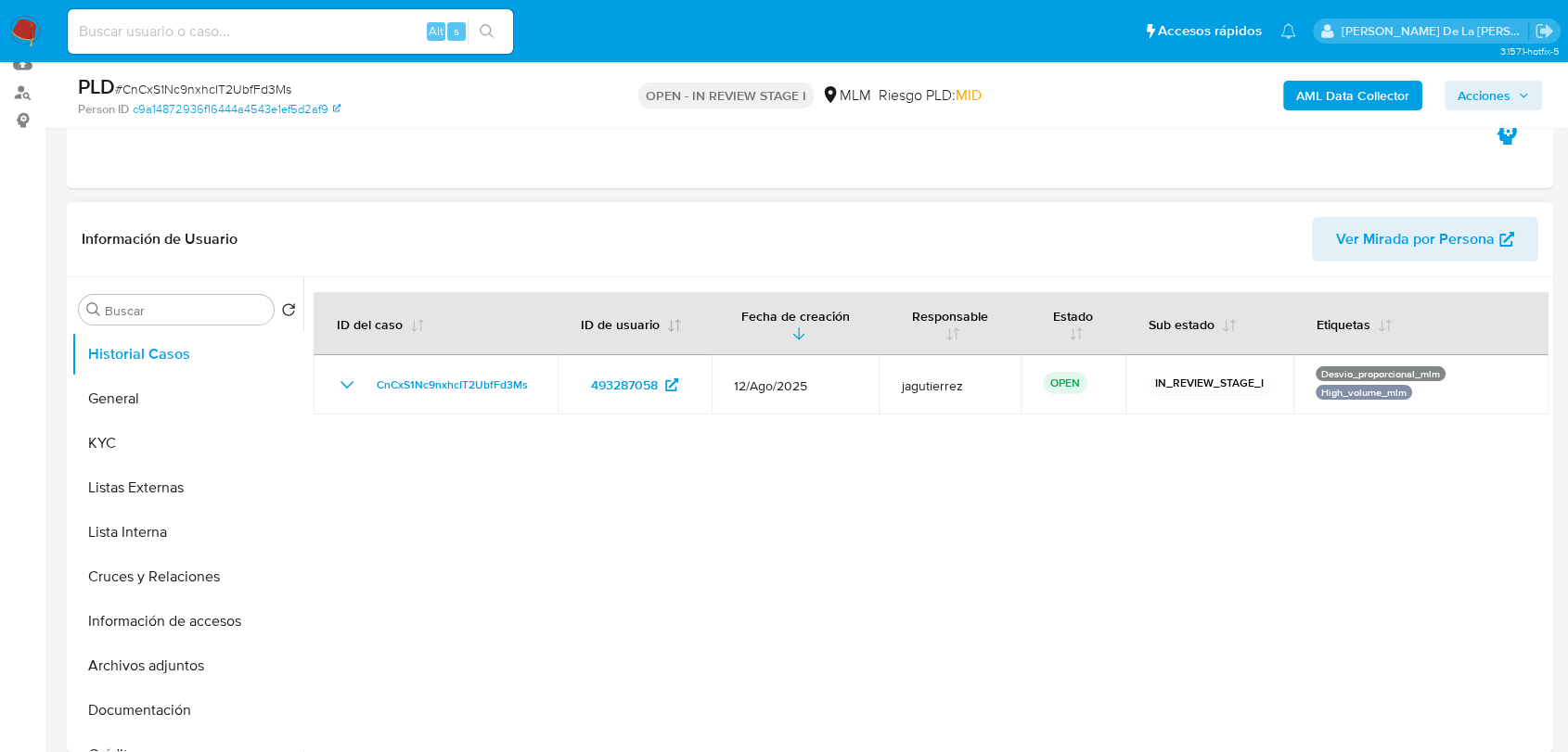
scroll to position [206, 0]
click at [173, 391] on button "General" at bounding box center [180, 397] width 217 height 45
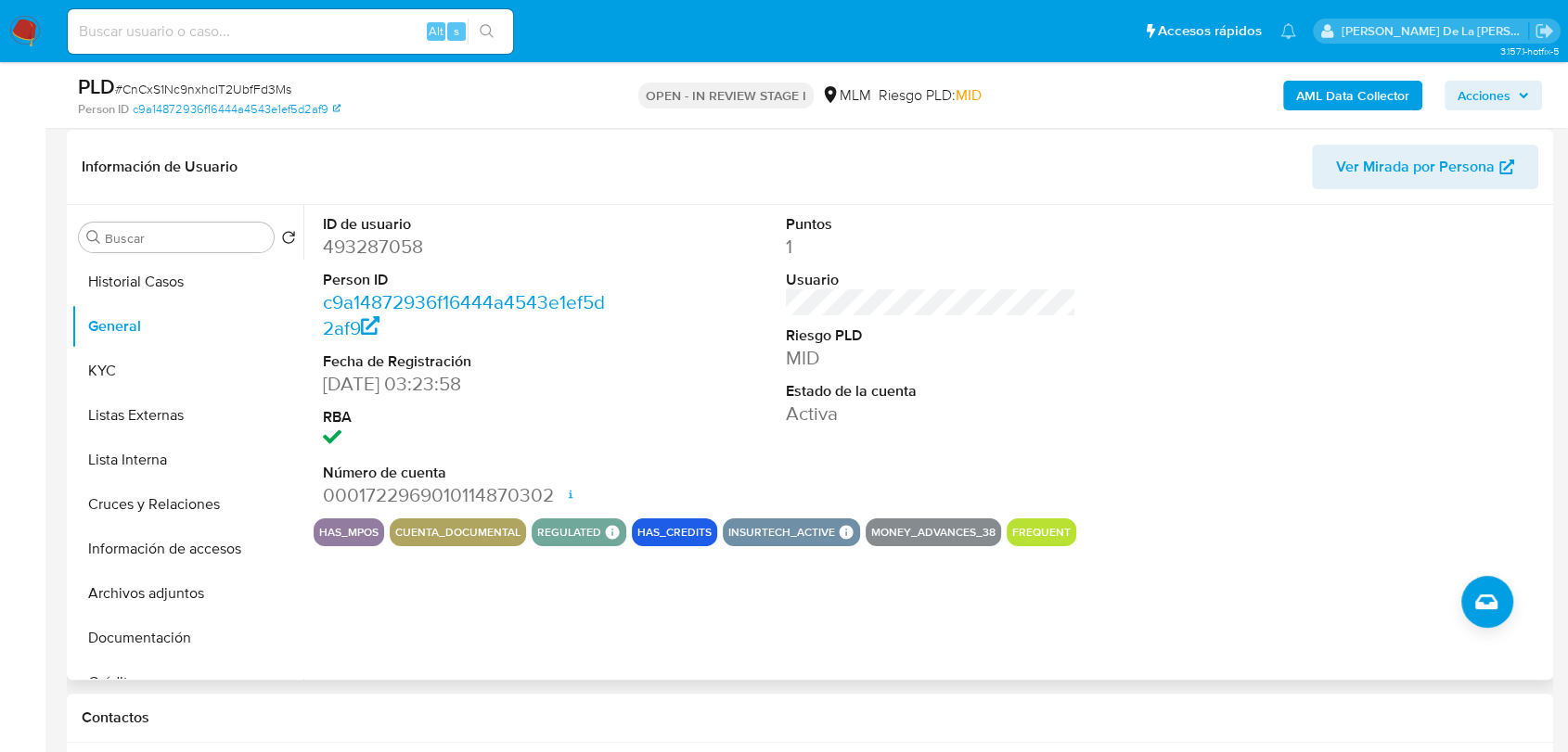
scroll to position [309, 0]
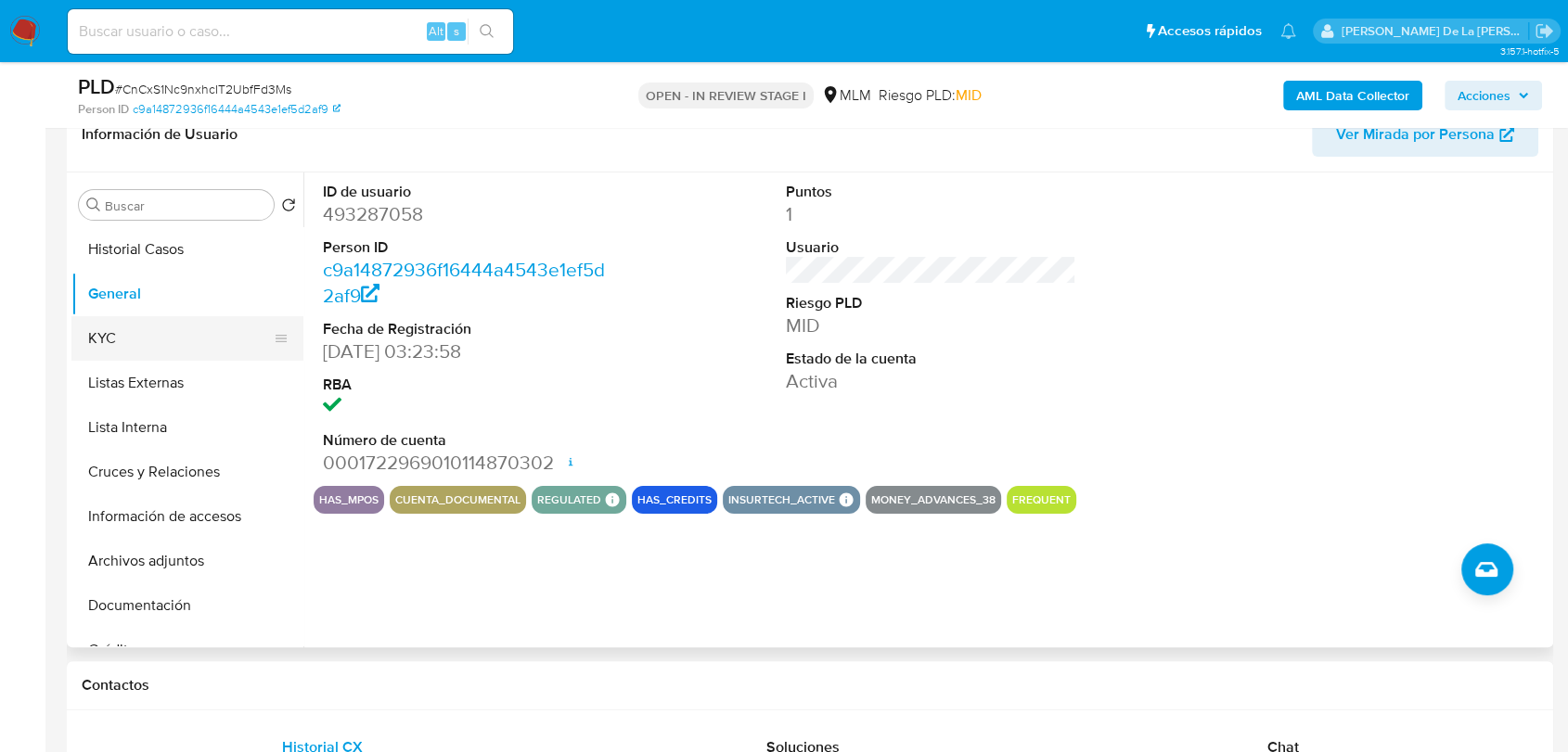
click at [196, 328] on button "KYC" at bounding box center [180, 339] width 217 height 45
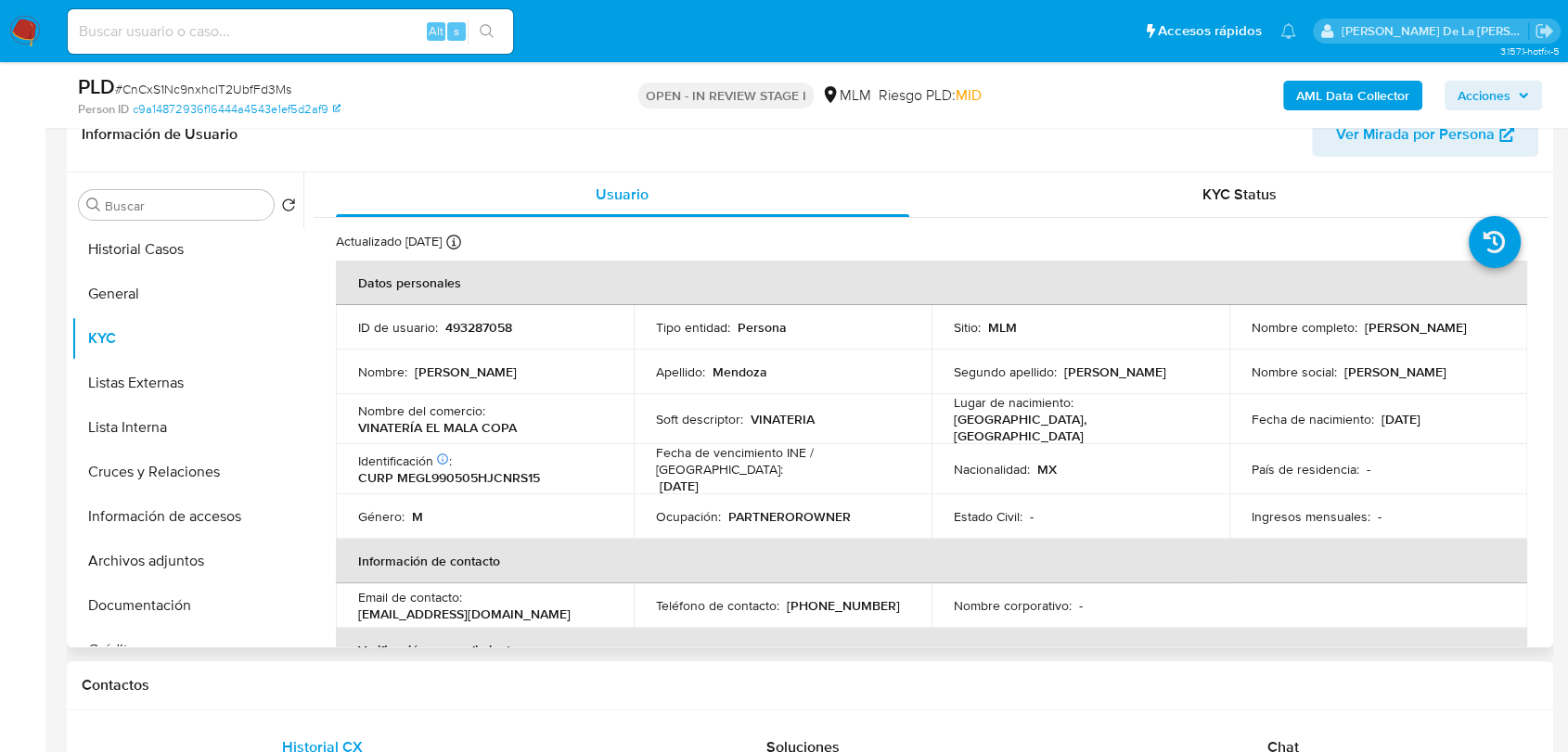
drag, startPoint x: 1239, startPoint y: 337, endPoint x: 1398, endPoint y: 345, distance: 159.2
click at [1398, 345] on td "Nombre completo : [PERSON_NAME]" at bounding box center [1378, 328] width 298 height 45
drag, startPoint x: 345, startPoint y: 427, endPoint x: 533, endPoint y: 425, distance: 188.0
click at [533, 425] on td "Nombre del comercio : VINATERÍA EL MALA COPA" at bounding box center [484, 419] width 298 height 50
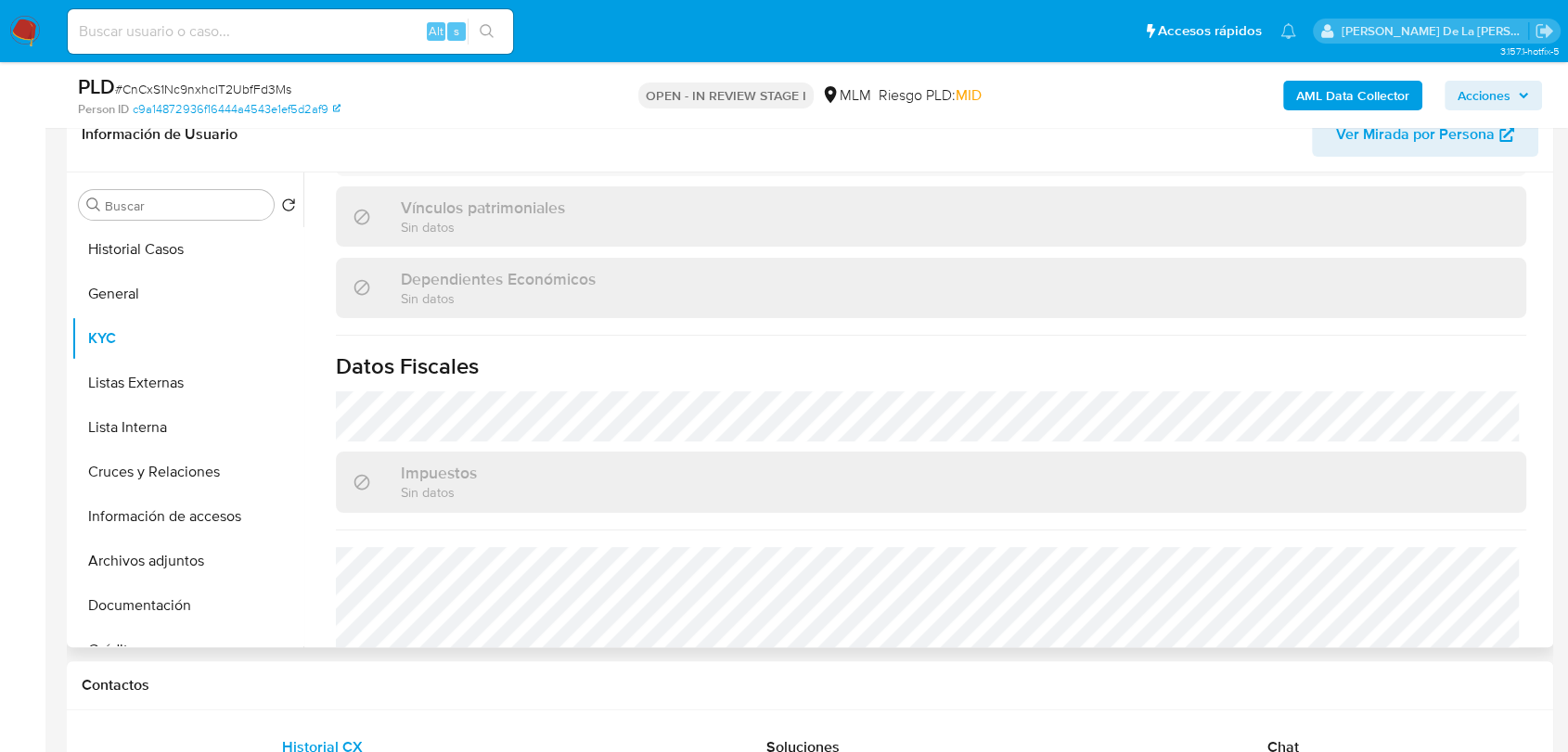
scroll to position [1133, 0]
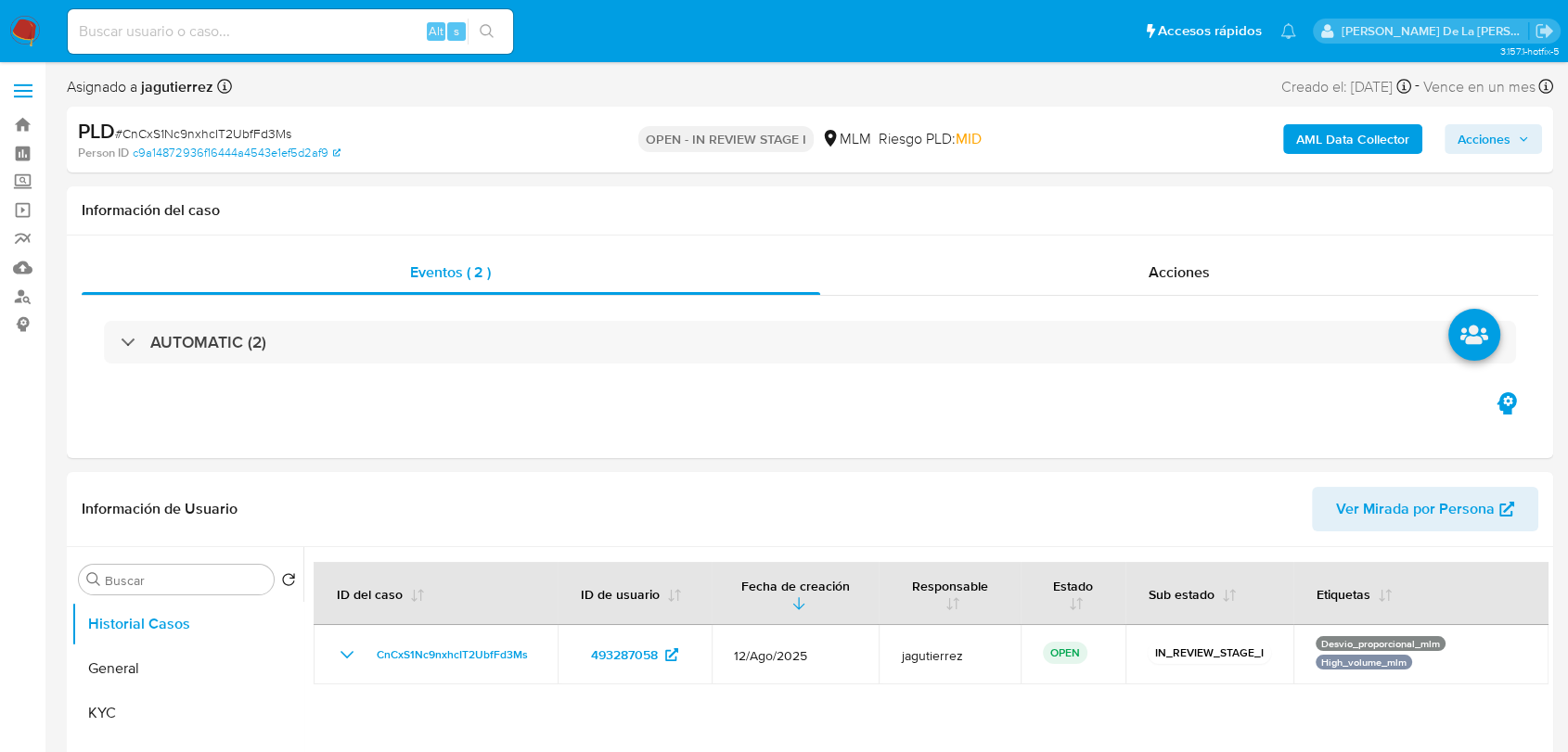
select select "10"
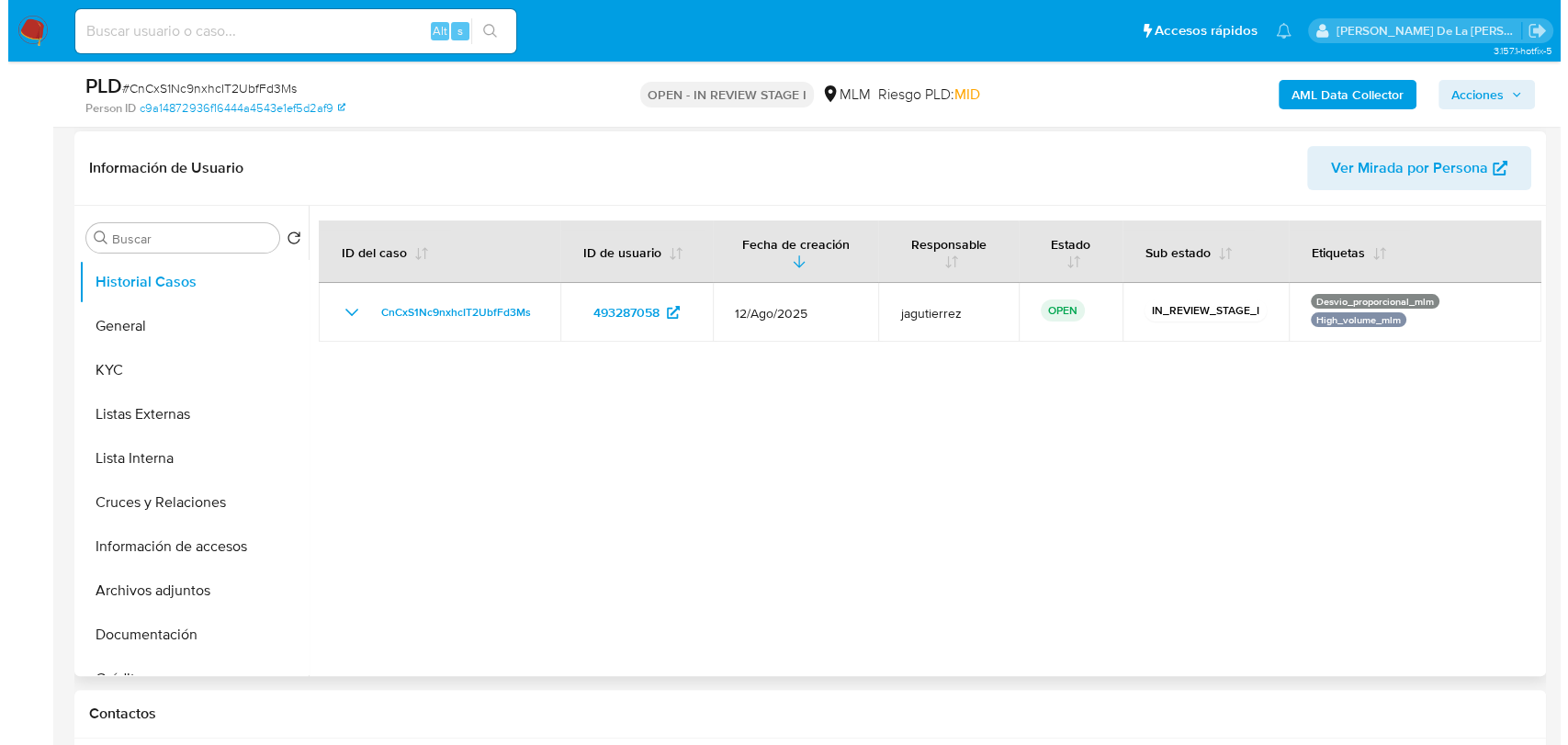
scroll to position [306, 0]
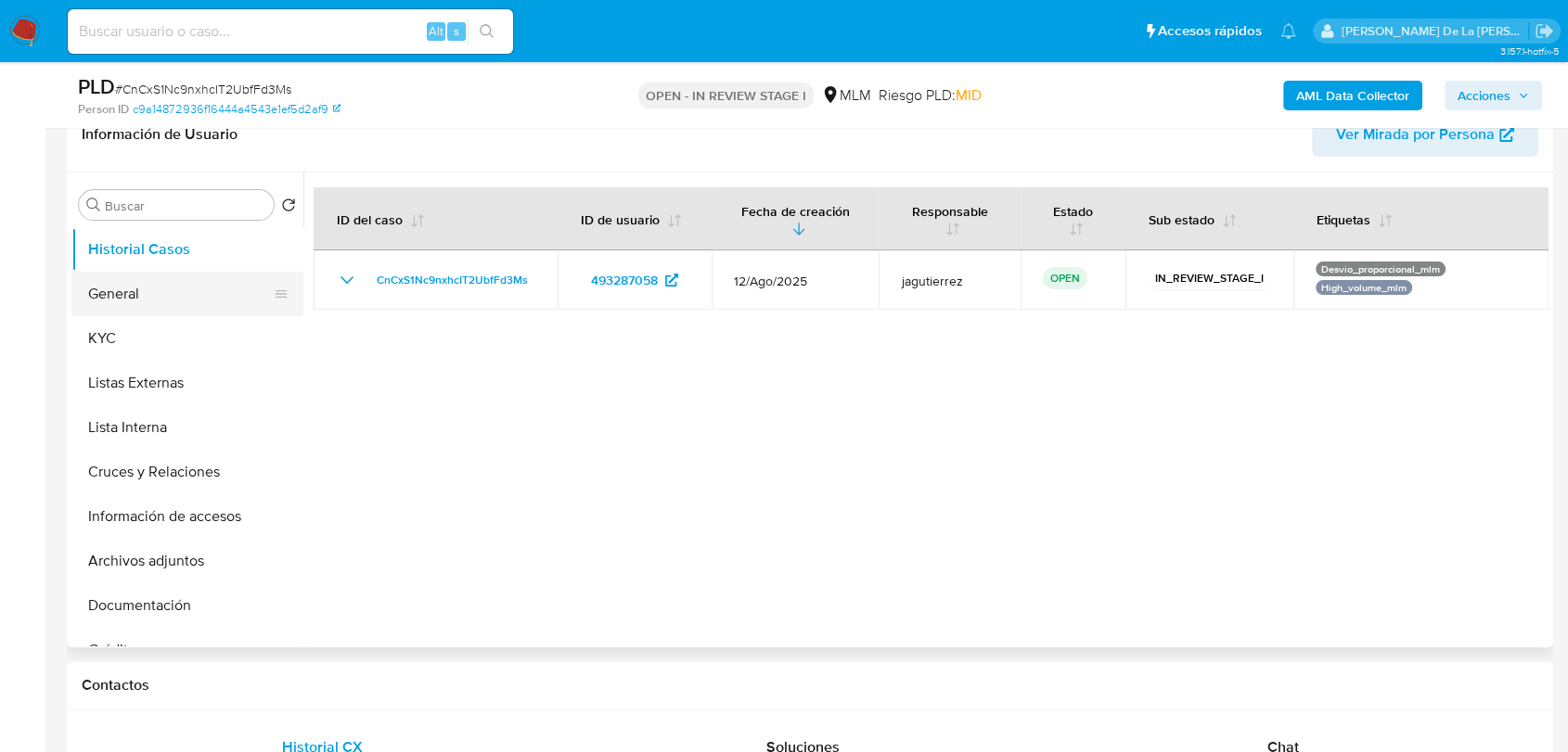
click at [204, 297] on button "General" at bounding box center [180, 294] width 217 height 45
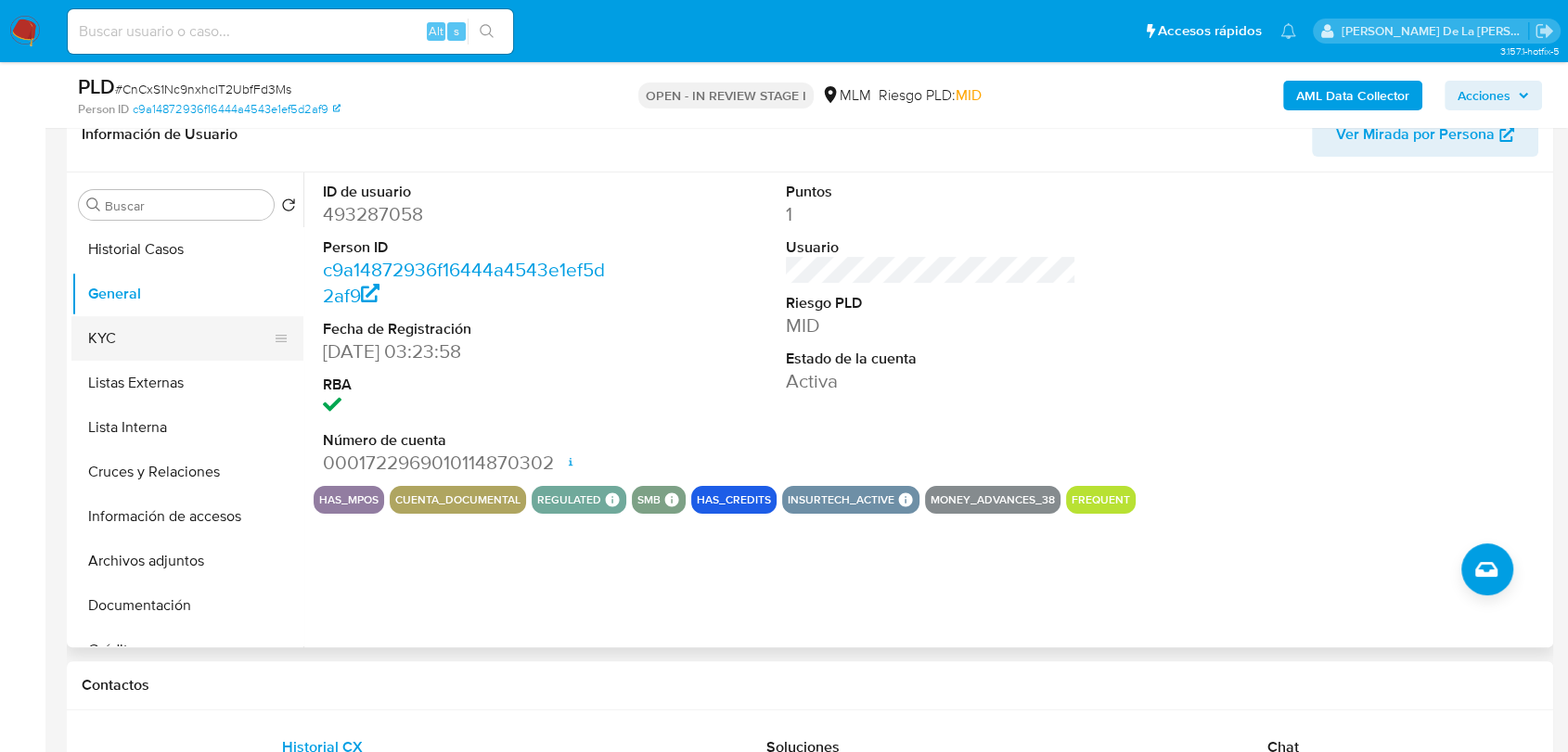
click at [228, 333] on button "KYC" at bounding box center [180, 339] width 217 height 45
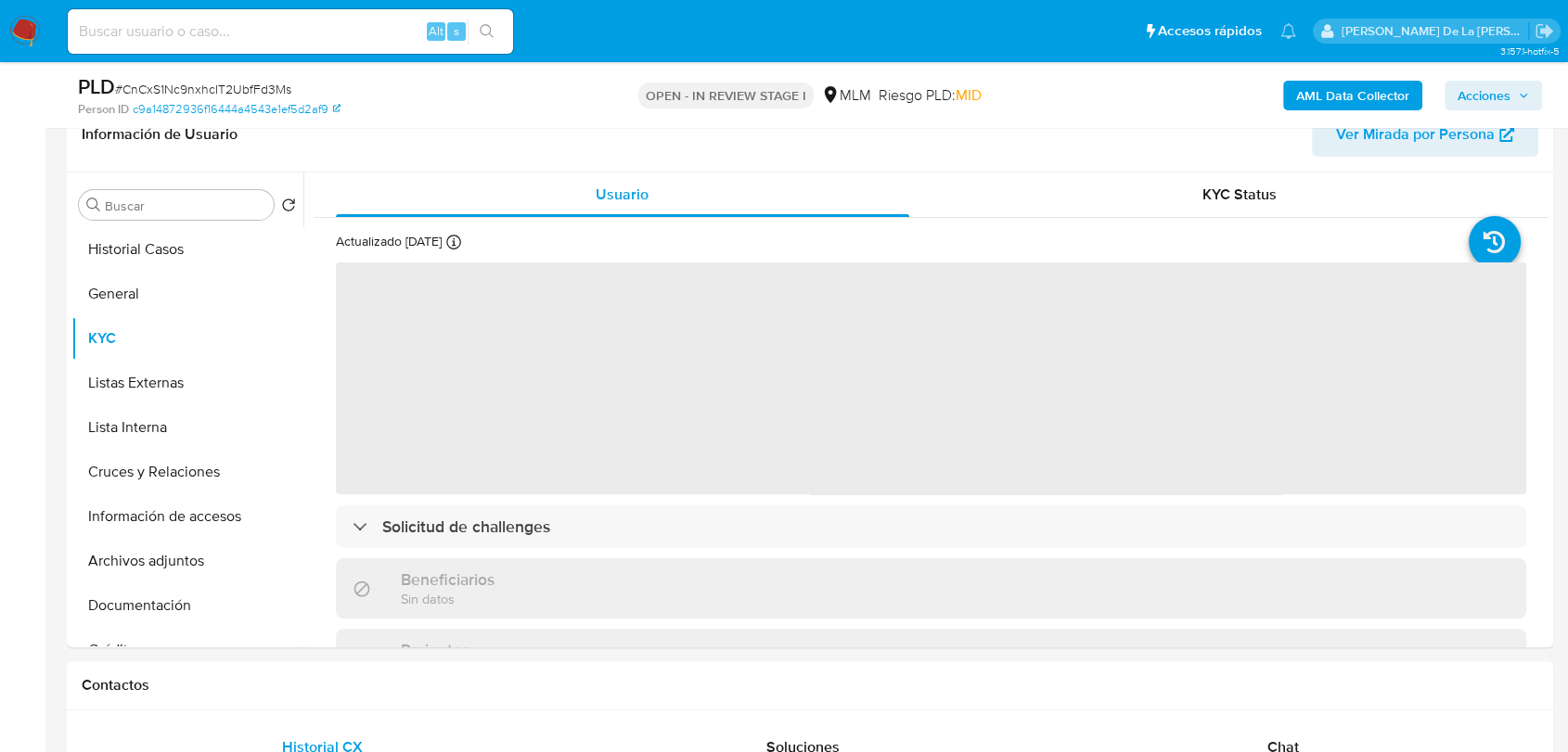
click at [1339, 92] on b "AML Data Collector" at bounding box center [1352, 95] width 114 height 30
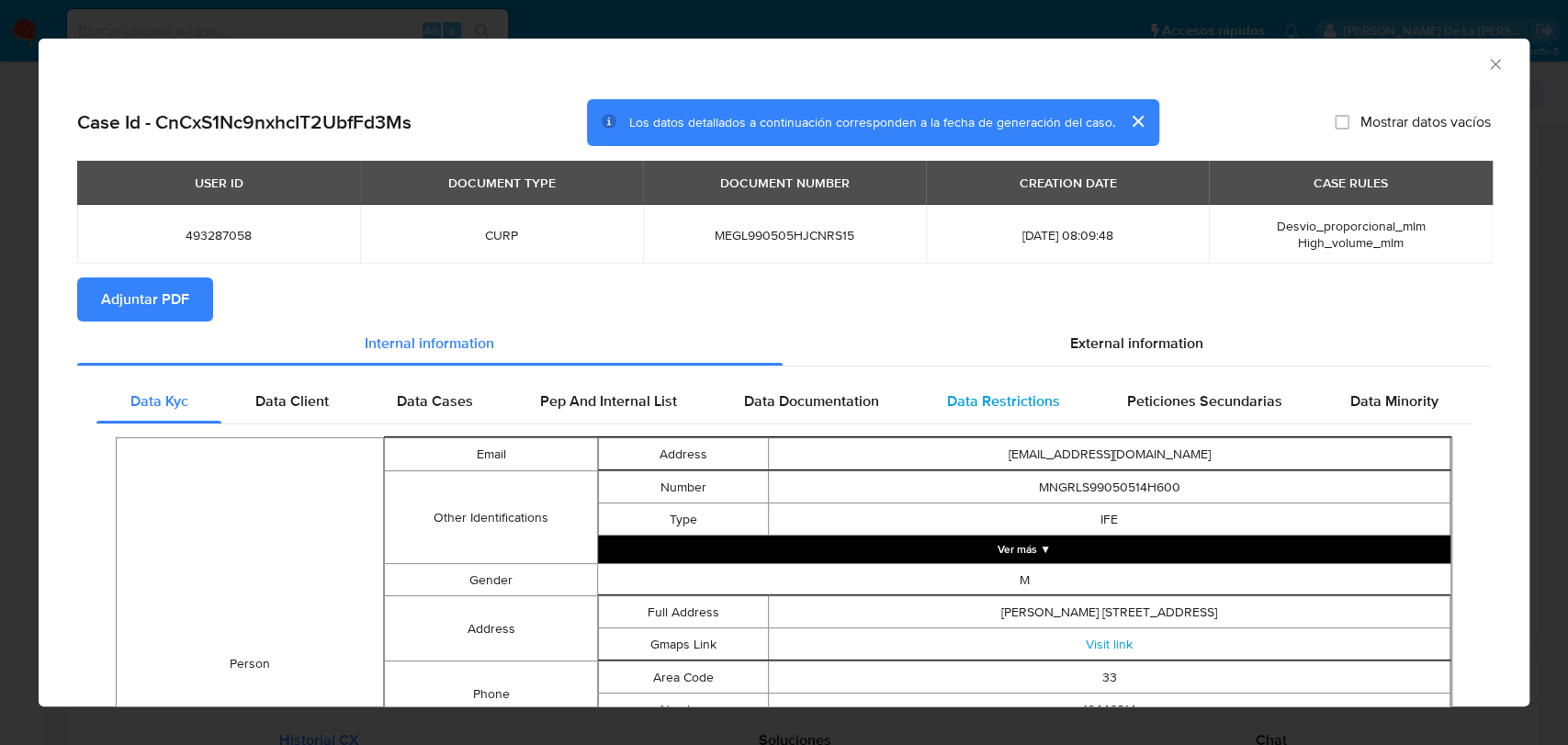
scroll to position [97, 0]
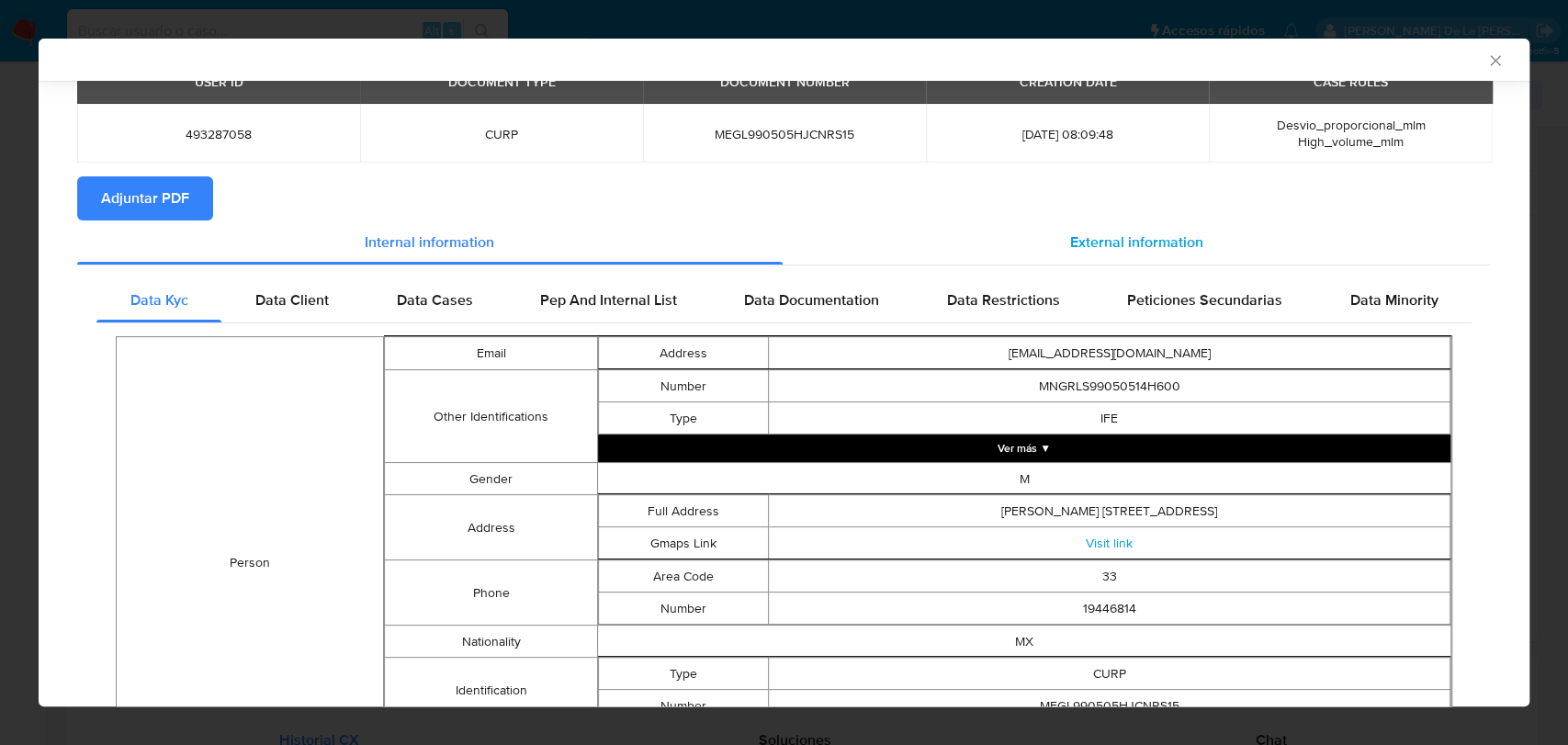
click at [1116, 232] on span "External information" at bounding box center [1137, 242] width 134 height 21
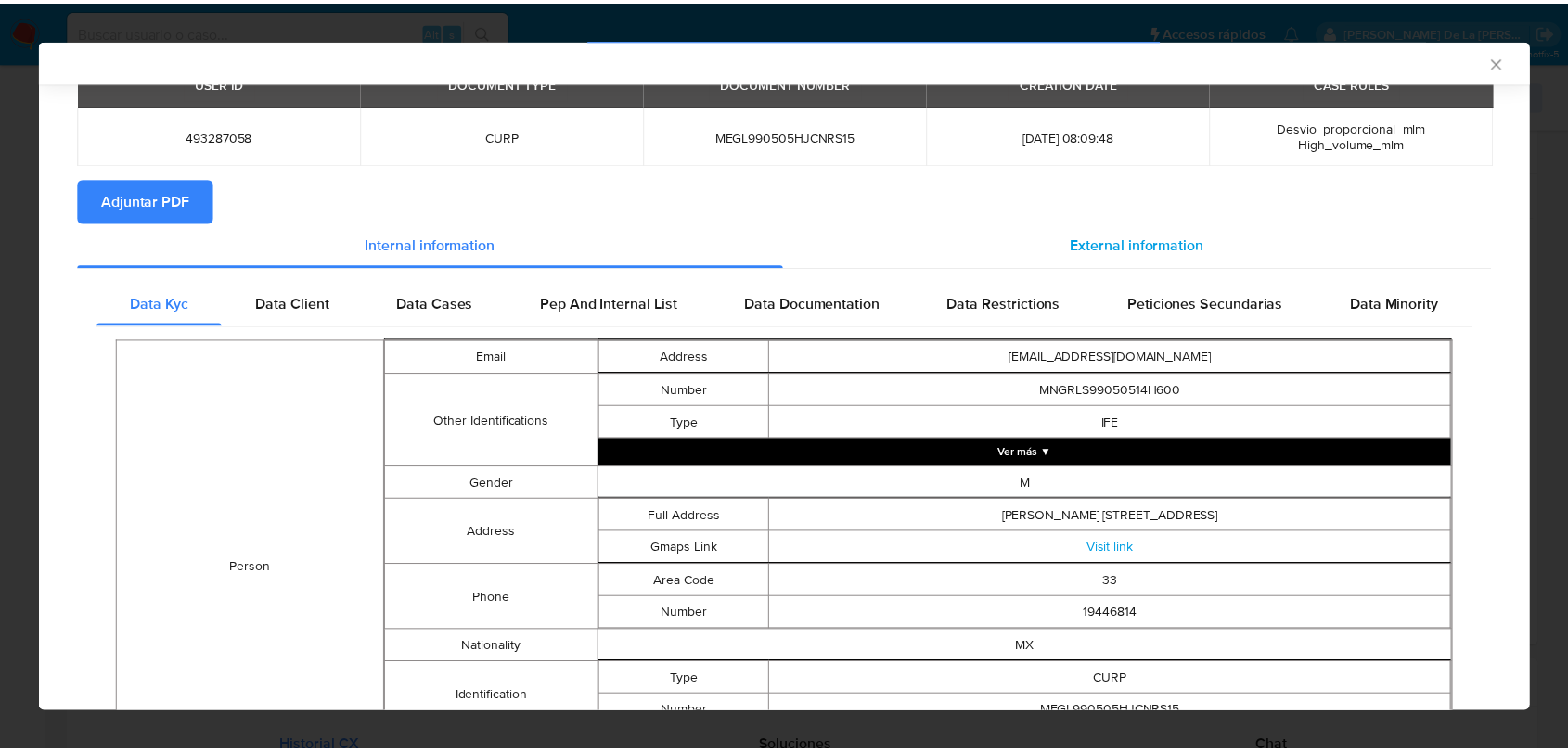
scroll to position [0, 0]
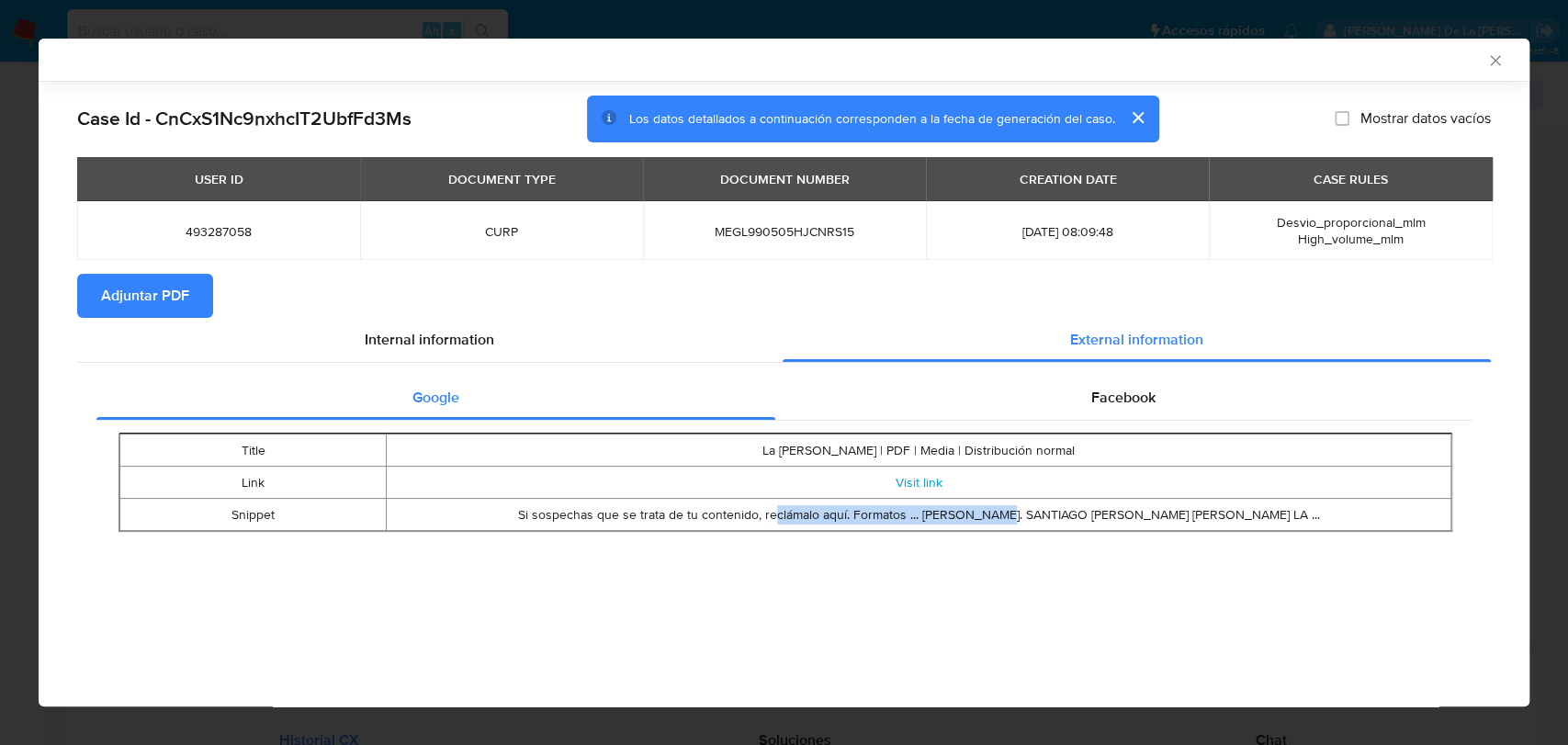
drag, startPoint x: 710, startPoint y: 516, endPoint x: 955, endPoint y: 527, distance: 245.2
click at [953, 527] on td "Si sospechas que se trata de tu contenido, reclámalo aquí. Formatos ... [PERSON…" at bounding box center [919, 514] width 1065 height 32
click at [957, 526] on td "Si sospechas que se trata de tu contenido, reclámalo aquí. Formatos ... [PERSON…" at bounding box center [919, 514] width 1065 height 32
click at [909, 482] on link "Visit link" at bounding box center [919, 482] width 47 height 18
click at [1490, 53] on icon "Cerrar ventana" at bounding box center [1495, 61] width 18 height 18
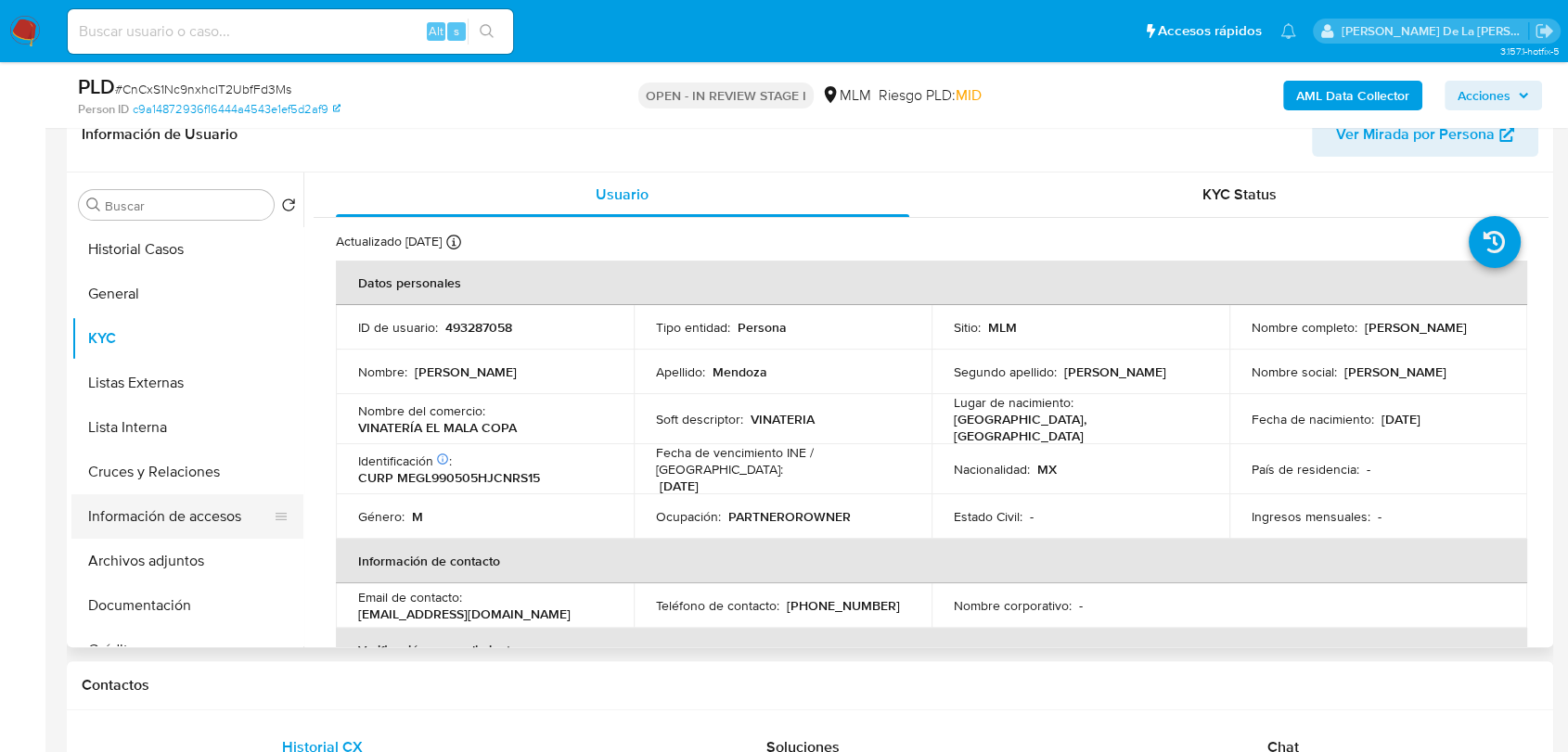
click at [179, 523] on button "Información de accesos" at bounding box center [180, 517] width 217 height 45
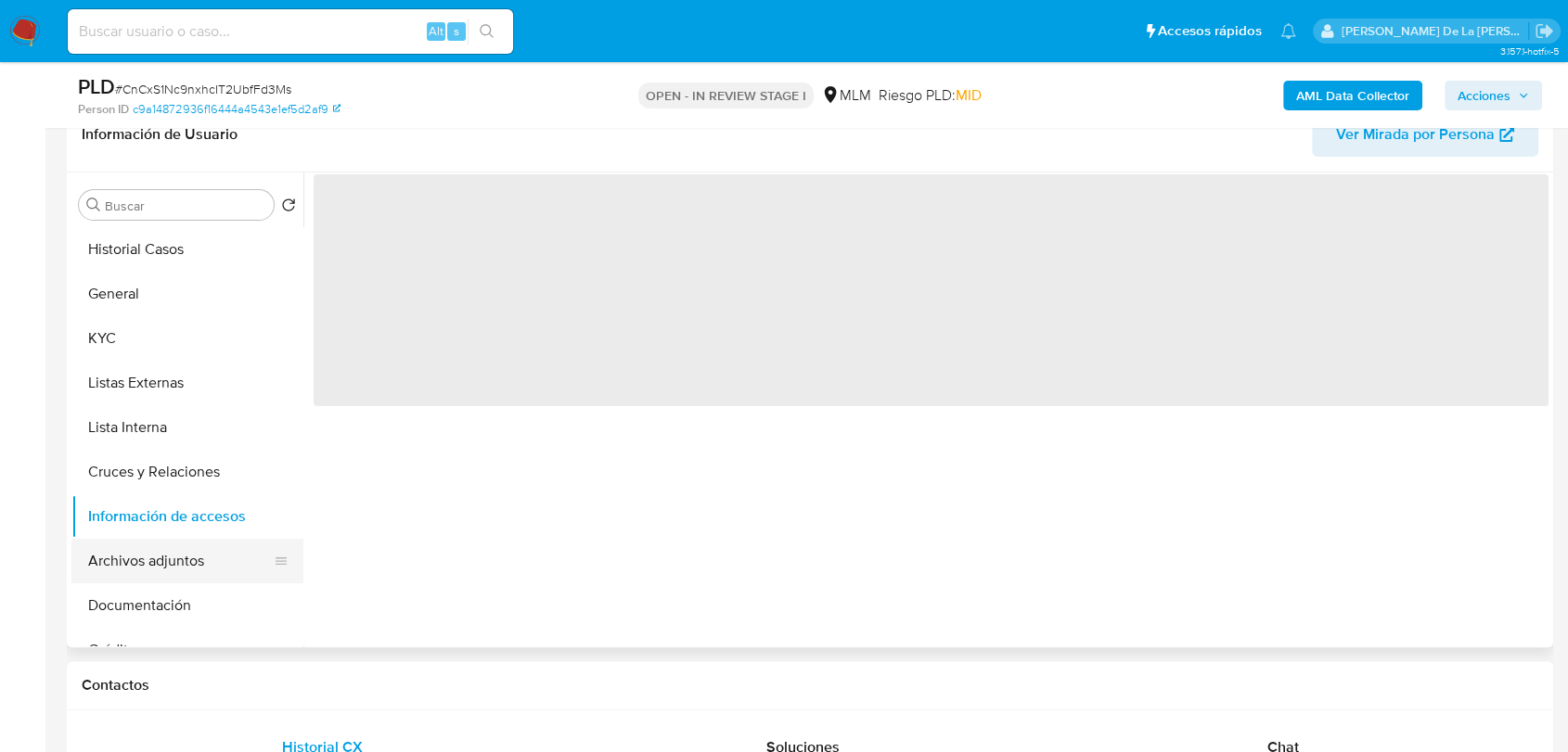
click at [159, 550] on button "Archivos adjuntos" at bounding box center [180, 561] width 217 height 45
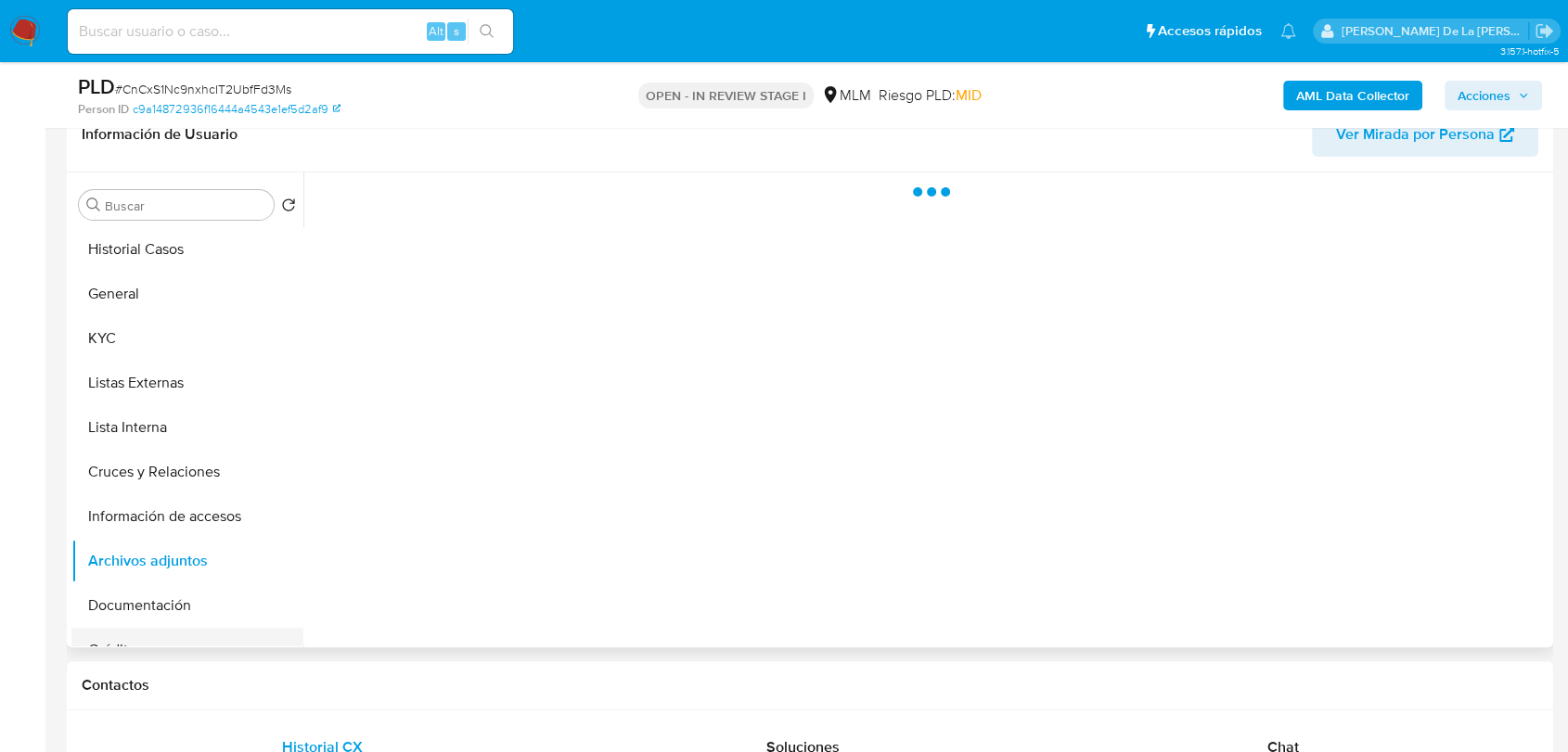
click at [114, 629] on button "Créditos" at bounding box center [180, 650] width 217 height 45
click at [118, 617] on button "Documentación" at bounding box center [180, 605] width 217 height 45
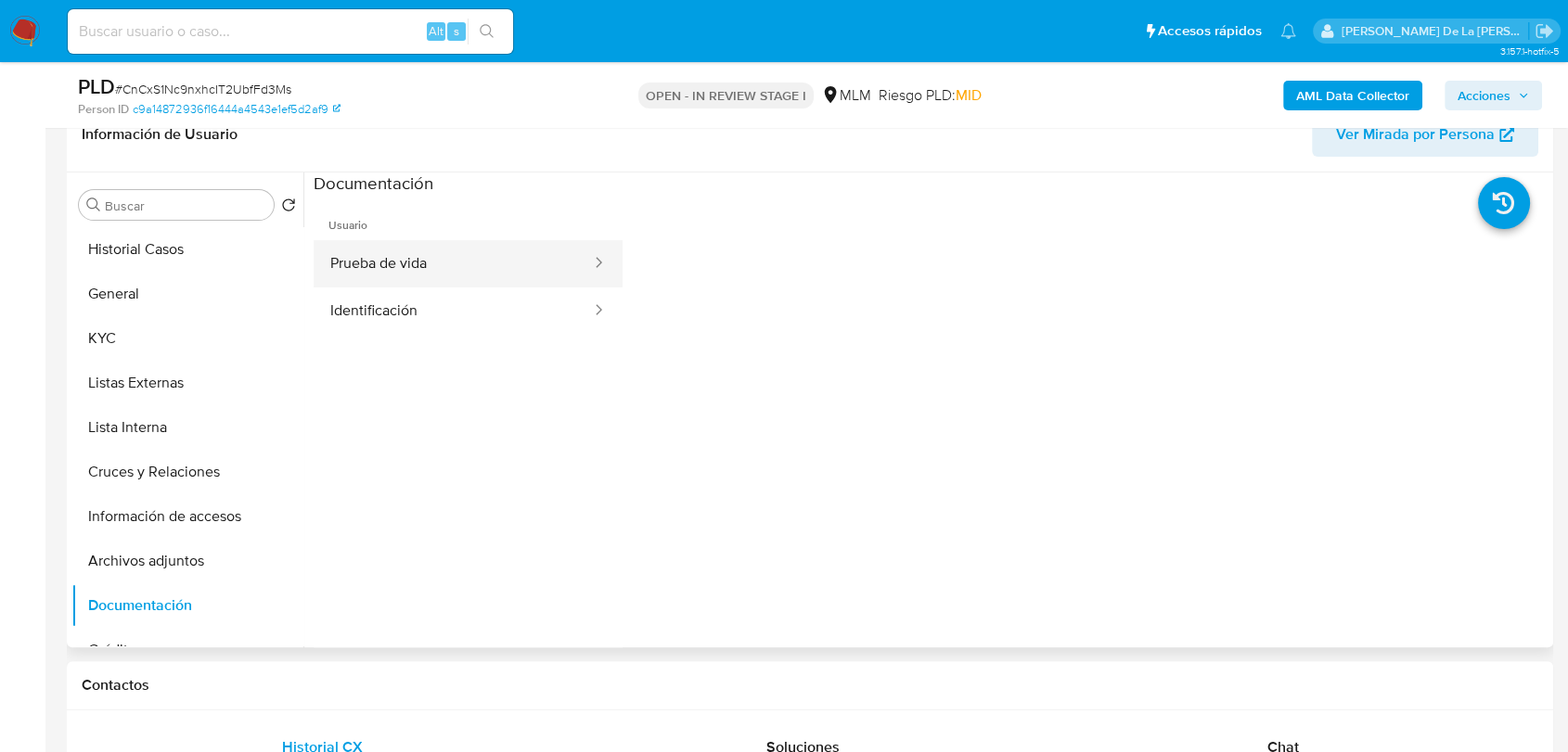
drag, startPoint x: 459, startPoint y: 235, endPoint x: 445, endPoint y: 271, distance: 38.6
click at [458, 236] on span "Usuario" at bounding box center [468, 218] width 309 height 45
click at [445, 271] on button "Prueba de vida" at bounding box center [453, 264] width 279 height 48
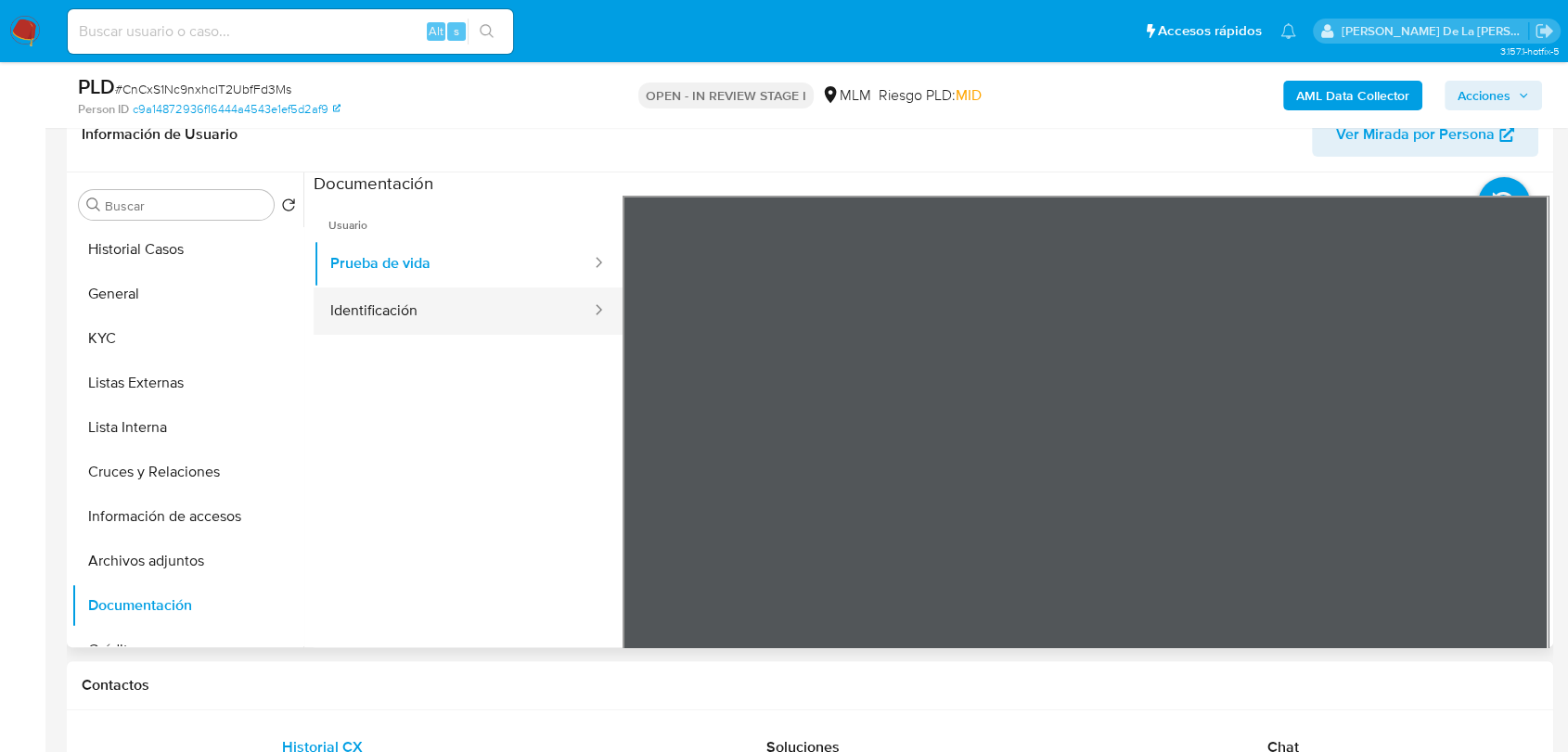
click at [399, 314] on button "Identificación" at bounding box center [453, 311] width 279 height 48
